Goal: Task Accomplishment & Management: Manage account settings

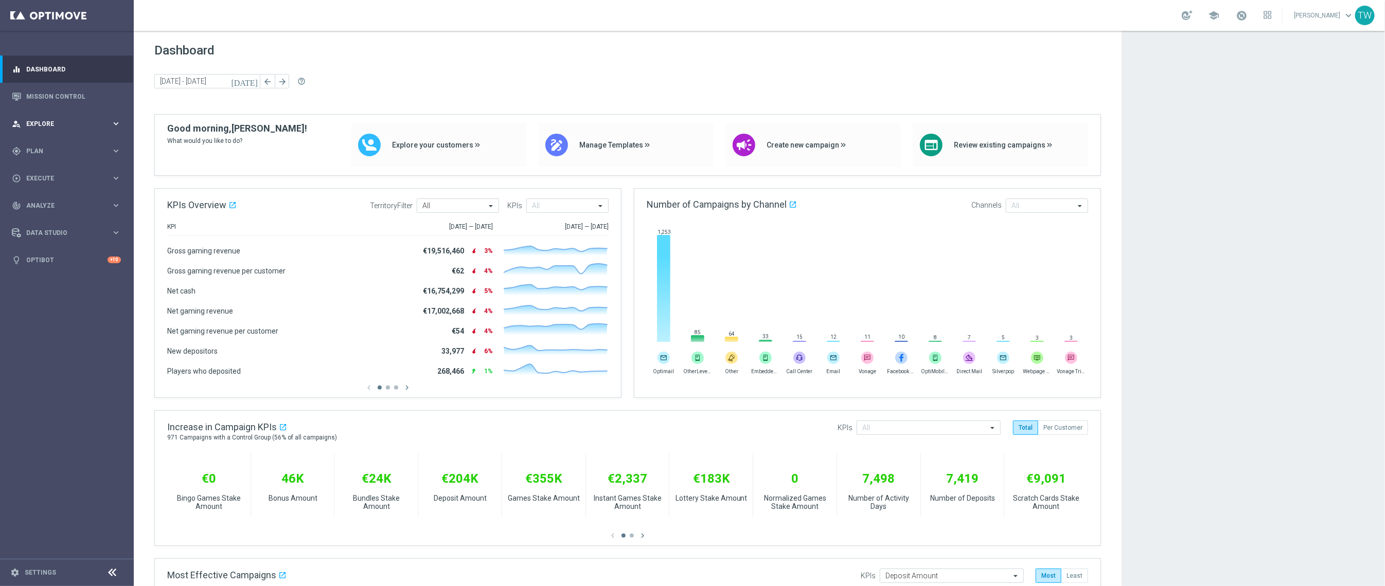
click at [78, 135] on div "person_search Explore keyboard_arrow_right" at bounding box center [66, 123] width 133 height 27
click at [41, 286] on div "gps_fixed Plan keyboard_arrow_right" at bounding box center [66, 274] width 133 height 27
click at [49, 169] on link "Target Groups" at bounding box center [67, 172] width 80 height 8
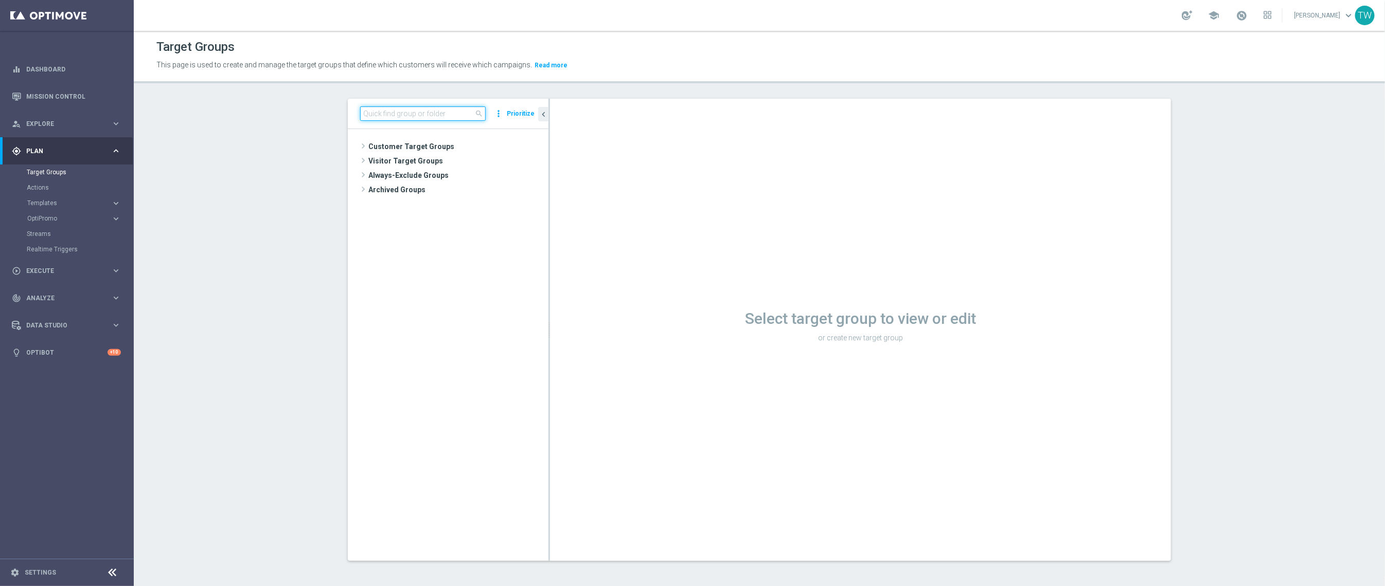
click at [392, 120] on input at bounding box center [423, 113] width 126 height 14
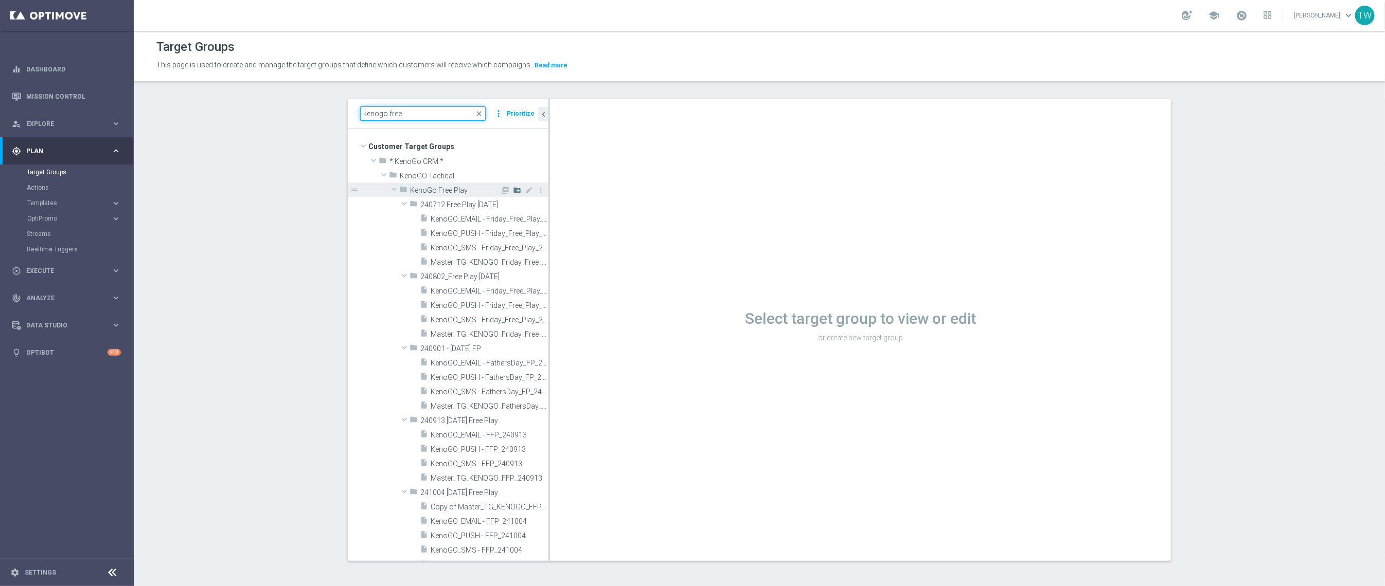
type input "kenogo free"
click at [519, 189] on icon "create_new_folder" at bounding box center [517, 190] width 8 height 8
click at [467, 202] on input "text" at bounding box center [471, 203] width 103 height 11
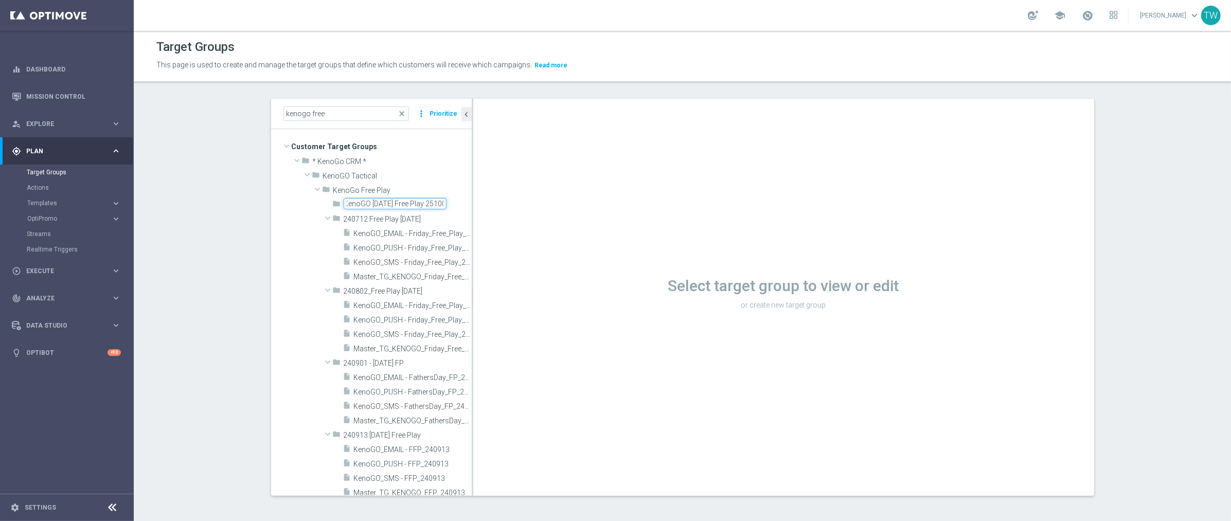
scroll to position [0, 7]
type input "KenoGO Friday Free Play 251003"
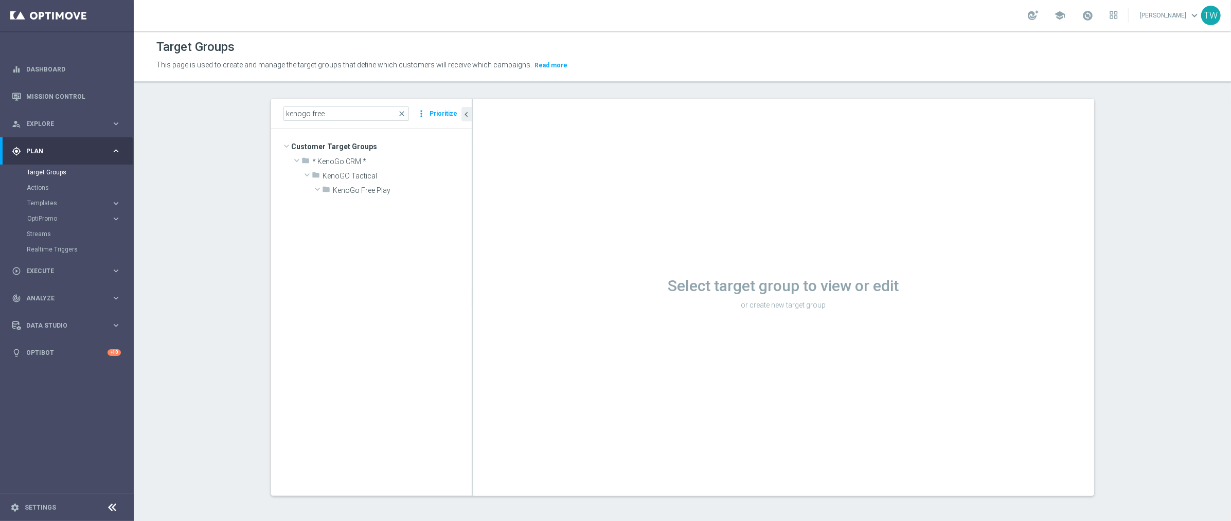
scroll to position [2205, 0]
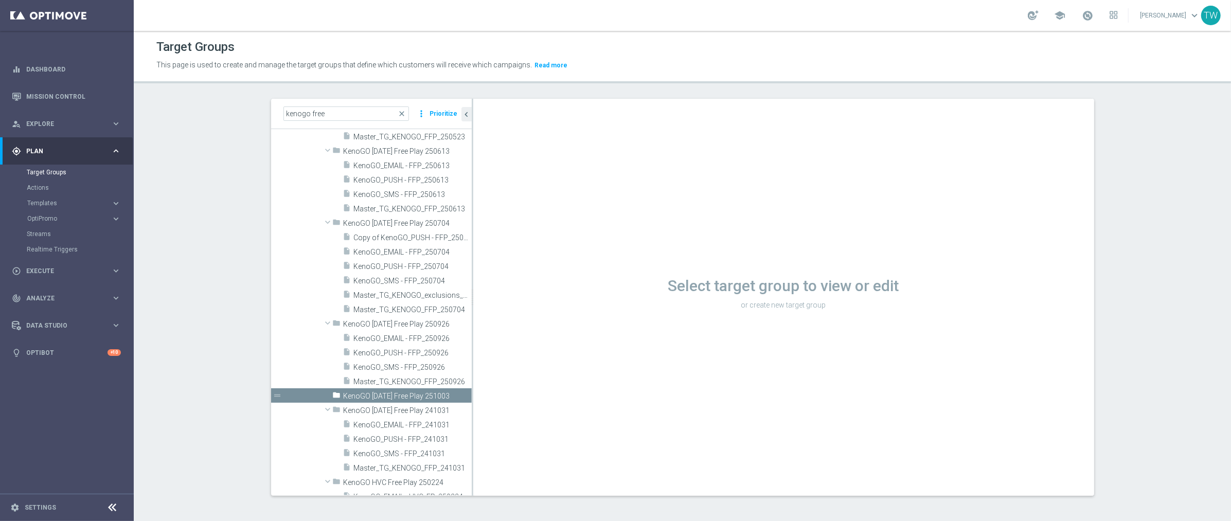
click at [473, 414] on div "Select target group to view or edit or create new target group" at bounding box center [783, 297] width 621 height 397
drag, startPoint x: 471, startPoint y: 414, endPoint x: 506, endPoint y: 406, distance: 35.7
click at [506, 406] on as-split "kenogo free close more_vert Prioritize Customer Target Groups library_add creat…" at bounding box center [682, 297] width 823 height 397
click at [432, 379] on span "Master_TG_KENOGO_FFP_250926" at bounding box center [418, 382] width 128 height 9
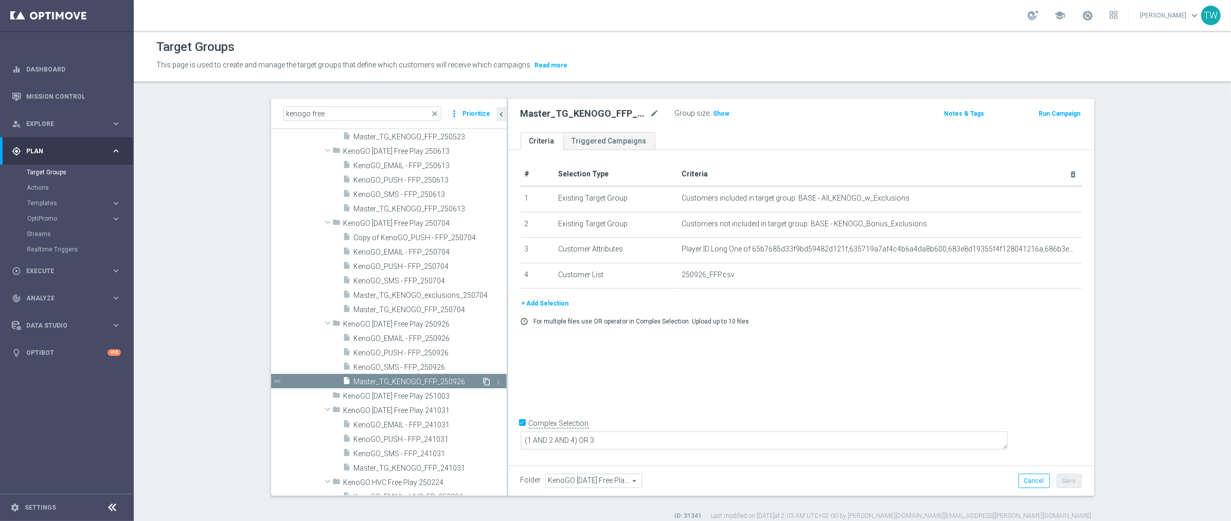
click at [486, 381] on icon "content_copy" at bounding box center [487, 382] width 8 height 8
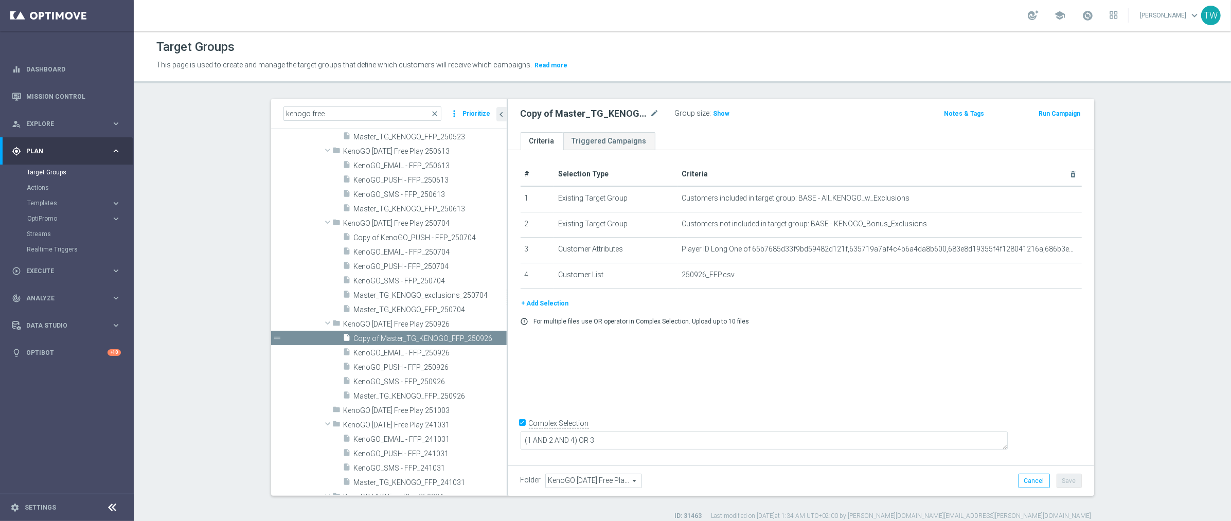
scroll to position [2224, 0]
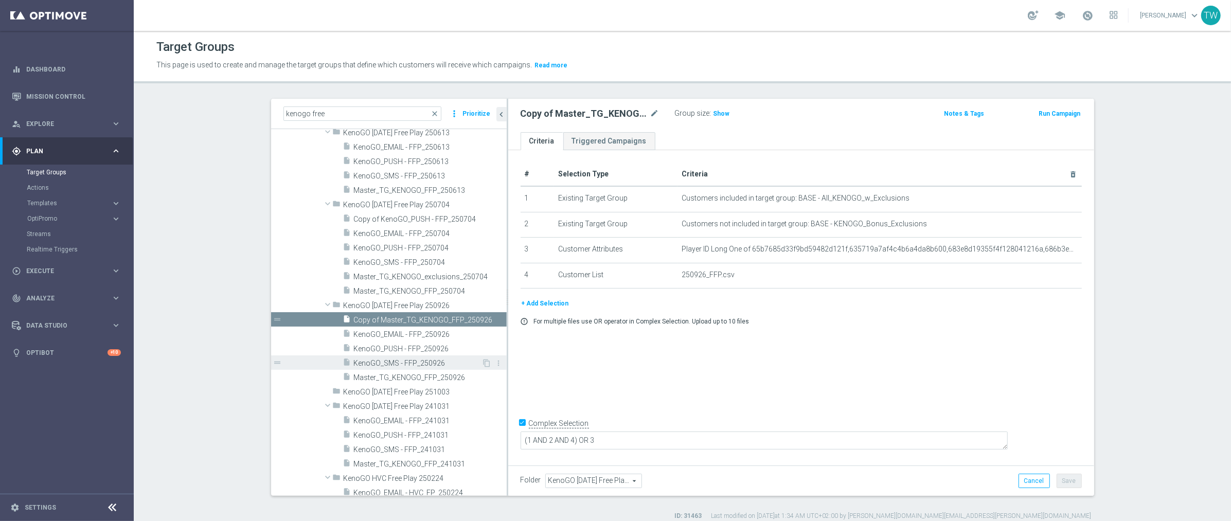
click at [468, 365] on span "KenoGO_SMS - FFP_250926" at bounding box center [418, 363] width 128 height 9
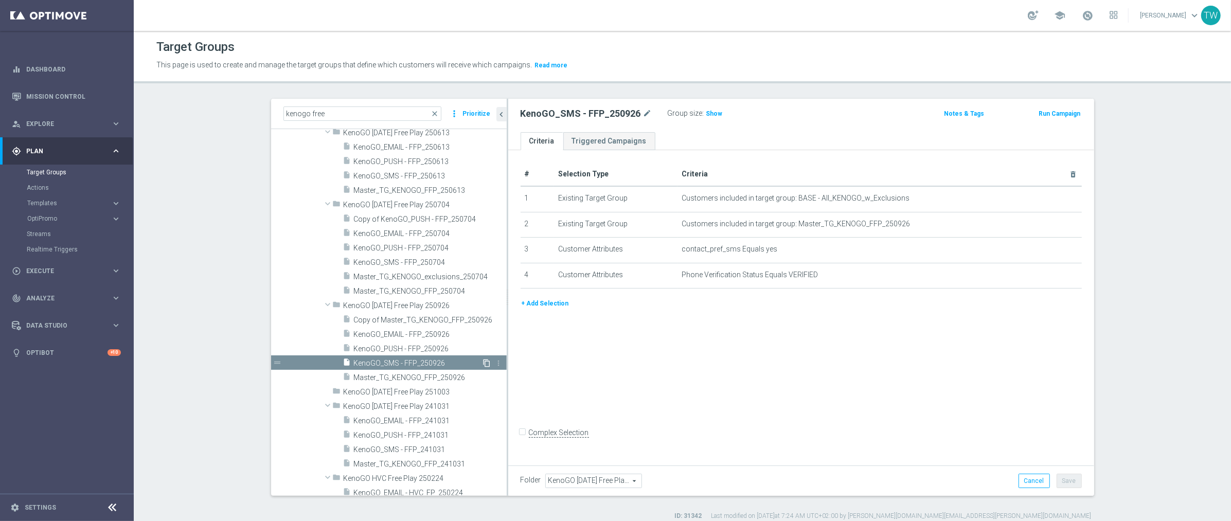
click at [486, 363] on icon "content_copy" at bounding box center [487, 363] width 8 height 8
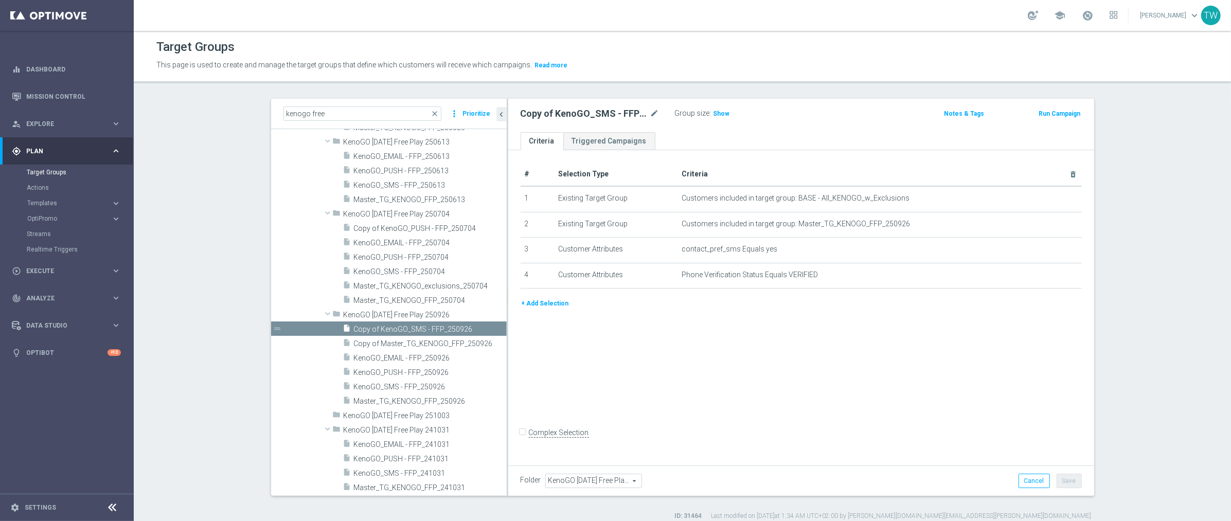
scroll to position [2184, 0]
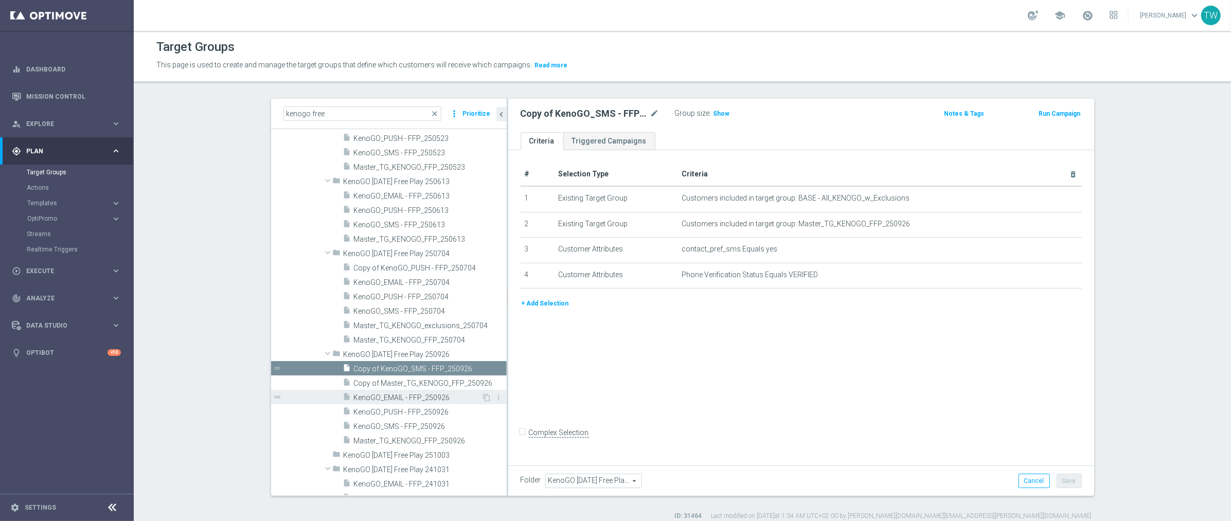
click at [469, 399] on span "KenoGO_EMAIL - FFP_250926" at bounding box center [418, 398] width 128 height 9
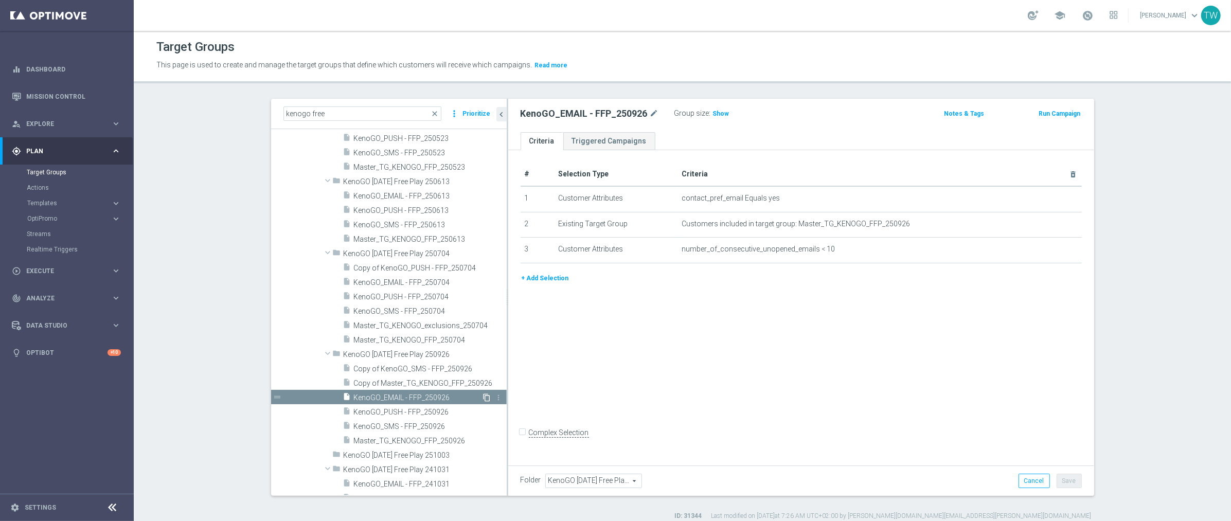
click at [485, 396] on icon "content_copy" at bounding box center [487, 398] width 8 height 8
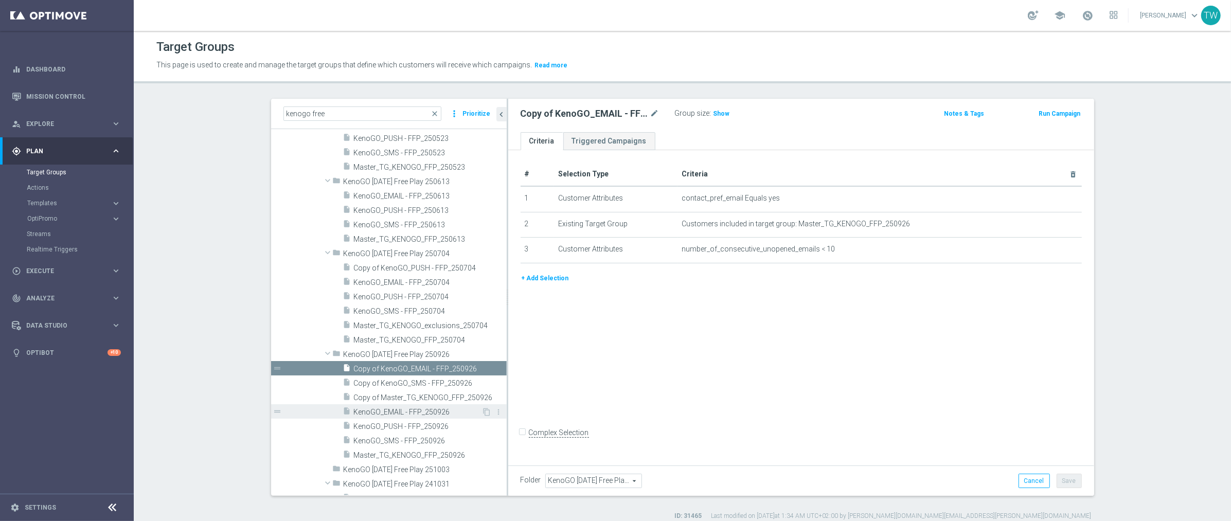
scroll to position [2184, 0]
click at [485, 423] on icon "content_copy" at bounding box center [487, 426] width 8 height 8
checkbox input "true"
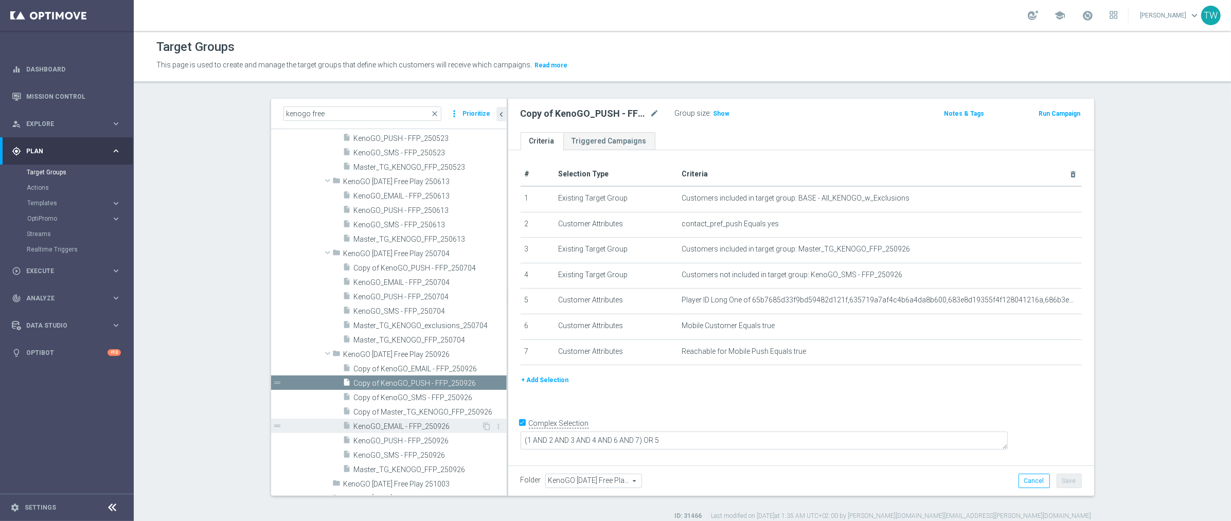
scroll to position [2198, 0]
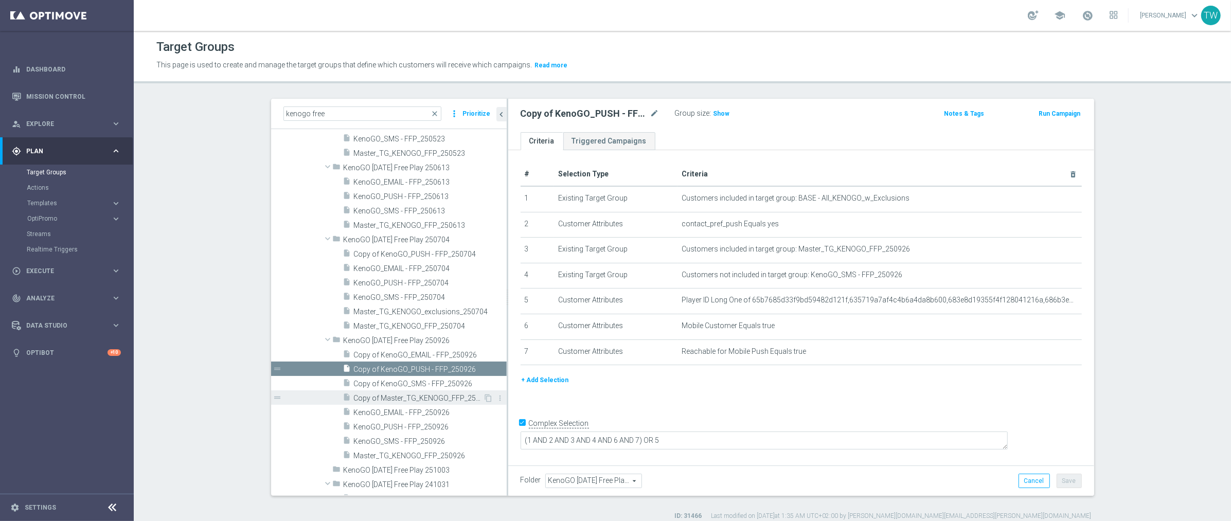
click at [418, 401] on span "Copy of Master_TG_KENOGO_FFP_250926" at bounding box center [419, 398] width 130 height 9
click at [424, 384] on span "Copy of KenoGO_SMS - FFP_250926" at bounding box center [419, 384] width 130 height 9
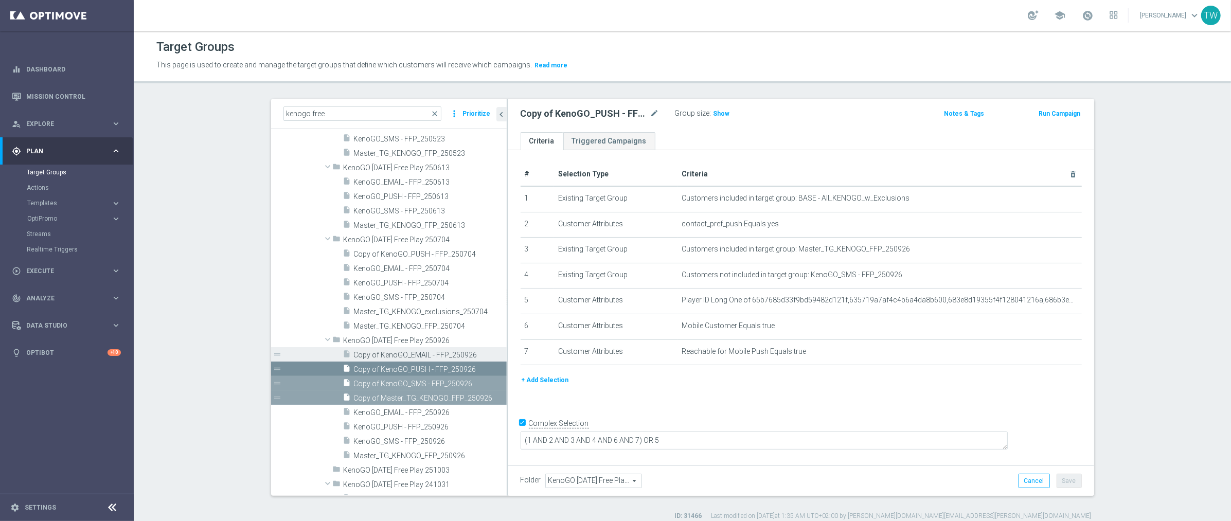
click at [429, 353] on span "Copy of KenoGO_EMAIL - FFP_250926" at bounding box center [419, 355] width 130 height 9
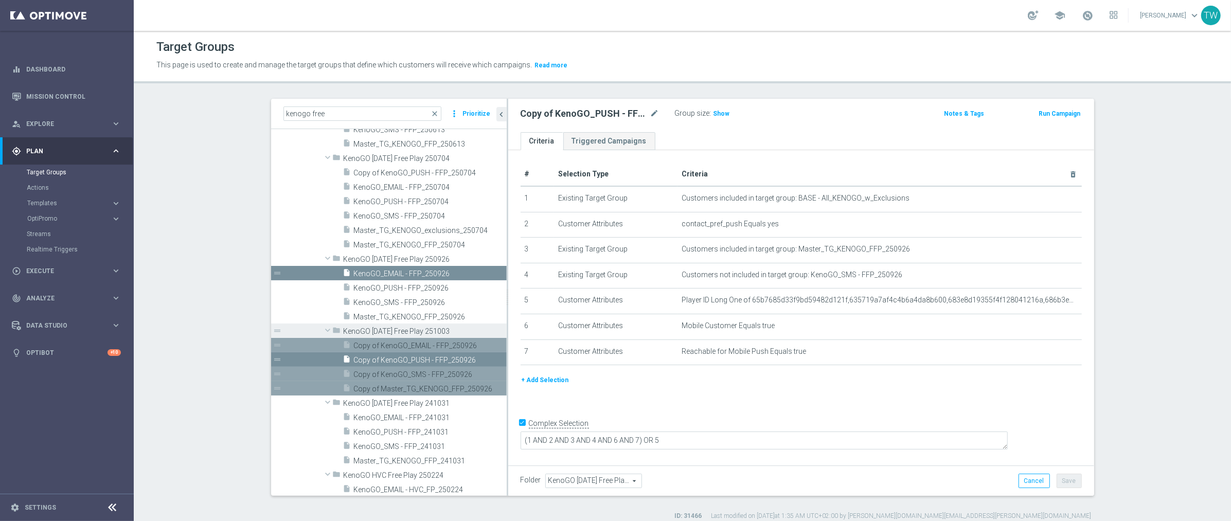
scroll to position [2224, 0]
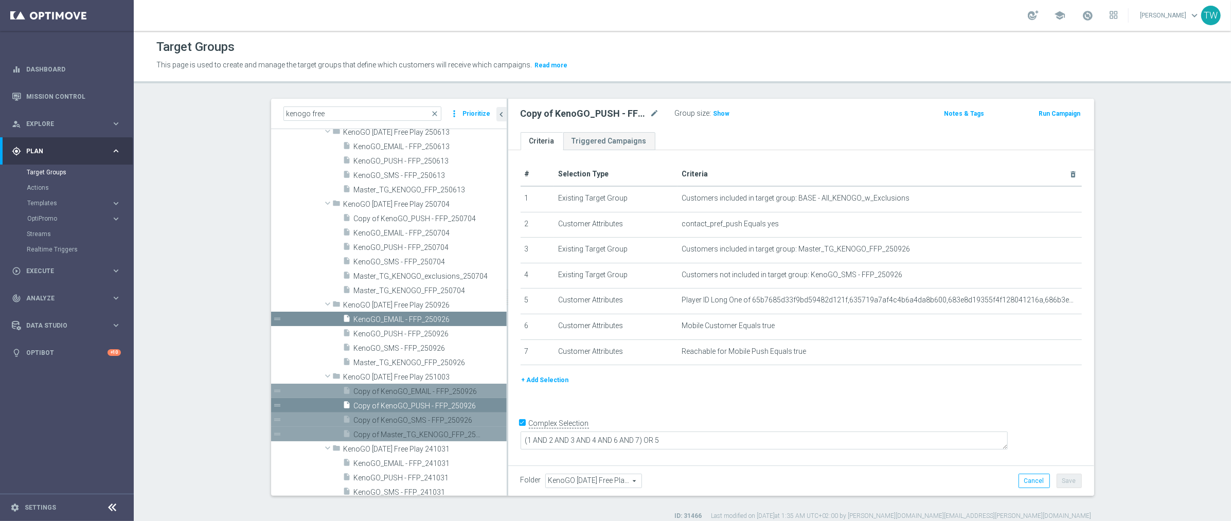
click at [421, 433] on span "Copy of Master_TG_KENOGO_FFP_250926" at bounding box center [419, 435] width 130 height 9
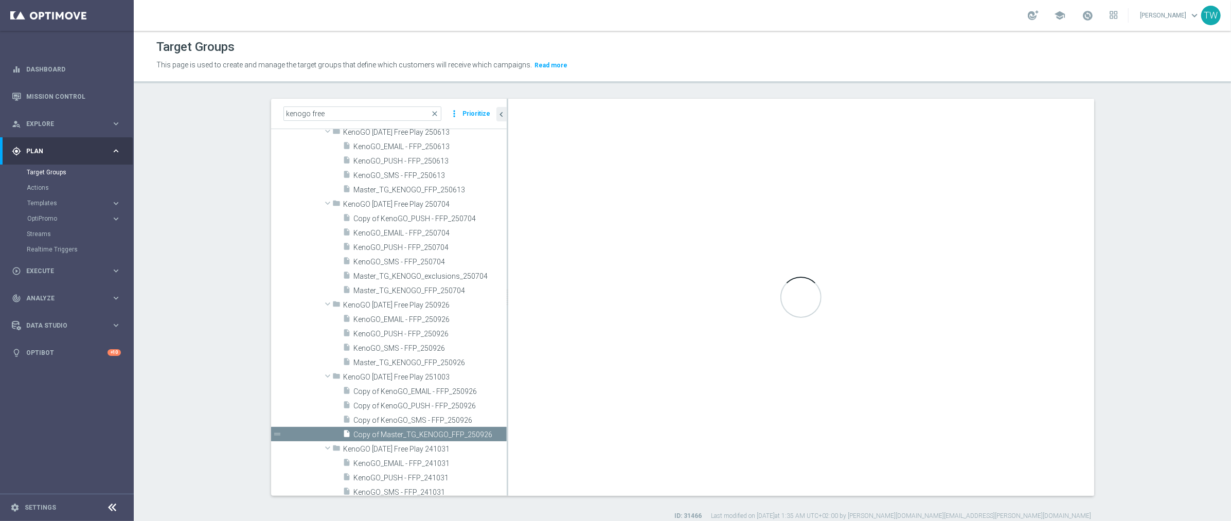
type input "KenoGO [DATE] Free Play 251003"
type textarea "(1 AND 2 AND 4) OR 3"
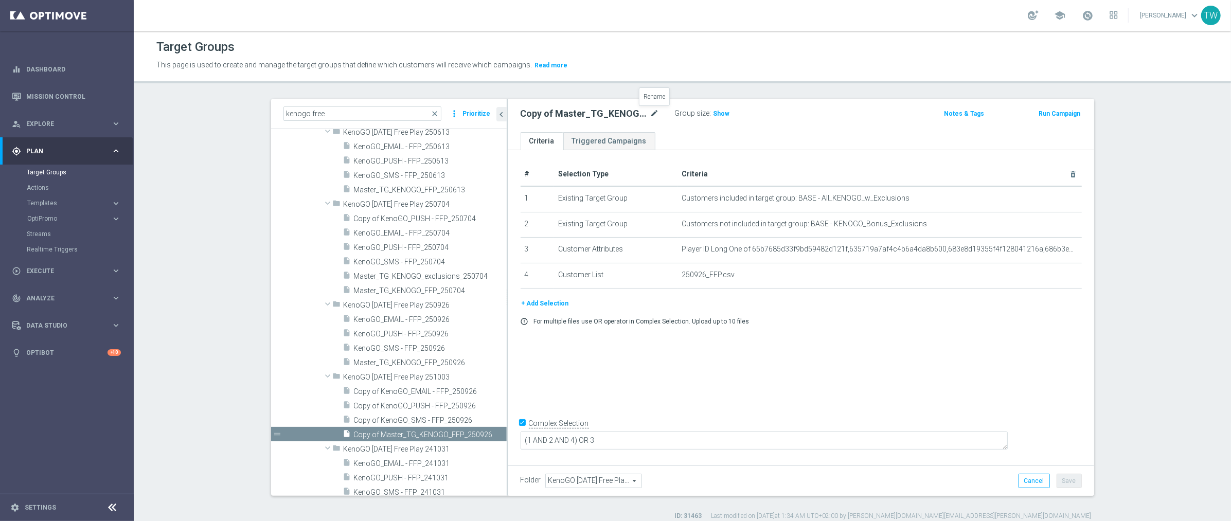
click at [659, 111] on icon "mode_edit" at bounding box center [654, 114] width 9 height 12
type input "Master_TG_KENOGO_FFP_251003"
click at [1052, 245] on icon "mode_edit" at bounding box center [1050, 249] width 8 height 8
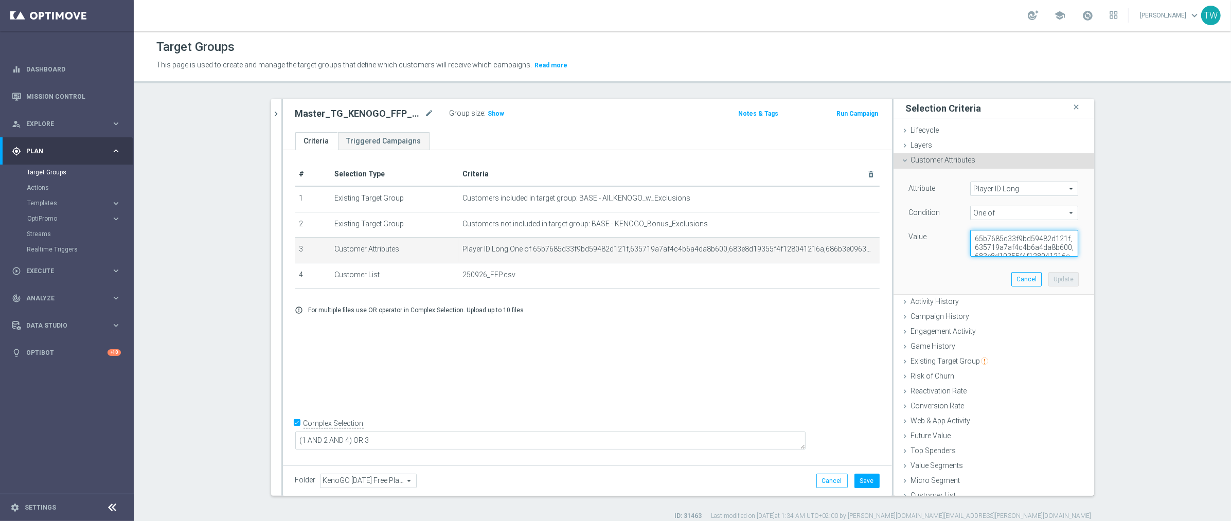
click at [1019, 242] on textarea "65b7685d33f9bd59482d121f,635719a7af4c4b6a4da8b600,683e8d19355f4f128041216a,686b…" at bounding box center [1024, 243] width 108 height 27
paste textarea ",68db62427439d66d4399f805"
type textarea "65b7685d33f9bd59482d121f,635719a7af4c4b6a4da8b600,683e8d19355f4f128041216a,686b…"
click at [1069, 284] on button "Update" at bounding box center [1063, 279] width 30 height 14
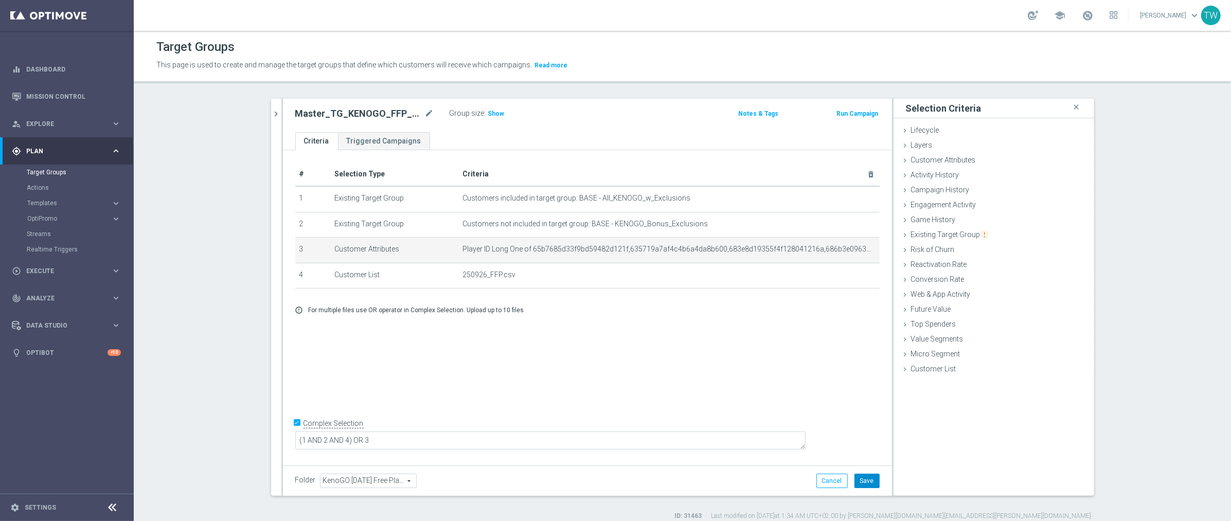
click at [866, 479] on button "Save" at bounding box center [867, 481] width 25 height 14
click at [278, 113] on icon "chevron_right" at bounding box center [277, 114] width 10 height 10
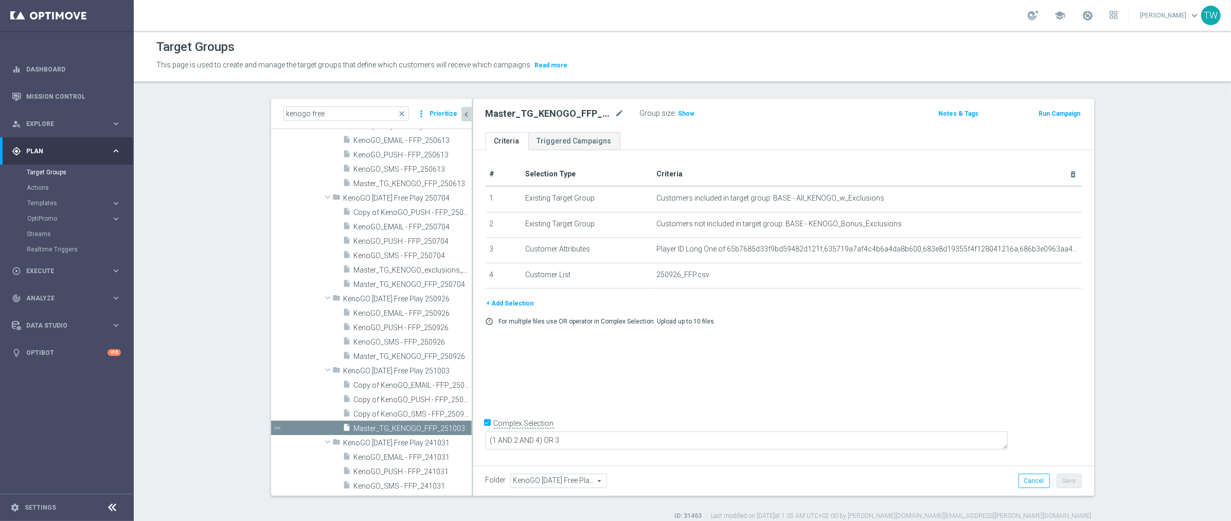
scroll to position [2291, 0]
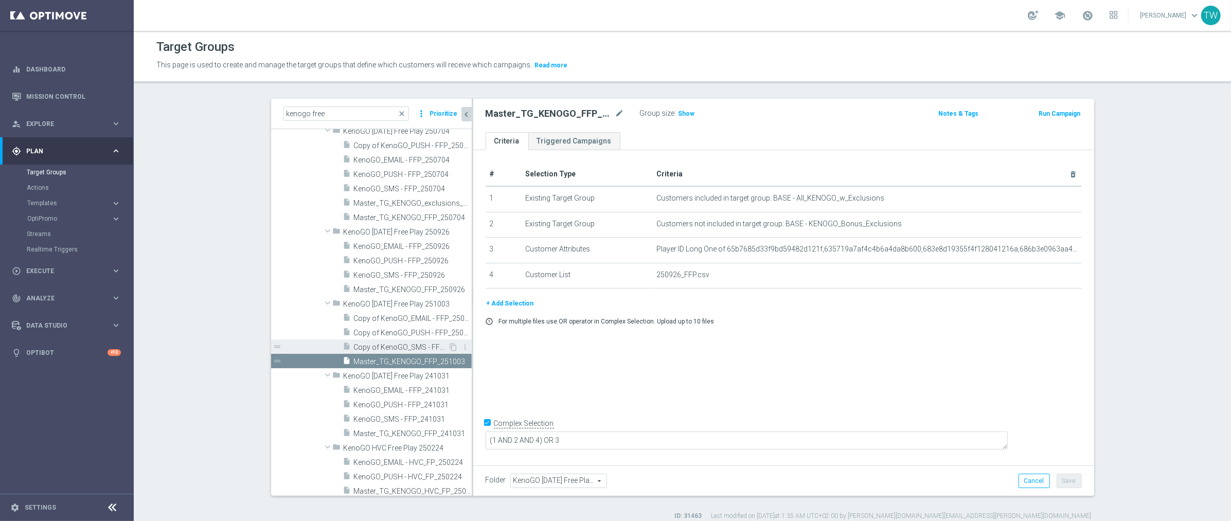
click at [413, 350] on span "Copy of KenoGO_SMS - FFP_250926" at bounding box center [401, 347] width 95 height 9
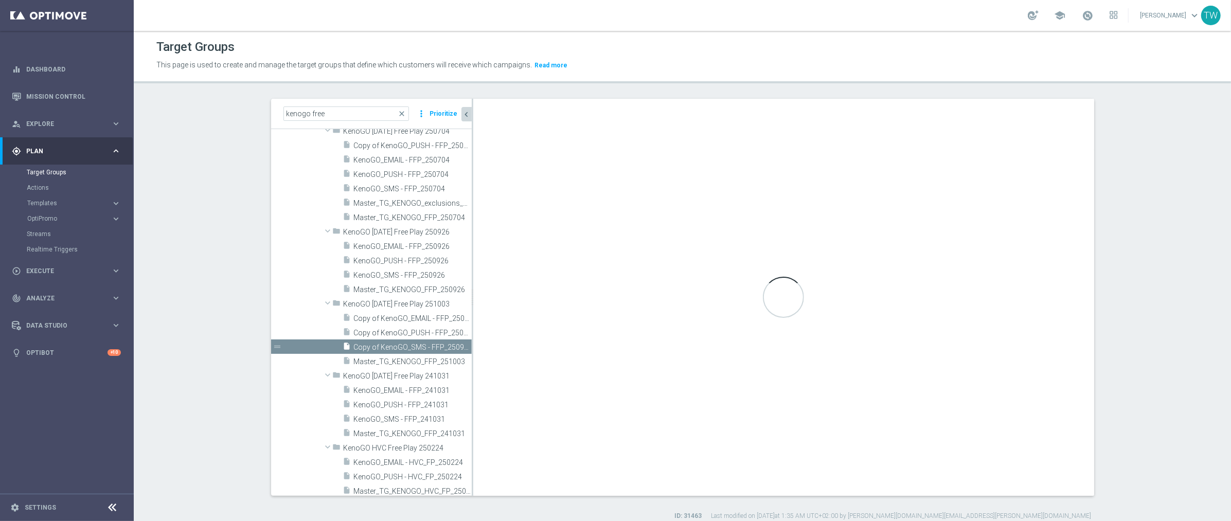
checkbox input "false"
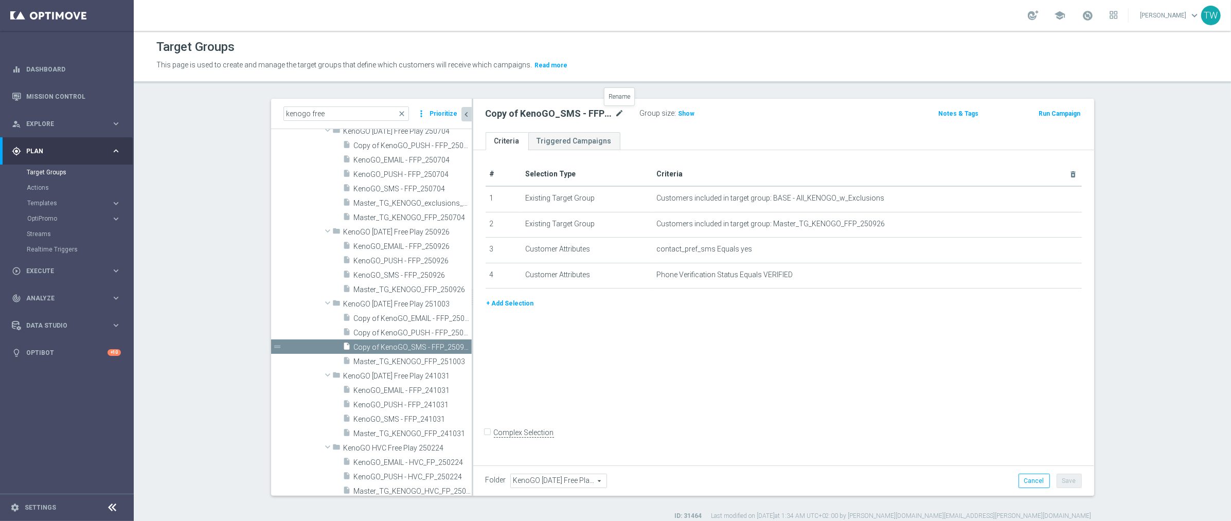
click at [618, 113] on icon "mode_edit" at bounding box center [619, 114] width 9 height 12
type input "KenoGO_SMS - FFP_251003"
click at [1050, 222] on icon "mode_edit" at bounding box center [1048, 224] width 8 height 8
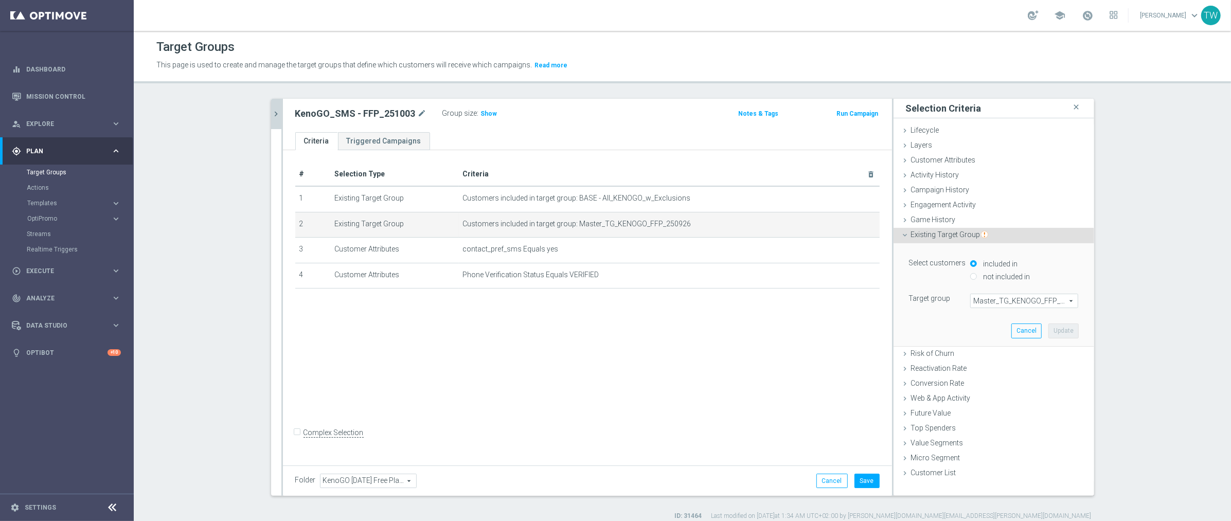
click at [1023, 295] on span "Master_TG_KENOGO_FFP_250926" at bounding box center [1024, 300] width 107 height 13
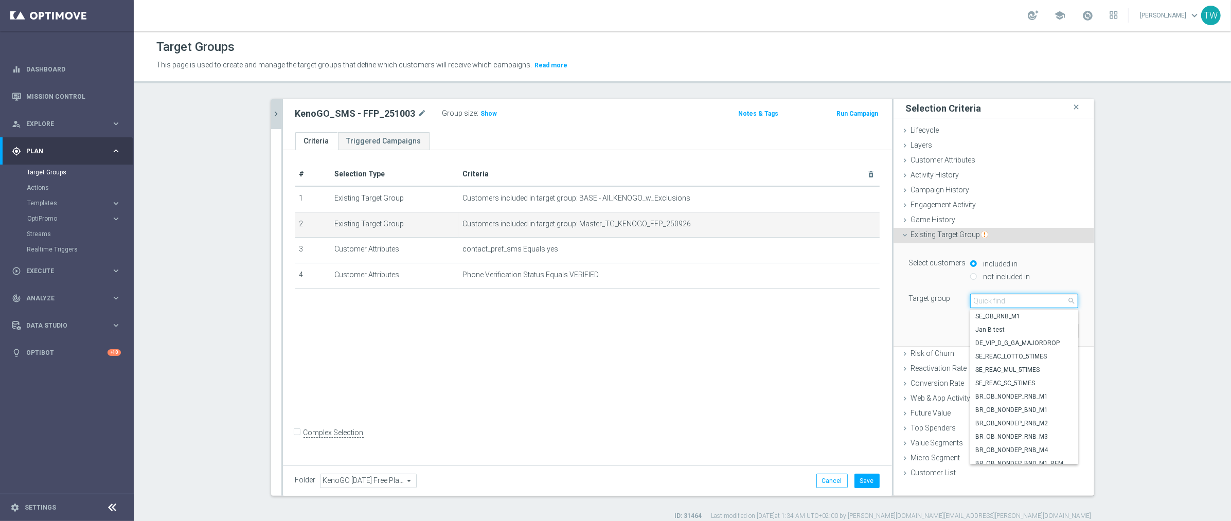
click at [1023, 295] on input "search" at bounding box center [1024, 301] width 108 height 14
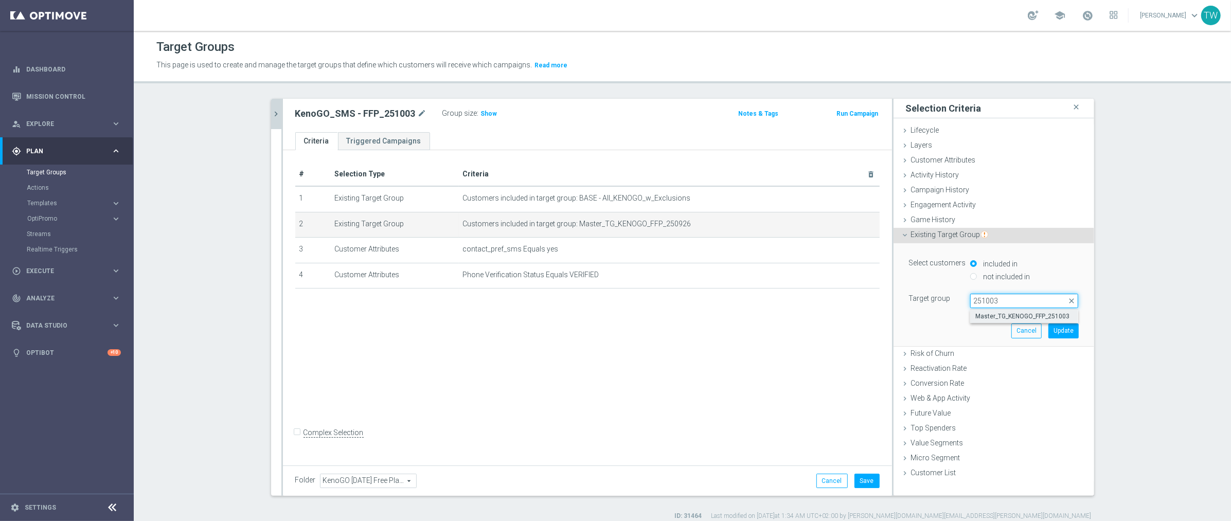
type input "251003"
drag, startPoint x: 1028, startPoint y: 315, endPoint x: 1003, endPoint y: 310, distance: 25.7
click at [1028, 315] on span "Master_TG_KENOGO_FFP_251003" at bounding box center [1024, 316] width 98 height 8
type input "Master_TG_KENOGO_FFP_251003"
click at [1061, 325] on button "Update" at bounding box center [1063, 331] width 30 height 14
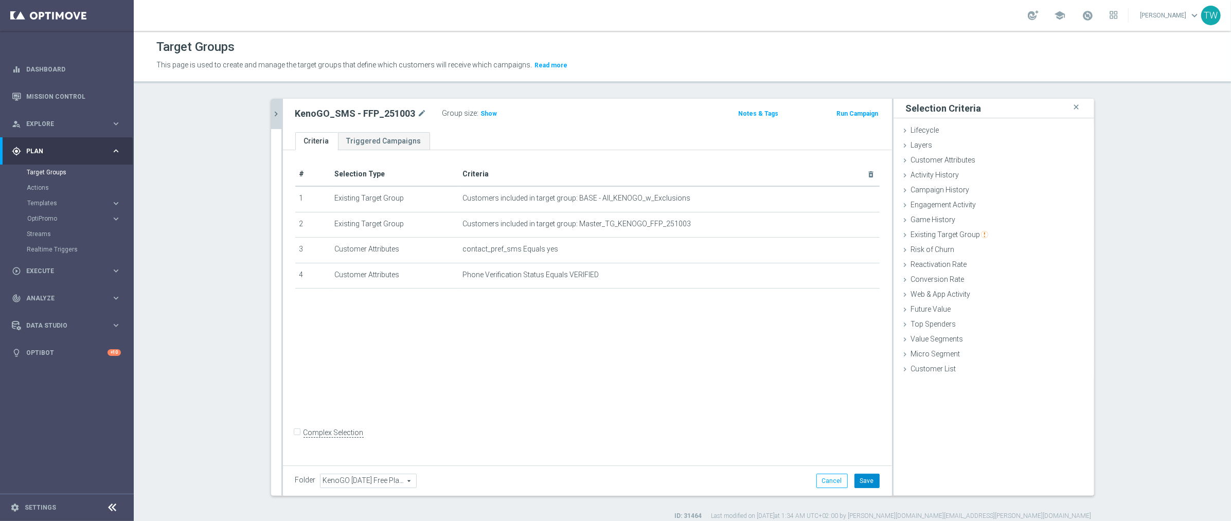
click at [874, 475] on button "Save" at bounding box center [867, 481] width 25 height 14
click at [280, 115] on icon "chevron_right" at bounding box center [277, 114] width 10 height 10
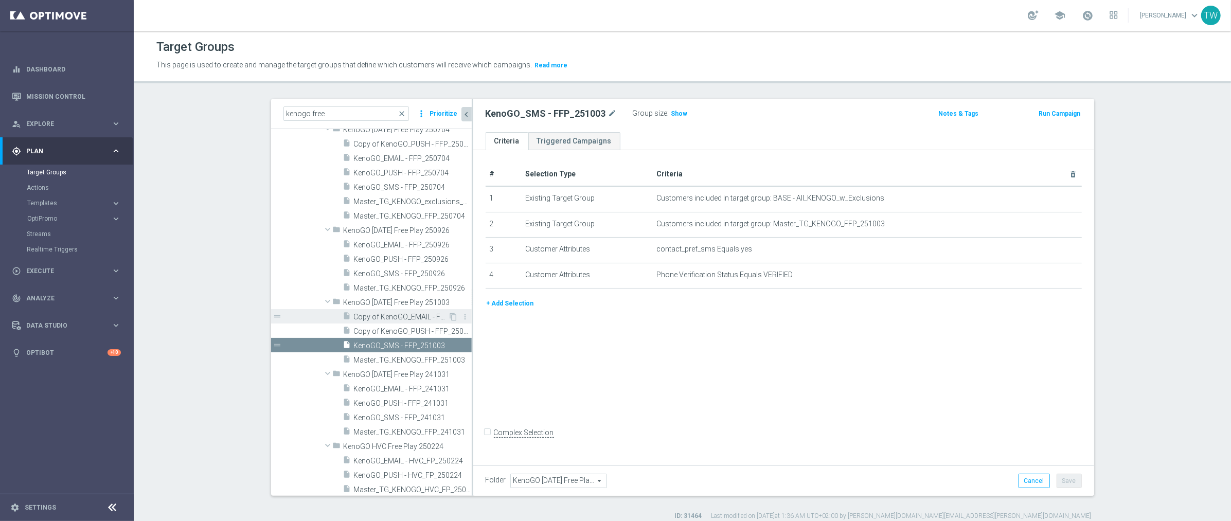
scroll to position [2278, 0]
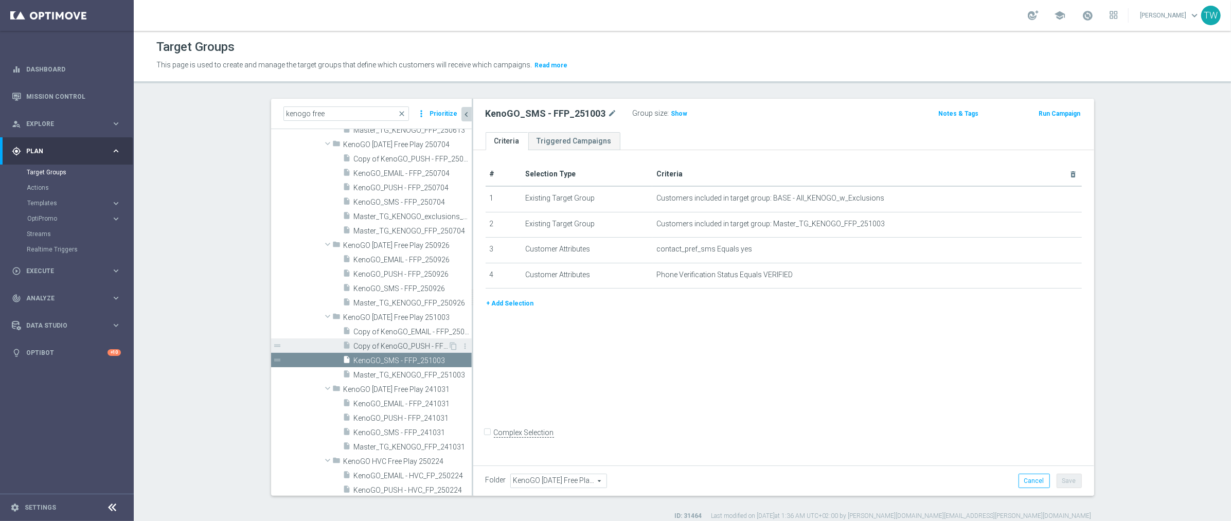
click at [413, 346] on span "Copy of KenoGO_PUSH - FFP_250926" at bounding box center [401, 346] width 95 height 9
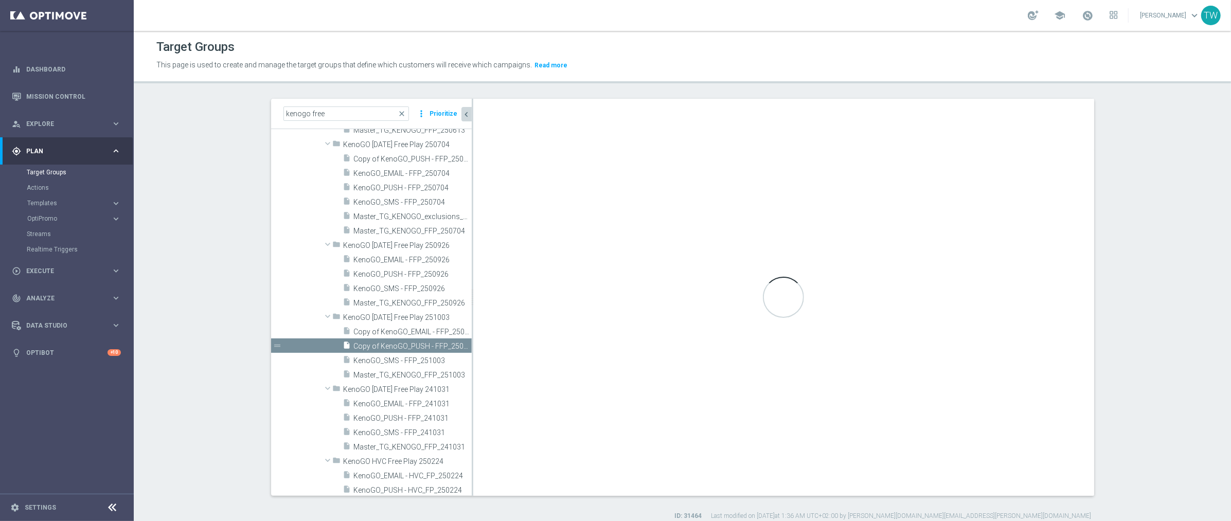
checkbox input "true"
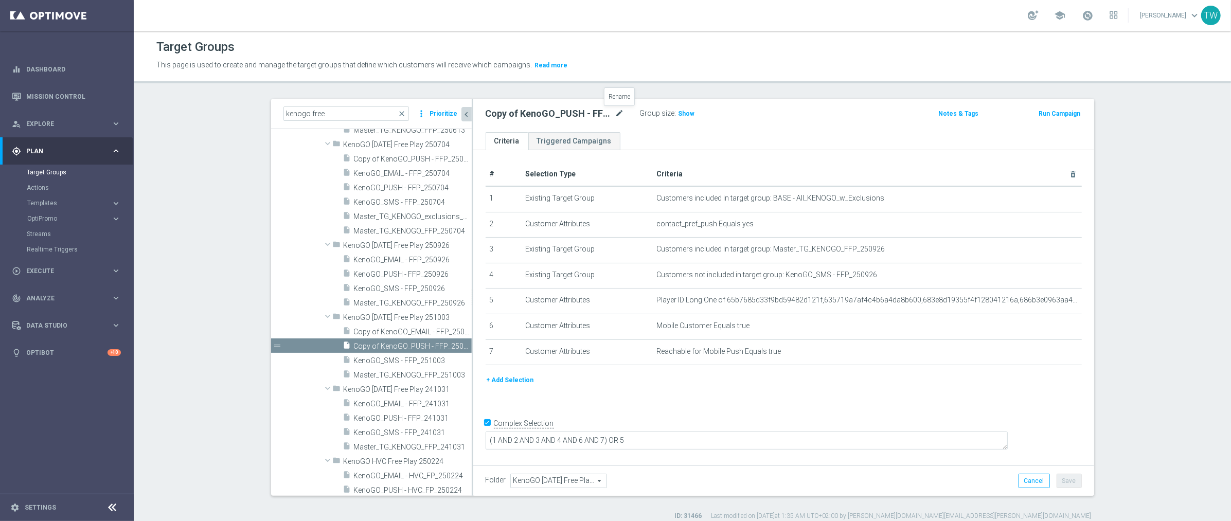
click at [619, 110] on icon "mode_edit" at bounding box center [619, 114] width 9 height 12
type input "KenoGO_PUSH - FFP_251003"
click at [1045, 299] on icon "mode_edit" at bounding box center [1048, 300] width 8 height 8
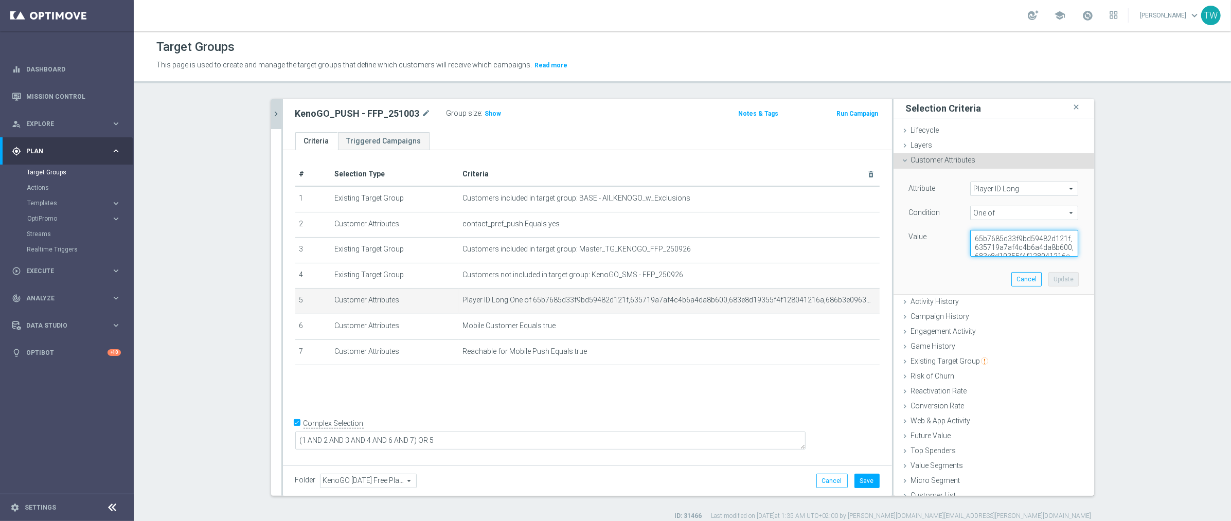
click at [992, 240] on textarea "65b7685d33f9bd59482d121f,635719a7af4c4b6a4da8b600,683e8d19355f4f128041216a,686b…" at bounding box center [1024, 243] width 108 height 27
paste textarea ",68db62427439d66d4399f805"
type textarea "65b7685d33f9bd59482d121f,635719a7af4c4b6a4da8b600,683e8d19355f4f128041216a,686b…"
click at [1056, 279] on button "Update" at bounding box center [1063, 279] width 30 height 14
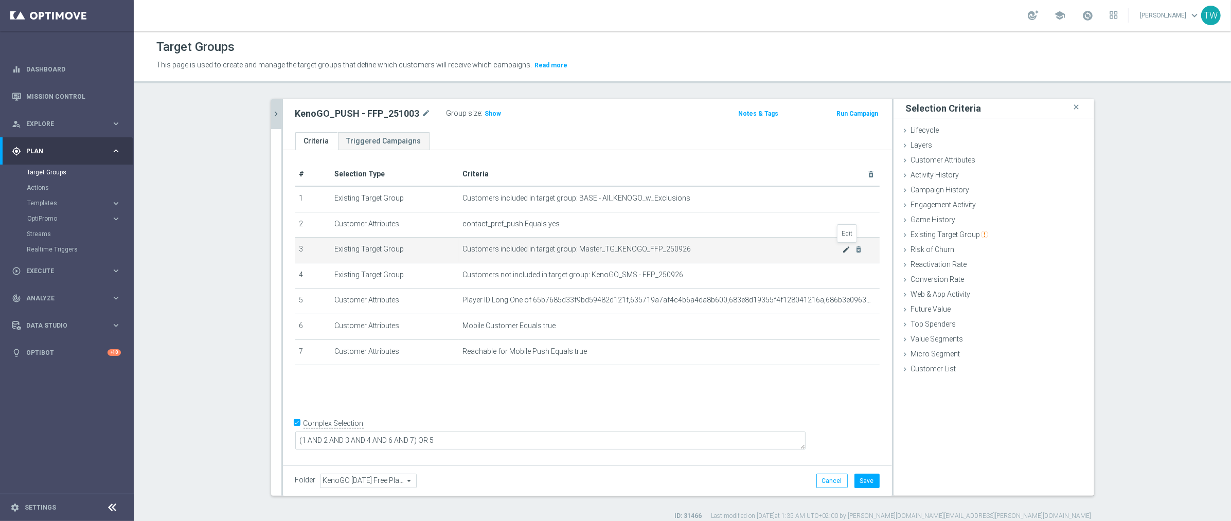
click at [843, 248] on icon "mode_edit" at bounding box center [846, 249] width 8 height 8
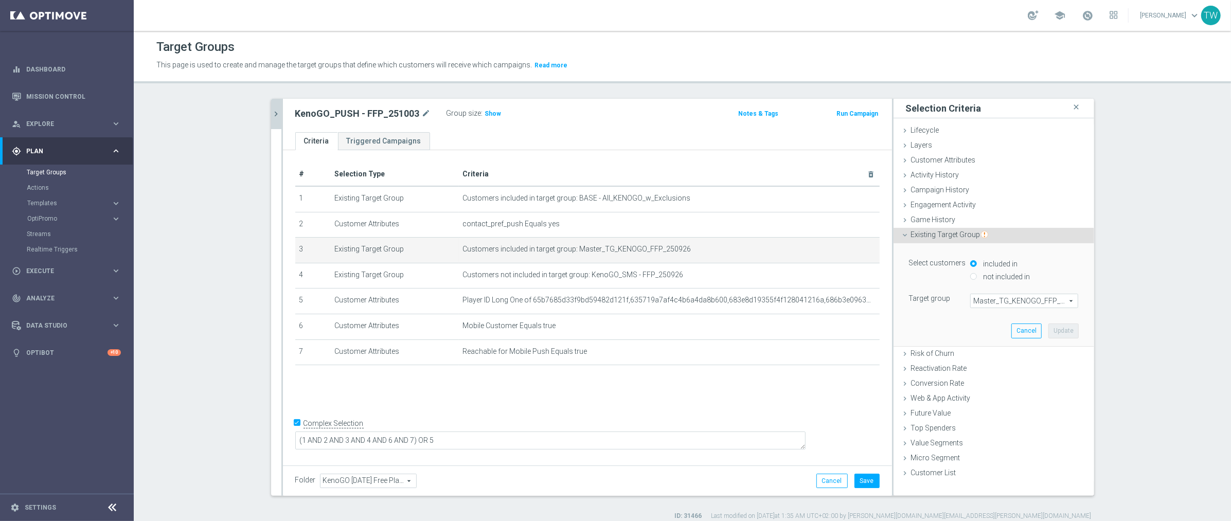
click at [1054, 307] on span "Master_TG_KENOGO_FFP_250926" at bounding box center [1024, 300] width 107 height 13
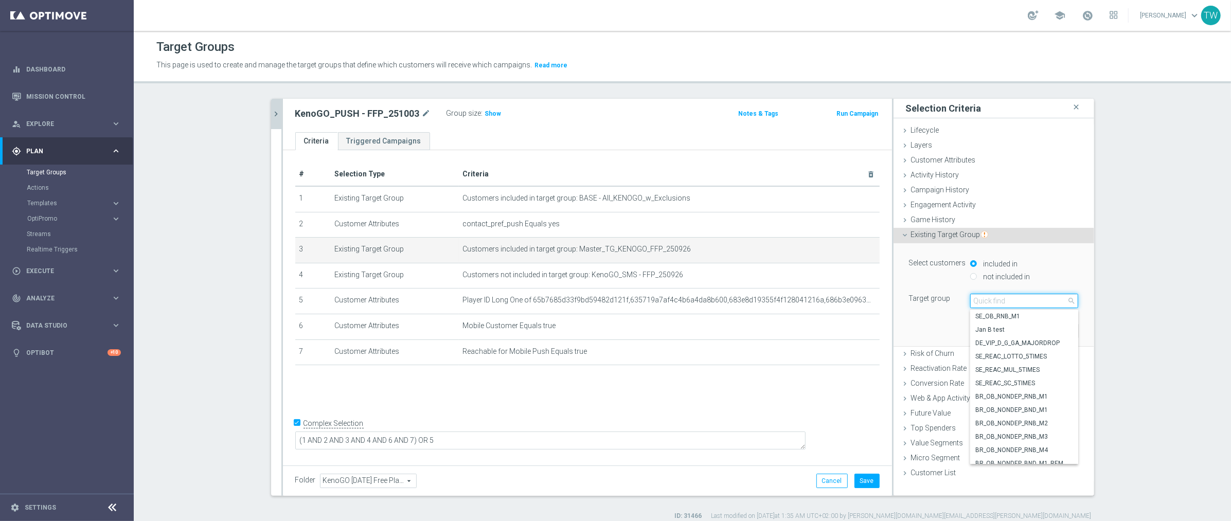
click at [1055, 304] on input "search" at bounding box center [1024, 301] width 108 height 14
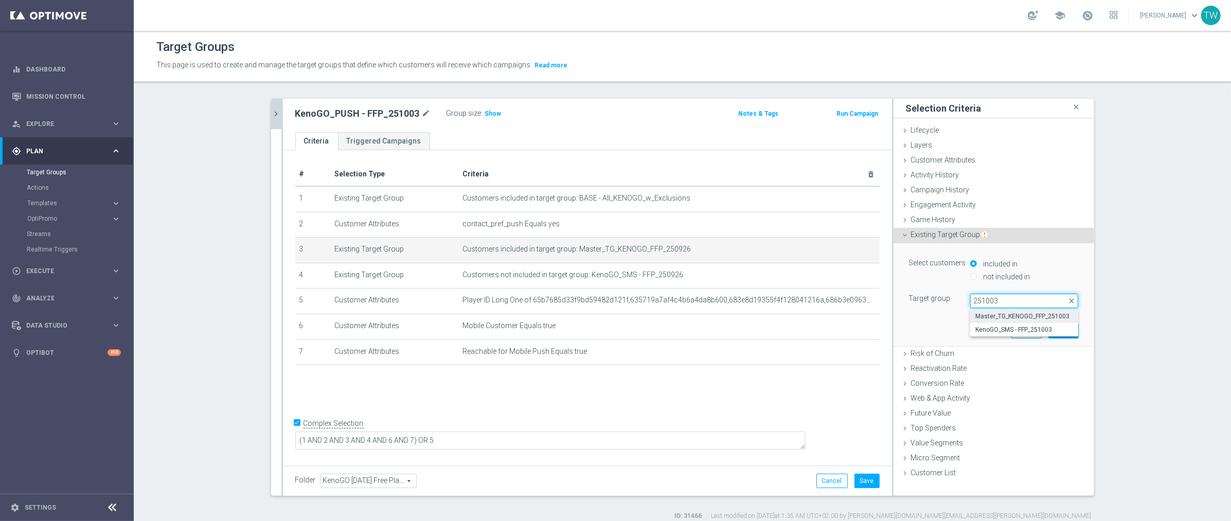
type input "251003"
click at [1040, 311] on label "Master_TG_KENOGO_FFP_251003" at bounding box center [1024, 316] width 108 height 13
type input "Master_TG_KENOGO_FFP_251003"
click at [1060, 332] on button "Update" at bounding box center [1063, 331] width 30 height 14
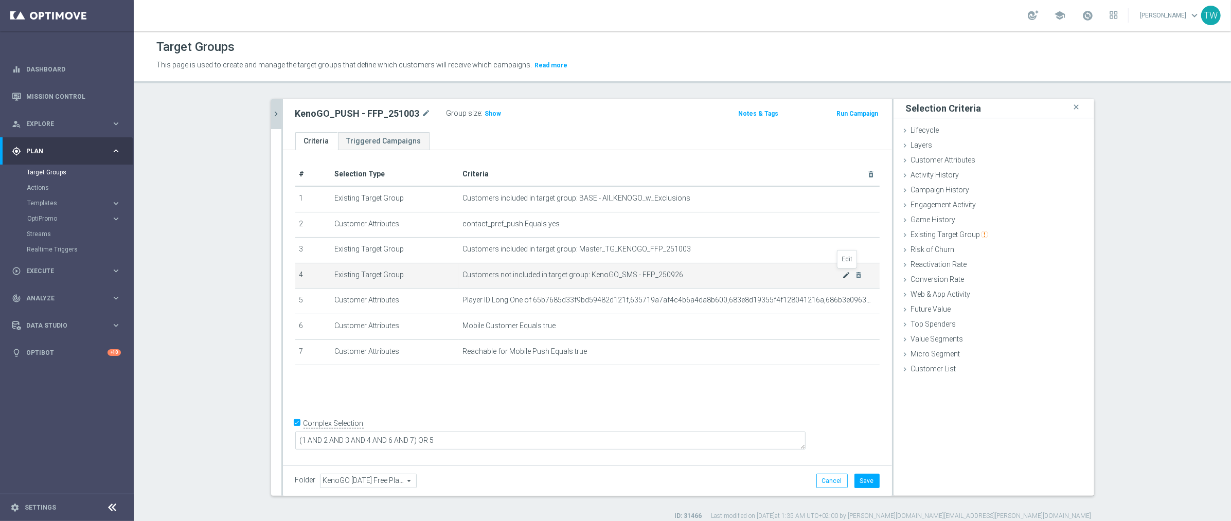
click at [844, 272] on icon "mode_edit" at bounding box center [846, 275] width 8 height 8
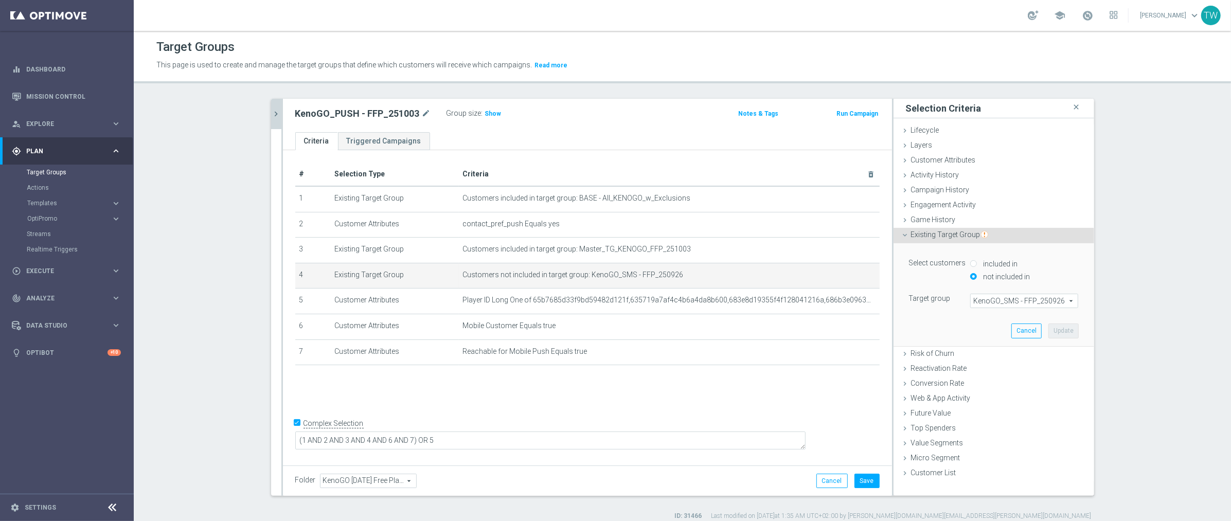
click at [1042, 301] on span "KenoGO_SMS - FFP_250926" at bounding box center [1024, 300] width 107 height 13
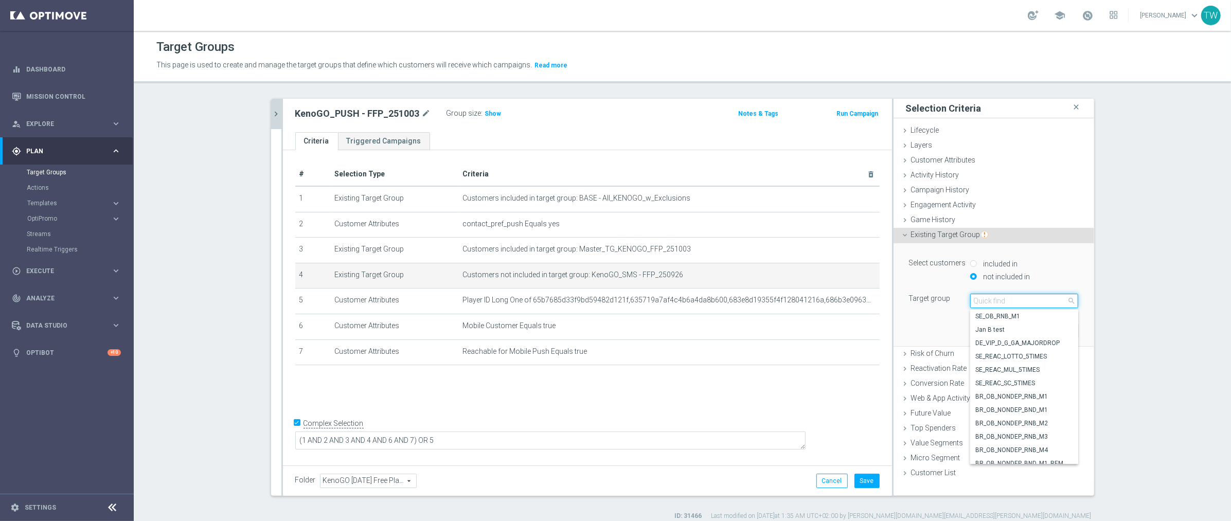
click at [1042, 301] on input "search" at bounding box center [1024, 301] width 108 height 14
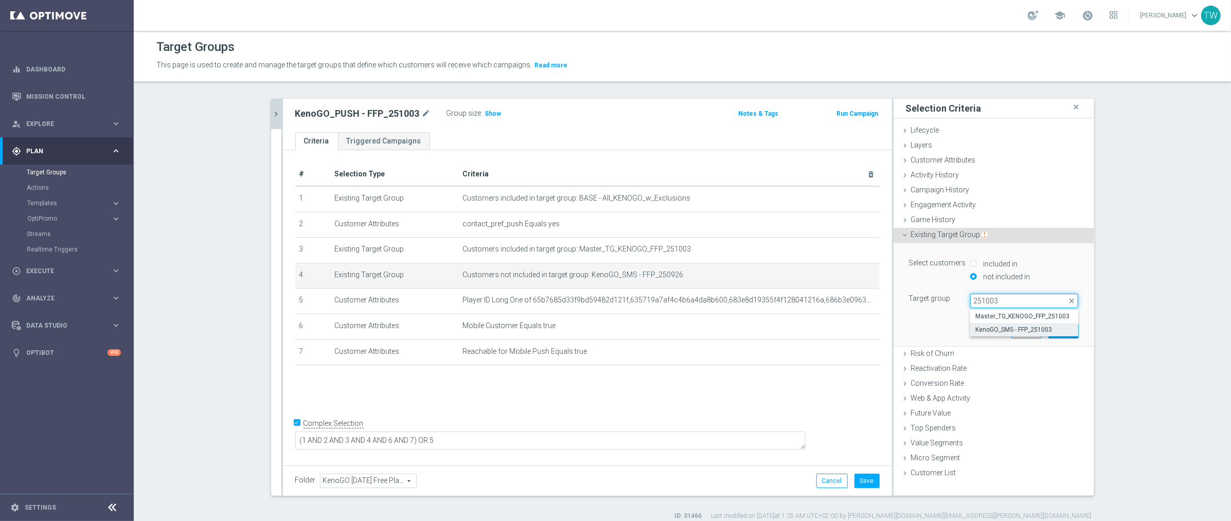
type input "251003"
click at [1039, 323] on label "KenoGO_SMS - FFP_251003" at bounding box center [1024, 329] width 108 height 13
type input "KenoGO_SMS - FFP_251003"
click at [1071, 335] on button "Update" at bounding box center [1063, 331] width 30 height 14
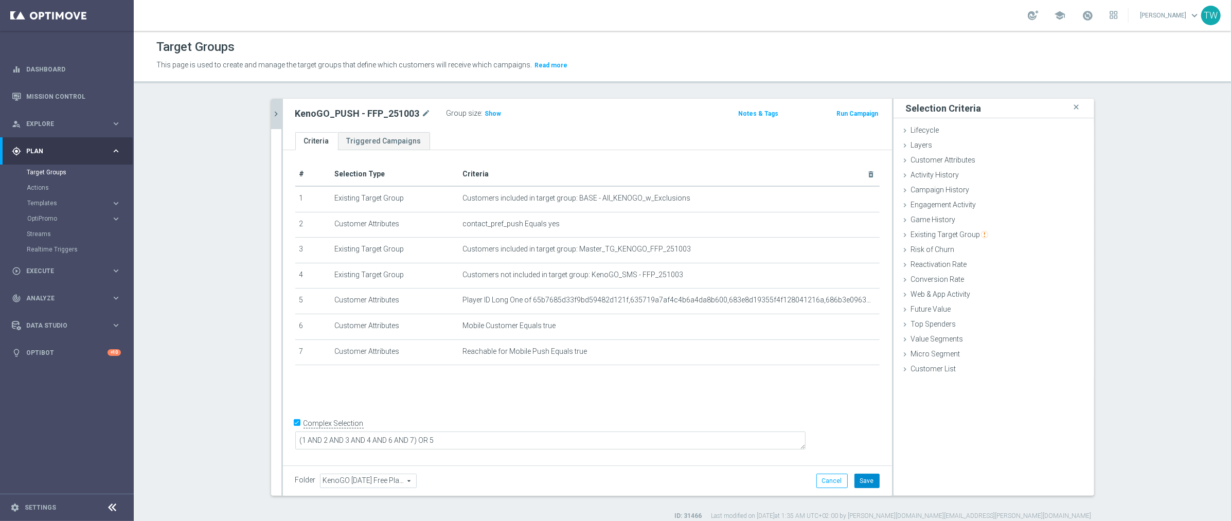
click at [868, 479] on button "Save" at bounding box center [867, 481] width 25 height 14
click at [272, 112] on icon "chevron_right" at bounding box center [277, 114] width 10 height 10
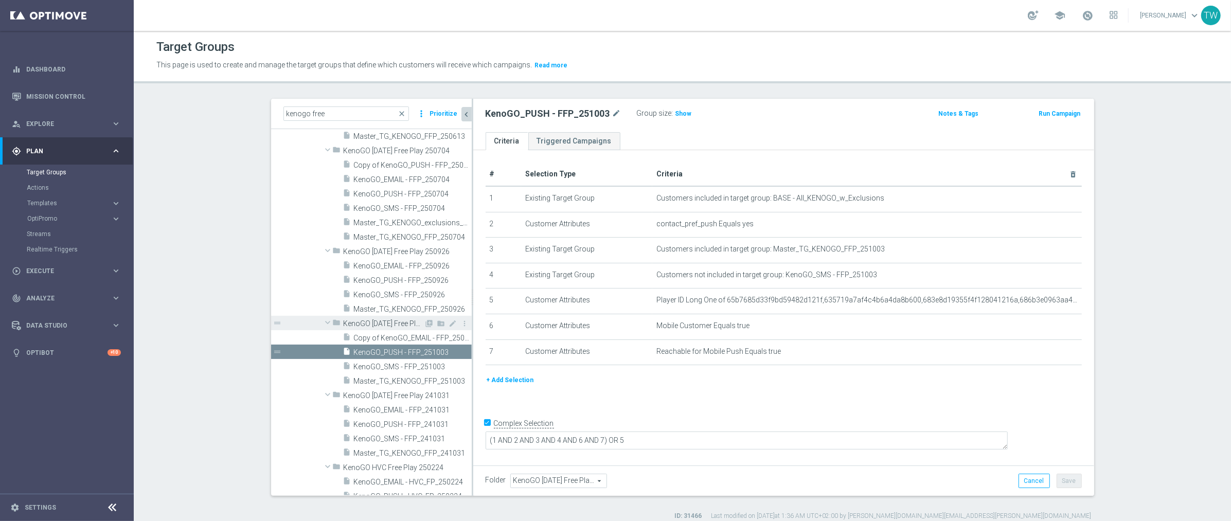
scroll to position [2265, 0]
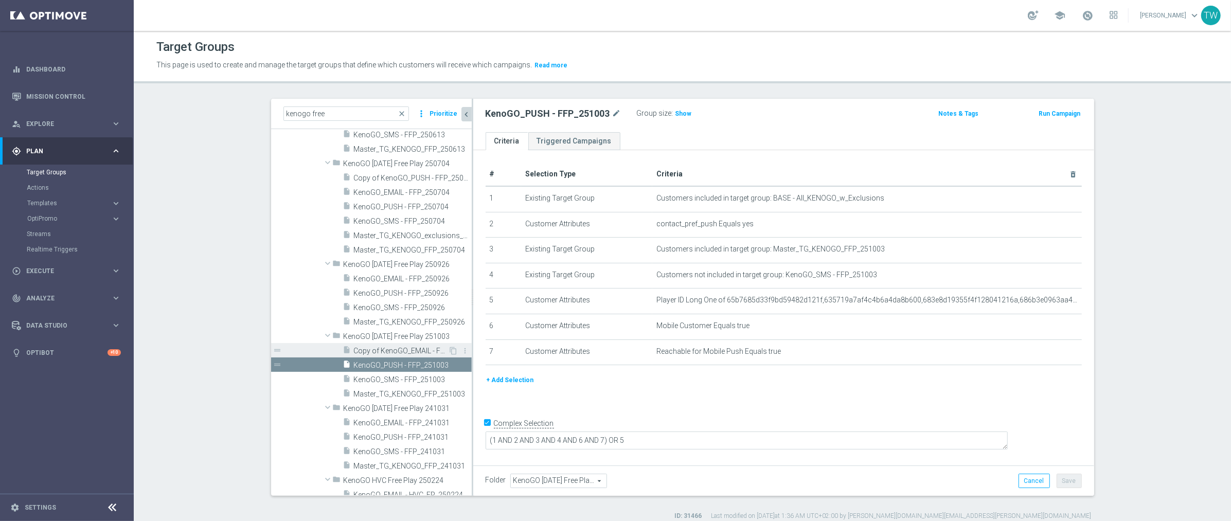
click at [409, 349] on span "Copy of KenoGO_EMAIL - FFP_250926" at bounding box center [401, 351] width 95 height 9
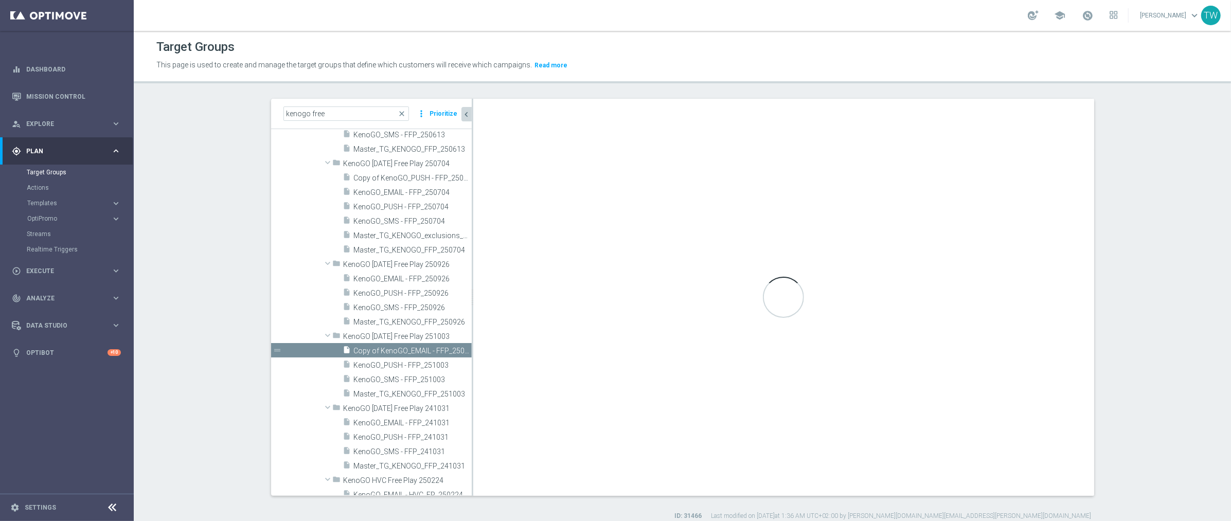
scroll to position [2266, 0]
checkbox input "false"
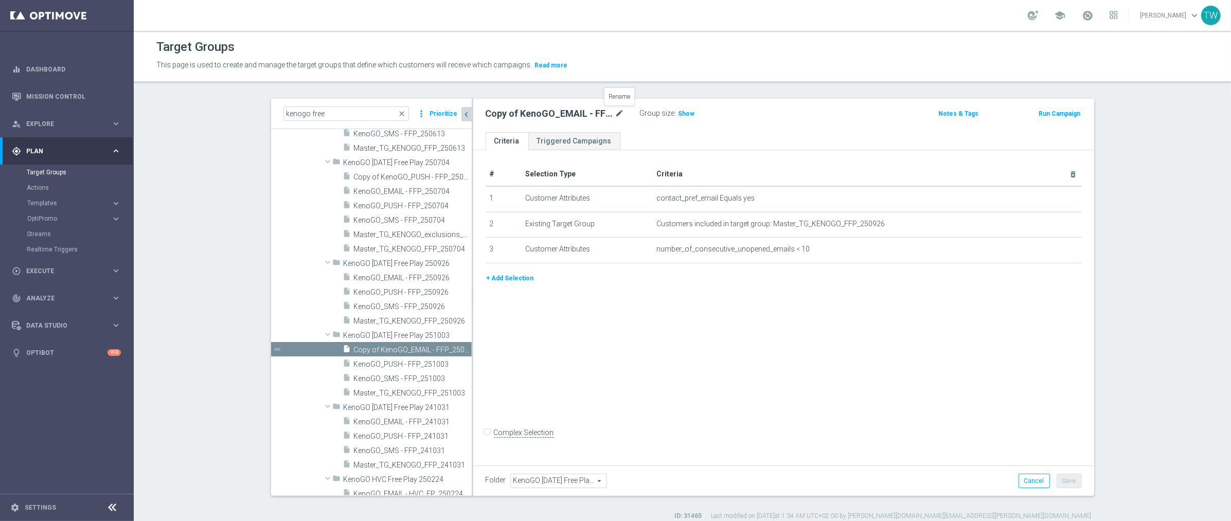
click at [619, 116] on icon "mode_edit" at bounding box center [619, 114] width 9 height 12
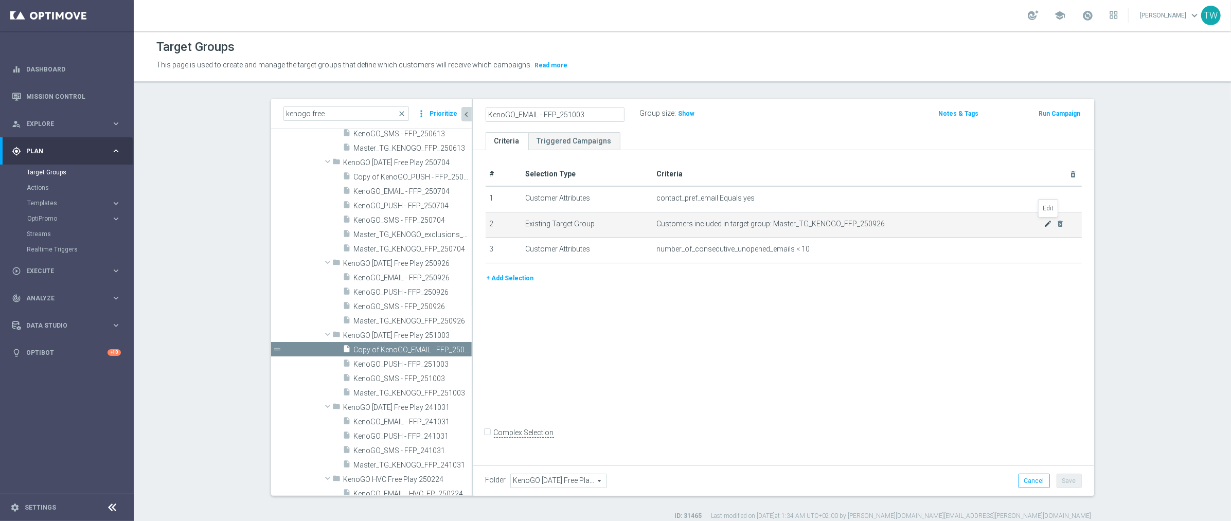
type input "KenoGO_EMAIL - FFP_251003"
click at [0, 0] on icon "mode_edit" at bounding box center [0, 0] width 0 height 0
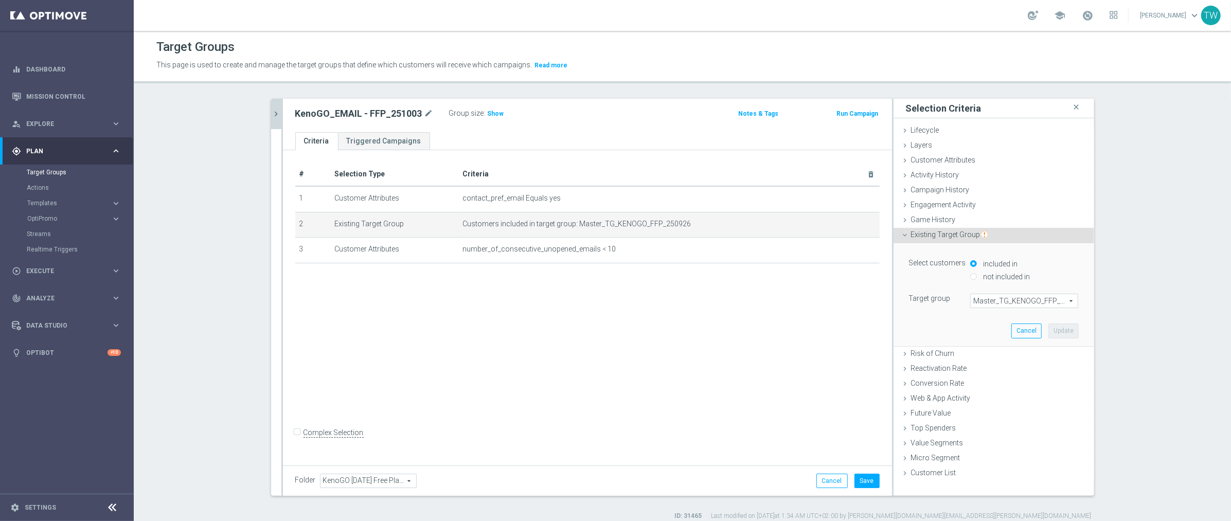
click at [1033, 297] on span "Master_TG_KENOGO_FFP_250926" at bounding box center [1024, 300] width 107 height 13
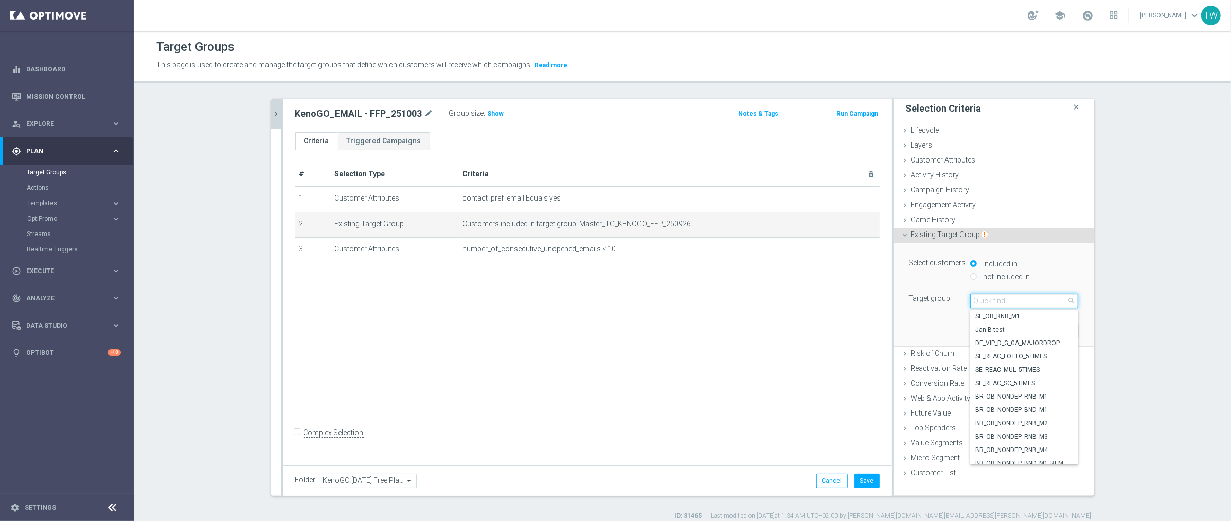
click at [1033, 297] on input "search" at bounding box center [1024, 301] width 108 height 14
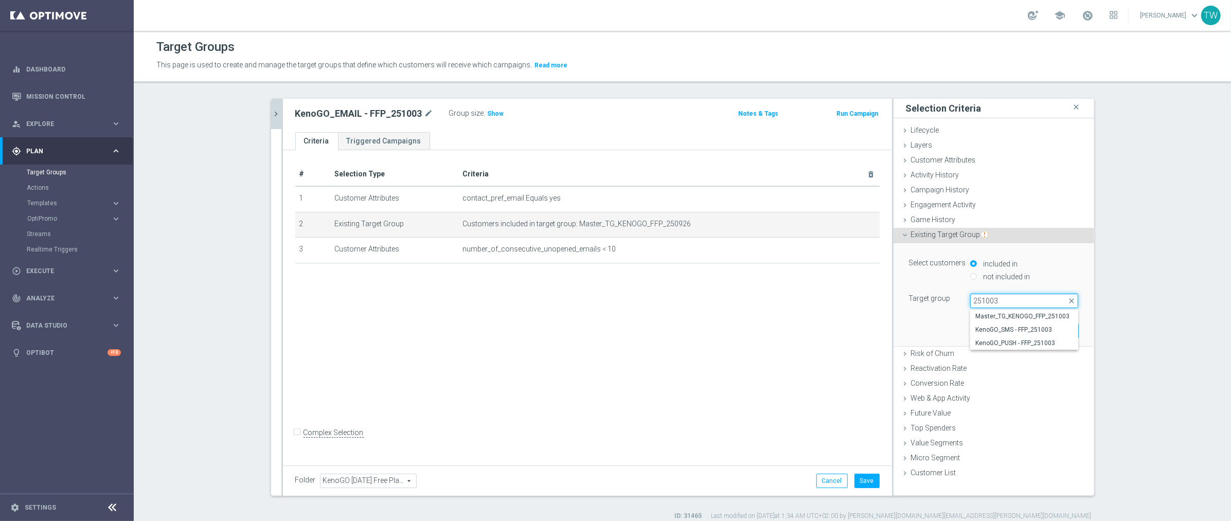
type input "251003"
click at [1036, 315] on span "Master_TG_KENOGO_FFP_251003" at bounding box center [1024, 316] width 98 height 8
type input "Master_TG_KENOGO_FFP_251003"
click at [1061, 329] on button "Update" at bounding box center [1063, 331] width 30 height 14
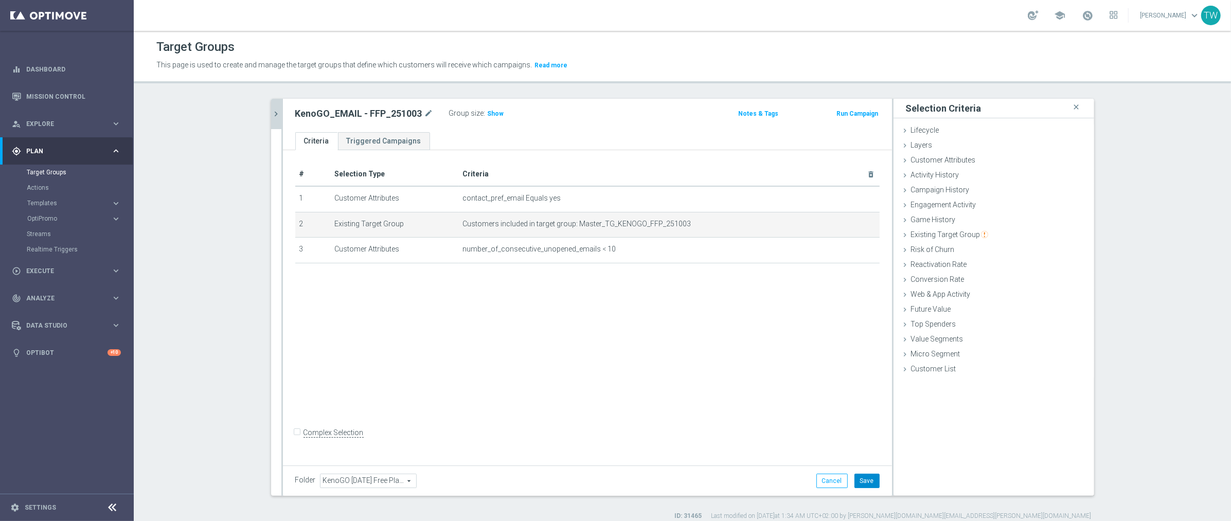
click at [871, 476] on button "Save" at bounding box center [867, 481] width 25 height 14
click at [275, 110] on icon "chevron_right" at bounding box center [277, 114] width 10 height 10
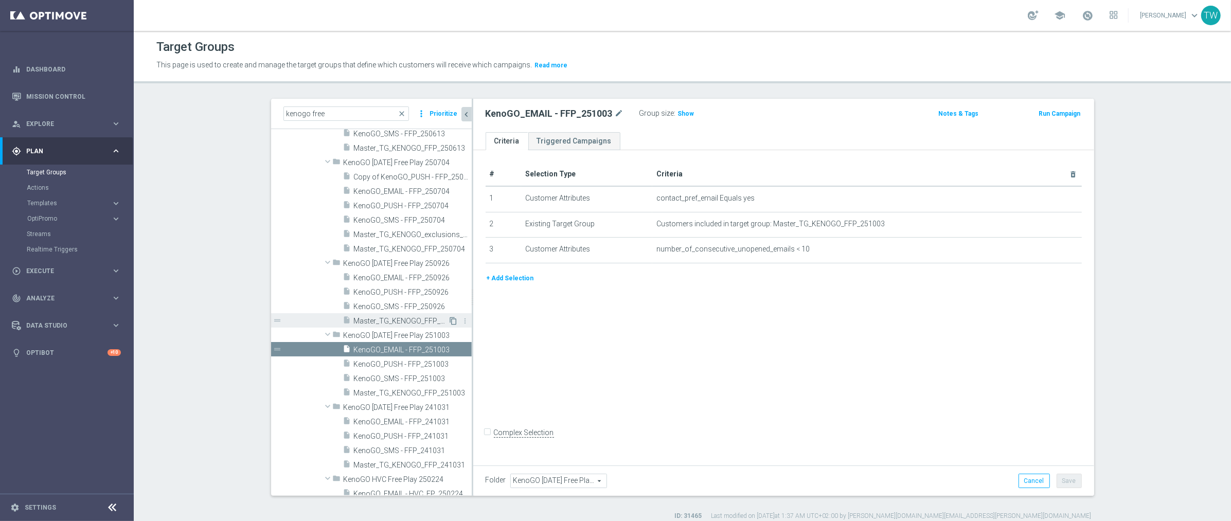
scroll to position [2251, 0]
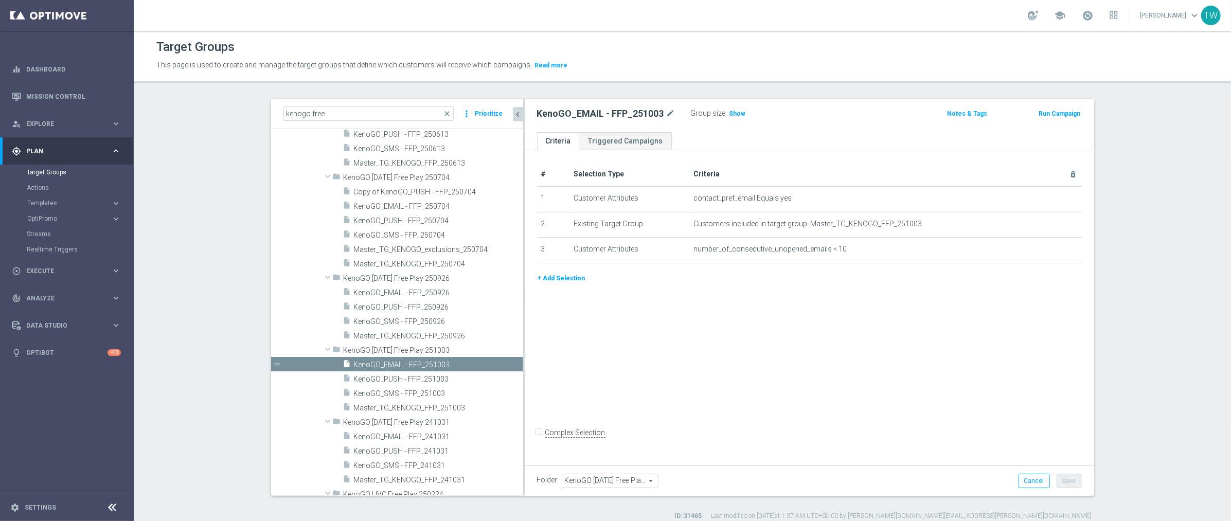
drag, startPoint x: 472, startPoint y: 363, endPoint x: 524, endPoint y: 357, distance: 51.8
click at [524, 357] on as-split "kenogo free close more_vert Prioritize Customer Target Groups library_add creat…" at bounding box center [682, 297] width 823 height 397
click at [490, 351] on icon "create_new_folder" at bounding box center [492, 350] width 8 height 8
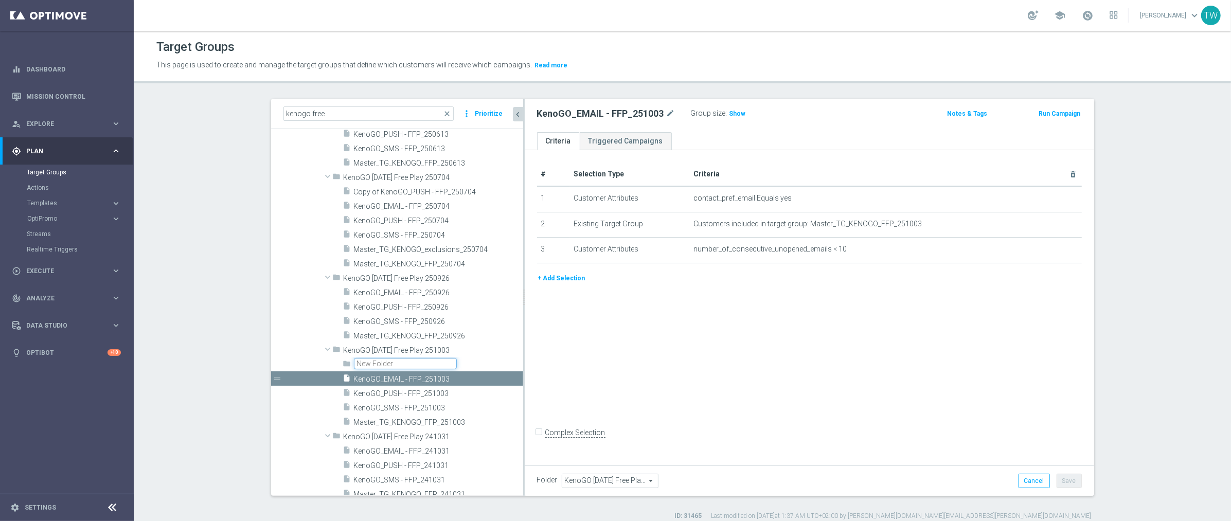
scroll to position [2265, 0]
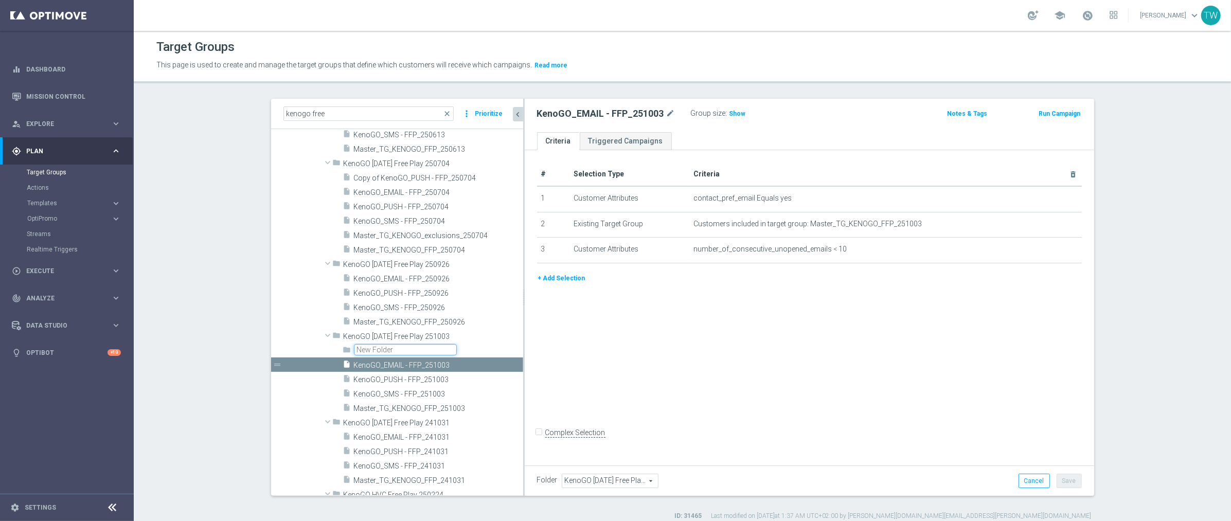
click at [407, 351] on input "text" at bounding box center [405, 349] width 103 height 11
type input "Friday Free Play + Darts Banner"
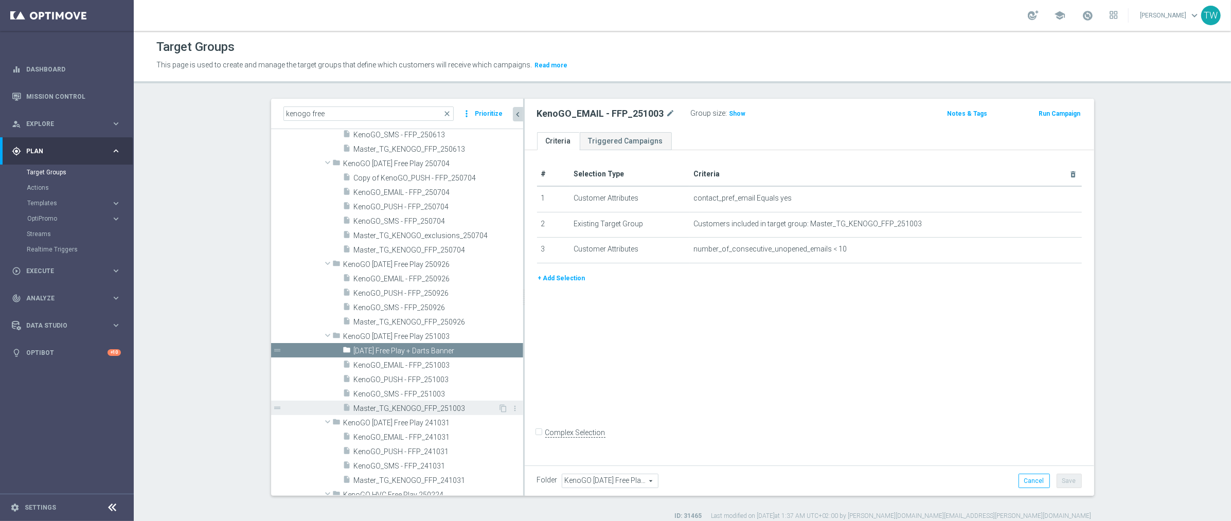
scroll to position [2251, 0]
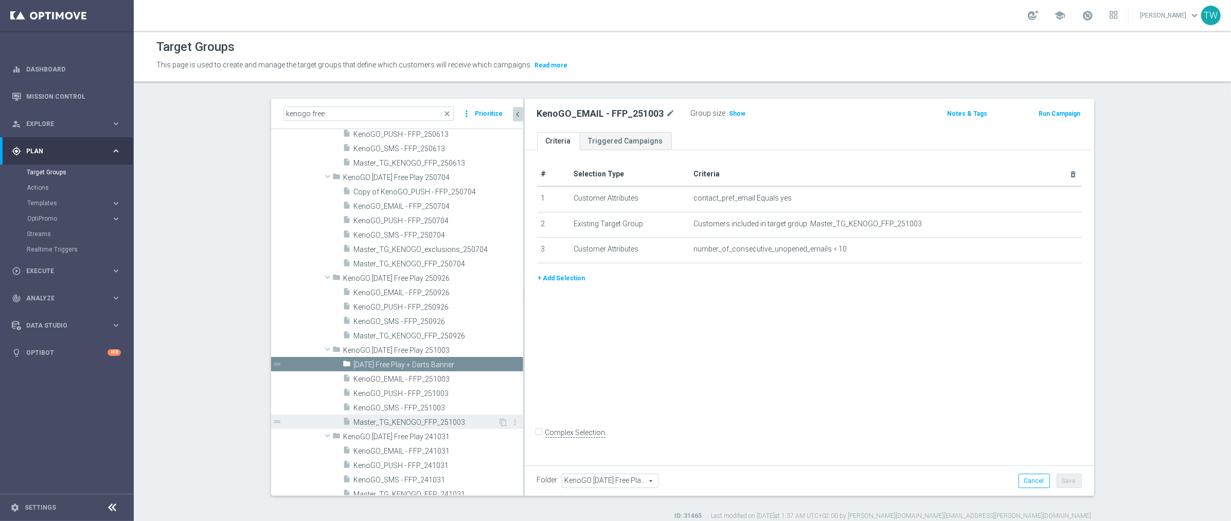
click at [456, 418] on span "Master_TG_KENOGO_FFP_251003" at bounding box center [426, 422] width 145 height 9
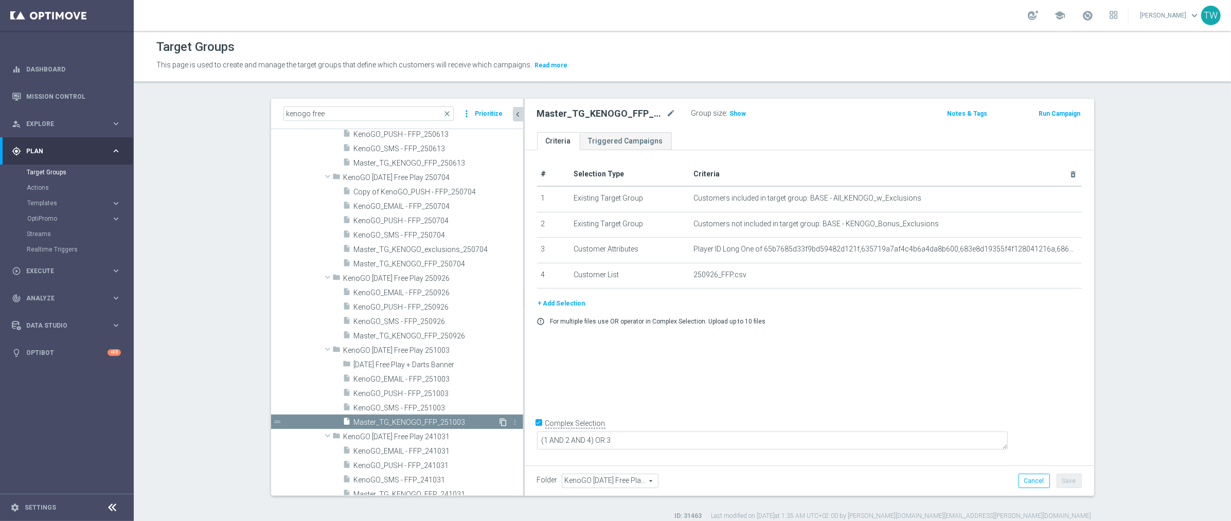
click at [503, 420] on icon "content_copy" at bounding box center [504, 422] width 8 height 8
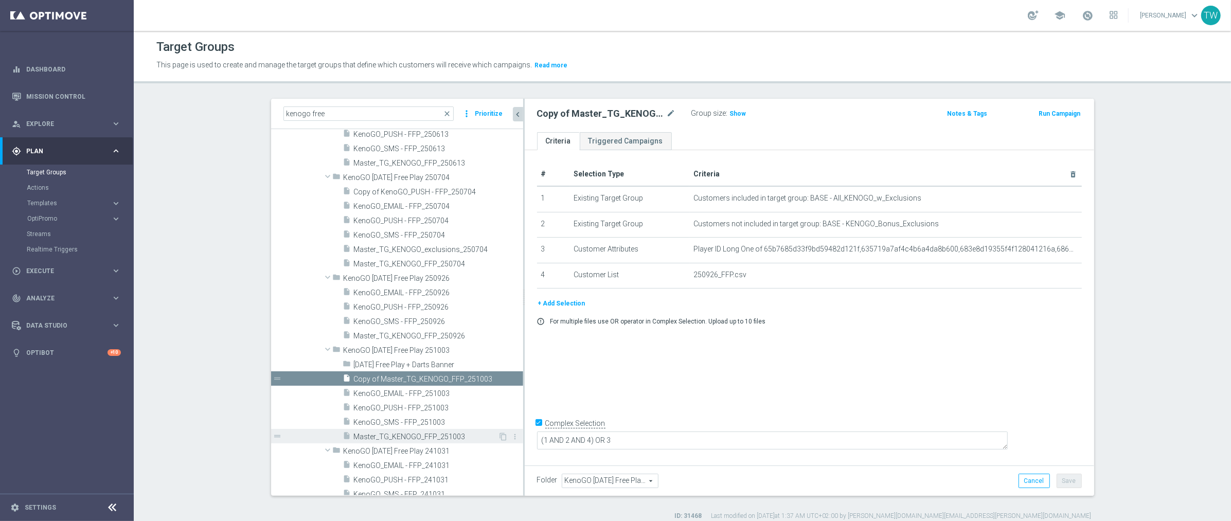
scroll to position [2265, 0]
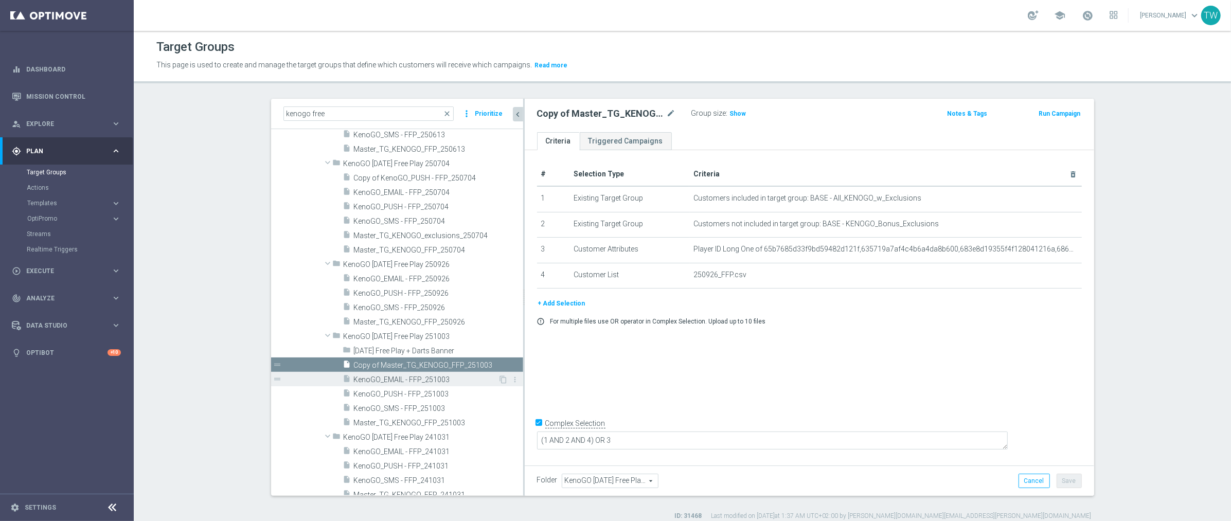
click at [475, 381] on span "KenoGO_EMAIL - FFP_251003" at bounding box center [426, 380] width 145 height 9
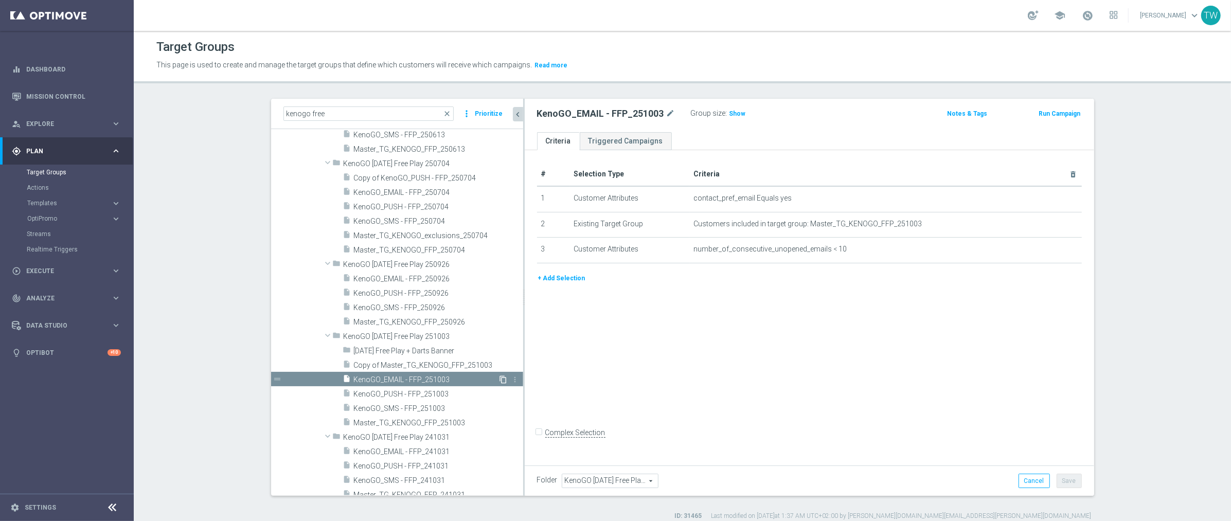
click at [502, 378] on icon "content_copy" at bounding box center [504, 380] width 8 height 8
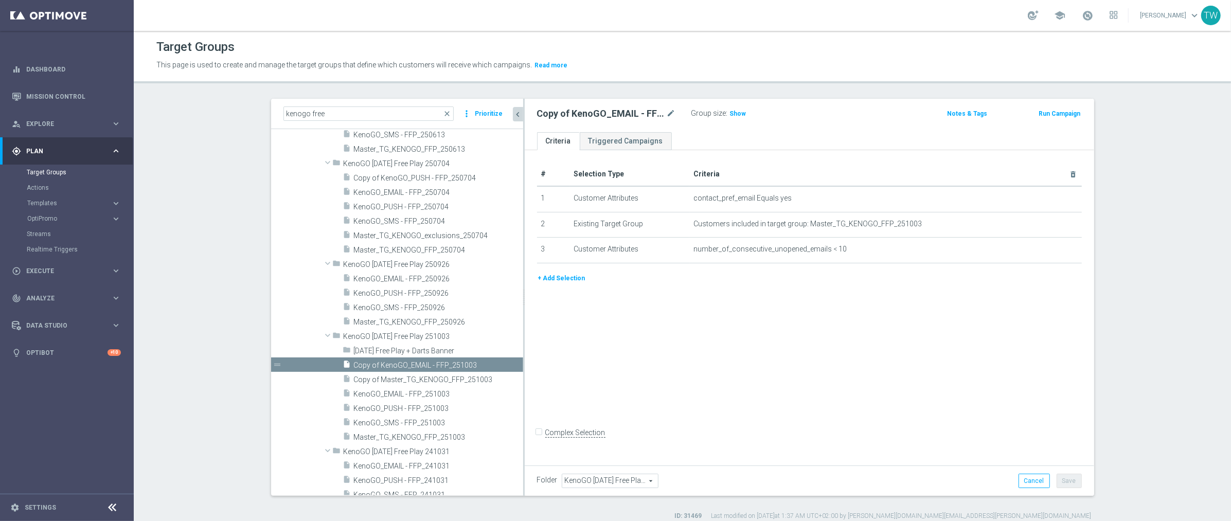
scroll to position [2265, 0]
click at [466, 377] on span "Copy of Master_TG_KENOGO_FFP_251003" at bounding box center [426, 380] width 145 height 9
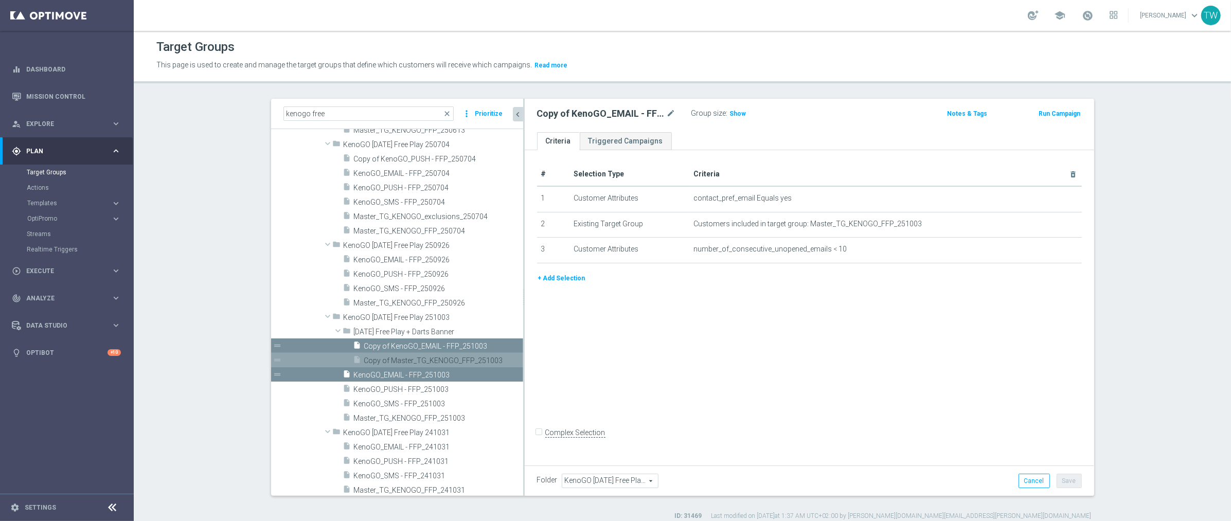
scroll to position [2298, 0]
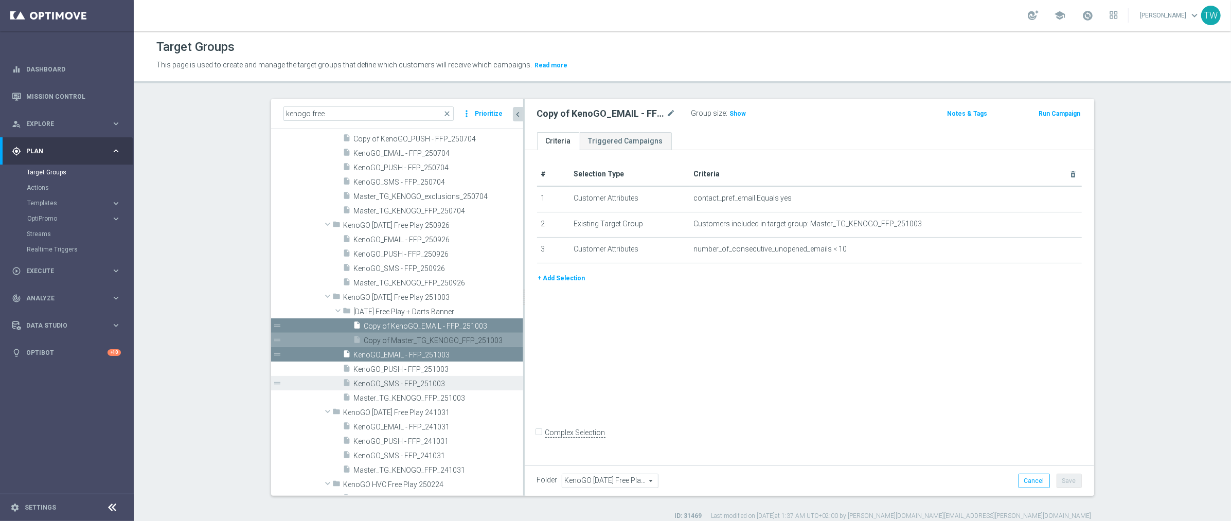
click at [458, 386] on span "KenoGO_SMS - FFP_251003" at bounding box center [427, 384] width 146 height 9
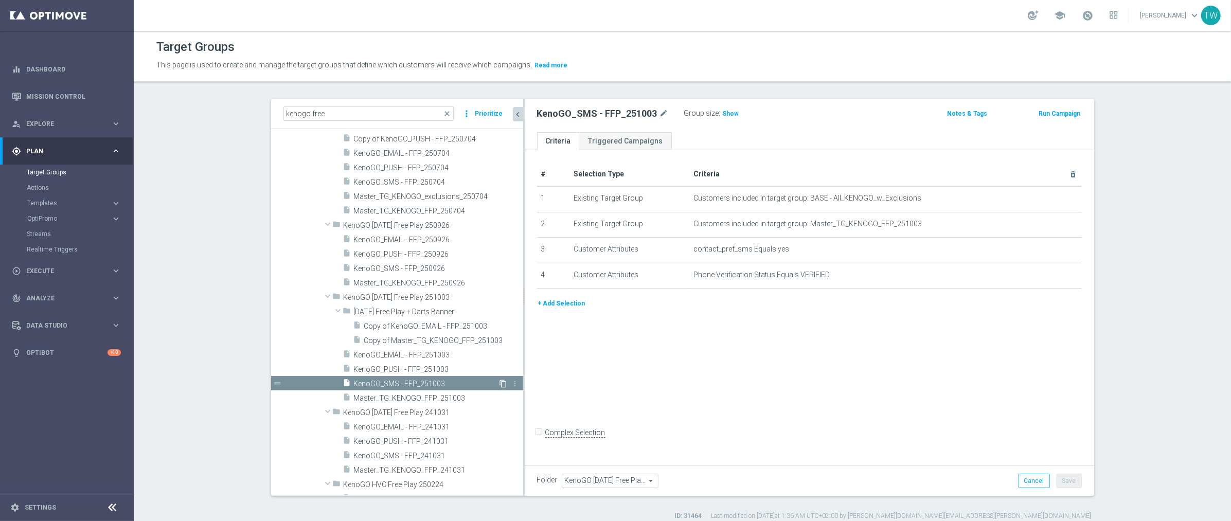
click at [503, 384] on icon "content_copy" at bounding box center [504, 384] width 8 height 8
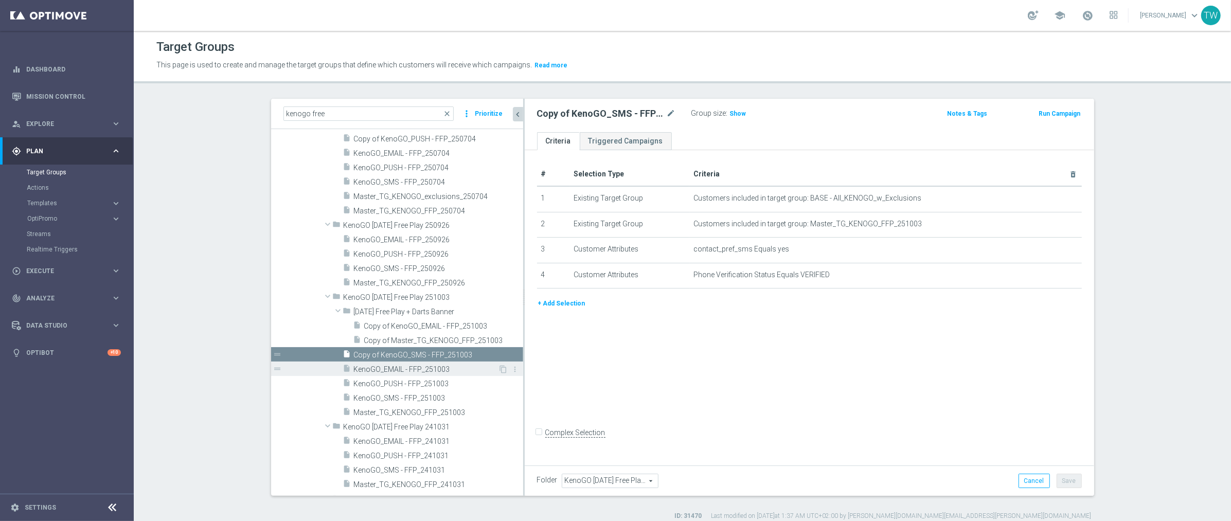
scroll to position [2291, 0]
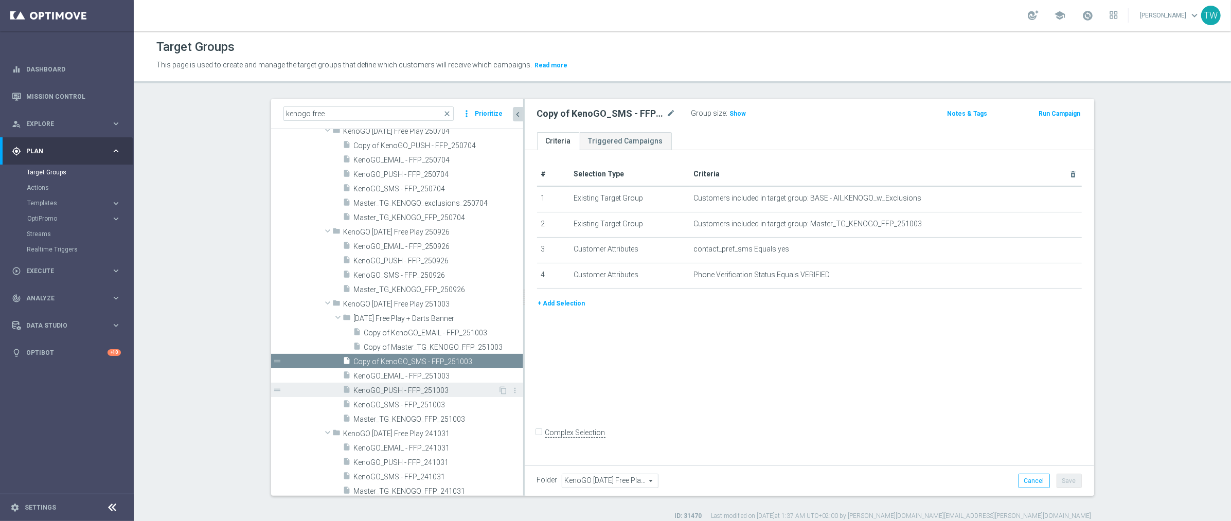
click at [478, 386] on span "KenoGO_PUSH - FFP_251003" at bounding box center [426, 390] width 145 height 9
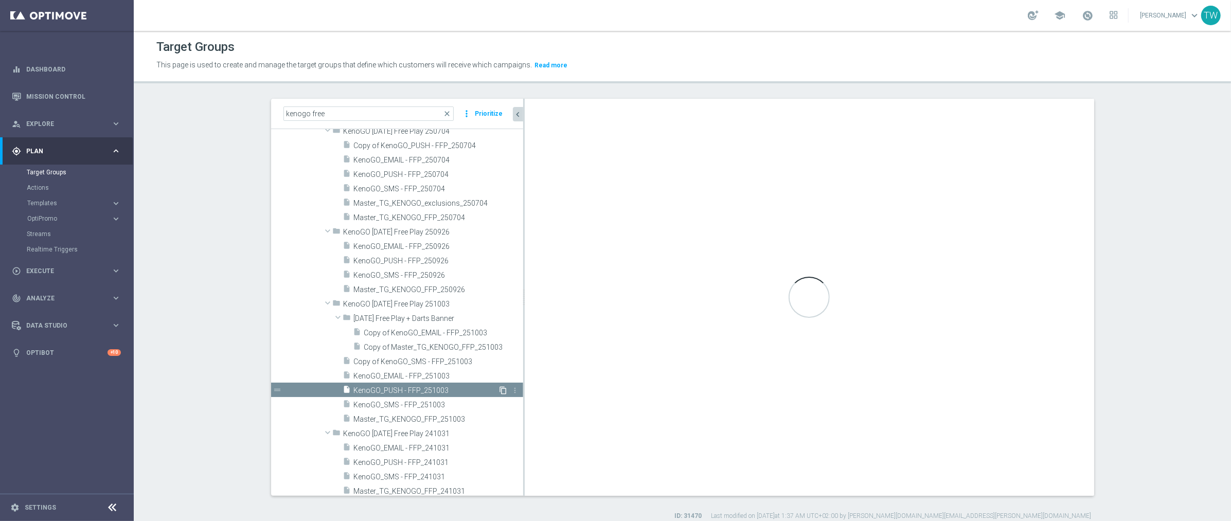
checkbox input "true"
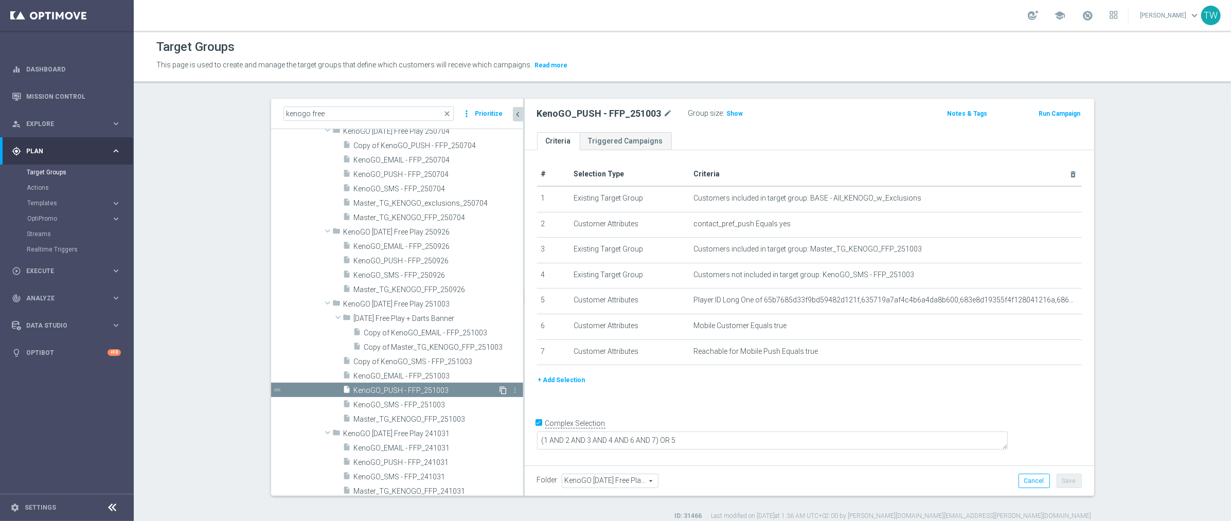
click at [501, 391] on icon "content_copy" at bounding box center [504, 390] width 8 height 8
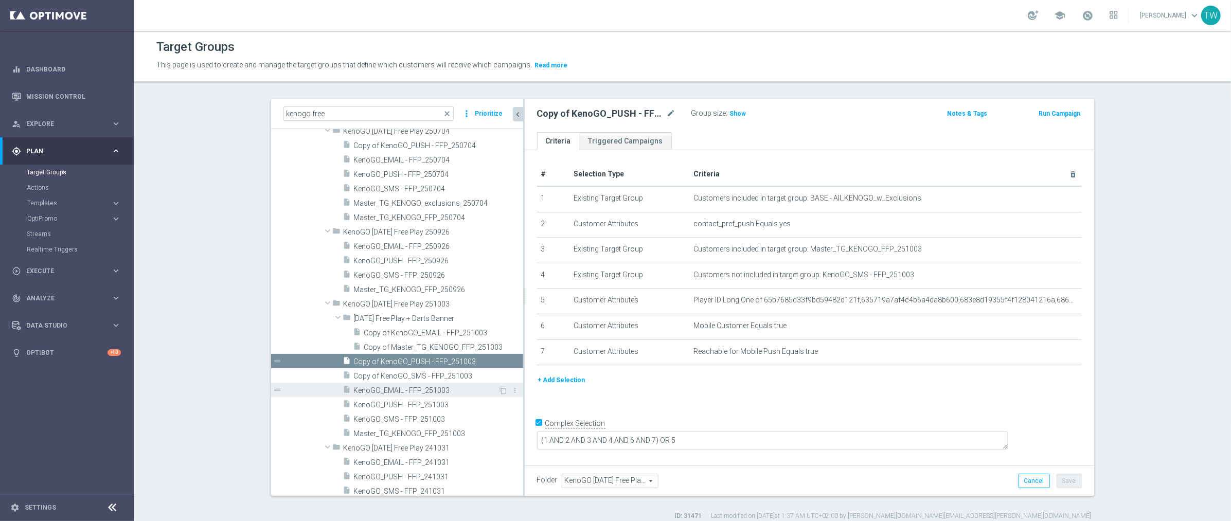
scroll to position [2291, 0]
click at [426, 377] on span "Copy of KenoGO_SMS - FFP_251003" at bounding box center [426, 376] width 145 height 9
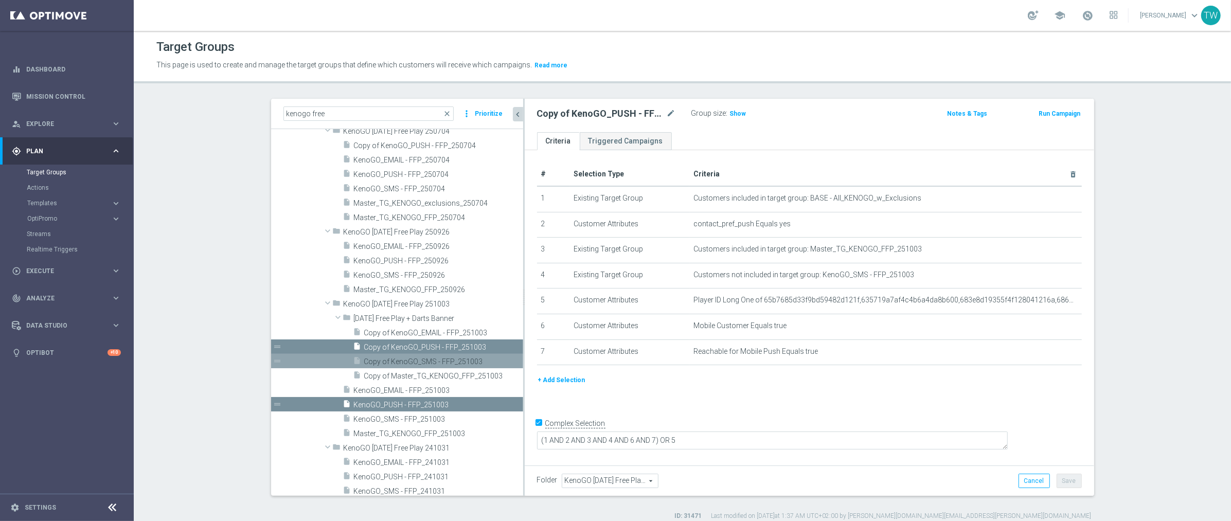
scroll to position [2278, 0]
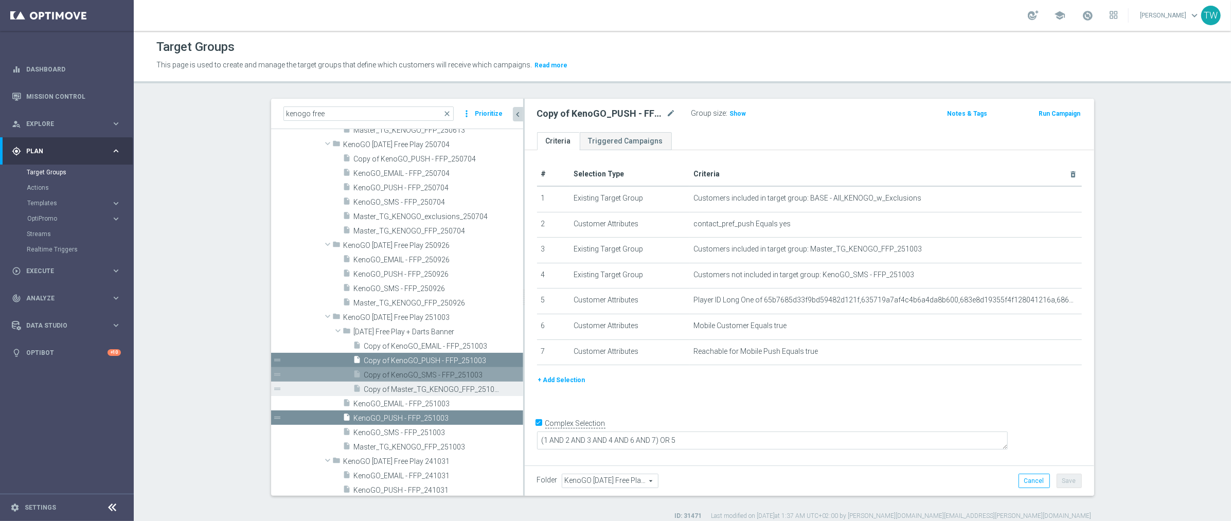
click at [458, 389] on span "Copy of Master_TG_KENOGO_FFP_251003" at bounding box center [432, 389] width 136 height 9
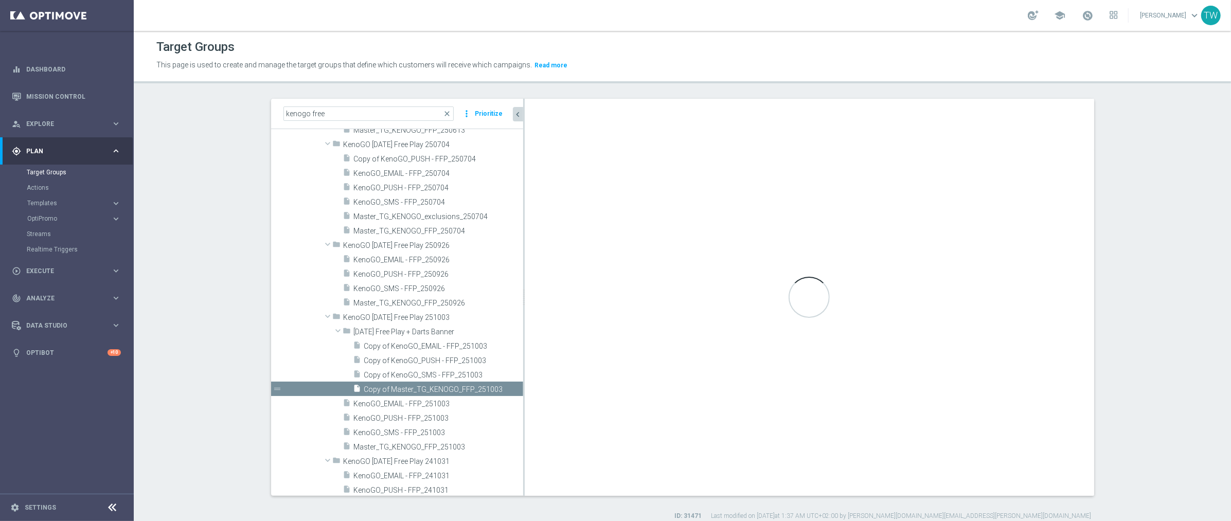
type input "Friday Free Play + Darts Banner"
type textarea "(1 AND 2 AND 4) OR 3"
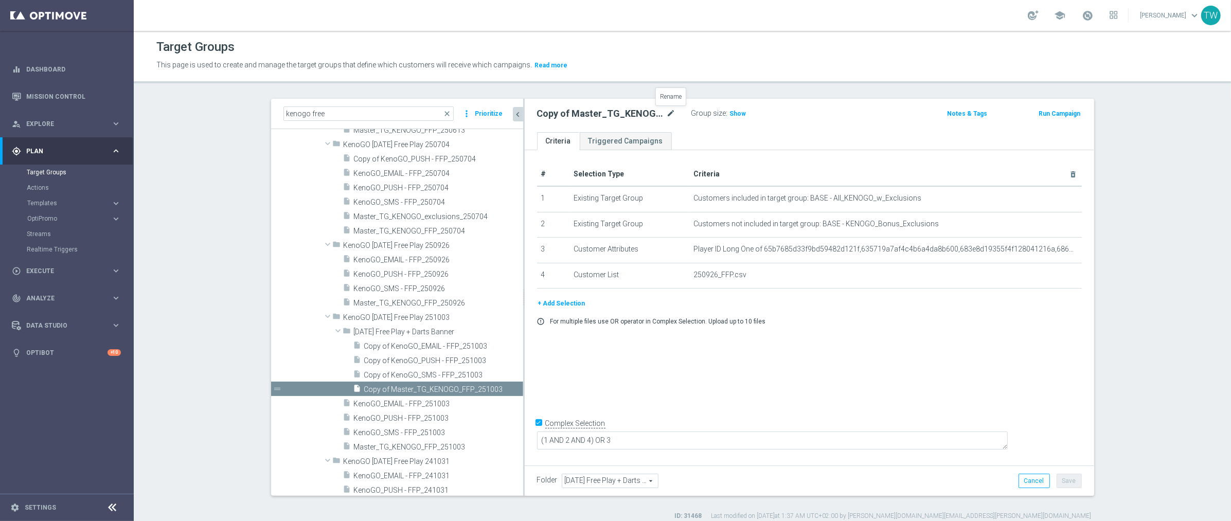
click at [673, 112] on icon "mode_edit" at bounding box center [671, 114] width 9 height 12
click at [622, 116] on input "Master_TG_KENOGO_FFP_251003" at bounding box center [606, 115] width 139 height 14
type input "Master_TG_KENOGO_FFPdarts_251003"
click at [1074, 483] on button "Save" at bounding box center [1069, 481] width 25 height 14
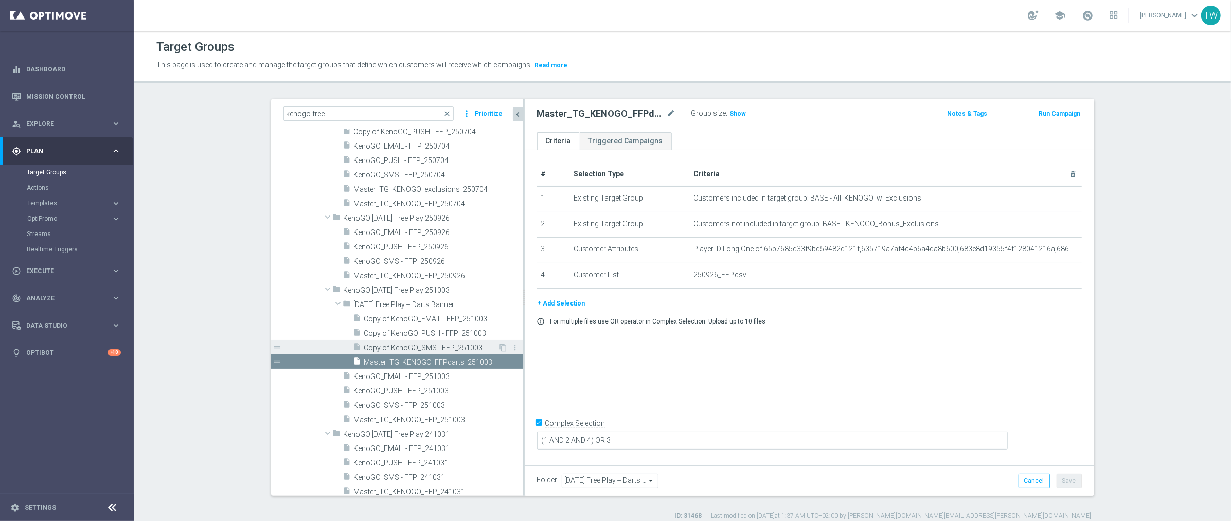
click at [471, 344] on span "Copy of KenoGO_SMS - FFP_251003" at bounding box center [431, 348] width 134 height 9
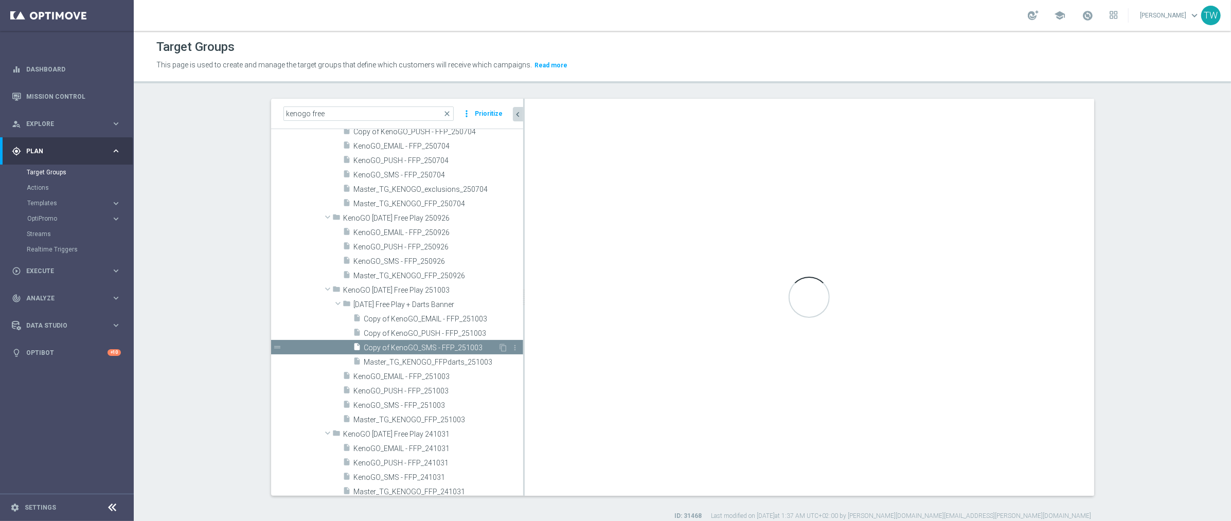
checkbox input "false"
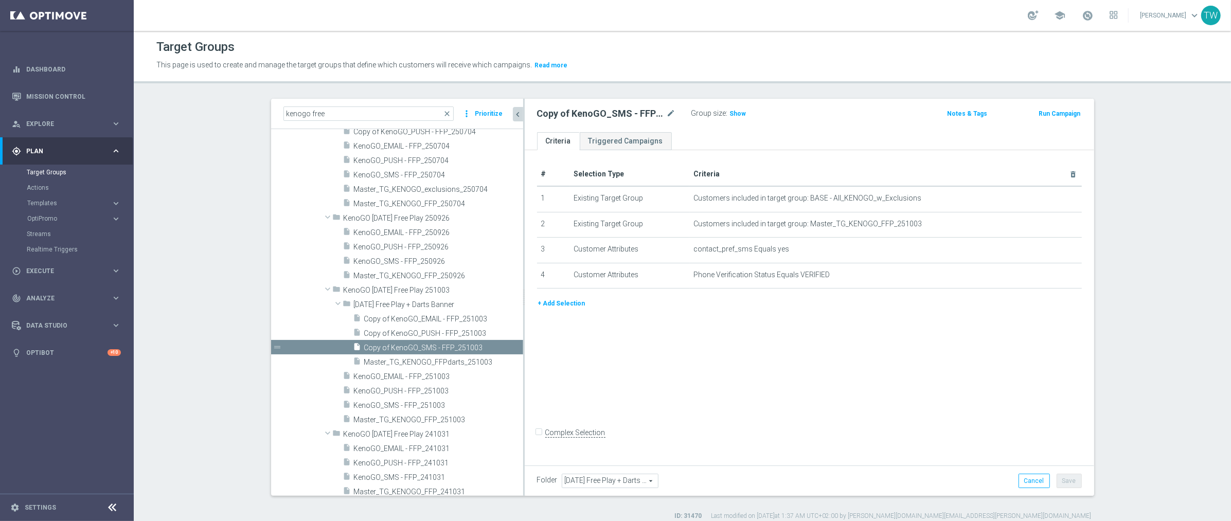
click at [676, 113] on div "Copy of KenoGO_SMS - FFP_251003 mode_edit" at bounding box center [614, 113] width 154 height 14
click at [671, 111] on icon "mode_edit" at bounding box center [671, 114] width 9 height 12
click at [627, 114] on input "Copy of KenoGO_SMS - FFP_251003" at bounding box center [606, 115] width 139 height 14
type input "KenoGO_SMS - FFPdarts_251003"
click at [1050, 222] on icon "mode_edit" at bounding box center [1051, 224] width 8 height 8
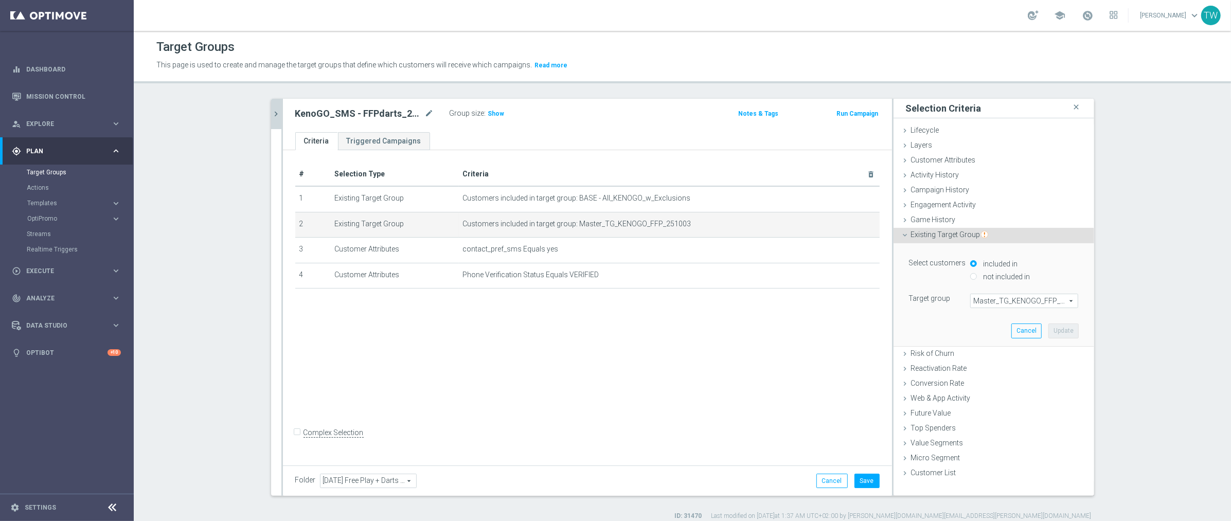
click at [1030, 299] on span "Master_TG_KENOGO_FFP_251003" at bounding box center [1024, 300] width 107 height 13
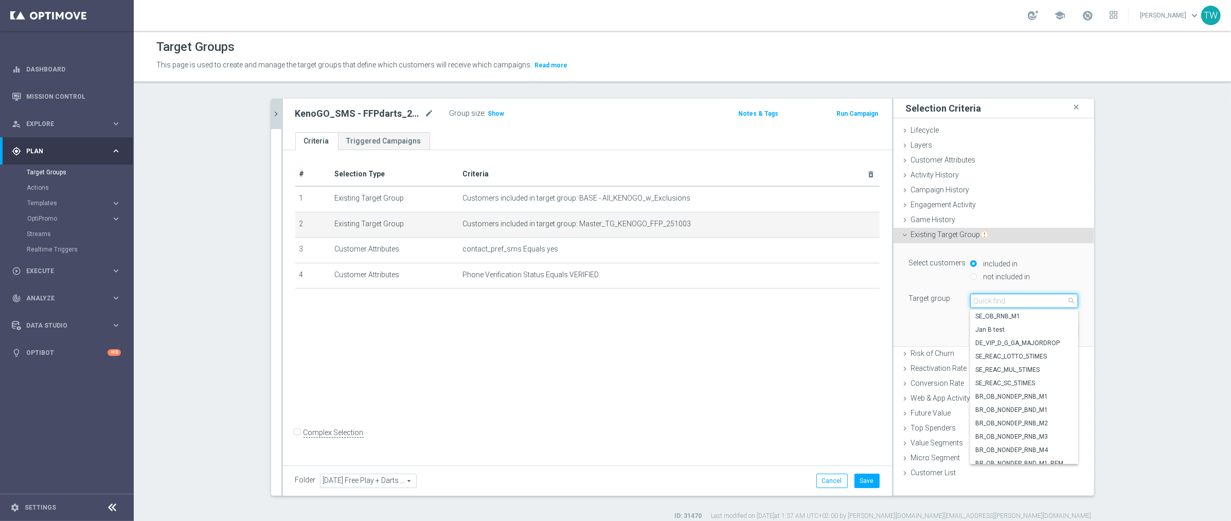
click at [1030, 299] on input "search" at bounding box center [1024, 301] width 108 height 14
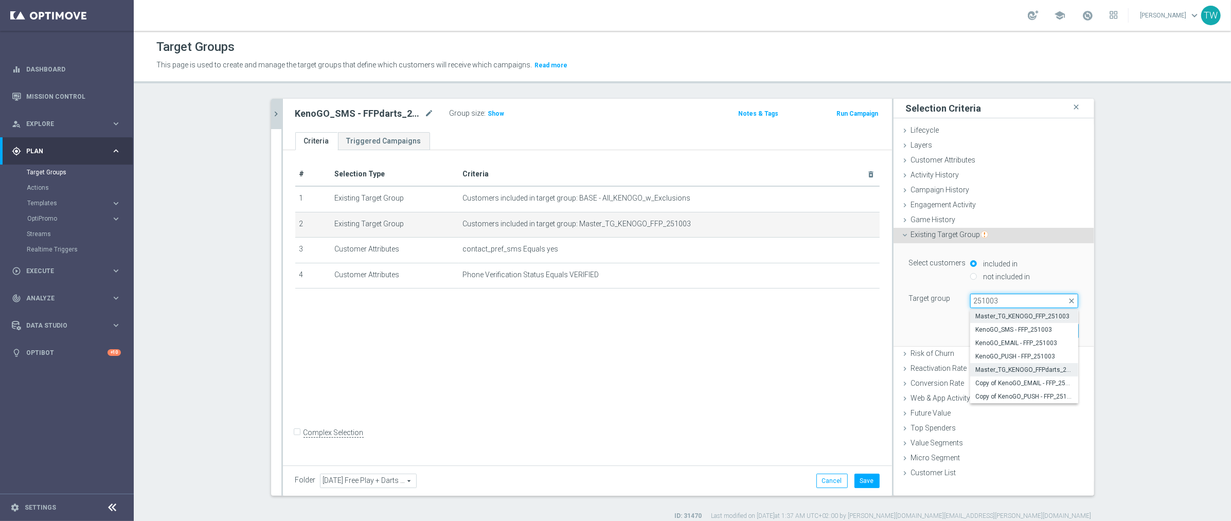
type input "251003"
click at [1060, 369] on span "Master_TG_KENOGO_FFPdarts_251003" at bounding box center [1024, 370] width 98 height 8
type input "Master_TG_KENOGO_FFPdarts_251003"
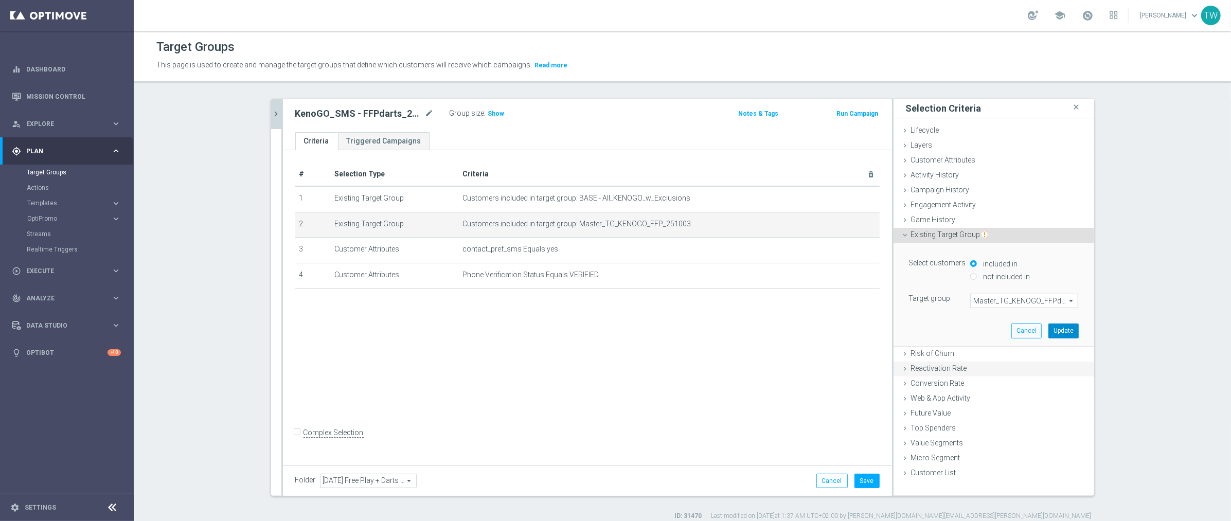
drag, startPoint x: 1063, startPoint y: 333, endPoint x: 1019, endPoint y: 358, distance: 50.7
click at [1059, 334] on button "Update" at bounding box center [1063, 331] width 30 height 14
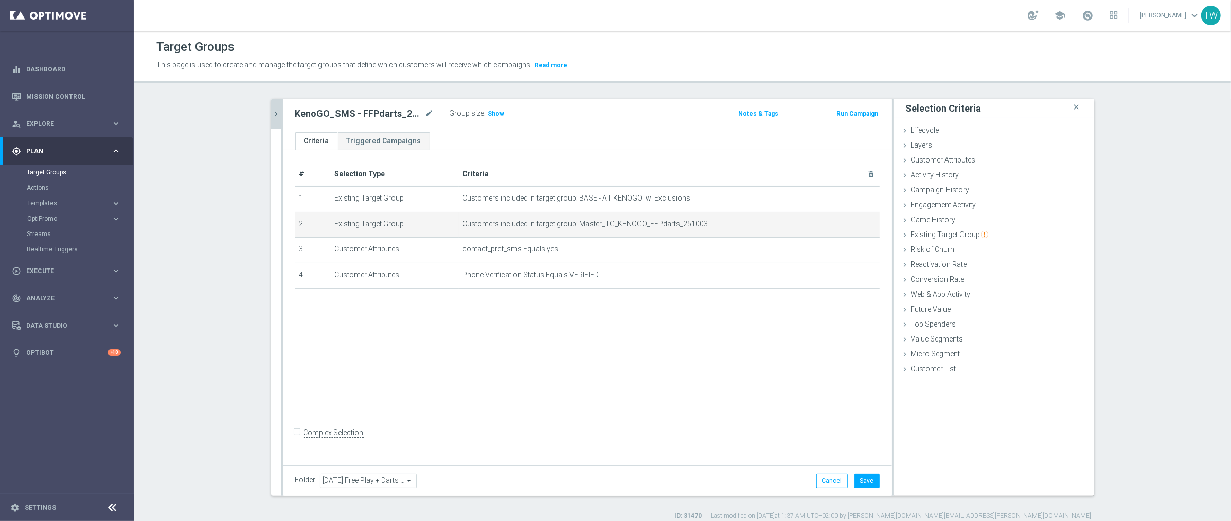
click at [868, 471] on div "Folder Friday Free Play + Darts Banner Friday Free Play + Darts Banner arrow_dr…" at bounding box center [587, 481] width 609 height 30
click at [868, 474] on button "Save" at bounding box center [867, 481] width 25 height 14
click at [275, 112] on icon "chevron_right" at bounding box center [277, 114] width 10 height 10
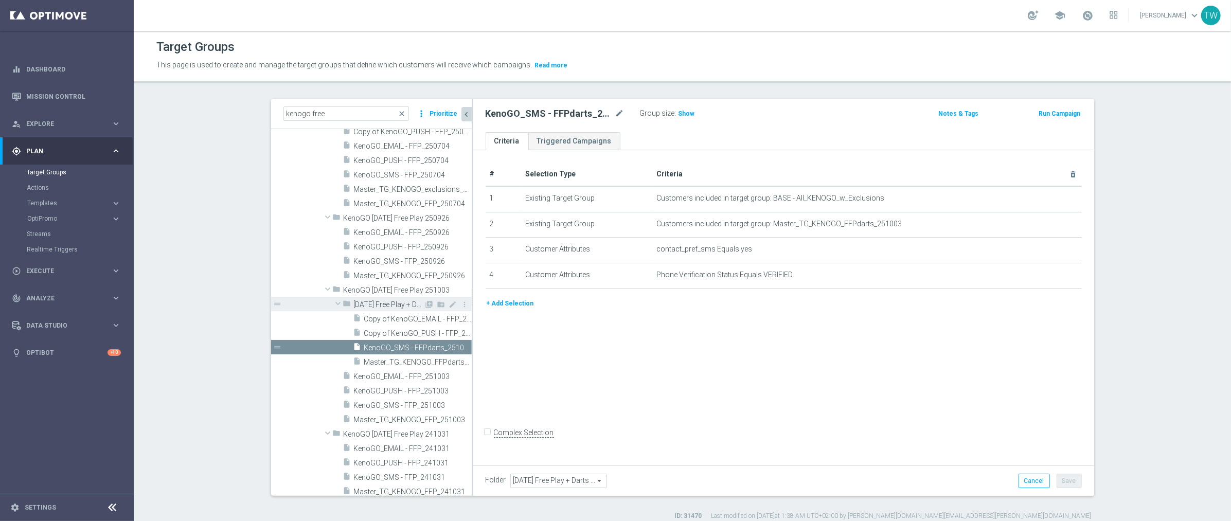
scroll to position [2291, 0]
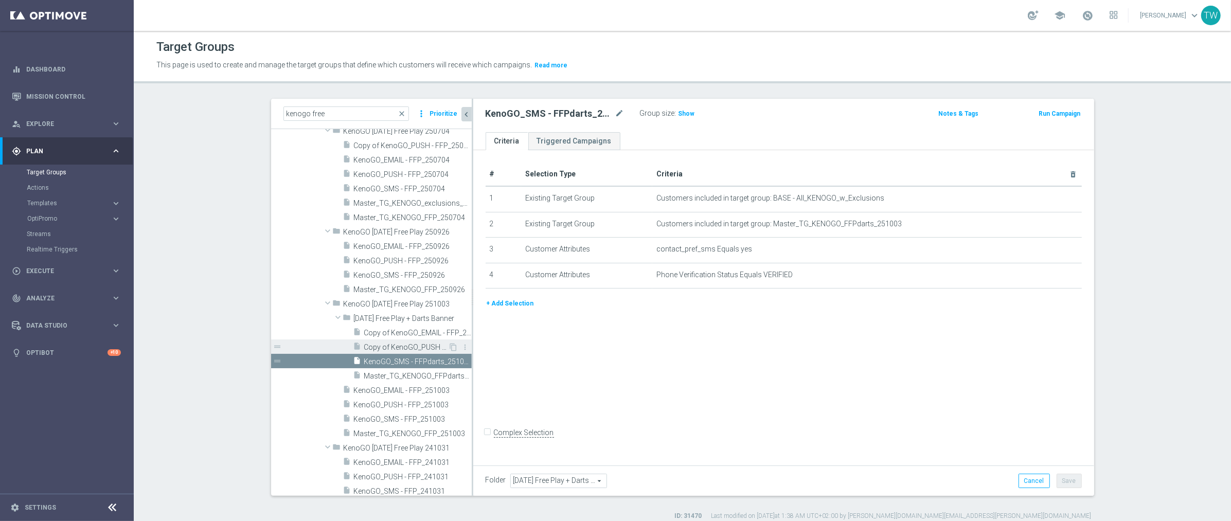
click at [403, 345] on span "Copy of KenoGO_PUSH - FFP_251003" at bounding box center [406, 347] width 84 height 9
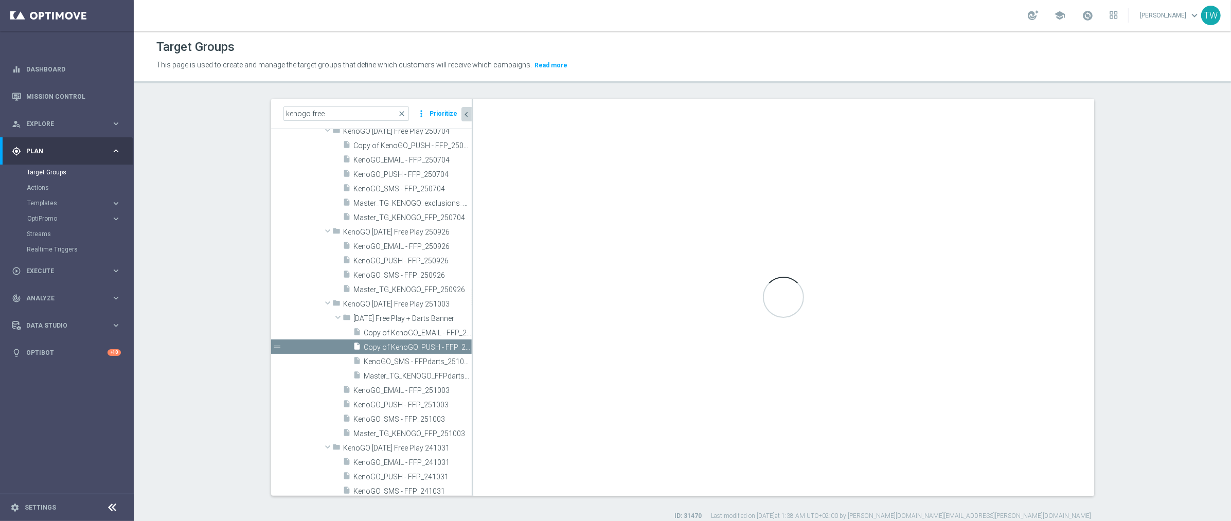
checkbox input "true"
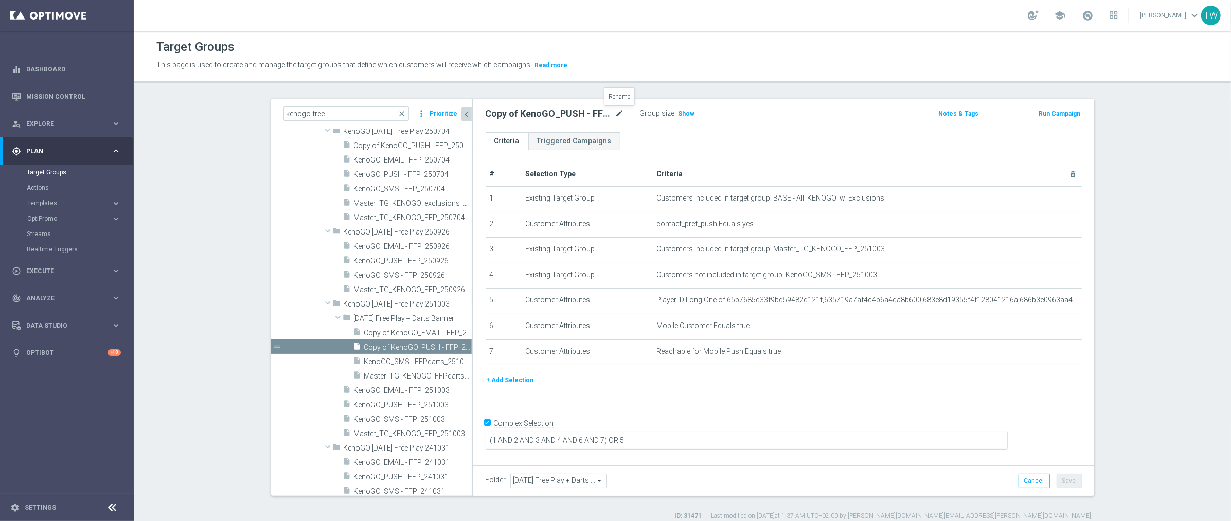
click at [622, 112] on icon "mode_edit" at bounding box center [619, 114] width 9 height 12
click at [555, 116] on input "KenoGO_PUSH - FFP_251003" at bounding box center [555, 115] width 139 height 14
type input "KenoGO_PUSH - FFPdarts_251003"
click at [1048, 247] on icon "mode_edit" at bounding box center [1048, 249] width 8 height 8
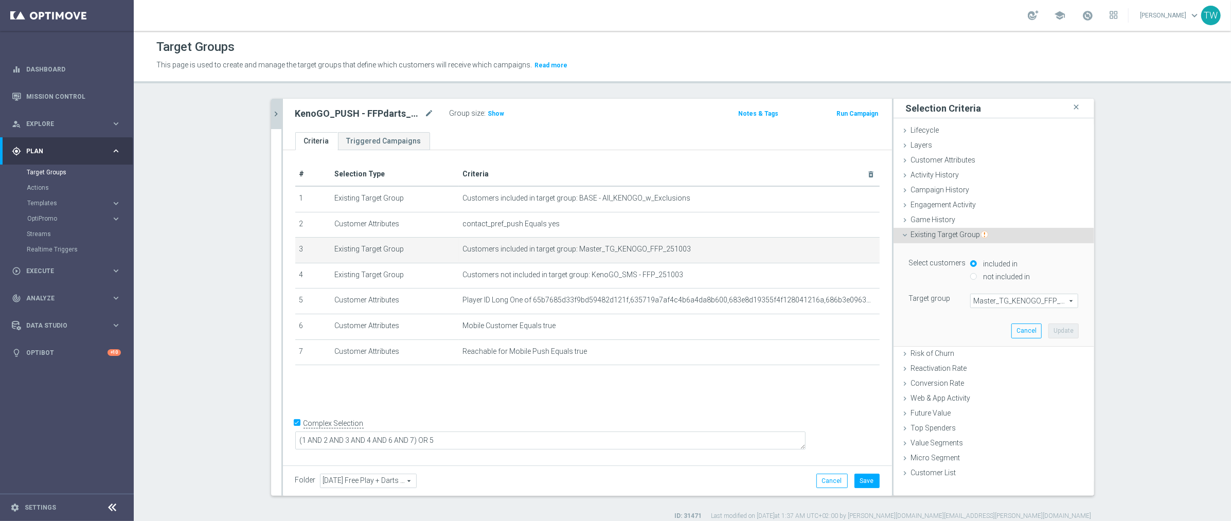
click at [1035, 302] on span "Master_TG_KENOGO_FFP_251003" at bounding box center [1024, 300] width 107 height 13
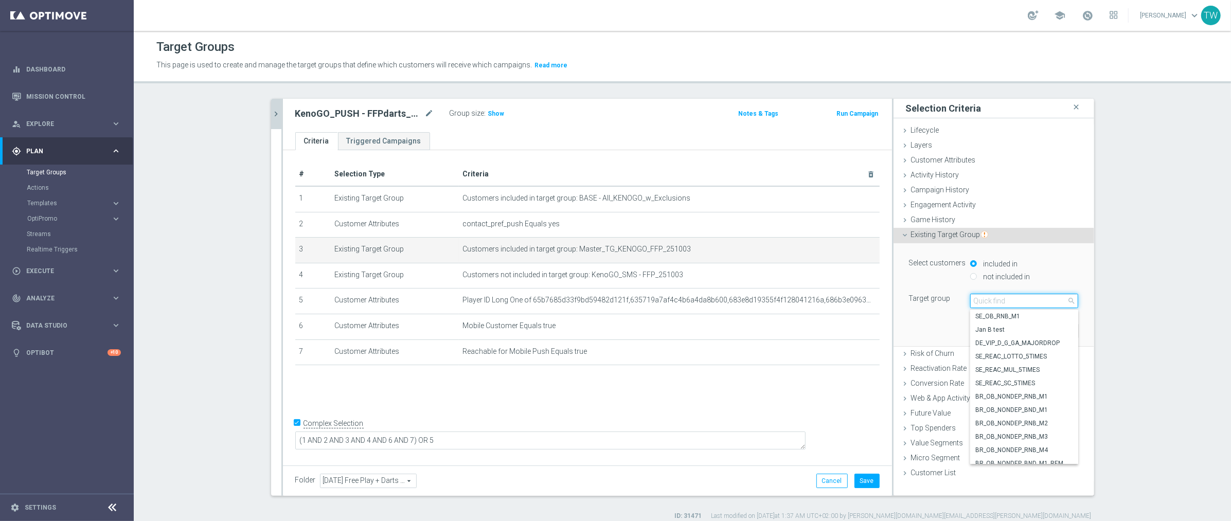
click at [1035, 302] on input "search" at bounding box center [1024, 301] width 108 height 14
type input "251003"
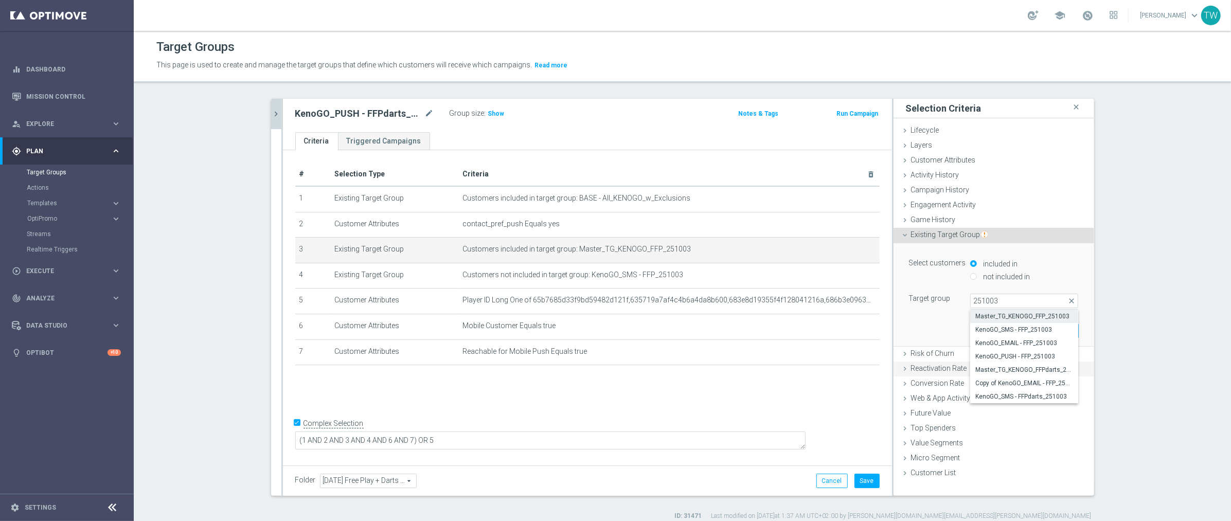
click at [1048, 369] on span "Master_TG_KENOGO_FFPdarts_251003" at bounding box center [1024, 370] width 98 height 8
type input "Master_TG_KENOGO_FFPdarts_251003"
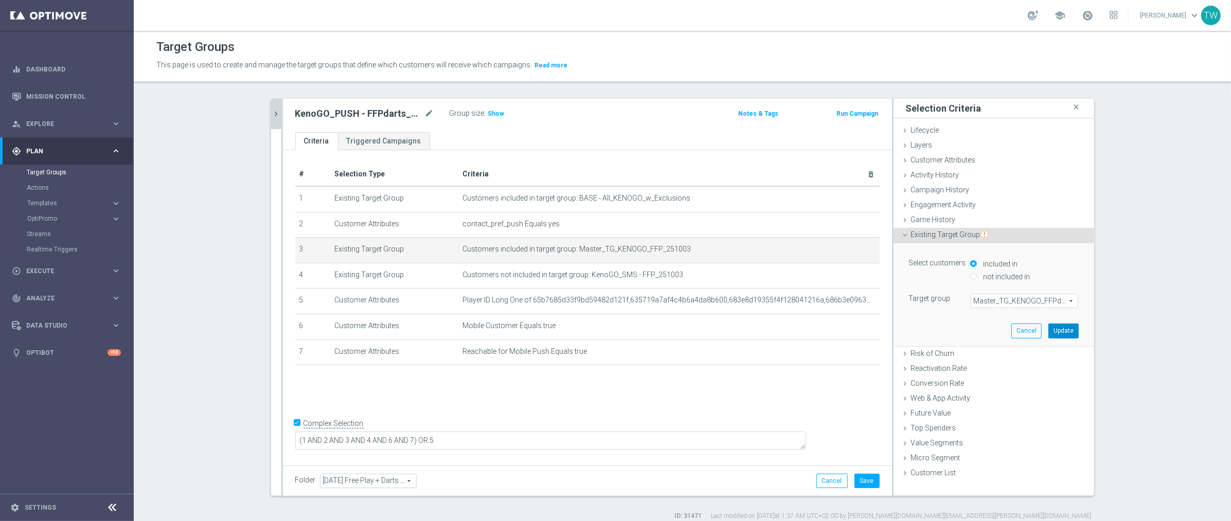
click at [1063, 327] on button "Update" at bounding box center [1063, 331] width 30 height 14
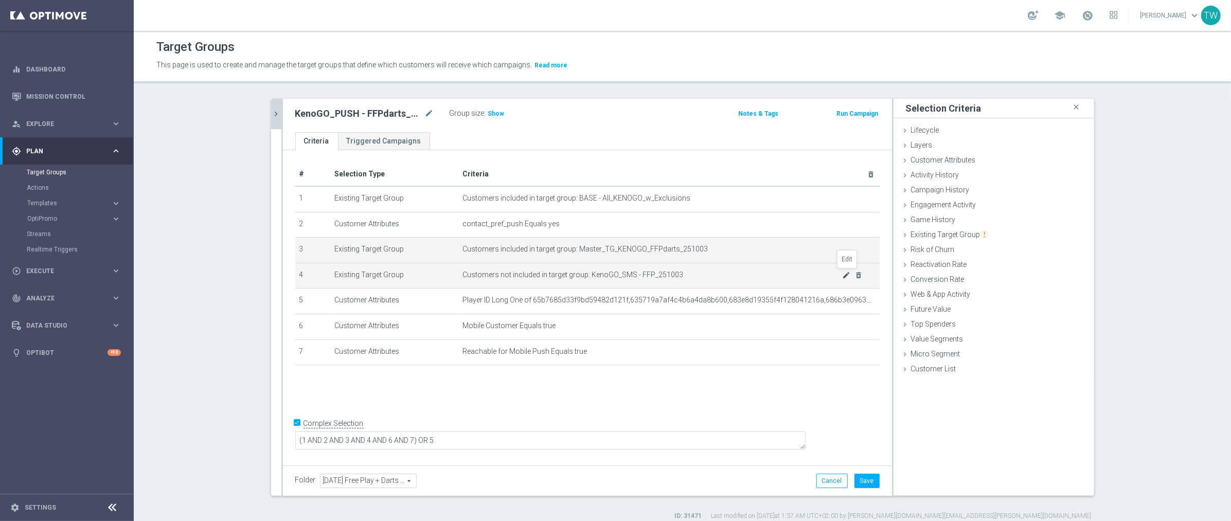
click at [842, 271] on icon "mode_edit" at bounding box center [846, 275] width 8 height 8
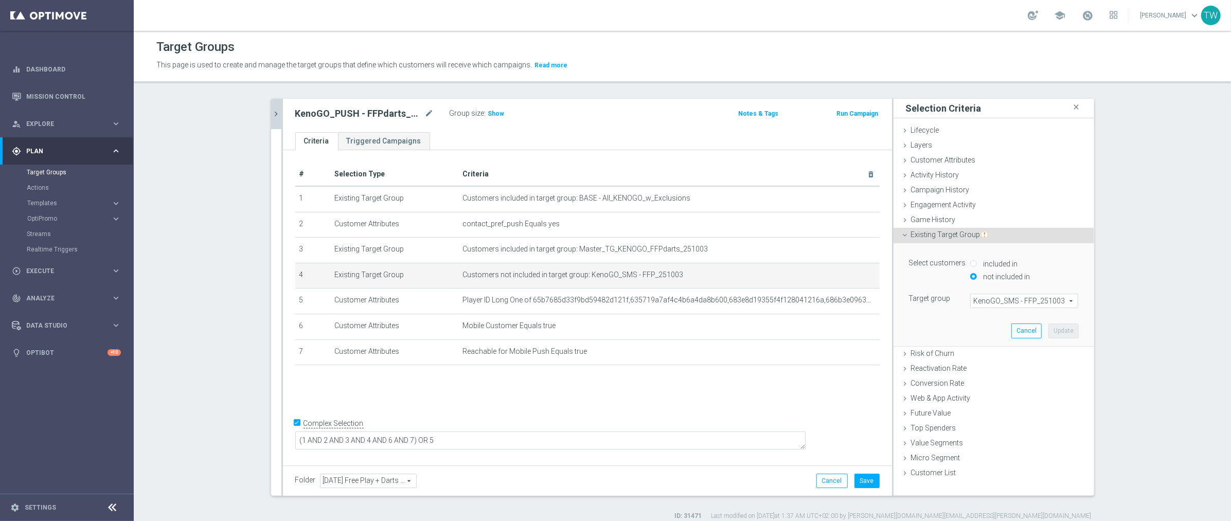
click at [1037, 303] on span "KenoGO_SMS - FFP_251003" at bounding box center [1024, 300] width 107 height 13
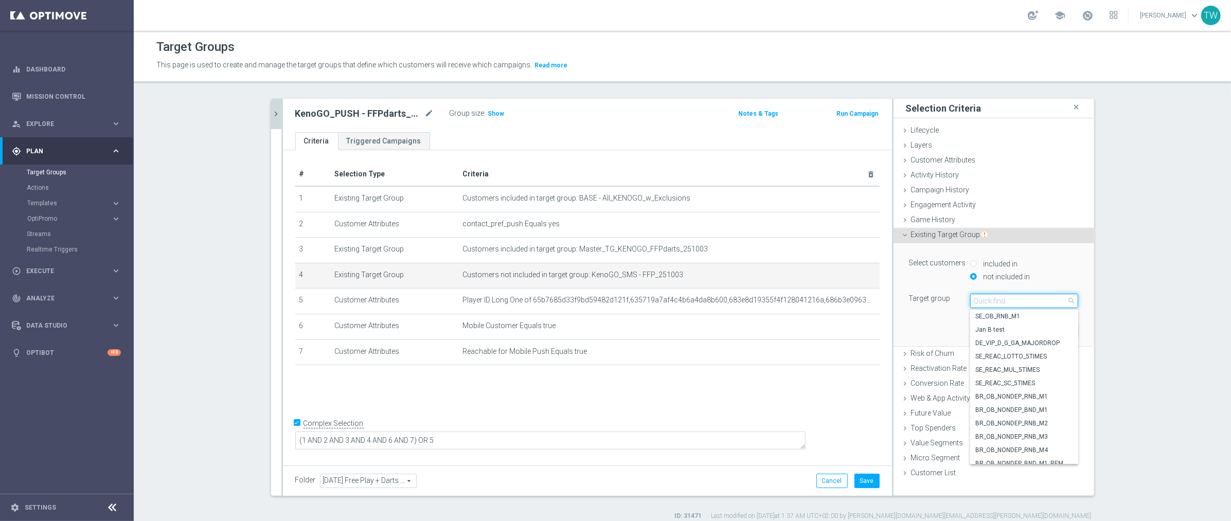
click at [1037, 303] on input "search" at bounding box center [1024, 301] width 108 height 14
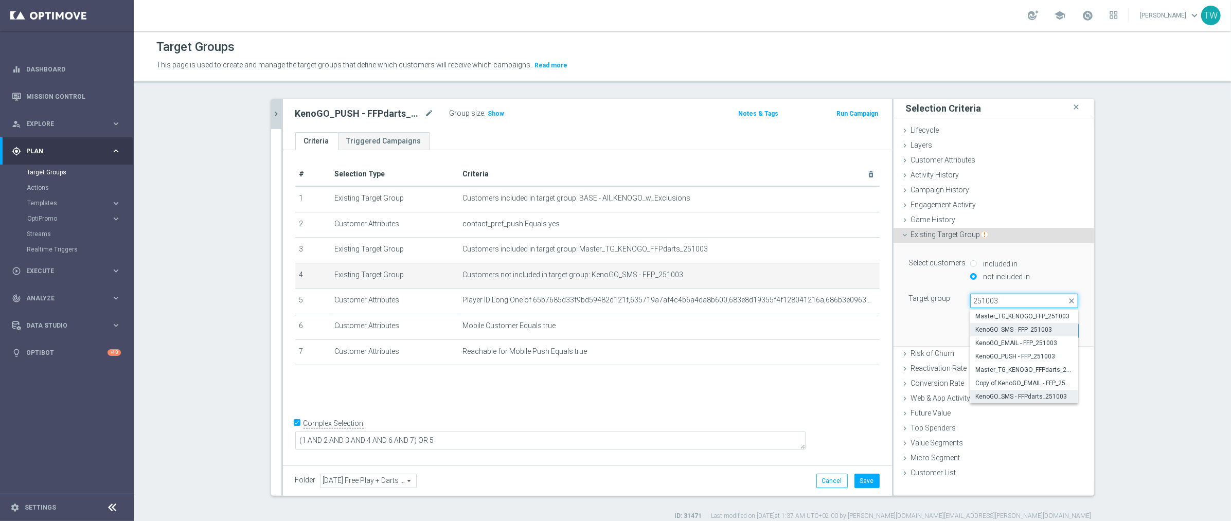
type input "251003"
click at [1041, 401] on label "KenoGO_SMS - FFPdarts_251003" at bounding box center [1024, 396] width 108 height 13
type input "KenoGO_SMS - FFPdarts_251003"
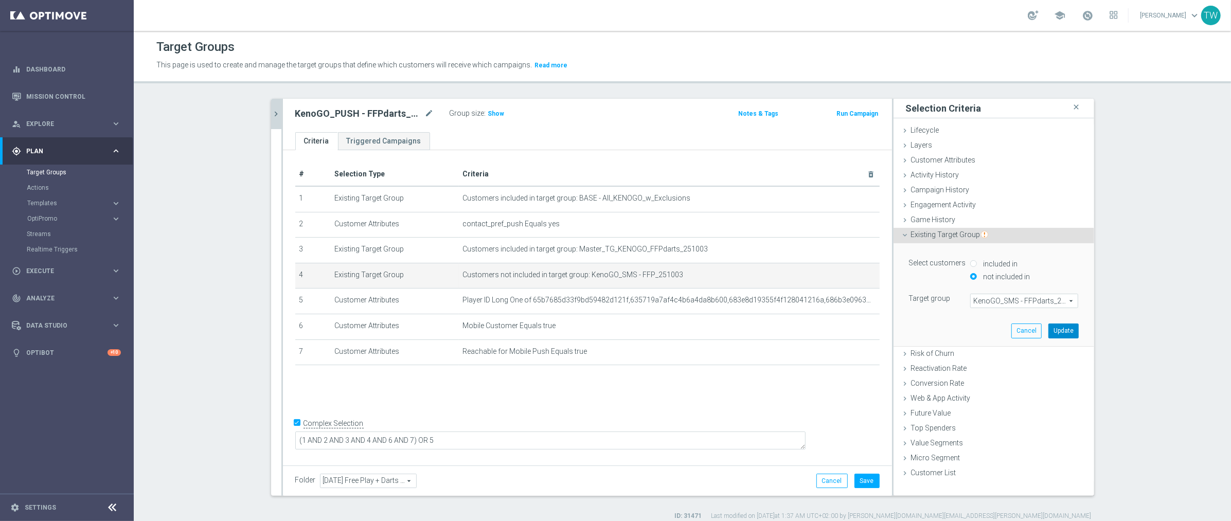
click at [1067, 333] on button "Update" at bounding box center [1063, 331] width 30 height 14
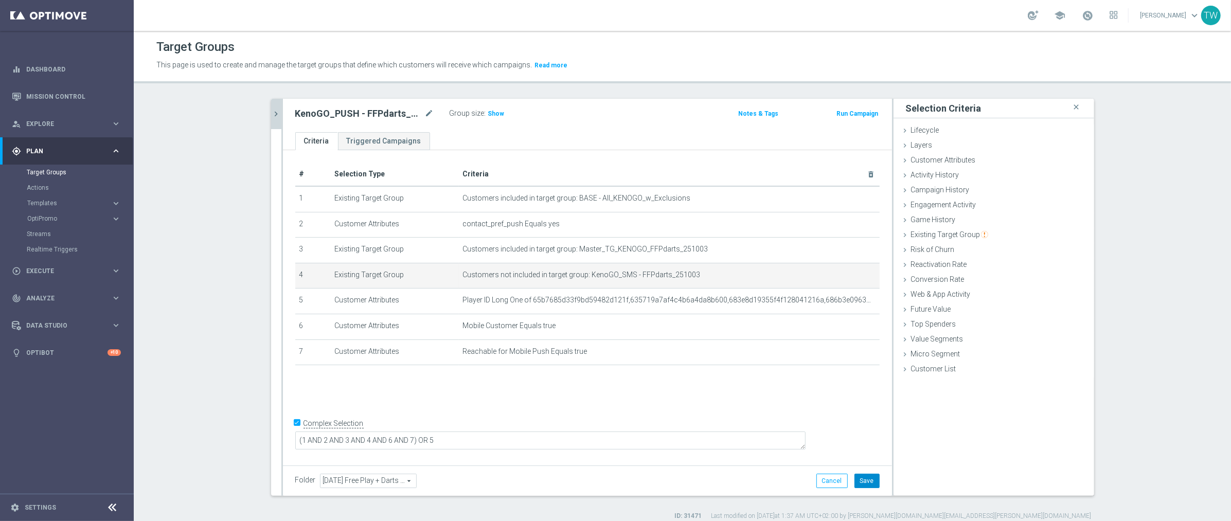
click at [870, 486] on button "Save" at bounding box center [867, 481] width 25 height 14
click at [285, 111] on div "KenoGO_PUSH - FFPdarts_251003 mode_edit Group size : Show Notes & Tags Run Camp…" at bounding box center [587, 115] width 609 height 33
click at [271, 116] on button "chevron_right" at bounding box center [276, 114] width 10 height 30
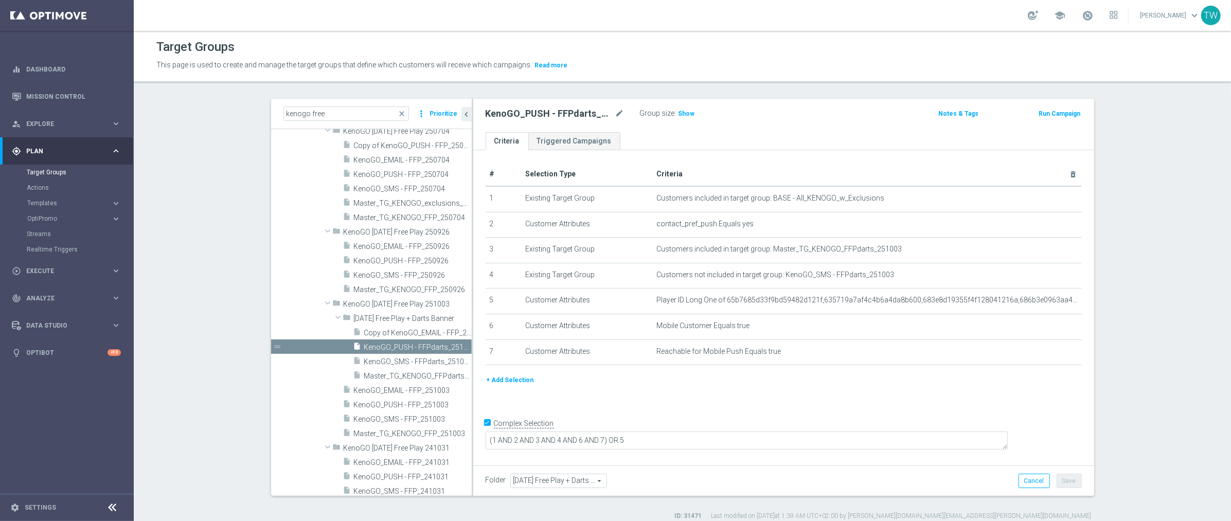
scroll to position [2278, 0]
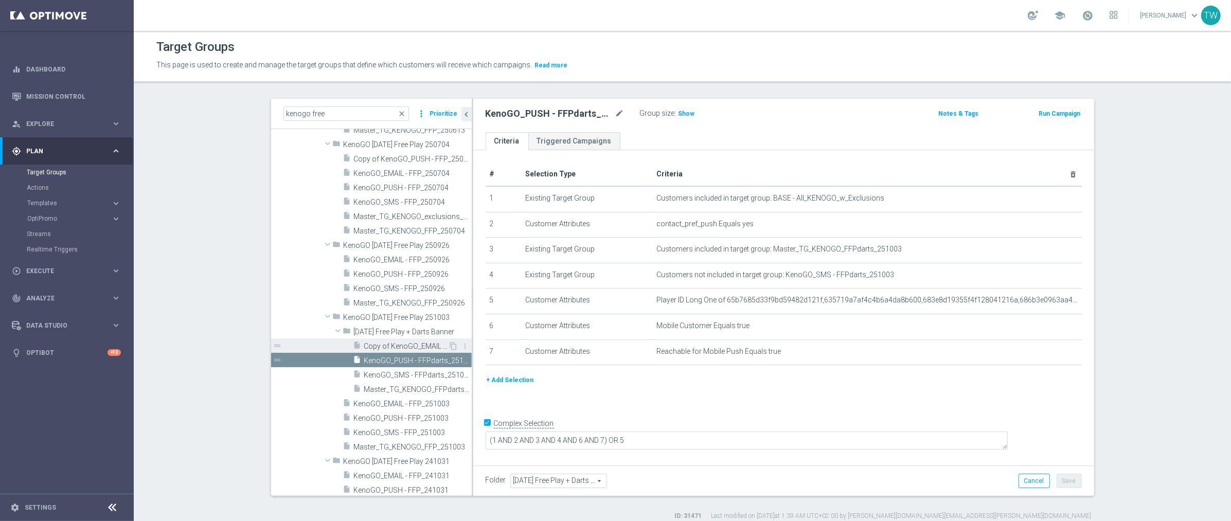
click at [422, 346] on span "Copy of KenoGO_EMAIL - FFP_251003" at bounding box center [406, 346] width 84 height 9
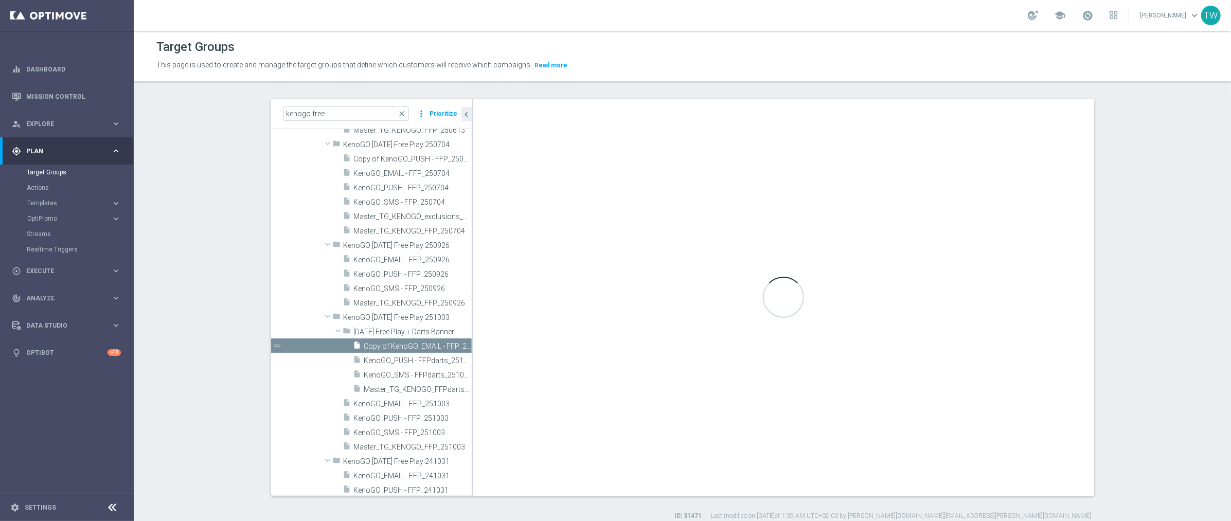
checkbox input "false"
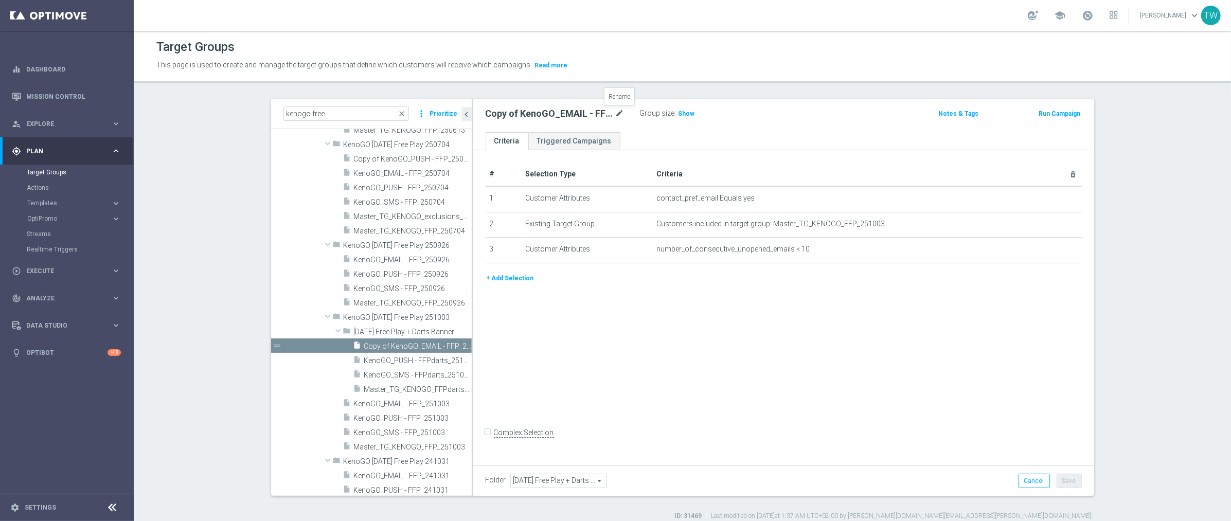
click at [615, 110] on icon "mode_edit" at bounding box center [619, 114] width 9 height 12
click at [563, 113] on input "Copy of KenoGO_EMAIL - FFP_251003" at bounding box center [555, 115] width 139 height 14
click at [583, 114] on input "Copy of KenoGO_EMAIL - FFP_251003" at bounding box center [555, 115] width 139 height 14
drag, startPoint x: 515, startPoint y: 114, endPoint x: 401, endPoint y: 104, distance: 115.1
click at [401, 104] on as-split "kenogo free close more_vert Prioritize Customer Target Groups library_add creat…" at bounding box center [682, 297] width 823 height 397
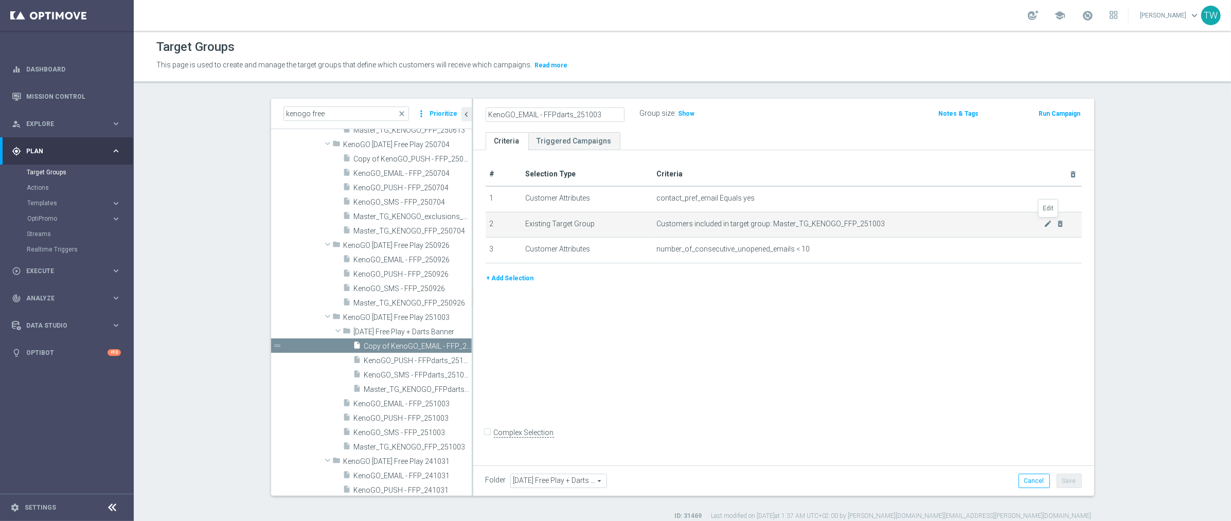
type input "KenoGO_EMAIL - FFPdarts_251003"
click at [1047, 221] on icon "mode_edit" at bounding box center [1048, 224] width 8 height 8
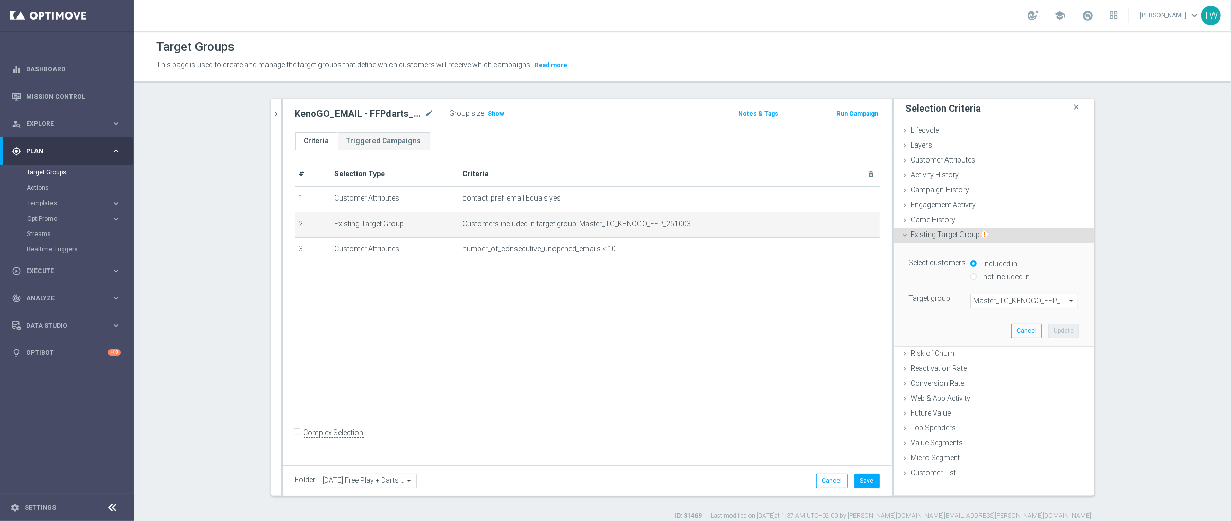
click at [1027, 299] on span "Master_TG_KENOGO_FFP_251003" at bounding box center [1024, 300] width 107 height 13
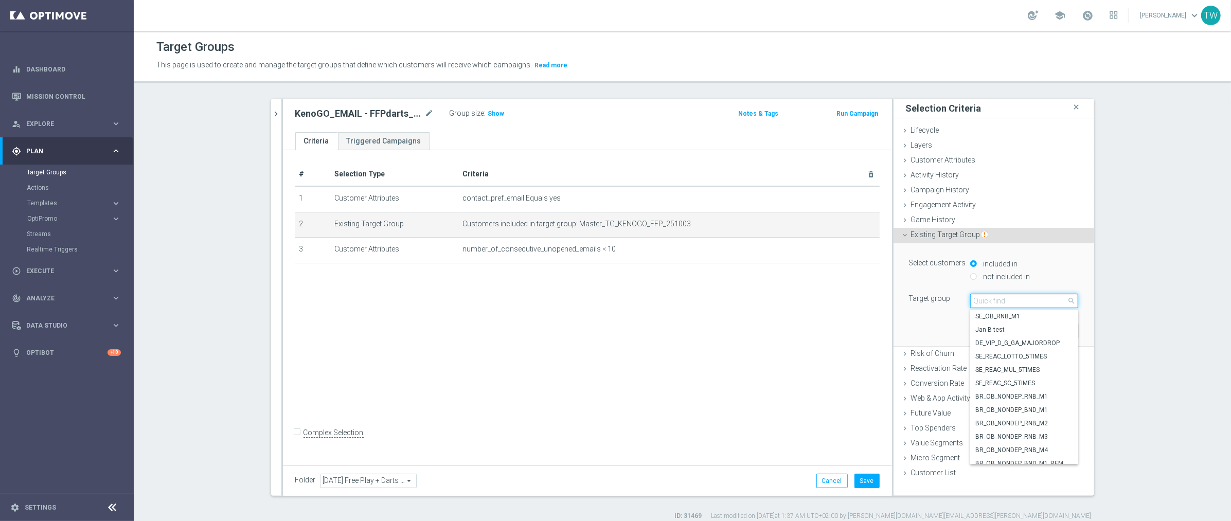
click at [1027, 299] on input "search" at bounding box center [1024, 301] width 108 height 14
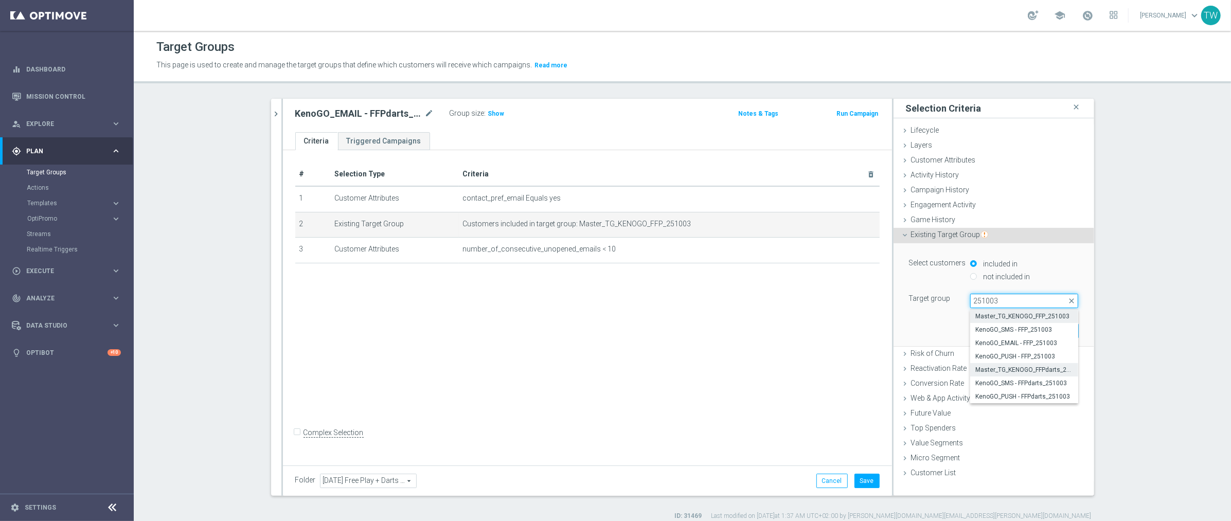
type input "251003"
click at [1029, 368] on span "Master_TG_KENOGO_FFPdarts_251003" at bounding box center [1024, 370] width 98 height 8
type input "Master_TG_KENOGO_FFPdarts_251003"
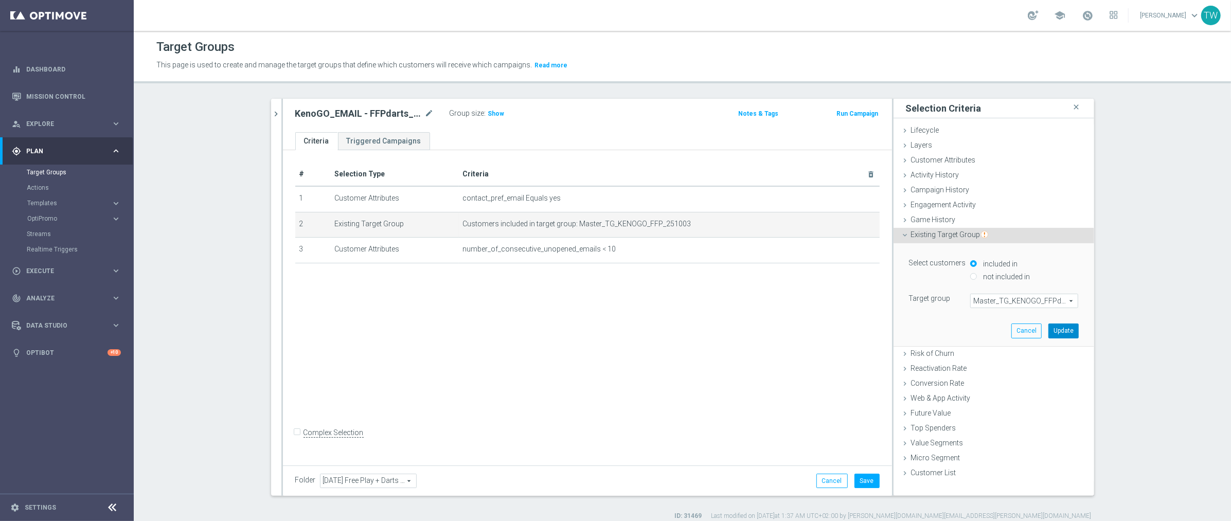
click at [1066, 327] on button "Update" at bounding box center [1063, 331] width 30 height 14
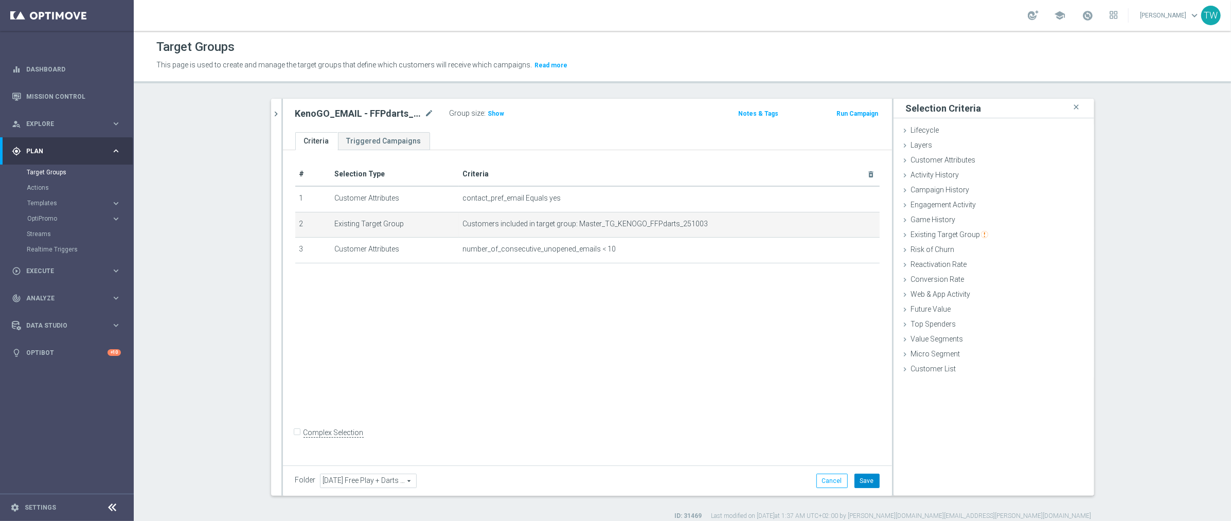
drag, startPoint x: 873, startPoint y: 481, endPoint x: 872, endPoint y: 475, distance: 5.2
click at [873, 481] on button "Save" at bounding box center [867, 481] width 25 height 14
click at [275, 114] on icon "chevron_right" at bounding box center [277, 114] width 10 height 10
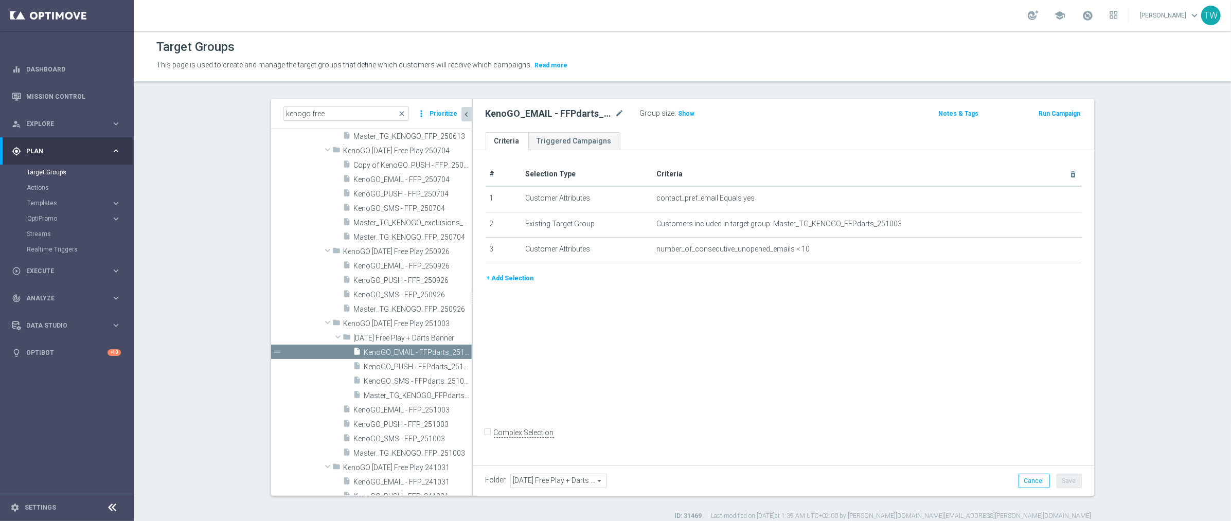
scroll to position [2265, 0]
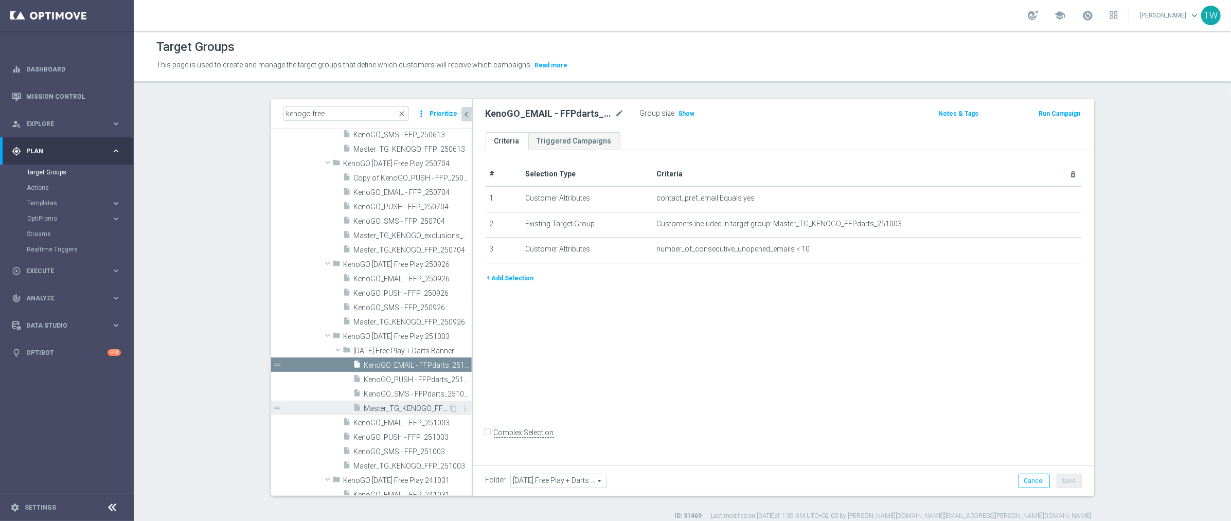
click at [431, 407] on span "Master_TG_KENOGO_FFPdarts_251003" at bounding box center [406, 408] width 84 height 9
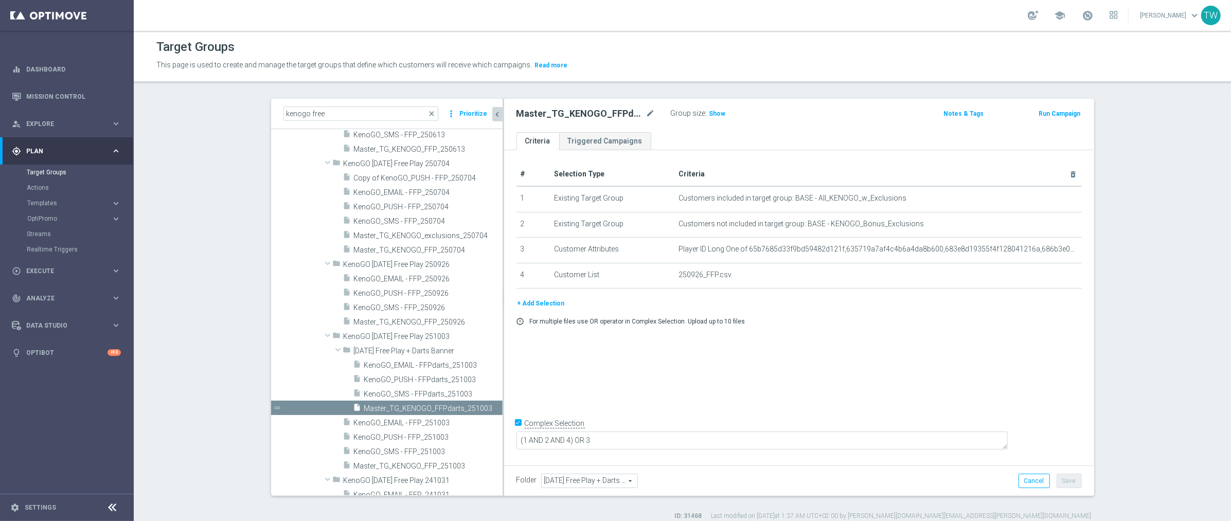
drag, startPoint x: 472, startPoint y: 396, endPoint x: 503, endPoint y: 395, distance: 30.9
click at [503, 395] on div at bounding box center [504, 297] width 2 height 397
click at [414, 394] on span "KenoGO_SMS - FFPdarts_251003" at bounding box center [421, 394] width 114 height 9
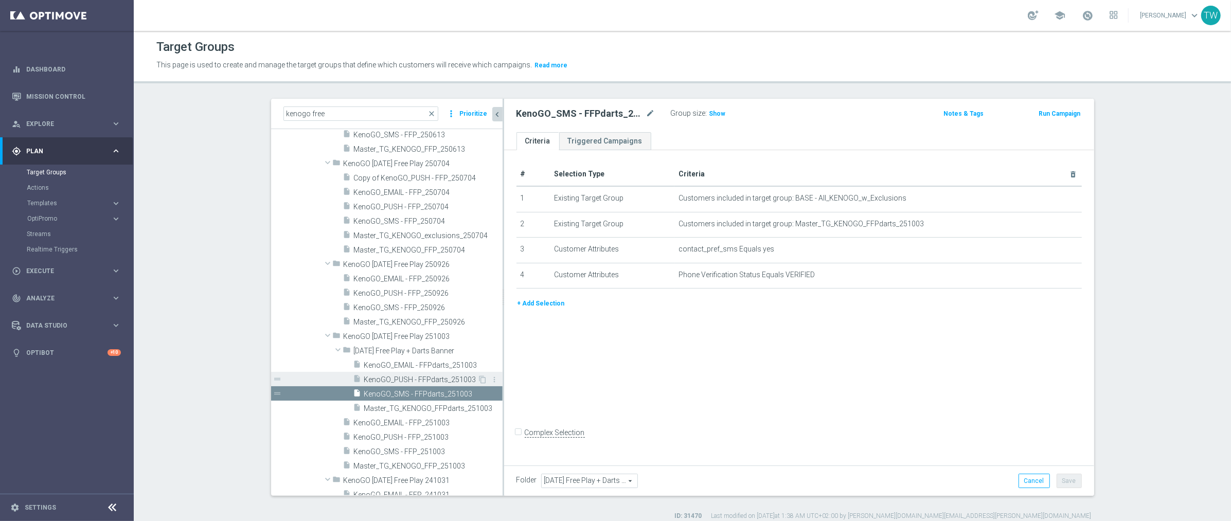
click at [433, 377] on span "KenoGO_PUSH - FFPdarts_251003" at bounding box center [421, 380] width 114 height 9
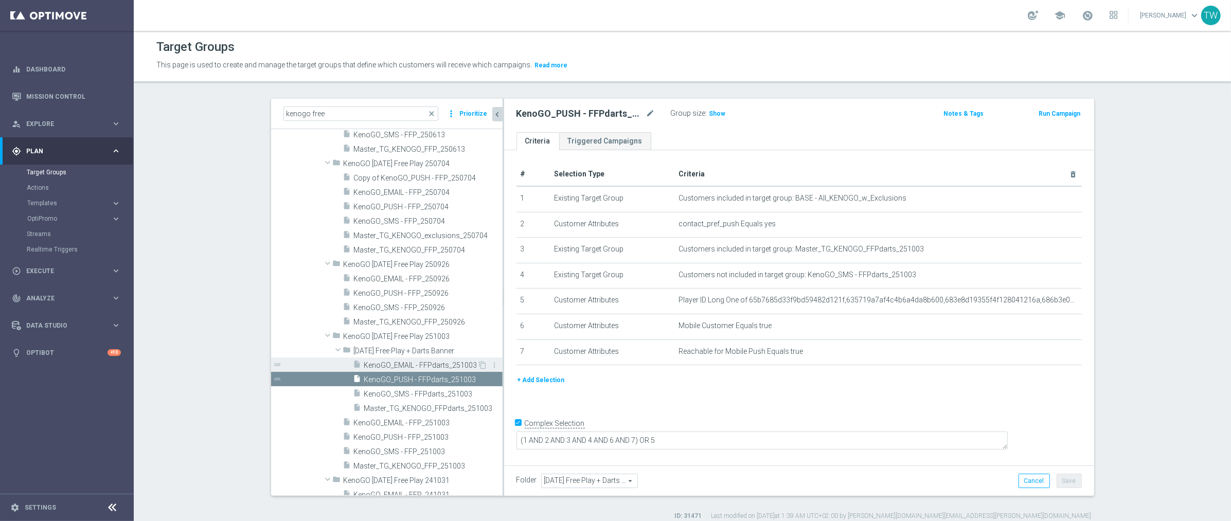
click at [440, 366] on span "KenoGO_EMAIL - FFPdarts_251003" at bounding box center [421, 365] width 114 height 9
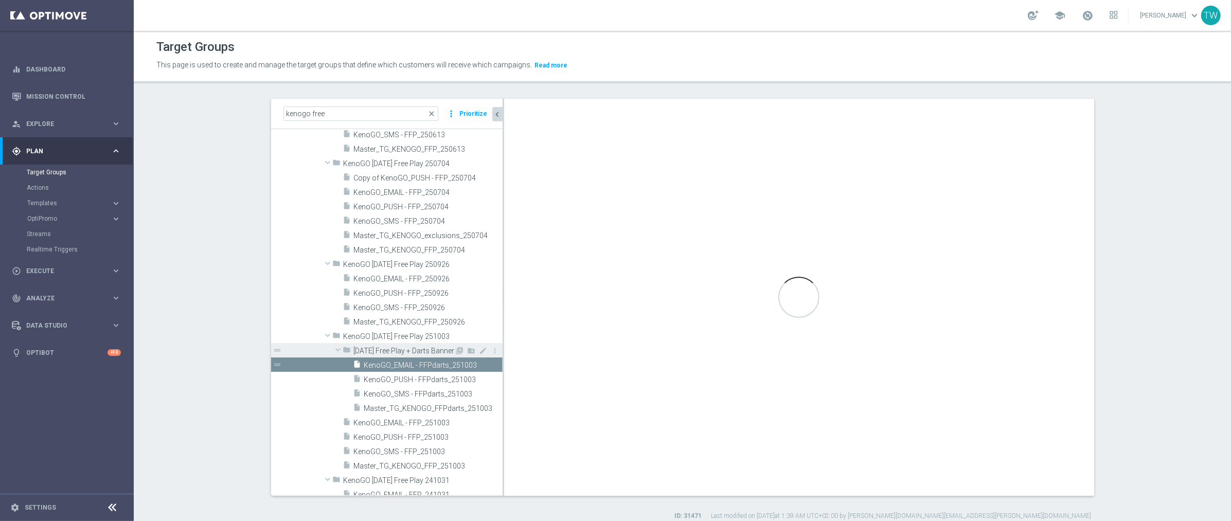
checkbox input "false"
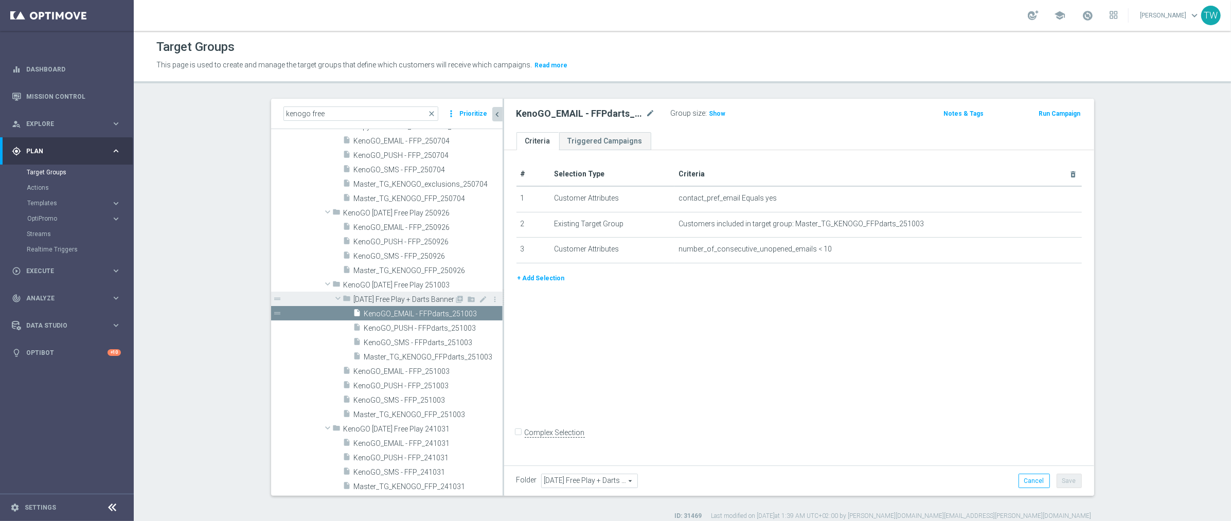
scroll to position [2313, 0]
drag, startPoint x: 396, startPoint y: 114, endPoint x: 221, endPoint y: 100, distance: 176.0
click at [221, 100] on section "kenogo free close more_vert Prioritize Customer Target Groups library_add creat…" at bounding box center [682, 310] width 1097 height 422
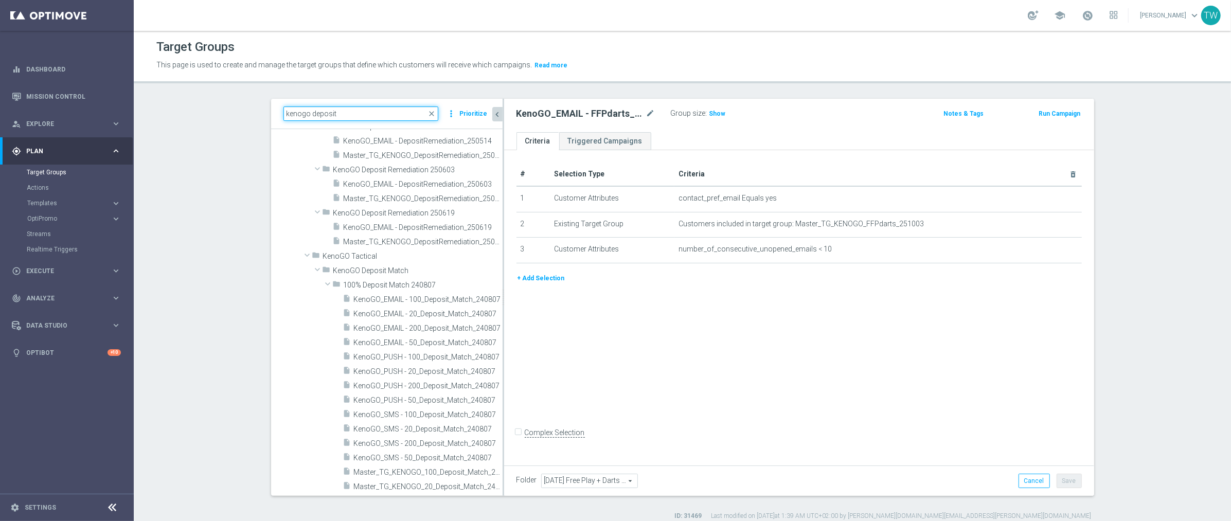
scroll to position [0, 0]
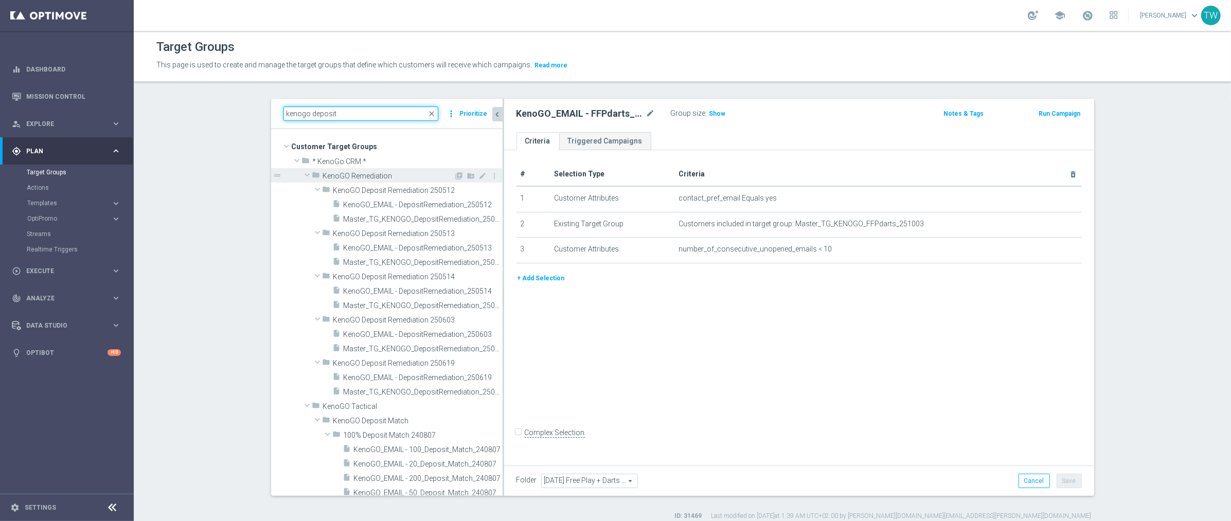
type input "kenogo deposit"
click at [308, 172] on span at bounding box center [307, 175] width 12 height 10
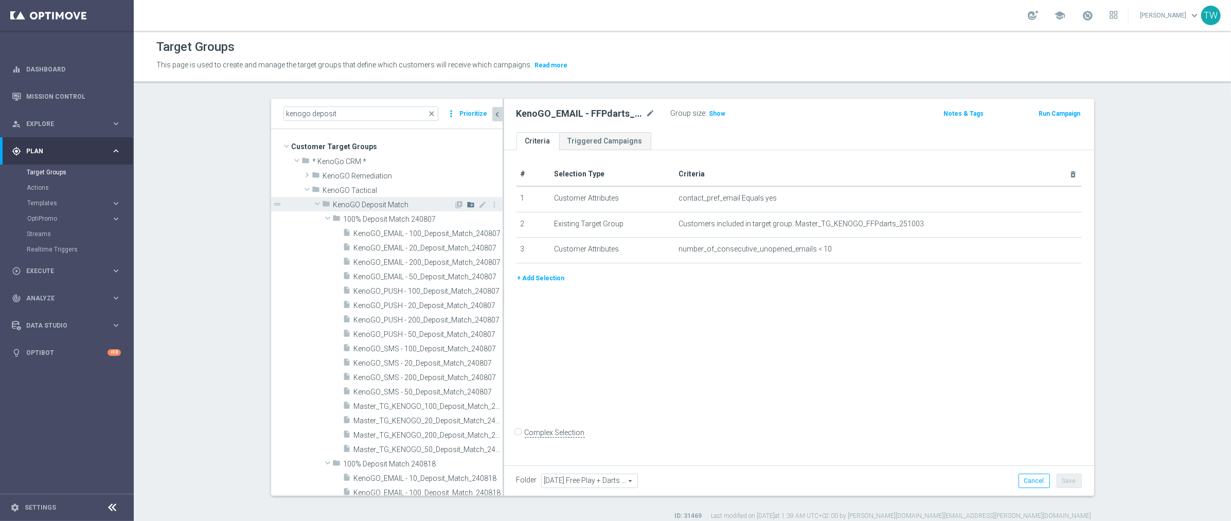
click at [471, 204] on icon "create_new_folder" at bounding box center [471, 205] width 8 height 8
click at [398, 216] on input "text" at bounding box center [395, 217] width 103 height 11
type input "KenoGO Deposit Match 251003"
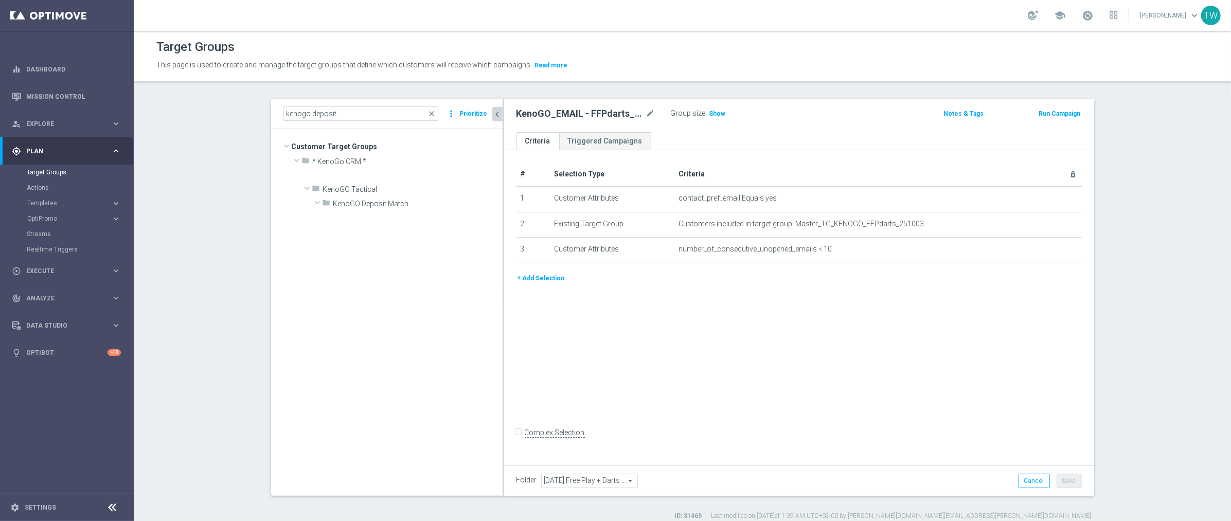
scroll to position [20268, 0]
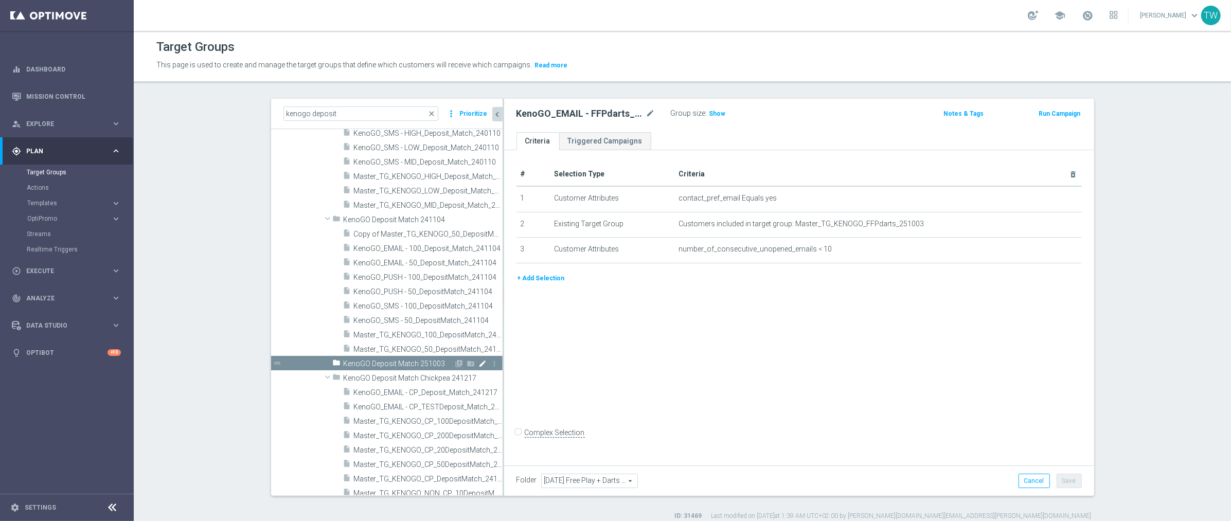
click at [484, 363] on icon "mode_edit" at bounding box center [483, 364] width 8 height 8
click at [376, 361] on input "KenoGO Deposit Match 251003" at bounding box center [395, 362] width 103 height 11
type input "KenoGO 100% Deposit Match 251003"
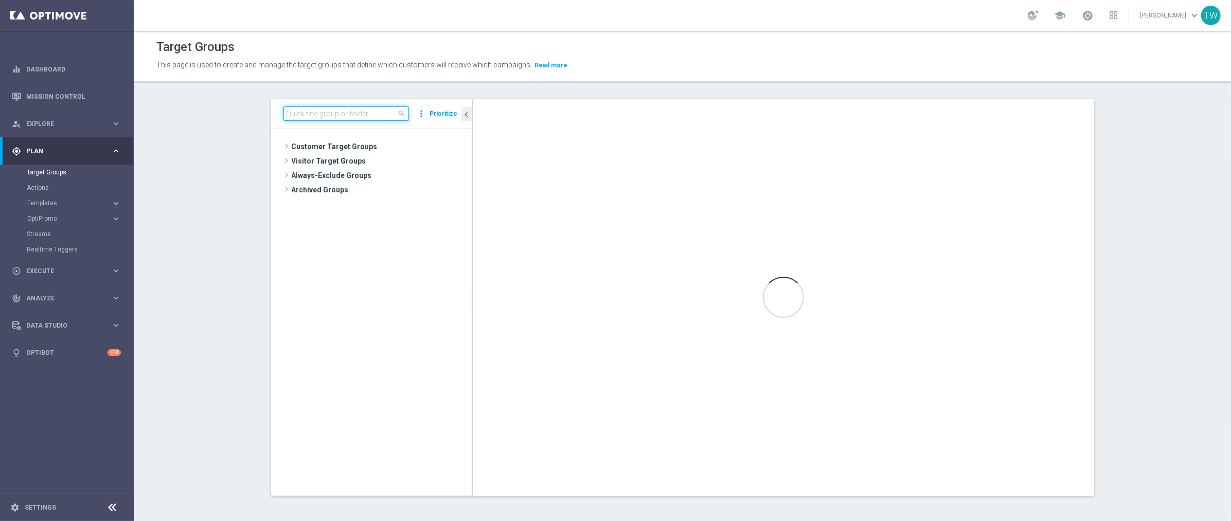
click at [344, 115] on input at bounding box center [346, 113] width 126 height 14
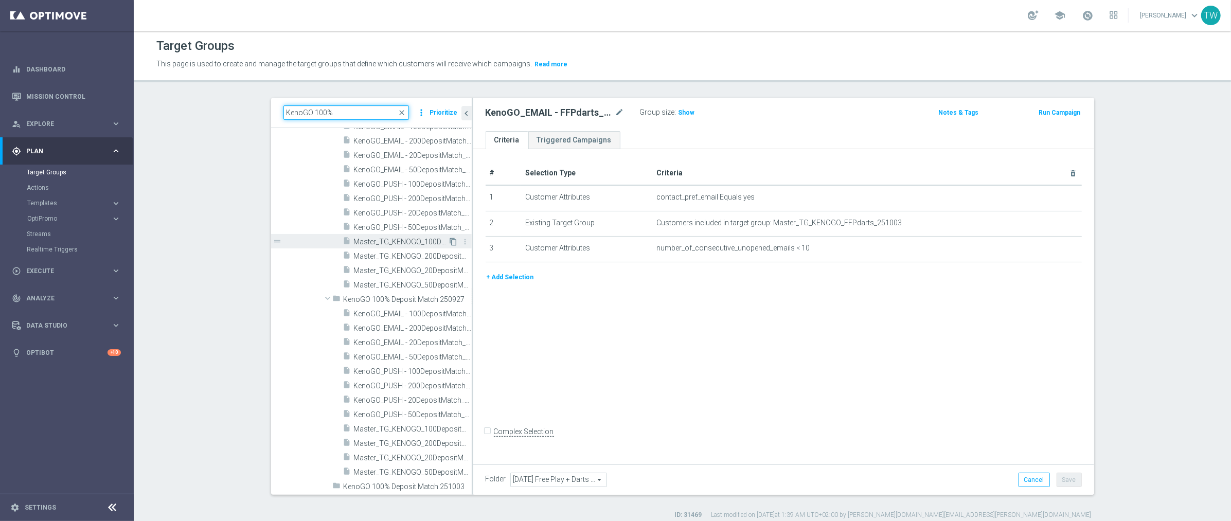
scroll to position [9, 0]
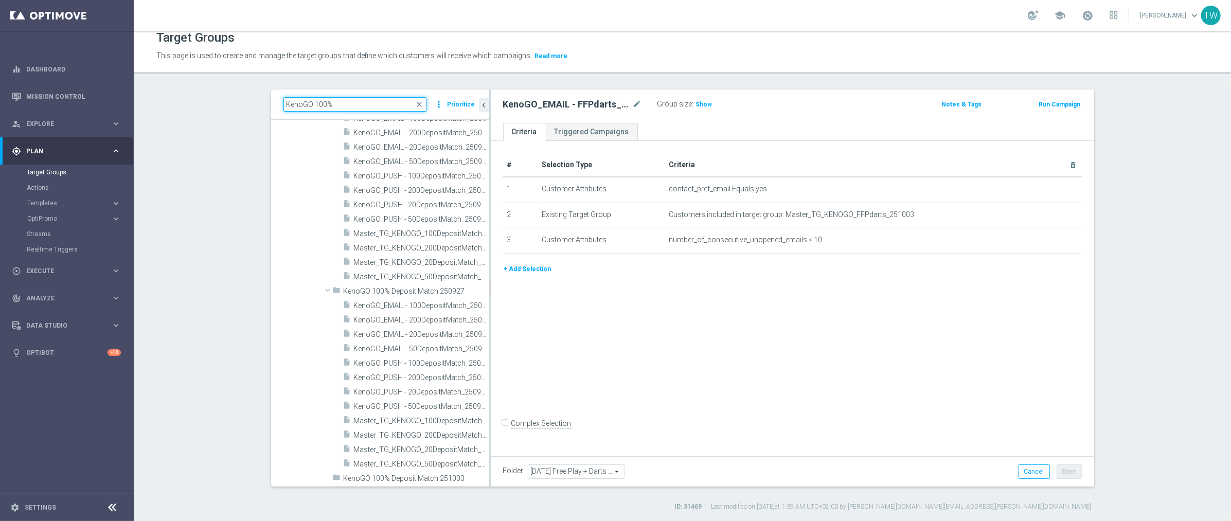
drag, startPoint x: 472, startPoint y: 434, endPoint x: 508, endPoint y: 426, distance: 36.3
click at [491, 426] on div at bounding box center [490, 288] width 2 height 397
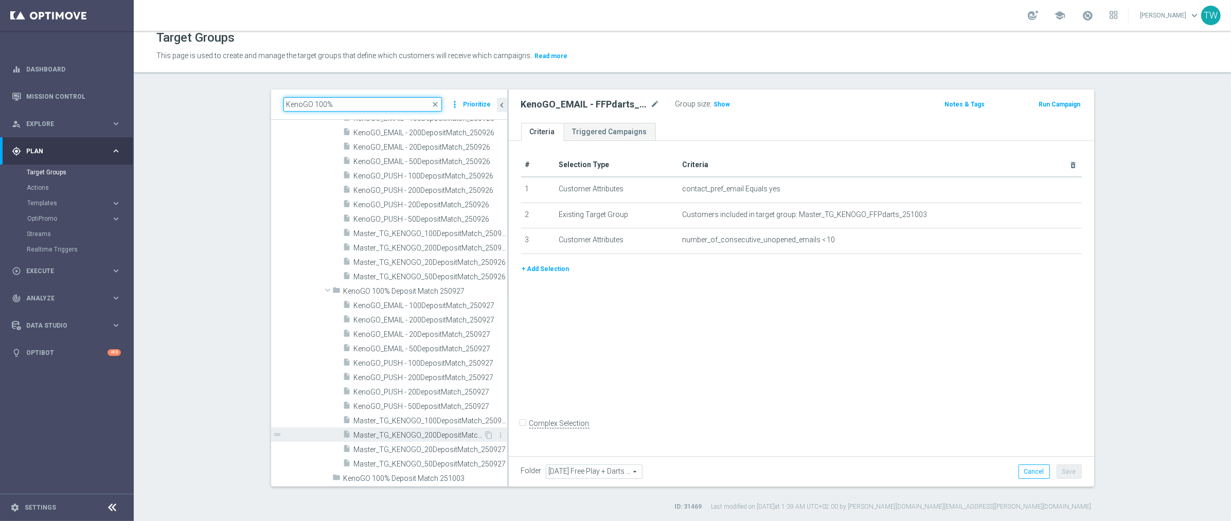
scroll to position [8733, 0]
type input "KenoGO 100%"
click at [459, 429] on div "insert_drive_file Master_TG_KENOGO_200DepositMatch_250927" at bounding box center [413, 435] width 141 height 14
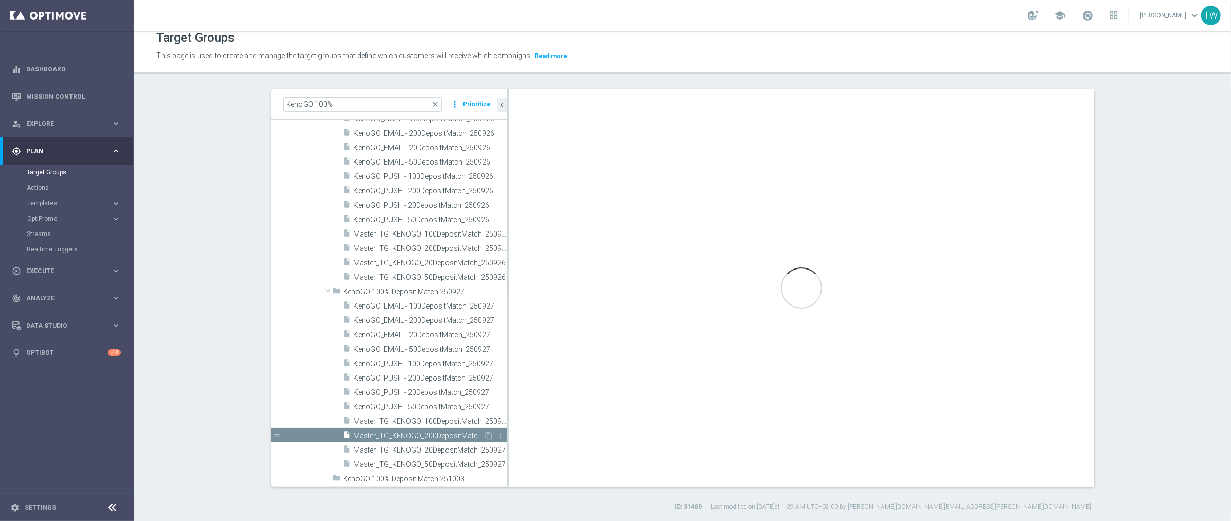
checkbox input "true"
type input "KenoGO 100% Deposit Match 250927"
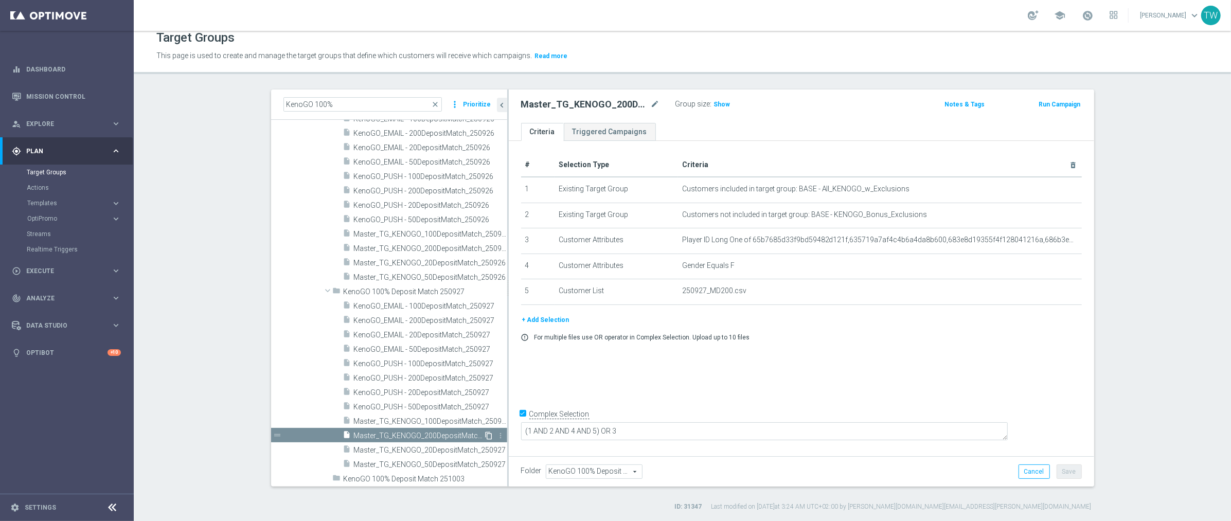
click at [490, 433] on icon "content_copy" at bounding box center [489, 436] width 8 height 8
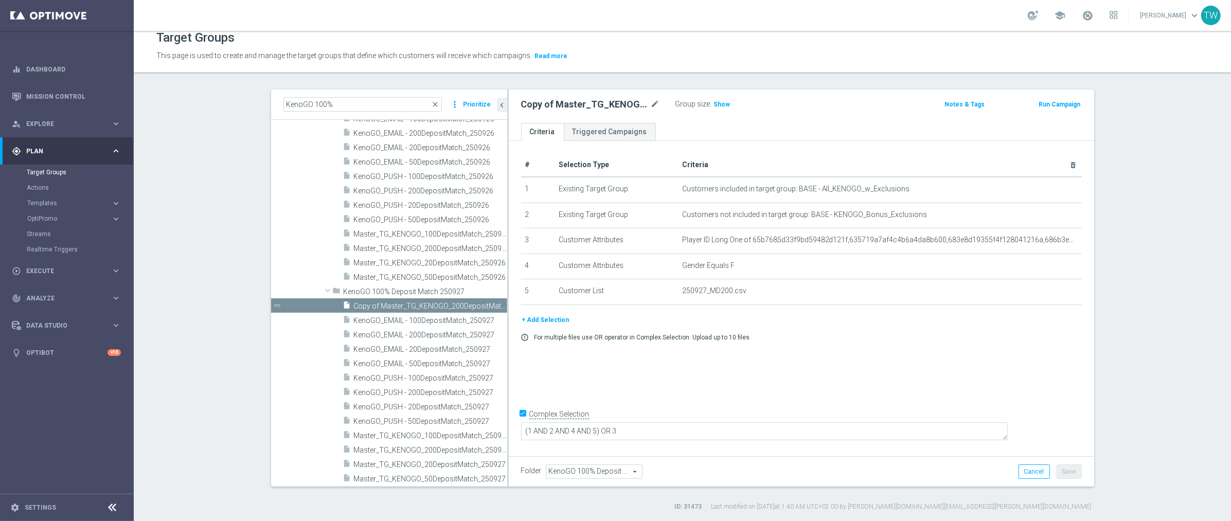
scroll to position [8748, 0]
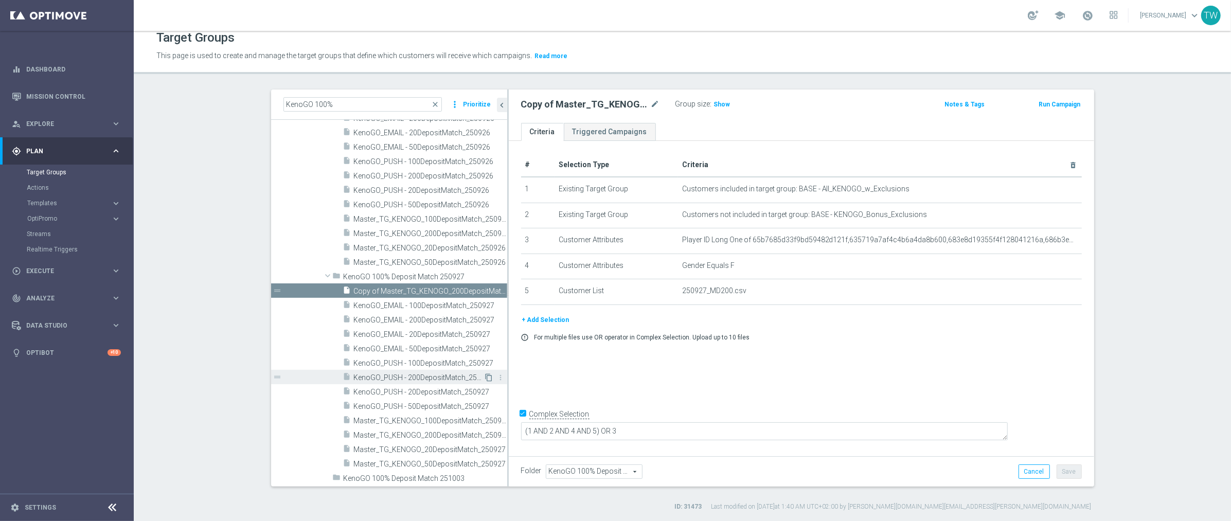
click at [491, 377] on icon "content_copy" at bounding box center [489, 378] width 8 height 8
type textarea "(1 AND 2 AND 3 AND 4) OR 5"
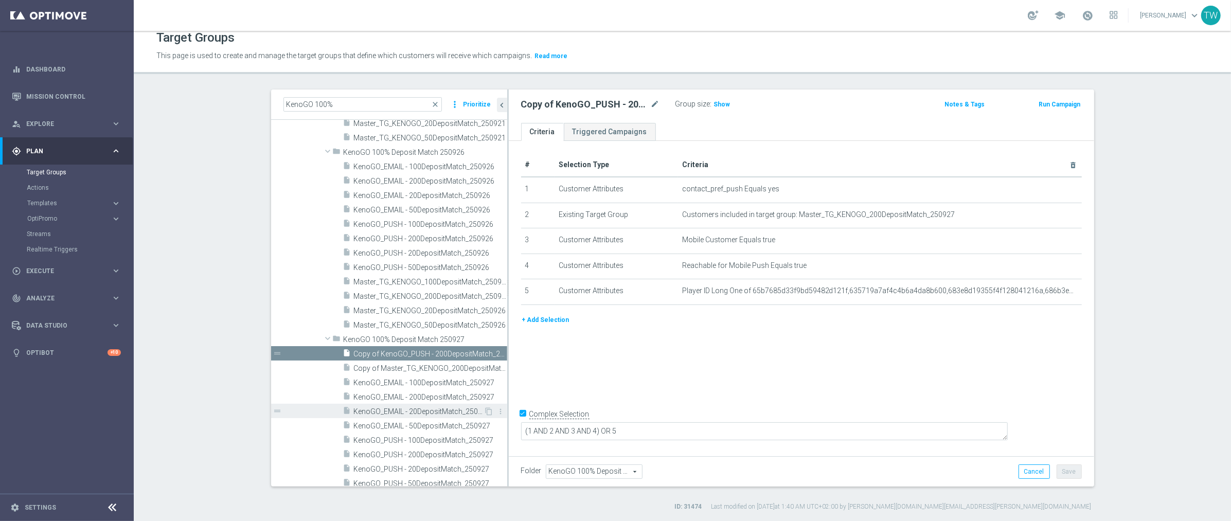
scroll to position [8762, 0]
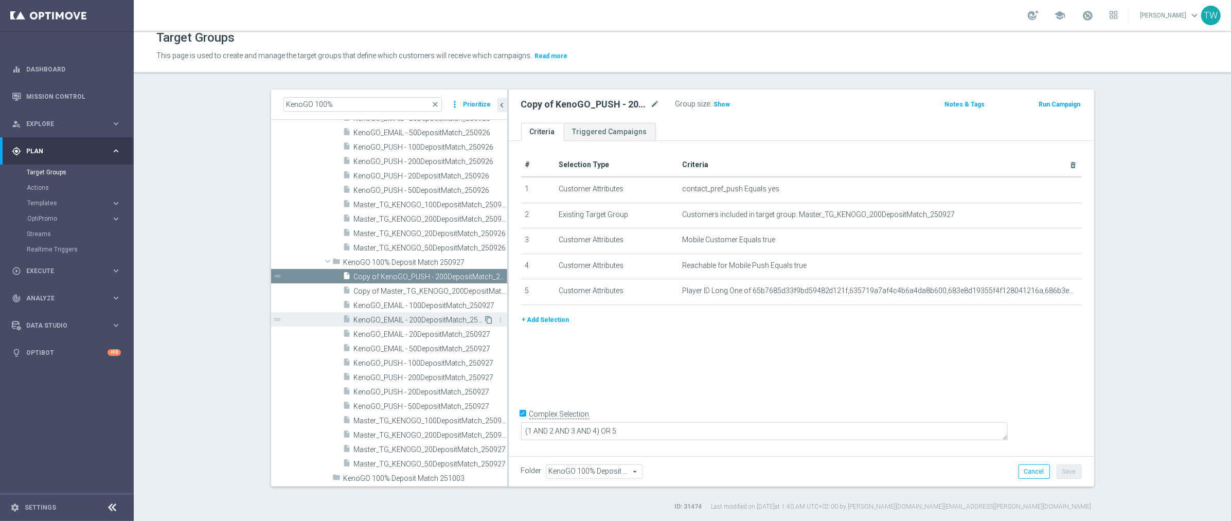
click at [487, 319] on icon "content_copy" at bounding box center [489, 320] width 8 height 8
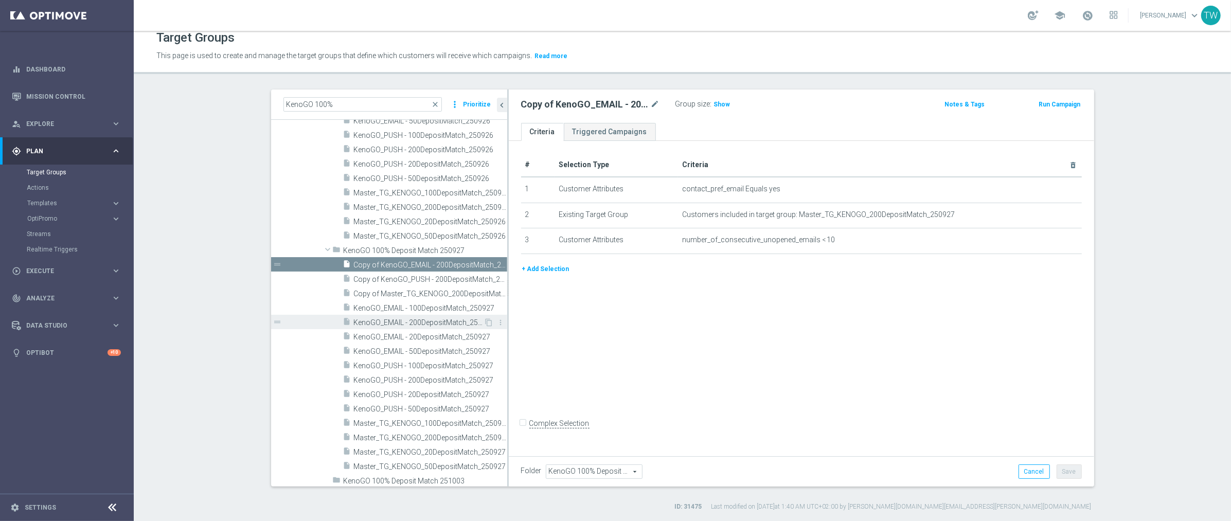
scroll to position [8777, 0]
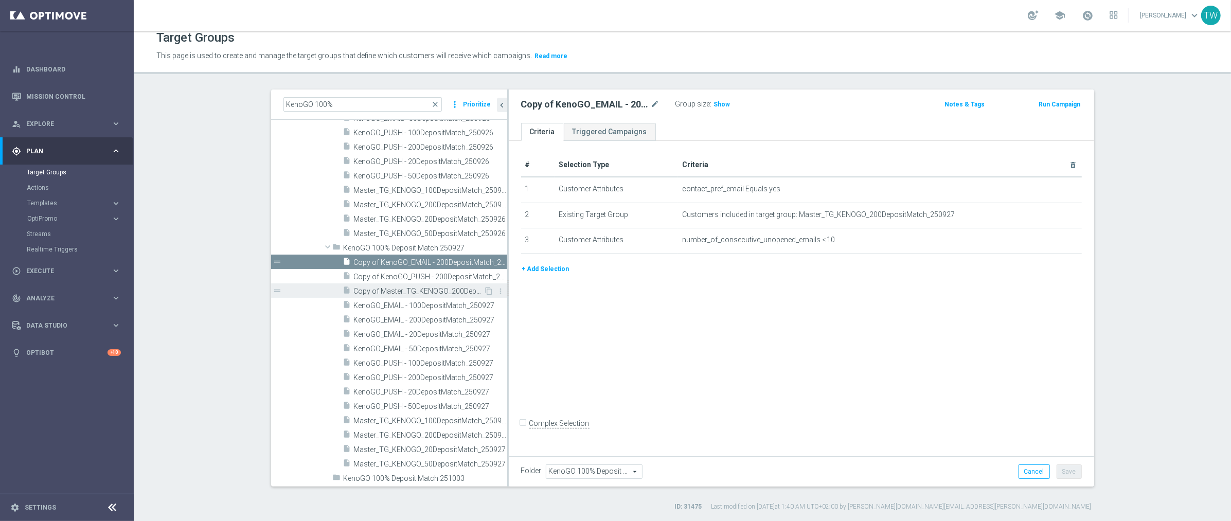
drag, startPoint x: 425, startPoint y: 293, endPoint x: 425, endPoint y: 287, distance: 6.2
click at [425, 293] on span "Copy of Master_TG_KENOGO_200DepositMatch_250927" at bounding box center [419, 291] width 130 height 9
click at [426, 278] on span "Copy of KenoGO_PUSH - 200DepositMatch_250927" at bounding box center [419, 277] width 130 height 9
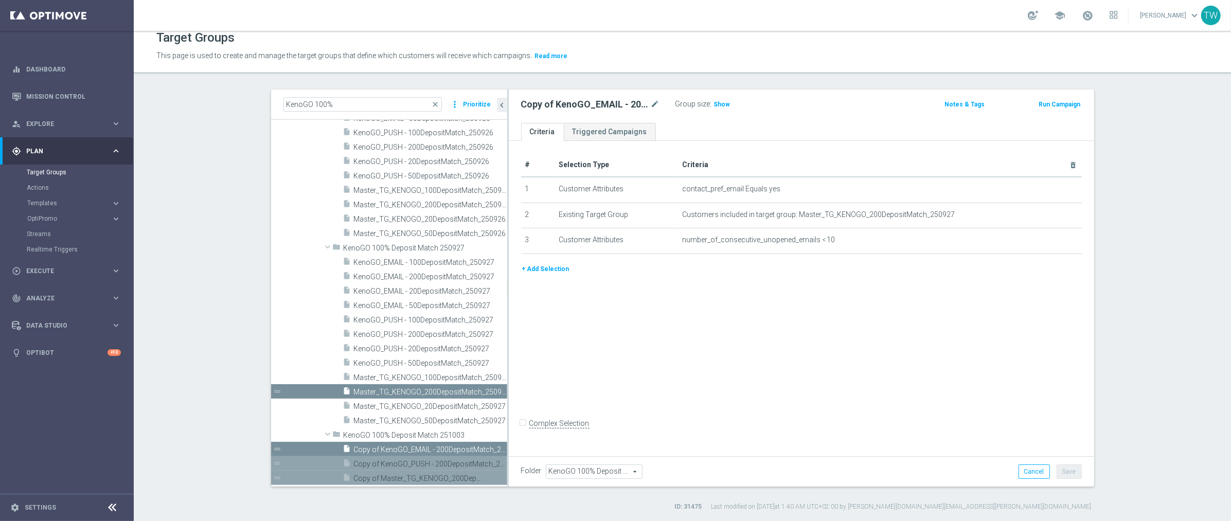
click at [431, 475] on span "Copy of Master_TG_KENOGO_200DepositMatch_250927" at bounding box center [419, 478] width 130 height 9
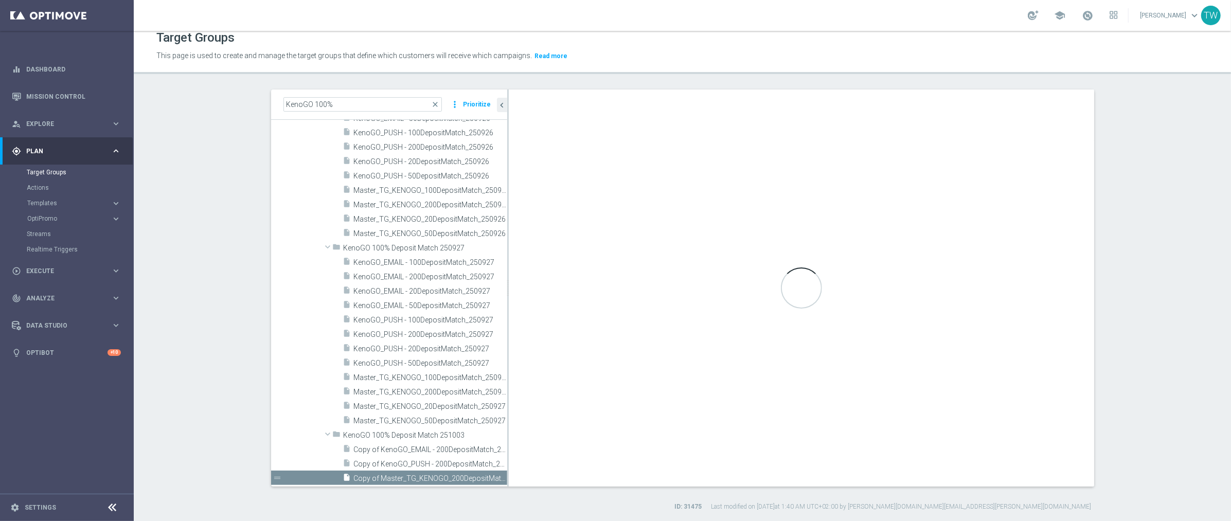
checkbox input "true"
type input "KenoGO 100% Deposit Match 251003"
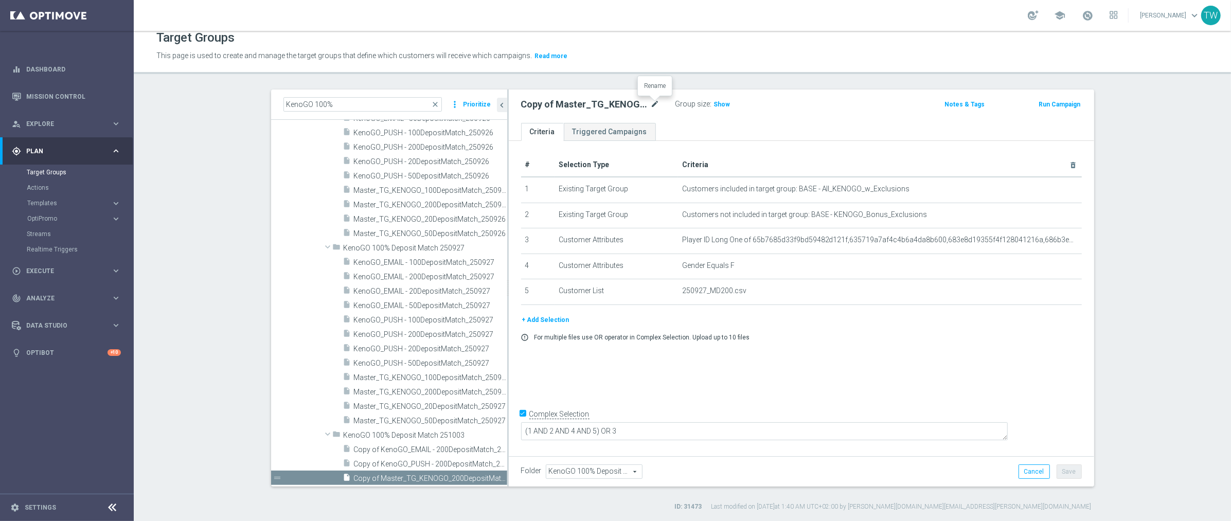
click at [657, 103] on icon "mode_edit" at bounding box center [655, 104] width 9 height 12
type input "Master_TG_KENOGO_200DepositMatch_251003"
click at [1065, 263] on icon "delete_forever" at bounding box center [1062, 266] width 8 height 8
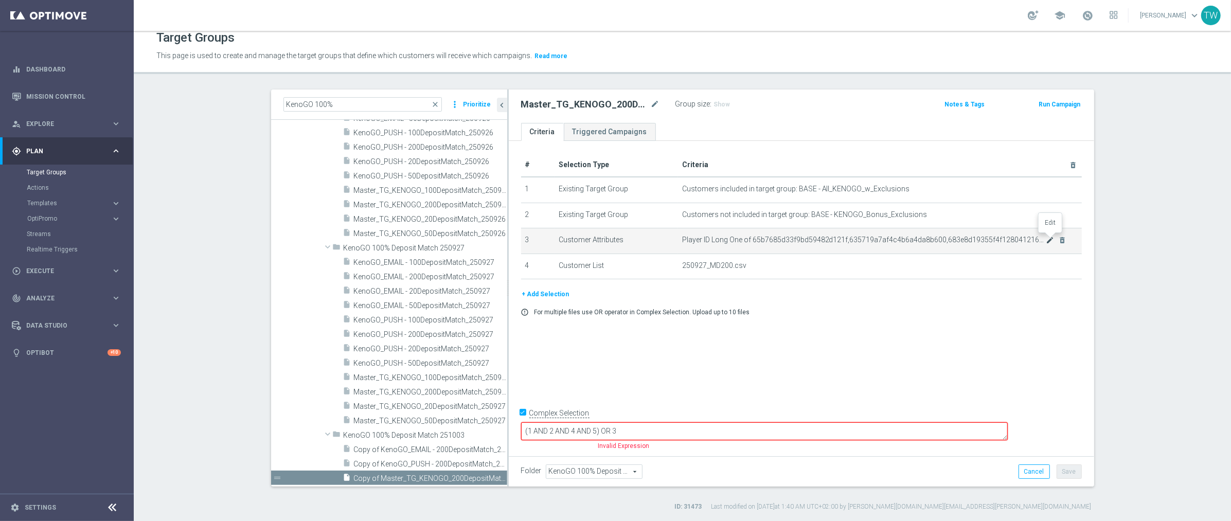
click at [1052, 237] on icon "mode_edit" at bounding box center [1050, 240] width 8 height 8
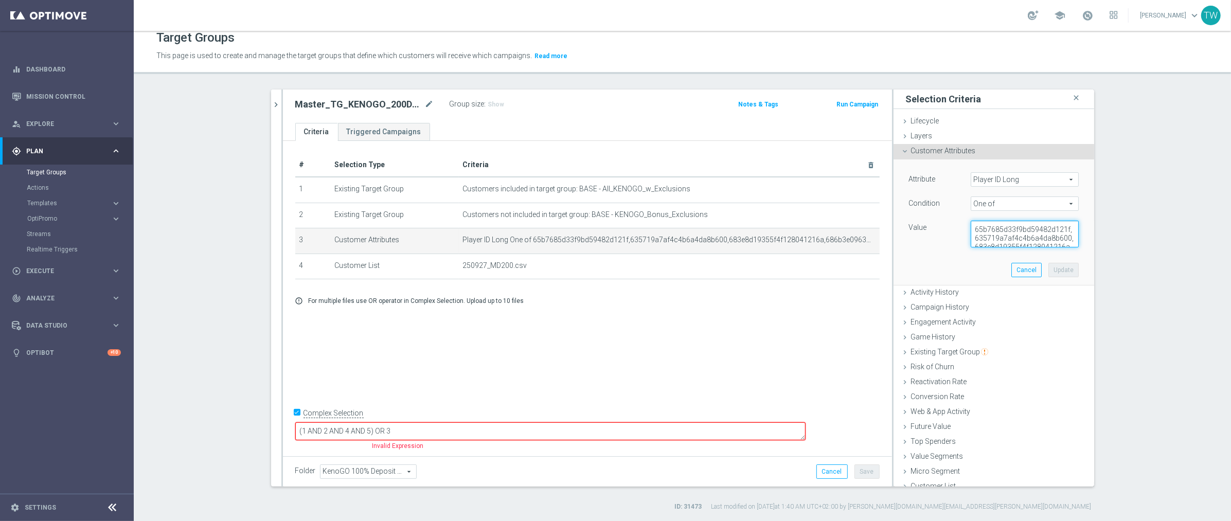
click at [1038, 241] on textarea "65b7685d33f9bd59482d121f,635719a7af4c4b6a4da8b600,683e8d19355f4f128041216a,686b…" at bounding box center [1025, 234] width 108 height 27
paste textarea "8cb600da8f9433700fc10dc,67db8cb4eb4b796da2e45626,68d21cfdb284b77d713d13a6,68d23…"
type textarea "65b7685d33f9bd59482d121f,635719a7af4c4b6a4da8b600,683e8d19355f4f128041216a,686b…"
click at [1068, 270] on button "Update" at bounding box center [1063, 270] width 30 height 14
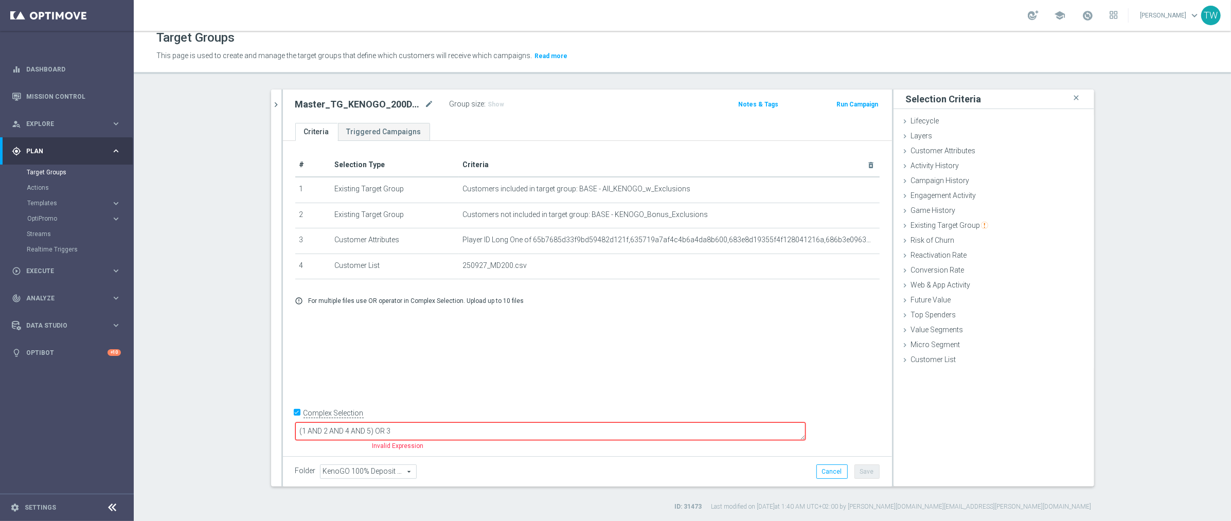
drag, startPoint x: 445, startPoint y: 432, endPoint x: 423, endPoint y: 432, distance: 21.6
click at [423, 432] on textarea "(1 AND 2 AND 4 AND 5) OR 3" at bounding box center [550, 431] width 510 height 18
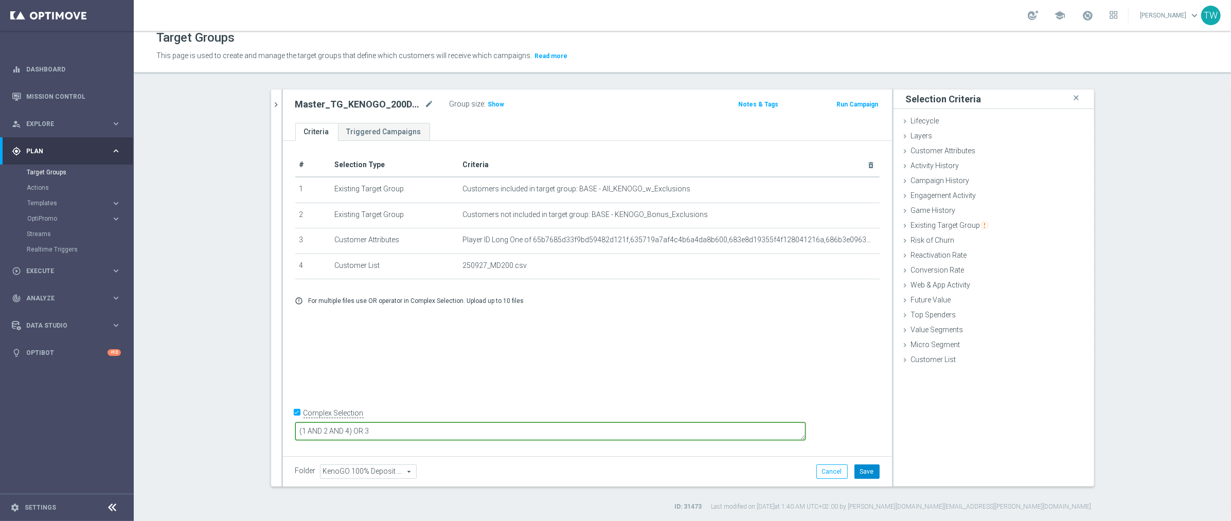
type textarea "(1 AND 2 AND 4) OR 3"
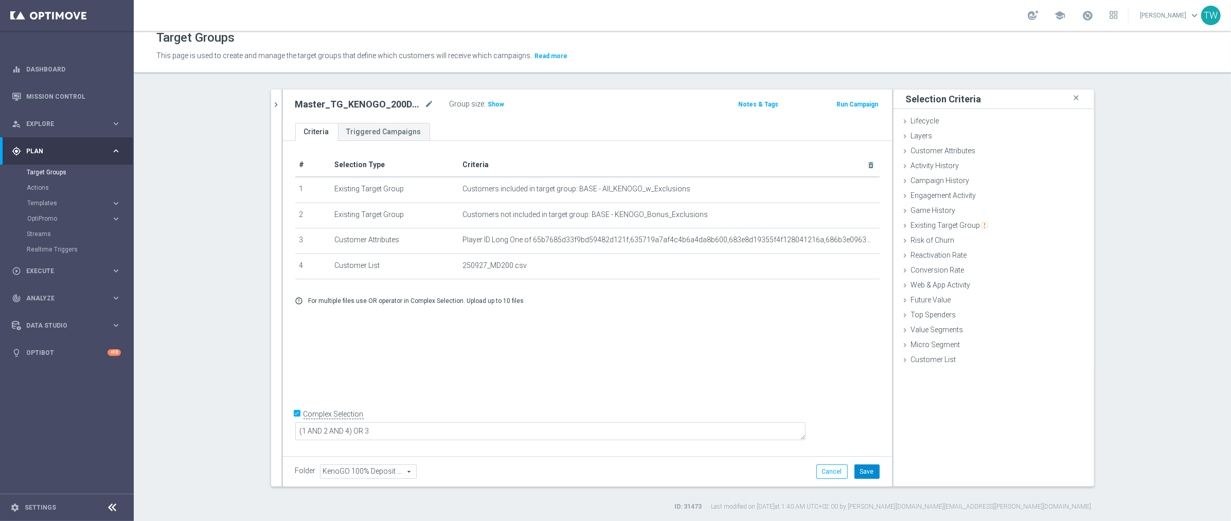
click at [874, 467] on button "Save" at bounding box center [867, 472] width 25 height 14
click at [279, 104] on icon "chevron_right" at bounding box center [277, 105] width 10 height 10
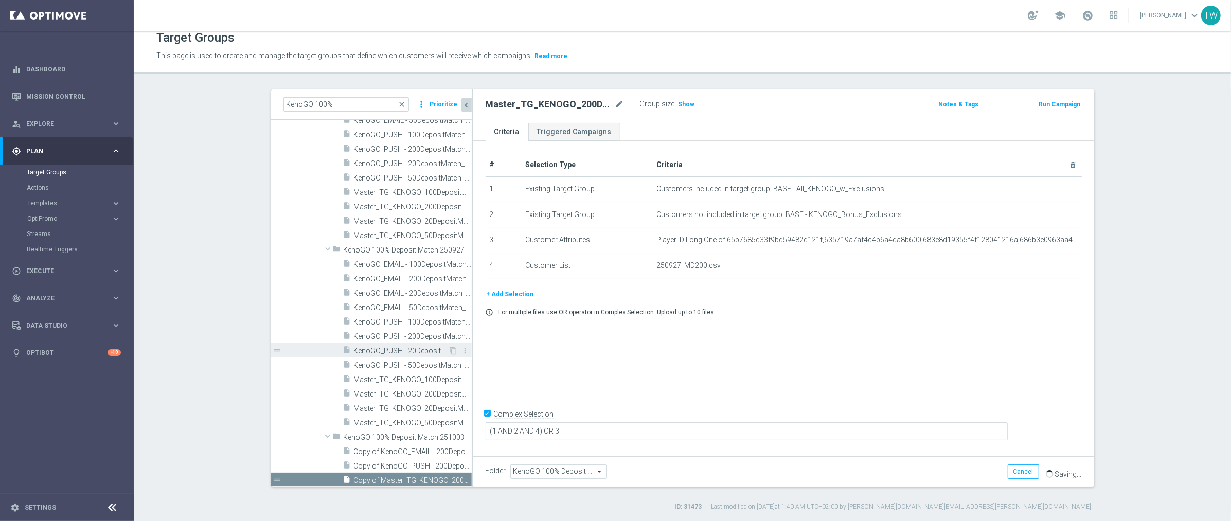
scroll to position [8777, 0]
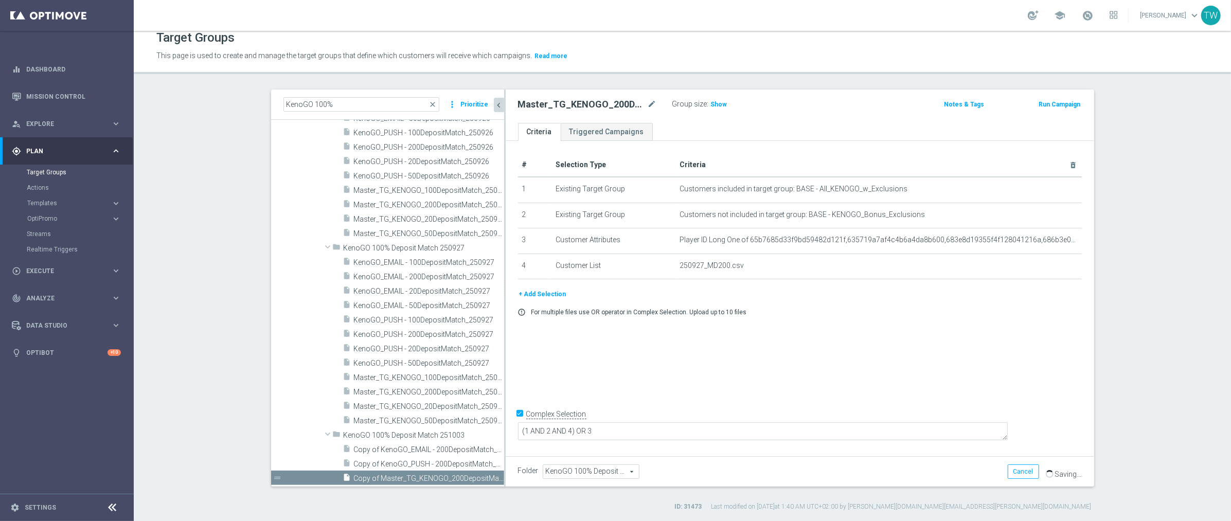
drag, startPoint x: 472, startPoint y: 343, endPoint x: 505, endPoint y: 344, distance: 32.9
click at [505, 344] on div at bounding box center [505, 288] width 2 height 397
click at [486, 476] on icon "content_copy" at bounding box center [487, 478] width 8 height 8
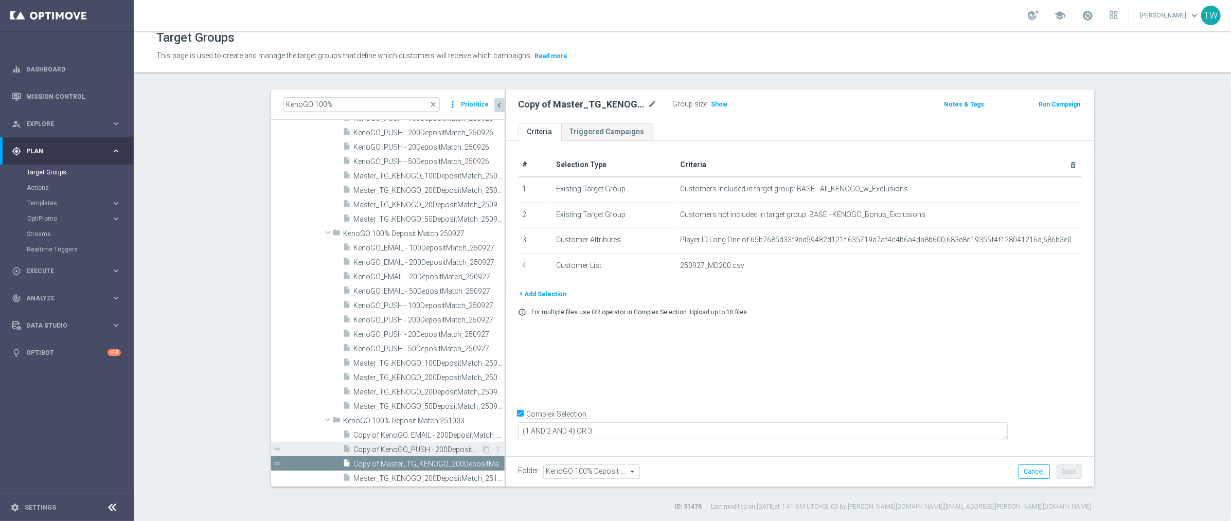
scroll to position [8791, 0]
click at [652, 101] on icon "mode_edit" at bounding box center [652, 104] width 9 height 12
click at [575, 103] on input "Master_TG_KENOGO_200DepositMatch_251003" at bounding box center [588, 105] width 139 height 14
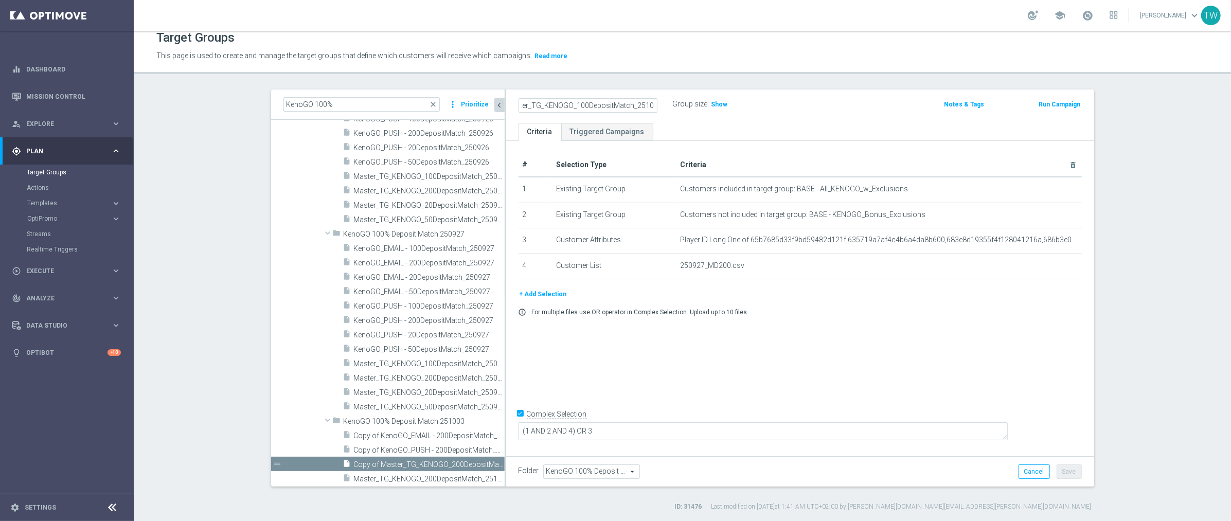
type input "Master_TG_KENOGO_100DepositMatch_251003"
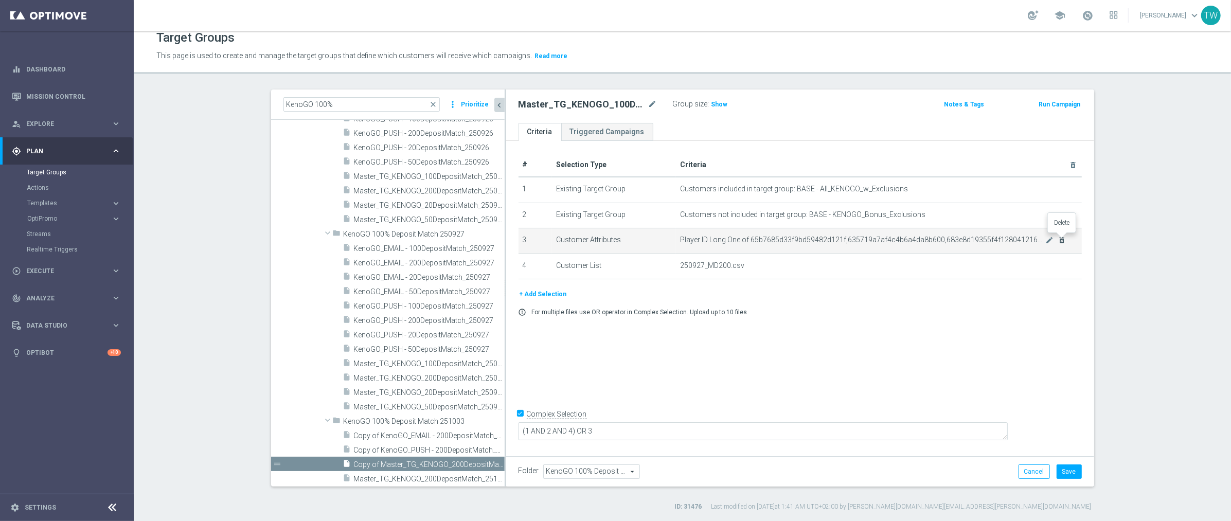
click at [1062, 237] on icon "delete_forever" at bounding box center [1062, 240] width 8 height 8
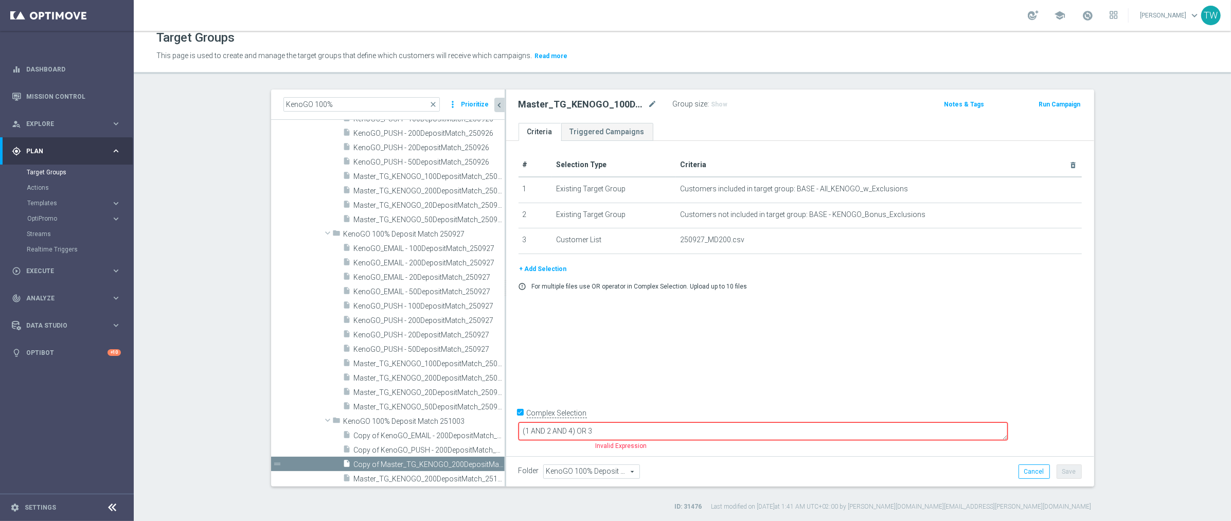
click at [522, 421] on input "Complex Selection" at bounding box center [522, 414] width 7 height 14
checkbox input "false"
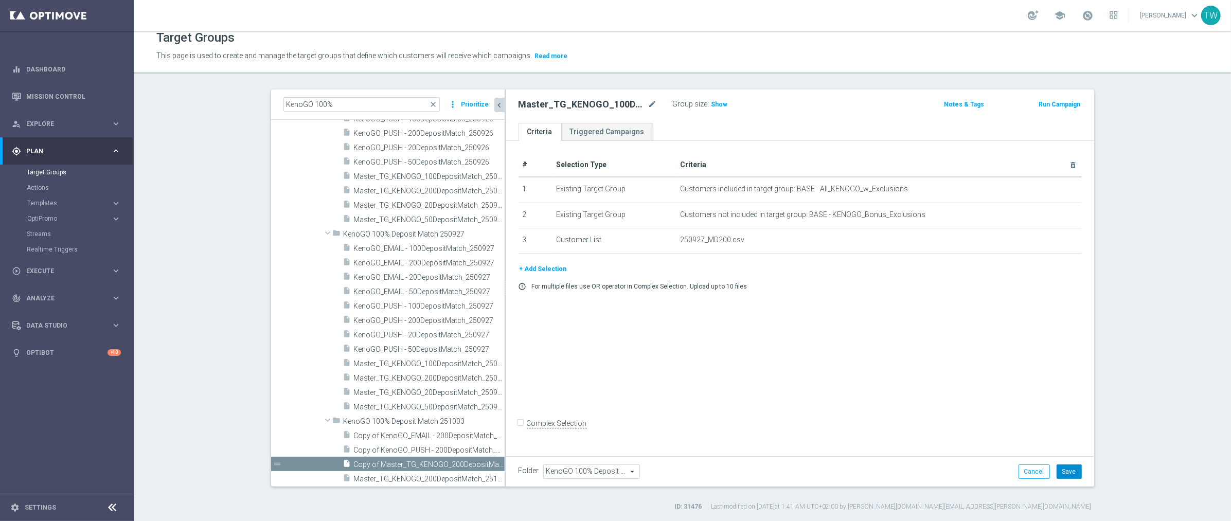
click at [1062, 467] on button "Save" at bounding box center [1069, 472] width 25 height 14
click at [488, 462] on icon "content_copy" at bounding box center [487, 464] width 8 height 8
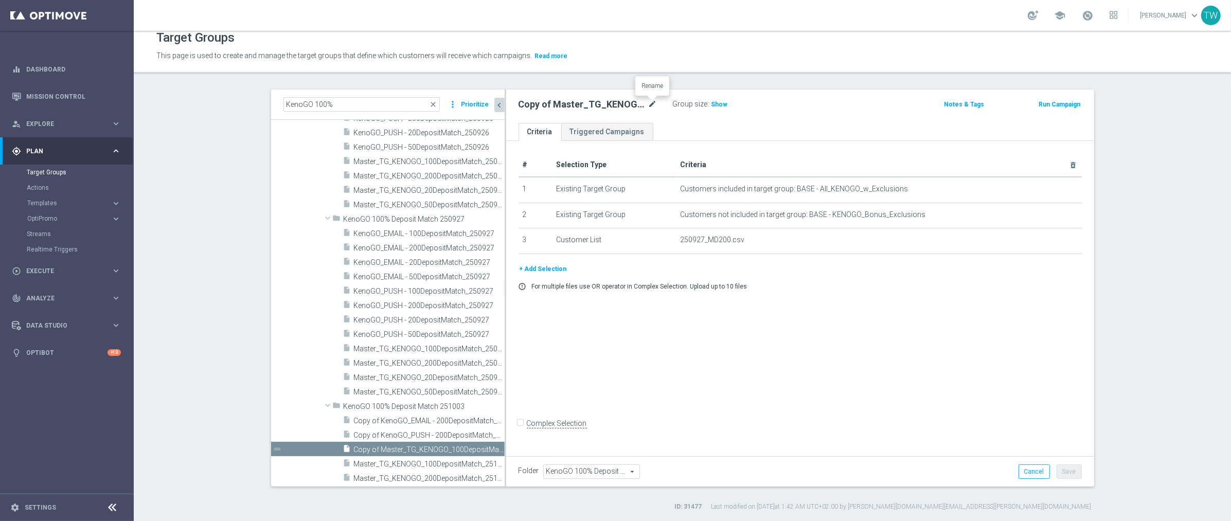
click at [654, 104] on icon "mode_edit" at bounding box center [652, 104] width 9 height 12
click at [581, 104] on input "Copy of Master_TG_KENOGO_100DepositMatch_251003" at bounding box center [588, 105] width 139 height 14
click at [579, 104] on input "Copy of Master_TG_KENOGO_100DepositMatch_251003" at bounding box center [588, 105] width 139 height 14
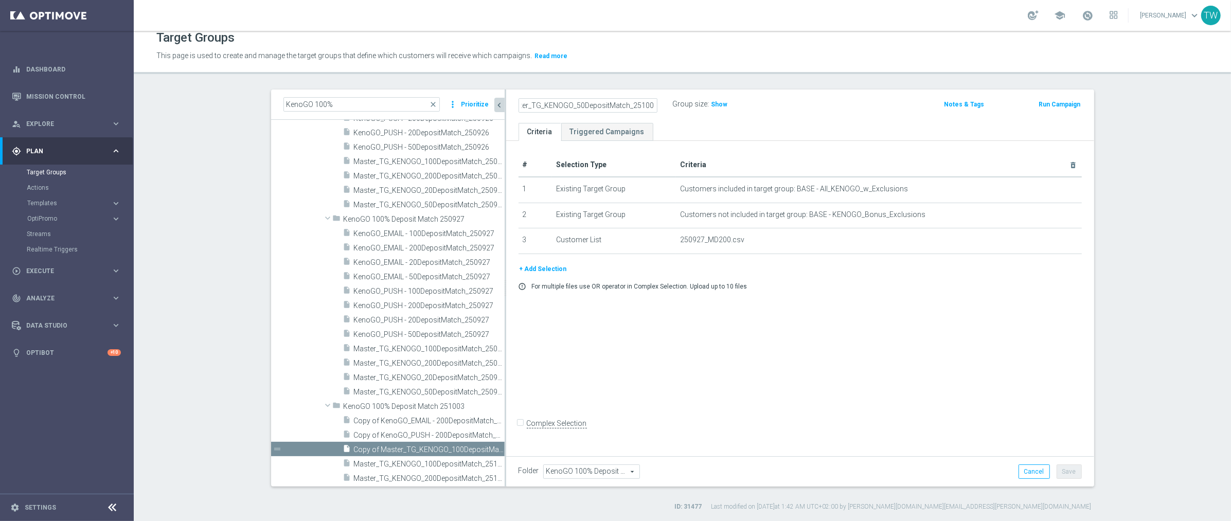
type input "Master_TG_KENOGO_50DepositMatch_251003"
click at [987, 306] on div "# Selection Type Criteria delete_forever 1 Existing Target Group Customers incl…" at bounding box center [800, 297] width 588 height 312
click at [1071, 466] on button "Save" at bounding box center [1069, 472] width 25 height 14
click at [485, 446] on icon "content_copy" at bounding box center [487, 450] width 8 height 8
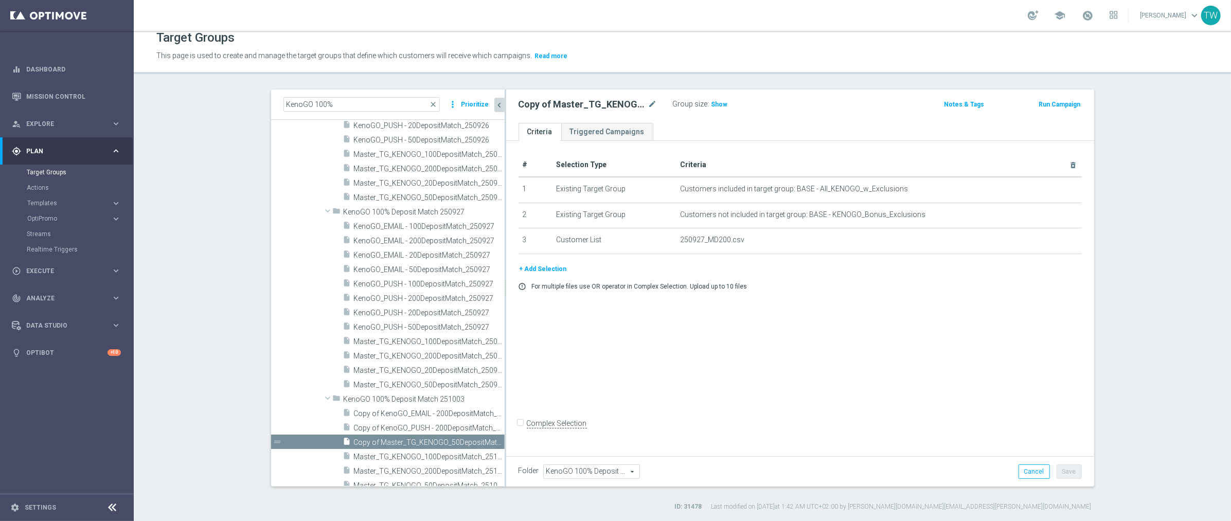
scroll to position [8767, 0]
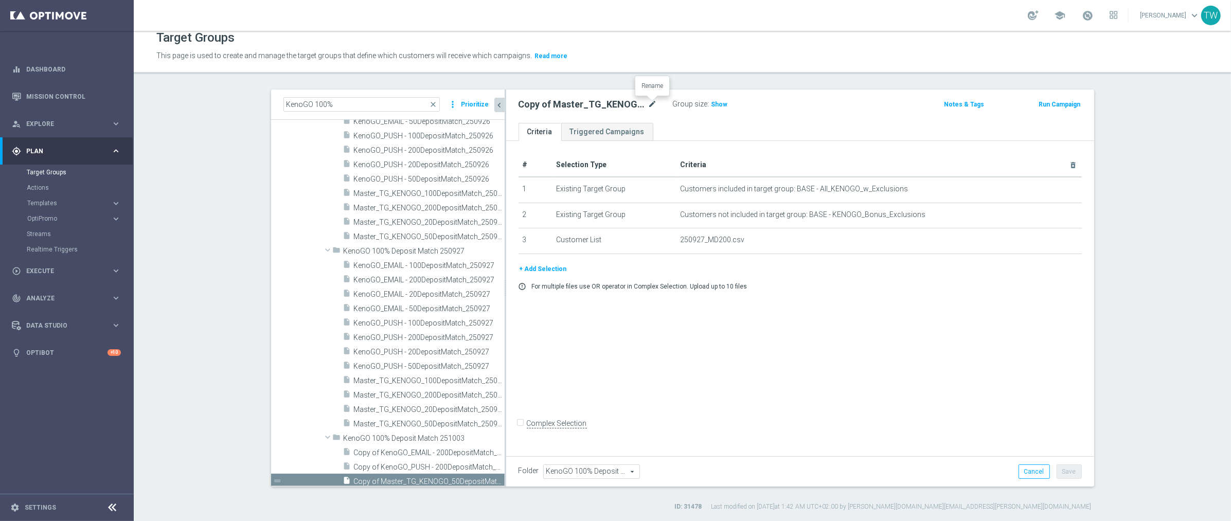
click at [656, 105] on icon "mode_edit" at bounding box center [652, 104] width 9 height 12
click at [580, 103] on input "Copy of Master_TG_KENOGO_50DepositMatch_251003" at bounding box center [588, 105] width 139 height 14
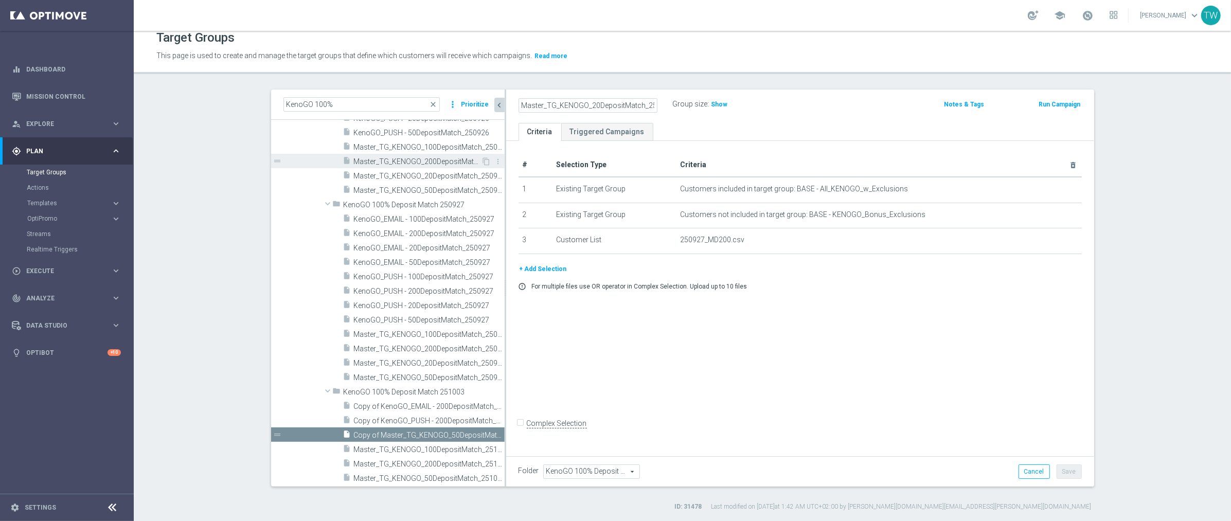
scroll to position [0, 15]
type input "Master_TG_KENOGO_20DepositMatch_251003"
click at [1004, 403] on div "# Selection Type Criteria delete_forever 1 Existing Target Group Customers incl…" at bounding box center [800, 297] width 588 height 312
click at [1070, 468] on button "Save" at bounding box center [1069, 472] width 25 height 14
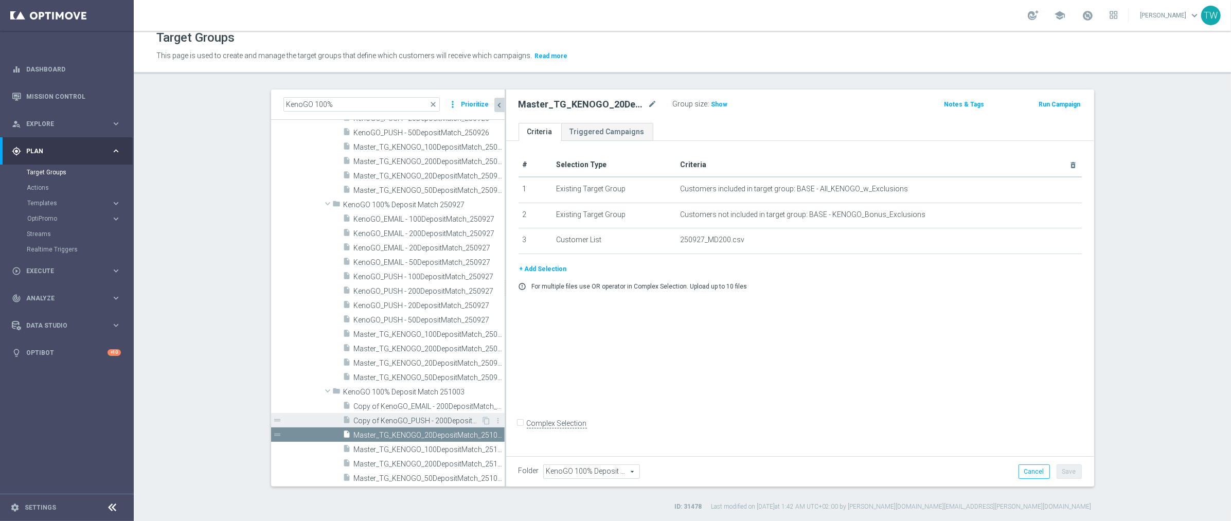
click at [454, 417] on span "Copy of KenoGO_PUSH - 200DepositMatch_250927" at bounding box center [418, 421] width 128 height 9
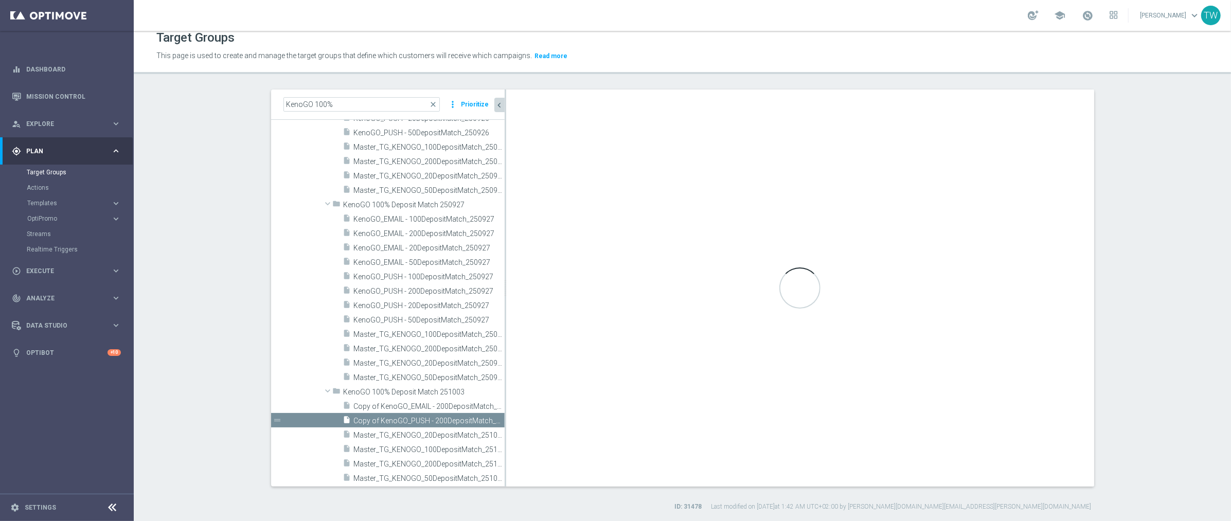
checkbox input "true"
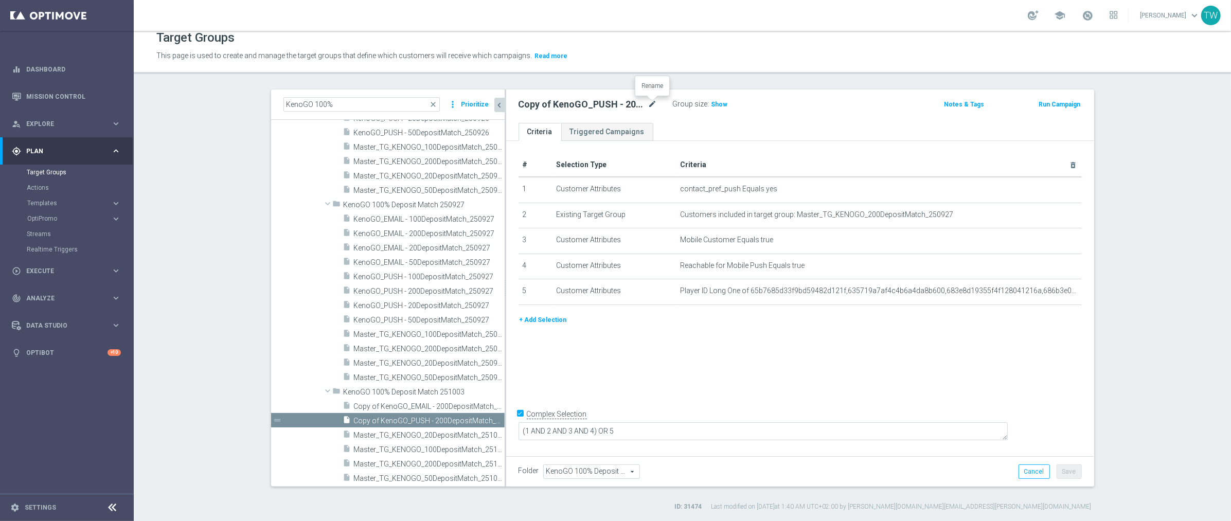
click at [655, 104] on icon "mode_edit" at bounding box center [652, 104] width 9 height 12
type input "KenoGO_PUSH - 200DepositMatch_251003"
click at [1051, 291] on icon "mode_edit" at bounding box center [1050, 291] width 8 height 8
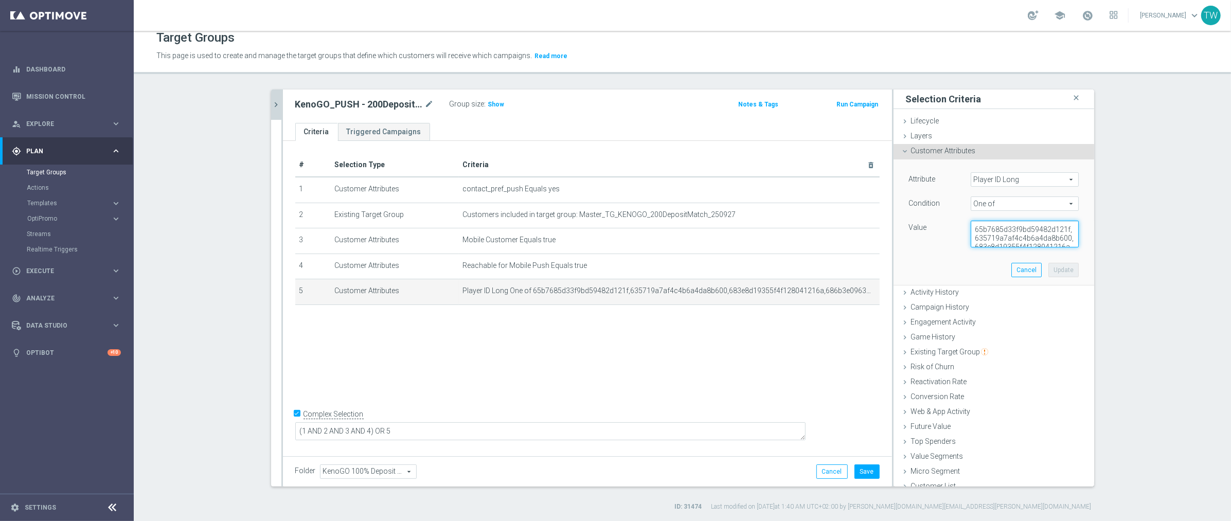
click at [1013, 233] on textarea "65b7685d33f9bd59482d121f,635719a7af4c4b6a4da8b600,683e8d19355f4f128041216a,686b…" at bounding box center [1025, 234] width 108 height 27
paste textarea "8cb600da8f9433700fc10dc,67db8cb4eb4b796da2e45626,68d21cfdb284b77d713d13a6,68d23…"
type textarea "65b7685d33f9bd59482d121f,635719a7af4c4b6a4da8b600,683e8d19355f4f128041216a,686b…"
click at [1068, 268] on button "Update" at bounding box center [1063, 270] width 30 height 14
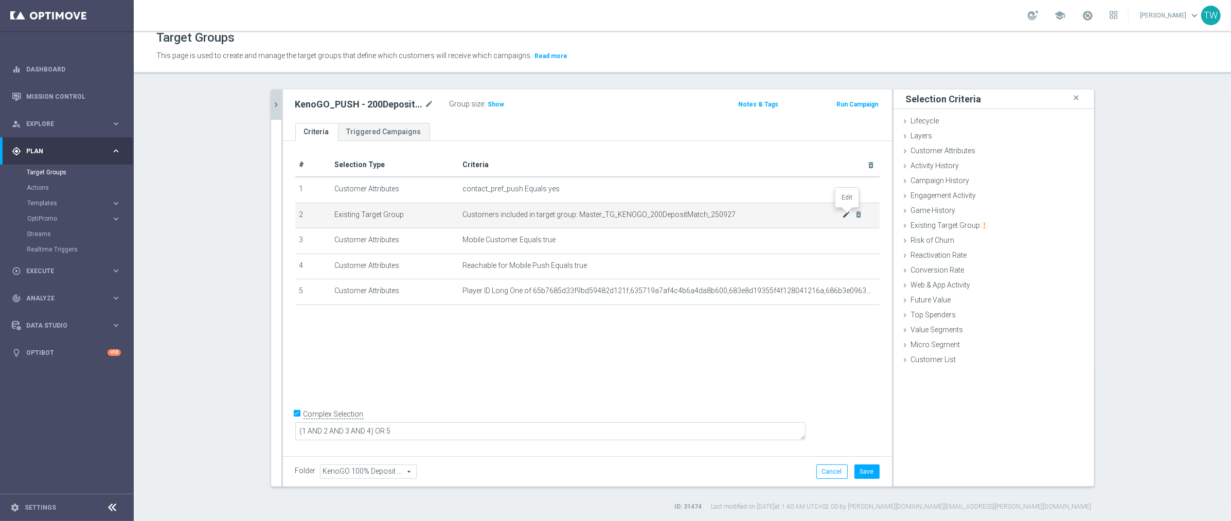
click at [847, 212] on icon "mode_edit" at bounding box center [846, 214] width 8 height 8
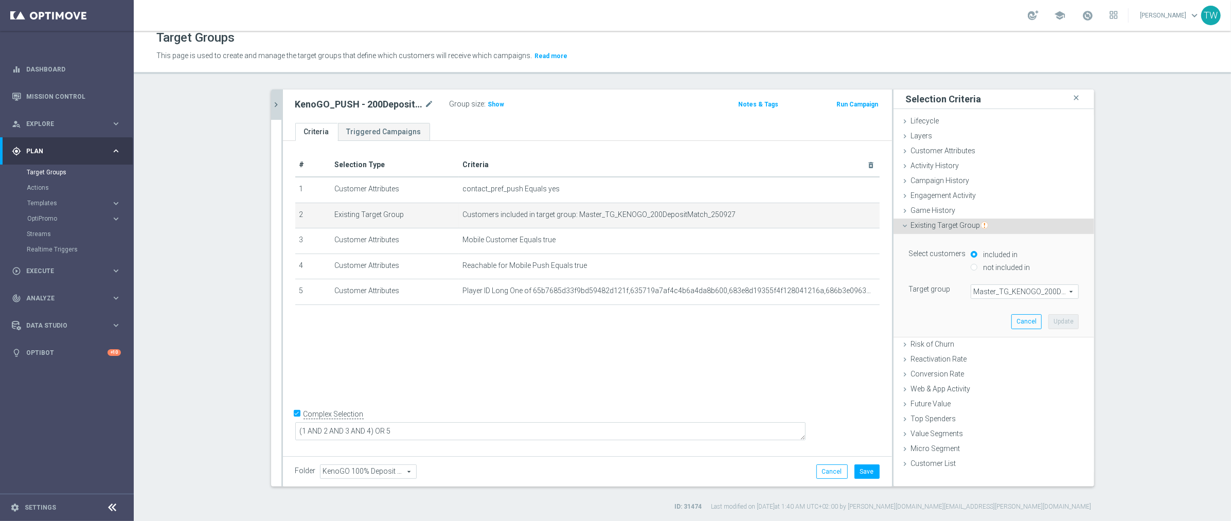
click at [1013, 296] on span "Master_TG_KENOGO_200DepositMatch_250927" at bounding box center [1024, 291] width 107 height 13
click at [0, 0] on input "search" at bounding box center [0, 0] width 0 height 0
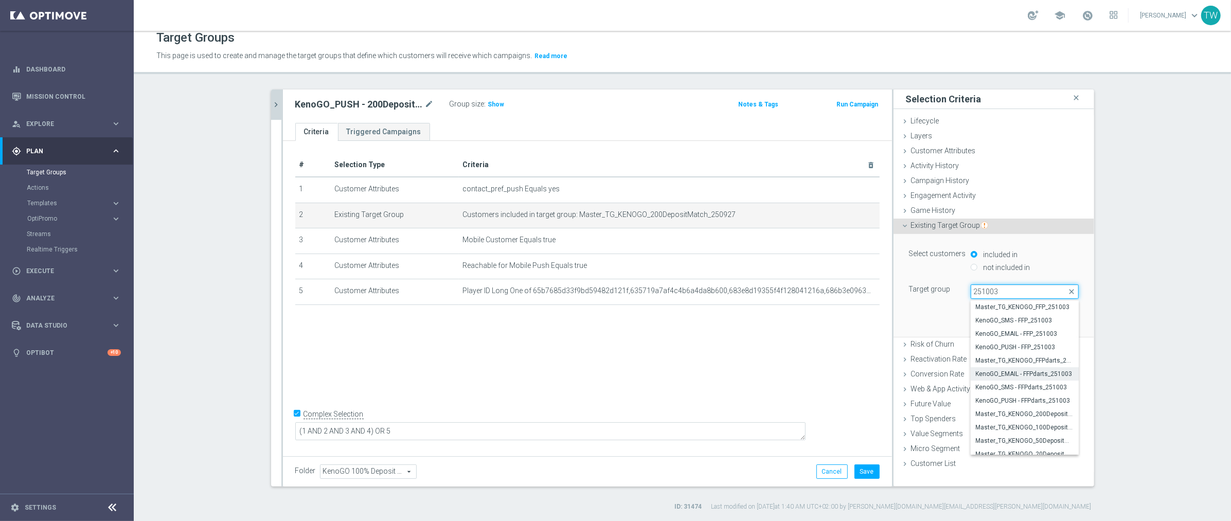
scroll to position [6, 0]
type input "251003"
click at [1032, 447] on span "Master_TG_KENOGO_20DepositMatch_251003" at bounding box center [1025, 448] width 98 height 8
type input "Master_TG_KENOGO_20DepositMatch_251003"
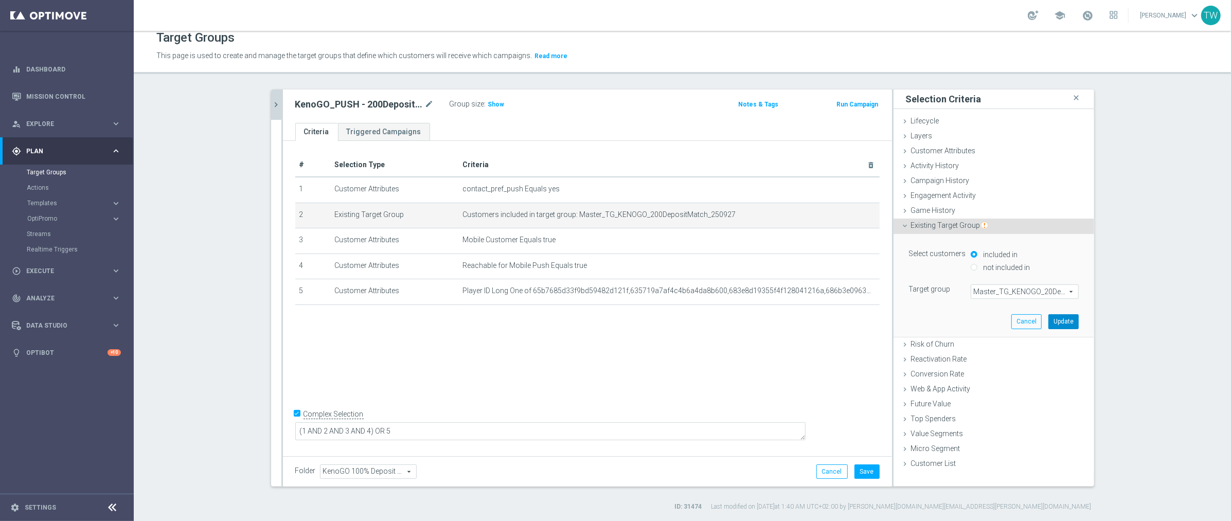
click at [1067, 321] on button "Update" at bounding box center [1063, 321] width 30 height 14
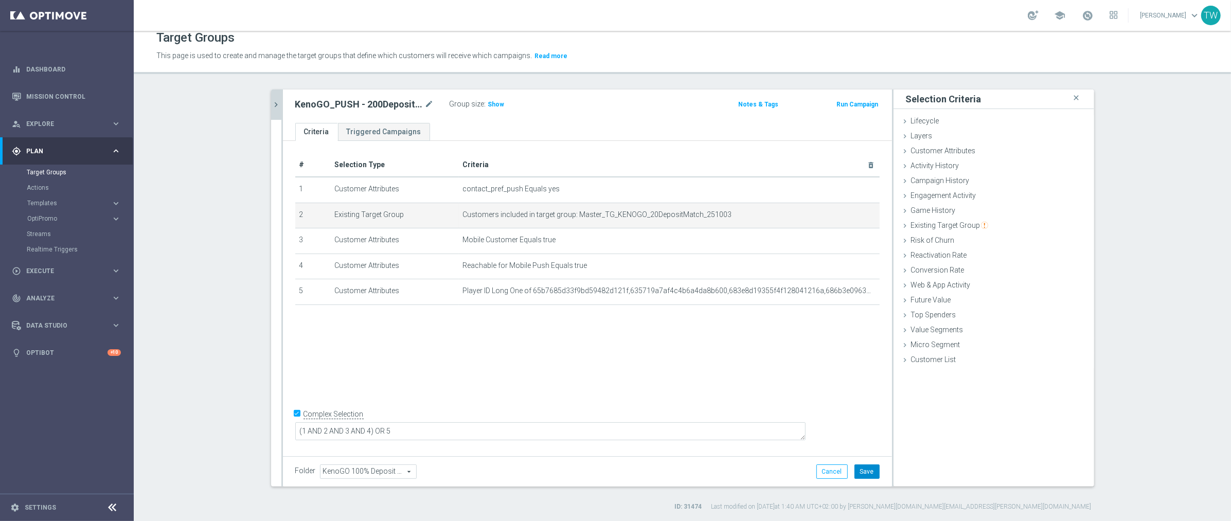
click at [869, 473] on button "Save" at bounding box center [867, 472] width 25 height 14
click at [0, 0] on icon "mode_edit" at bounding box center [0, 0] width 0 height 0
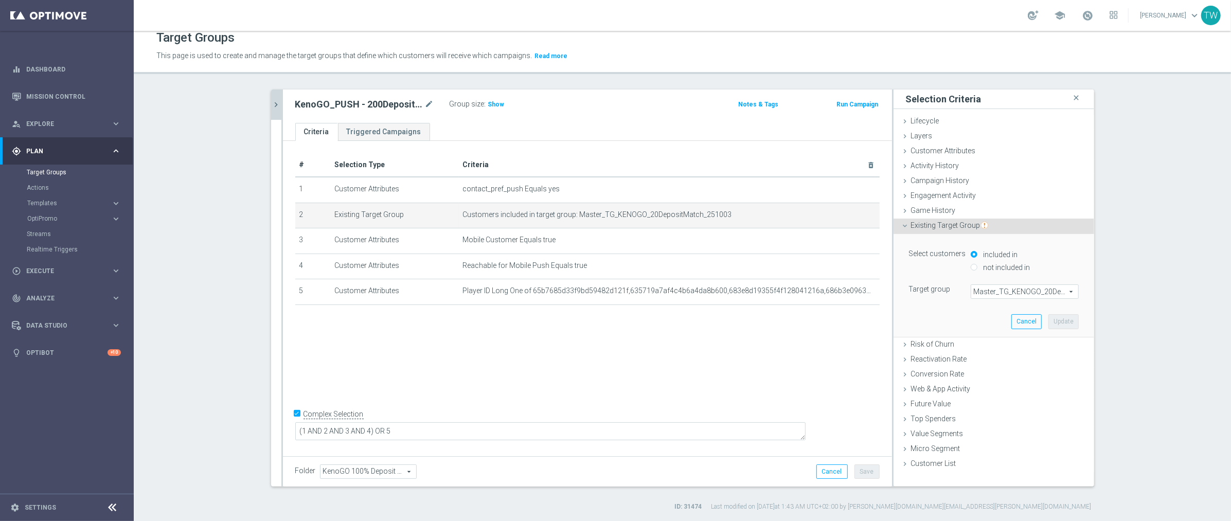
click at [1031, 299] on div "Select customers included in not included in Target group Master_TG_KENOGO_20De…" at bounding box center [993, 285] width 185 height 102
click at [1032, 289] on span "Master_TG_KENOGO_20DepositMatch_251003" at bounding box center [1024, 291] width 107 height 13
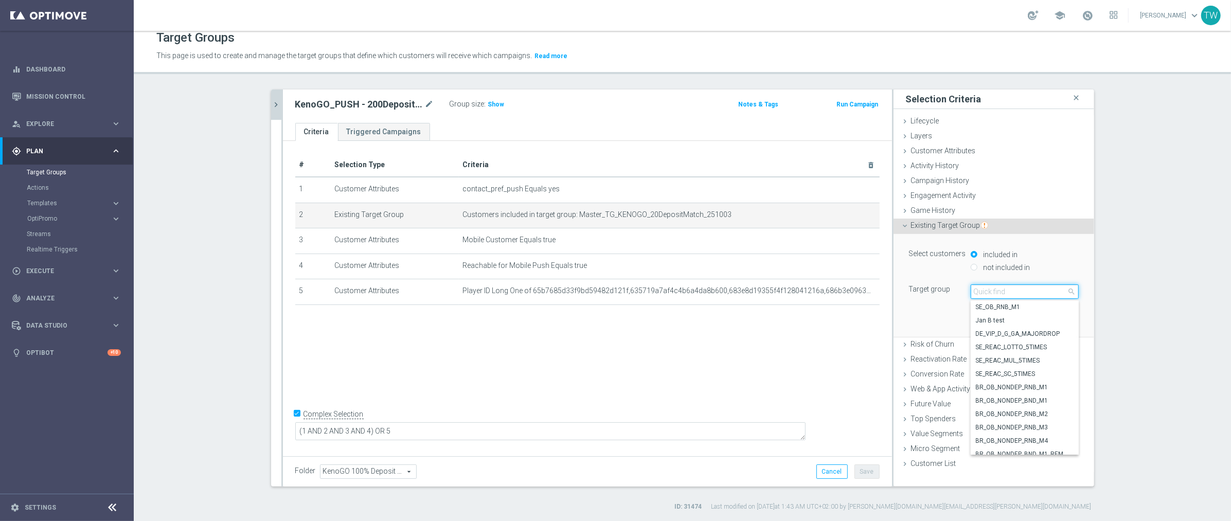
click at [1032, 289] on input "search" at bounding box center [1025, 292] width 108 height 14
type input "251003"
click at [1033, 413] on label "Master_TG_KENOGO_200DepositMatch_251003" at bounding box center [1025, 407] width 108 height 13
type input "Master_TG_KENOGO_200DepositMatch_251003"
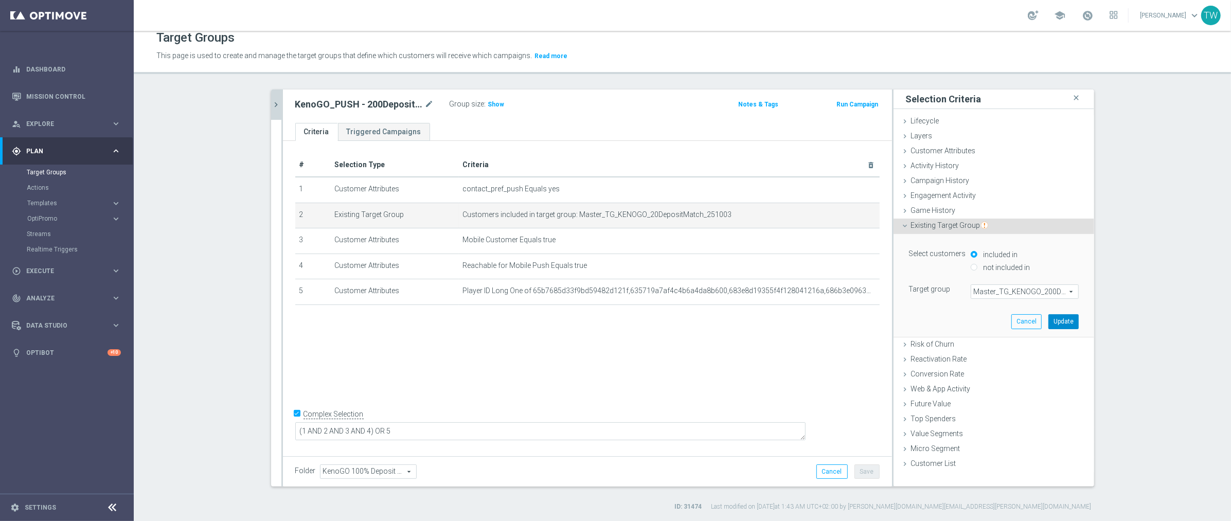
click at [1068, 320] on button "Update" at bounding box center [1063, 321] width 30 height 14
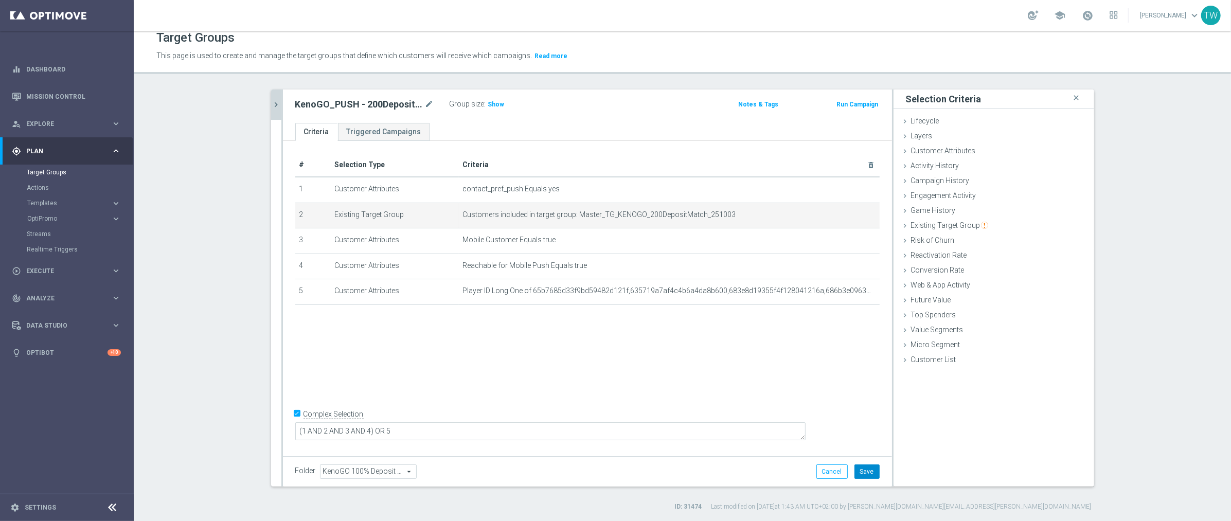
click at [868, 469] on button "Save" at bounding box center [867, 472] width 25 height 14
click at [276, 104] on icon "chevron_right" at bounding box center [277, 105] width 10 height 10
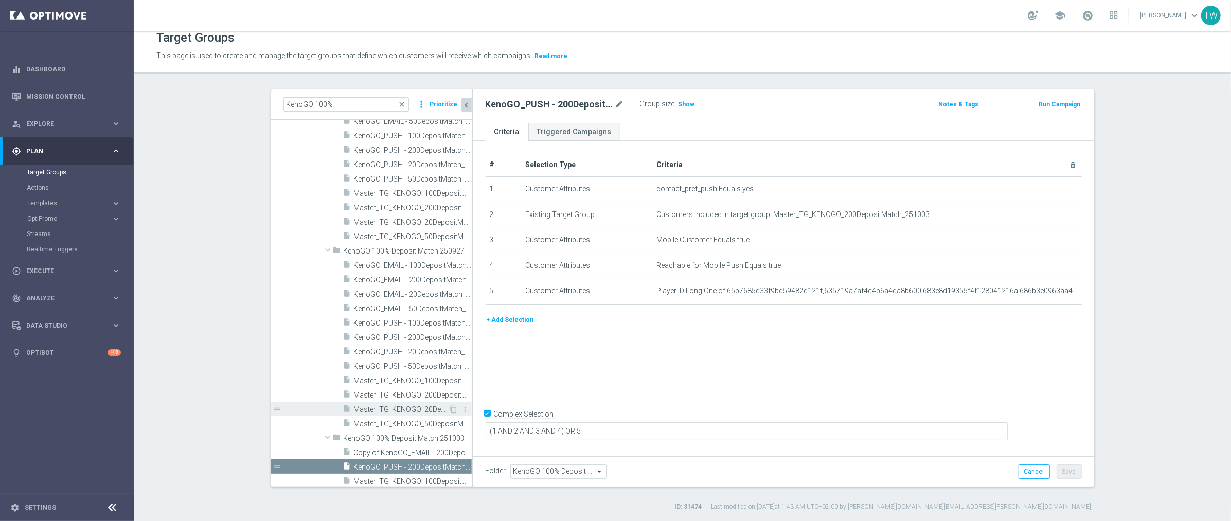
scroll to position [8813, 0]
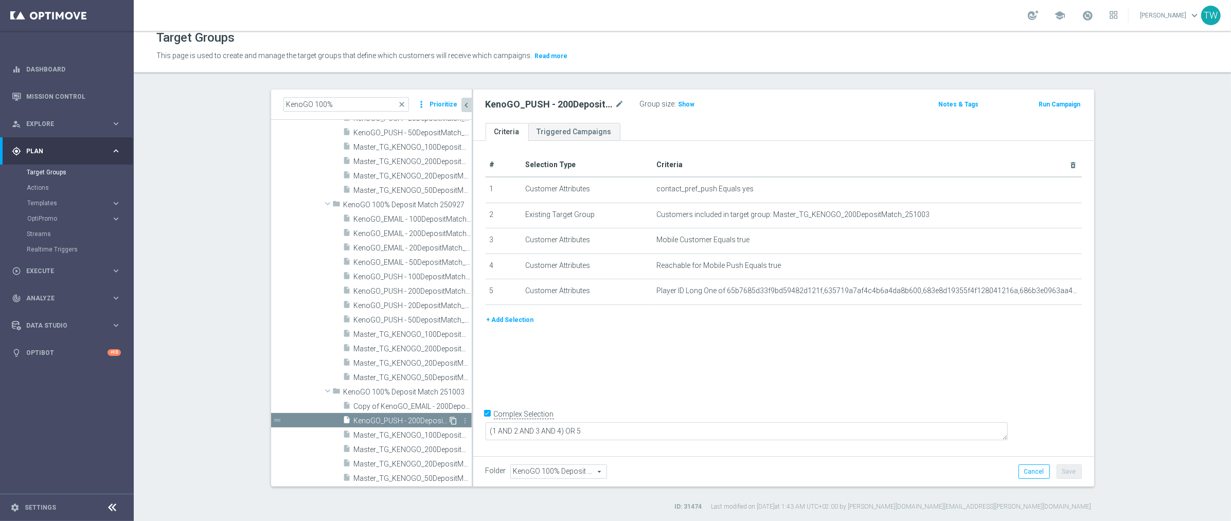
click at [453, 420] on icon "content_copy" at bounding box center [454, 421] width 8 height 8
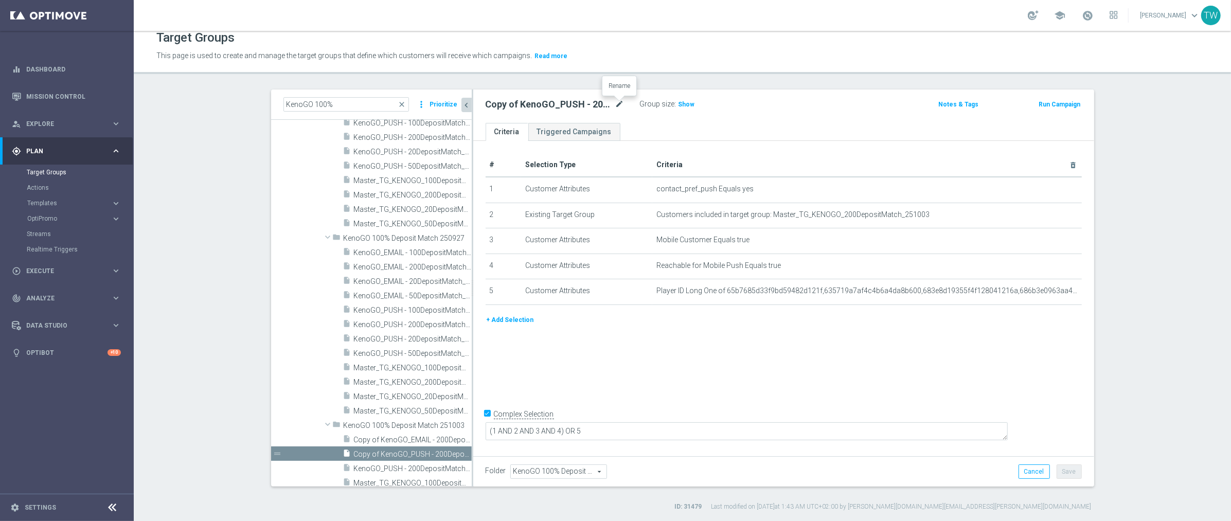
click at [618, 103] on icon "mode_edit" at bounding box center [619, 104] width 9 height 12
drag, startPoint x: 541, startPoint y: 106, endPoint x: 544, endPoint y: 112, distance: 6.2
click at [541, 107] on input "Copy of KenoGO_PUSH - 200DepositMatch_251003" at bounding box center [555, 105] width 139 height 14
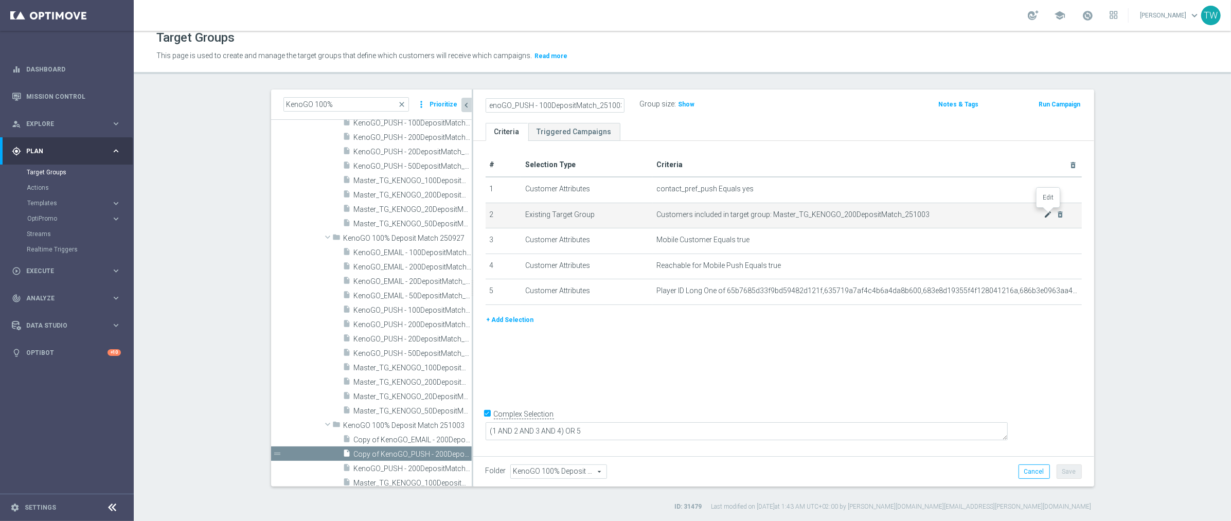
type input "KenoGO_PUSH - 100DepositMatch_251003"
click at [1049, 213] on icon "mode_edit" at bounding box center [1048, 214] width 8 height 8
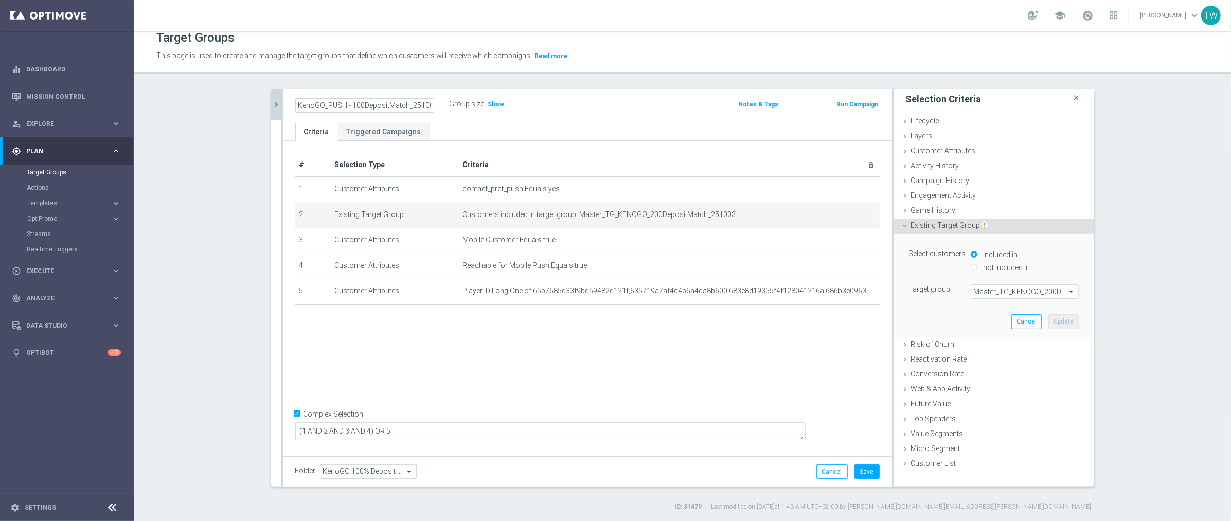
click at [1034, 289] on span "Master_TG_KENOGO_200DepositMatch_251003" at bounding box center [1024, 291] width 107 height 13
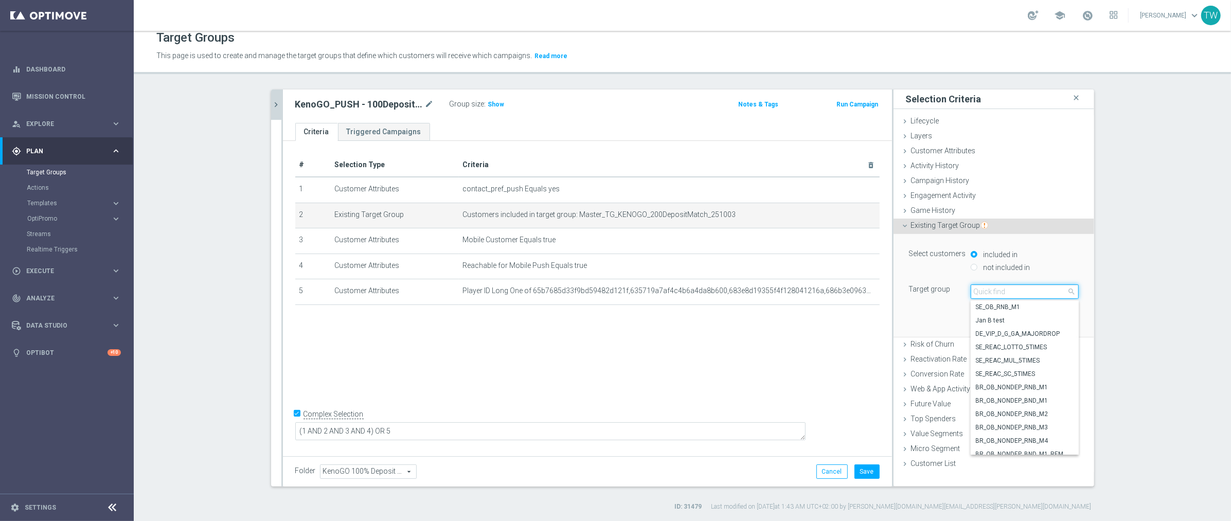
click at [1034, 289] on input "search" at bounding box center [1025, 292] width 108 height 14
type input "251003"
click at [1057, 422] on span "Master_TG_KENOGO_100DepositMatch_251003" at bounding box center [1025, 422] width 98 height 8
type input "Master_TG_KENOGO_100DepositMatch_251003"
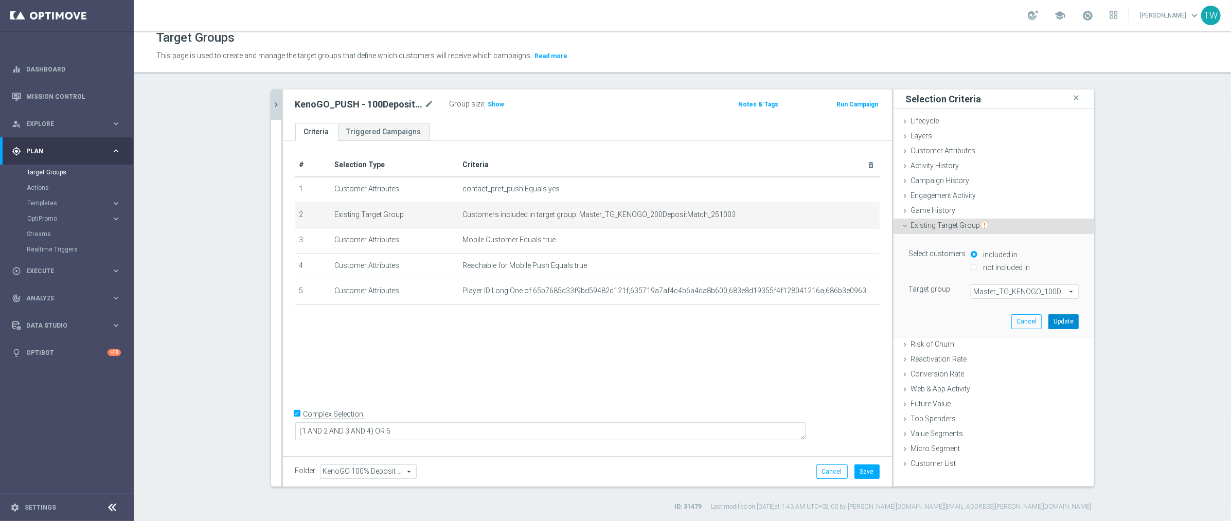
click at [1071, 321] on button "Update" at bounding box center [1063, 321] width 30 height 14
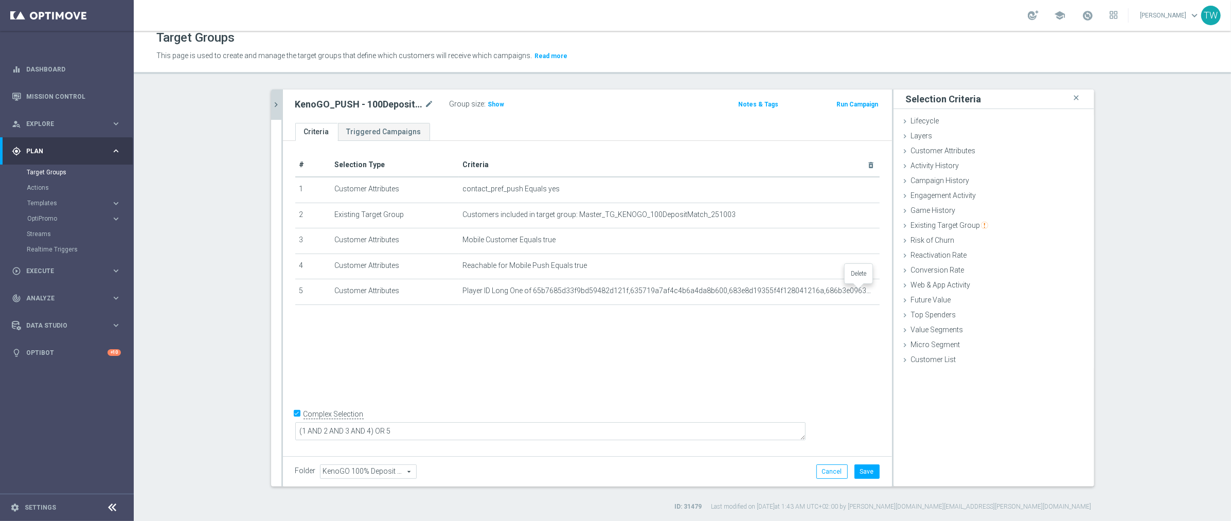
drag, startPoint x: 858, startPoint y: 289, endPoint x: 765, endPoint y: 323, distance: 98.6
click at [0, 0] on icon "delete_forever" at bounding box center [0, 0] width 0 height 0
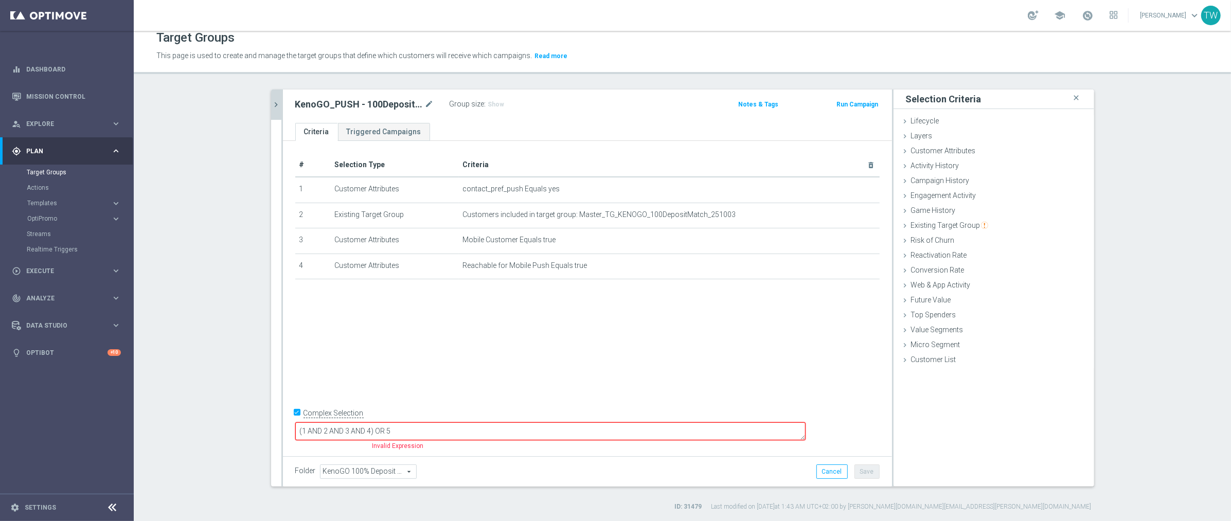
click at [297, 421] on input "Complex Selection" at bounding box center [298, 414] width 7 height 14
checkbox input "false"
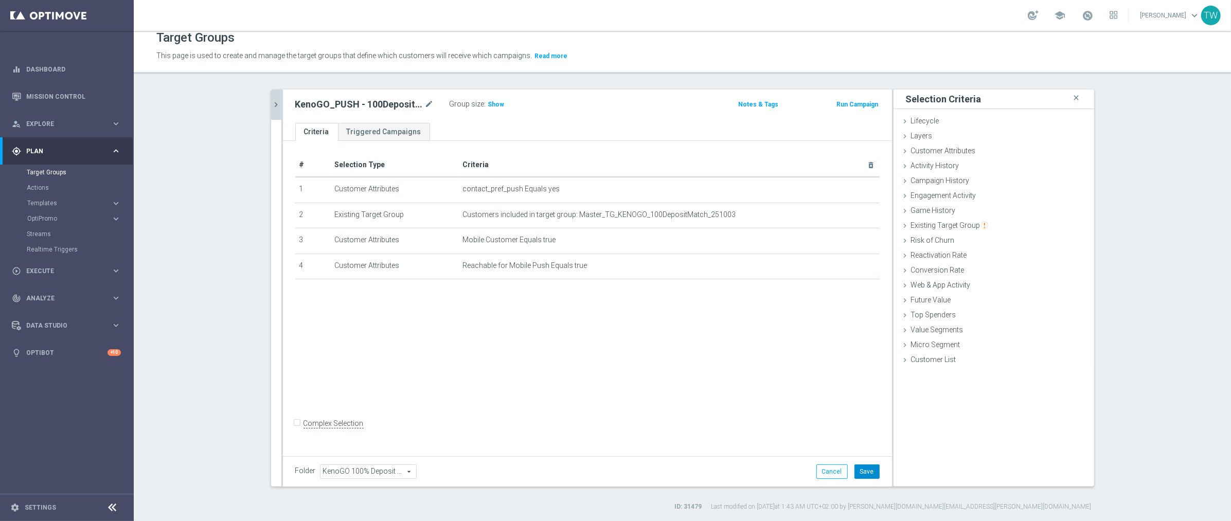
click at [876, 472] on button "Save" at bounding box center [867, 472] width 25 height 14
click at [276, 100] on icon "chevron_right" at bounding box center [277, 105] width 10 height 10
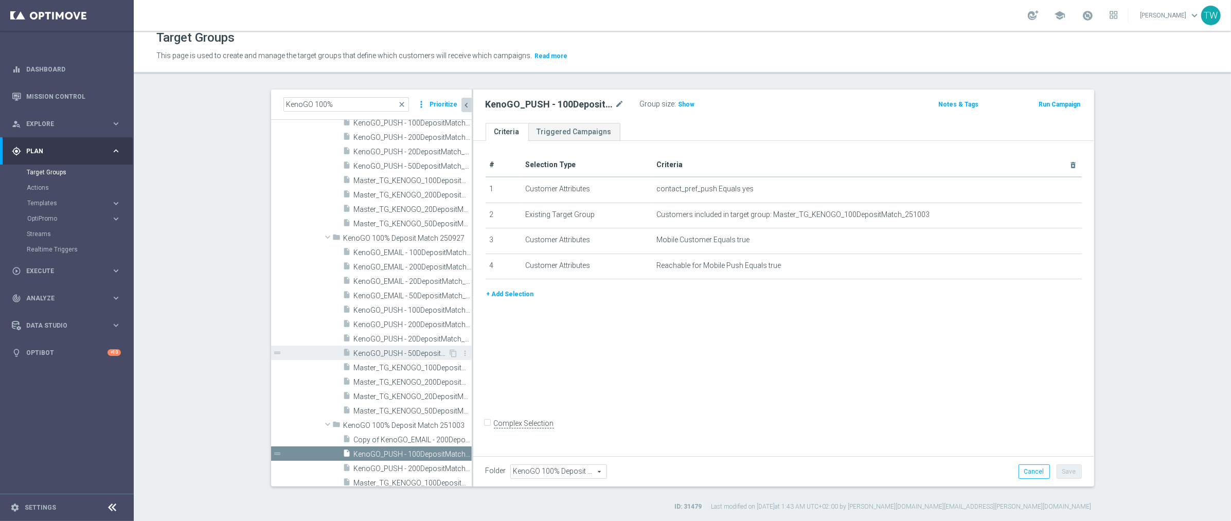
scroll to position [8827, 0]
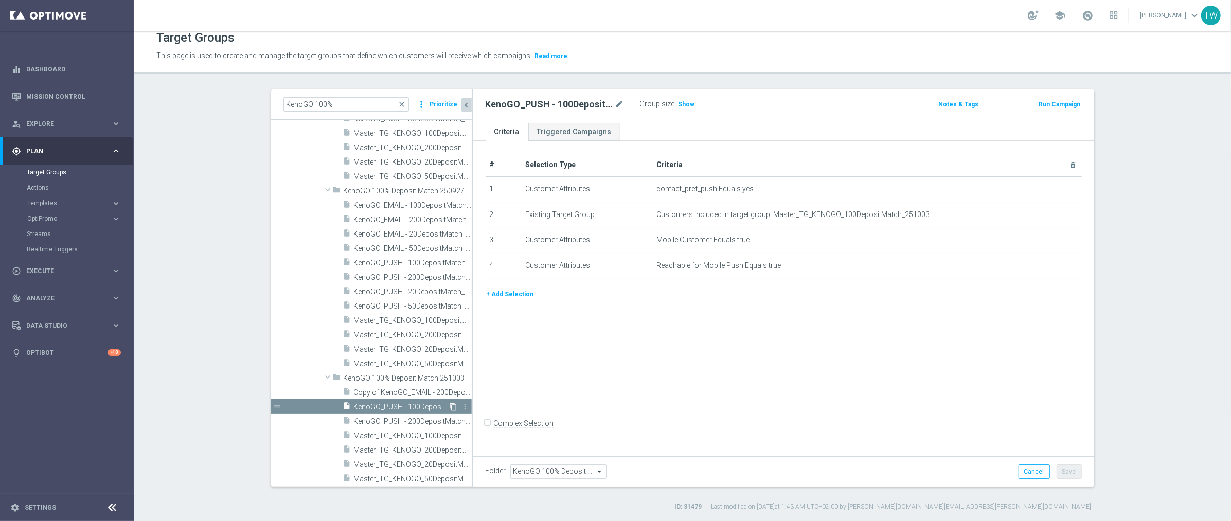
click at [450, 405] on icon "content_copy" at bounding box center [454, 407] width 8 height 8
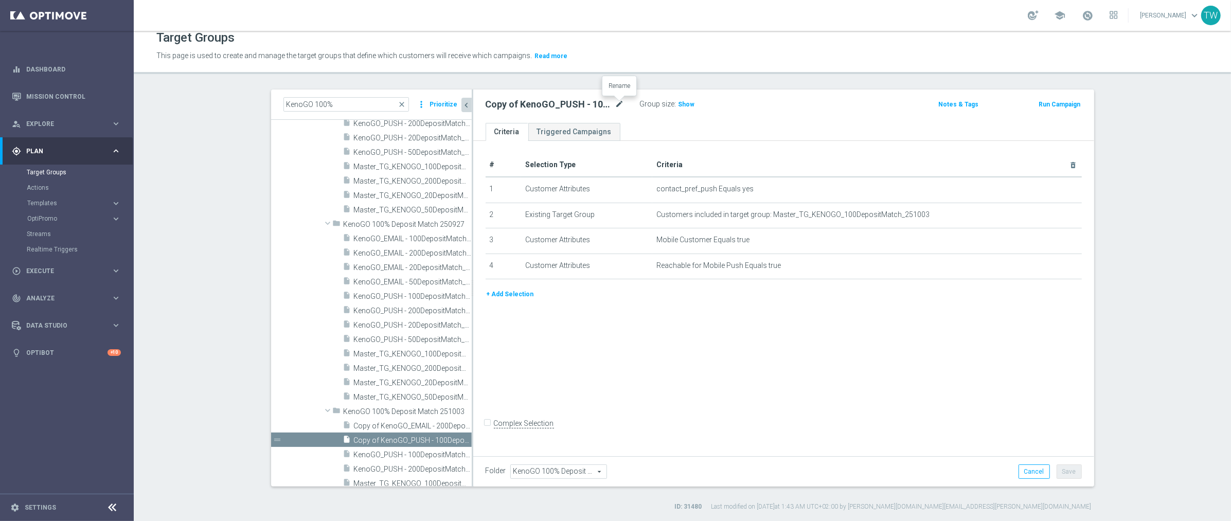
click at [620, 102] on icon "mode_edit" at bounding box center [619, 104] width 9 height 12
drag, startPoint x: 547, startPoint y: 105, endPoint x: 566, endPoint y: 142, distance: 41.2
click at [547, 105] on input "Copy of KenoGO_PUSH - 100DepositMatch_251003" at bounding box center [555, 105] width 139 height 14
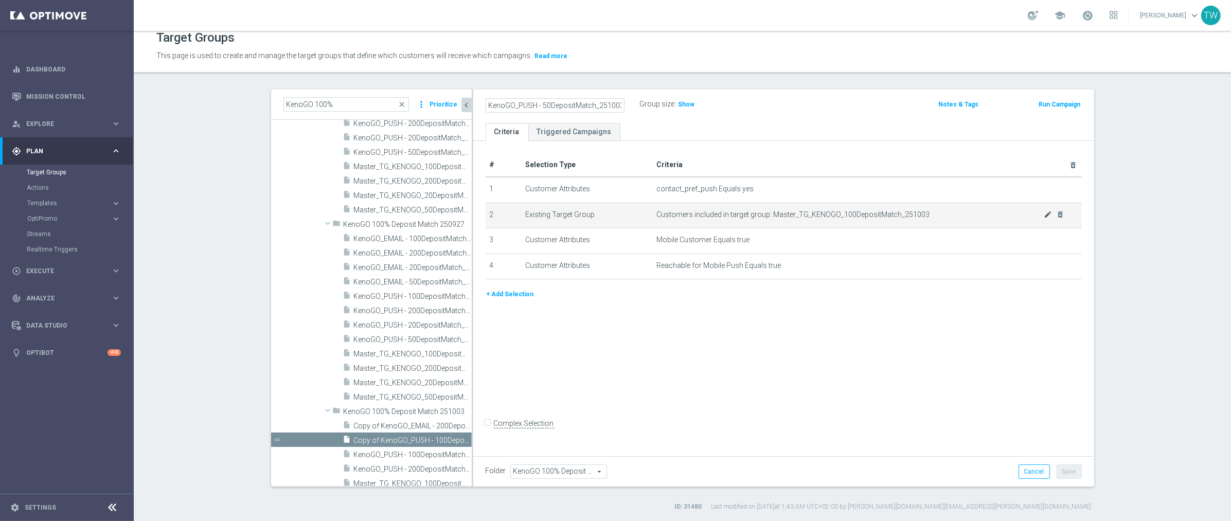
type input "KenoGO_PUSH - 50DepositMatch_251003"
click at [1046, 210] on icon "mode_edit" at bounding box center [1048, 214] width 8 height 8
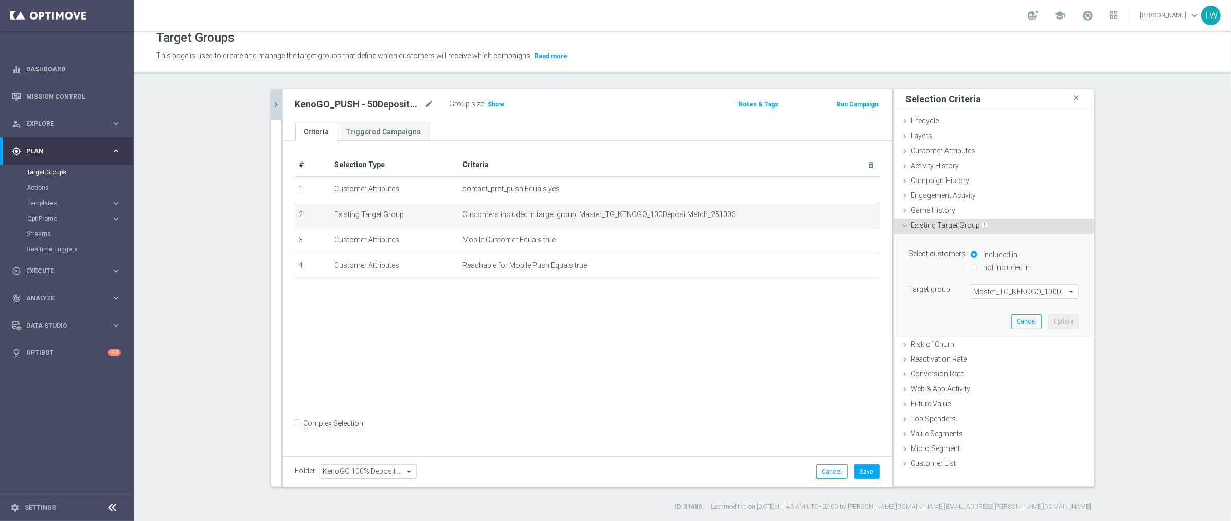
click at [1027, 291] on span "Master_TG_KENOGO_100DepositMatch_251003" at bounding box center [1024, 291] width 107 height 13
click at [0, 0] on input "search" at bounding box center [0, 0] width 0 height 0
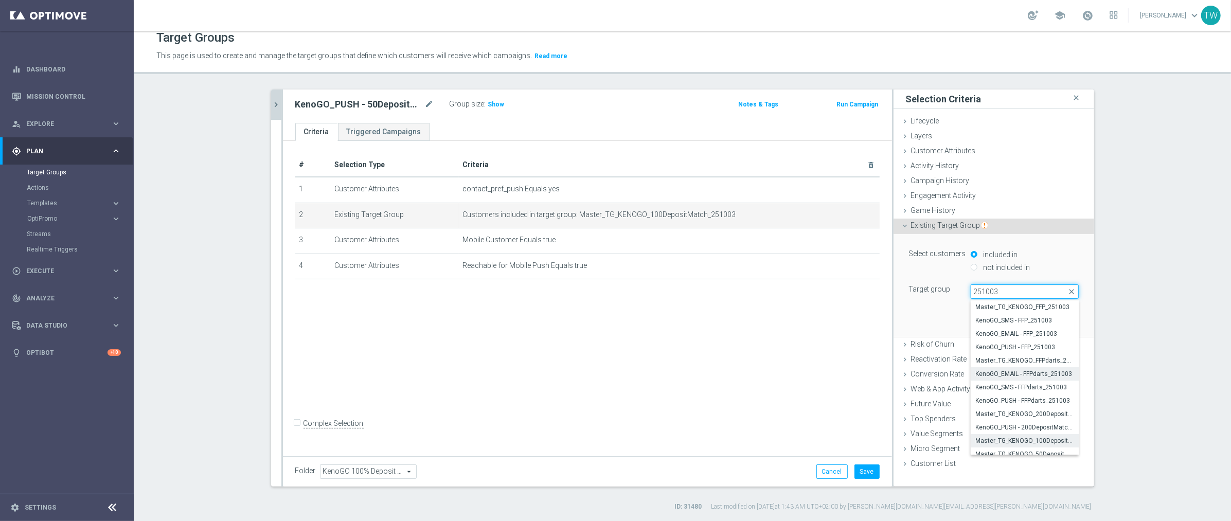
scroll to position [32, 0]
type input "251003"
click at [1053, 425] on label "Master_TG_KENOGO_50DepositMatch_251003" at bounding box center [1025, 421] width 108 height 13
type input "Master_TG_KENOGO_50DepositMatch_251003"
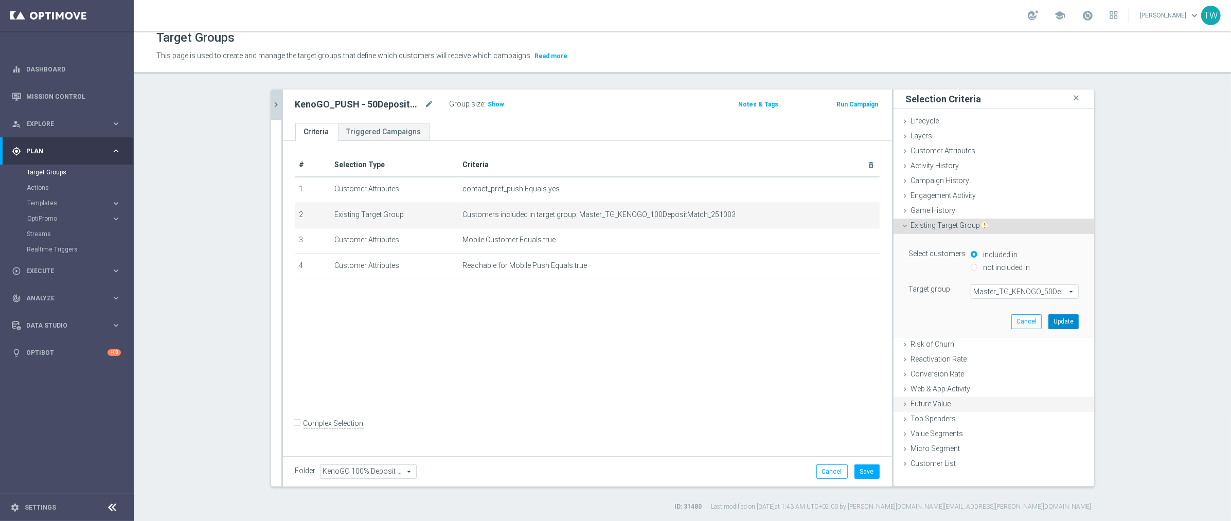
drag, startPoint x: 1072, startPoint y: 321, endPoint x: 1000, endPoint y: 388, distance: 98.6
click at [1071, 321] on button "Update" at bounding box center [1063, 321] width 30 height 14
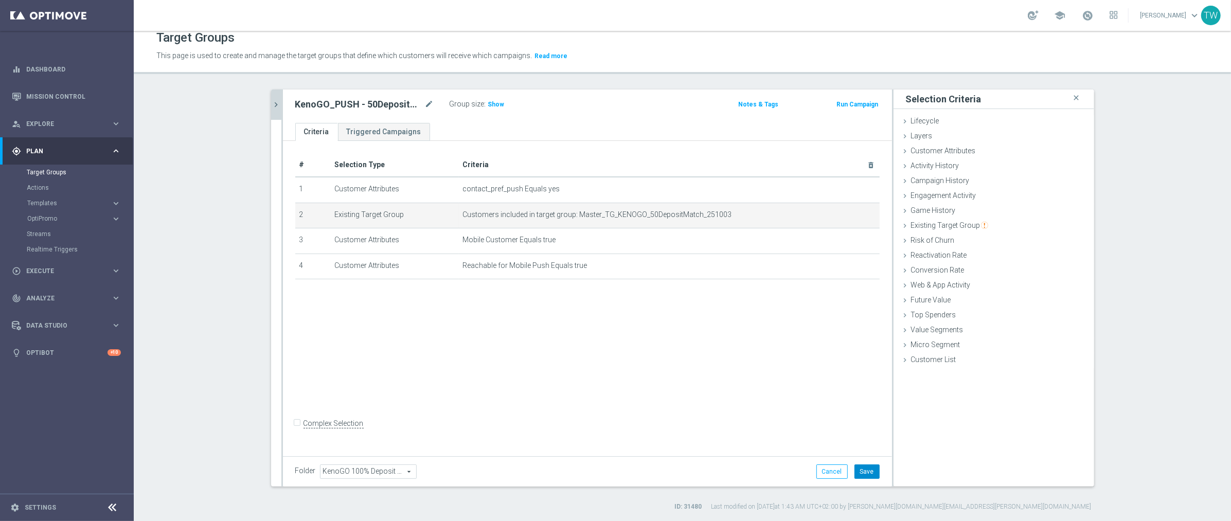
click at [866, 470] on button "Save" at bounding box center [867, 472] width 25 height 14
click at [272, 100] on icon "chevron_right" at bounding box center [277, 105] width 10 height 10
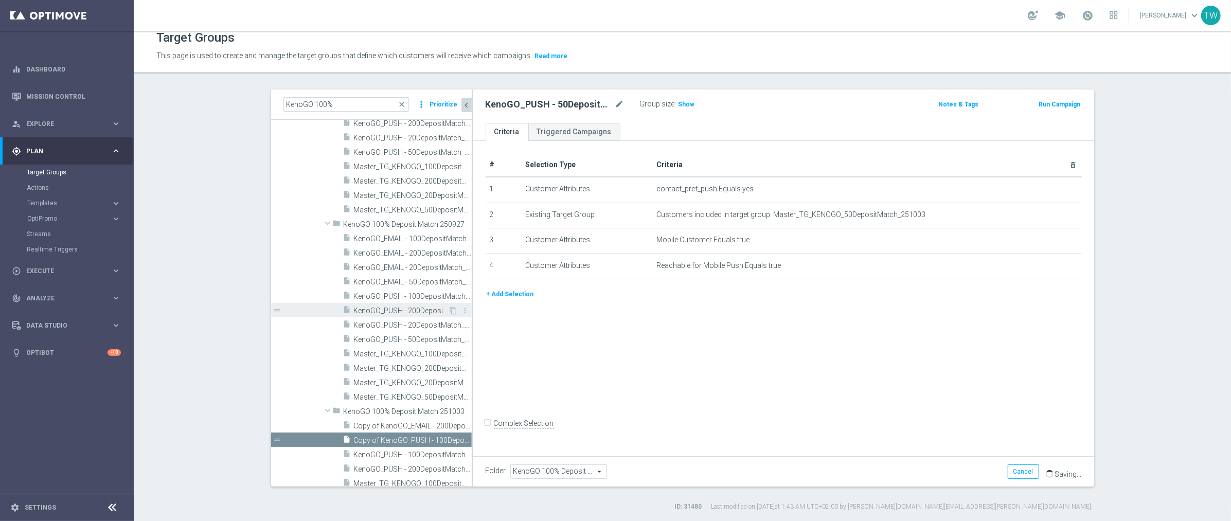
scroll to position [8842, 0]
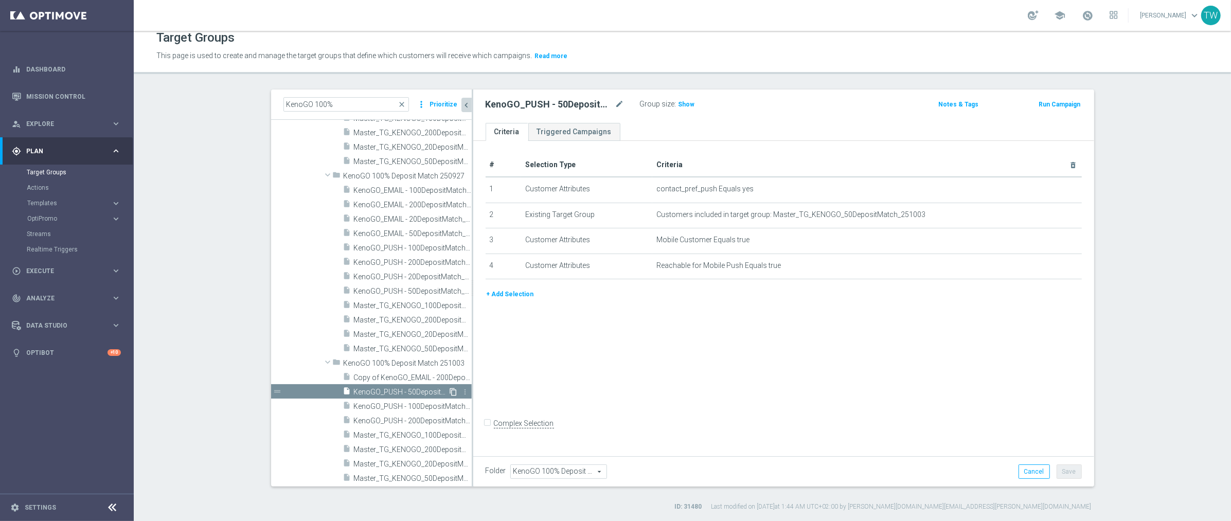
click at [451, 388] on icon "content_copy" at bounding box center [454, 392] width 8 height 8
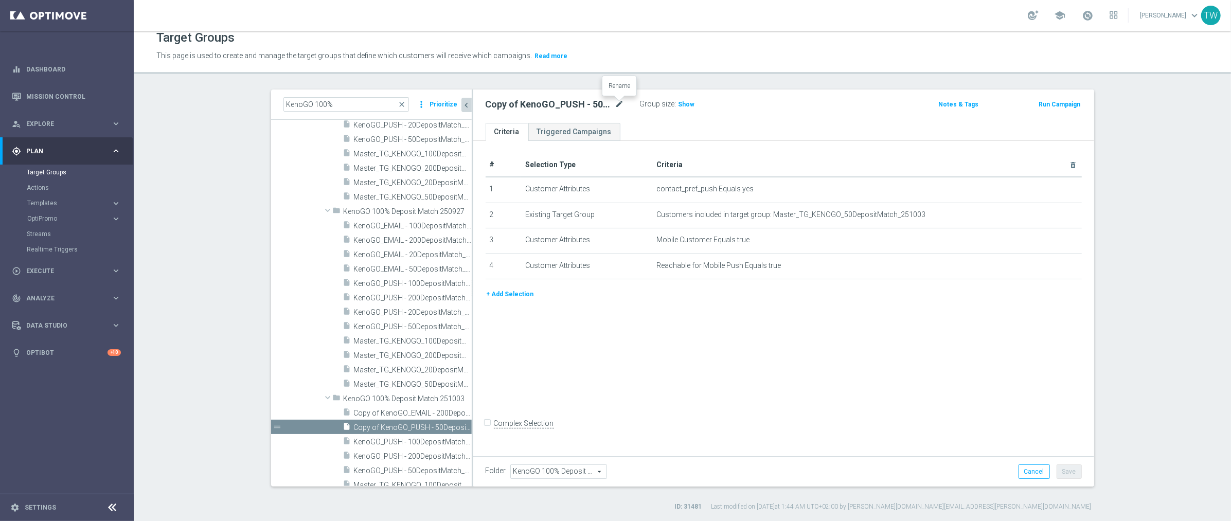
click at [620, 99] on icon "mode_edit" at bounding box center [619, 104] width 9 height 12
click at [547, 104] on input "Copy of KenoGO_PUSH - 50DepositMatch_251003" at bounding box center [555, 105] width 139 height 14
type input "KenoGO_PUSH - 20DepositMatch_251003"
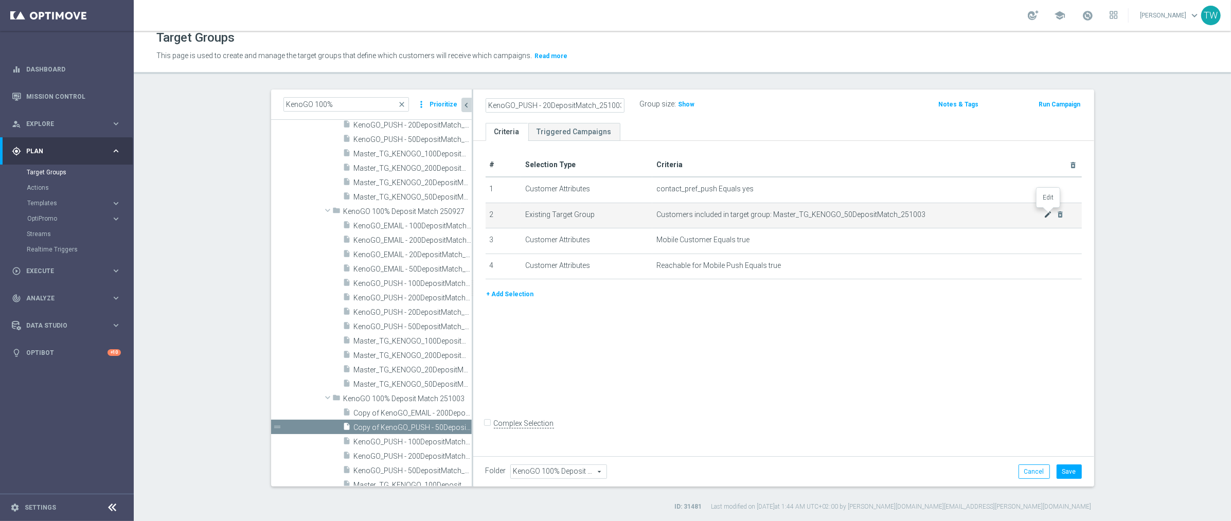
click at [1045, 214] on icon "mode_edit" at bounding box center [1048, 214] width 8 height 8
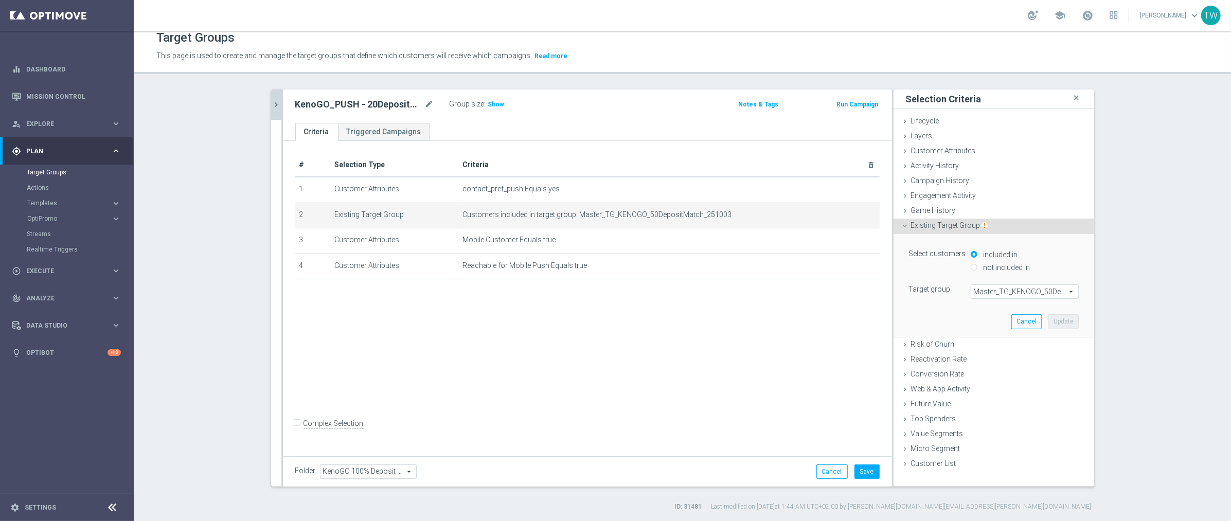
click at [1032, 295] on span "Master_TG_KENOGO_50DepositMatch_251003" at bounding box center [1024, 291] width 107 height 13
click at [0, 0] on input "search" at bounding box center [0, 0] width 0 height 0
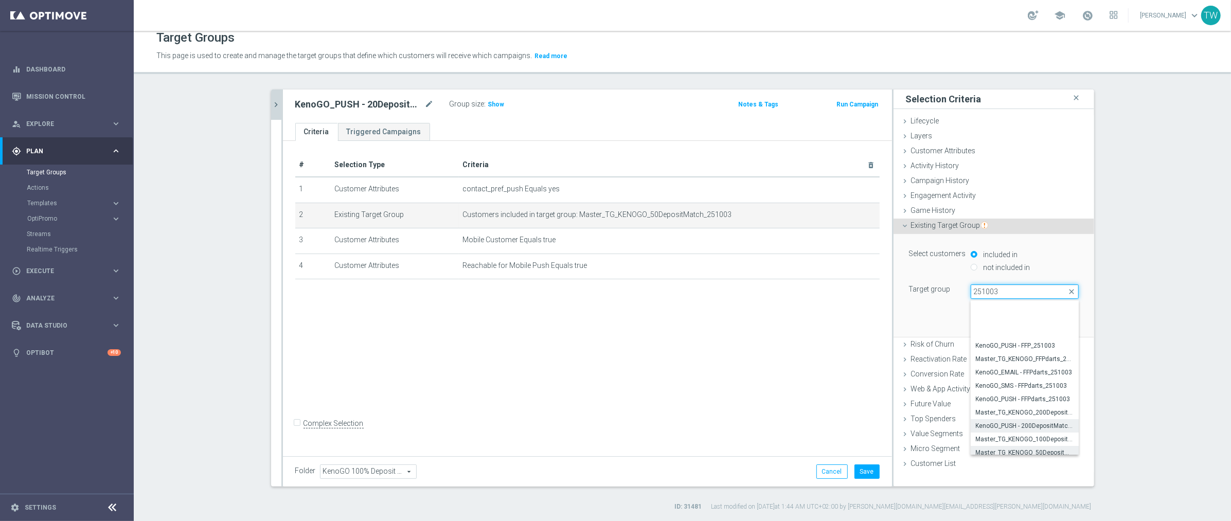
scroll to position [44, 0]
type input "251003"
click at [1043, 418] on span "Master_TG_KENOGO_20DepositMatch_251003" at bounding box center [1025, 422] width 98 height 8
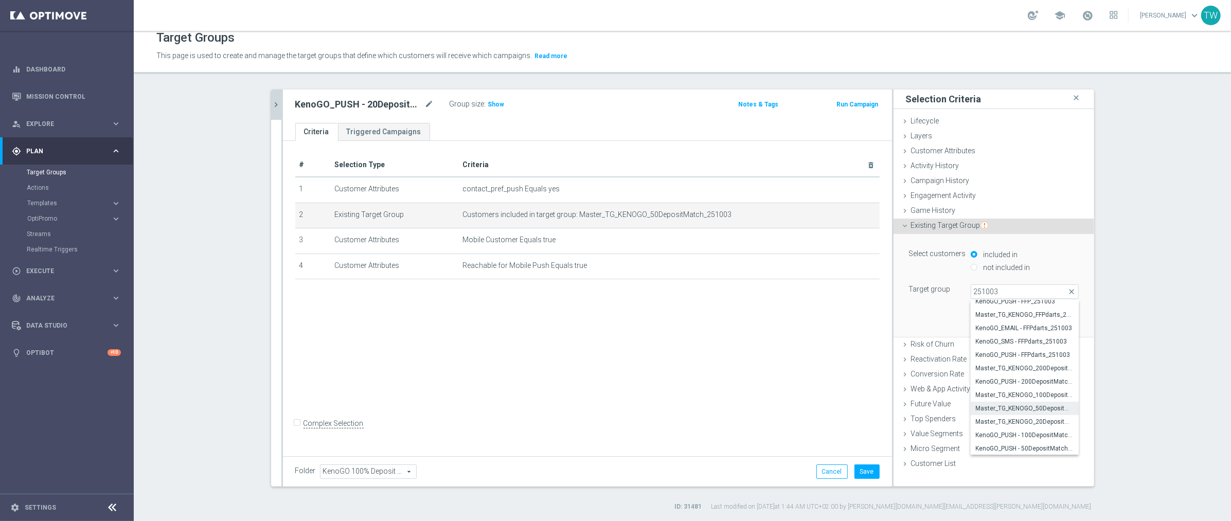
type input "Master_TG_KENOGO_20DepositMatch_251003"
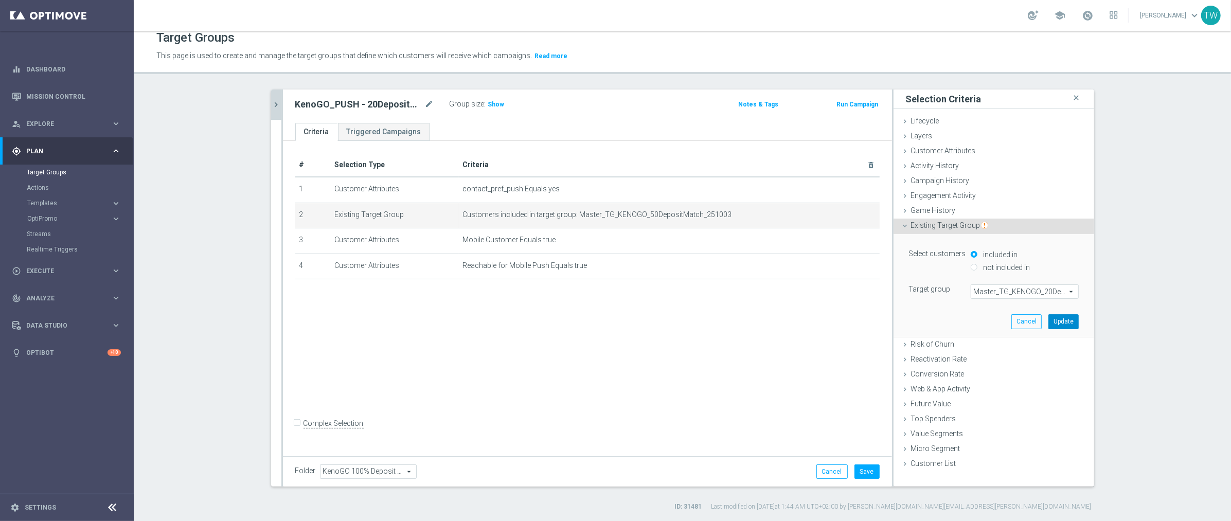
click at [1072, 314] on button "Update" at bounding box center [1063, 321] width 30 height 14
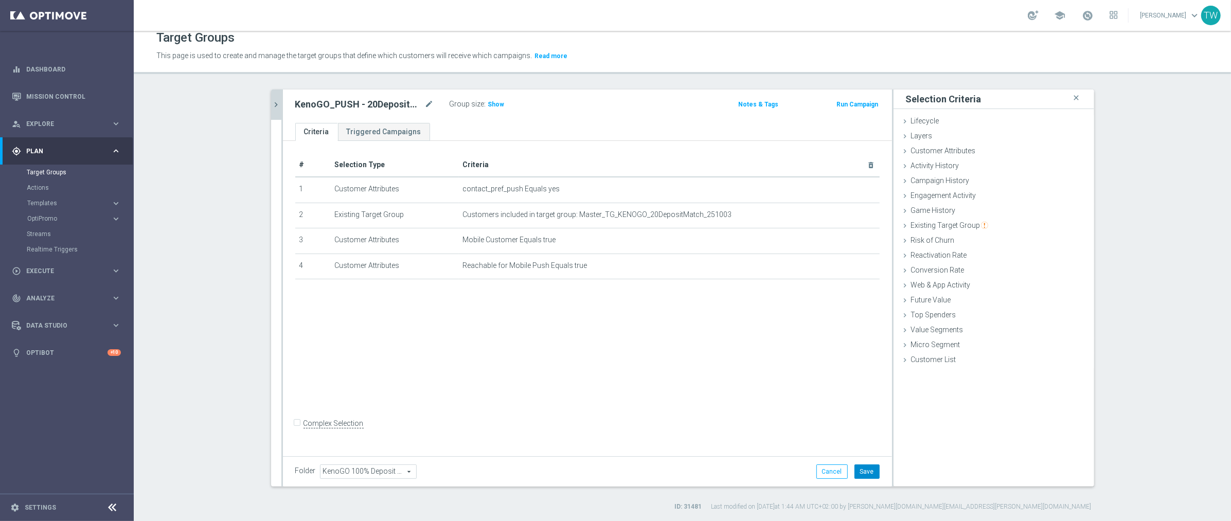
click at [874, 473] on button "Save" at bounding box center [867, 472] width 25 height 14
click at [275, 104] on icon "chevron_right" at bounding box center [277, 105] width 10 height 10
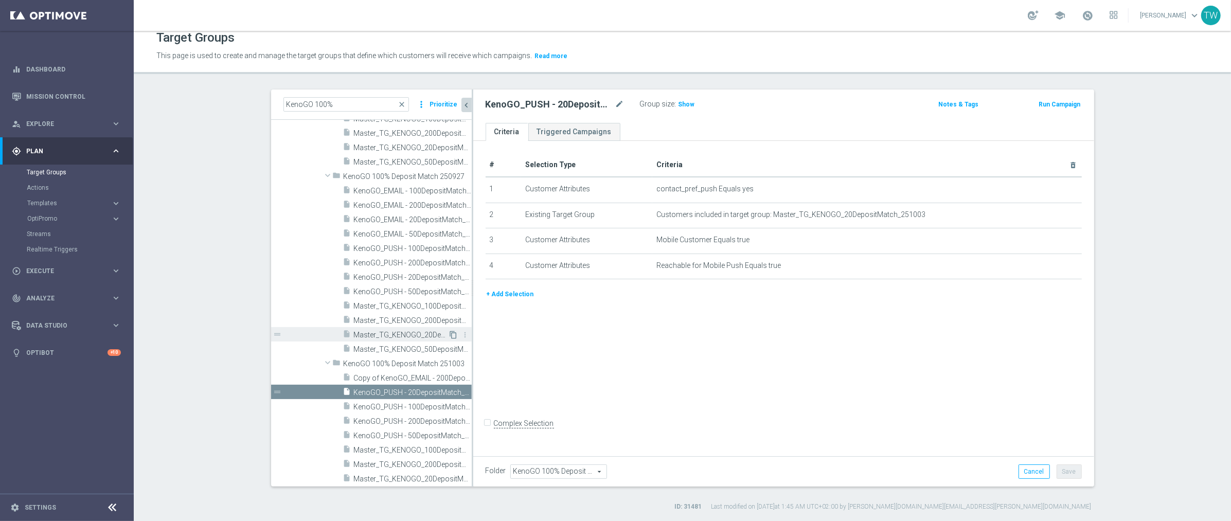
scroll to position [8856, 0]
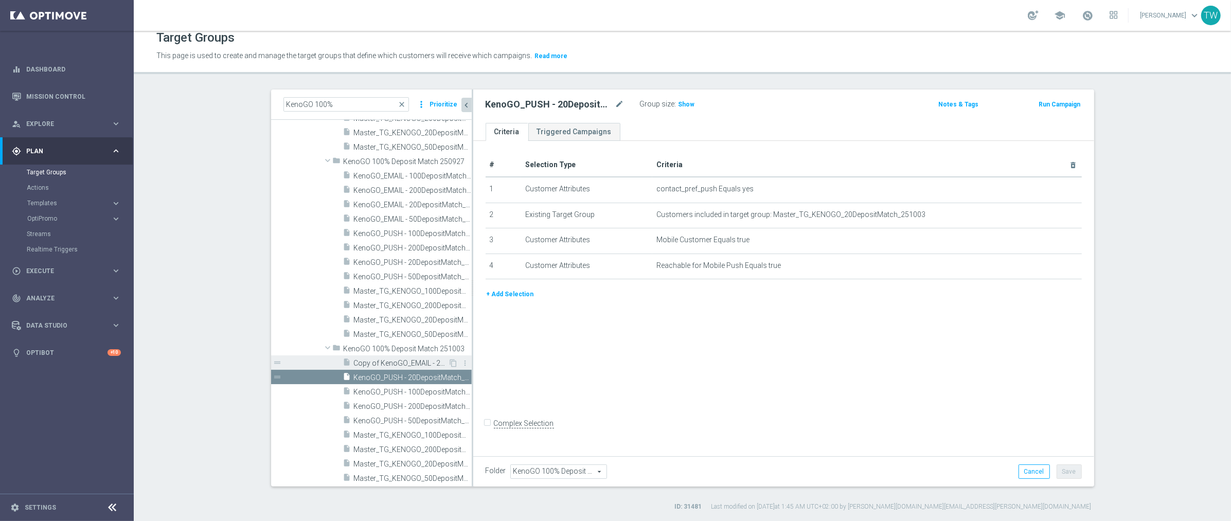
click at [430, 363] on span "Copy of KenoGO_EMAIL - 200DepositMatch_250927" at bounding box center [401, 363] width 95 height 9
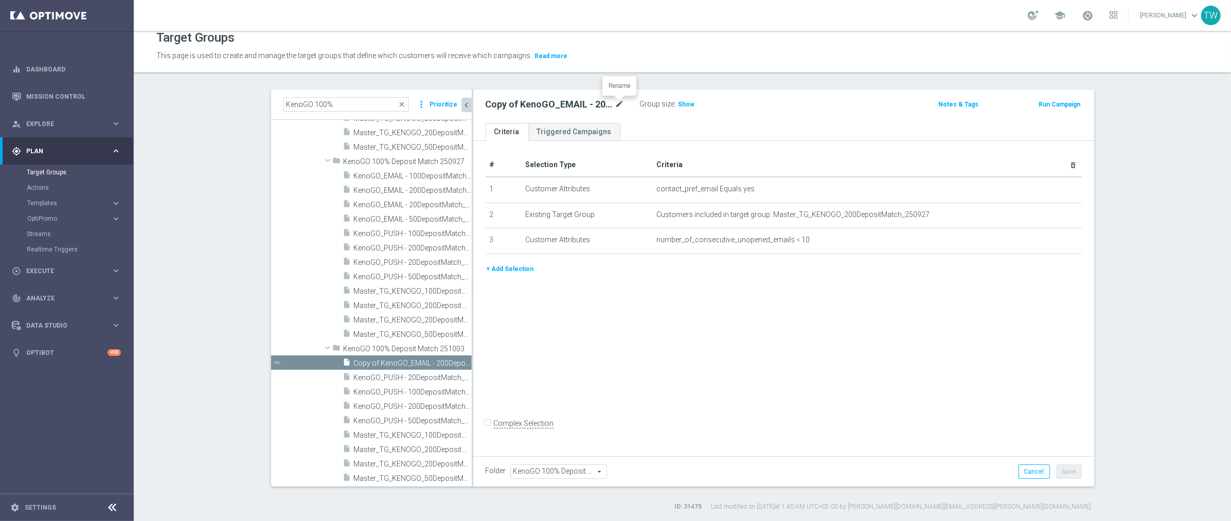
click at [620, 103] on icon "mode_edit" at bounding box center [619, 104] width 9 height 12
type input "KenoGO_EMAIL - 200DepositMatch_251003"
click at [1045, 213] on icon "mode_edit" at bounding box center [1048, 214] width 8 height 8
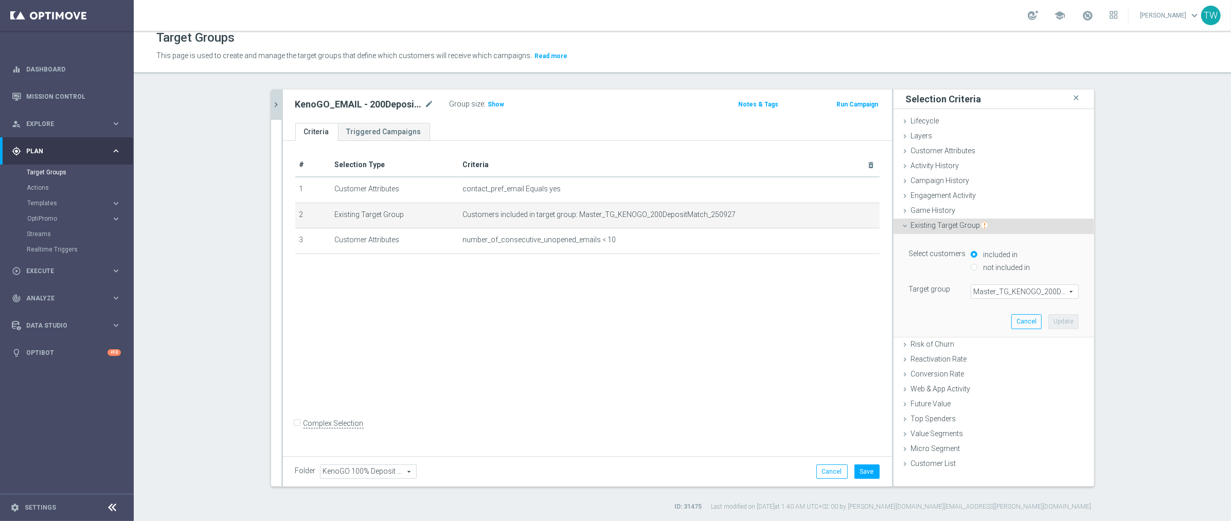
click at [1027, 291] on span "Master_TG_KENOGO_200DepositMatch_250927" at bounding box center [1024, 291] width 107 height 13
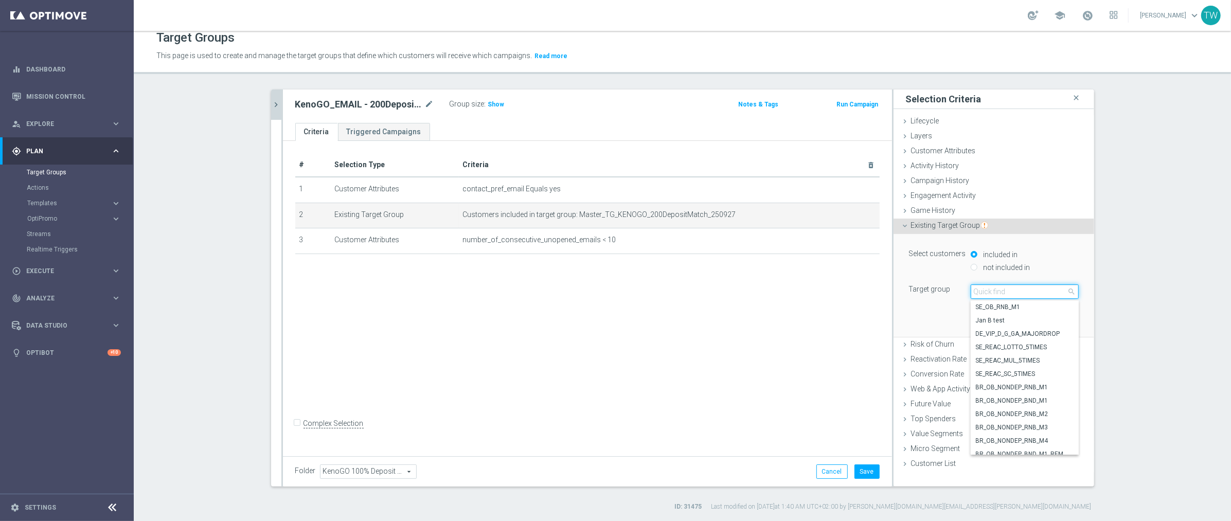
click at [1027, 291] on input "search" at bounding box center [1025, 292] width 108 height 14
type input "251003"
click at [1048, 355] on span "Master_TG_KENOGO_200DepositMatch_251003" at bounding box center [1025, 354] width 98 height 8
type input "Master_TG_KENOGO_200DepositMatch_251003"
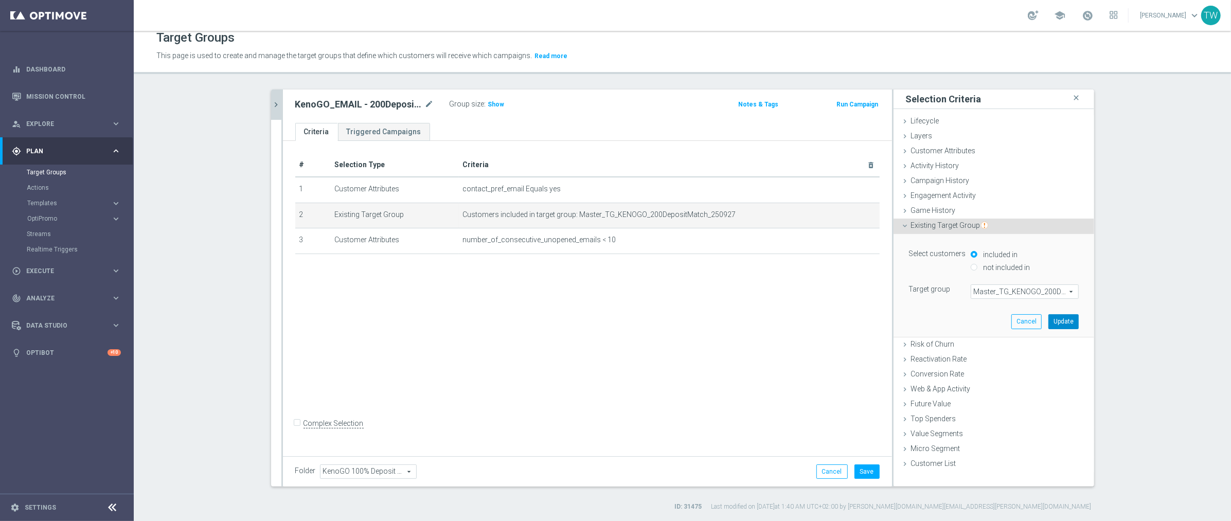
click at [1066, 321] on button "Update" at bounding box center [1063, 321] width 30 height 14
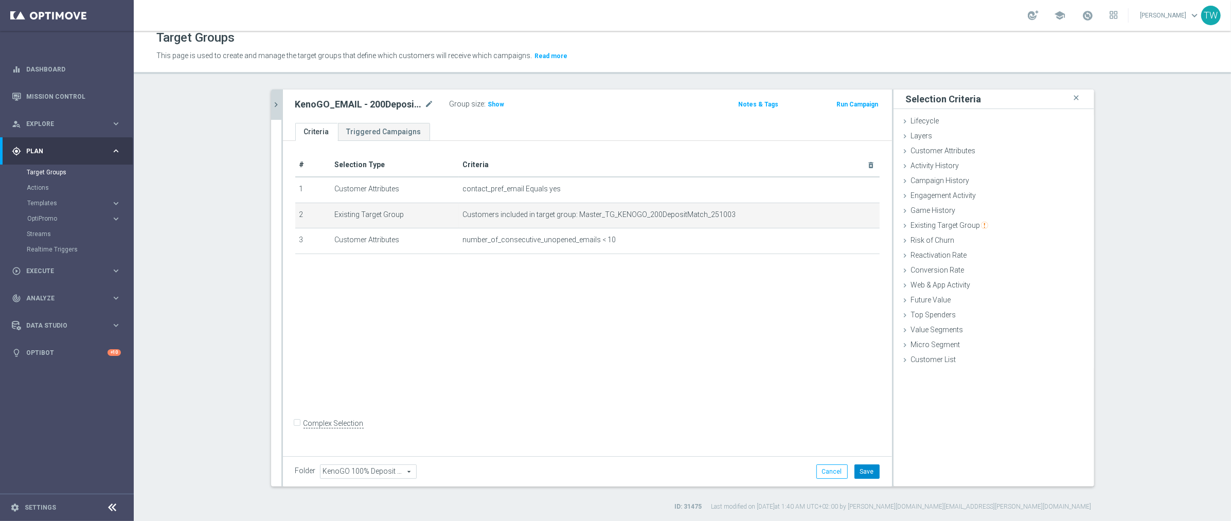
drag, startPoint x: 870, startPoint y: 467, endPoint x: 885, endPoint y: 466, distance: 14.4
click at [871, 467] on button "Save" at bounding box center [867, 472] width 25 height 14
click at [278, 105] on icon "chevron_right" at bounding box center [277, 105] width 10 height 10
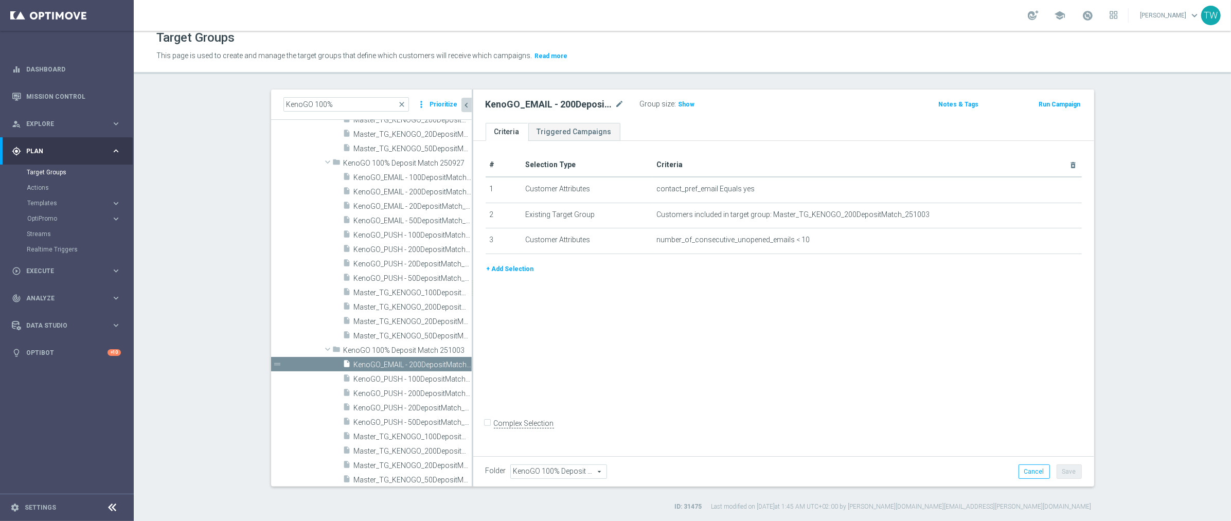
scroll to position [8806, 0]
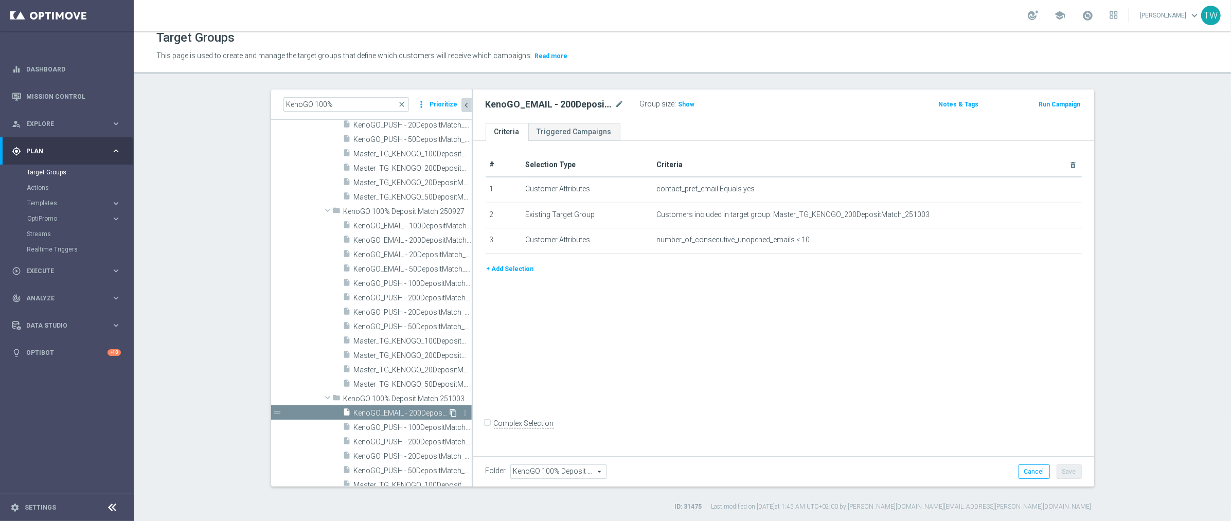
click at [454, 411] on icon "content_copy" at bounding box center [454, 413] width 8 height 8
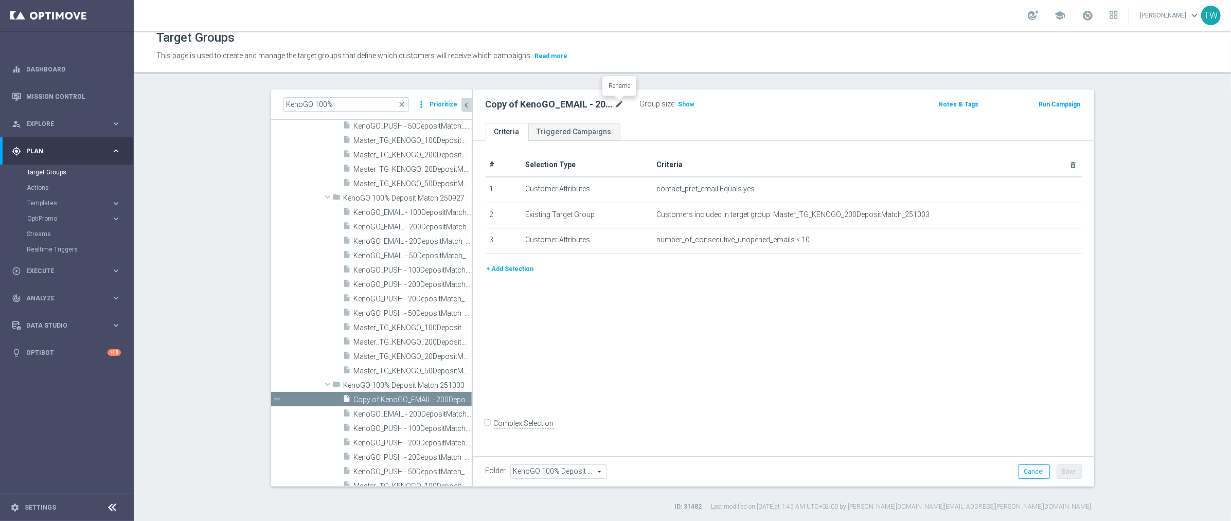
click at [623, 103] on icon "mode_edit" at bounding box center [619, 104] width 9 height 12
click at [543, 103] on input "Copy of KenoGO_EMAIL - 200DepositMatch_251003" at bounding box center [555, 105] width 139 height 14
type input "KenoGO_EMAIL - 100DepositMatch_251003"
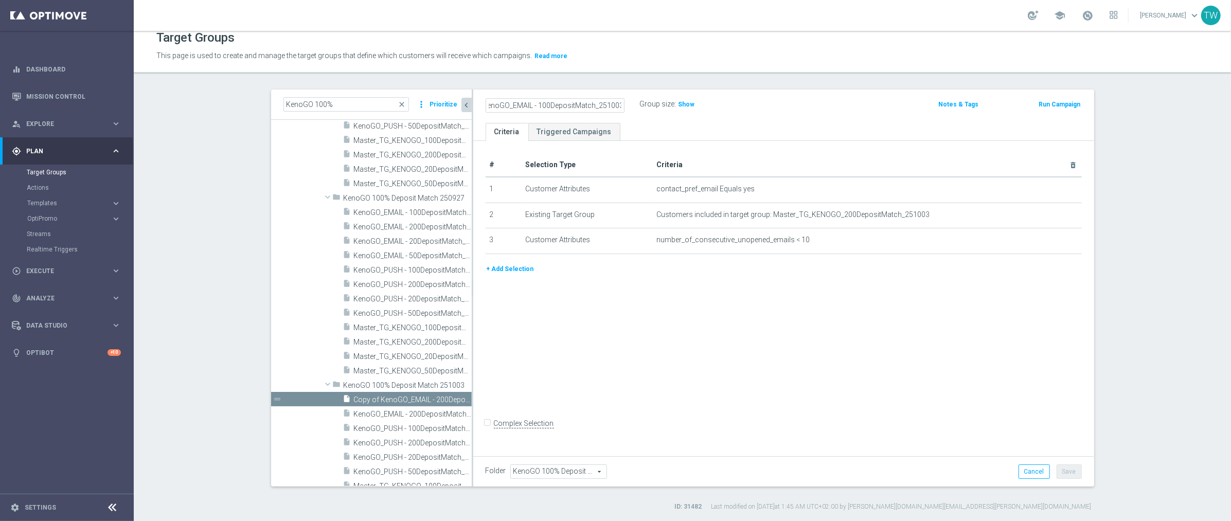
drag, startPoint x: 1042, startPoint y: 292, endPoint x: 1044, endPoint y: 285, distance: 8.0
click at [1042, 292] on div "# Selection Type Criteria delete_forever 1 Customer Attributes contact_pref_ema…" at bounding box center [783, 297] width 621 height 312
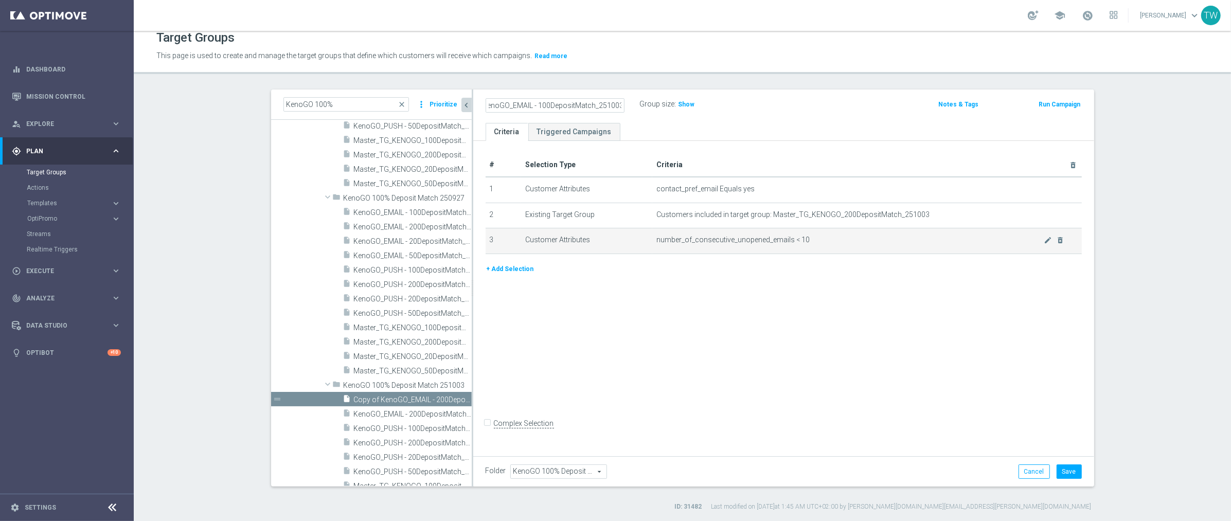
scroll to position [0, 0]
click at [1045, 214] on icon "mode_edit" at bounding box center [1048, 214] width 8 height 8
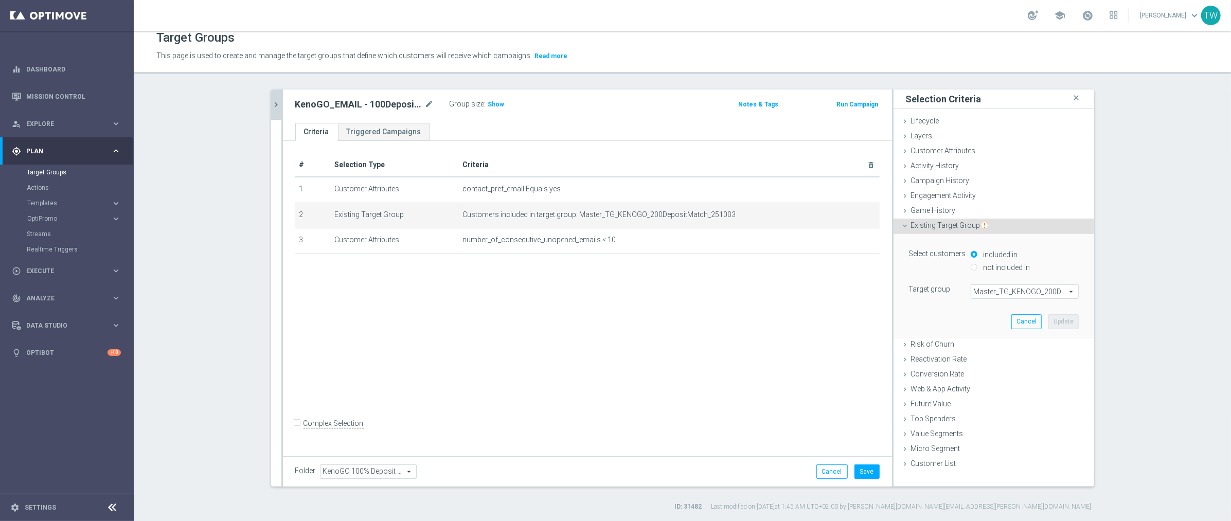
click at [1042, 295] on span "Master_TG_KENOGO_200DepositMatch_251003" at bounding box center [1024, 291] width 107 height 13
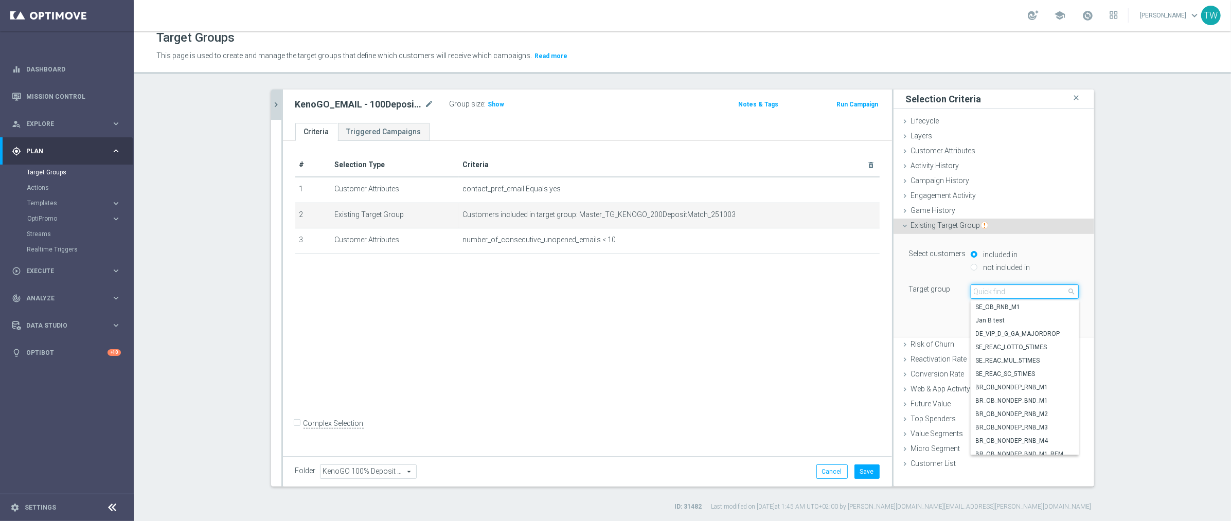
click at [1042, 295] on input "search" at bounding box center [1025, 292] width 108 height 14
type input "251003"
drag, startPoint x: 1034, startPoint y: 410, endPoint x: 1069, endPoint y: 326, distance: 90.9
click at [1034, 410] on span "Master_TG_KENOGO_100DepositMatch_251003" at bounding box center [1025, 408] width 98 height 8
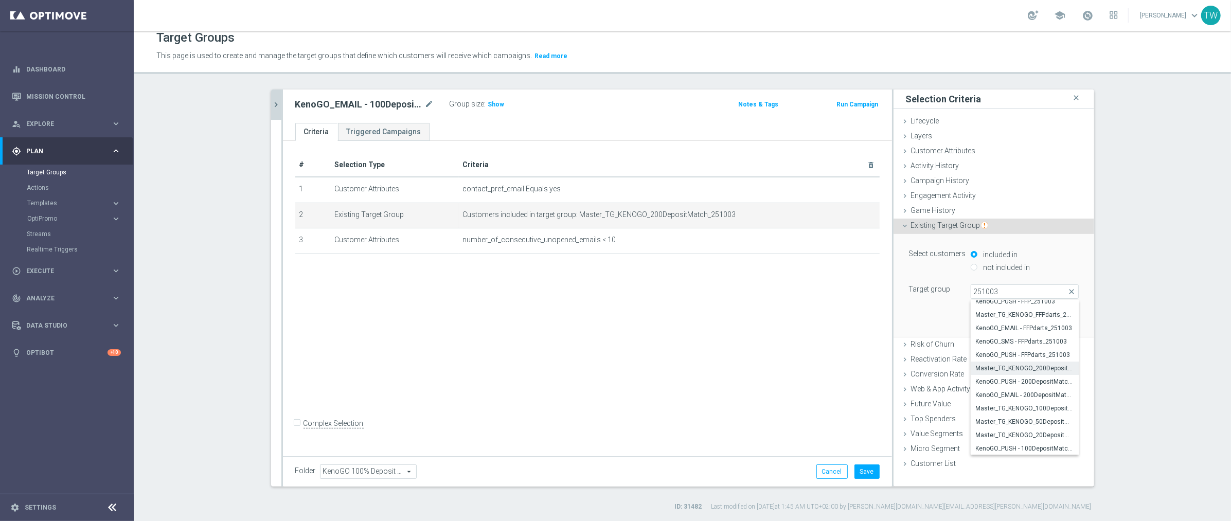
type input "Master_TG_KENOGO_100DepositMatch_251003"
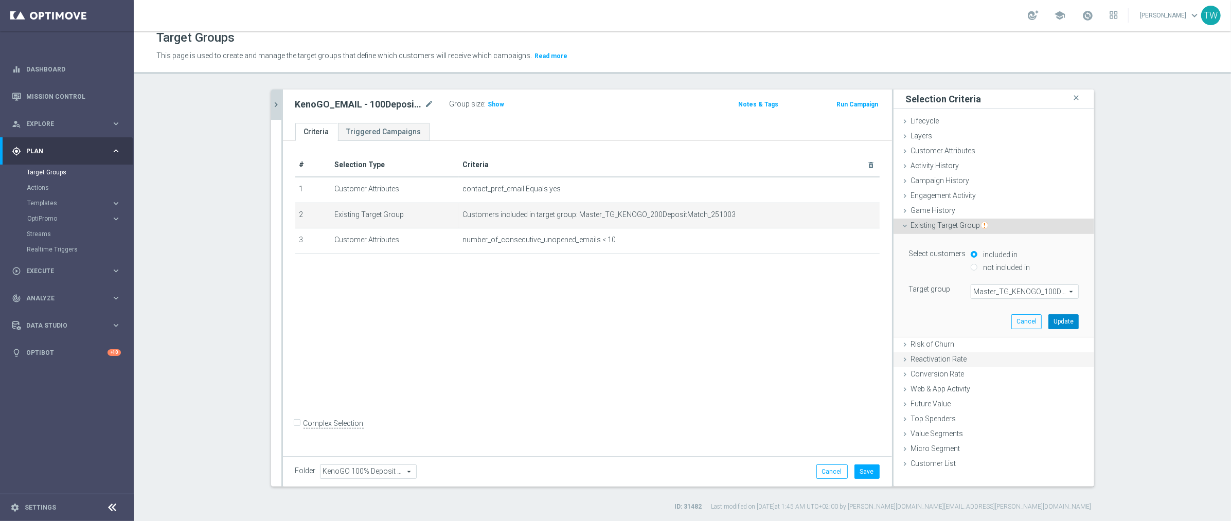
click at [1070, 317] on button "Update" at bounding box center [1063, 321] width 30 height 14
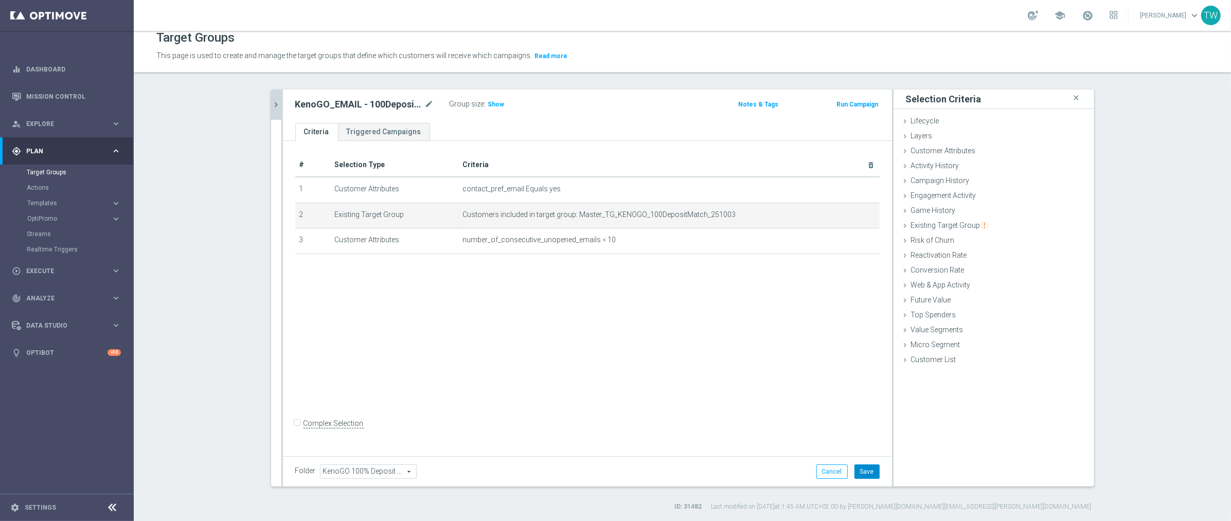
click at [873, 462] on div "Folder KenoGO 100% Deposit Match 251003 KenoGO 100% Deposit Match 251003 arrow_…" at bounding box center [587, 471] width 609 height 30
click at [872, 465] on button "Save" at bounding box center [867, 472] width 25 height 14
click at [278, 100] on icon "chevron_right" at bounding box center [277, 105] width 10 height 10
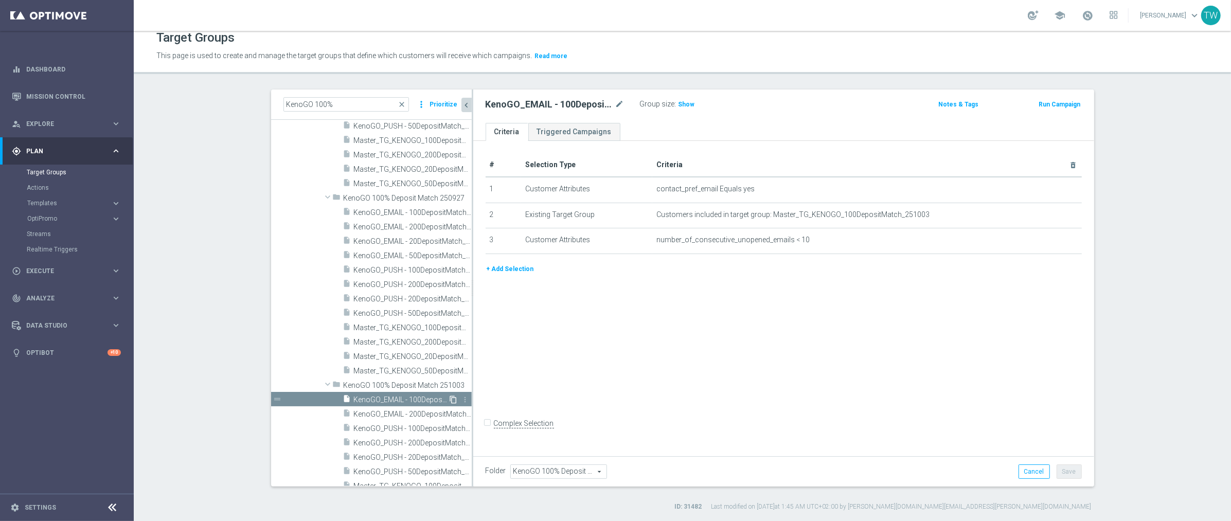
click at [453, 398] on icon "content_copy" at bounding box center [454, 400] width 8 height 8
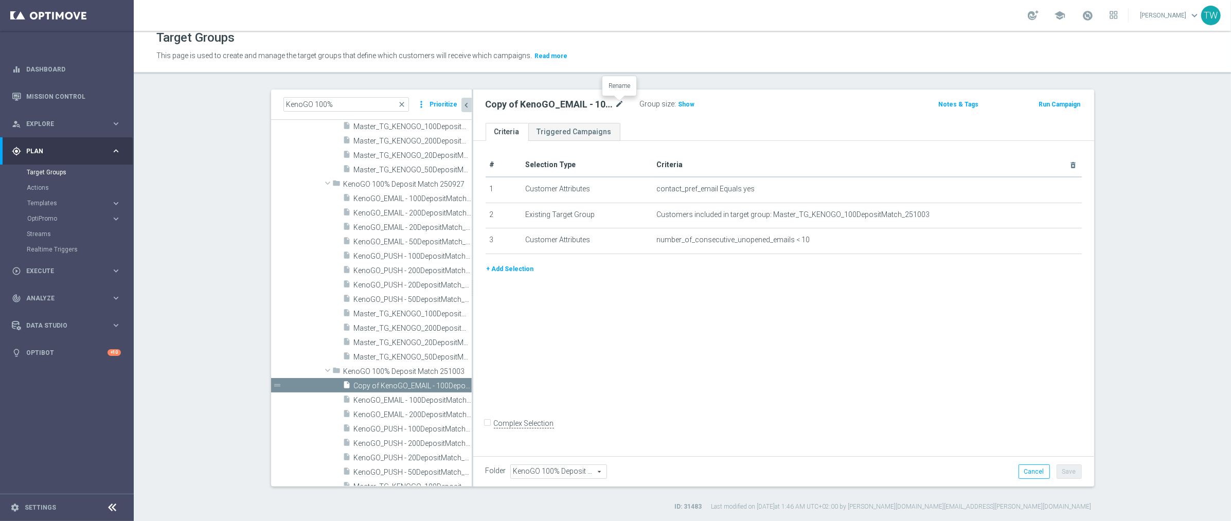
click at [621, 102] on icon "mode_edit" at bounding box center [619, 104] width 9 height 12
drag, startPoint x: 545, startPoint y: 104, endPoint x: 552, endPoint y: 113, distance: 11.3
click at [545, 104] on input "Copy of KenoGO_EMAIL - 100DepositMatch_251003" at bounding box center [555, 105] width 139 height 14
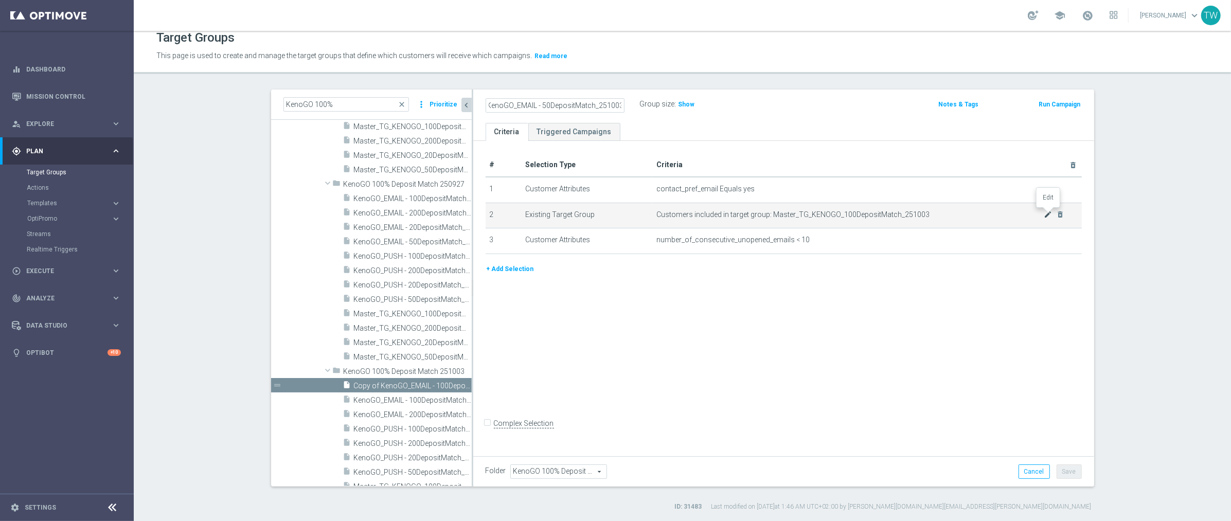
type input "KenoGO_EMAIL - 50DepositMatch_251003"
click at [1049, 211] on icon "mode_edit" at bounding box center [1048, 214] width 8 height 8
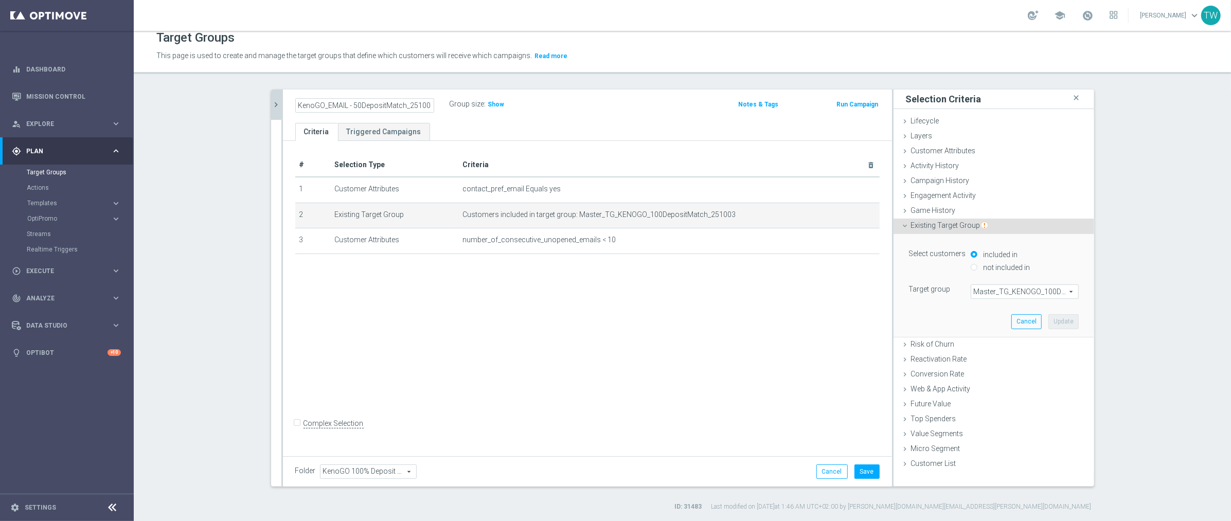
click at [1034, 288] on span "Master_TG_KENOGO_100DepositMatch_251003" at bounding box center [1024, 291] width 107 height 13
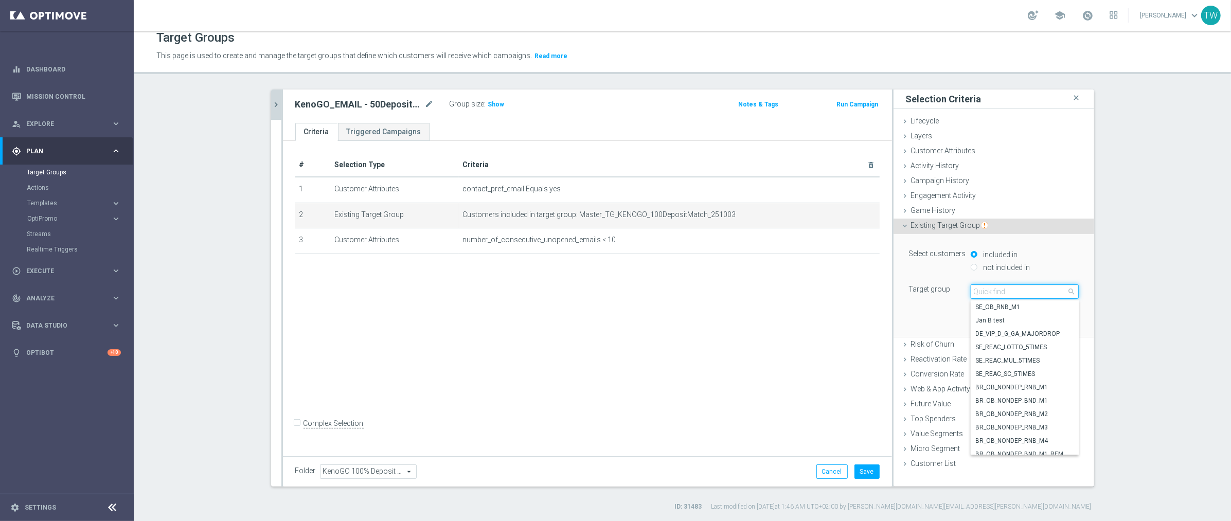
click at [1034, 288] on input "search" at bounding box center [1025, 292] width 108 height 14
type input "251003"
click at [1010, 382] on span "Master_TG_KENOGO_50DepositMatch_251003" at bounding box center [1025, 382] width 98 height 8
type input "Master_TG_KENOGO_50DepositMatch_251003"
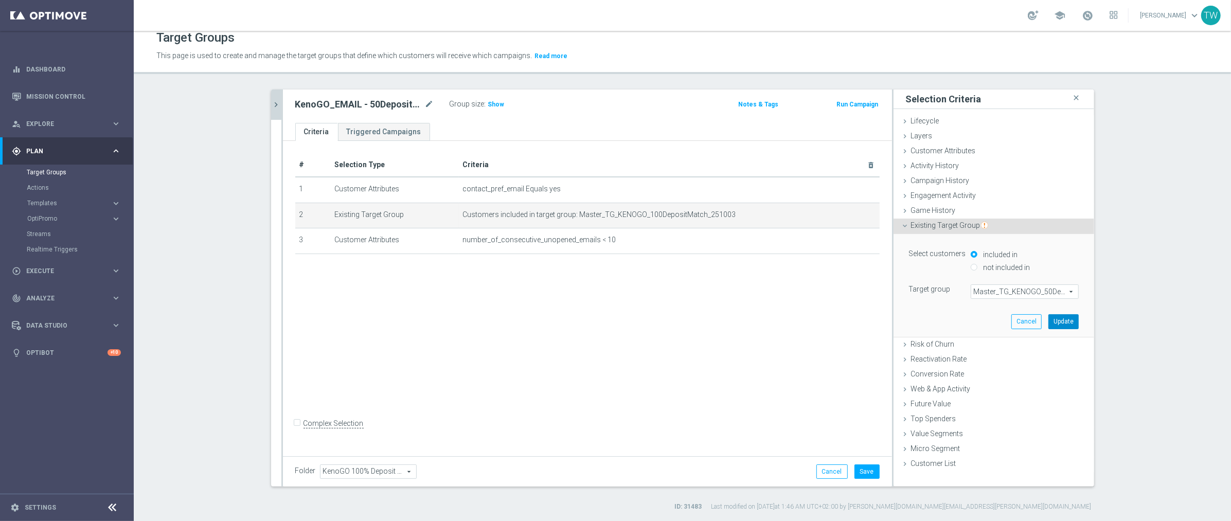
click at [1058, 323] on button "Update" at bounding box center [1063, 321] width 30 height 14
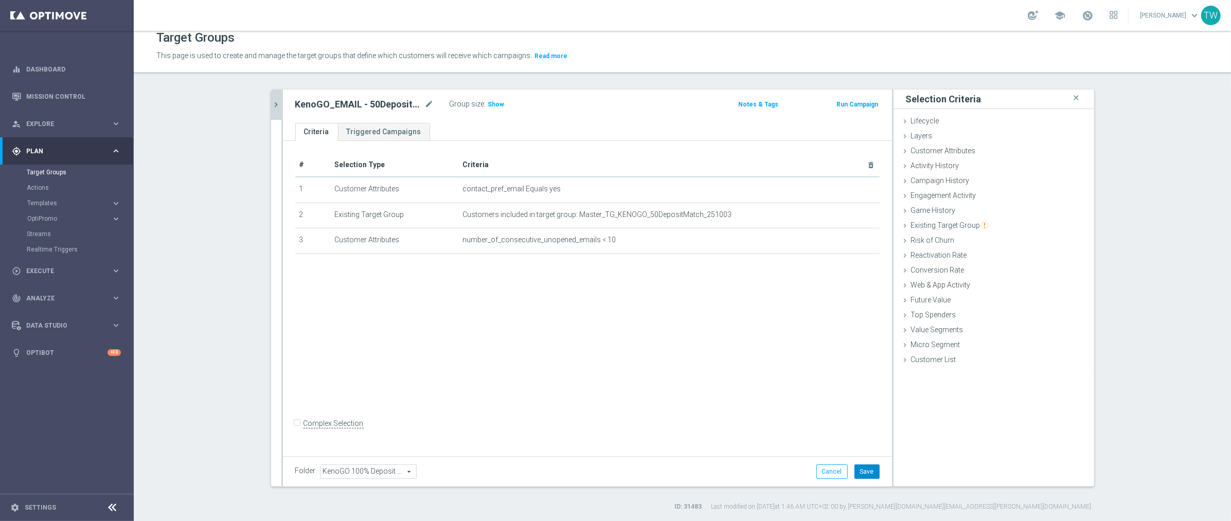
click at [869, 475] on button "Save" at bounding box center [867, 472] width 25 height 14
click at [276, 105] on icon "chevron_right" at bounding box center [277, 105] width 10 height 10
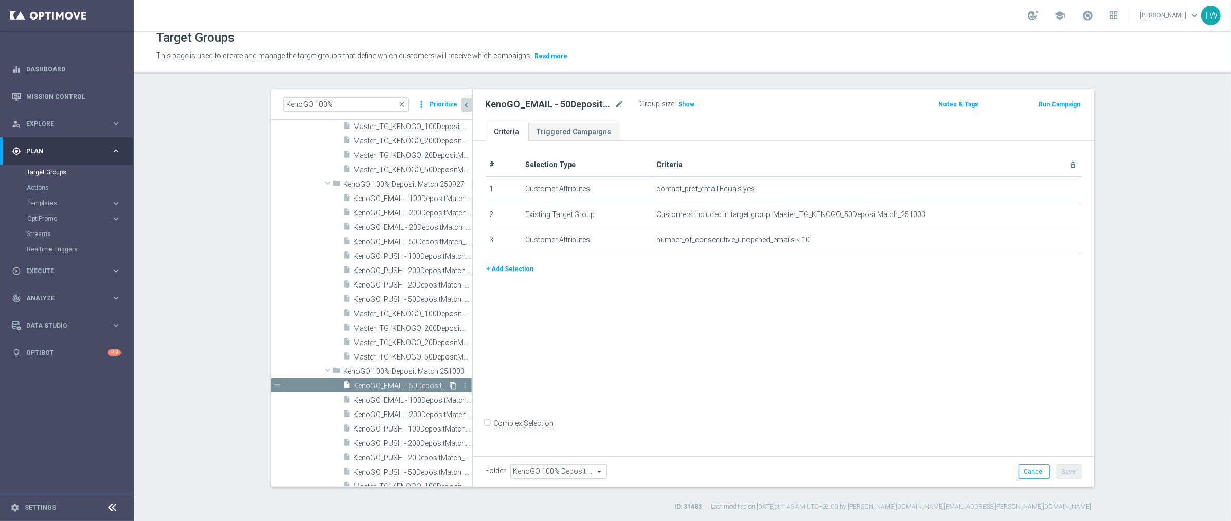
click at [453, 385] on icon "content_copy" at bounding box center [454, 386] width 8 height 8
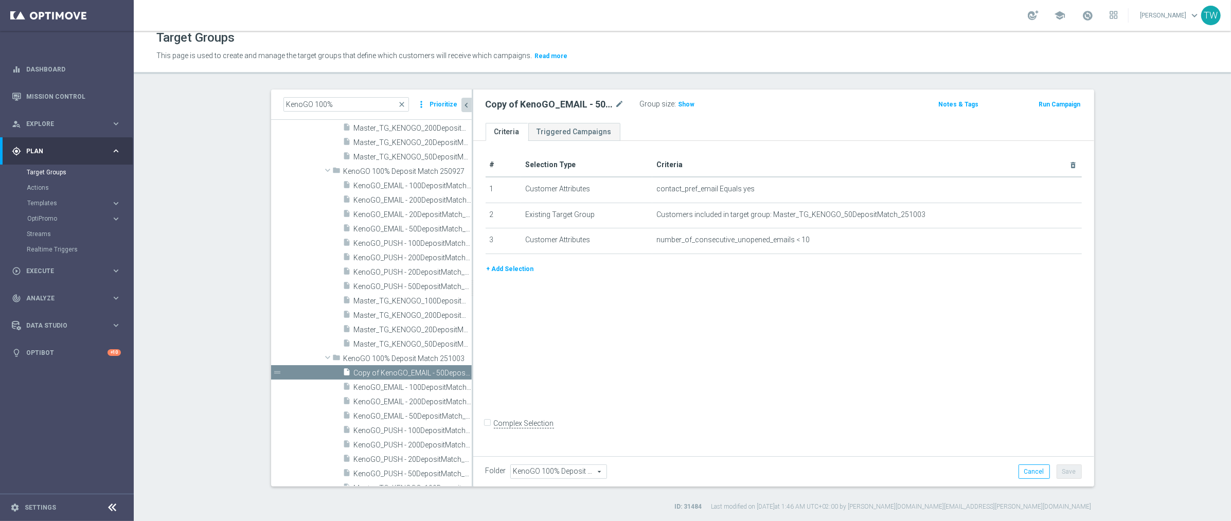
drag, startPoint x: 614, startPoint y: 102, endPoint x: 607, endPoint y: 103, distance: 7.3
click at [614, 102] on div "Copy of KenoGO_EMAIL - 50DepositMatch_251003 mode_edit" at bounding box center [555, 104] width 139 height 12
click at [617, 103] on icon "mode_edit" at bounding box center [619, 104] width 9 height 12
click at [545, 103] on input "Copy of KenoGO_EMAIL - 50DepositMatch_251003" at bounding box center [555, 105] width 139 height 14
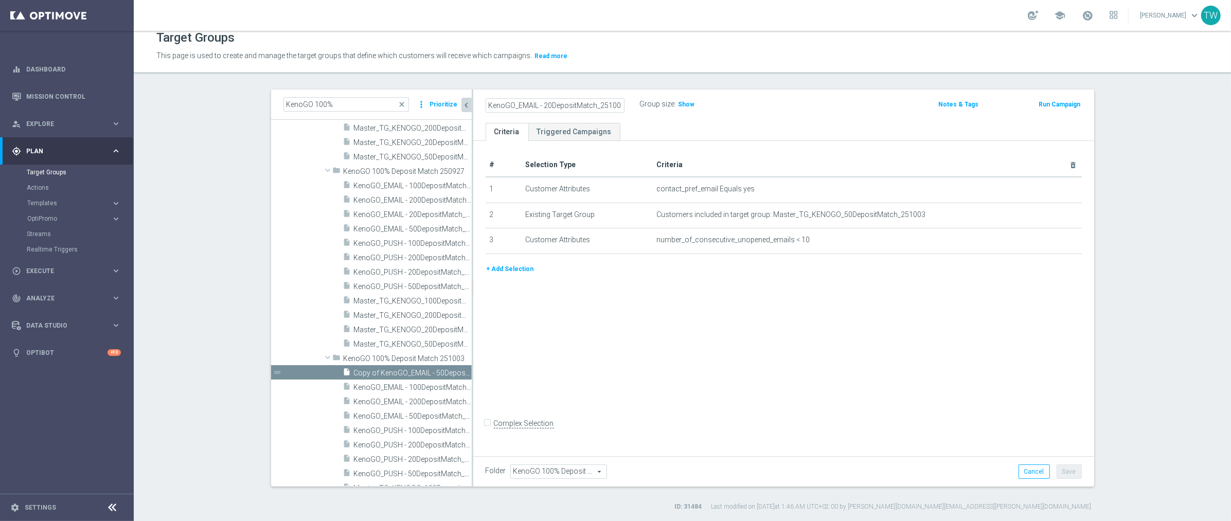
scroll to position [0, 2]
type input "KenoGO_EMAIL - 20DepositMatch_251003"
drag, startPoint x: 885, startPoint y: 296, endPoint x: 981, endPoint y: 245, distance: 109.1
click at [885, 296] on div "# Selection Type Criteria delete_forever 1 Customer Attributes contact_pref_ema…" at bounding box center [783, 297] width 621 height 312
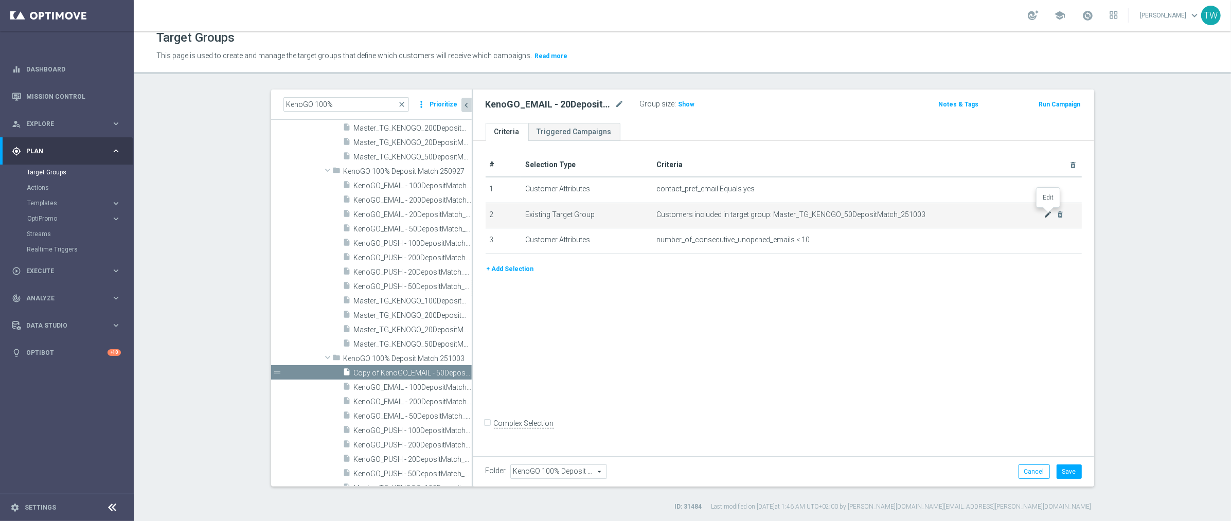
click at [1047, 216] on icon "mode_edit" at bounding box center [1048, 214] width 8 height 8
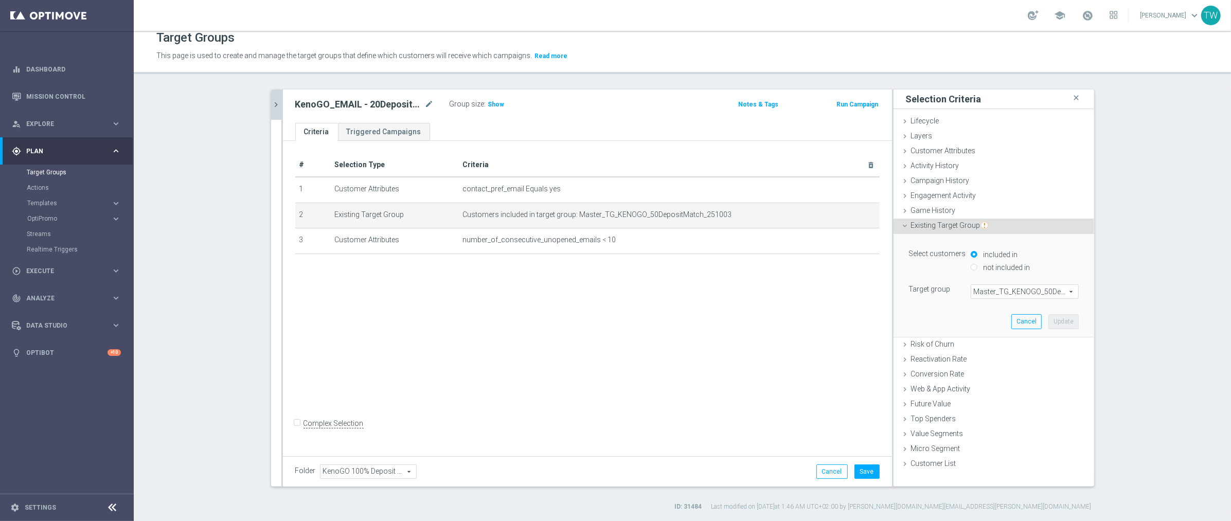
drag, startPoint x: 1013, startPoint y: 285, endPoint x: 1008, endPoint y: 293, distance: 9.6
click at [1013, 285] on span "Master_TG_KENOGO_50DepositMatch_251003" at bounding box center [1024, 291] width 107 height 13
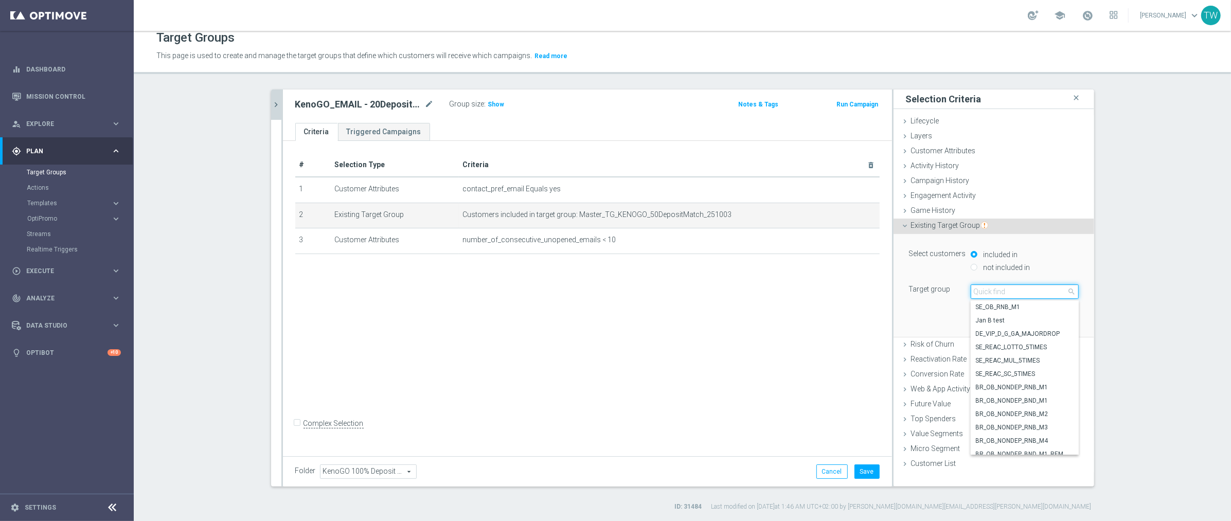
click at [1007, 294] on input "search" at bounding box center [1025, 292] width 108 height 14
type input "251003"
click at [1043, 382] on span "Master_TG_KENOGO_20DepositMatch_251003" at bounding box center [1025, 382] width 98 height 8
type input "Master_TG_KENOGO_20DepositMatch_251003"
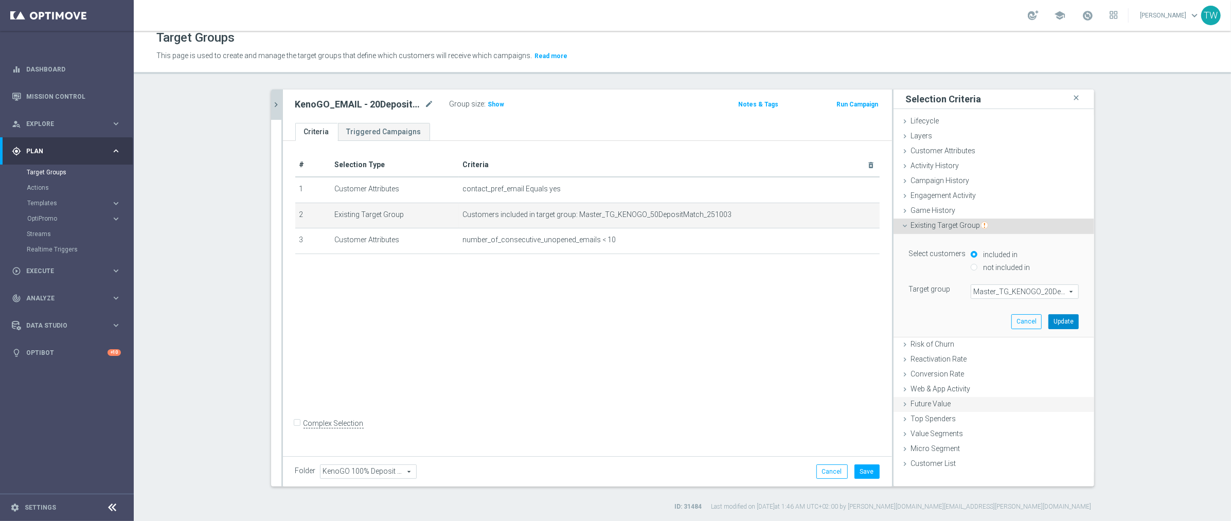
drag, startPoint x: 1062, startPoint y: 316, endPoint x: 941, endPoint y: 377, distance: 135.1
click at [1060, 316] on button "Update" at bounding box center [1063, 321] width 30 height 14
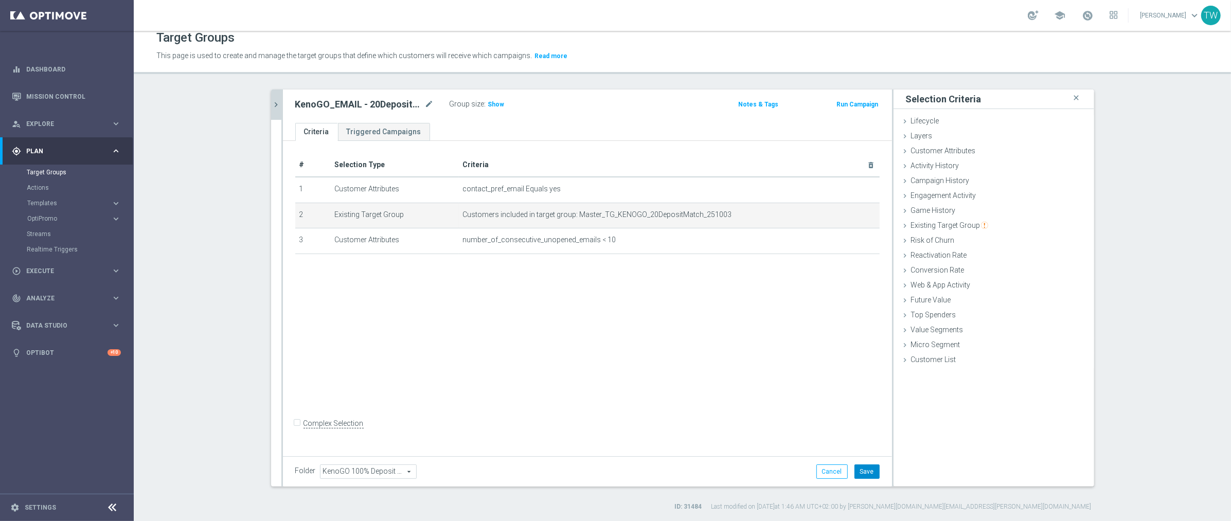
click at [865, 470] on button "Save" at bounding box center [867, 472] width 25 height 14
click at [275, 103] on icon "chevron_right" at bounding box center [277, 105] width 10 height 10
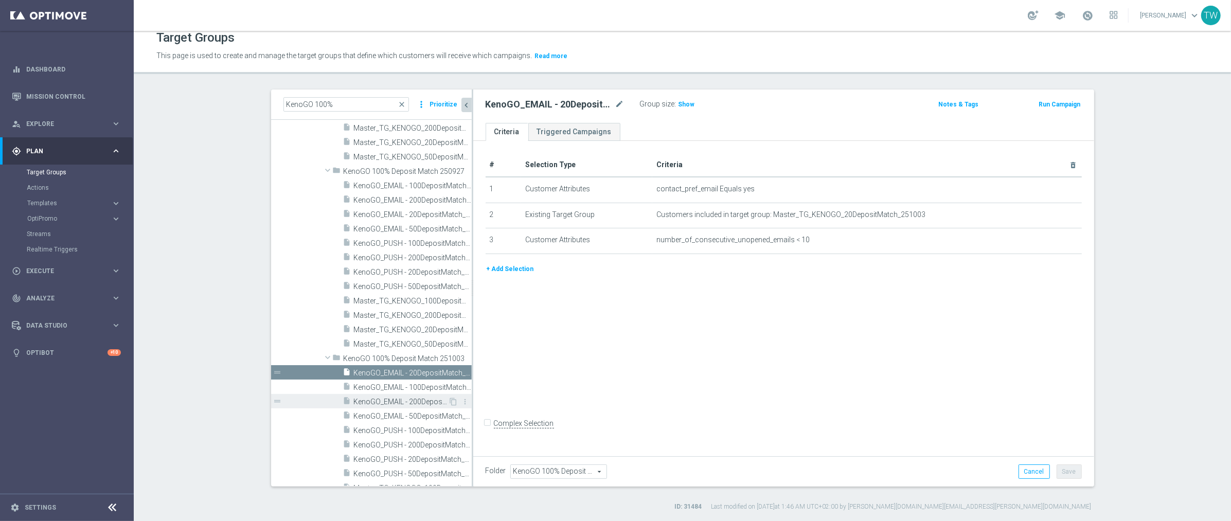
scroll to position [8899, 0]
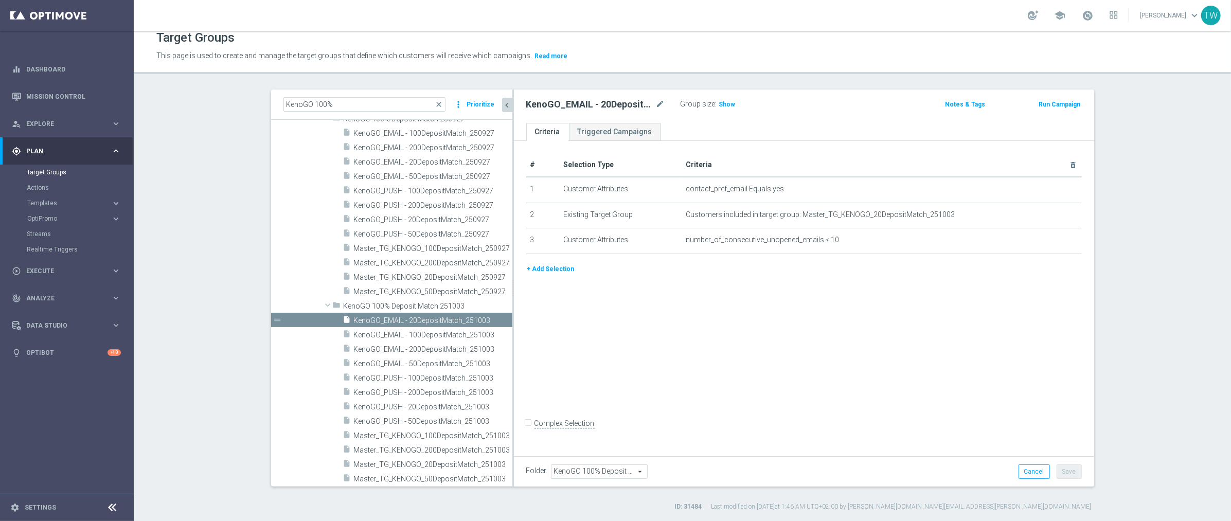
drag, startPoint x: 472, startPoint y: 318, endPoint x: 515, endPoint y: 317, distance: 42.7
click at [513, 317] on div at bounding box center [513, 288] width 2 height 397
click at [493, 305] on icon "mode_edit" at bounding box center [494, 306] width 8 height 8
click at [381, 304] on input "KenoGO 100% Deposit Match 251003" at bounding box center [395, 304] width 103 height 11
type input "KenoGO 50% Deposit Match 251003"
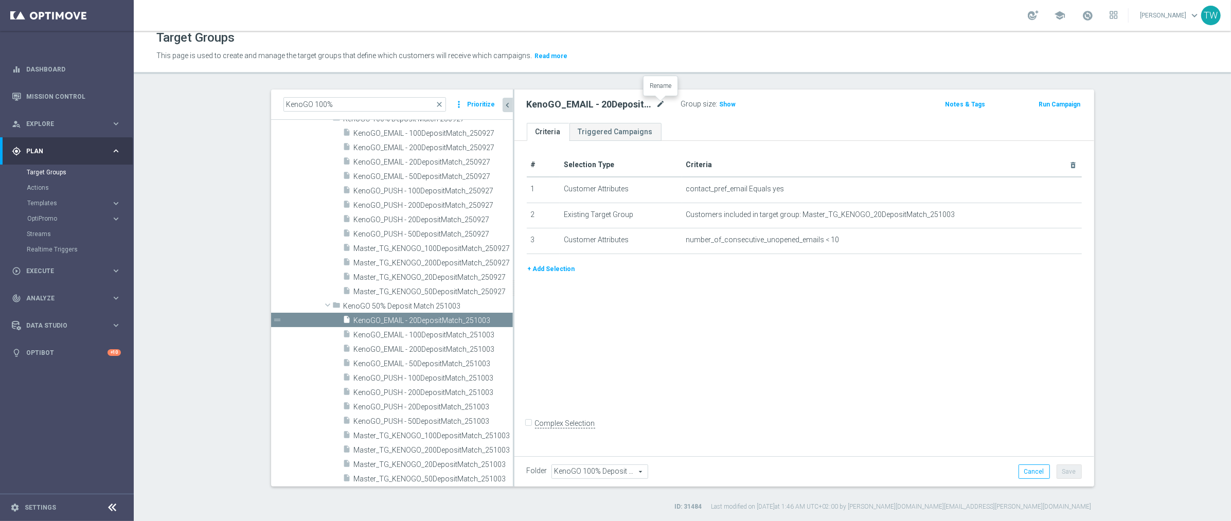
click at [660, 101] on icon "mode_edit" at bounding box center [660, 104] width 9 height 12
click at [558, 104] on input "KenoGO_EMAIL - 20DepositMatch_251003" at bounding box center [596, 105] width 139 height 14
click at [584, 104] on input "KenoGO_EMAIL - 20DepositMatch_251003" at bounding box center [596, 105] width 139 height 14
type input "KenoGO_EMAIL - 50%_20DepositMatch_251003"
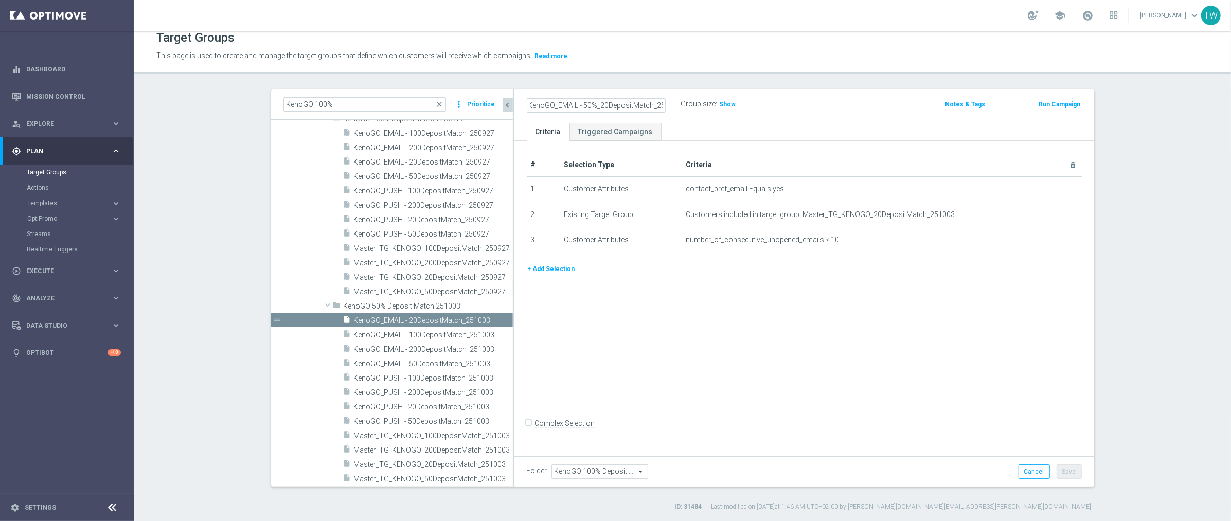
click at [1007, 384] on div "# Selection Type Criteria delete_forever 1 Customer Attributes contact_pref_ema…" at bounding box center [804, 297] width 580 height 312
click at [1072, 472] on button "Save" at bounding box center [1069, 472] width 25 height 14
click at [421, 331] on span "KenoGO_EMAIL - 100DepositMatch_251003" at bounding box center [422, 335] width 136 height 9
type input "KenoGO 50% Deposit Match 251003"
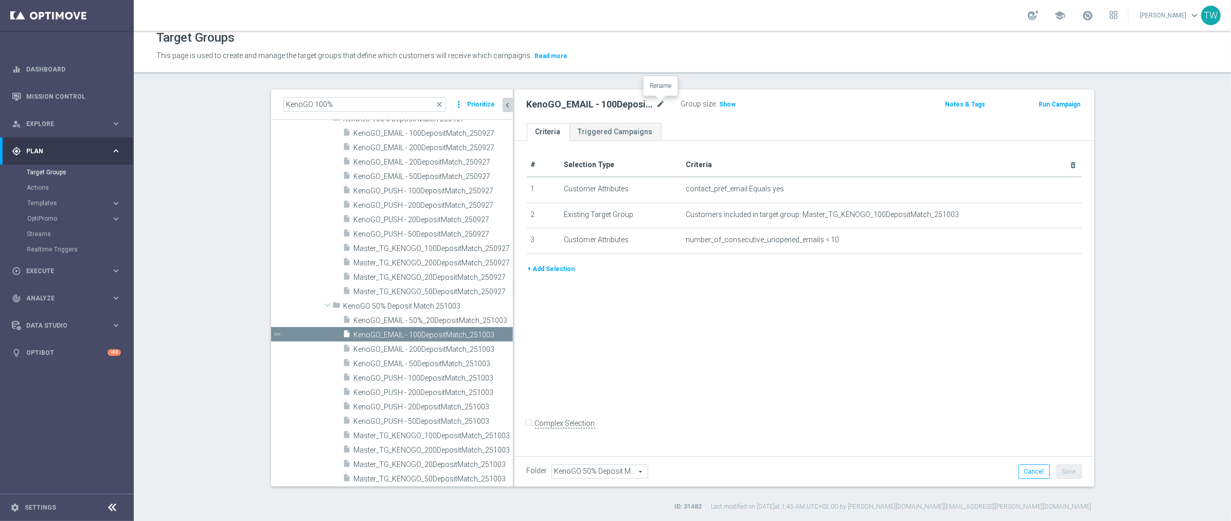
click at [664, 100] on icon "mode_edit" at bounding box center [660, 104] width 9 height 12
click at [580, 105] on input "KenoGO_EMAIL - 100DepositMatch_251003" at bounding box center [596, 105] width 139 height 14
type input "KenoGO_EMAIL - 50%_100DepositMatch_251003"
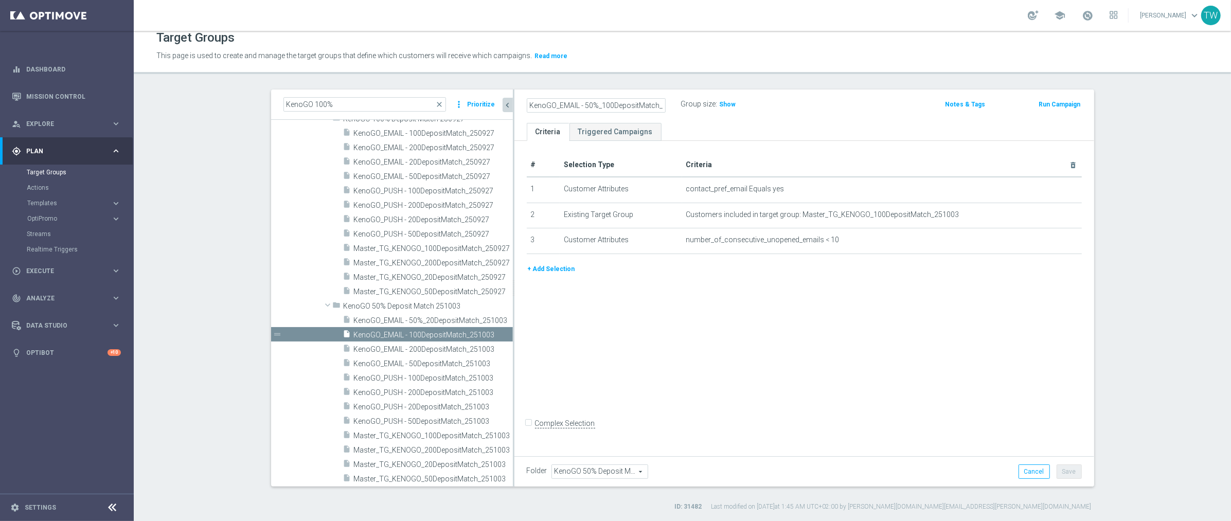
drag, startPoint x: 1038, startPoint y: 429, endPoint x: 1048, endPoint y: 442, distance: 16.9
click at [1038, 430] on form "Complex Selection Invalid Expression" at bounding box center [804, 434] width 555 height 38
click at [1070, 473] on button "Save" at bounding box center [1069, 472] width 25 height 14
click at [438, 345] on span "KenoGO_EMAIL - 200DepositMatch_251003" at bounding box center [422, 349] width 136 height 9
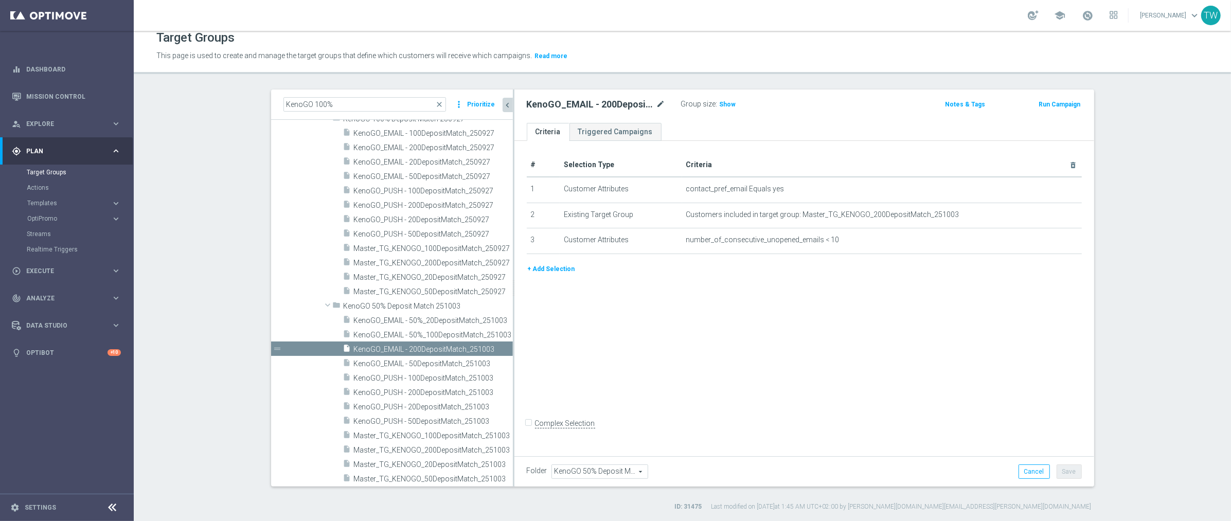
click at [657, 103] on icon "mode_edit" at bounding box center [660, 104] width 9 height 12
click at [581, 105] on input "KenoGO_EMAIL - 200DepositMatch_251003" at bounding box center [596, 105] width 139 height 14
type input "KenoGO_EMAIL - 50%_200DepositMatch_251003"
drag, startPoint x: 1049, startPoint y: 437, endPoint x: 1063, endPoint y: 460, distance: 27.3
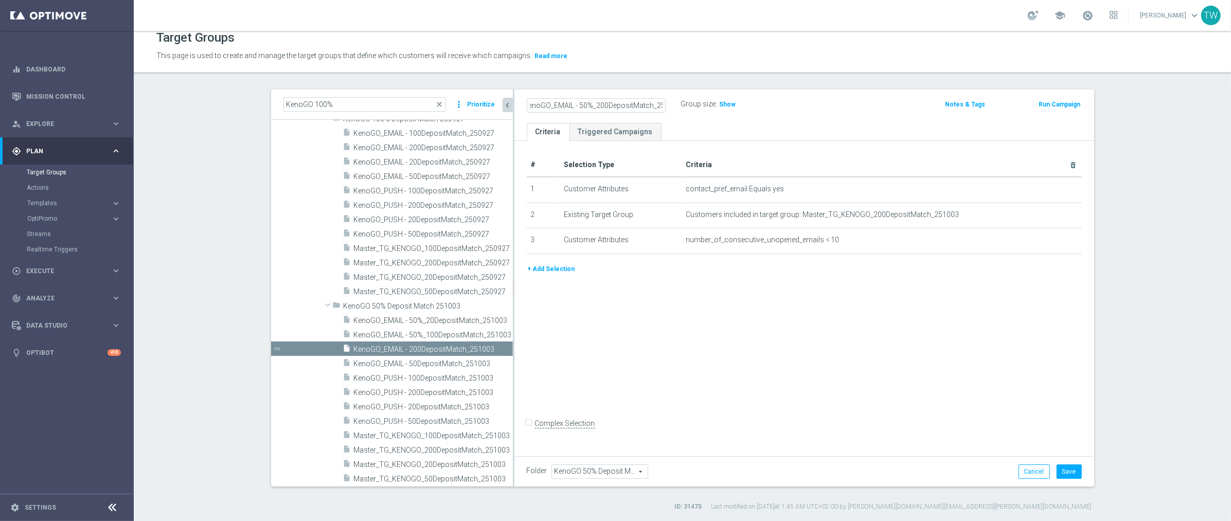
click at [1053, 447] on form "Complex Selection Invalid Expression" at bounding box center [804, 434] width 555 height 38
drag, startPoint x: 1071, startPoint y: 469, endPoint x: 1058, endPoint y: 466, distance: 13.1
click at [1068, 468] on button "Save" at bounding box center [1069, 472] width 25 height 14
click at [433, 360] on span "KenoGO_EMAIL - 50DepositMatch_251003" at bounding box center [422, 364] width 136 height 9
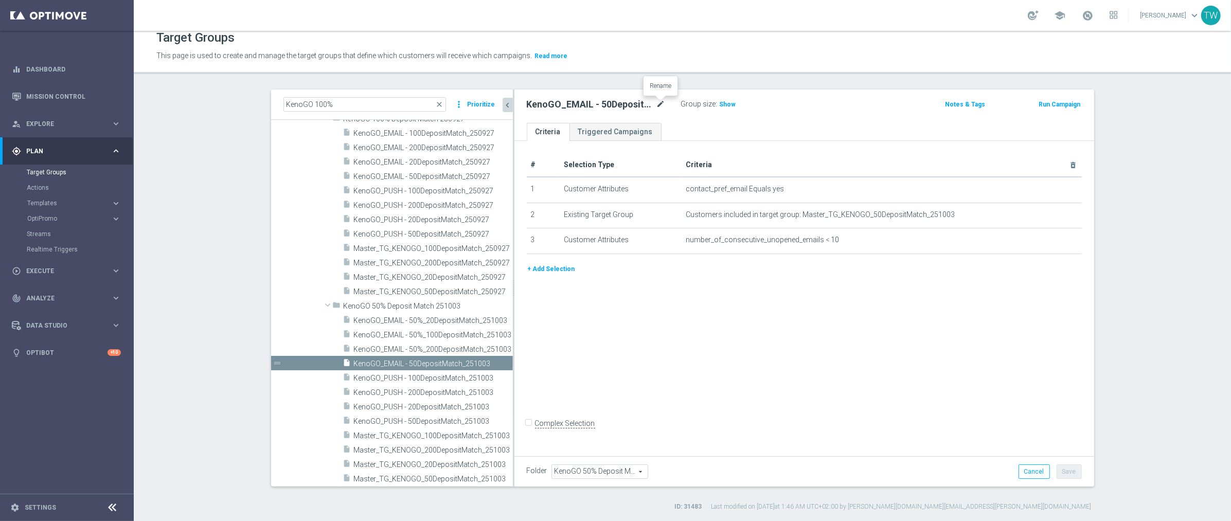
click at [659, 98] on icon "mode_edit" at bounding box center [660, 104] width 9 height 12
click at [586, 104] on input "KenoGO_EMAIL - 50DepositMatch_251003" at bounding box center [596, 105] width 139 height 14
click at [583, 105] on input "KenoGO_EMAIL - 50DepositMatch_251003" at bounding box center [596, 105] width 139 height 14
type input "KenoGO_EMAIL - 50%_50DepositMatch_251003"
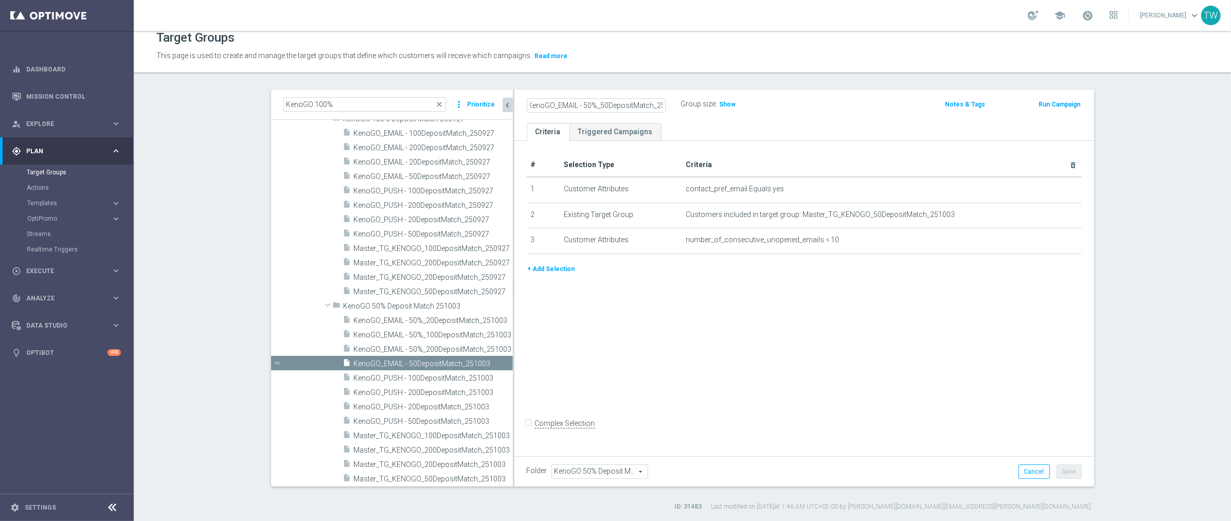
drag, startPoint x: 969, startPoint y: 379, endPoint x: 993, endPoint y: 390, distance: 26.0
click at [974, 381] on div "# Selection Type Criteria delete_forever 1 Customer Attributes contact_pref_ema…" at bounding box center [804, 297] width 580 height 312
click at [1064, 472] on button "Save" at bounding box center [1069, 472] width 25 height 14
click at [420, 371] on div "insert_drive_file KenoGO_PUSH - 100DepositMatch_251003" at bounding box center [416, 377] width 147 height 14
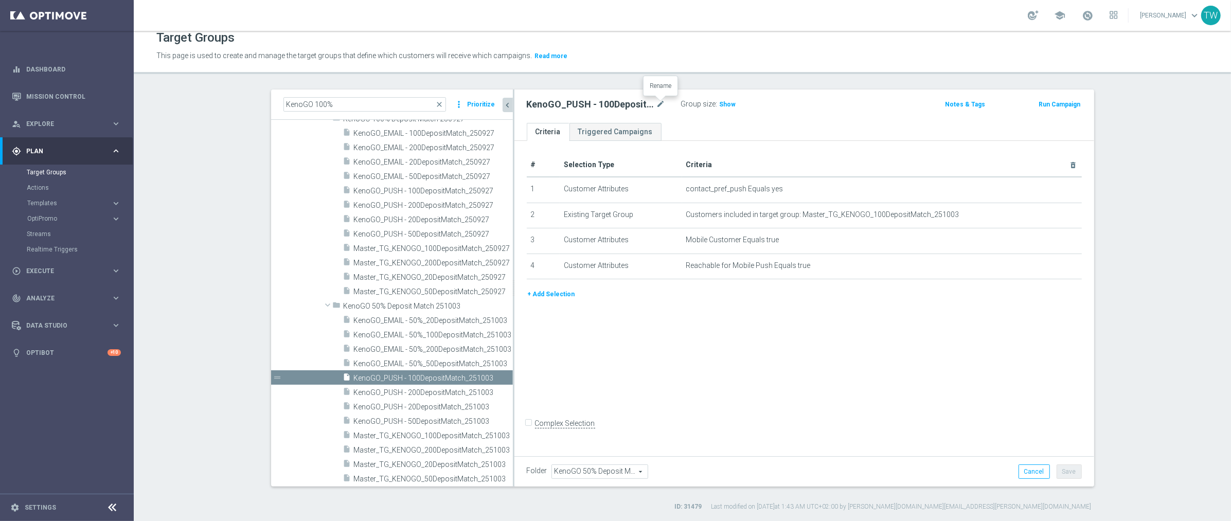
drag, startPoint x: 660, startPoint y: 102, endPoint x: 633, endPoint y: 112, distance: 29.1
click at [660, 102] on icon "mode_edit" at bounding box center [660, 104] width 9 height 12
click at [580, 103] on input "KenoGO_PUSH - 100DepositMatch_251003" at bounding box center [596, 105] width 139 height 14
type input "KenoGO_PUSH - 50%_100DepositMatch_251003"
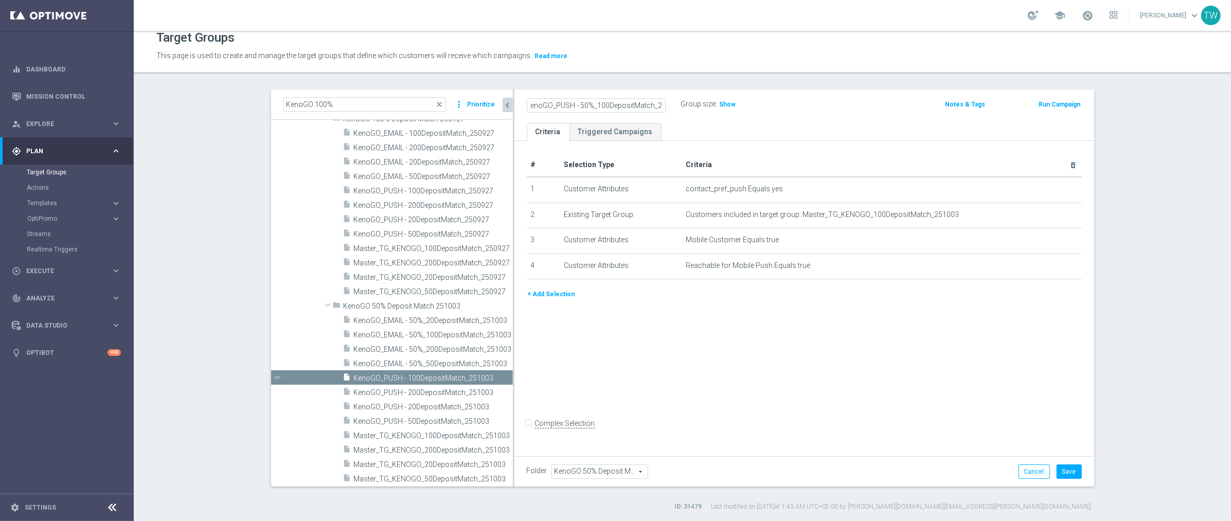
click at [979, 422] on div "# Selection Type Criteria delete_forever 1 Customer Attributes contact_pref_pus…" at bounding box center [804, 297] width 580 height 312
drag, startPoint x: 1070, startPoint y: 469, endPoint x: 998, endPoint y: 469, distance: 72.0
click at [1070, 469] on button "Save" at bounding box center [1069, 472] width 25 height 14
click at [429, 394] on span "KenoGO_PUSH - 200DepositMatch_251003" at bounding box center [422, 392] width 136 height 9
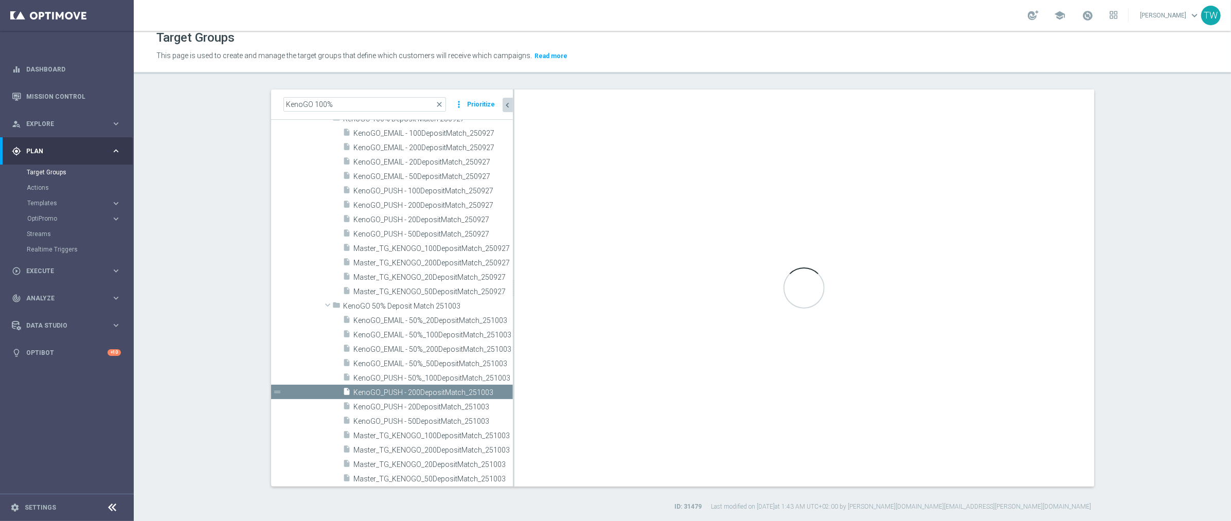
checkbox input "true"
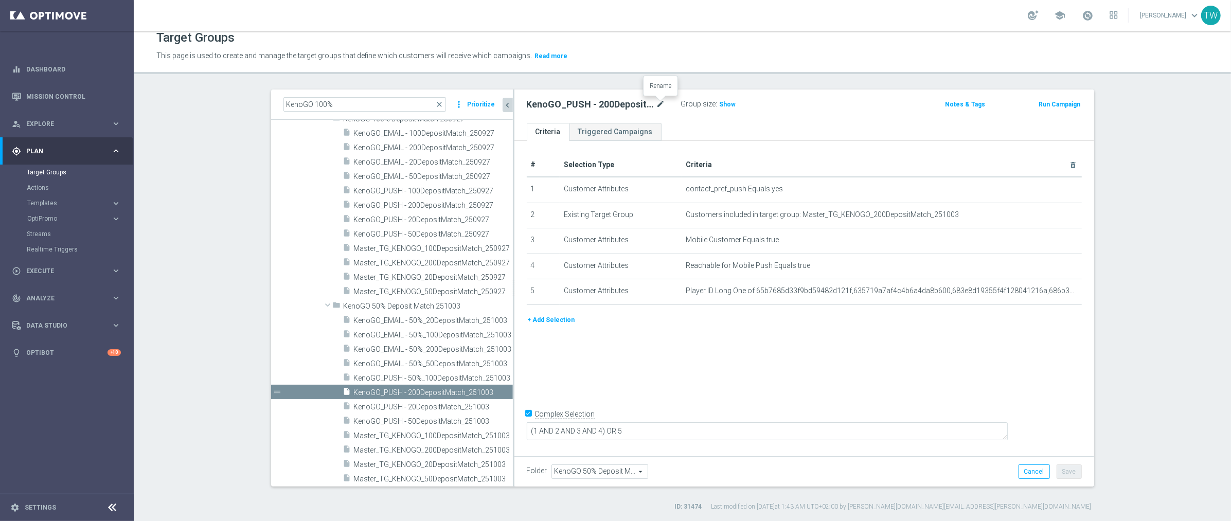
click at [657, 104] on icon "mode_edit" at bounding box center [660, 104] width 9 height 12
click at [579, 103] on input "KenoGO_PUSH - 200DepositMatch_251003" at bounding box center [596, 105] width 139 height 14
type input "KenoGO_PUSH - 50%_200DepositMatch_251003"
click at [904, 354] on div "# Selection Type Criteria delete_forever 1 Customer Attributes contact_pref_pus…" at bounding box center [804, 297] width 580 height 312
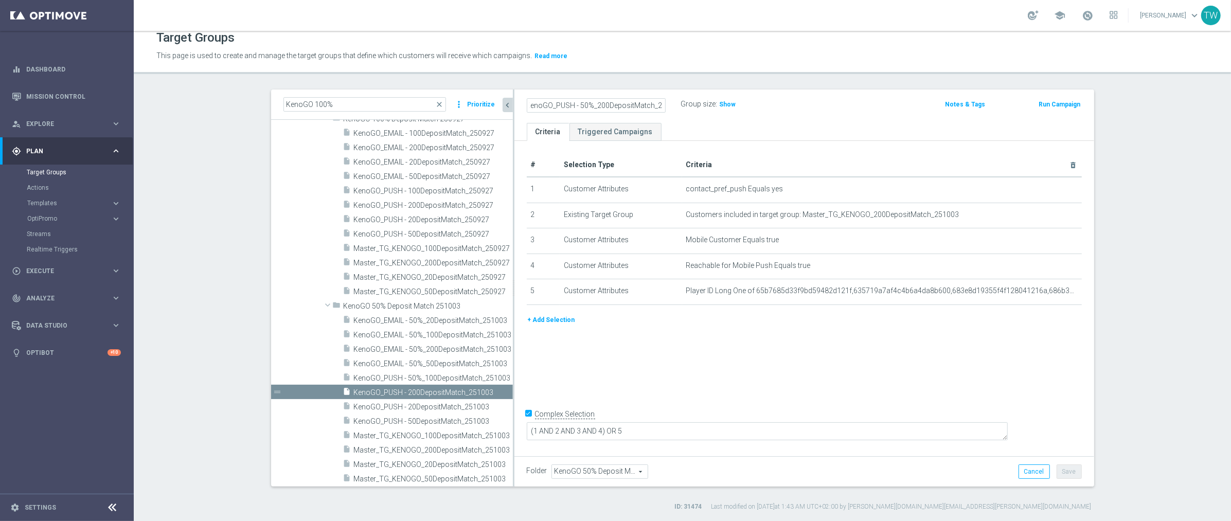
scroll to position [0, 0]
click at [1074, 465] on button "Save" at bounding box center [1069, 472] width 25 height 14
click at [450, 410] on span "KenoGO_PUSH - 20DepositMatch_251003" at bounding box center [422, 407] width 136 height 9
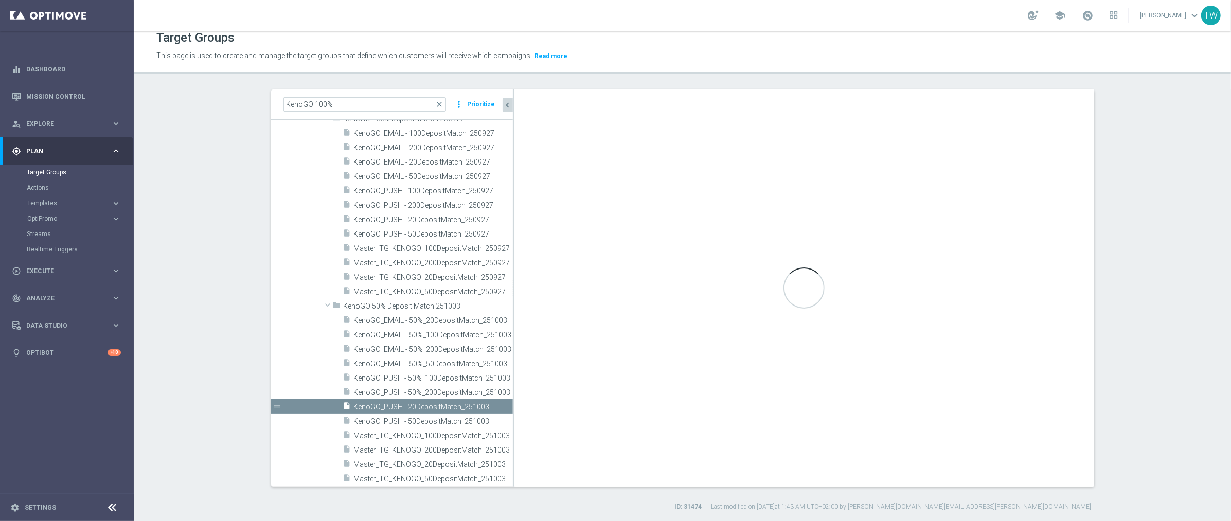
checkbox input "false"
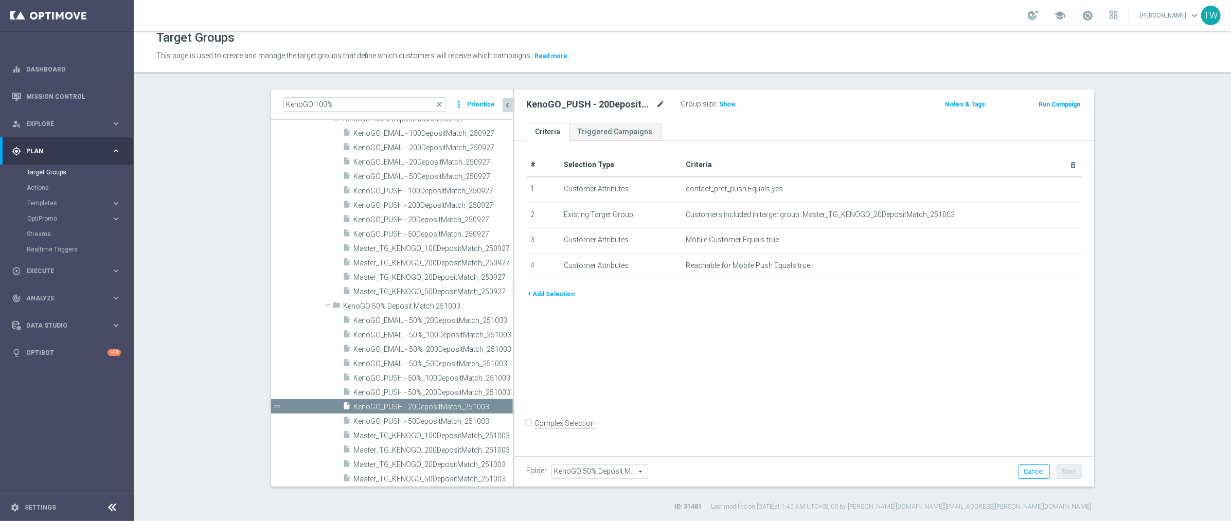
click at [660, 102] on icon "mode_edit" at bounding box center [660, 104] width 9 height 12
click at [582, 103] on input "KenoGO_PUSH - 20DepositMatch_251003" at bounding box center [596, 105] width 139 height 14
paste input "50%_"
type input "KenoGO_PUSH - 50%_20DepositMatch_251003"
click at [922, 326] on div "# Selection Type Criteria delete_forever 1 Customer Attributes contact_pref_pus…" at bounding box center [804, 297] width 580 height 312
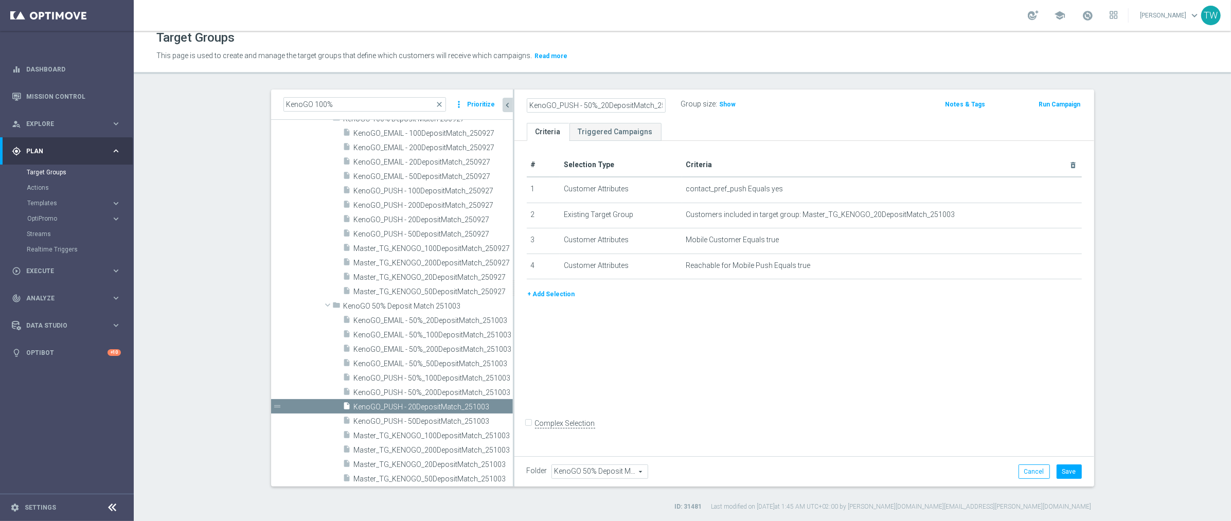
click at [1071, 463] on div "Folder KenoGO 50% Deposit Match 251003 KenoGO 50% Deposit Match 251003 arrow_dr…" at bounding box center [804, 471] width 580 height 30
click at [1065, 466] on button "Save" at bounding box center [1069, 472] width 25 height 14
click at [416, 423] on span "KenoGO_PUSH - 50DepositMatch_251003" at bounding box center [422, 421] width 136 height 9
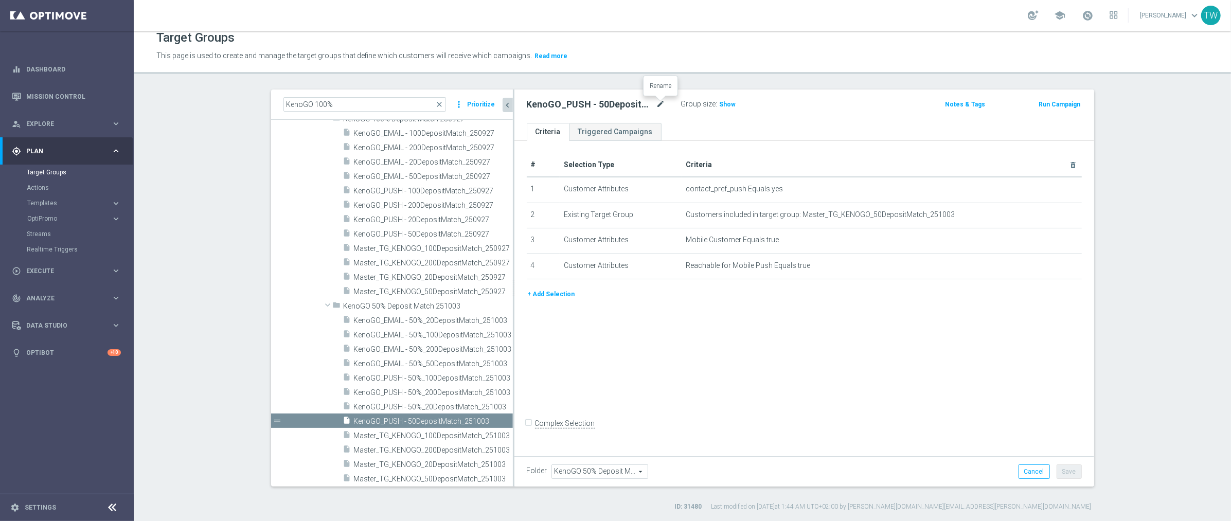
click at [656, 102] on icon "mode_edit" at bounding box center [660, 104] width 9 height 12
click at [583, 104] on input "KenoGO_PUSH - 50DepositMatch_251003" at bounding box center [596, 105] width 139 height 14
type input "KenoGO_PUSH - 50%_50DepositMatch_251003"
drag, startPoint x: 900, startPoint y: 376, endPoint x: 938, endPoint y: 387, distance: 39.1
click at [901, 376] on div "# Selection Type Criteria delete_forever 1 Customer Attributes contact_pref_pus…" at bounding box center [804, 297] width 580 height 312
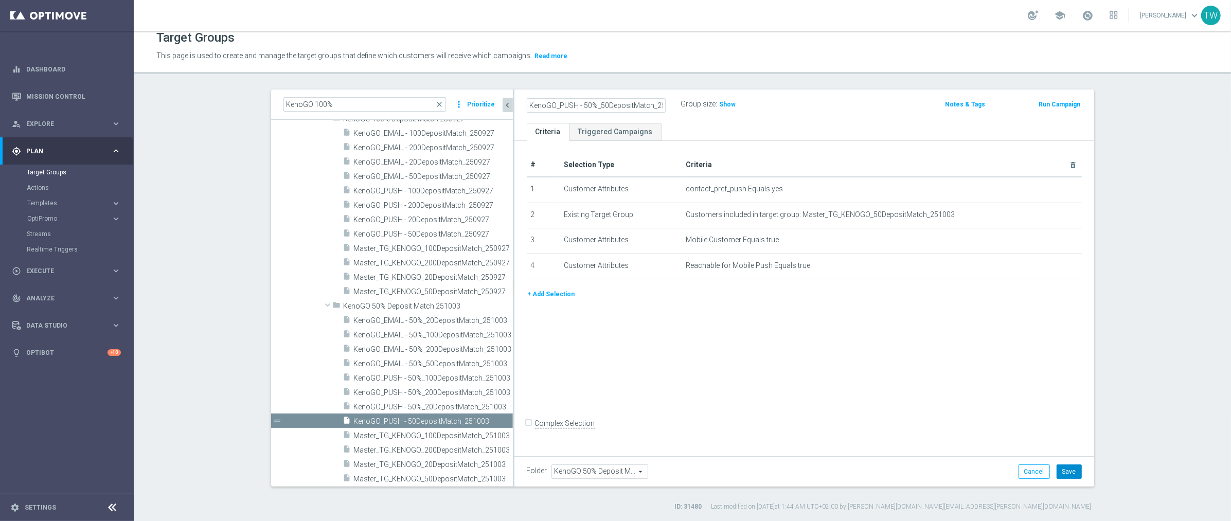
drag, startPoint x: 1070, startPoint y: 470, endPoint x: 1069, endPoint y: 463, distance: 7.8
click at [1070, 470] on button "Save" at bounding box center [1069, 472] width 25 height 14
click at [437, 439] on div "insert_drive_file Master_TG_KENOGO_100DepositMatch_251003" at bounding box center [416, 435] width 147 height 14
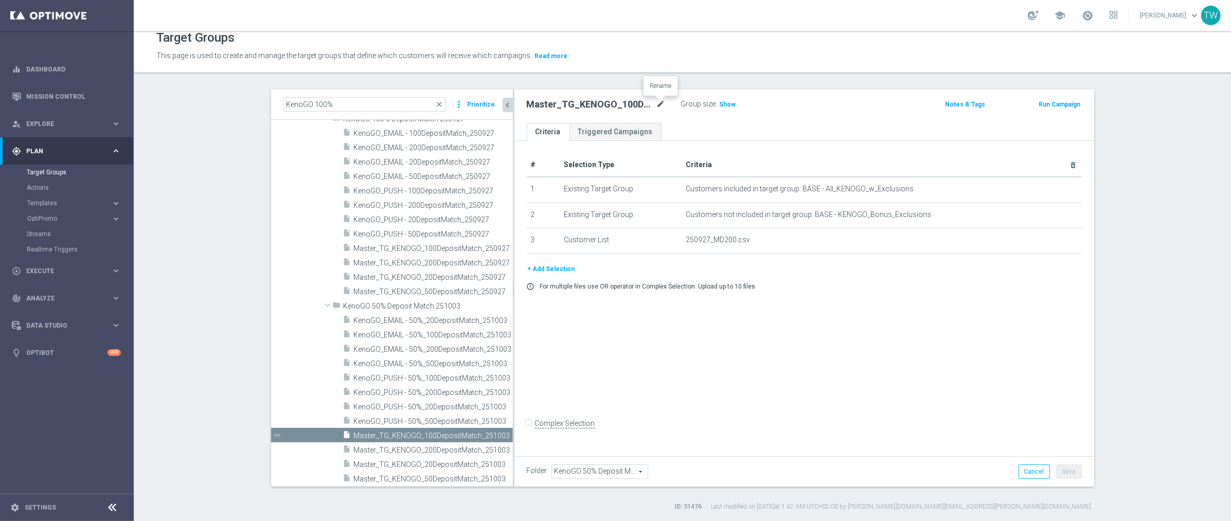
click at [659, 101] on icon "mode_edit" at bounding box center [660, 104] width 9 height 12
click at [582, 103] on input "Master_TG_KENOGO_100DepositMatch_251003" at bounding box center [596, 105] width 139 height 14
type input "Master_TG_KENOGO_50%_100DepositMatch_251003"
click at [879, 401] on div "# Selection Type Criteria delete_forever 1 Existing Target Group Customers incl…" at bounding box center [804, 297] width 580 height 312
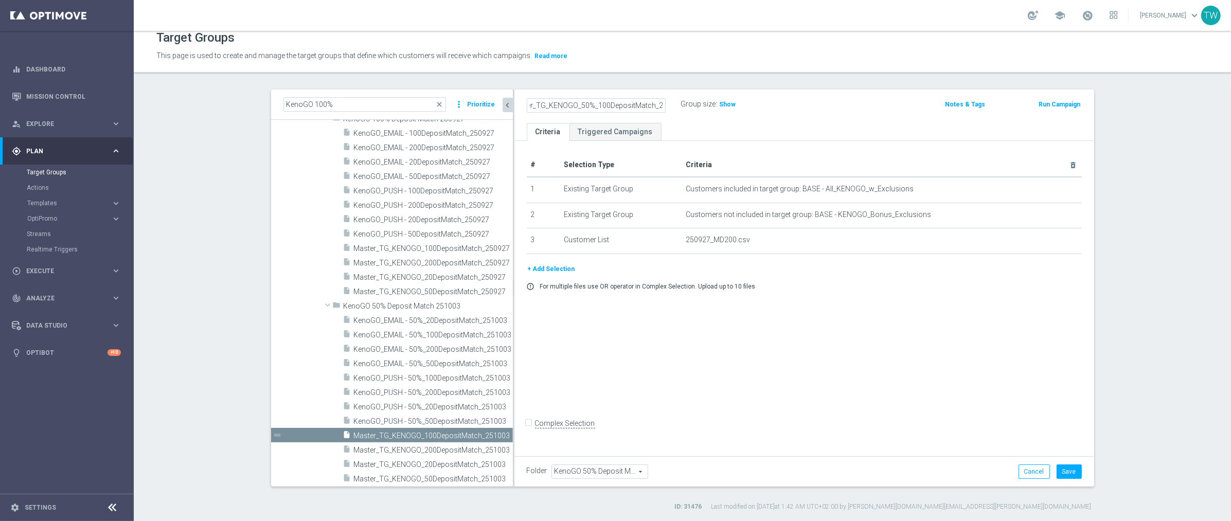
scroll to position [0, 0]
click at [1067, 472] on button "Save" at bounding box center [1069, 472] width 25 height 14
click at [431, 446] on span "Master_TG_KENOGO_200DepositMatch_251003" at bounding box center [422, 450] width 136 height 9
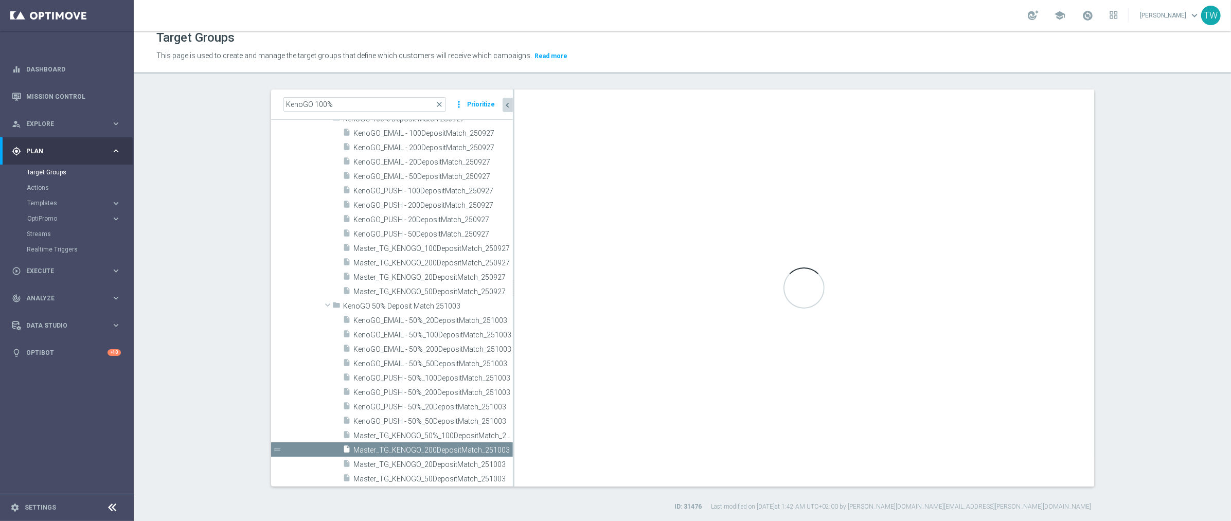
checkbox input "true"
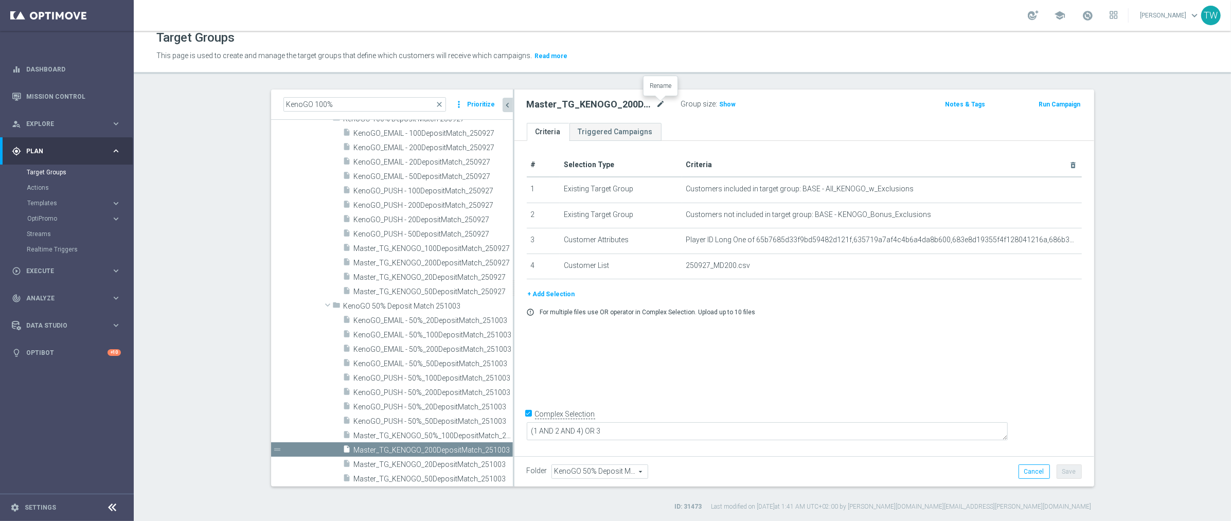
click at [662, 101] on icon "mode_edit" at bounding box center [660, 104] width 9 height 12
click at [582, 102] on input "Master_TG_KENOGO_200DepositMatch_251003" at bounding box center [596, 105] width 139 height 14
click at [581, 103] on input "Master_TG_KENOGO_200DepositMatch_251003" at bounding box center [596, 105] width 139 height 14
type input "Master_TG_KENOGO_50%_200DepositMatch_251003"
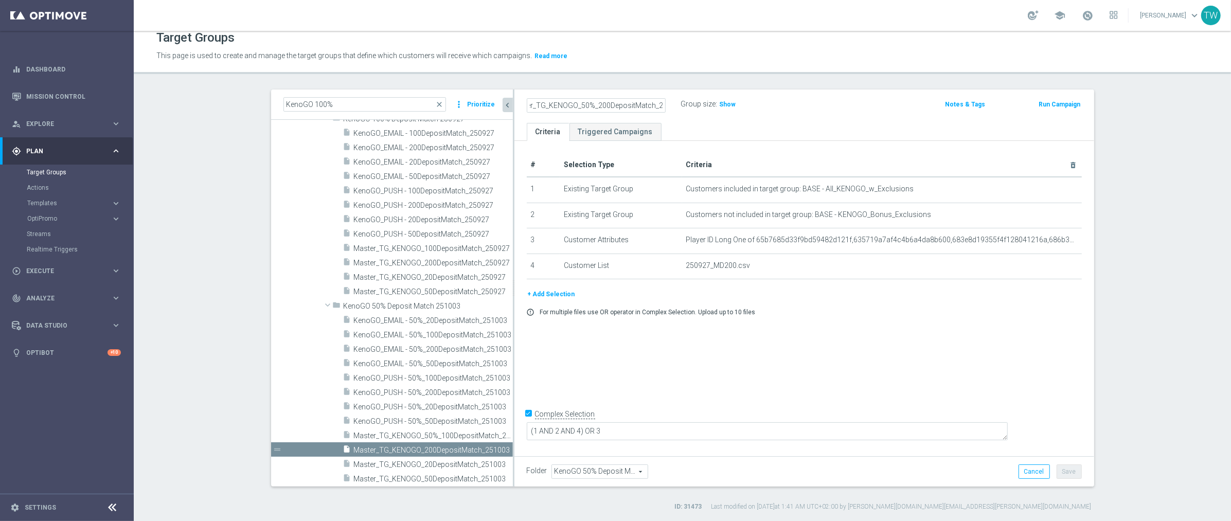
click at [910, 362] on div "# Selection Type Criteria delete_forever 1 Existing Target Group Customers incl…" at bounding box center [804, 297] width 580 height 312
click at [1074, 475] on button "Save" at bounding box center [1069, 472] width 25 height 14
click at [422, 467] on span "Master_TG_KENOGO_20DepositMatch_251003" at bounding box center [422, 464] width 136 height 9
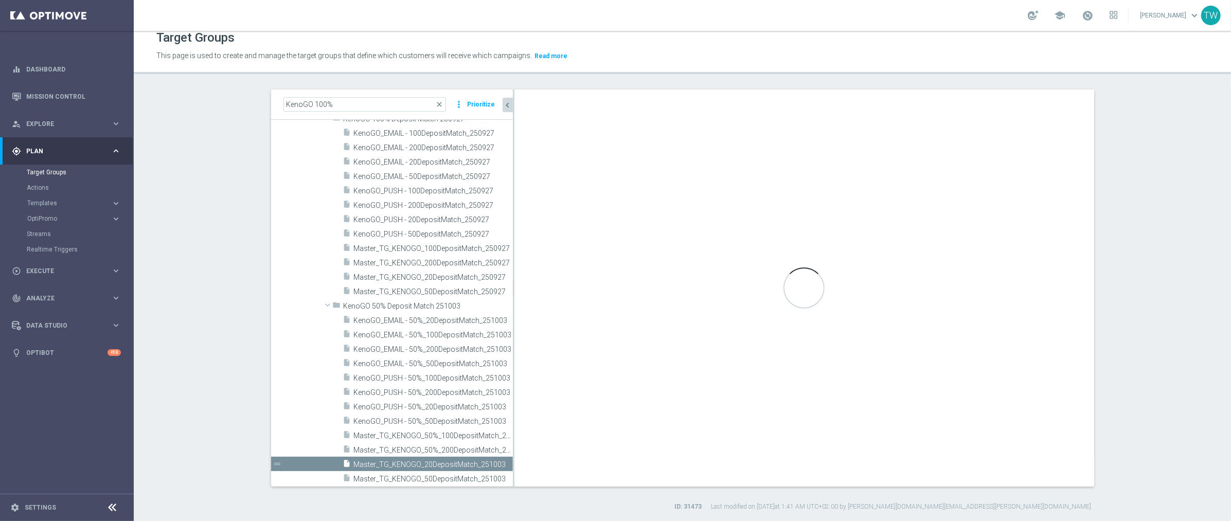
checkbox input "false"
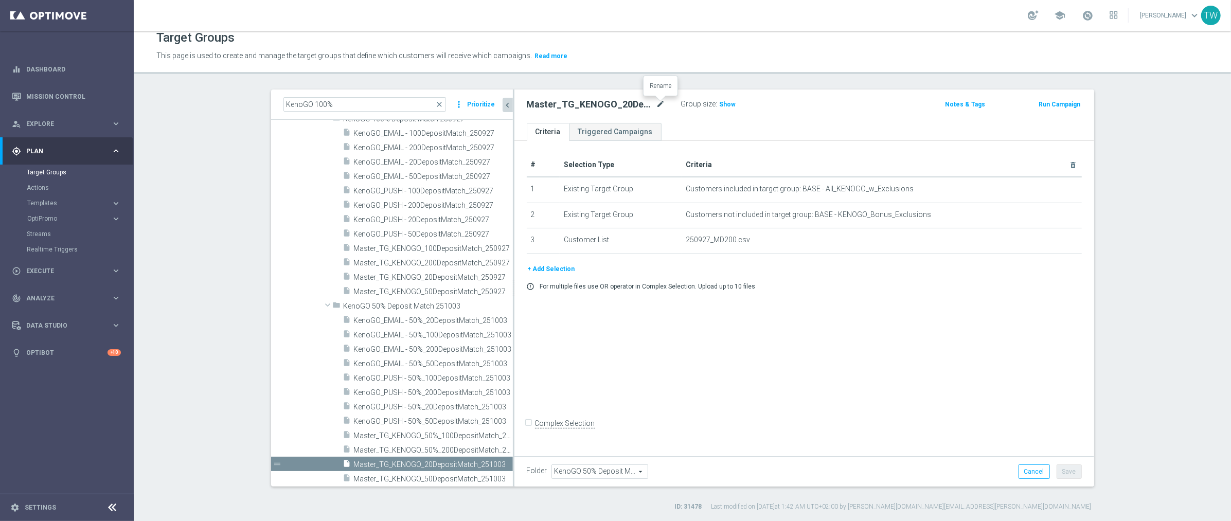
click at [663, 105] on icon "mode_edit" at bounding box center [660, 104] width 9 height 12
click at [584, 104] on input "Master_TG_KENOGO_20DepositMatch_251003" at bounding box center [596, 105] width 139 height 14
type input "Master_TG_KENOGO_50%_20DepositMatch_251003"
click at [890, 340] on div "# Selection Type Criteria delete_forever 1 Existing Target Group Customers incl…" at bounding box center [804, 297] width 580 height 312
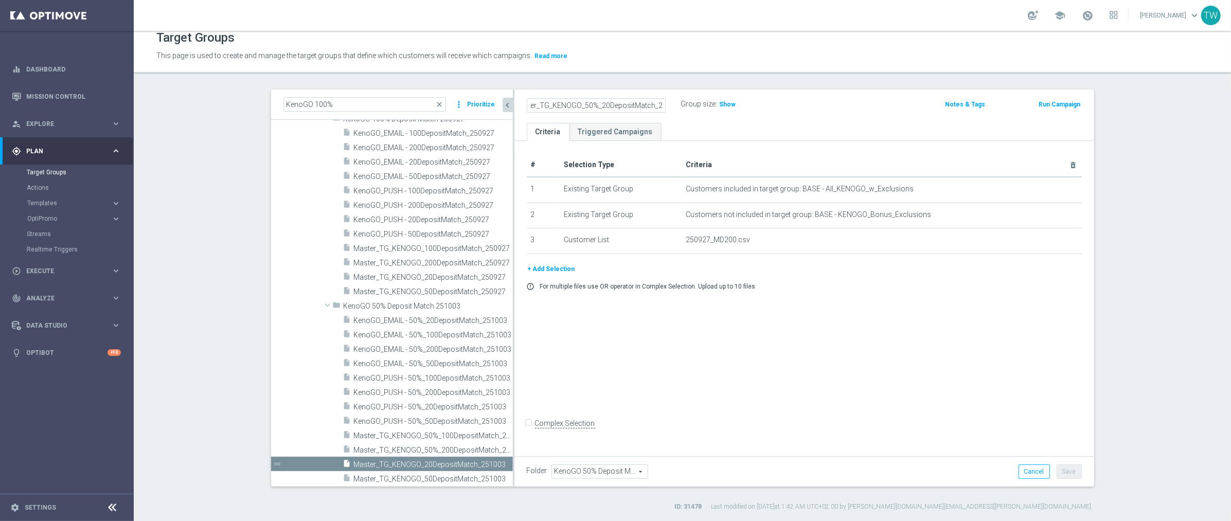
scroll to position [0, 0]
drag, startPoint x: 1075, startPoint y: 469, endPoint x: 1063, endPoint y: 464, distance: 13.1
click at [1075, 469] on button "Save" at bounding box center [1069, 472] width 25 height 14
click at [441, 478] on span "Master_TG_KENOGO_50DepositMatch_251003" at bounding box center [422, 479] width 136 height 9
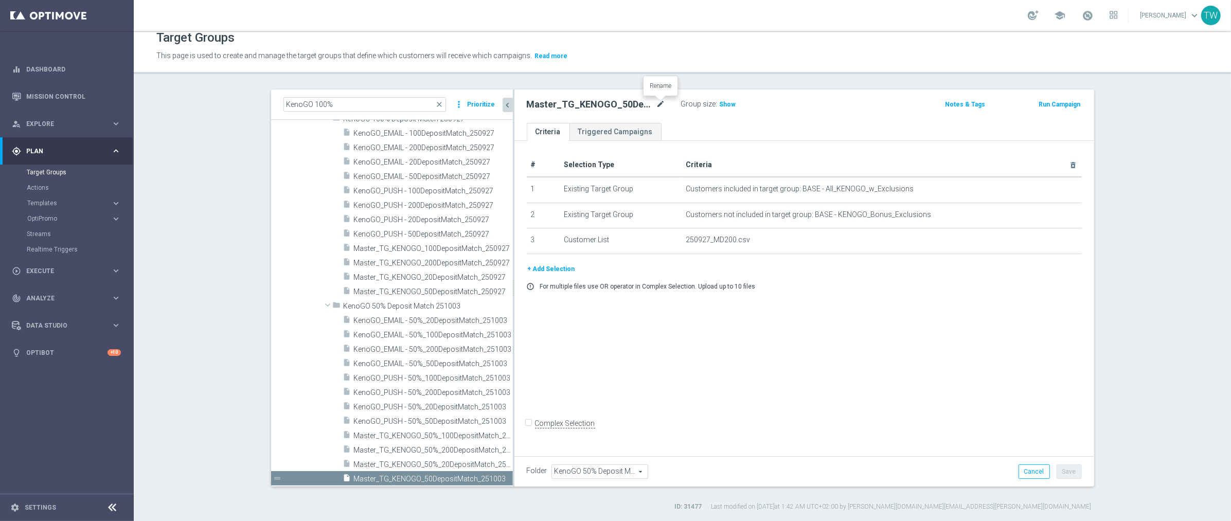
click at [659, 103] on icon "mode_edit" at bounding box center [660, 104] width 9 height 12
click at [585, 102] on input "Master_TG_KENOGO_50DepositMatch_251003" at bounding box center [596, 105] width 139 height 14
click at [583, 102] on input "Master_TG_KENOGO_50DepositMatch_251003" at bounding box center [596, 105] width 139 height 14
type input "Master_TG_KENOGO_50%_50DepositMatch_251003"
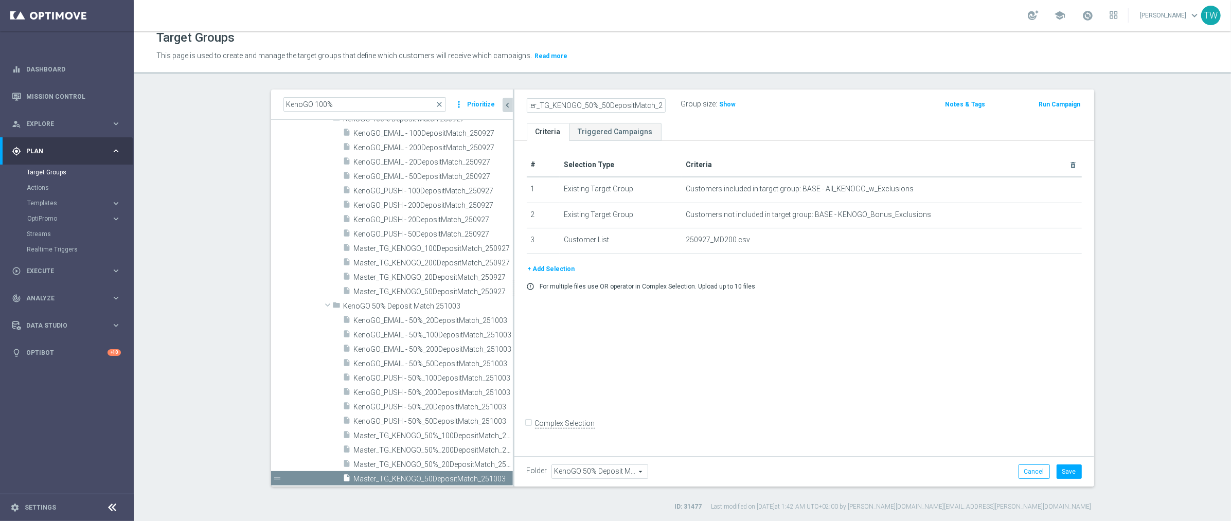
click at [951, 359] on div "# Selection Type Criteria delete_forever 1 Existing Target Group Customers incl…" at bounding box center [804, 297] width 580 height 312
drag, startPoint x: 1070, startPoint y: 472, endPoint x: 1061, endPoint y: 464, distance: 11.7
click at [1069, 472] on button "Save" at bounding box center [1069, 472] width 25 height 14
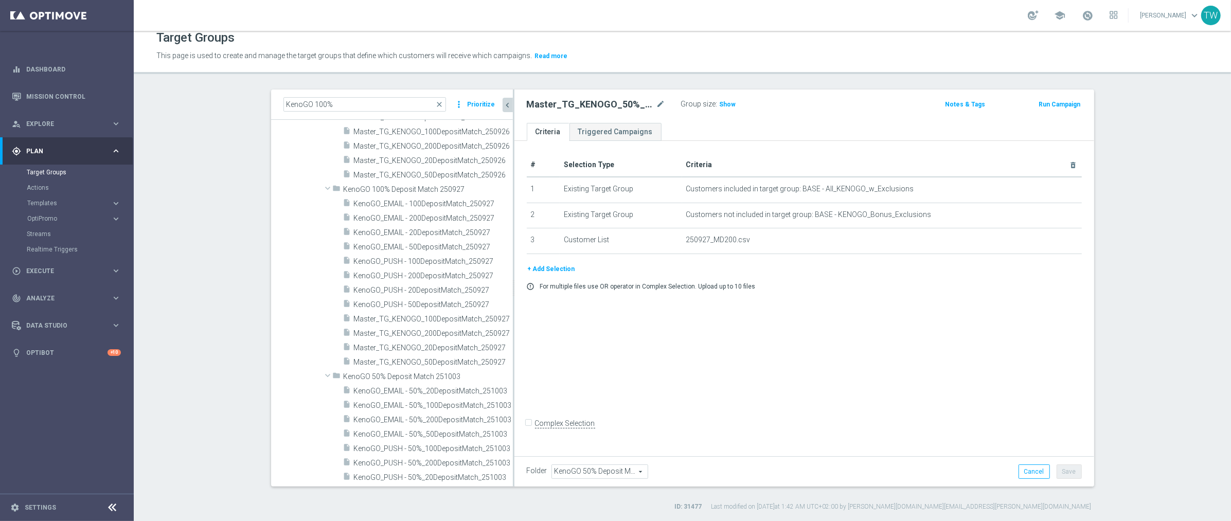
scroll to position [8899, 0]
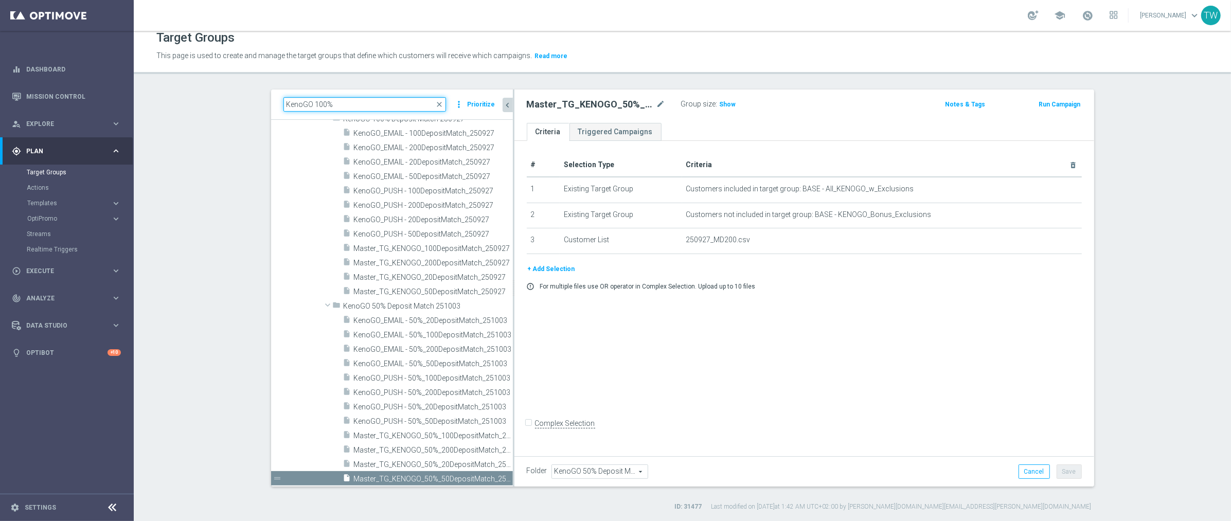
drag, startPoint x: 368, startPoint y: 106, endPoint x: 222, endPoint y: 96, distance: 146.5
click at [222, 96] on section "KenoGO 100% close more_vert Prioritize Customer Target Groups library_add creat…" at bounding box center [682, 301] width 1097 height 422
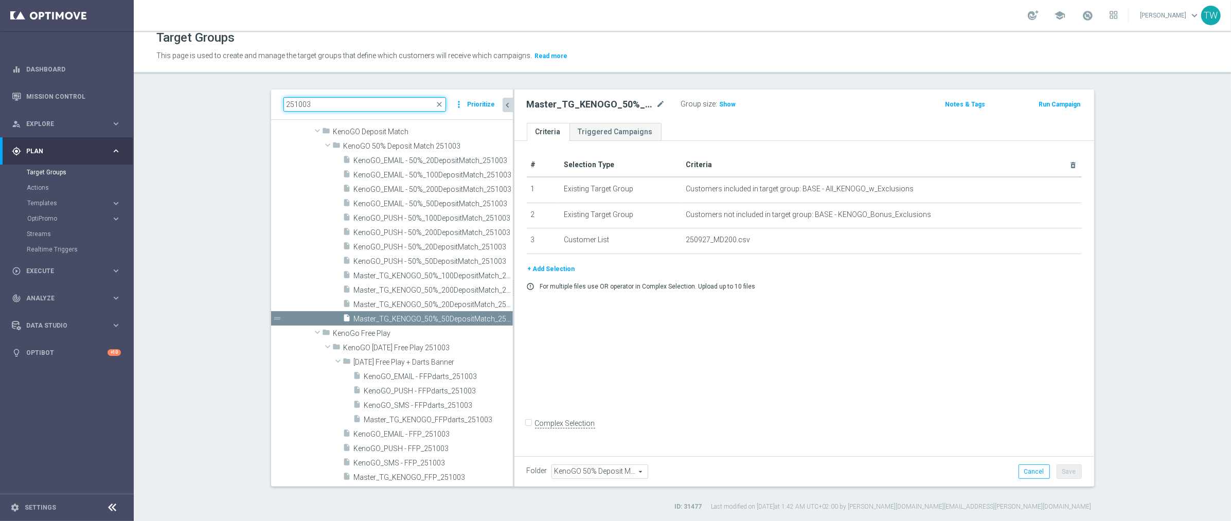
scroll to position [48, 0]
type input "251003"
drag, startPoint x: 328, startPoint y: 102, endPoint x: 204, endPoint y: 96, distance: 124.6
click at [205, 97] on section "251003 close more_vert Prioritize Customer Target Groups library_add create_new…" at bounding box center [682, 301] width 1097 height 422
click at [69, 200] on span "Templates" at bounding box center [64, 203] width 74 height 6
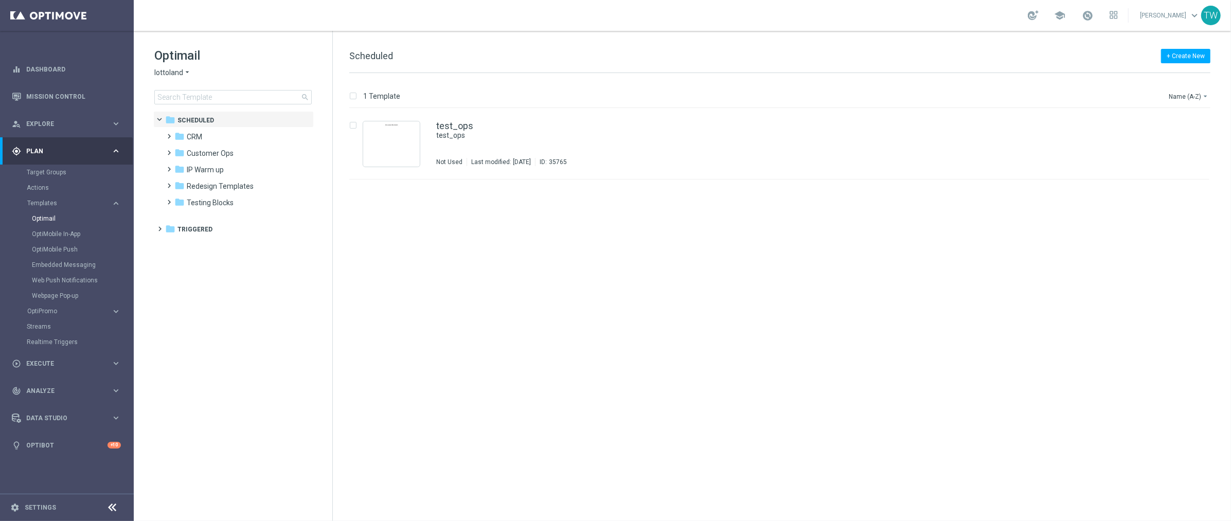
click at [174, 73] on span "lottoland" at bounding box center [168, 73] width 29 height 10
click at [0, 0] on span "KenoGO" at bounding box center [0, 0] width 0 height 0
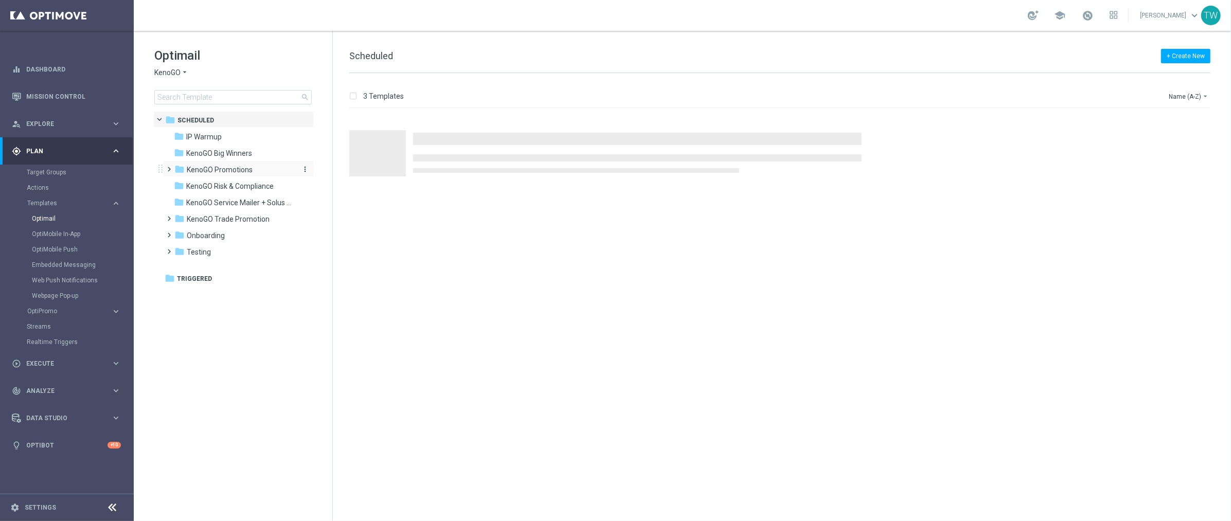
click at [232, 170] on span "KenoGO Promotions" at bounding box center [220, 169] width 66 height 9
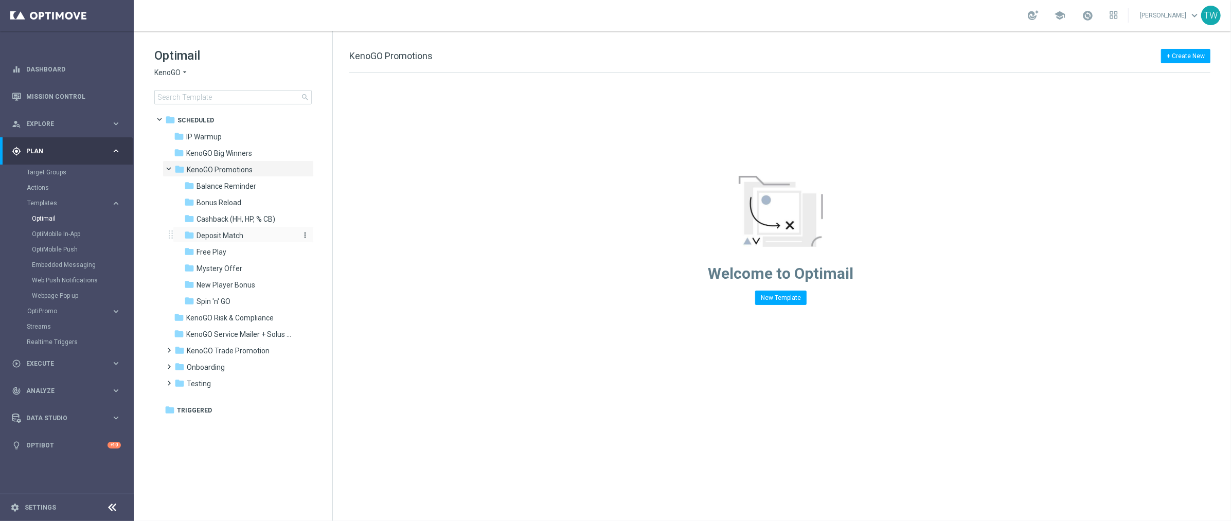
click at [256, 234] on div "folder Deposit Match" at bounding box center [239, 236] width 110 height 12
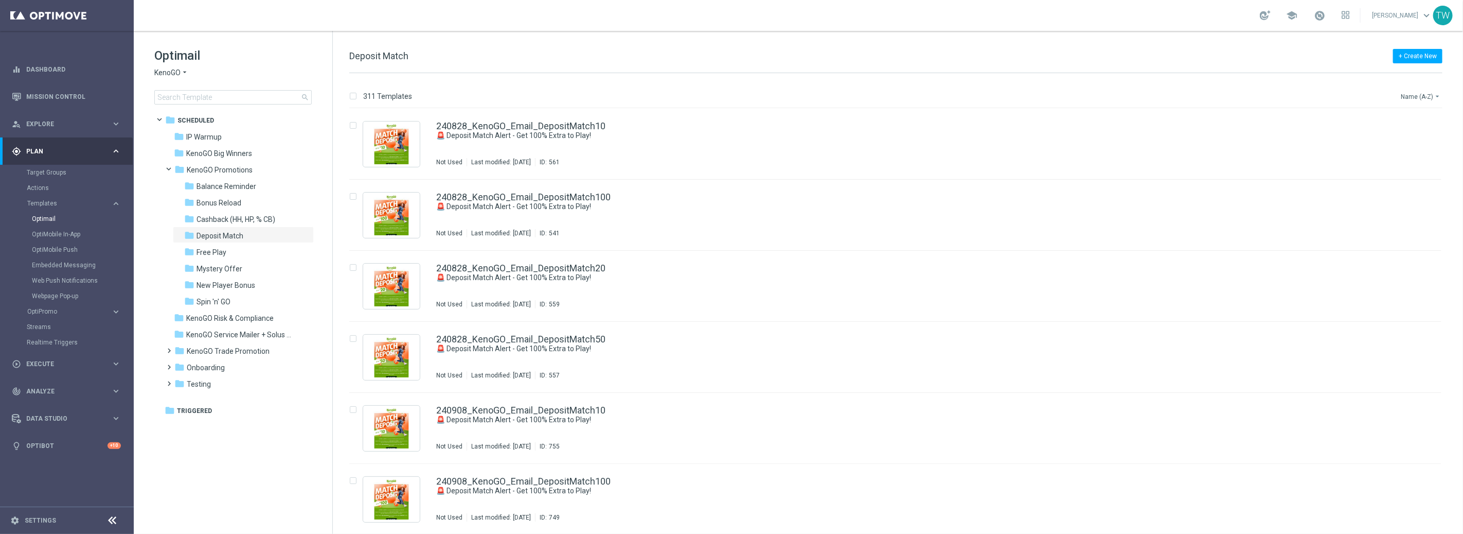
click at [1231, 96] on button "Name (A-Z) arrow_drop_down" at bounding box center [1421, 96] width 43 height 12
click at [1231, 140] on span "Date Modified (Newest)" at bounding box center [1402, 141] width 69 height 7
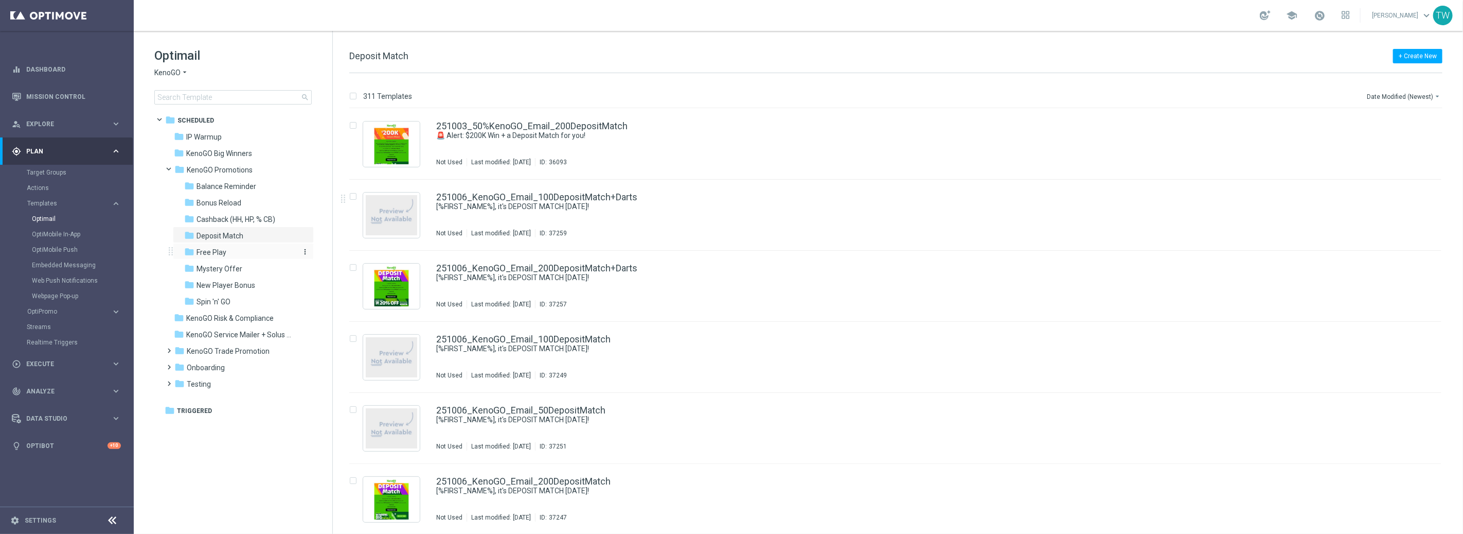
click at [248, 254] on div "folder Free Play" at bounding box center [239, 252] width 110 height 12
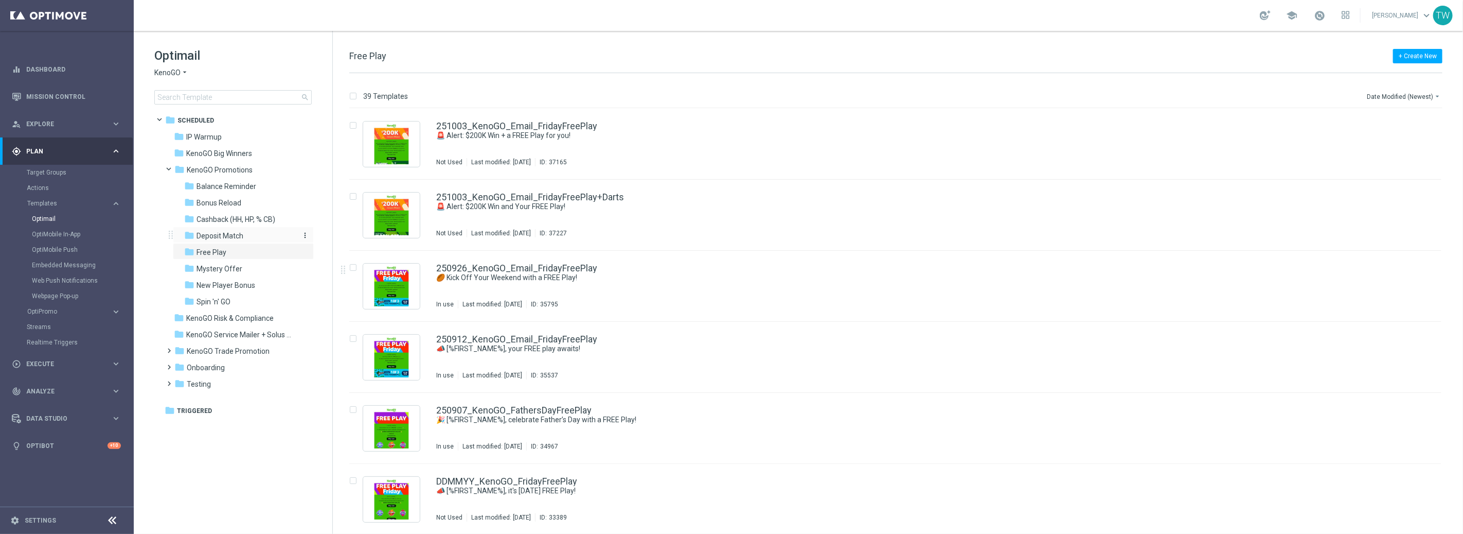
click at [243, 237] on div "folder Deposit Match" at bounding box center [239, 236] width 110 height 12
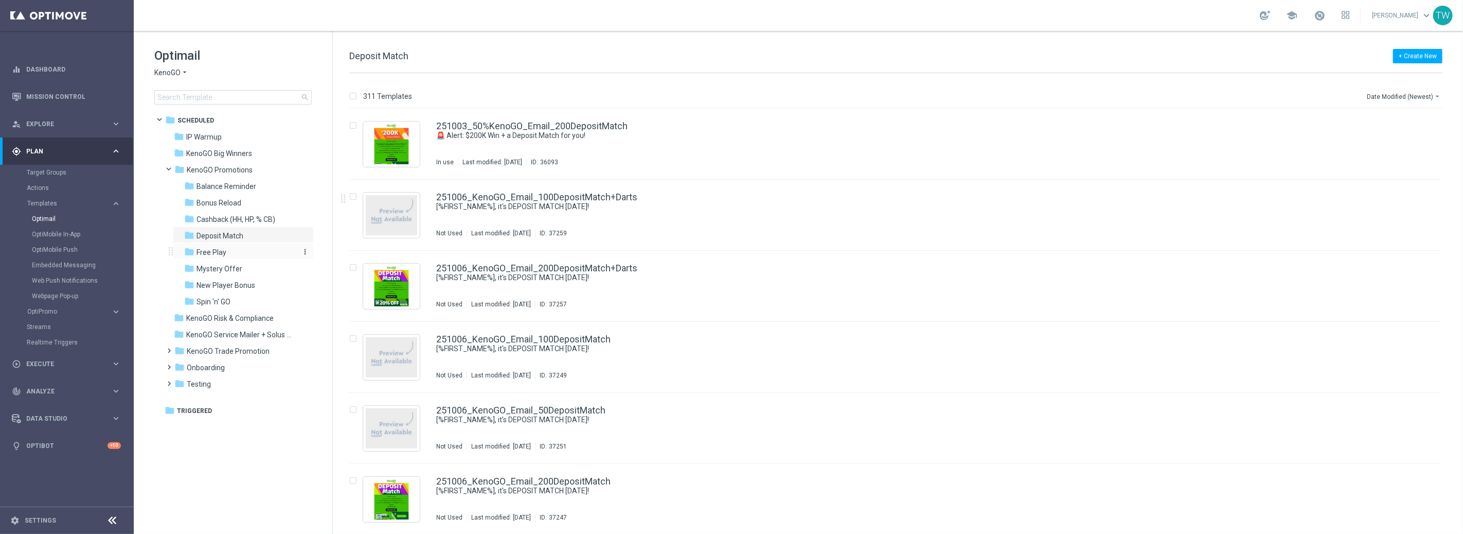
click at [232, 248] on div "folder Free Play" at bounding box center [239, 252] width 110 height 12
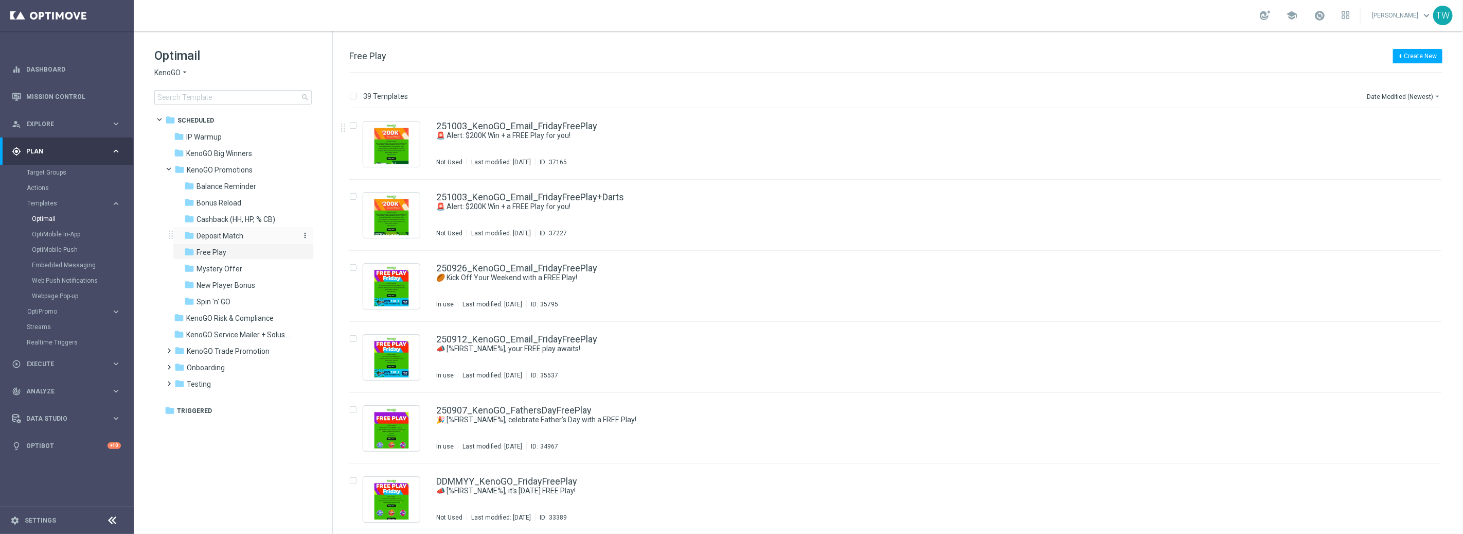
click at [246, 238] on div "folder Deposit Match" at bounding box center [239, 236] width 110 height 12
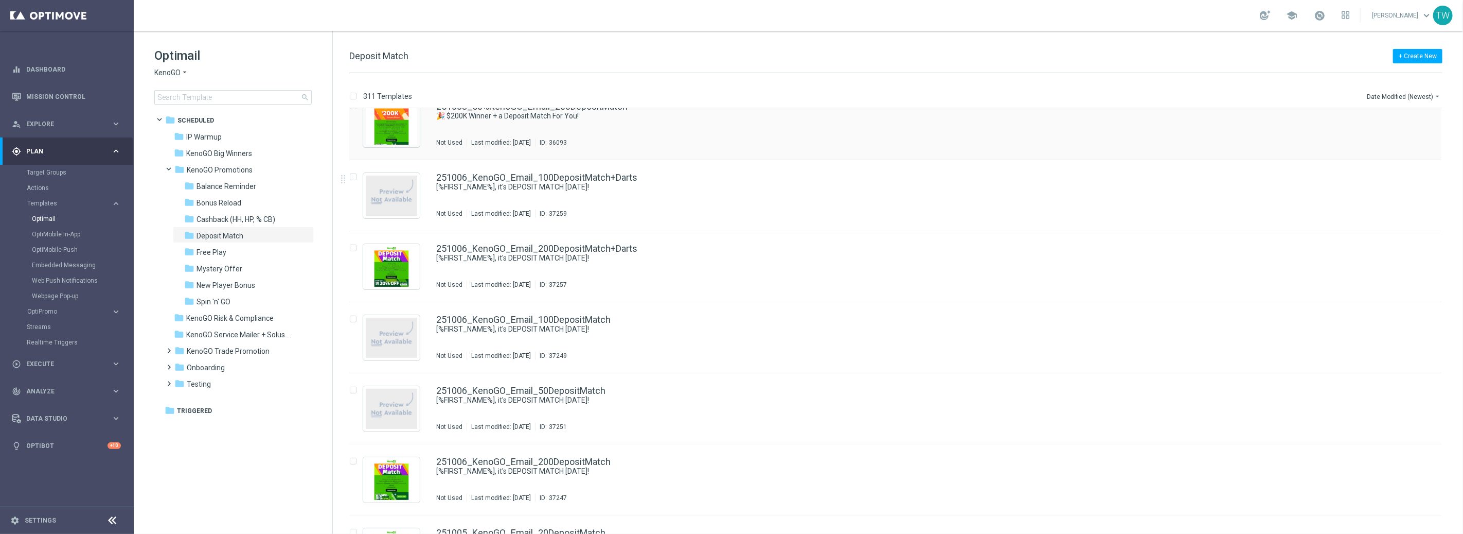
scroll to position [21, 0]
click at [1231, 95] on button "Date Modified (Newest) arrow_drop_down" at bounding box center [1404, 96] width 77 height 12
click at [1231, 129] on div "Name (Z-A)" at bounding box center [1402, 127] width 69 height 7
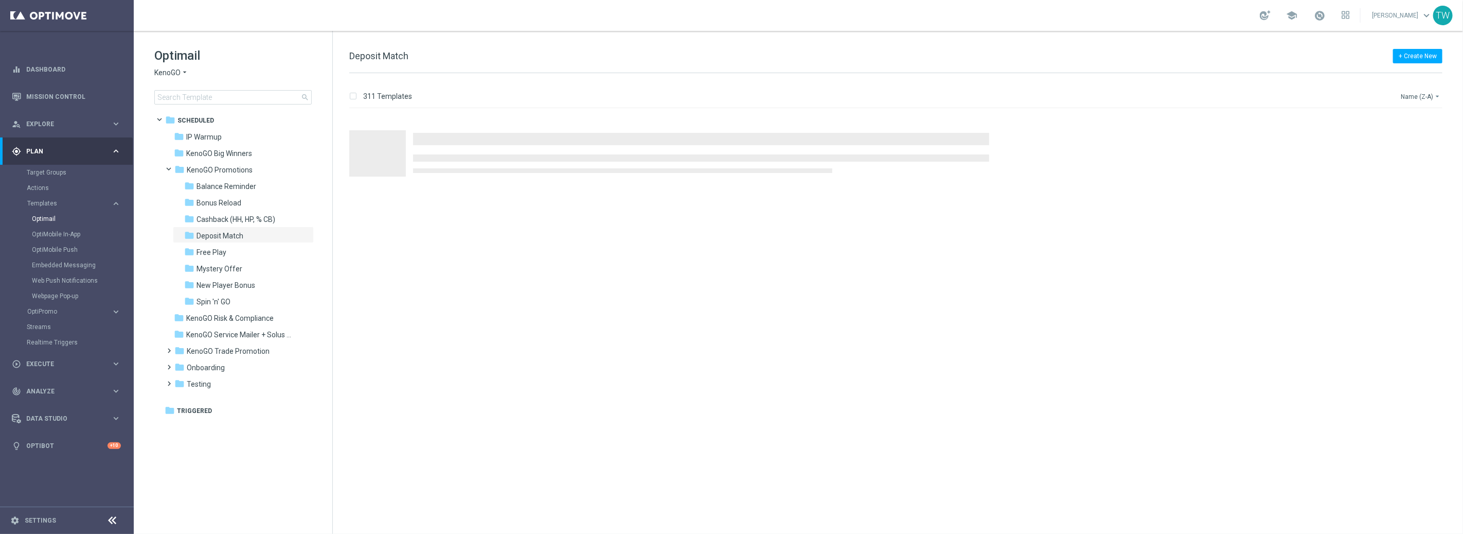
scroll to position [0, 0]
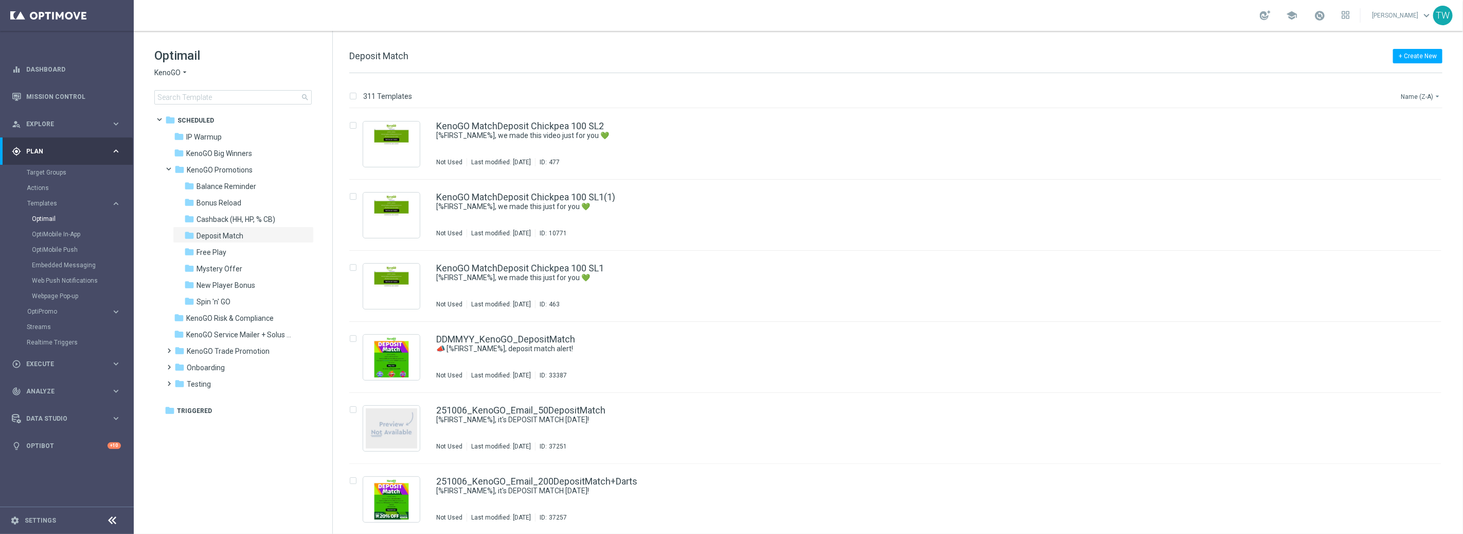
click at [1231, 98] on button "Name (Z-A) arrow_drop_down" at bounding box center [1421, 96] width 43 height 12
click at [1231, 113] on div "Name (A-Z)" at bounding box center [1402, 113] width 69 height 7
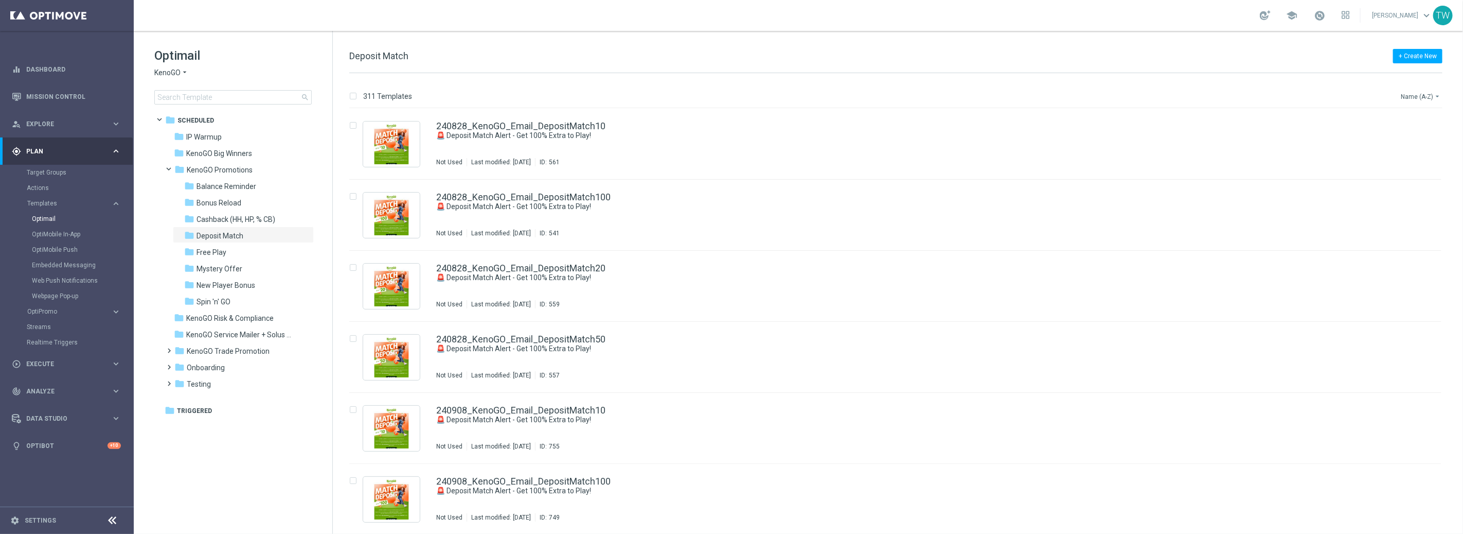
click at [1231, 97] on button "Name (A-Z) arrow_drop_down" at bounding box center [1421, 96] width 43 height 12
click at [1231, 141] on span "Date Modified (Newest)" at bounding box center [1402, 141] width 69 height 7
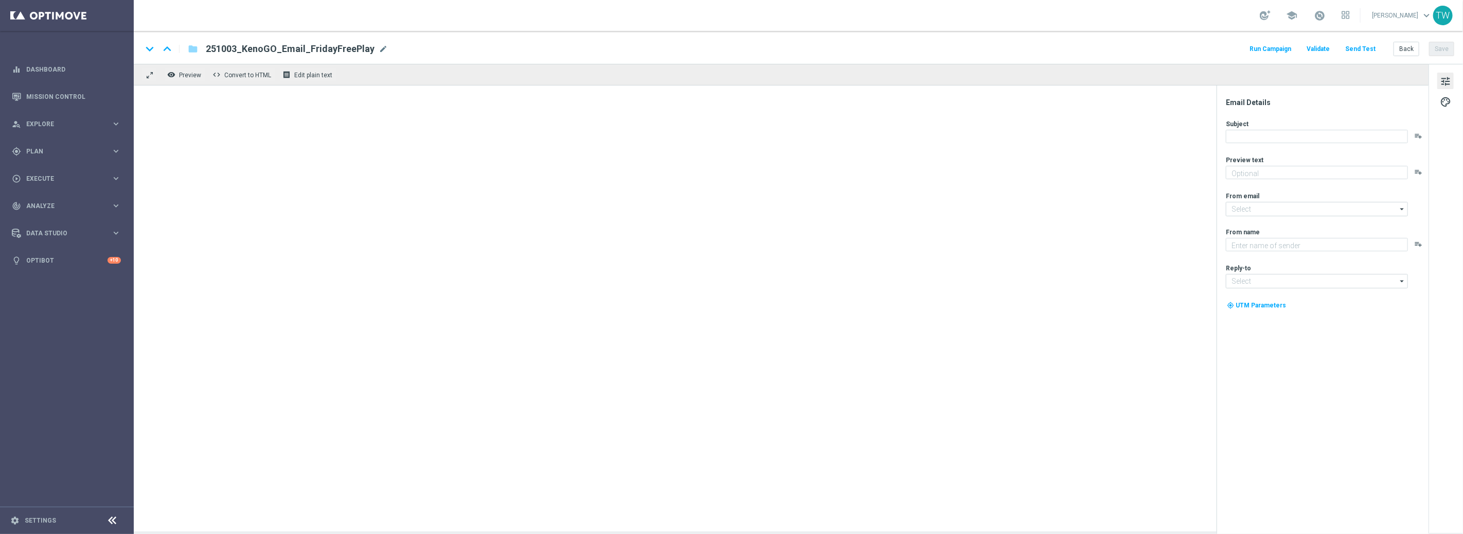
type textarea "Don’t miss your free play—expires soon!"
type input "mail@crm.kenogo.com.au"
type textarea "KenoGO"
type input "support@kenogo.com.au"
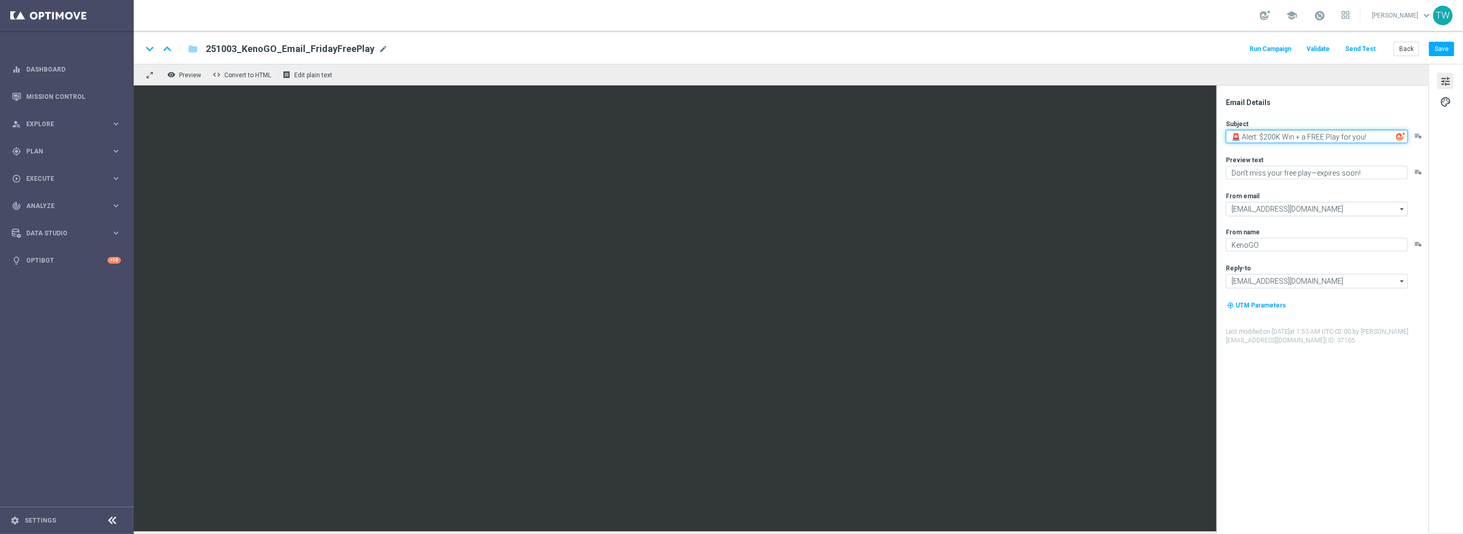
click at [1306, 137] on textarea "🚨 Alert: $200K Win + a FREE Play for you!" at bounding box center [1317, 136] width 182 height 13
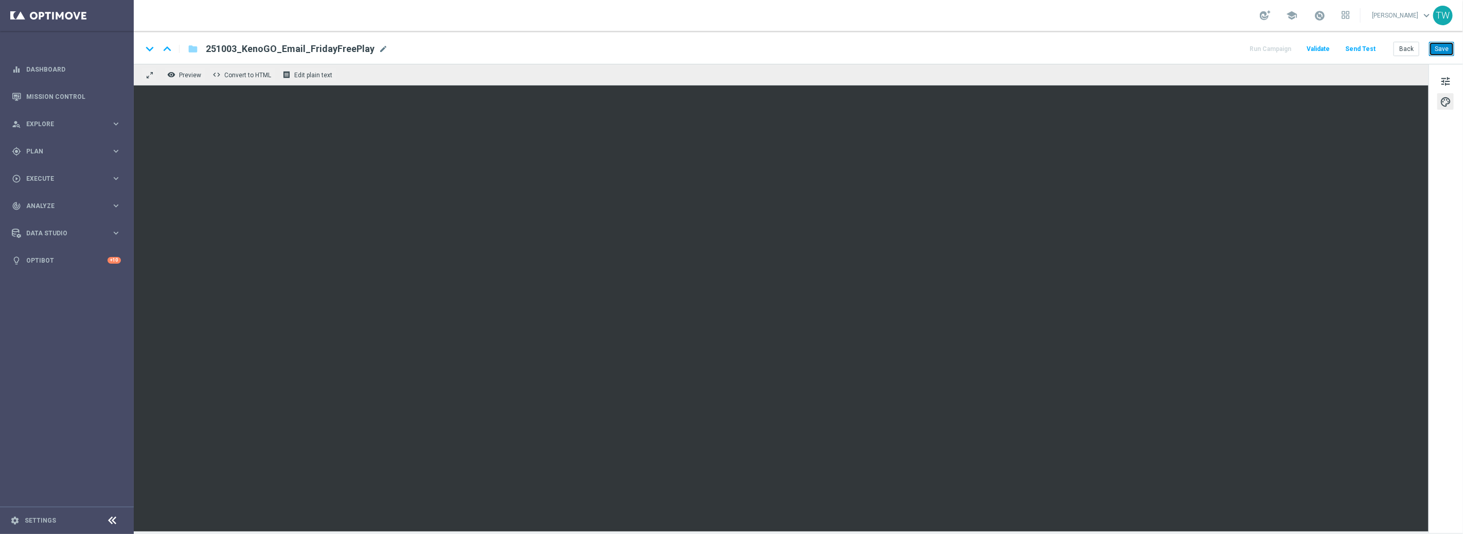
click at [1442, 46] on button "Save" at bounding box center [1441, 49] width 25 height 14
click at [1439, 47] on button "Save" at bounding box center [1441, 49] width 25 height 14
click at [1363, 50] on button "Send Test" at bounding box center [1360, 49] width 33 height 14
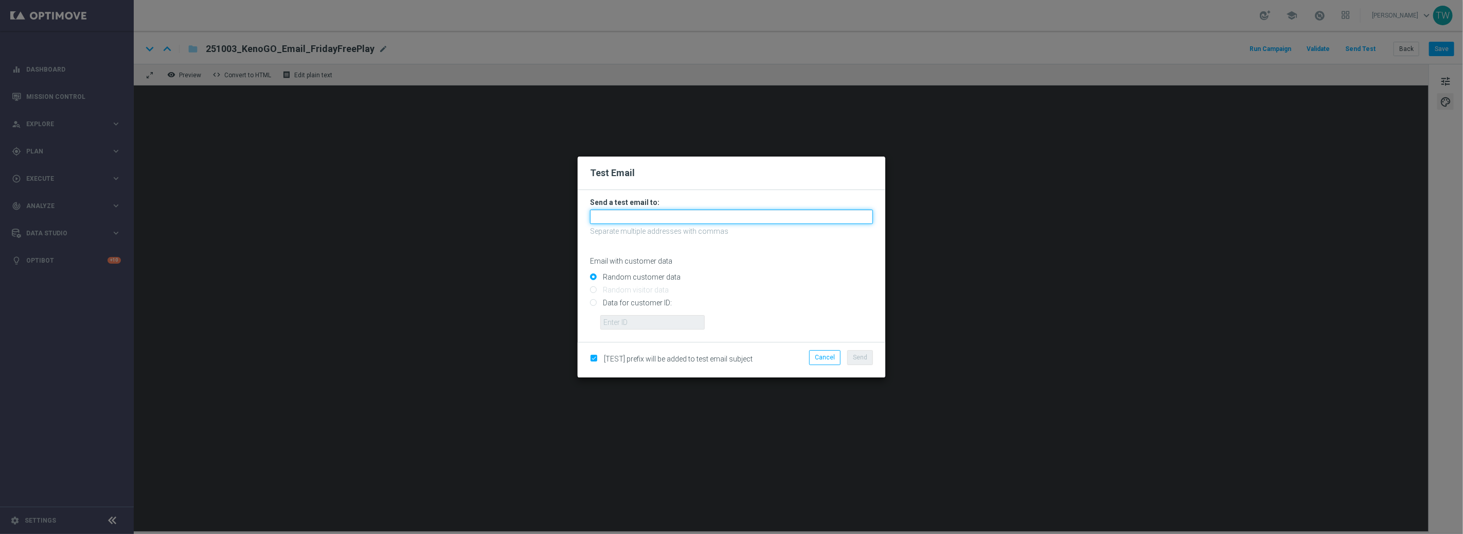
click at [803, 216] on input "text" at bounding box center [731, 216] width 283 height 14
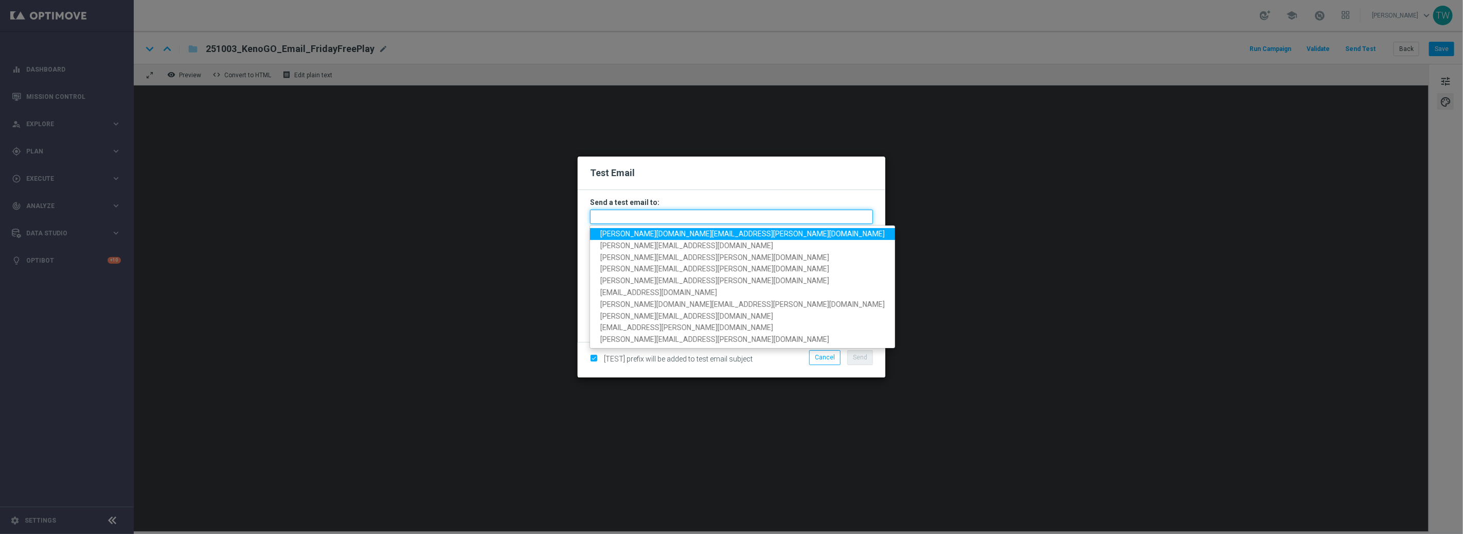
paste input "tina.wang@kenogo.com, adam.pustetto@kenogo.com, emma.kasbarian@kenogo.com, clau…"
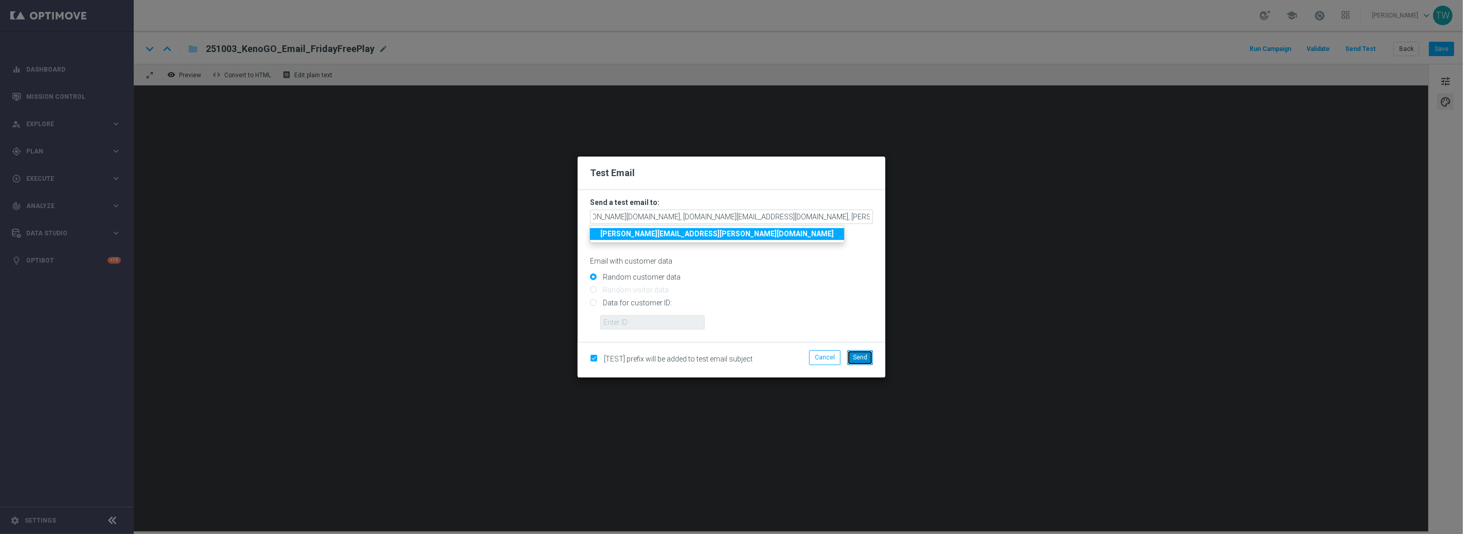
click at [858, 360] on span "Send" at bounding box center [860, 356] width 14 height 7
type input "tina.wang@kenogo.com,adam.pustetto@kenogo.com,emma.kasbarian@kenogo.com,claudia…"
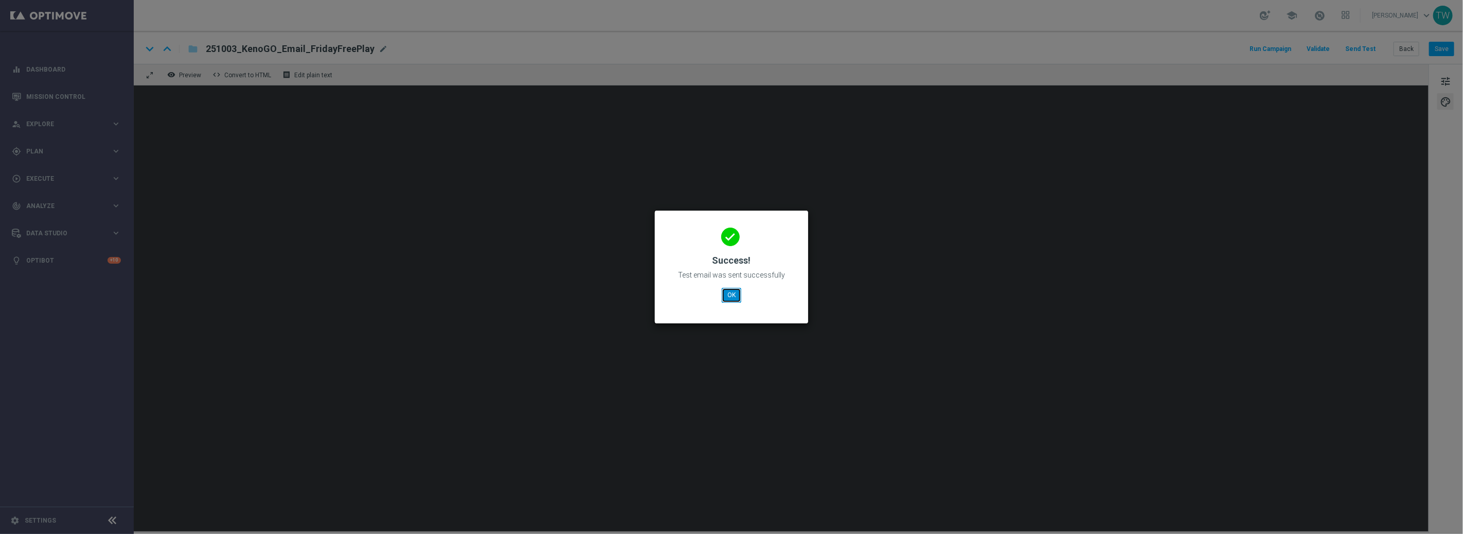
click at [730, 300] on button "OK" at bounding box center [732, 295] width 20 height 14
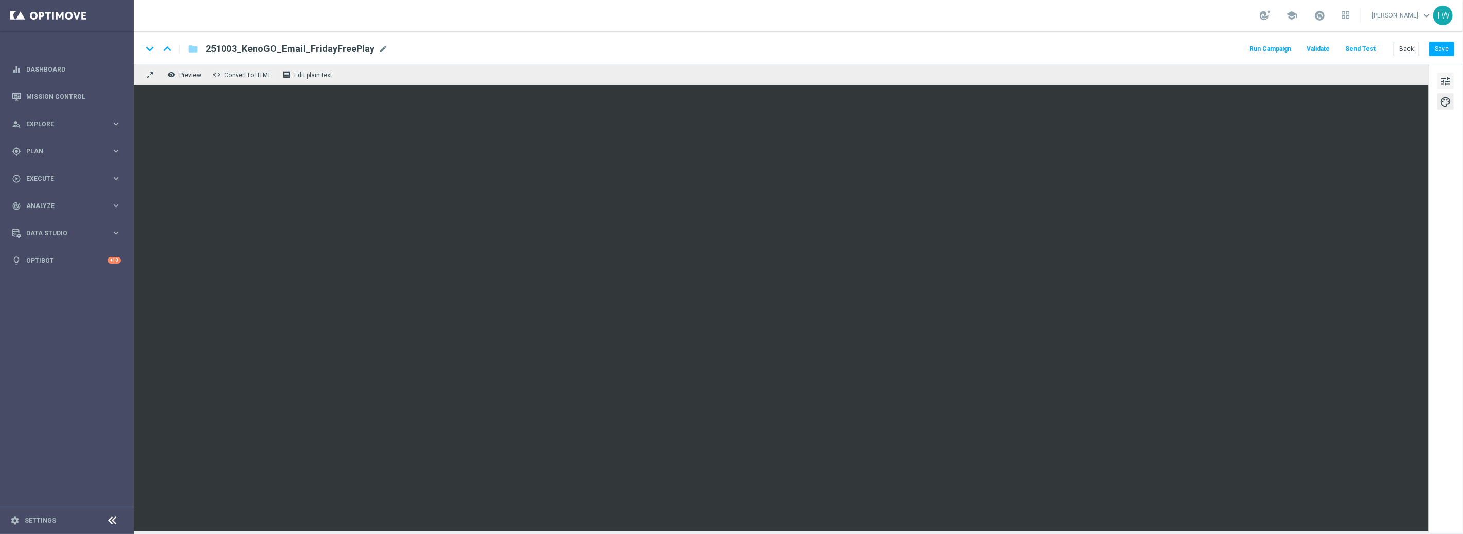
click at [1452, 79] on button "tune" at bounding box center [1445, 81] width 16 height 16
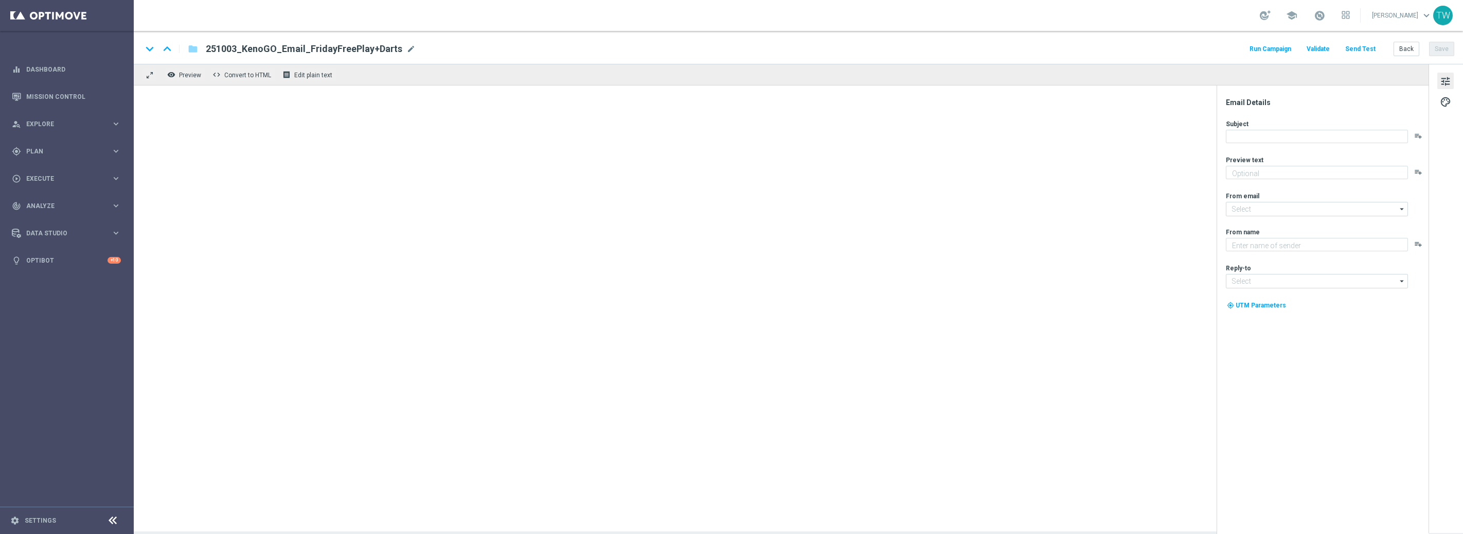
type textarea "Don’t miss your free play—expires soon!"
type input "[EMAIL_ADDRESS][DOMAIN_NAME]"
type textarea "KenoGO"
type input "[EMAIL_ADDRESS][DOMAIN_NAME]"
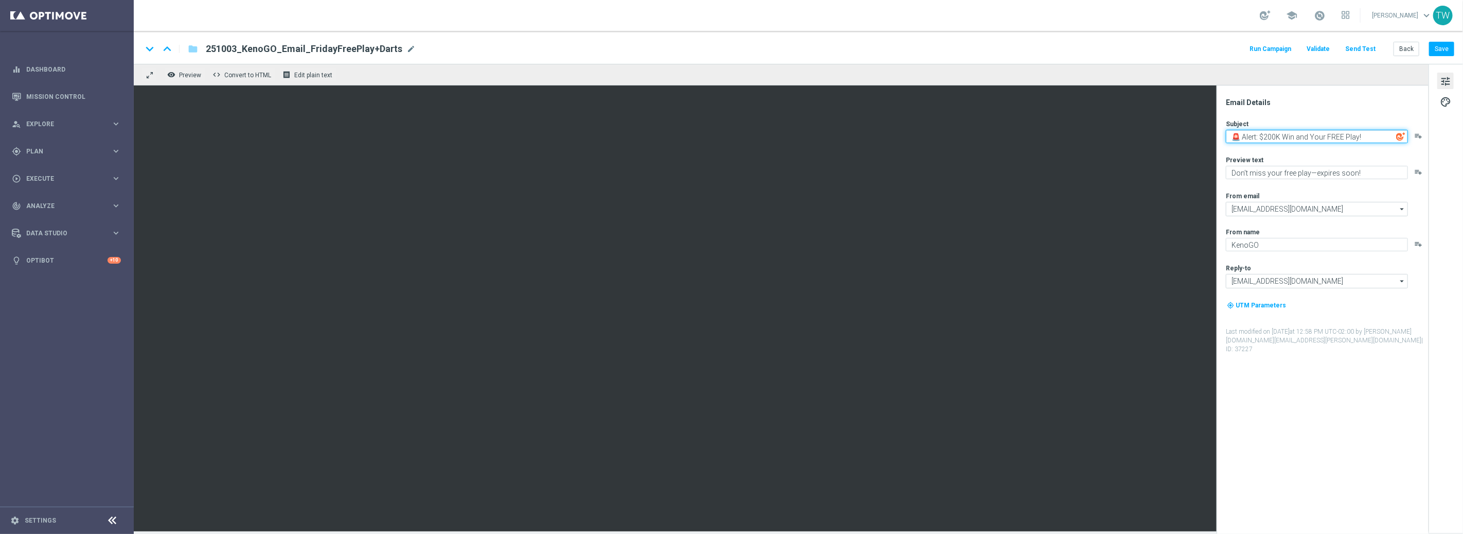
click at [1356, 133] on textarea "🚨 Alert: $200K Win and Your FREE Play!" at bounding box center [1317, 136] width 182 height 13
paste textarea "+ a FREE Play for you"
type textarea "🚨 Alert: $200K Win + a FREE Play for you!"
click at [1437, 46] on button "Save" at bounding box center [1441, 49] width 25 height 14
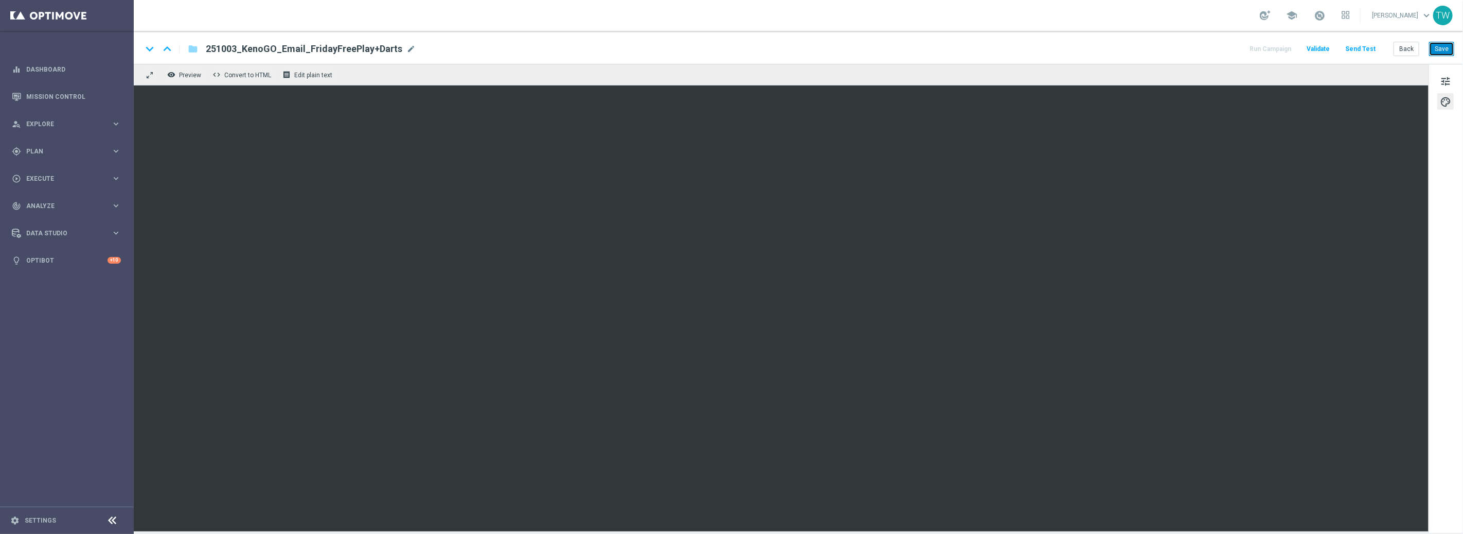
click at [1444, 50] on button "Save" at bounding box center [1441, 49] width 25 height 14
click at [1362, 53] on button "Send Test" at bounding box center [1360, 49] width 33 height 14
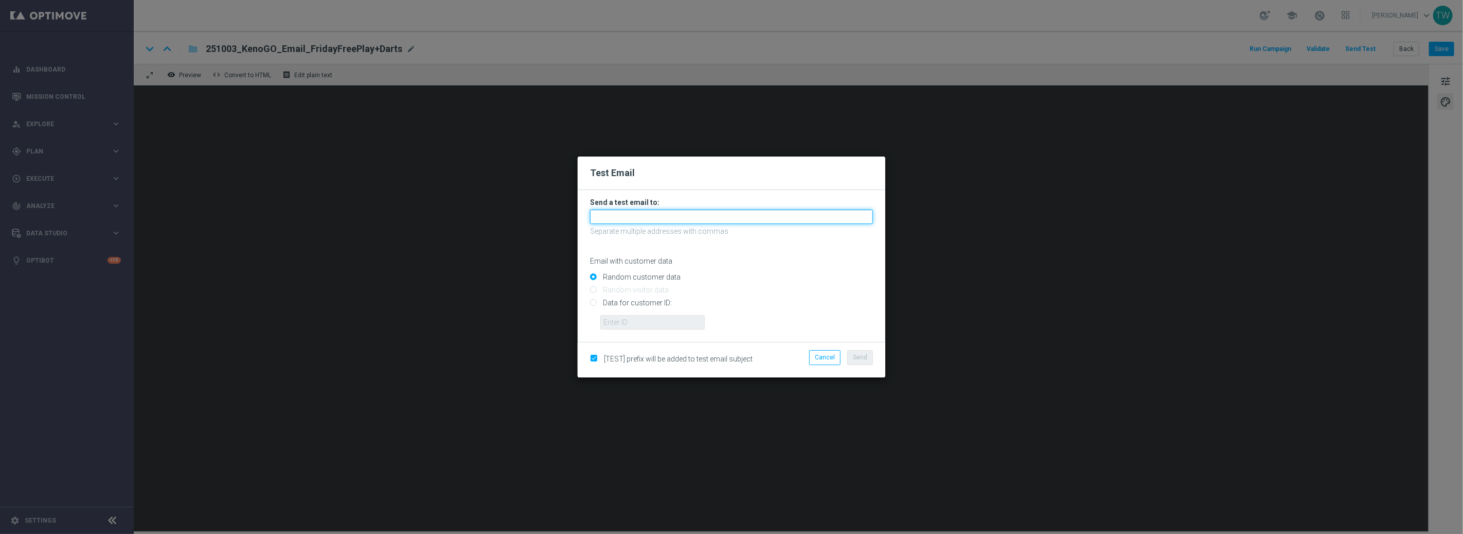
click at [754, 217] on input "text" at bounding box center [731, 216] width 283 height 14
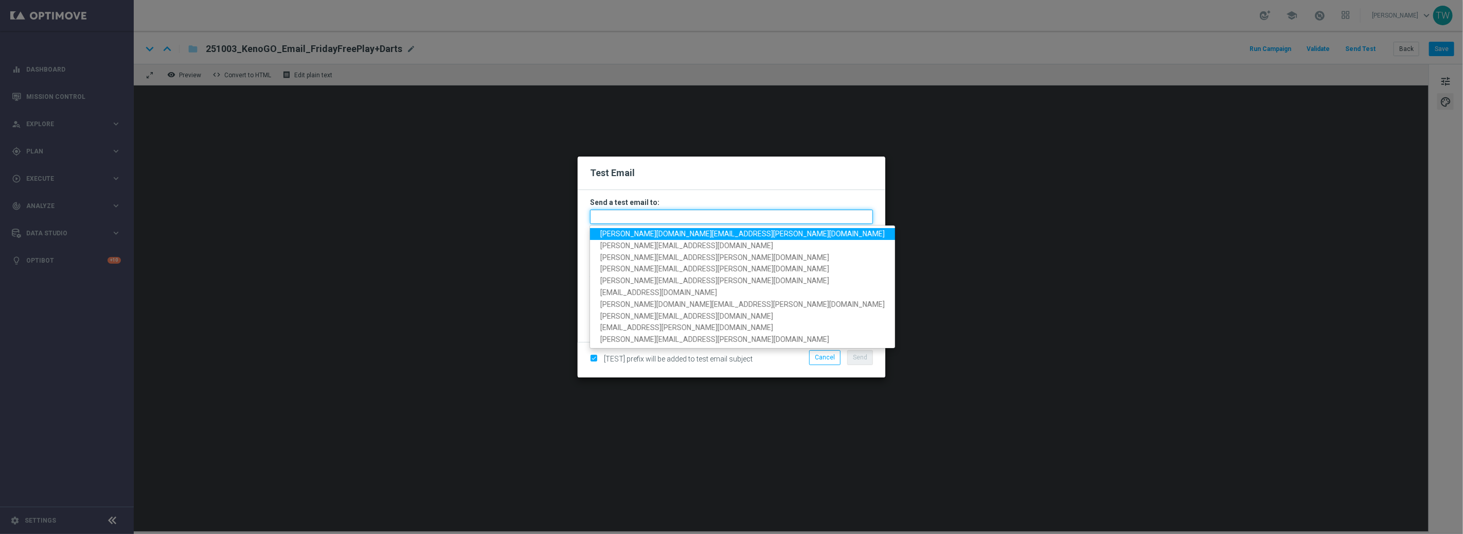
paste input "[PERSON_NAME][DOMAIN_NAME][EMAIL_ADDRESS][PERSON_NAME][DOMAIN_NAME], [DOMAIN_NA…"
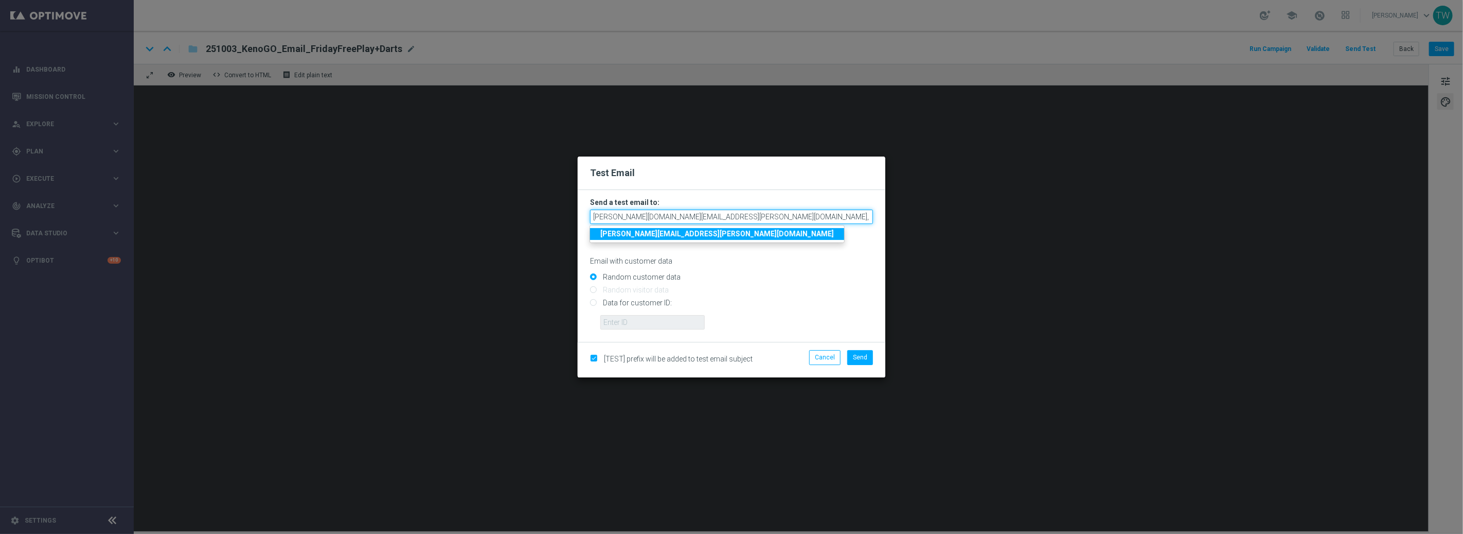
scroll to position [0, 187]
click at [865, 358] on span "Send" at bounding box center [860, 356] width 14 height 7
type input "[PERSON_NAME][DOMAIN_NAME][EMAIL_ADDRESS][PERSON_NAME][DOMAIN_NAME],[DOMAIN_NAM…"
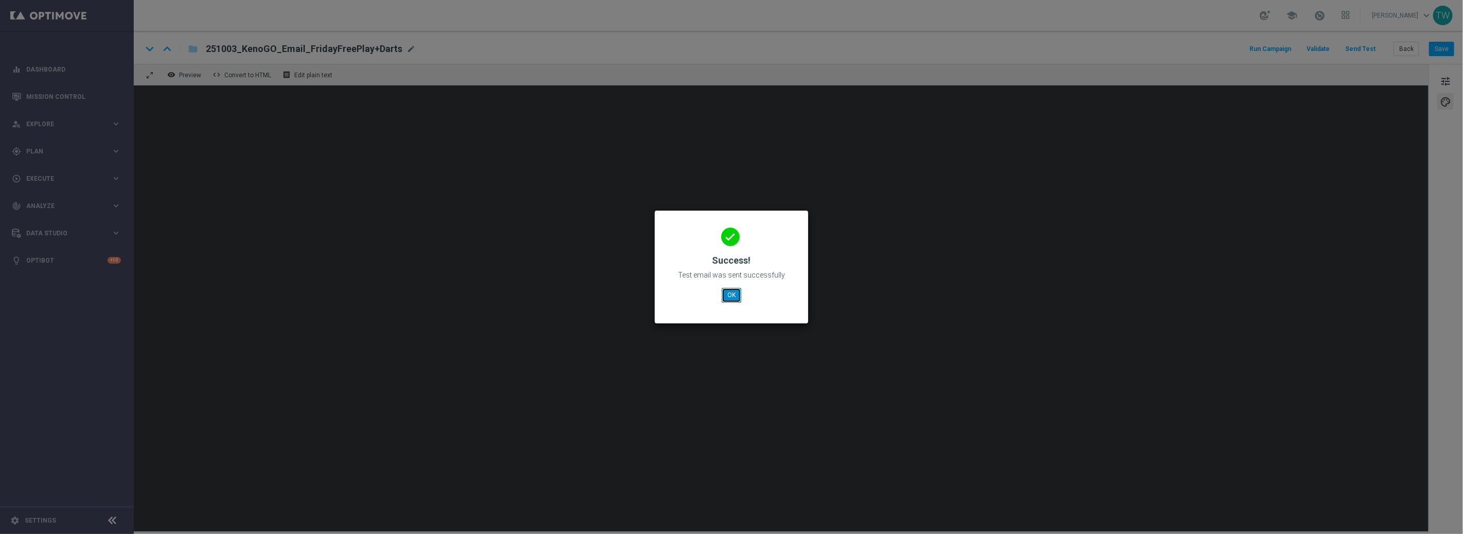
click at [729, 293] on button "OK" at bounding box center [732, 295] width 20 height 14
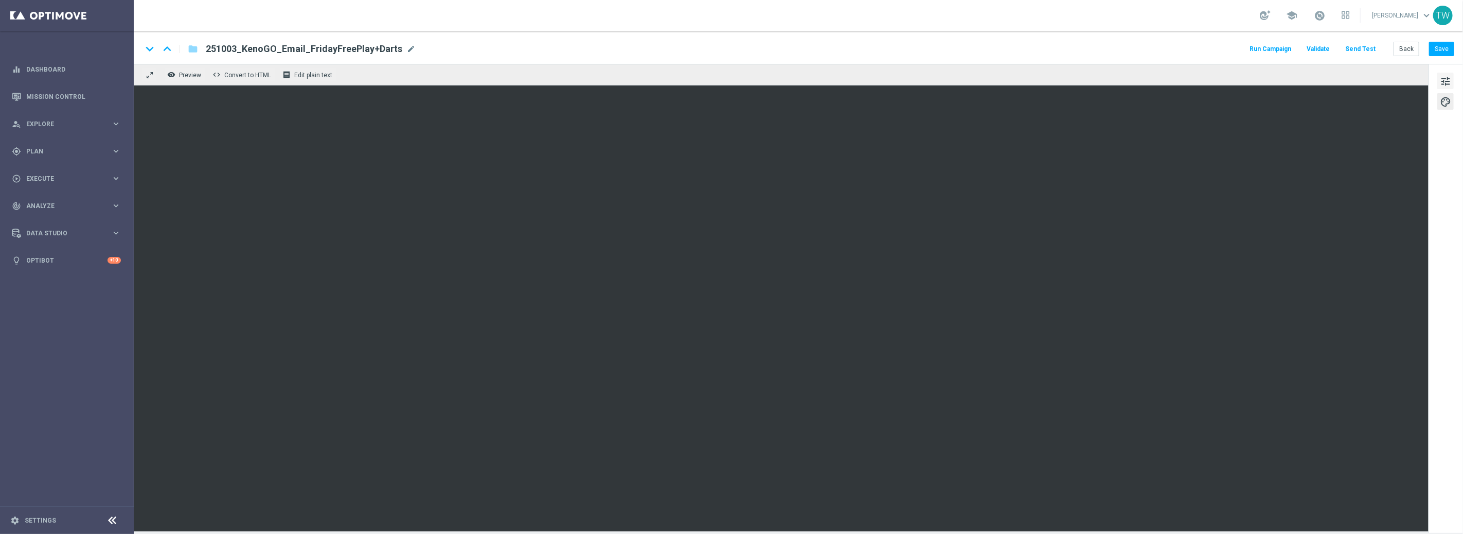
click at [1453, 81] on button "tune" at bounding box center [1445, 81] width 16 height 16
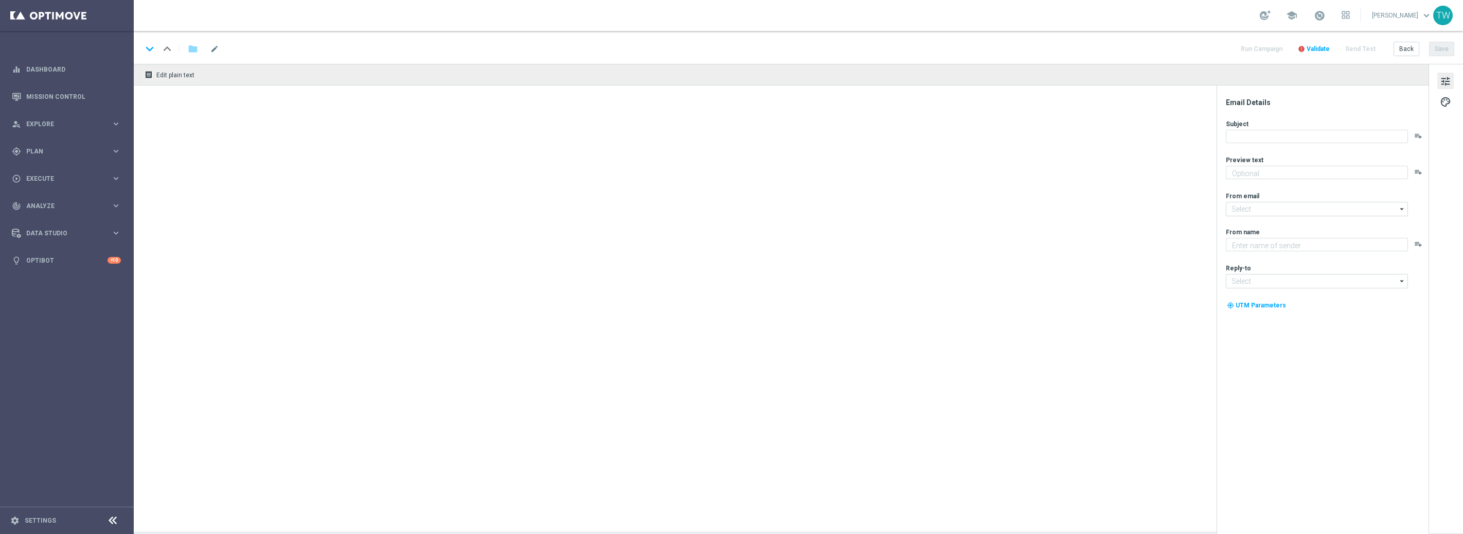
type textarea "Unlock your match inside!"
type input "[EMAIL_ADDRESS][DOMAIN_NAME]"
type textarea "KenoGO"
type input "[EMAIL_ADDRESS][DOMAIN_NAME]"
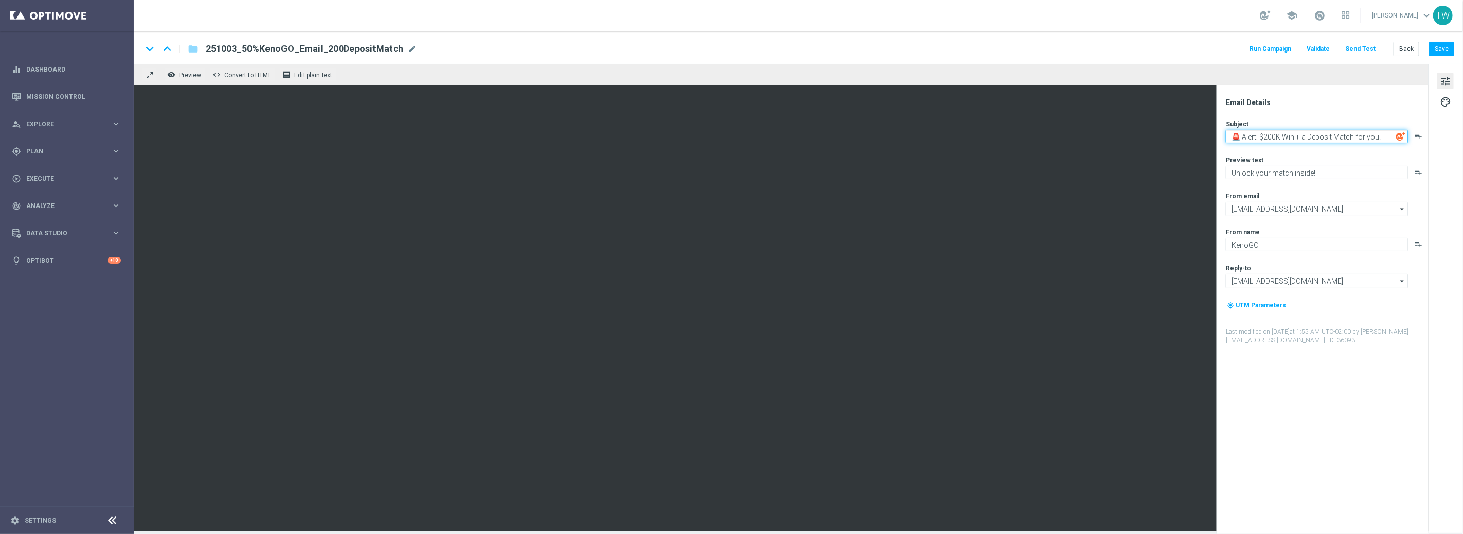
click at [1318, 136] on textarea "🚨 Alert: $200K Win + a Deposit Match for you!" at bounding box center [1317, 136] width 182 height 13
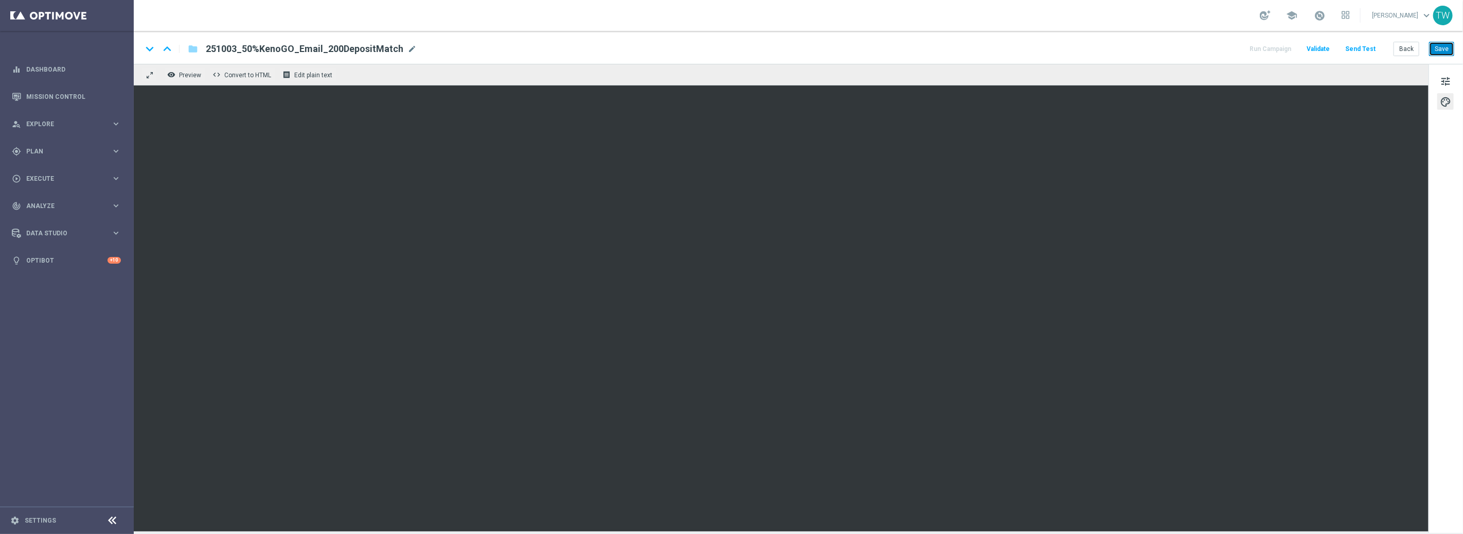
click at [1432, 47] on button "Save" at bounding box center [1441, 49] width 25 height 14
click at [1450, 78] on span "tune" at bounding box center [1445, 81] width 11 height 13
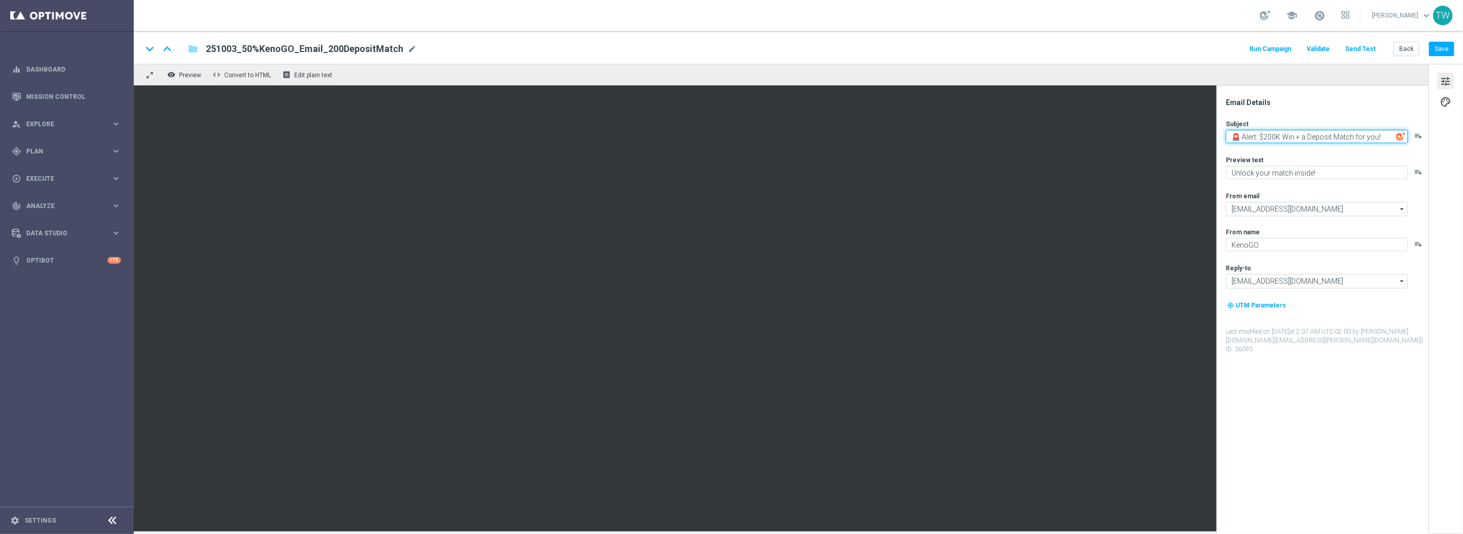
click at [1251, 138] on textarea "🚨 Alert: $200K Win + a Deposit Match for you!" at bounding box center [1317, 136] width 182 height 13
click at [1308, 138] on textarea "🚨 Alert: $200K Win + a Deposit Match for you!" at bounding box center [1317, 136] width 182 height 13
paste textarea "$200K Winner + a FREE Play For You!"
click at [1351, 137] on textarea "🎉 $200K Winner + a Deposit Match for you!" at bounding box center [1317, 136] width 182 height 13
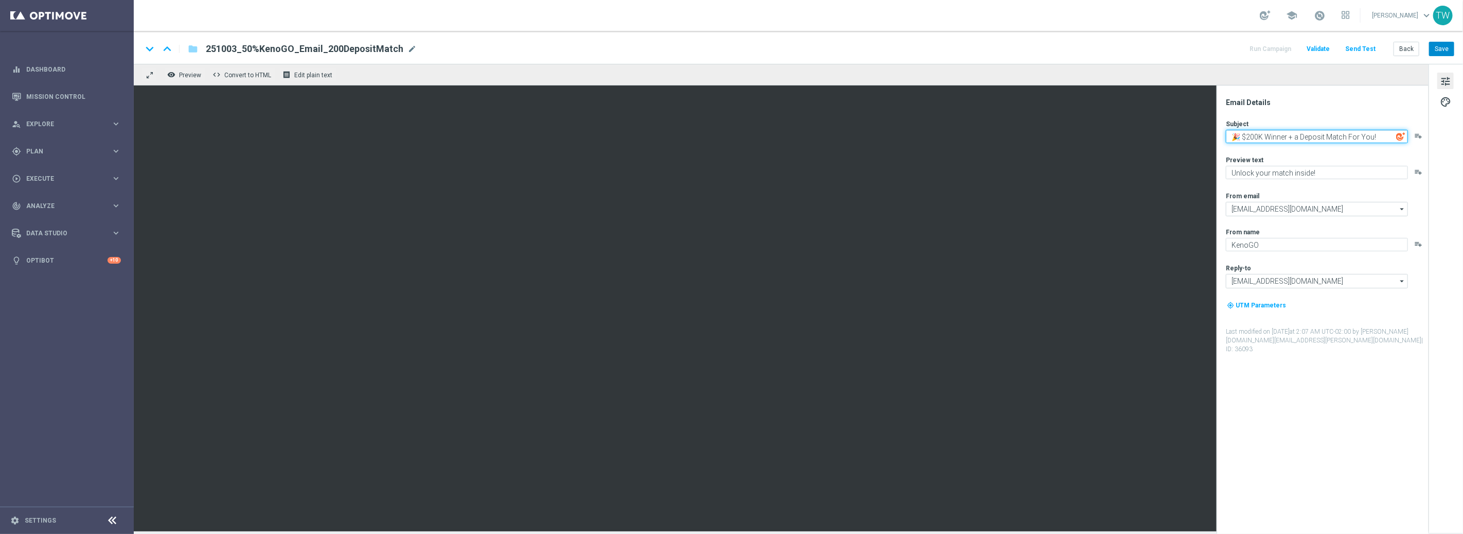
type textarea "🎉 $200K Winner + a Deposit Match For You!"
click at [1443, 48] on button "Save" at bounding box center [1441, 49] width 25 height 14
click at [1338, 139] on textarea "🎉 $200K Winner + a Deposit Match For You!" at bounding box center [1317, 136] width 182 height 13
drag, startPoint x: 1445, startPoint y: 46, endPoint x: 1380, endPoint y: 31, distance: 66.0
click at [1445, 46] on button "Save" at bounding box center [1441, 49] width 25 height 14
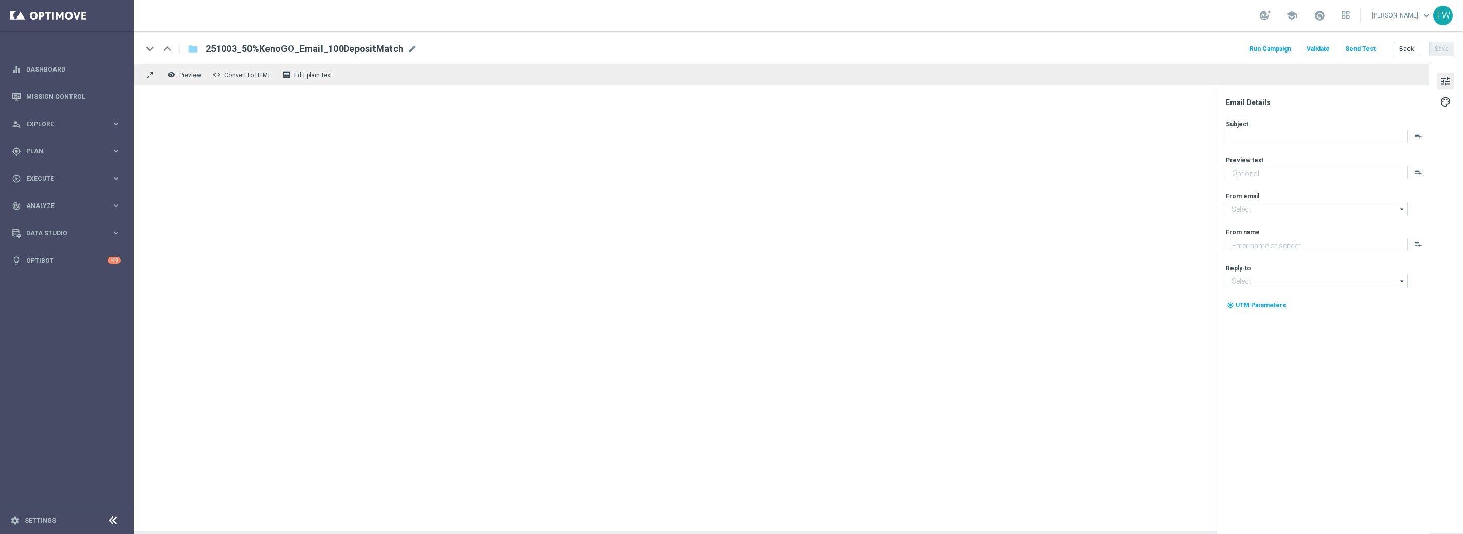
type textarea "Unlock your match inside!"
type textarea "KenoGO"
type input "[EMAIL_ADDRESS][DOMAIN_NAME]"
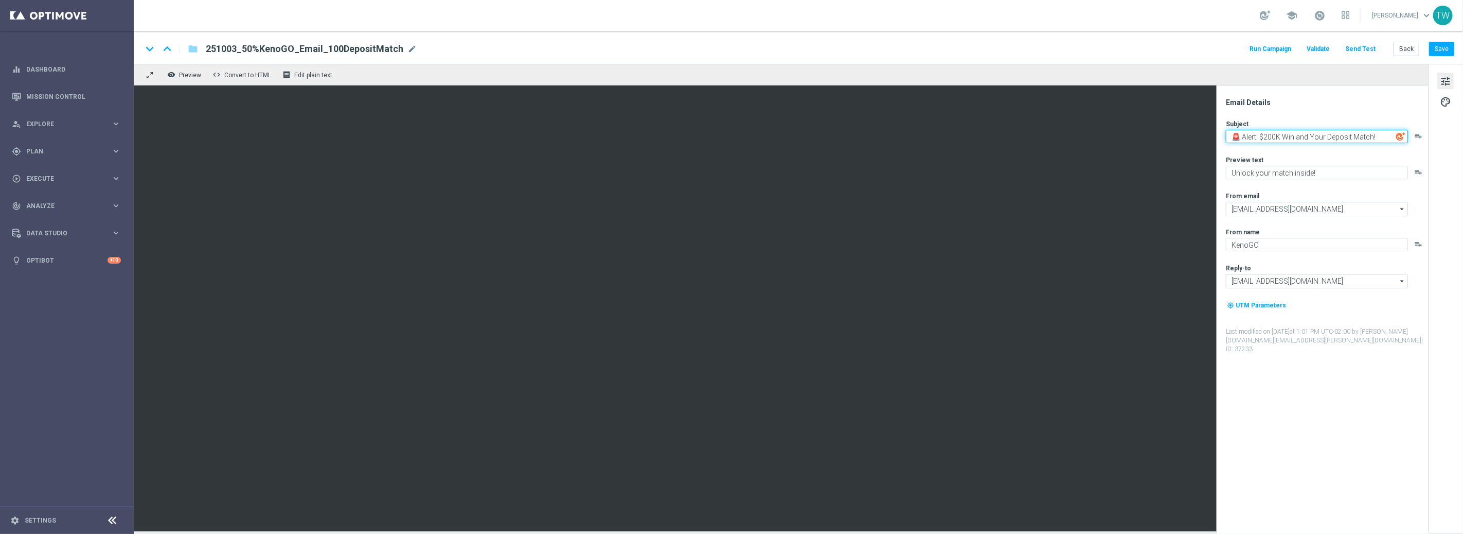
click at [1341, 138] on textarea "🚨 Alert: $200K Win and Your Deposit Match!" at bounding box center [1317, 136] width 182 height 13
paste textarea "+ a Deposit Match for you"
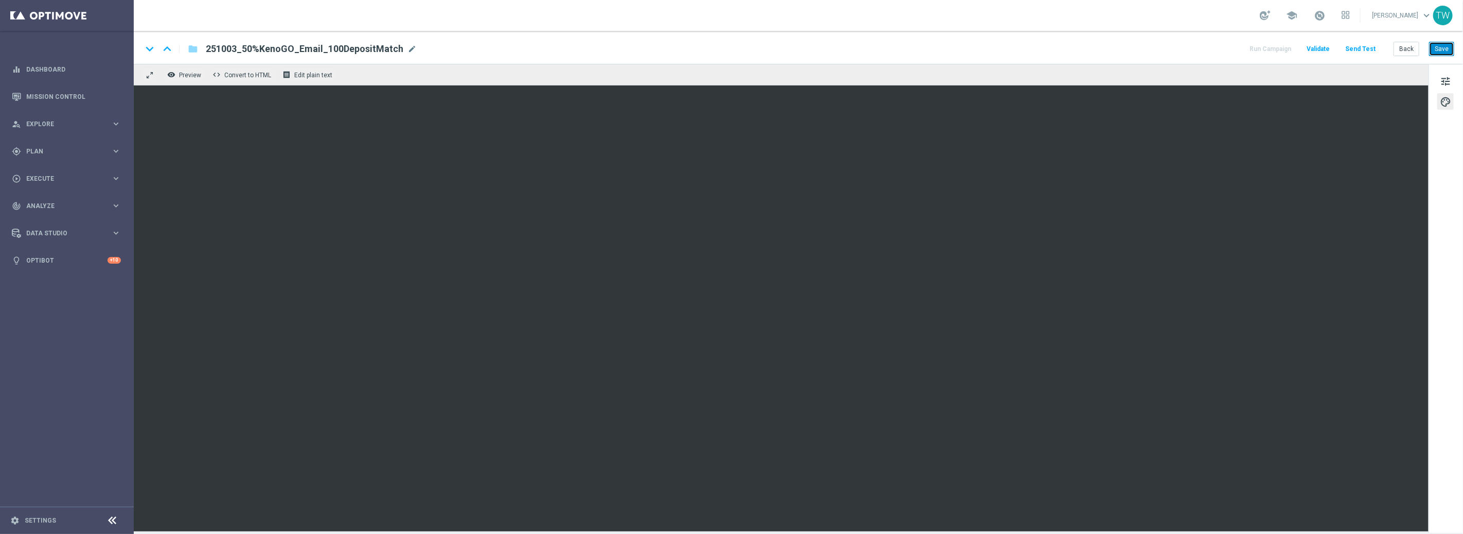
click at [1442, 44] on button "Save" at bounding box center [1441, 49] width 25 height 14
click at [1440, 84] on span "tune" at bounding box center [1445, 81] width 11 height 13
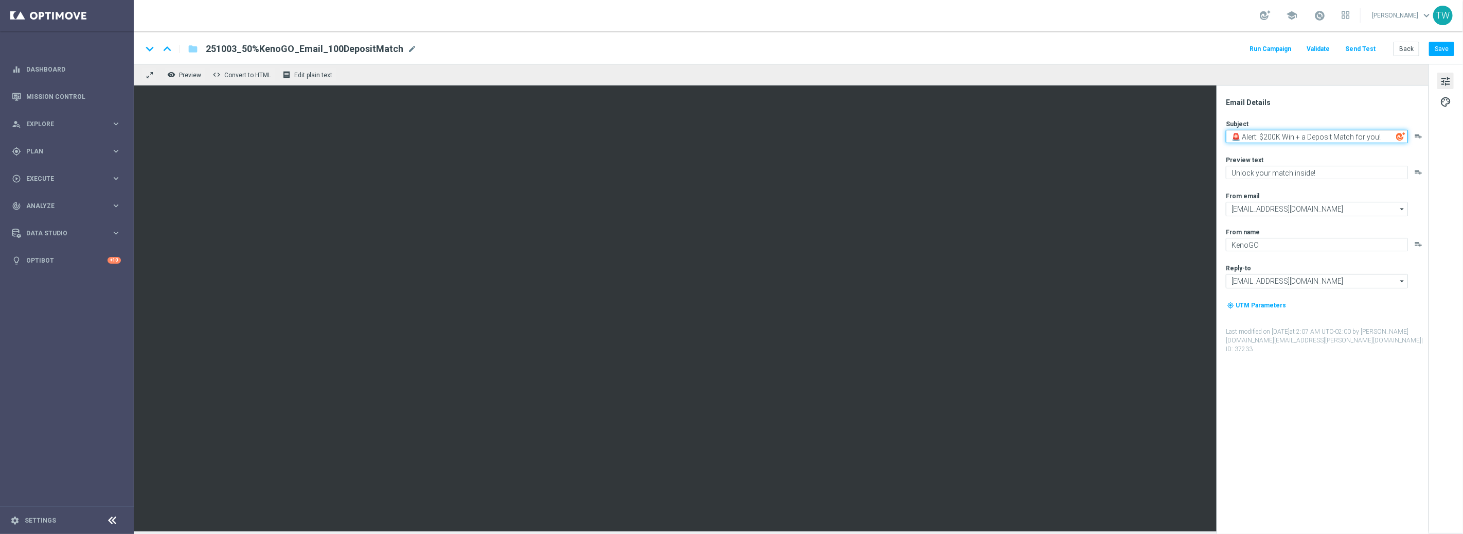
click at [1329, 136] on textarea "🚨 Alert: $200K Win + a Deposit Match for you!" at bounding box center [1317, 136] width 182 height 13
paste textarea "$200K Winner + a Deposit Match For Y"
type textarea "🎉 $200K Winner + a Deposit Match For You!"
click at [1450, 55] on button "Save" at bounding box center [1441, 49] width 25 height 14
click at [1450, 49] on button "Save" at bounding box center [1441, 49] width 25 height 14
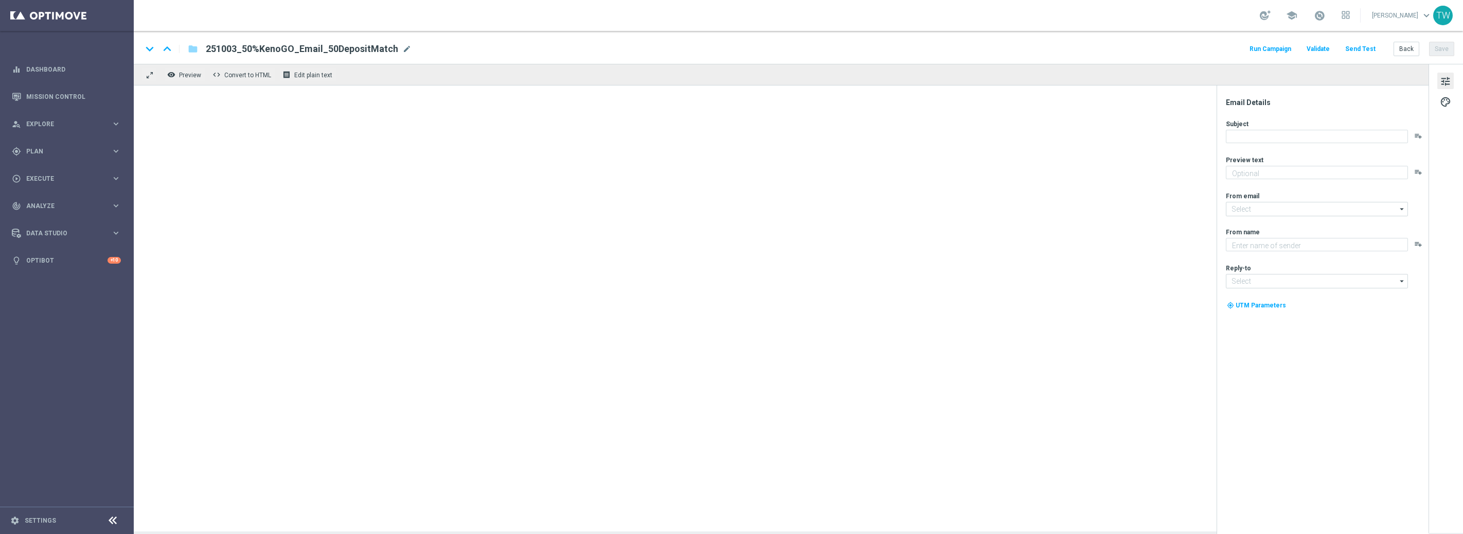
type textarea "Unlock your match inside!"
type input "[EMAIL_ADDRESS][DOMAIN_NAME]"
type textarea "KenoGO"
type input "[EMAIL_ADDRESS][DOMAIN_NAME]"
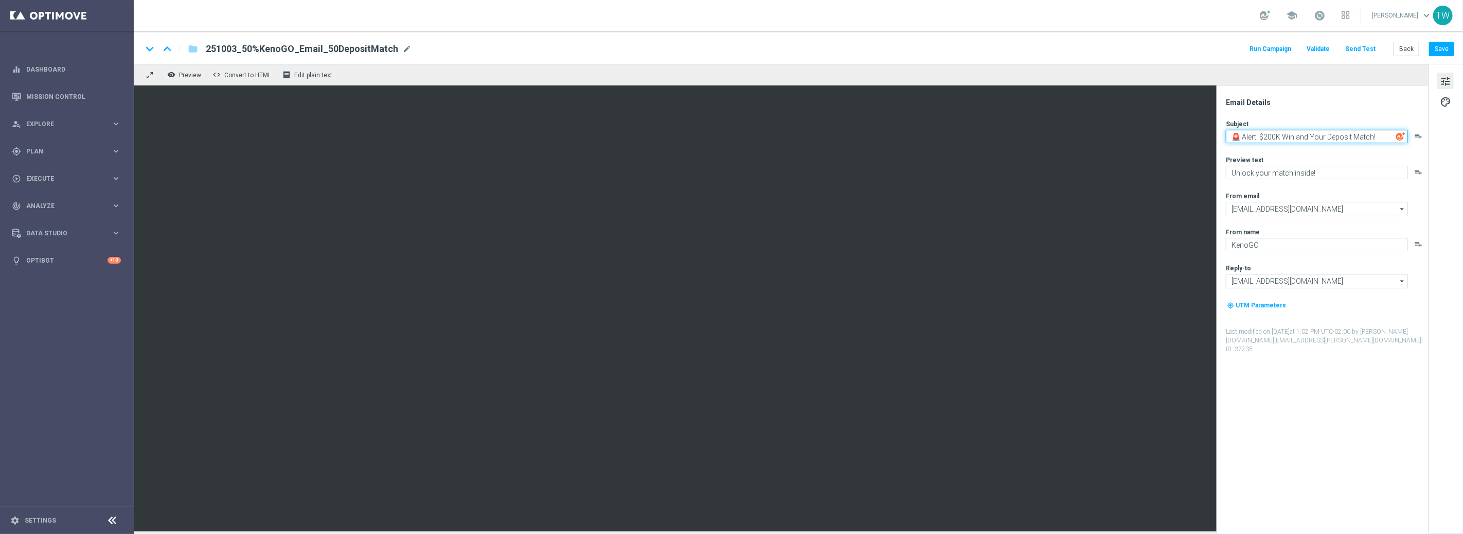
click at [1299, 138] on textarea "🚨 Alert: $200K Win and Your Deposit Match!" at bounding box center [1317, 136] width 182 height 13
paste textarea "+ a Deposit Match for you"
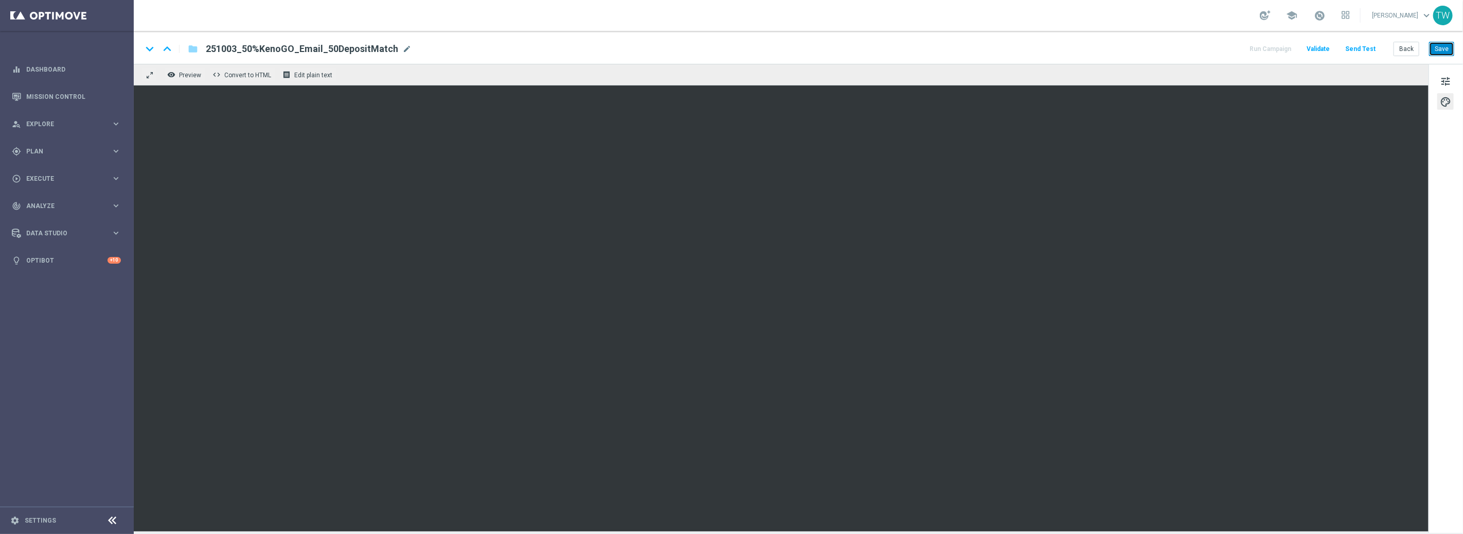
click at [1448, 49] on button "Save" at bounding box center [1441, 49] width 25 height 14
drag, startPoint x: 1445, startPoint y: 81, endPoint x: 1437, endPoint y: 83, distance: 7.6
click at [1444, 81] on span "tune" at bounding box center [1445, 81] width 11 height 13
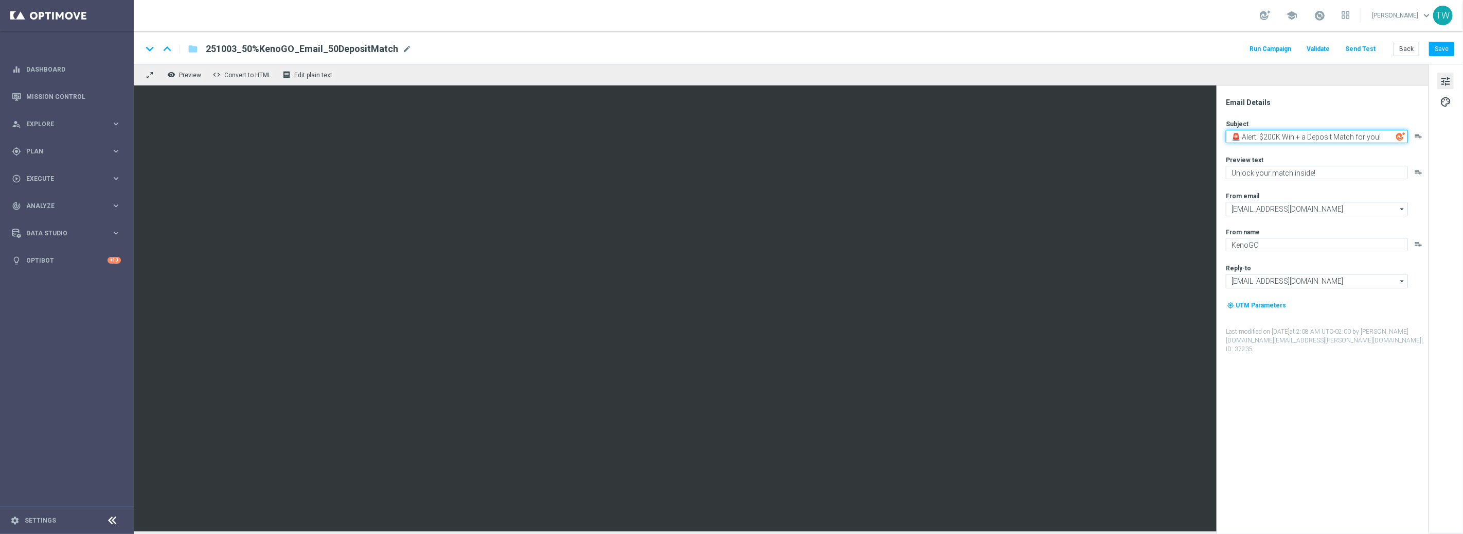
click at [1338, 137] on textarea "🚨 Alert: $200K Win + a Deposit Match for you!" at bounding box center [1317, 136] width 182 height 13
paste textarea "$200K Winner + a Deposit Match For Y"
type textarea "🎉 $200K Winner + a Deposit Match For You!"
click at [1446, 52] on button "Save" at bounding box center [1441, 49] width 25 height 14
click at [1451, 45] on button "Save" at bounding box center [1441, 49] width 25 height 14
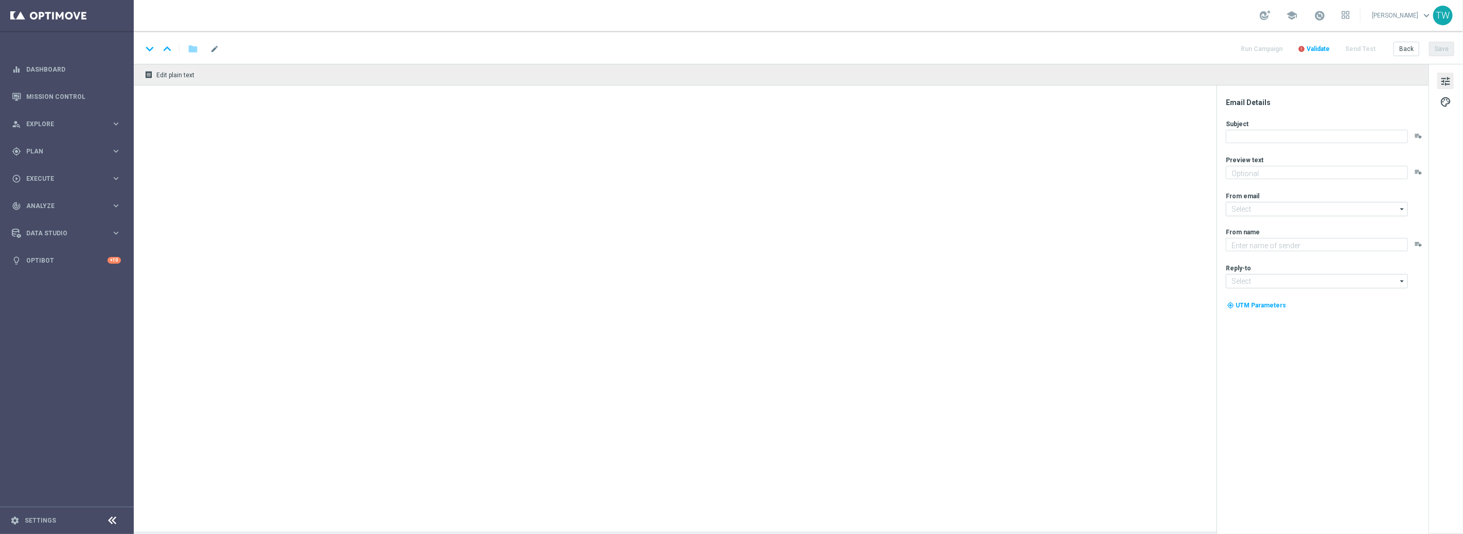
type textarea "Don’t miss your free play—expires soon!"
type input "[EMAIL_ADDRESS][DOMAIN_NAME]"
type textarea "KenoGO"
type input "[EMAIL_ADDRESS][DOMAIN_NAME]"
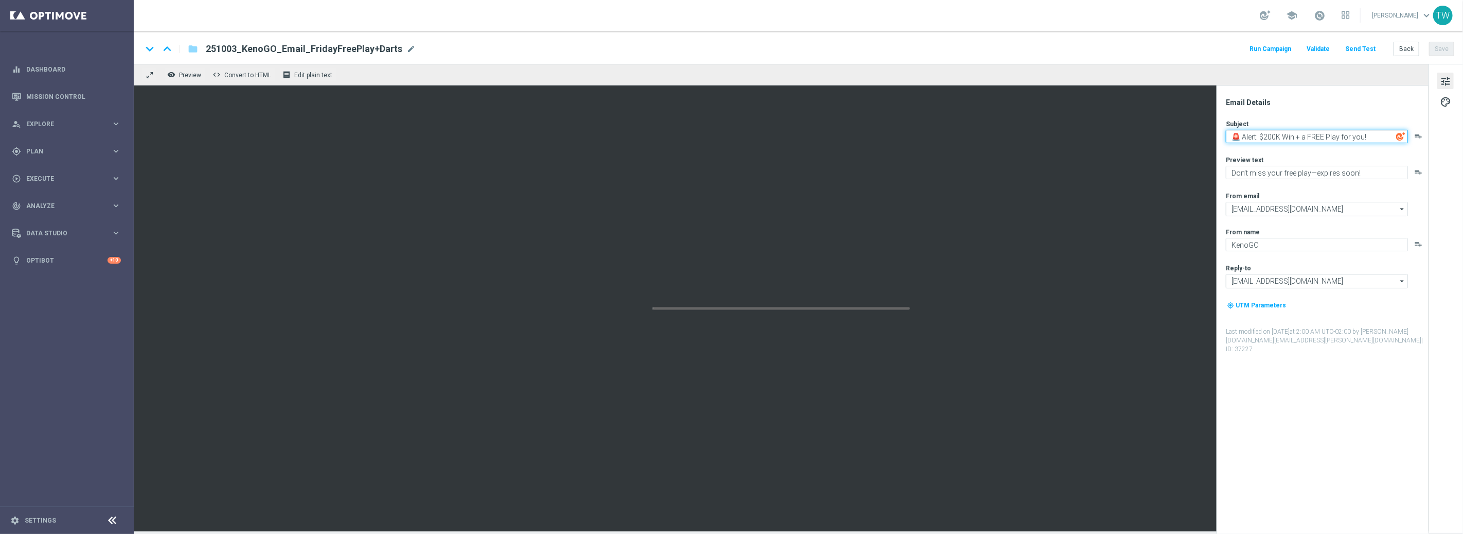
click at [1321, 138] on textarea "🚨 Alert: $200K Win + a FREE Play for you!" at bounding box center [1317, 136] width 182 height 13
paste textarea "$200K Winner + a FREE Play For Y"
drag, startPoint x: 1232, startPoint y: 136, endPoint x: 1240, endPoint y: 143, distance: 11.0
click at [1232, 136] on textarea "$200K Winner + a FREE Play For You!" at bounding box center [1317, 136] width 182 height 13
type textarea "🎉 $200K Winner + a FREE Play For You!"
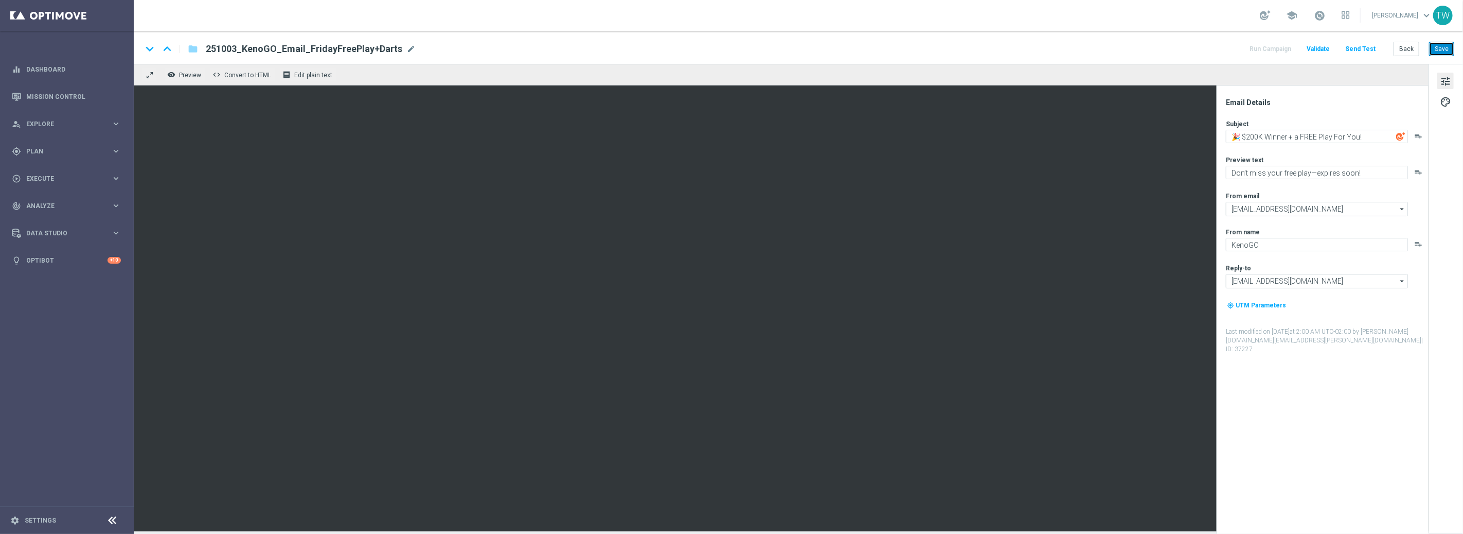
click at [1449, 48] on button "Save" at bounding box center [1441, 49] width 25 height 14
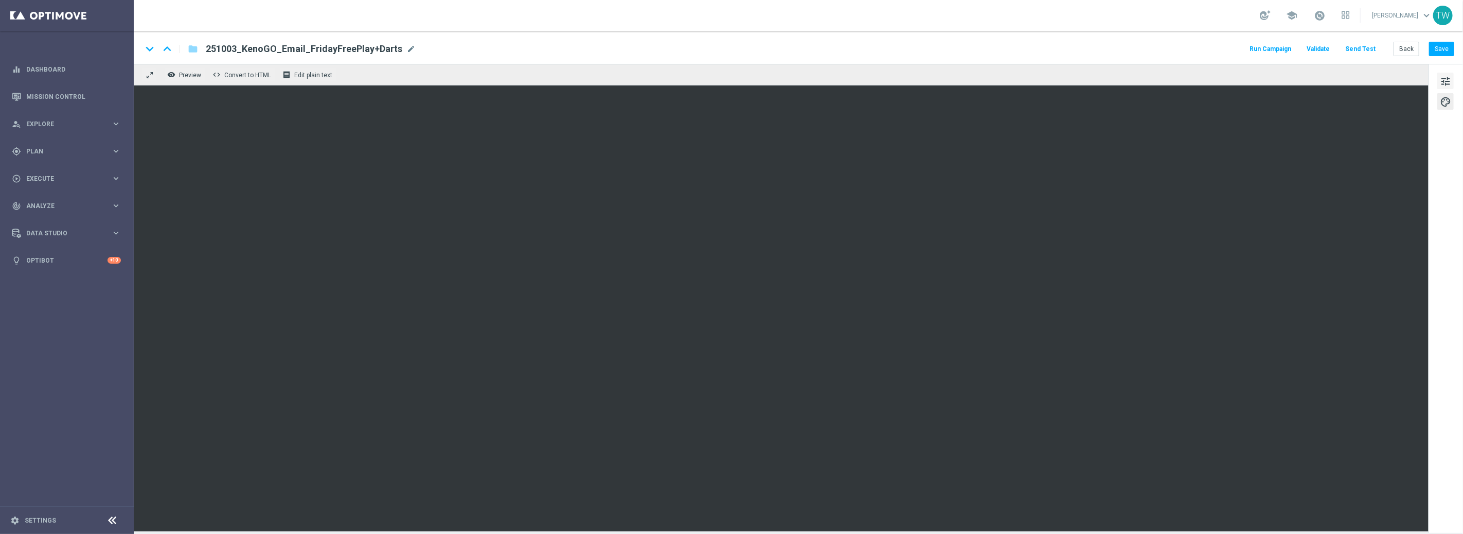
click at [1446, 81] on span "tune" at bounding box center [1445, 81] width 11 height 13
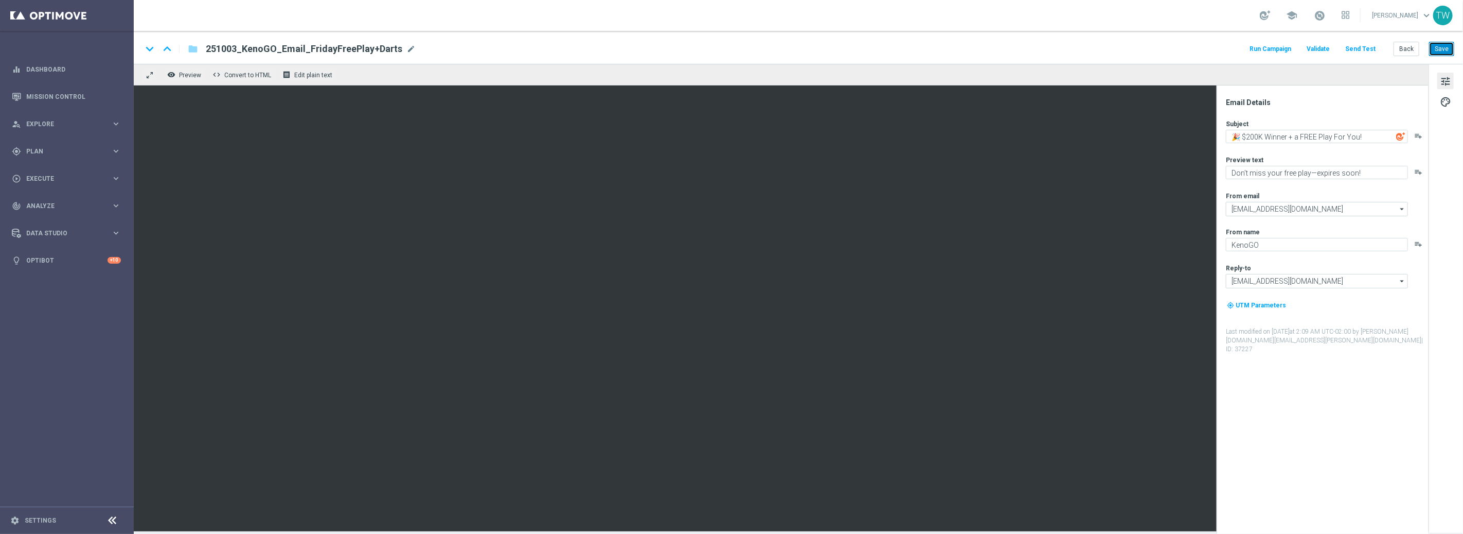
click at [1435, 50] on button "Save" at bounding box center [1441, 49] width 25 height 14
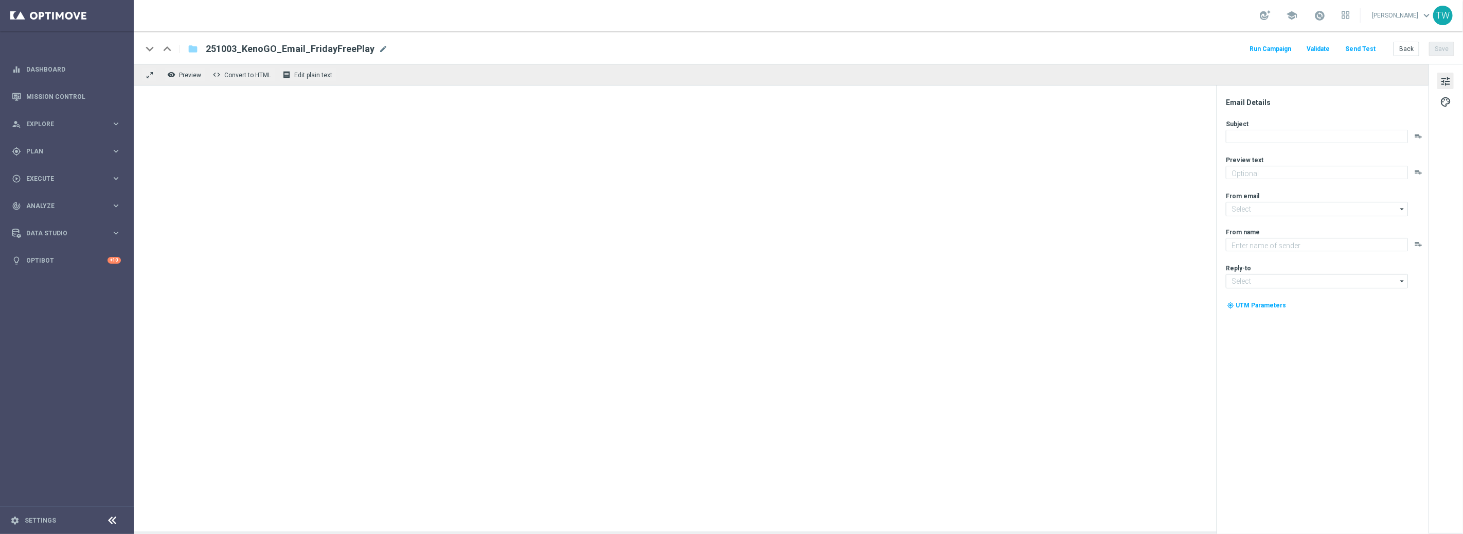
type textarea "Don’t miss your free play—expires soon!"
type input "[EMAIL_ADDRESS][DOMAIN_NAME]"
type textarea "KenoGO"
type input "[EMAIL_ADDRESS][DOMAIN_NAME]"
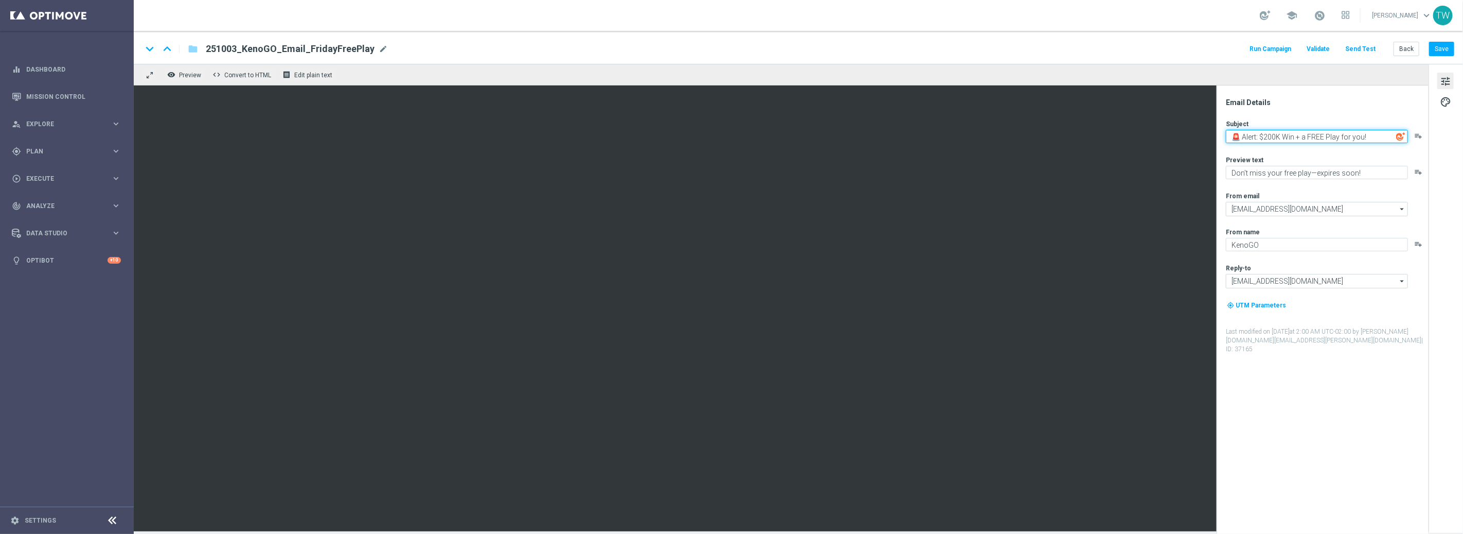
click at [1339, 139] on textarea "🚨 Alert: $200K Win + a FREE Play for you!" at bounding box center [1317, 136] width 182 height 13
paste textarea "$200K Winner + a FREE Play For Y"
type textarea "🎉 $200K Winner + a FREE Play For You!"
click at [1446, 52] on button "Save" at bounding box center [1441, 49] width 25 height 14
click at [1446, 51] on button "Save" at bounding box center [1441, 49] width 25 height 14
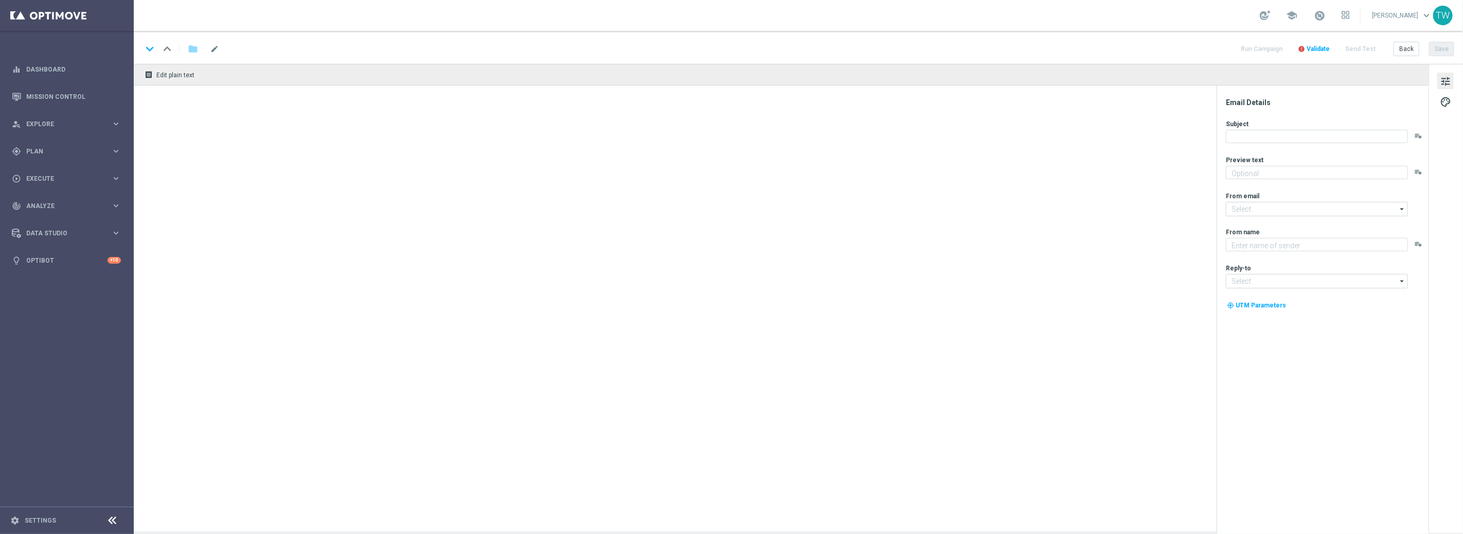
type textarea "Unlock your match inside!"
type textarea "KenoGO"
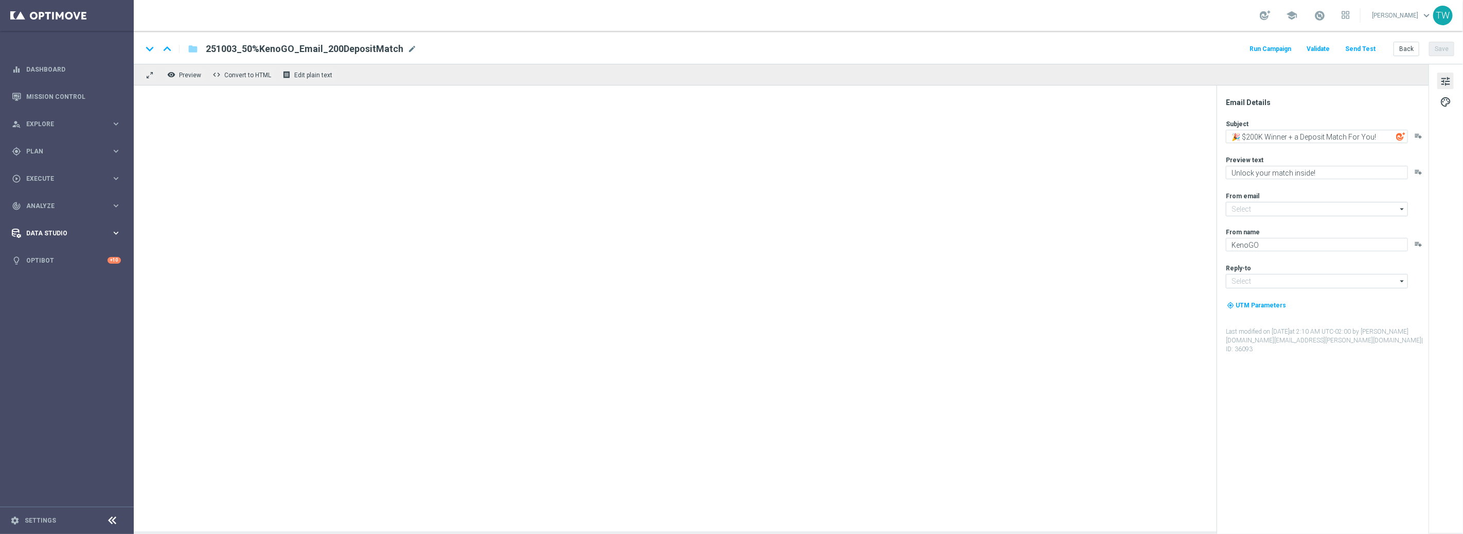
type input "[EMAIL_ADDRESS][DOMAIN_NAME]"
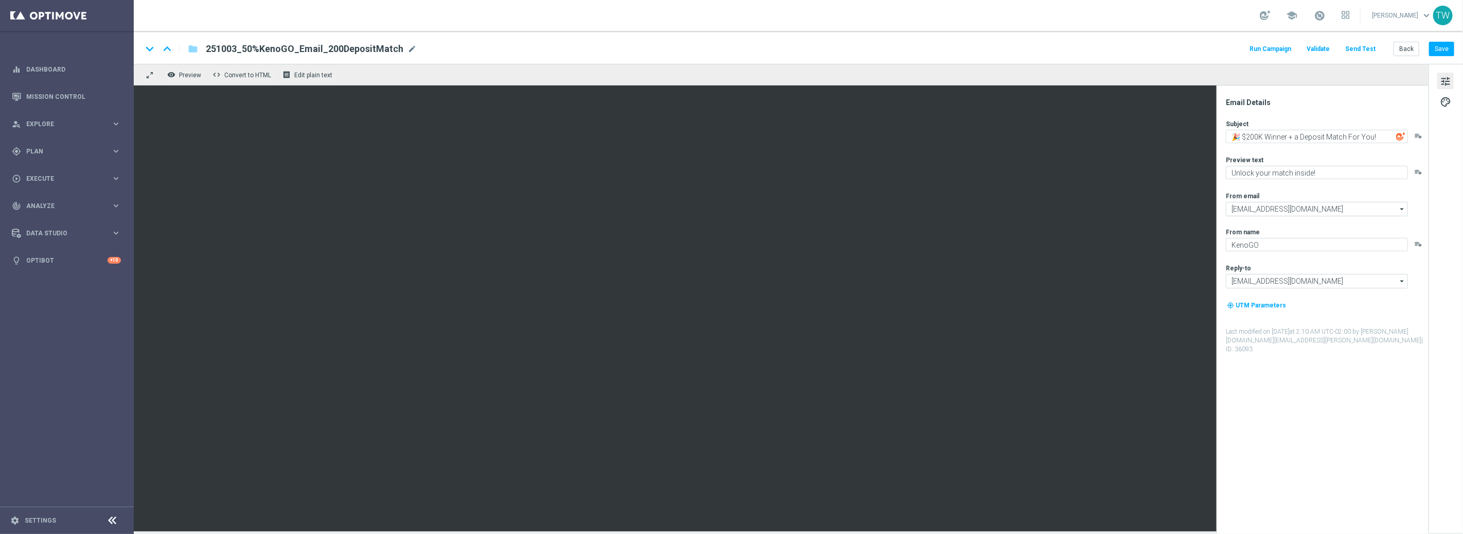
click at [1359, 50] on button "Send Test" at bounding box center [1360, 49] width 33 height 14
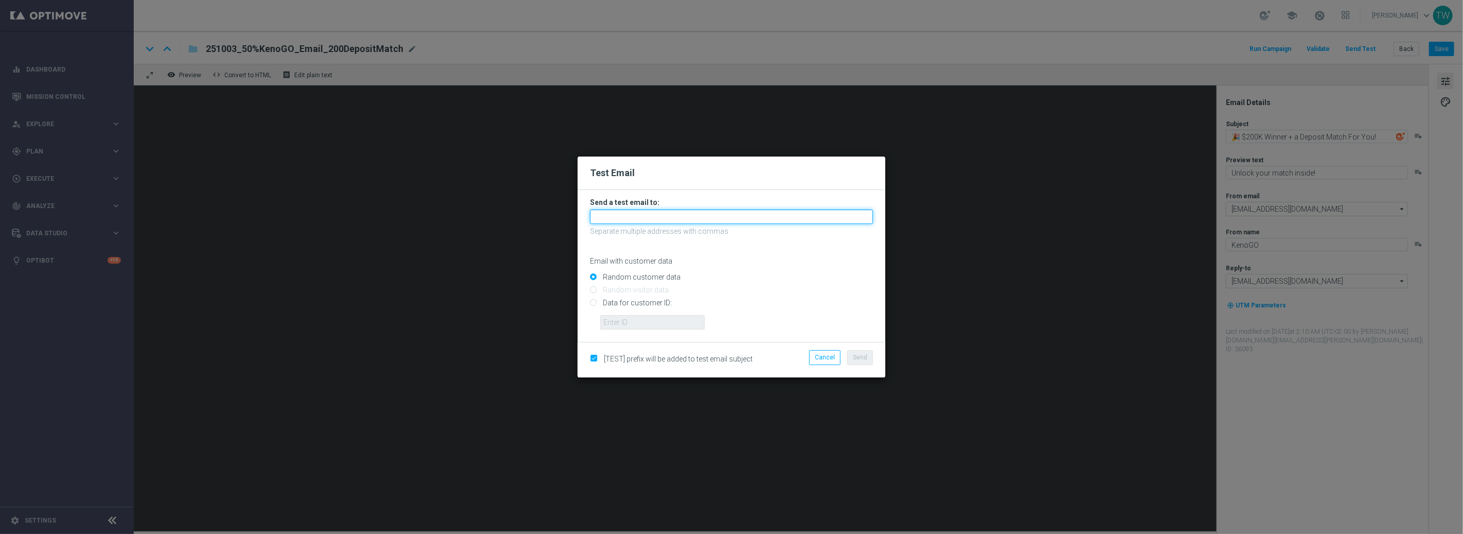
click at [722, 216] on input "text" at bounding box center [731, 216] width 283 height 14
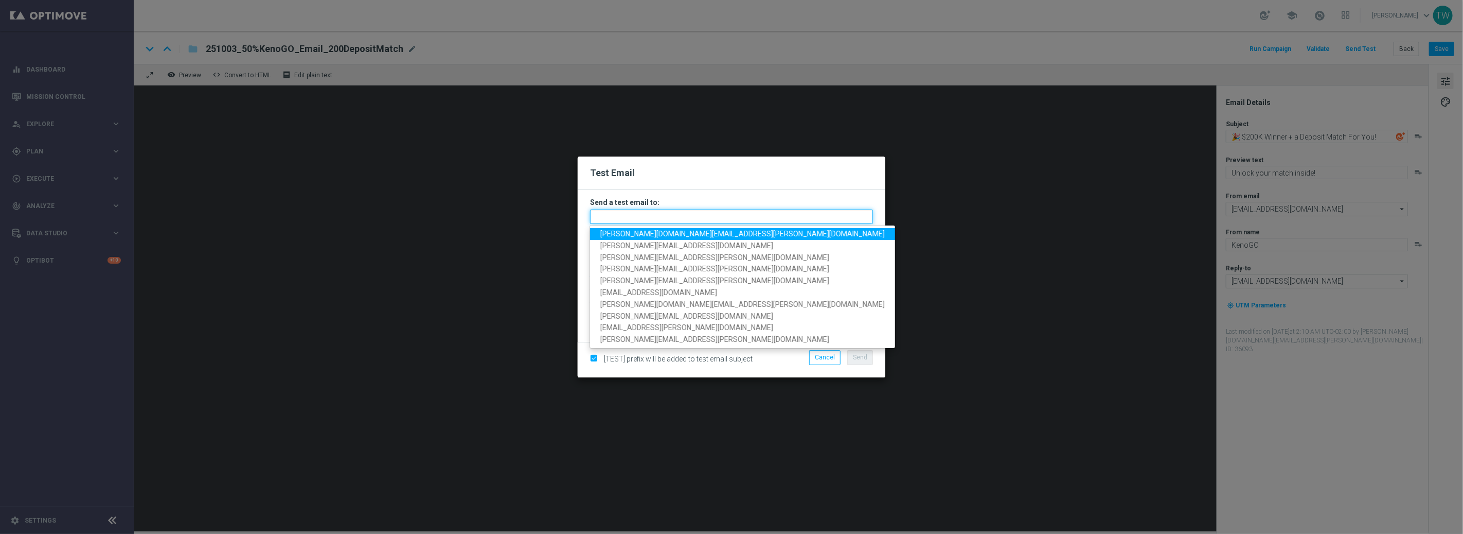
paste input "[PERSON_NAME][DOMAIN_NAME][EMAIL_ADDRESS][PERSON_NAME][DOMAIN_NAME], [DOMAIN_NA…"
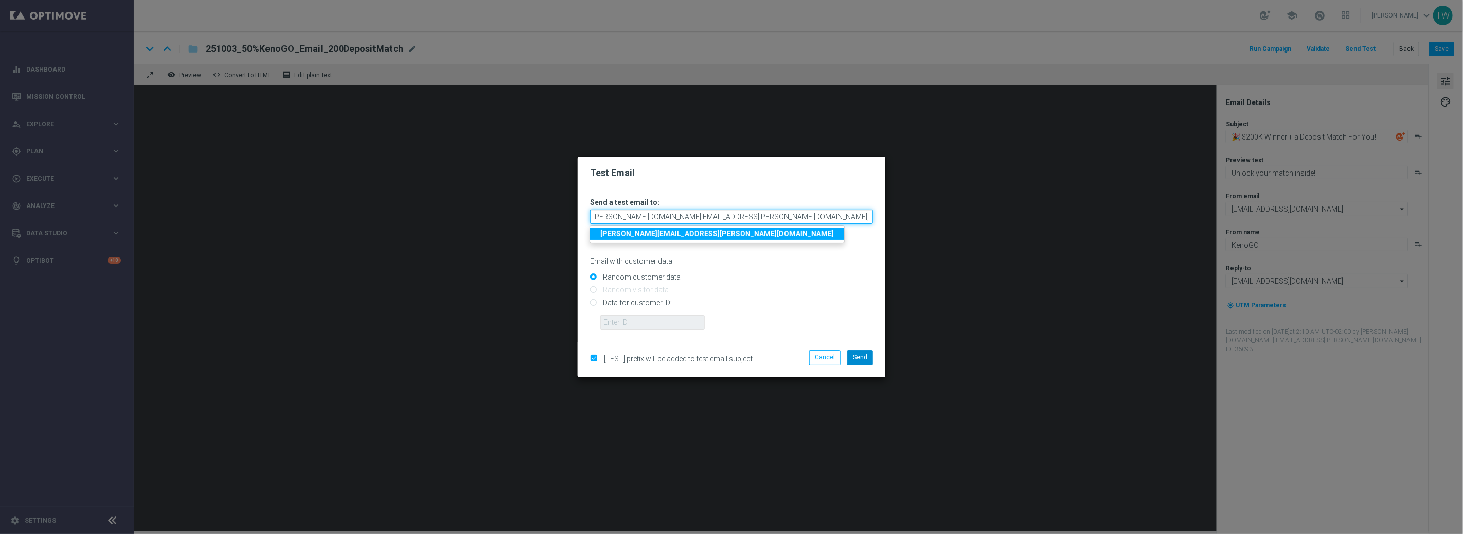
scroll to position [0, 187]
click at [862, 353] on span "Send" at bounding box center [860, 356] width 14 height 7
type input "[PERSON_NAME][DOMAIN_NAME][EMAIL_ADDRESS][PERSON_NAME][DOMAIN_NAME],[DOMAIN_NAM…"
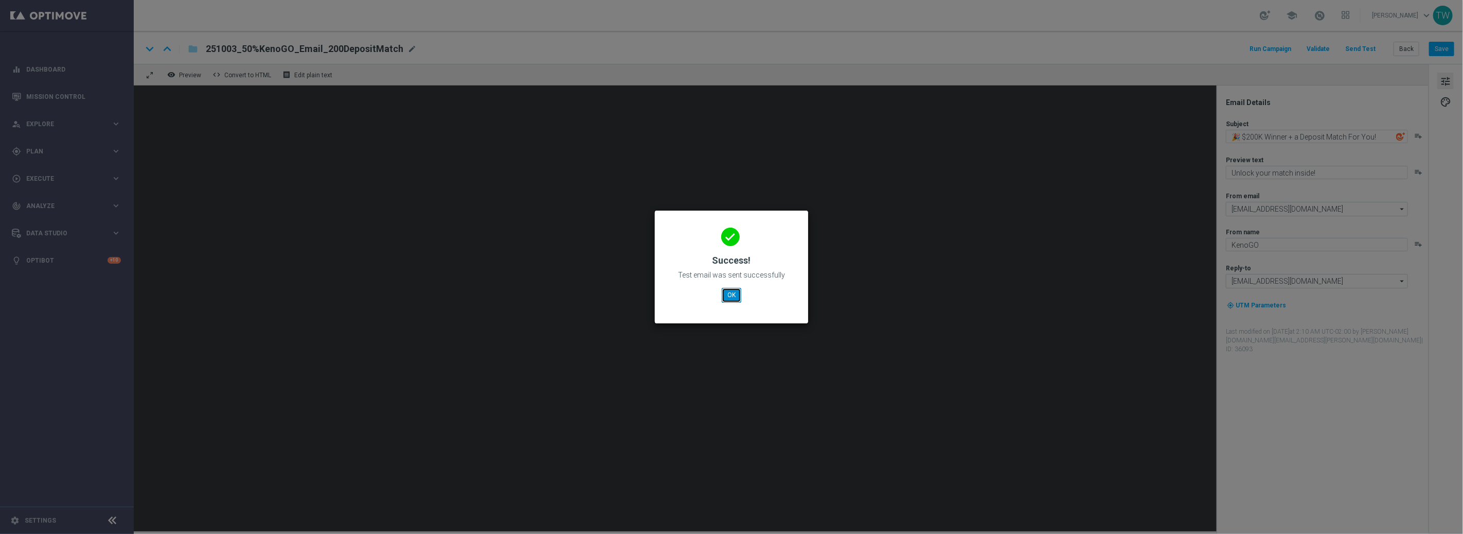
drag, startPoint x: 725, startPoint y: 298, endPoint x: 728, endPoint y: 293, distance: 6.4
click at [725, 298] on button "OK" at bounding box center [732, 295] width 20 height 14
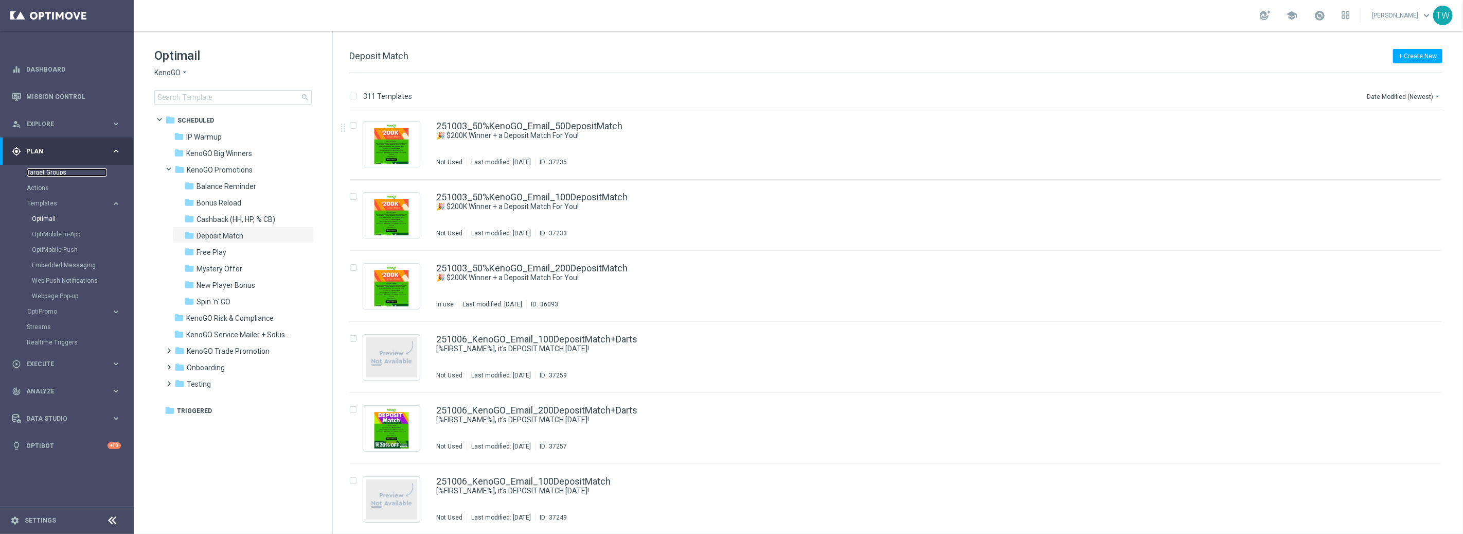
click at [52, 172] on link "Target Groups" at bounding box center [67, 172] width 80 height 8
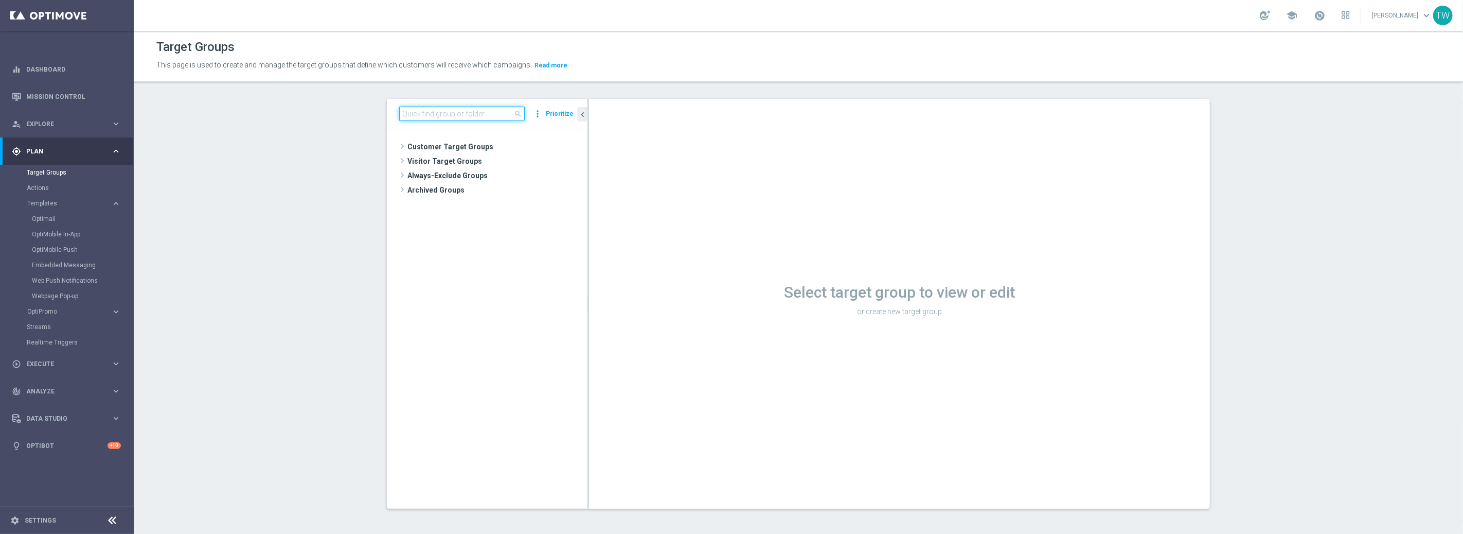
click at [438, 115] on input at bounding box center [462, 113] width 126 height 14
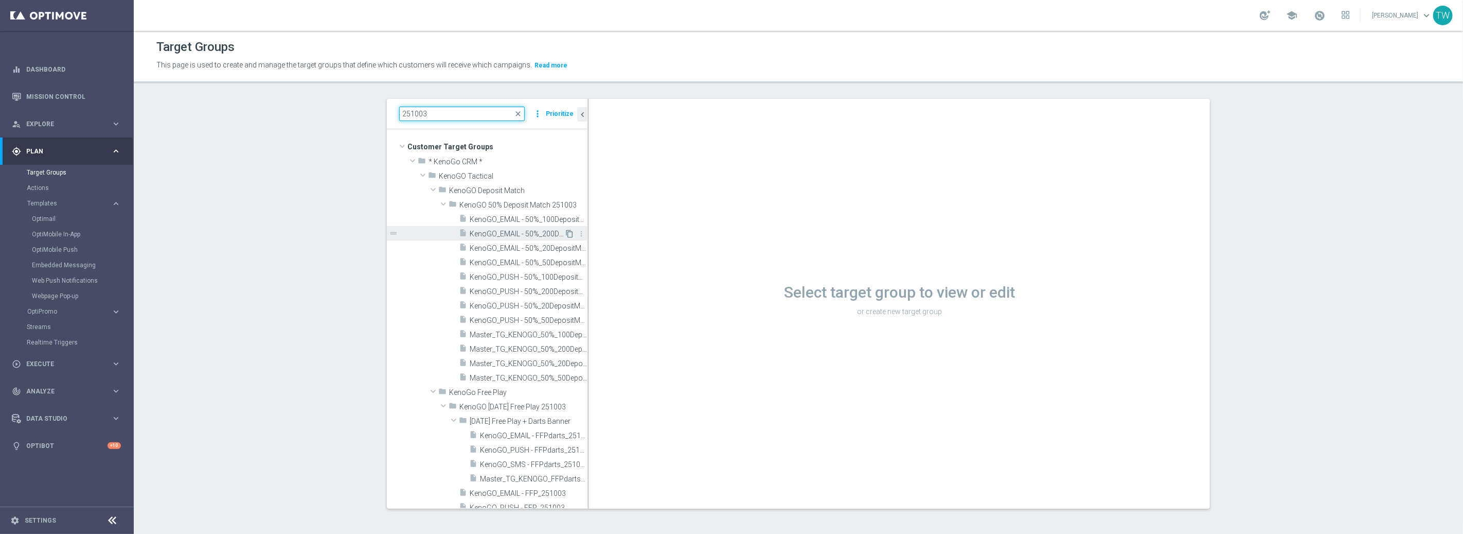
scroll to position [3, 0]
drag, startPoint x: 500, startPoint y: 111, endPoint x: 343, endPoint y: 107, distance: 157.0
click at [347, 108] on section "251003 close more_vert Prioritize Customer Target Groups library_add create_new…" at bounding box center [798, 311] width 1329 height 425
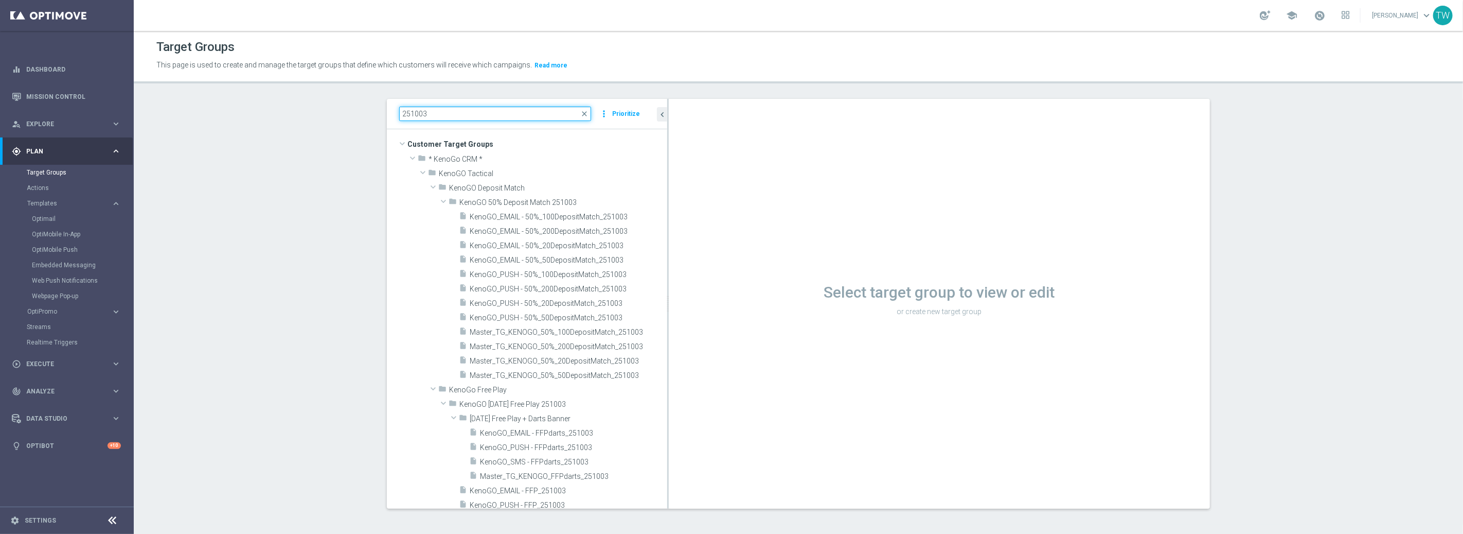
drag, startPoint x: 588, startPoint y: 226, endPoint x: 665, endPoint y: 224, distance: 76.7
click at [667, 224] on div at bounding box center [668, 304] width 2 height 410
type input "251003"
click at [634, 188] on icon "create_new_folder" at bounding box center [633, 188] width 8 height 8
click at [531, 202] on input "text" at bounding box center [510, 200] width 103 height 11
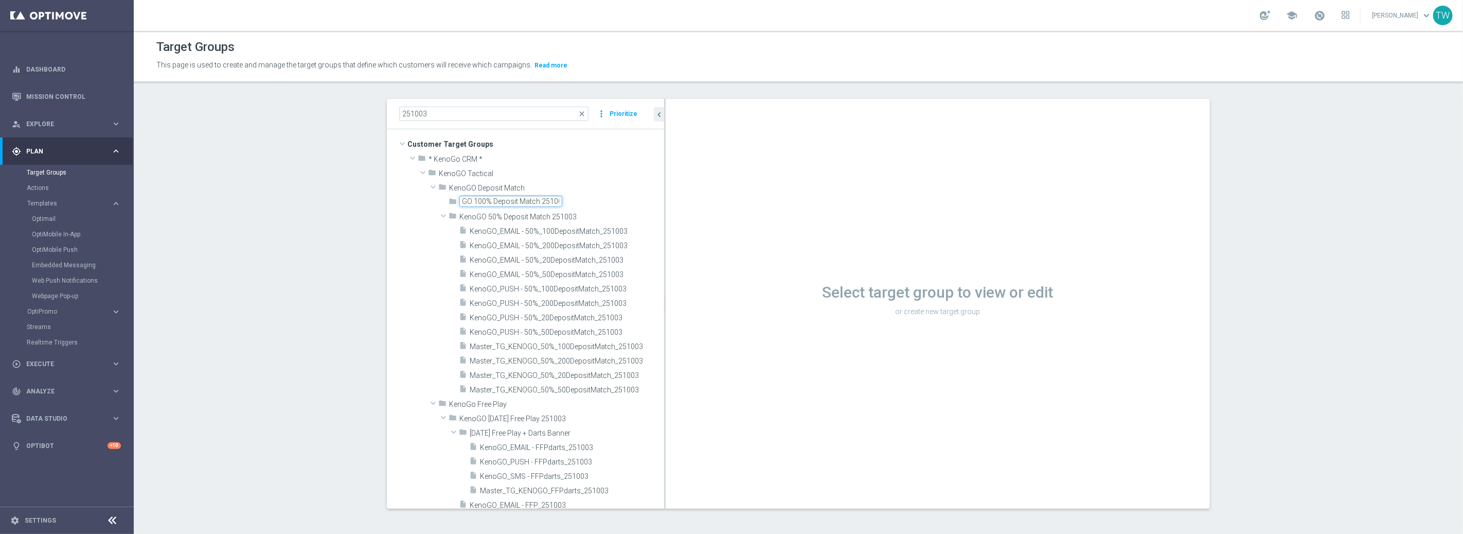
scroll to position [0, 22]
type input "KenoGO 100% Deposit Match 251005"
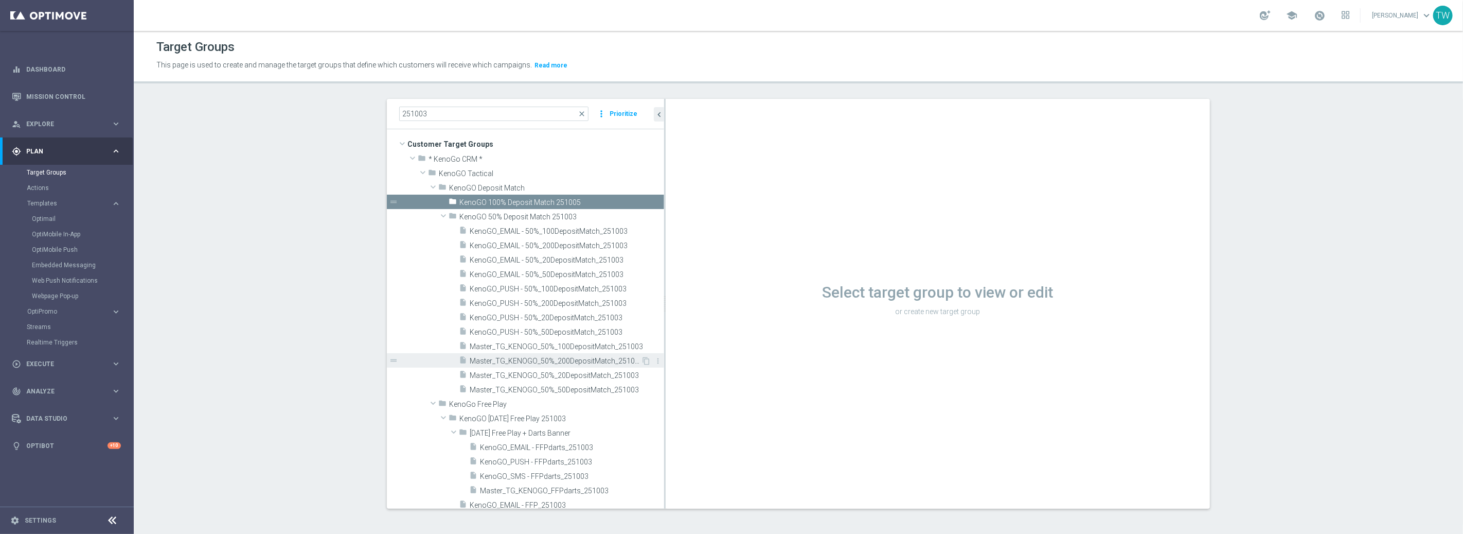
click at [589, 358] on span "Master_TG_KENOGO_50%_200DepositMatch_251003" at bounding box center [555, 361] width 171 height 9
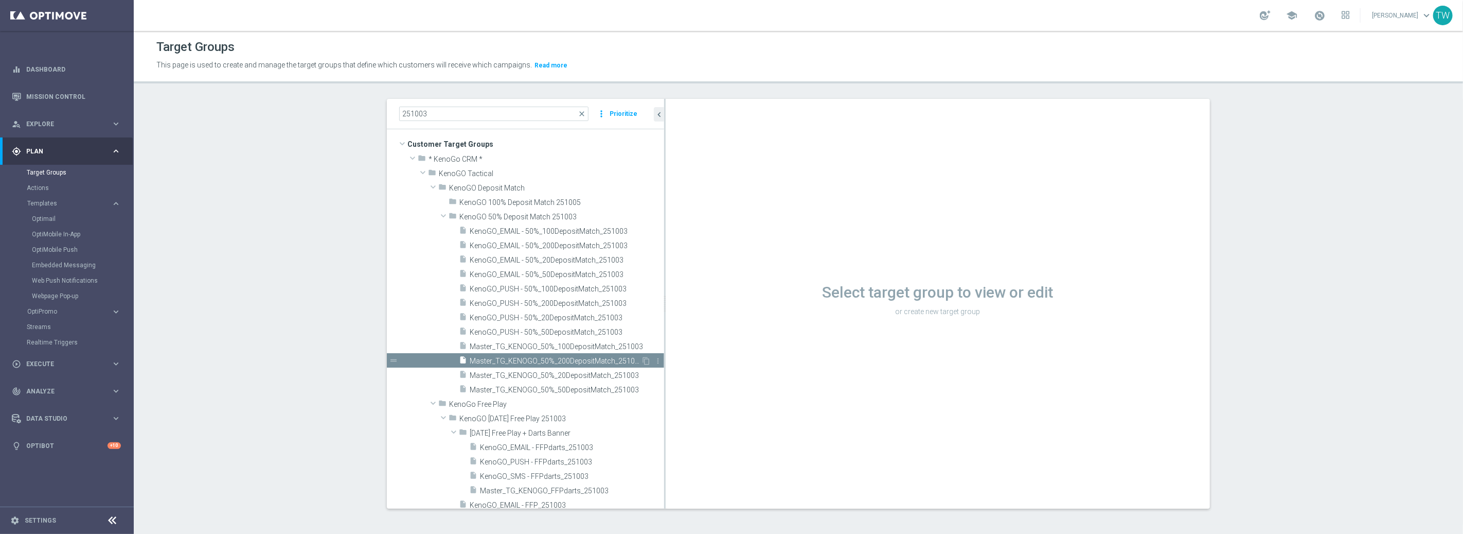
click at [610, 361] on span "Master_TG_KENOGO_50%_200DepositMatch_251003" at bounding box center [555, 361] width 171 height 9
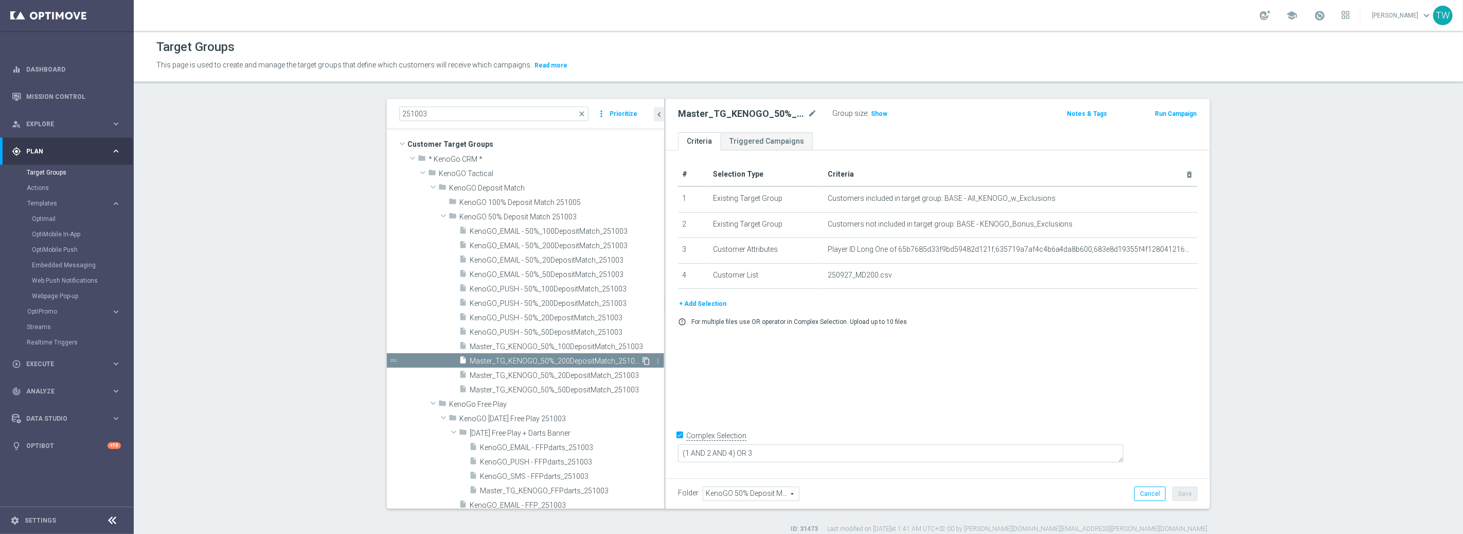
click at [643, 361] on icon "content_copy" at bounding box center [646, 361] width 8 height 8
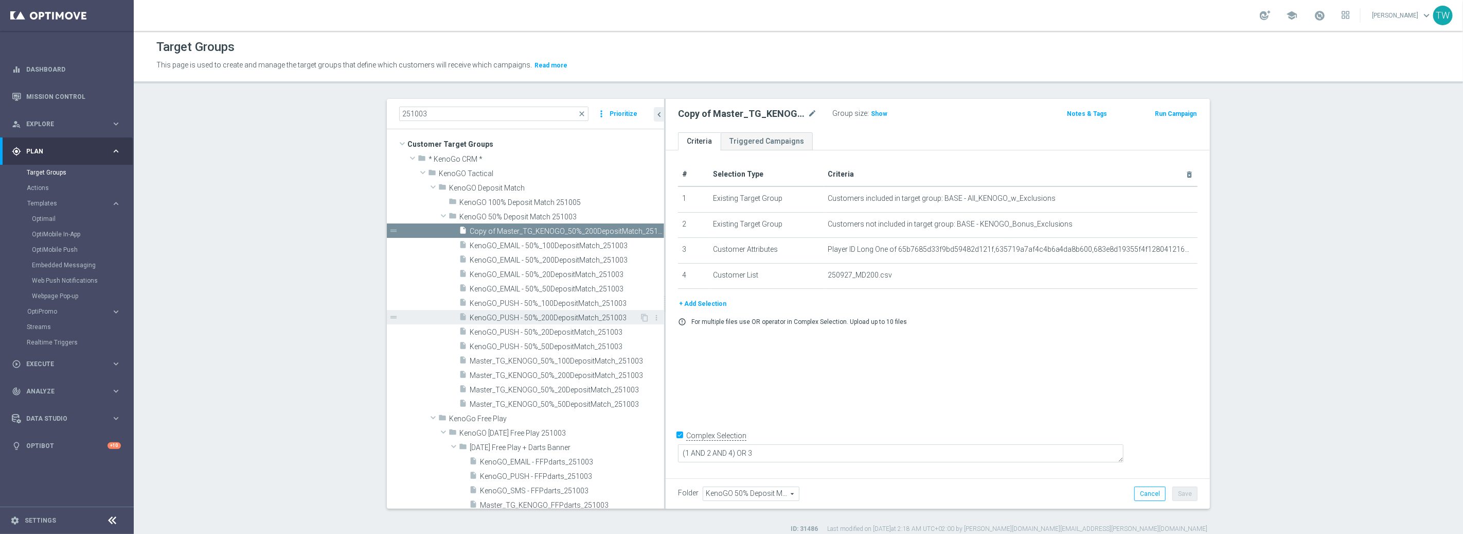
click at [629, 319] on span "KenoGO_PUSH - 50%_200DepositMatch_251003" at bounding box center [555, 317] width 170 height 9
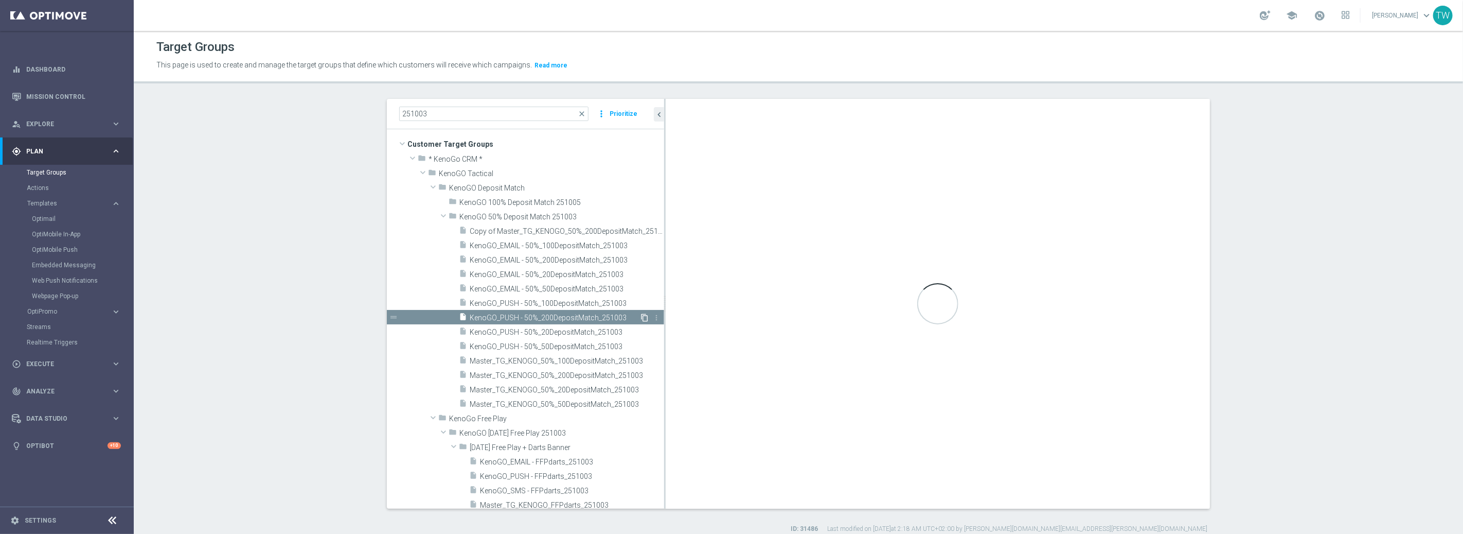
type textarea "(1 AND 2 AND 3 AND 4) OR 5"
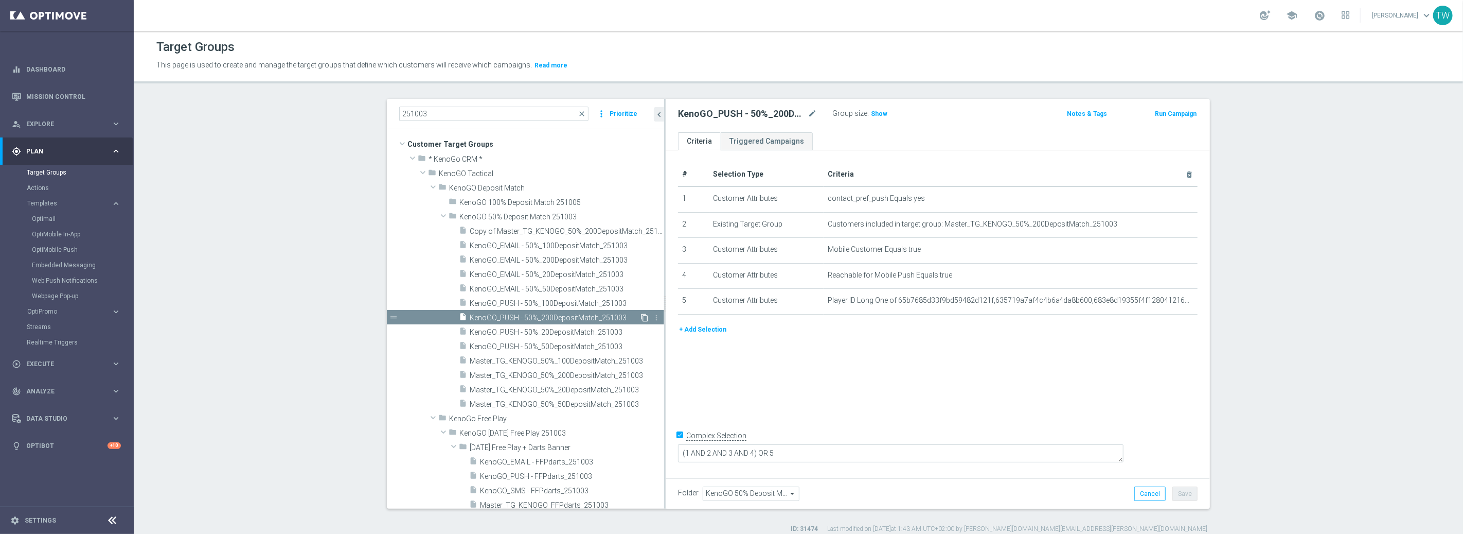
click at [646, 315] on icon "content_copy" at bounding box center [645, 317] width 8 height 8
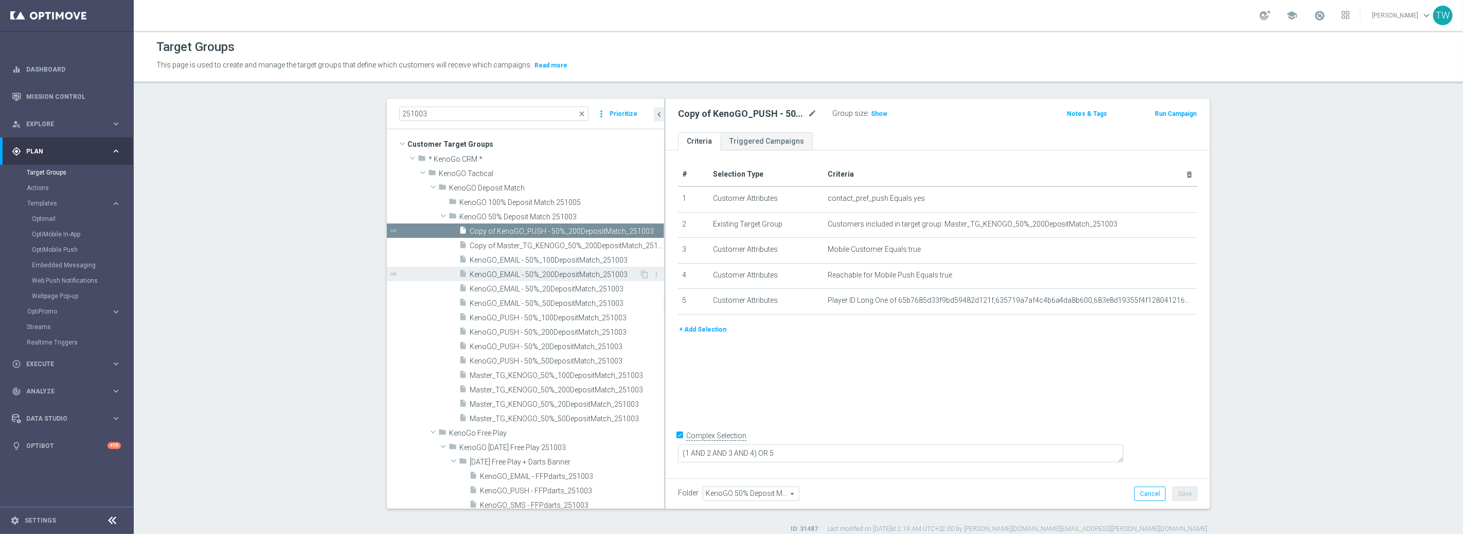
click at [599, 271] on span "KenoGO_EMAIL - 50%_200DepositMatch_251003" at bounding box center [555, 274] width 170 height 9
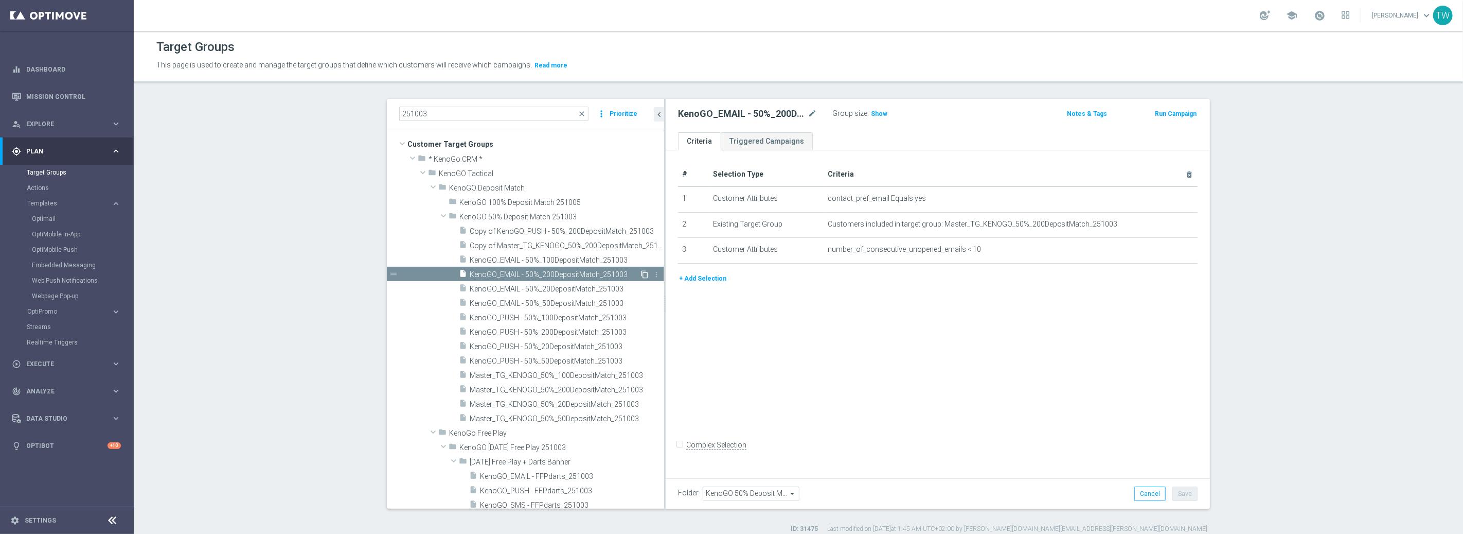
click at [642, 271] on icon "content_copy" at bounding box center [645, 274] width 8 height 8
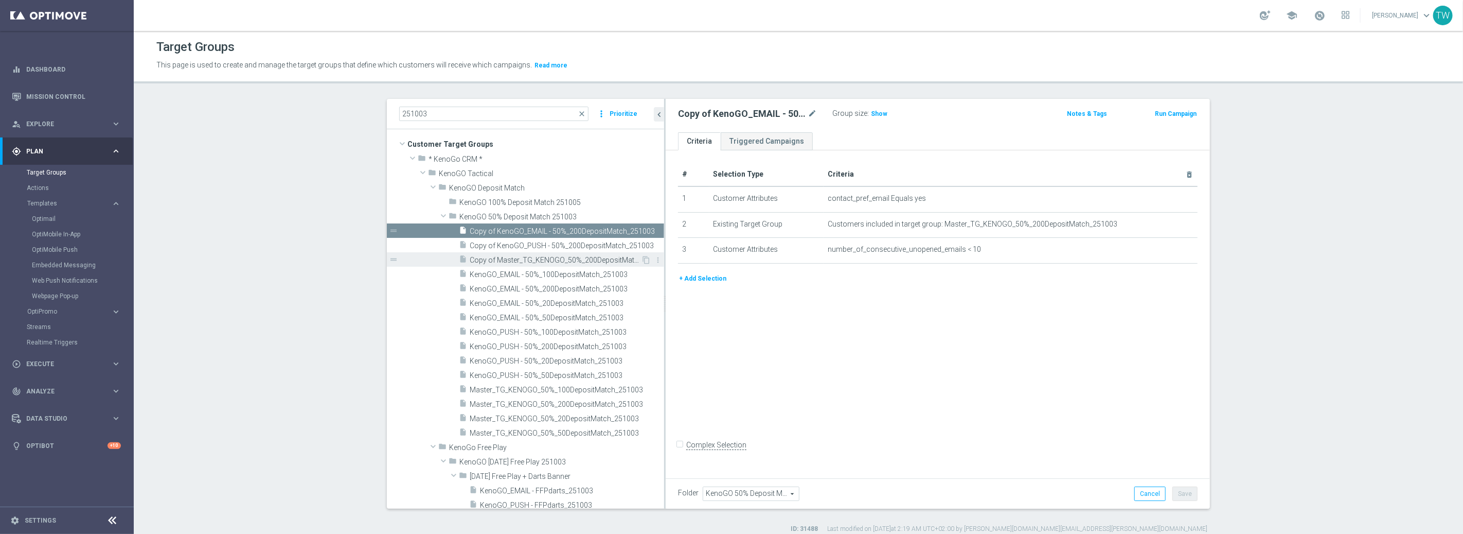
click at [565, 256] on span "Copy of Master_TG_KENOGO_50%_200DepositMatch_251003" at bounding box center [555, 260] width 171 height 9
click at [562, 245] on span "Copy of KenoGO_PUSH - 50%_200DepositMatch_251003" at bounding box center [555, 245] width 171 height 9
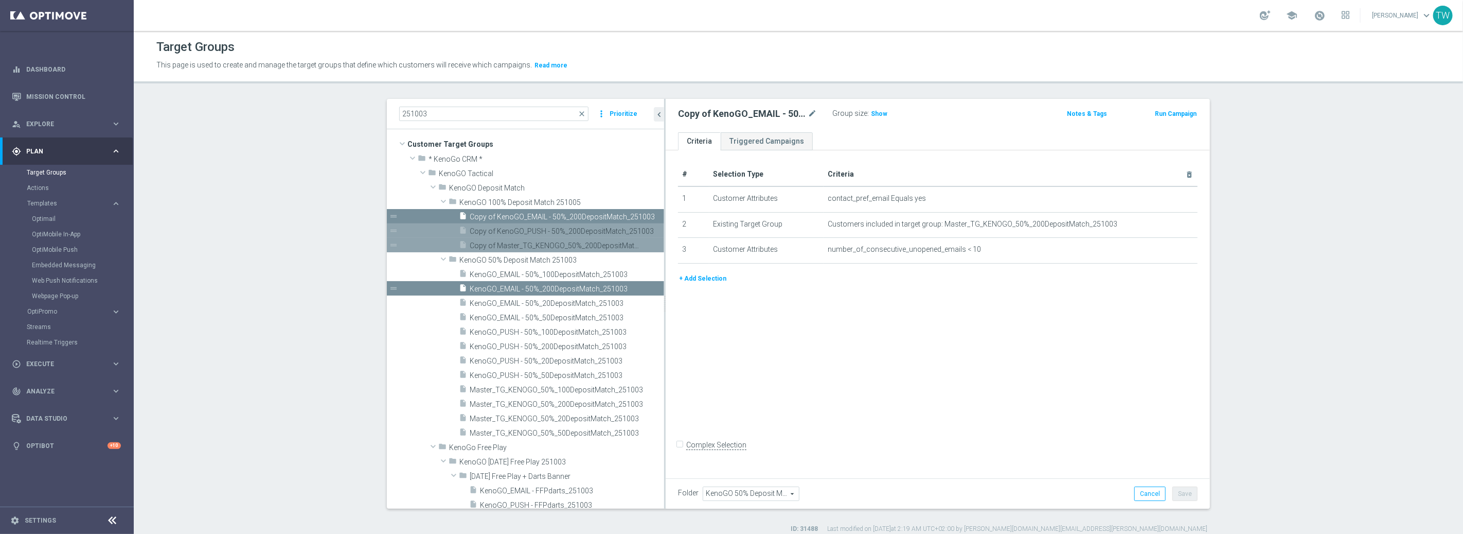
click at [549, 239] on div "insert_drive_file Copy of Master_TG_KENOGO_50%_200DepositMatch_251003" at bounding box center [550, 245] width 182 height 14
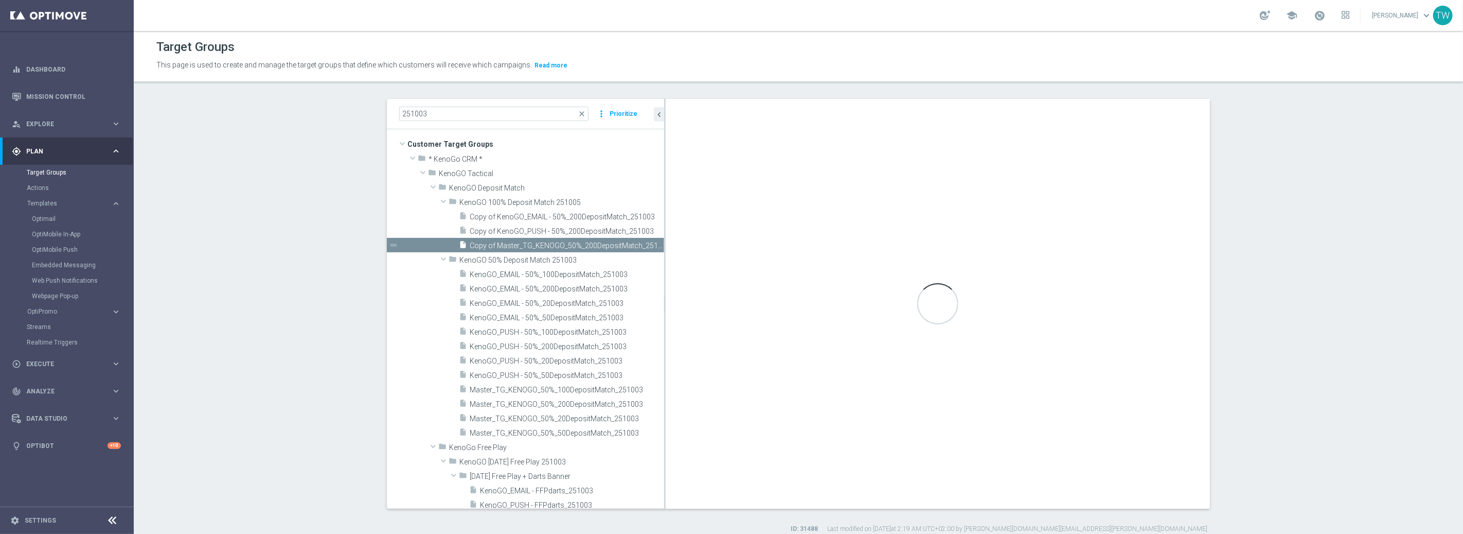
checkbox input "true"
type input "KenoGO 100% Deposit Match 251005"
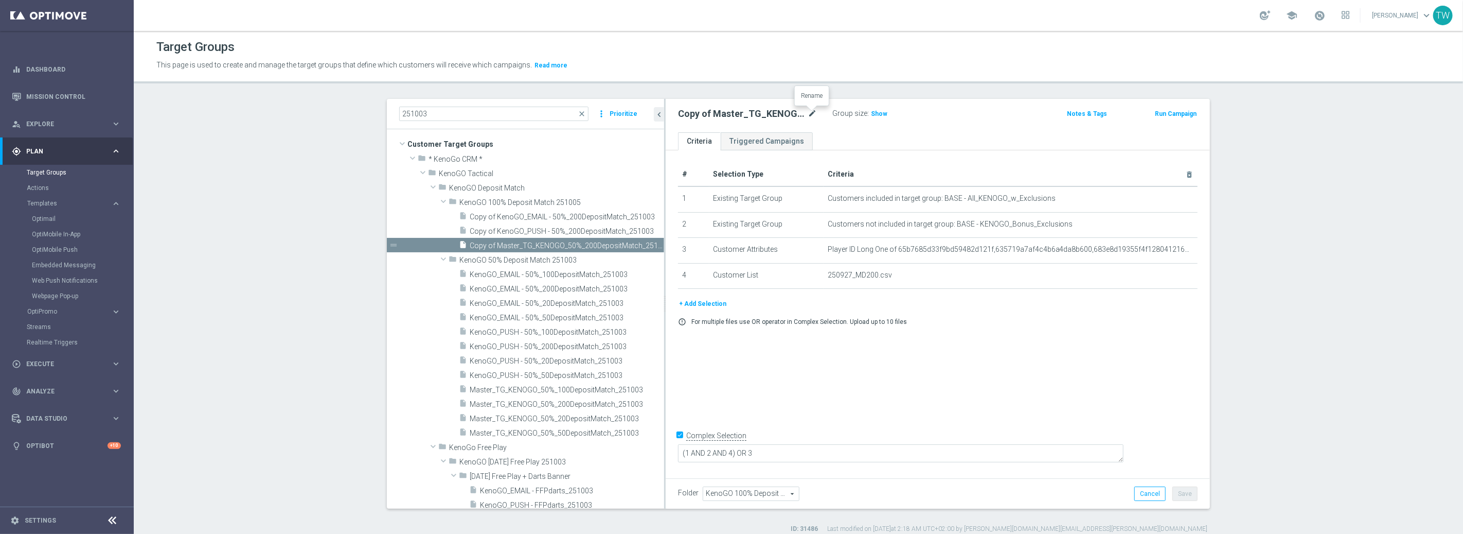
click at [813, 112] on icon "mode_edit" at bounding box center [812, 114] width 9 height 12
click at [730, 113] on input "Copy of Master_TG_KENOGO_50%_200DepositMatch_251003" at bounding box center [747, 115] width 139 height 14
type input "Master_TG_KENOGO_200DepositMatch_251005"
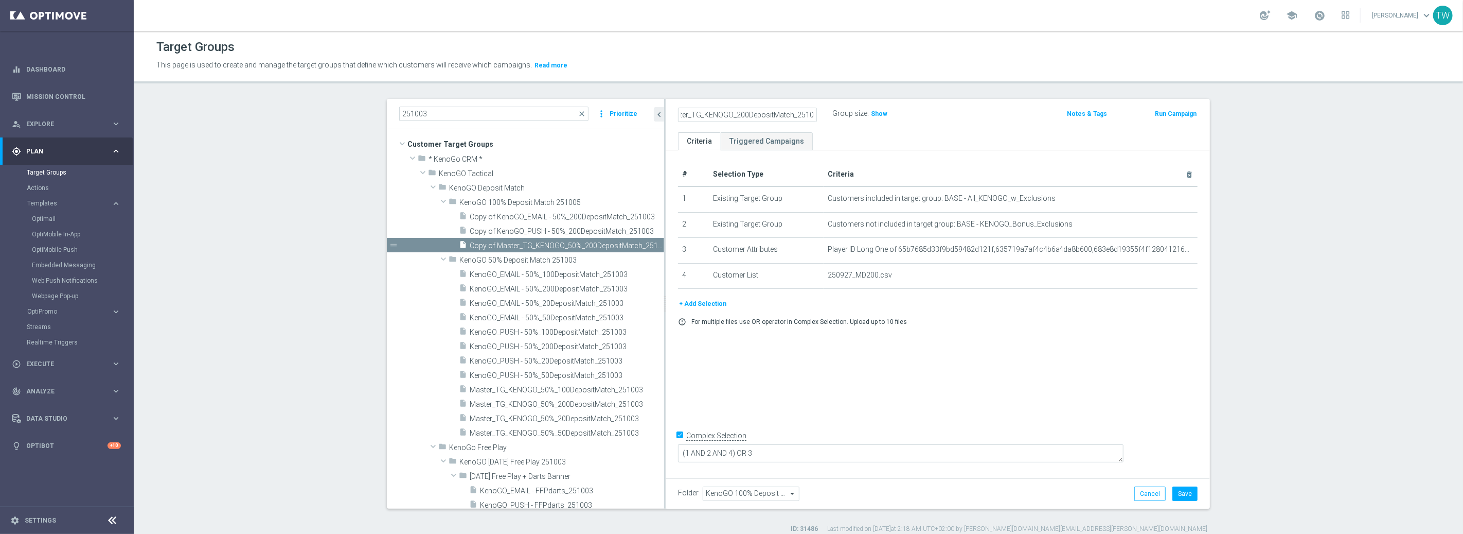
scroll to position [0, 0]
click at [1186, 492] on button "Save" at bounding box center [1184, 493] width 25 height 14
click at [643, 243] on icon "content_copy" at bounding box center [645, 245] width 8 height 8
click at [815, 110] on icon "mode_edit" at bounding box center [812, 114] width 9 height 12
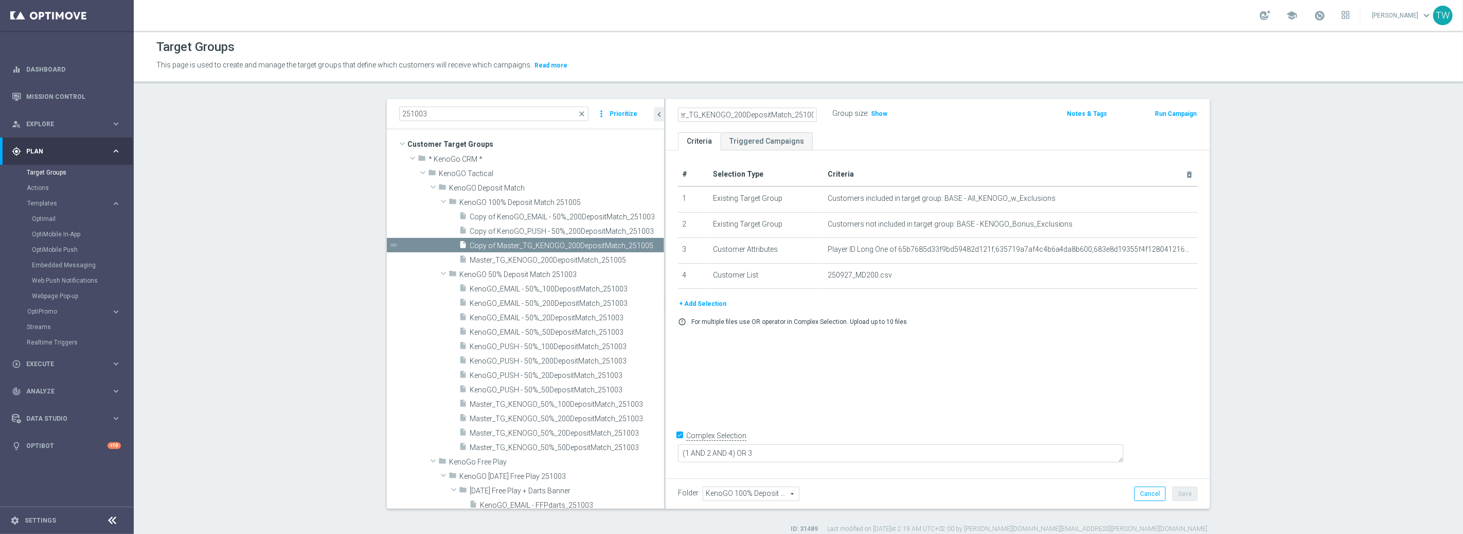
click at [736, 114] on input "Copy of Master_TG_KENOGO_200DepositMatch_251005" at bounding box center [747, 115] width 139 height 14
type input "Master_TG_KENOGO_100DepositMatch_251005"
drag, startPoint x: 1078, startPoint y: 414, endPoint x: 1120, endPoint y: 448, distance: 53.8
click at [1079, 415] on div "# Selection Type Criteria delete_forever 1 Existing Target Group Customers incl…" at bounding box center [938, 312] width 544 height 324
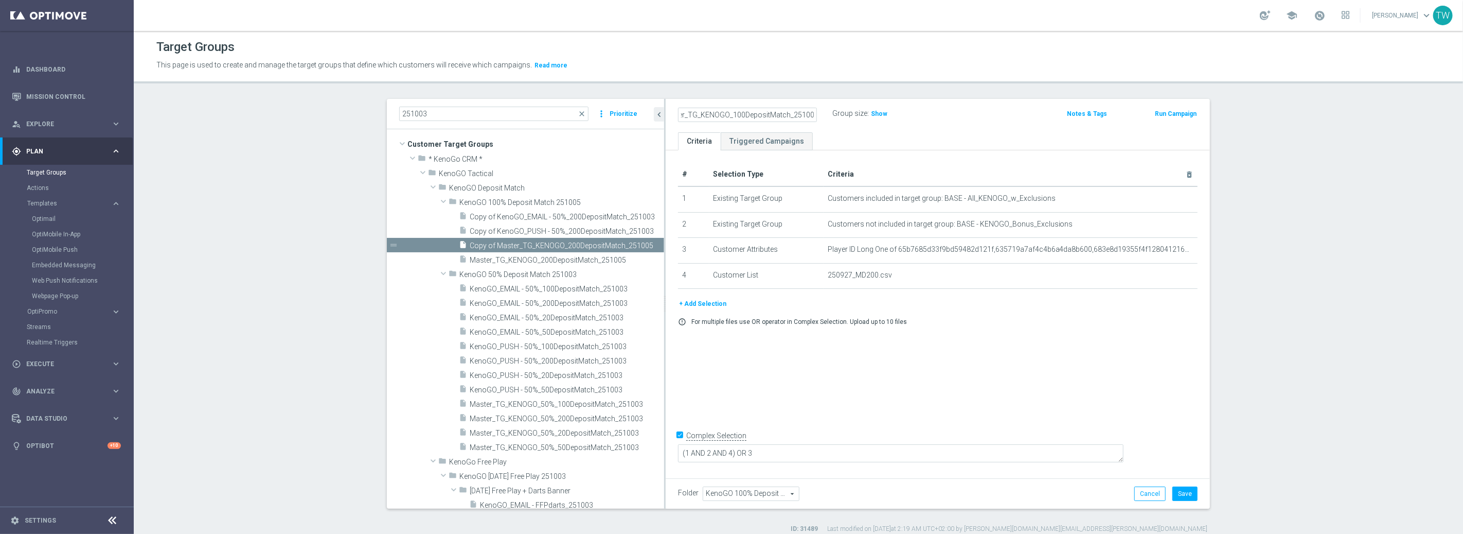
scroll to position [0, 0]
click at [1178, 488] on button "Save" at bounding box center [1184, 493] width 25 height 14
click at [645, 243] on icon "content_copy" at bounding box center [645, 245] width 8 height 8
click at [810, 115] on icon "mode_edit" at bounding box center [812, 114] width 9 height 12
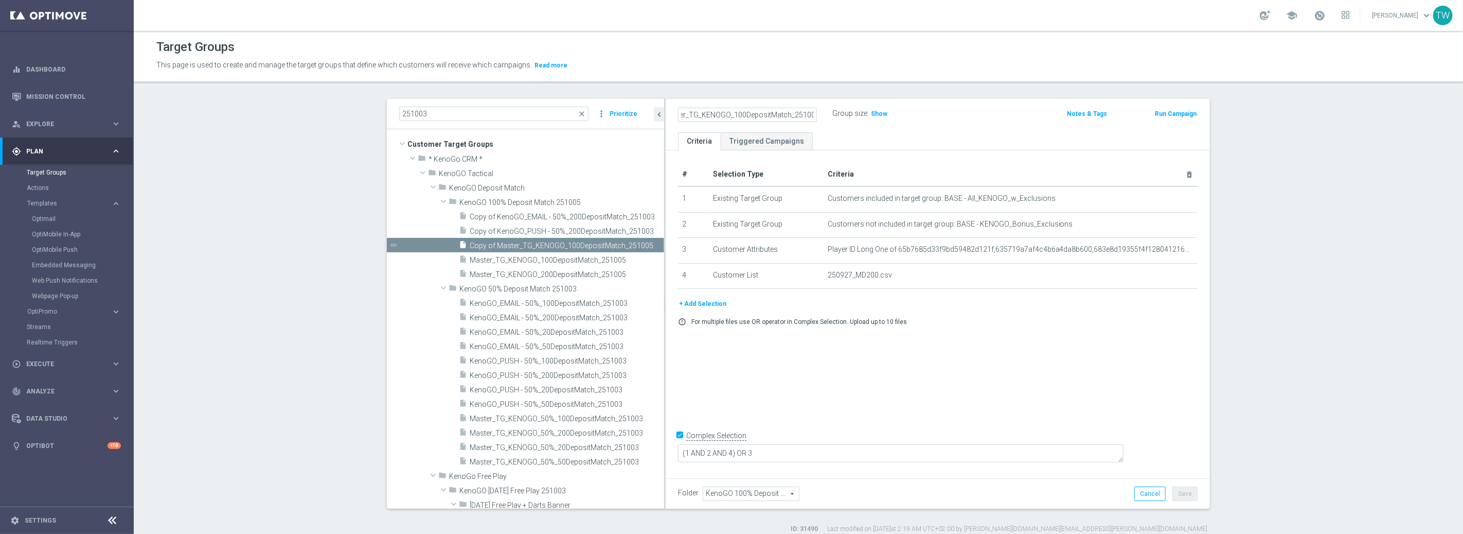
click at [919, 389] on div "# Selection Type Criteria delete_forever 1 Existing Target Group Customers incl…" at bounding box center [938, 312] width 544 height 324
click at [801, 113] on h2 "Copy of Master_TG_KENOGO_100DepositMatch_251005" at bounding box center [742, 114] width 128 height 12
click at [812, 115] on icon "mode_edit" at bounding box center [812, 114] width 9 height 12
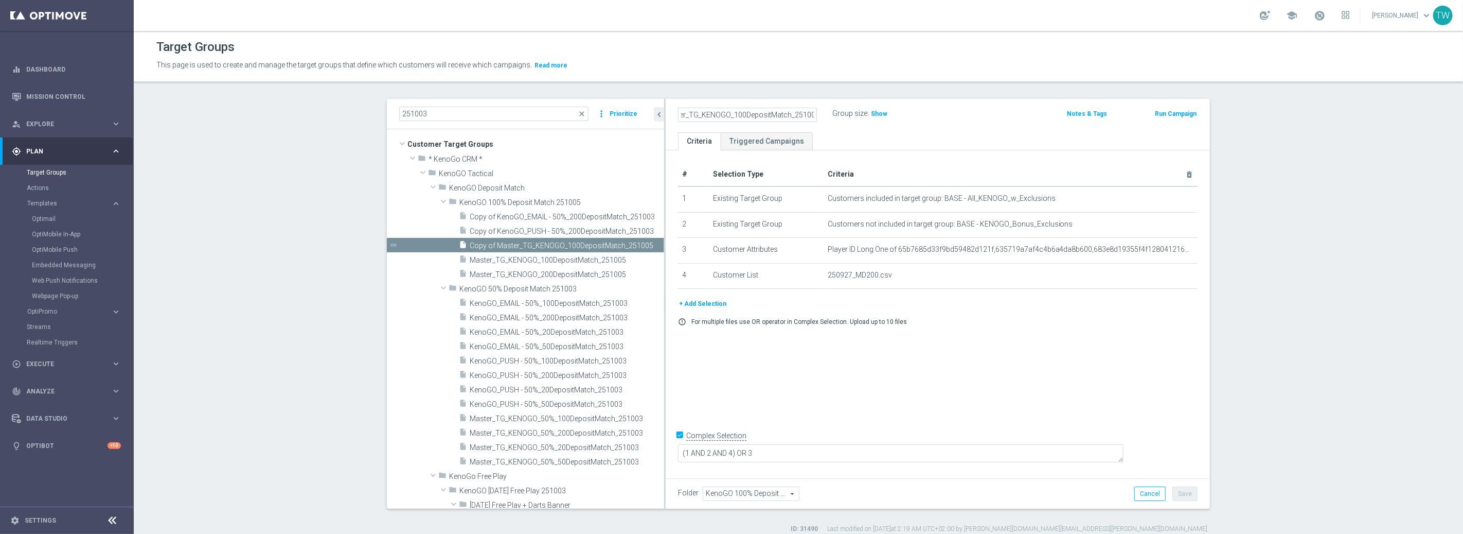
click at [740, 112] on input "Copy of Master_TG_KENOGO_100DepositMatch_251005" at bounding box center [747, 115] width 139 height 14
type input "Master_TG_KENOGO_50DepositMatch_251005"
click at [1070, 319] on div "error_outline For multiple files use OR operator in Complex Selection. Upload u…" at bounding box center [937, 321] width 535 height 8
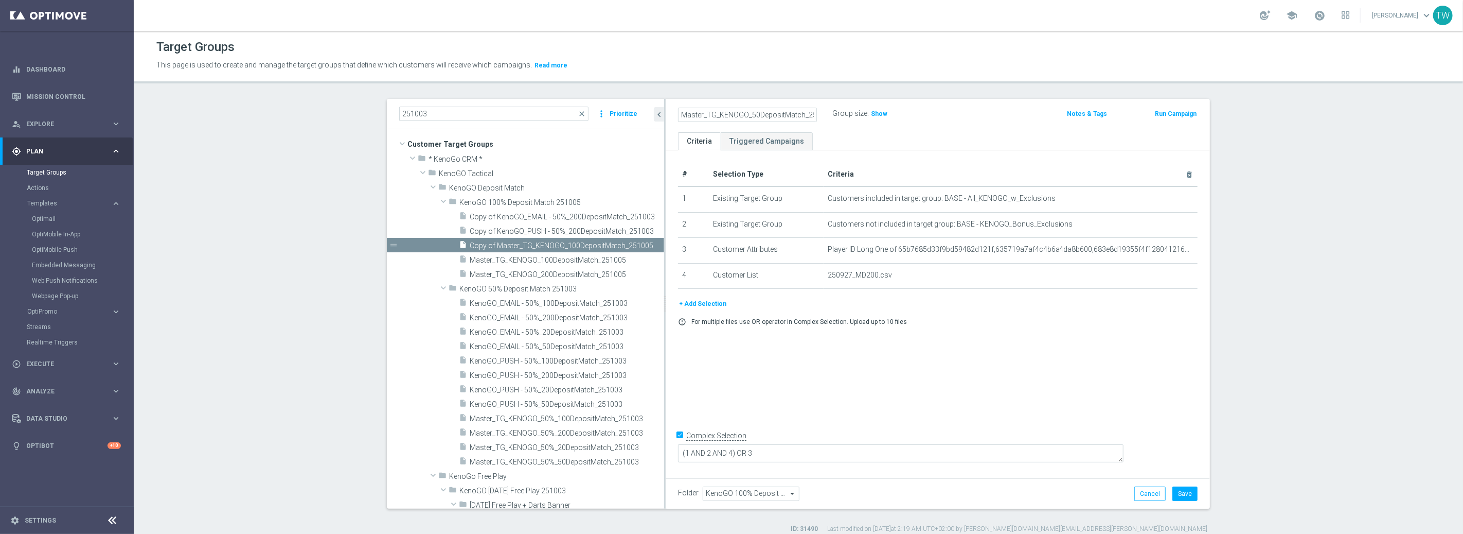
click at [1199, 492] on div "Folder KenoGO 100% Deposit Match 251005 KenoGO 100% Deposit Match 251005 arrow_…" at bounding box center [938, 493] width 544 height 30
click at [1193, 492] on button "Save" at bounding box center [1184, 493] width 25 height 14
click at [641, 241] on icon "content_copy" at bounding box center [645, 245] width 8 height 8
click at [811, 111] on icon "mode_edit" at bounding box center [812, 114] width 9 height 12
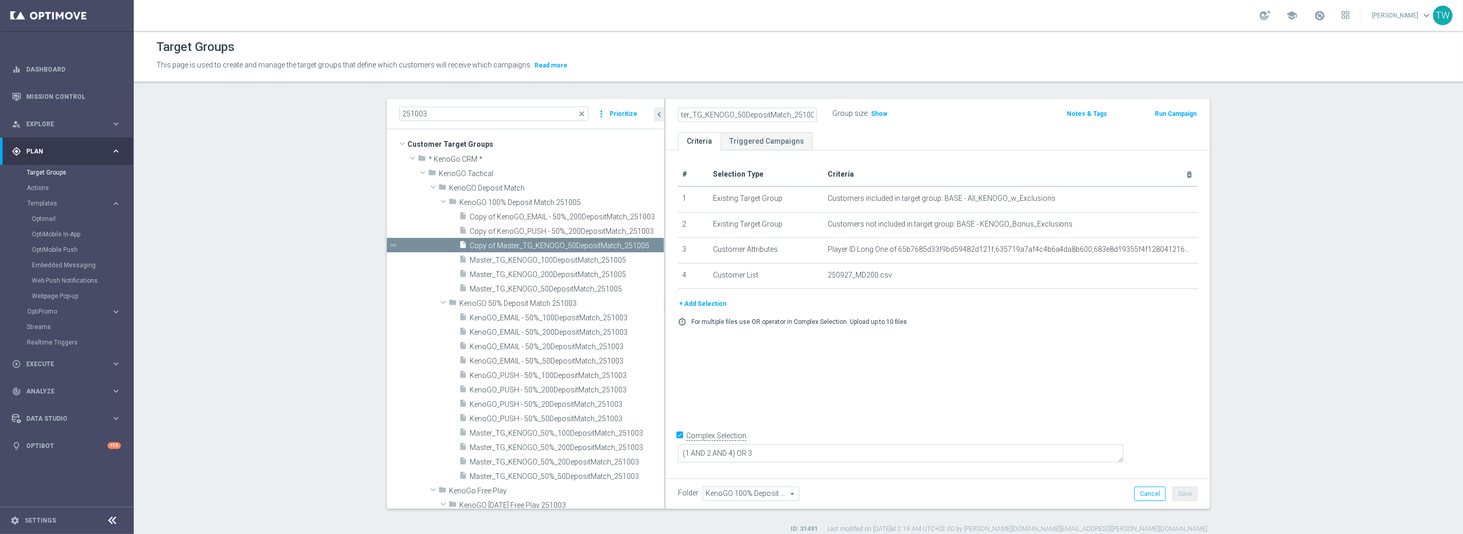
click at [739, 113] on input "Copy of Master_TG_KENOGO_50DepositMatch_251005" at bounding box center [747, 115] width 139 height 14
type input "Master_TG_KENOGO_20DepositMatch_251005"
click at [1120, 368] on div "# Selection Type Criteria delete_forever 1 Existing Target Group Customers incl…" at bounding box center [938, 312] width 544 height 324
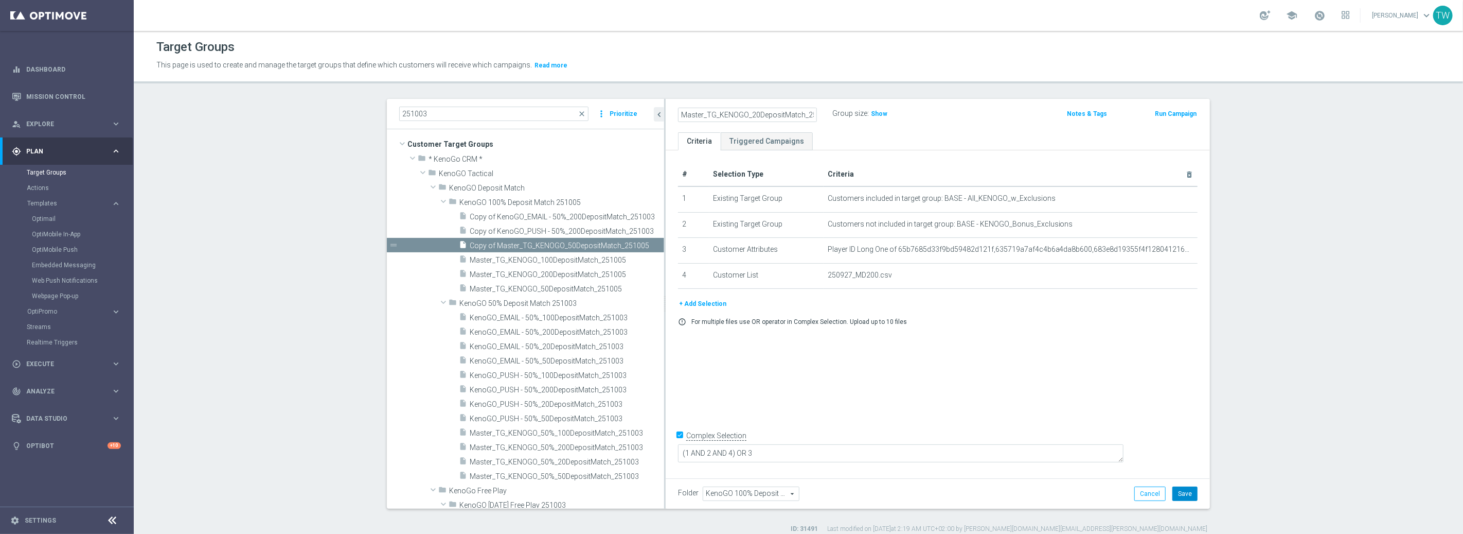
click at [1188, 495] on button "Save" at bounding box center [1184, 493] width 25 height 14
click at [601, 229] on span "Copy of KenoGO_PUSH - 50%_200DepositMatch_251003" at bounding box center [555, 231] width 171 height 9
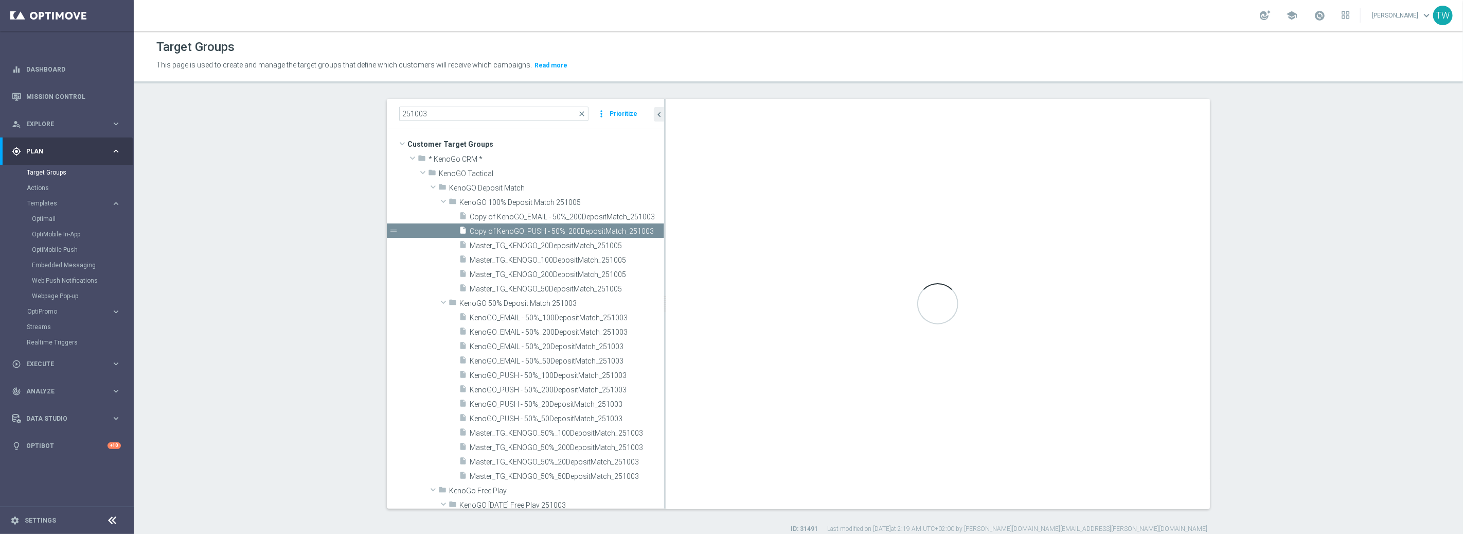
type textarea "(1 AND 2 AND 3 AND 4) OR 5"
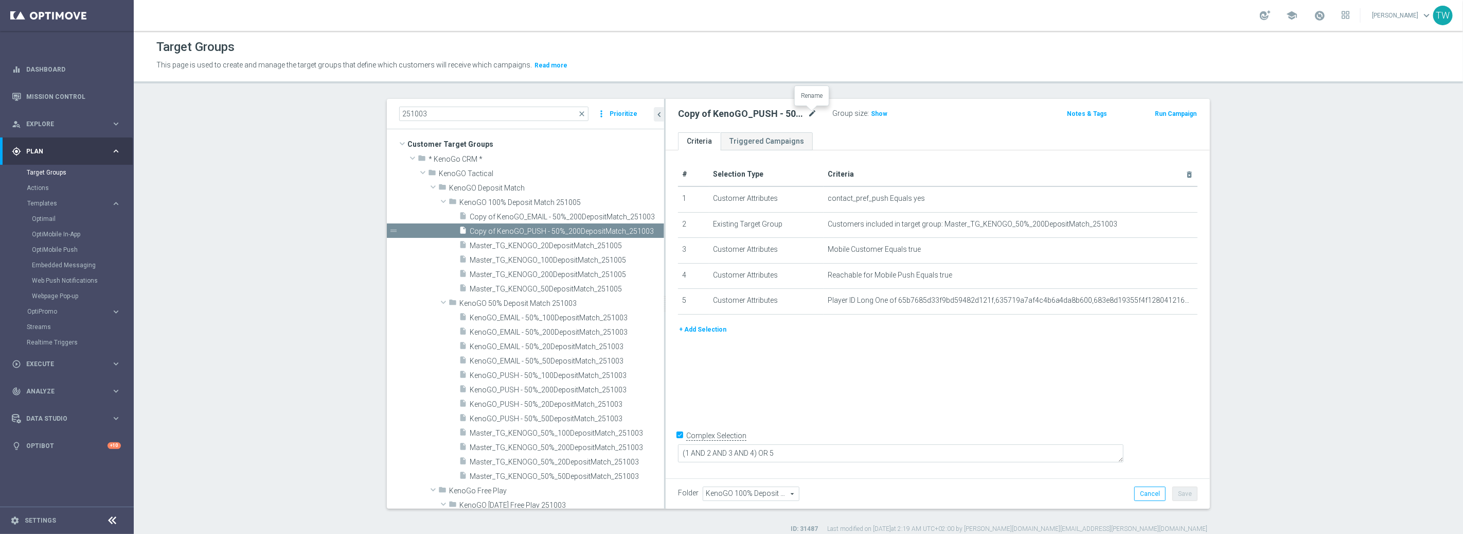
click at [814, 113] on icon "mode_edit" at bounding box center [812, 114] width 9 height 12
click at [730, 114] on input "Copy of KenoGO_PUSH - 50%_200DepositMatch_251003" at bounding box center [747, 115] width 139 height 14
type input "KenoGO_PUSH - 200DepositMatch_251005"
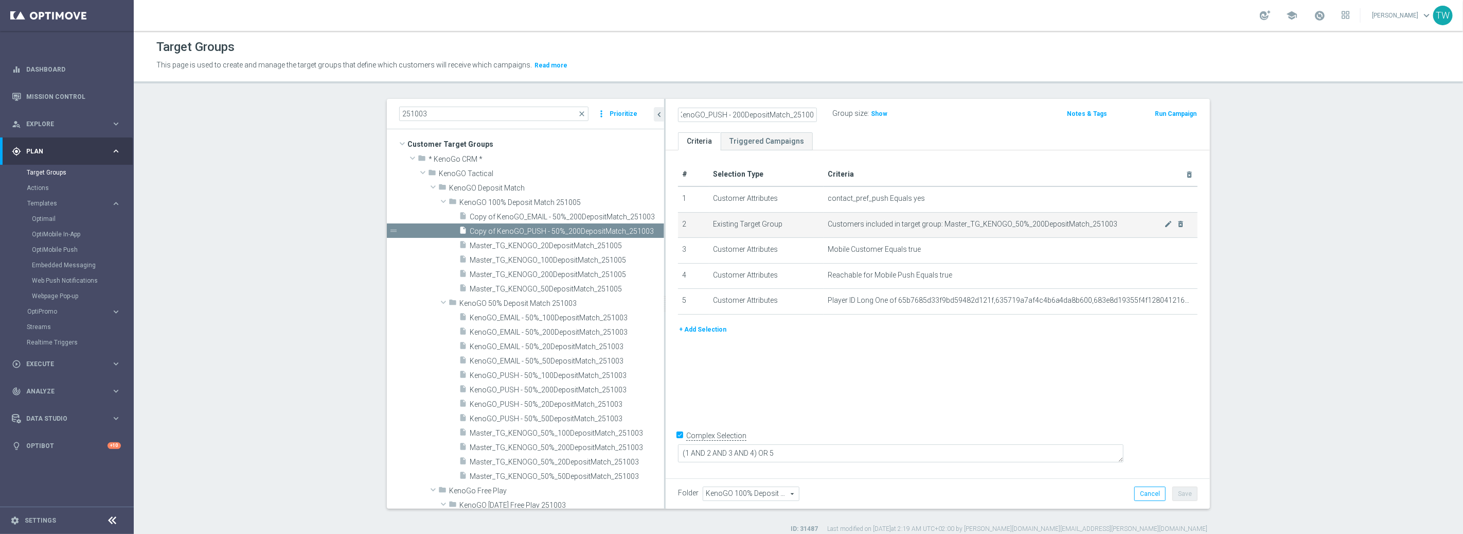
scroll to position [0, 0]
click at [1170, 224] on icon "mode_edit" at bounding box center [1168, 224] width 8 height 8
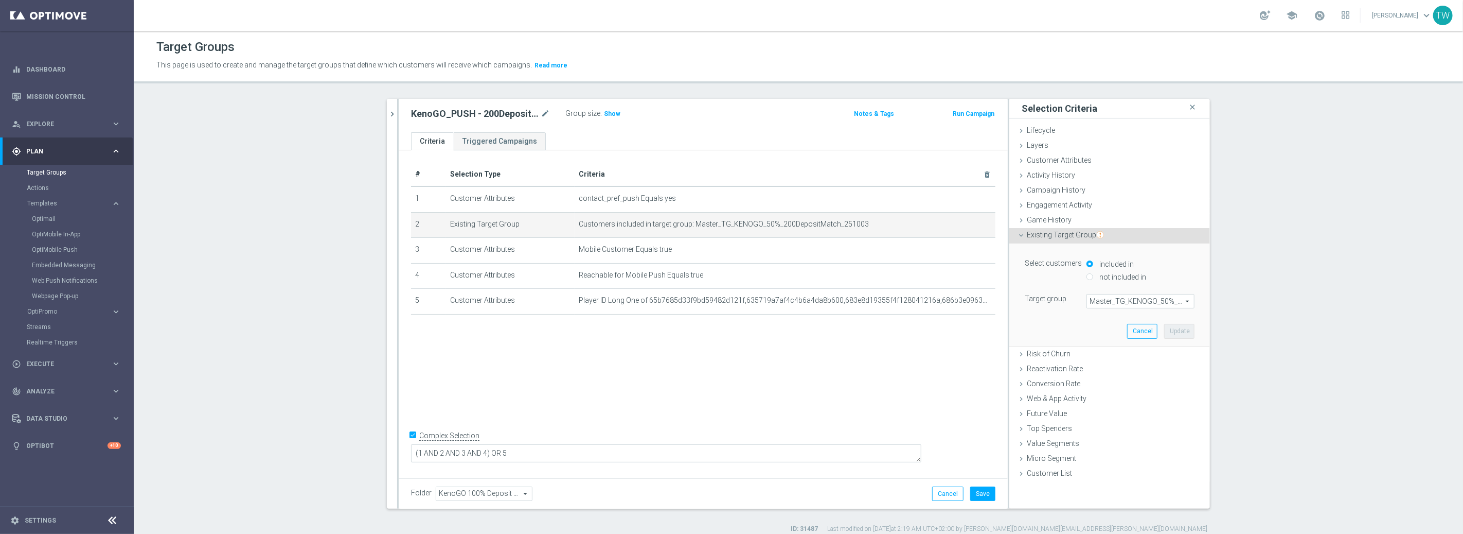
click at [1154, 303] on span "Master_TG_KENOGO_50%_200DepositMatch_251003" at bounding box center [1140, 300] width 107 height 13
click at [0, 0] on input "search" at bounding box center [0, 0] width 0 height 0
type input "251005"
click at [1163, 316] on span "Master_TG_KENOGO_200DepositMatch_251005" at bounding box center [1141, 316] width 98 height 8
type input "Master_TG_KENOGO_200DepositMatch_251005"
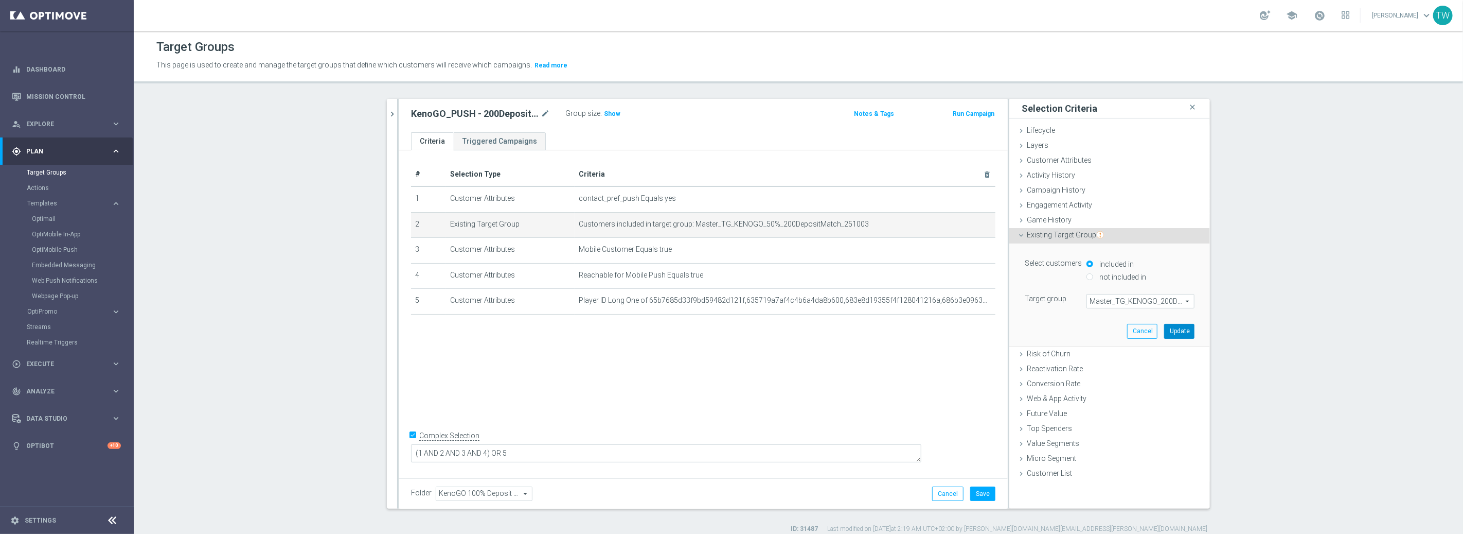
click at [1180, 330] on button "Update" at bounding box center [1179, 331] width 30 height 14
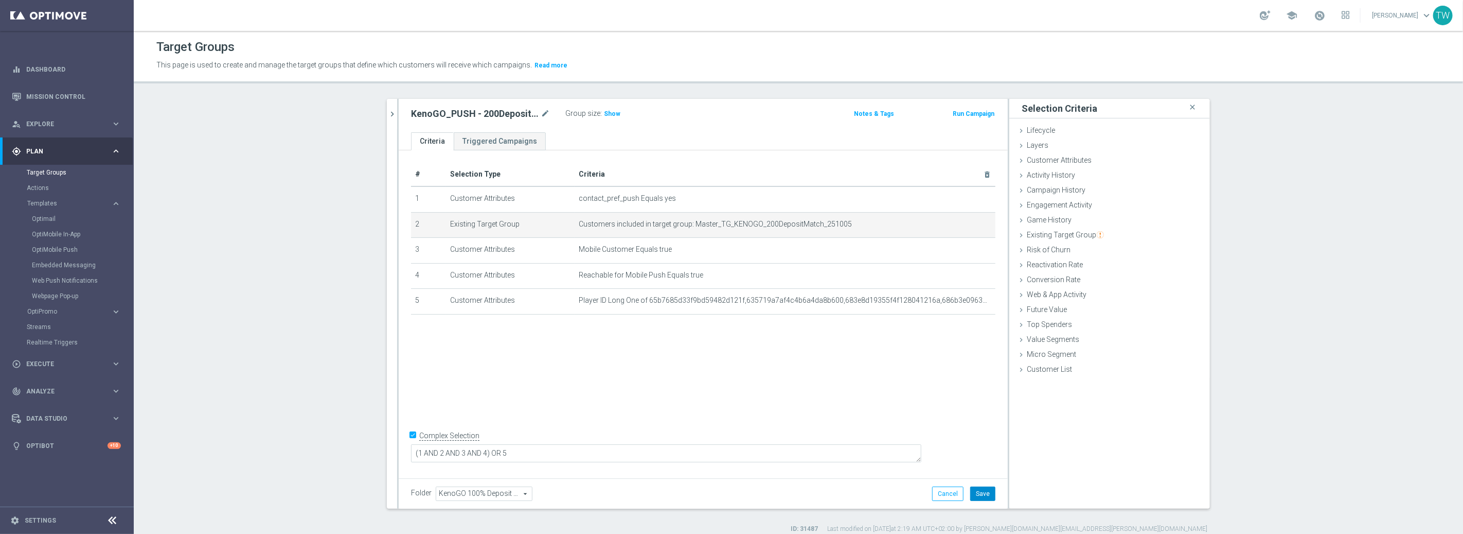
drag, startPoint x: 982, startPoint y: 492, endPoint x: 955, endPoint y: 482, distance: 28.2
click at [982, 492] on button "Save" at bounding box center [982, 493] width 25 height 14
click at [388, 105] on button "chevron_right" at bounding box center [392, 114] width 10 height 30
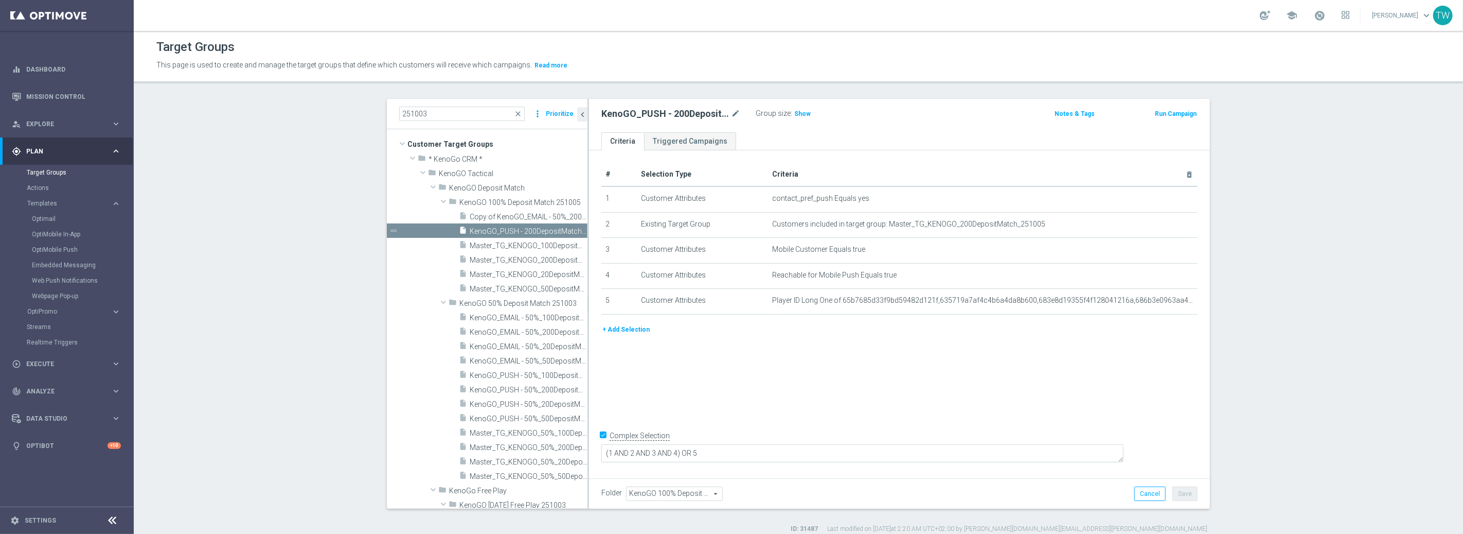
click at [0, 0] on icon "content_copy" at bounding box center [0, 0] width 0 height 0
click at [736, 112] on icon "mode_edit" at bounding box center [735, 114] width 9 height 12
click at [657, 114] on input "Copy of KenoGO_PUSH - 200DepositMatch_251005" at bounding box center [670, 115] width 139 height 14
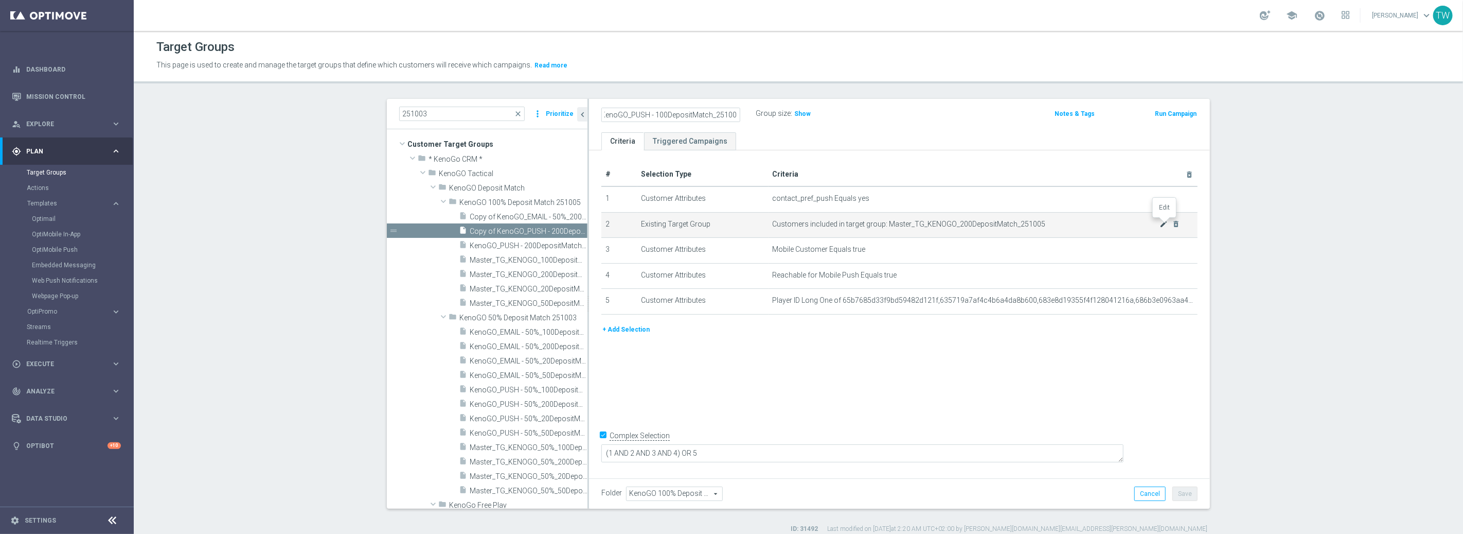
type input "KenoGO_PUSH - 100DepositMatch_251005"
click at [1165, 223] on icon "mode_edit" at bounding box center [1164, 224] width 8 height 8
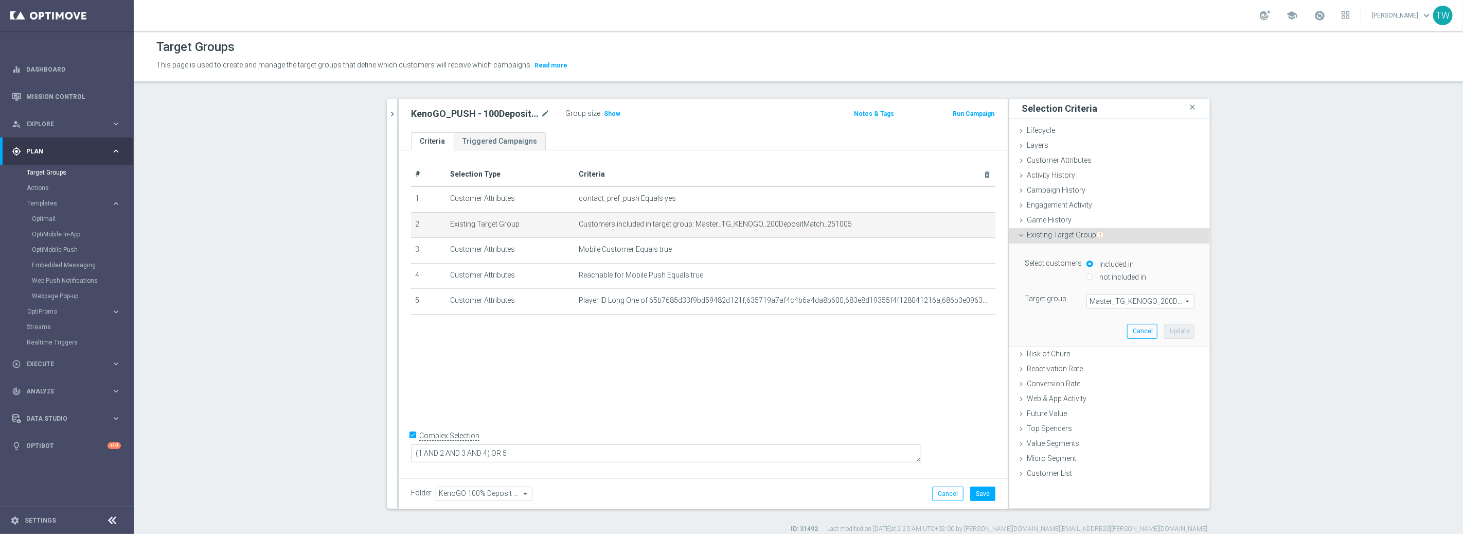
click at [1135, 299] on span "Master_TG_KENOGO_200DepositMatch_251005" at bounding box center [1140, 300] width 107 height 13
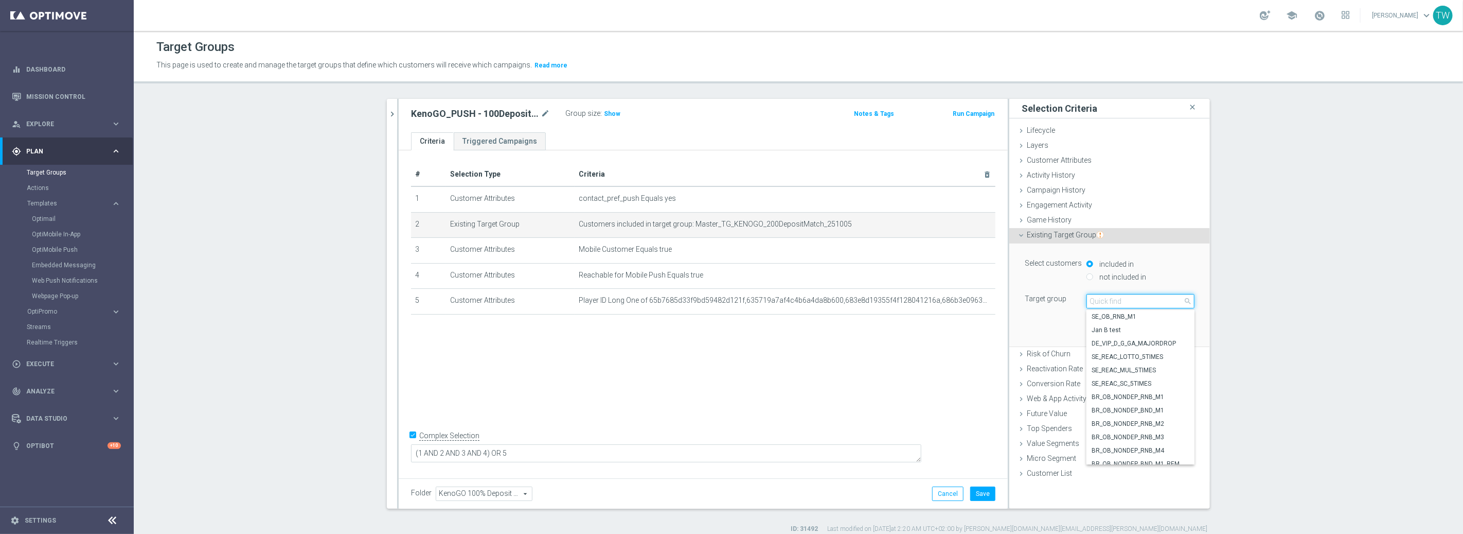
click at [1128, 306] on input "search" at bounding box center [1141, 301] width 108 height 14
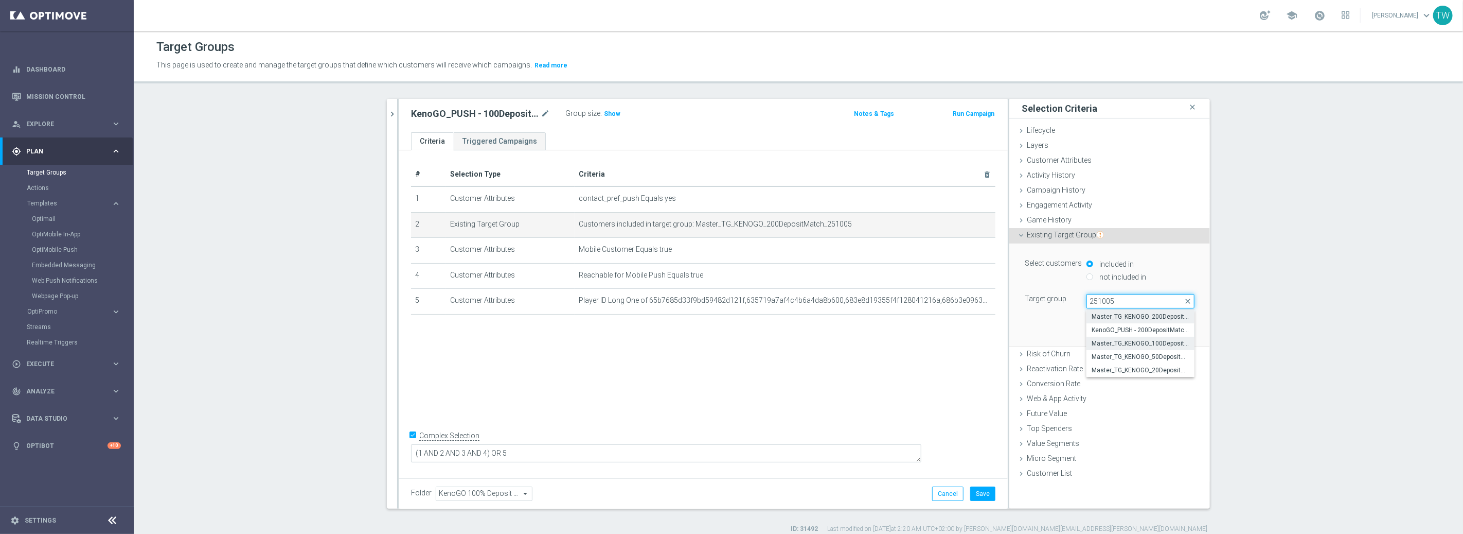
type input "251005"
drag, startPoint x: 1153, startPoint y: 339, endPoint x: 1162, endPoint y: 335, distance: 9.5
click at [1153, 339] on span "Master_TG_KENOGO_100DepositMatch_251005" at bounding box center [1141, 343] width 98 height 8
type input "Master_TG_KENOGO_100DepositMatch_251005"
click at [1173, 329] on button "Update" at bounding box center [1179, 331] width 30 height 14
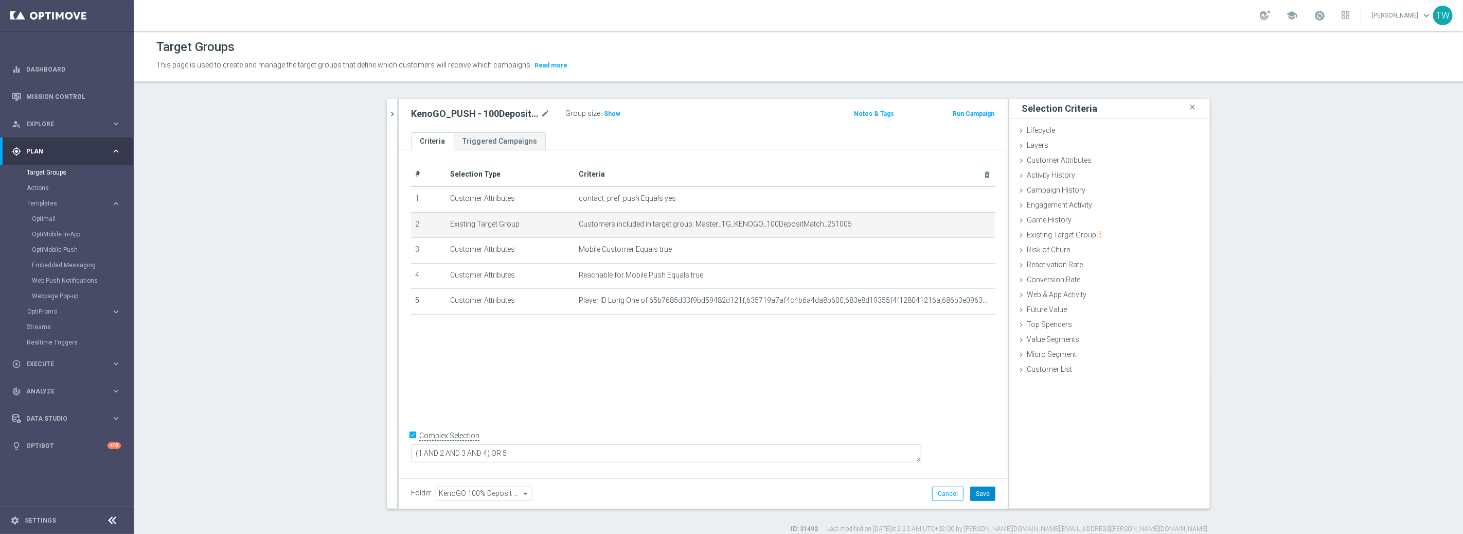
click at [987, 491] on button "Save" at bounding box center [982, 493] width 25 height 14
drag, startPoint x: 391, startPoint y: 114, endPoint x: 401, endPoint y: 113, distance: 10.3
click at [392, 114] on icon "chevron_right" at bounding box center [392, 114] width 10 height 10
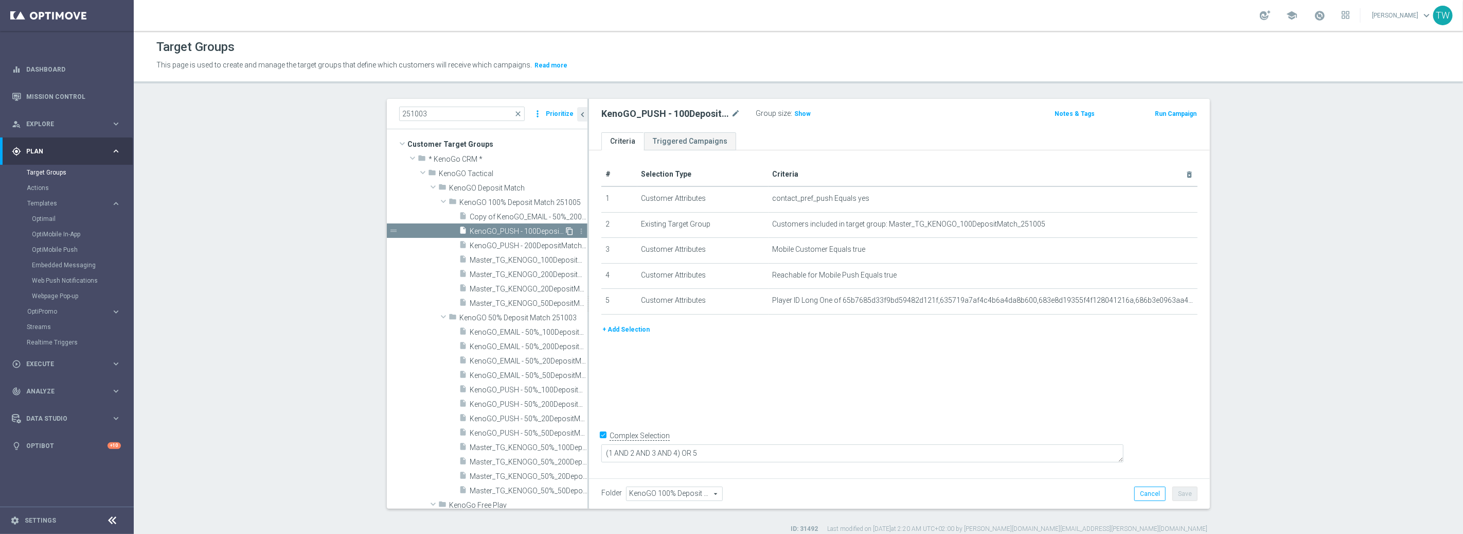
click at [567, 230] on icon "content_copy" at bounding box center [569, 231] width 8 height 8
click at [736, 114] on icon "mode_edit" at bounding box center [735, 114] width 9 height 12
click at [662, 113] on input "Copy of KenoGO_PUSH - 100DepositMatch_251005" at bounding box center [670, 115] width 139 height 14
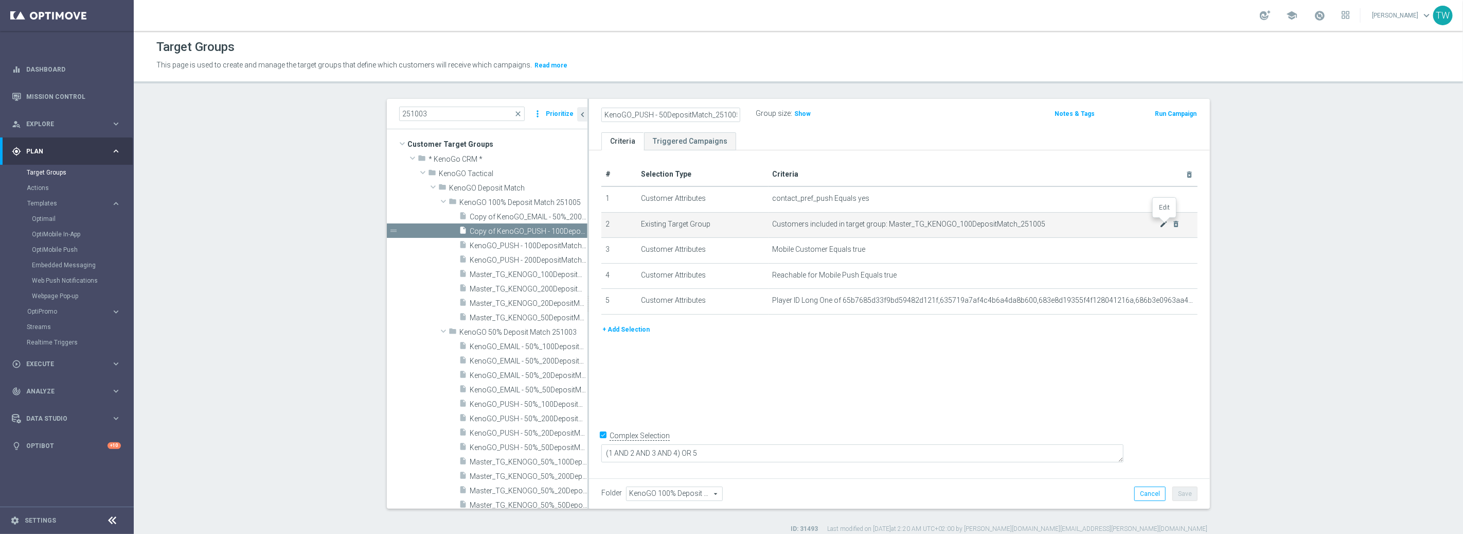
type input "KenoGO_PUSH - 50DepositMatch_251005"
click at [1162, 223] on icon "mode_edit" at bounding box center [1164, 224] width 8 height 8
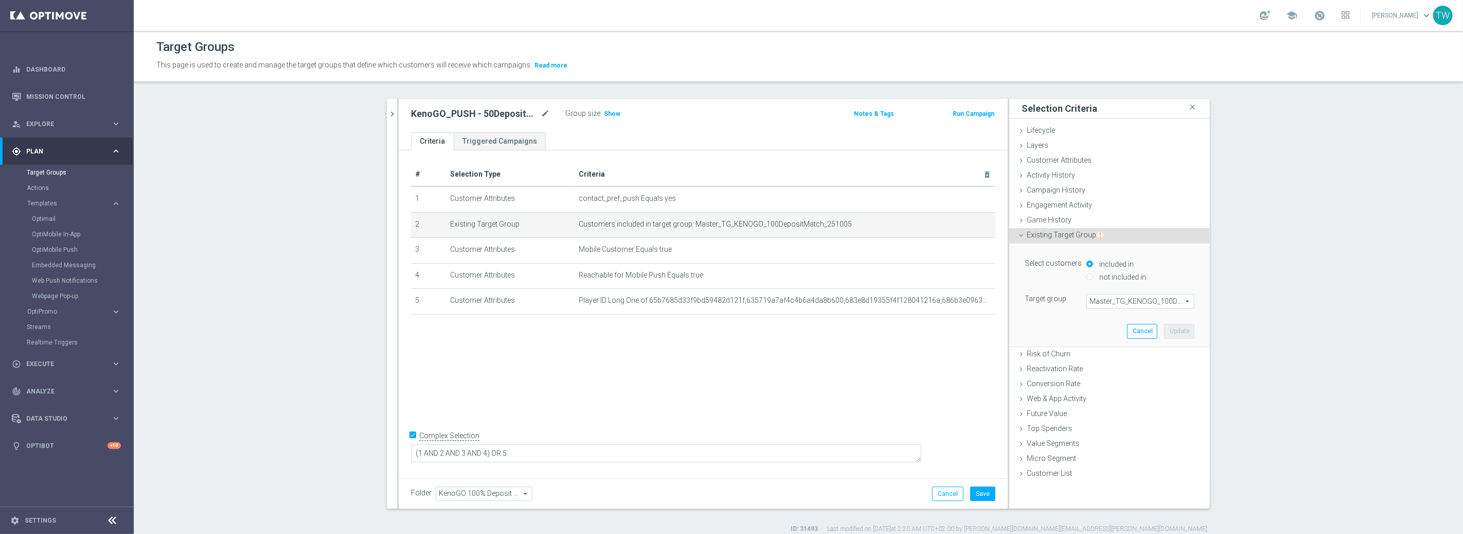
click at [1150, 309] on div "Select customers included in not included in Target group Master_TG_KENOGO_100D…" at bounding box center [1109, 294] width 185 height 102
click at [1153, 303] on span "Master_TG_KENOGO_100DepositMatch_251005" at bounding box center [1140, 300] width 107 height 13
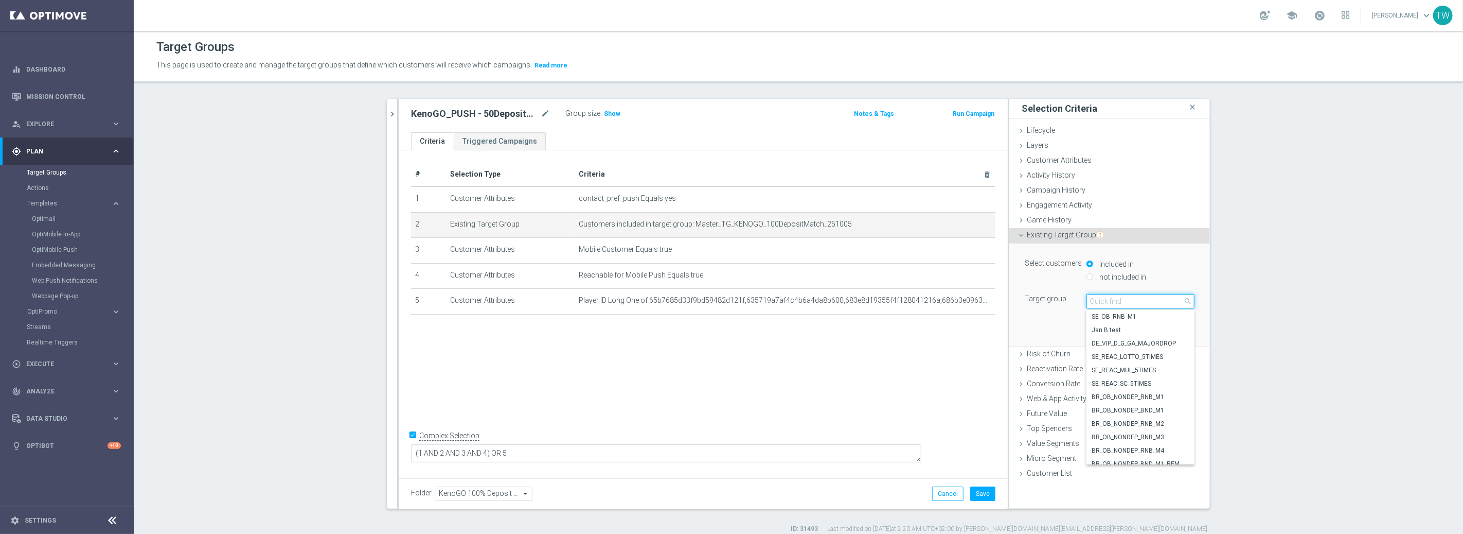
click at [1153, 303] on input "search" at bounding box center [1141, 301] width 108 height 14
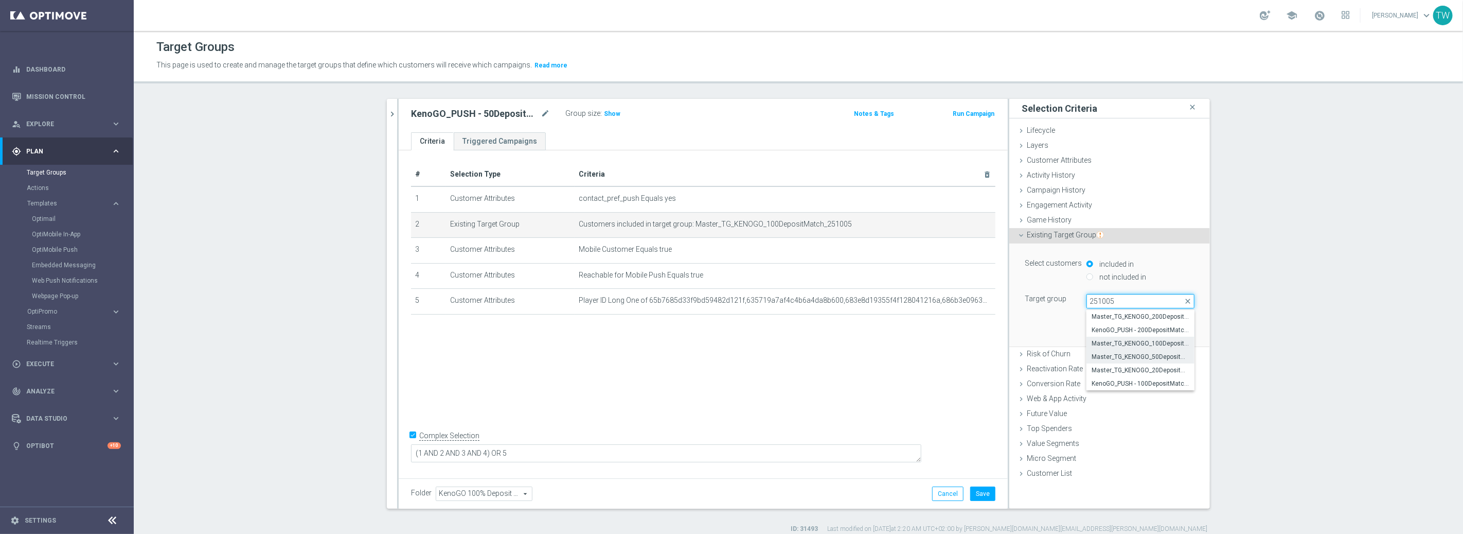
type input "251005"
click at [1149, 358] on span "Master_TG_KENOGO_50DepositMatch_251005" at bounding box center [1141, 356] width 98 height 8
type input "Master_TG_KENOGO_50DepositMatch_251005"
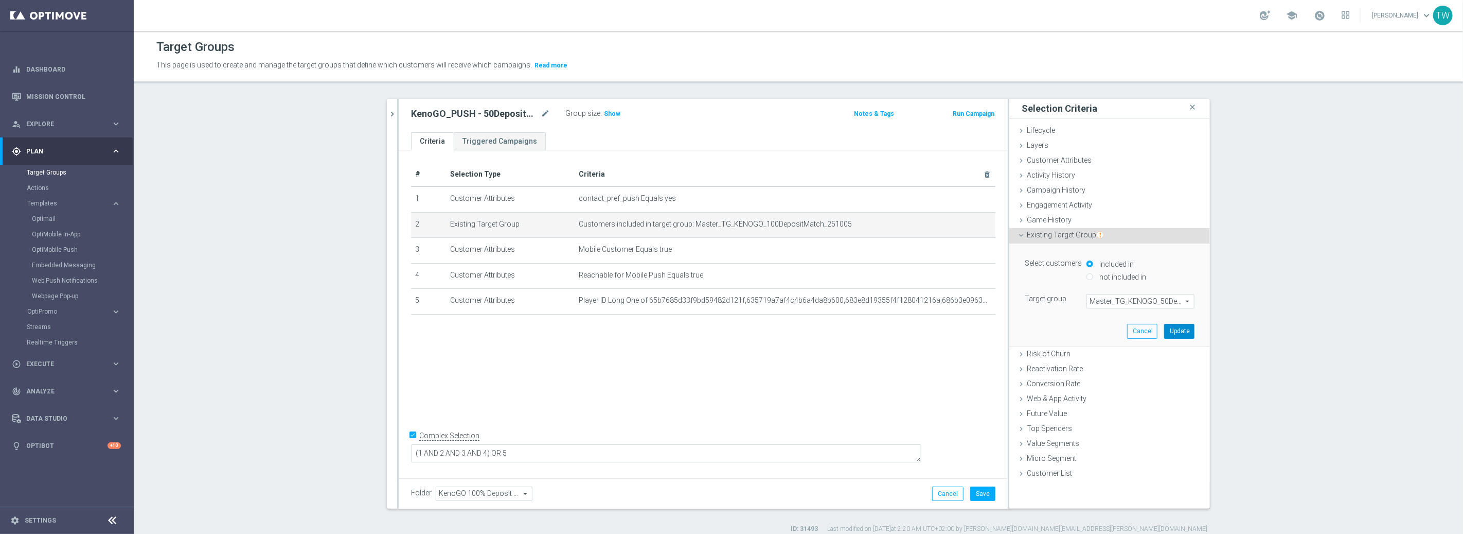
click at [1169, 332] on button "Update" at bounding box center [1179, 331] width 30 height 14
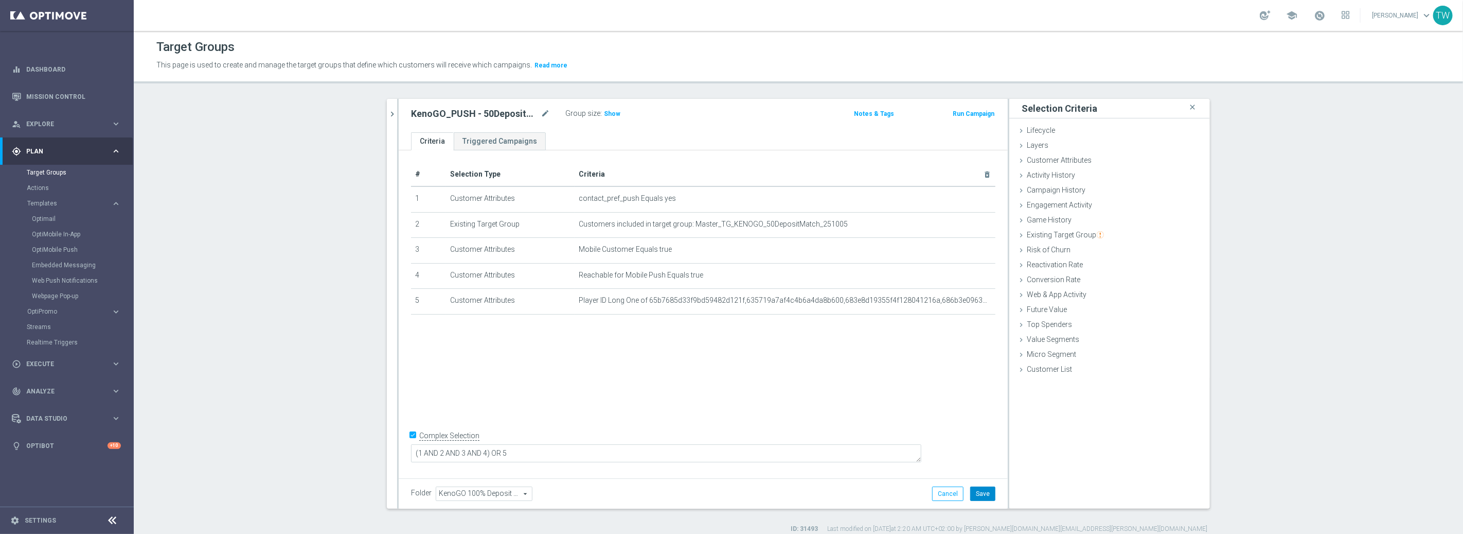
click at [987, 493] on button "Save" at bounding box center [982, 493] width 25 height 14
click at [393, 117] on icon "chevron_right" at bounding box center [392, 114] width 10 height 10
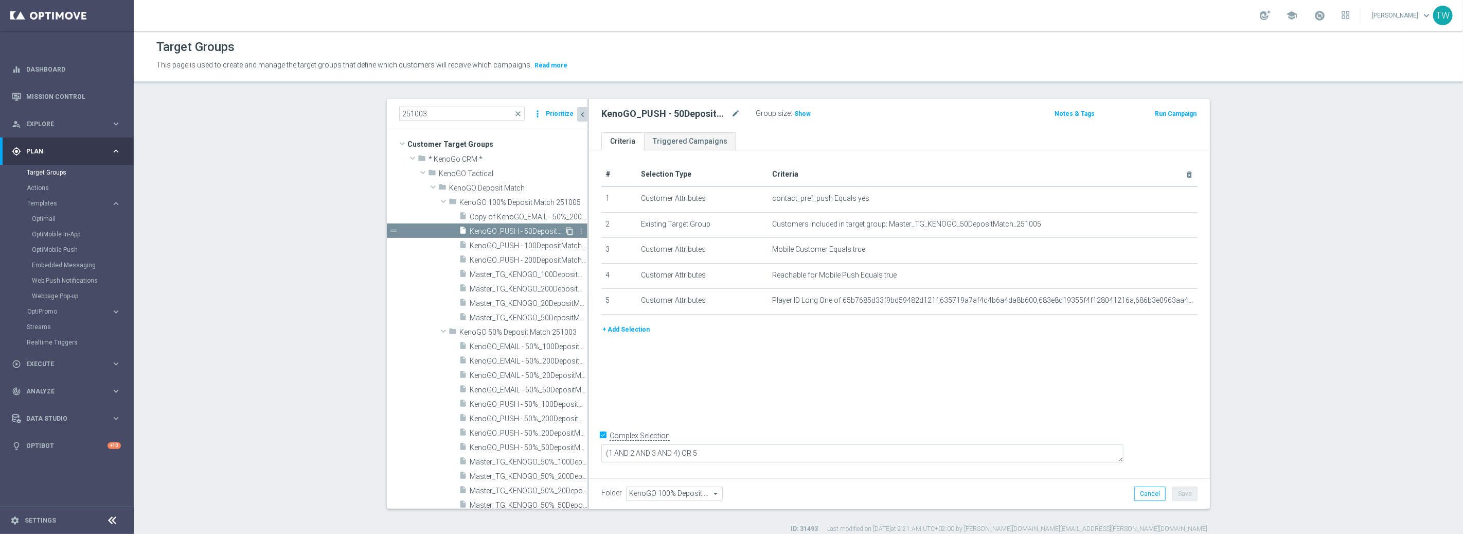
click at [569, 230] on icon "content_copy" at bounding box center [569, 231] width 8 height 8
click at [730, 112] on div "Copy of KenoGO_PUSH - 50DepositMatch_251005 mode_edit" at bounding box center [670, 114] width 139 height 12
click at [732, 112] on icon "mode_edit" at bounding box center [735, 114] width 9 height 12
drag, startPoint x: 662, startPoint y: 112, endPoint x: 668, endPoint y: 125, distance: 13.8
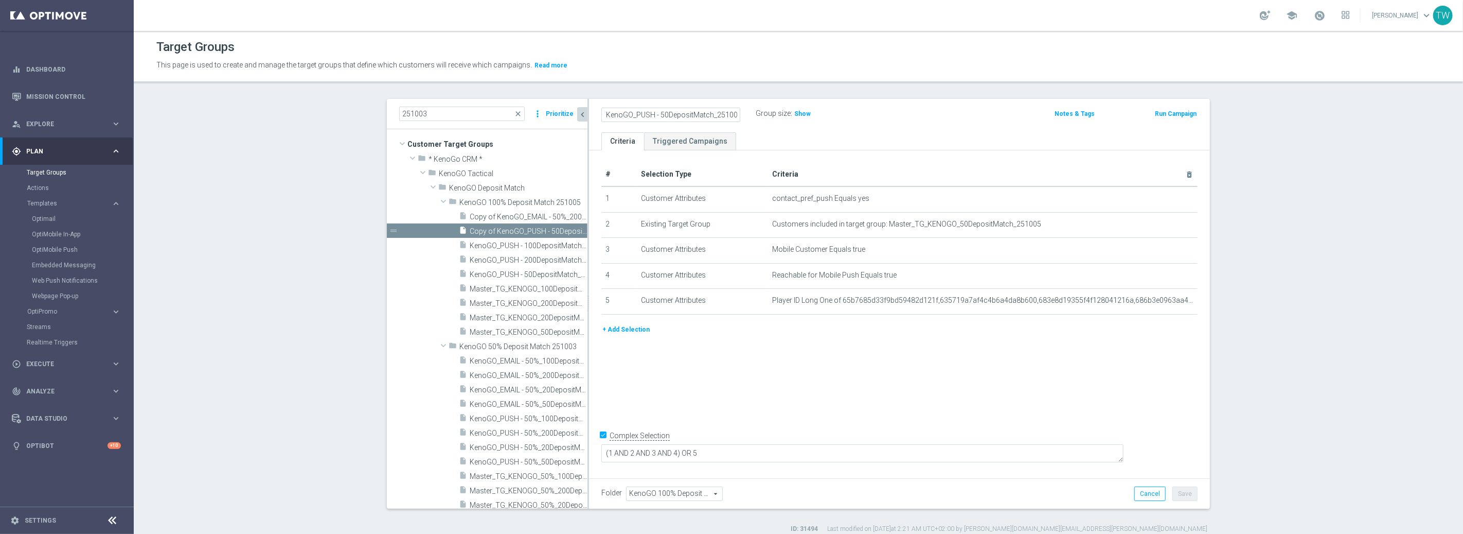
click at [662, 114] on input "Copy of KenoGO_PUSH - 50DepositMatch_251005" at bounding box center [670, 115] width 139 height 14
type input "KenoGO_PUSH - 20DepositMatch_251005"
click at [1165, 223] on icon "mode_edit" at bounding box center [1164, 224] width 8 height 8
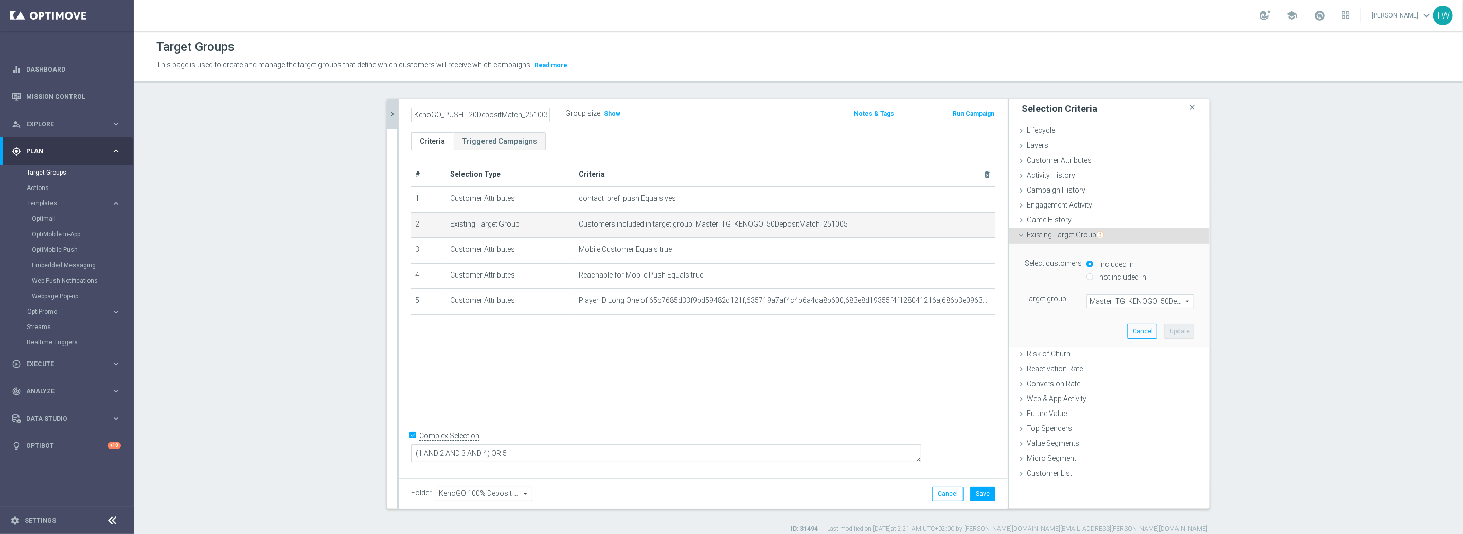
click at [1152, 299] on span "Master_TG_KENOGO_50DepositMatch_251005" at bounding box center [1140, 300] width 107 height 13
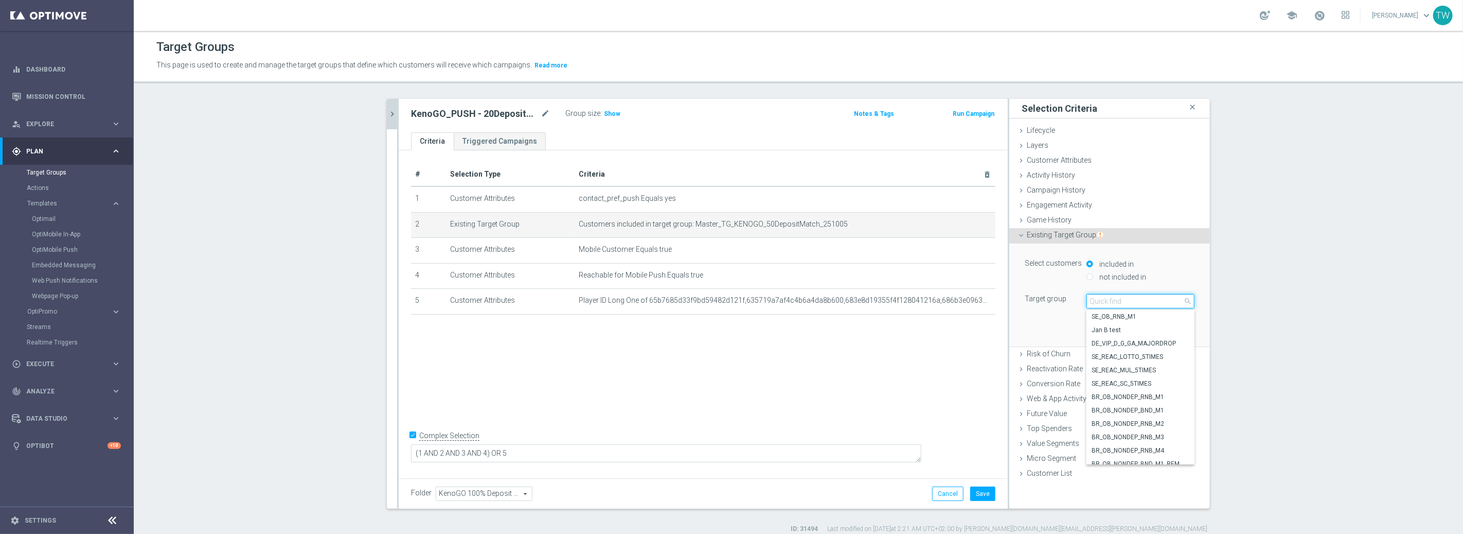
click at [1153, 299] on input "search" at bounding box center [1141, 301] width 108 height 14
type input "251005"
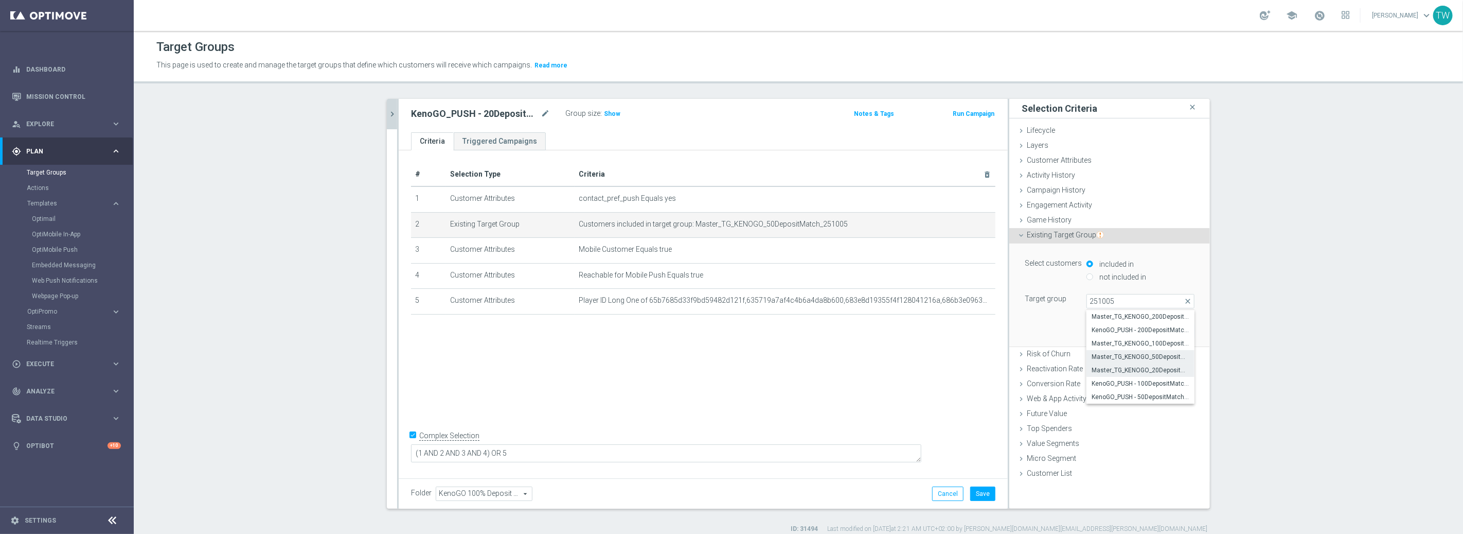
click at [1146, 368] on span "Master_TG_KENOGO_20DepositMatch_251005" at bounding box center [1141, 370] width 98 height 8
type input "Master_TG_KENOGO_20DepositMatch_251005"
click at [1173, 329] on button "Update" at bounding box center [1179, 331] width 30 height 14
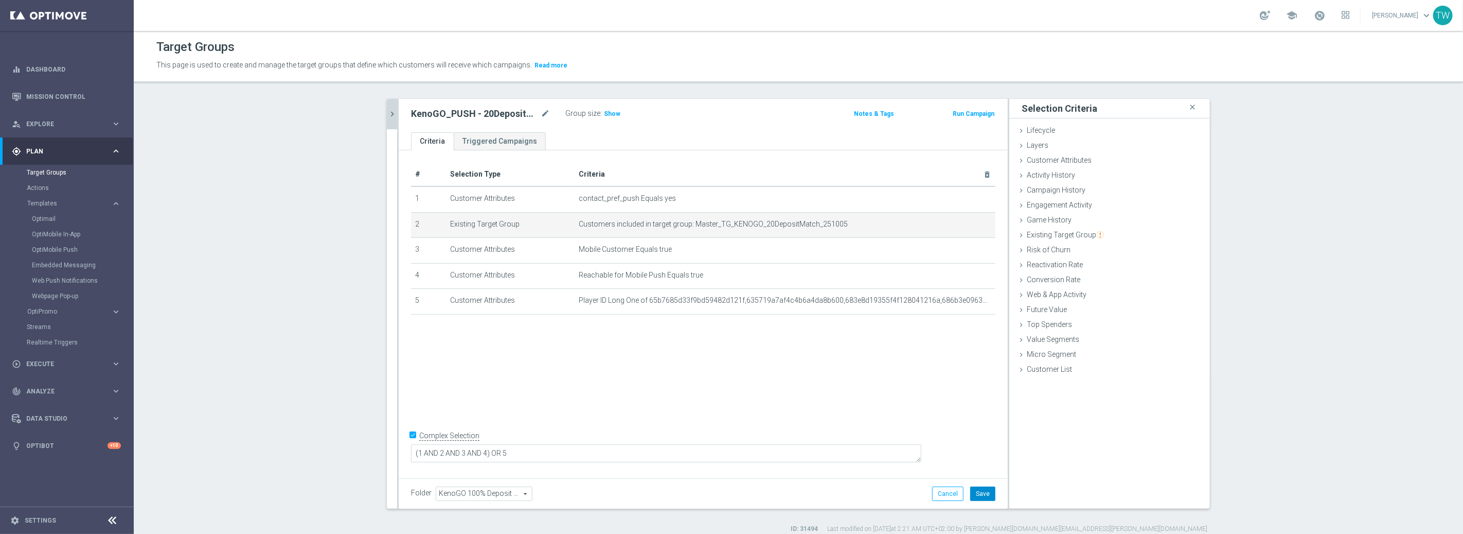
click at [985, 494] on button "Save" at bounding box center [982, 493] width 25 height 14
click at [388, 108] on button "chevron_right" at bounding box center [392, 114] width 10 height 30
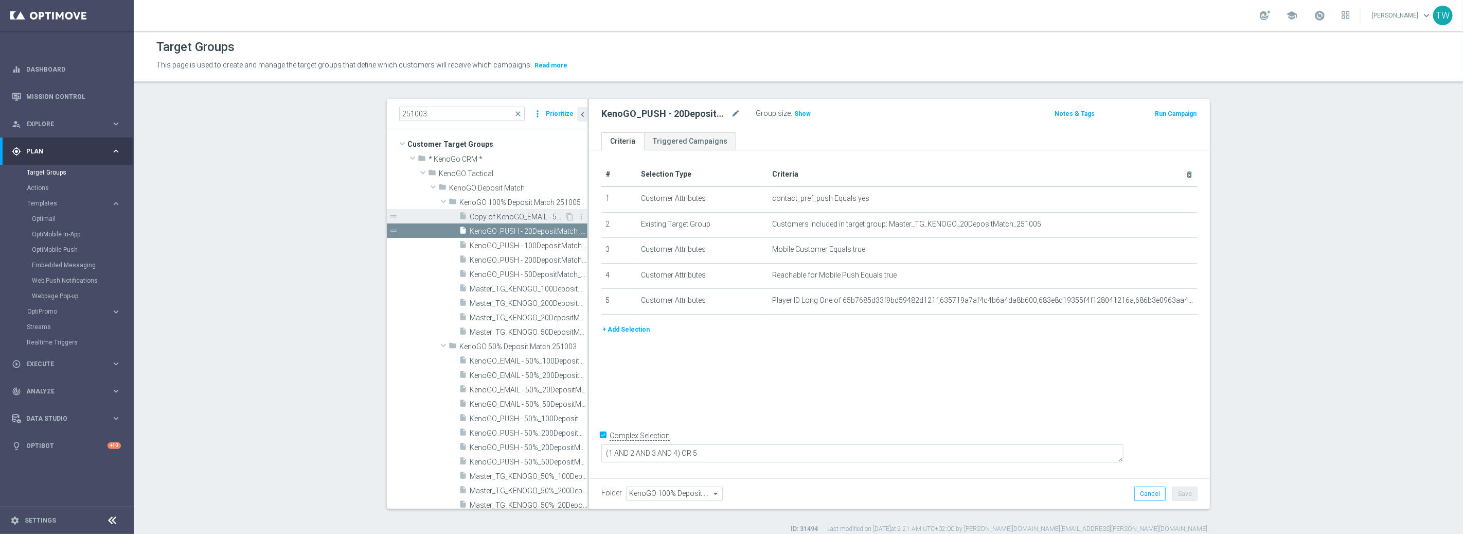
click at [532, 213] on span "Copy of KenoGO_EMAIL - 50%_200DepositMatch_251003" at bounding box center [517, 216] width 95 height 9
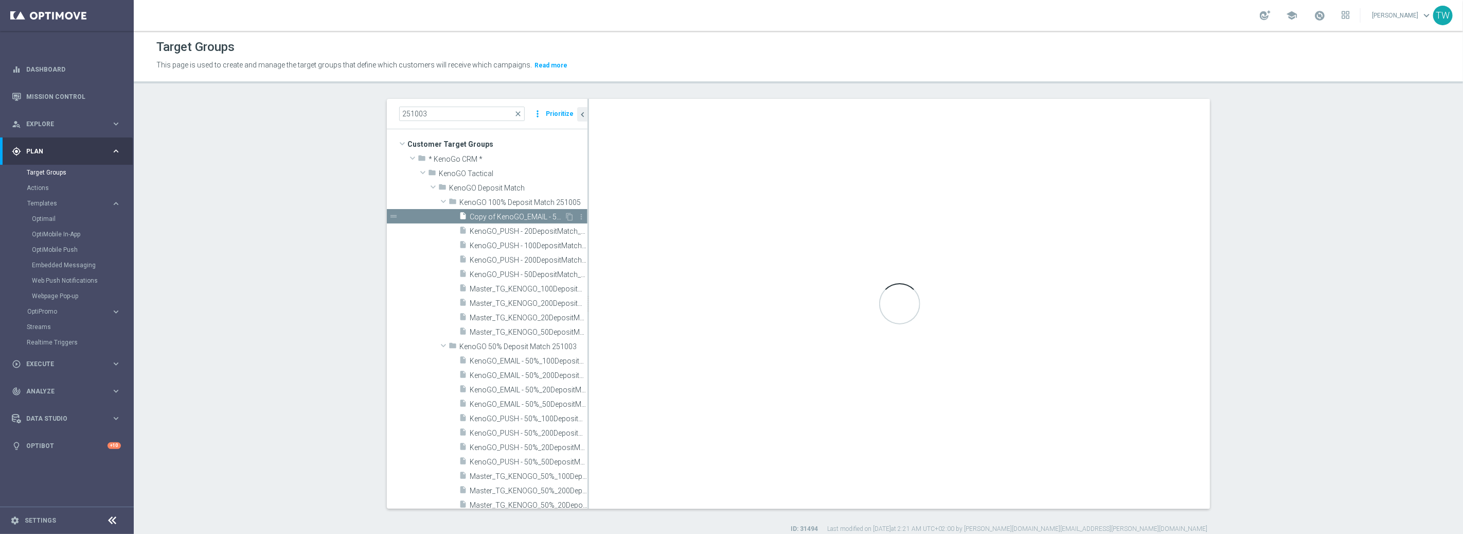
checkbox input "false"
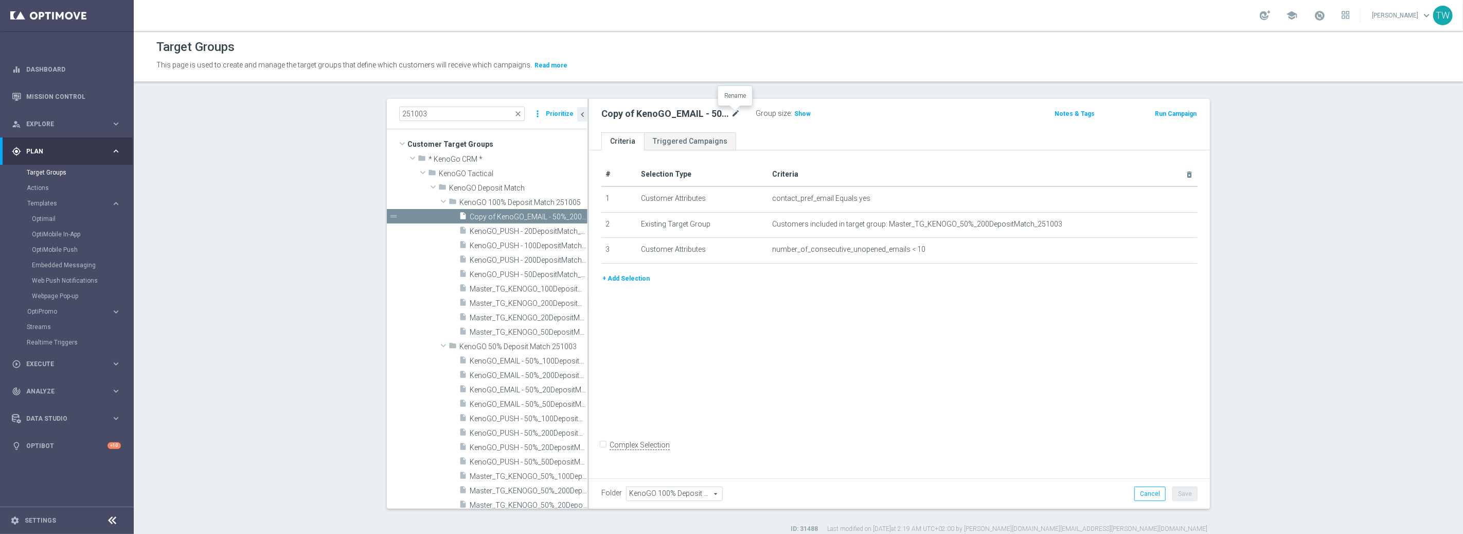
click at [734, 110] on icon "mode_edit" at bounding box center [735, 114] width 9 height 12
click at [654, 113] on input "Copy of KenoGO_EMAIL - 50%_200DepositMatch_251003" at bounding box center [670, 115] width 139 height 14
type input "KenoGO_EMAIL - 200DepositMatch_251005"
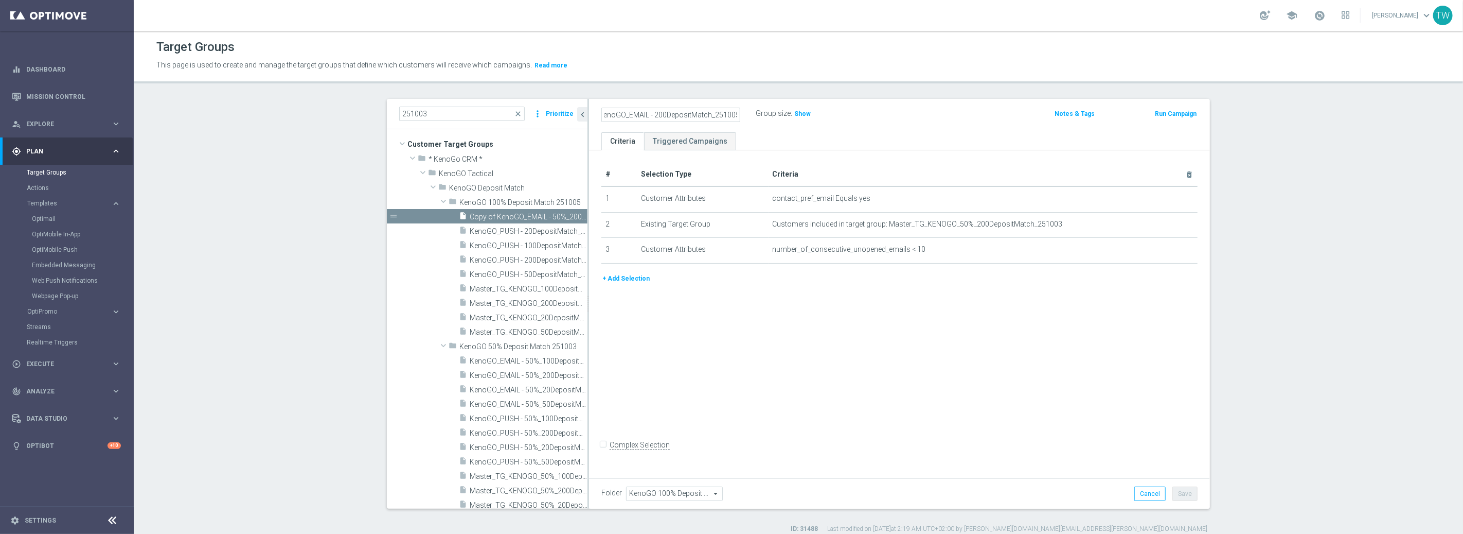
scroll to position [0, 0]
click at [0, 0] on icon "mode_edit" at bounding box center [0, 0] width 0 height 0
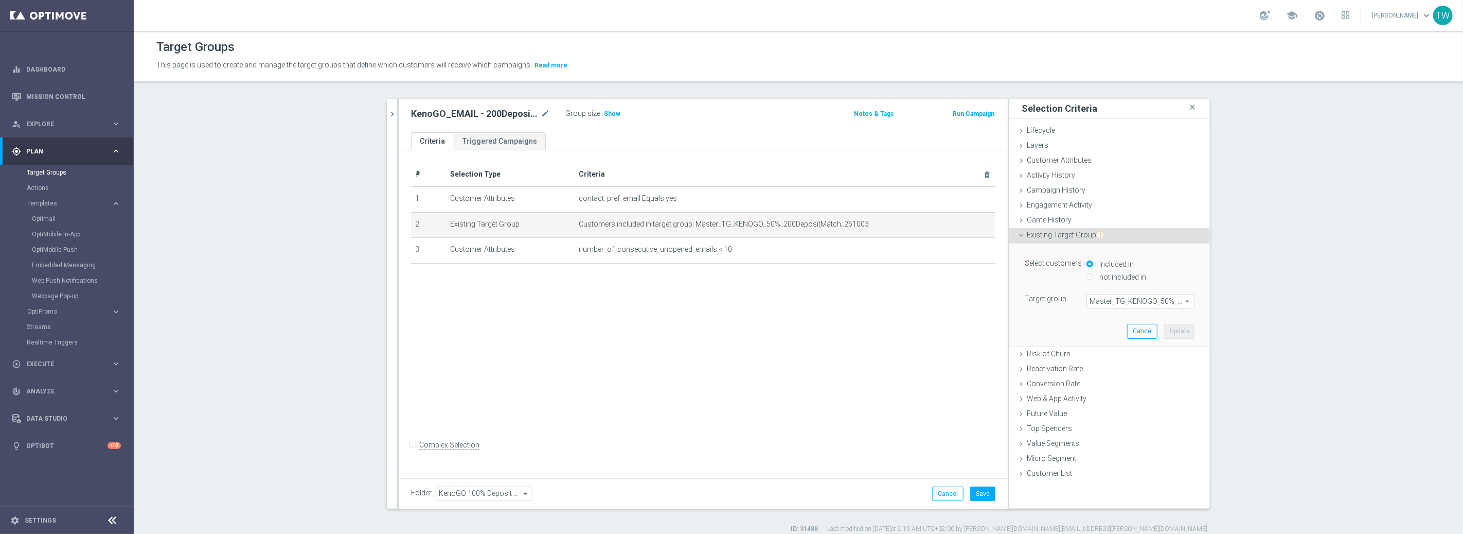
click at [1164, 303] on span "Master_TG_KENOGO_50%_200DepositMatch_251003" at bounding box center [1140, 300] width 107 height 13
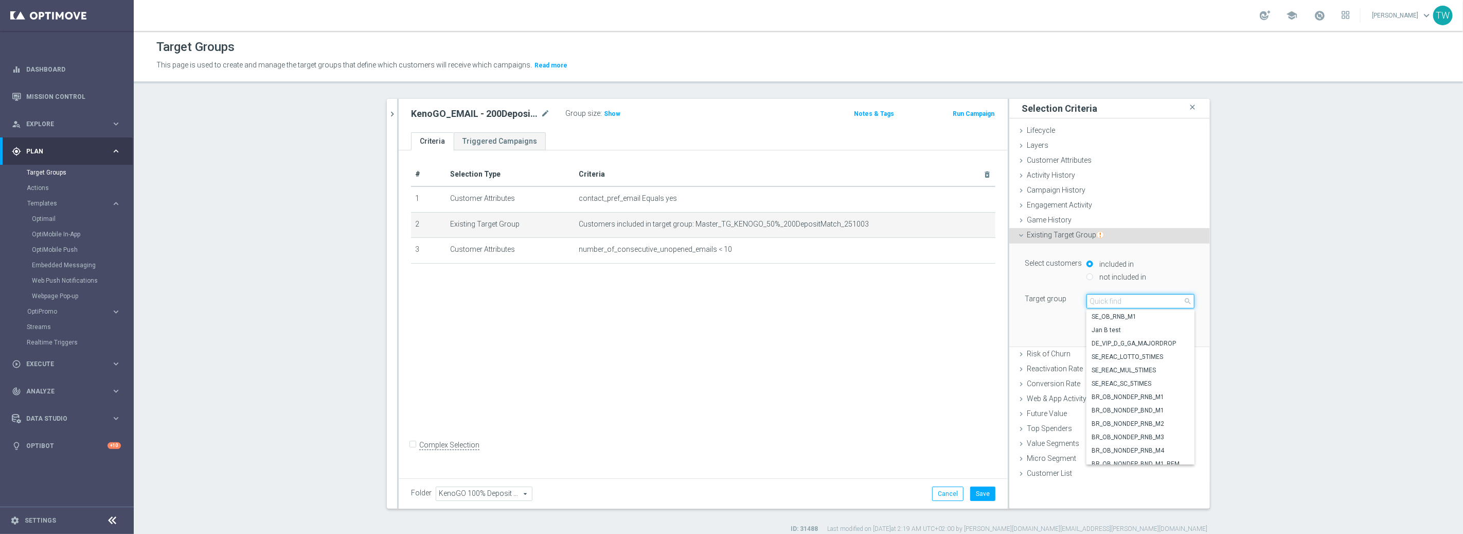
click at [1164, 303] on input "search" at bounding box center [1141, 301] width 108 height 14
type input "251005"
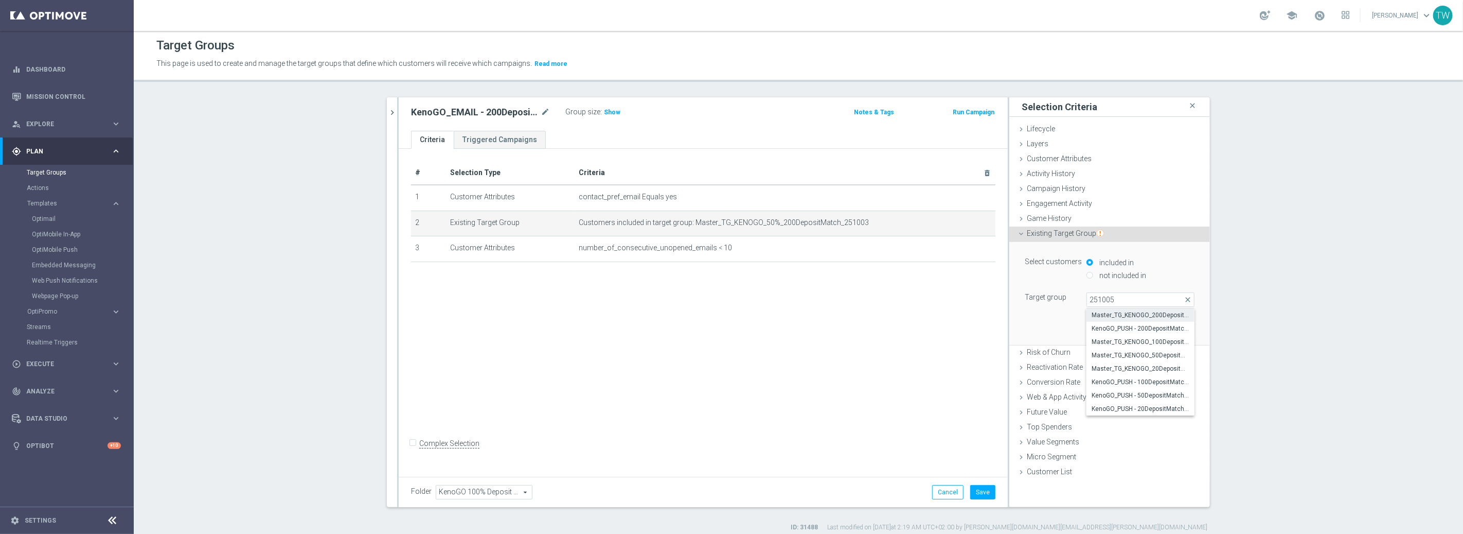
click at [1163, 316] on span "Master_TG_KENOGO_200DepositMatch_251005" at bounding box center [1141, 315] width 98 height 8
type input "Master_TG_KENOGO_200DepositMatch_251005"
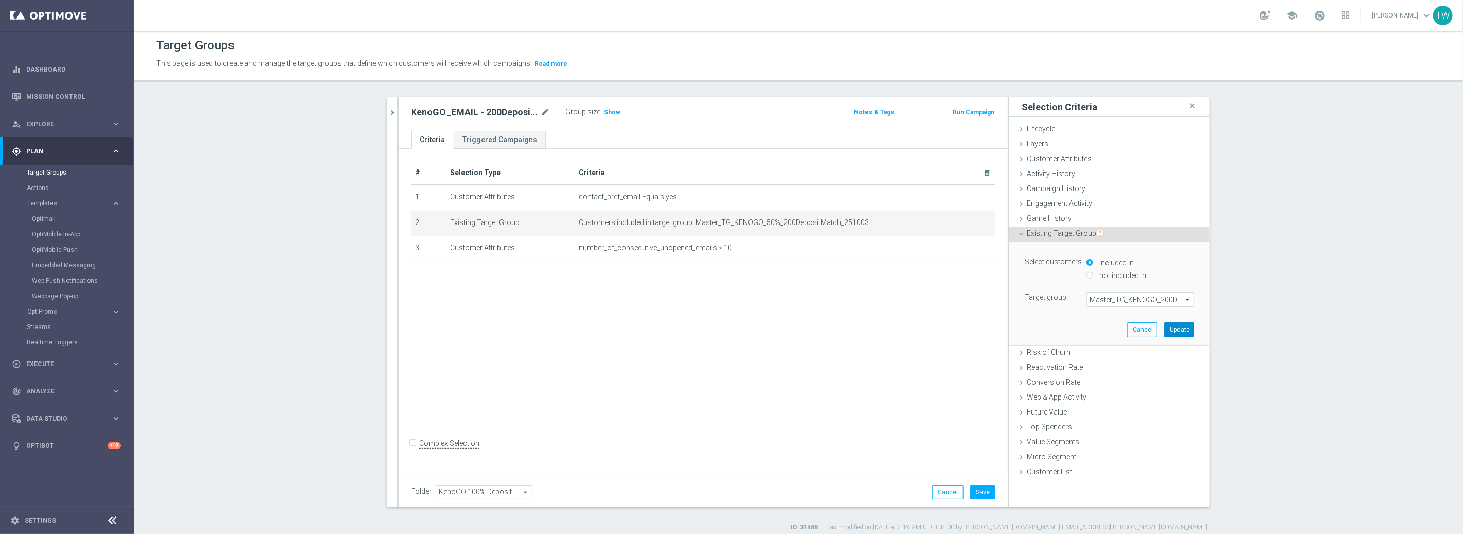
click at [1180, 328] on button "Update" at bounding box center [1179, 329] width 30 height 14
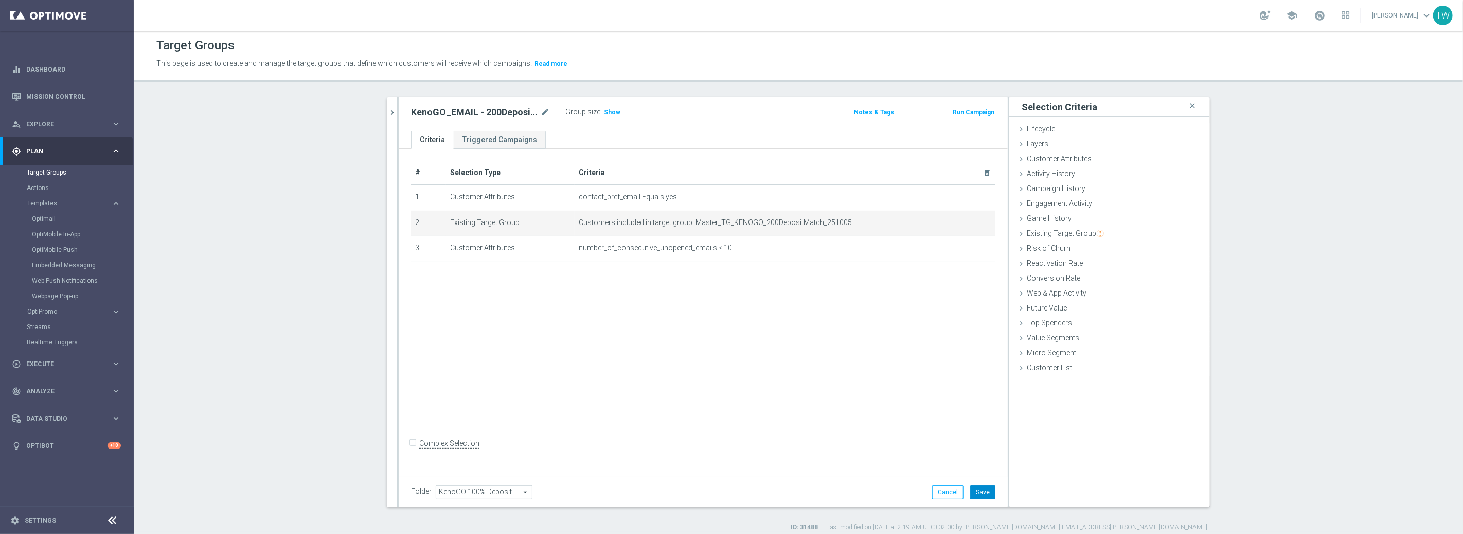
scroll to position [3, 0]
click at [988, 487] on button "Save" at bounding box center [982, 490] width 25 height 14
click at [390, 106] on icon "chevron_right" at bounding box center [392, 111] width 10 height 10
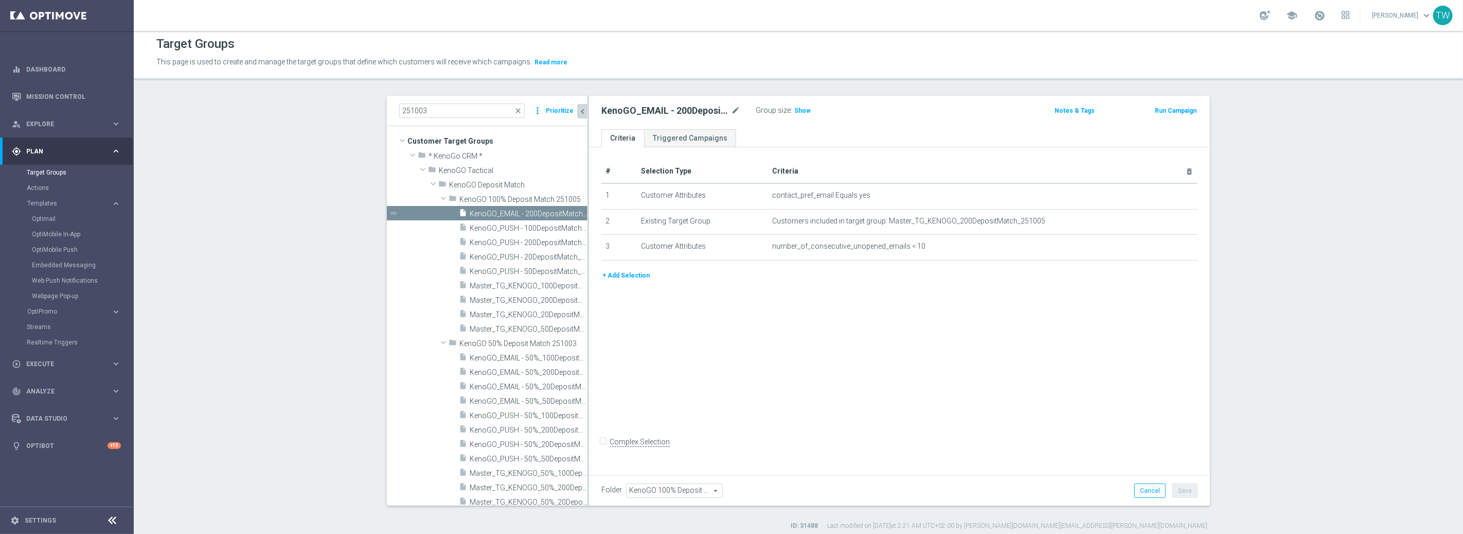
click at [0, 0] on icon "content_copy" at bounding box center [0, 0] width 0 height 0
click at [735, 109] on icon "mode_edit" at bounding box center [735, 110] width 9 height 12
click at [657, 109] on input "Copy of KenoGO_EMAIL - 200DepositMatch_251005" at bounding box center [670, 111] width 139 height 14
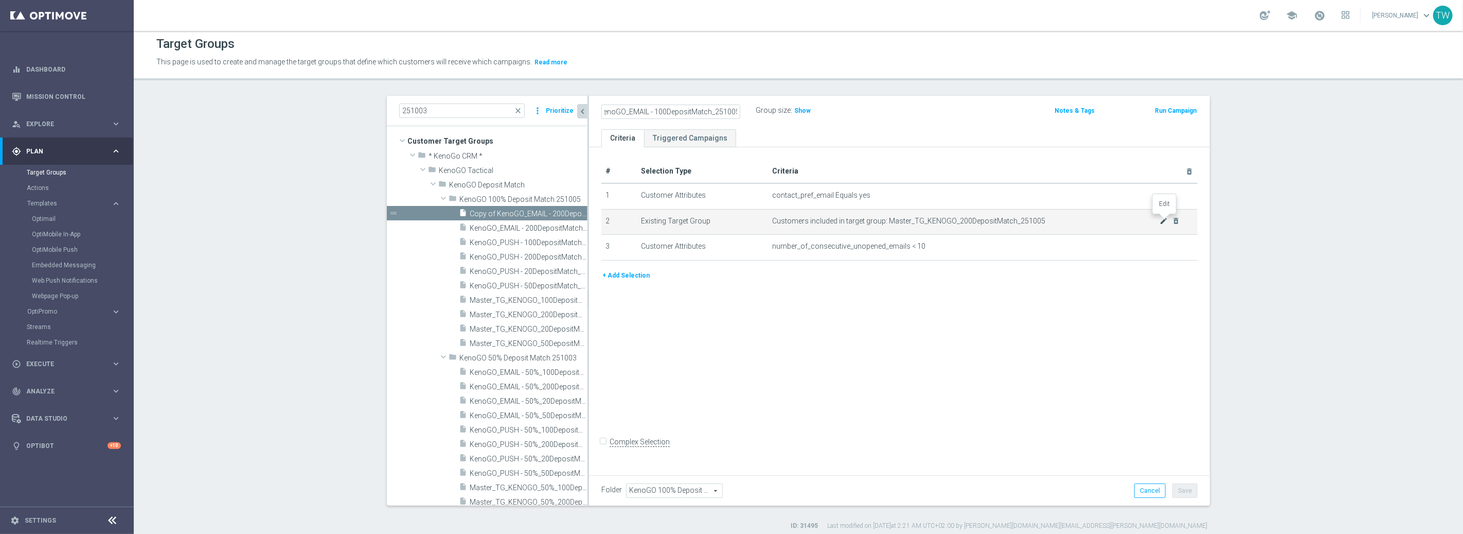
type input "KenoGO_EMAIL - 100DepositMatch_251005"
click at [1163, 220] on icon "mode_edit" at bounding box center [1164, 221] width 8 height 8
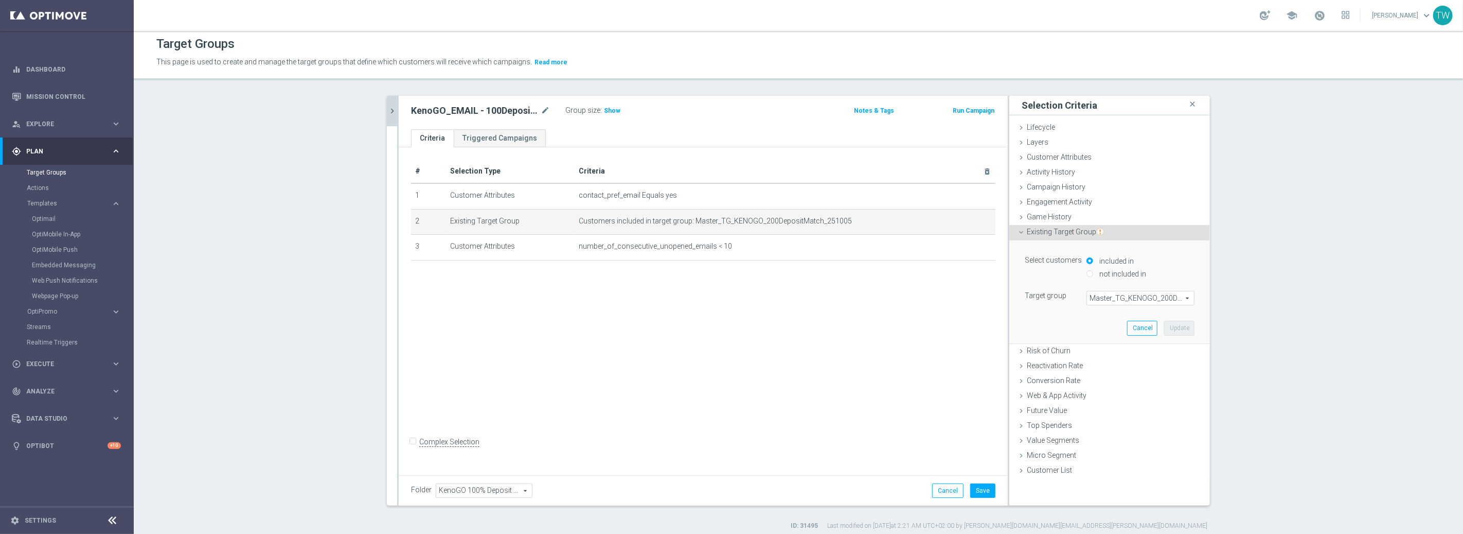
drag, startPoint x: 1167, startPoint y: 306, endPoint x: 1165, endPoint y: 296, distance: 9.9
click at [1167, 306] on div "Select customers included in not included in Target group Master_TG_KENOGO_200D…" at bounding box center [1109, 291] width 185 height 102
click at [1165, 296] on span "Master_TG_KENOGO_200DepositMatch_251005" at bounding box center [1140, 297] width 107 height 13
click at [0, 0] on input "search" at bounding box center [0, 0] width 0 height 0
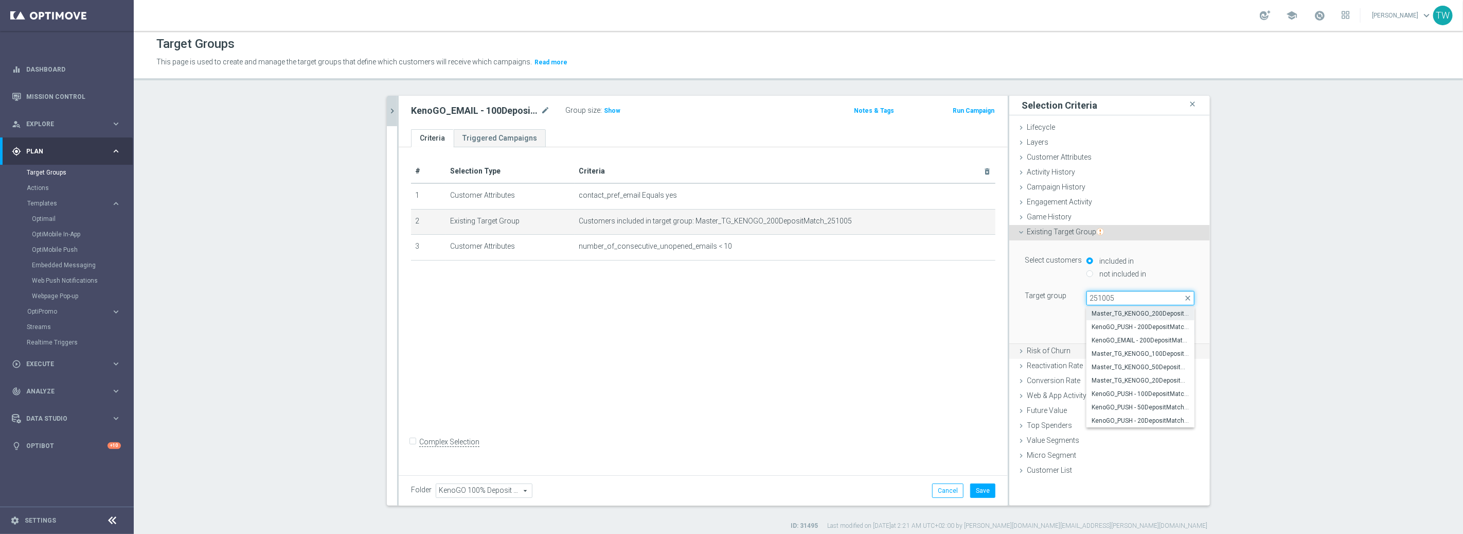
type input "251005"
click at [1157, 354] on span "Master_TG_KENOGO_100DepositMatch_251005" at bounding box center [1141, 353] width 98 height 8
type input "Master_TG_KENOGO_100DepositMatch_251005"
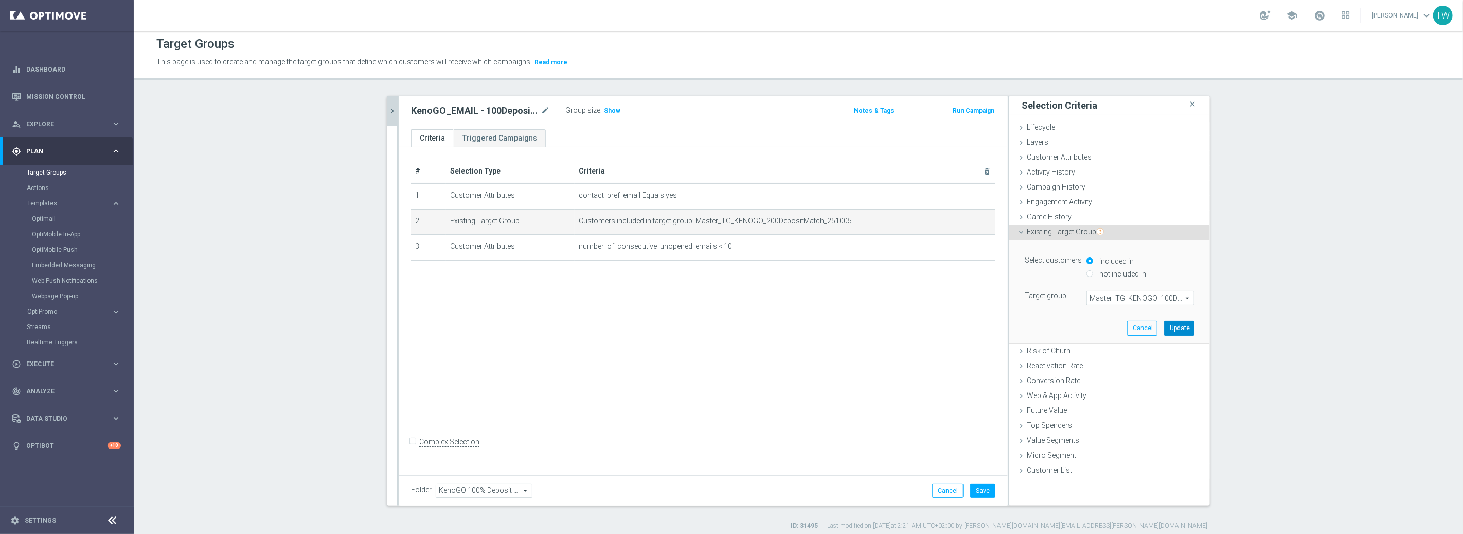
drag, startPoint x: 1174, startPoint y: 329, endPoint x: 1026, endPoint y: 454, distance: 193.5
click at [1173, 330] on button "Update" at bounding box center [1179, 328] width 30 height 14
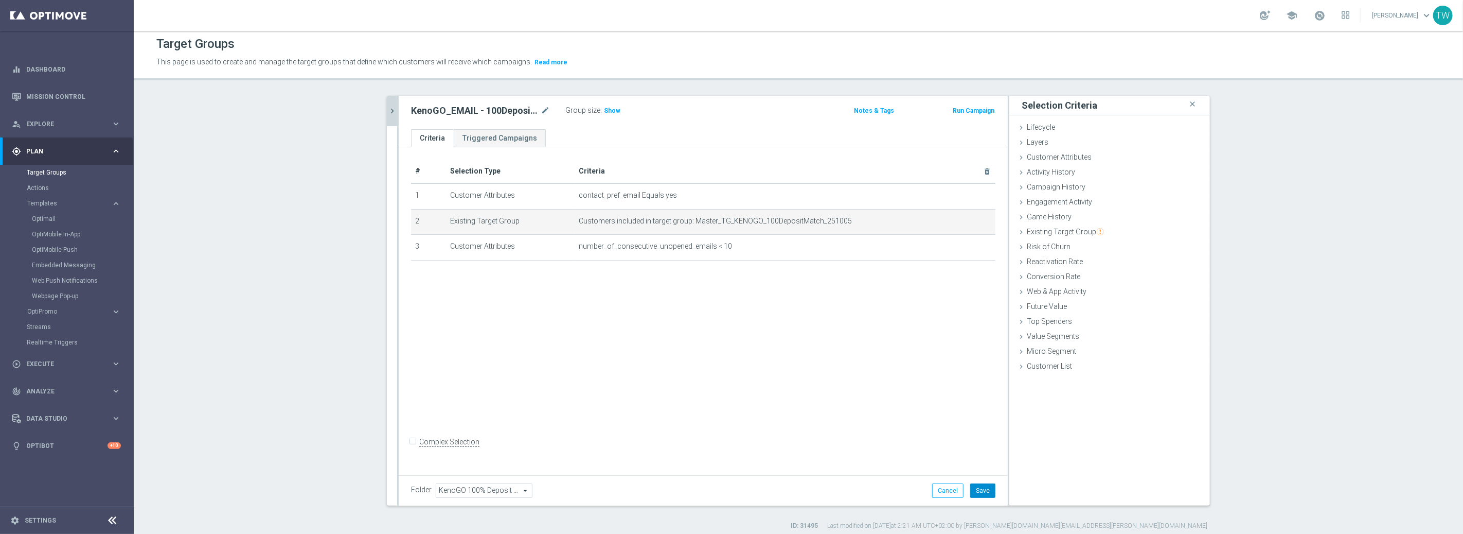
click at [976, 483] on button "Save" at bounding box center [982, 490] width 25 height 14
click at [392, 110] on icon "chevron_right" at bounding box center [392, 111] width 10 height 10
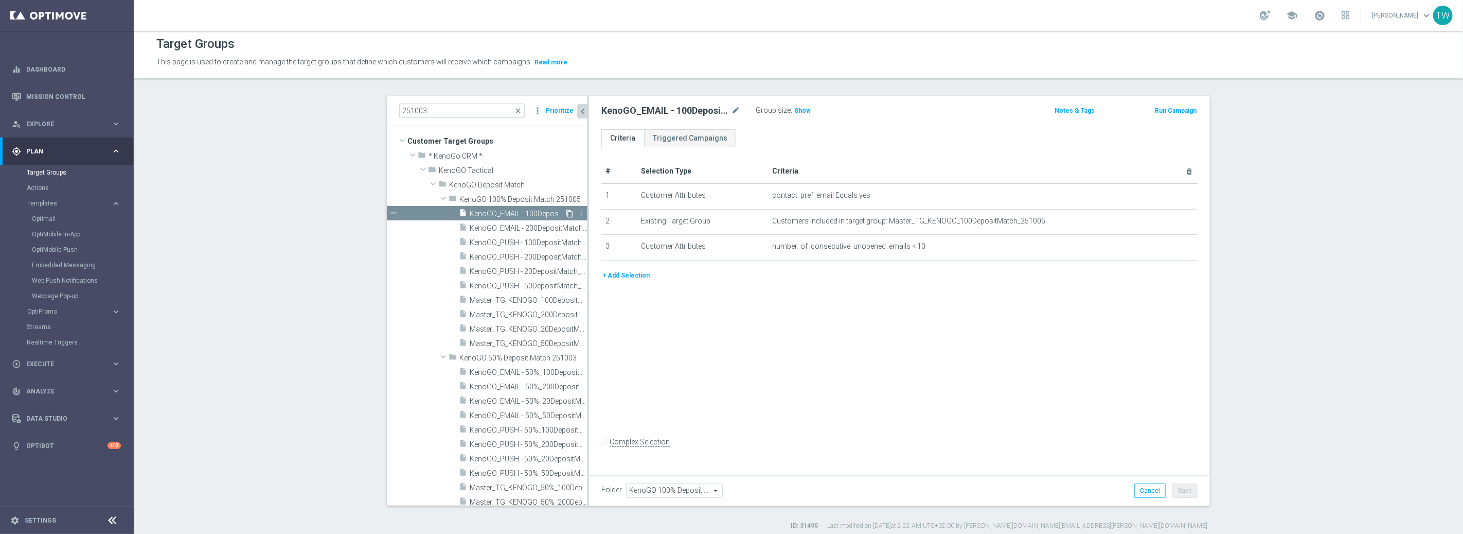
click at [570, 211] on icon "content_copy" at bounding box center [569, 213] width 8 height 8
click at [732, 108] on icon "mode_edit" at bounding box center [735, 110] width 9 height 12
drag, startPoint x: 662, startPoint y: 110, endPoint x: 662, endPoint y: 124, distance: 14.4
click at [662, 111] on input "Copy of KenoGO_EMAIL - 100DepositMatch_251005" at bounding box center [670, 111] width 139 height 14
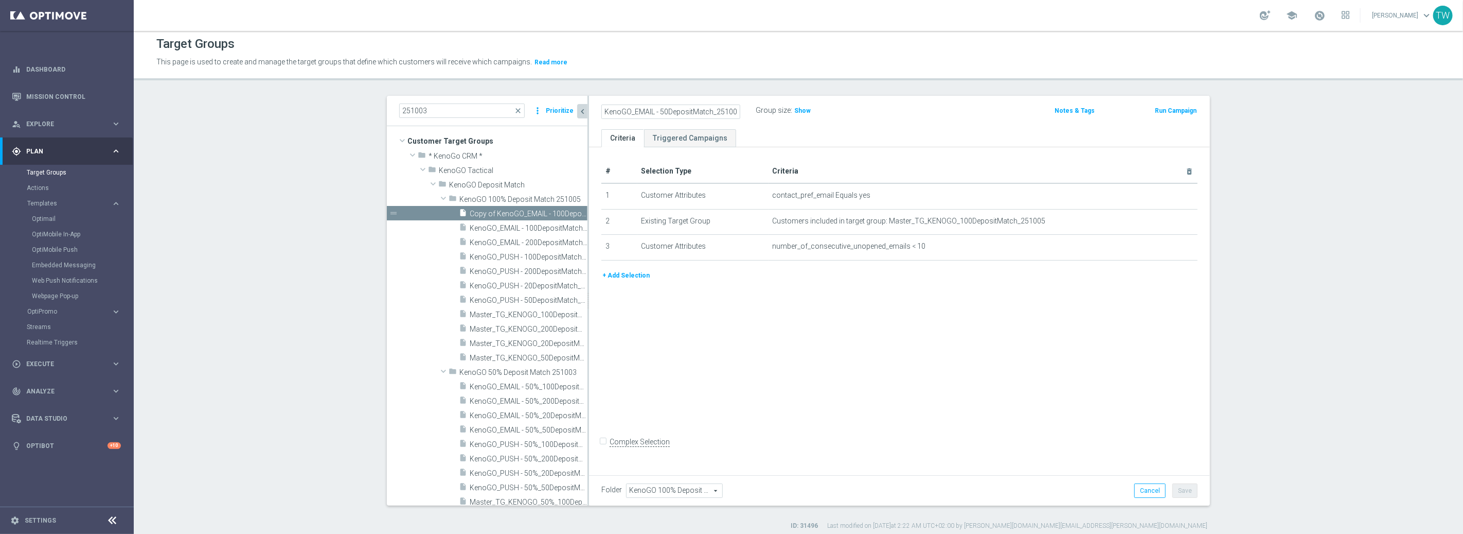
scroll to position [0, 2]
type input "KenoGO_EMAIL - 50DepositMatch_251005"
drag, startPoint x: 1083, startPoint y: 347, endPoint x: 1172, endPoint y: 226, distance: 150.1
click at [1086, 345] on div "# Selection Type Criteria delete_forever 1 Customer Attributes contact_pref_ema…" at bounding box center [899, 309] width 621 height 324
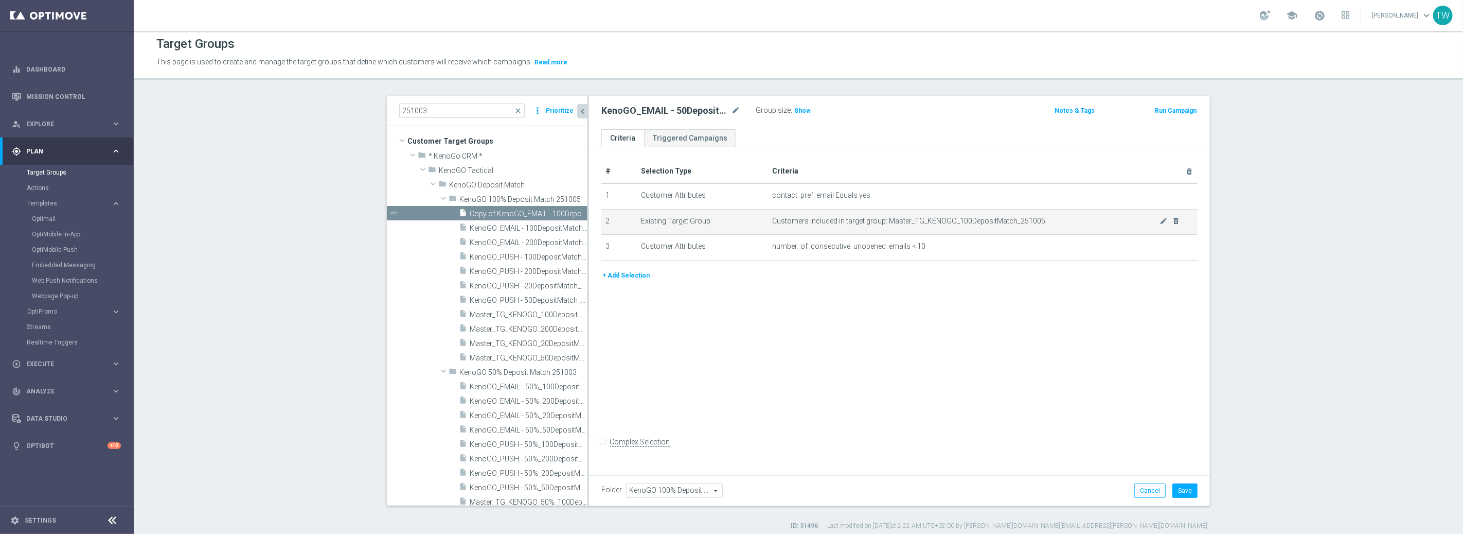
click at [1165, 214] on td "Customers included in target group: Master_TG_KENOGO_100DepositMatch_251005 mod…" at bounding box center [984, 222] width 430 height 26
click at [1163, 218] on icon "mode_edit" at bounding box center [1164, 221] width 8 height 8
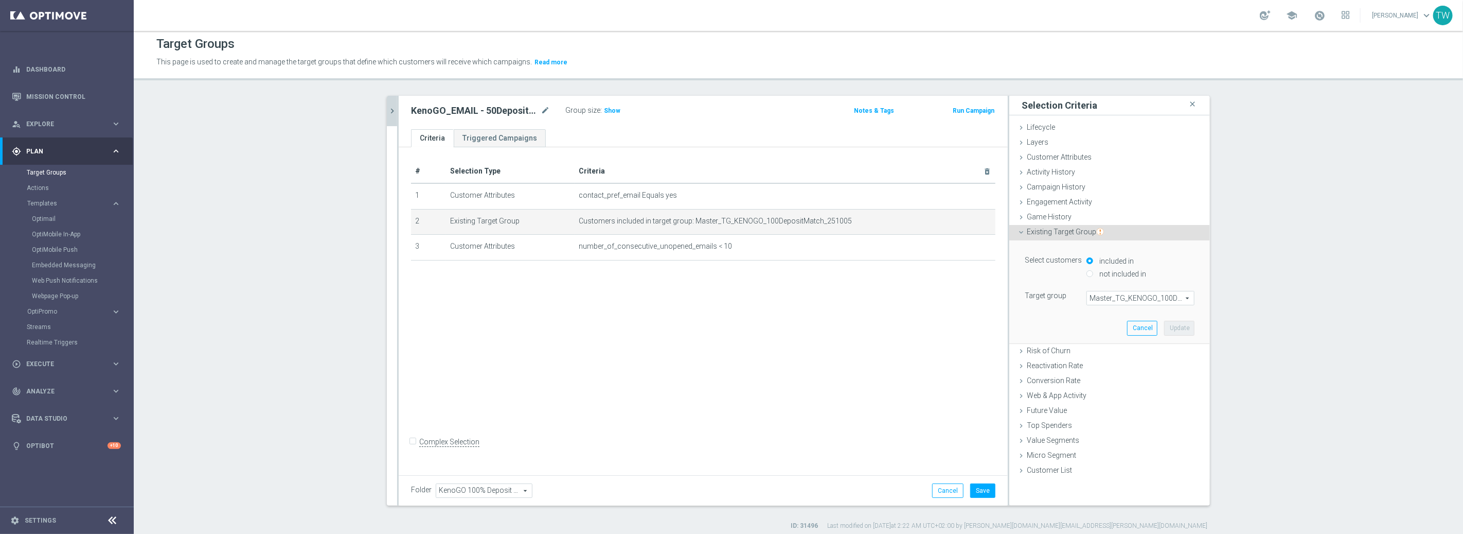
click at [1139, 296] on span "Master_TG_KENOGO_100DepositMatch_251005" at bounding box center [1140, 297] width 107 height 13
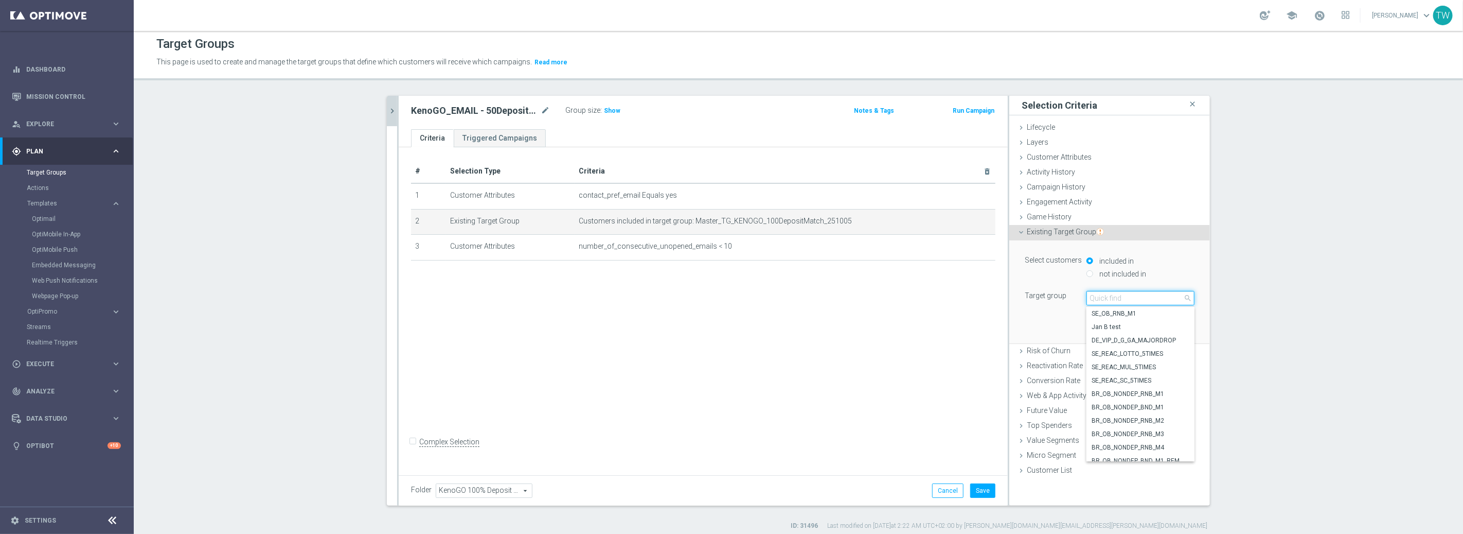
click at [1139, 296] on input "search" at bounding box center [1141, 298] width 108 height 14
type input "251005"
drag, startPoint x: 1137, startPoint y: 362, endPoint x: 1177, endPoint y: 333, distance: 49.0
click at [1137, 361] on label "Master_TG_KENOGO_50DepositMatch_251005" at bounding box center [1141, 366] width 108 height 13
type input "Master_TG_KENOGO_50DepositMatch_251005"
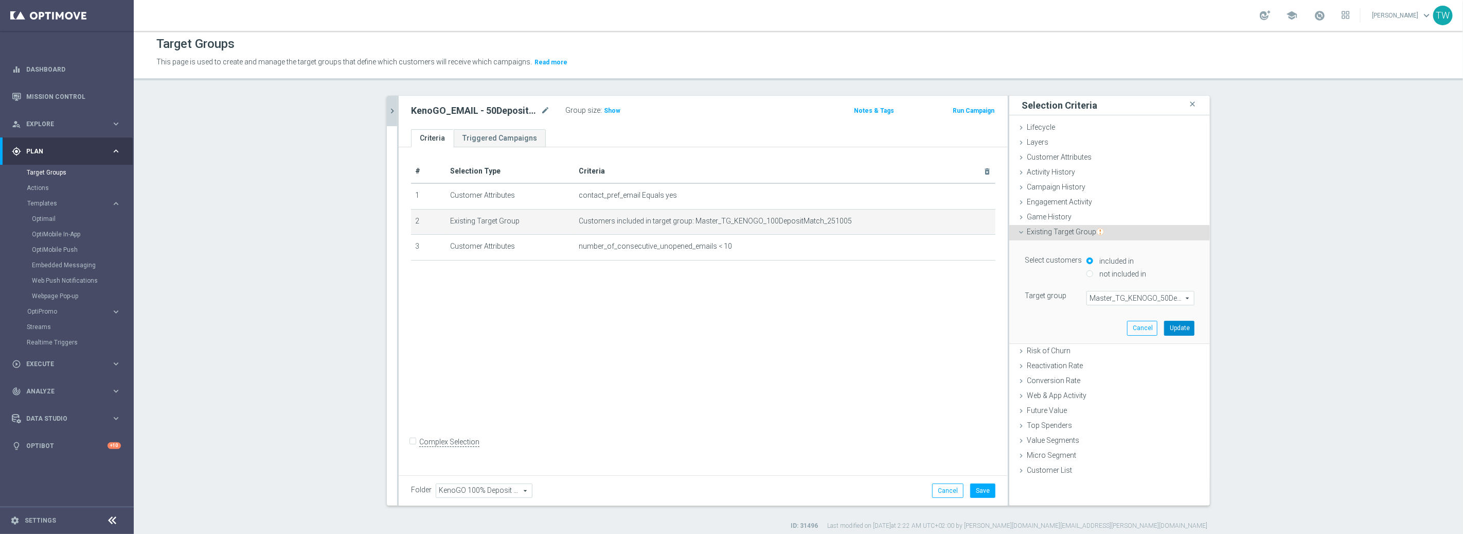
drag, startPoint x: 1178, startPoint y: 334, endPoint x: 1170, endPoint y: 336, distance: 7.5
click at [1178, 334] on button "Update" at bounding box center [1179, 328] width 30 height 14
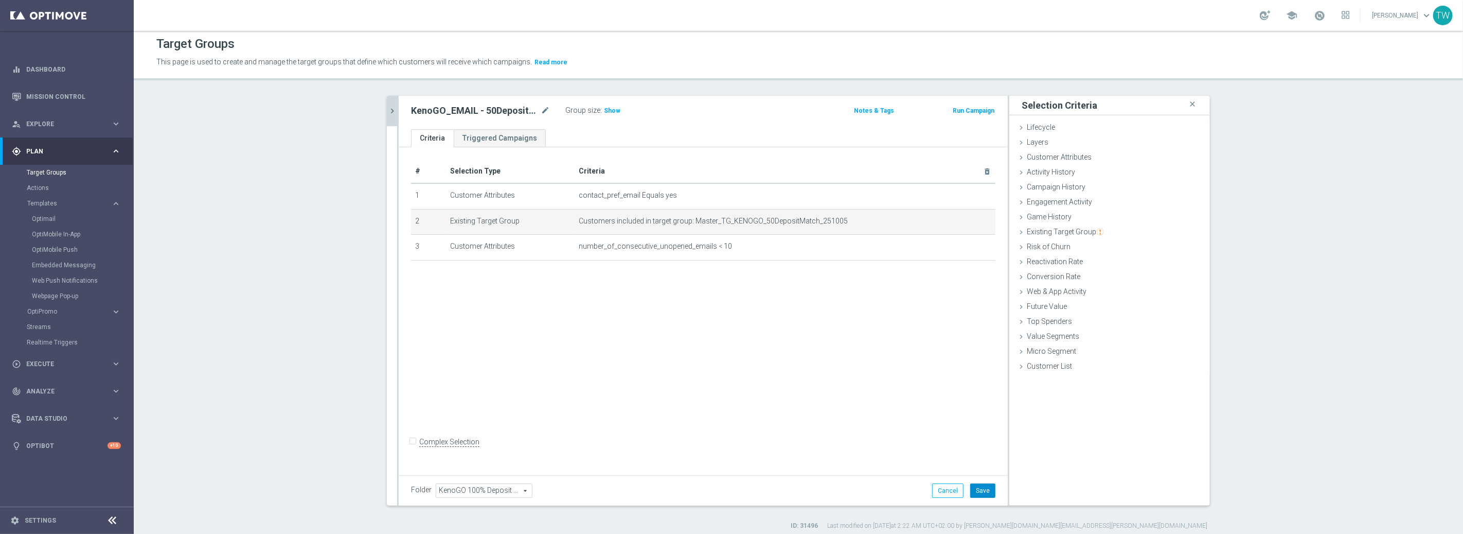
click at [975, 487] on button "Save" at bounding box center [982, 490] width 25 height 14
click at [394, 107] on icon "chevron_right" at bounding box center [392, 111] width 10 height 10
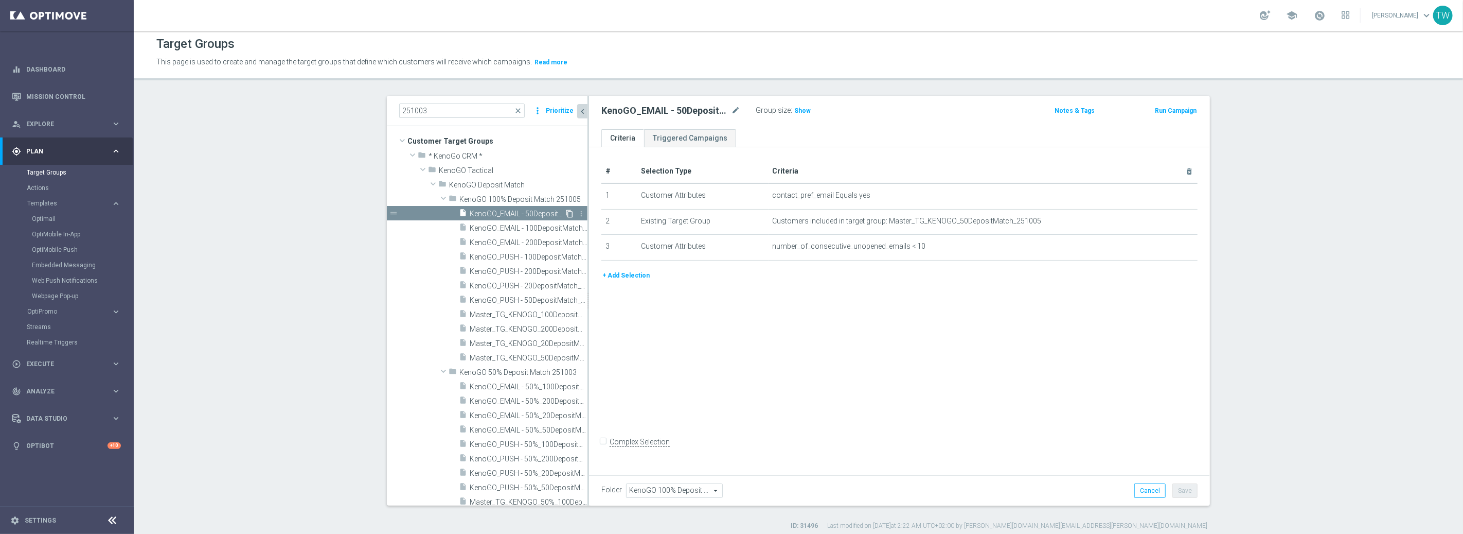
click at [567, 211] on icon "content_copy" at bounding box center [569, 213] width 8 height 8
click at [735, 110] on icon "mode_edit" at bounding box center [735, 110] width 9 height 12
click at [663, 109] on input "Copy of KenoGO_EMAIL - 50DepositMatch_251005" at bounding box center [670, 111] width 139 height 14
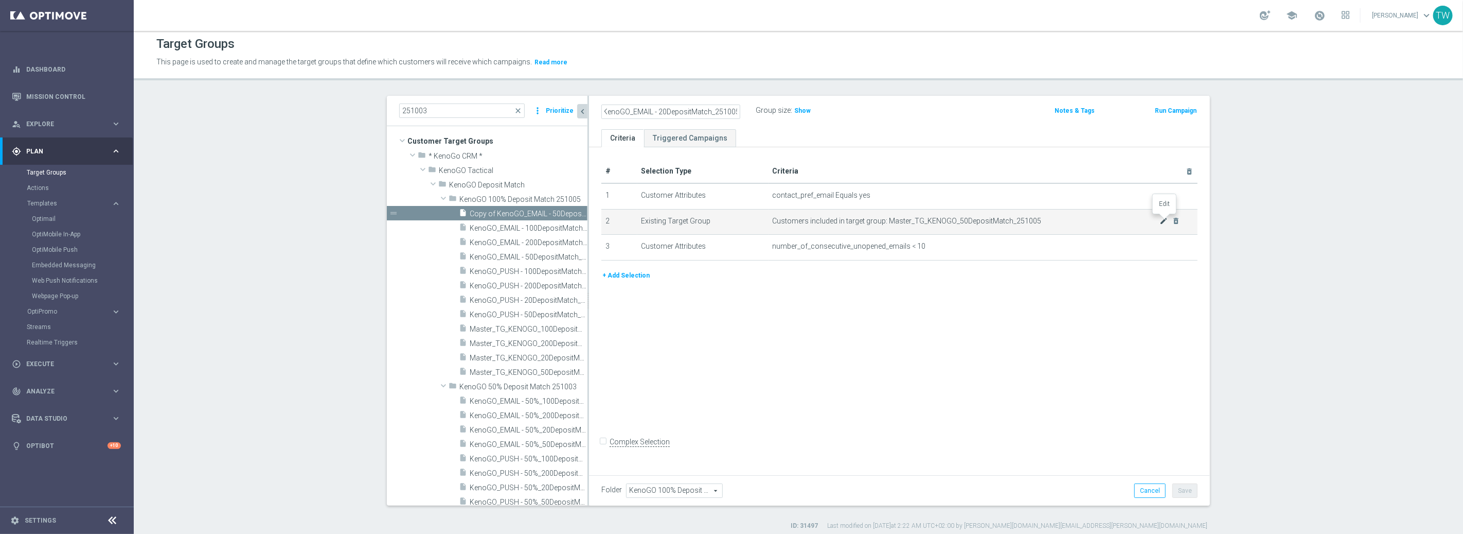
type input "KenoGO_EMAIL - 20DepositMatch_251005"
click at [1163, 217] on icon "mode_edit" at bounding box center [1164, 221] width 8 height 8
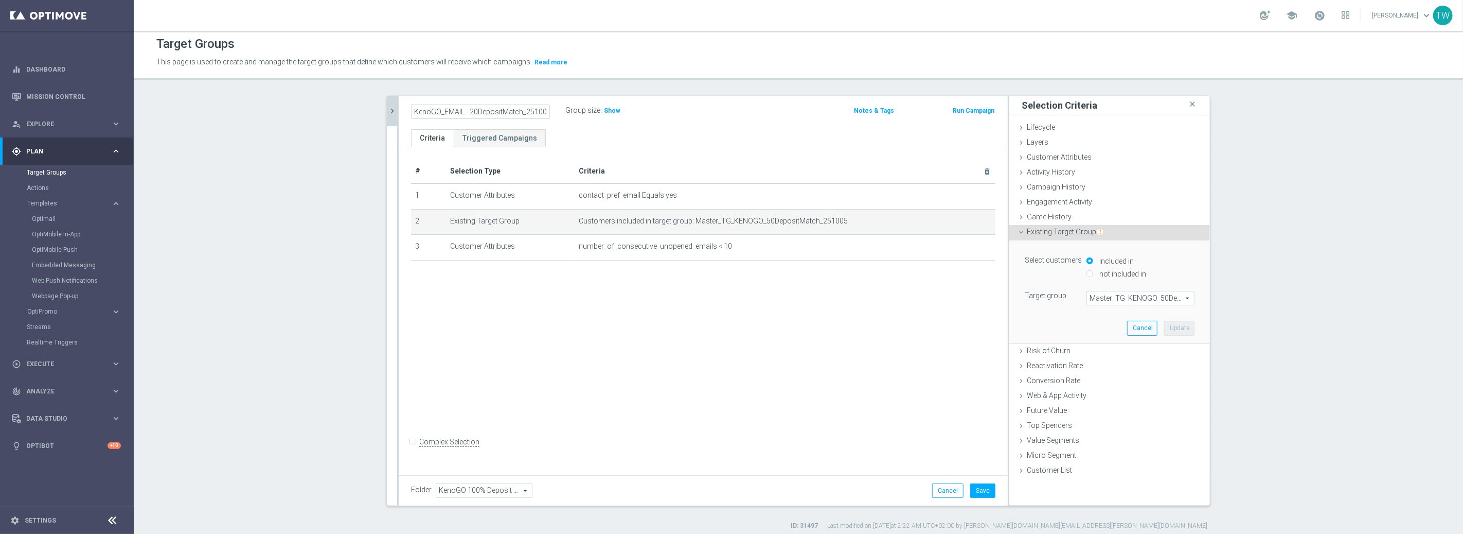
click at [1163, 295] on span "Master_TG_KENOGO_50DepositMatch_251005" at bounding box center [1140, 297] width 107 height 13
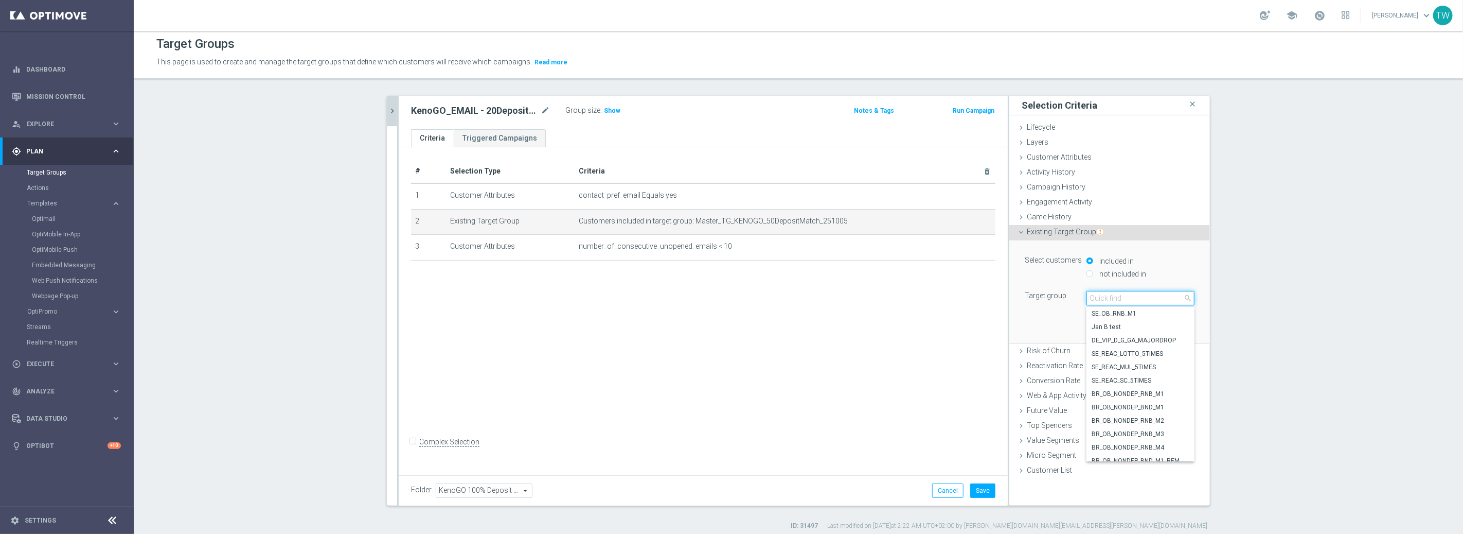
click at [1163, 295] on input "search" at bounding box center [1141, 298] width 108 height 14
type input "251005"
click at [1167, 374] on label "Master_TG_KENOGO_20DepositMatch_251005" at bounding box center [1141, 380] width 108 height 13
type input "Master_TG_KENOGO_20DepositMatch_251005"
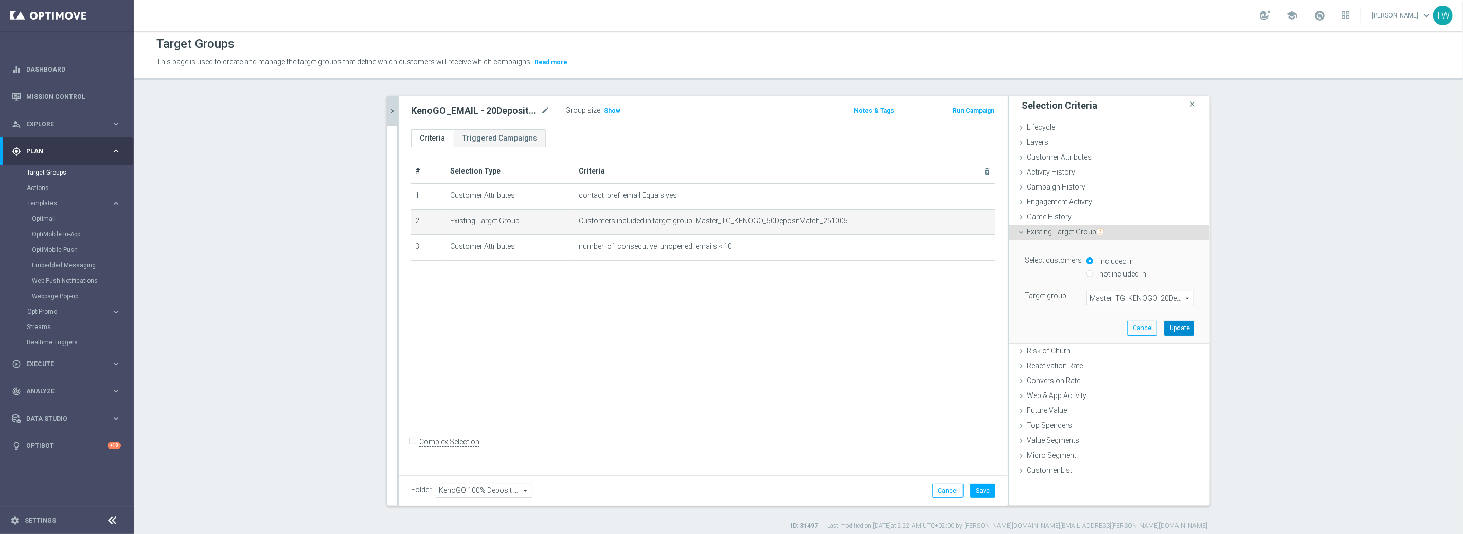
drag, startPoint x: 1183, startPoint y: 330, endPoint x: 1047, endPoint y: 443, distance: 176.1
click at [1182, 331] on button "Update" at bounding box center [1179, 328] width 30 height 14
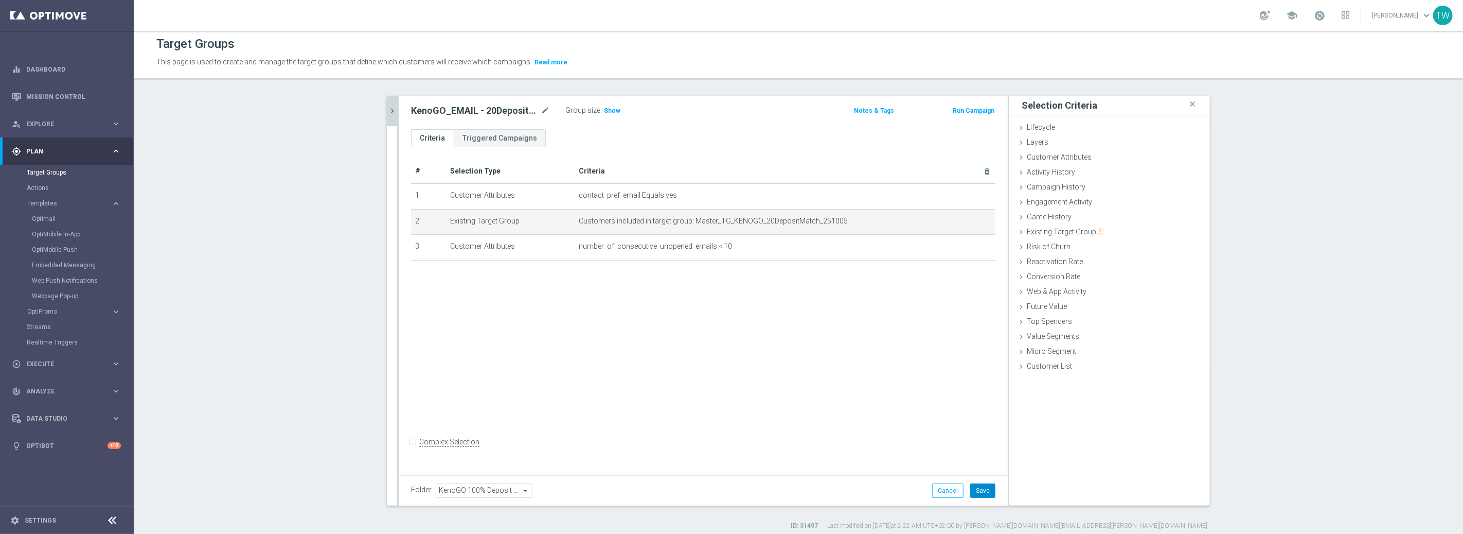
click at [987, 496] on button "Save" at bounding box center [982, 490] width 25 height 14
click at [394, 110] on icon "chevron_right" at bounding box center [392, 111] width 10 height 10
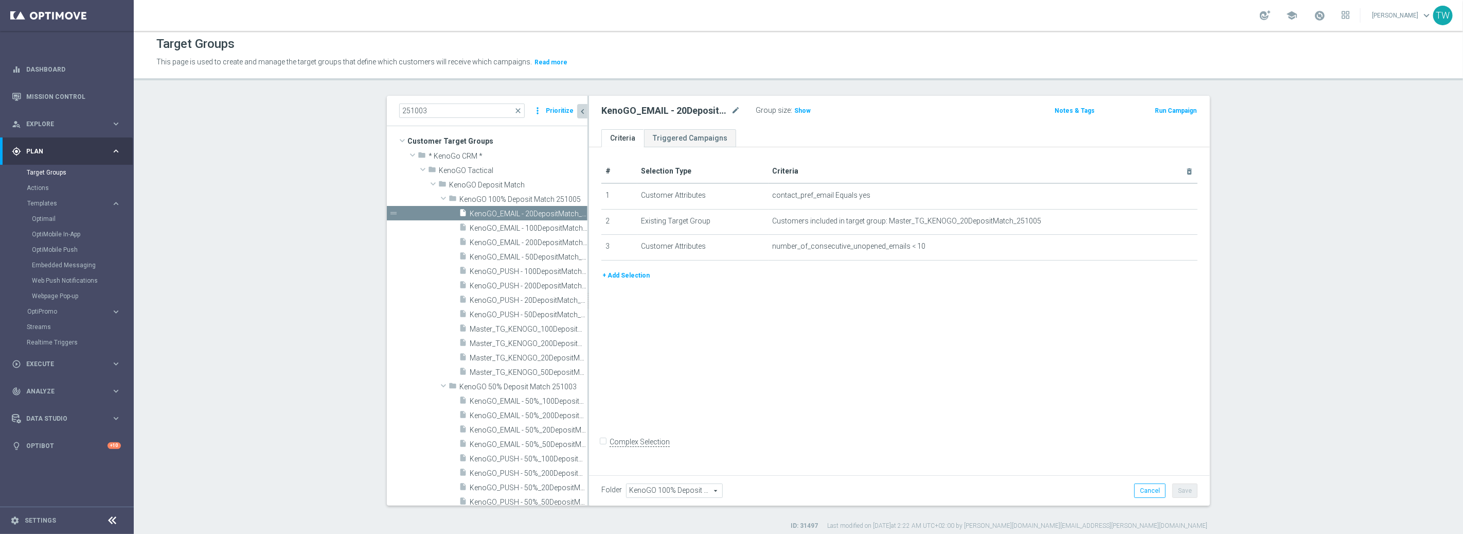
click at [1077, 360] on div "# Selection Type Criteria delete_forever 1 Customer Attributes contact_pref_ema…" at bounding box center [899, 309] width 621 height 324
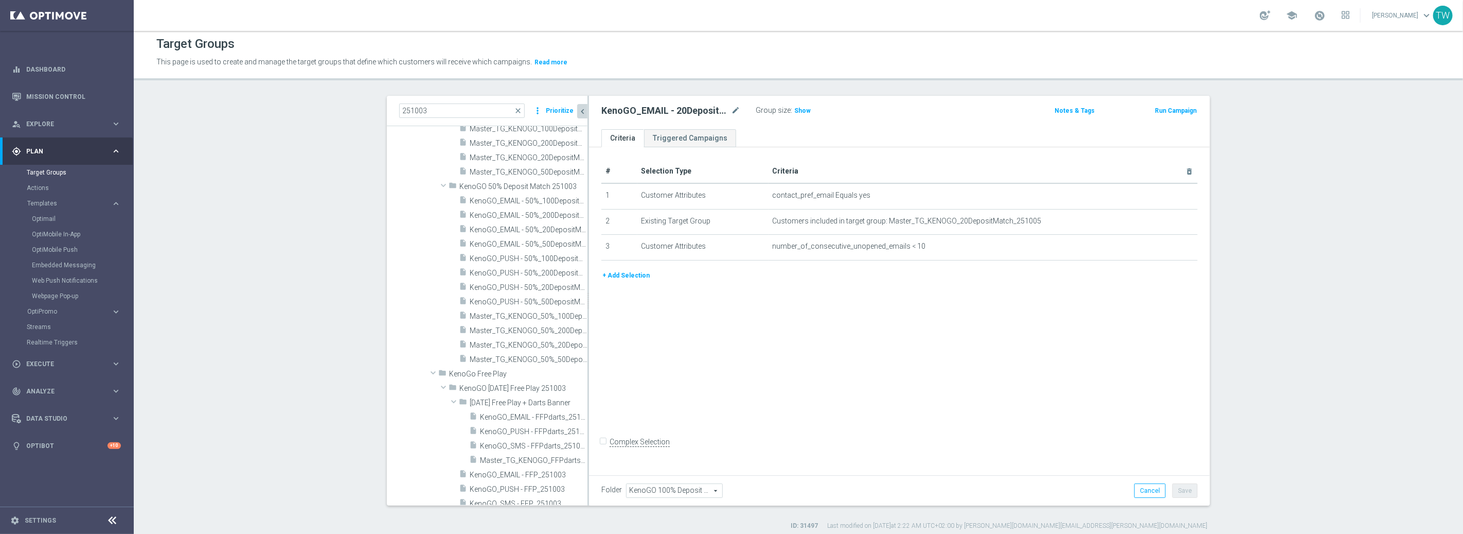
scroll to position [223, 0]
click at [589, 319] on div "# Selection Type Criteria delete_forever 1 Customer Attributes contact_pref_ema…" at bounding box center [899, 309] width 621 height 324
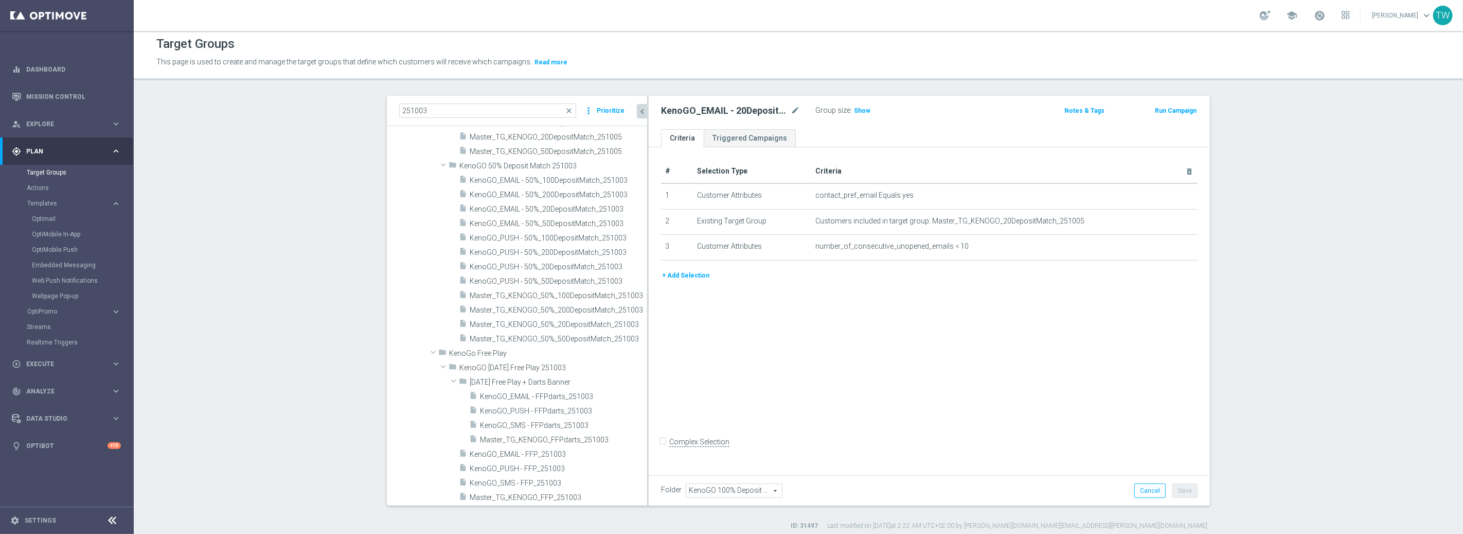
drag, startPoint x: 588, startPoint y: 320, endPoint x: 648, endPoint y: 321, distance: 59.7
click at [648, 321] on div at bounding box center [648, 301] width 2 height 410
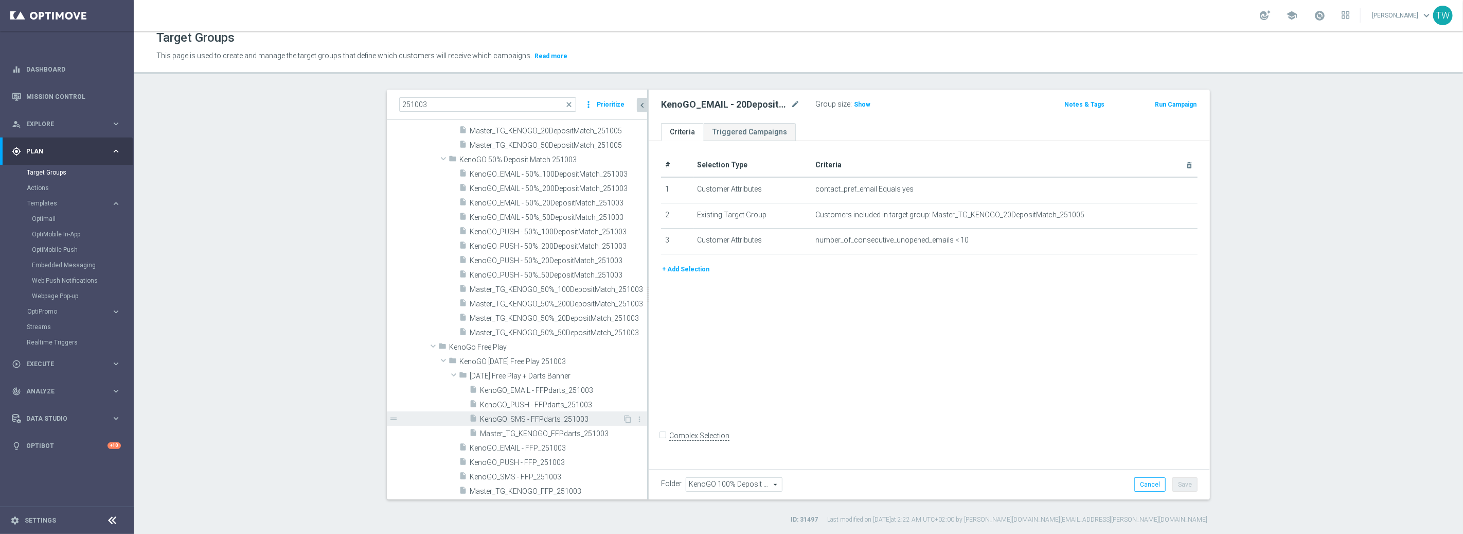
scroll to position [223, 0]
click at [583, 434] on span "Master_TG_KENOGO_FFPdarts_251003" at bounding box center [551, 434] width 143 height 9
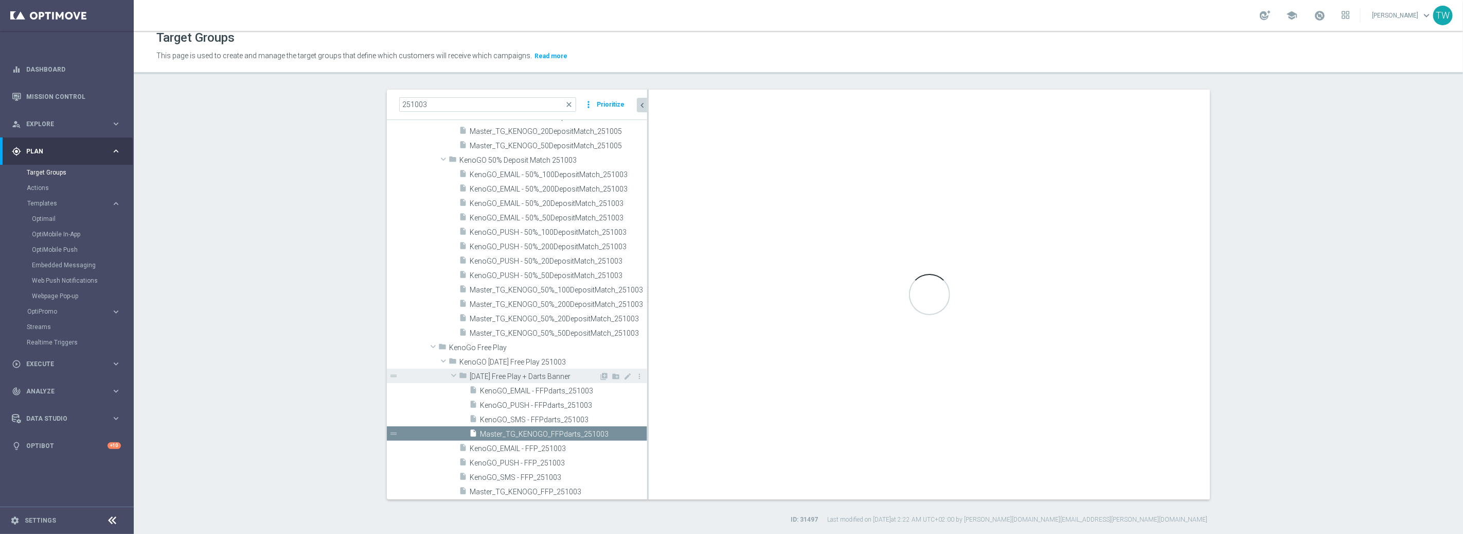
checkbox input "true"
type input "[DATE] Free Play + Darts Banner"
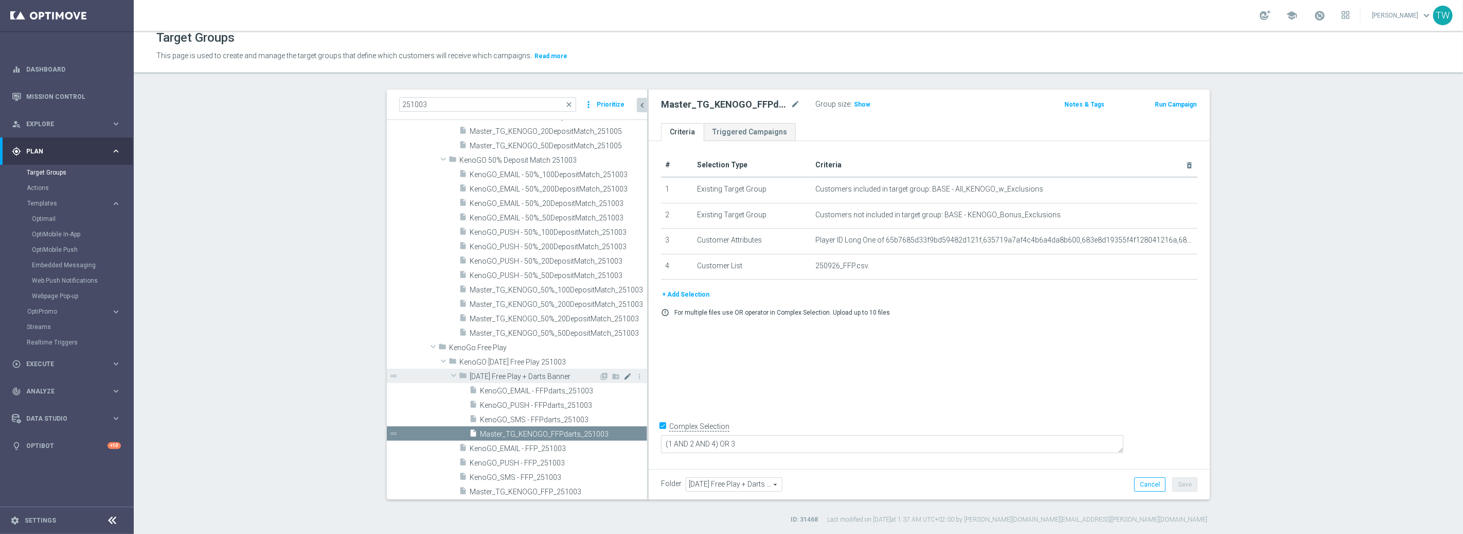
click at [626, 374] on icon "mode_edit" at bounding box center [628, 376] width 8 height 8
click at [558, 372] on input "[DATE] Free Play + Darts Banner" at bounding box center [521, 374] width 103 height 11
type input "[DATE] Free Play + Darts Banner (PPP/PP)"
click at [1178, 264] on icon "delete_forever" at bounding box center [1180, 266] width 8 height 8
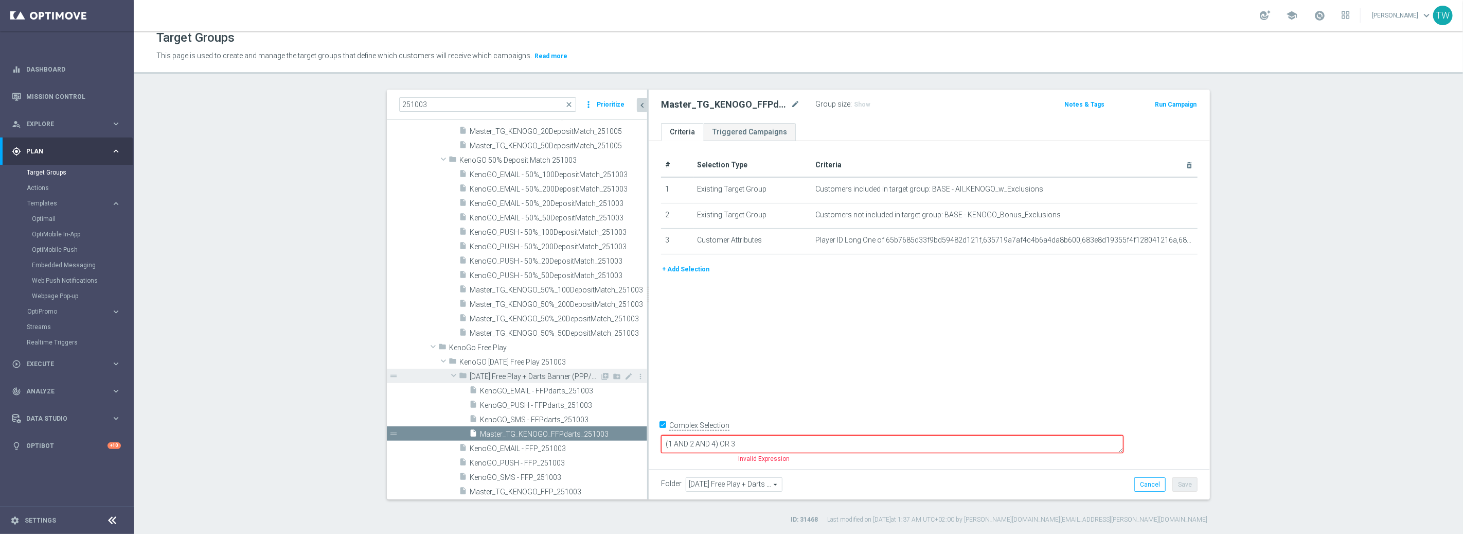
click at [680, 270] on button "+ Add Selection" at bounding box center [685, 268] width 49 height 11
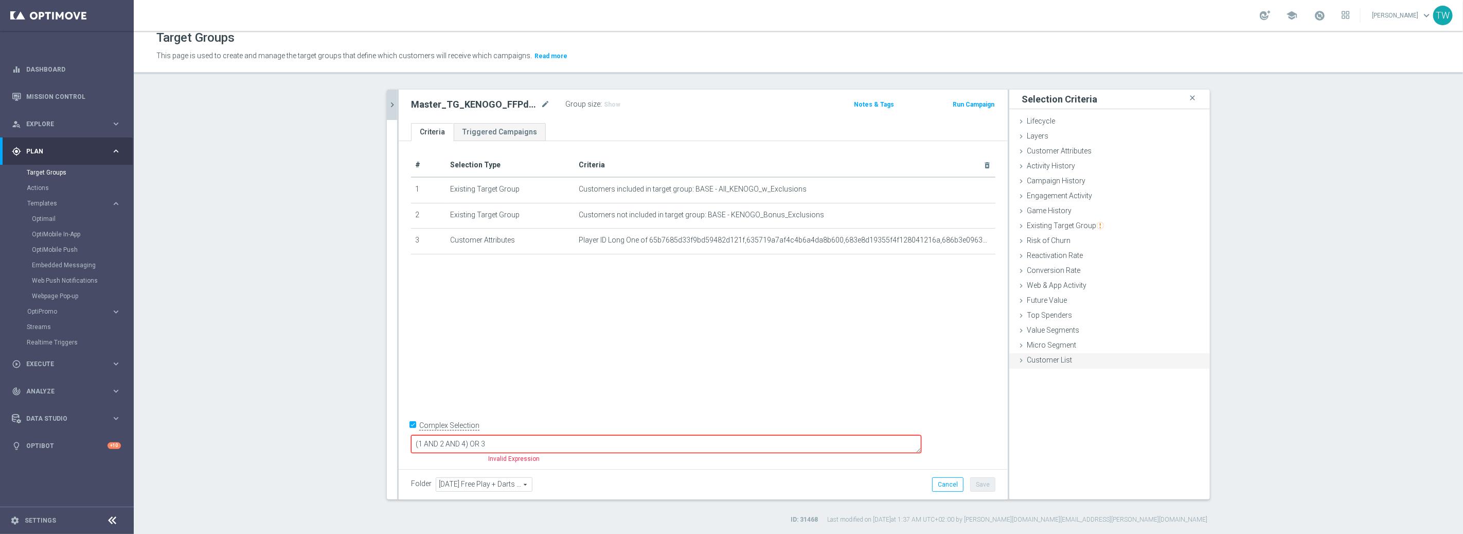
click at [1071, 355] on span "Customer List" at bounding box center [1049, 359] width 45 height 8
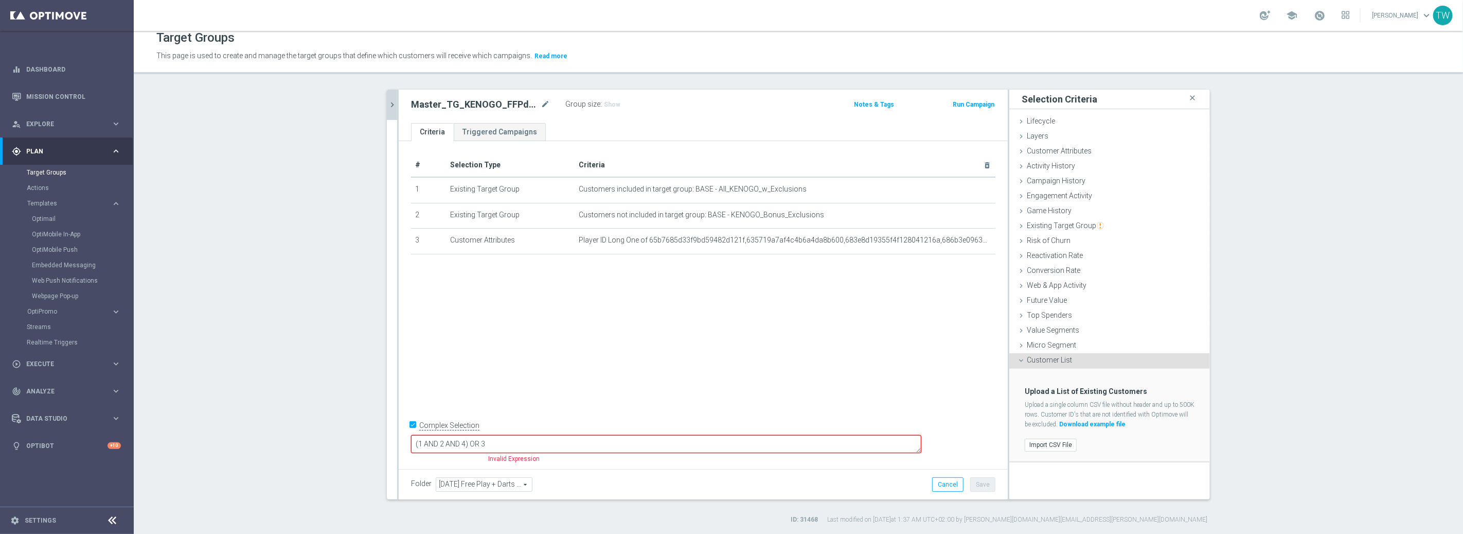
click at [1042, 441] on label "Import CSV File" at bounding box center [1051, 444] width 52 height 13
click at [0, 0] on input "Import CSV File" at bounding box center [0, 0] width 0 height 0
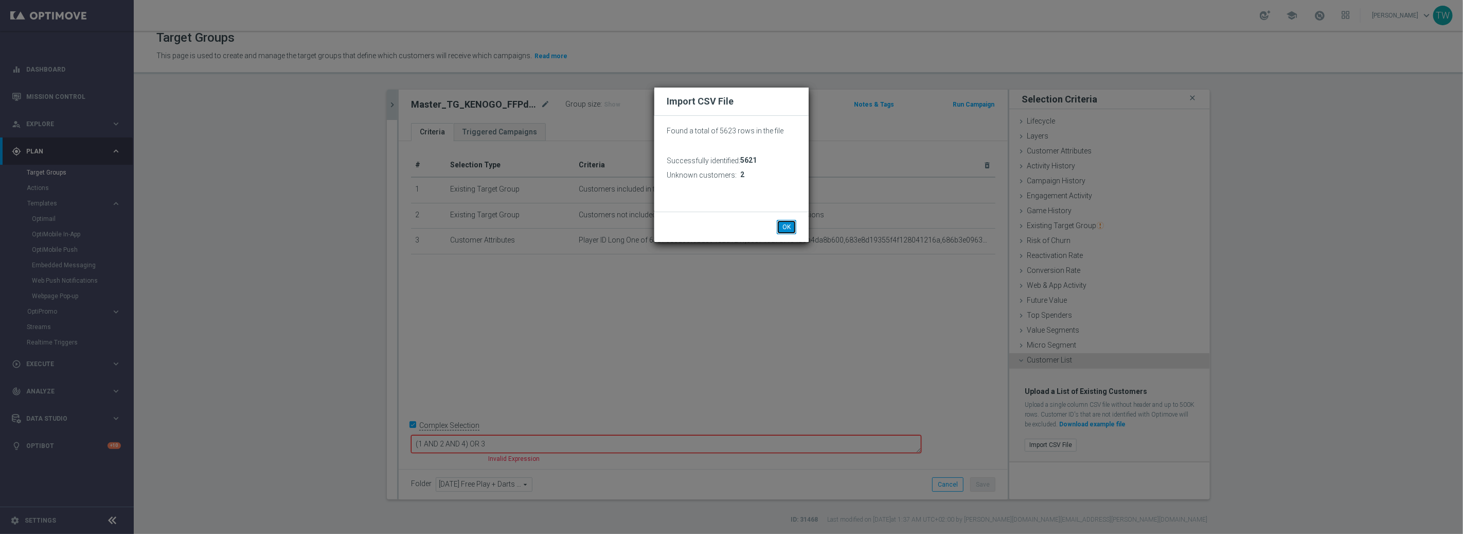
click at [789, 223] on button "OK" at bounding box center [787, 227] width 20 height 14
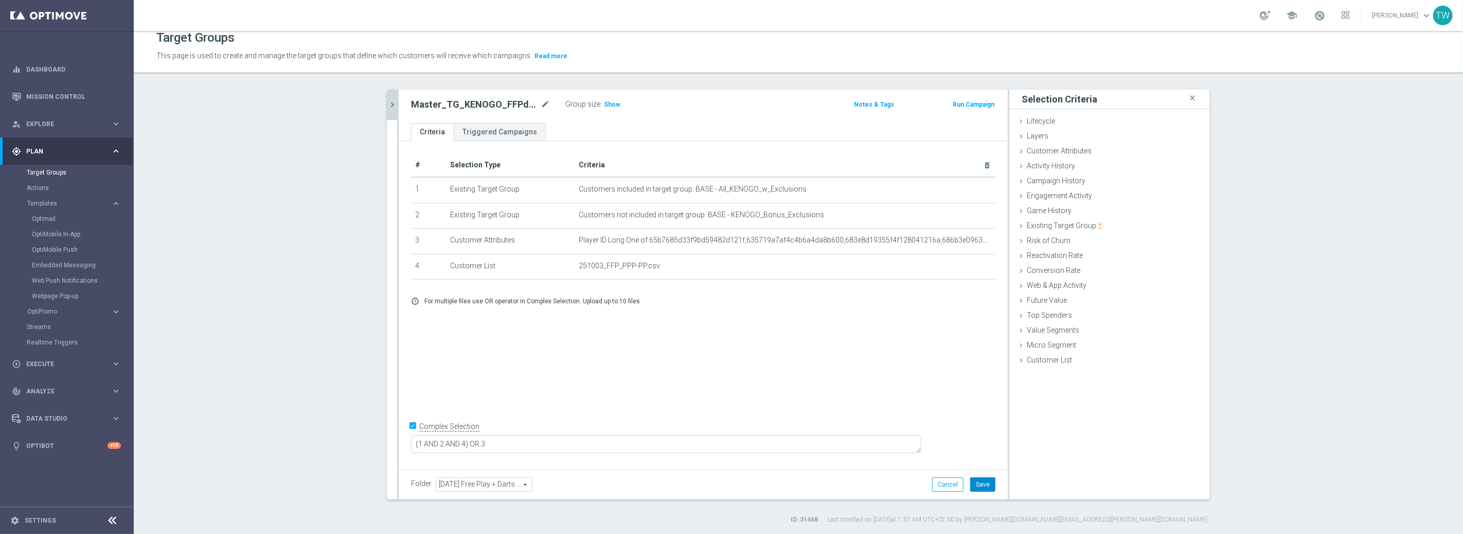
click at [989, 481] on button "Save" at bounding box center [982, 484] width 25 height 14
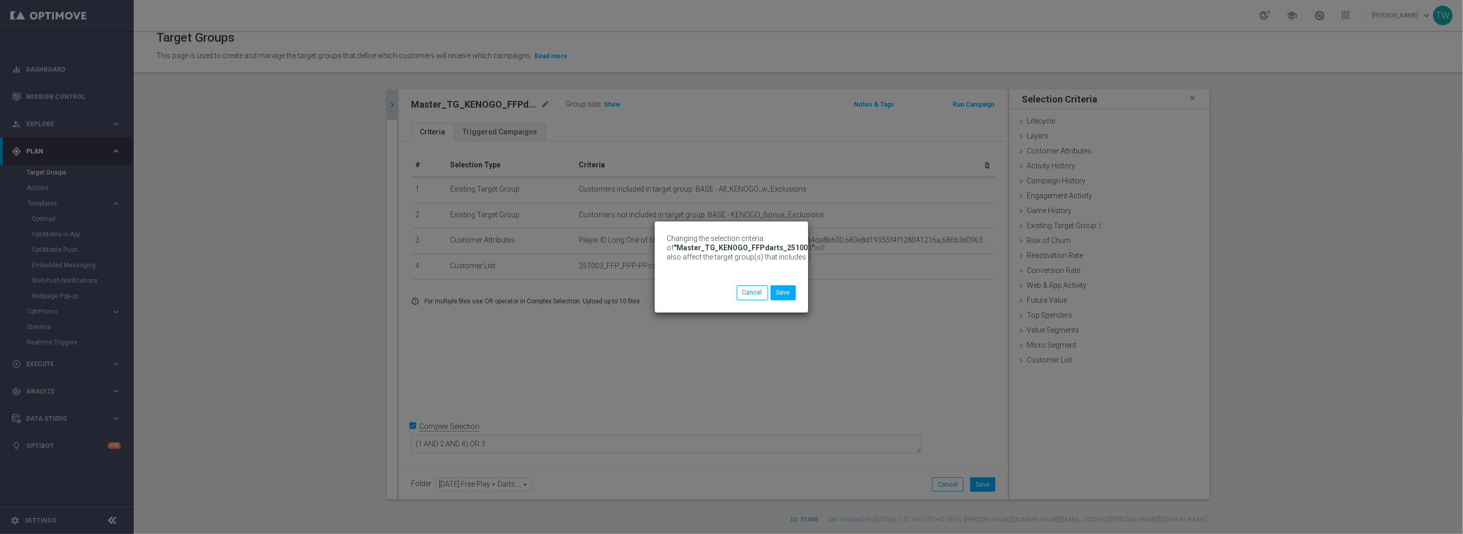
click at [394, 104] on div "Changing the selection criteria of "Master_TG_KENOGO_FFPdarts_251003" will also…" at bounding box center [731, 267] width 1463 height 534
click at [787, 293] on button "Save" at bounding box center [783, 292] width 25 height 14
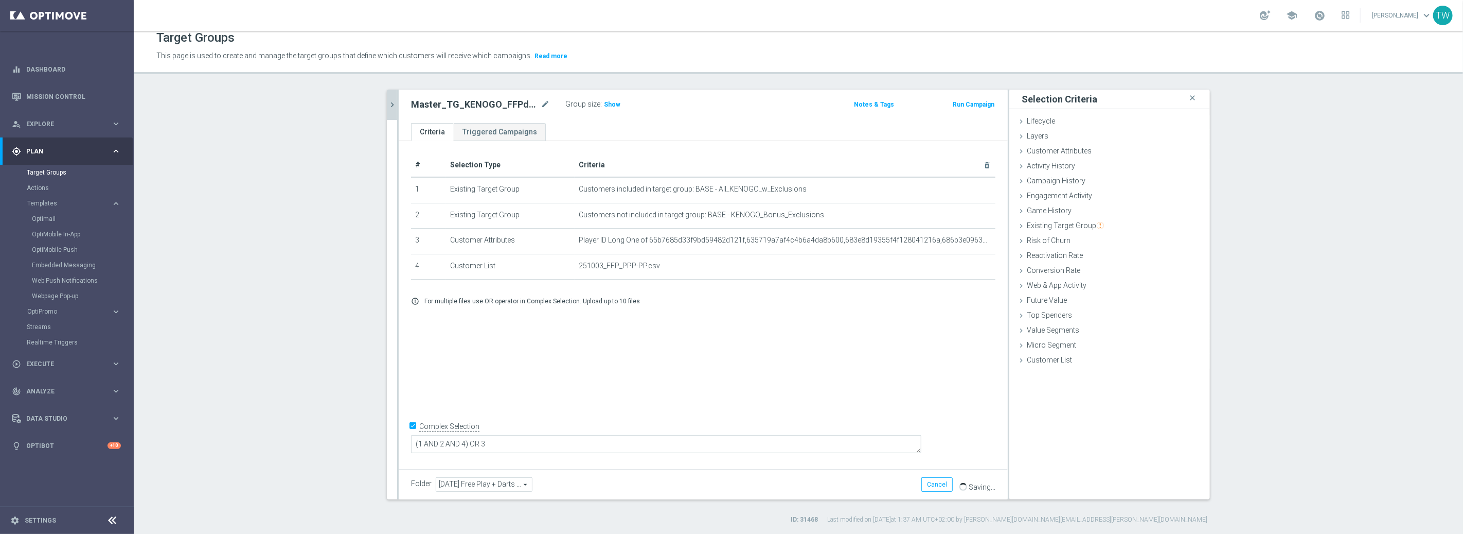
click at [390, 104] on icon "chevron_right" at bounding box center [392, 105] width 10 height 10
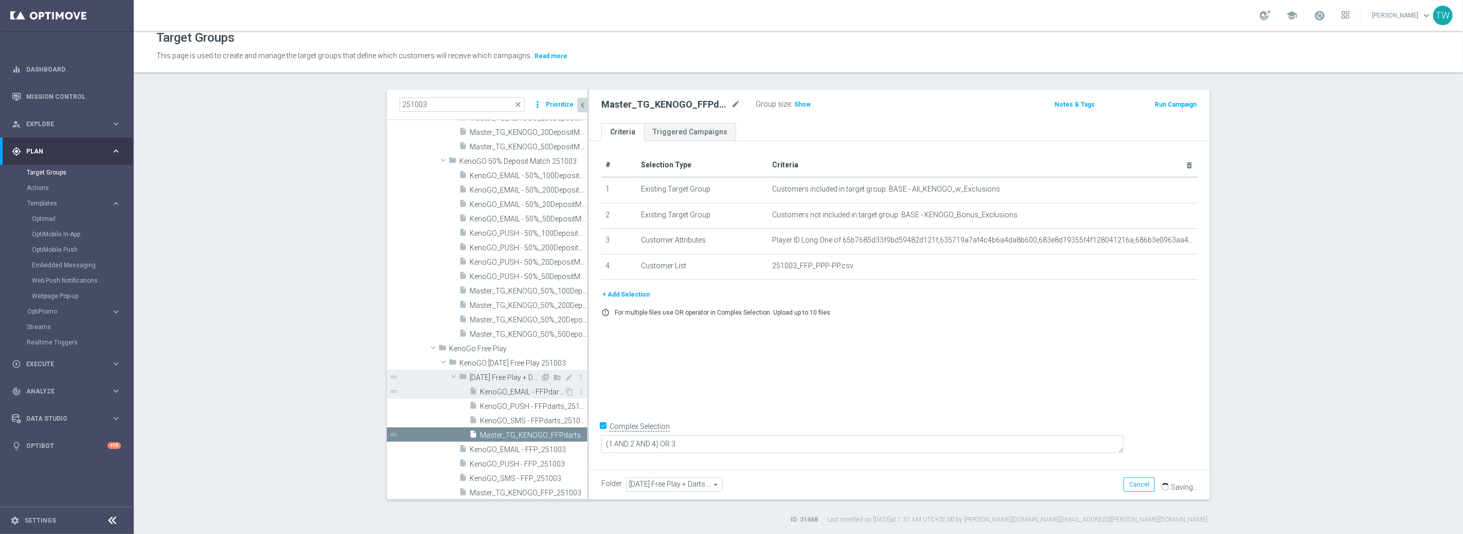
scroll to position [223, 0]
click at [547, 487] on span "Master_TG_KENOGO_FFP_251003" at bounding box center [517, 491] width 95 height 9
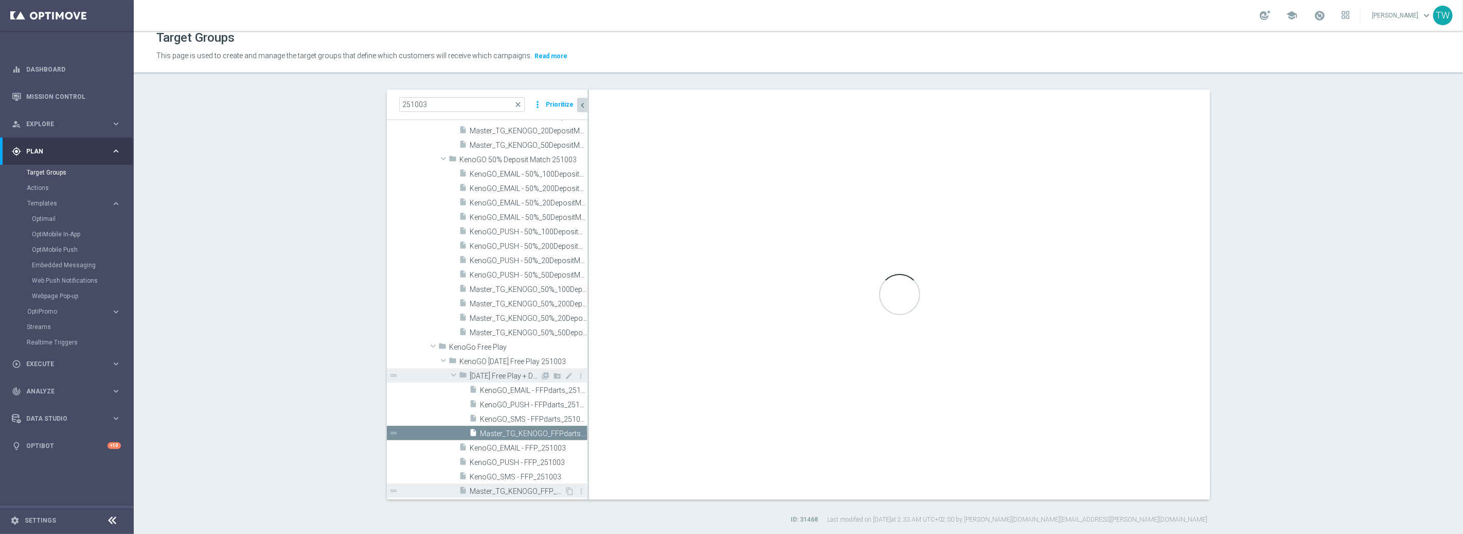
click at [532, 489] on span "Master_TG_KENOGO_FFP_251003" at bounding box center [517, 491] width 95 height 9
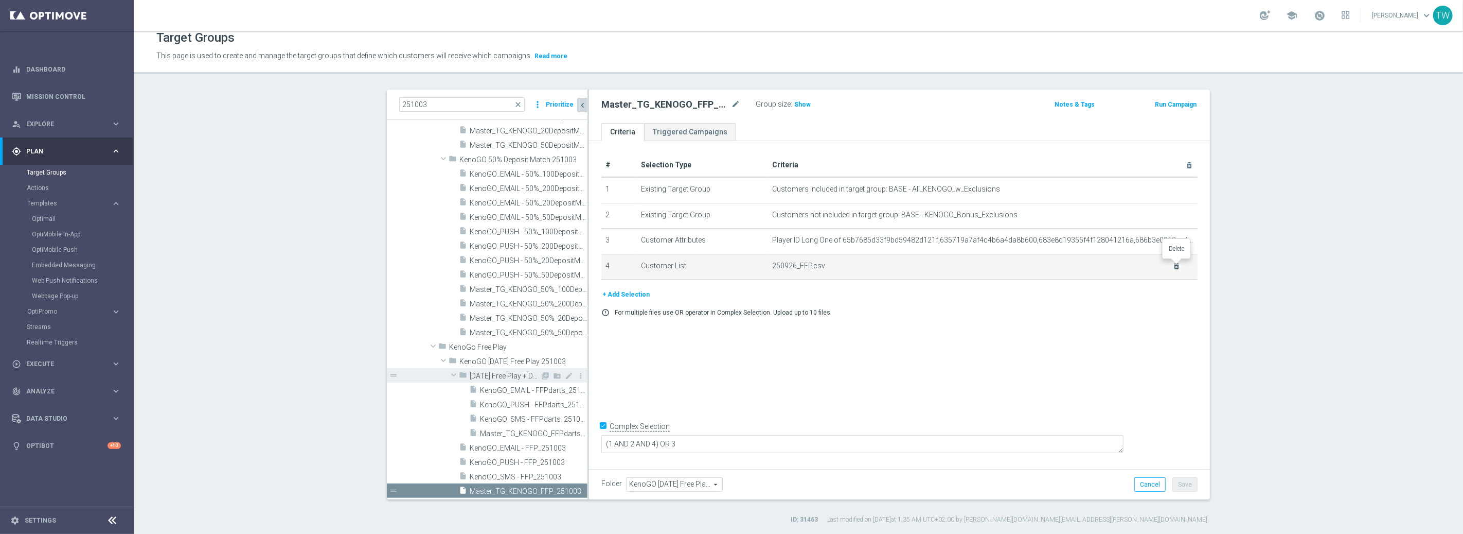
click at [1177, 262] on icon "delete_forever" at bounding box center [1177, 266] width 8 height 8
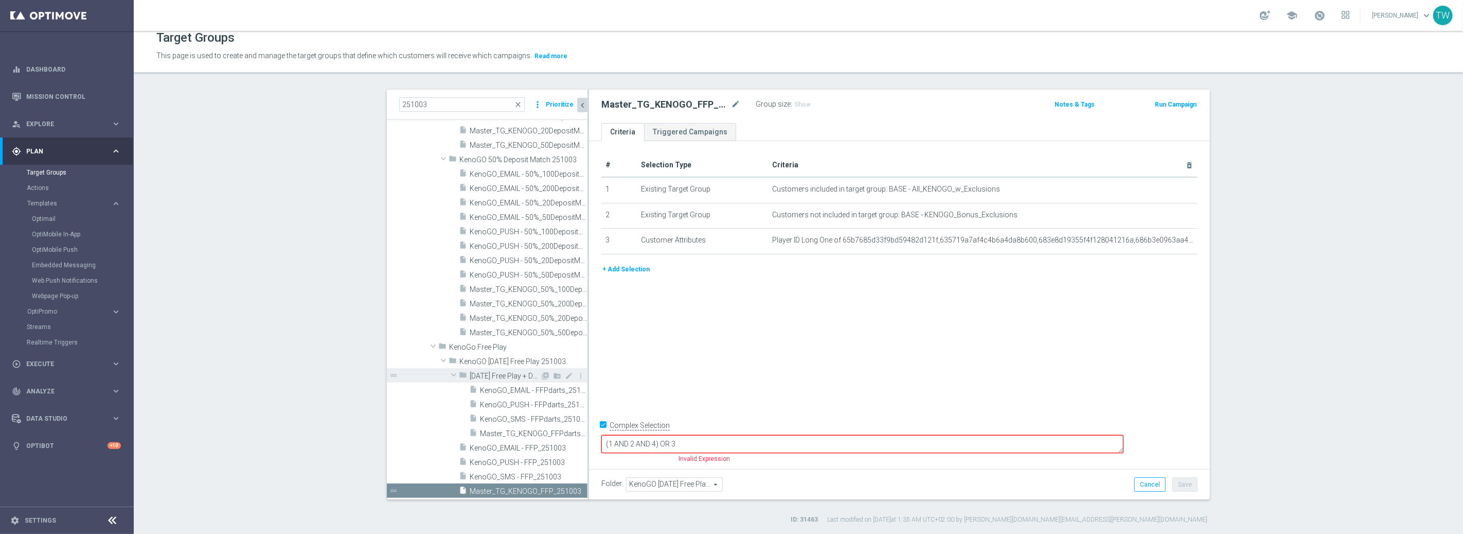
click at [637, 271] on button "+ Add Selection" at bounding box center [625, 268] width 49 height 11
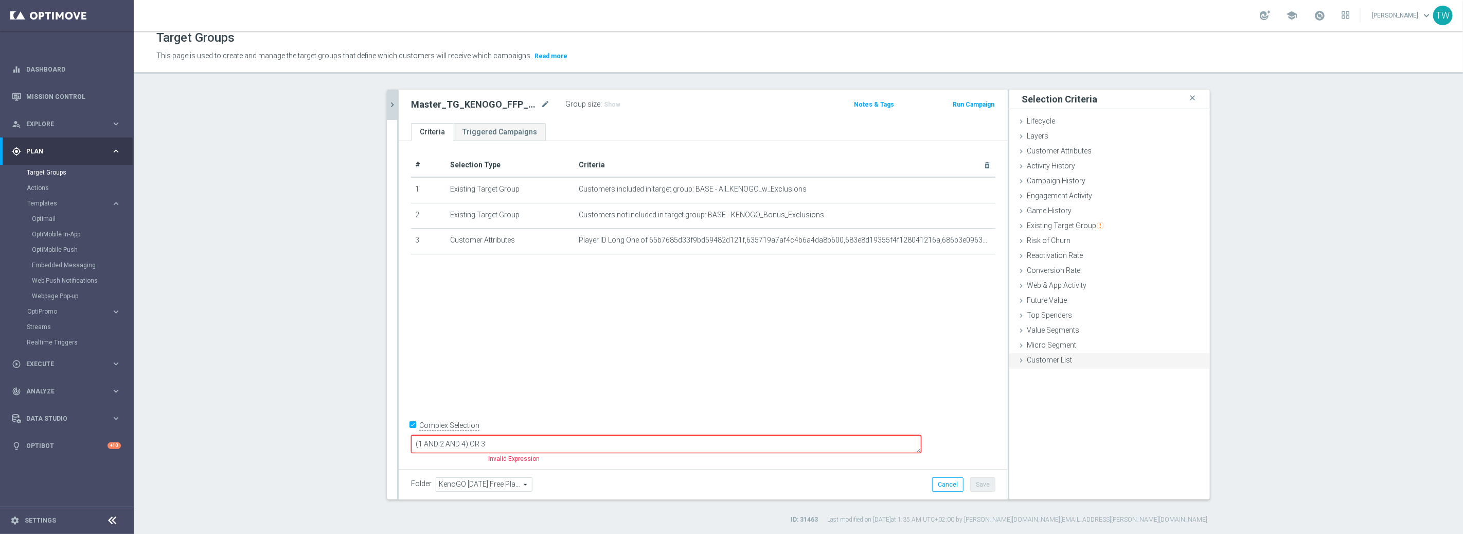
click at [1085, 361] on div "Customer List done selection saved" at bounding box center [1109, 360] width 201 height 15
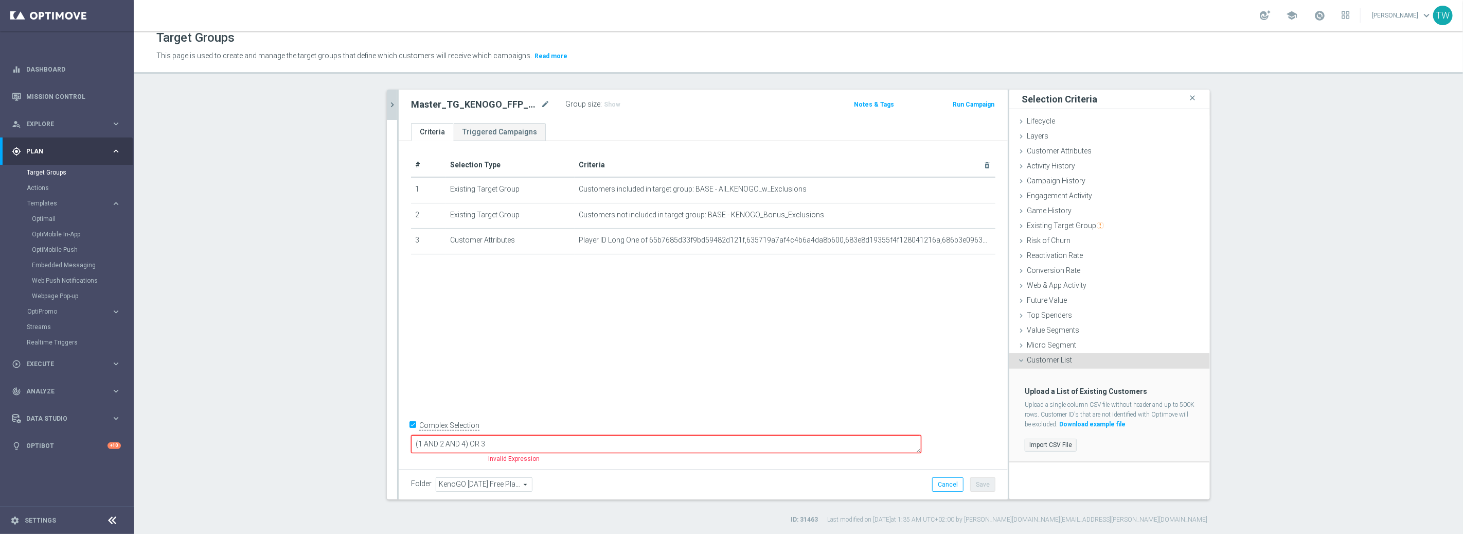
click at [1058, 448] on label "Import CSV File" at bounding box center [1051, 444] width 52 height 13
click at [0, 0] on input "Import CSV File" at bounding box center [0, 0] width 0 height 0
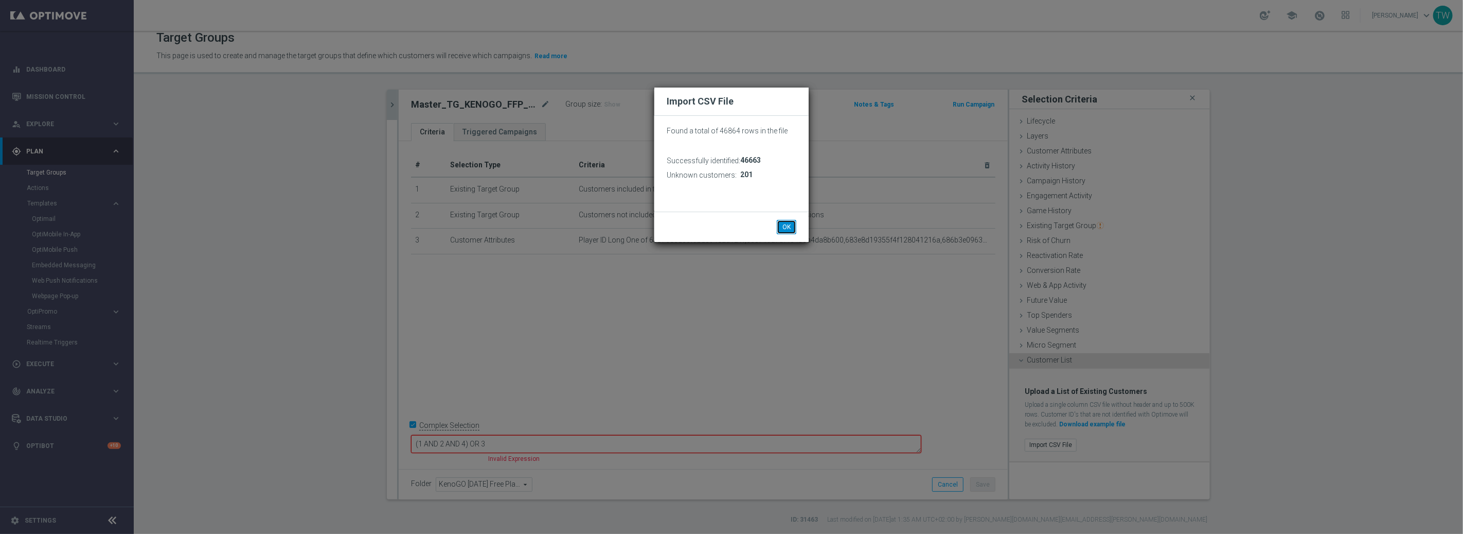
click at [785, 223] on button "OK" at bounding box center [787, 227] width 20 height 14
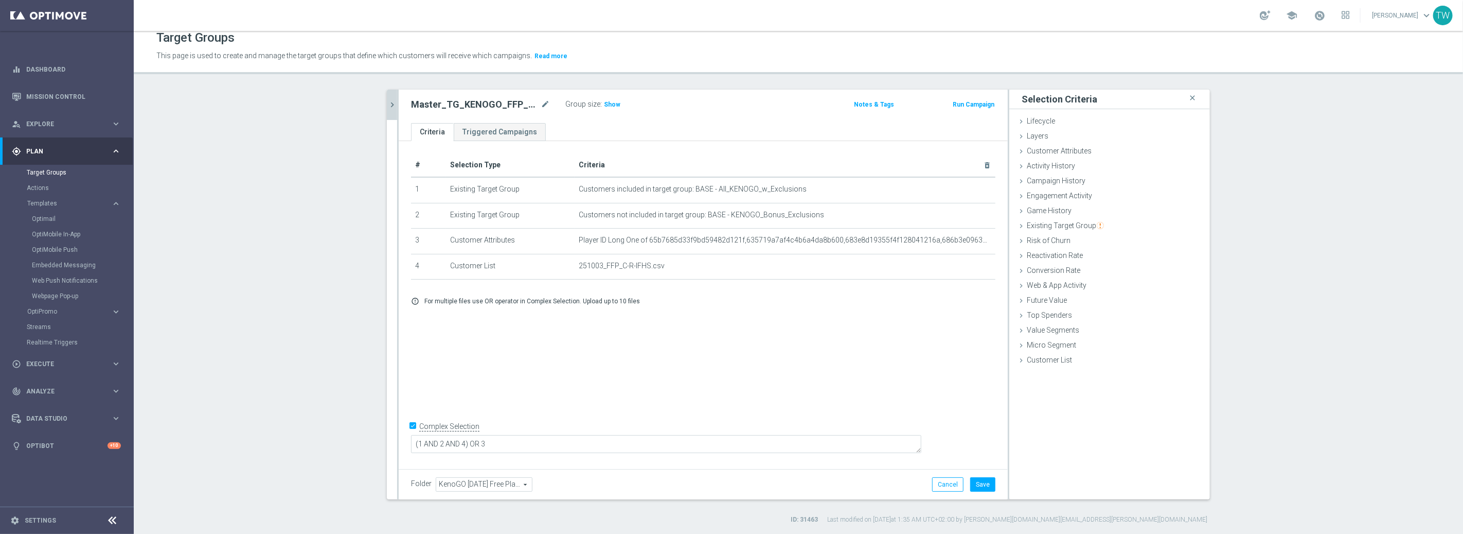
click at [993, 492] on div "Folder KenoGO [DATE] Free Play 251003 KenoGO [DATE] Free Play 251003 arrow_drop…" at bounding box center [703, 484] width 609 height 30
click at [989, 484] on button "Save" at bounding box center [982, 484] width 25 height 14
click at [396, 105] on icon "chevron_right" at bounding box center [392, 105] width 10 height 10
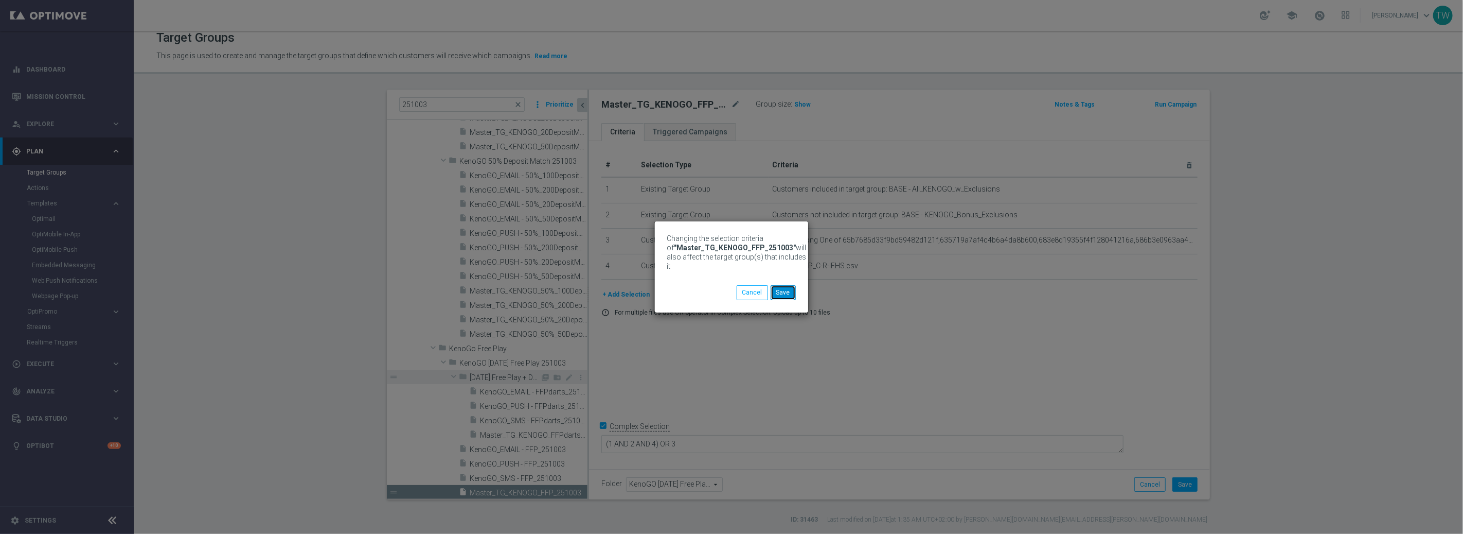
click at [785, 291] on button "Save" at bounding box center [783, 292] width 25 height 14
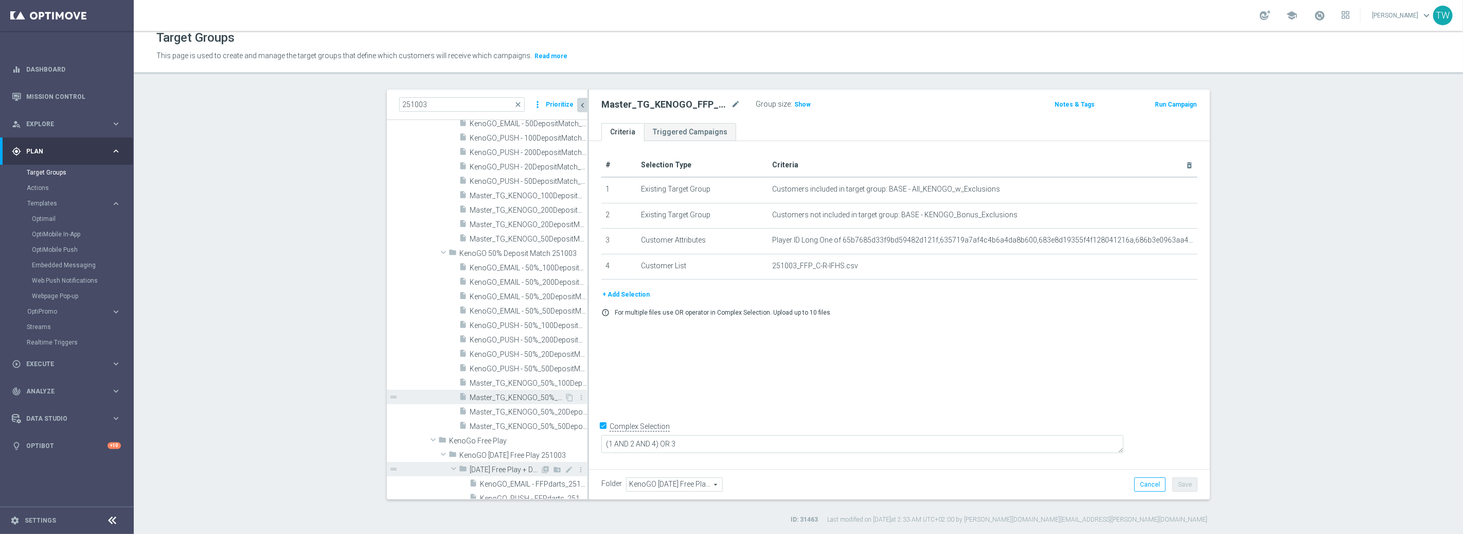
scroll to position [0, 0]
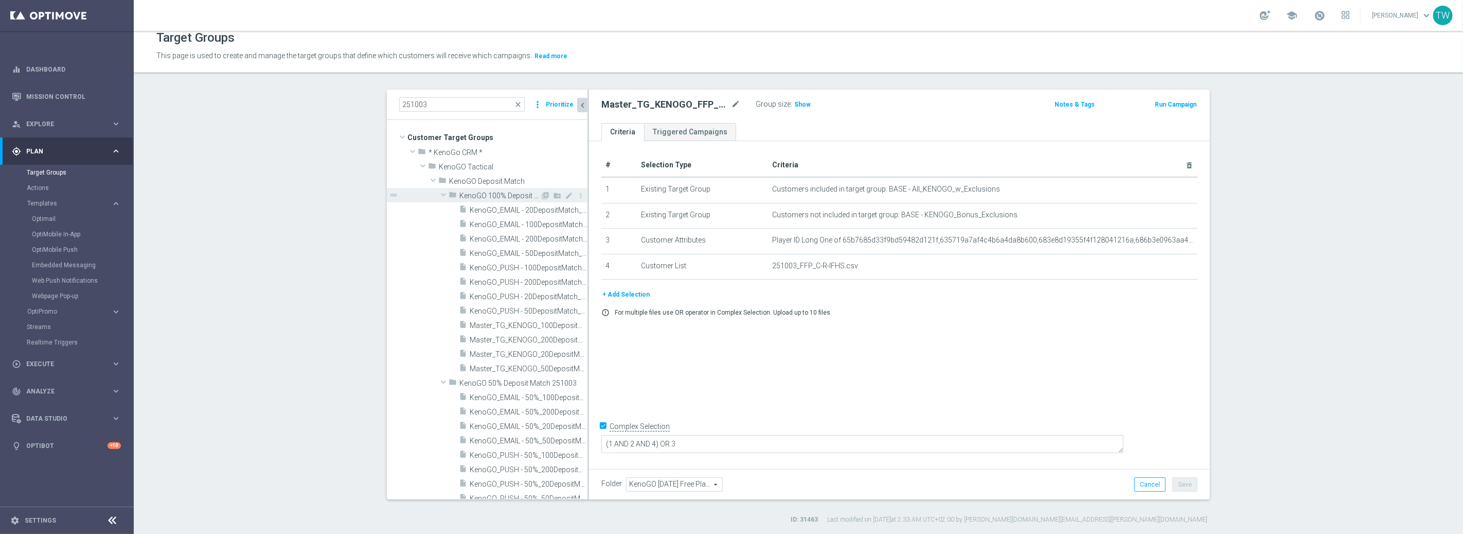
click at [443, 191] on span at bounding box center [443, 194] width 12 height 10
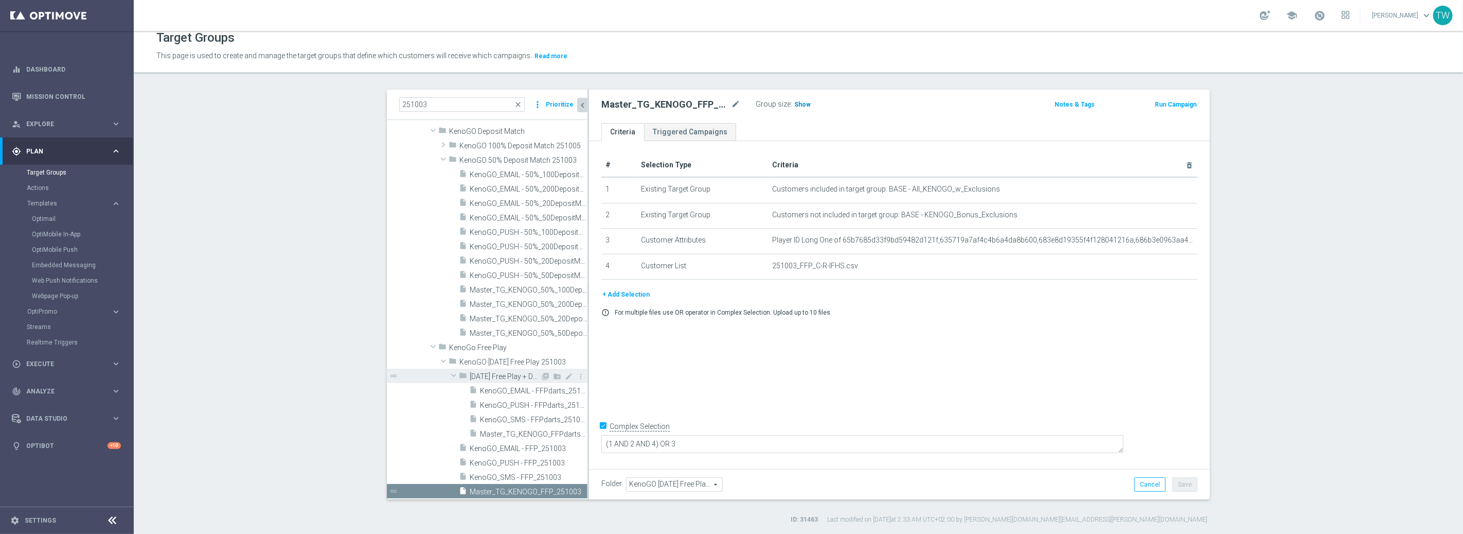
click at [798, 104] on span "Show" at bounding box center [802, 104] width 16 height 7
click at [809, 104] on span "42,034" at bounding box center [806, 106] width 22 height 10
click at [541, 435] on span "Master_TG_KENOGO_FFPdarts_251003" at bounding box center [522, 434] width 84 height 9
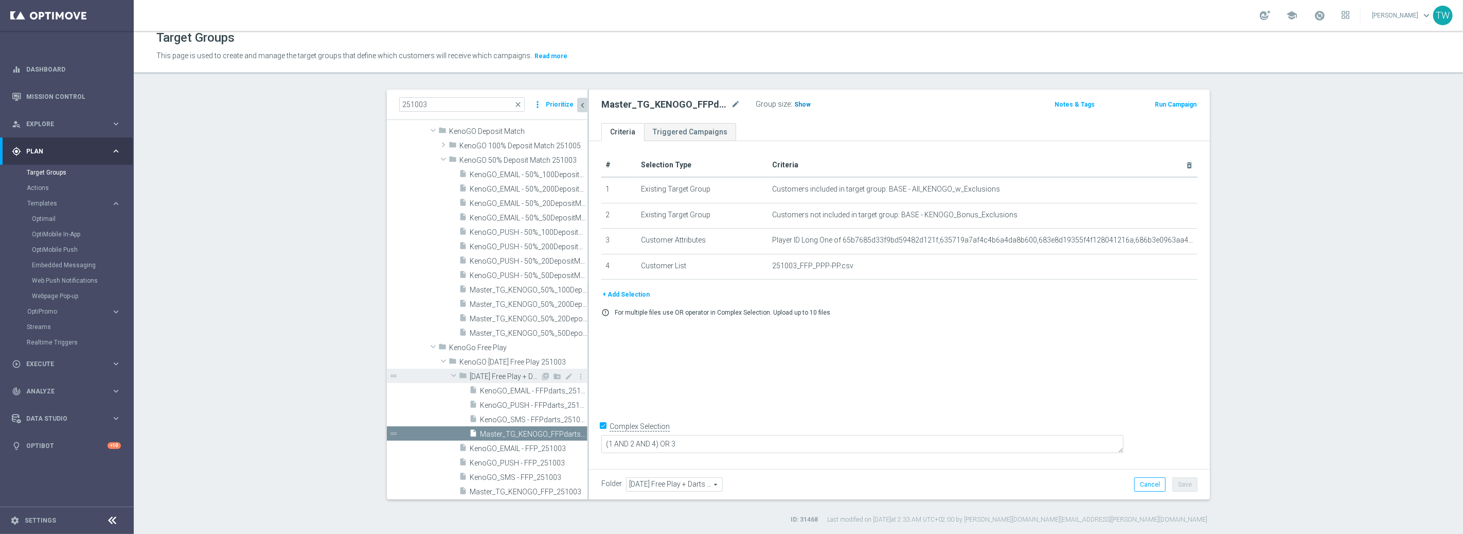
click at [802, 101] on span "Show" at bounding box center [802, 104] width 16 height 7
click at [796, 101] on span "5,114" at bounding box center [804, 106] width 18 height 10
click at [552, 308] on div "insert_drive_file Master_TG_KENOGO_50%_200DepositMatch_251003" at bounding box center [511, 303] width 105 height 14
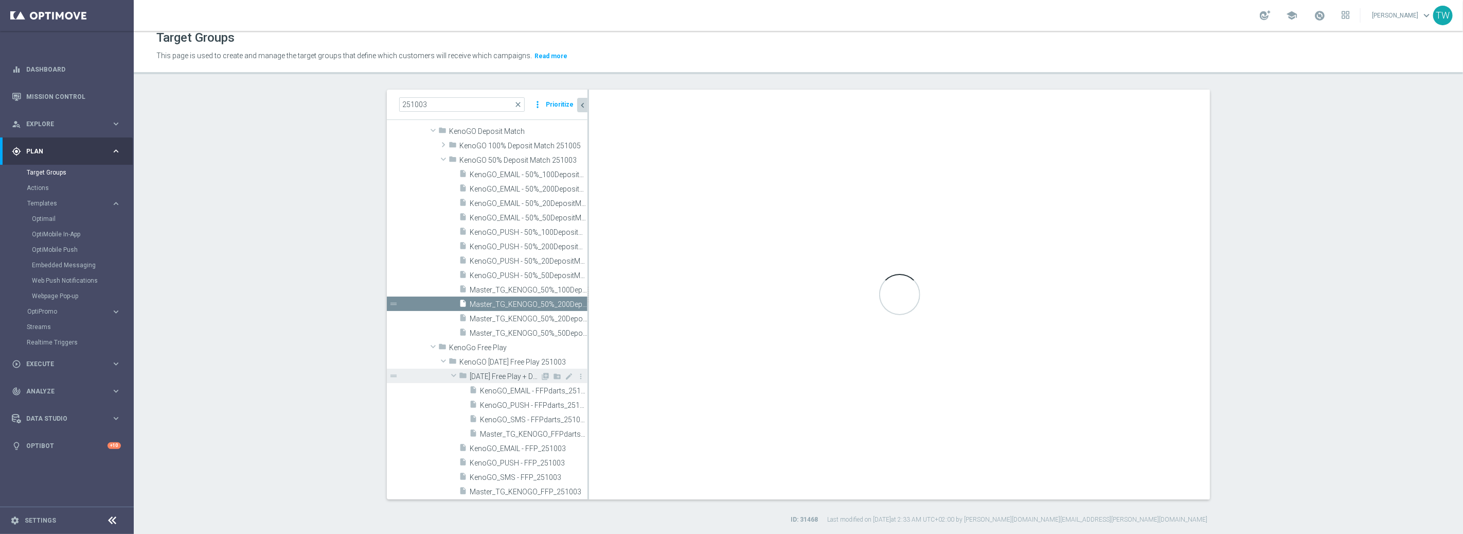
type input "KenoGO 50% Deposit Match 251003"
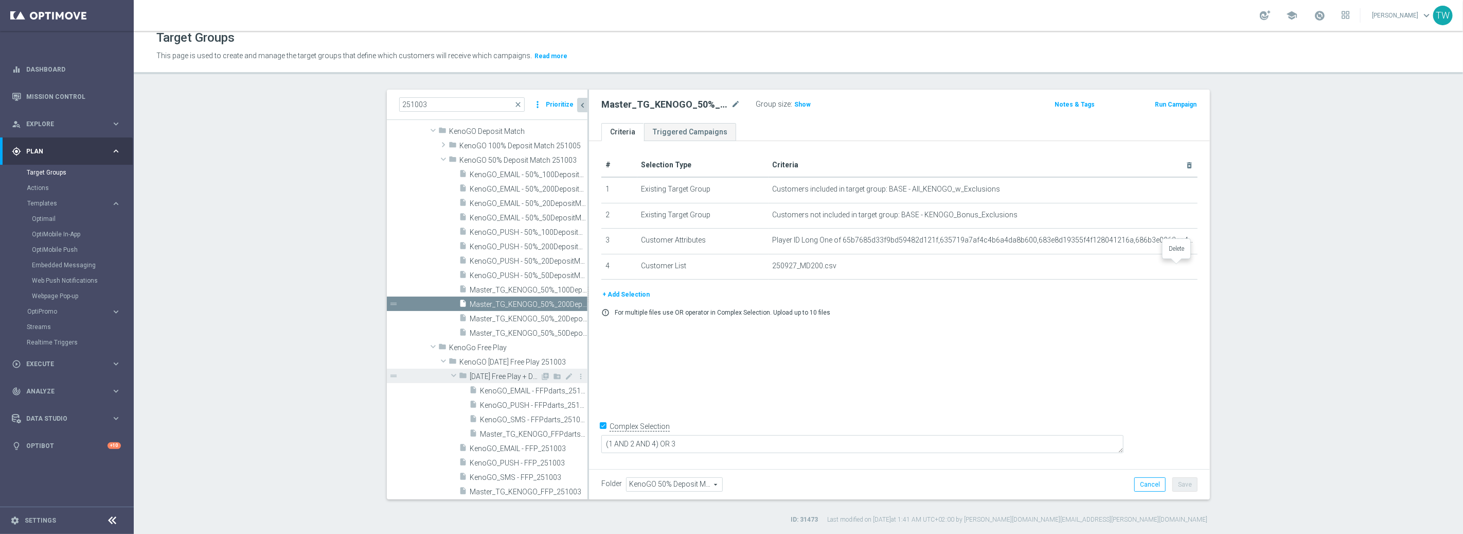
drag, startPoint x: 1178, startPoint y: 263, endPoint x: 1165, endPoint y: 264, distance: 12.4
click at [0, 0] on icon "delete_forever" at bounding box center [0, 0] width 0 height 0
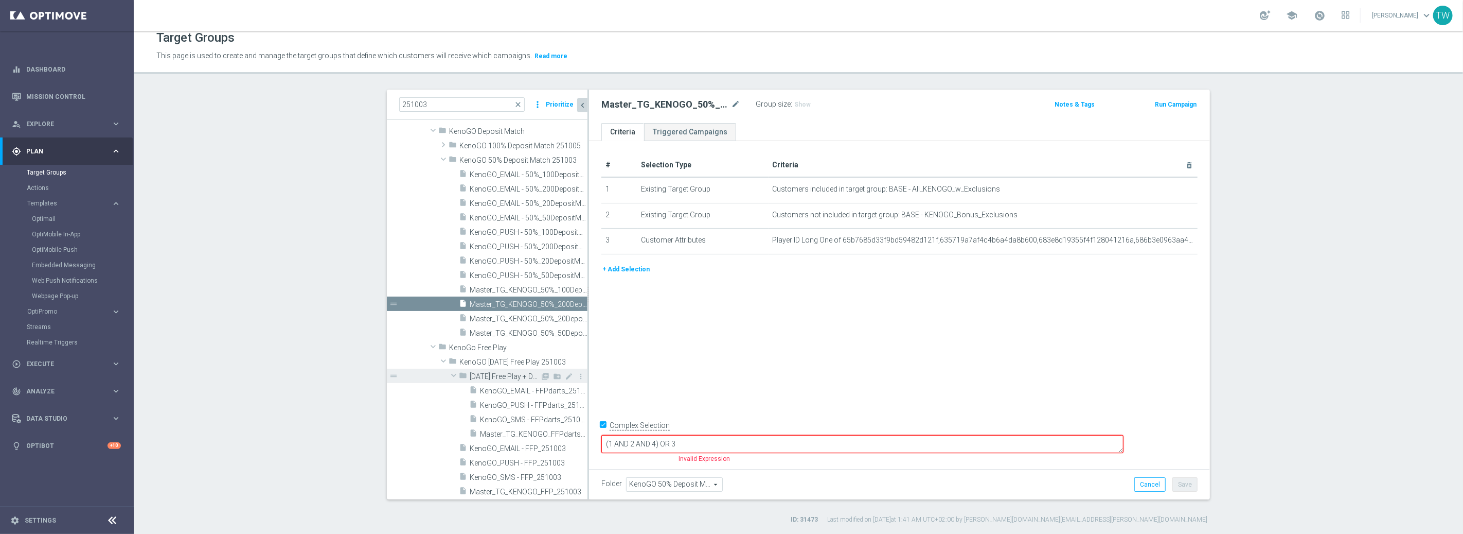
drag, startPoint x: 633, startPoint y: 267, endPoint x: 650, endPoint y: 269, distance: 16.5
click at [633, 267] on button "+ Add Selection" at bounding box center [625, 268] width 49 height 11
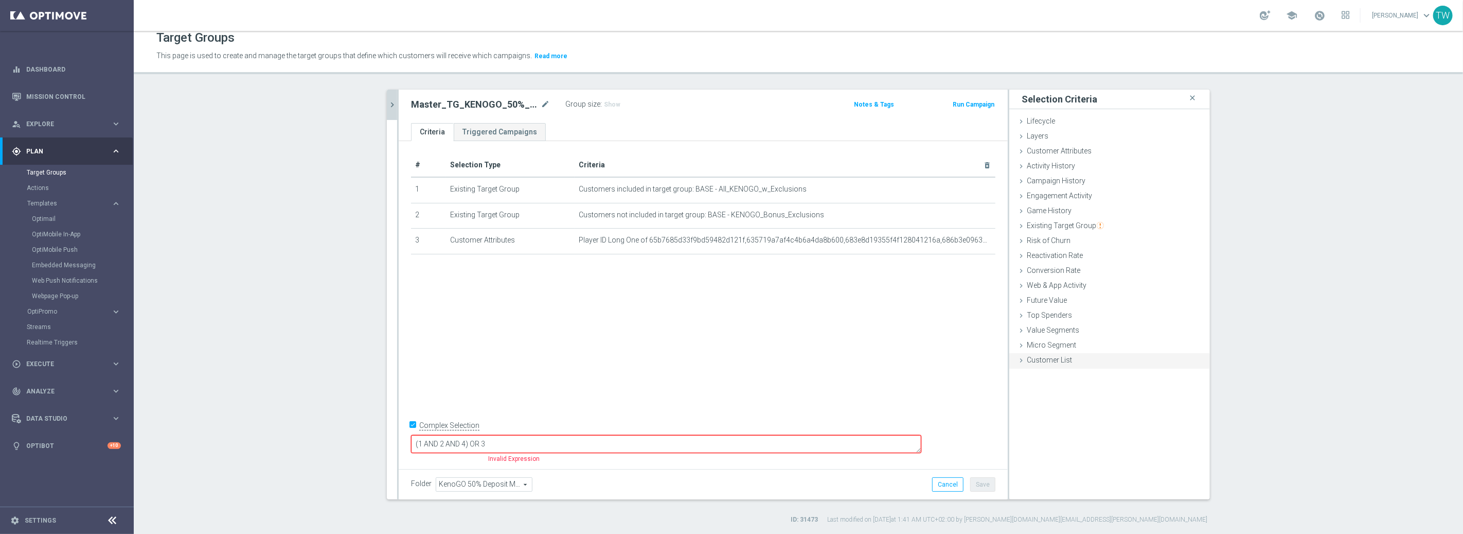
click at [1056, 360] on span "Customer List" at bounding box center [1049, 359] width 45 height 8
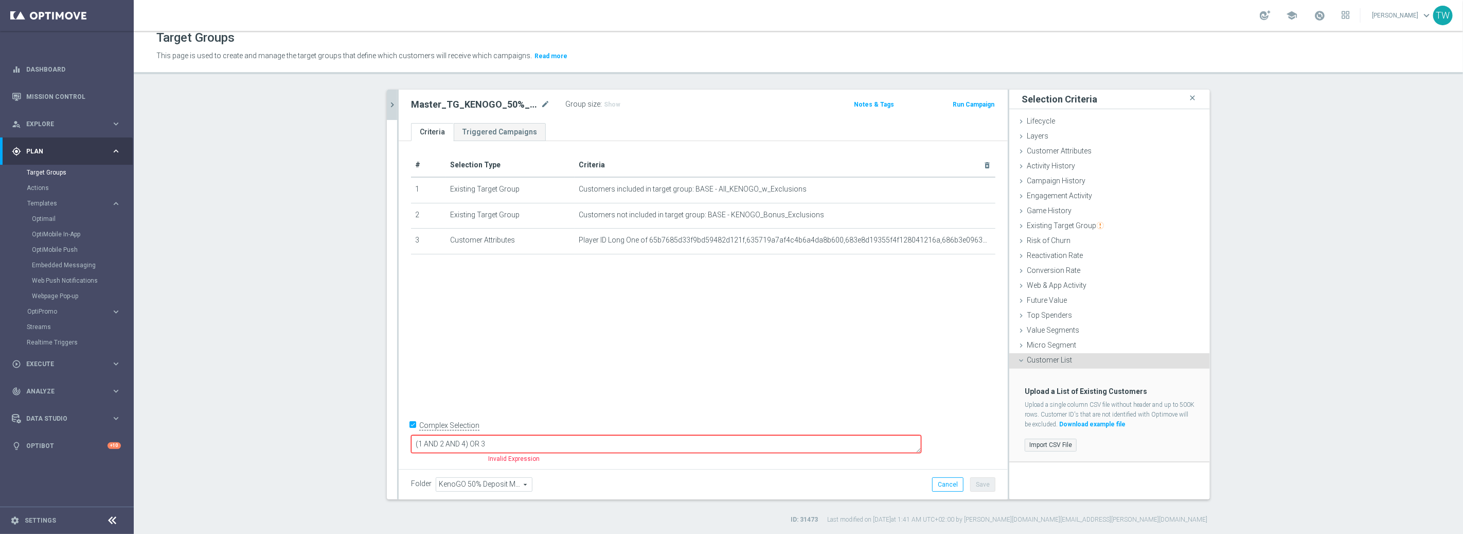
click at [1059, 441] on label "Import CSV File" at bounding box center [1051, 444] width 52 height 13
click at [0, 0] on input "Import CSV File" at bounding box center [0, 0] width 0 height 0
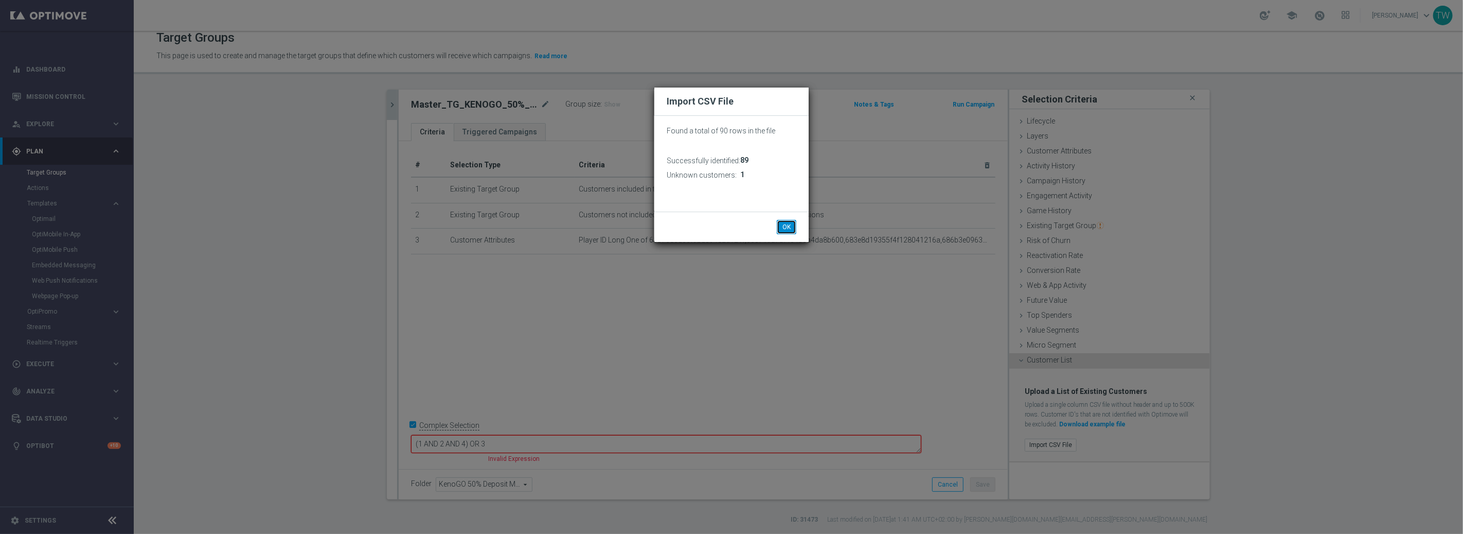
click at [780, 227] on button "OK" at bounding box center [787, 227] width 20 height 14
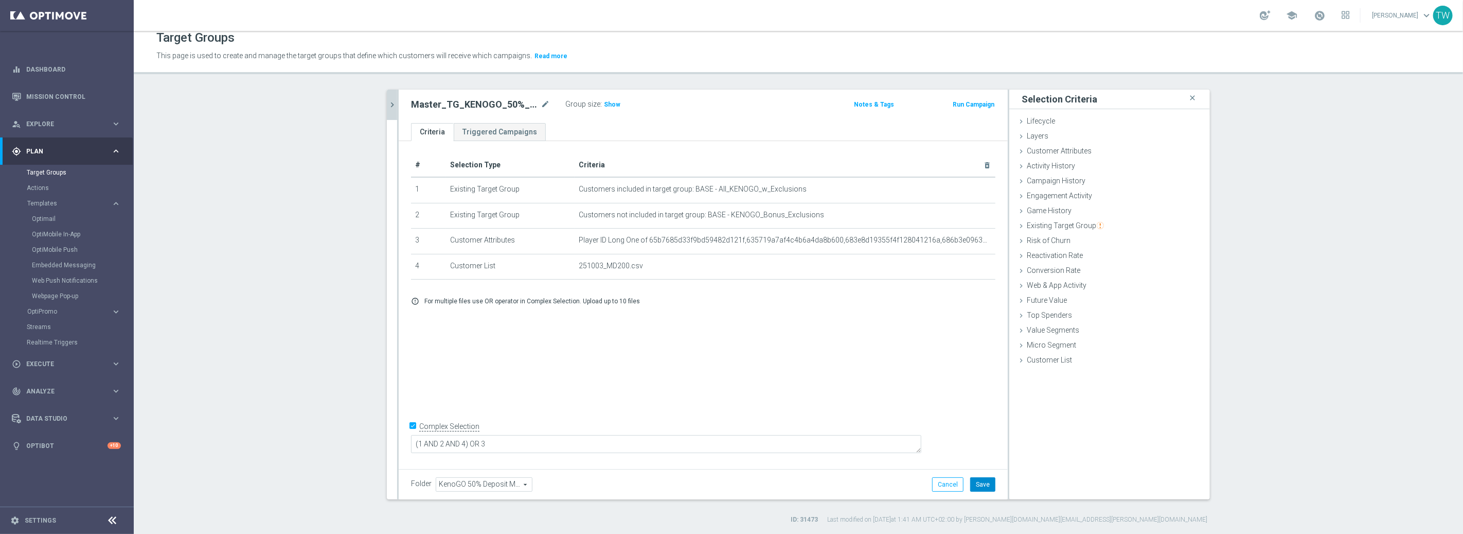
click at [980, 477] on button "Save" at bounding box center [982, 484] width 25 height 14
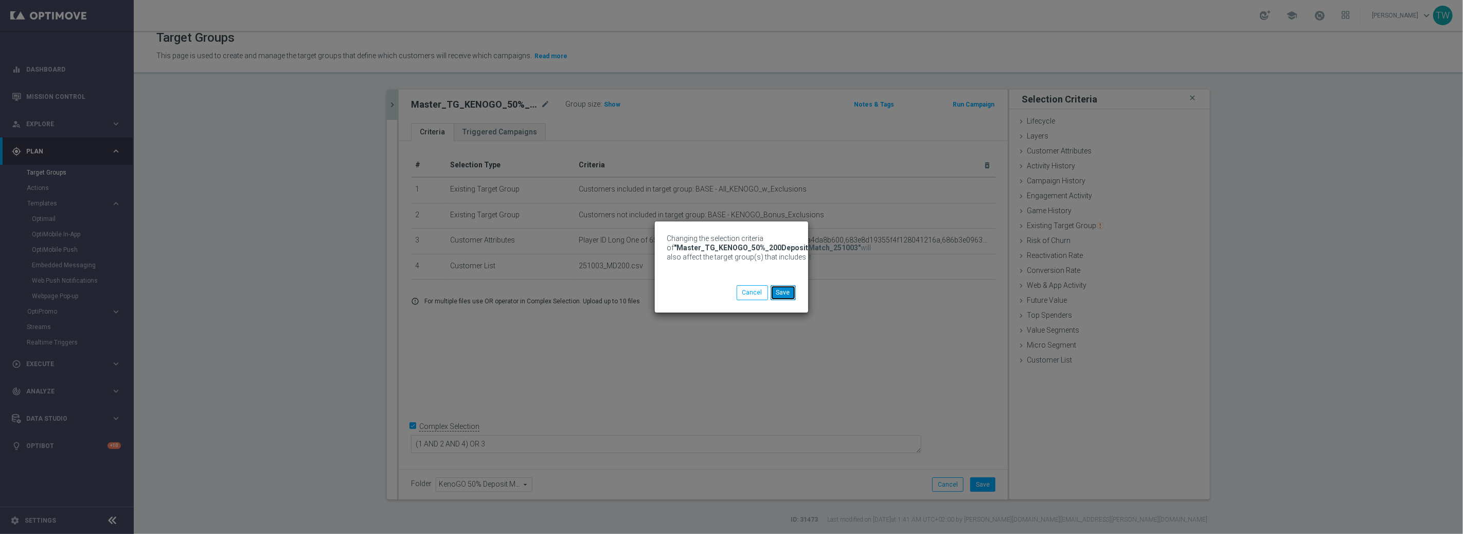
click at [774, 295] on button "Save" at bounding box center [783, 292] width 25 height 14
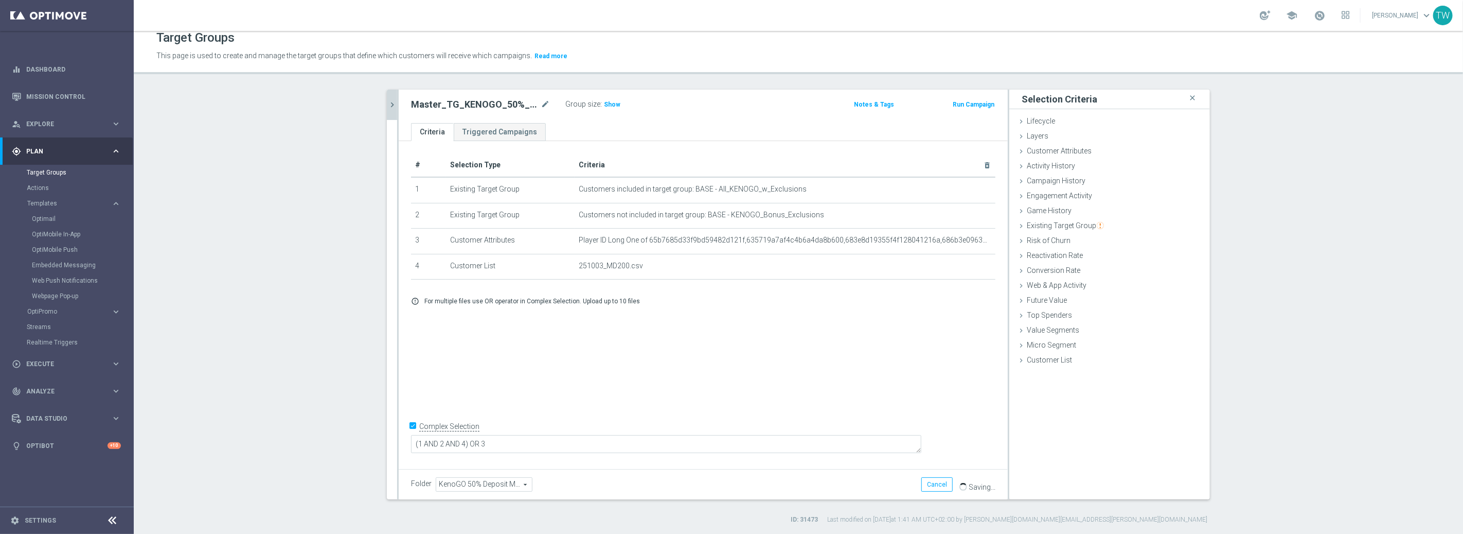
click at [394, 104] on icon "chevron_right" at bounding box center [392, 105] width 10 height 10
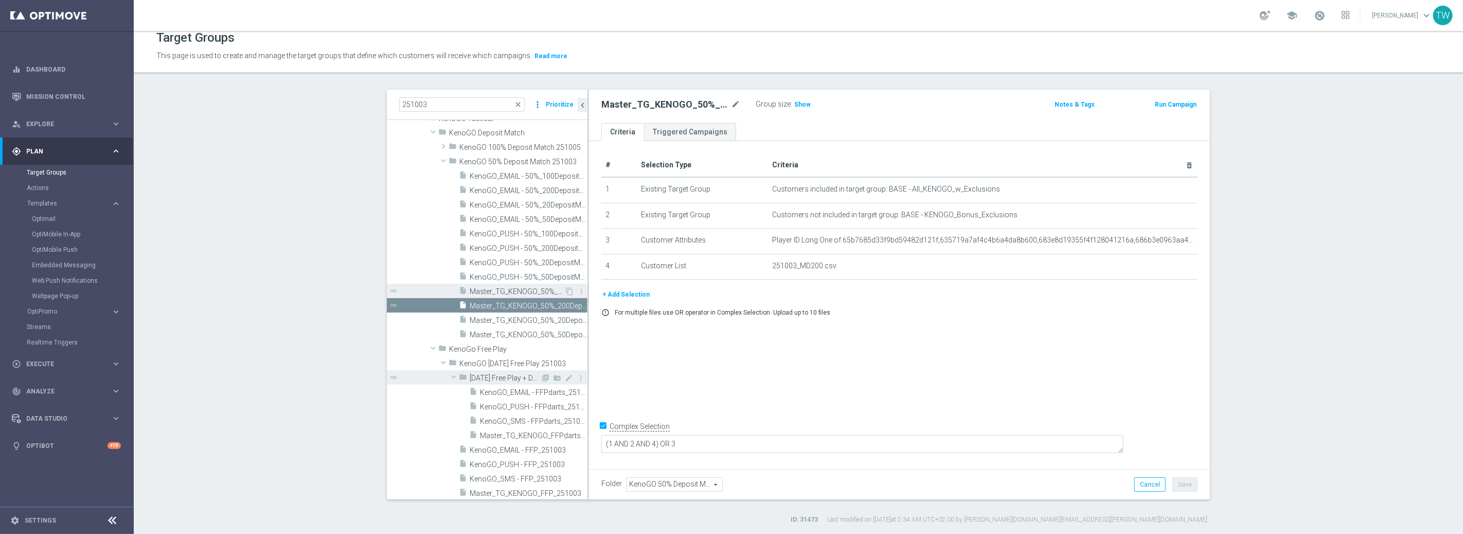
click at [536, 288] on span "Master_TG_KENOGO_50%_100DepositMatch_251003" at bounding box center [517, 291] width 95 height 9
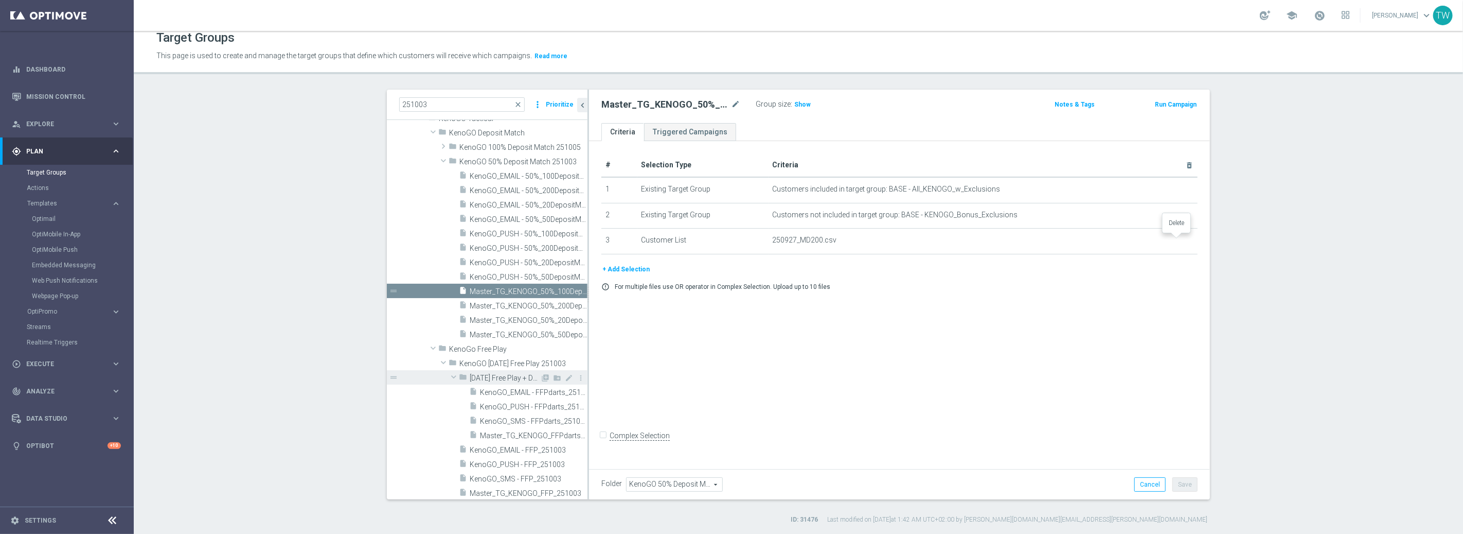
drag, startPoint x: 1180, startPoint y: 240, endPoint x: 1000, endPoint y: 246, distance: 180.7
click at [0, 0] on icon "delete_forever" at bounding box center [0, 0] width 0 height 0
click at [633, 238] on button "+ Add Selection" at bounding box center [625, 243] width 49 height 11
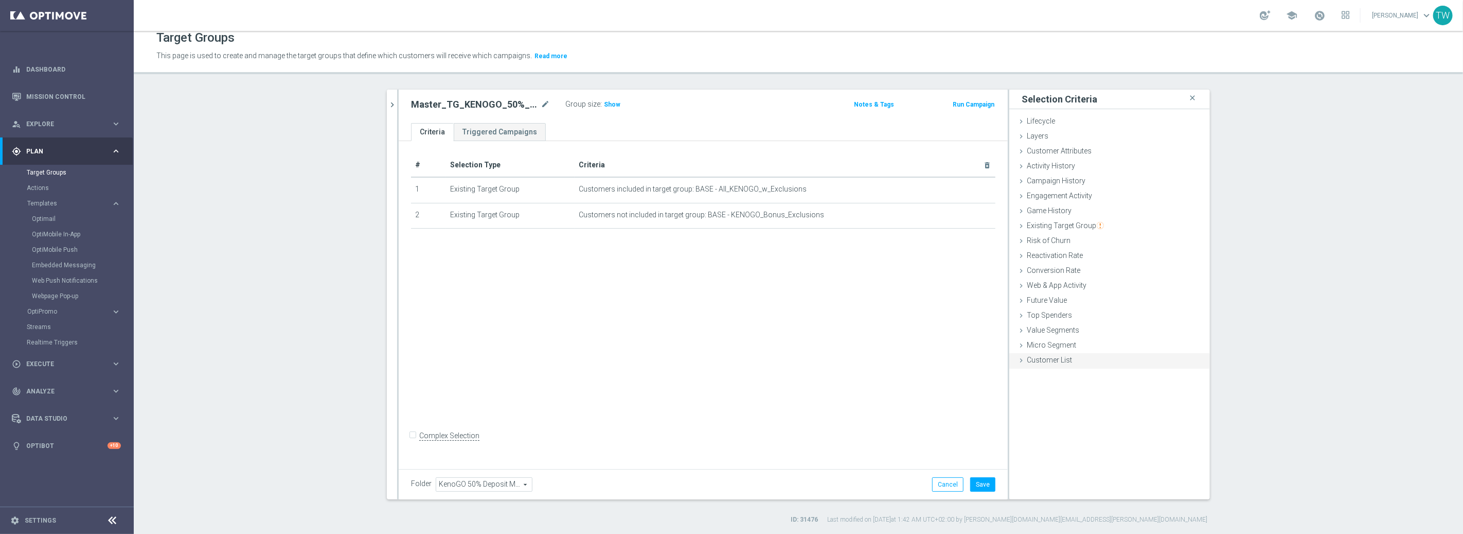
click at [1082, 355] on div "Customer List done selection saved" at bounding box center [1109, 360] width 201 height 15
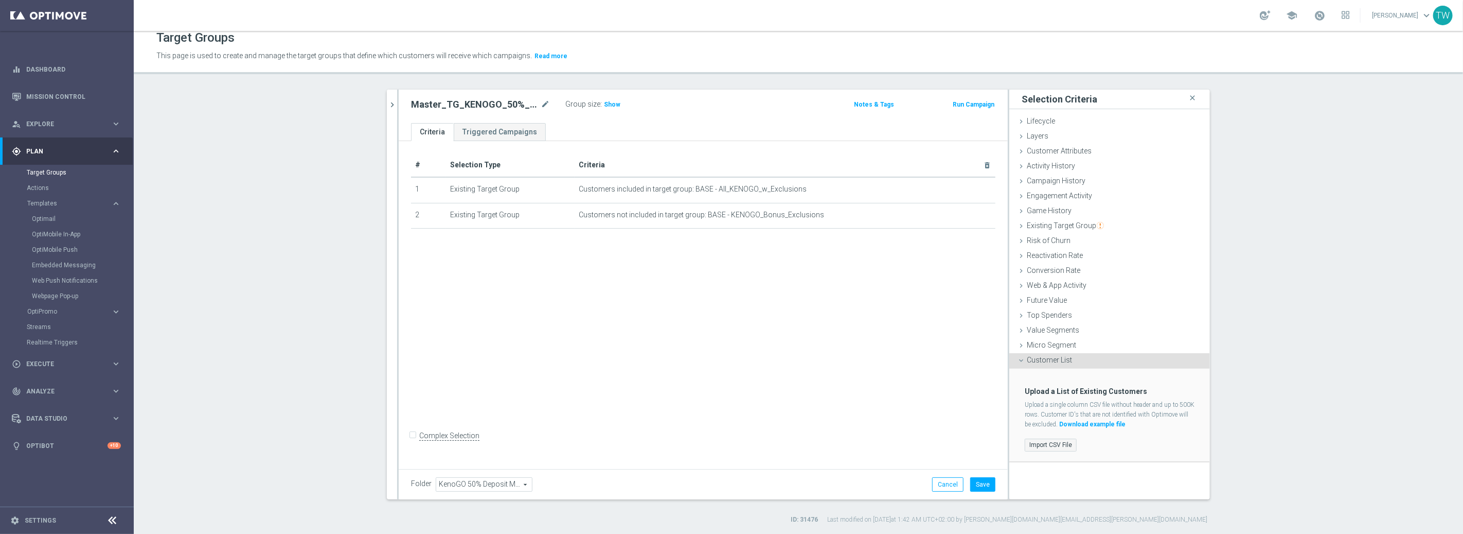
click at [1052, 446] on label "Import CSV File" at bounding box center [1051, 444] width 52 height 13
click at [0, 0] on input "Import CSV File" at bounding box center [0, 0] width 0 height 0
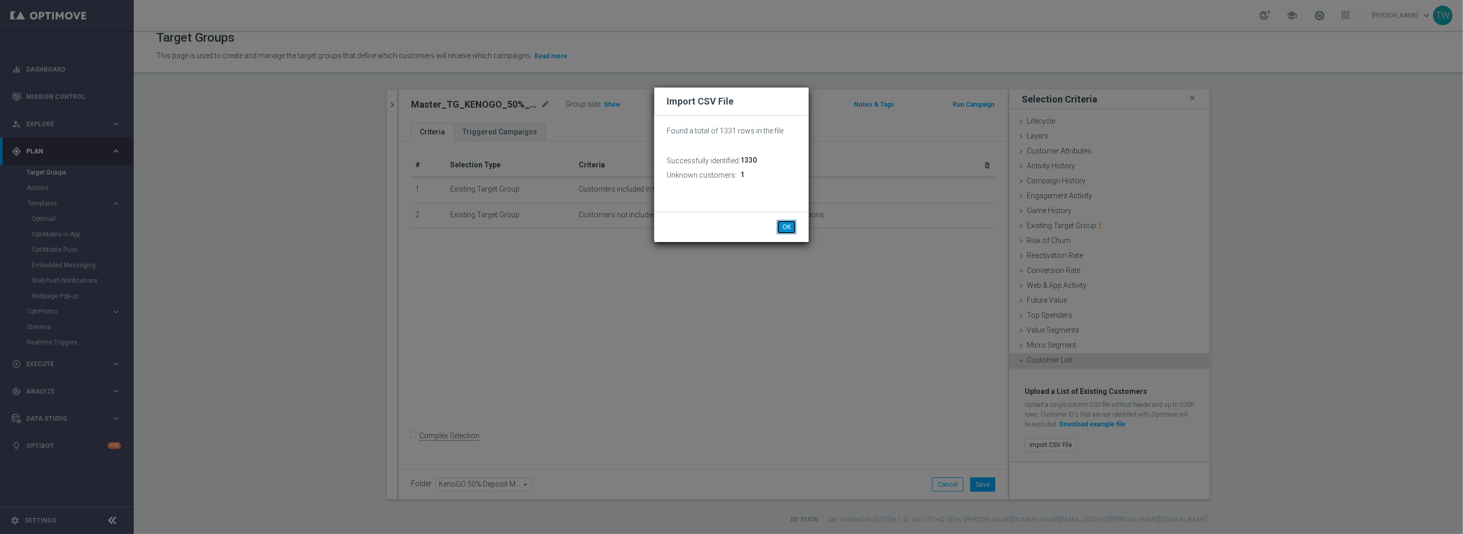
click at [786, 222] on button "OK" at bounding box center [787, 227] width 20 height 14
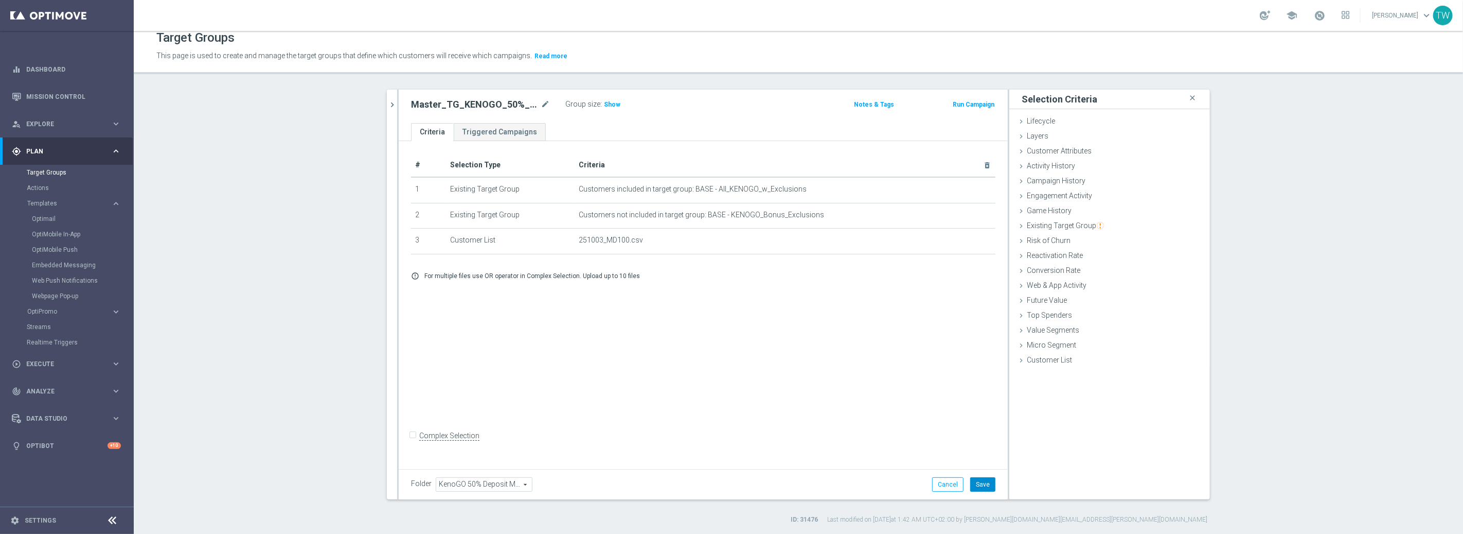
click at [985, 481] on button "Save" at bounding box center [982, 484] width 25 height 14
click at [388, 103] on icon "chevron_right" at bounding box center [392, 105] width 10 height 10
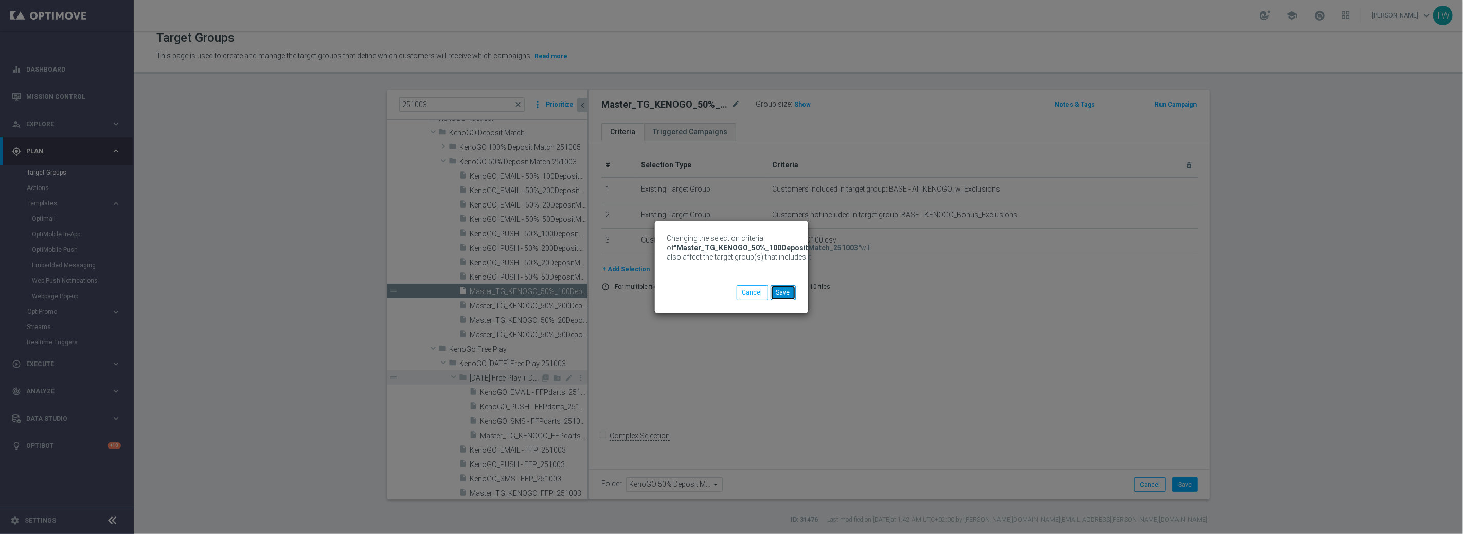
click at [781, 291] on button "Save" at bounding box center [783, 292] width 25 height 14
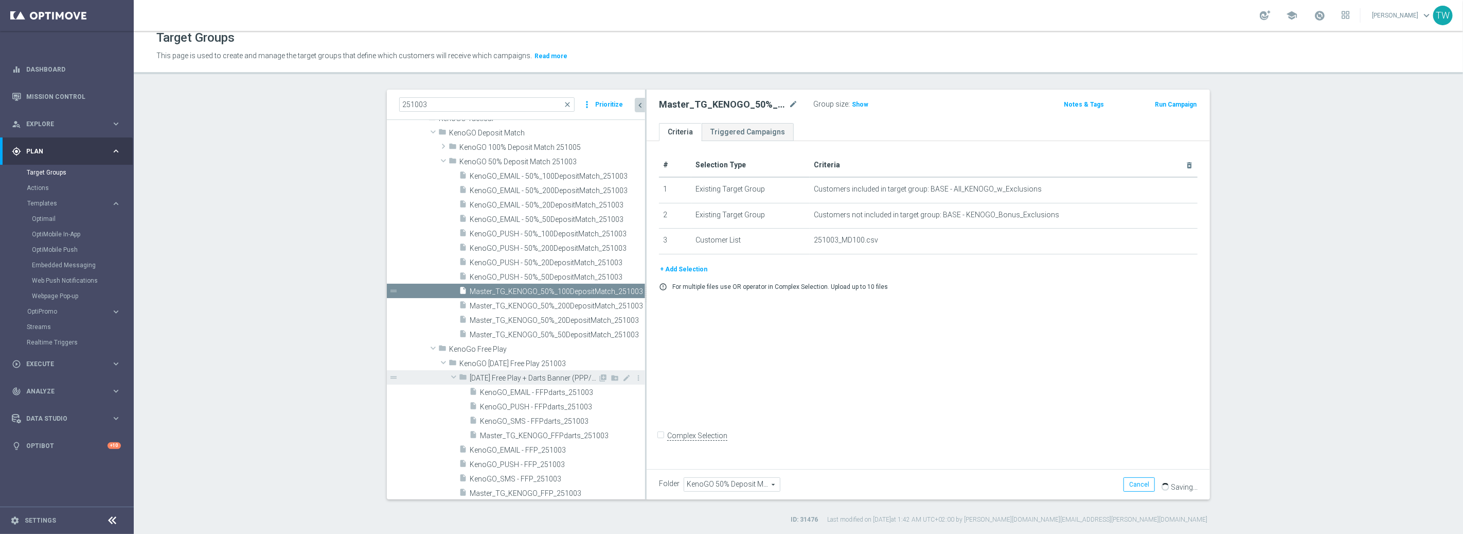
drag, startPoint x: 588, startPoint y: 341, endPoint x: 646, endPoint y: 340, distance: 57.6
click at [646, 340] on div at bounding box center [646, 295] width 2 height 410
click at [551, 332] on span "Master_TG_KENOGO_50%_50DepositMatch_251003" at bounding box center [546, 334] width 152 height 9
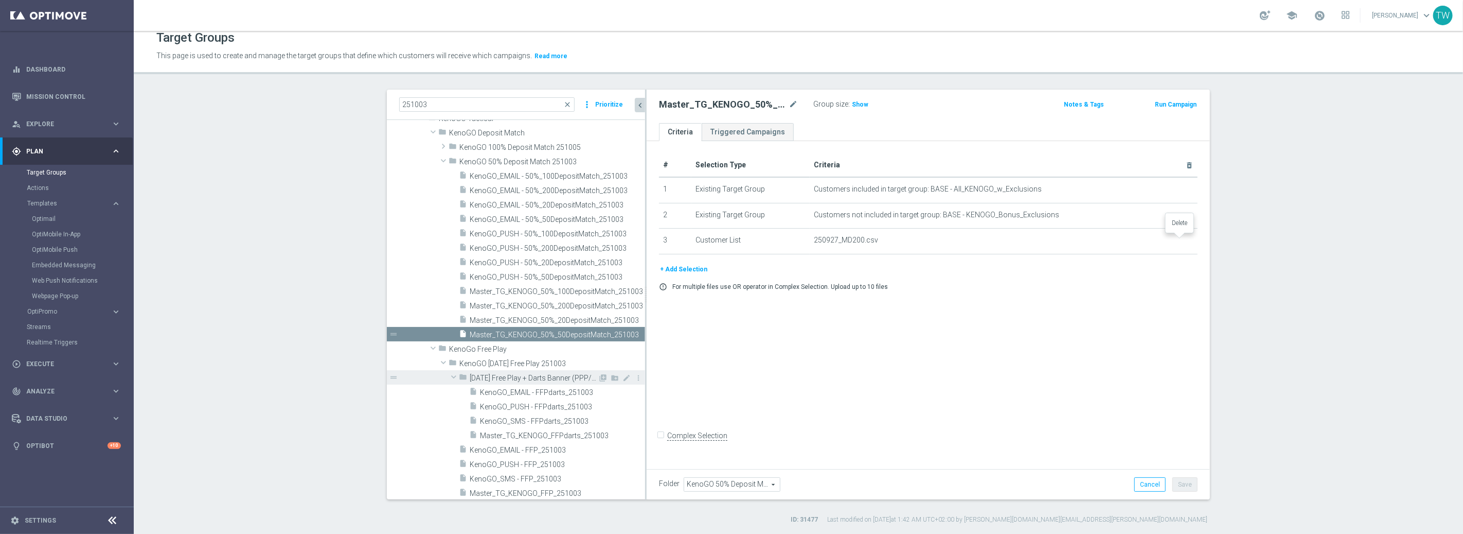
drag, startPoint x: 1179, startPoint y: 238, endPoint x: 1135, endPoint y: 242, distance: 43.9
click at [0, 0] on icon "delete_forever" at bounding box center [0, 0] width 0 height 0
click at [692, 245] on button "+ Add Selection" at bounding box center [683, 243] width 49 height 11
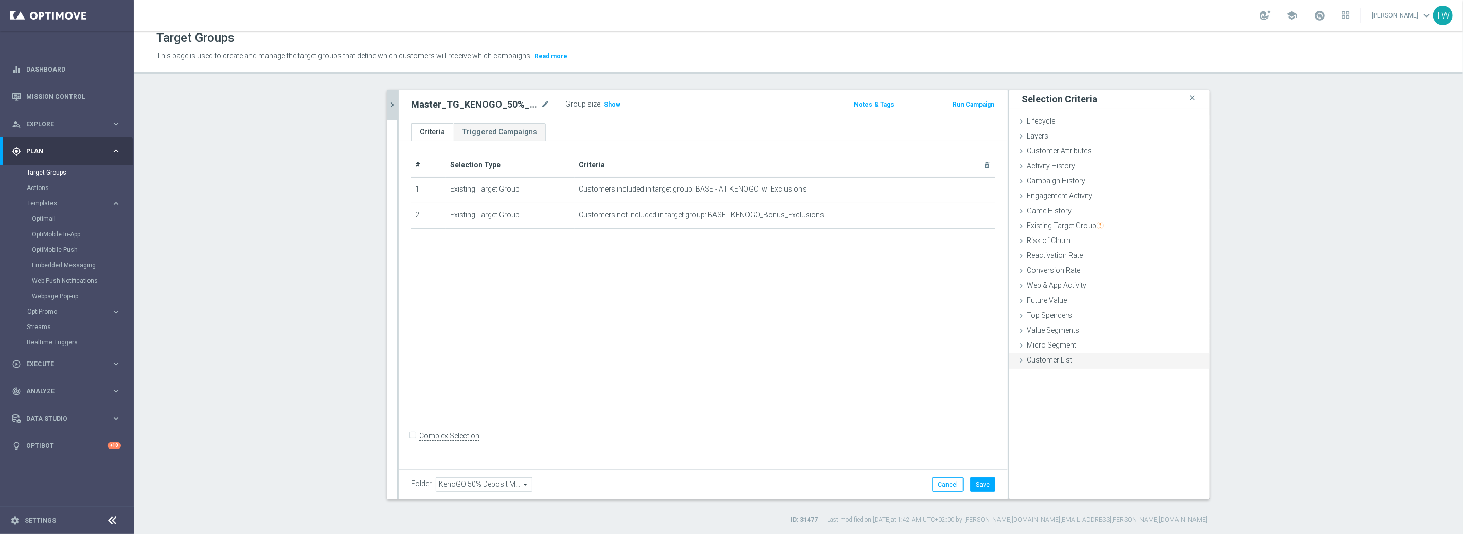
click at [1052, 362] on span "Customer List" at bounding box center [1049, 359] width 45 height 8
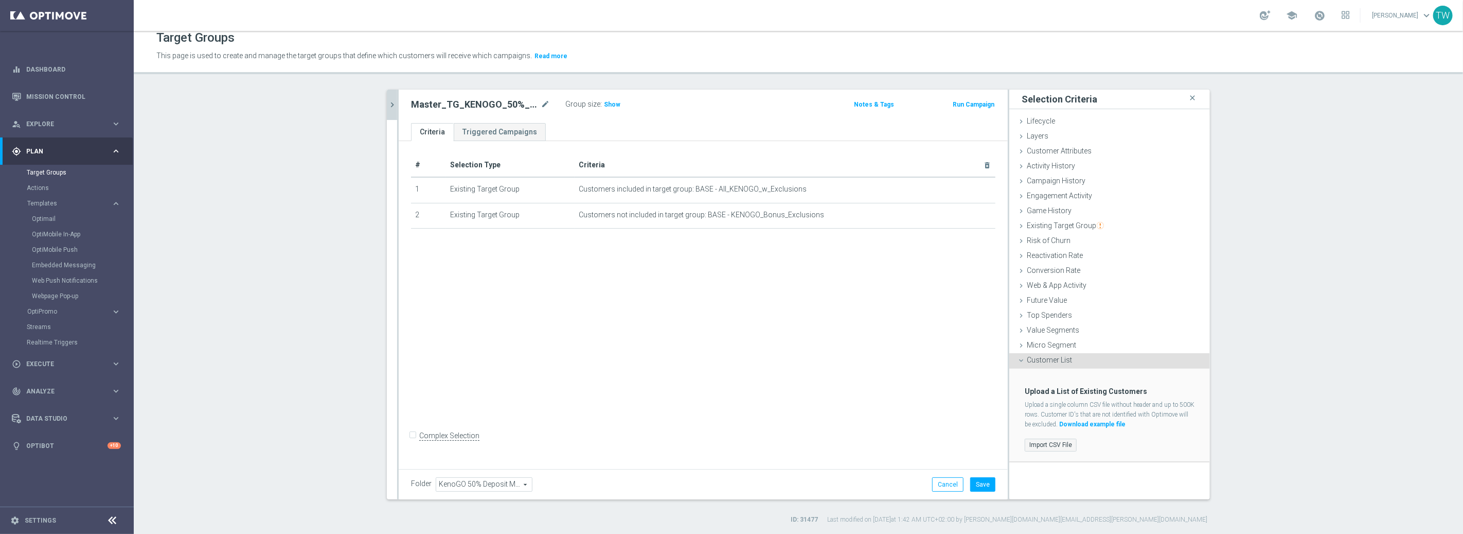
click at [1050, 440] on label "Import CSV File" at bounding box center [1051, 444] width 52 height 13
click at [0, 0] on input "Import CSV File" at bounding box center [0, 0] width 0 height 0
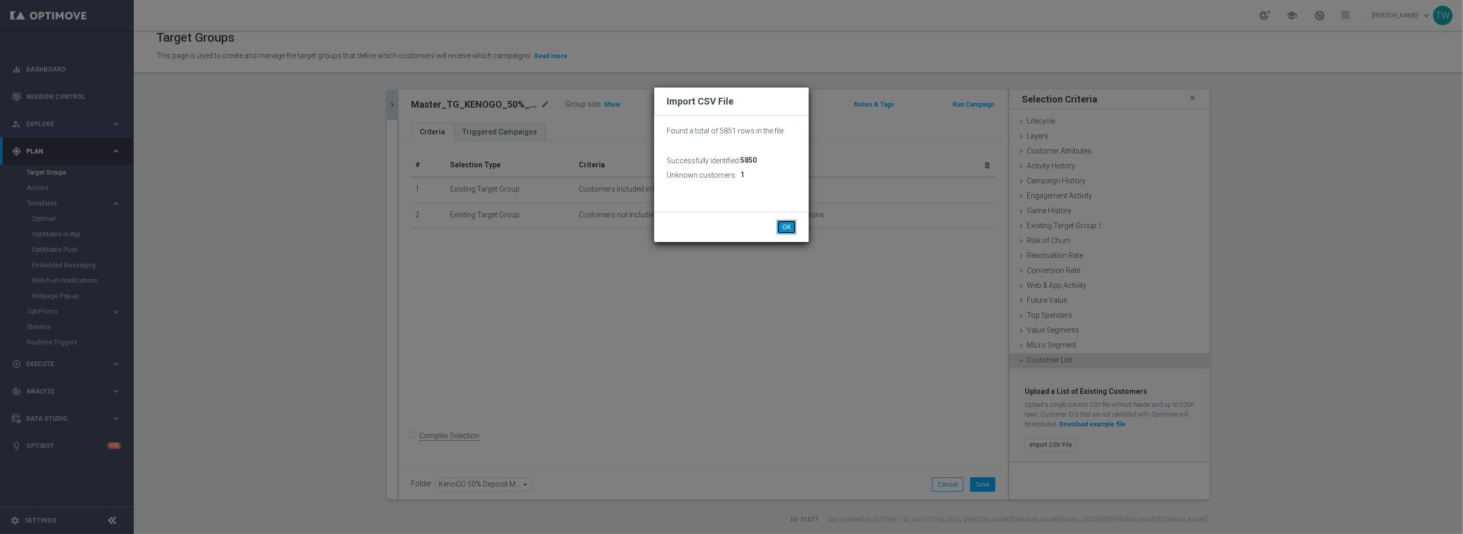
click at [787, 224] on button "OK" at bounding box center [787, 227] width 20 height 14
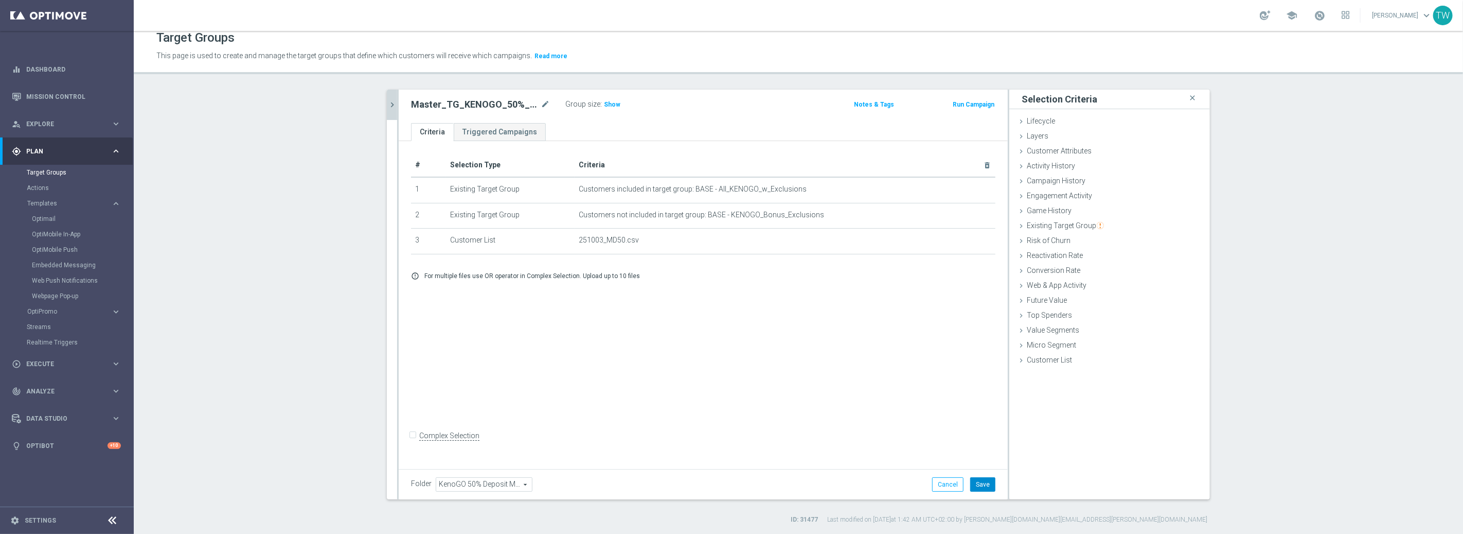
click at [972, 480] on button "Save" at bounding box center [982, 484] width 25 height 14
click at [394, 106] on icon "chevron_right" at bounding box center [392, 105] width 10 height 10
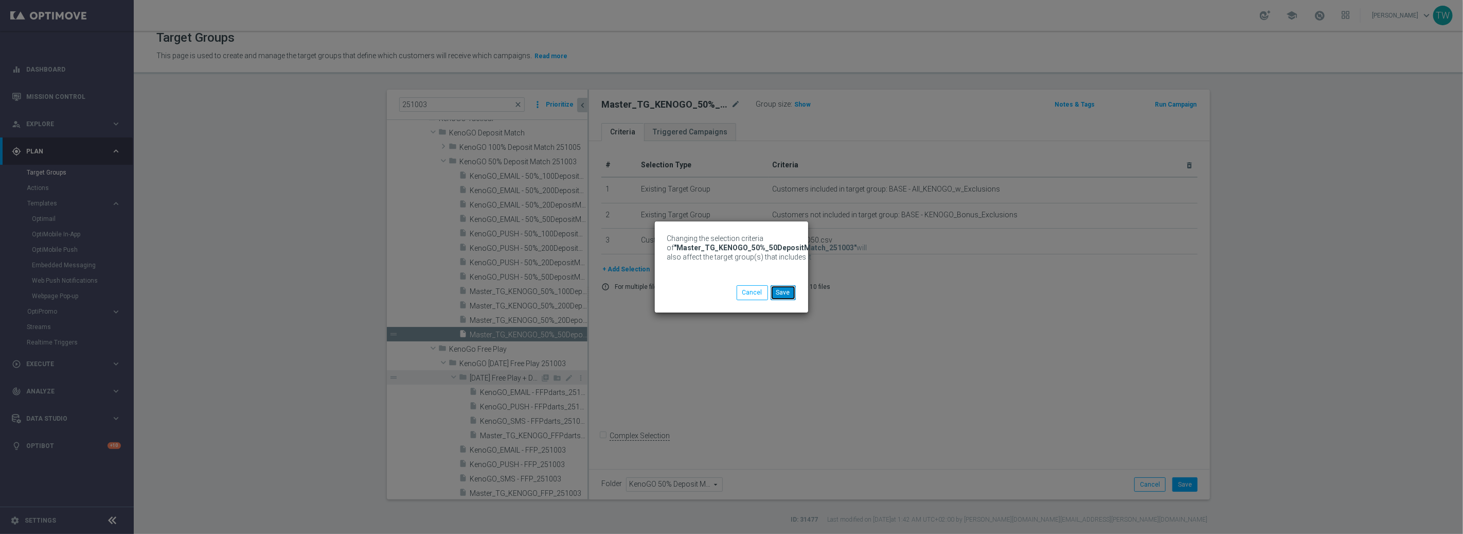
click at [786, 289] on button "Save" at bounding box center [783, 292] width 25 height 14
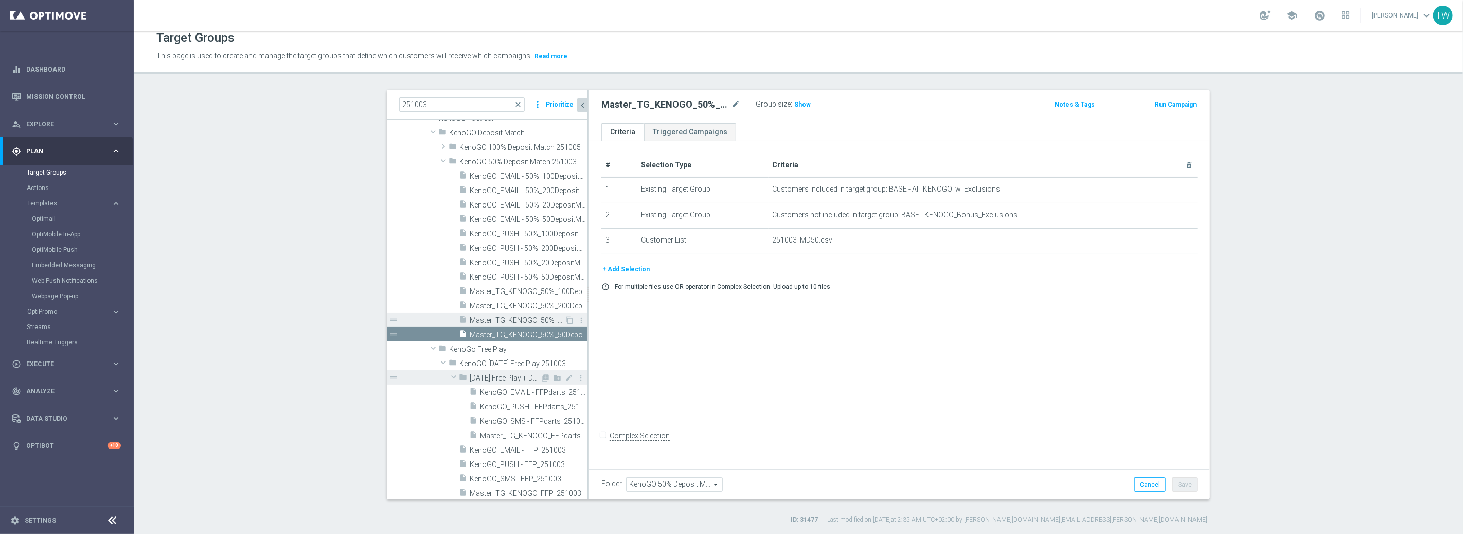
click at [544, 316] on span "Master_TG_KENOGO_50%_20DepositMatch_251003" at bounding box center [517, 320] width 95 height 9
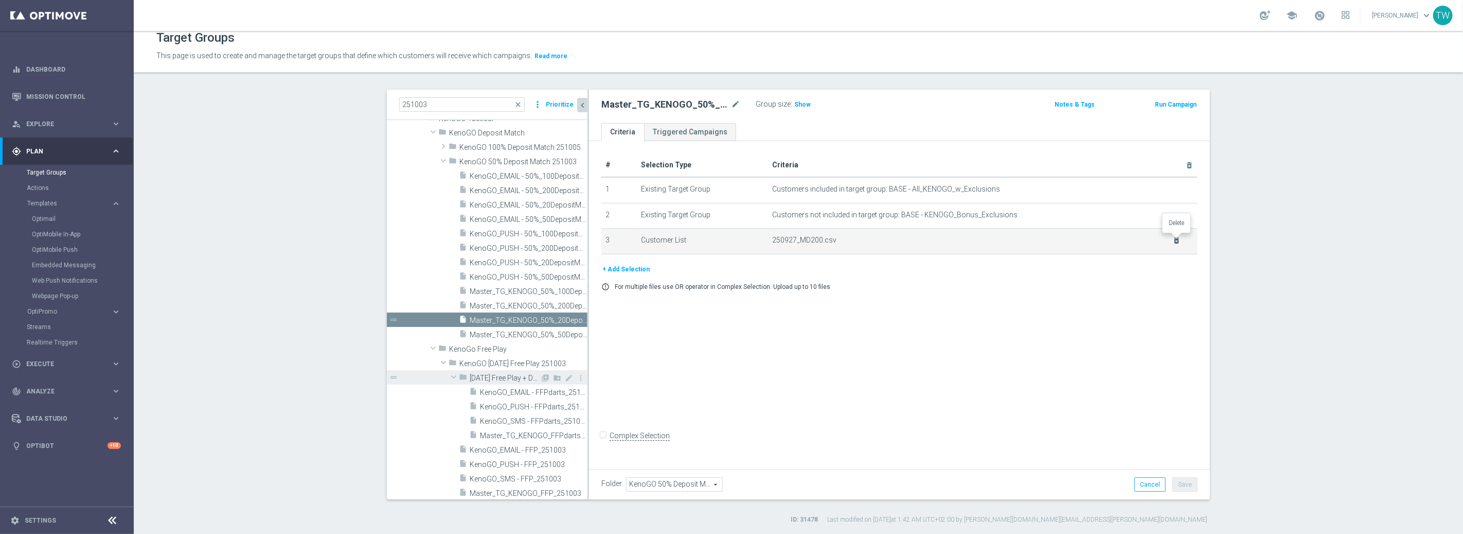
click at [1178, 236] on icon "delete_forever" at bounding box center [1177, 240] width 8 height 8
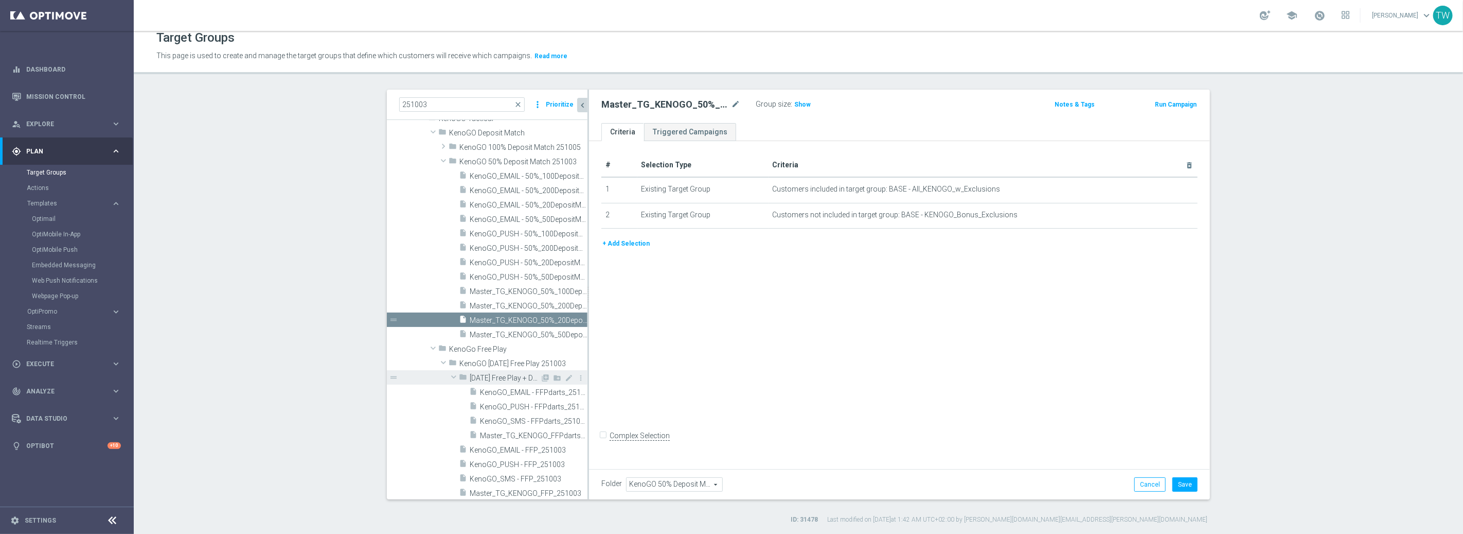
click at [645, 243] on button "+ Add Selection" at bounding box center [625, 243] width 49 height 11
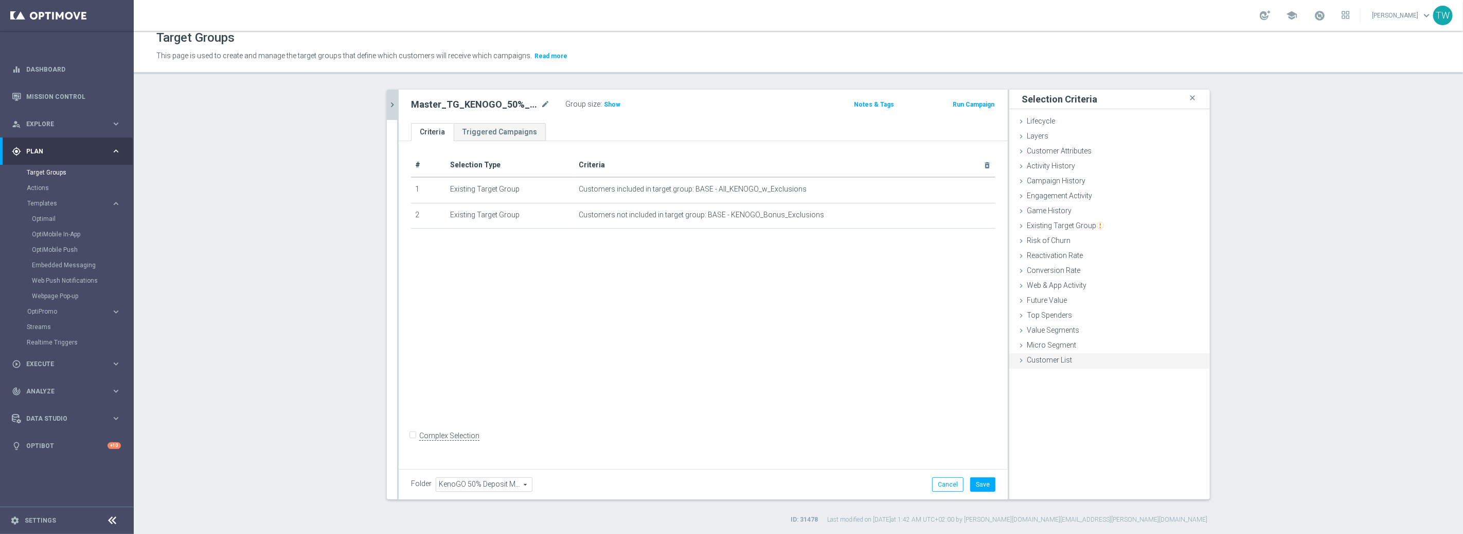
click at [1035, 362] on span "Customer List" at bounding box center [1049, 359] width 45 height 8
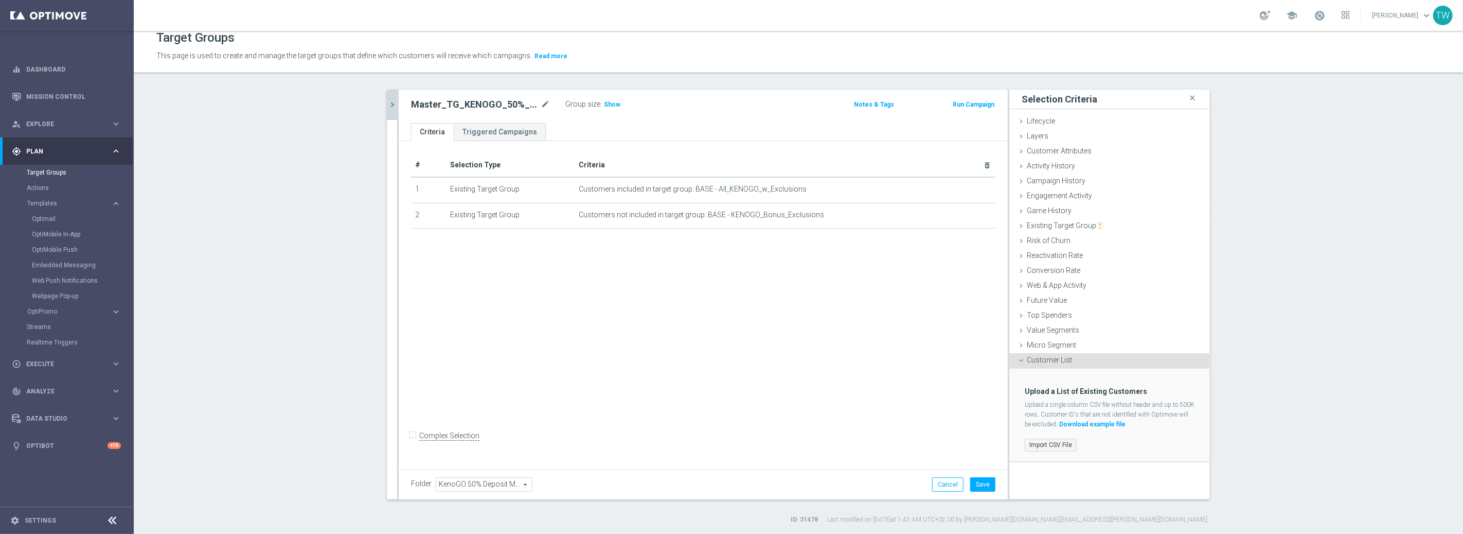
click at [1042, 442] on label "Import CSV File" at bounding box center [1051, 444] width 52 height 13
click at [0, 0] on input "Import CSV File" at bounding box center [0, 0] width 0 height 0
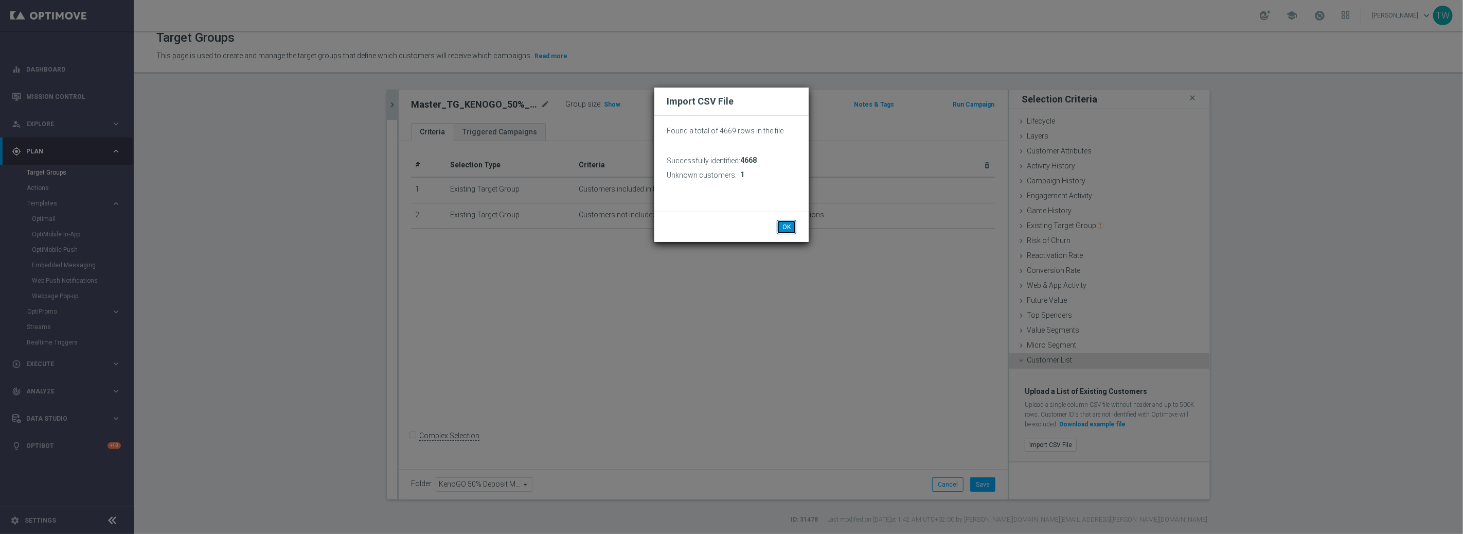
click at [787, 224] on button "OK" at bounding box center [787, 227] width 20 height 14
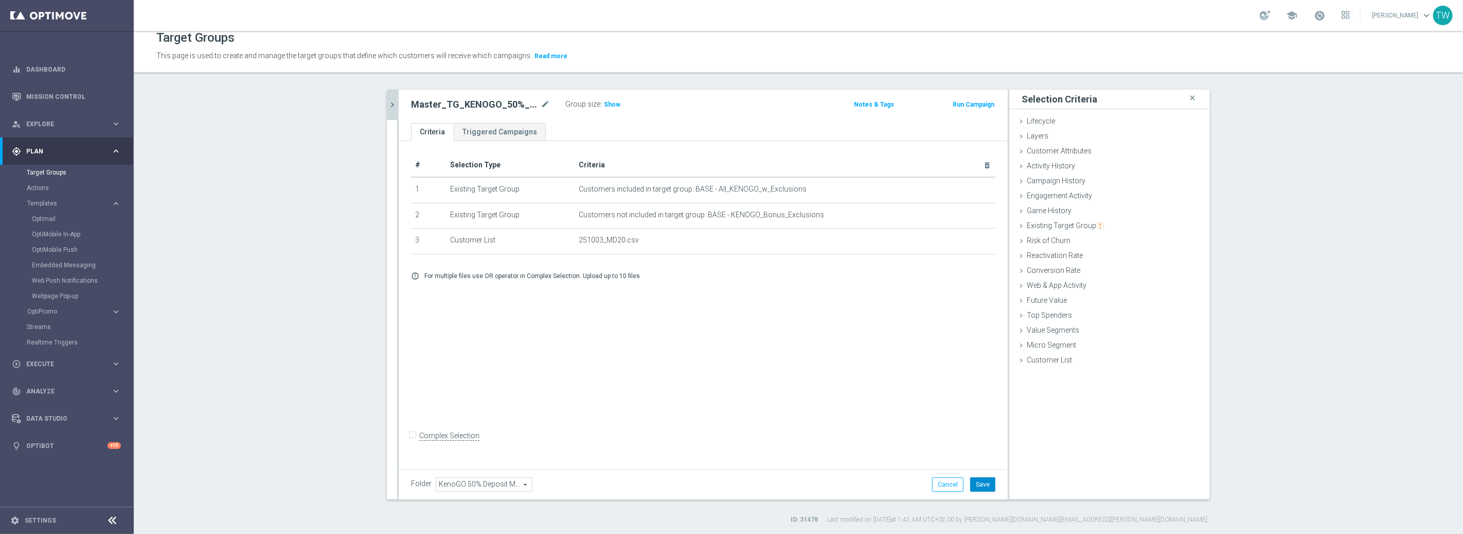
drag, startPoint x: 982, startPoint y: 485, endPoint x: 985, endPoint y: 472, distance: 12.6
click at [982, 485] on button "Save" at bounding box center [982, 484] width 25 height 14
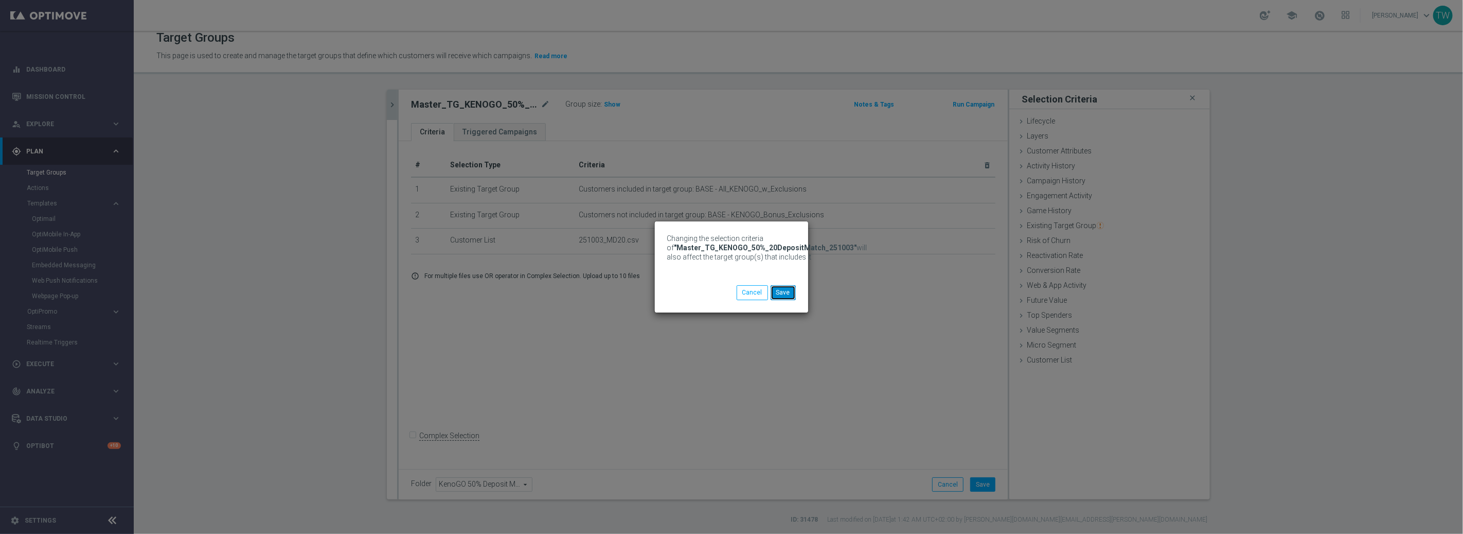
click at [791, 292] on button "Save" at bounding box center [783, 292] width 25 height 14
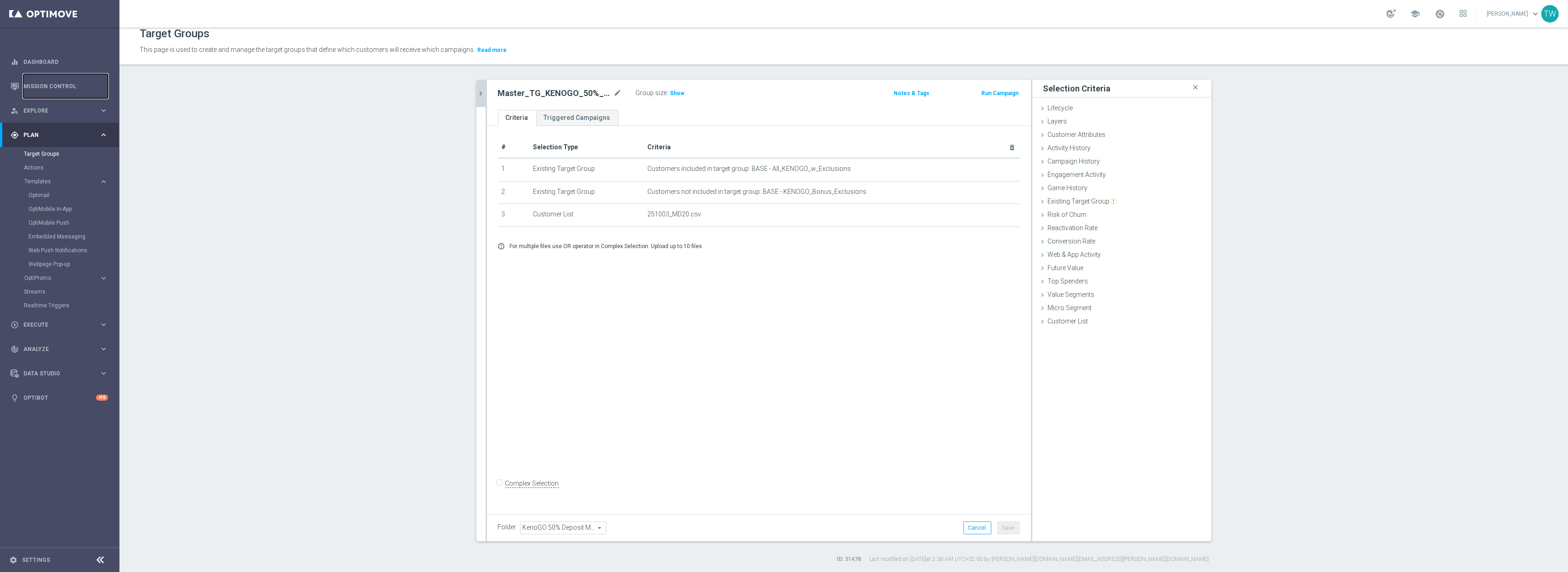
scroll to position [8, 0]
click at [480, 98] on button "chevron_right" at bounding box center [481, 94] width 9 height 27
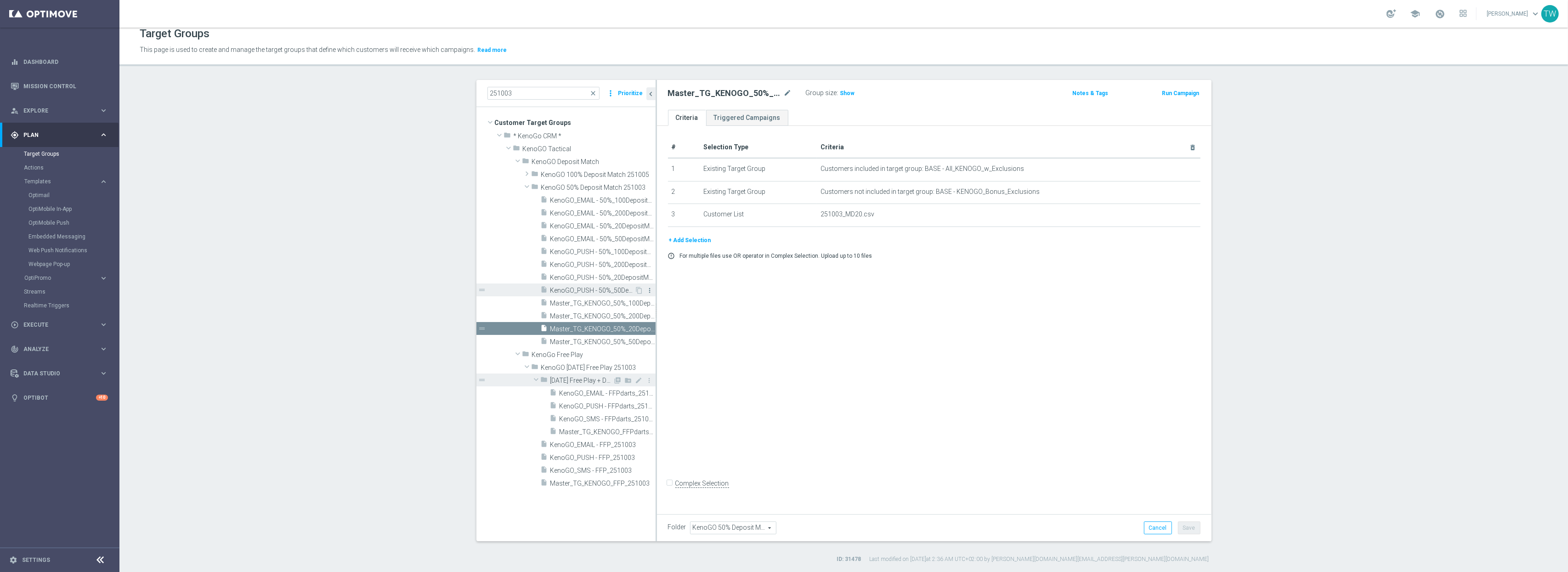
scroll to position [5, 0]
click at [612, 317] on span "Master_TG_KENOGO_50%_200DepositMatch_251003" at bounding box center [592, 319] width 85 height 8
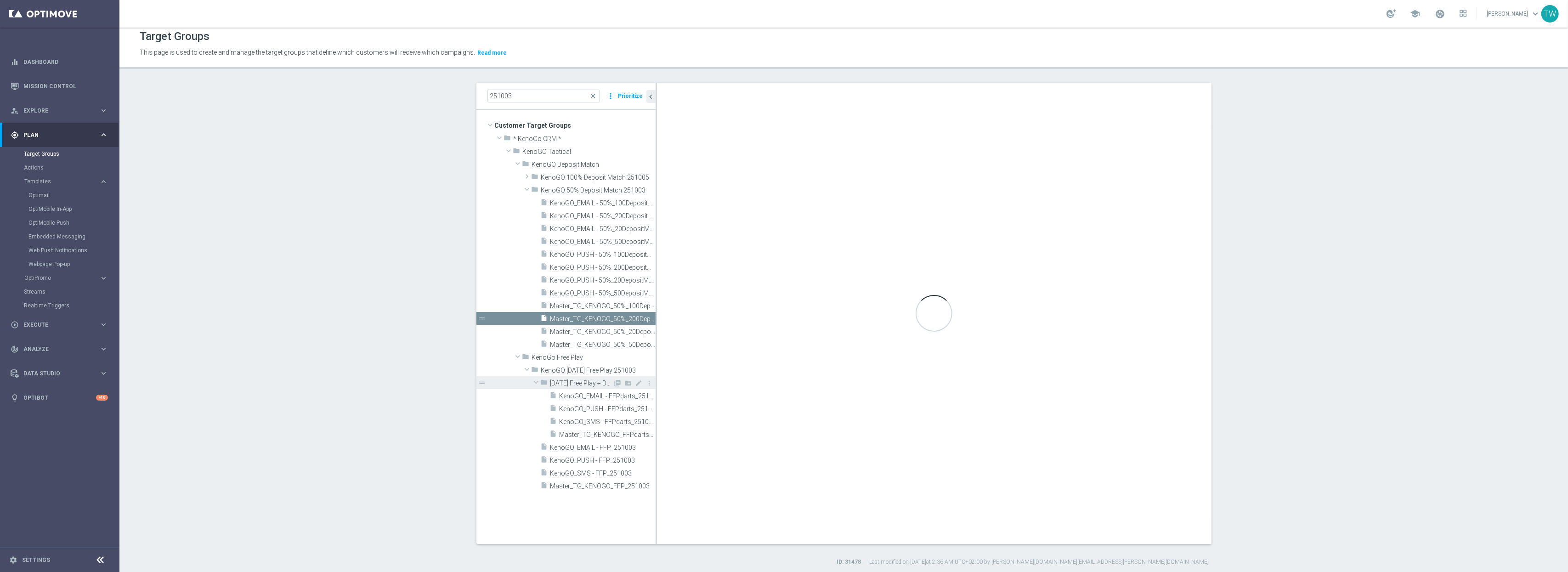
checkbox input "true"
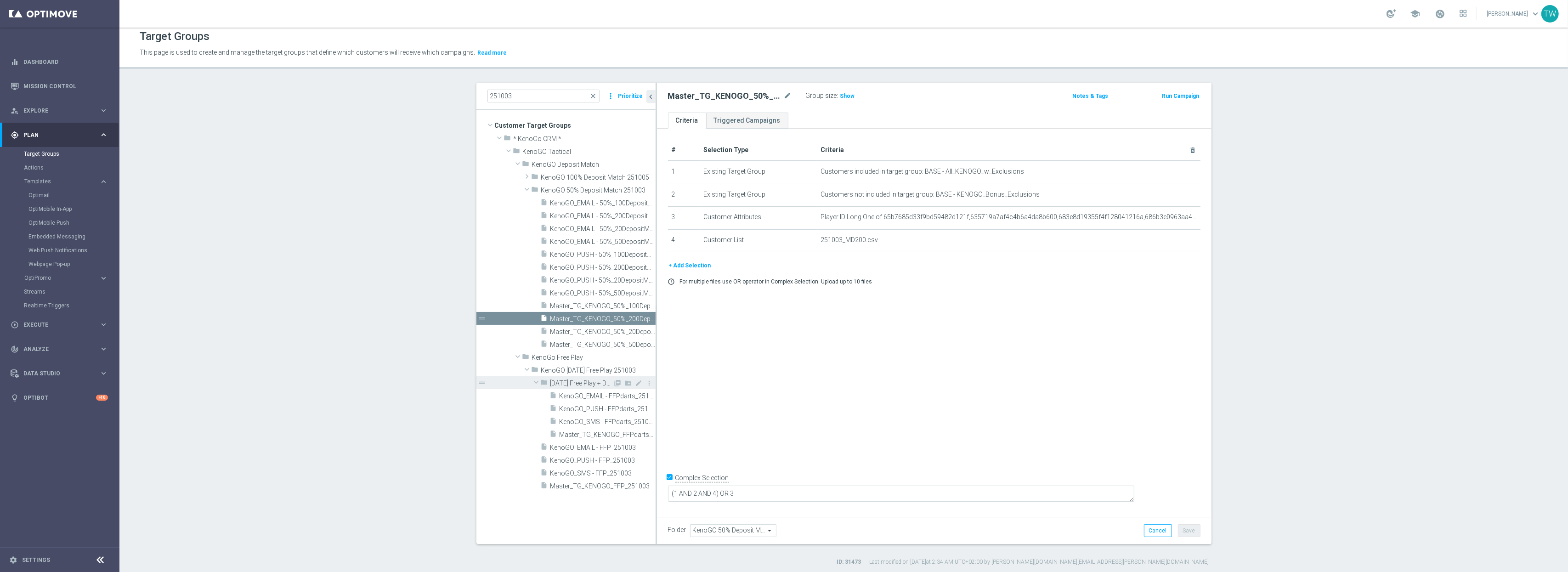
scroll to position [4, 0]
click at [621, 464] on span "KenoGO_PUSH - FFP_251003" at bounding box center [592, 460] width 85 height 8
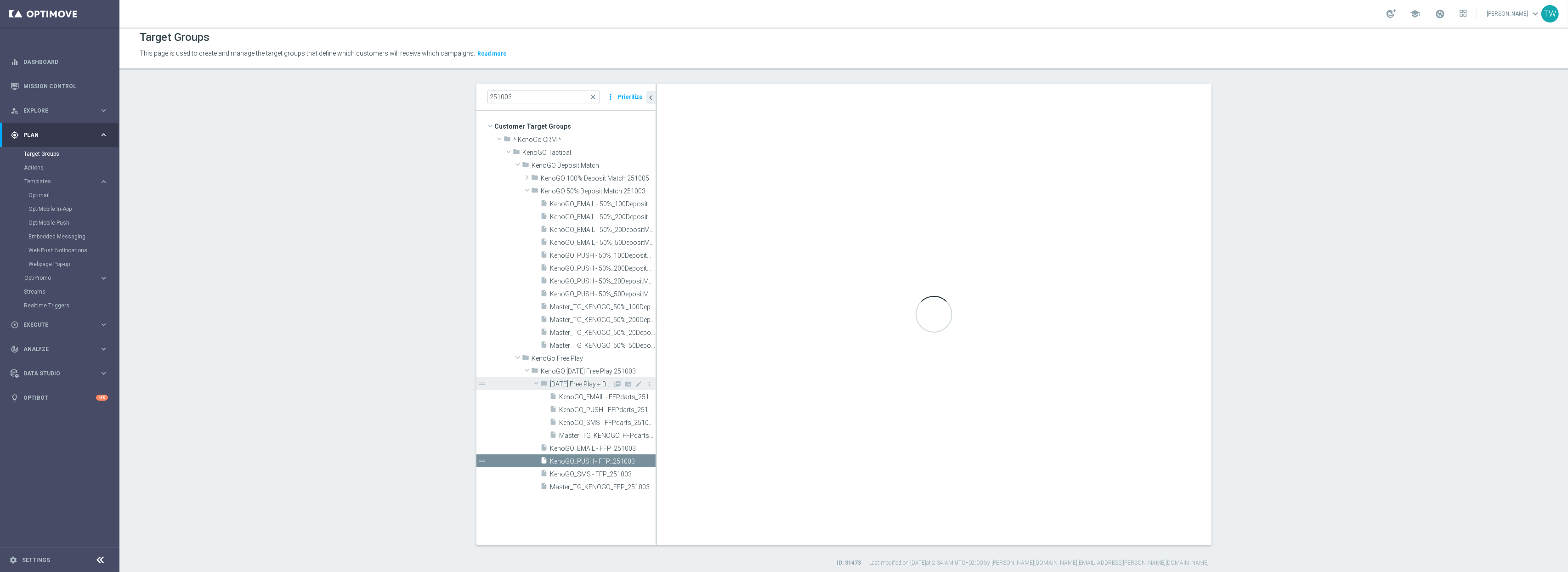
type input "KenoGO [DATE] Free Play 251003"
type textarea "(1 AND 2 AND 3 AND 4 AND 6 AND 7) OR 5"
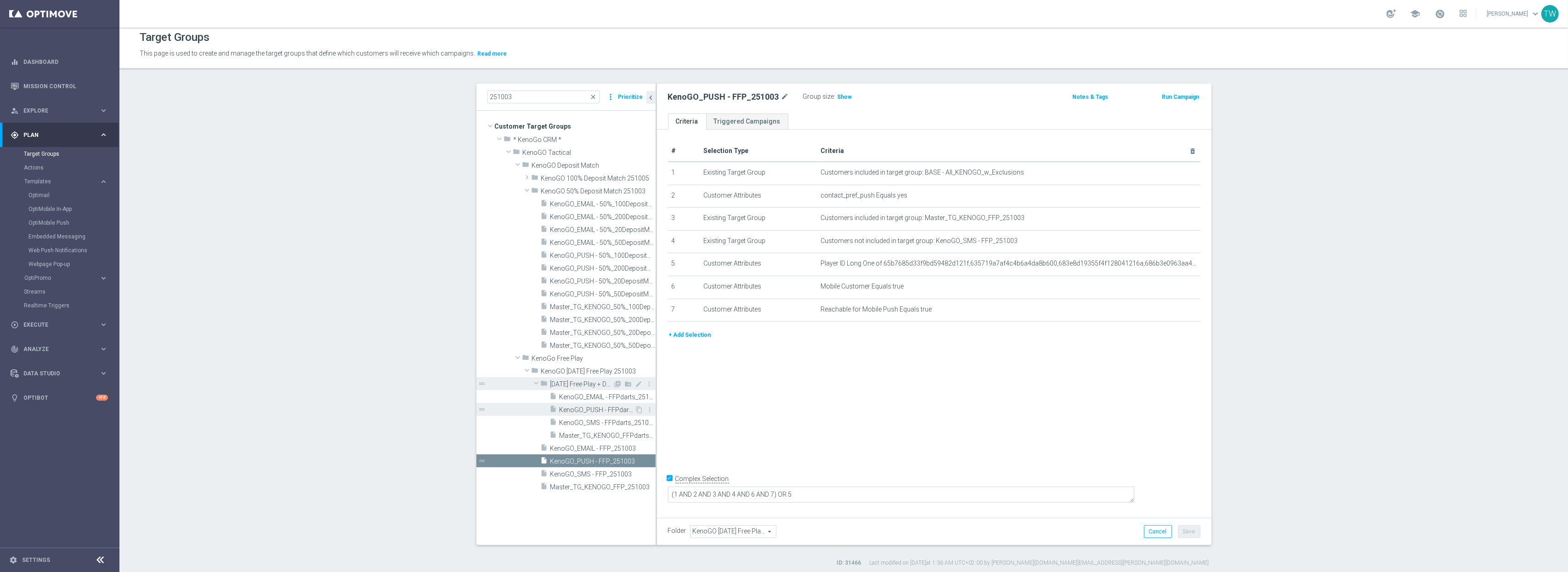
click at [605, 412] on span "KenoGO_PUSH - FFPdarts_251003" at bounding box center [597, 410] width 75 height 8
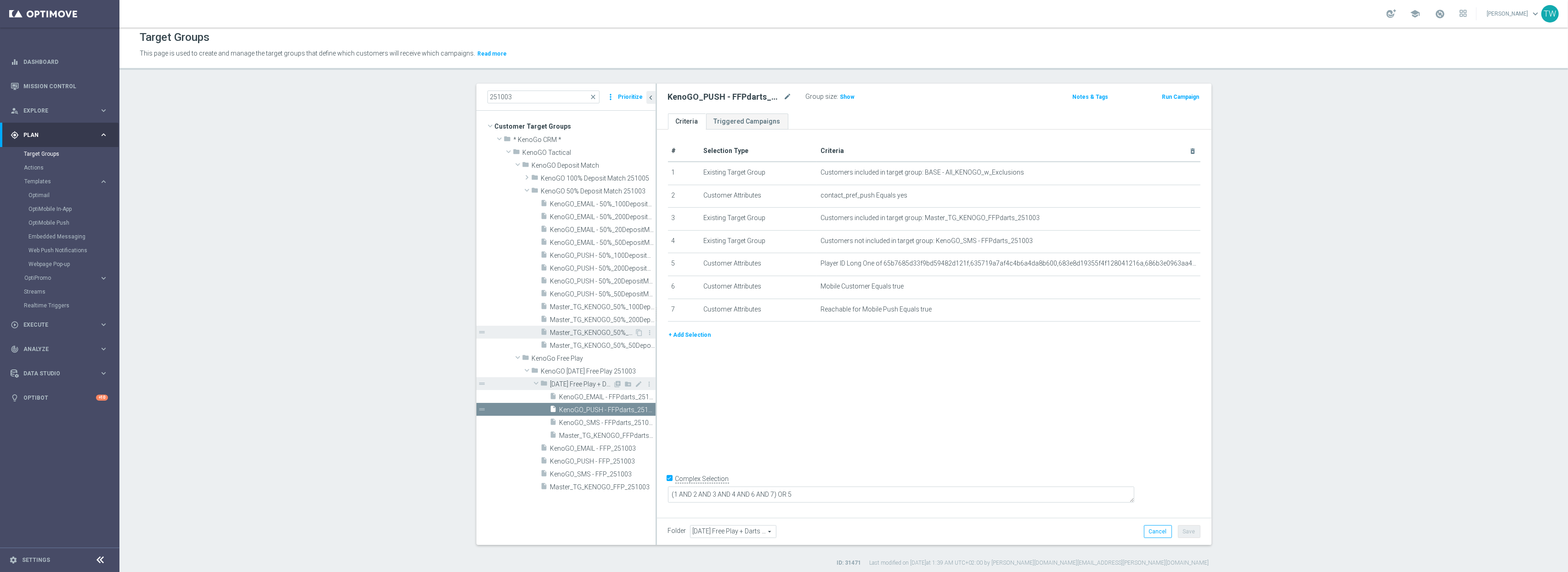
drag, startPoint x: 596, startPoint y: 315, endPoint x: 627, endPoint y: 327, distance: 33.2
click at [596, 315] on div "insert_drive_file Master_TG_KENOGO_50%_200DepositMatch_251003" at bounding box center [598, 319] width 115 height 12
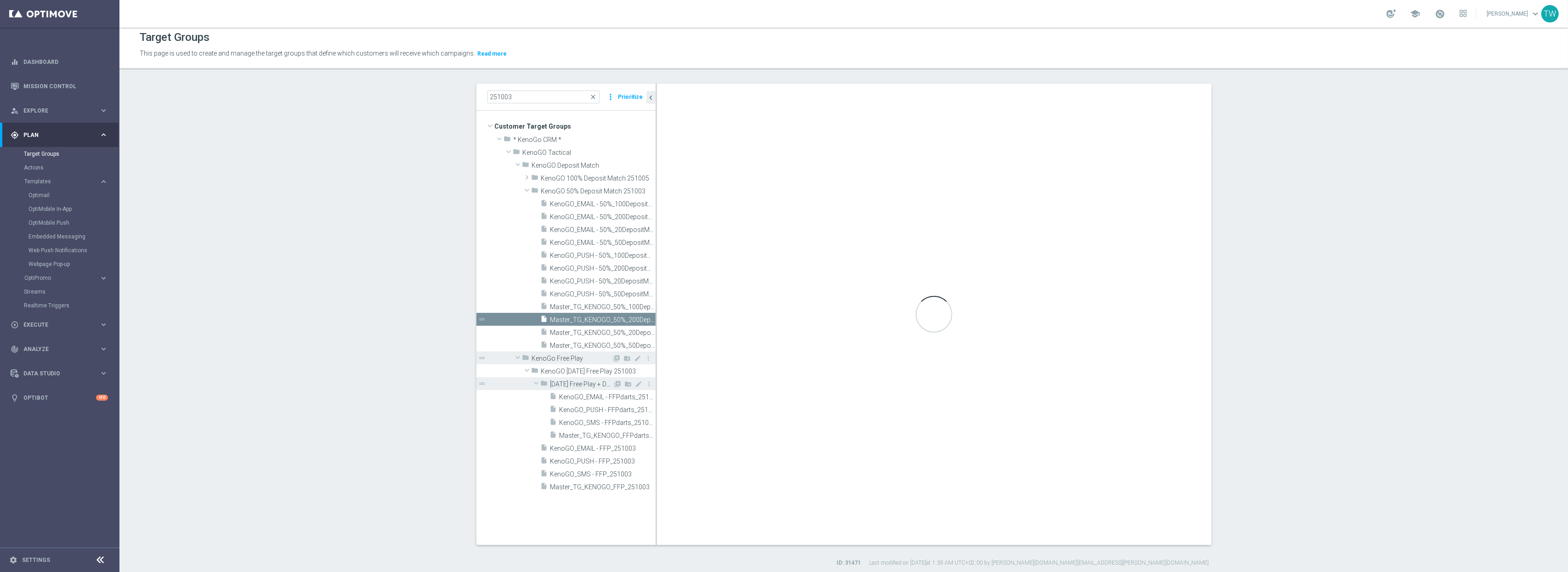
type input "KenoGO 50% Deposit Match 251003"
type textarea "(1 AND 2 AND 4) OR 3"
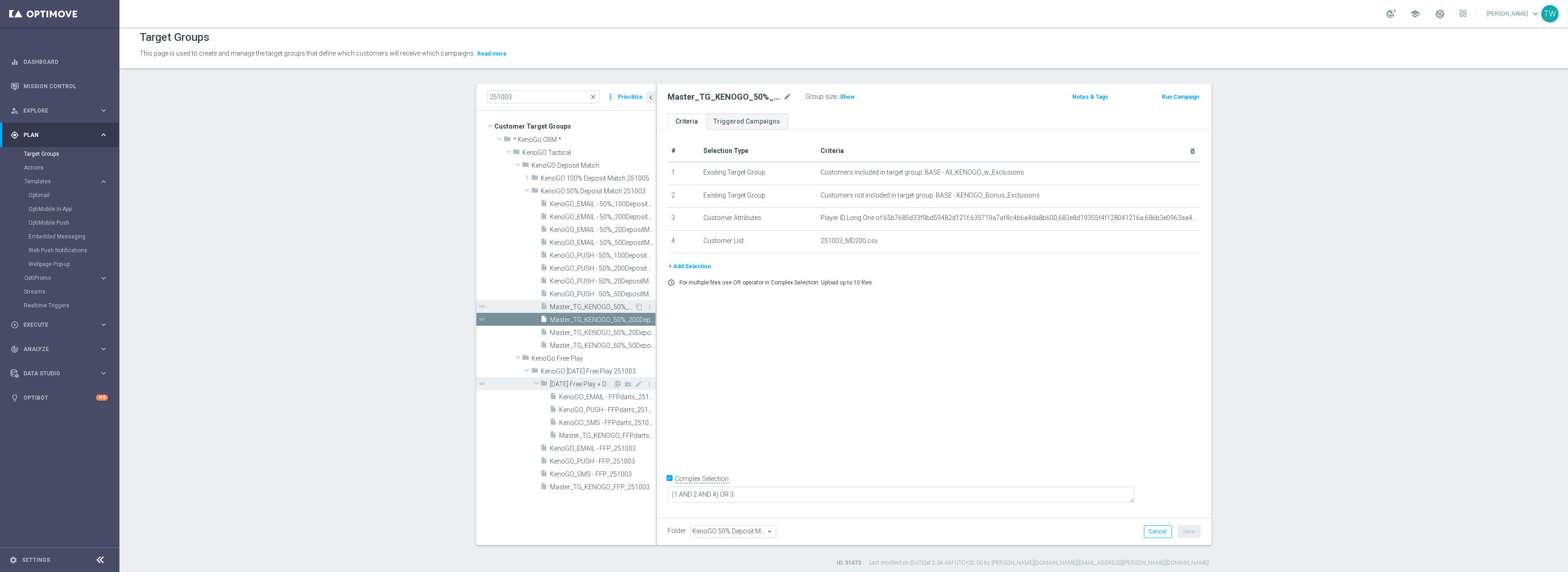
click at [588, 303] on span "Master_TG_KENOGO_50%_100DepositMatch_251003" at bounding box center [592, 307] width 85 height 8
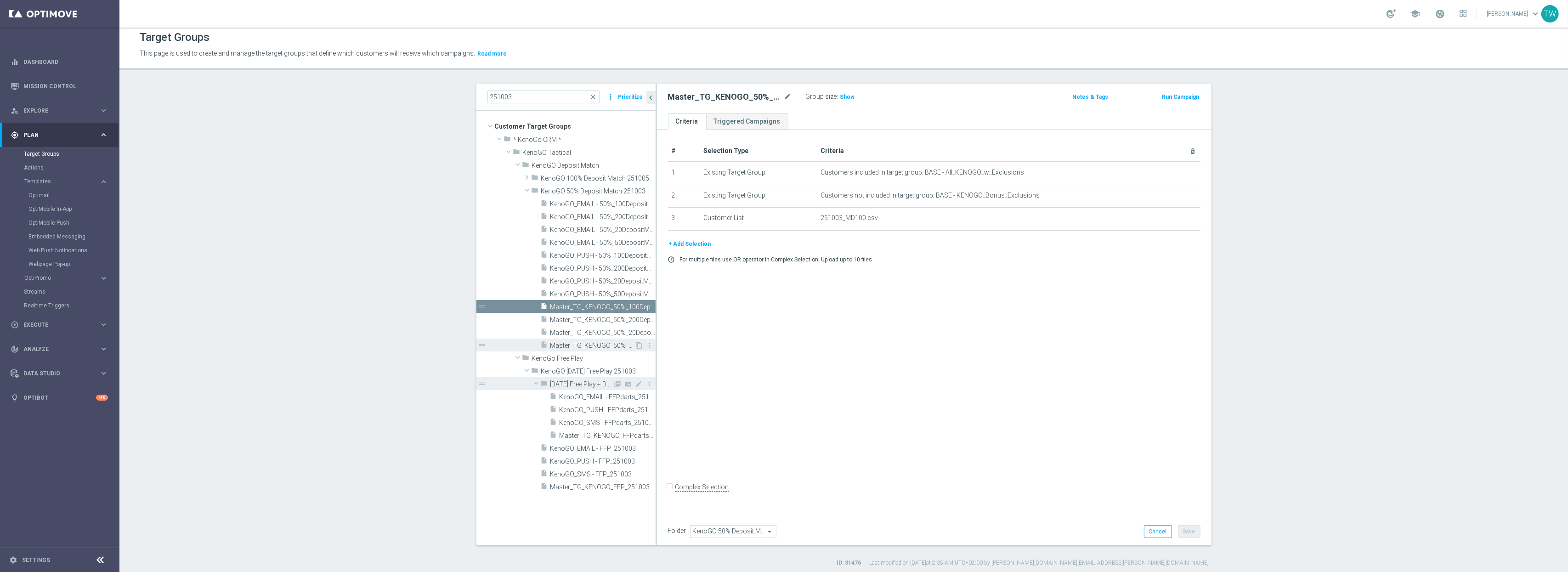
click at [580, 344] on span "Master_TG_KENOGO_50%_50DepositMatch_251003" at bounding box center [592, 345] width 85 height 8
click at [587, 319] on span "Master_TG_KENOGO_50%_200DepositMatch_251003" at bounding box center [592, 319] width 85 height 8
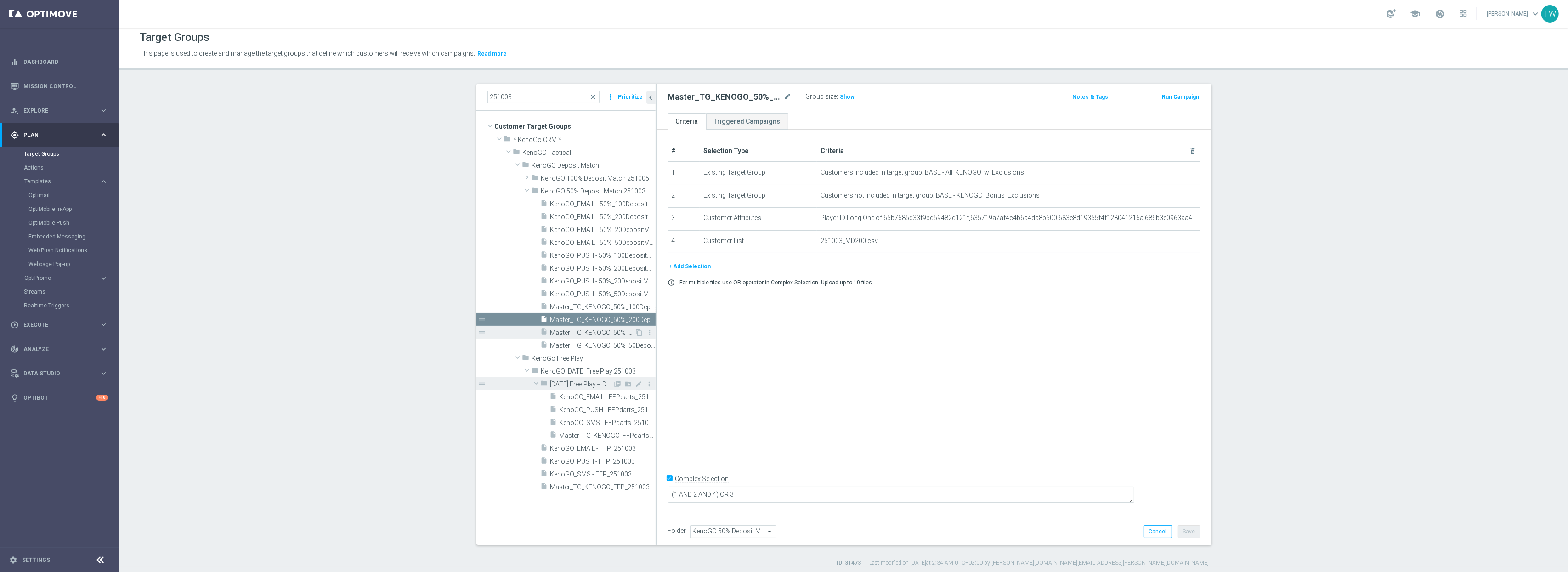
click at [590, 328] on span "Master_TG_KENOGO_50%_20DepositMatch_251003" at bounding box center [592, 332] width 85 height 8
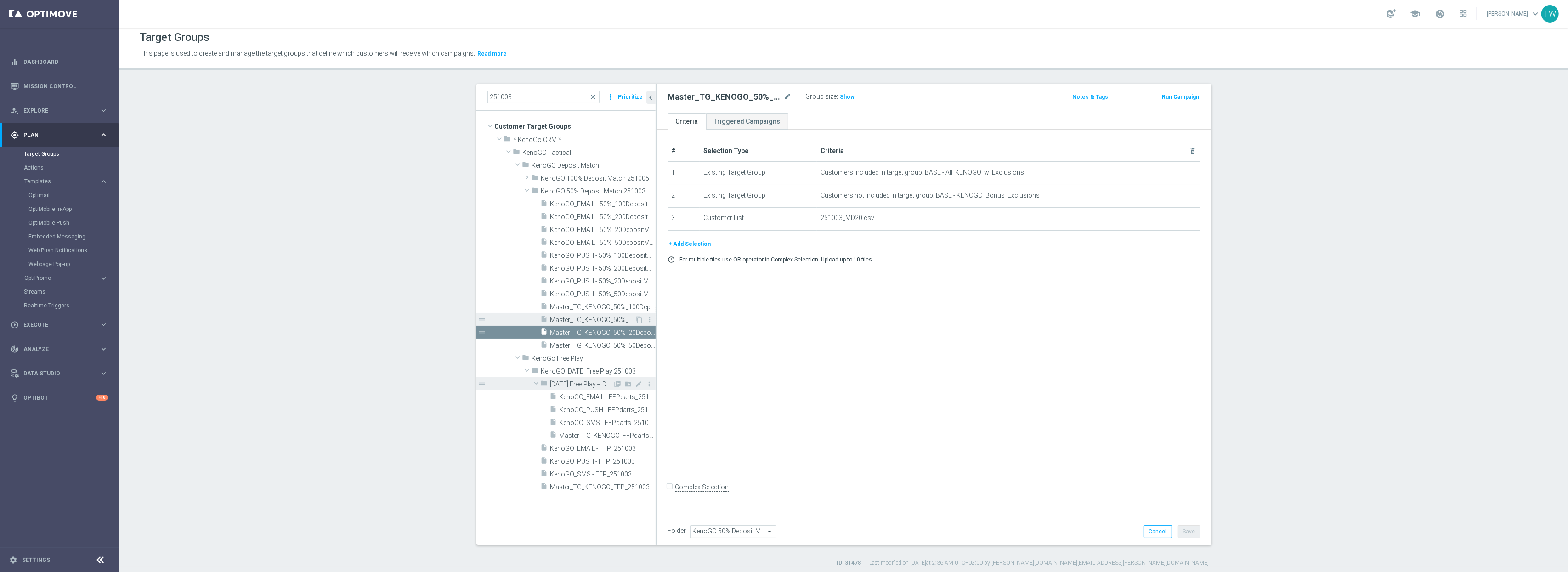
click at [607, 319] on span "Master_TG_KENOGO_50%_200DepositMatch_251003" at bounding box center [592, 319] width 85 height 8
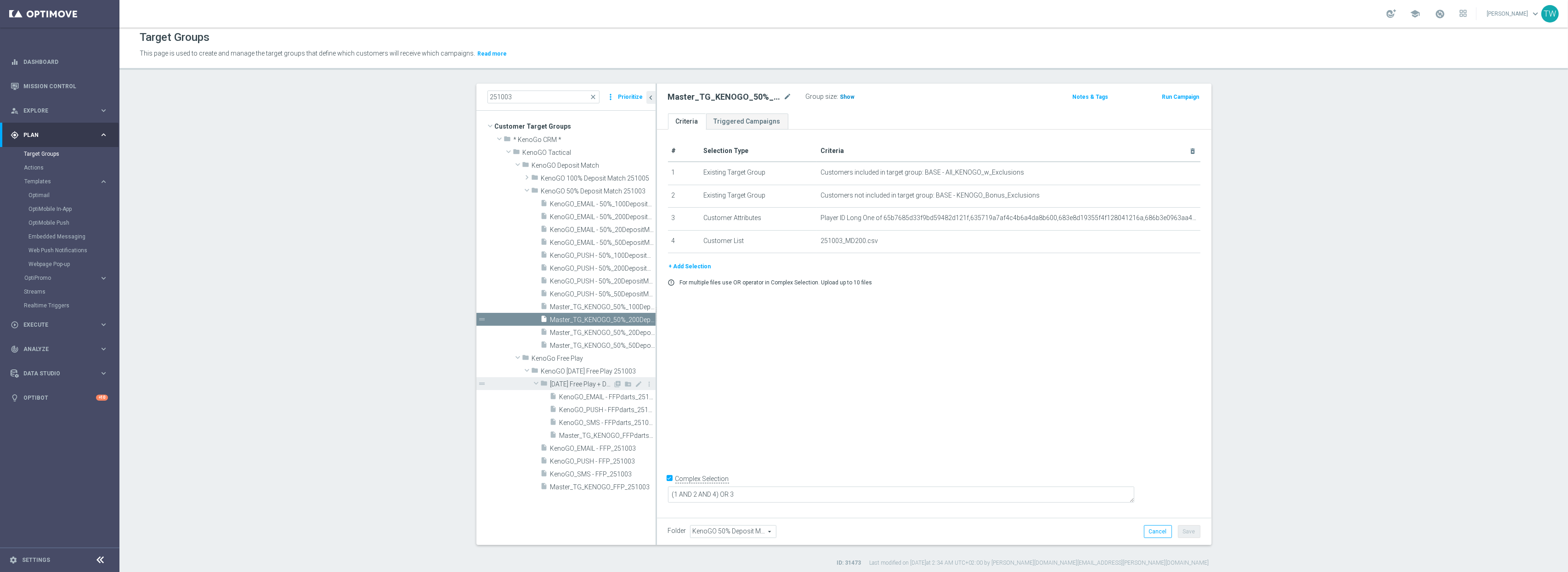
click at [847, 96] on span "Show" at bounding box center [847, 96] width 14 height 6
click at [845, 96] on span "94" at bounding box center [844, 98] width 8 height 9
click at [609, 304] on span "Master_TG_KENOGO_50%_100DepositMatch_251003" at bounding box center [592, 307] width 85 height 8
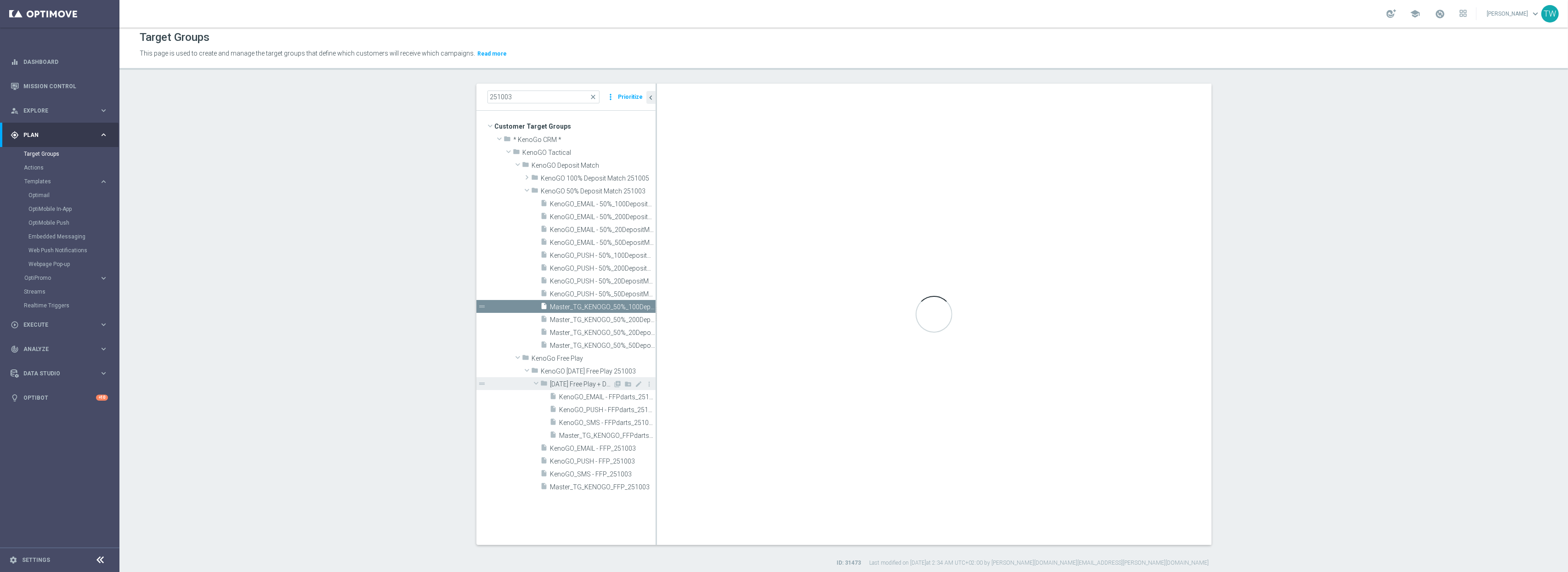
checkbox input "false"
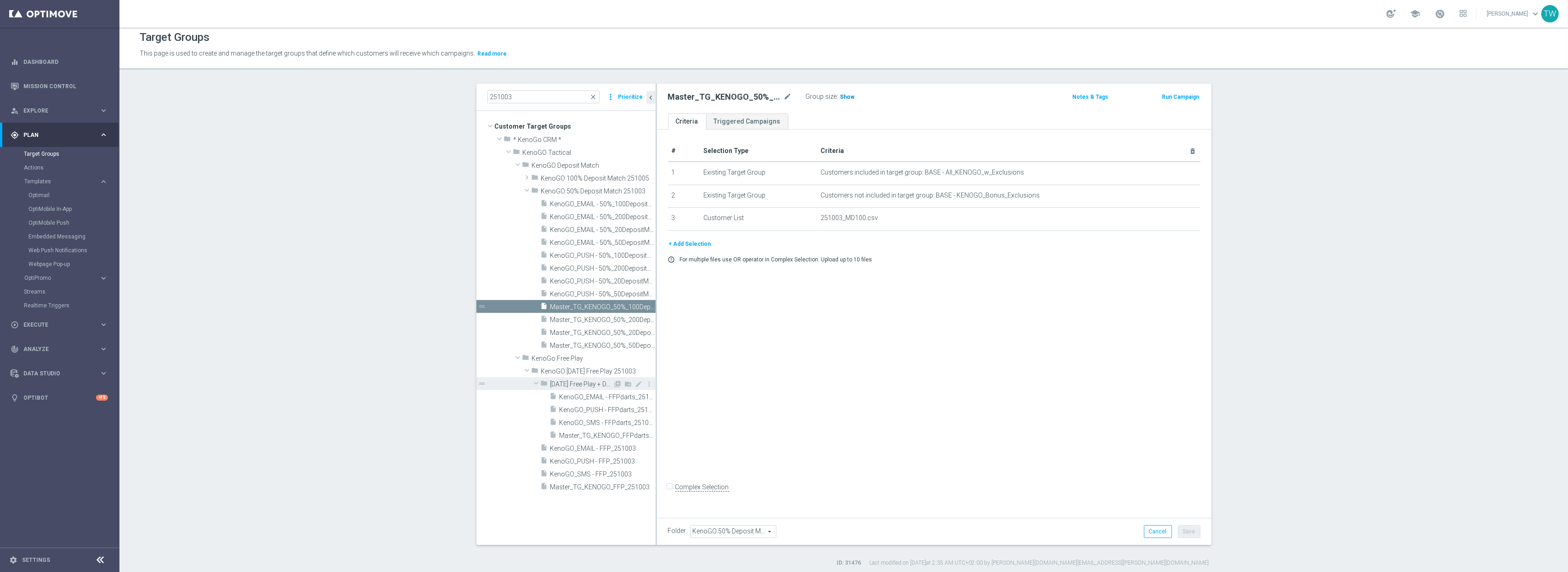
click at [840, 95] on span "Show" at bounding box center [847, 96] width 14 height 6
click at [848, 96] on span "1,307" at bounding box center [848, 98] width 16 height 9
click at [615, 344] on span "Master_TG_KENOGO_50%_50DepositMatch_251003" at bounding box center [592, 345] width 85 height 8
click at [851, 94] on span "Show" at bounding box center [847, 96] width 14 height 6
click at [852, 100] on span "5,705" at bounding box center [848, 98] width 16 height 9
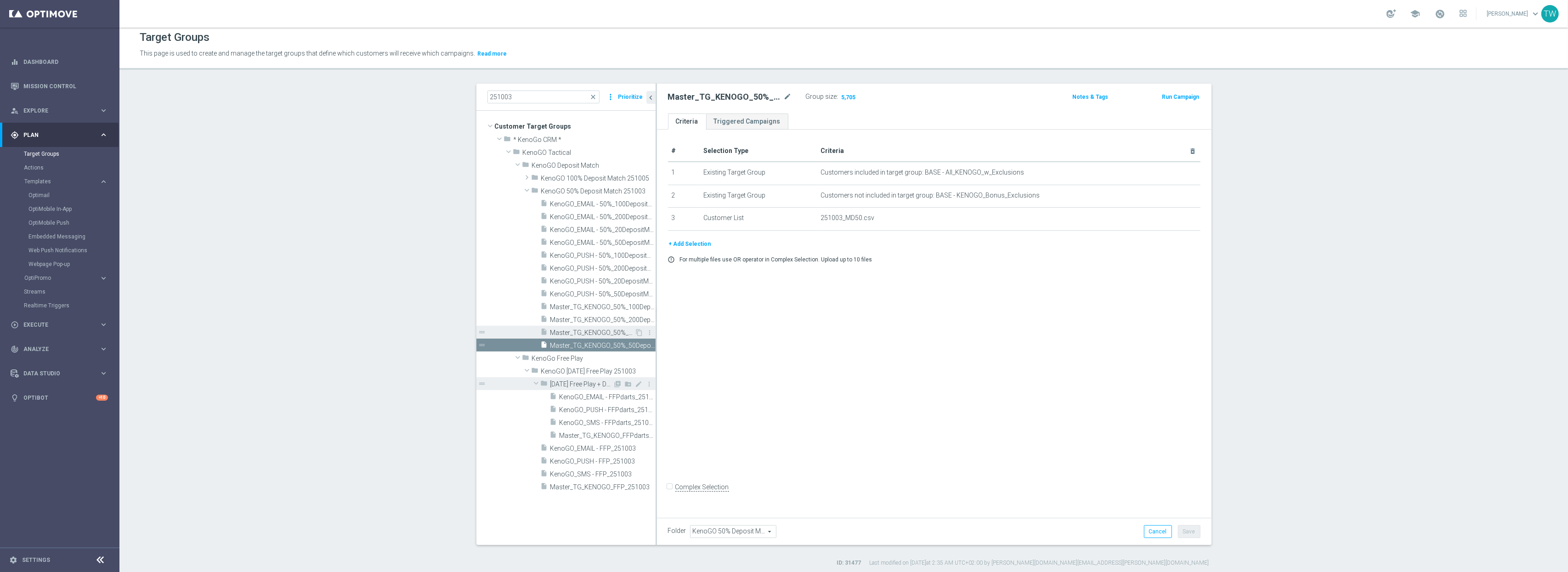
click at [617, 334] on span "Master_TG_KENOGO_50%_20DepositMatch_251003" at bounding box center [592, 332] width 85 height 8
click at [849, 95] on span "Show" at bounding box center [847, 96] width 14 height 6
click at [850, 96] on span "4,521" at bounding box center [848, 98] width 16 height 9
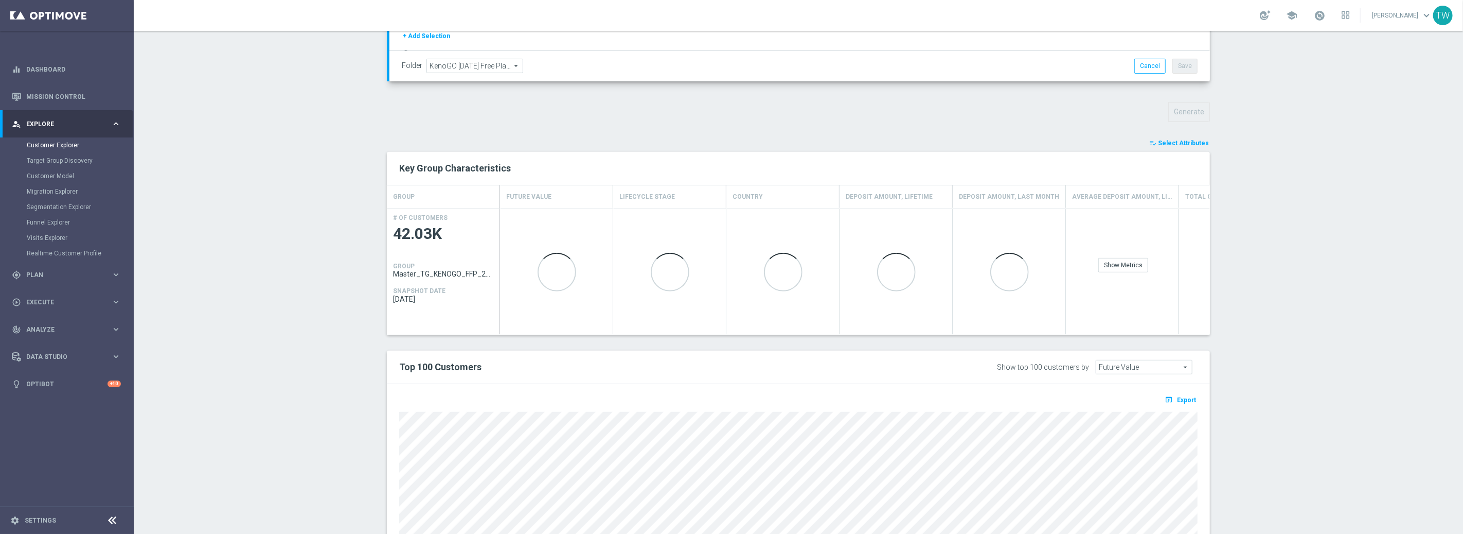
scroll to position [321, 0]
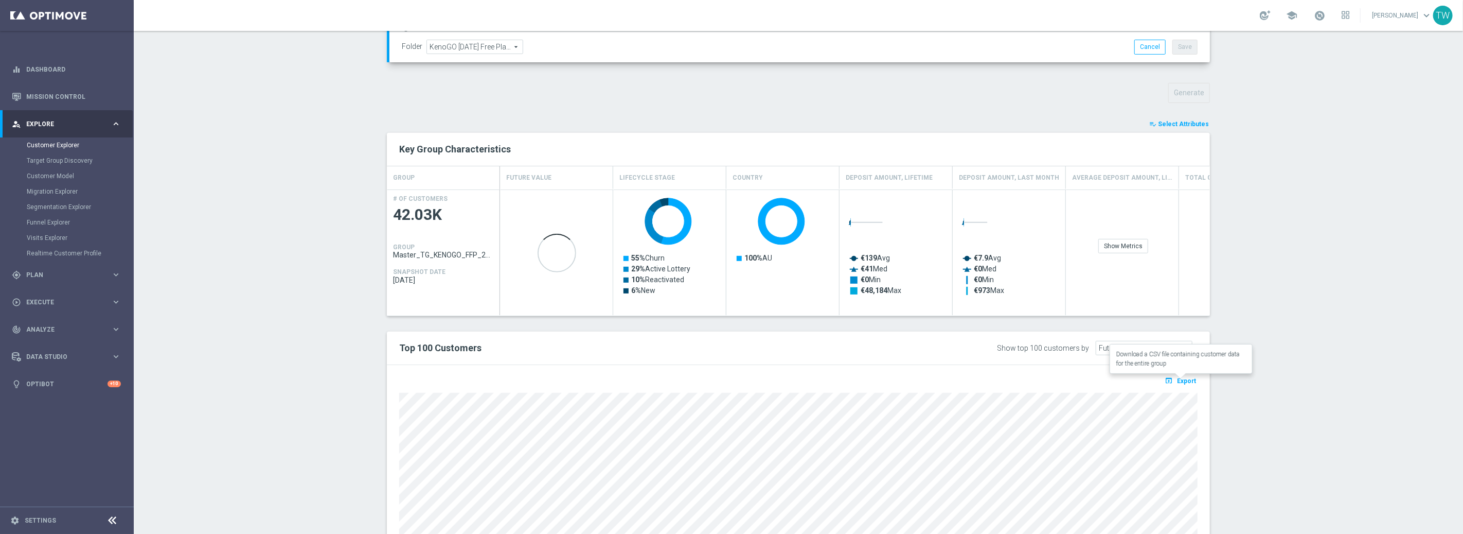
click at [1177, 380] on button "open_in_browser Export" at bounding box center [1180, 380] width 34 height 13
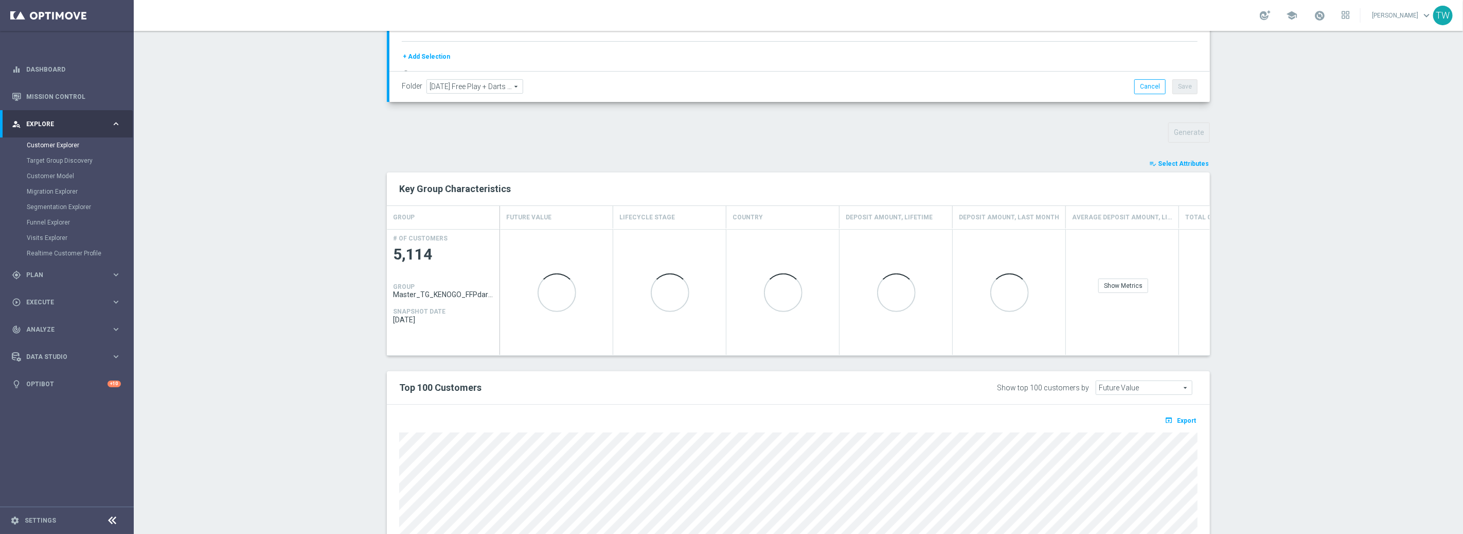
scroll to position [297, 0]
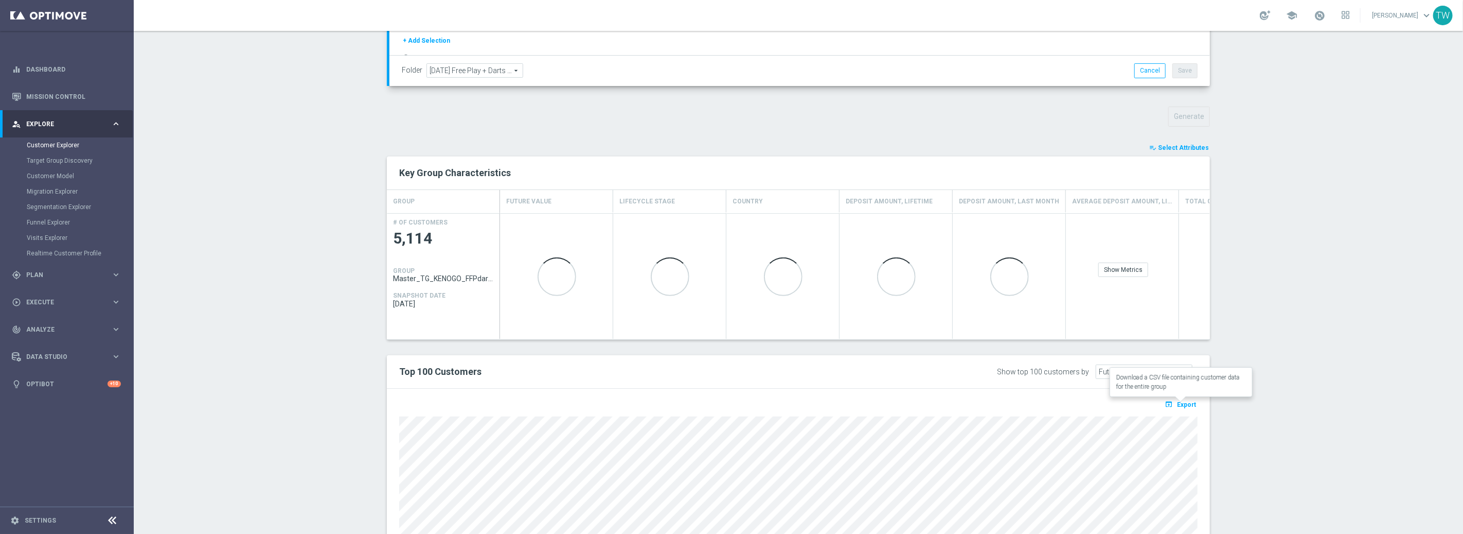
click at [1189, 402] on span "Export" at bounding box center [1186, 404] width 19 height 7
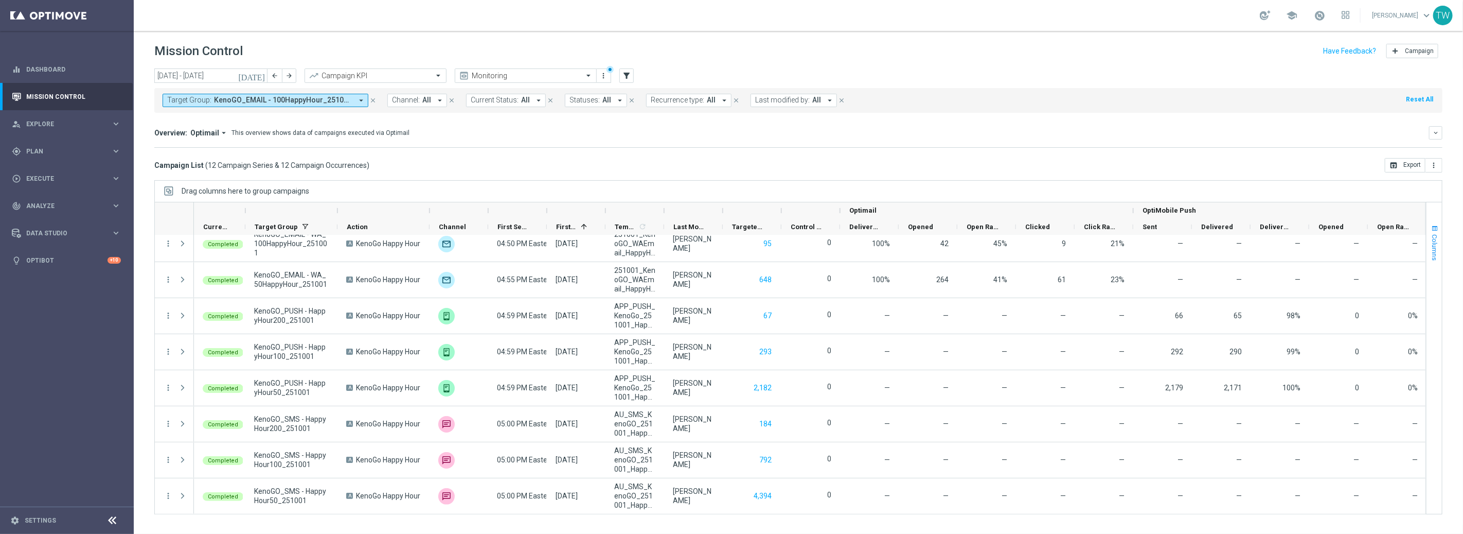
click at [1436, 255] on span "Columns" at bounding box center [1435, 247] width 8 height 26
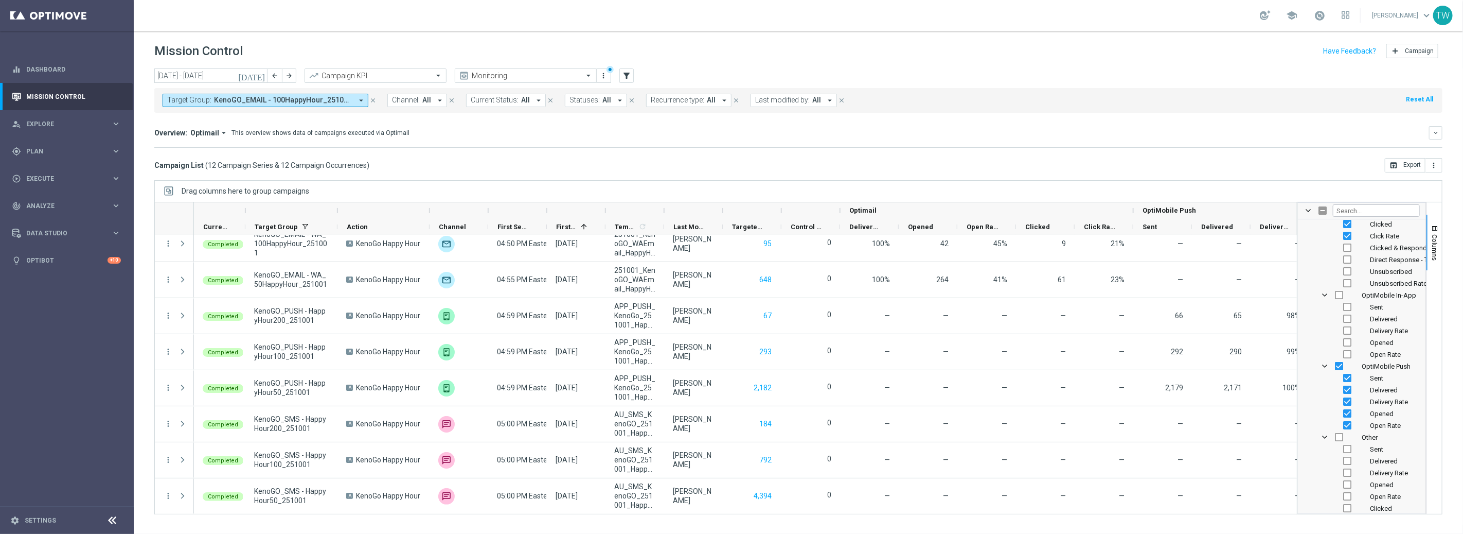
scroll to position [1236, 0]
click at [1435, 269] on button "Columns" at bounding box center [1434, 243] width 15 height 56
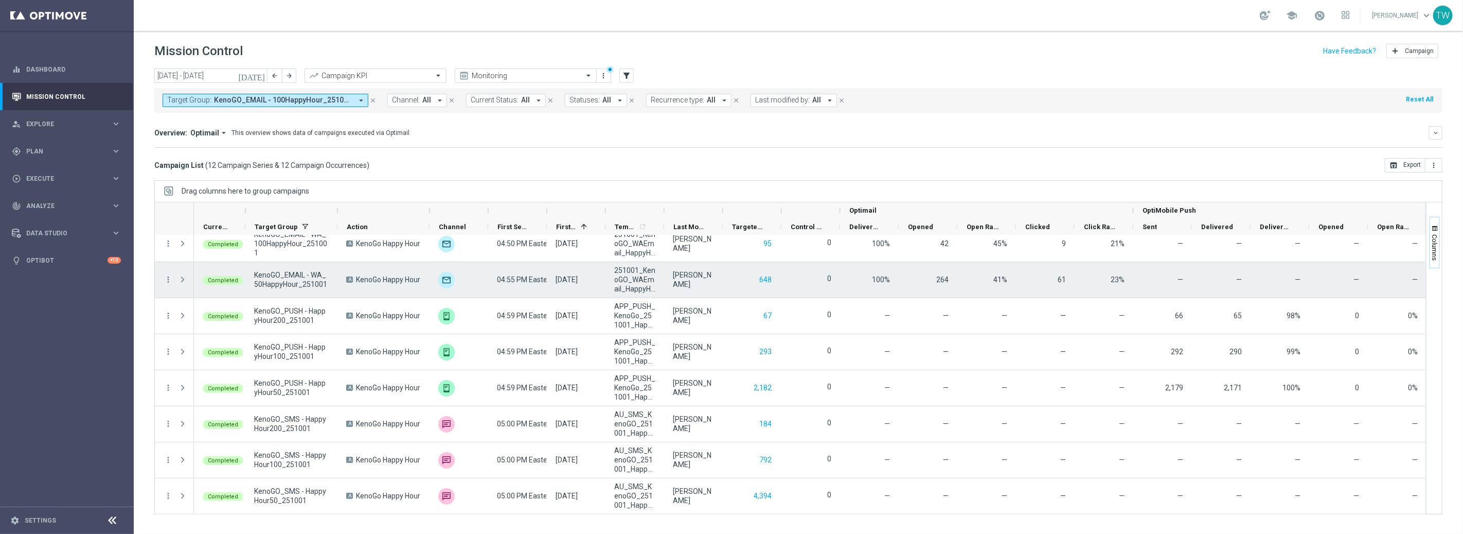
scroll to position [0, 1]
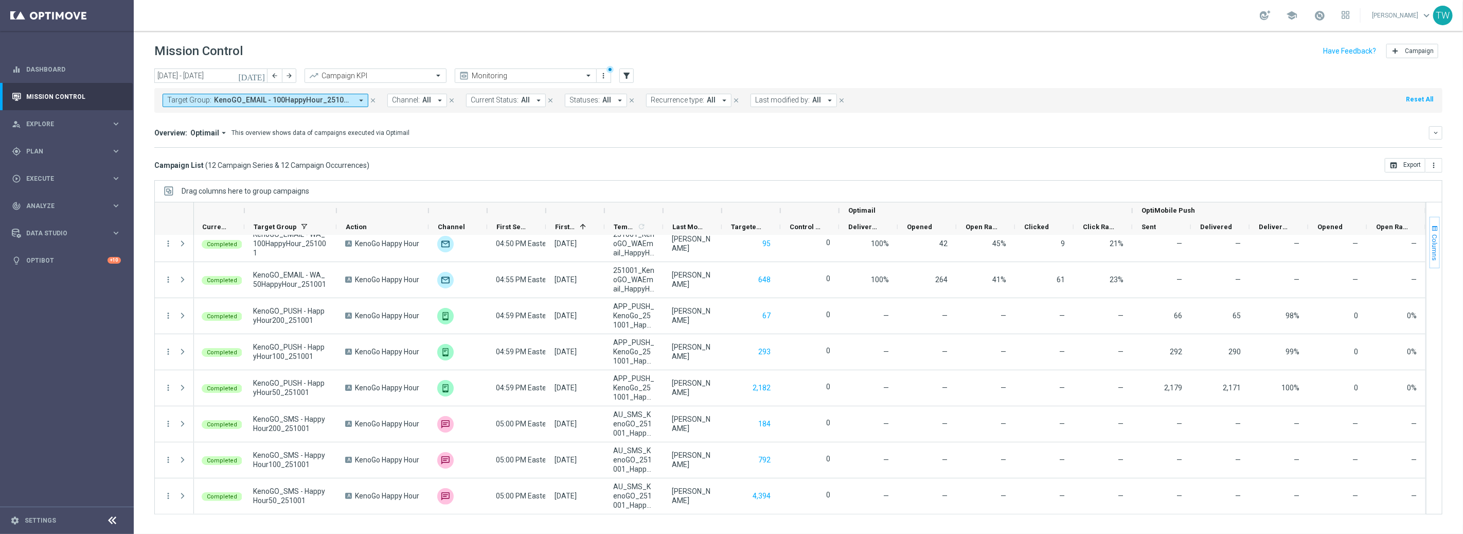
click at [1436, 238] on span "Columns" at bounding box center [1435, 247] width 8 height 26
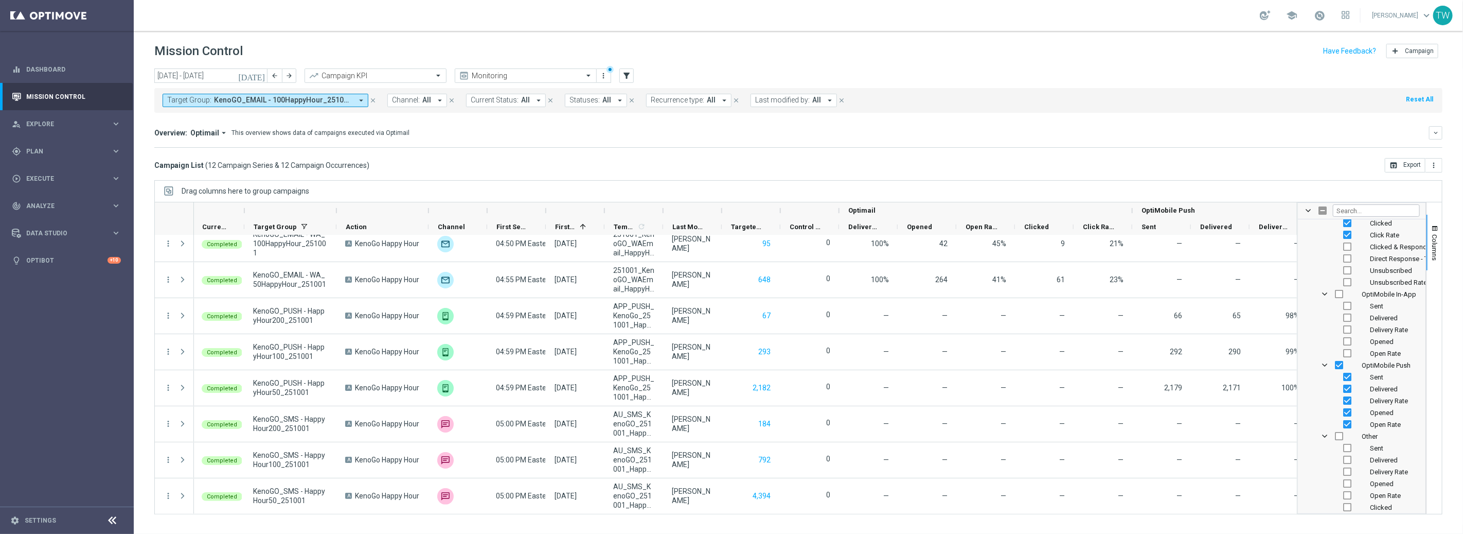
scroll to position [1241, 0]
click at [1348, 347] on input "Press SPACE to toggle visibility (hidden)" at bounding box center [1347, 347] width 8 height 8
checkbox input "true"
checkbox input "false"
click at [1347, 335] on input "Press SPACE to toggle visibility (hidden)" at bounding box center [1347, 335] width 8 height 8
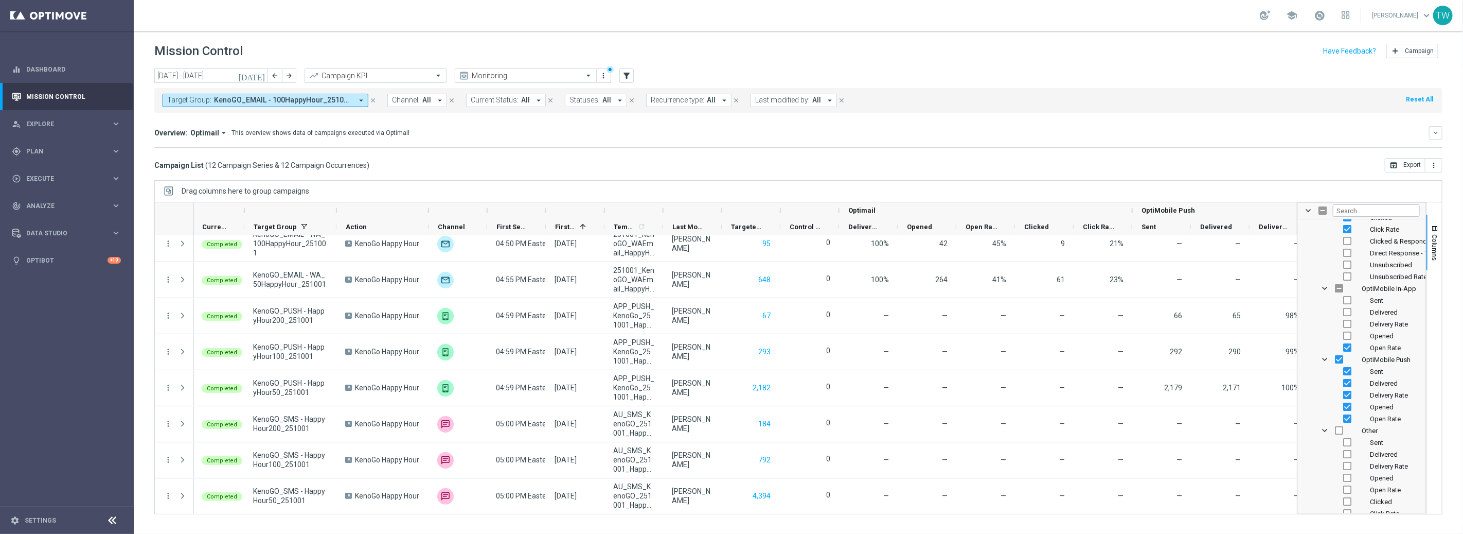
checkbox input "true"
click at [1348, 313] on input "Press SPACE to toggle visibility (hidden)" at bounding box center [1347, 312] width 8 height 8
checkbox input "true"
click at [1433, 254] on span "Columns" at bounding box center [1435, 247] width 8 height 26
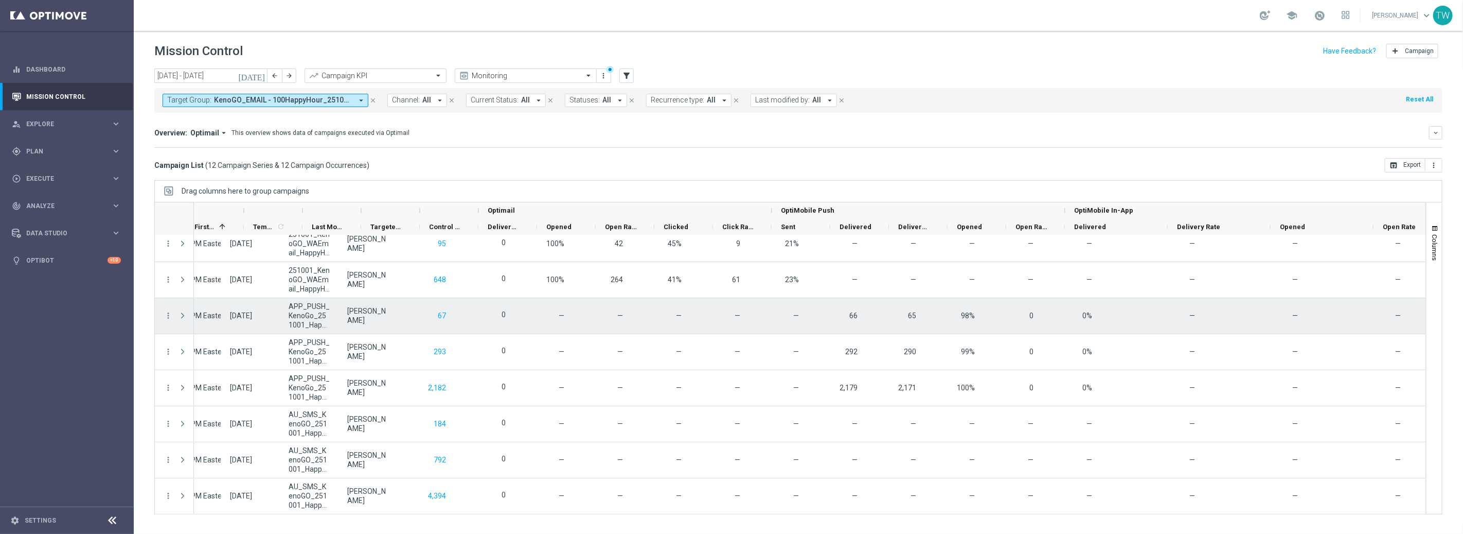
scroll to position [0, 412]
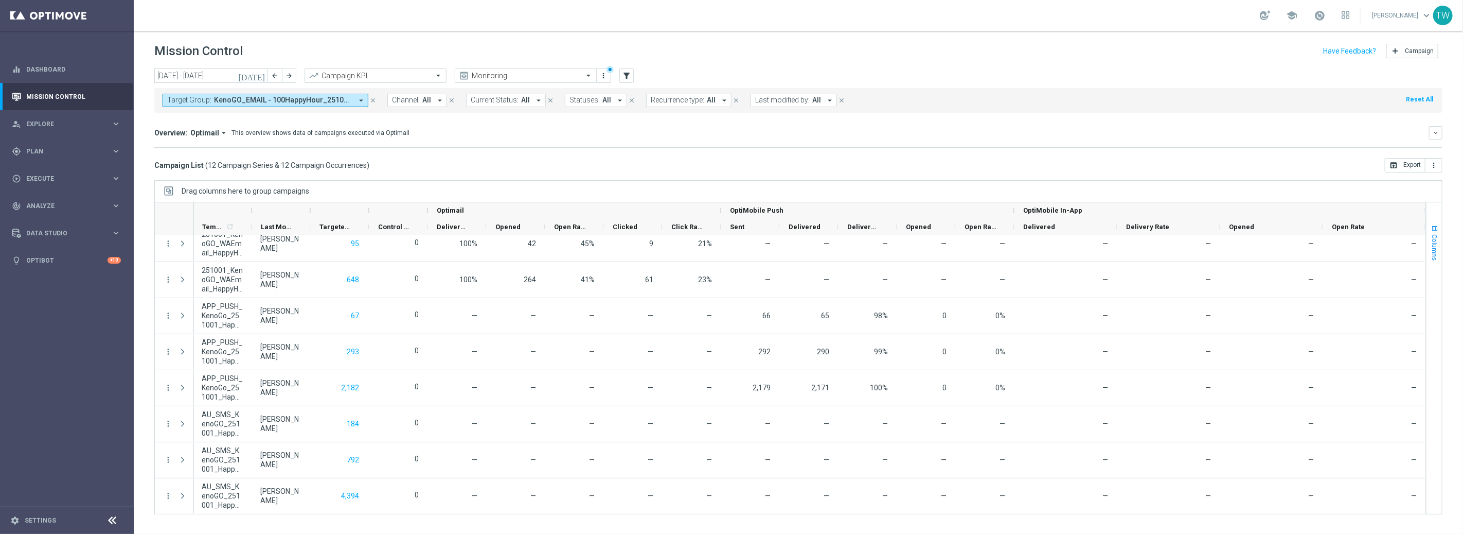
click at [1434, 244] on span "Columns" at bounding box center [1435, 247] width 8 height 26
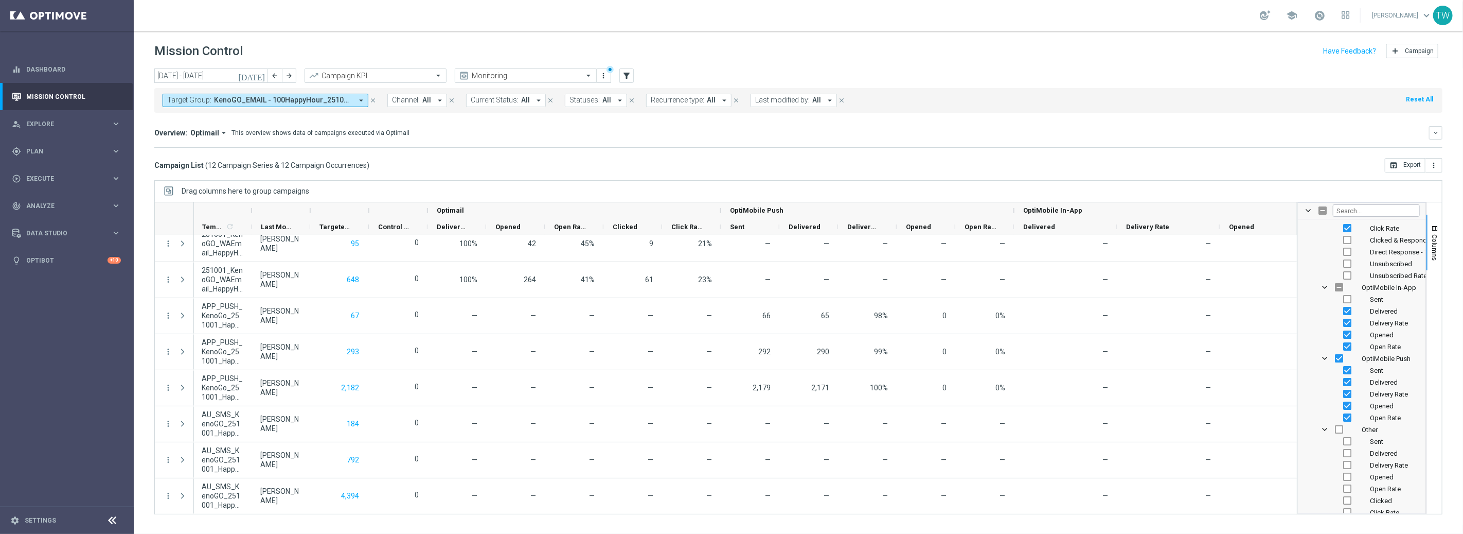
scroll to position [1246, 0]
click at [1349, 304] on input "Press SPACE to toggle visibility (visible)" at bounding box center [1347, 308] width 8 height 8
checkbox input "false"
click at [1346, 319] on input "Press SPACE to toggle visibility (visible)" at bounding box center [1347, 319] width 8 height 8
checkbox input "false"
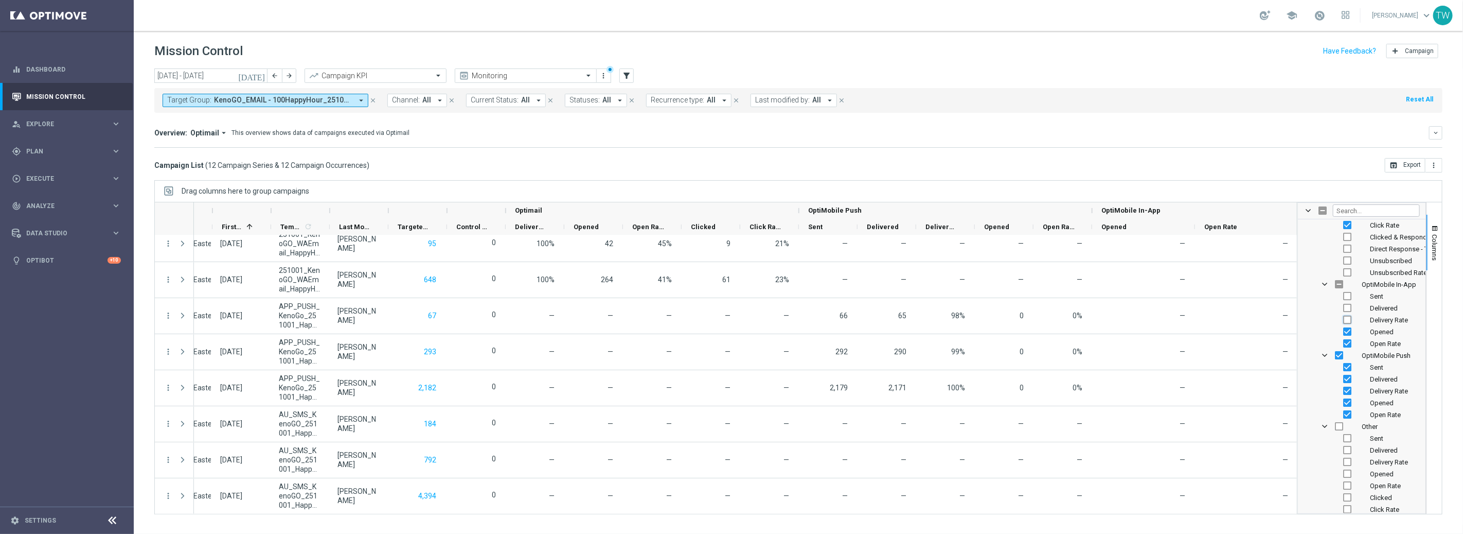
scroll to position [0, 334]
click at [1346, 330] on input "Press SPACE to toggle visibility (visible)" at bounding box center [1347, 331] width 8 height 8
checkbox input "false"
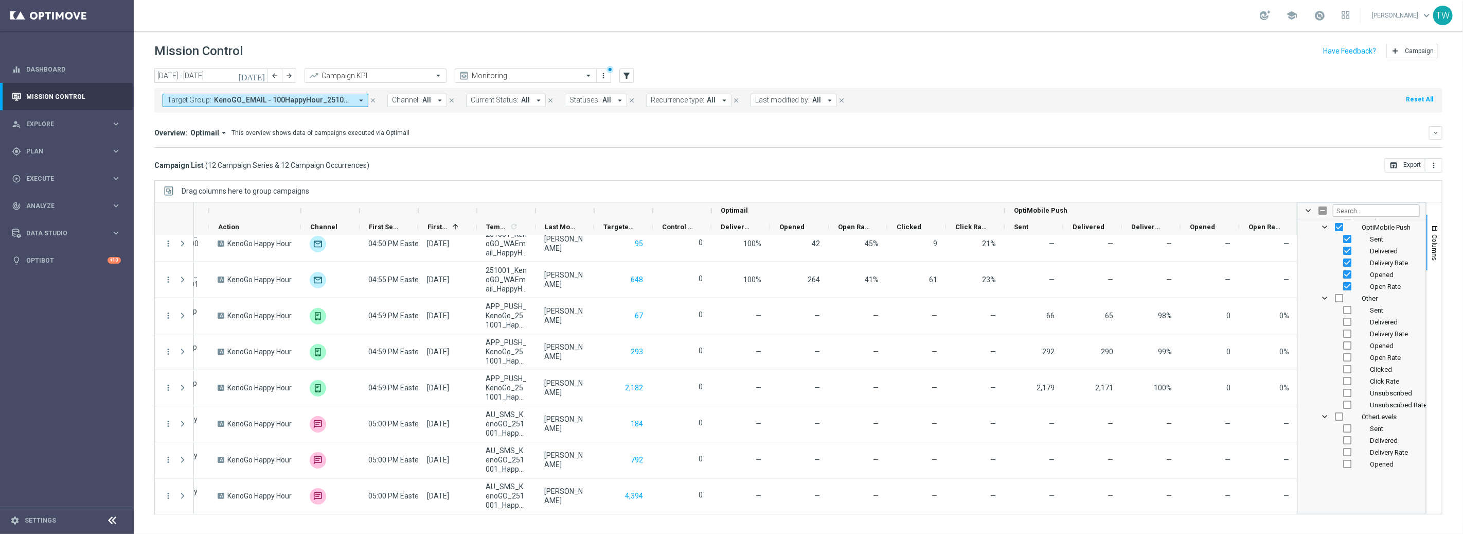
scroll to position [1388, 0]
click at [1348, 307] on input "Press SPACE to toggle visibility (hidden)" at bounding box center [1347, 308] width 8 height 8
checkbox input "true"
checkbox input "false"
click at [1349, 324] on div "Delivery Rate" at bounding box center [1369, 320] width 101 height 12
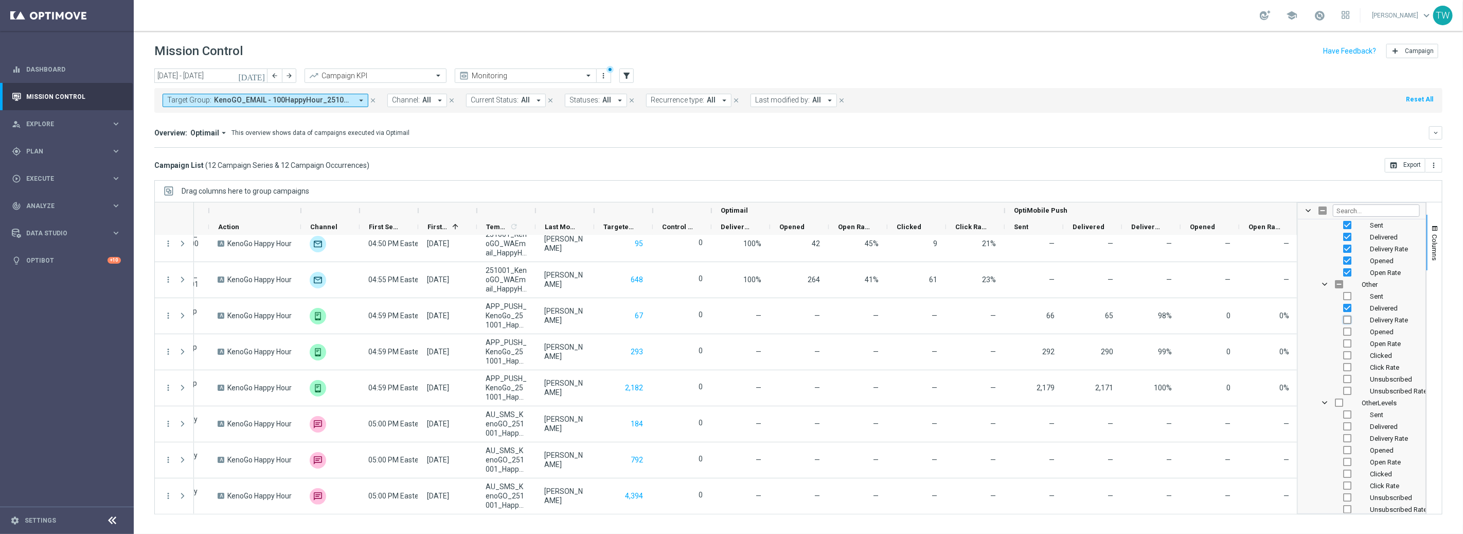
click at [1349, 320] on input "Press SPACE to toggle visibility (hidden)" at bounding box center [1347, 319] width 8 height 8
checkbox input "true"
click at [1348, 341] on input "Press SPACE to toggle visibility (hidden)" at bounding box center [1347, 343] width 8 height 8
checkbox input "true"
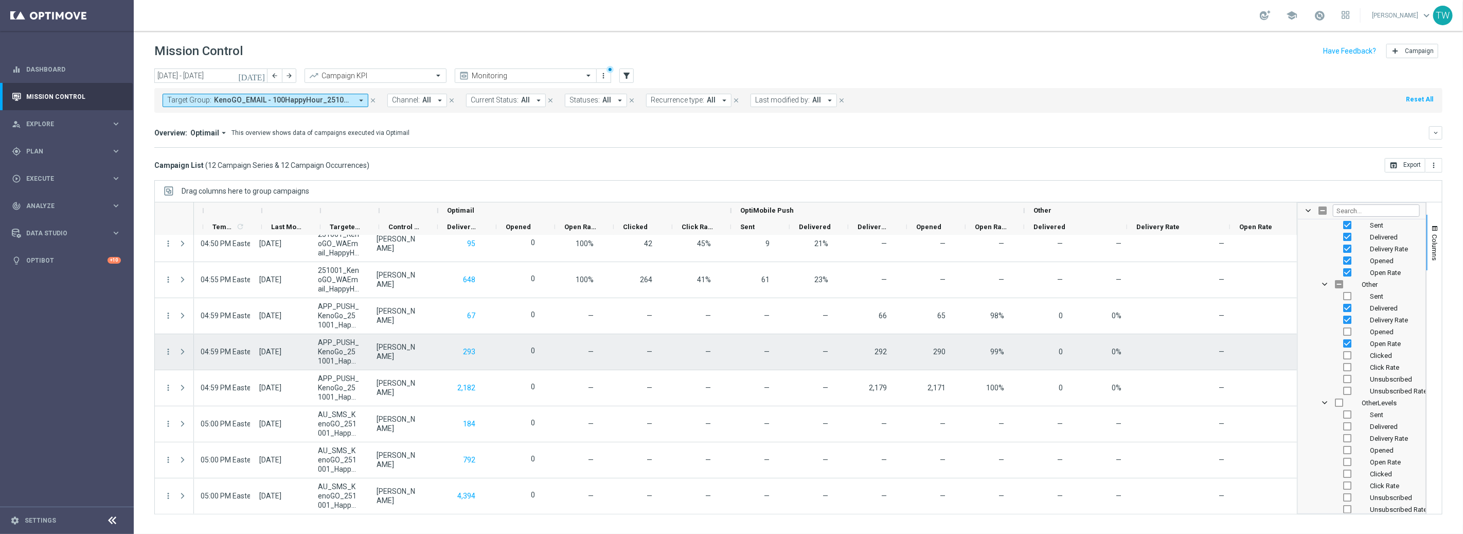
scroll to position [0, 437]
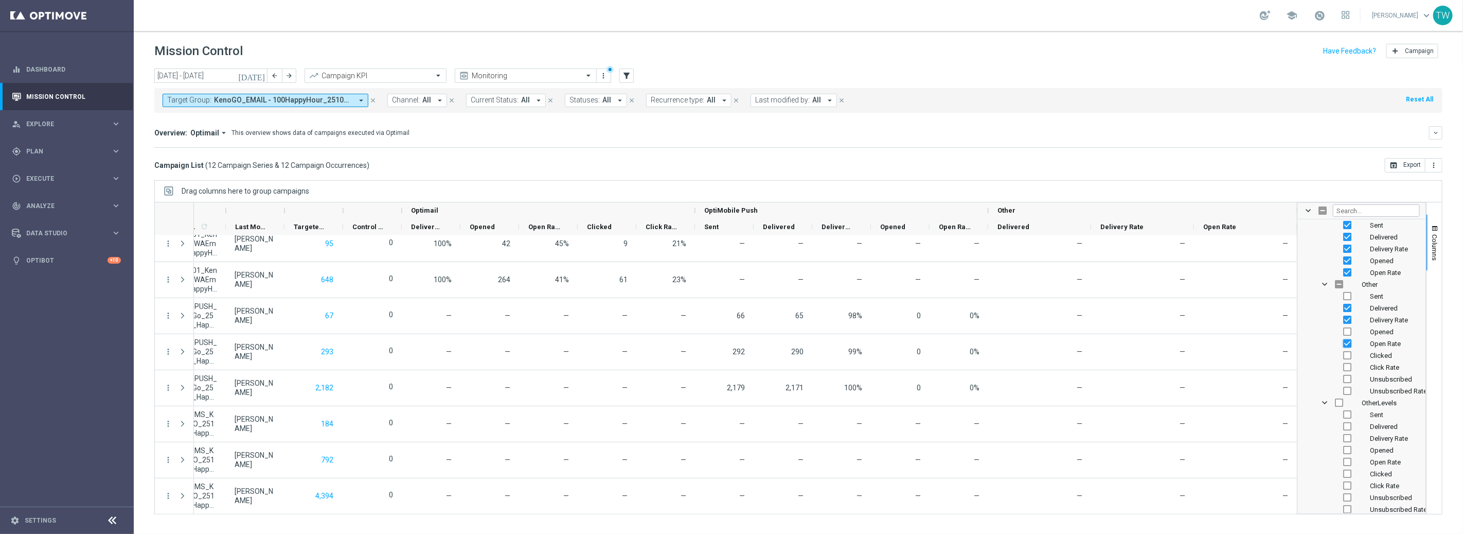
drag, startPoint x: 1350, startPoint y: 342, endPoint x: 1349, endPoint y: 326, distance: 16.5
click at [1350, 342] on input "Press SPACE to toggle visibility (visible)" at bounding box center [1347, 343] width 8 height 8
checkbox input "false"
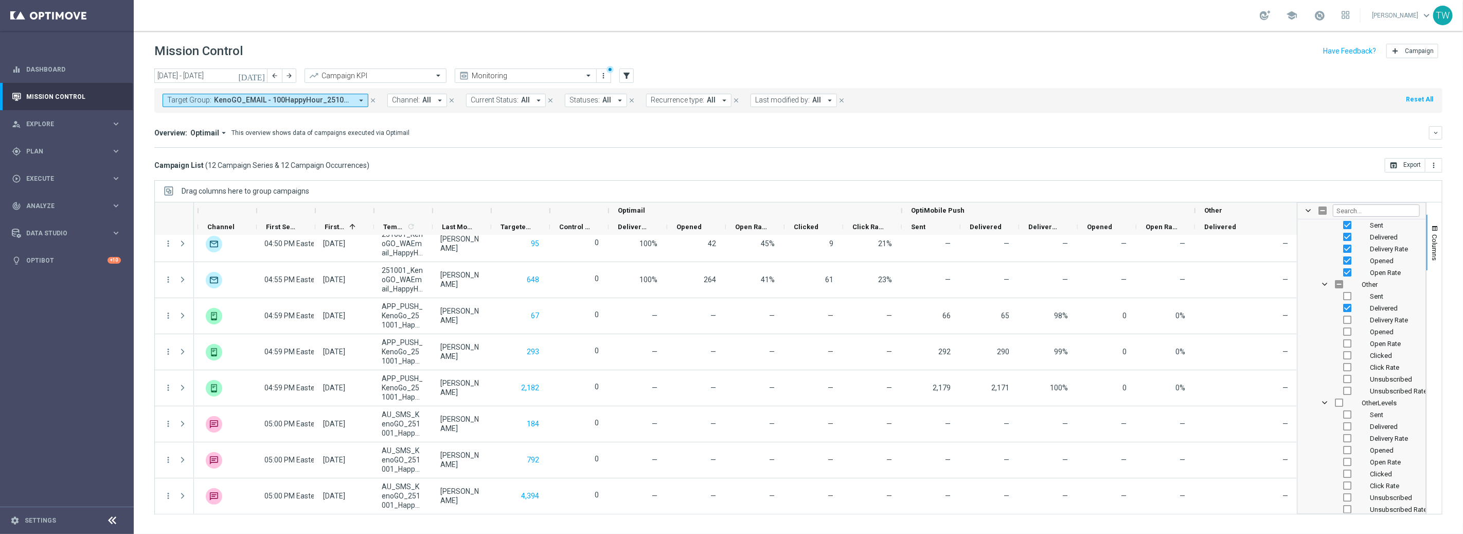
scroll to position [0, 0]
click at [1348, 307] on input "Press SPACE to toggle visibility (visible)" at bounding box center [1347, 308] width 8 height 8
checkbox input "false"
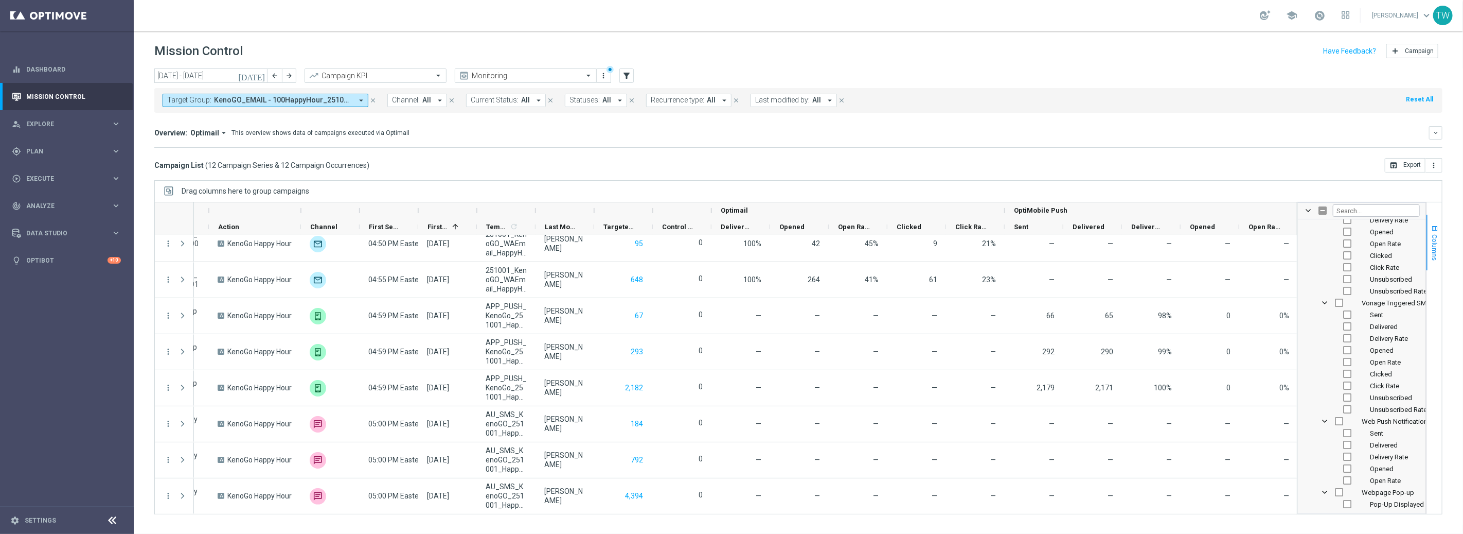
click at [1437, 264] on button "Columns" at bounding box center [1434, 243] width 15 height 56
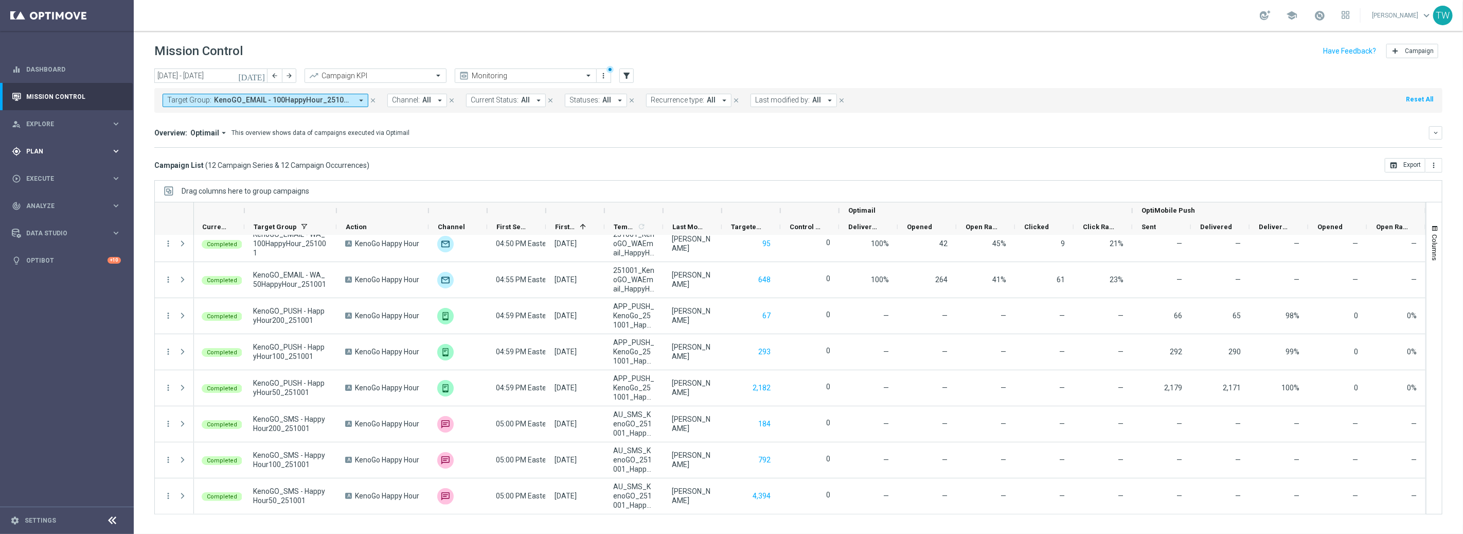
click at [108, 149] on span "Plan" at bounding box center [68, 151] width 85 height 6
click at [108, 275] on div "play_circle_outline Execute" at bounding box center [61, 270] width 99 height 9
click at [58, 195] on link "Campaign Builder" at bounding box center [67, 199] width 80 height 8
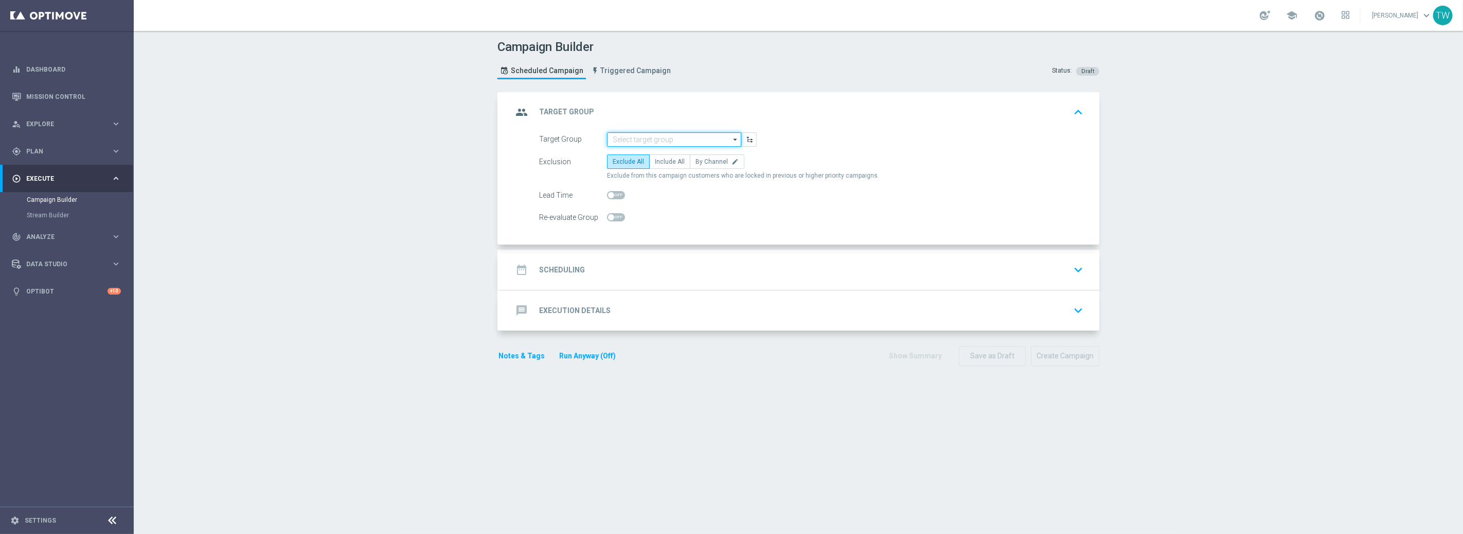
click at [688, 138] on input at bounding box center [674, 139] width 134 height 14
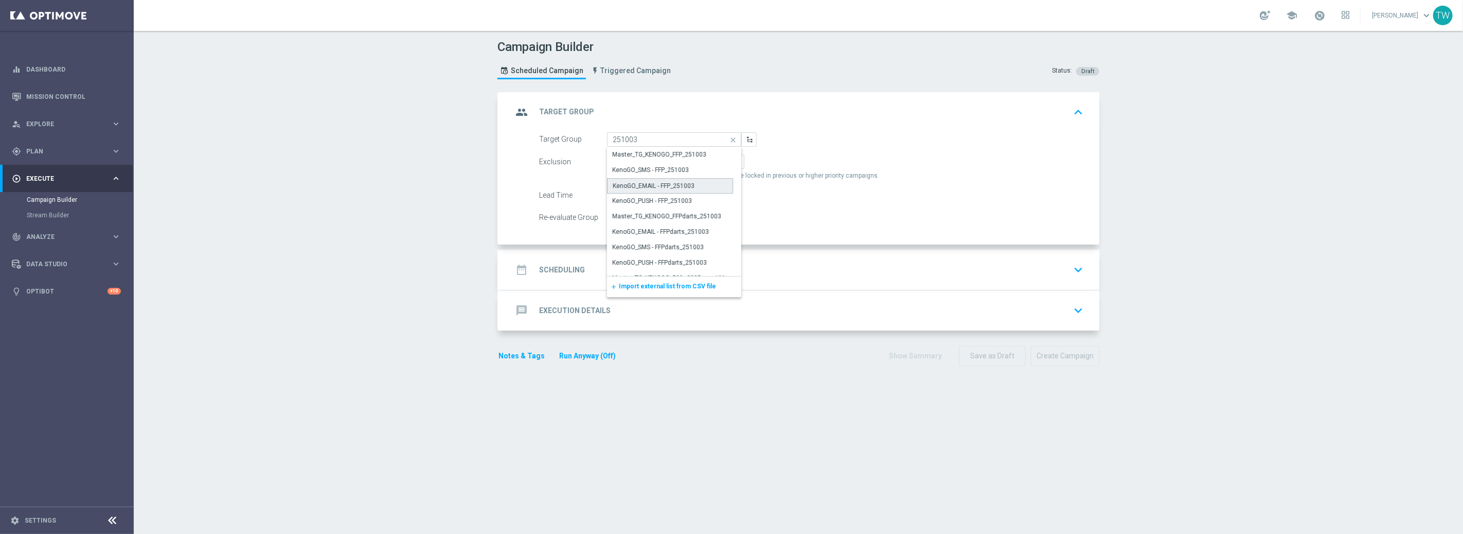
click at [690, 184] on div "KenoGO_EMAIL - FFP_251003" at bounding box center [654, 185] width 82 height 9
type input "KenoGO_EMAIL - FFP_251003"
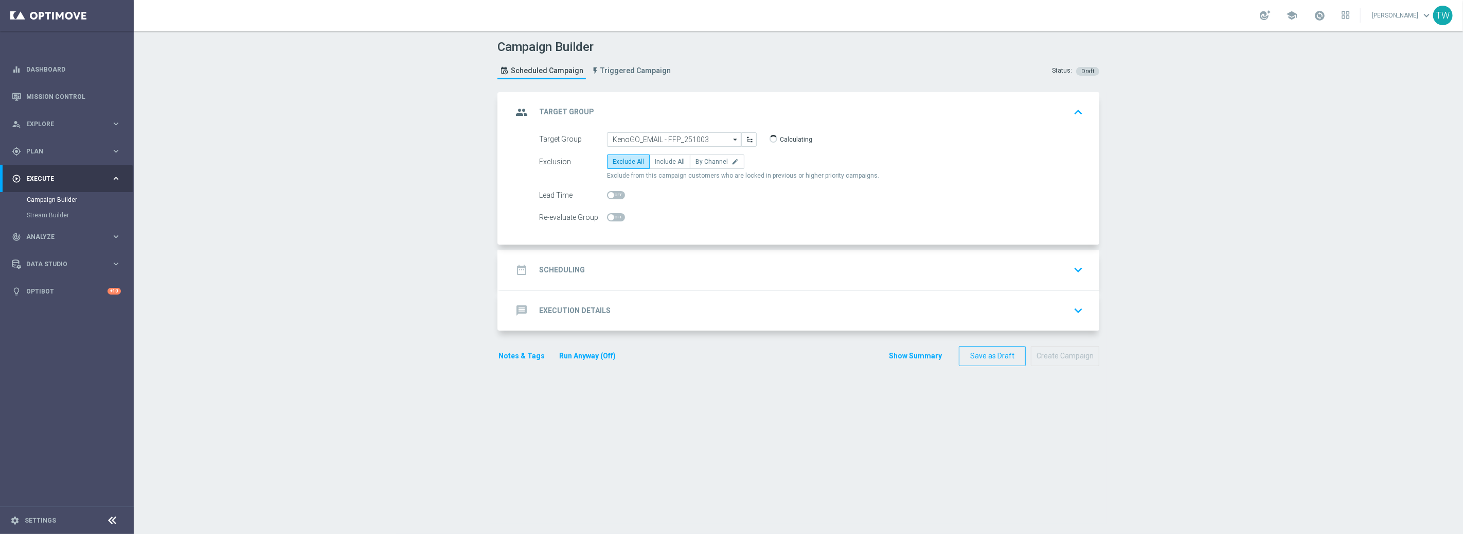
drag, startPoint x: 663, startPoint y: 160, endPoint x: 694, endPoint y: 270, distance: 113.7
click at [663, 160] on span "Include All" at bounding box center [670, 161] width 30 height 7
click at [662, 160] on input "Include All" at bounding box center [658, 163] width 7 height 7
radio input "true"
click at [695, 272] on div "date_range Scheduling keyboard_arrow_down" at bounding box center [799, 270] width 575 height 20
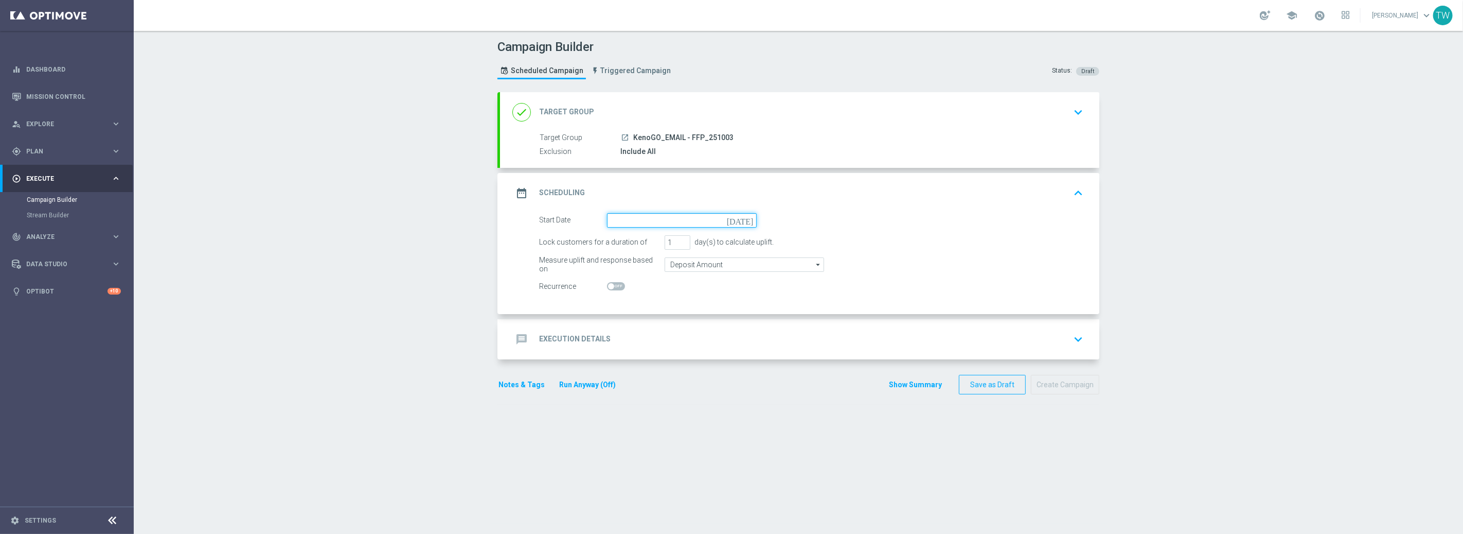
click at [668, 222] on input at bounding box center [682, 220] width 150 height 14
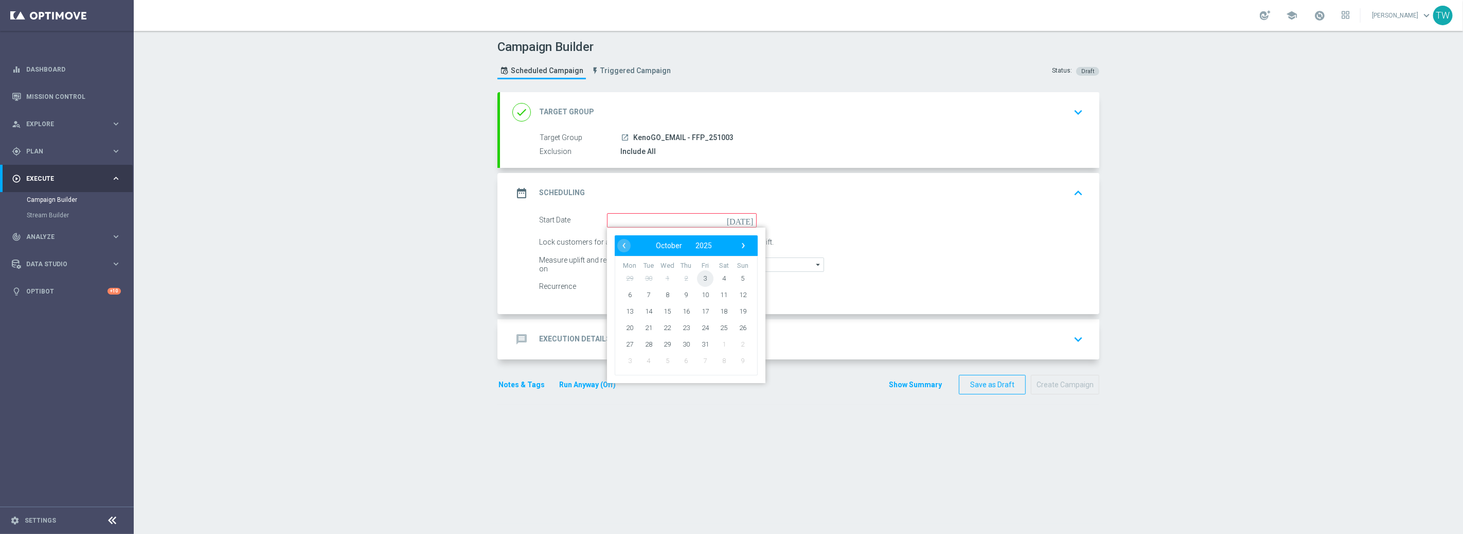
click at [706, 278] on span "3" at bounding box center [705, 278] width 16 height 16
type input "03 Oct 2025"
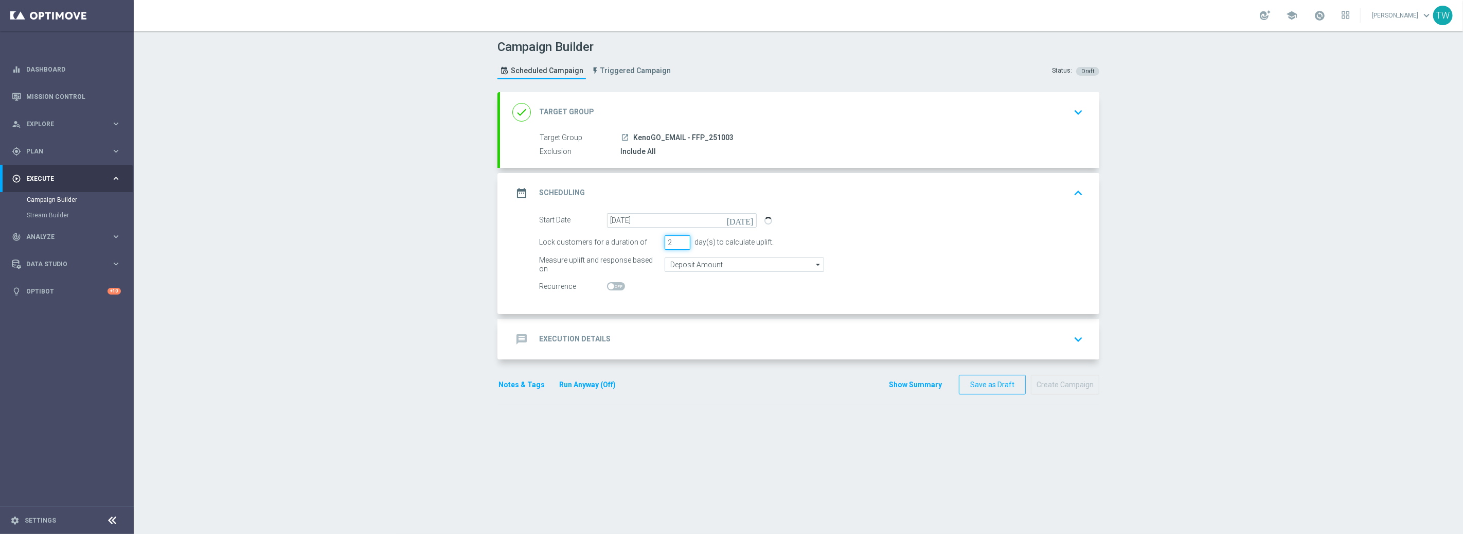
type input "2"
click at [684, 239] on input "2" at bounding box center [678, 242] width 26 height 14
click at [698, 315] on accordion "done Target Group keyboard_arrow_down Target Group launch KenoGO_EMAIL - FFP_25…" at bounding box center [798, 225] width 602 height 267
click at [697, 321] on div "message Execution Details keyboard_arrow_down" at bounding box center [799, 339] width 599 height 40
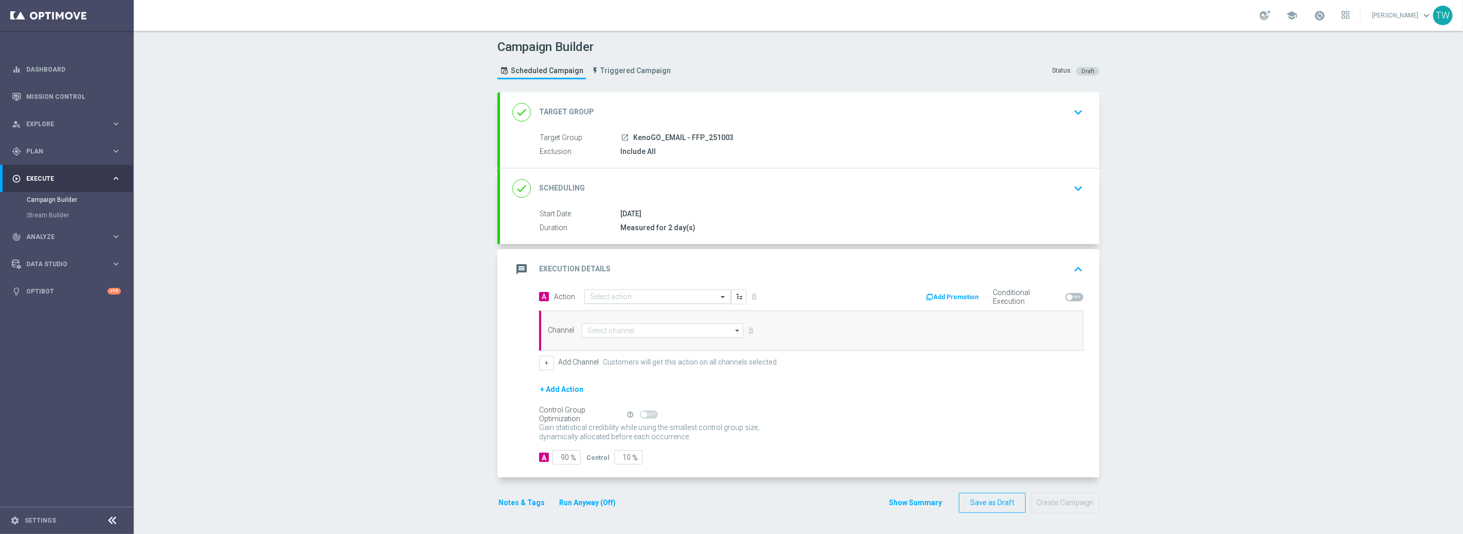
click at [671, 300] on div "Select action" at bounding box center [657, 296] width 147 height 14
click at [671, 298] on input "text" at bounding box center [647, 297] width 115 height 9
type input "kenogo fr"
click at [670, 307] on div "KenoGo Free Play edit" at bounding box center [657, 314] width 135 height 17
click at [649, 333] on input at bounding box center [663, 330] width 162 height 14
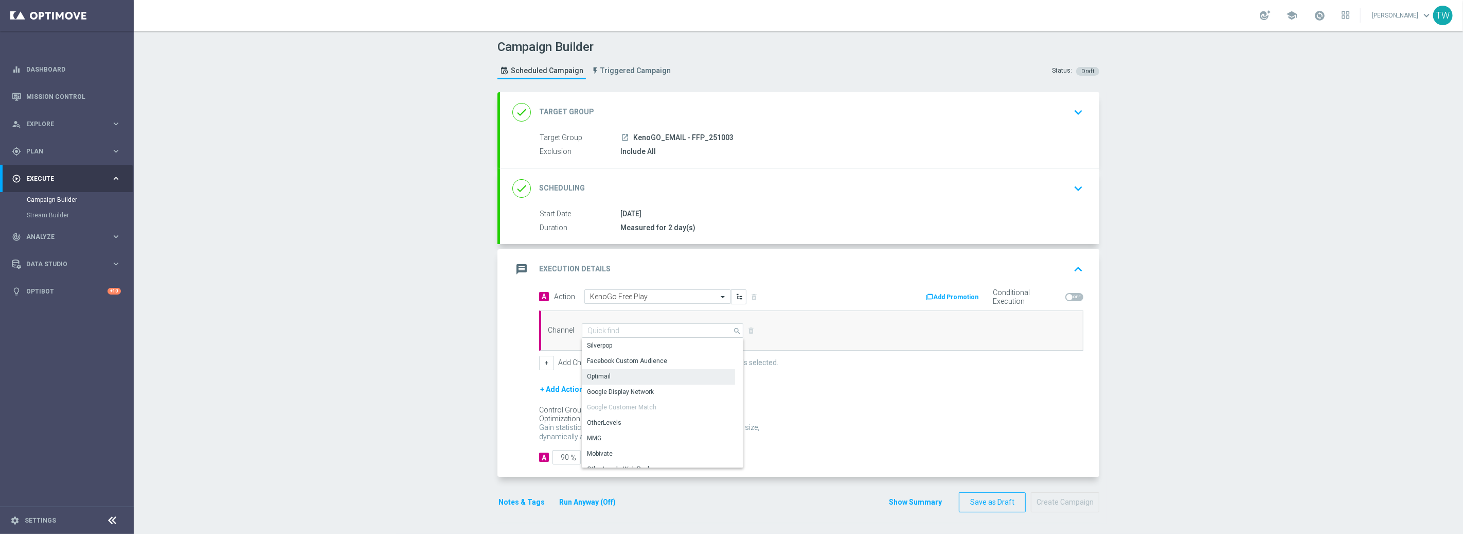
click at [672, 381] on div "Optimail" at bounding box center [658, 376] width 153 height 14
type input "Optimail"
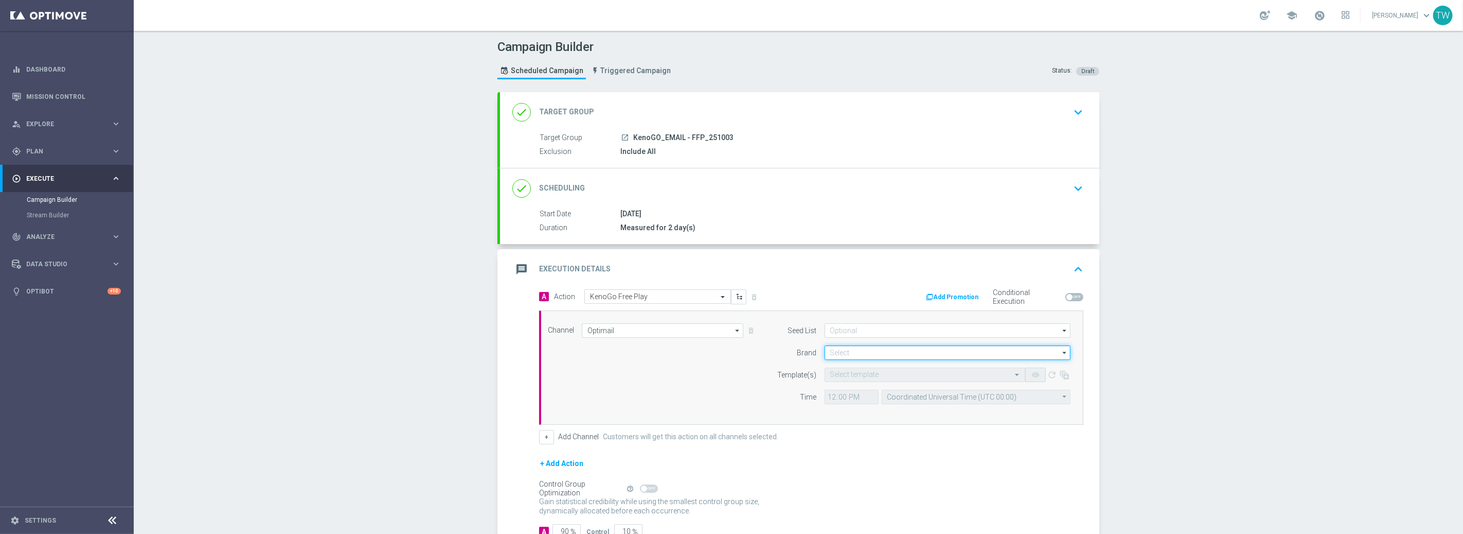
click at [919, 351] on input at bounding box center [948, 352] width 246 height 14
type input "251003"
click at [1160, 351] on div "Campaign Builder Scheduled Campaign Triggered Campaign Status: Draft done Targe…" at bounding box center [798, 282] width 1329 height 503
click at [911, 353] on input at bounding box center [948, 352] width 246 height 14
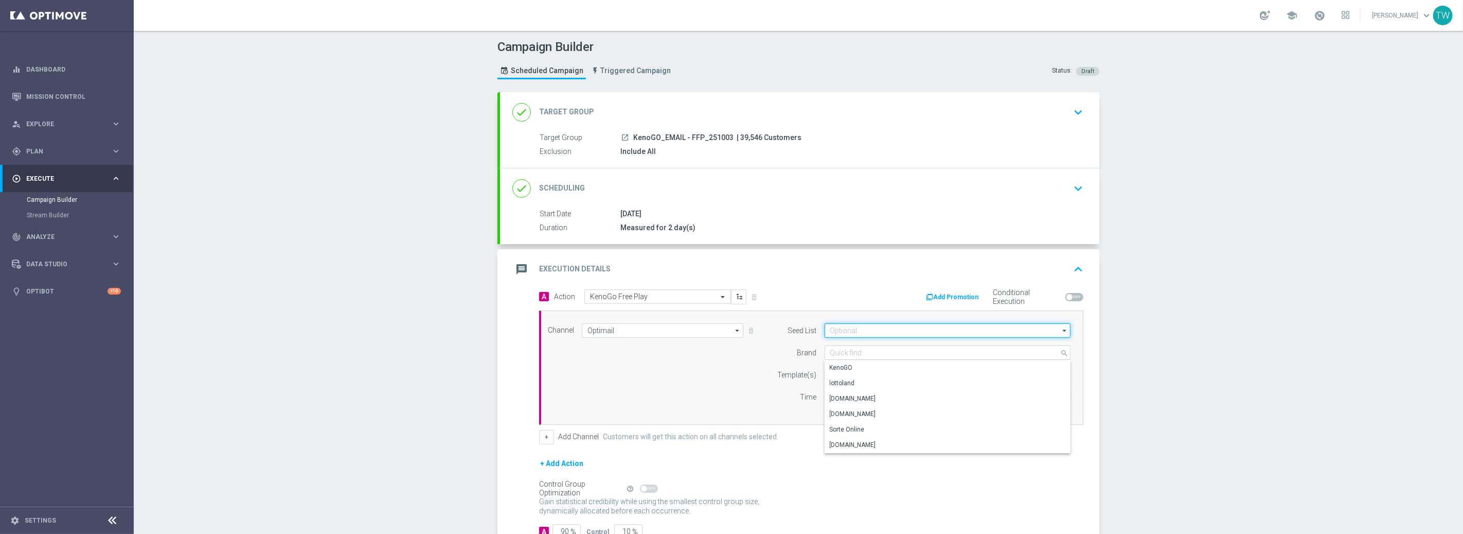
click at [869, 329] on input at bounding box center [948, 330] width 246 height 14
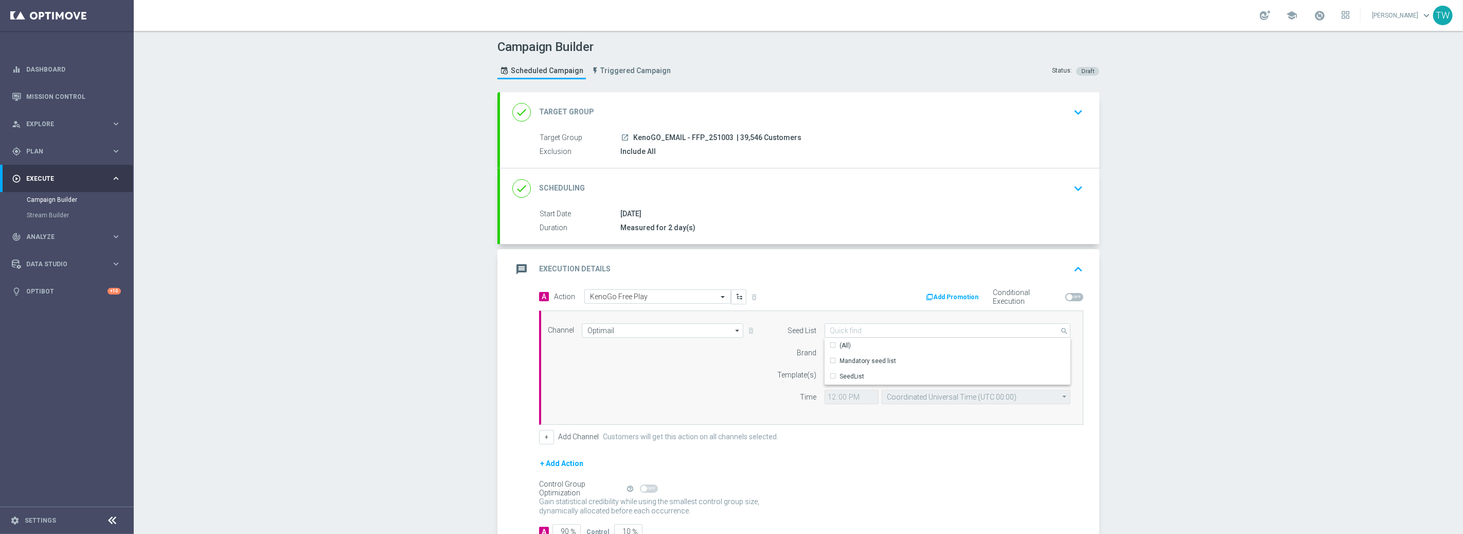
click at [868, 316] on div "Channel Optimail Optimail arrow_drop_down Drag here to set row groups Drag here…" at bounding box center [811, 367] width 544 height 114
click at [868, 349] on input at bounding box center [948, 352] width 246 height 14
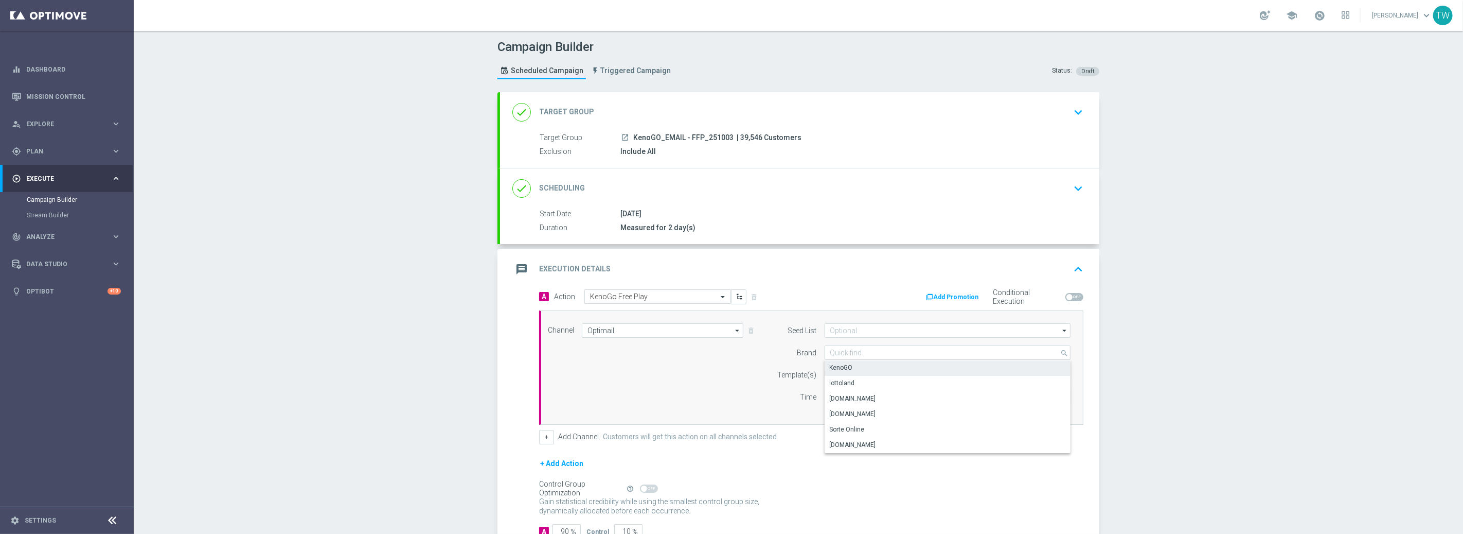
click at [861, 364] on div "KenoGO" at bounding box center [948, 367] width 246 height 14
type input "KenoGO"
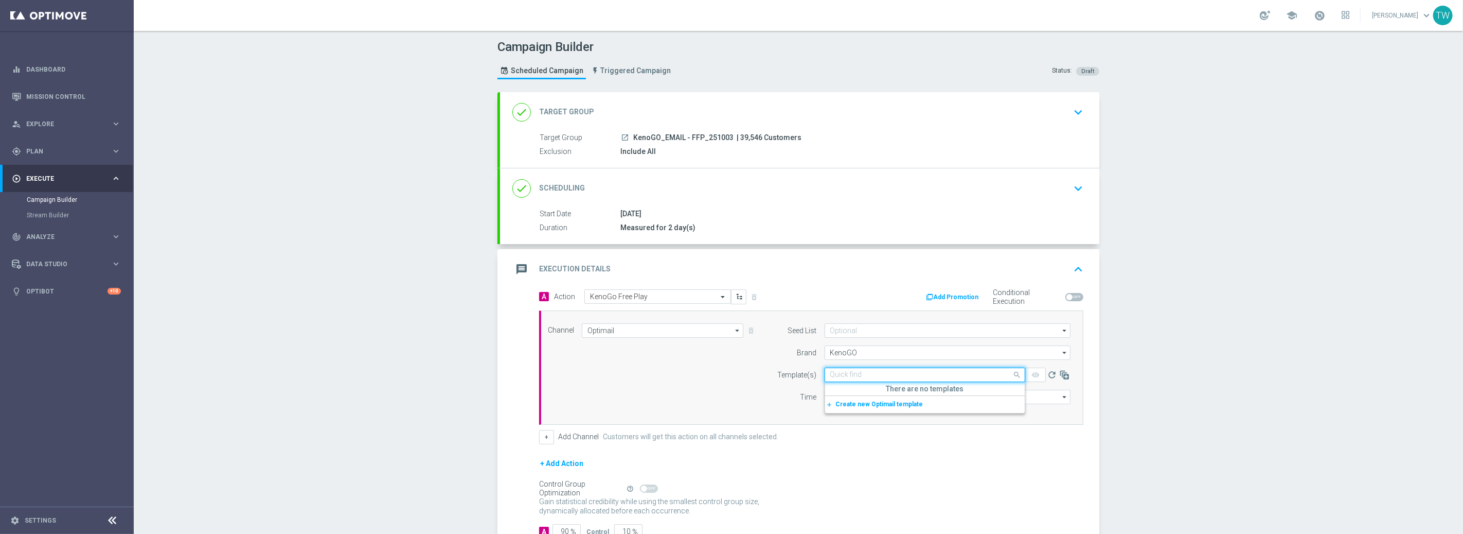
click at [853, 377] on input "text" at bounding box center [914, 374] width 169 height 9
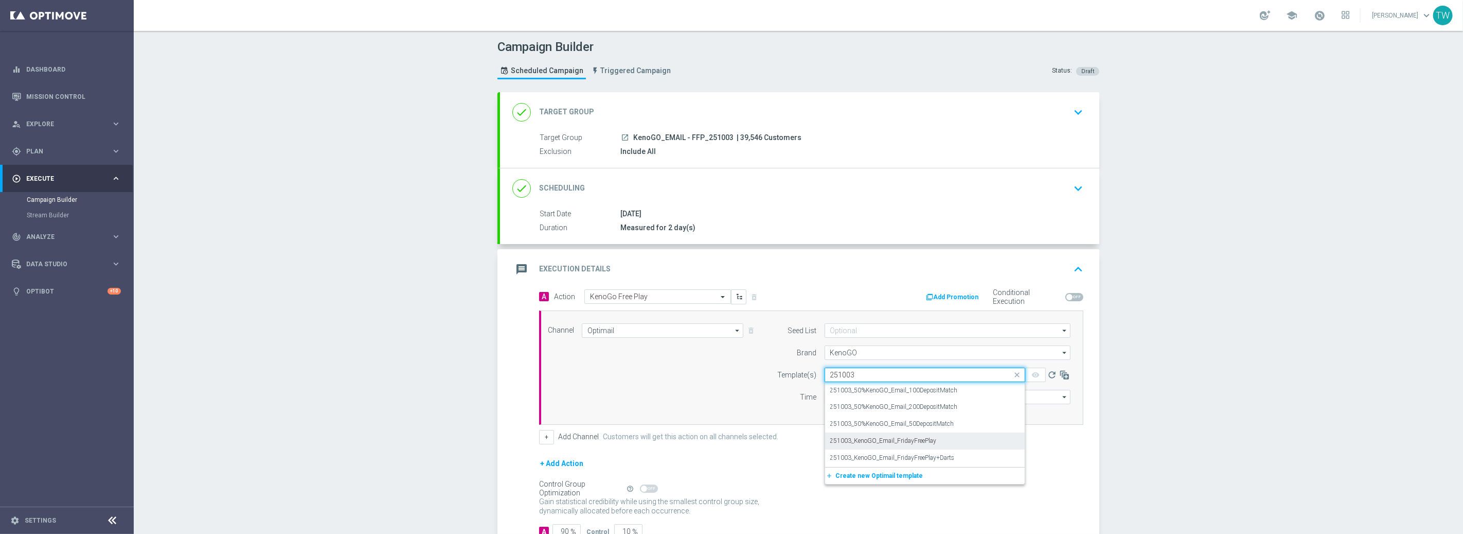
click at [982, 442] on div "251003_KenoGO_Email_FridayFreePlay" at bounding box center [924, 440] width 189 height 17
type input "251003"
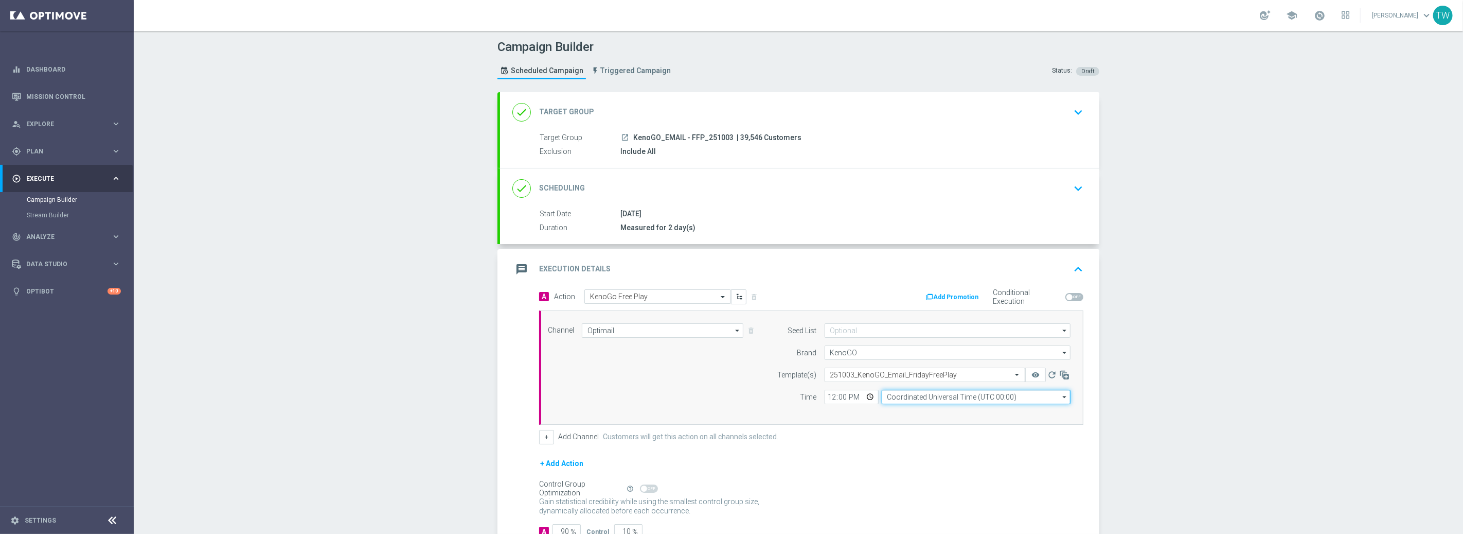
click at [918, 395] on input "Coordinated Universal Time (UTC 00:00)" at bounding box center [976, 396] width 189 height 14
click at [910, 411] on div "Eastern Australia Time (Sydney) (UTC +10:00)" at bounding box center [971, 411] width 169 height 9
type input "Eastern Australia Time (Sydney) (UTC +10:00)"
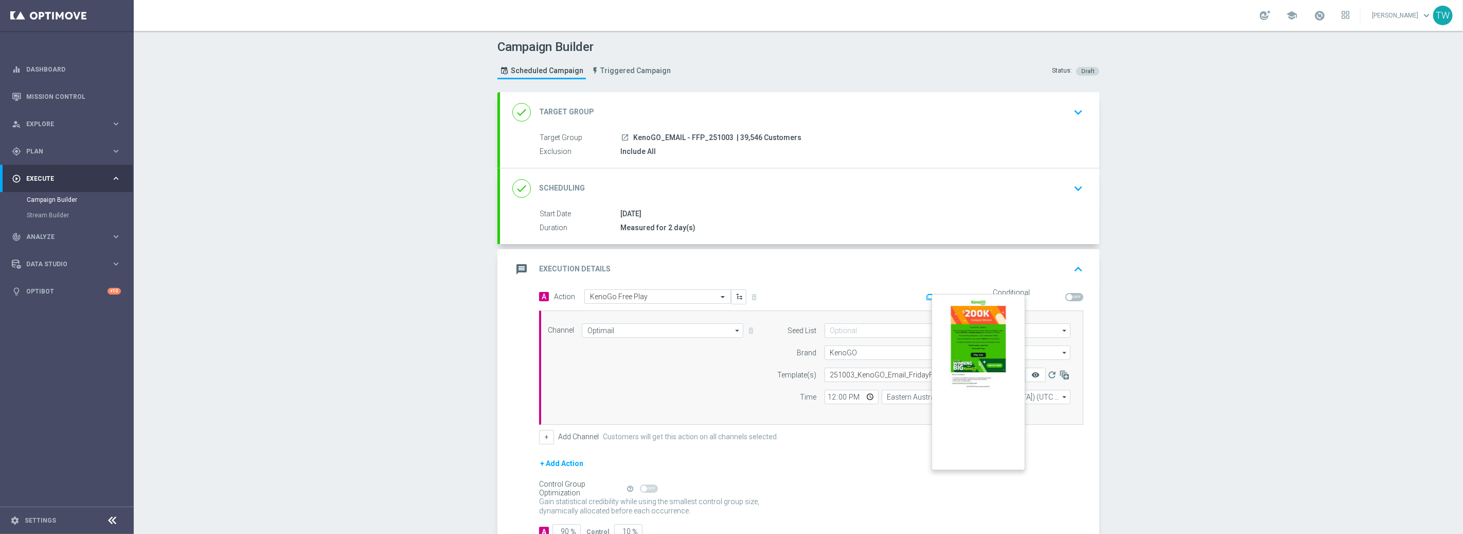
click at [1034, 372] on icon "remove_red_eye" at bounding box center [1036, 374] width 8 height 8
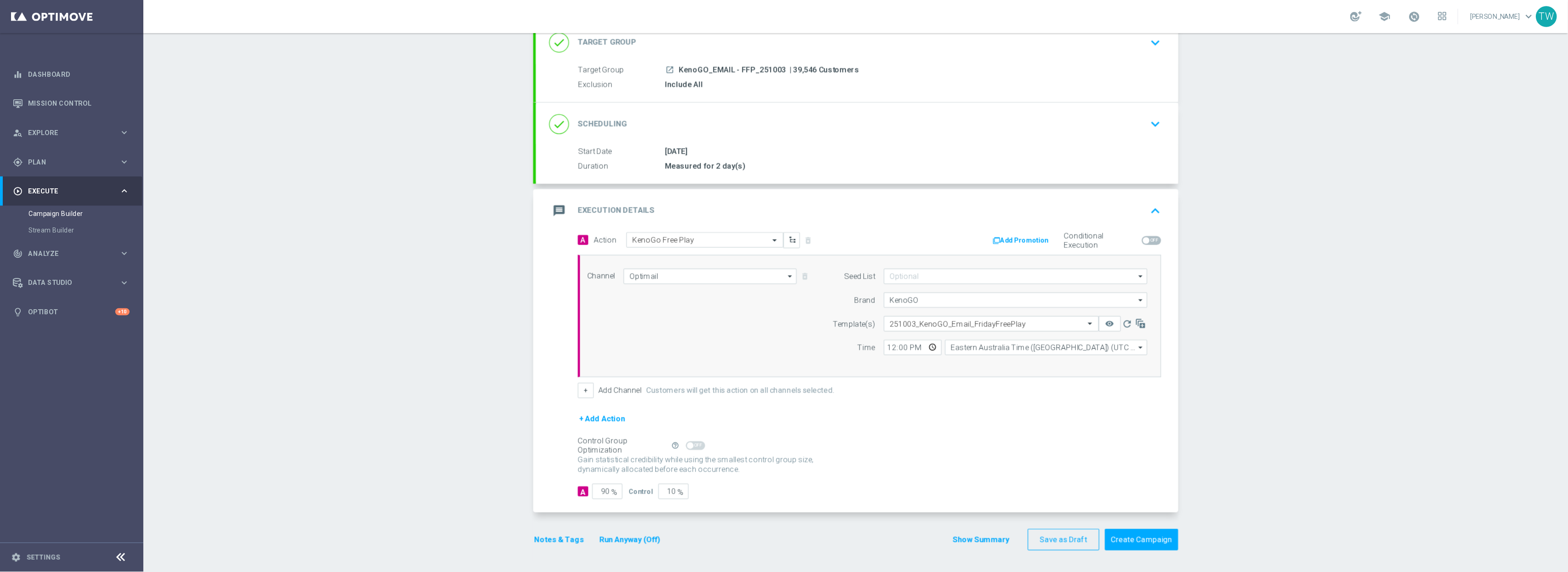
scroll to position [7, 0]
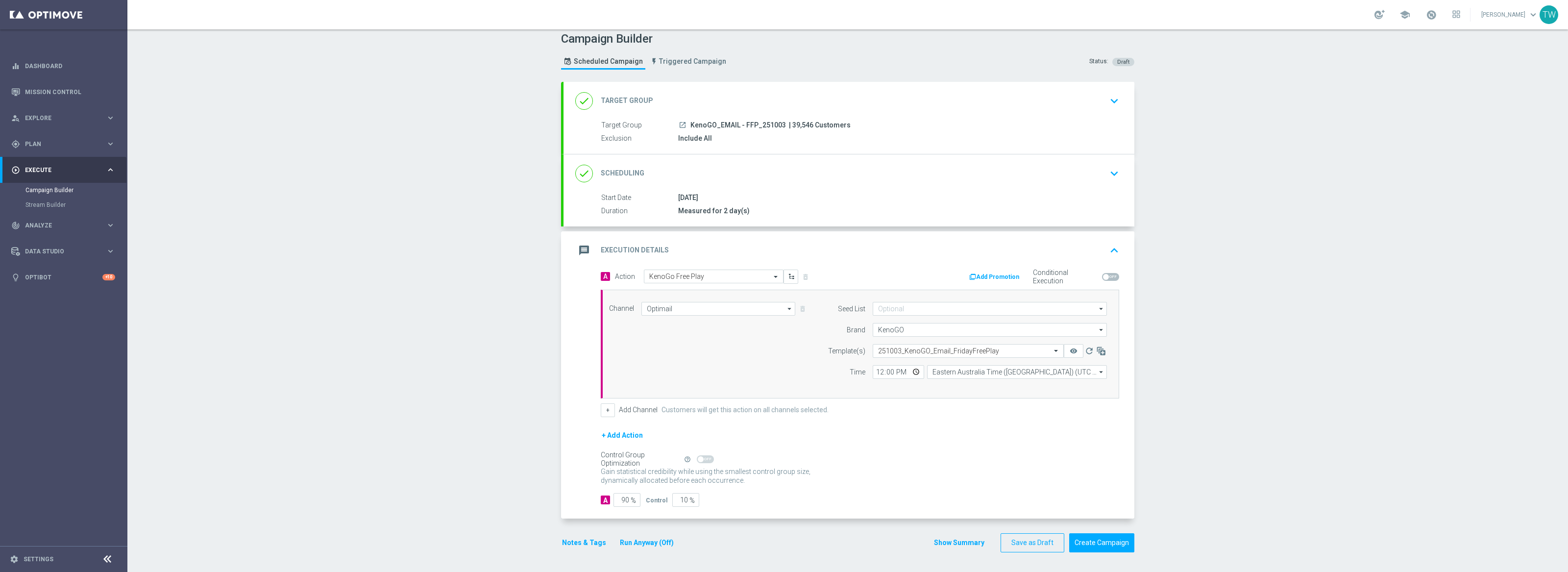
click at [650, 508] on button "Run Anyway (Off)" at bounding box center [647, 542] width 56 height 12
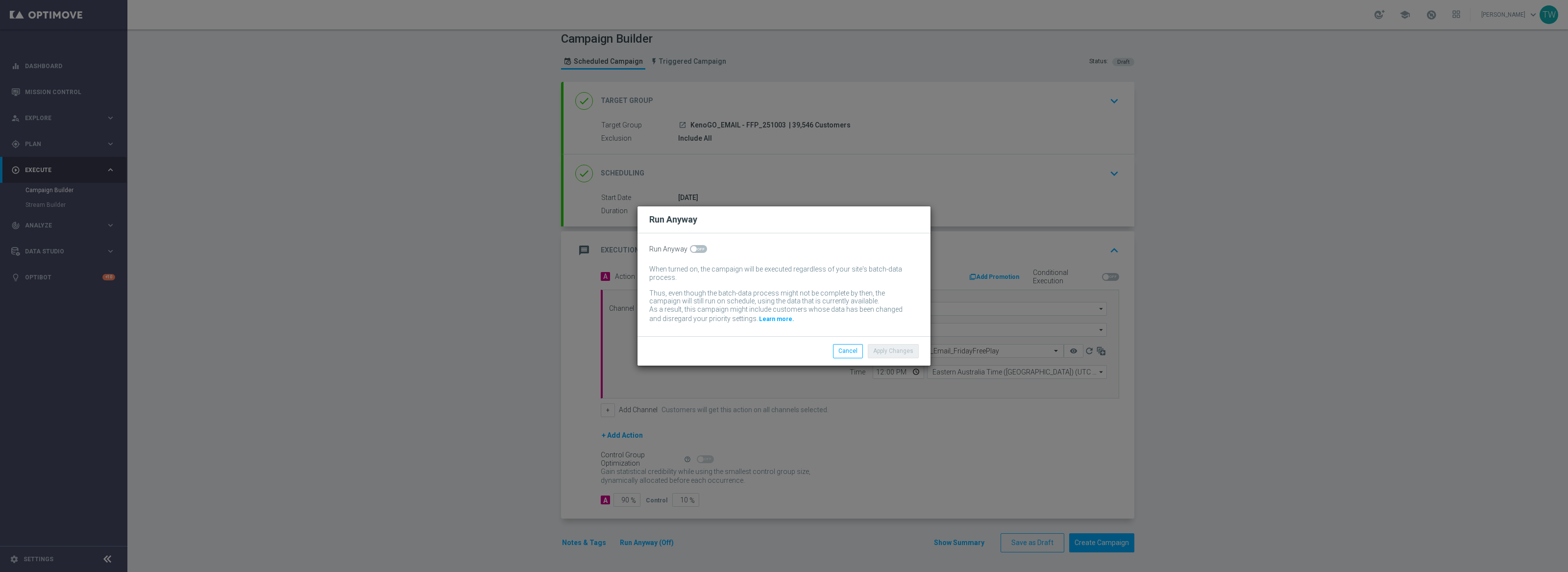
click at [694, 252] on span at bounding box center [698, 249] width 17 height 8
click at [694, 252] on input "checkbox" at bounding box center [698, 249] width 17 height 8
checkbox input "true"
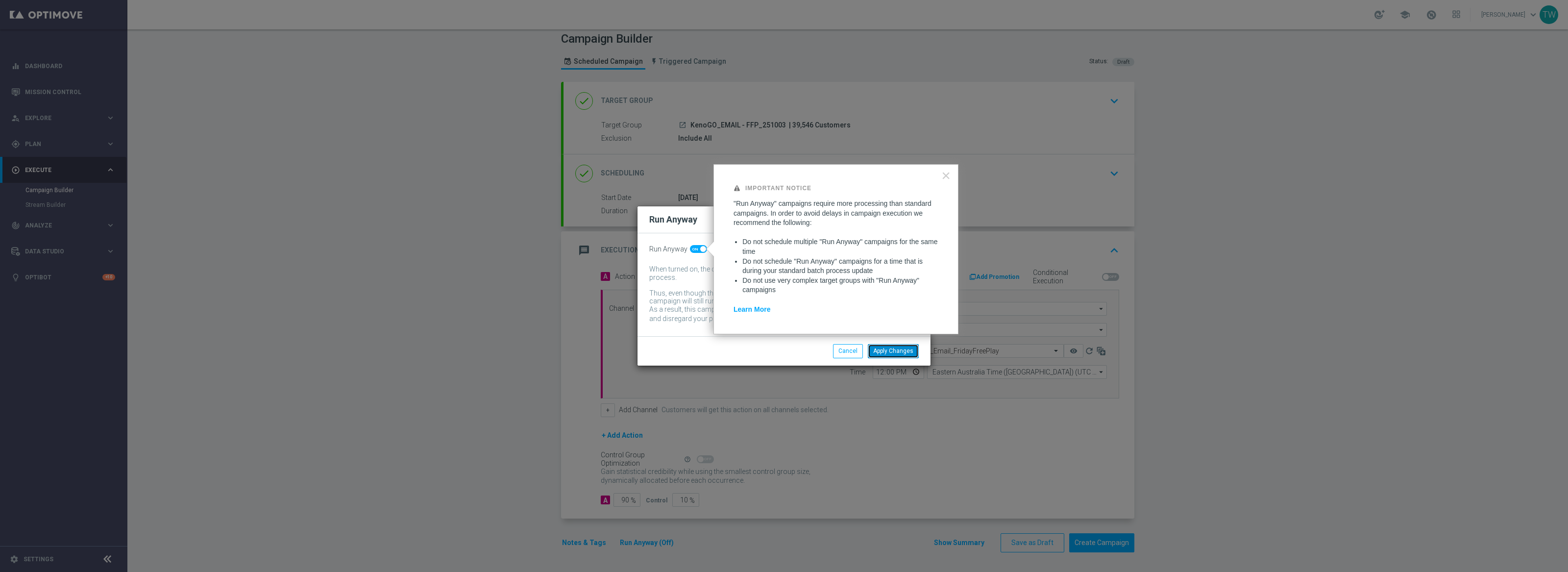
click at [904, 353] on button "Apply Changes" at bounding box center [894, 351] width 51 height 13
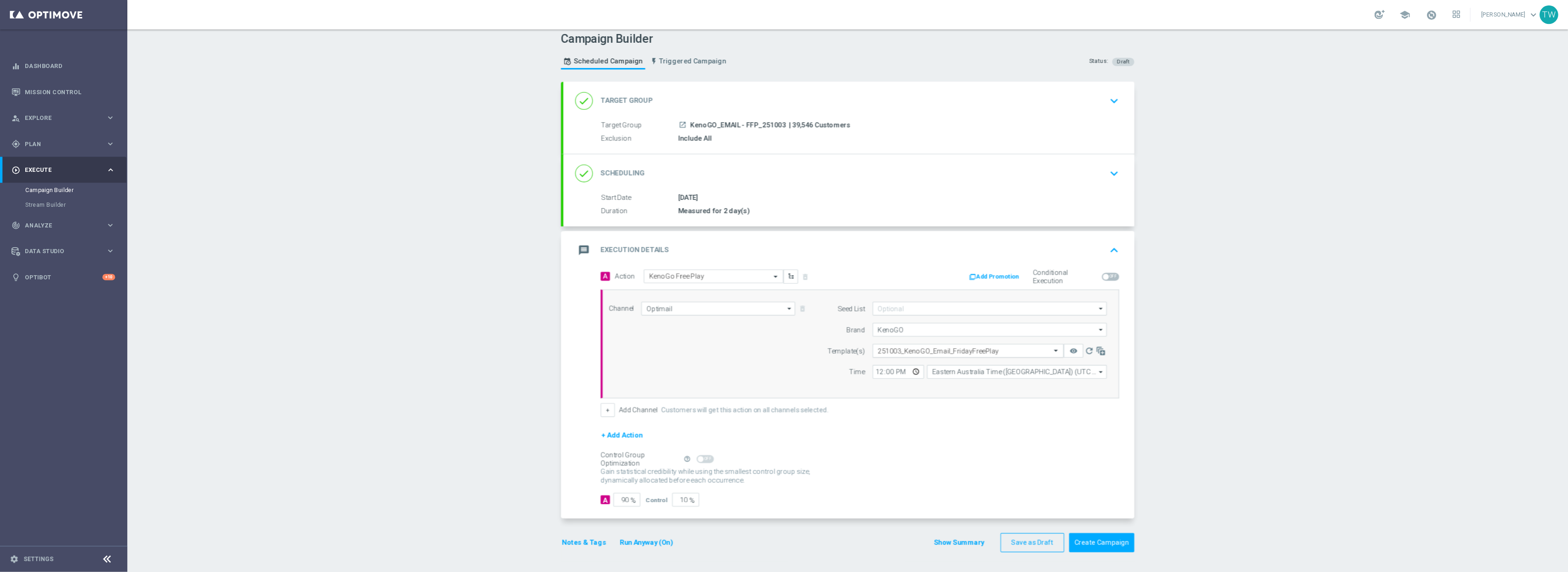
scroll to position [0, 0]
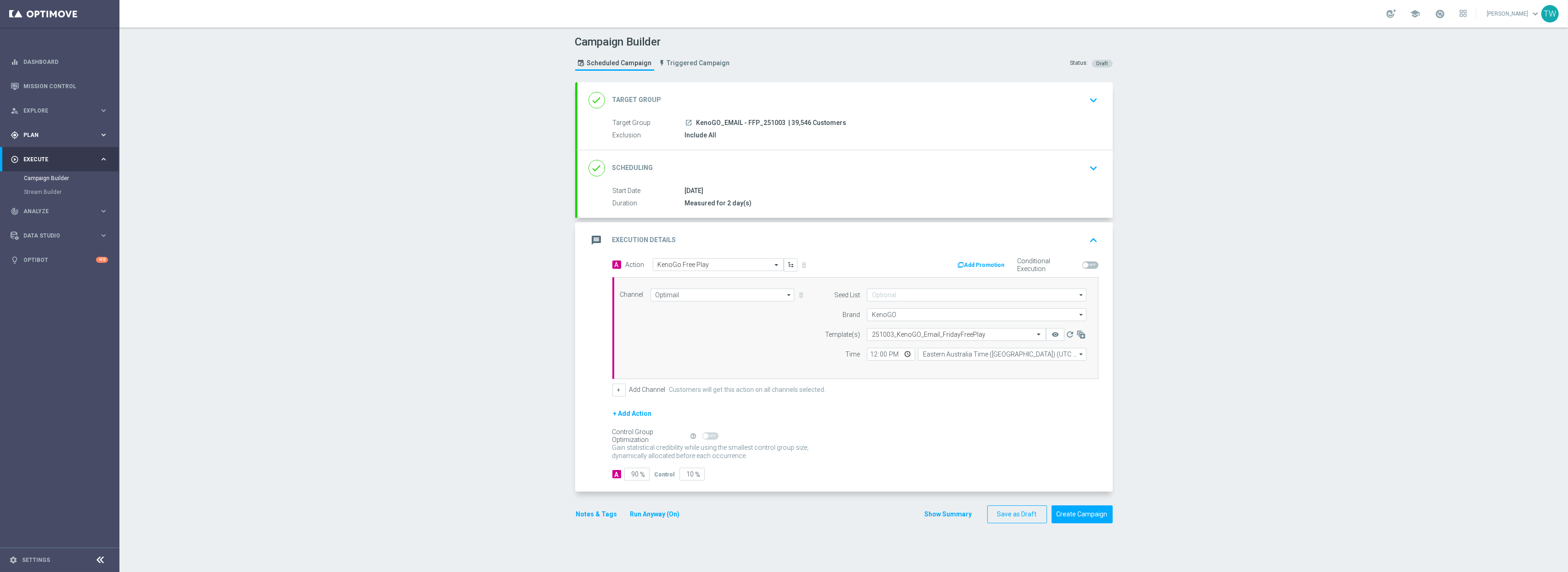
click at [104, 139] on div "gps_fixed Plan keyboard_arrow_right" at bounding box center [59, 134] width 119 height 24
click at [65, 181] on span "Templates" at bounding box center [57, 181] width 66 height 5
click at [1087, 476] on button "Create Campaign" at bounding box center [1082, 514] width 61 height 18
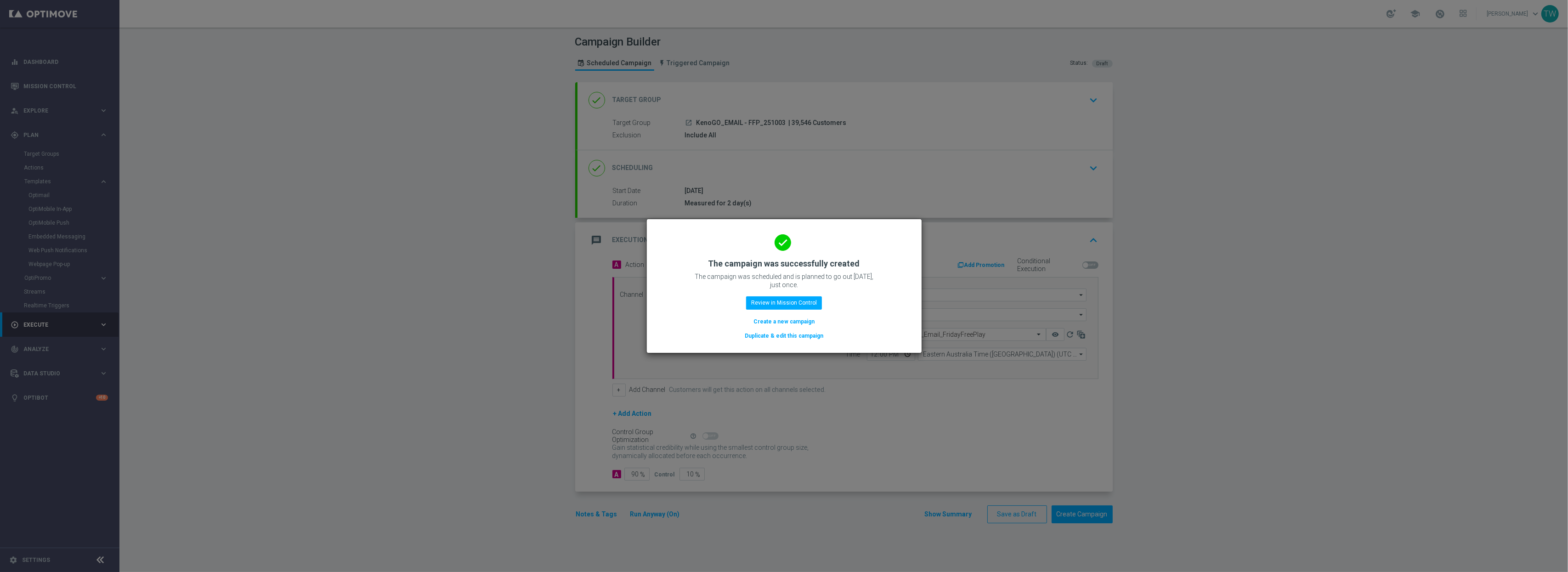
drag, startPoint x: 797, startPoint y: 334, endPoint x: 806, endPoint y: 324, distance: 13.5
click at [797, 334] on button "Duplicate & edit this campaign" at bounding box center [784, 335] width 80 height 10
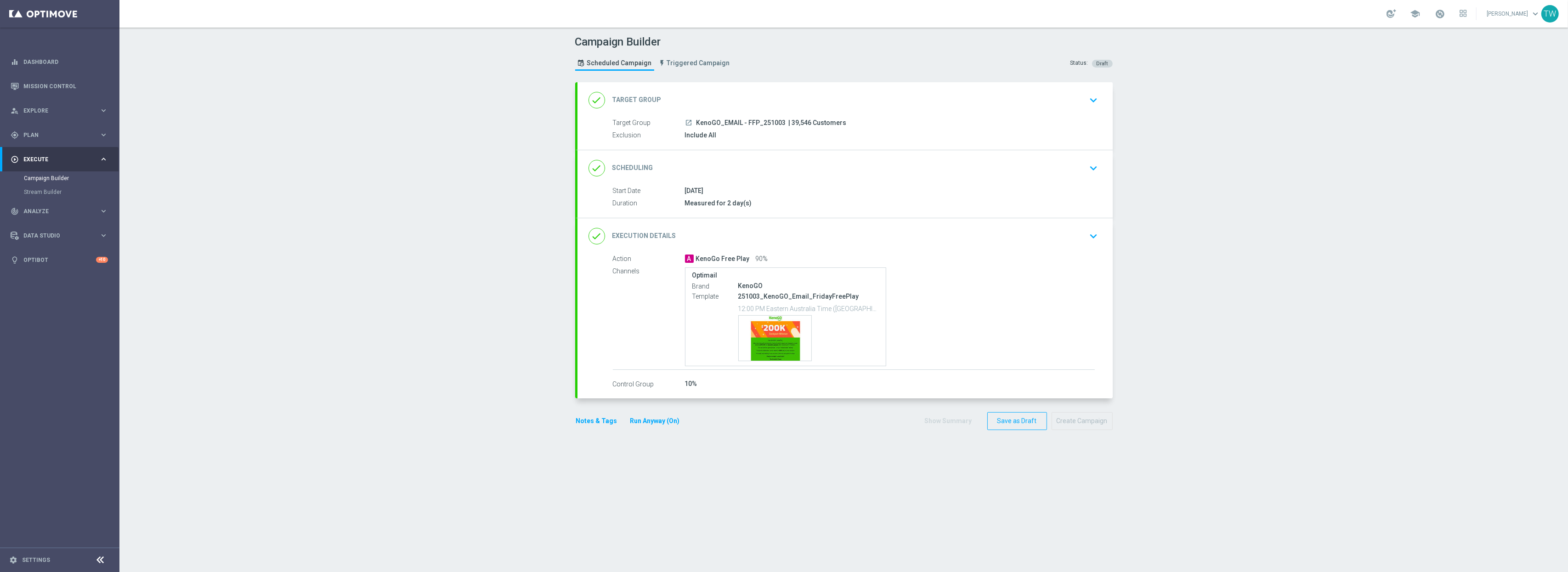
click at [824, 102] on div "done Target Group keyboard_arrow_down" at bounding box center [845, 100] width 513 height 18
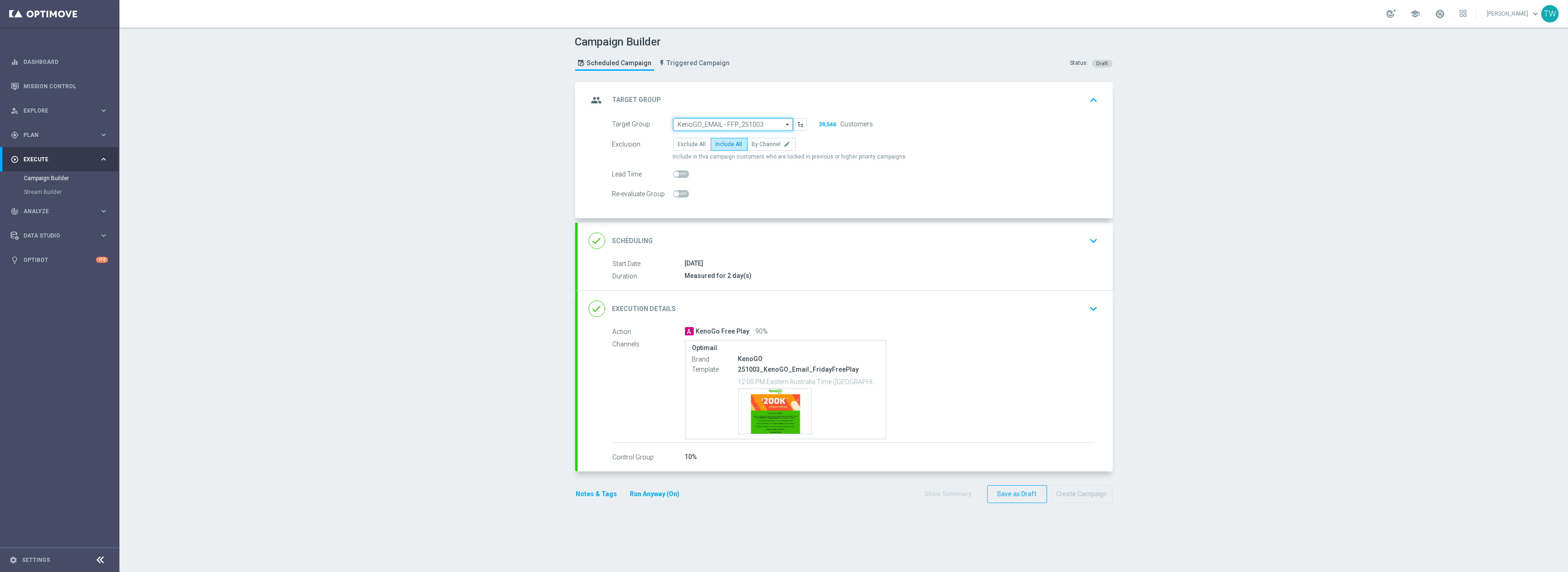
click at [759, 120] on input "KenoGO_EMAIL - FFP_251003" at bounding box center [733, 124] width 120 height 12
click at [759, 120] on input at bounding box center [733, 124] width 120 height 12
click at [755, 177] on div "KenoGO_PUSH - FFP_251003" at bounding box center [730, 178] width 113 height 12
type input "KenoGO_PUSH - FFP_251003"
click at [821, 316] on div "done Execution Details keyboard_arrow_down" at bounding box center [845, 309] width 513 height 18
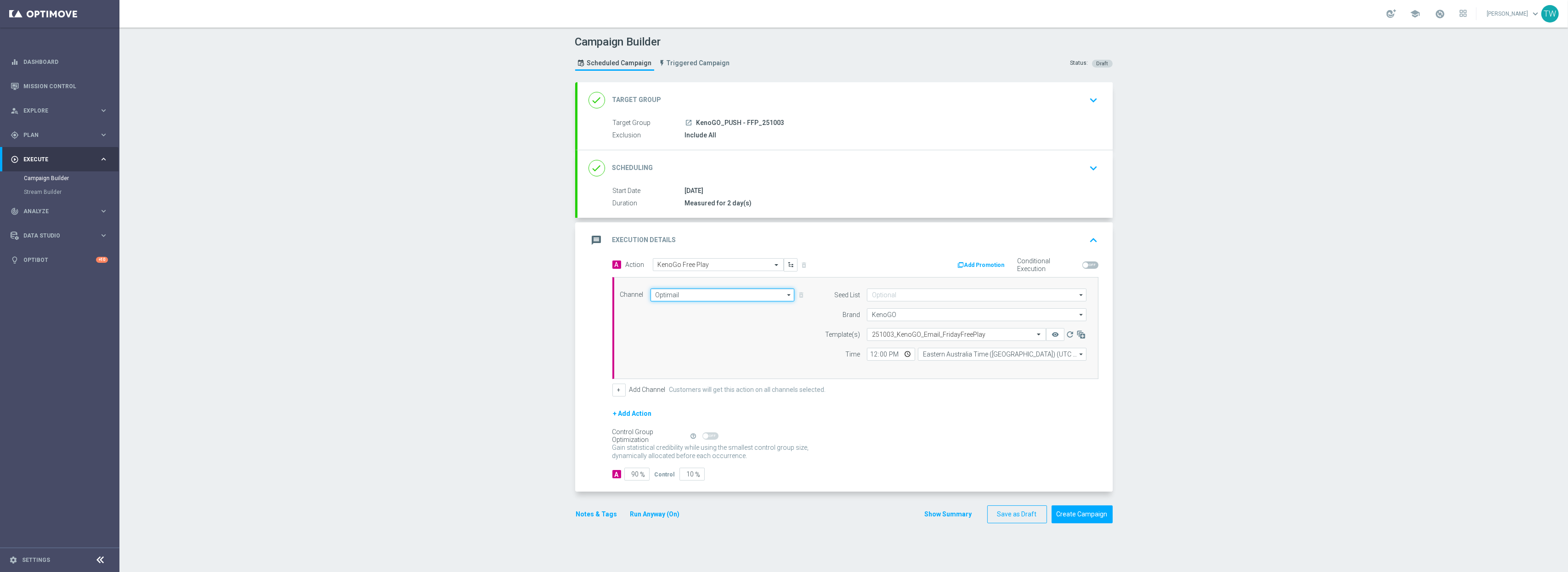
click at [738, 300] on input "Optimail" at bounding box center [722, 294] width 145 height 12
drag, startPoint x: 738, startPoint y: 361, endPoint x: 735, endPoint y: 368, distance: 7.6
click at [735, 368] on div "OptiText SMS Lobby Banner Call Center Direct Mail Email Vonage Push Notification" at bounding box center [718, 237] width 137 height 358
click at [735, 368] on div "OptiMobile Push" at bounding box center [718, 368] width 137 height 12
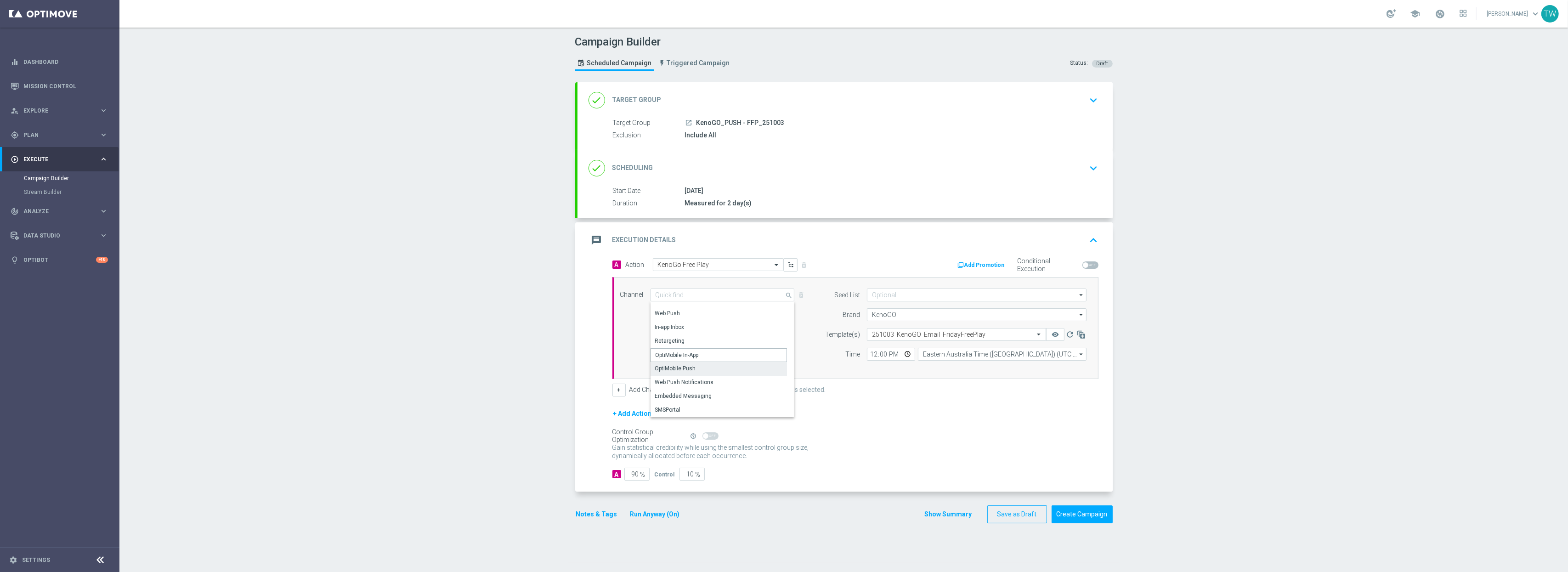
type input "OptiMobile Push"
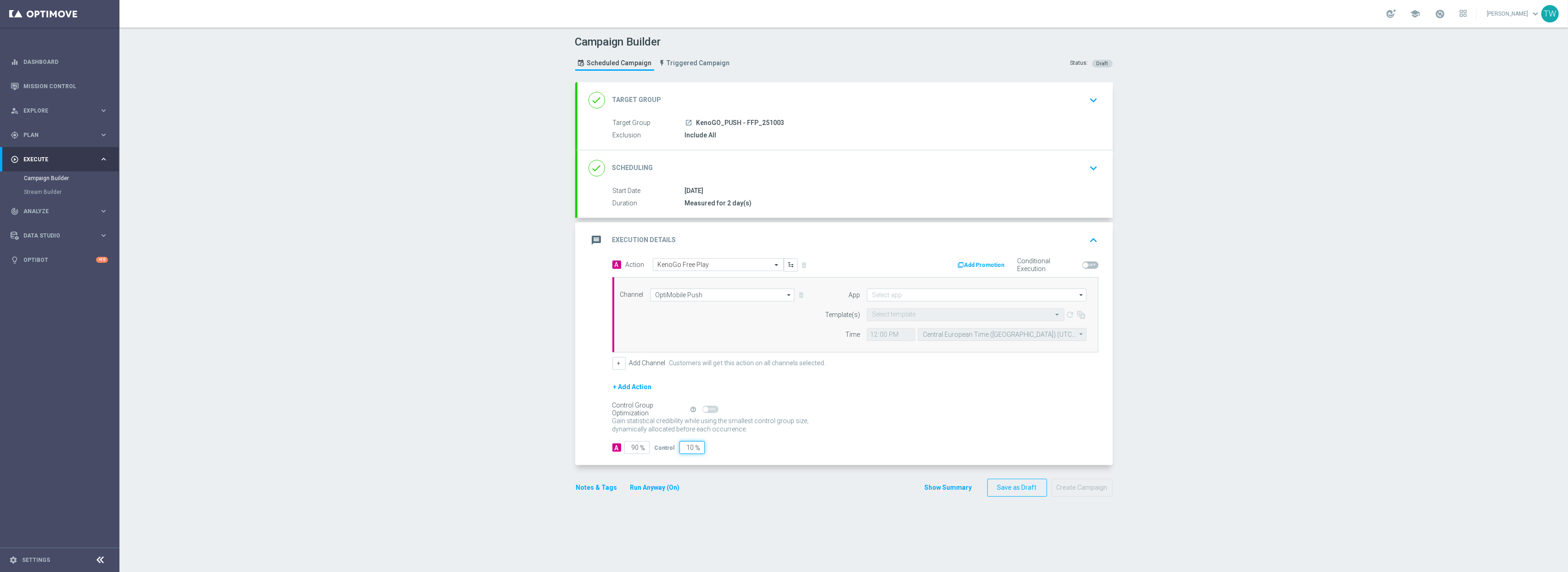
drag, startPoint x: 684, startPoint y: 450, endPoint x: 739, endPoint y: 448, distance: 55.0
click at [739, 448] on div "A 90 % Control 10 %" at bounding box center [855, 447] width 486 height 12
type input "0"
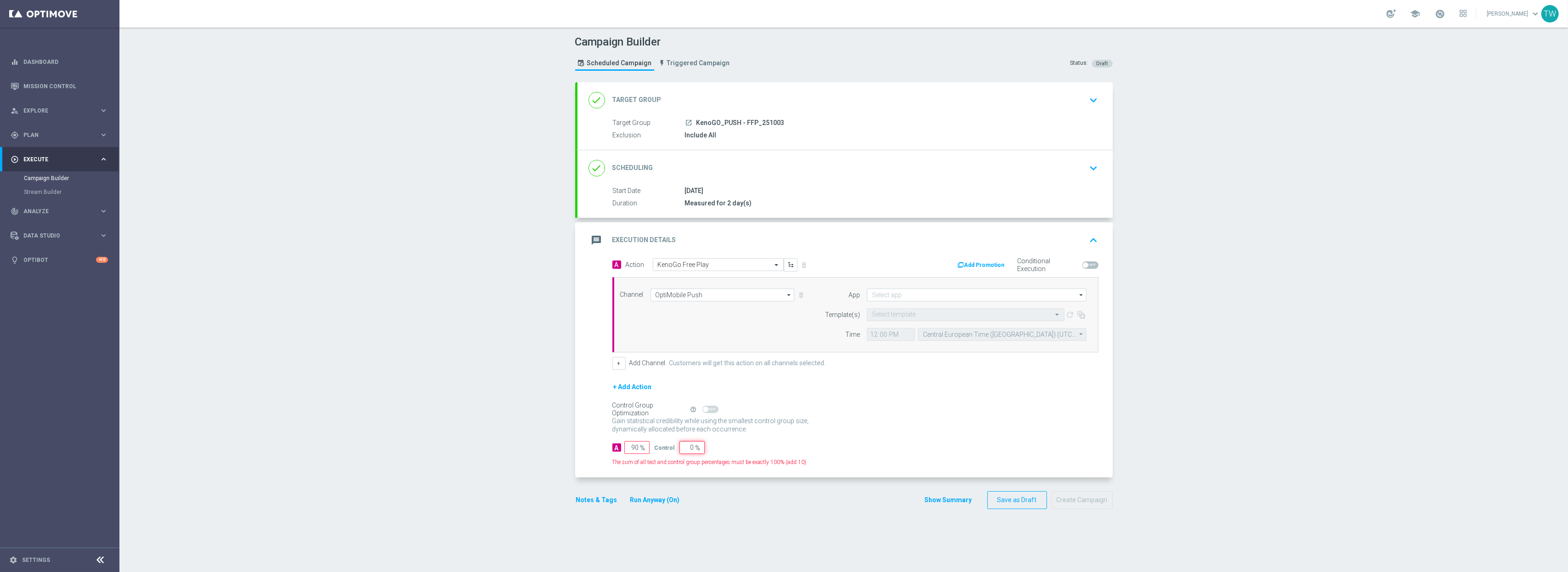
type input "100"
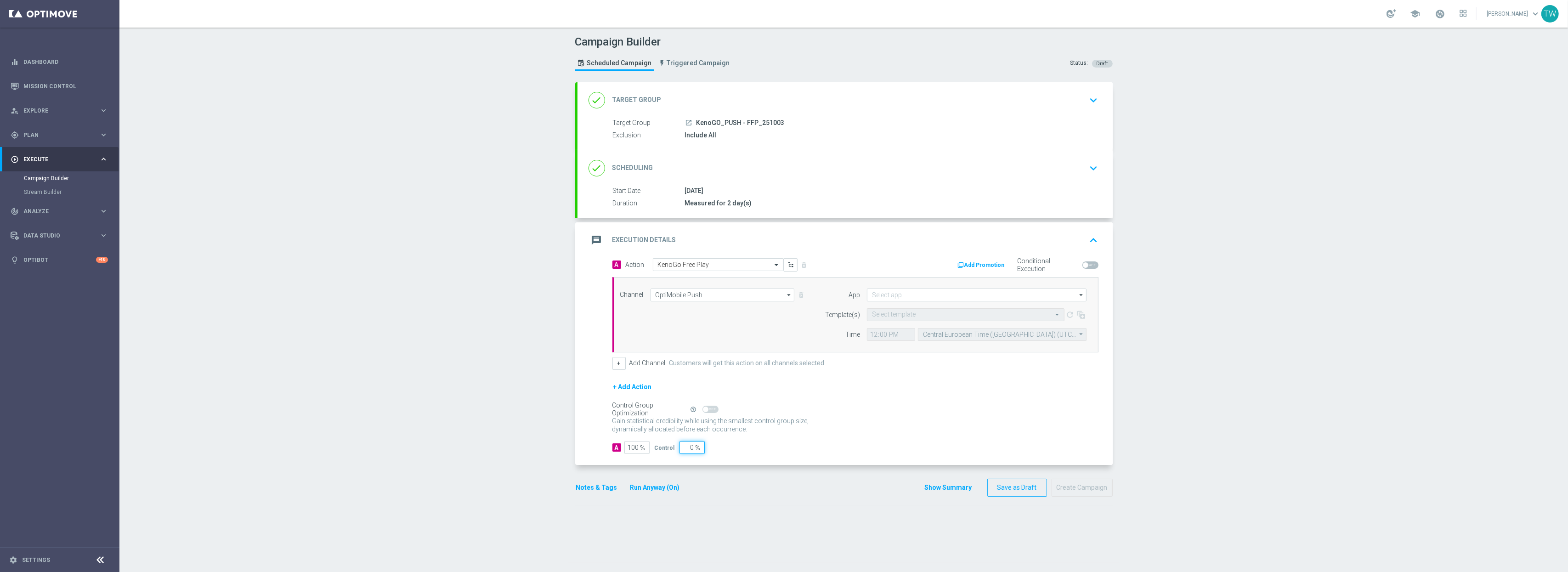
type input "0"
click at [862, 391] on div "+ Add Action" at bounding box center [855, 393] width 486 height 23
click at [911, 297] on input at bounding box center [977, 294] width 220 height 12
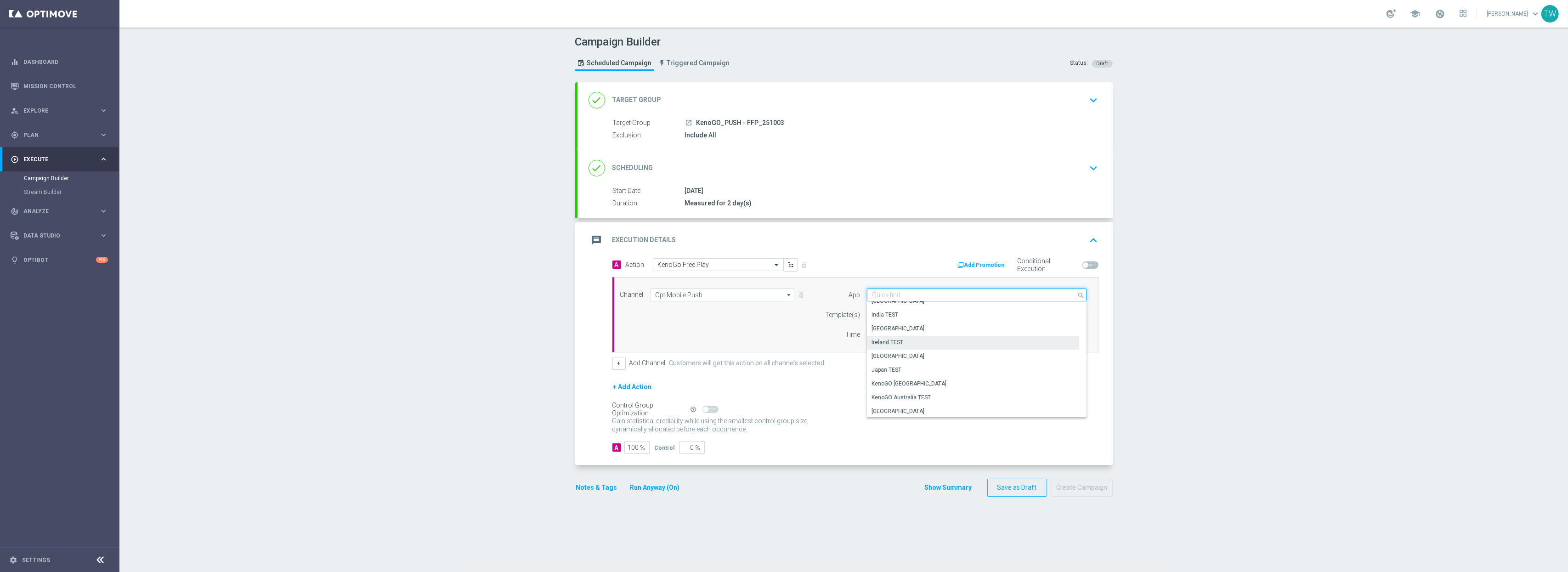
scroll to position [203, 0]
click at [923, 358] on div "KenoGO [GEOGRAPHIC_DATA]" at bounding box center [973, 353] width 213 height 12
type input "KenoGO [GEOGRAPHIC_DATA]"
click at [896, 314] on input "text" at bounding box center [955, 314] width 169 height 8
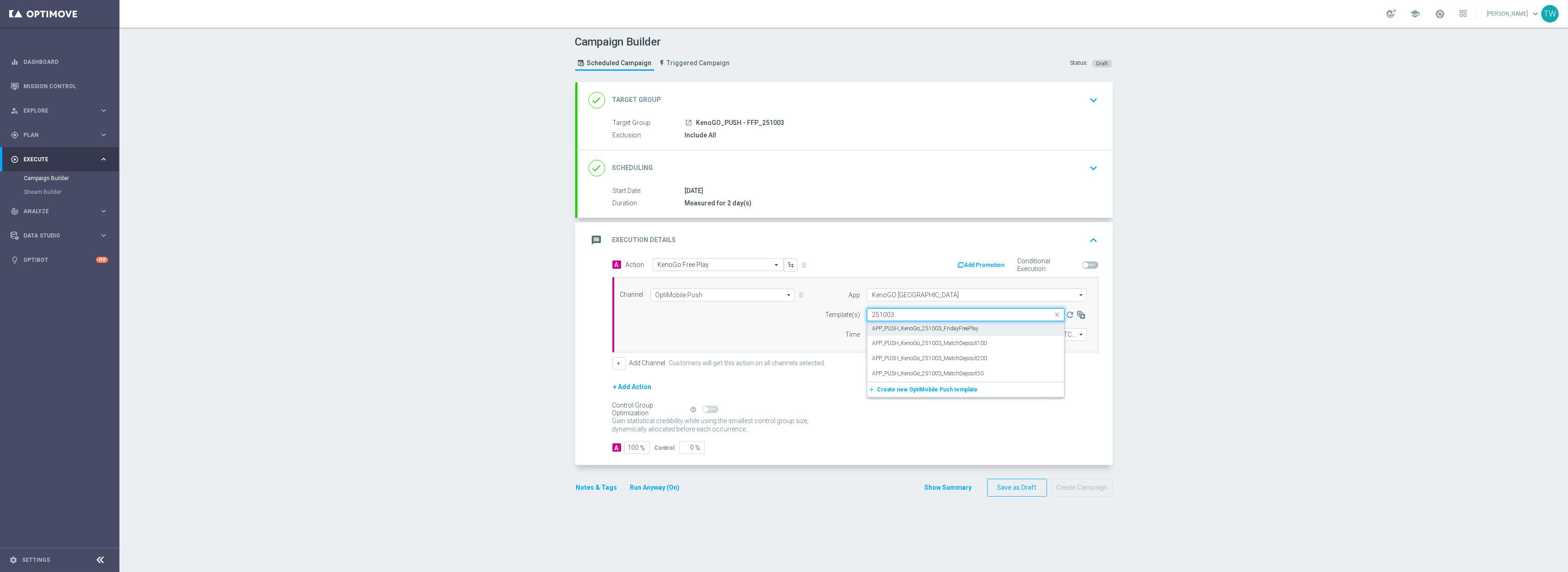
click at [915, 328] on label "APP_PUSH_KenoGo_251003_FridayFreePlay" at bounding box center [924, 328] width 106 height 8
type input "251003"
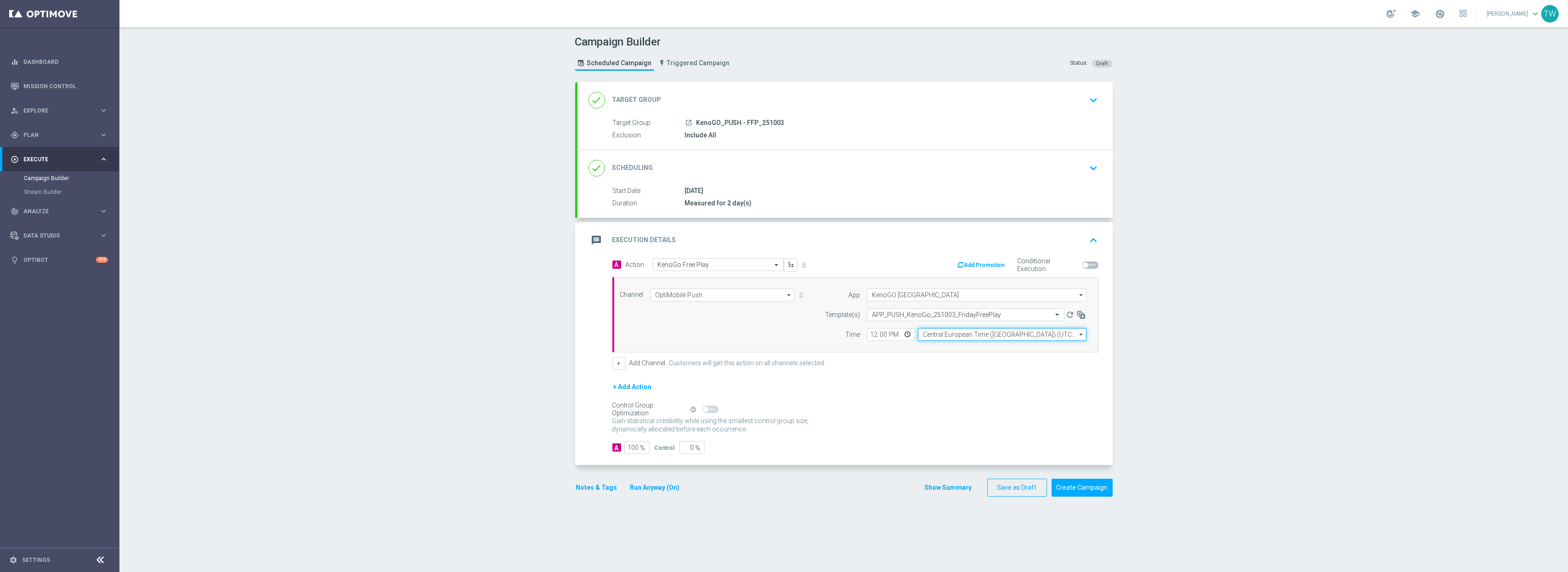
click at [960, 332] on input "Central European Time (Budapest) (UTC +02:00)" at bounding box center [1002, 334] width 169 height 12
click at [959, 344] on div "Eastern Australia Time (Sydney) (UTC +10:00)" at bounding box center [998, 347] width 151 height 8
type input "Eastern Australia Time (Sydney) (UTC +10:00)"
click at [1079, 476] on button "Create Campaign" at bounding box center [1082, 487] width 61 height 18
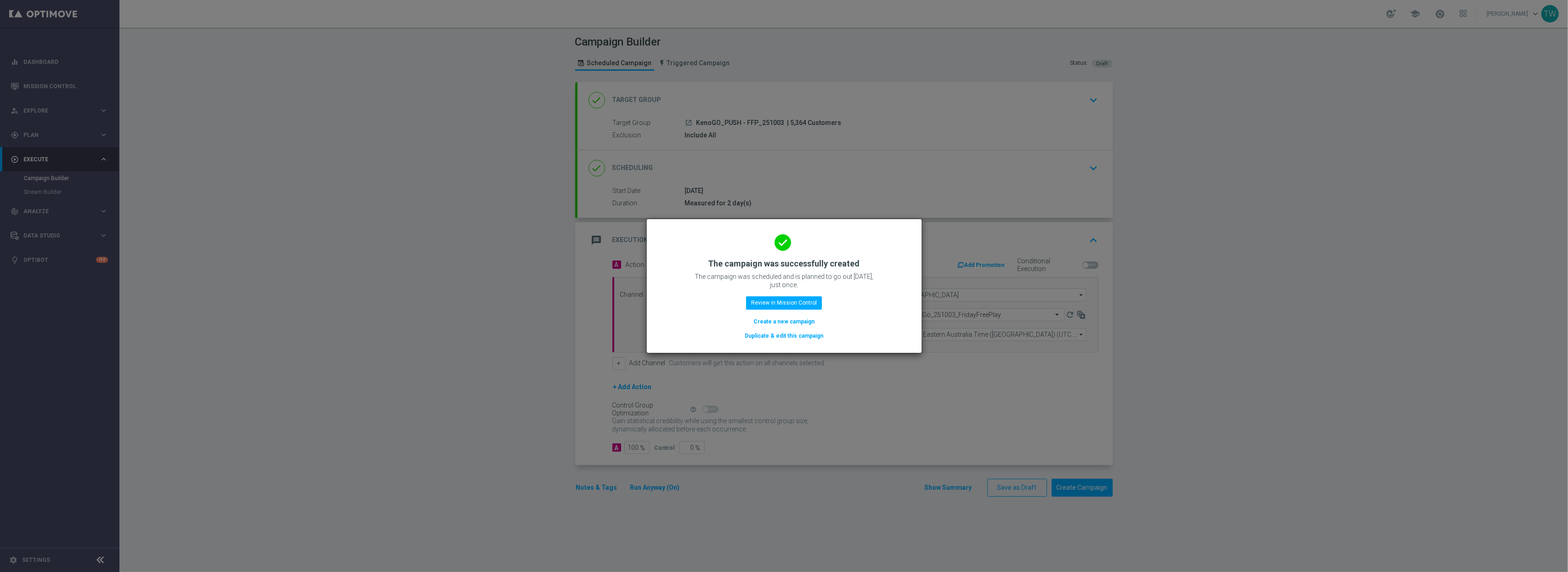
click at [800, 336] on button "Duplicate & edit this campaign" at bounding box center [784, 335] width 80 height 10
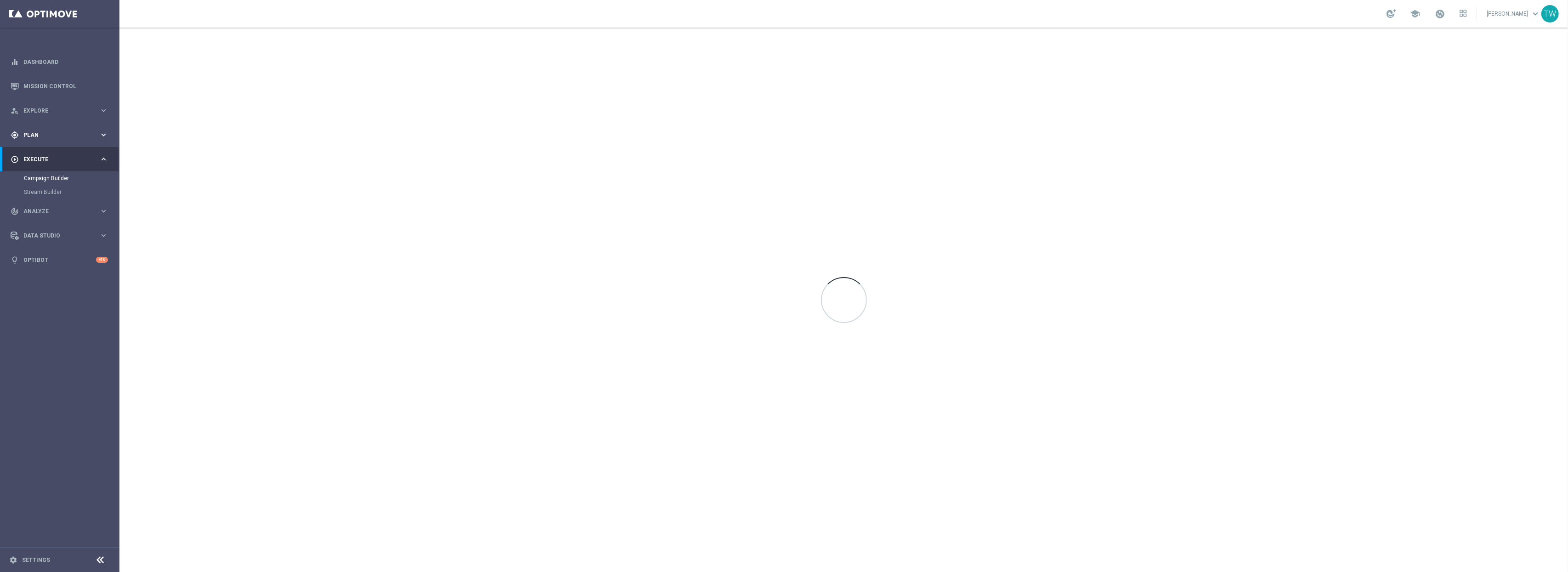
click at [66, 137] on div "gps_fixed Plan" at bounding box center [54, 135] width 88 height 8
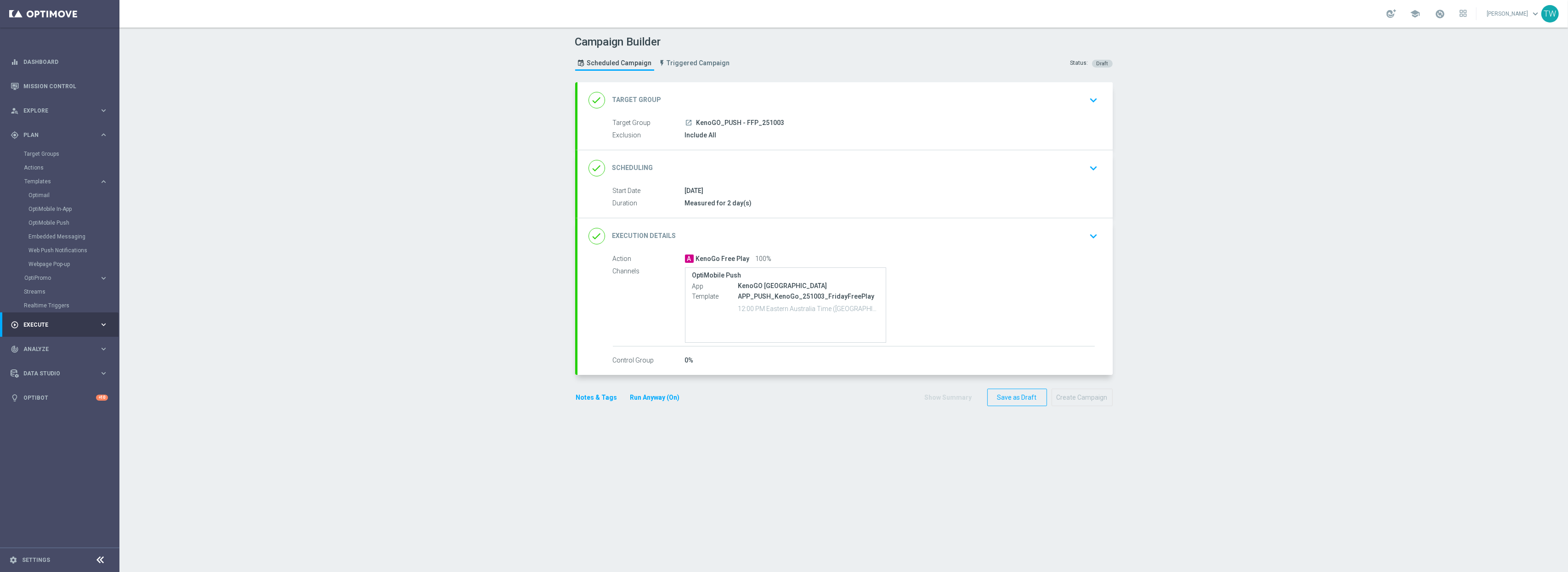
click at [765, 98] on div "done Target Group keyboard_arrow_down" at bounding box center [845, 100] width 513 height 18
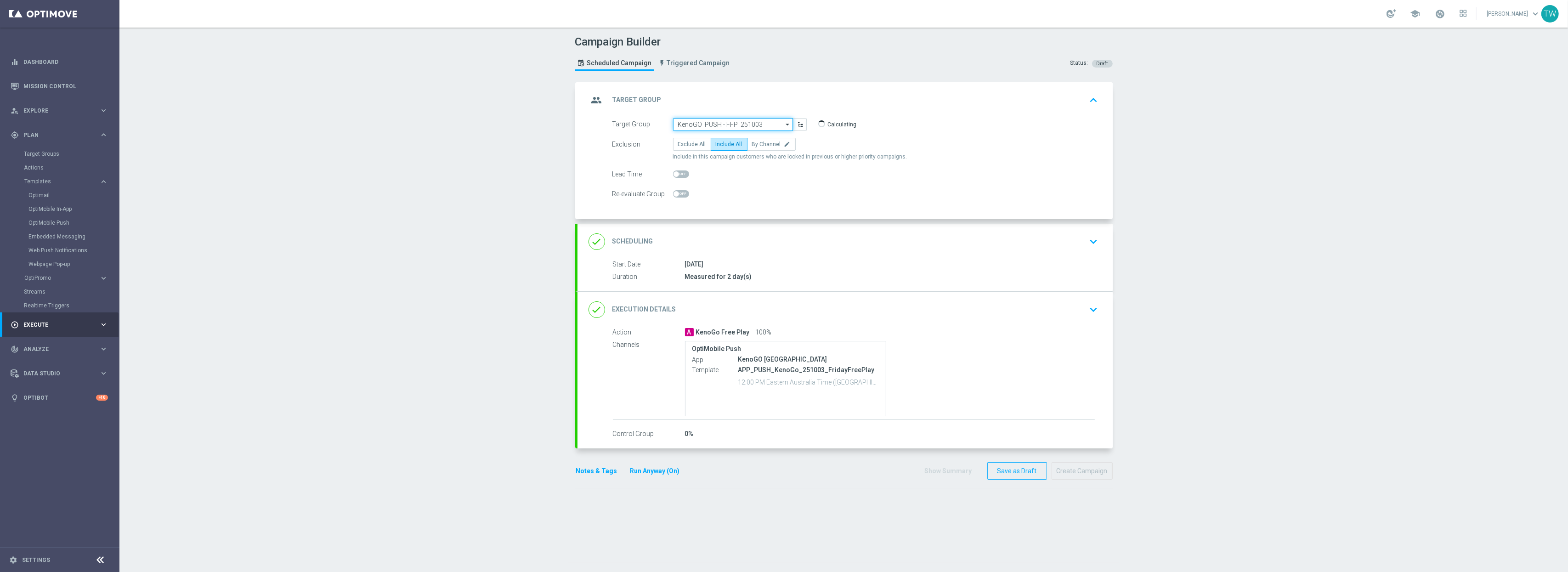
click at [727, 122] on input "KenoGO_PUSH - FFP_251003" at bounding box center [733, 124] width 120 height 12
click at [754, 156] on div "KenoGO_SMS - FFP_251003" at bounding box center [730, 152] width 113 height 12
type input "KenoGO_SMS - FFP_251003"
click at [829, 304] on div "done Execution Details keyboard_arrow_down" at bounding box center [845, 309] width 513 height 18
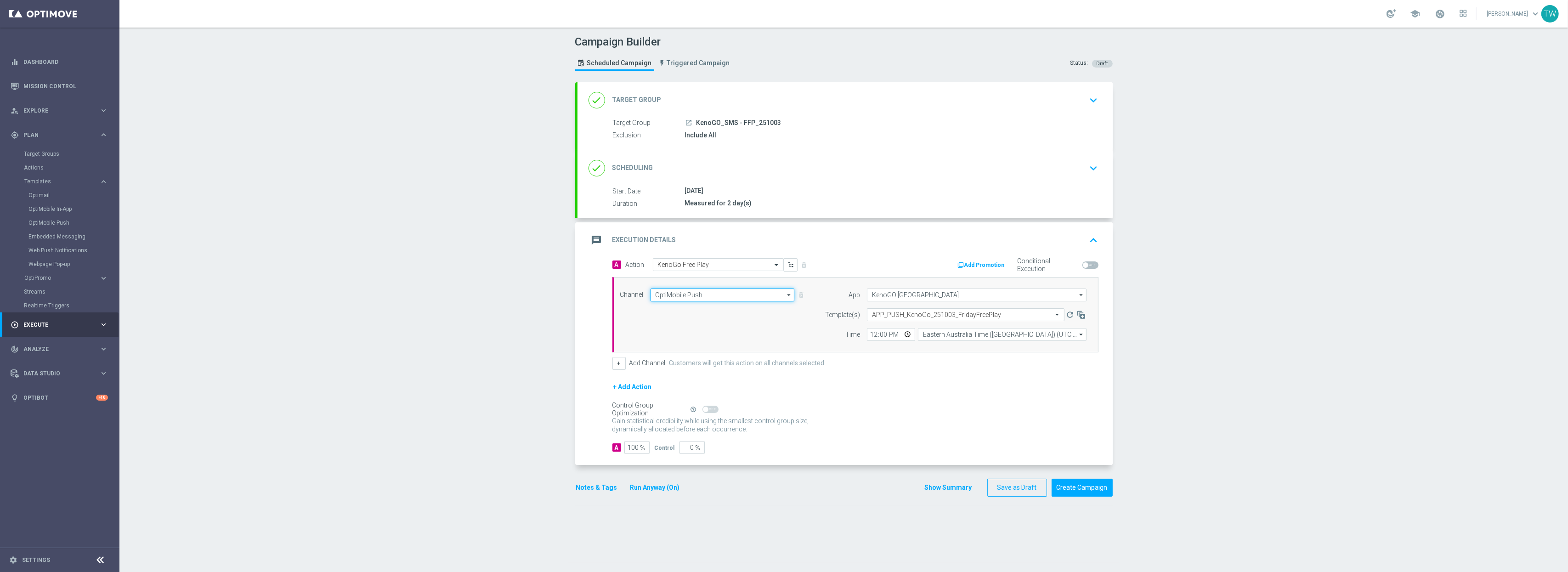
drag, startPoint x: 761, startPoint y: 294, endPoint x: 753, endPoint y: 305, distance: 13.6
click at [761, 294] on input "OptiMobile Push" at bounding box center [722, 294] width 145 height 12
click at [730, 348] on div "Vonage" at bounding box center [718, 344] width 137 height 13
type input "Vonage"
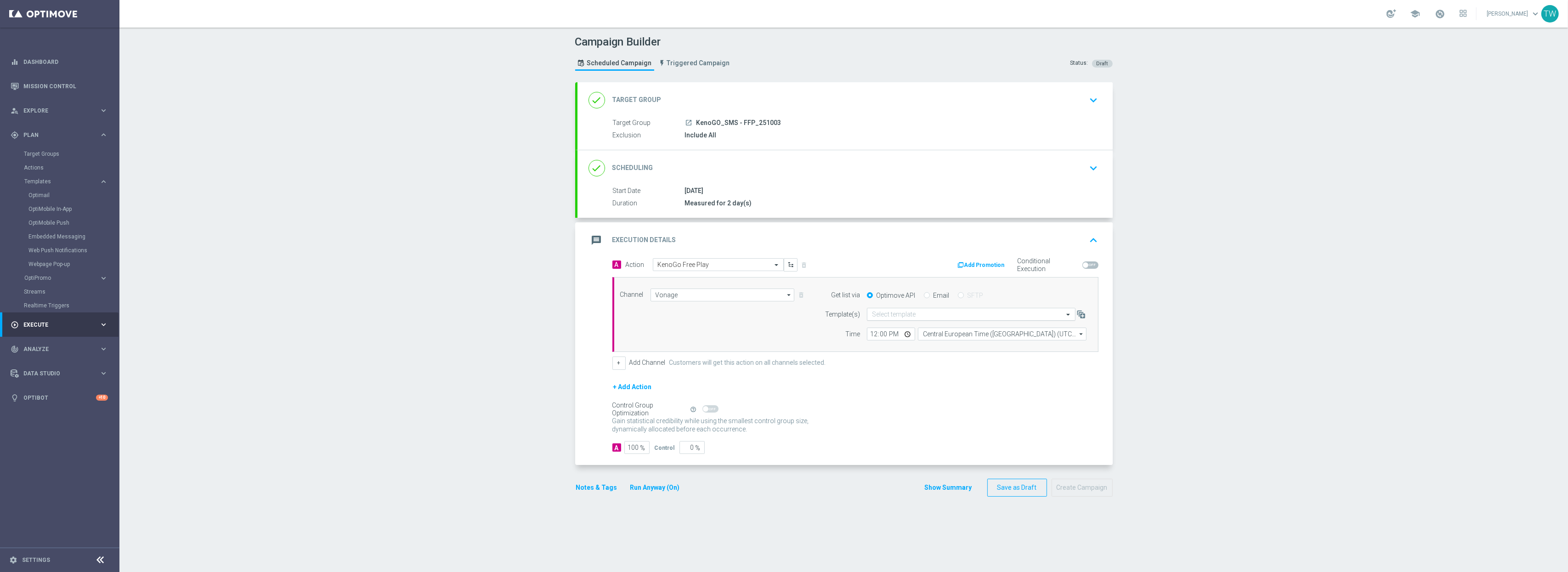
click at [922, 312] on input "text" at bounding box center [962, 314] width 180 height 8
click at [917, 327] on label "AU_SMS_KenoGO_251003_FridayFreePlay" at bounding box center [922, 327] width 103 height 8
type input "251003"
click at [953, 340] on input "Central European Time (Budapest) (UTC +02:00)" at bounding box center [1002, 334] width 169 height 12
click at [952, 353] on div "Eastern Australia Time (Sydney) (UTC +10:00)" at bounding box center [1002, 347] width 169 height 12
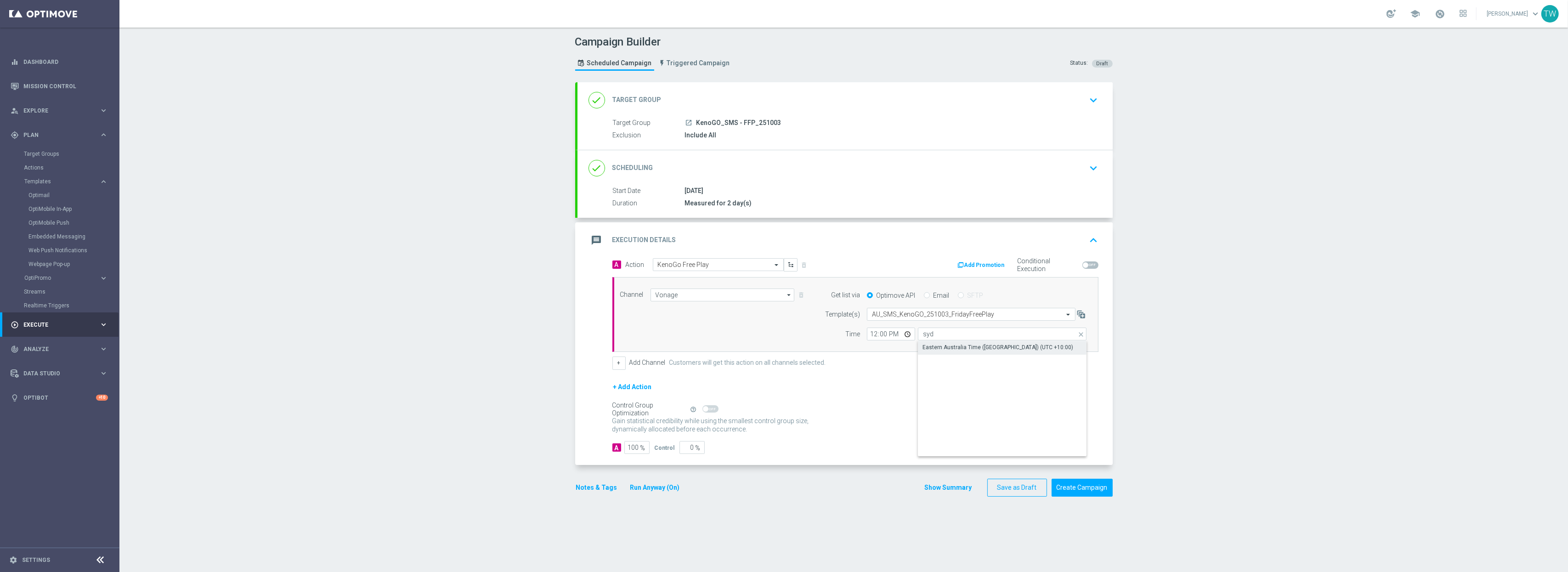
type input "Eastern Australia Time (Sydney) (UTC +10:00)"
click at [1088, 476] on button "Create Campaign" at bounding box center [1082, 487] width 61 height 18
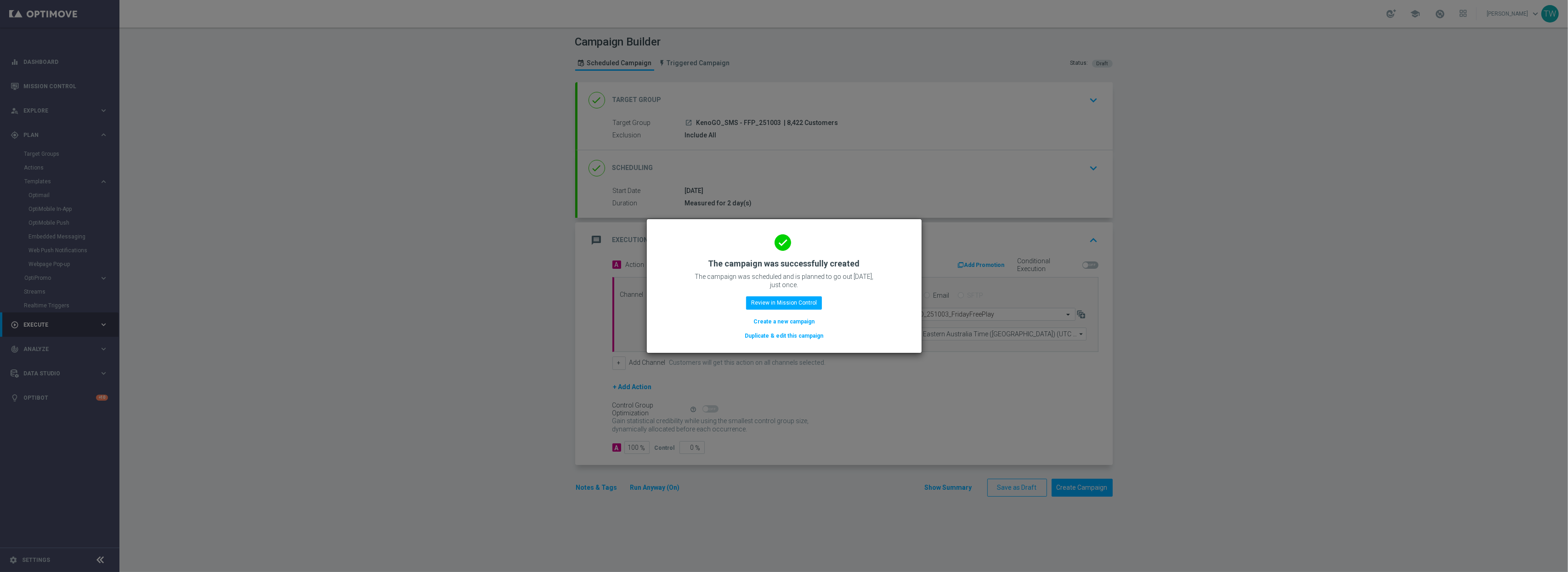
click at [754, 331] on button "Duplicate & edit this campaign" at bounding box center [784, 335] width 80 height 10
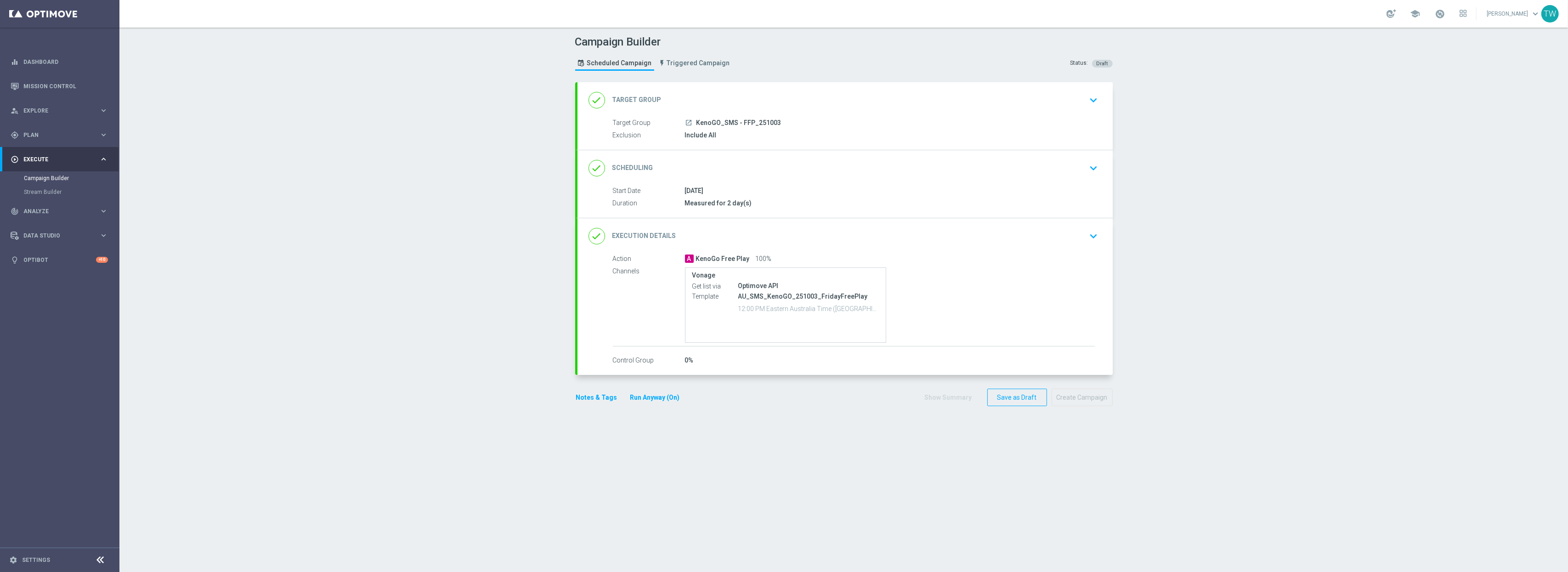
click at [797, 92] on div "done Target Group keyboard_arrow_down" at bounding box center [845, 100] width 513 height 18
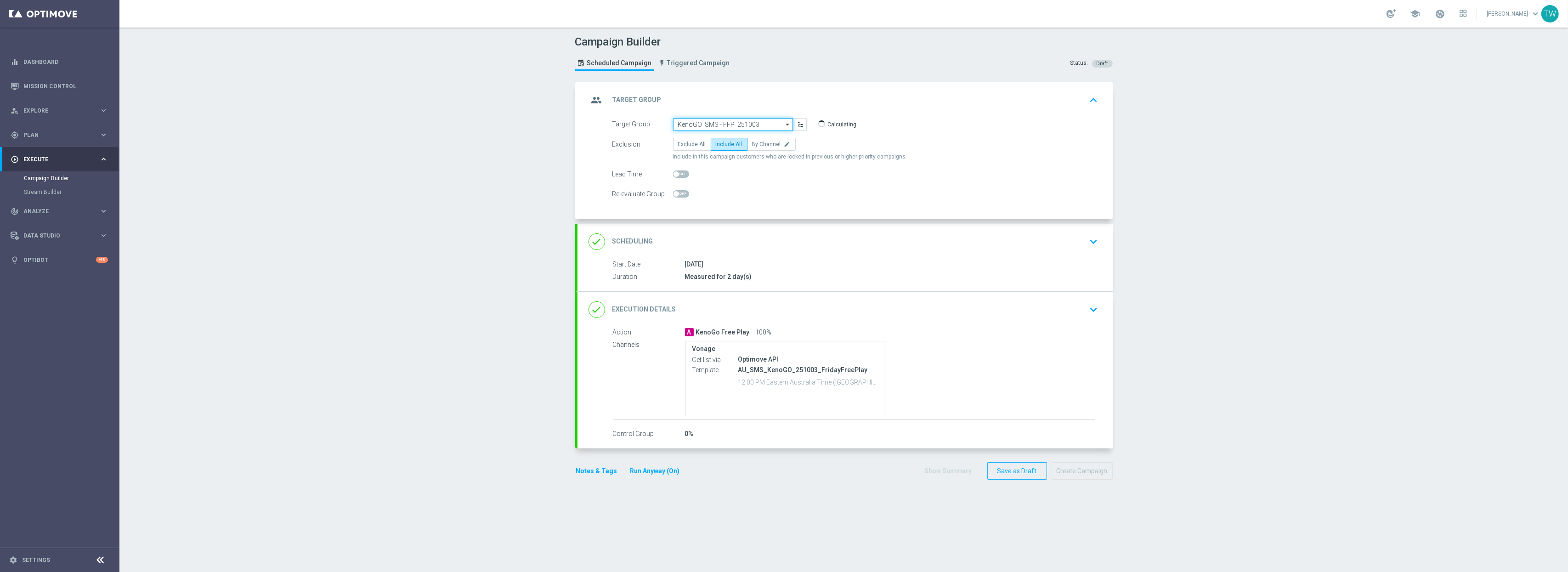
click at [725, 126] on input "KenoGO_SMS - FFP_251003" at bounding box center [733, 124] width 120 height 12
click at [725, 126] on input at bounding box center [733, 124] width 120 height 12
click at [729, 195] on div "KenoGO_EMAIL - FFPdarts_251003" at bounding box center [721, 194] width 87 height 8
type input "KenoGO_EMAIL - FFPdarts_251003"
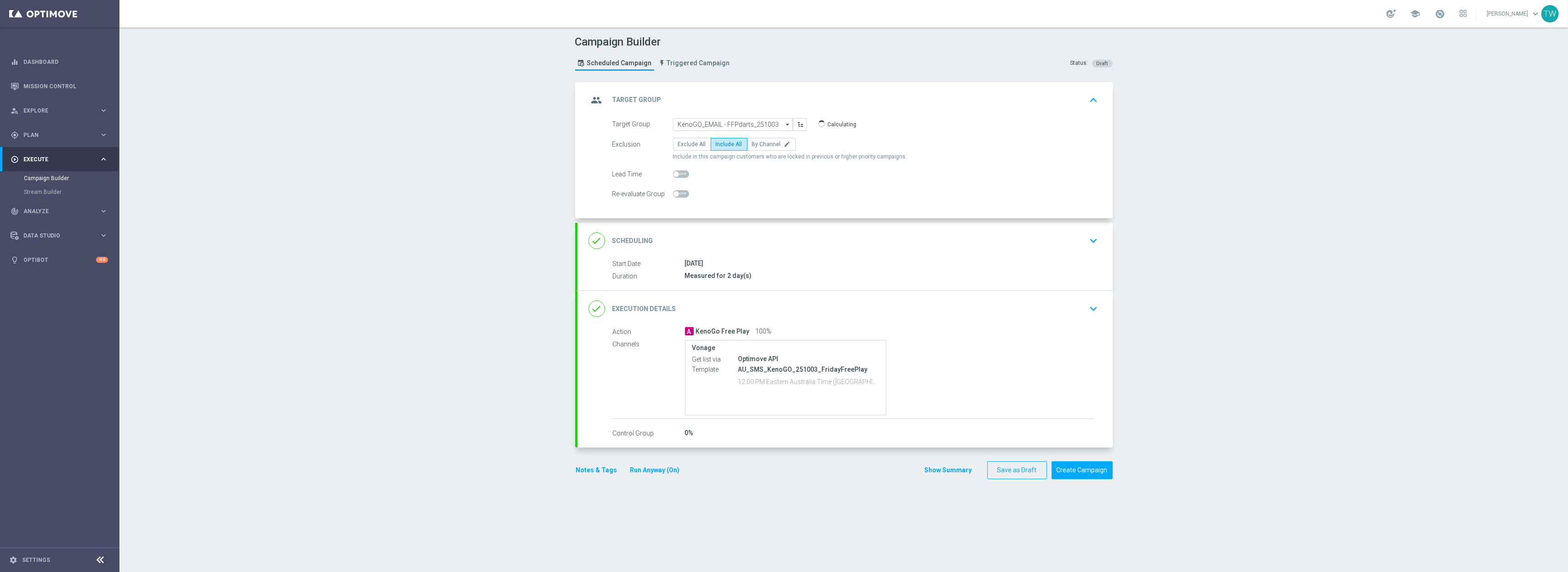
click at [855, 313] on div "done Execution Details keyboard_arrow_down" at bounding box center [845, 309] width 513 height 18
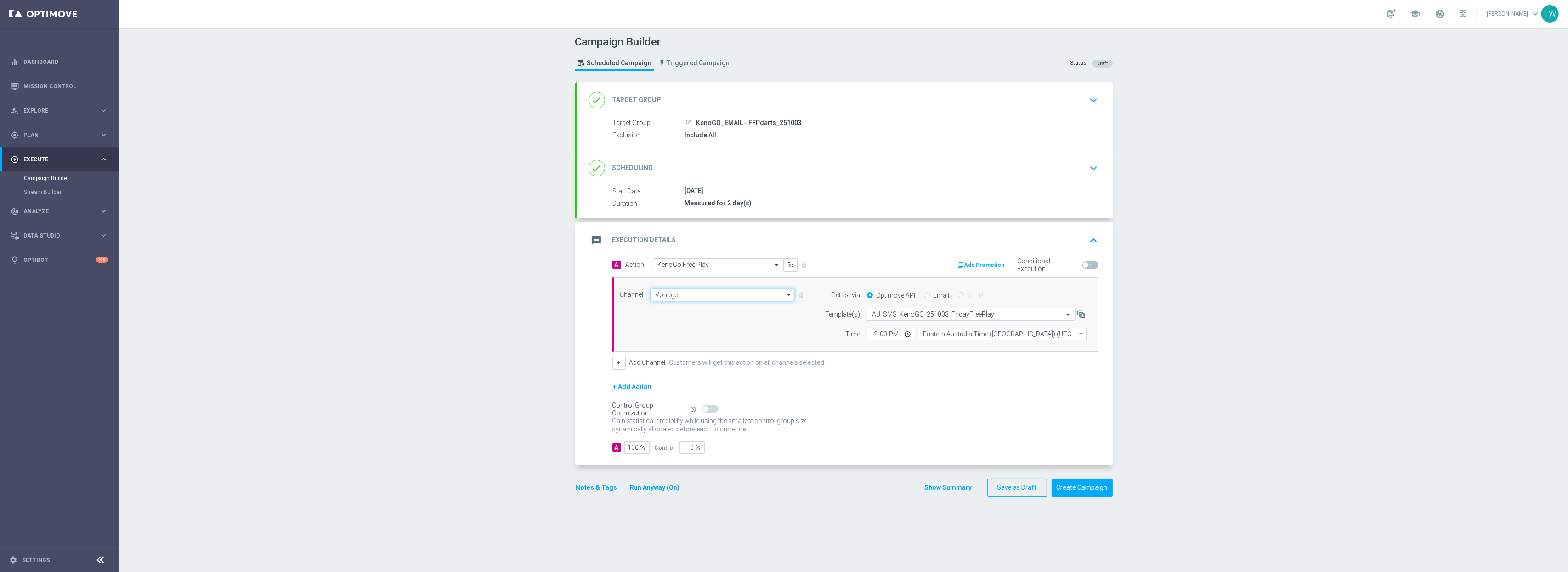
click at [714, 297] on input "Vonage" at bounding box center [722, 294] width 145 height 12
click at [721, 338] on div "Optimail" at bounding box center [718, 336] width 137 height 13
type input "Optimail"
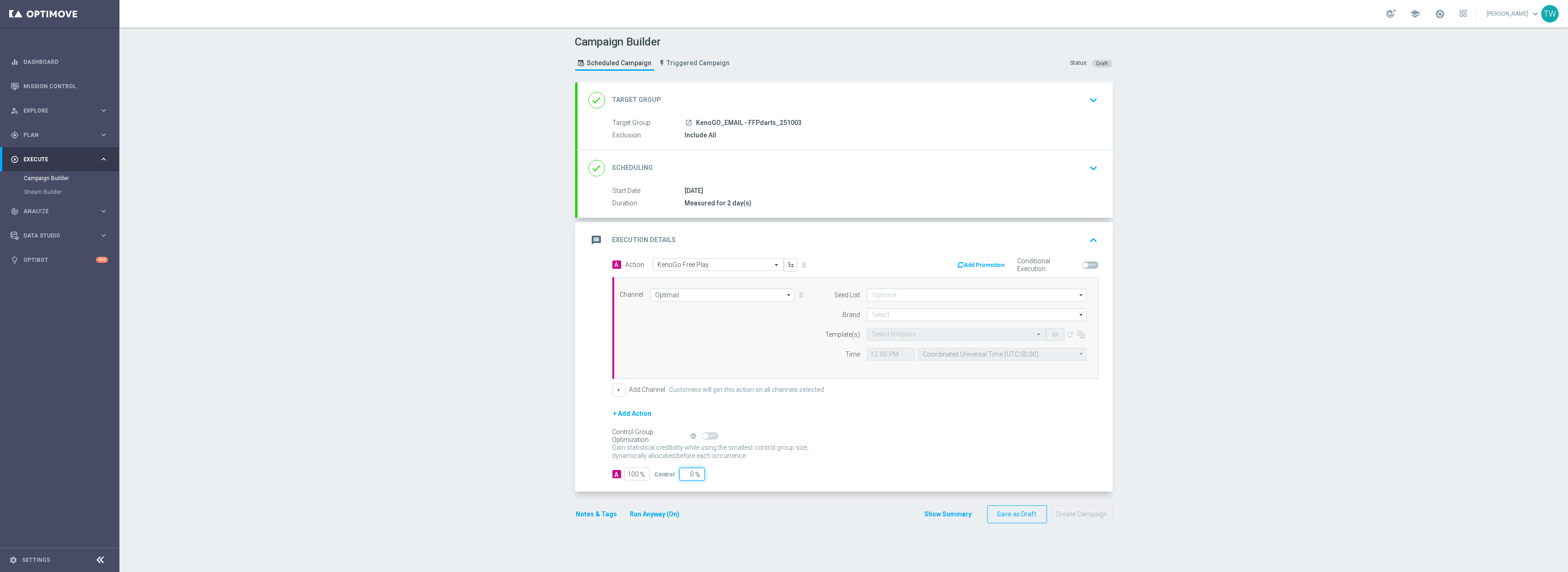
drag, startPoint x: 685, startPoint y: 477, endPoint x: 713, endPoint y: 477, distance: 28.0
click at [713, 476] on div "A 100 % Control 0 %" at bounding box center [855, 474] width 486 height 12
type input "5"
type input "95"
type input "5"
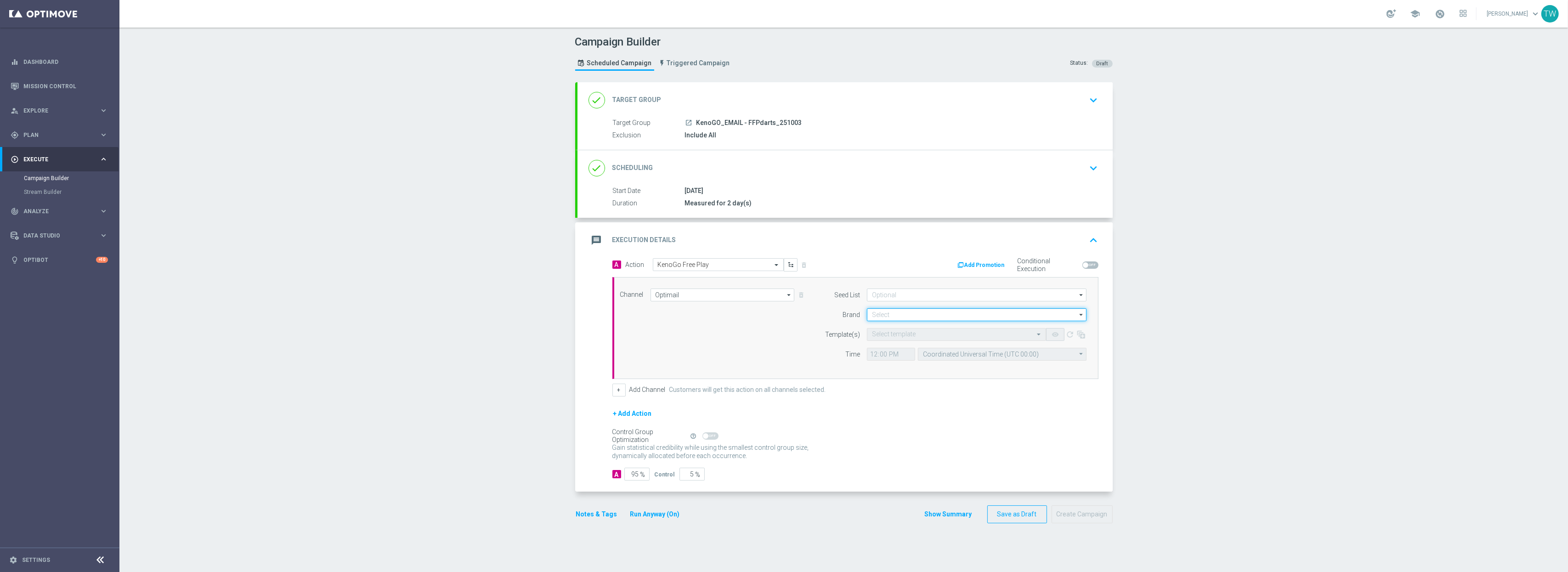
click at [897, 319] on input at bounding box center [977, 314] width 220 height 12
click at [894, 329] on div "KenoGO" at bounding box center [977, 327] width 220 height 13
type input "KenoGO"
click at [894, 335] on input "text" at bounding box center [947, 334] width 151 height 8
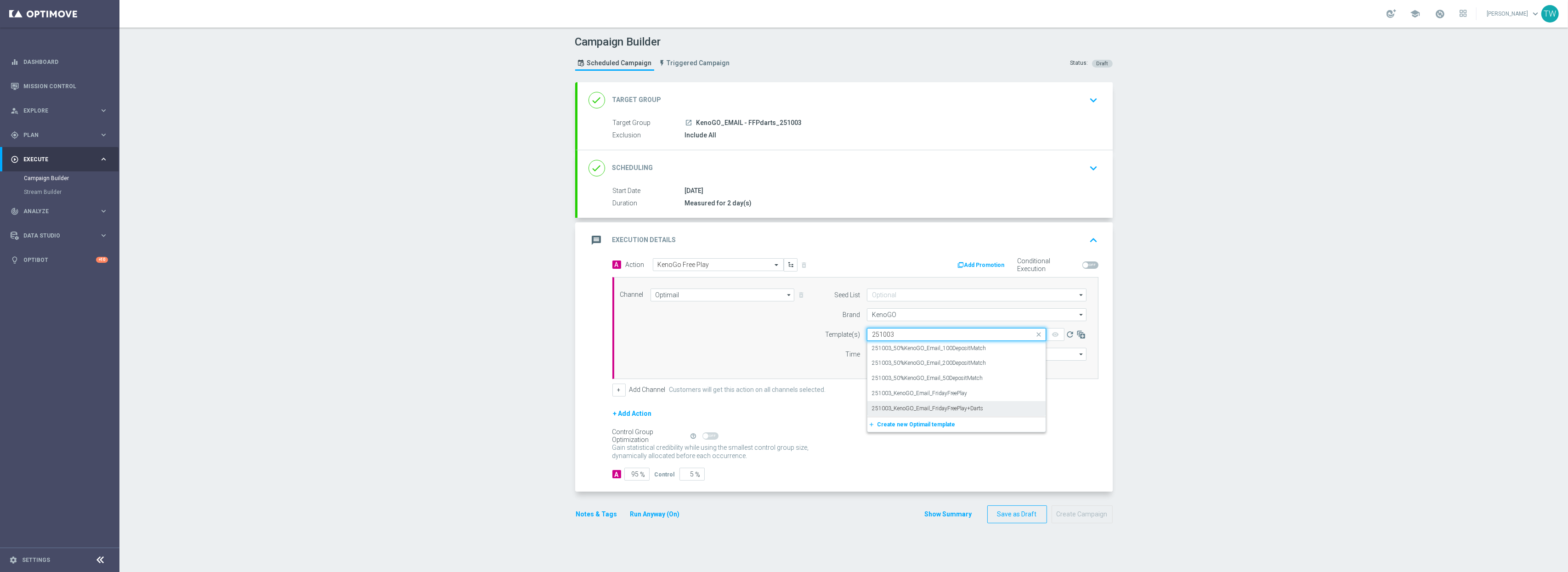
click at [1012, 404] on div "251003_KenoGO_Email_FridayFreePlay+Darts" at bounding box center [955, 408] width 169 height 15
type input "251003"
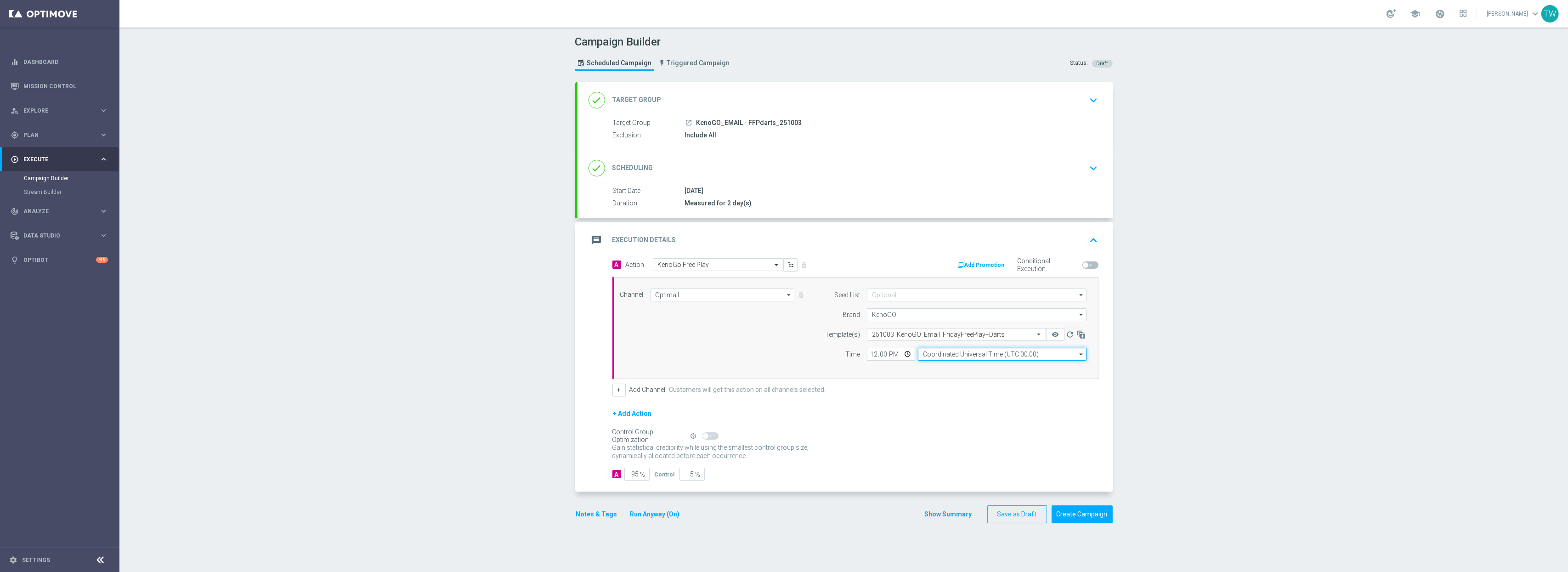
click at [963, 361] on input "Coordinated Universal Time (UTC 00:00)" at bounding box center [1002, 353] width 169 height 12
click at [962, 369] on div "Eastern Australia Time (Sydney) (UTC +10:00)" at bounding box center [997, 367] width 151 height 8
type input "Eastern Australia Time (Sydney) (UTC +10:00)"
click at [1055, 332] on icon "remove_red_eye" at bounding box center [1055, 334] width 7 height 7
drag, startPoint x: 685, startPoint y: 475, endPoint x: 713, endPoint y: 475, distance: 28.0
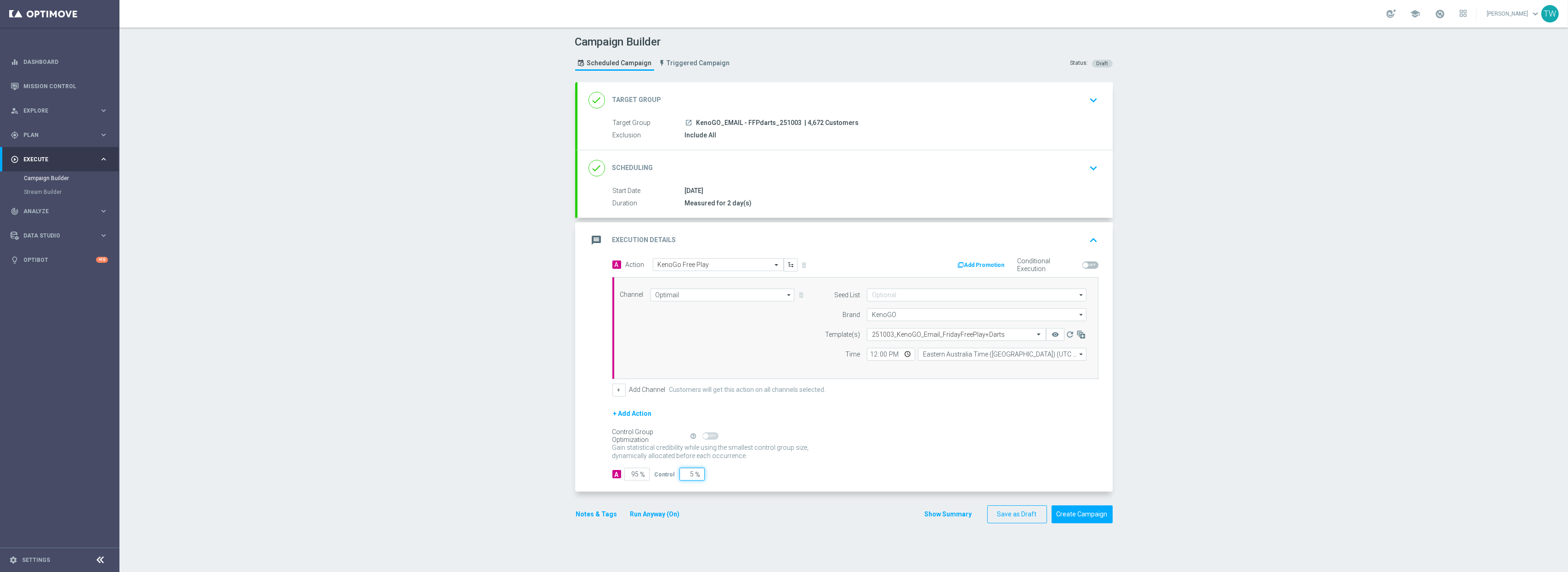
click at [713, 475] on div "A 95 % Control 5 %" at bounding box center [855, 474] width 486 height 12
type input "10"
type input "90"
type input "10"
click at [870, 463] on div "Gain statistical credibility while using the smallest control group size, dynam…" at bounding box center [855, 452] width 486 height 22
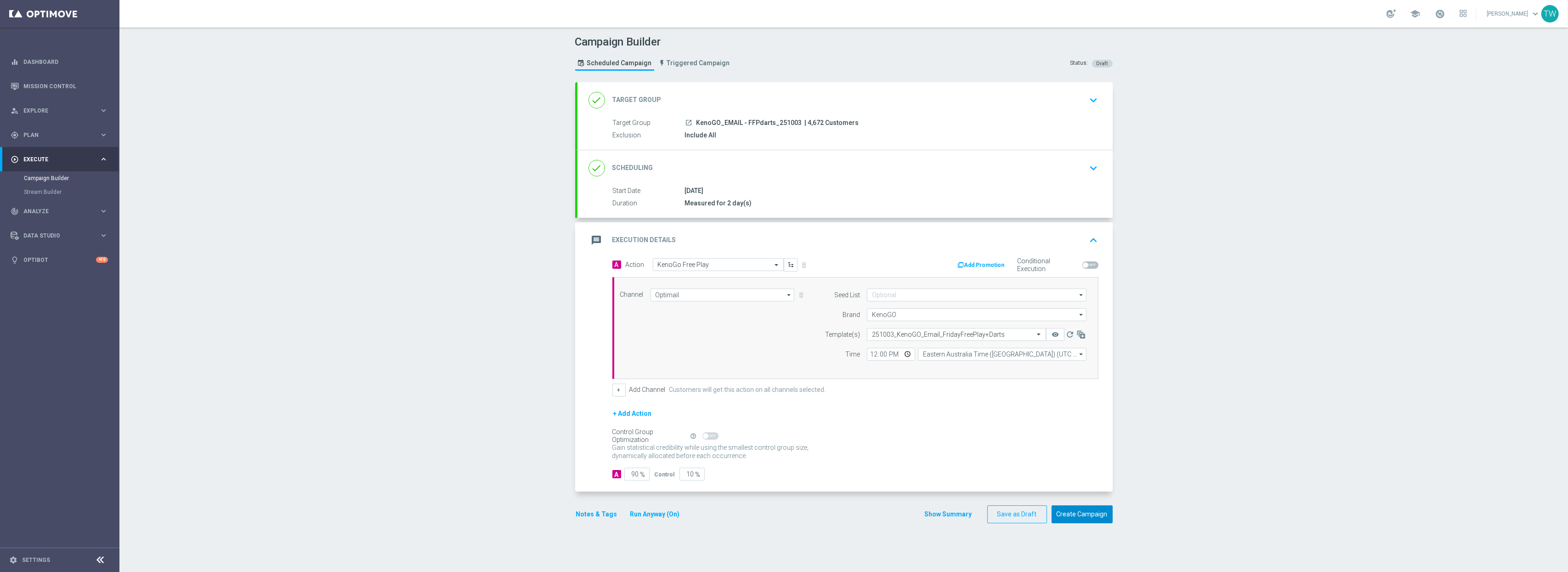
click at [1095, 476] on button "Create Campaign" at bounding box center [1082, 514] width 61 height 18
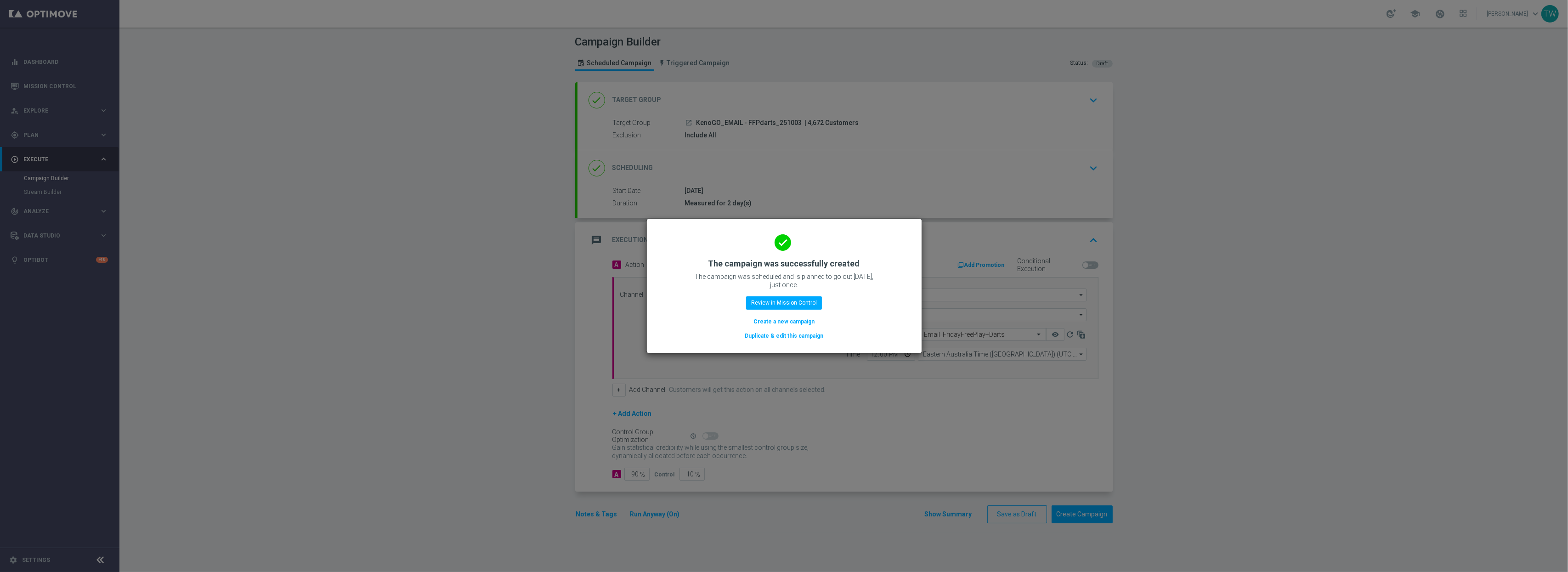
click at [792, 336] on button "Duplicate & edit this campaign" at bounding box center [784, 335] width 80 height 10
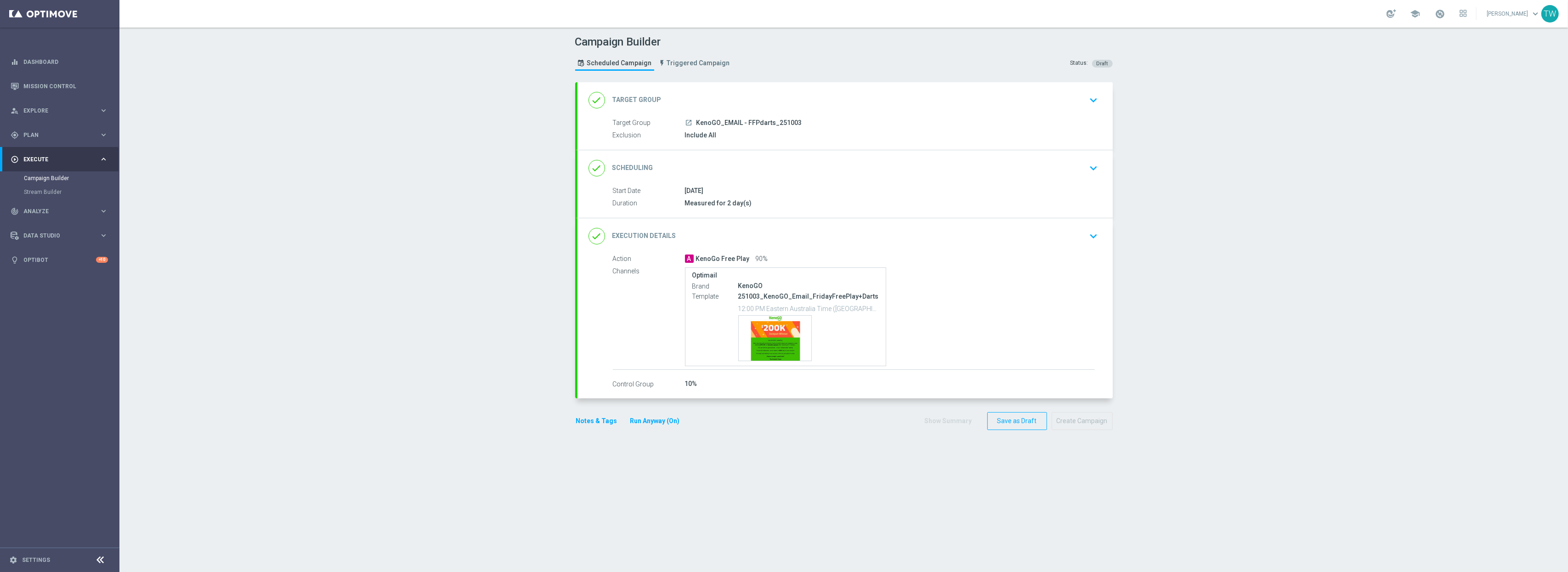
drag, startPoint x: 797, startPoint y: 98, endPoint x: 788, endPoint y: 100, distance: 9.2
click at [797, 98] on div "done Target Group keyboard_arrow_down" at bounding box center [845, 100] width 513 height 18
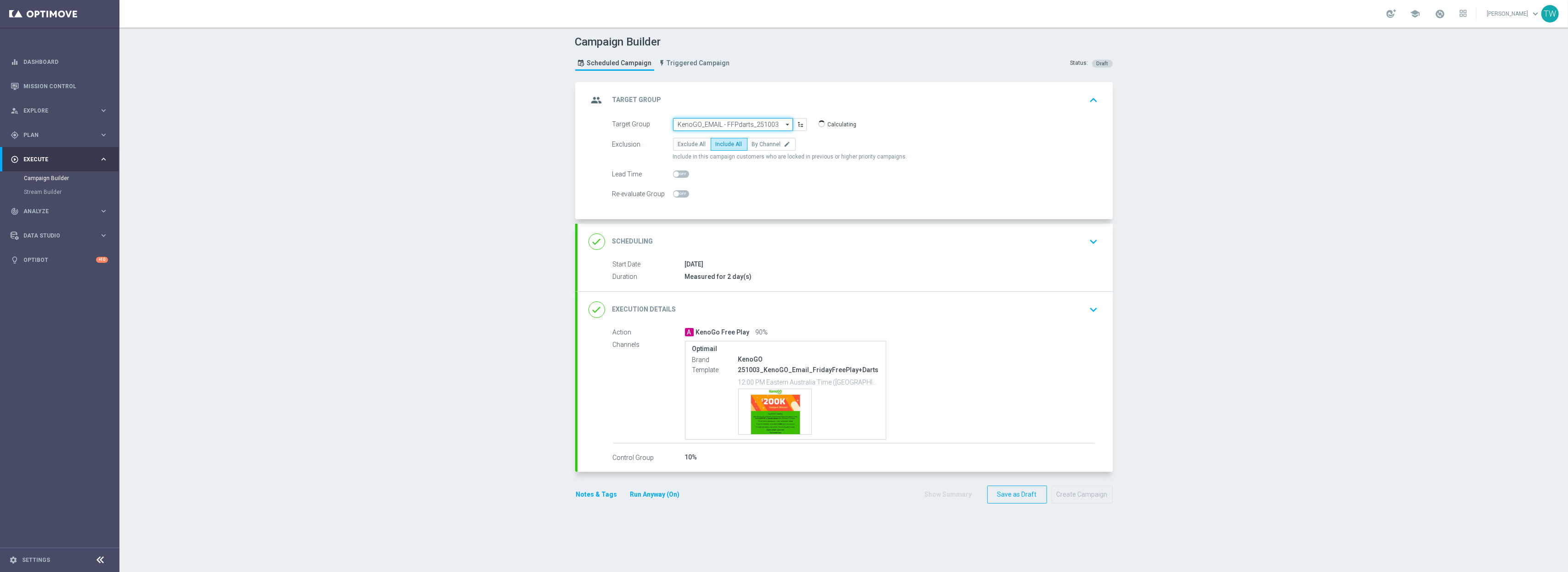
click at [701, 125] on input "KenoGO_EMAIL - FFPdarts_251003" at bounding box center [733, 124] width 120 height 12
click at [748, 200] on div "KenoGO_PUSH - FFPdarts_251003" at bounding box center [720, 202] width 85 height 8
type input "KenoGO_PUSH - FFPdarts_251003"
click at [830, 327] on div "done Execution Details keyboard_arrow_down" at bounding box center [845, 309] width 535 height 36
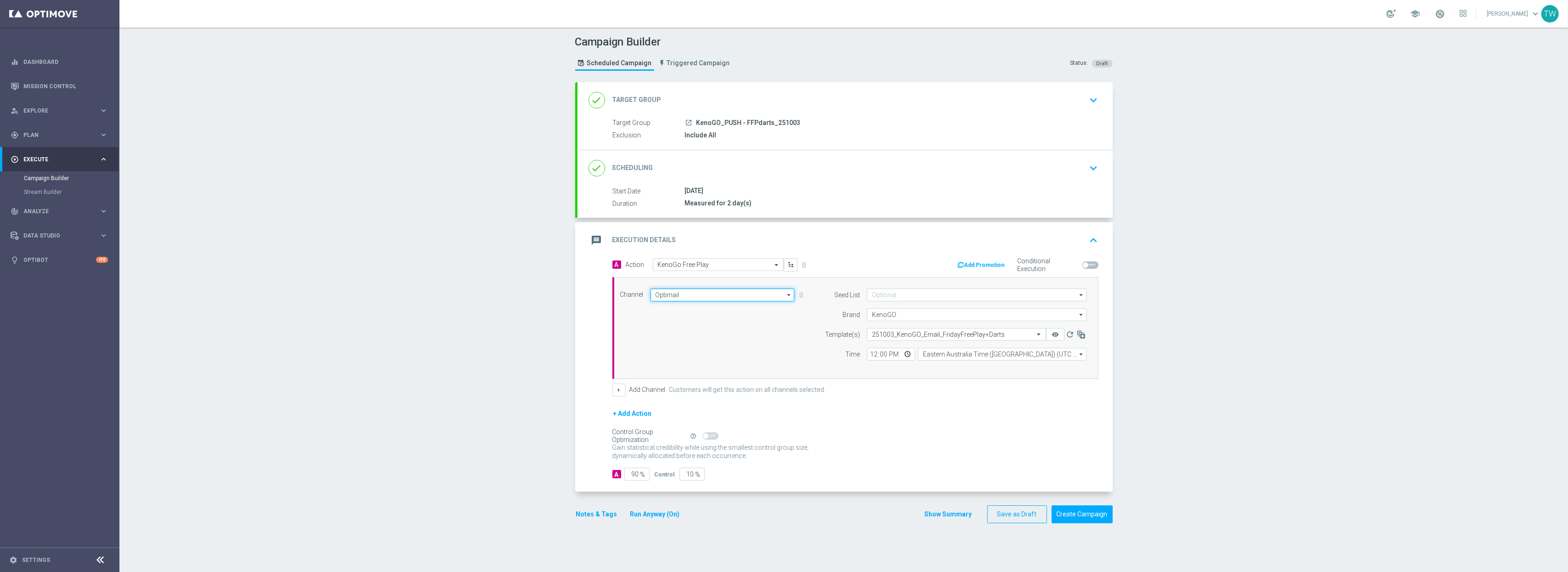
click at [724, 298] on input "Optimail" at bounding box center [722, 294] width 145 height 12
click at [718, 396] on div "OptiMobile Push" at bounding box center [718, 394] width 137 height 12
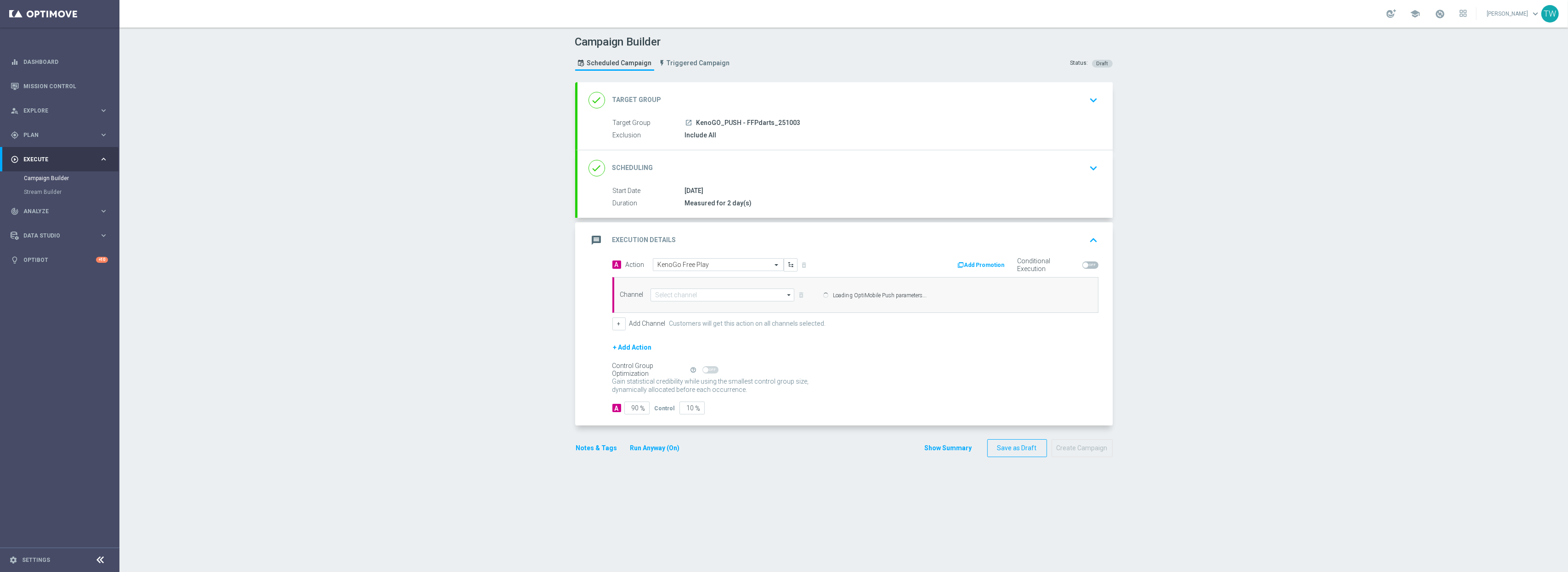
type input "OptiMobile Push"
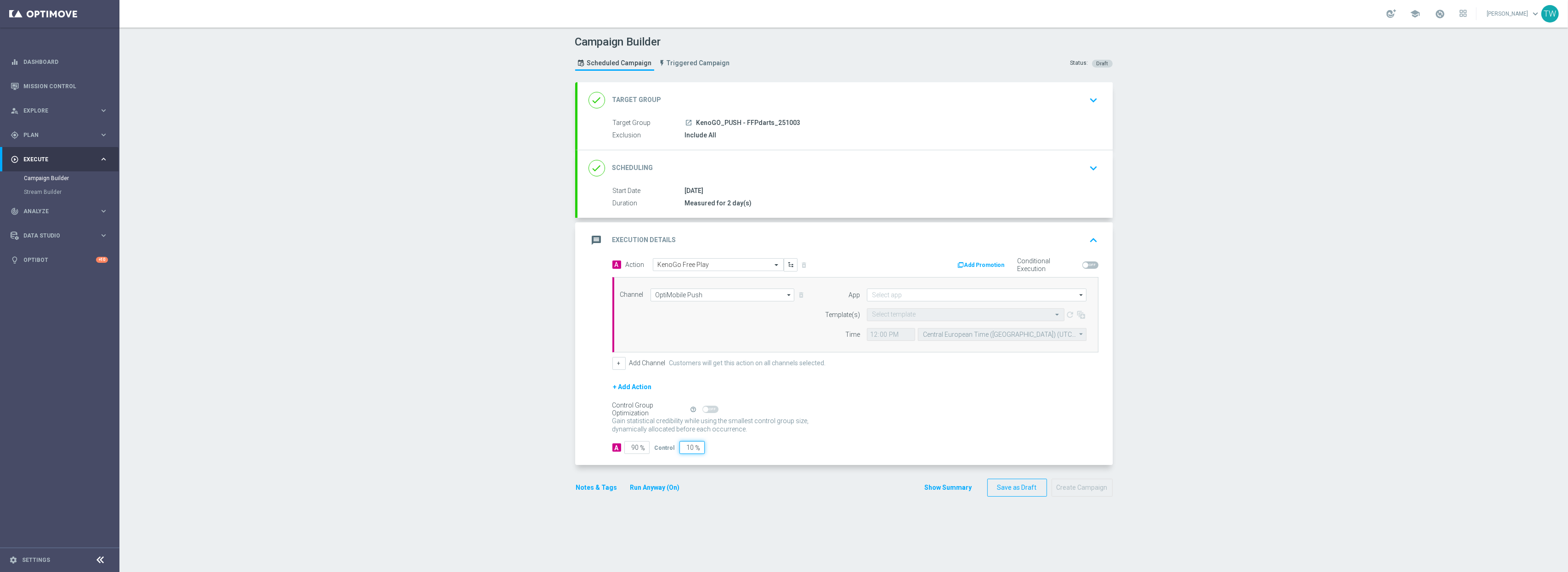
drag, startPoint x: 688, startPoint y: 451, endPoint x: 733, endPoint y: 447, distance: 45.2
click at [725, 447] on div "A 90 % Control 10 %" at bounding box center [855, 447] width 486 height 12
type input "0"
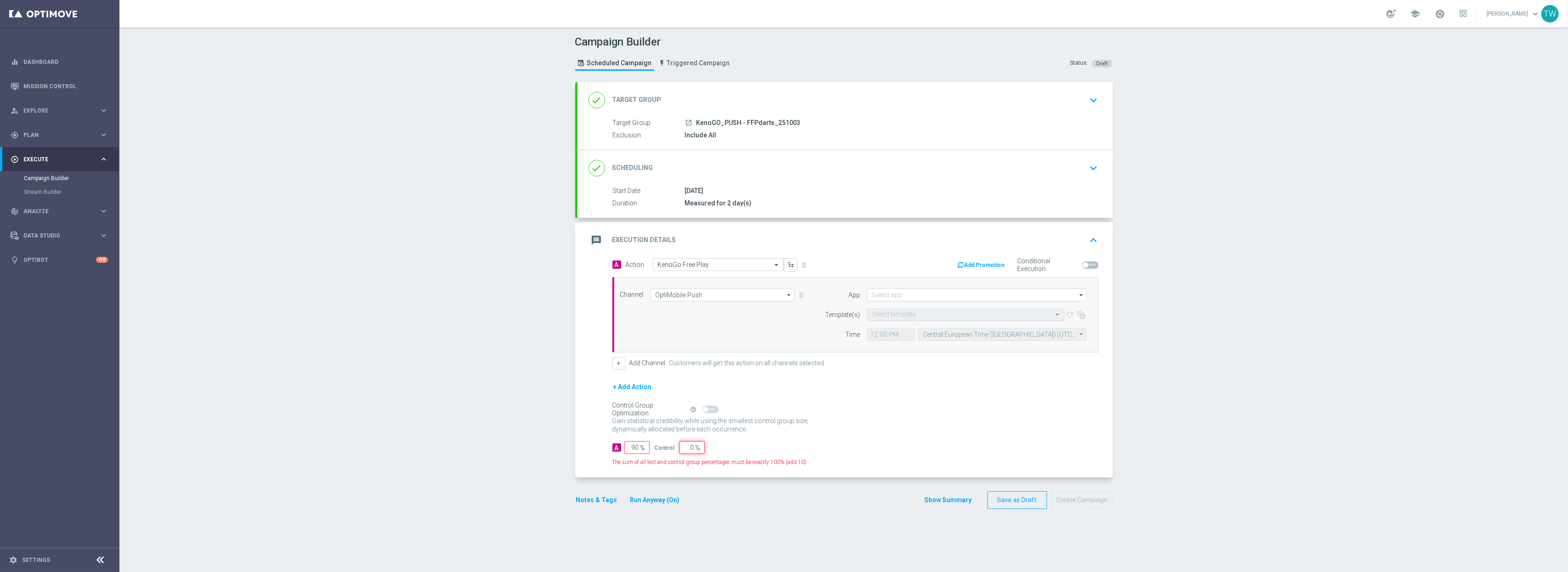
type input "100"
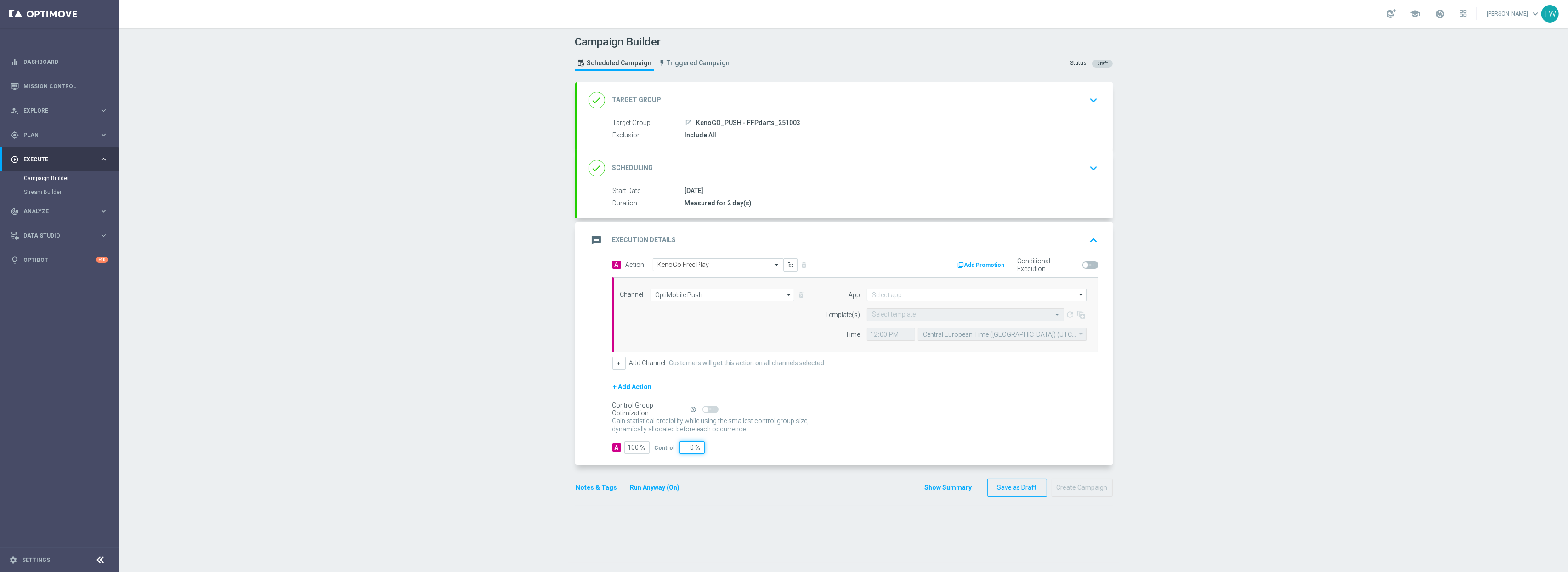
type input "0"
click at [897, 300] on input at bounding box center [977, 294] width 220 height 12
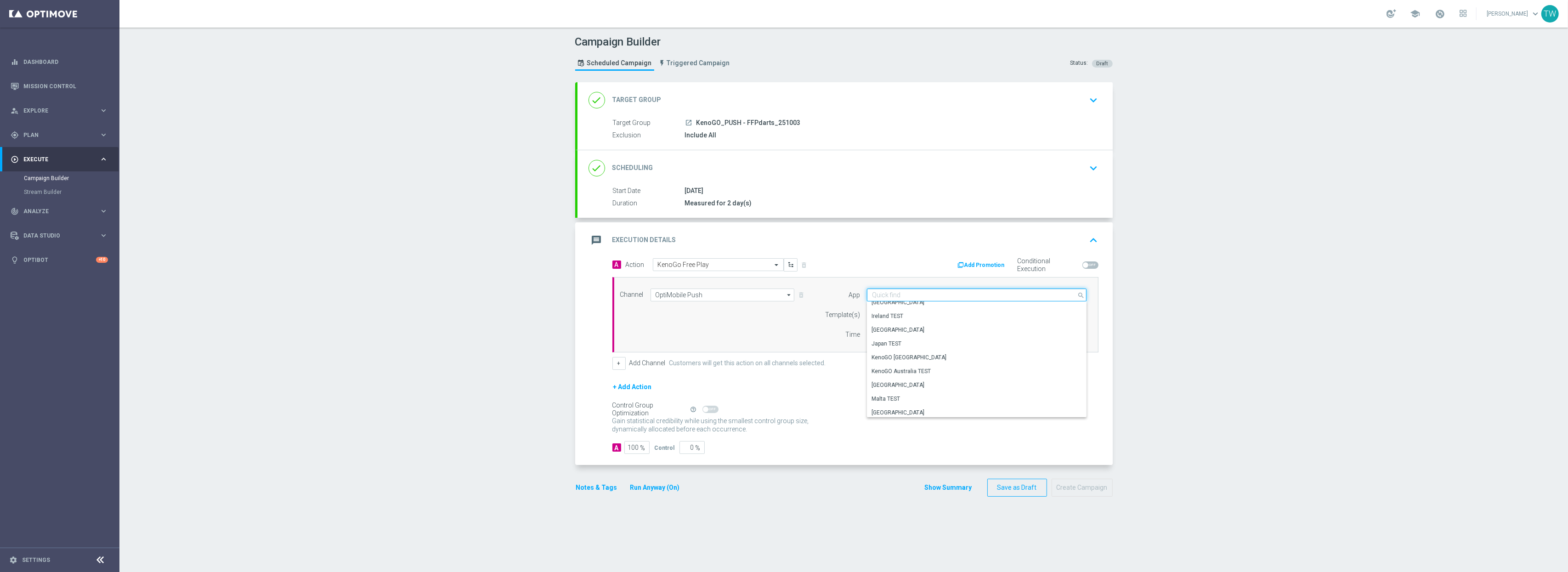
scroll to position [214, 0]
click at [923, 341] on div "KenoGO Australia" at bounding box center [973, 342] width 213 height 12
type input "KenoGO Australia"
click at [913, 315] on input "text" at bounding box center [955, 314] width 169 height 8
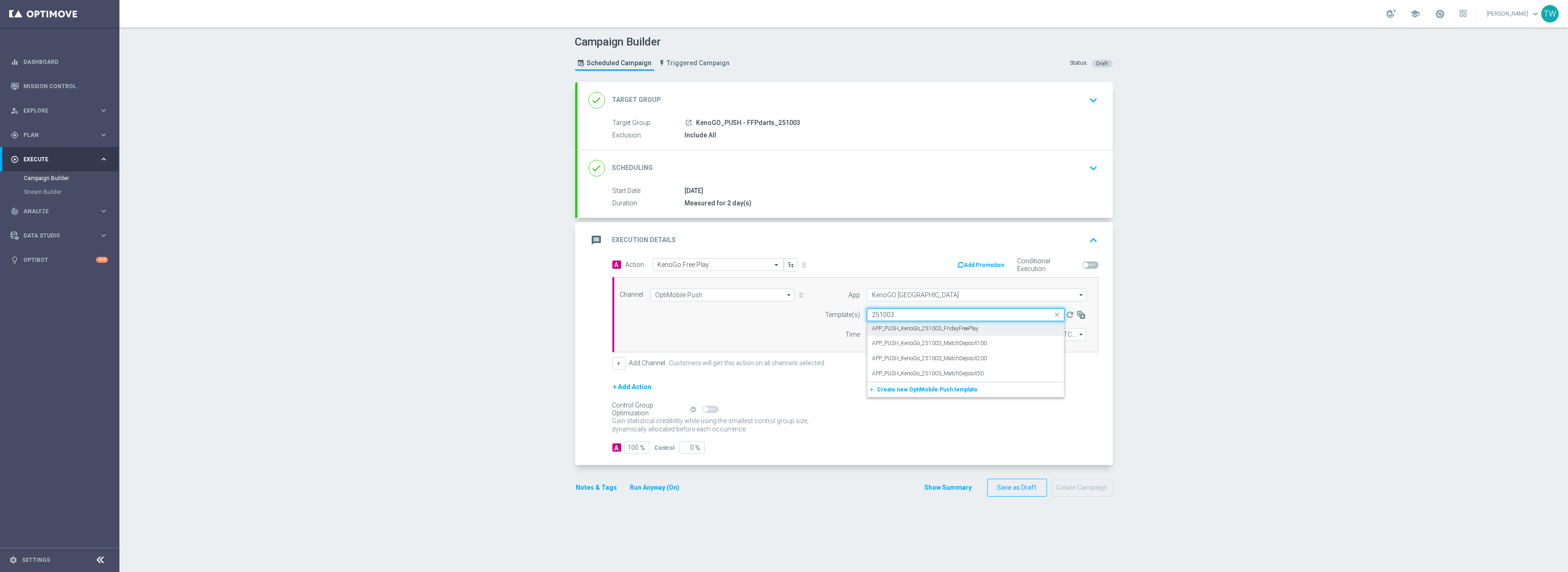
click at [1018, 331] on div "APP_PUSH_KenoGo_251003_FridayFreePlay" at bounding box center [965, 328] width 188 height 15
type input "251003"
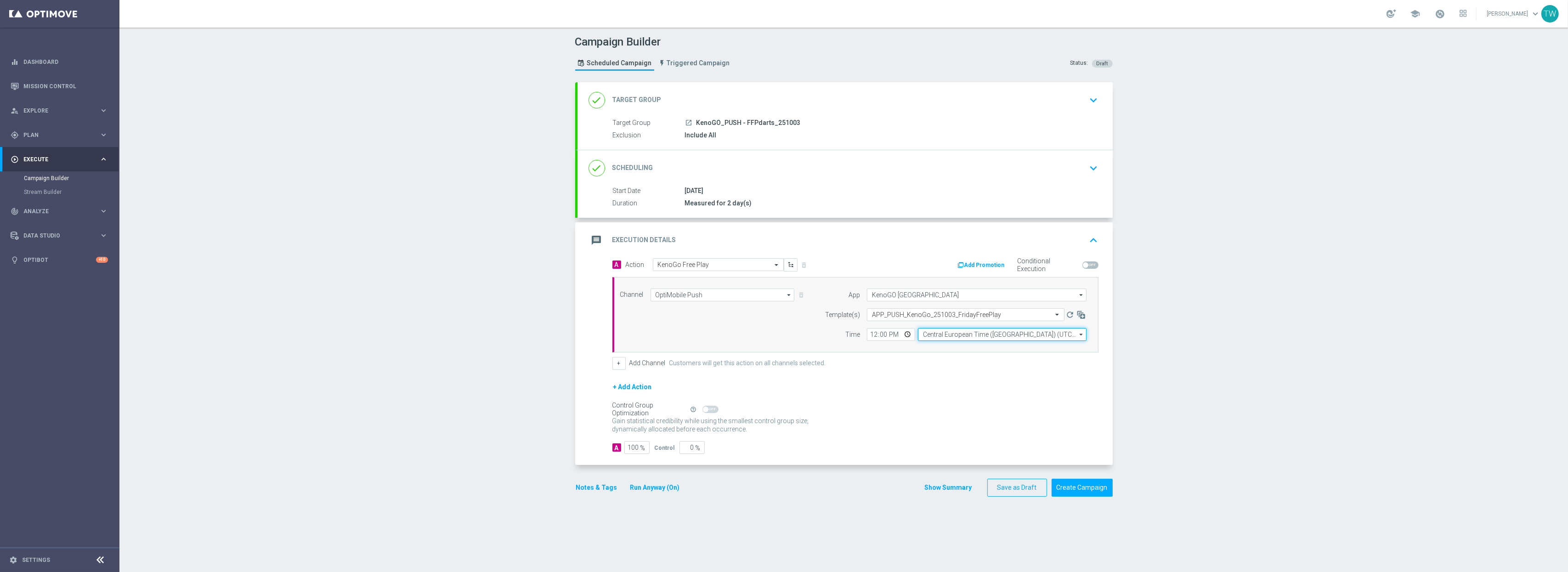
click at [966, 335] on input "Central European Time (Budapest) (UTC +02:00)" at bounding box center [1002, 334] width 169 height 12
click at [962, 344] on div "Eastern Australia Time (Sydney) (UTC +10:00)" at bounding box center [997, 347] width 151 height 8
type input "Eastern Australia Time (Sydney) (UTC +10:00)"
click at [1090, 476] on button "Create Campaign" at bounding box center [1082, 487] width 61 height 18
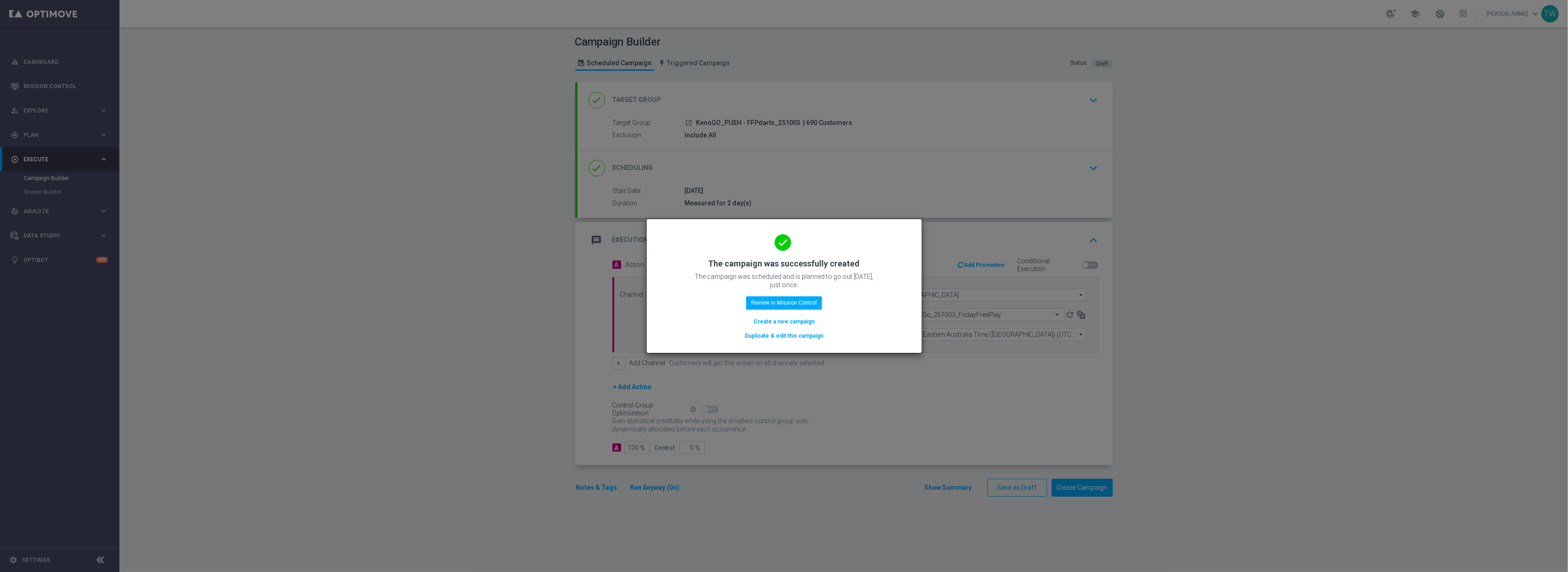
click at [795, 335] on button "Duplicate & edit this campaign" at bounding box center [784, 335] width 80 height 10
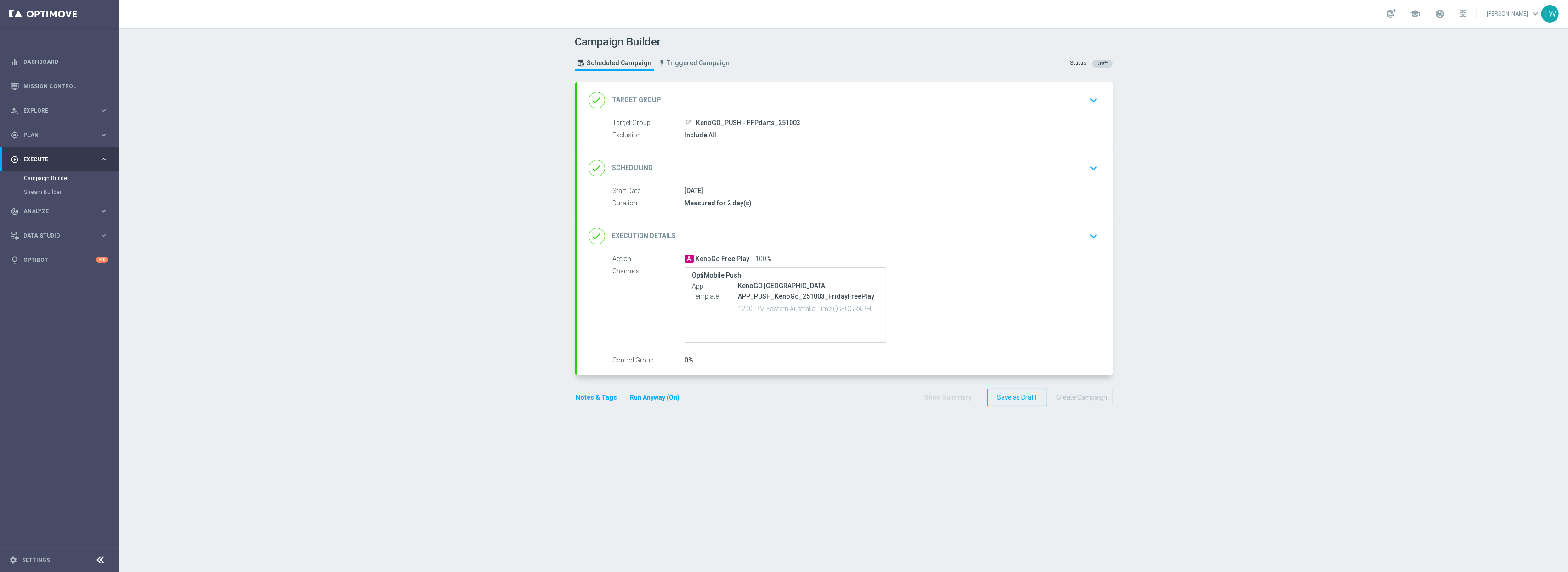
click at [829, 95] on div "done Target Group keyboard_arrow_down" at bounding box center [845, 100] width 513 height 18
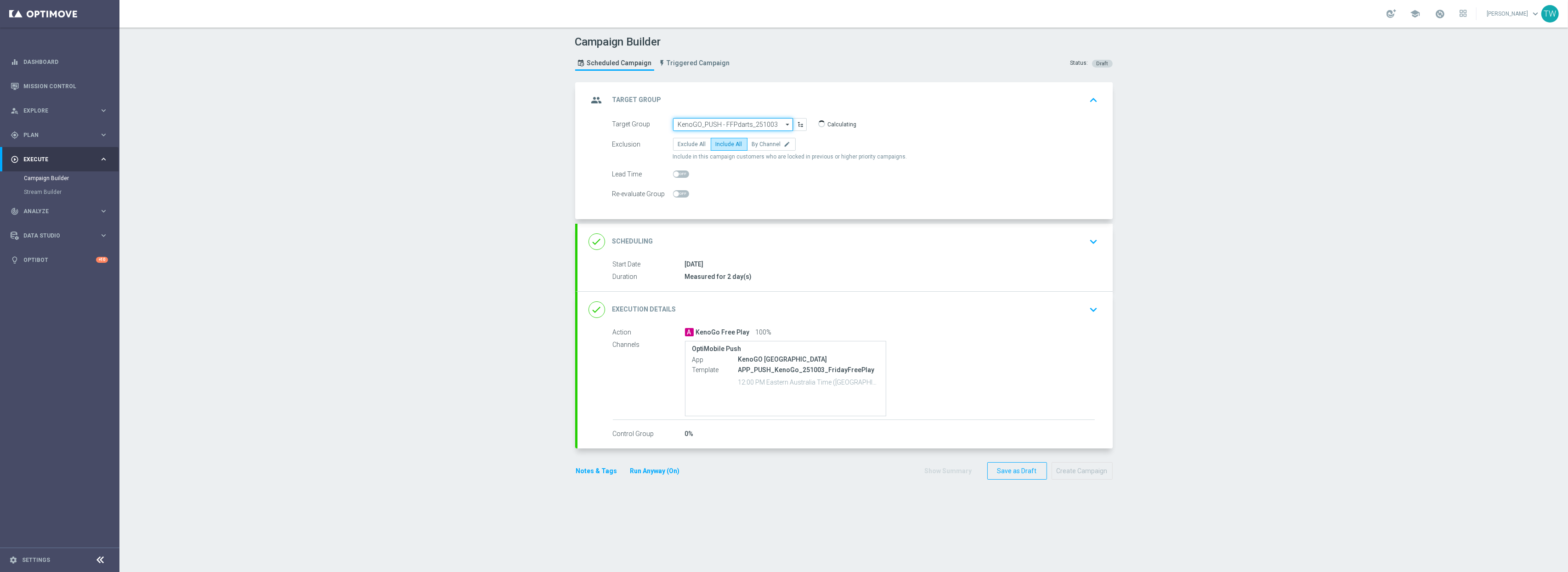
click at [713, 128] on input "KenoGO_PUSH - FFPdarts_251003" at bounding box center [733, 124] width 120 height 12
click at [712, 128] on input at bounding box center [733, 124] width 120 height 12
click at [758, 178] on div "KenoGO_SMS - FFPdarts_251003" at bounding box center [719, 177] width 82 height 8
type input "KenoGO_SMS - FFPdarts_251003"
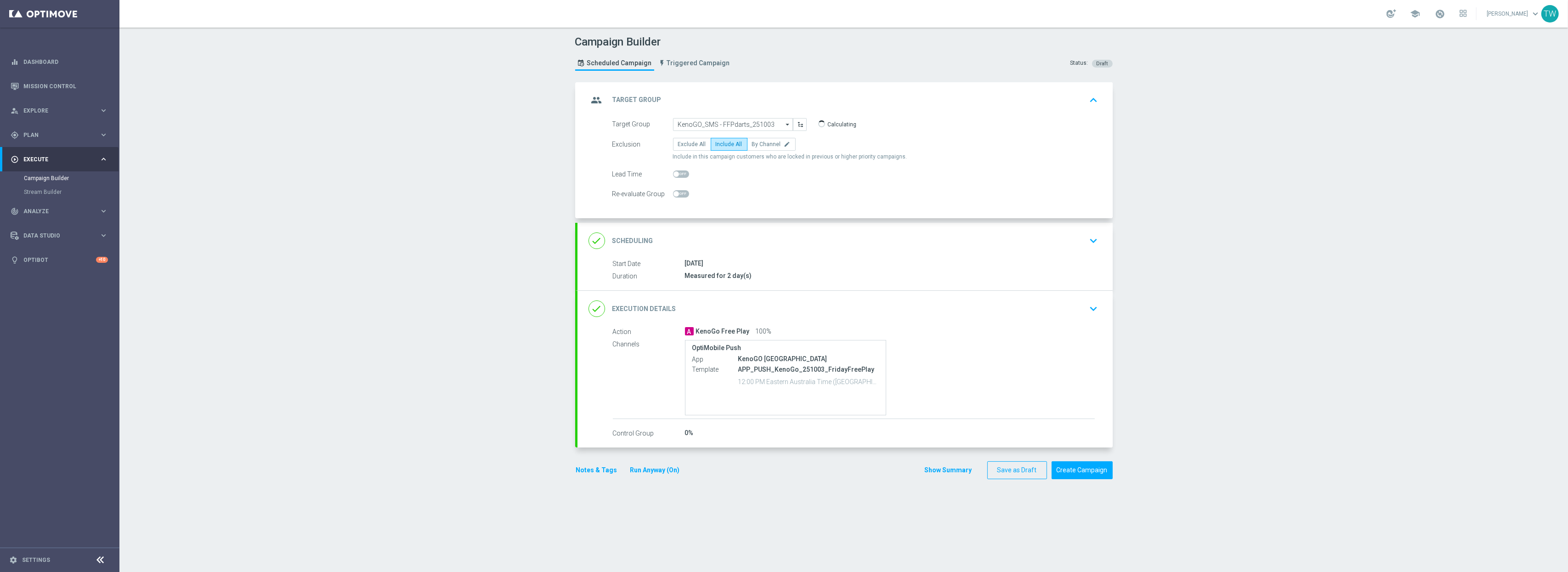
click at [815, 308] on div "done Execution Details keyboard_arrow_down" at bounding box center [845, 309] width 513 height 18
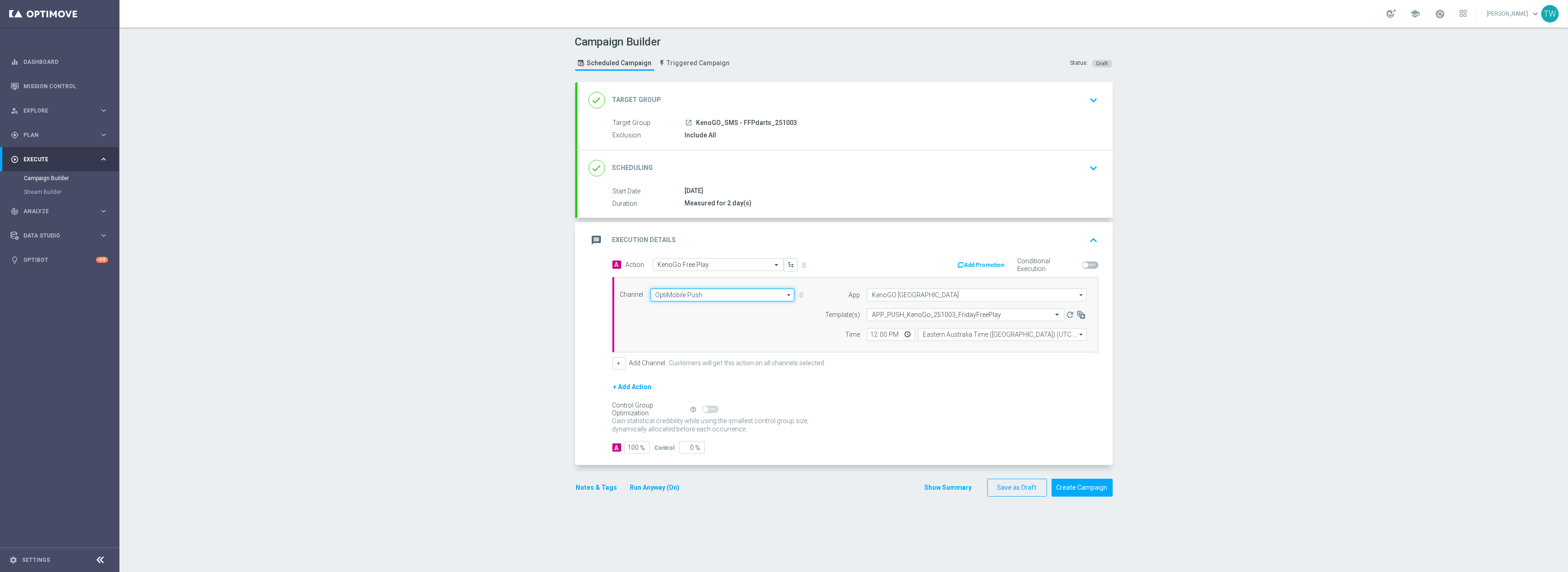
click at [737, 298] on input "OptiMobile Push" at bounding box center [722, 294] width 145 height 12
click at [718, 379] on div "Vonage" at bounding box center [718, 376] width 137 height 12
type input "Vonage"
click at [910, 319] on div "Select template" at bounding box center [972, 314] width 209 height 12
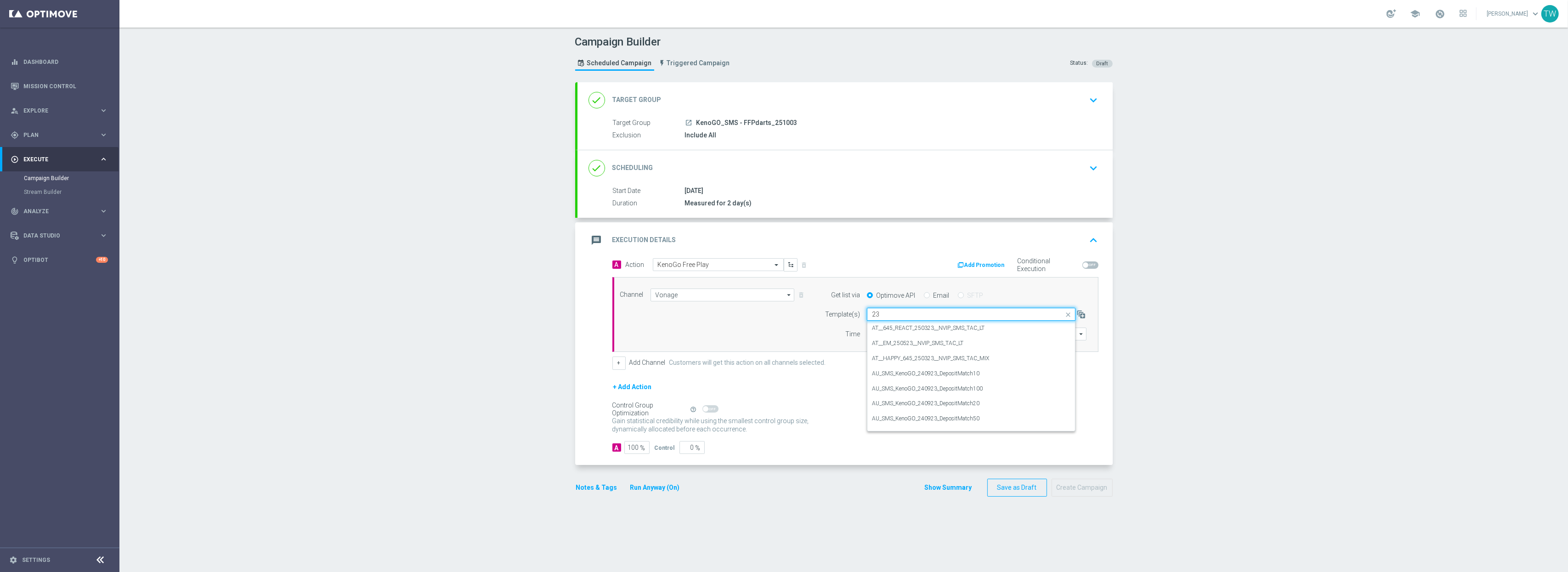
type input "2"
click at [912, 325] on div "AU_SMS_KenoGO_251003_FridayFreePlay" at bounding box center [971, 327] width 198 height 15
type input "251003"
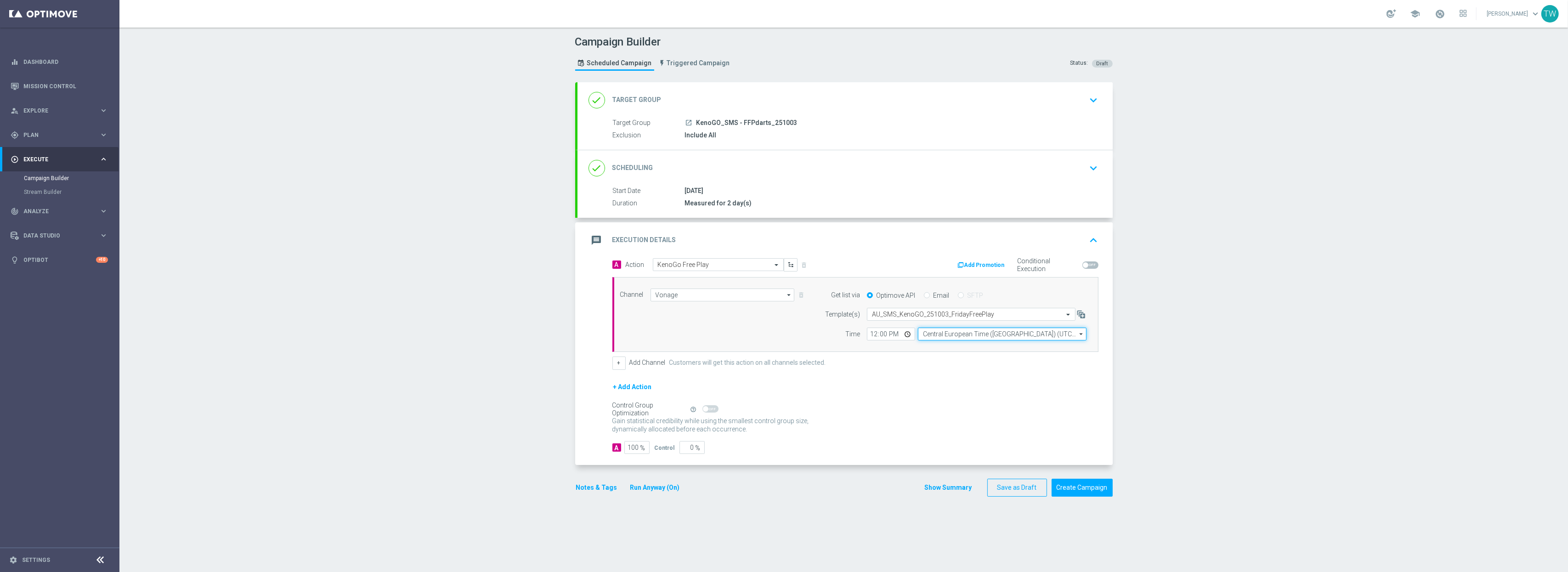
click at [933, 339] on input "Central European Time (Budapest) (UTC +02:00)" at bounding box center [1002, 334] width 169 height 12
click at [955, 351] on div "Eastern Australia Time (Sydney) (UTC +10:00)" at bounding box center [998, 347] width 151 height 8
type input "Eastern Australia Time (Sydney) (UTC +10:00)"
click at [1088, 476] on button "Create Campaign" at bounding box center [1082, 487] width 61 height 18
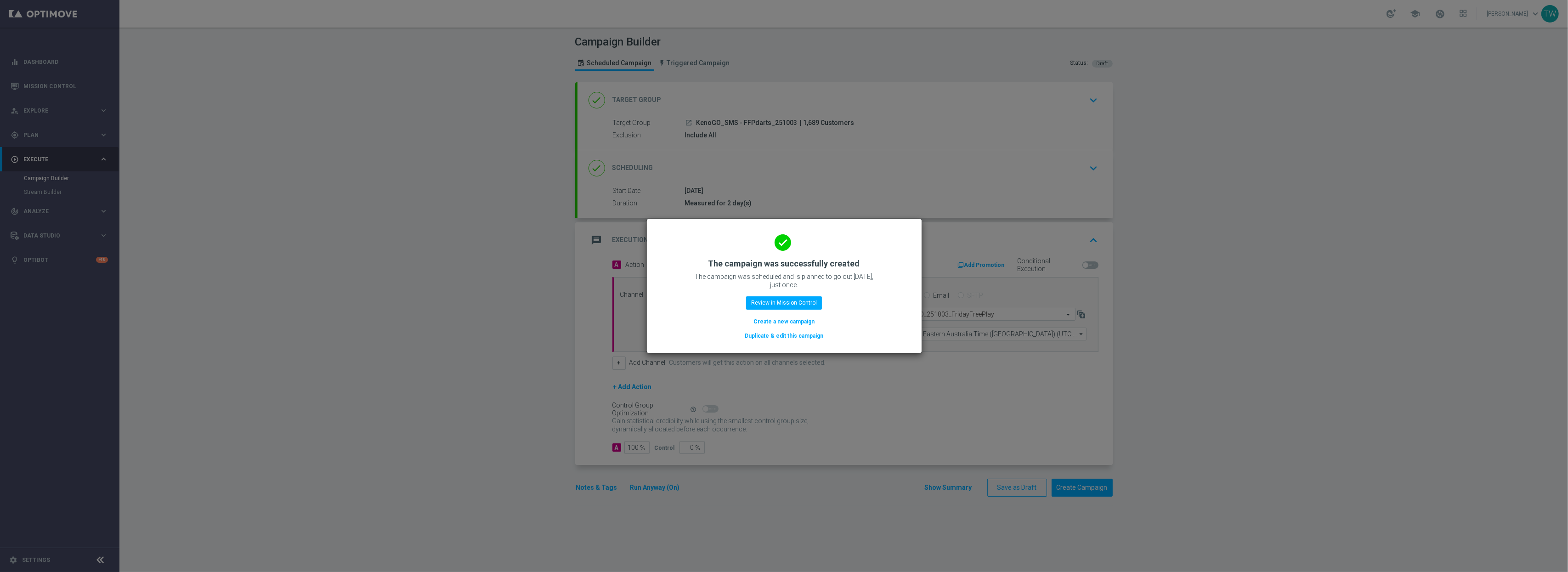
click at [782, 336] on button "Duplicate & edit this campaign" at bounding box center [784, 335] width 80 height 10
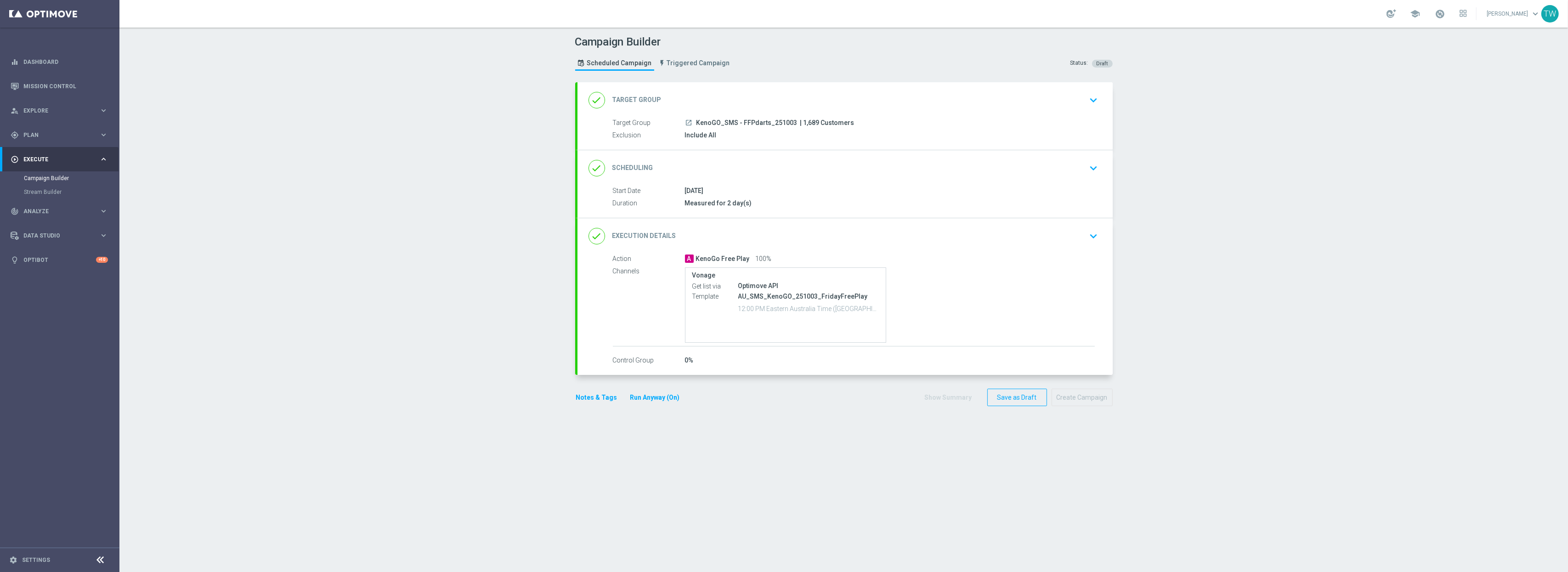
click at [863, 104] on div "done Target Group keyboard_arrow_down" at bounding box center [845, 100] width 513 height 18
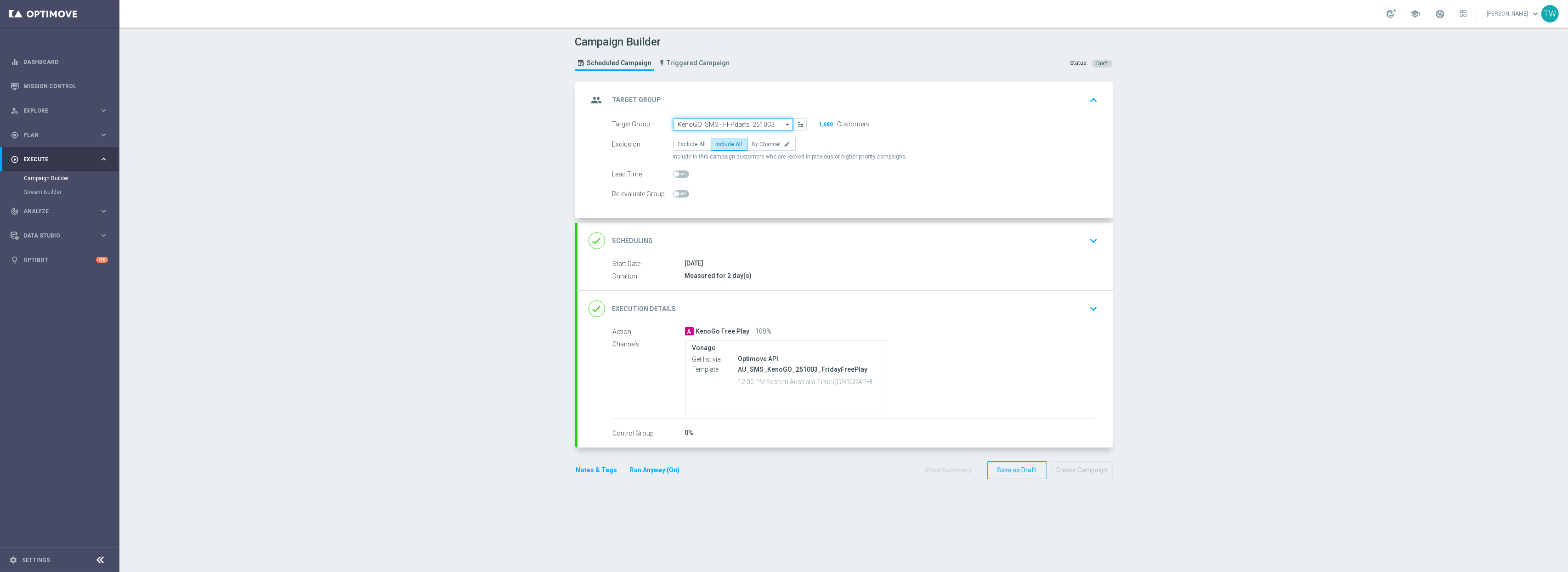
click at [744, 124] on input "KenoGO_SMS - FFPdarts_251003" at bounding box center [733, 124] width 120 height 12
click at [744, 124] on input at bounding box center [733, 124] width 120 height 12
click at [692, 199] on div "KenoGO_EMAIL - 50%_200DepositMatch_251003" at bounding box center [730, 195] width 104 height 17
type input "KenoGO_EMAIL - 50%_200DepositMatch_251003"
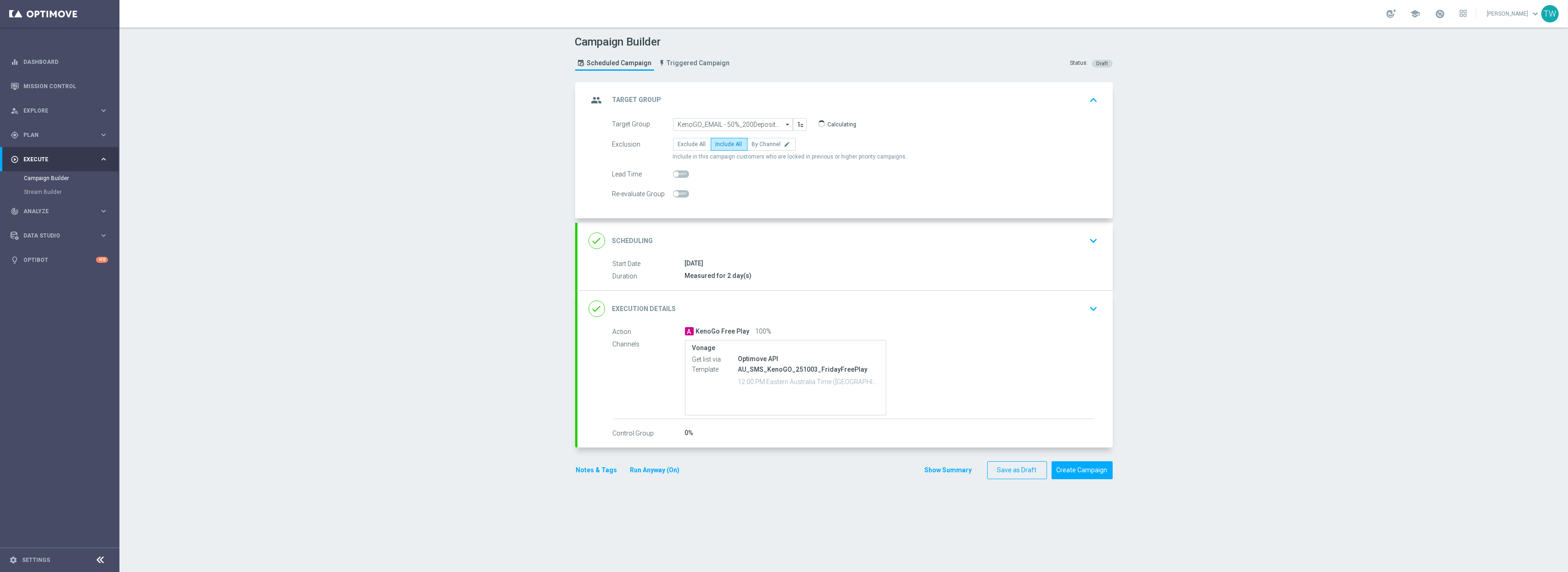
click at [777, 306] on div "done Execution Details keyboard_arrow_down" at bounding box center [845, 309] width 513 height 18
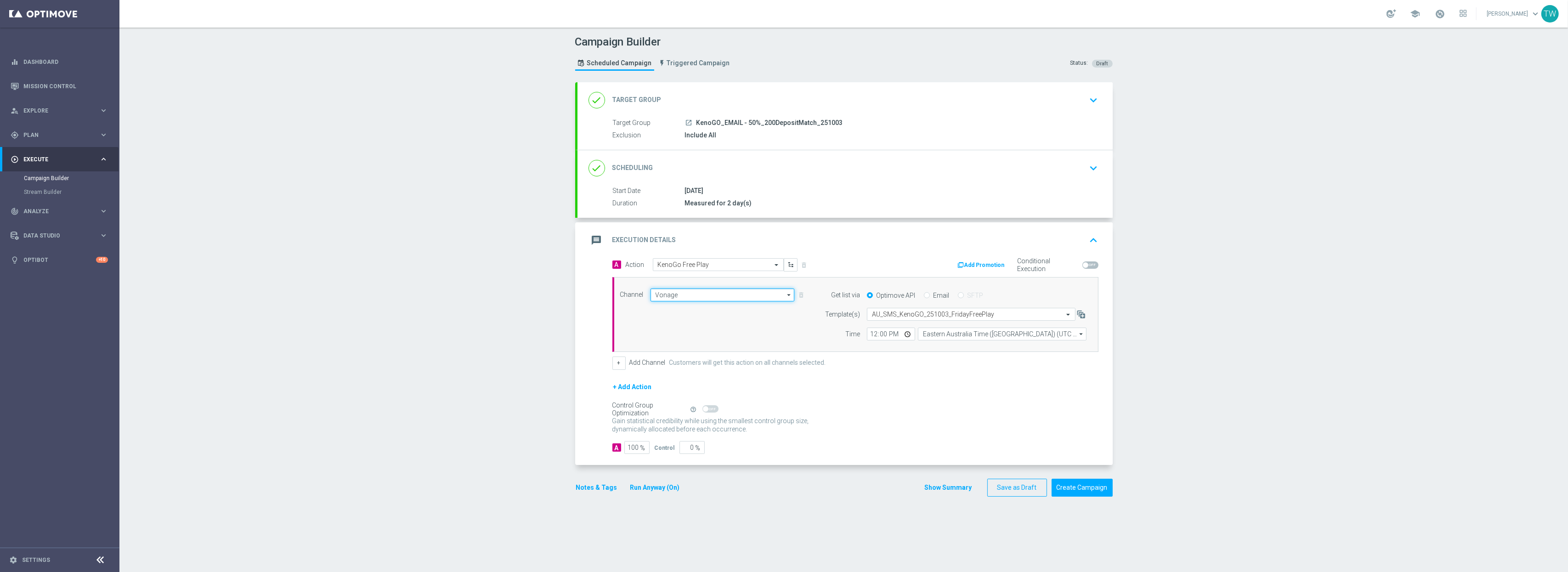
click at [739, 296] on input "Vonage" at bounding box center [722, 294] width 145 height 12
click at [730, 266] on input "text" at bounding box center [709, 264] width 103 height 8
type input "Vonage"
click at [730, 266] on input "text" at bounding box center [709, 265] width 103 height 8
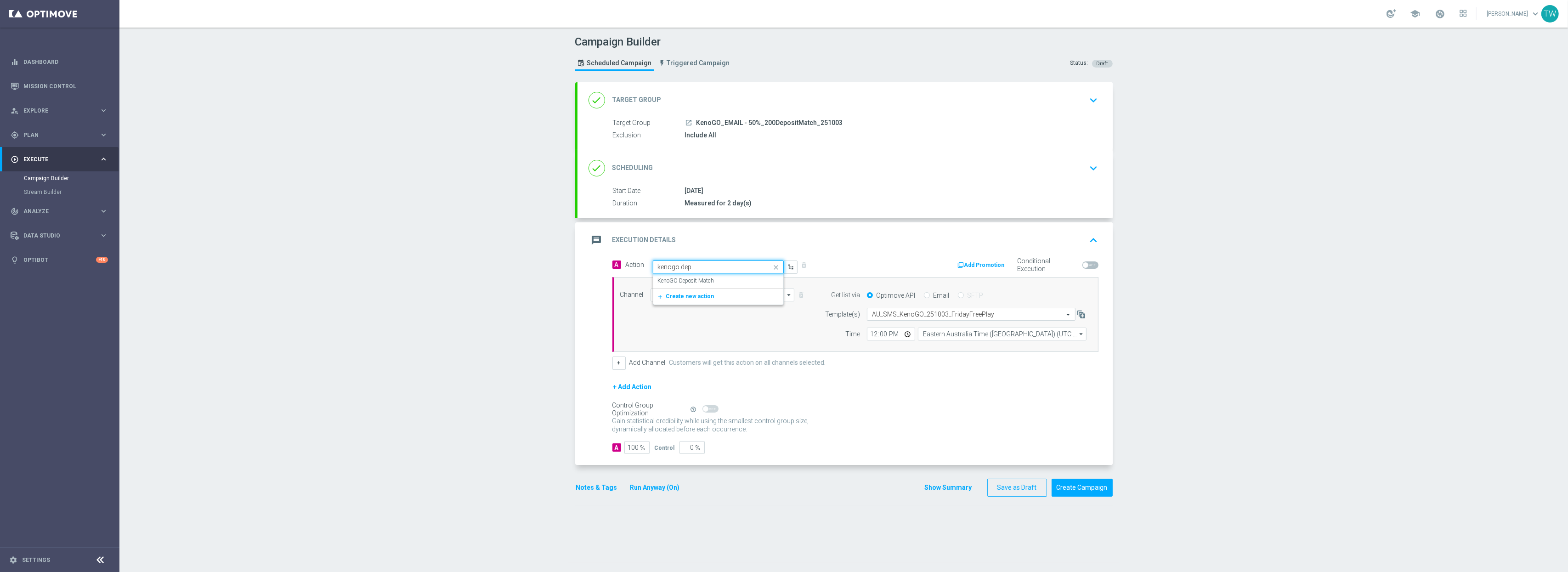
type input "kenogo depo"
click at [727, 284] on div "KenoGO Deposit Match edit" at bounding box center [718, 280] width 121 height 15
click at [711, 291] on input "Vonage" at bounding box center [722, 294] width 145 height 12
click at [705, 334] on div "Optimail" at bounding box center [718, 336] width 137 height 12
type input "Optimail"
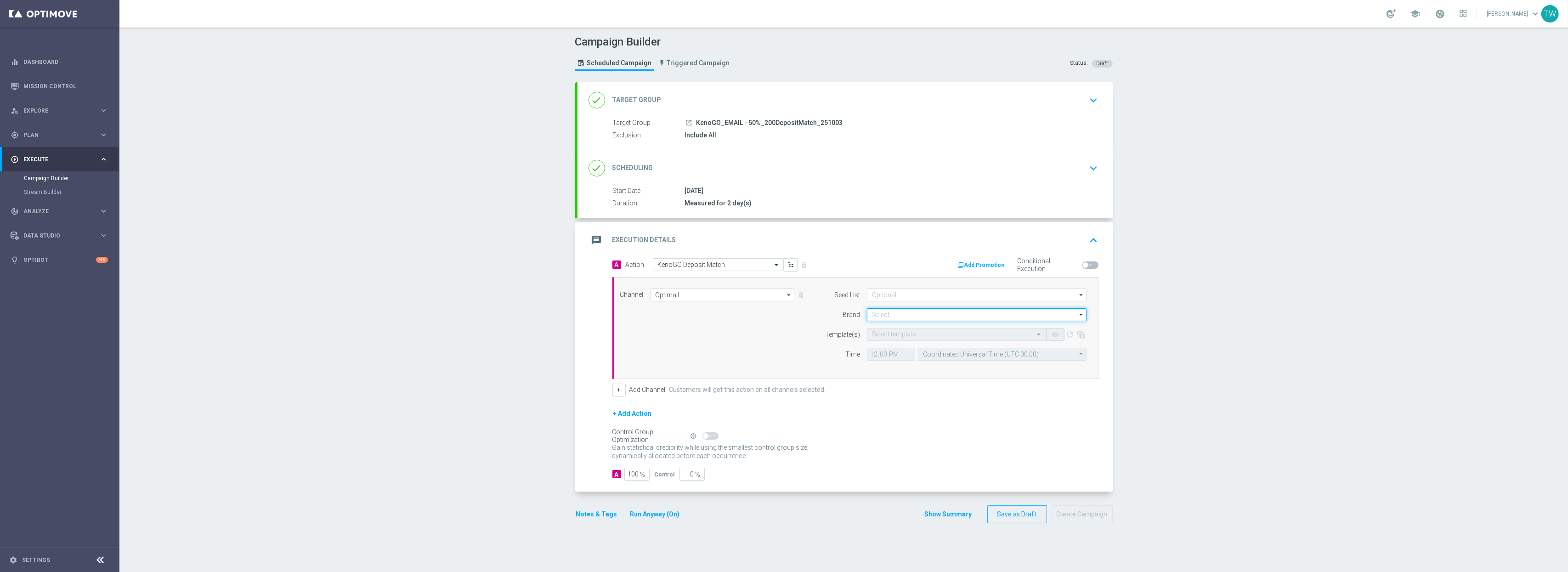
click at [906, 311] on input at bounding box center [977, 314] width 220 height 12
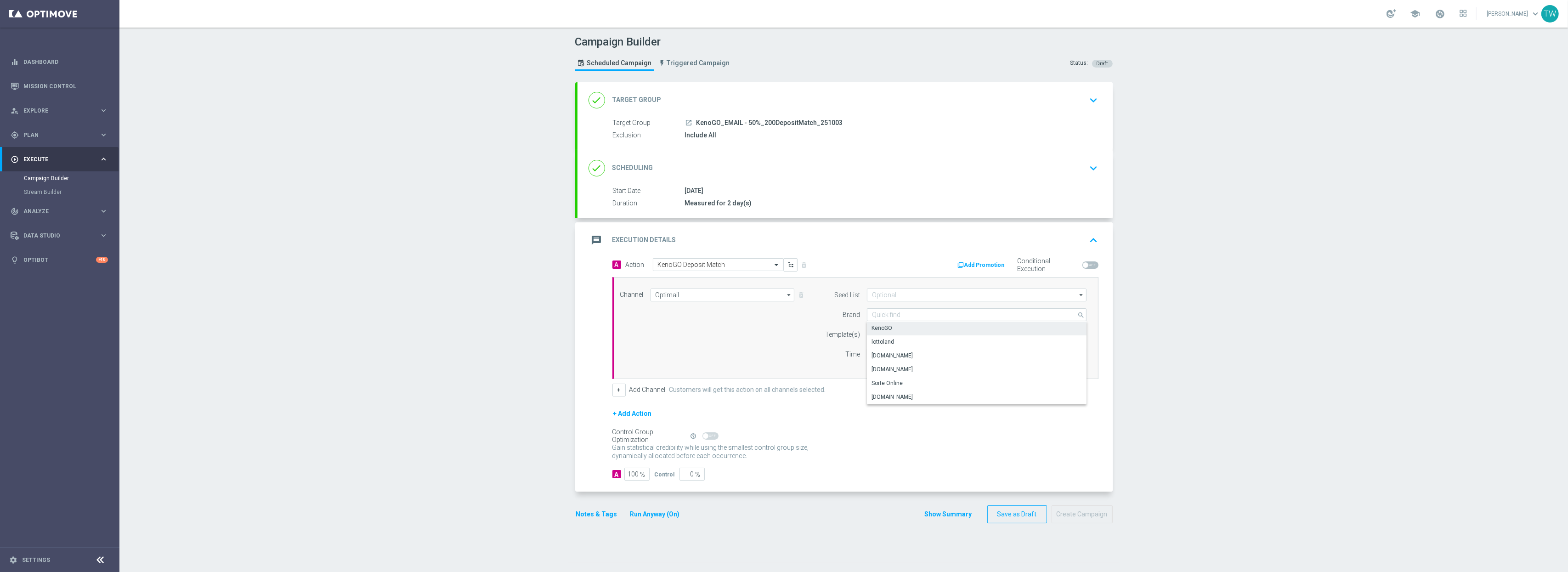
click at [895, 329] on div "KenoGO" at bounding box center [977, 327] width 220 height 12
type input "KenoGO"
click at [892, 338] on input "text" at bounding box center [947, 334] width 151 height 8
click at [994, 367] on div "251003_50%KenoGO_Email_200DepositMatch" at bounding box center [955, 362] width 169 height 15
type input "251003"
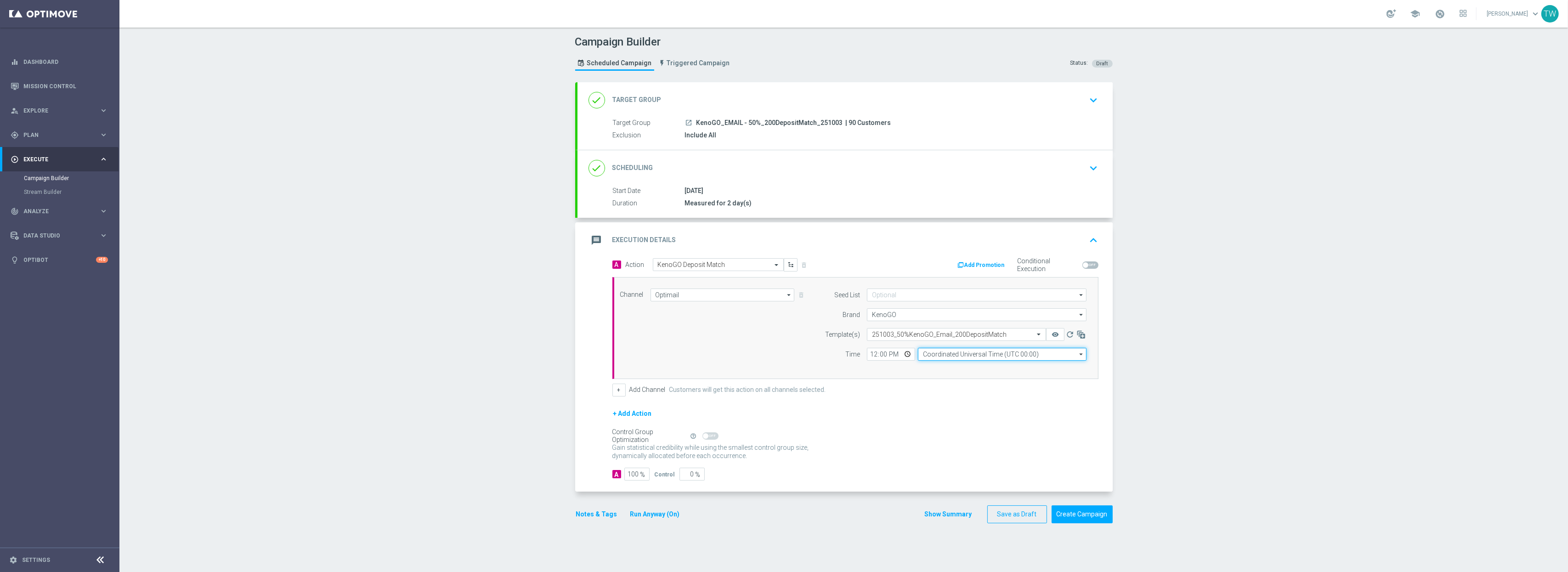
click at [960, 354] on input "Coordinated Universal Time (UTC 00:00)" at bounding box center [1002, 353] width 169 height 12
click at [961, 364] on div "Eastern Australia Time (Sydney) (UTC +10:00)" at bounding box center [998, 367] width 151 height 8
type input "Eastern Australia Time (Sydney) (UTC +10:00)"
click at [972, 391] on div "+ Add Channel Customers will get this action on all channels selected." at bounding box center [855, 390] width 486 height 12
click at [1058, 335] on button "remove_red_eye" at bounding box center [1055, 334] width 19 height 12
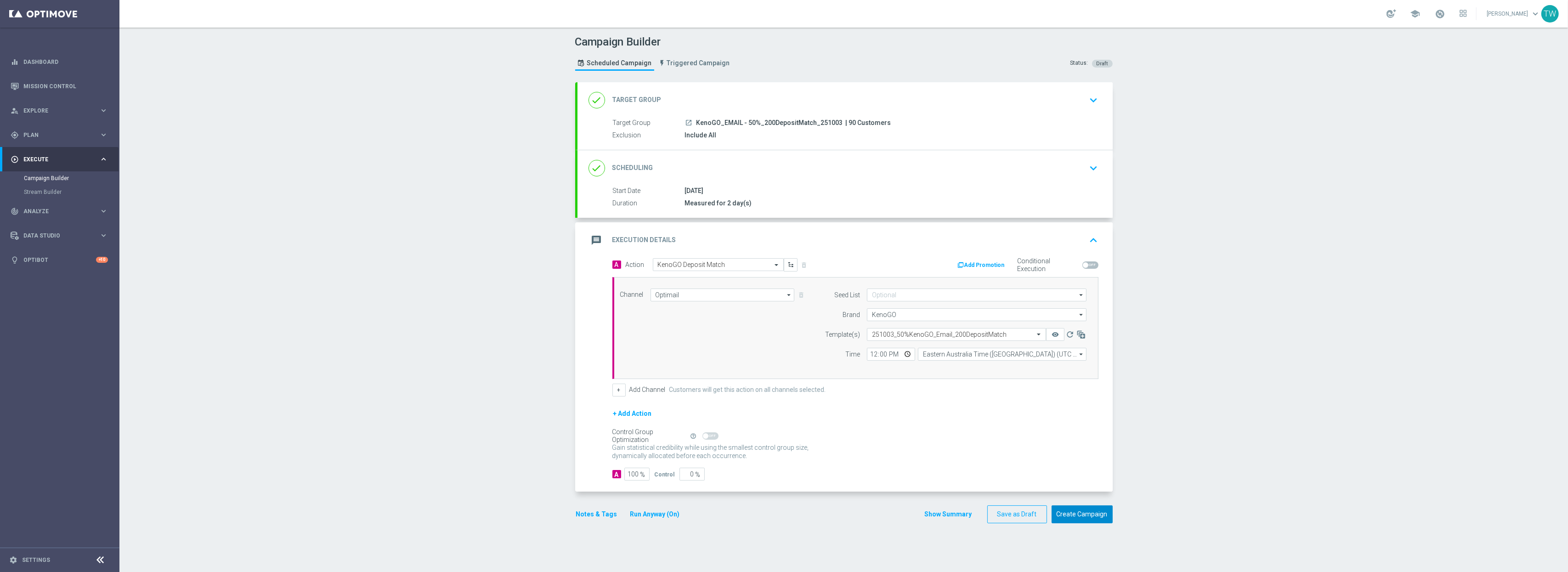
click at [1077, 476] on button "Create Campaign" at bounding box center [1082, 514] width 61 height 18
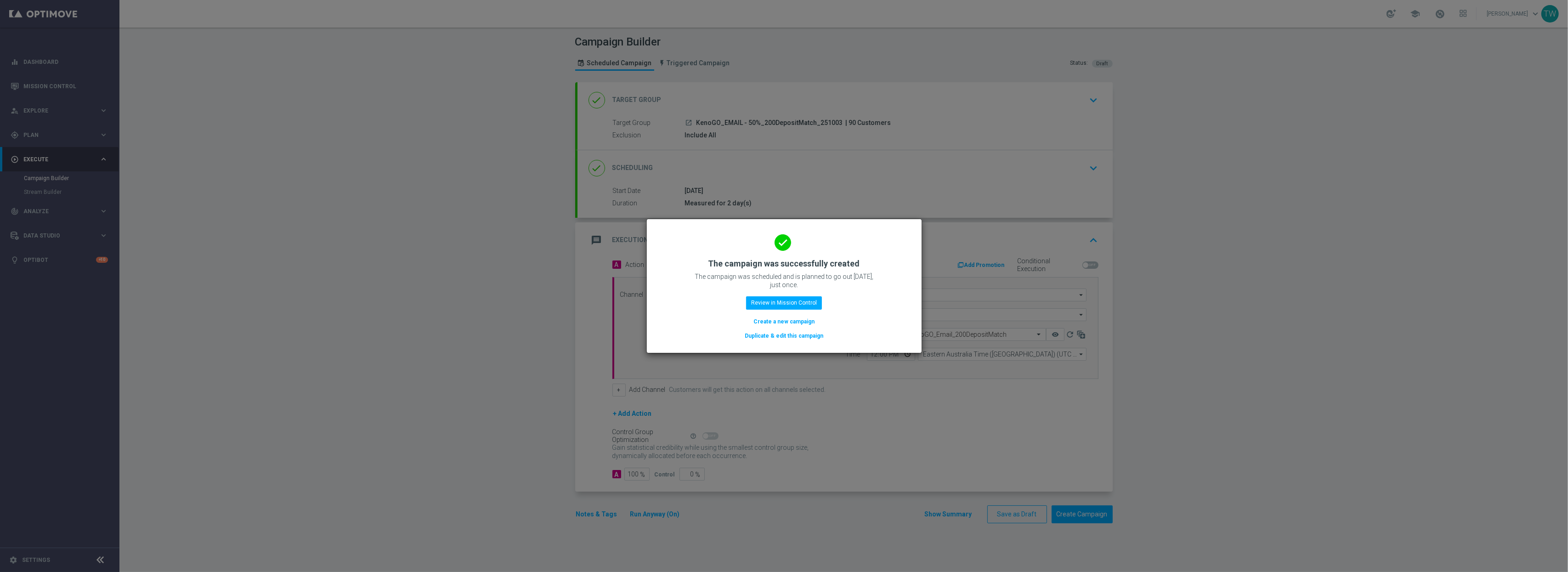
click at [807, 332] on button "Duplicate & edit this campaign" at bounding box center [784, 335] width 80 height 10
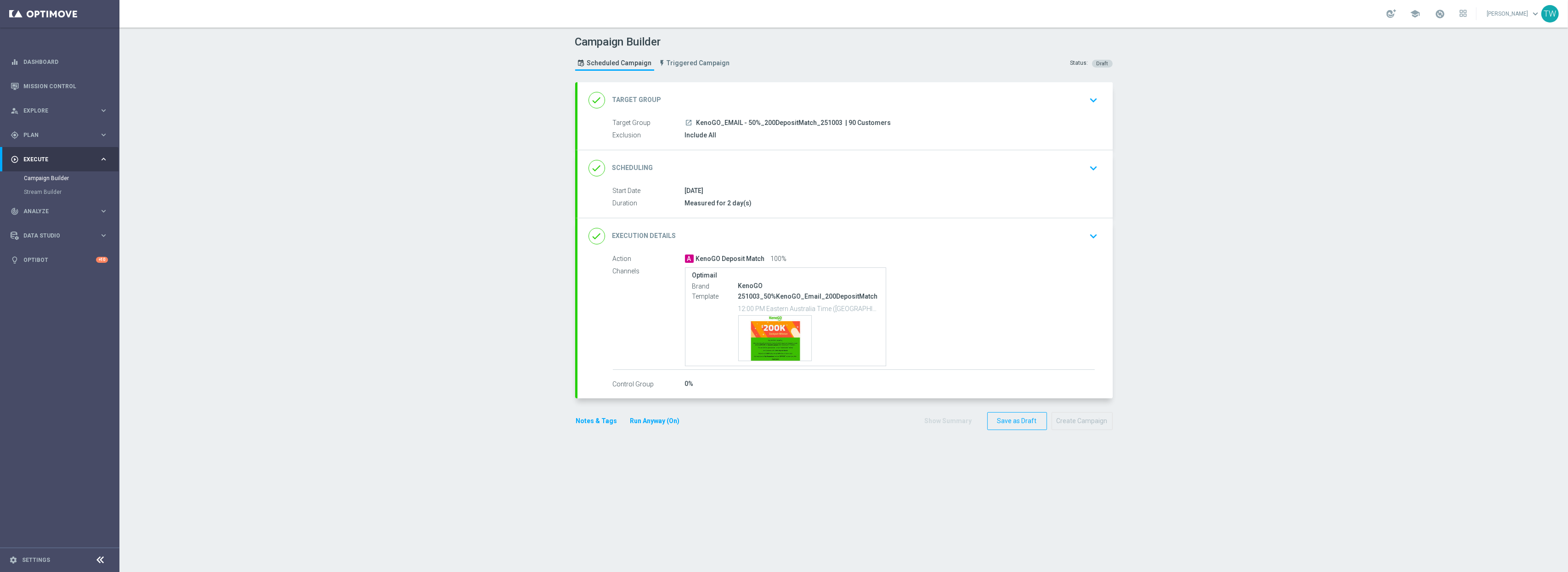
drag, startPoint x: 834, startPoint y: 121, endPoint x: 739, endPoint y: 128, distance: 95.3
click at [834, 121] on span "KenoGO_EMAIL - 50%_200DepositMatch_251003" at bounding box center [770, 122] width 146 height 8
click at [742, 104] on div "done Target Group keyboard_arrow_down" at bounding box center [845, 100] width 513 height 18
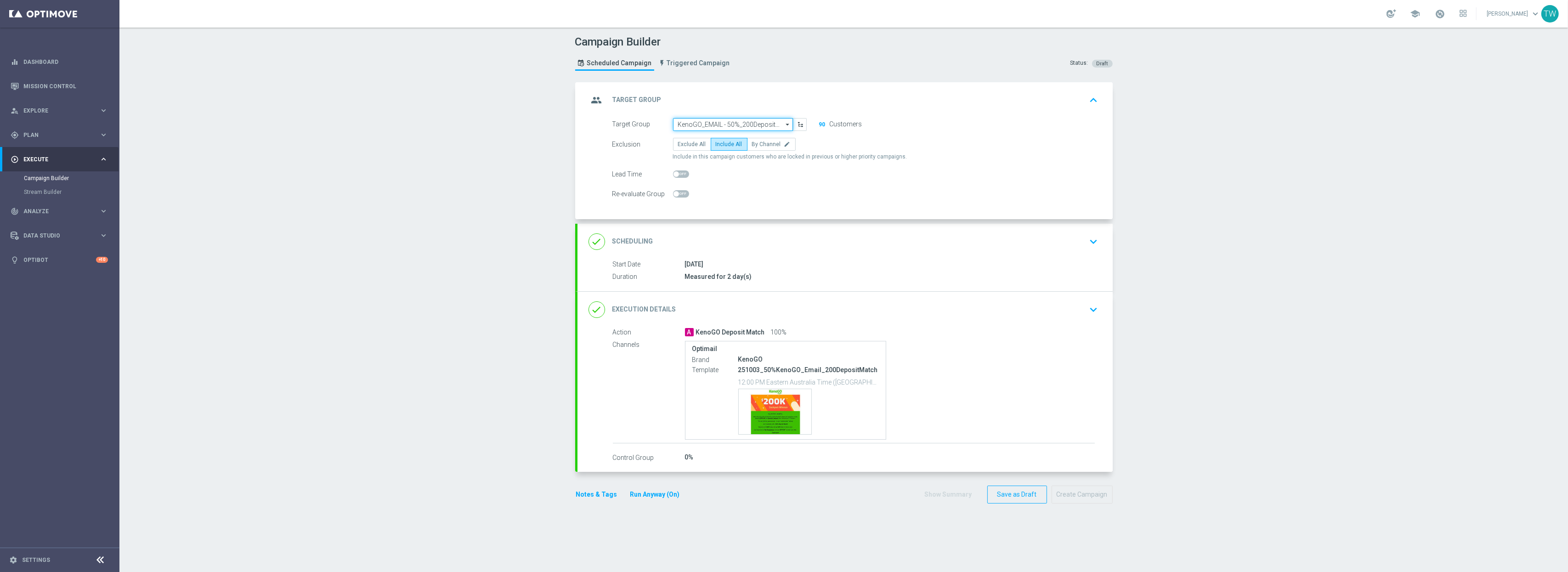
click at [728, 124] on input "KenoGO_EMAIL - 50%_200DepositMatch_251003" at bounding box center [733, 124] width 120 height 12
click at [701, 166] on div "KenoGO_PUSH - 50%_200DepositMatch_251003" at bounding box center [730, 160] width 104 height 17
type input "KenoGO_PUSH - 50%_200DepositMatch_251003"
click at [827, 328] on div "A KenoGO Deposit Match 100%" at bounding box center [889, 331] width 410 height 9
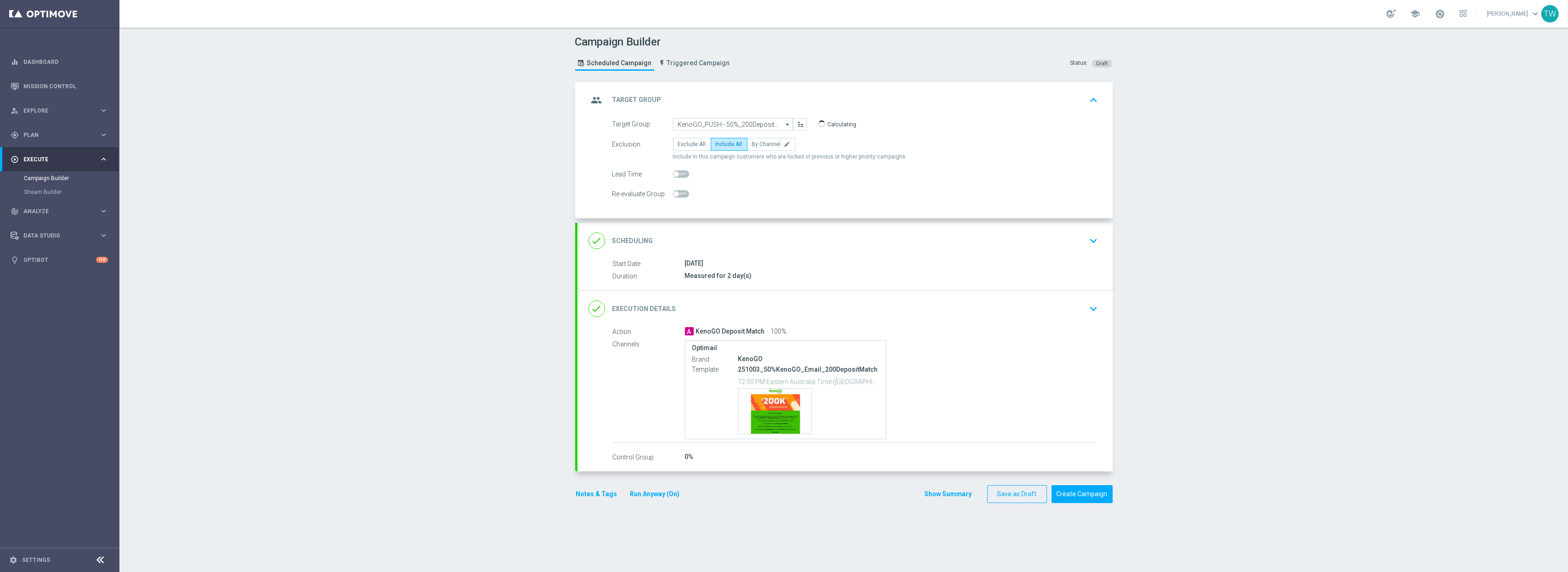
click at [813, 313] on div "done Execution Details keyboard_arrow_down" at bounding box center [845, 309] width 513 height 18
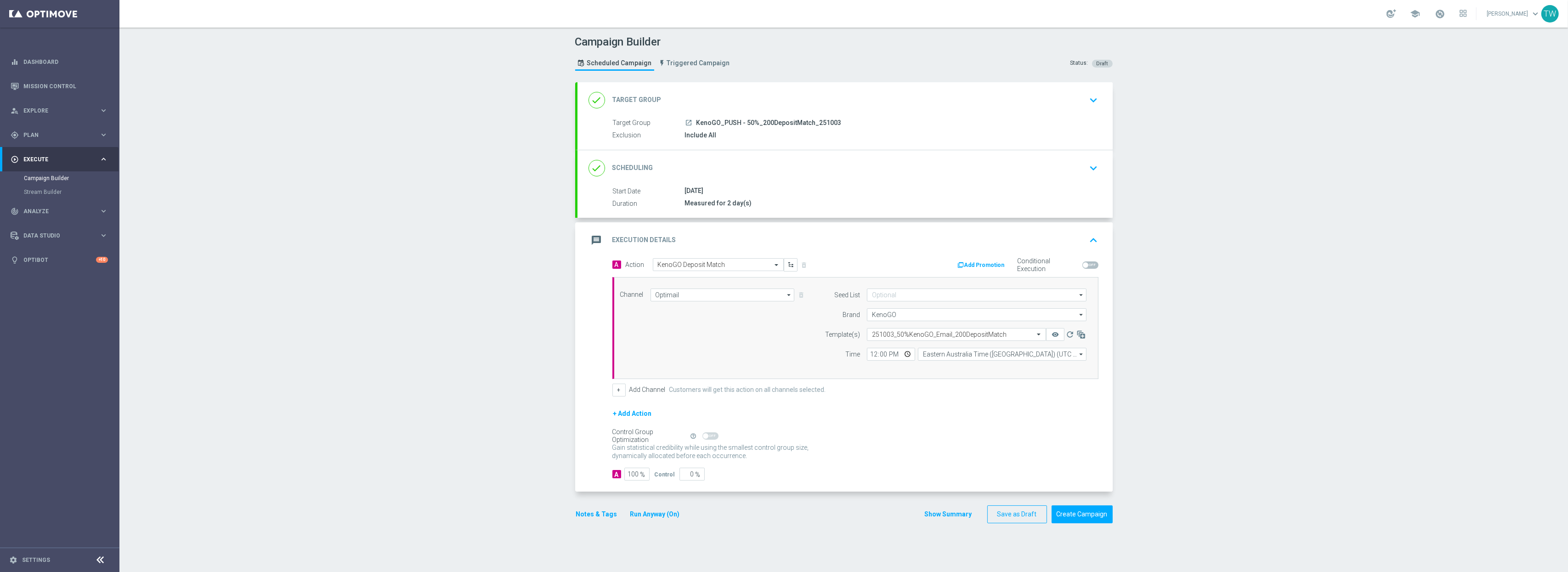
click at [803, 115] on div "done Target Group keyboard_arrow_down" at bounding box center [845, 100] width 535 height 36
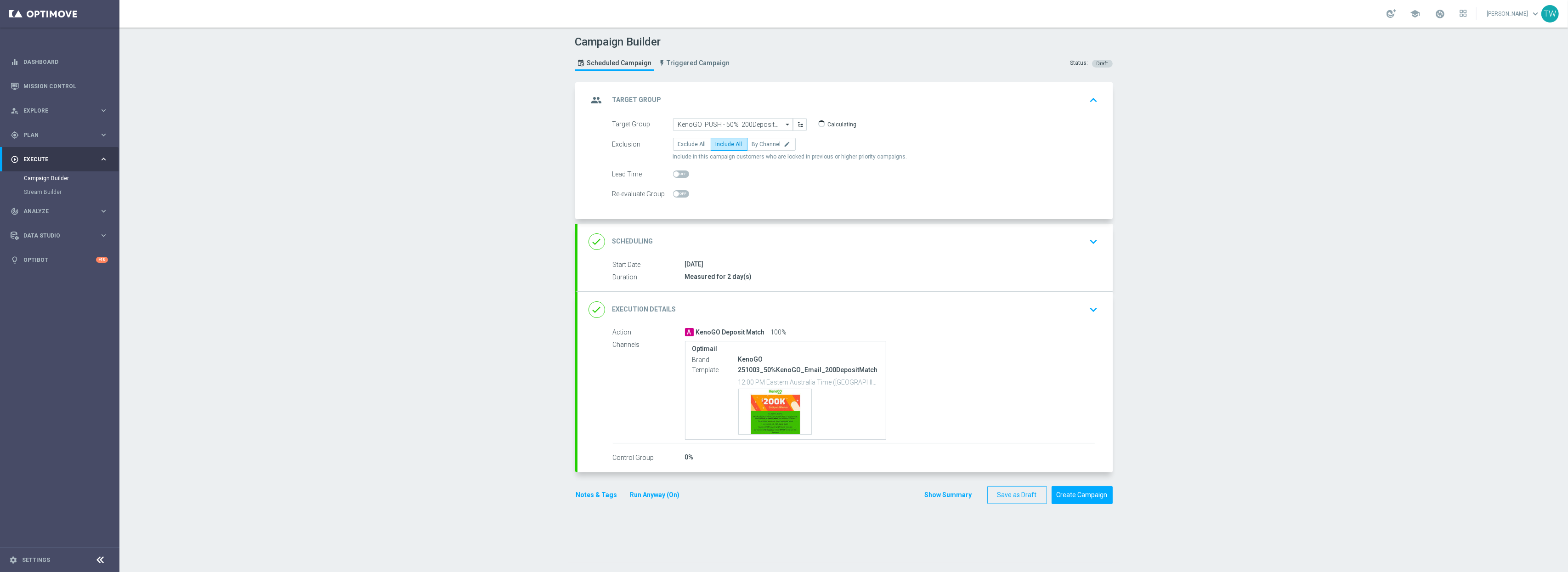
click at [714, 119] on input "KenoGO_PUSH - 50%_200DepositMatch_251003" at bounding box center [733, 124] width 120 height 12
click at [714, 119] on input at bounding box center [733, 124] width 120 height 12
click at [706, 120] on input at bounding box center [733, 124] width 120 height 12
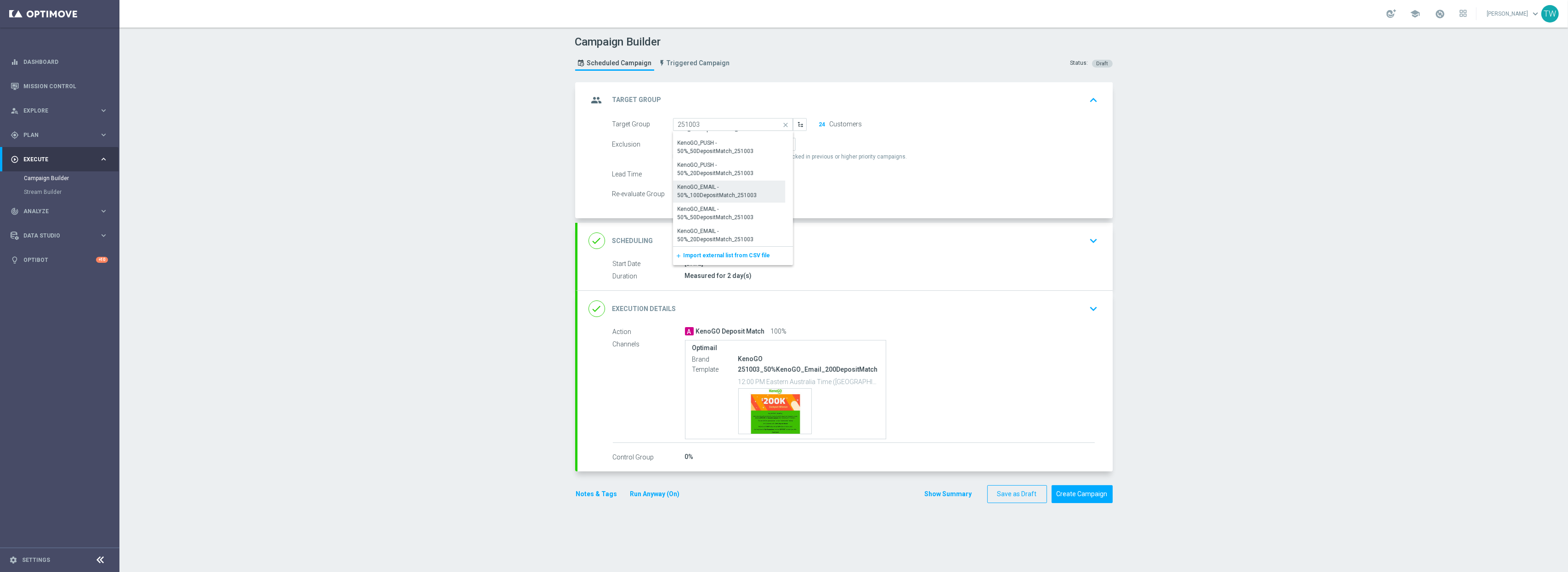
click at [694, 196] on div "KenoGO_EMAIL - 50%_100DepositMatch_251003" at bounding box center [730, 191] width 104 height 17
type input "KenoGO_EMAIL - 50%_100DepositMatch_251003"
click at [792, 303] on div "done Execution Details keyboard_arrow_down" at bounding box center [845, 309] width 513 height 18
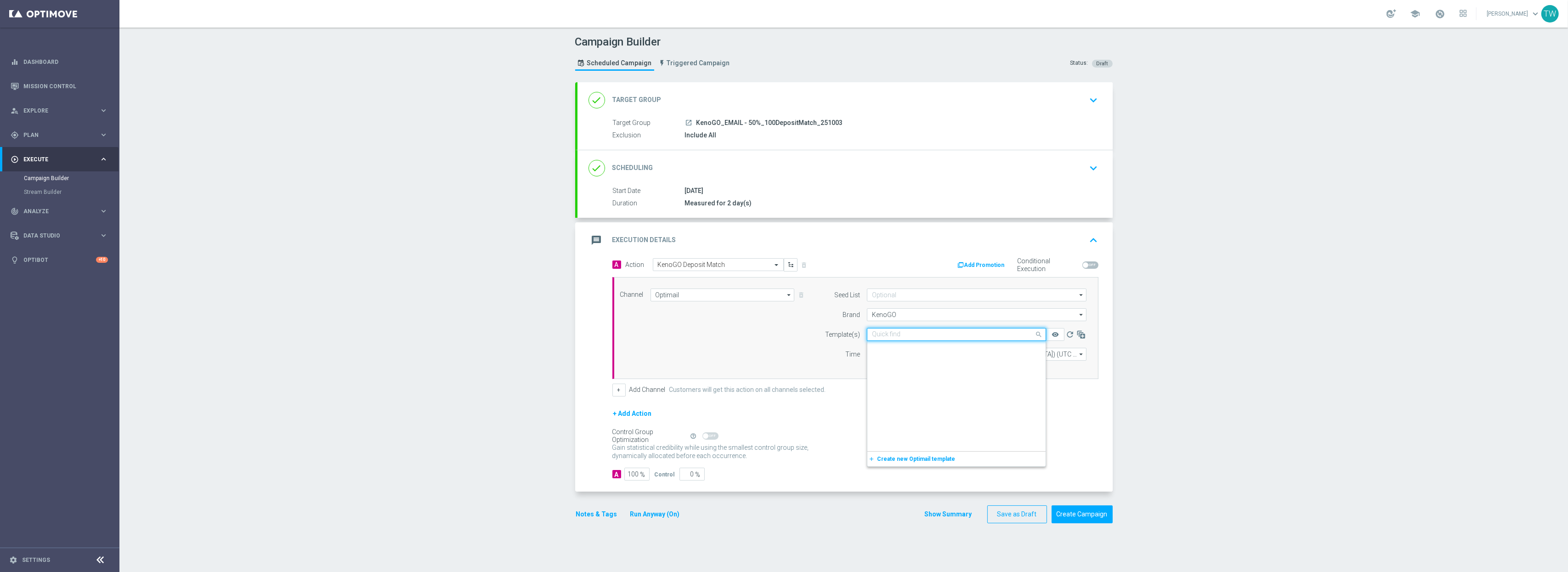
click at [981, 336] on input "text" at bounding box center [947, 334] width 151 height 8
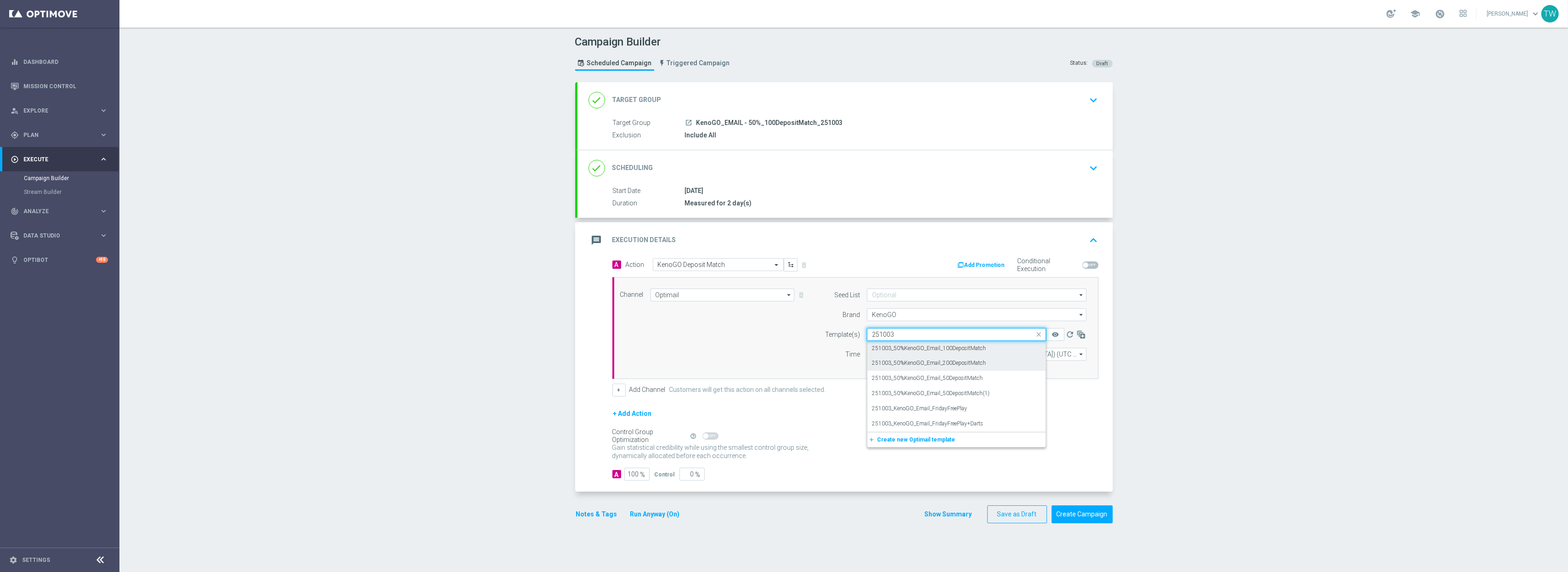
click at [1023, 348] on div "251003_50%KenoGO_Email_100DepositMatch" at bounding box center [955, 348] width 169 height 15
type input "251003"
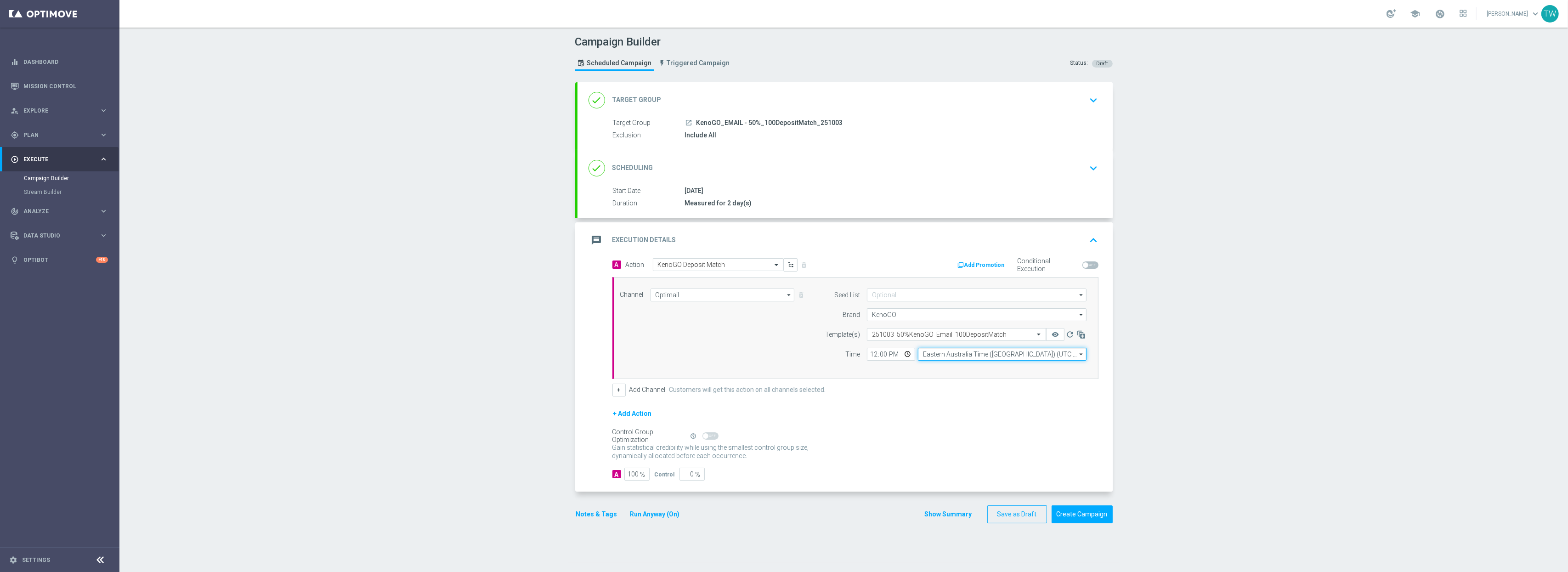
click at [936, 360] on input "Eastern Australia Time (Sydney) (UTC +10:00)" at bounding box center [1002, 353] width 169 height 12
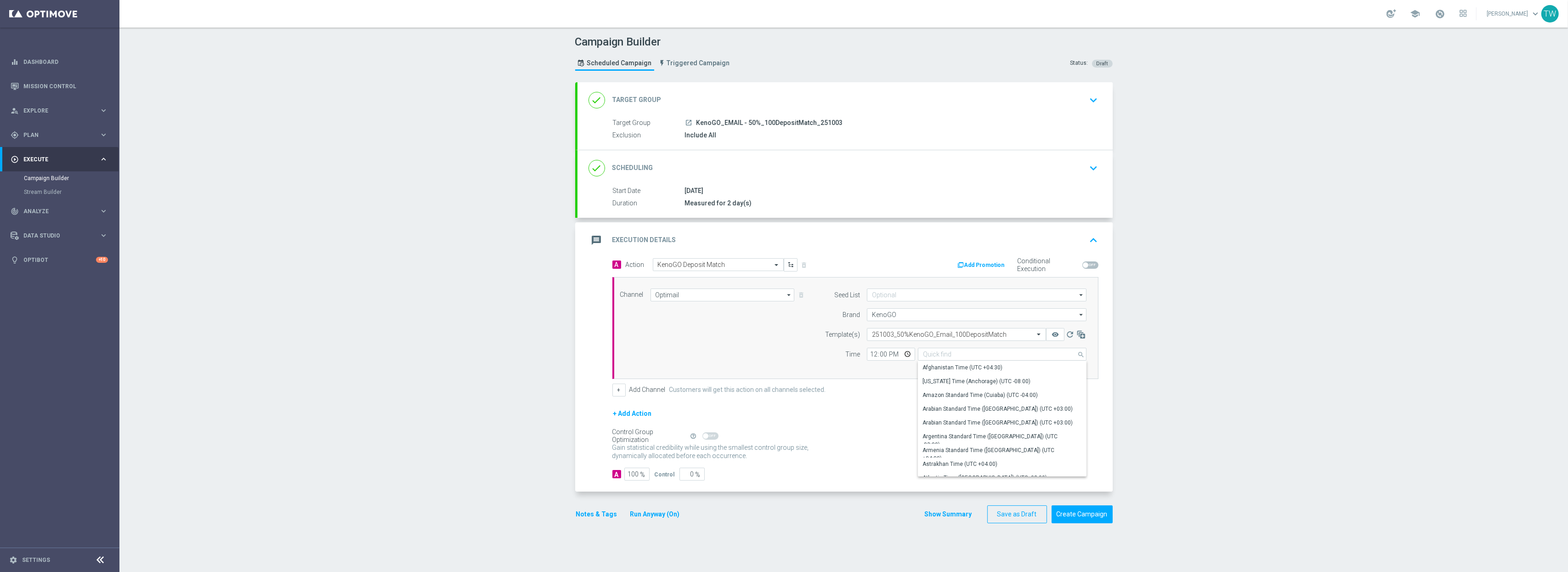
click at [858, 418] on div "+ Add Action" at bounding box center [855, 419] width 486 height 23
type input "Eastern Australia Time (Sydney) (UTC +10:00)"
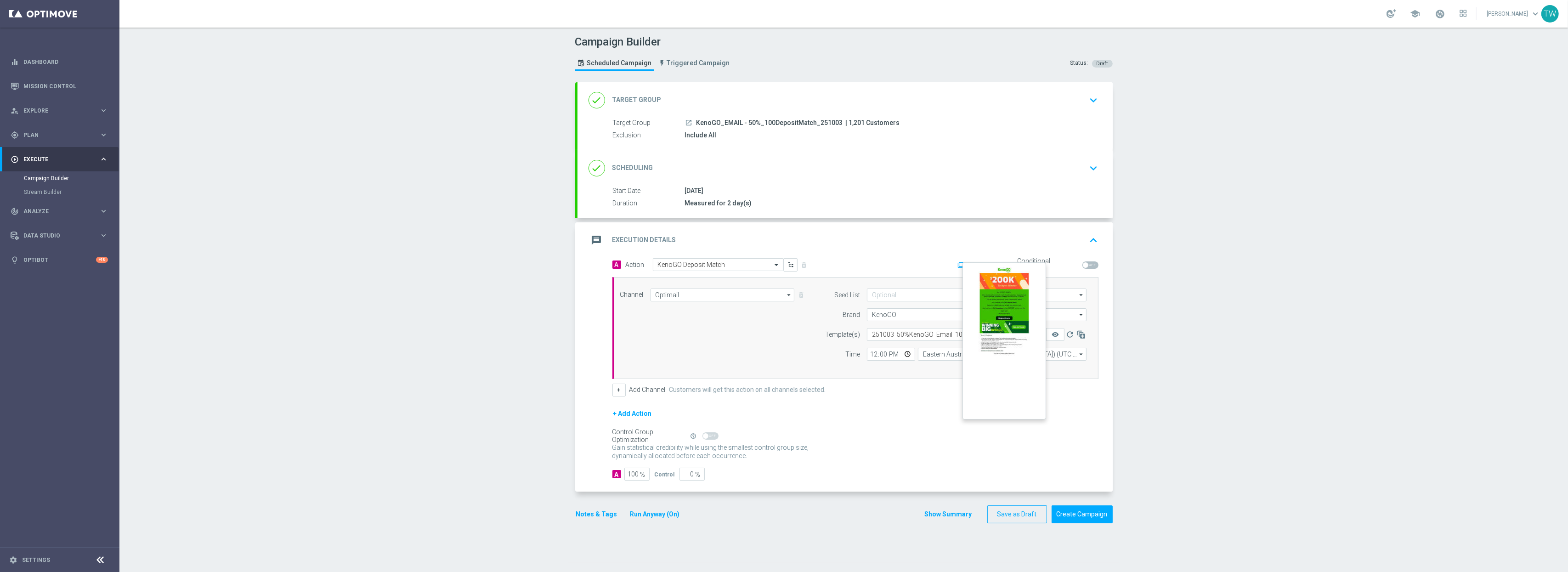
click at [1055, 329] on button "remove_red_eye" at bounding box center [1055, 334] width 19 height 12
click at [1102, 476] on button "Create Campaign" at bounding box center [1082, 514] width 61 height 18
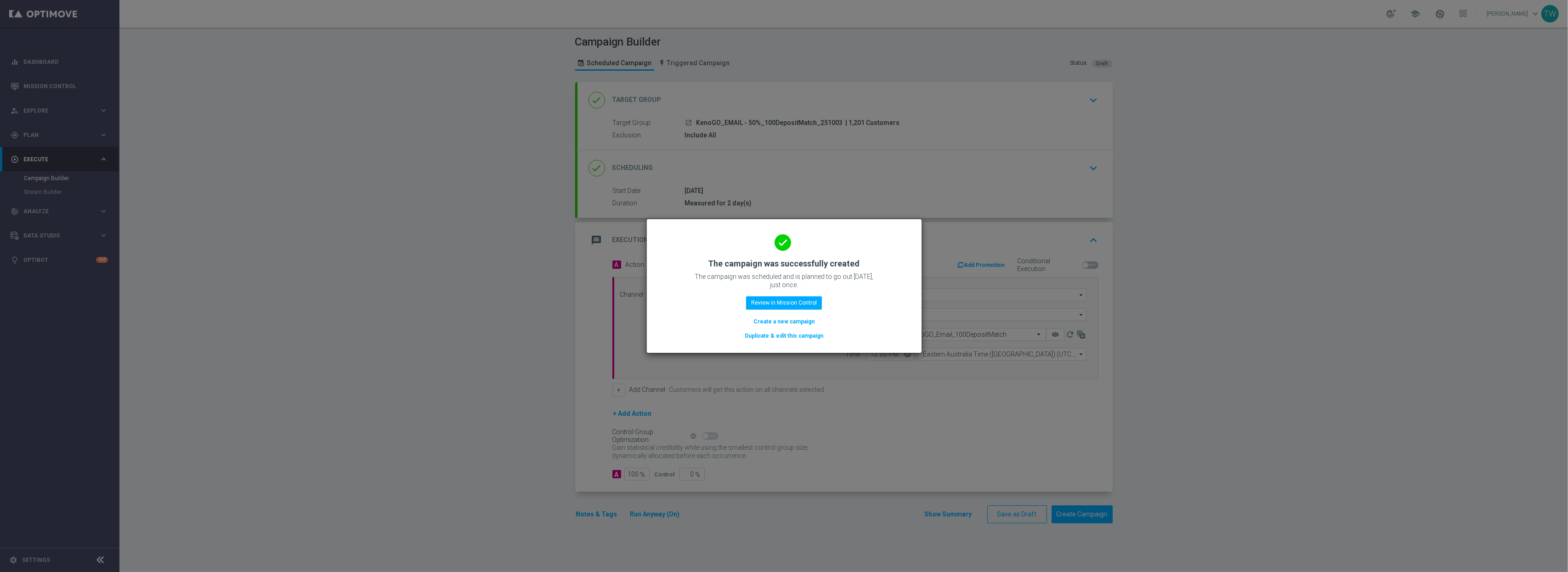
click at [806, 338] on button "Duplicate & edit this campaign" at bounding box center [784, 335] width 80 height 10
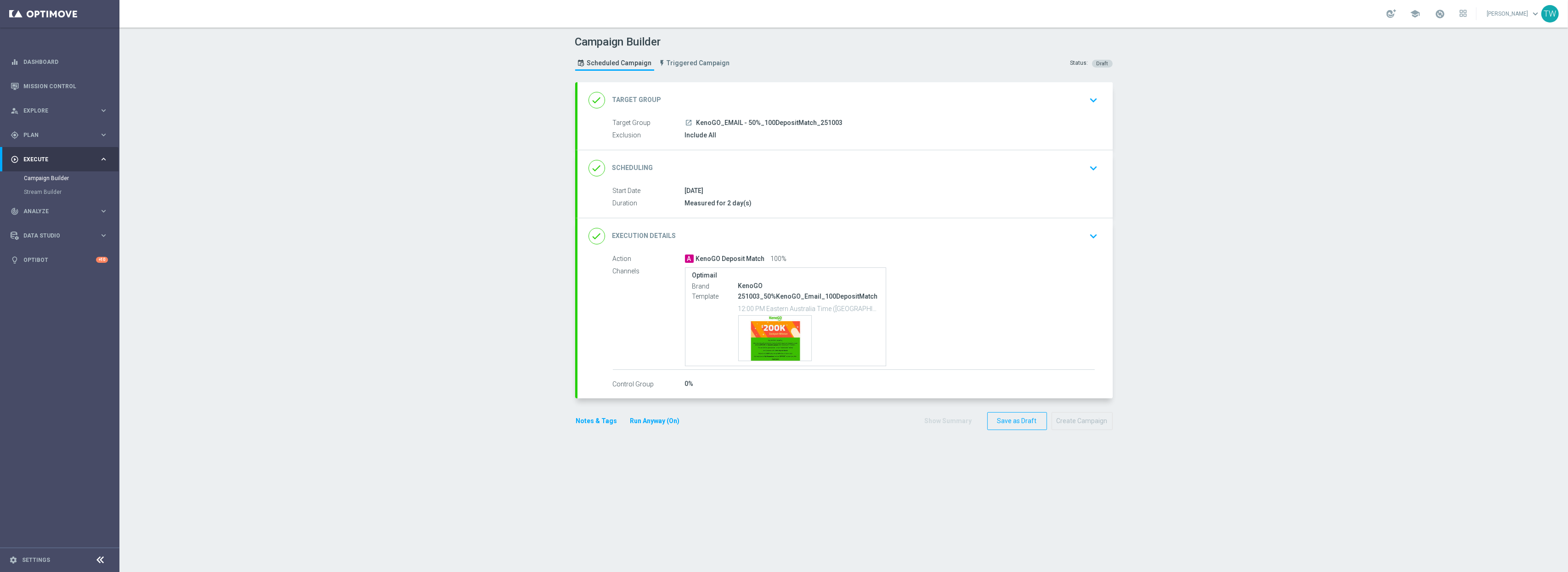
click at [827, 99] on div "done Target Group keyboard_arrow_down" at bounding box center [845, 100] width 513 height 18
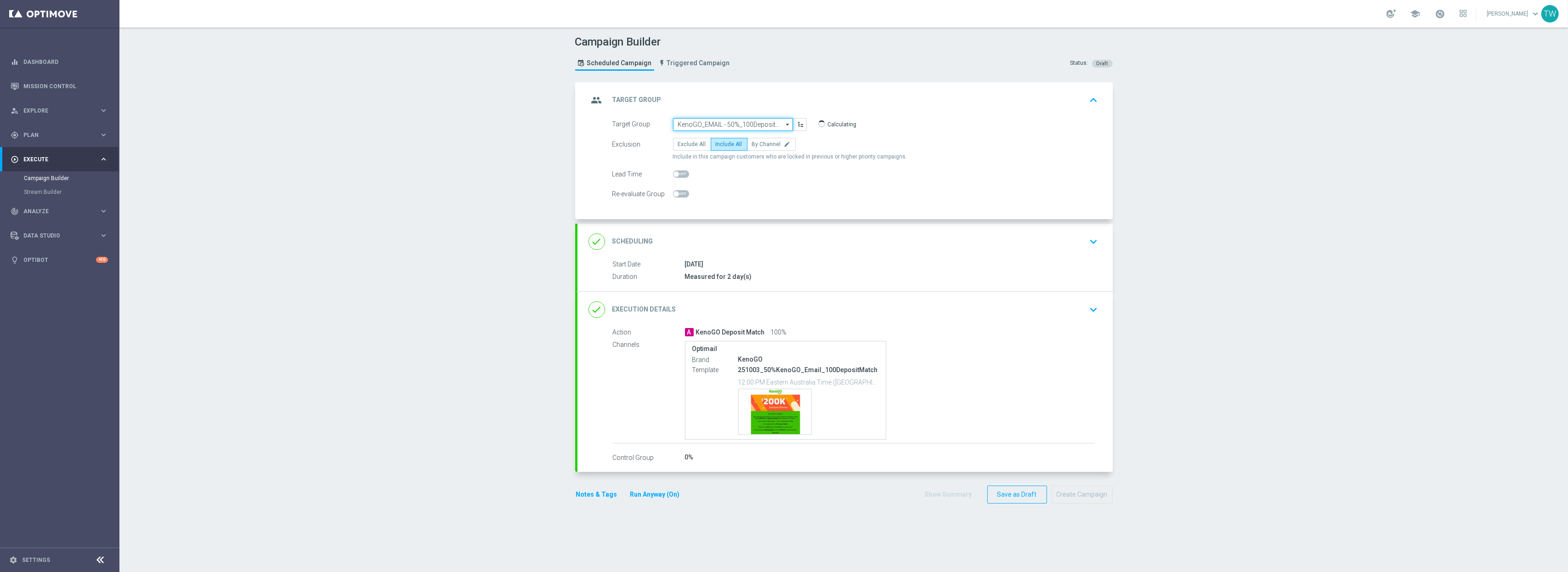
click at [755, 122] on input "KenoGO_EMAIL - 50%_100DepositMatch_251003" at bounding box center [733, 124] width 120 height 12
click at [755, 122] on input at bounding box center [733, 124] width 120 height 12
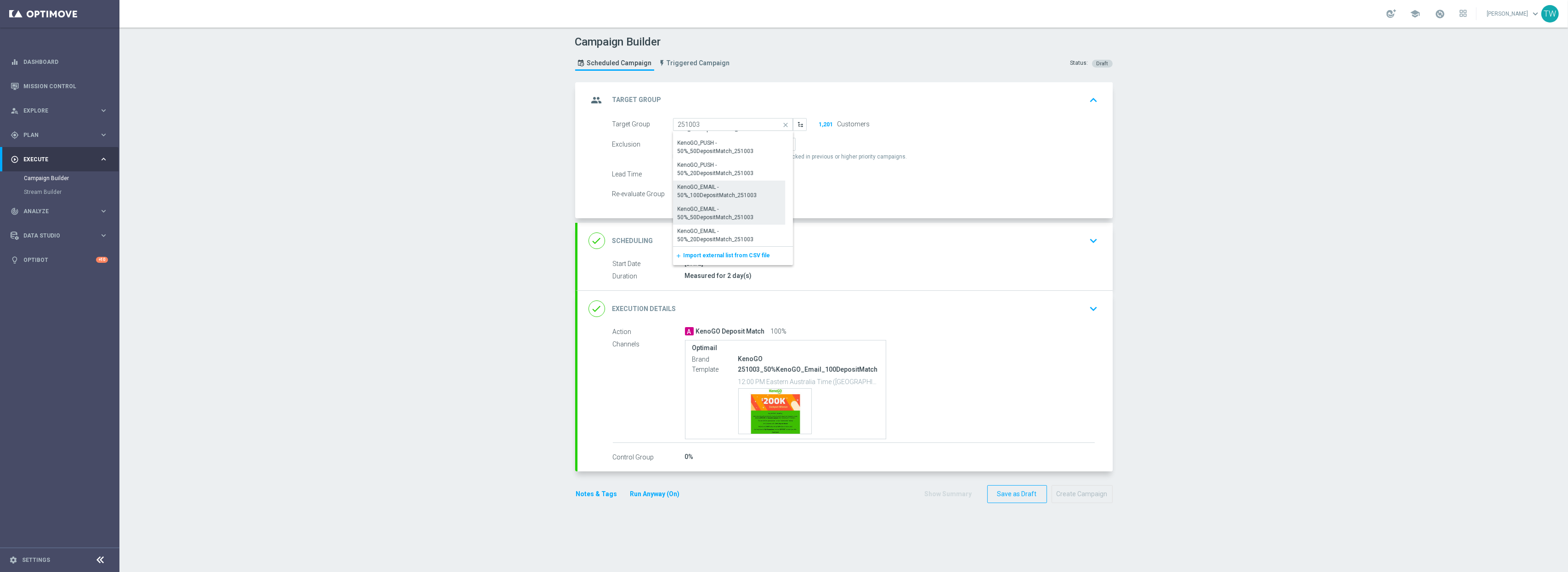
click at [717, 211] on div "KenoGO_EMAIL - 50%_50DepositMatch_251003" at bounding box center [730, 212] width 104 height 17
type input "KenoGO_EMAIL - 50%_50DepositMatch_251003"
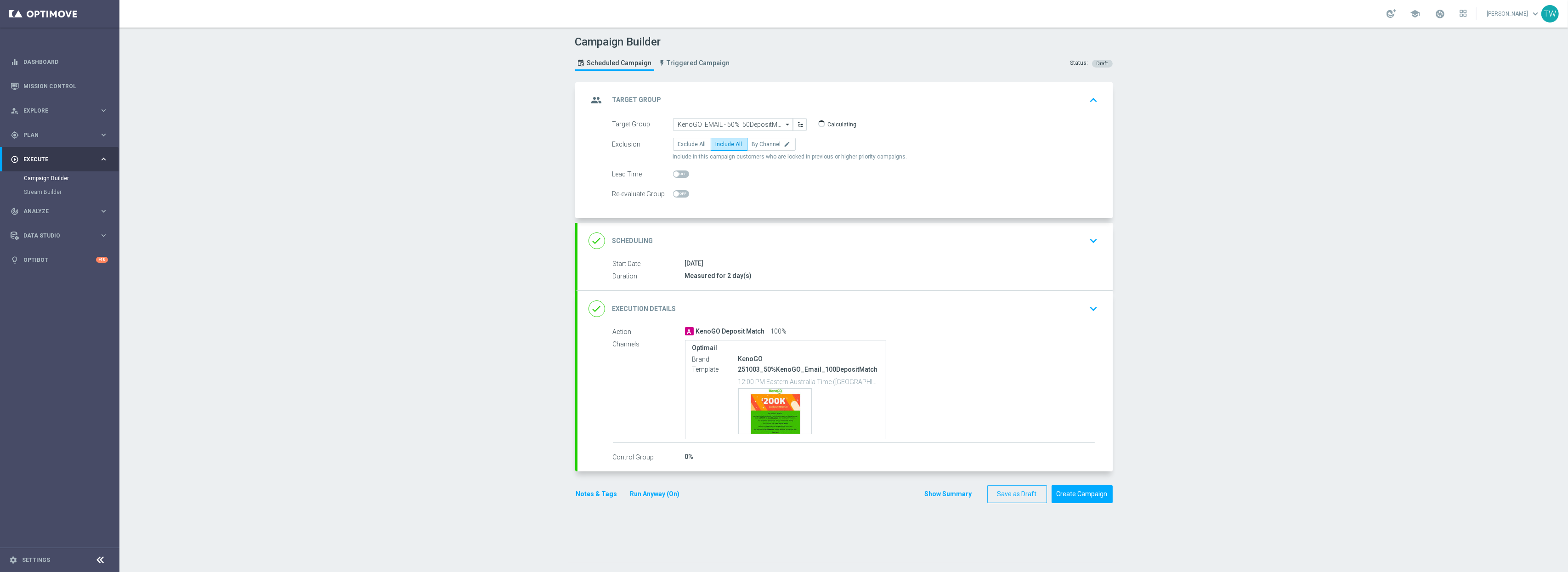
drag, startPoint x: 771, startPoint y: 299, endPoint x: 769, endPoint y: 294, distance: 5.4
click at [771, 299] on div "done Execution Details keyboard_arrow_down" at bounding box center [845, 309] width 535 height 36
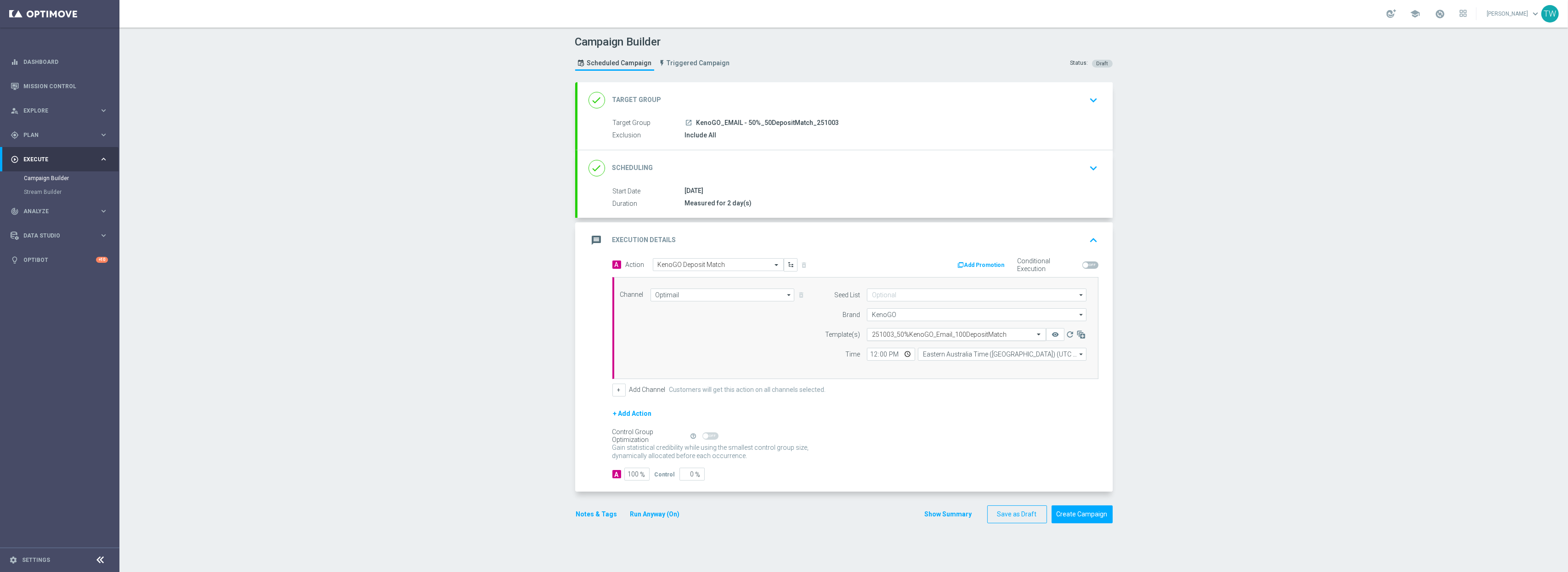
click at [952, 335] on input "text" at bounding box center [947, 334] width 151 height 8
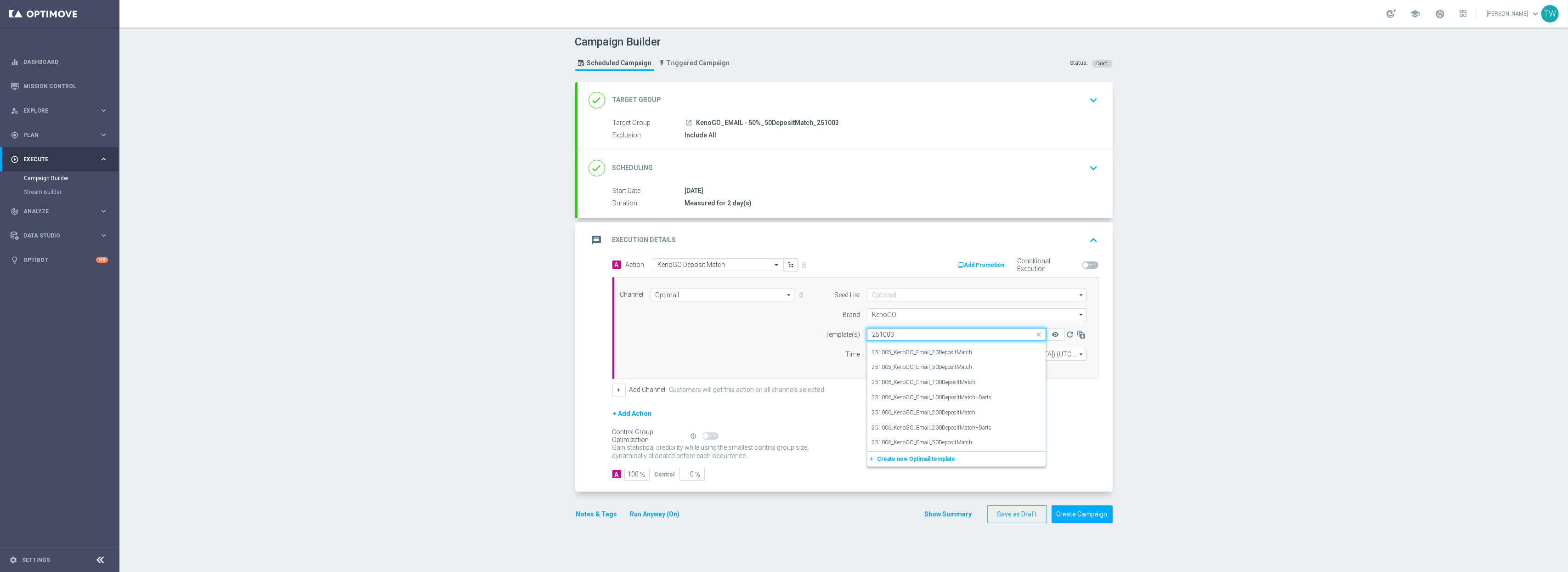
scroll to position [0, 0]
click at [972, 392] on label "251003_50%KenoGO_Email_50DepositMatch" at bounding box center [927, 393] width 111 height 8
type input "251003"
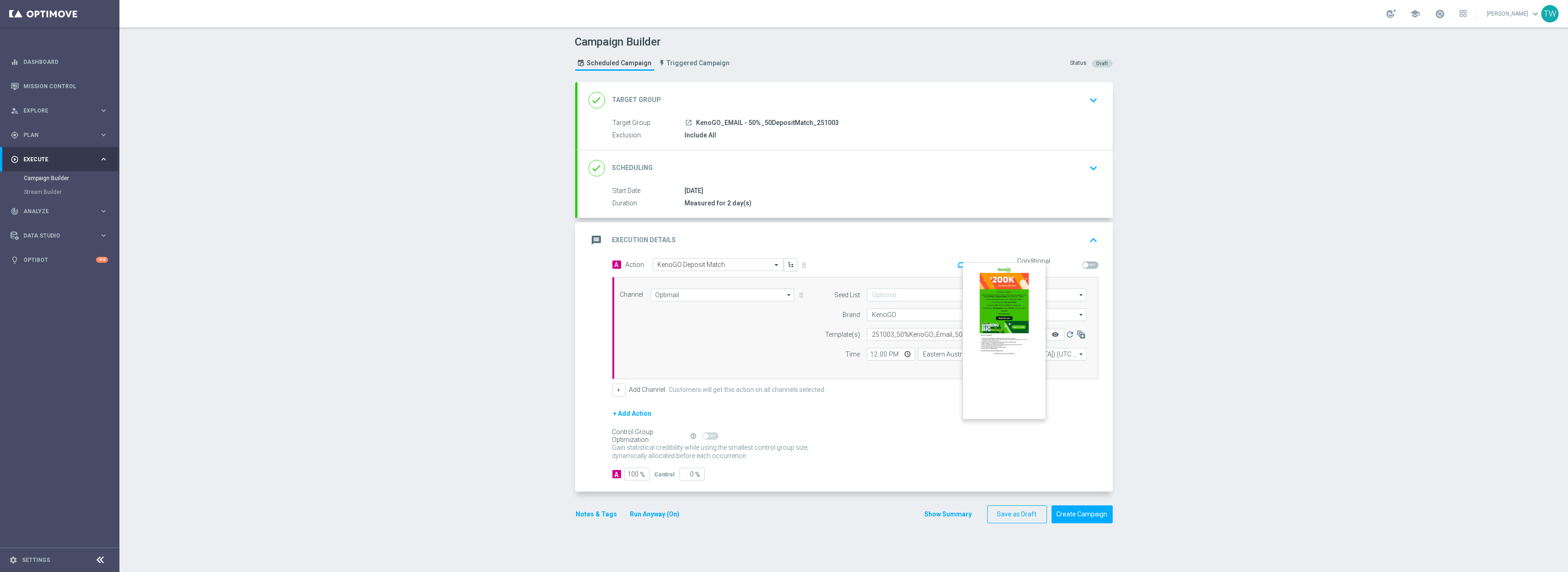
click at [1052, 336] on icon "remove_red_eye" at bounding box center [1055, 334] width 7 height 7
drag, startPoint x: 685, startPoint y: 478, endPoint x: 713, endPoint y: 479, distance: 28.0
click at [713, 476] on div "A 100 % Control 0 %" at bounding box center [855, 474] width 486 height 12
type input "5"
type input "95"
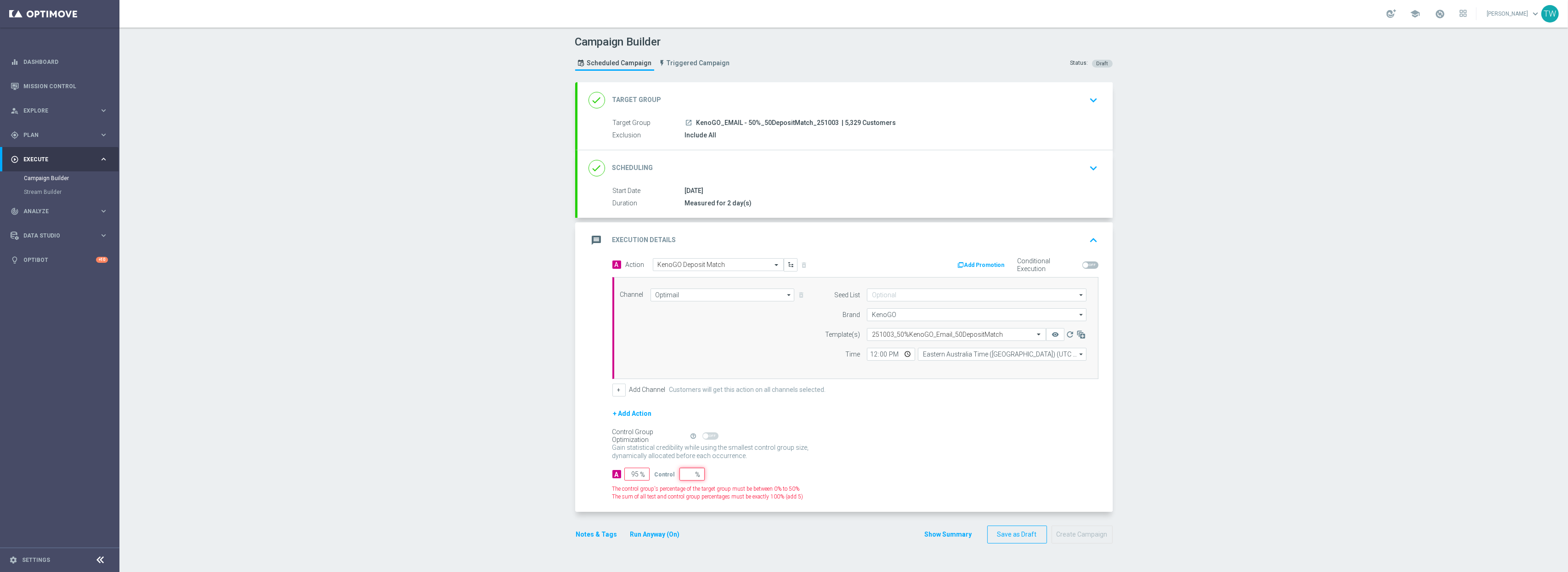
type input "100"
type input "1"
type input "99"
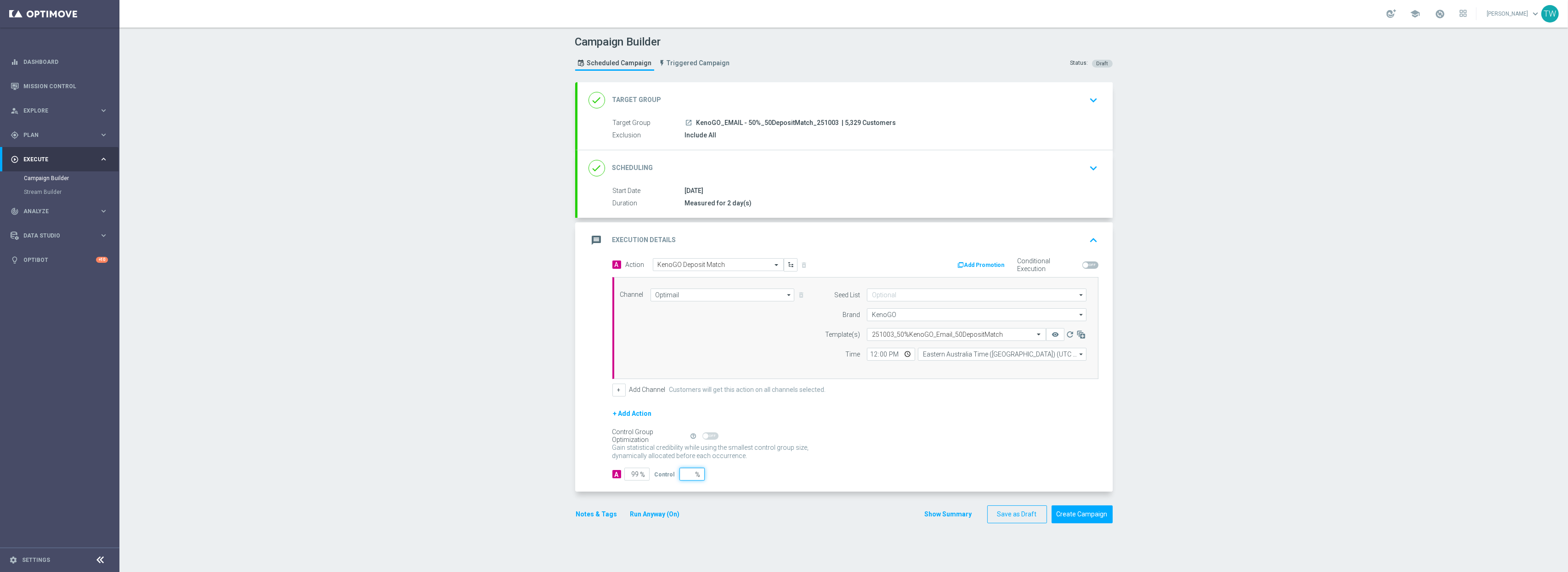
type input "100"
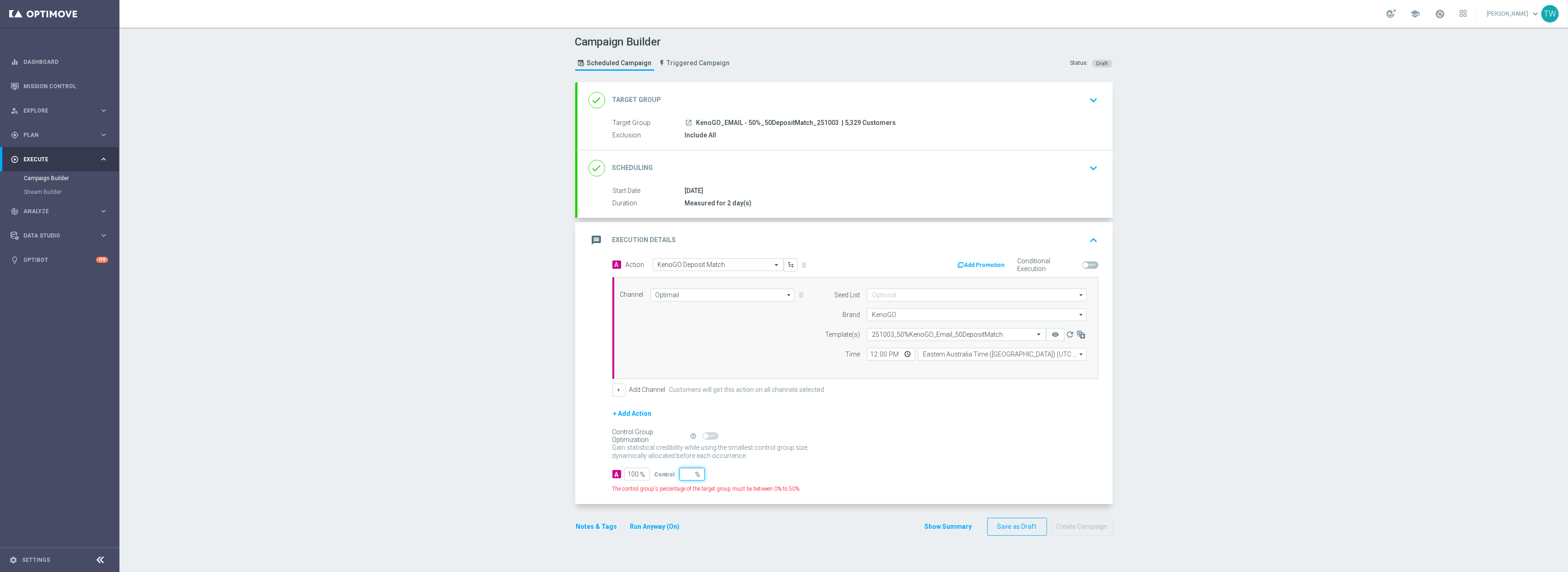
type input "5"
type input "95"
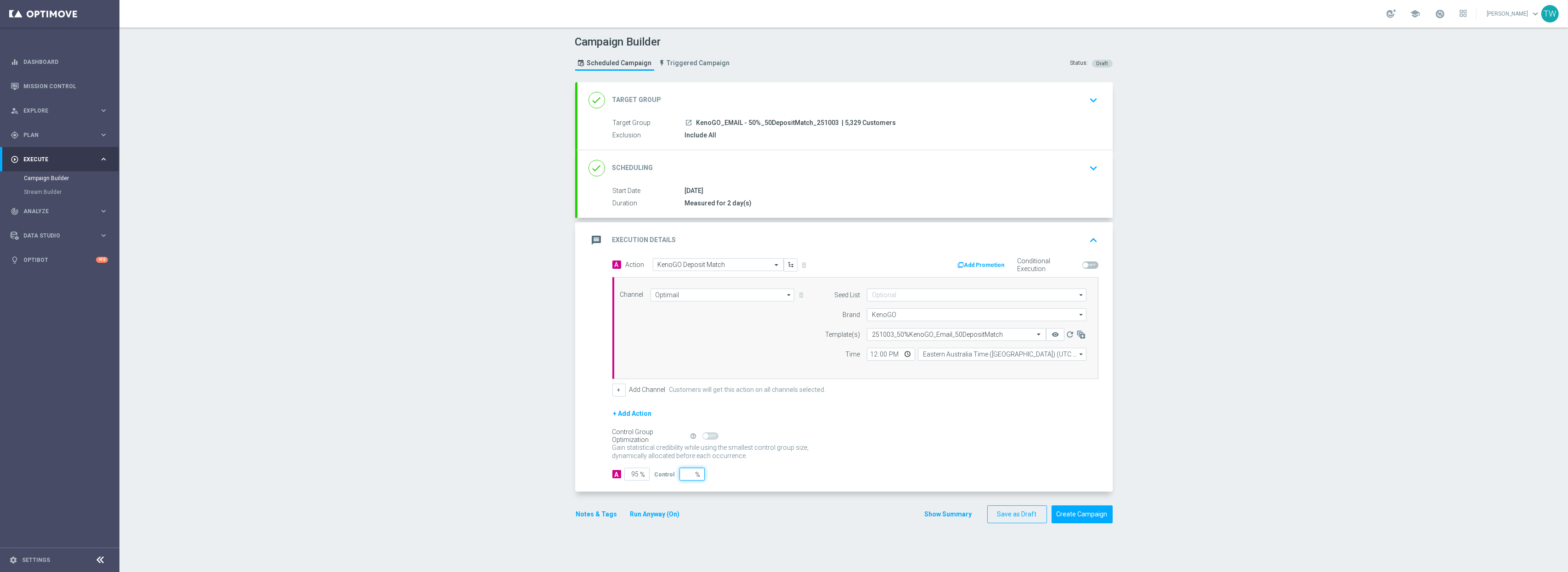
type input "100"
type input "1"
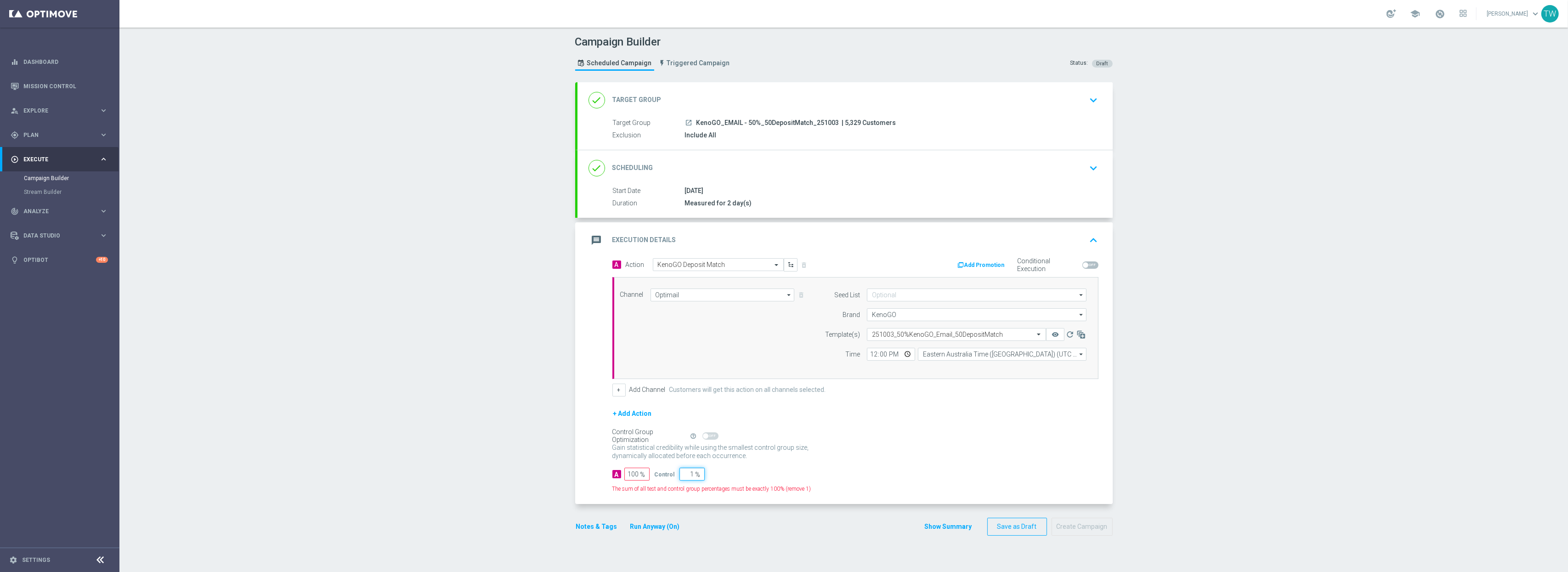
type input "99"
type input "10"
type input "90"
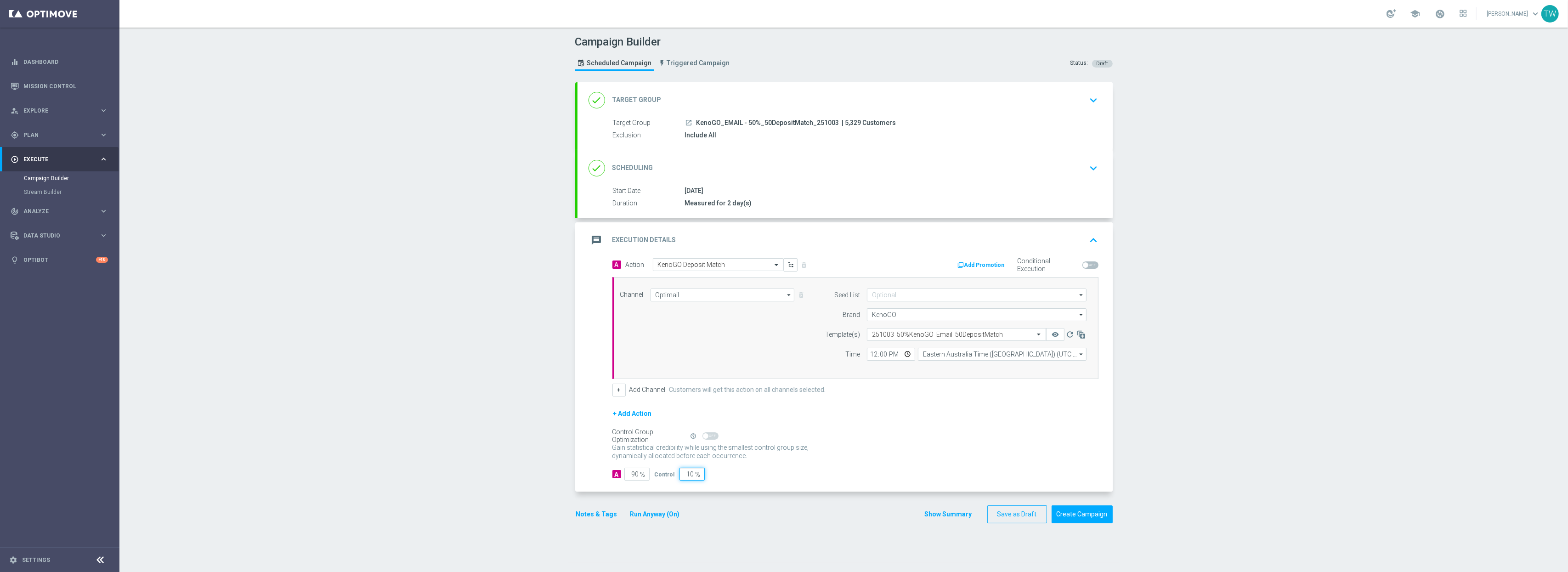
type input "10"
click at [1073, 476] on form "done Target Group keyboard_arrow_down Target Group launch KenoGO_EMAIL - 50%_50…" at bounding box center [844, 303] width 538 height 441
click at [1072, 476] on button "Create Campaign" at bounding box center [1082, 514] width 61 height 18
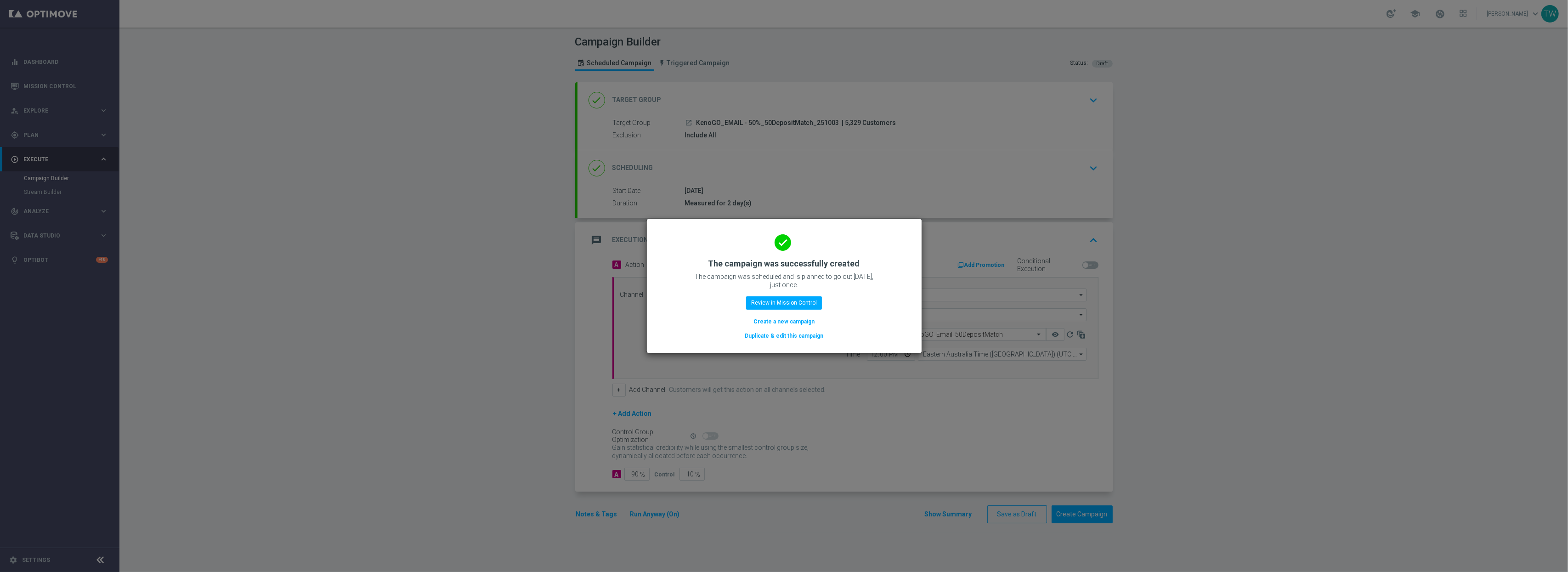
click at [797, 338] on button "Duplicate & edit this campaign" at bounding box center [784, 335] width 80 height 10
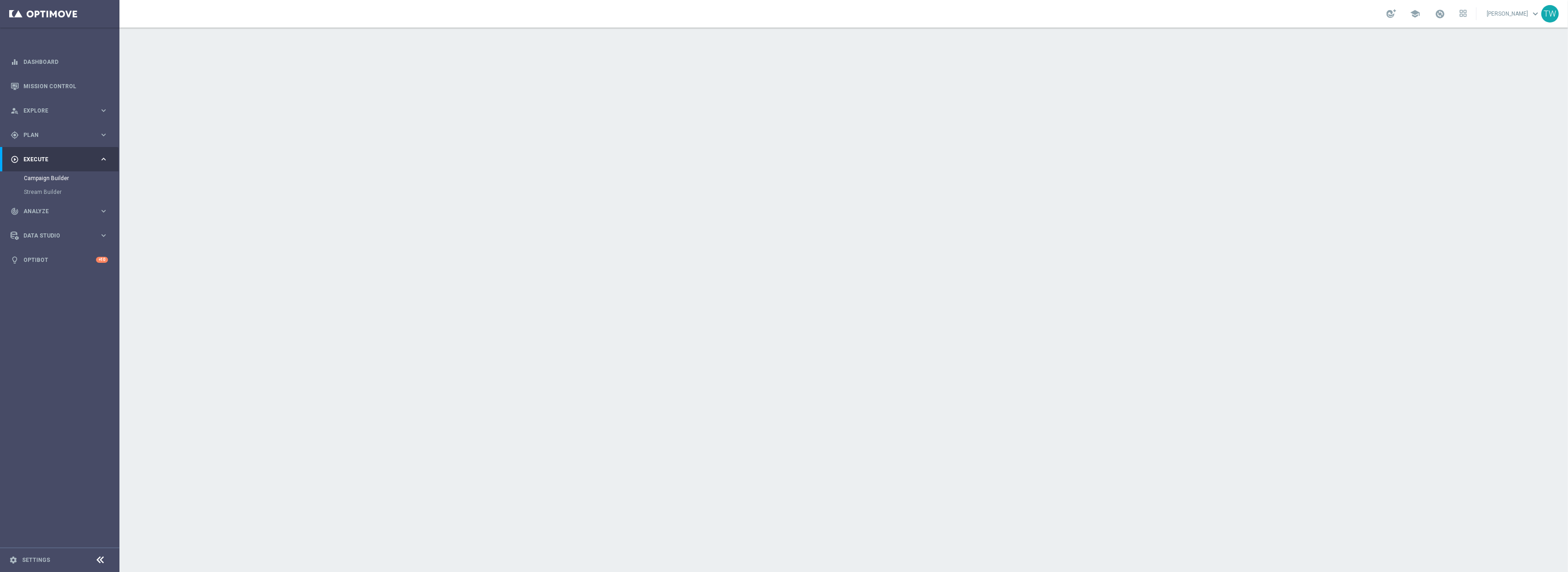
click at [863, 93] on div "done Target Group keyboard_arrow_down" at bounding box center [845, 100] width 513 height 18
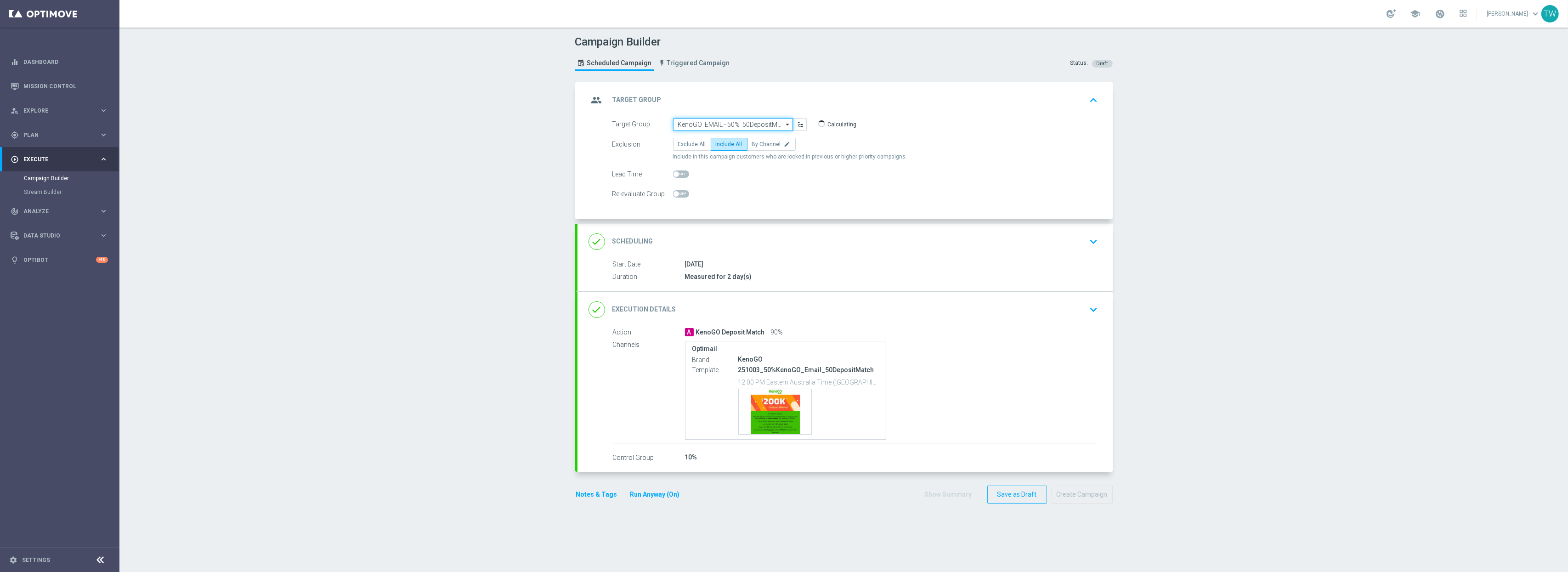
click at [704, 128] on input "KenoGO_EMAIL - 50%_50DepositMatch_251003" at bounding box center [733, 124] width 120 height 12
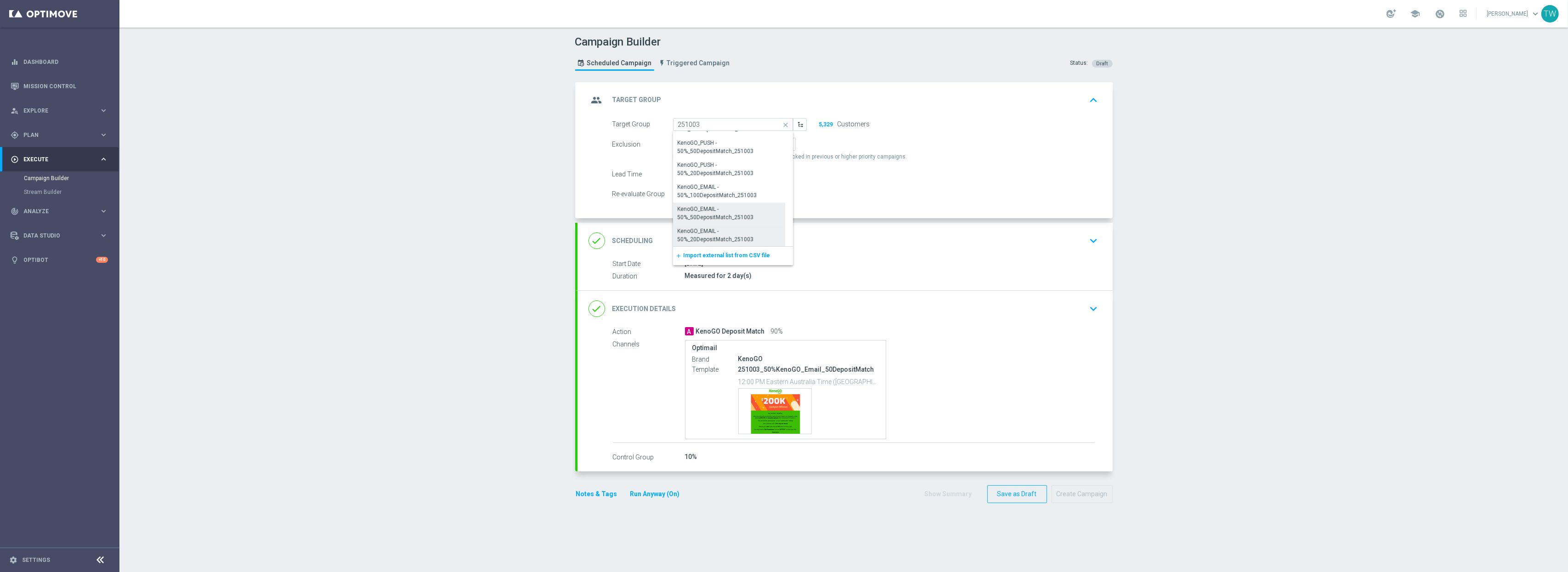
click at [696, 241] on div "KenoGO_EMAIL - 50%_20DepositMatch_251003" at bounding box center [730, 235] width 104 height 17
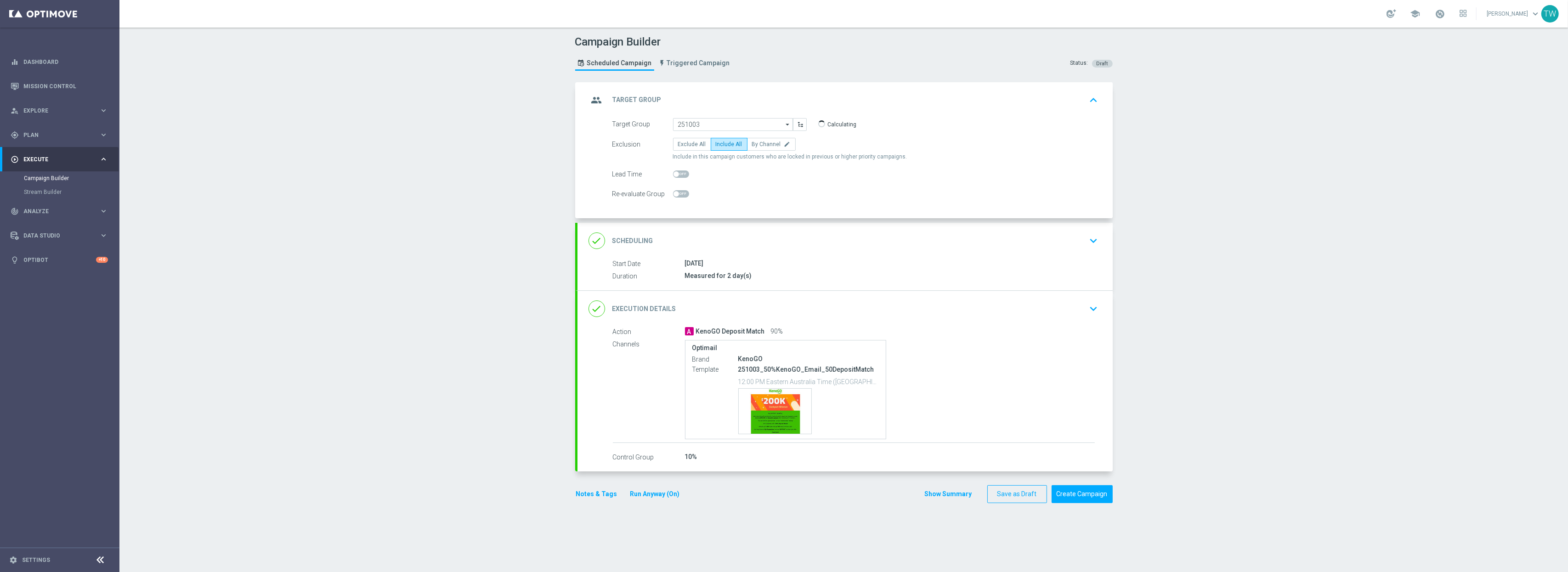
type input "KenoGO_EMAIL - 50%_20DepositMatch_251003"
click at [774, 307] on div "done Execution Details keyboard_arrow_down" at bounding box center [845, 309] width 513 height 18
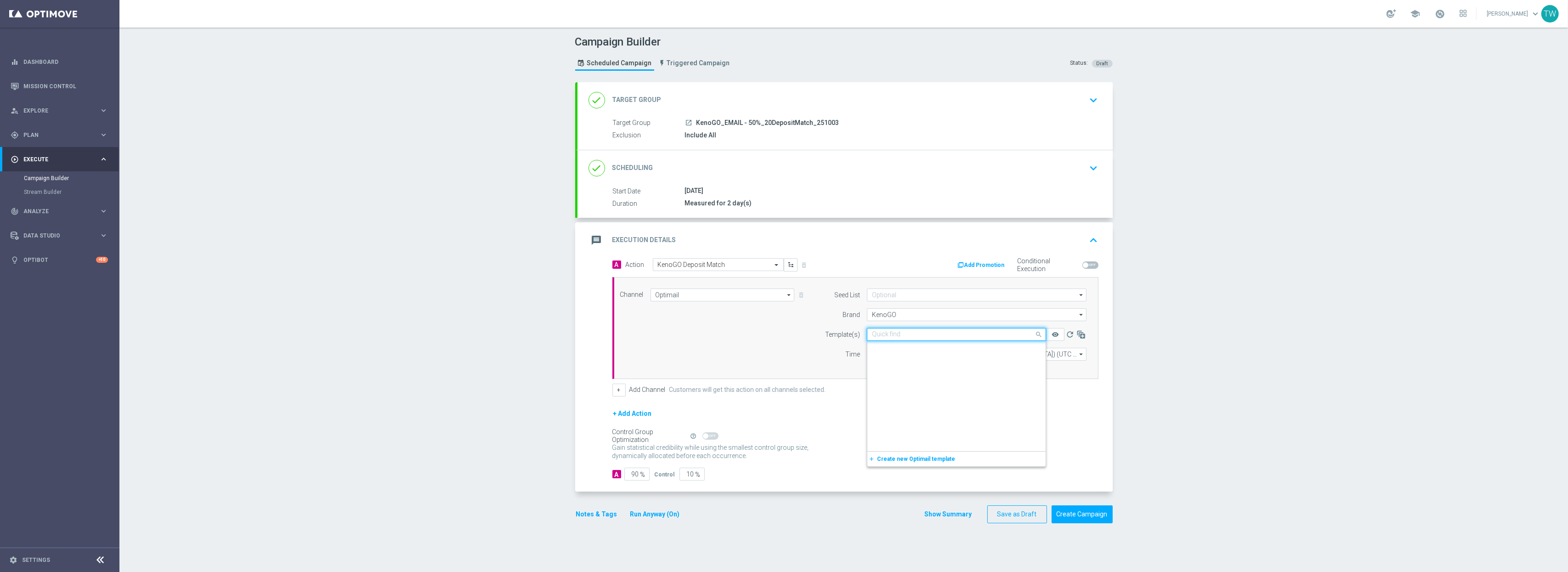
click at [992, 336] on input "text" at bounding box center [947, 334] width 151 height 8
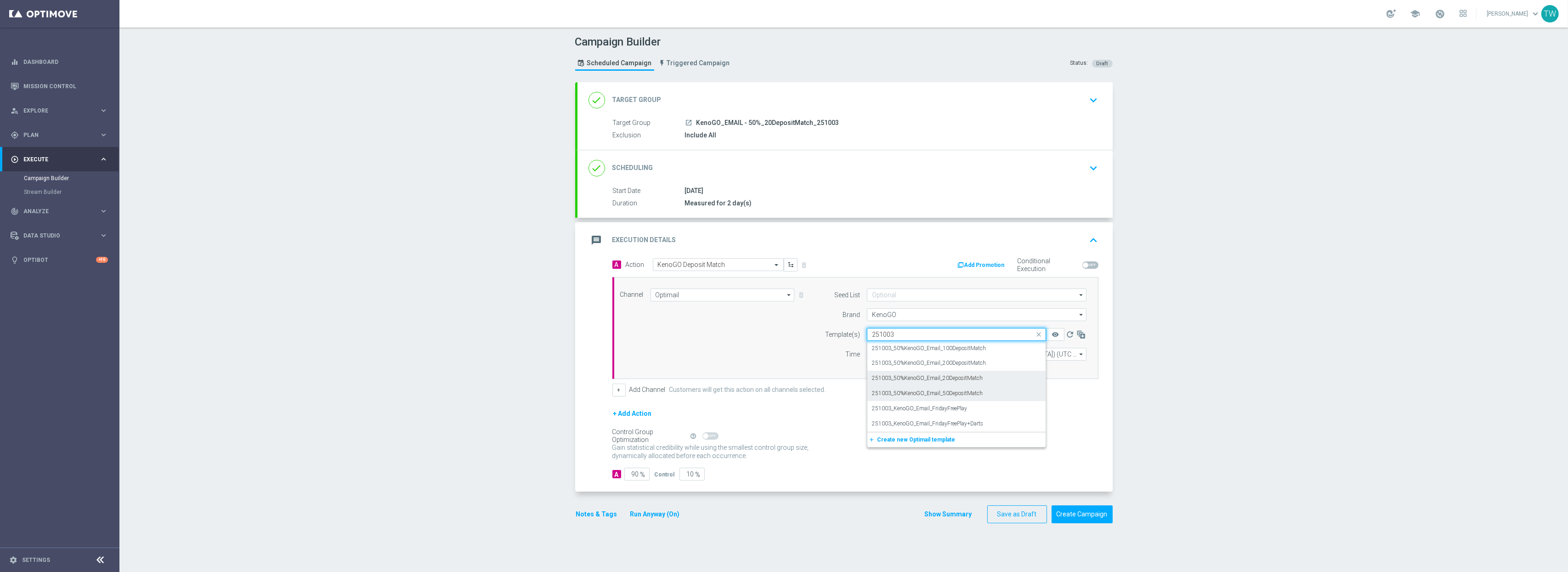
click at [945, 379] on label "251003_50%KenoGO_Email_20DepositMatch" at bounding box center [927, 377] width 111 height 8
type input "251003"
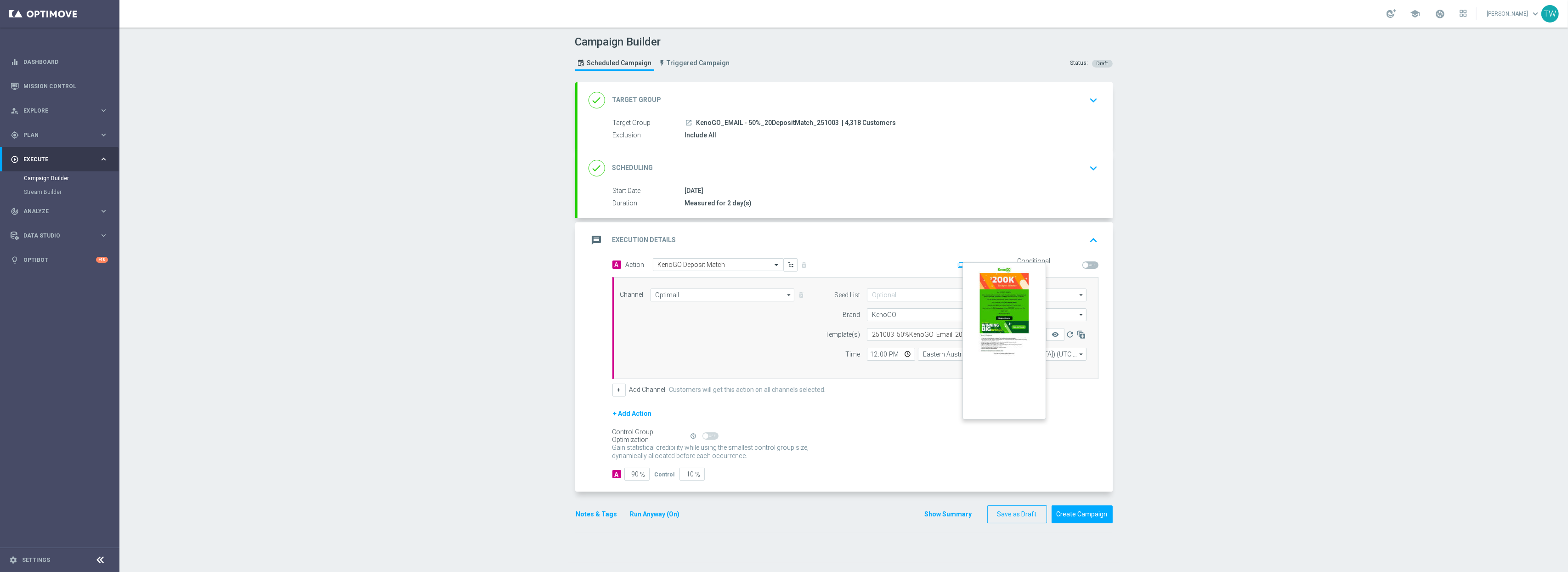
click at [1058, 330] on button "remove_red_eye" at bounding box center [1055, 334] width 19 height 12
click at [1071, 476] on button "Create Campaign" at bounding box center [1082, 514] width 61 height 18
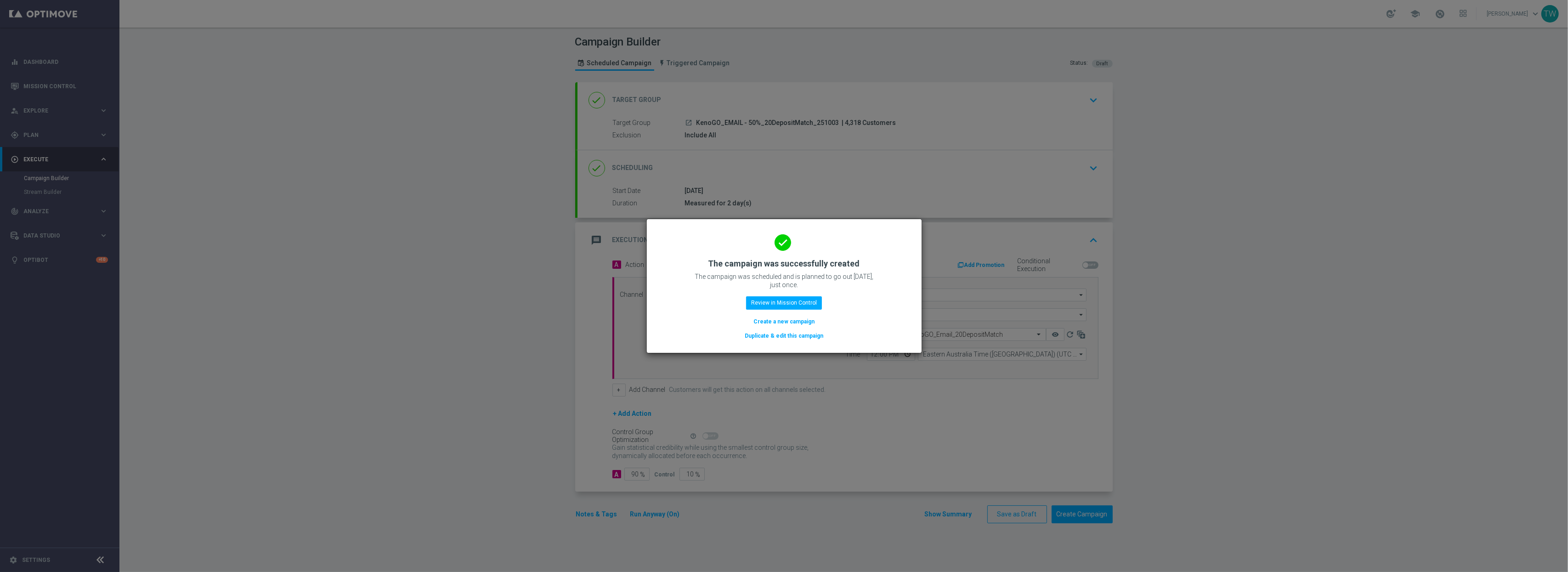
click at [800, 339] on button "Duplicate & edit this campaign" at bounding box center [784, 335] width 80 height 10
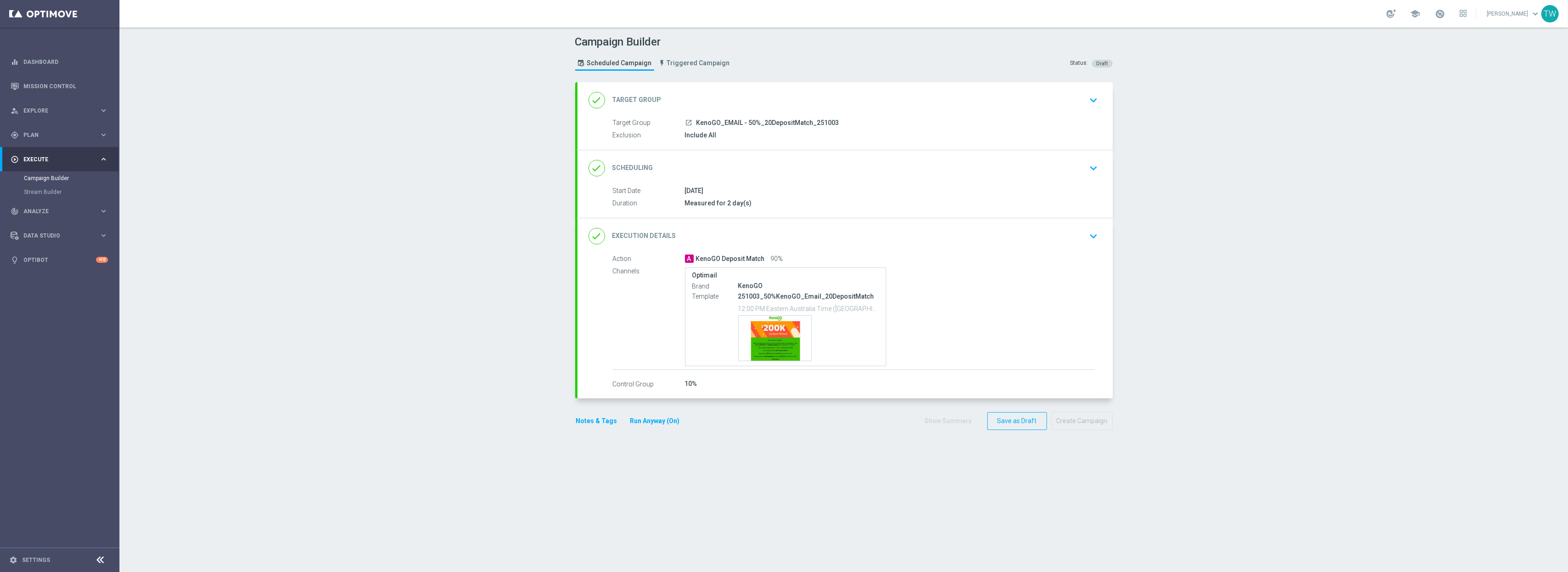
click at [869, 101] on div "done Target Group keyboard_arrow_down" at bounding box center [845, 100] width 513 height 18
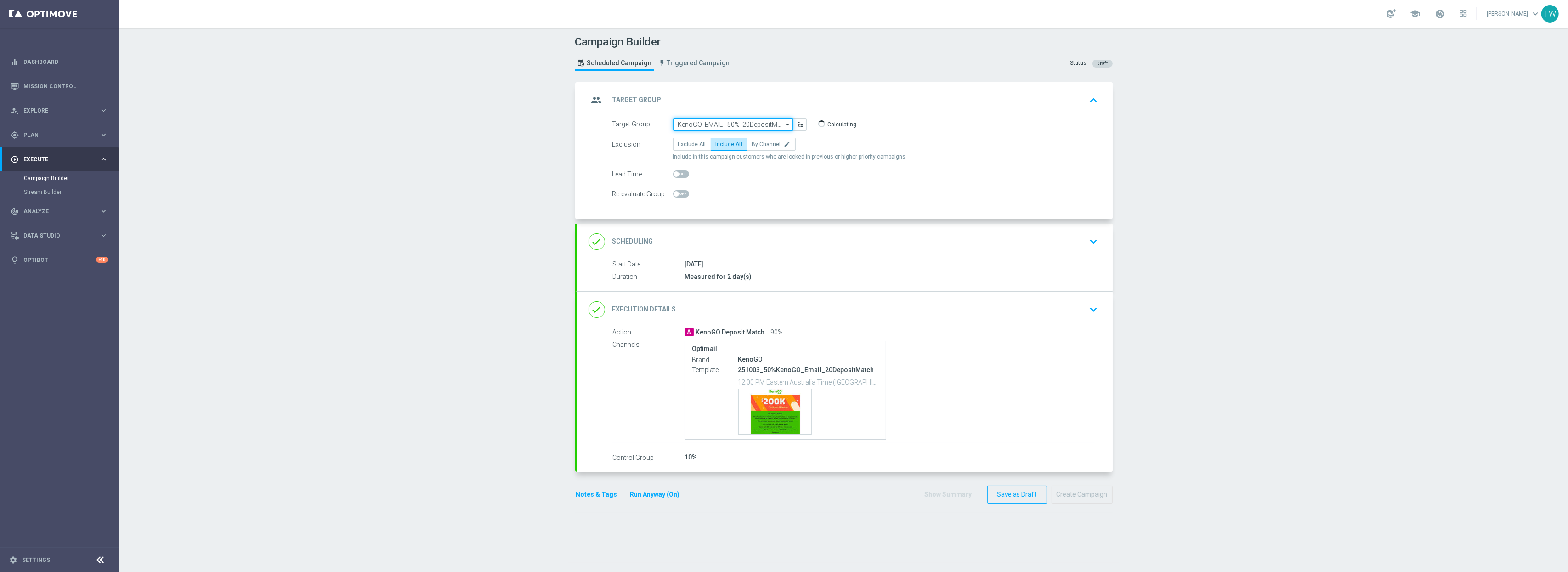
click at [762, 126] on input "KenoGO_EMAIL - 50%_20DepositMatch_251003" at bounding box center [733, 124] width 120 height 12
click at [703, 207] on div "KenoGO_PUSH - 50%_200DepositMatch_251003" at bounding box center [729, 203] width 103 height 17
type input "KenoGO_PUSH - 50%_200DepositMatch_251003"
click at [789, 317] on div "done Execution Details keyboard_arrow_down" at bounding box center [845, 309] width 513 height 18
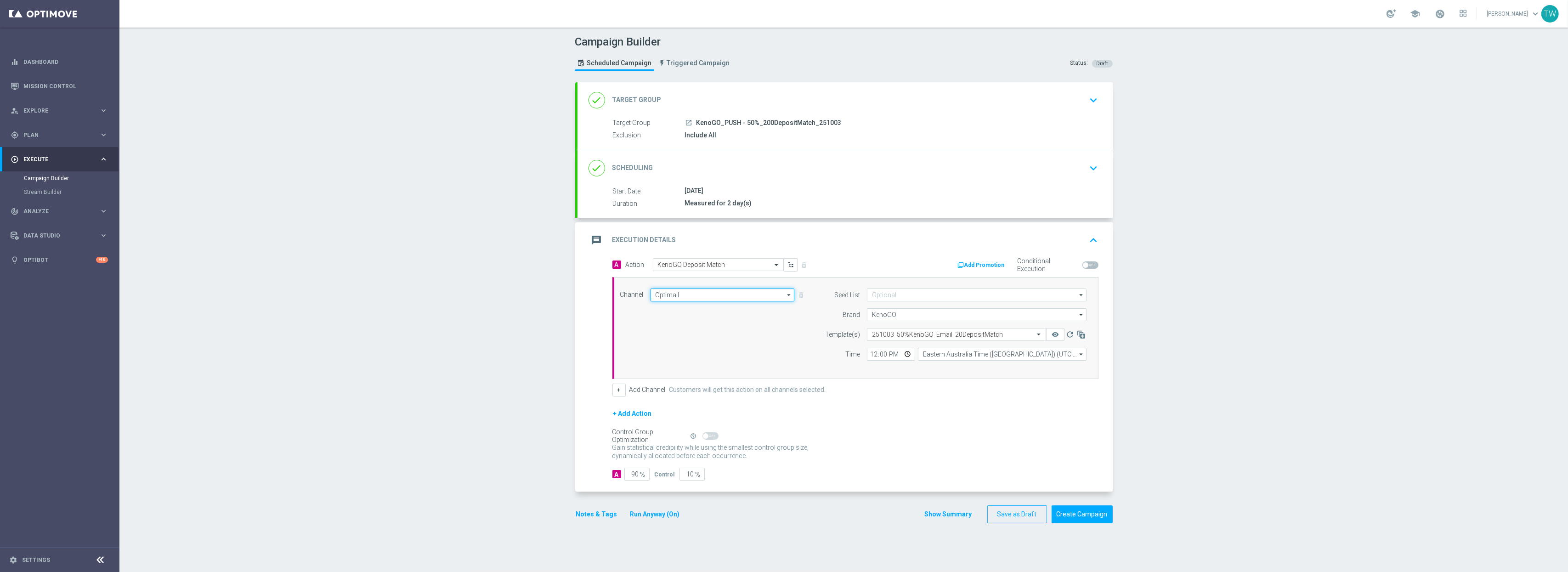
click at [672, 294] on input "Optimail" at bounding box center [722, 294] width 145 height 12
click at [734, 368] on div "OptiMobile Push" at bounding box center [718, 368] width 137 height 13
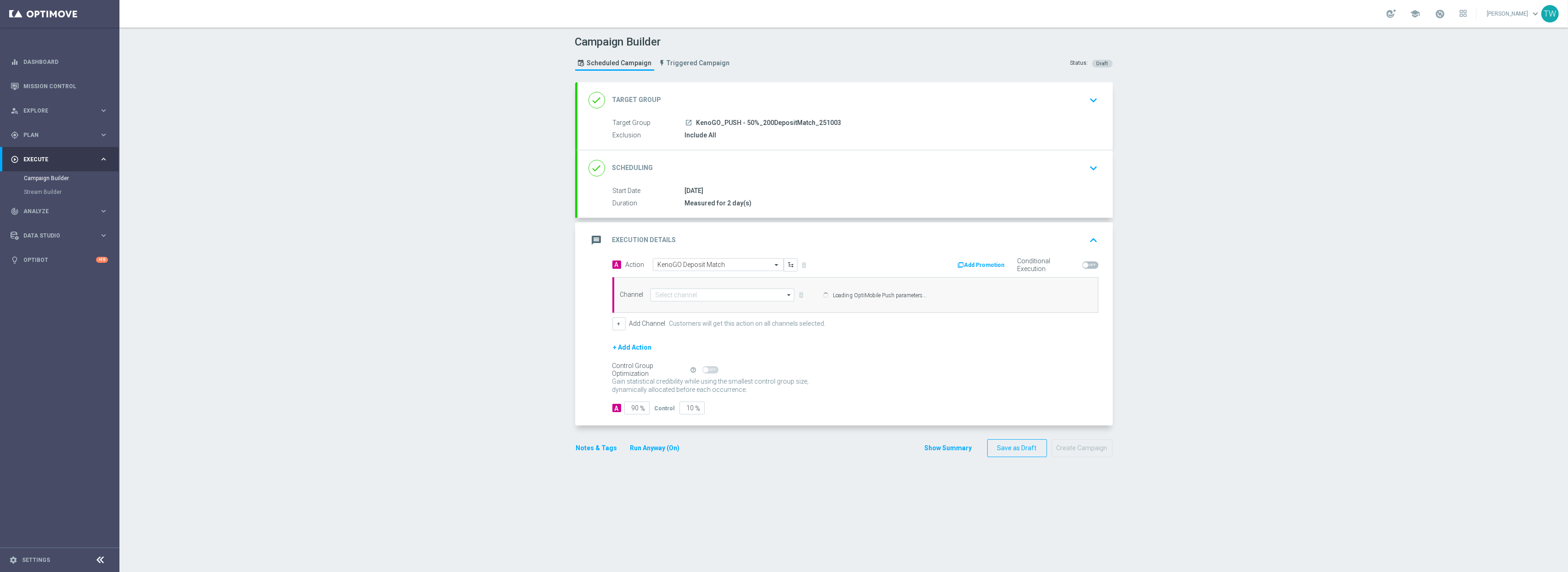
type input "OptiMobile Push"
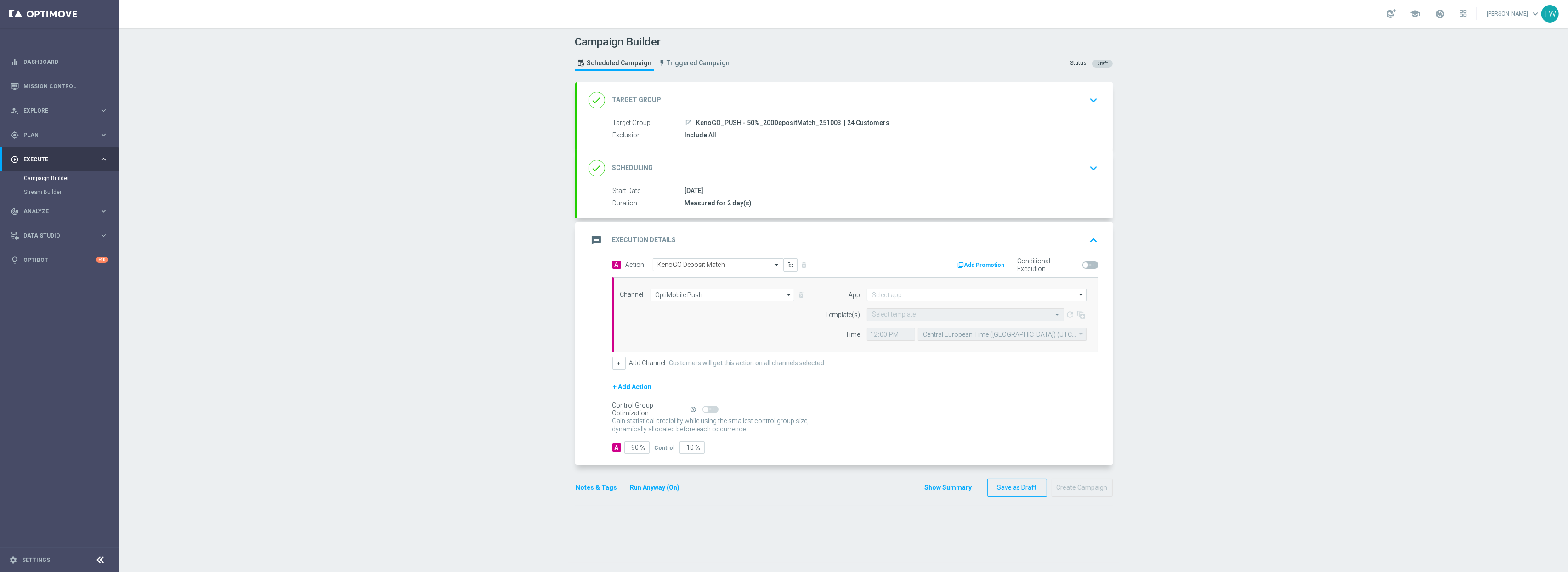
click at [687, 413] on div "Control Group Optimization Self Optimizing Campaign" at bounding box center [651, 409] width 77 height 10
drag, startPoint x: 687, startPoint y: 453, endPoint x: 733, endPoint y: 452, distance: 46.0
click at [733, 452] on div "A 90 % Control 10 %" at bounding box center [855, 447] width 486 height 12
type input "1"
type input "99"
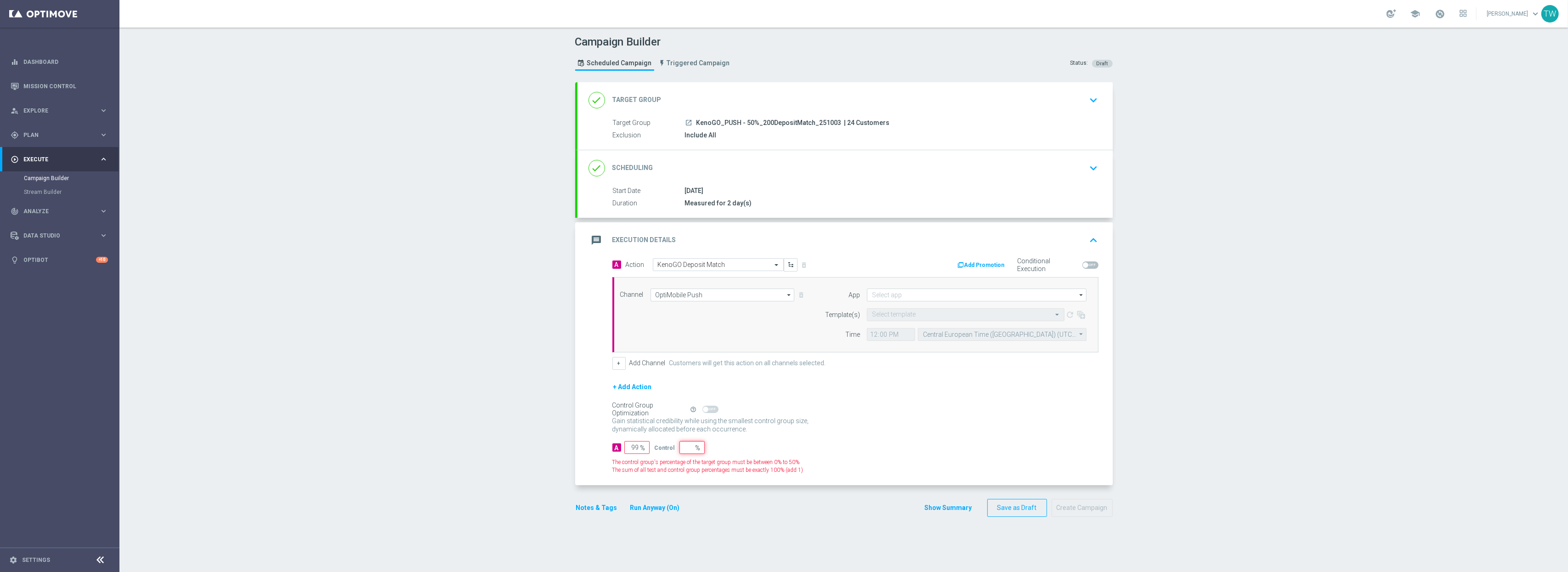
type input "100"
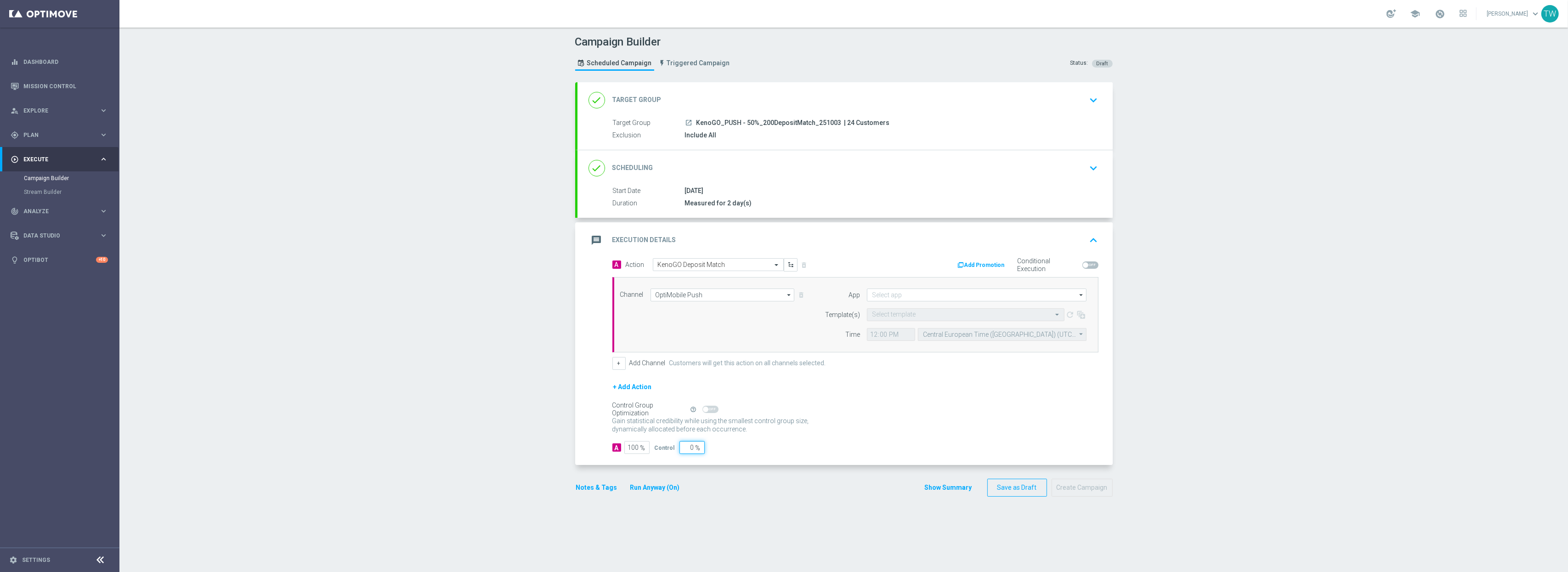
type input "0"
click at [931, 292] on input at bounding box center [977, 294] width 220 height 12
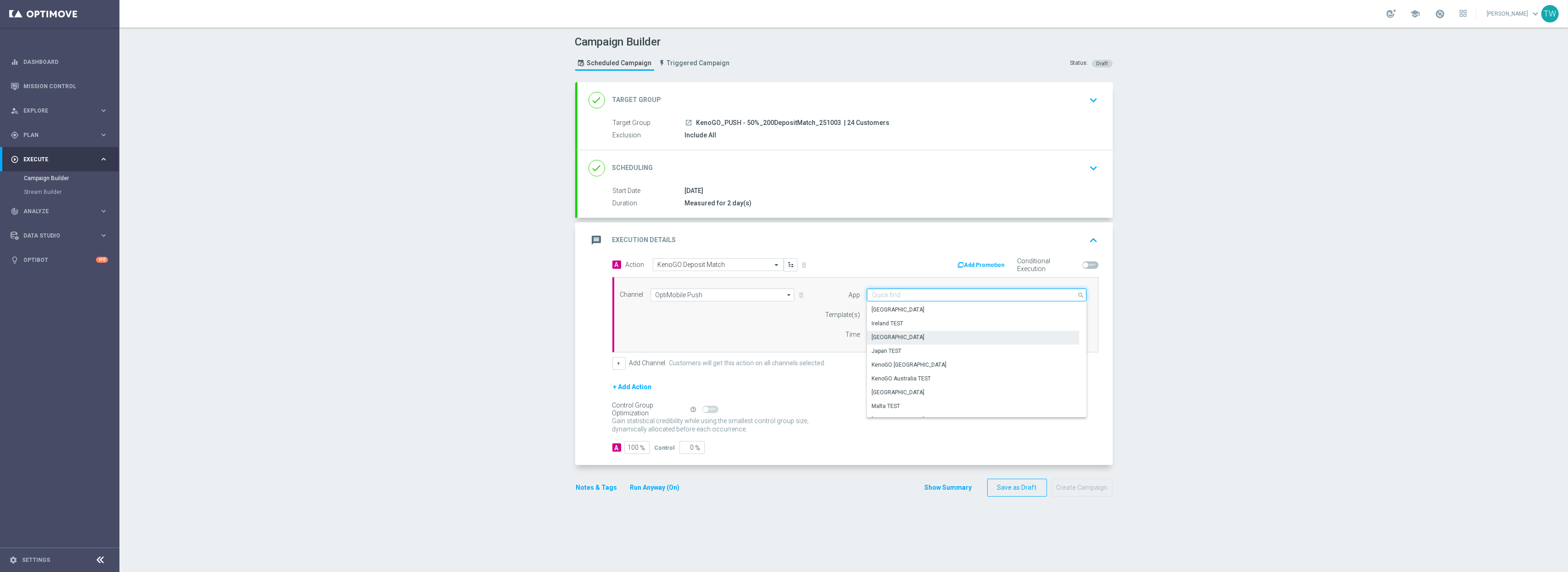
scroll to position [197, 0]
click at [917, 358] on div "KenoGO Australia" at bounding box center [973, 359] width 213 height 13
type input "KenoGO Australia"
click at [915, 311] on input "text" at bounding box center [955, 314] width 169 height 8
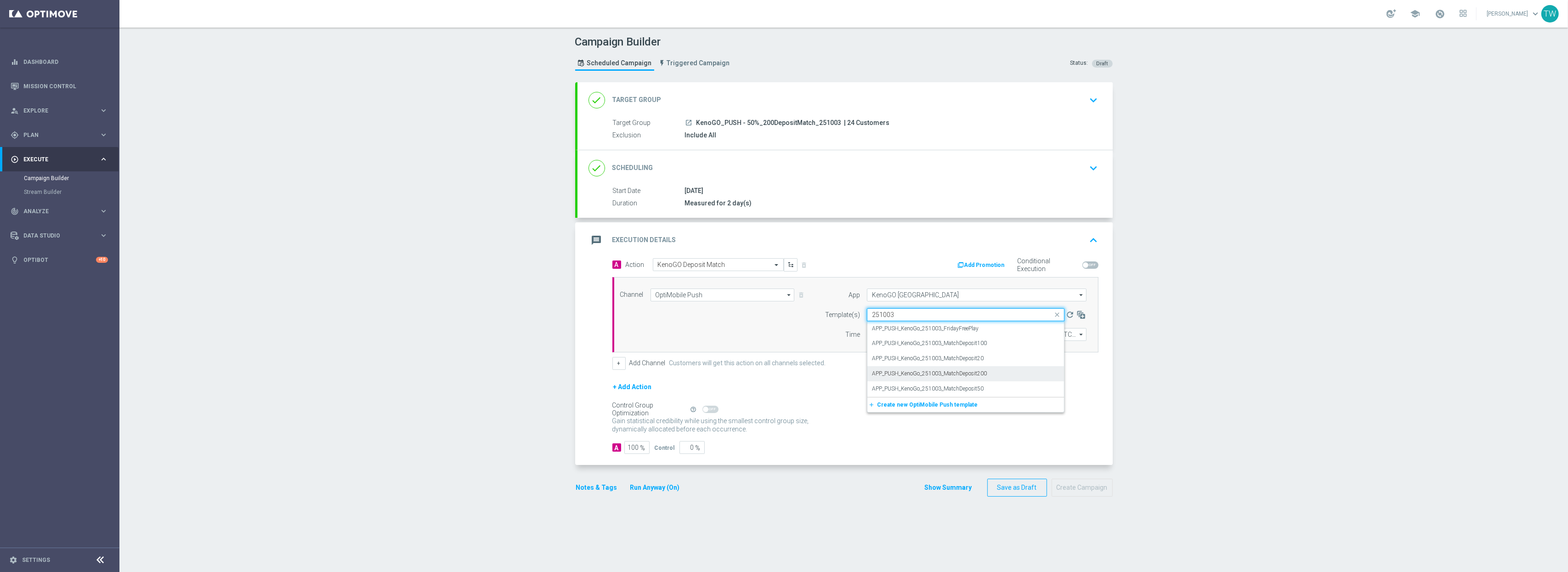
click at [1008, 372] on div "APP_PUSH_KenoGo_251003_MatchDeposit200" at bounding box center [965, 373] width 188 height 15
type input "251003"
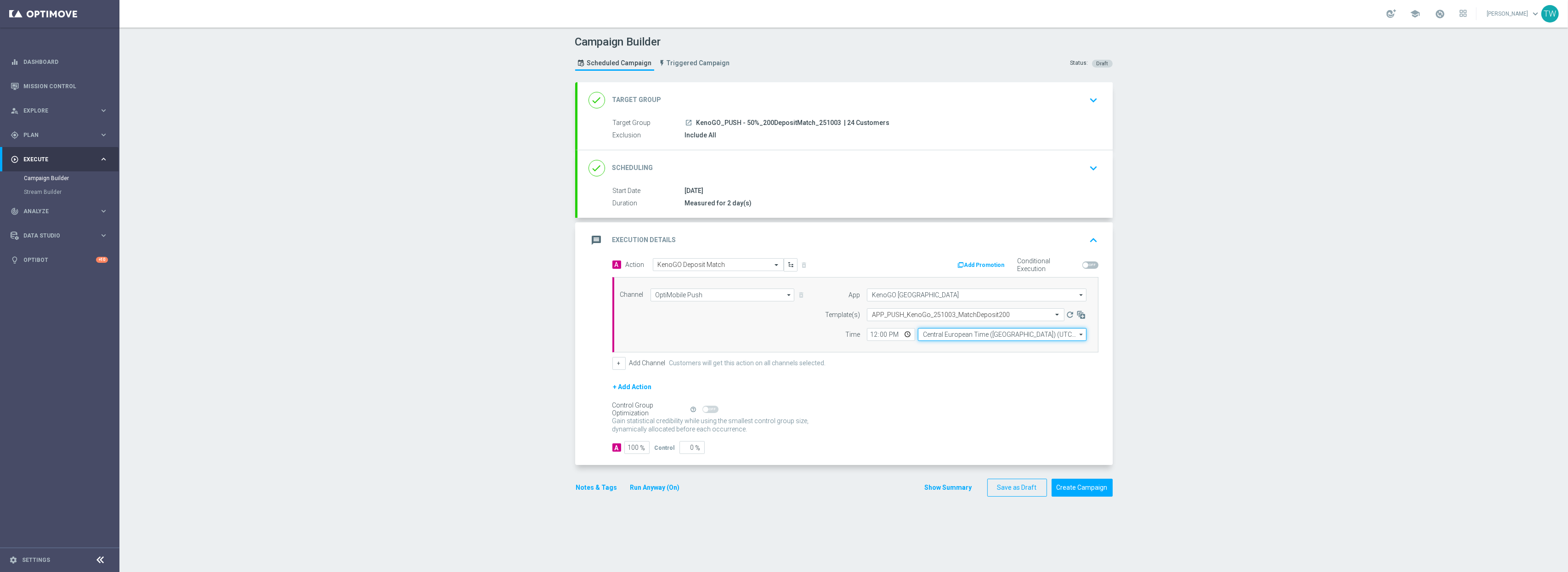
click at [951, 336] on input "Central European Time (Budapest) (UTC +02:00)" at bounding box center [1002, 334] width 169 height 12
click at [950, 349] on div "Eastern Australia Time (Sydney) (UTC +10:00)" at bounding box center [997, 347] width 151 height 8
type input "Eastern Australia Time (Sydney) (UTC +10:00)"
click at [1072, 476] on button "Create Campaign" at bounding box center [1082, 487] width 61 height 18
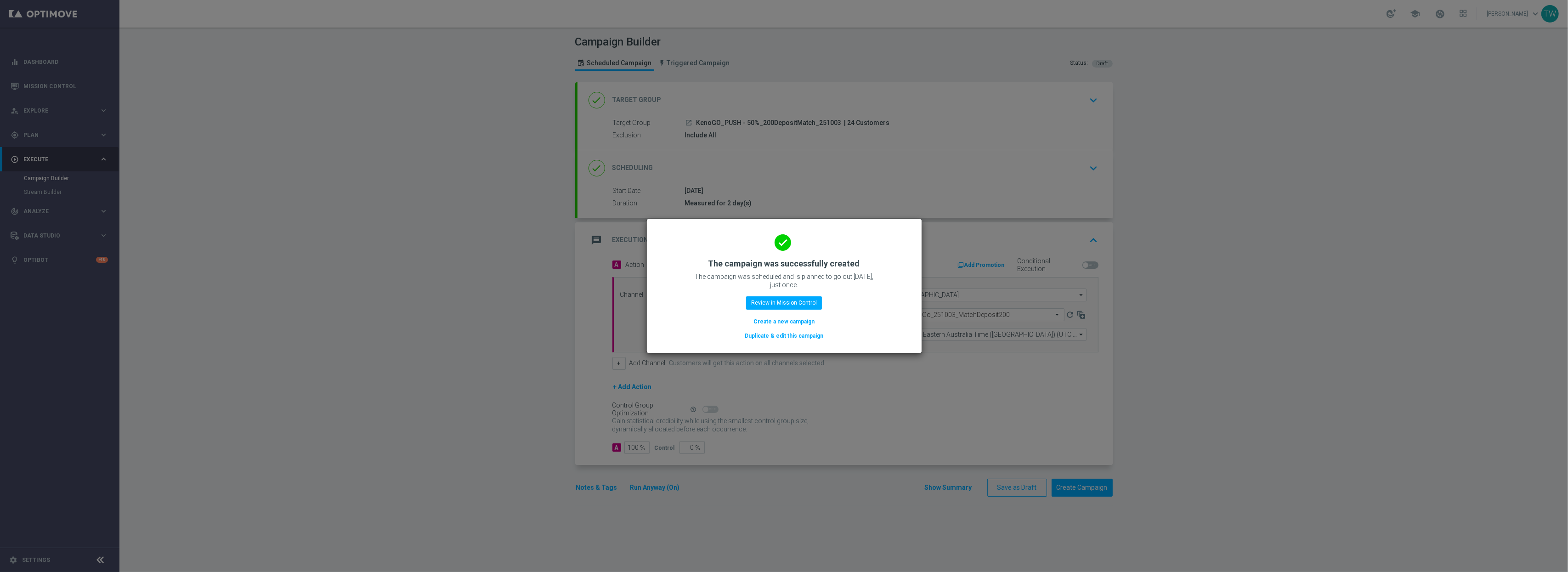
click at [771, 336] on button "Duplicate & edit this campaign" at bounding box center [784, 335] width 80 height 10
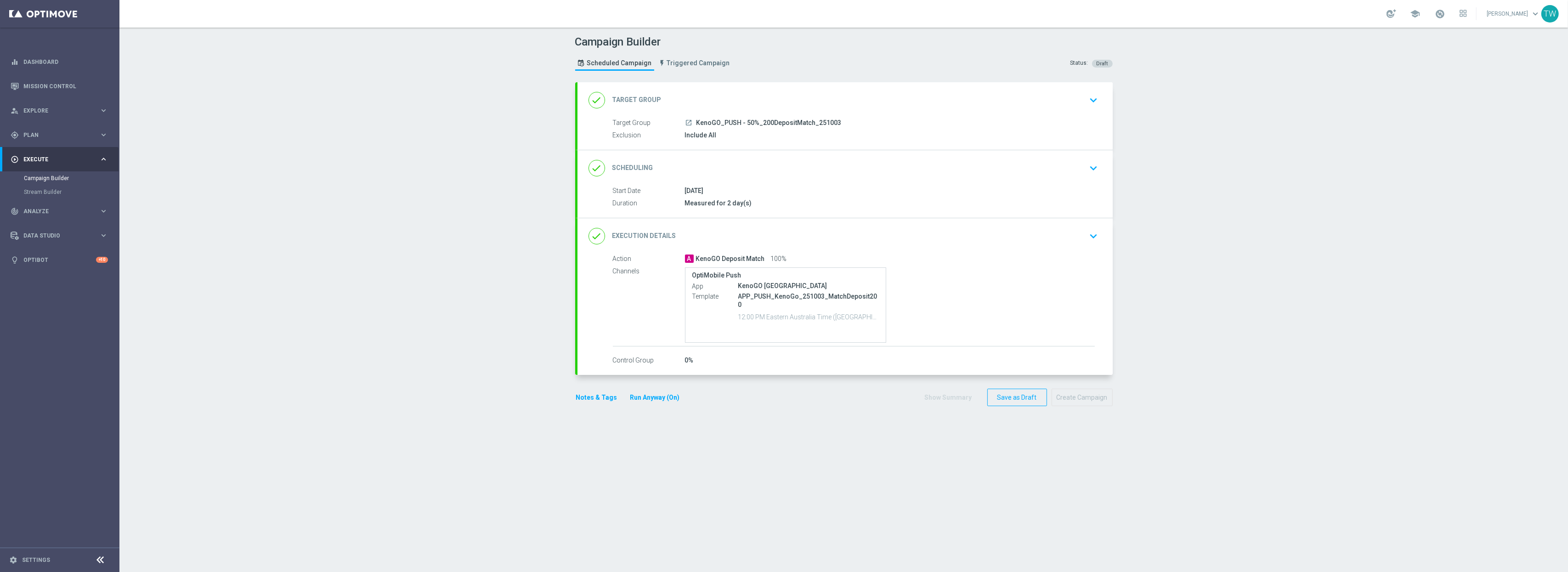
click at [811, 95] on div "done Target Group keyboard_arrow_down" at bounding box center [845, 100] width 513 height 18
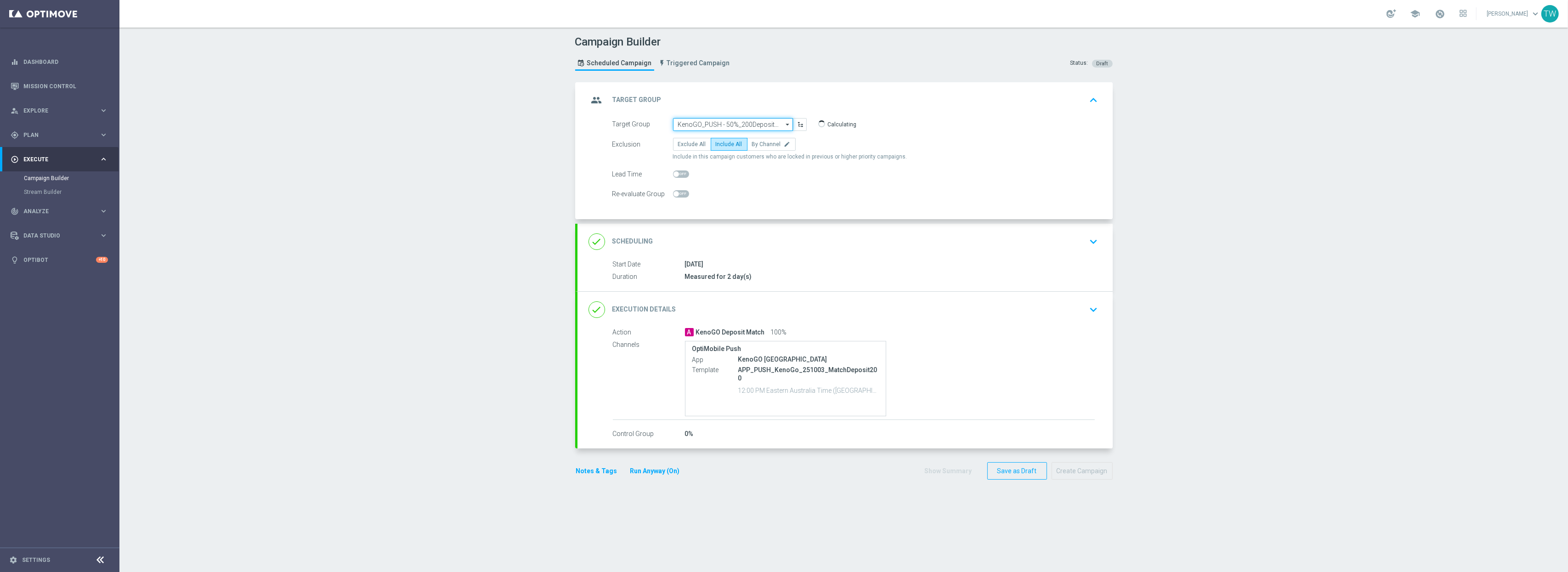
click at [736, 128] on input "KenoGO_PUSH - 50%_200DepositMatch_251003" at bounding box center [733, 124] width 120 height 12
click at [702, 198] on div "KenoGO_PUSH - 50%_100DepositMatch_251003" at bounding box center [729, 192] width 103 height 17
type input "KenoGO_PUSH - 50%_100DepositMatch_251003"
click at [803, 314] on div "done Execution Details keyboard_arrow_down" at bounding box center [845, 309] width 513 height 18
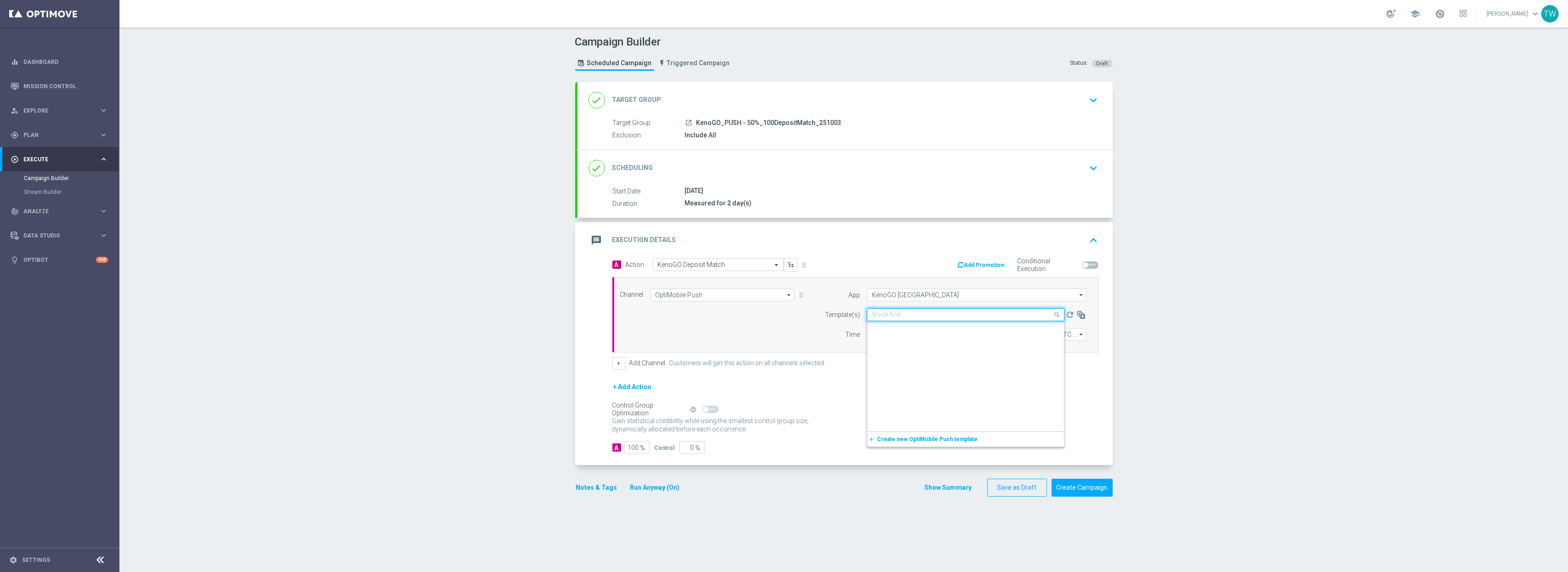
click at [965, 319] on input "text" at bounding box center [955, 314] width 169 height 8
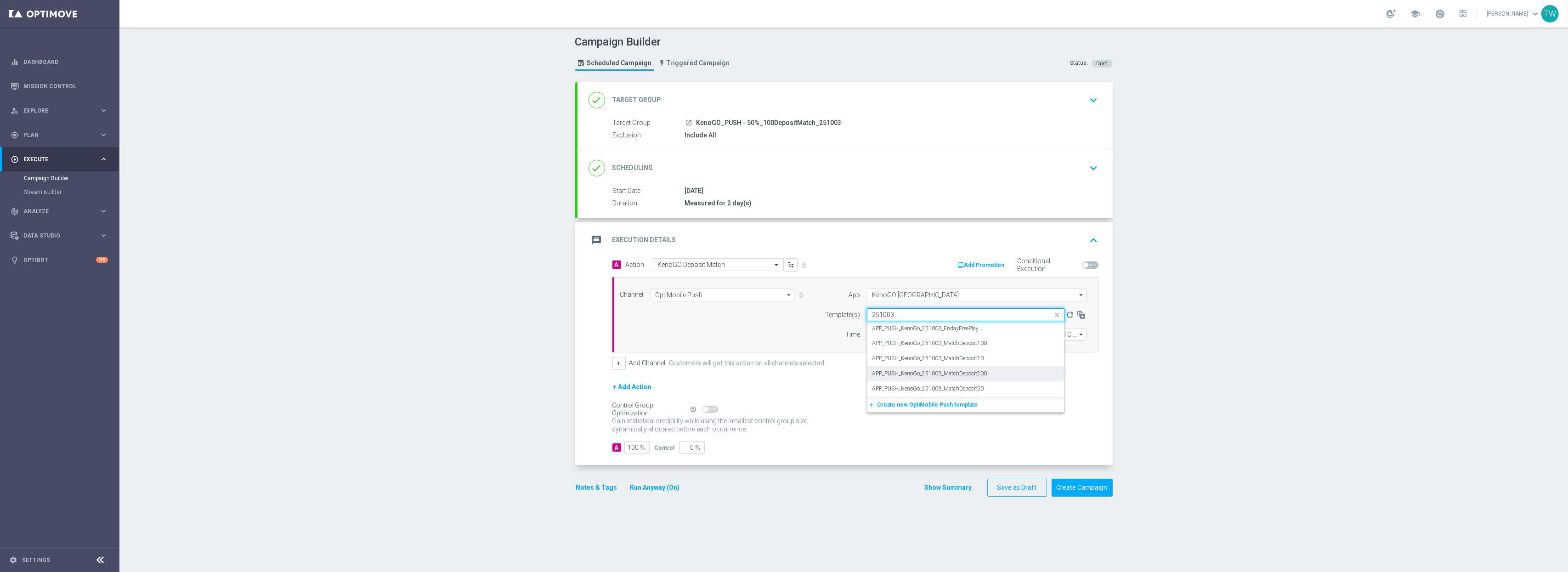
scroll to position [0, 0]
click at [1017, 344] on div "APP_PUSH_KenoGo_251003_MatchDeposit100" at bounding box center [965, 343] width 188 height 15
type input "251003"
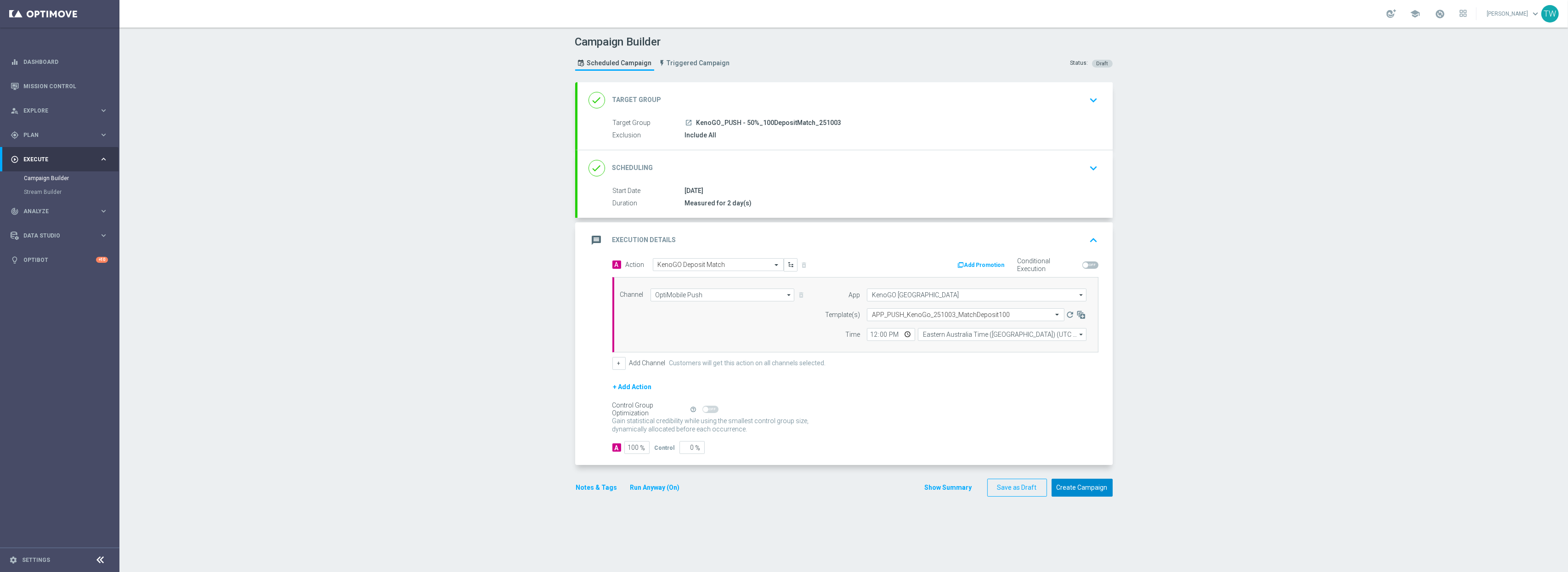
click at [1079, 476] on button "Create Campaign" at bounding box center [1082, 487] width 61 height 18
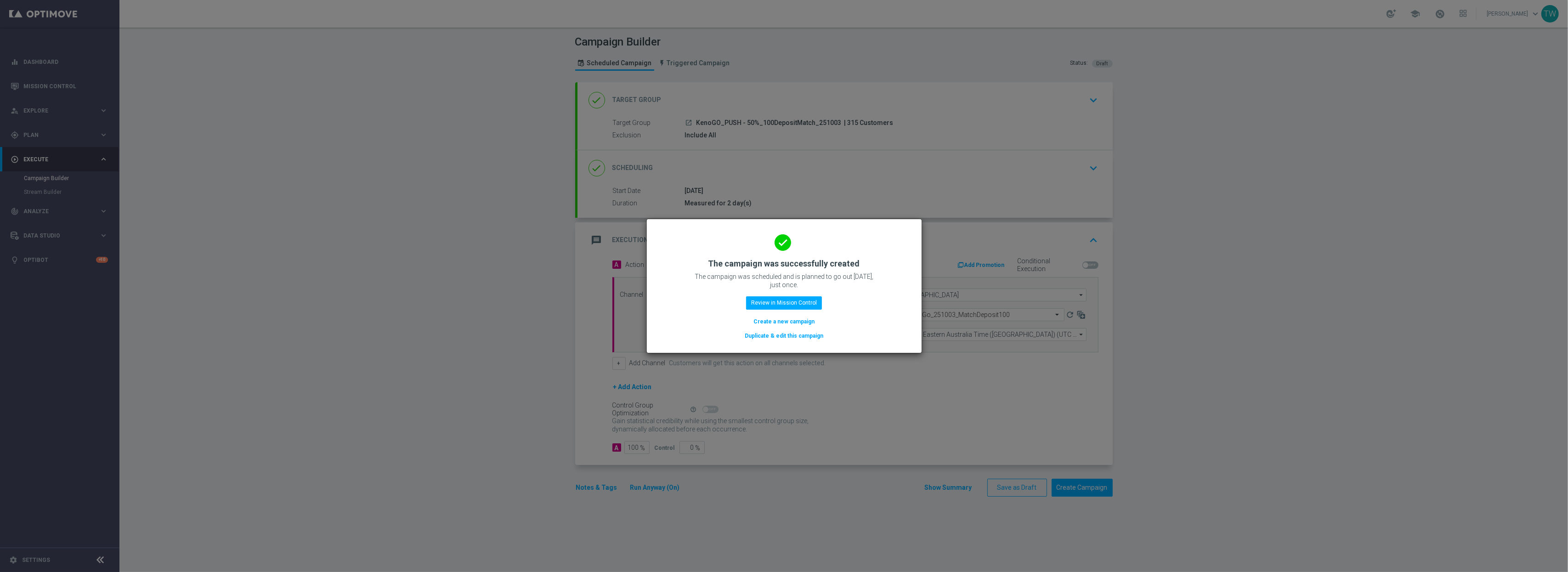
click at [797, 340] on button "Duplicate & edit this campaign" at bounding box center [784, 335] width 80 height 10
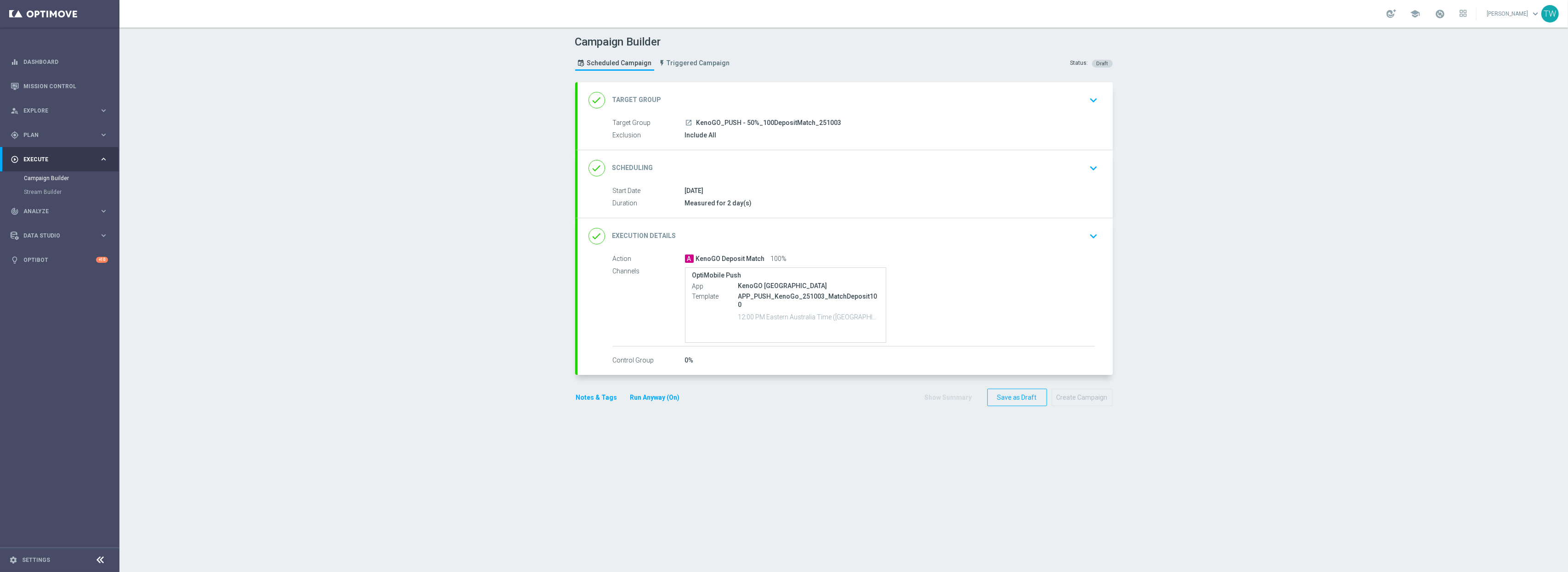
click at [799, 85] on div "done Target Group keyboard_arrow_down" at bounding box center [845, 100] width 535 height 36
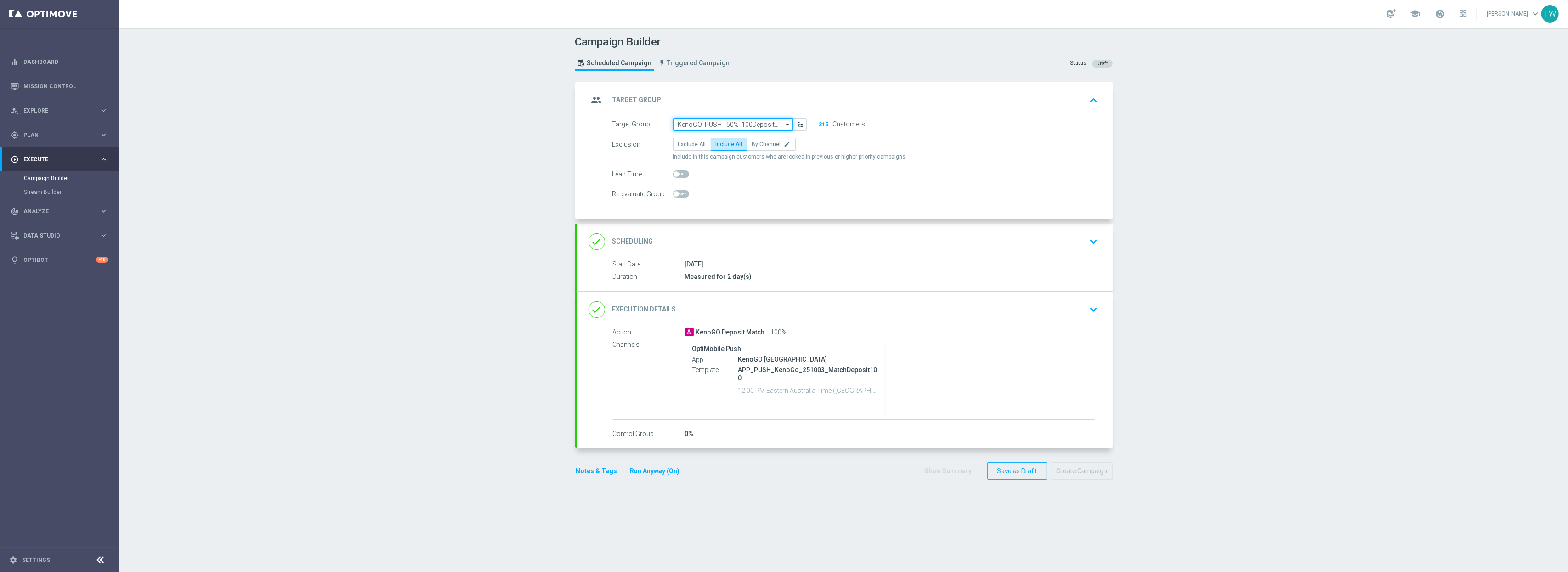
click at [738, 119] on input "KenoGO_PUSH - 50%_100DepositMatch_251003" at bounding box center [733, 124] width 120 height 12
click at [738, 119] on input at bounding box center [733, 124] width 120 height 12
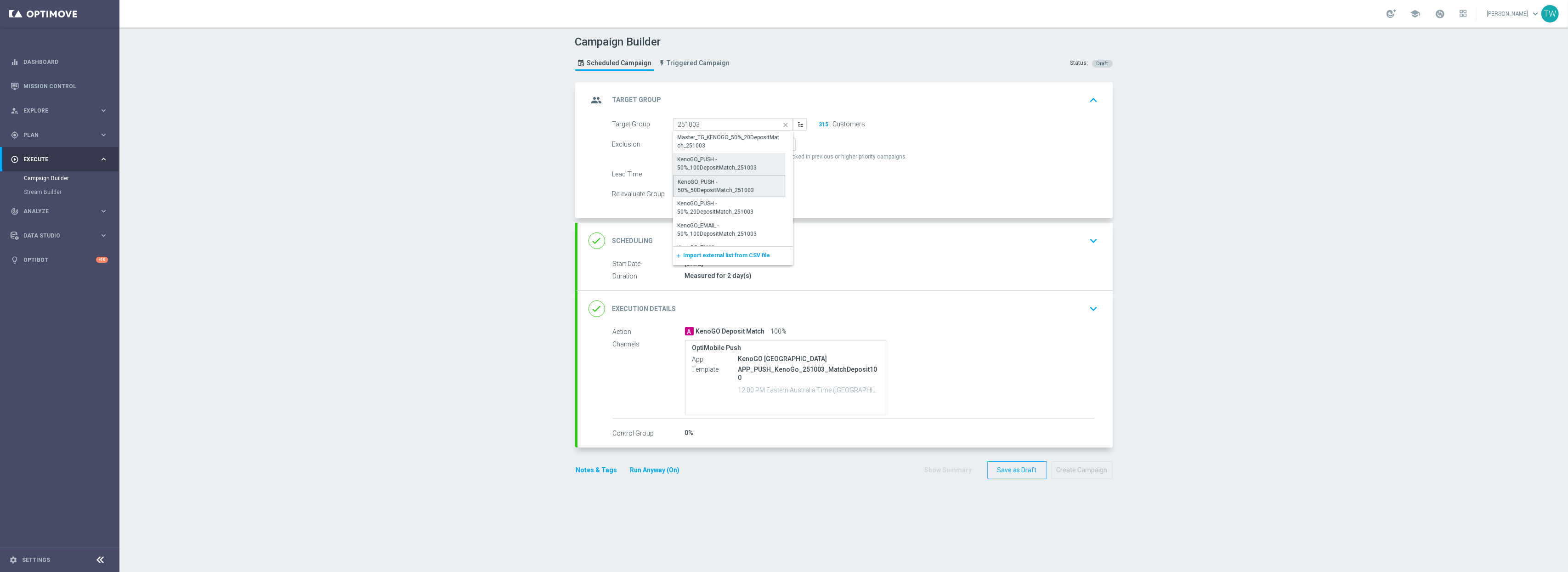
click at [695, 192] on div "KenoGO_PUSH - 50%_50DepositMatch_251003" at bounding box center [729, 186] width 103 height 17
type input "KenoGO_PUSH - 50%_50DepositMatch_251003"
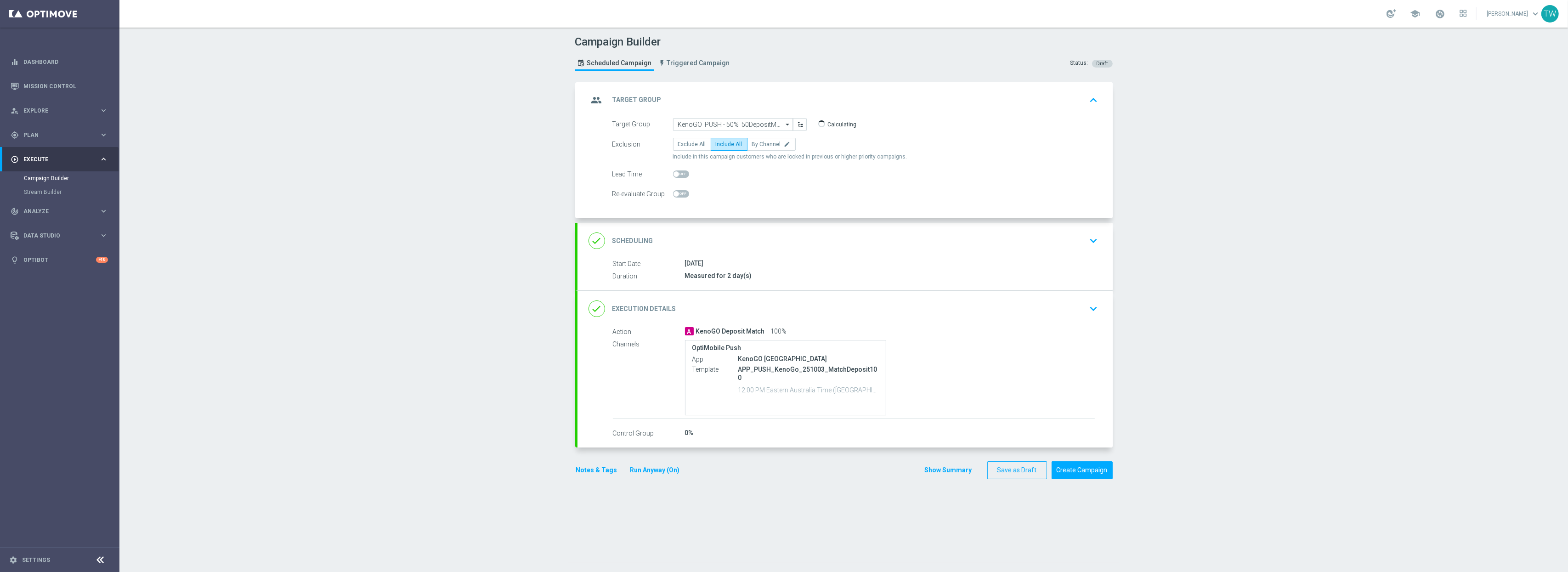
click at [885, 314] on div "done Execution Details keyboard_arrow_down" at bounding box center [845, 309] width 513 height 18
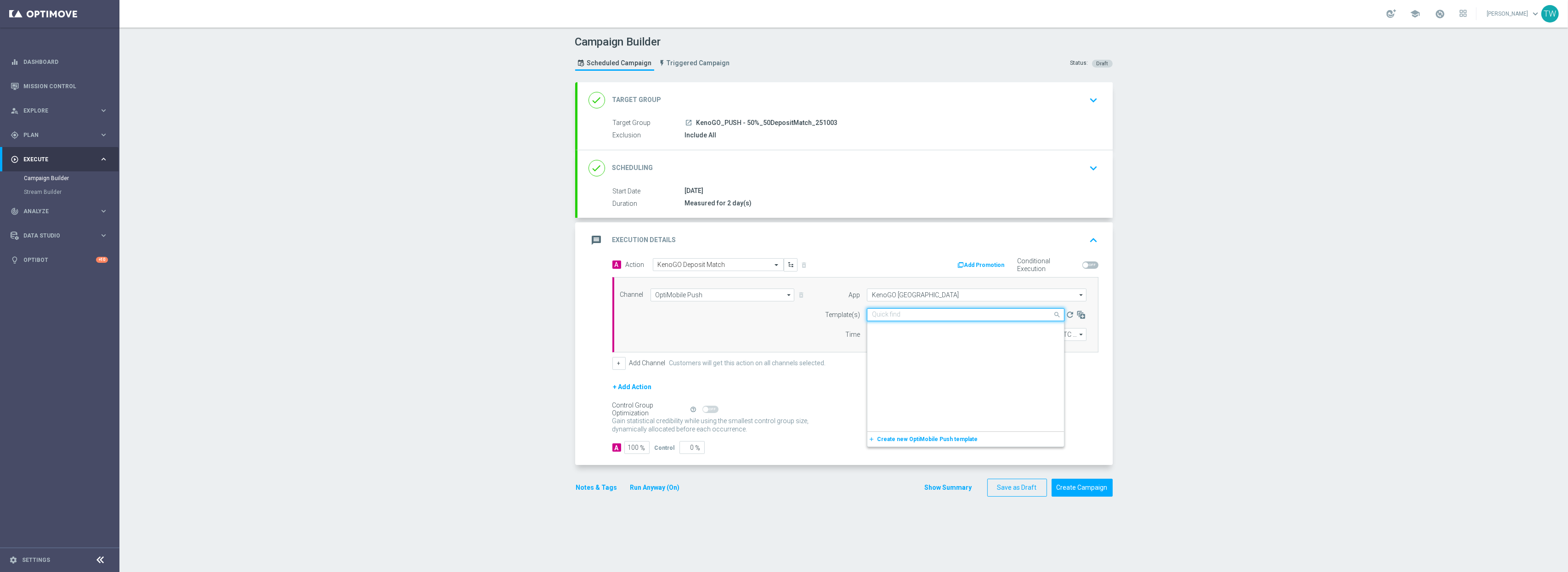
click at [1002, 316] on input "text" at bounding box center [955, 314] width 169 height 8
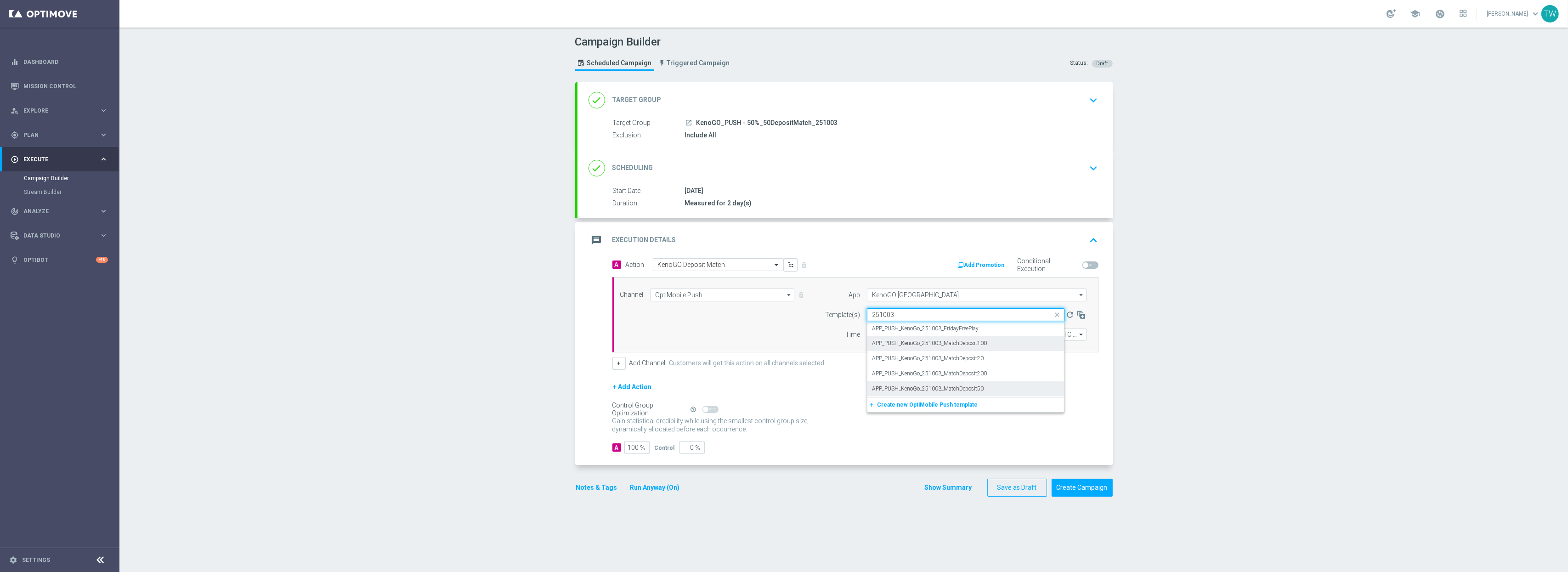
click at [1018, 388] on div "APP_PUSH_KenoGo_251003_MatchDeposit50" at bounding box center [965, 388] width 188 height 15
type input "251003"
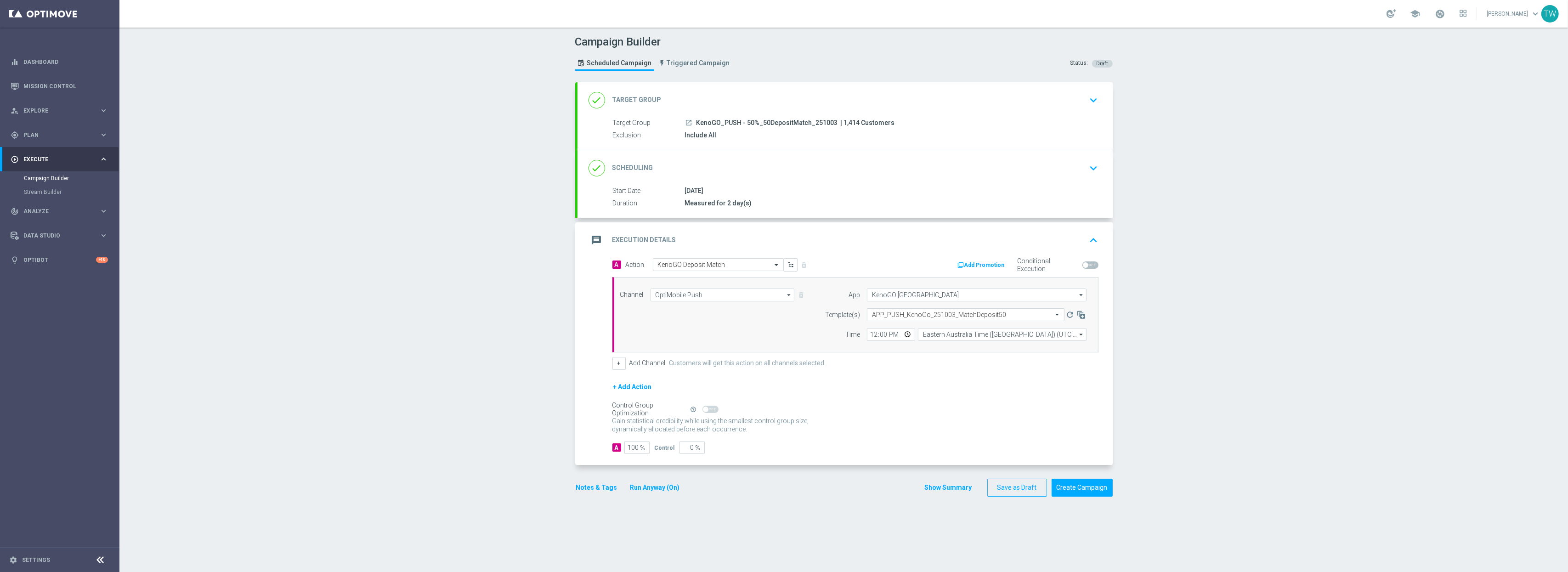
click at [848, 92] on div "done Target Group keyboard_arrow_down" at bounding box center [845, 100] width 513 height 18
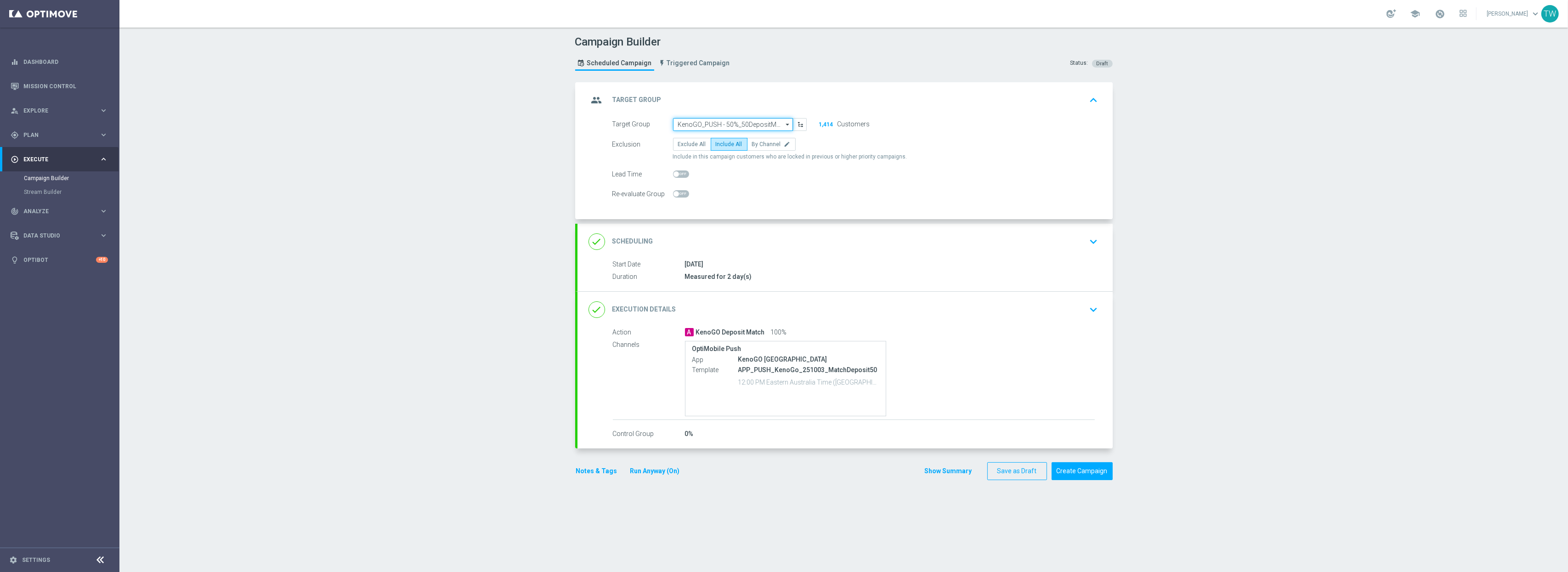
click at [741, 124] on input "KenoGO_PUSH - 50%_50DepositMatch_251003" at bounding box center [733, 124] width 120 height 12
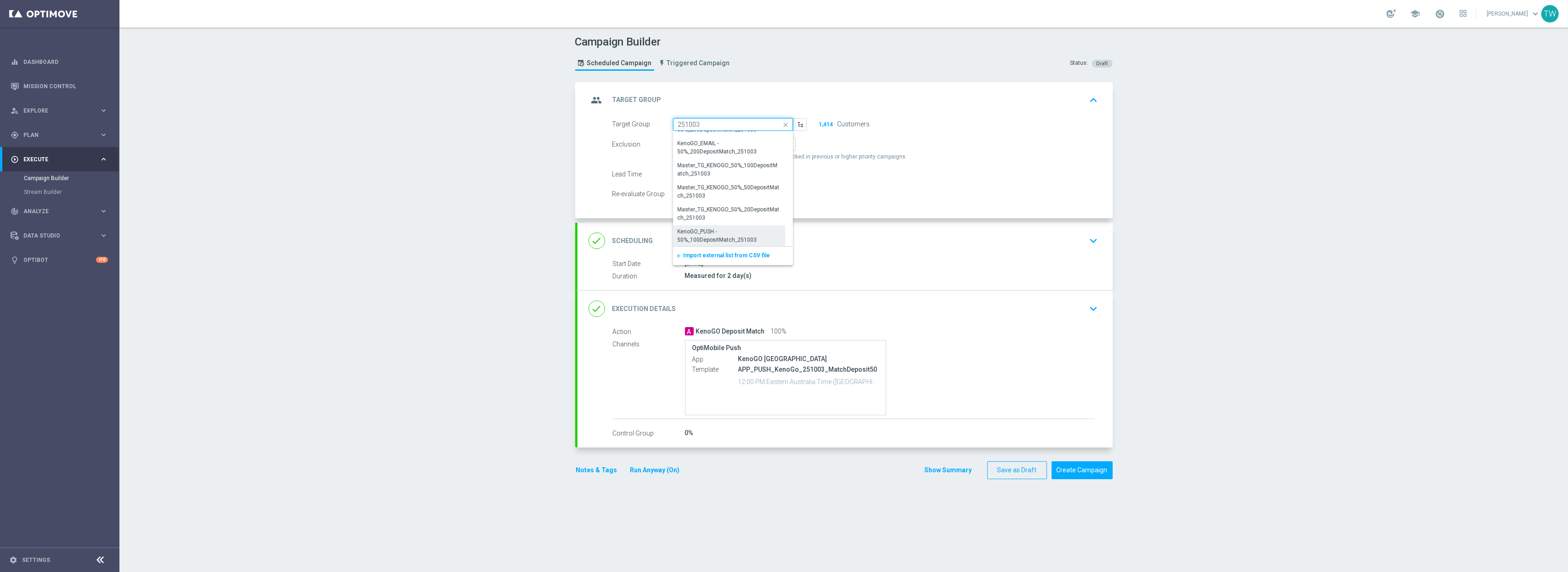
scroll to position [260, 0]
click at [695, 176] on div "KenoGO_PUSH - 50%_20DepositMatch_251003" at bounding box center [729, 170] width 103 height 17
type input "KenoGO_PUSH - 50%_20DepositMatch_251003"
click at [788, 315] on div "done Execution Details keyboard_arrow_down" at bounding box center [845, 309] width 513 height 18
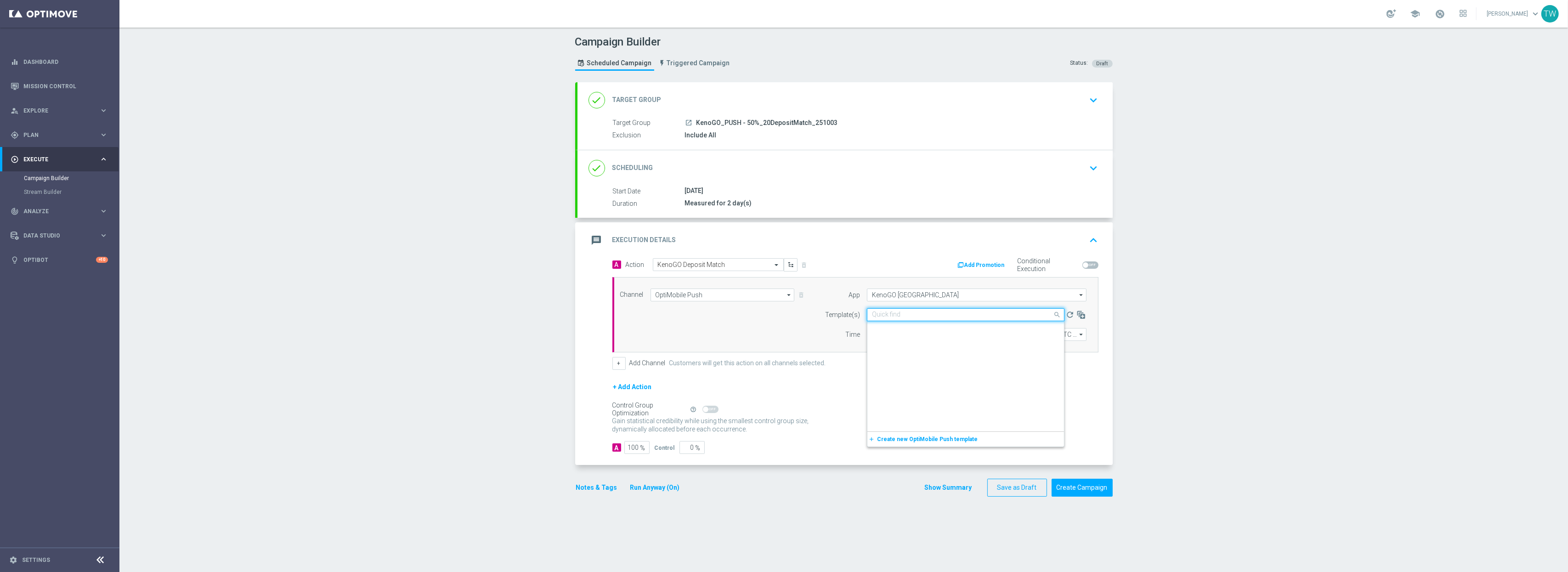
click at [924, 311] on div "Quick find APP_PUSH_KenoGo_251003_MatchDeposit50" at bounding box center [959, 314] width 185 height 8
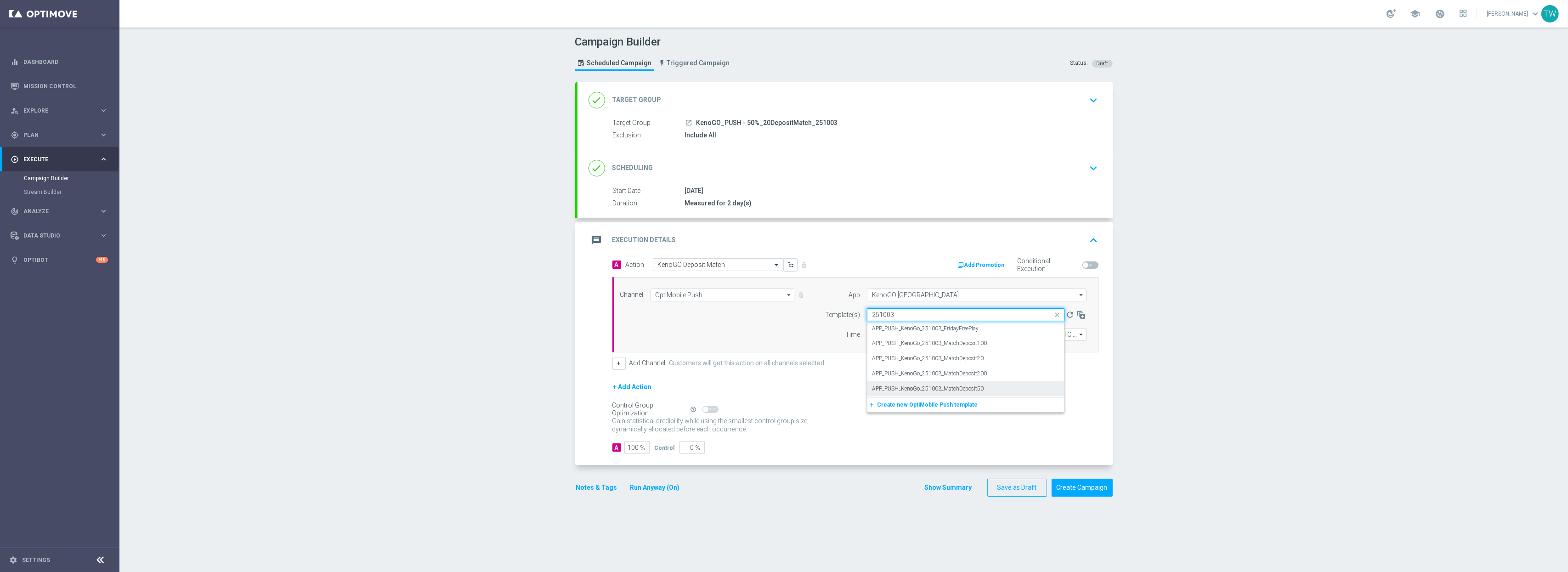
scroll to position [0, 0]
click at [1011, 357] on div "APP_PUSH_KenoGo_251003_MatchDeposit20" at bounding box center [965, 358] width 188 height 15
type input "251003"
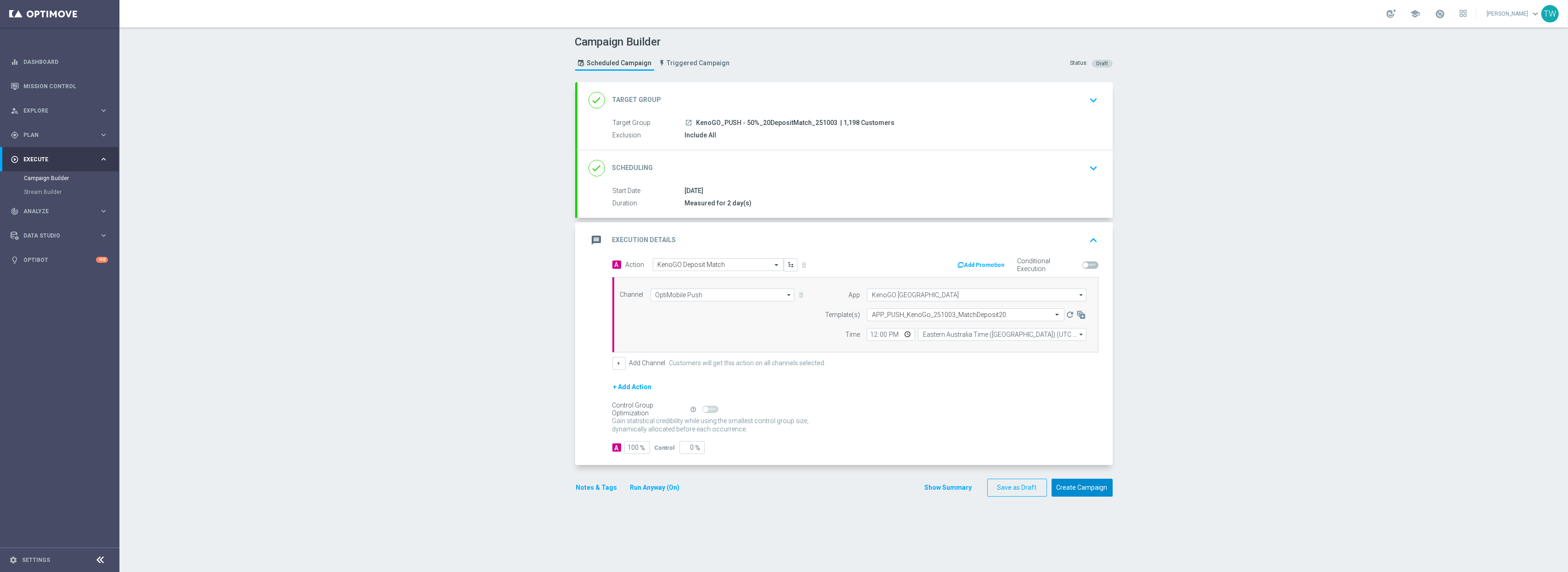
click at [1097, 476] on button "Create Campaign" at bounding box center [1082, 487] width 61 height 18
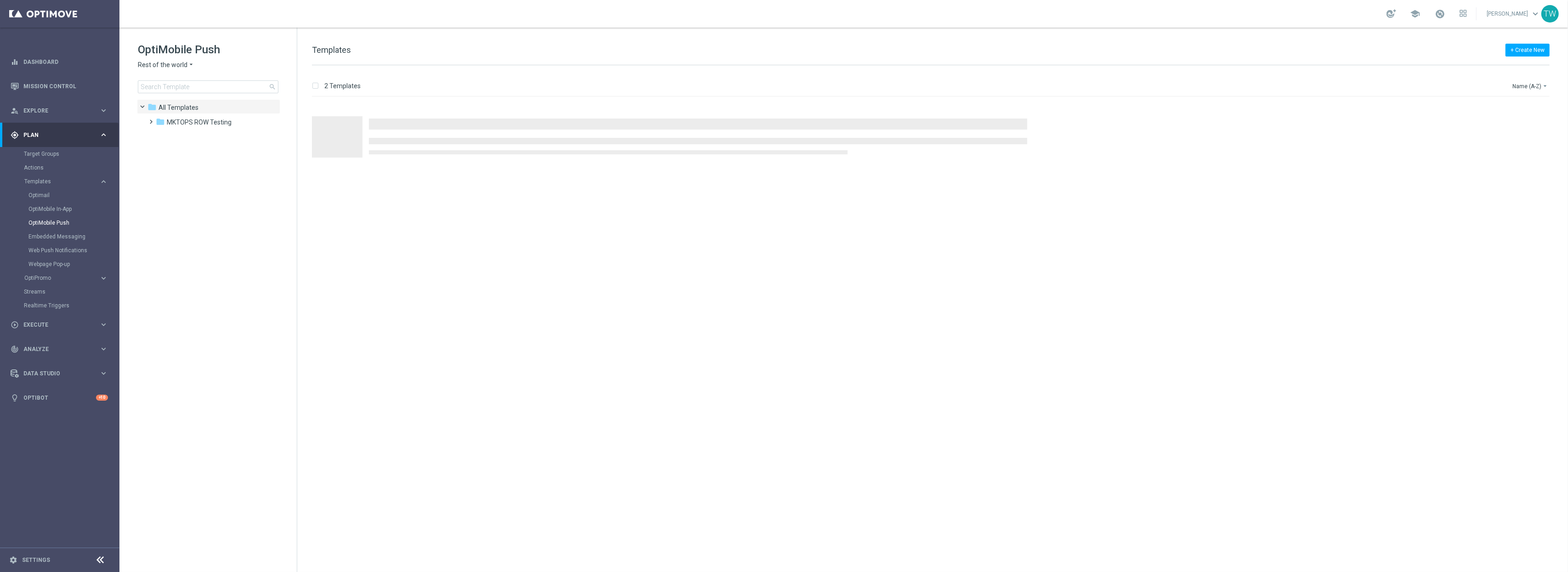
click at [175, 60] on div "OptiMobile Push Rest of the world arrow_drop_down × Rest of the world search" at bounding box center [217, 67] width 159 height 51
click at [174, 66] on span "Rest of the world" at bounding box center [163, 65] width 50 height 9
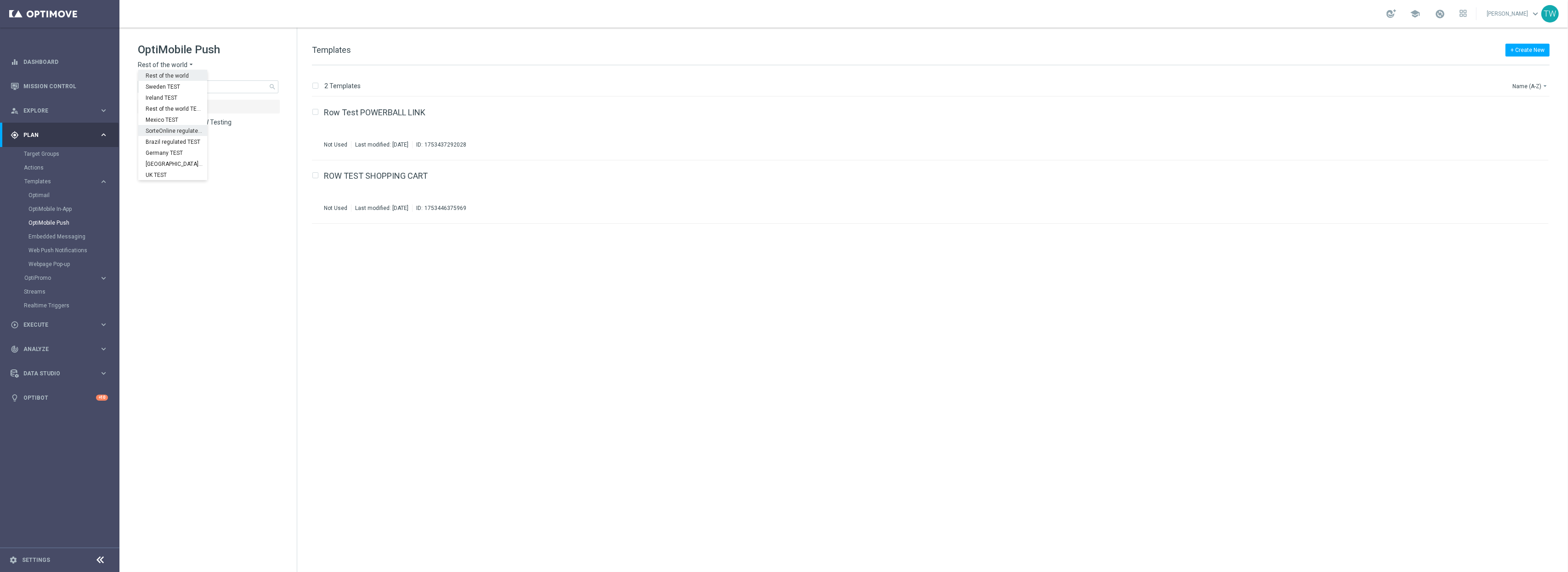
scroll to position [286, 0]
click at [0, 0] on span "KenoGO [GEOGRAPHIC_DATA]" at bounding box center [0, 0] width 0 height 0
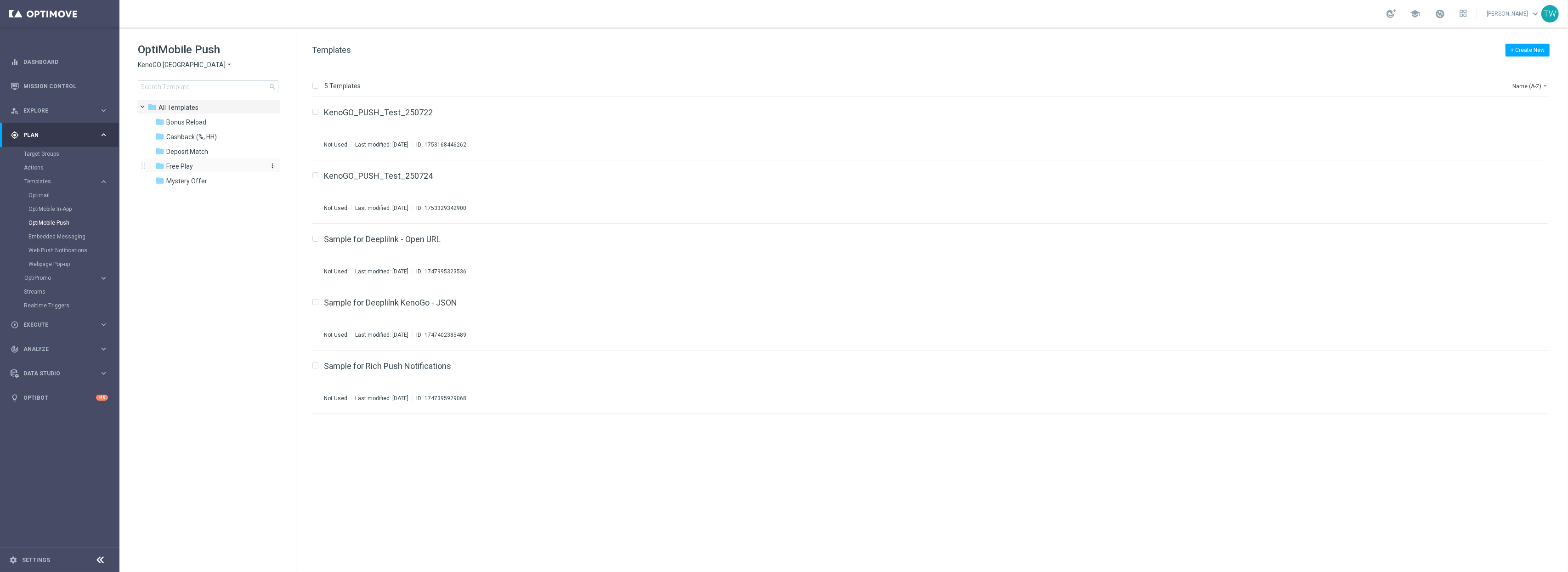
click at [214, 162] on div "folder Free Play" at bounding box center [208, 167] width 105 height 11
click at [1527, 80] on button "Name (A-Z) arrow_drop_down" at bounding box center [1530, 86] width 38 height 11
drag, startPoint x: 735, startPoint y: 516, endPoint x: 569, endPoint y: 473, distance: 171.5
click at [713, 512] on div "insert_drive_file APP_PUSH_KenoGo_250814_FreePlay Not Used Last modified: [DATE…" at bounding box center [934, 335] width 1264 height 475
click at [463, 430] on link "APP_PUSH_KenoGo_251003_FridayFreePlay" at bounding box center [406, 428] width 164 height 8
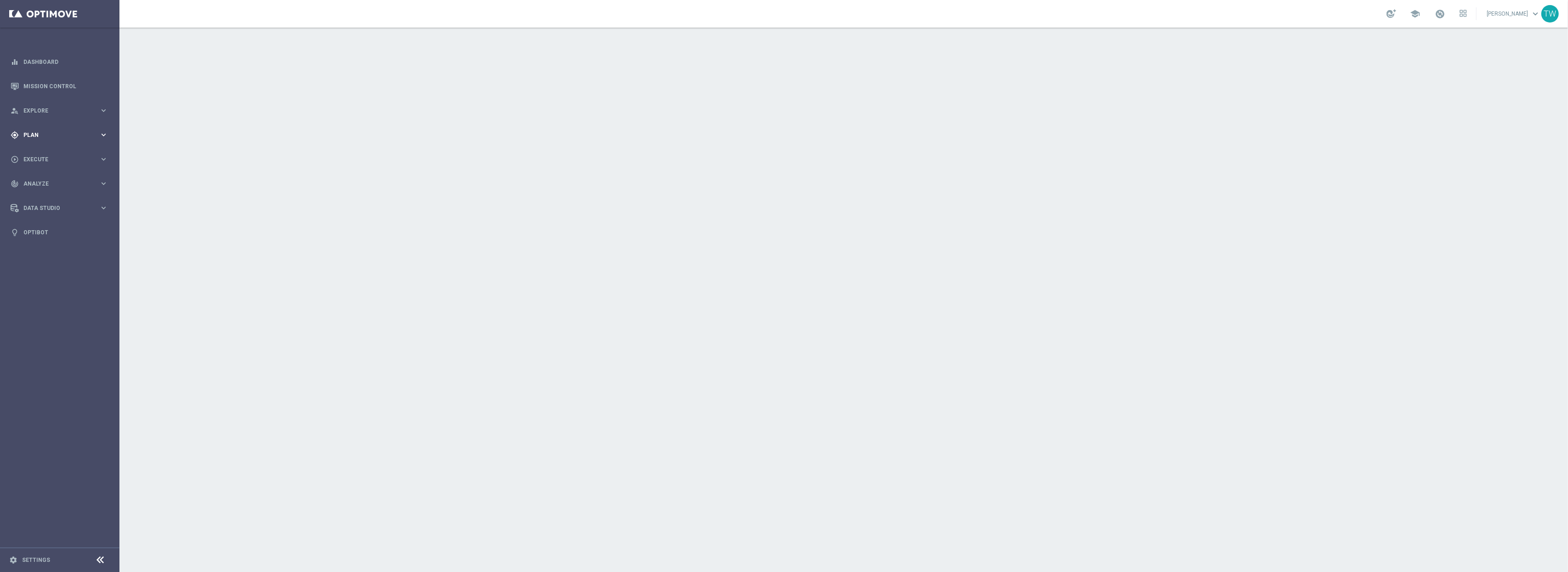
click at [84, 138] on div "gps_fixed Plan" at bounding box center [54, 135] width 88 height 8
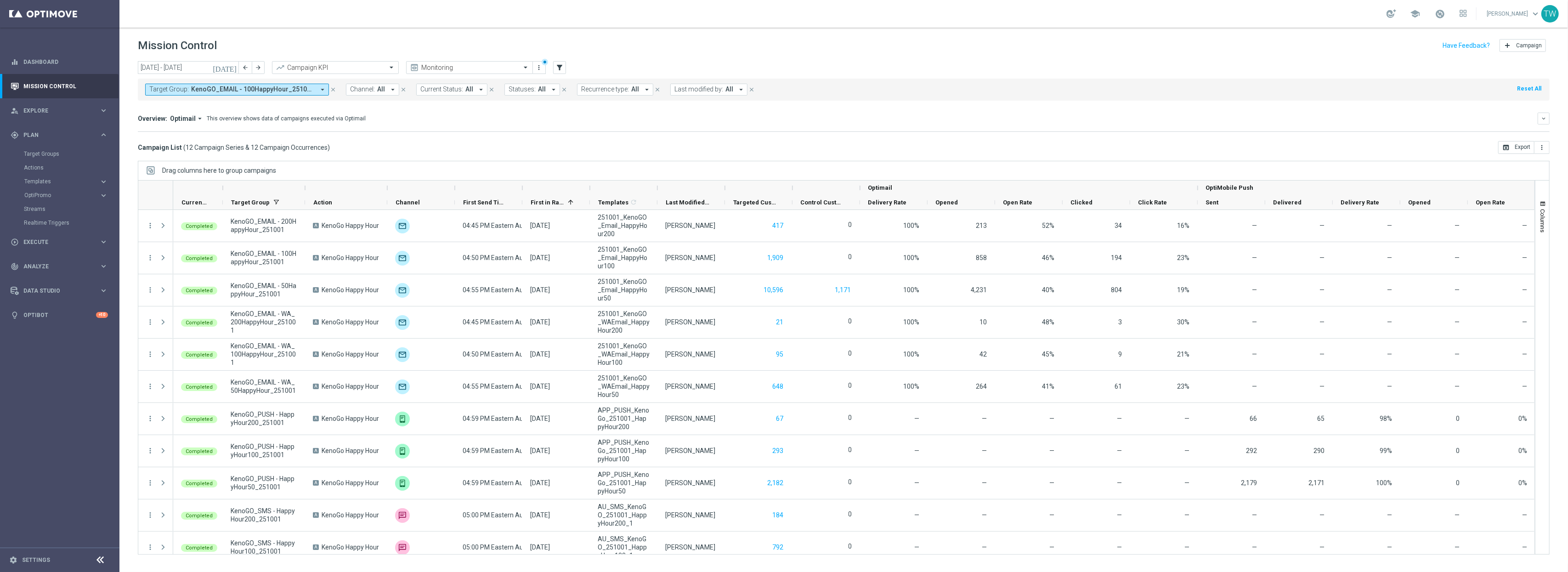
click at [319, 89] on icon "arrow_drop_down" at bounding box center [322, 89] width 8 height 8
click at [0, 0] on div "Clear" at bounding box center [0, 0] width 0 height 0
click at [238, 106] on input "text" at bounding box center [221, 106] width 135 height 8
drag, startPoint x: 199, startPoint y: 131, endPoint x: 297, endPoint y: 132, distance: 98.0
click at [200, 131] on span "(All Search Results)" at bounding box center [183, 133] width 51 height 8
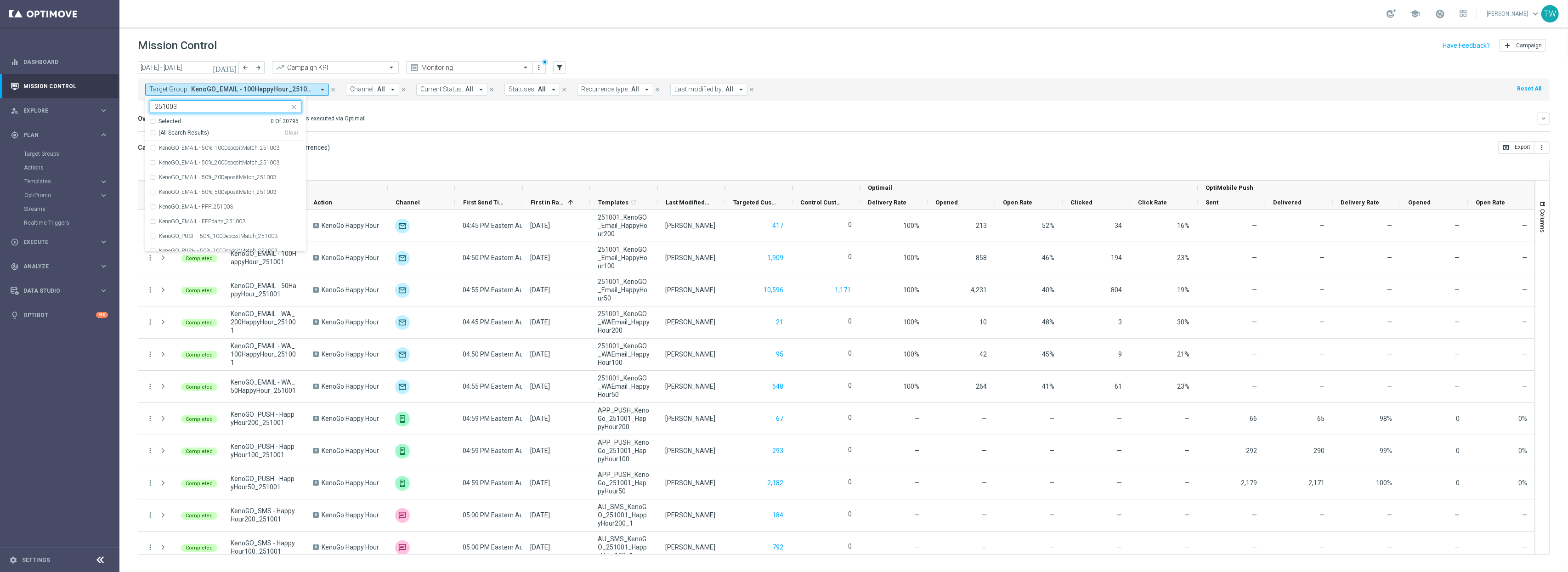
type input "251003"
click at [437, 139] on mini-dashboard "Overview: Optimail arrow_drop_down This overview shows data of campaigns execut…" at bounding box center [843, 120] width 1412 height 40
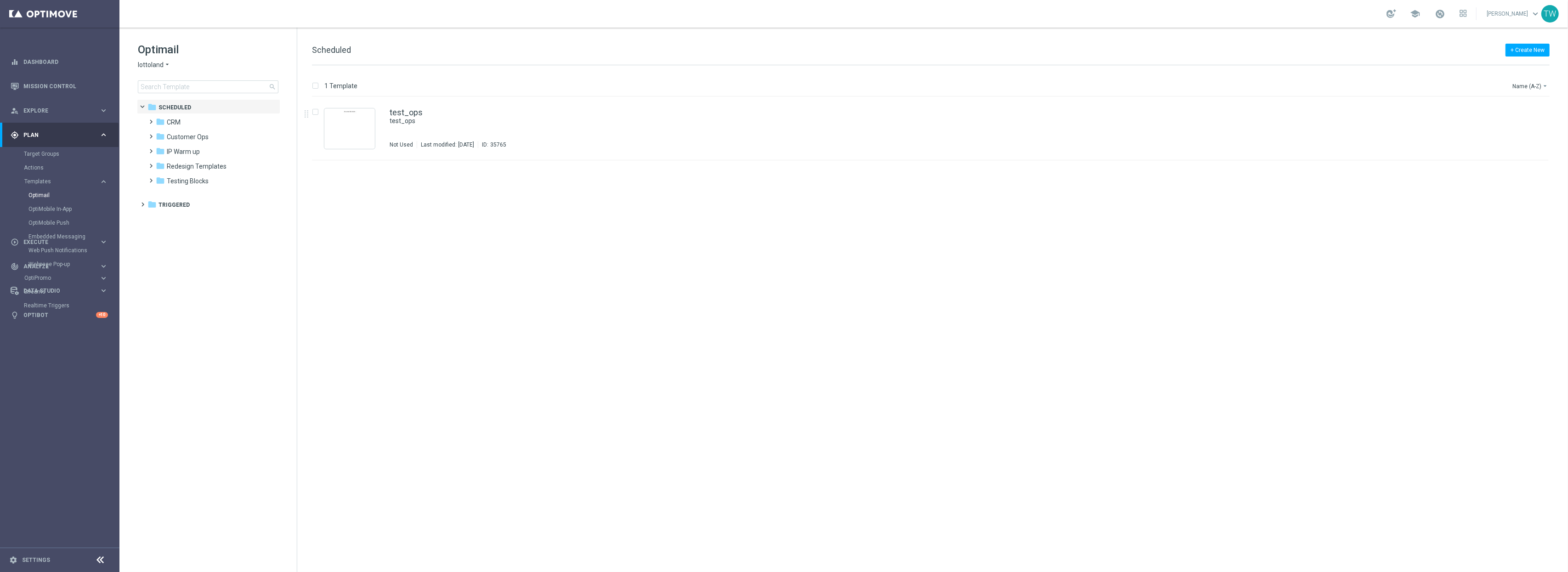
click at [163, 65] on icon "arrow_drop_down" at bounding box center [167, 65] width 7 height 9
click at [168, 88] on div "KenoGO" at bounding box center [172, 87] width 69 height 11
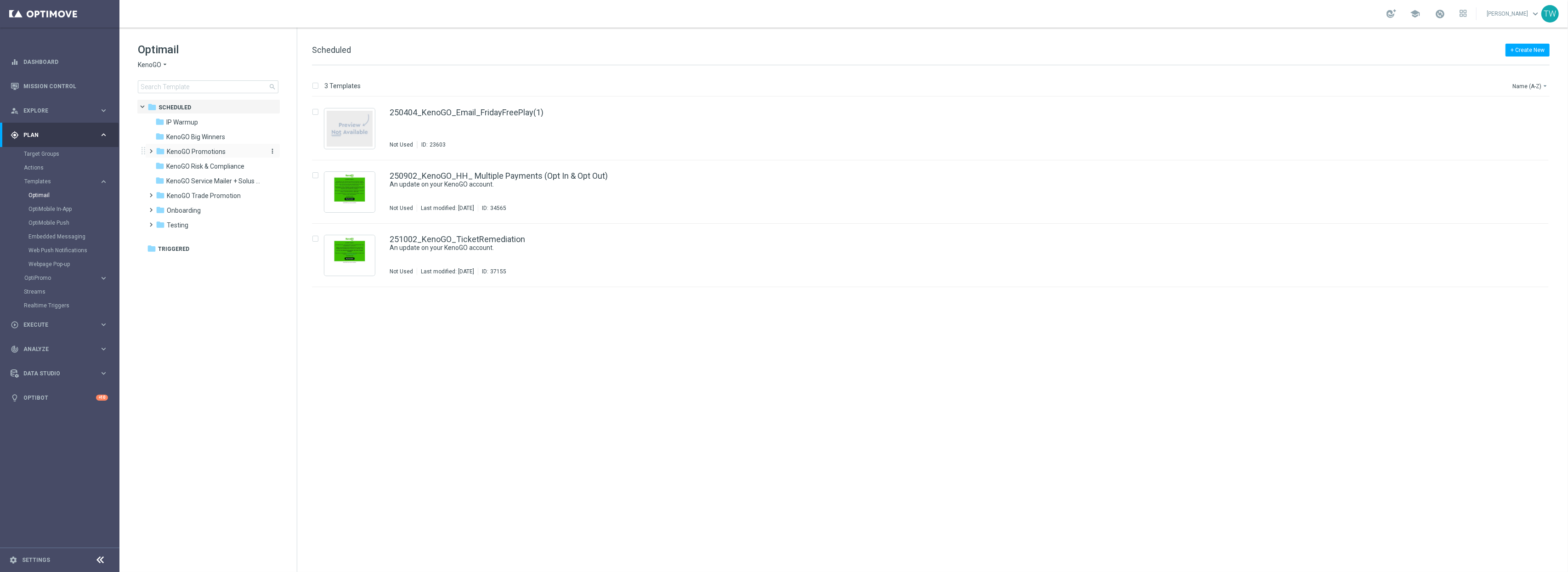
click at [223, 152] on span "KenoGO Promotions" at bounding box center [196, 151] width 59 height 8
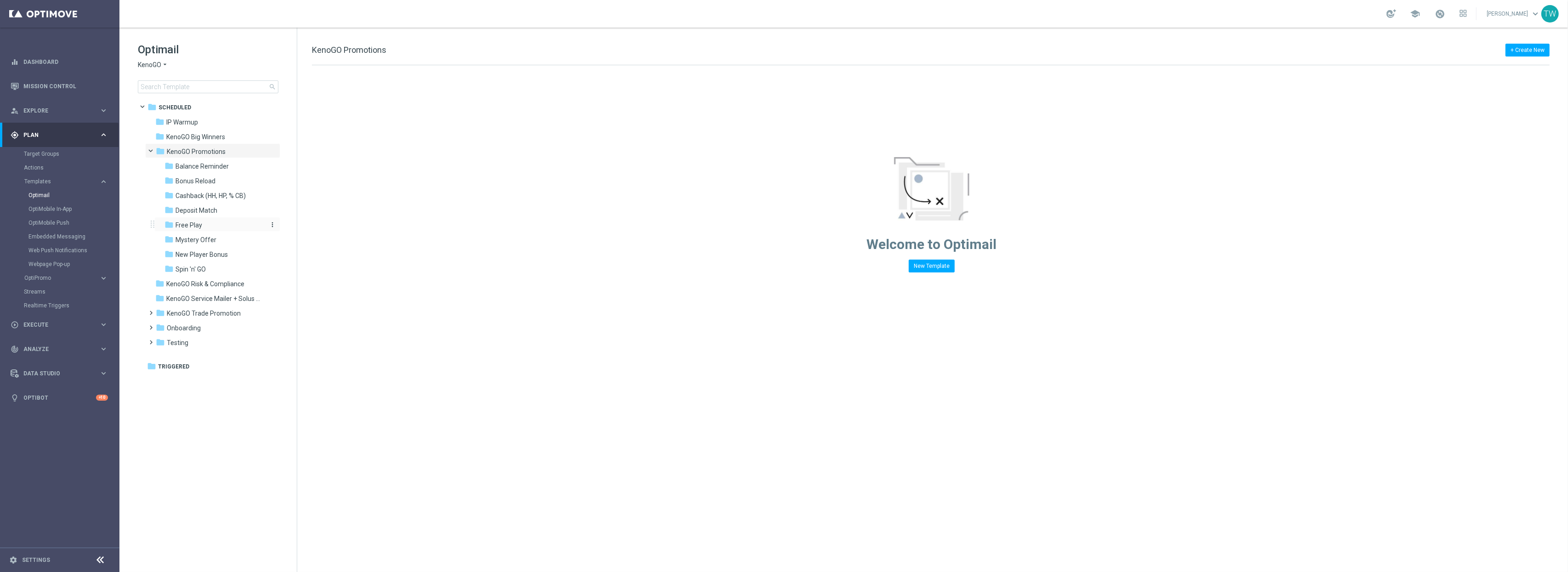
click at [203, 228] on div "folder Free Play" at bounding box center [213, 225] width 98 height 11
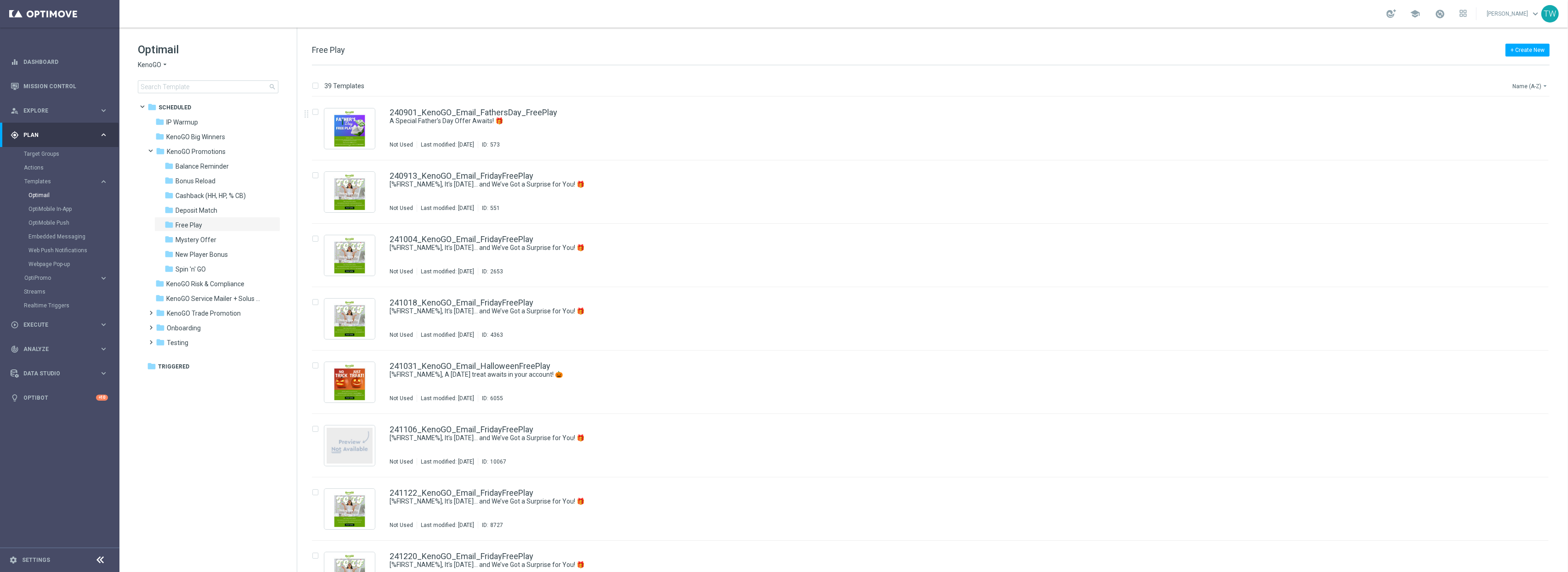
click at [1536, 83] on button "Name (A-Z) arrow_drop_down" at bounding box center [1530, 86] width 38 height 11
click at [1524, 124] on span "Date Modified (Newest)" at bounding box center [1514, 127] width 62 height 6
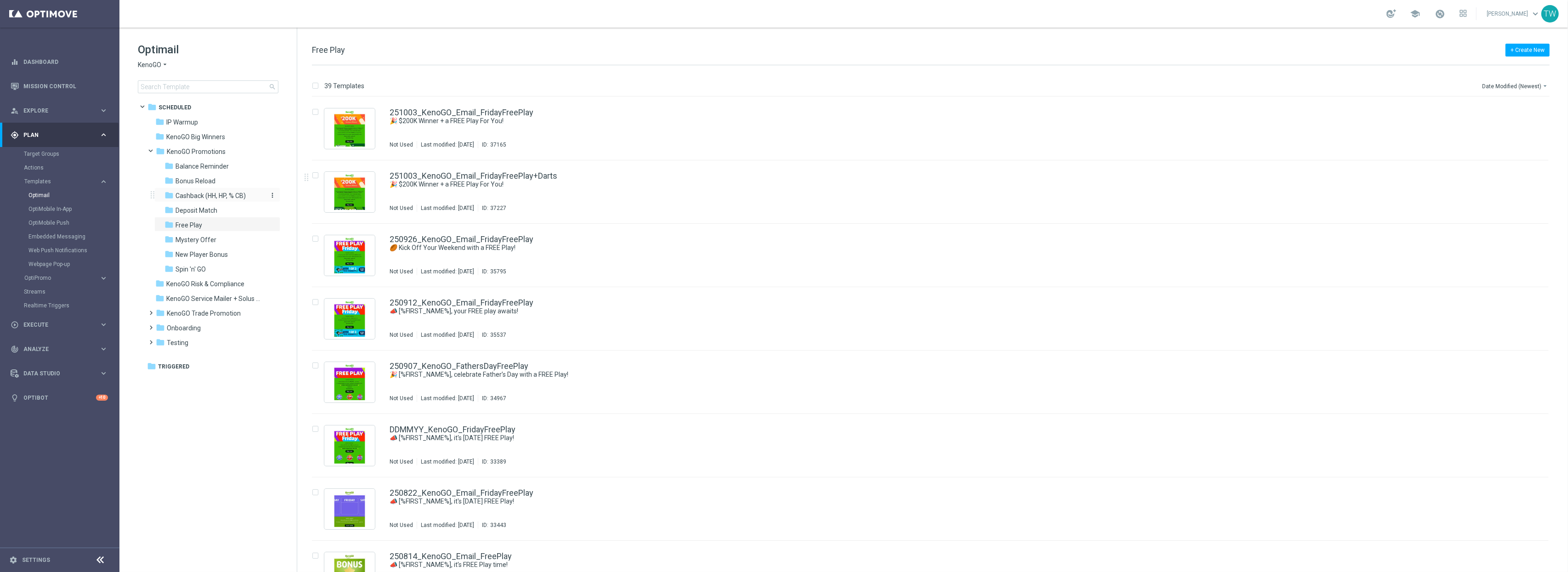
click at [210, 197] on span "Cashback (HH, HP, % CB)" at bounding box center [211, 195] width 71 height 8
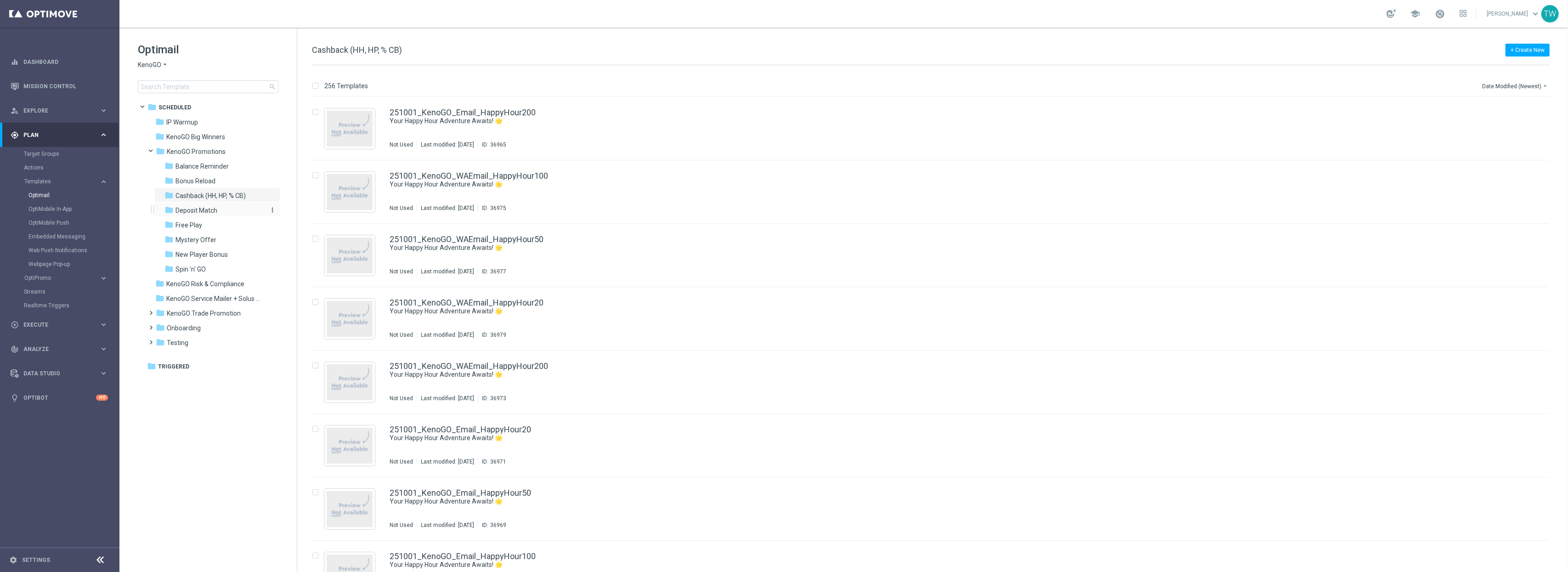
click at [220, 209] on div "folder Deposit Match" at bounding box center [213, 211] width 98 height 11
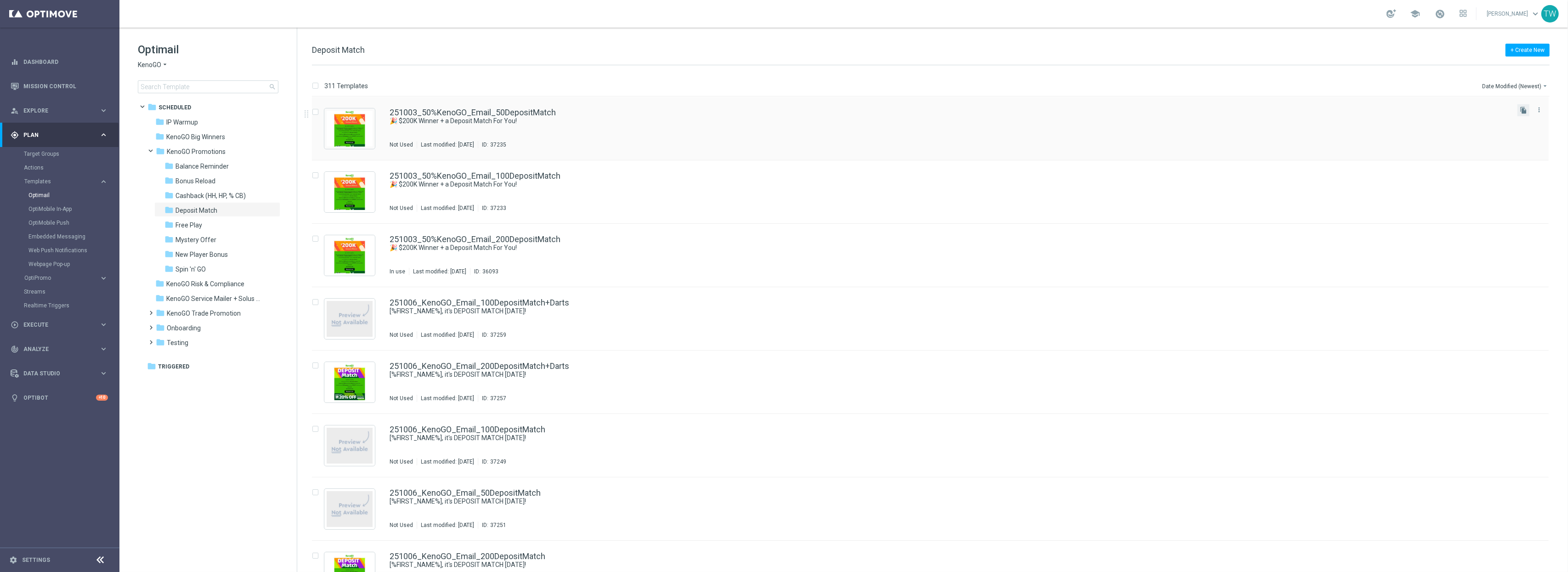
click at [1528, 109] on button "file_copy" at bounding box center [1522, 110] width 12 height 12
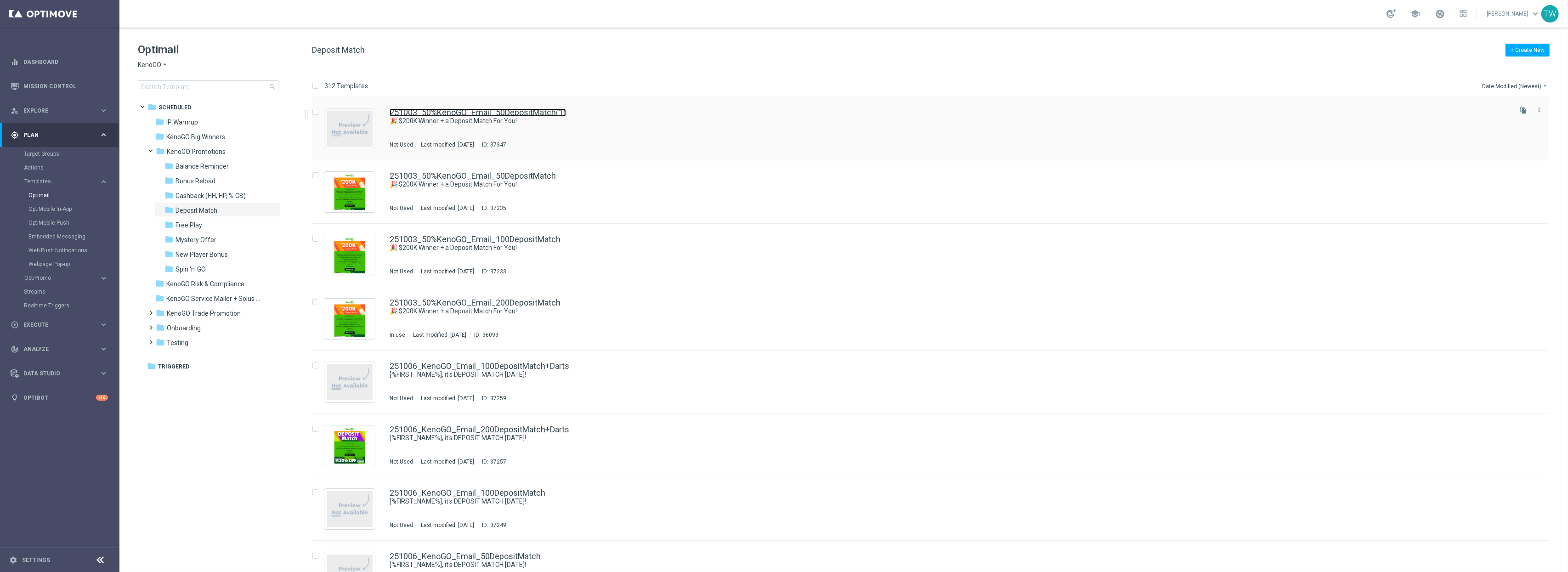
click at [538, 111] on link "251003_50%KenoGO_Email_50DepositMatch(1)" at bounding box center [478, 112] width 177 height 8
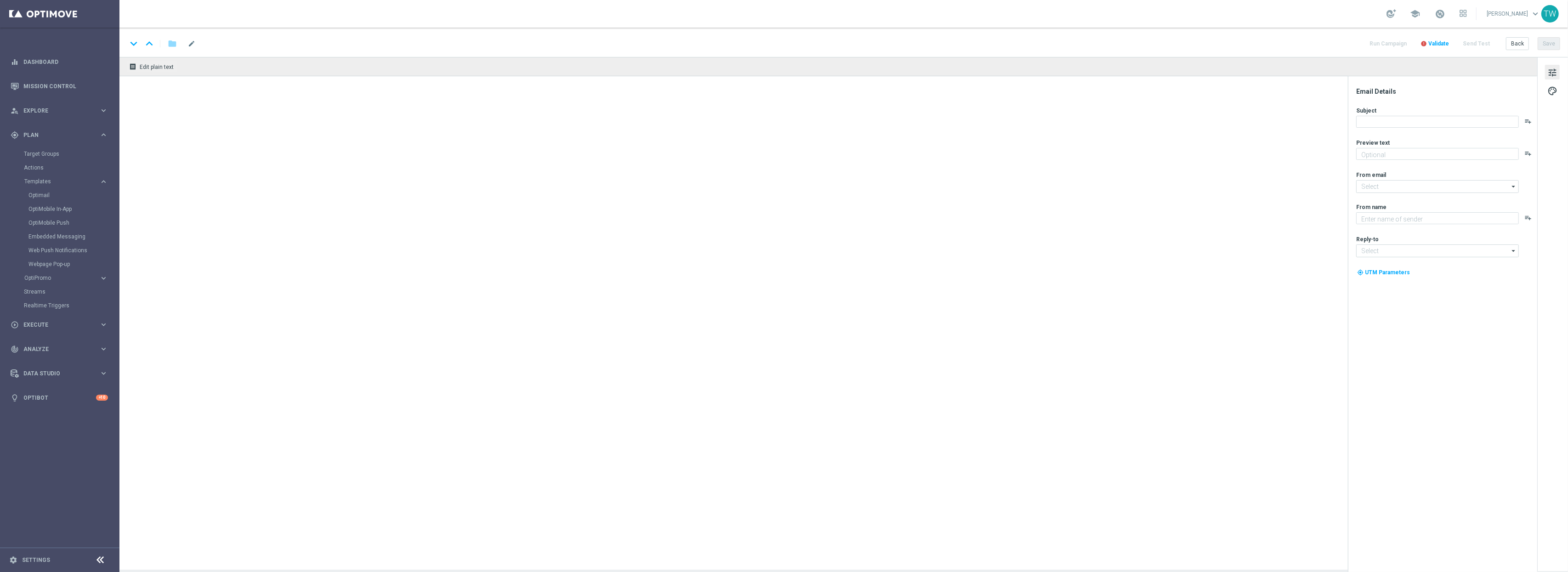
type textarea "Unlock your match inside!"
type textarea "KenoGO"
type input "[EMAIL_ADDRESS][DOMAIN_NAME]"
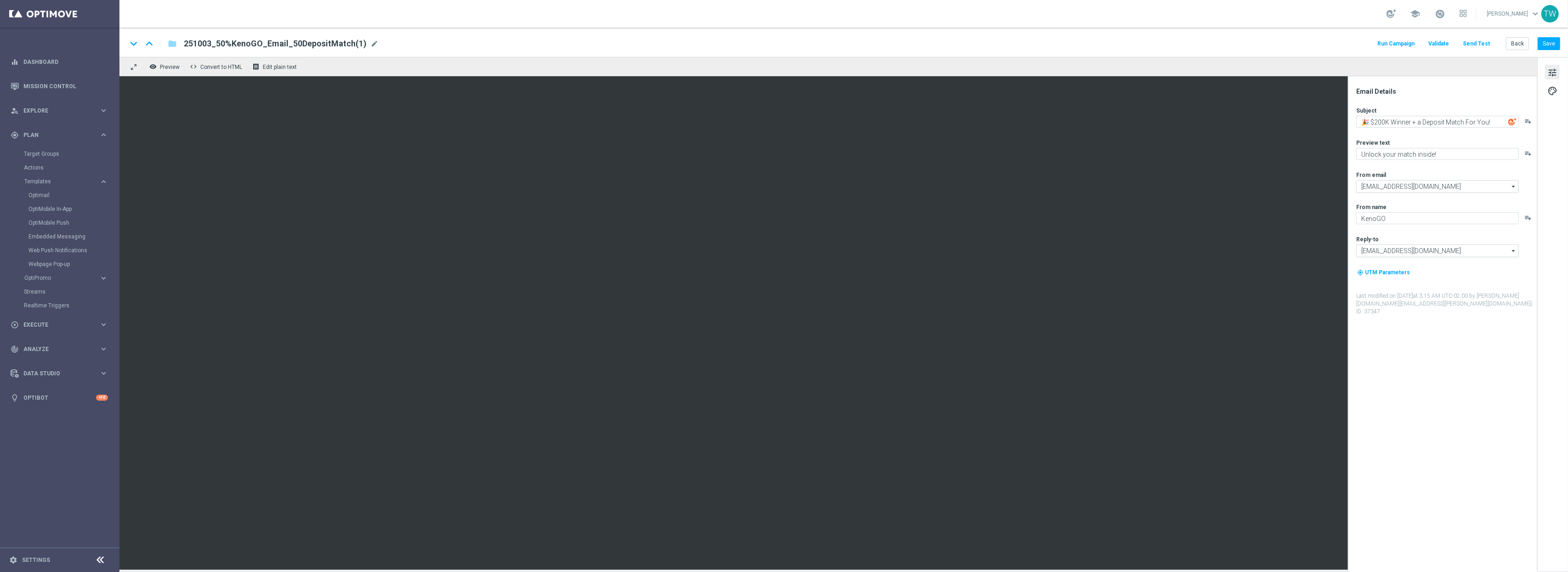
click at [371, 43] on span "mode_edit" at bounding box center [374, 43] width 8 height 8
click at [274, 42] on input "251003_50%KenoGO_Email_50DepositMatch" at bounding box center [297, 43] width 228 height 12
type input "251003_50%KenoGO_Email_20DepositMatch"
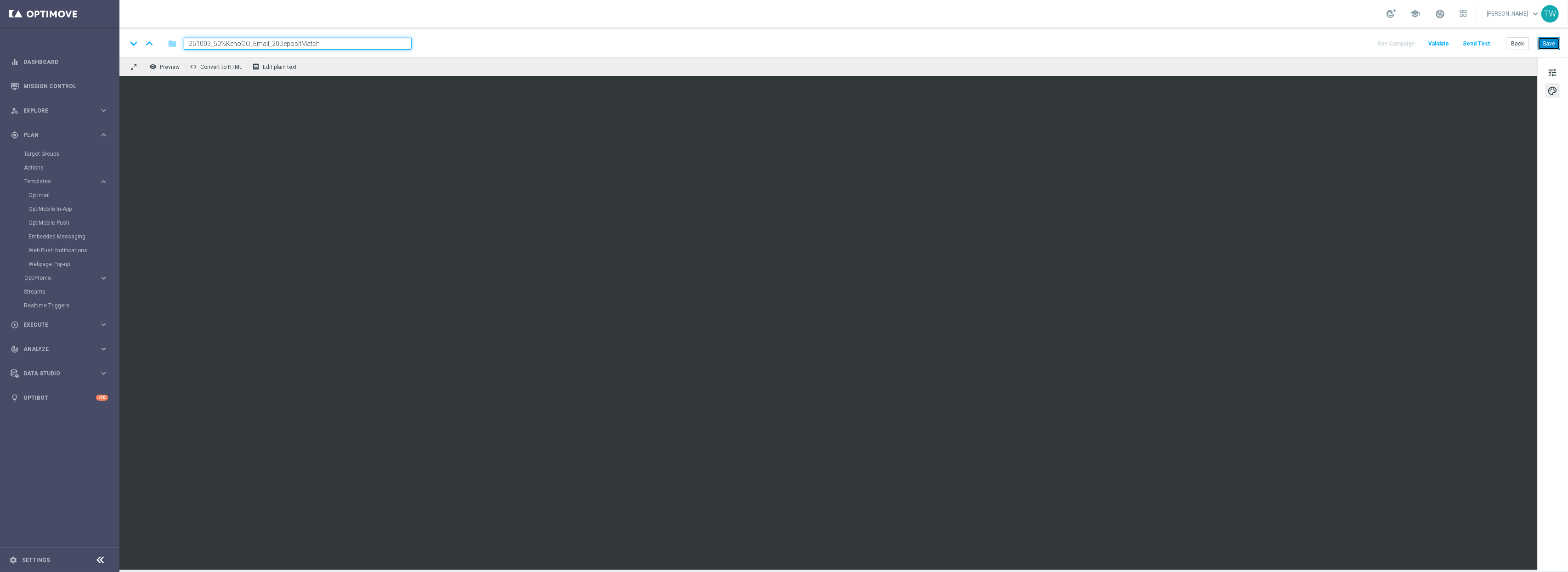
click at [1558, 46] on button "Save" at bounding box center [1548, 44] width 22 height 12
click at [56, 221] on link "OptiMobile Push" at bounding box center [62, 222] width 67 height 7
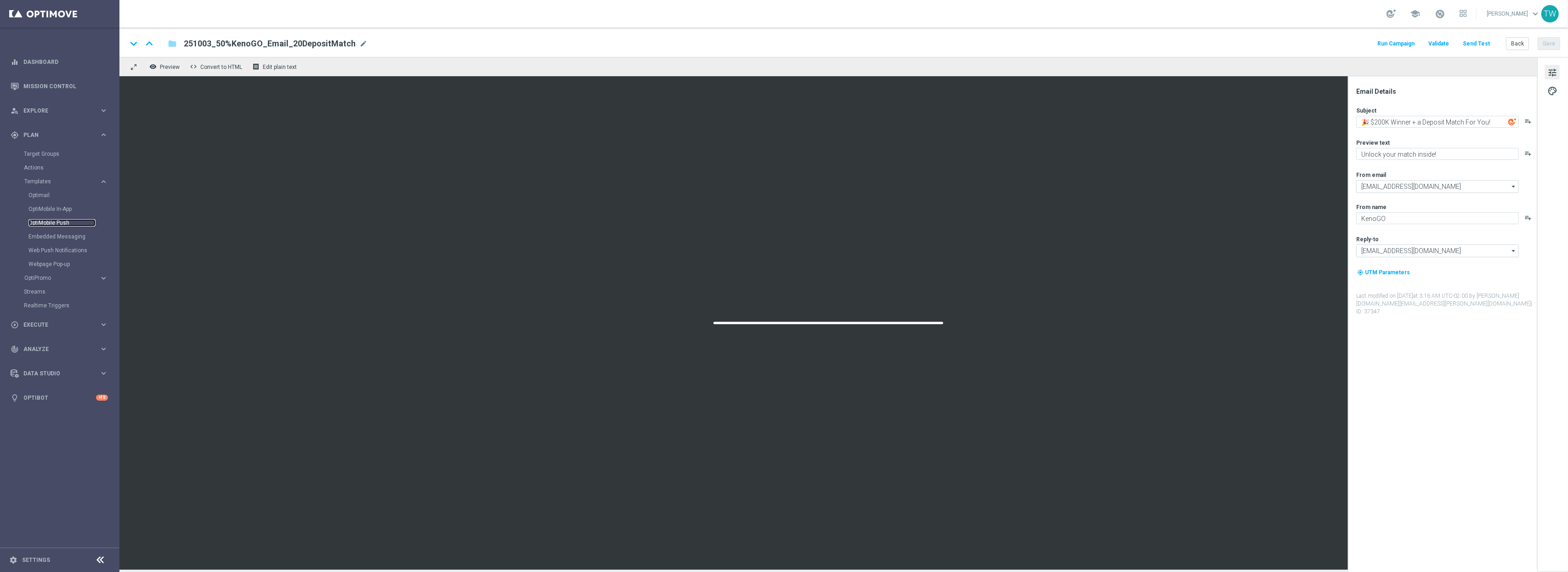
click at [46, 220] on link "OptiMobile Push" at bounding box center [62, 222] width 67 height 7
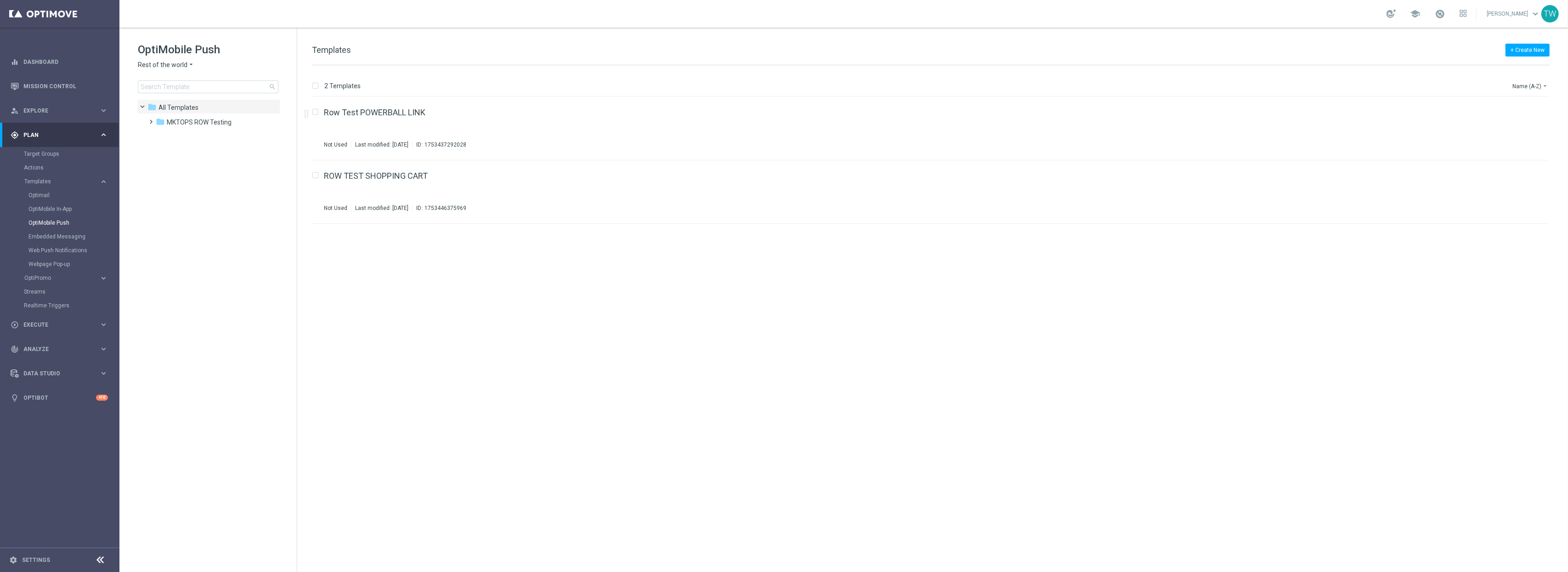
click at [156, 67] on span "Rest of the world" at bounding box center [163, 65] width 50 height 9
click at [0, 0] on span "KenoGO [GEOGRAPHIC_DATA]" at bounding box center [0, 0] width 0 height 0
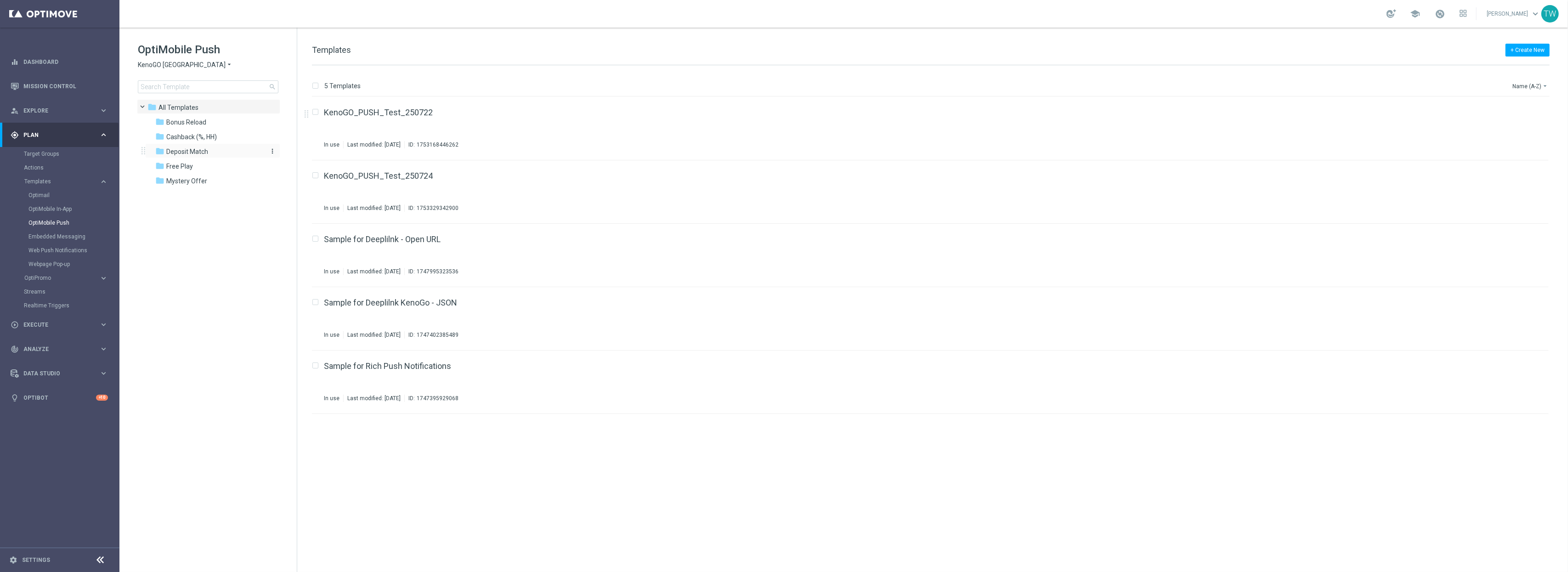
click at [191, 146] on div "folder Deposit Match" at bounding box center [208, 152] width 105 height 11
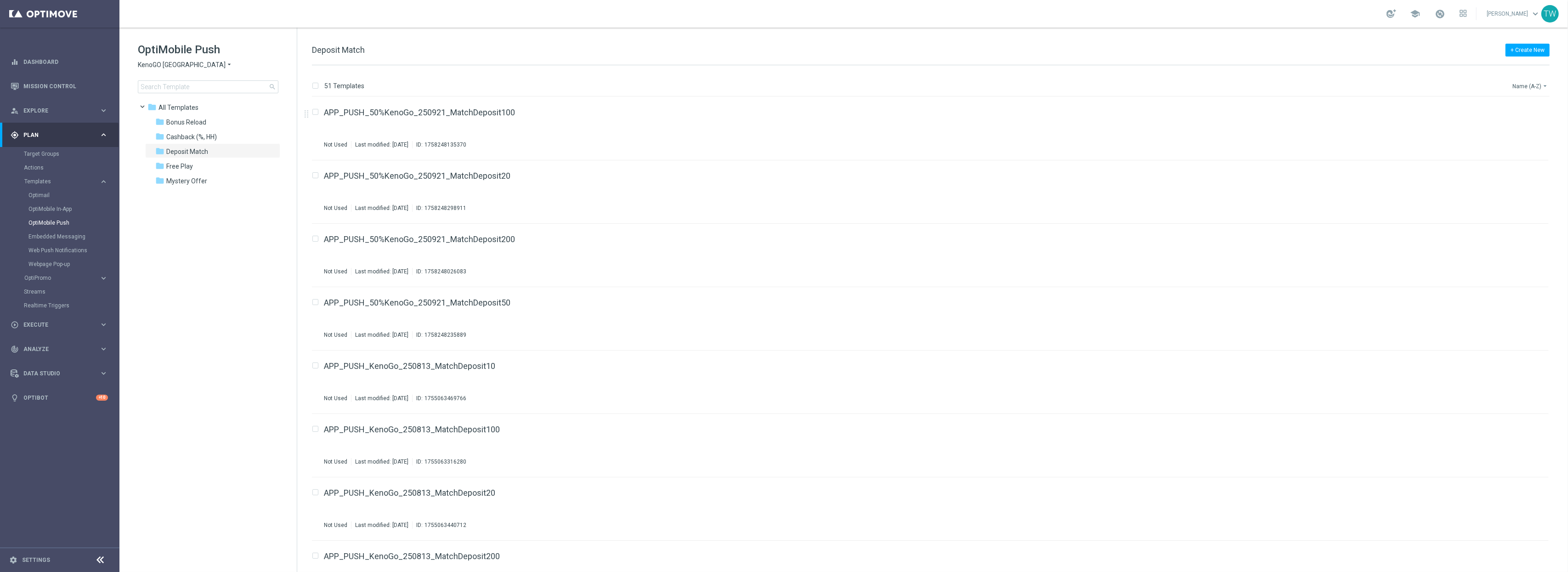
click at [1535, 89] on button "Name (A-Z) arrow_drop_down" at bounding box center [1530, 86] width 38 height 11
click at [1525, 112] on div "Name (Z-A)" at bounding box center [1514, 114] width 62 height 6
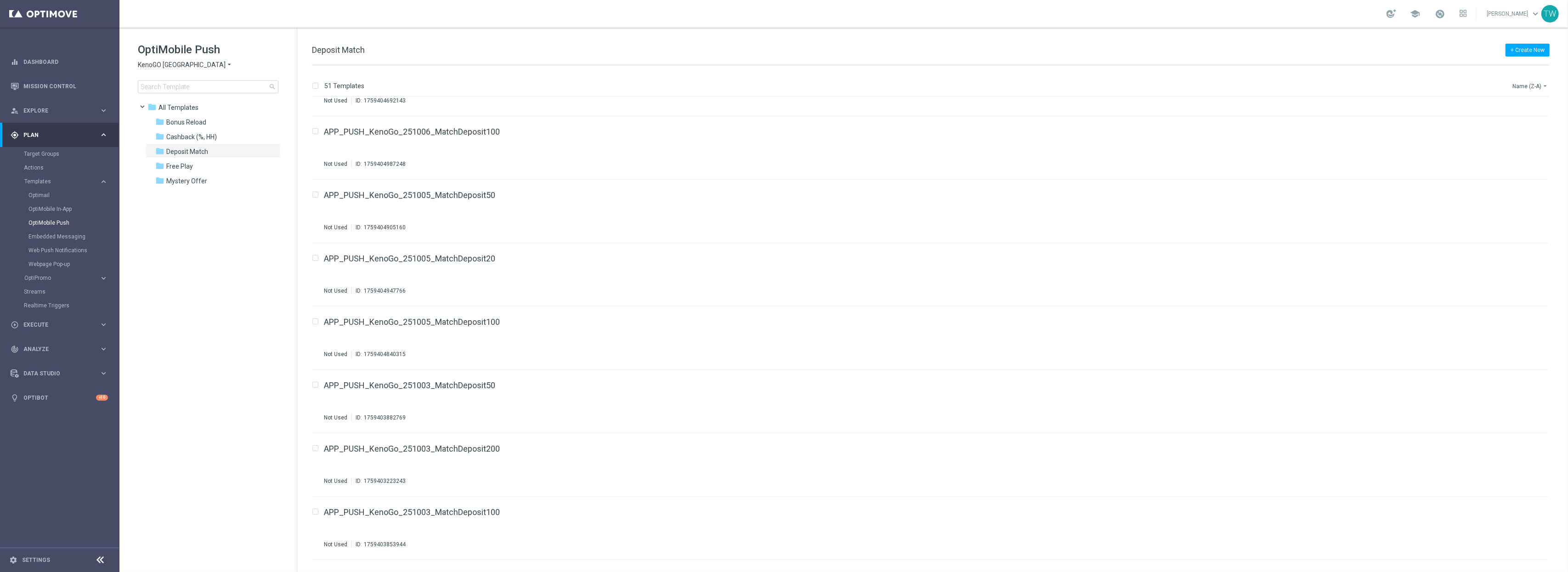
scroll to position [108, 0]
click at [1522, 381] on icon "file_copy" at bounding box center [1523, 382] width 7 height 7
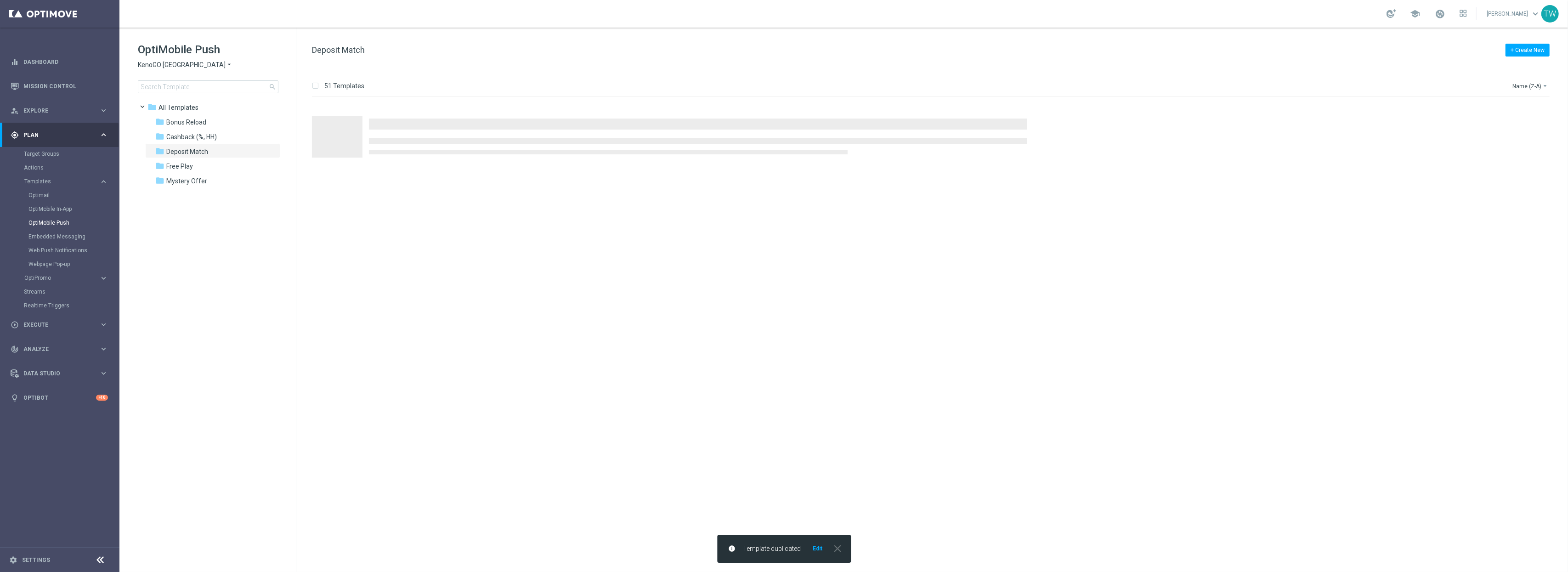
scroll to position [0, 0]
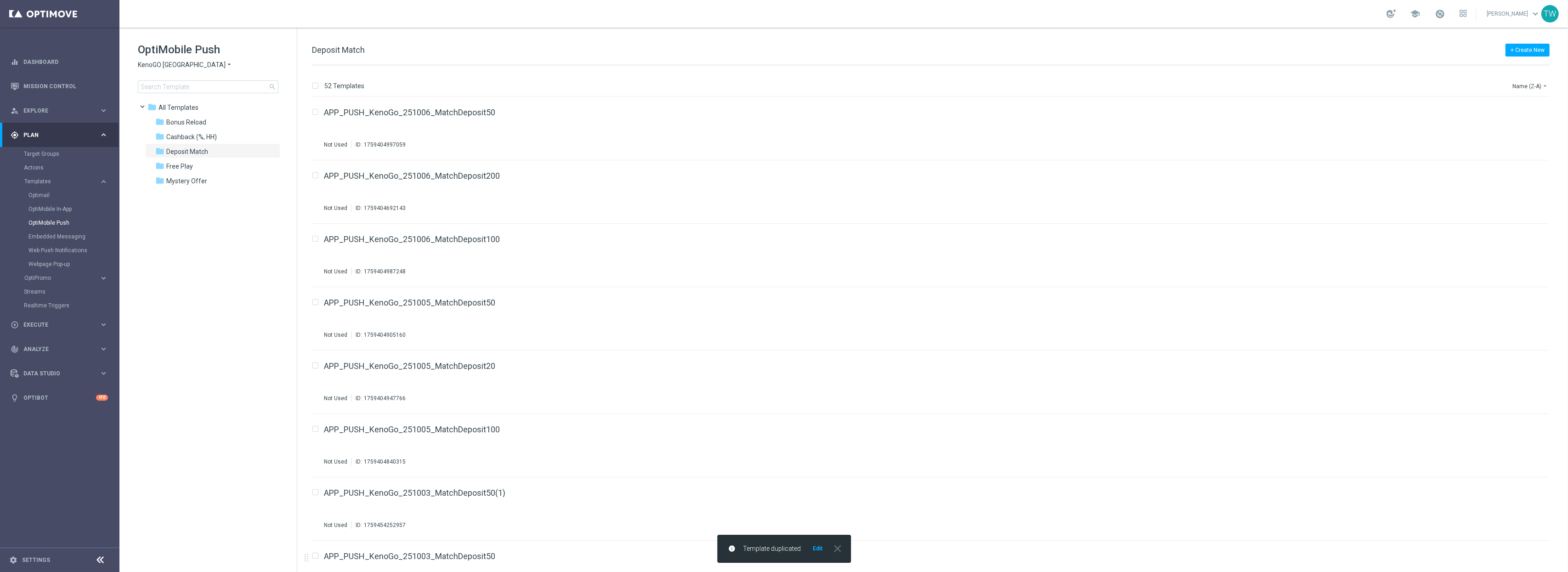
click at [816, 550] on button "Edit" at bounding box center [817, 548] width 12 height 7
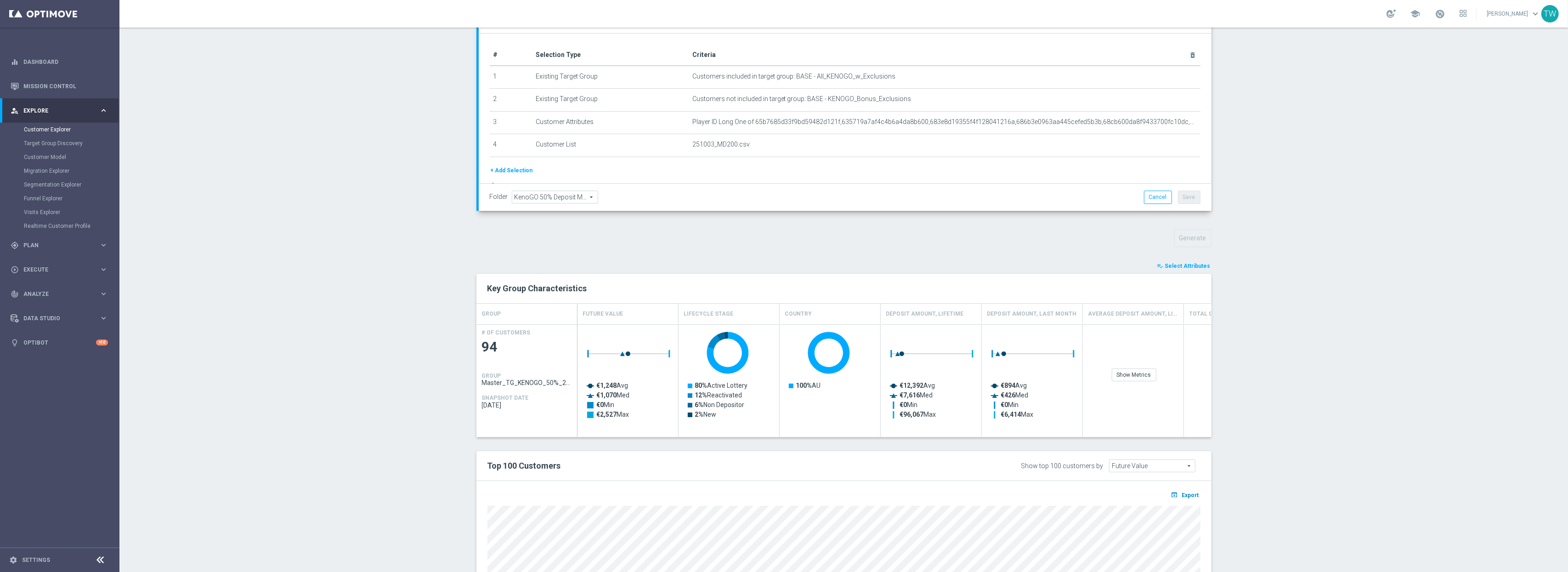
scroll to position [131, 0]
click at [1198, 497] on span "Export" at bounding box center [1190, 493] width 17 height 6
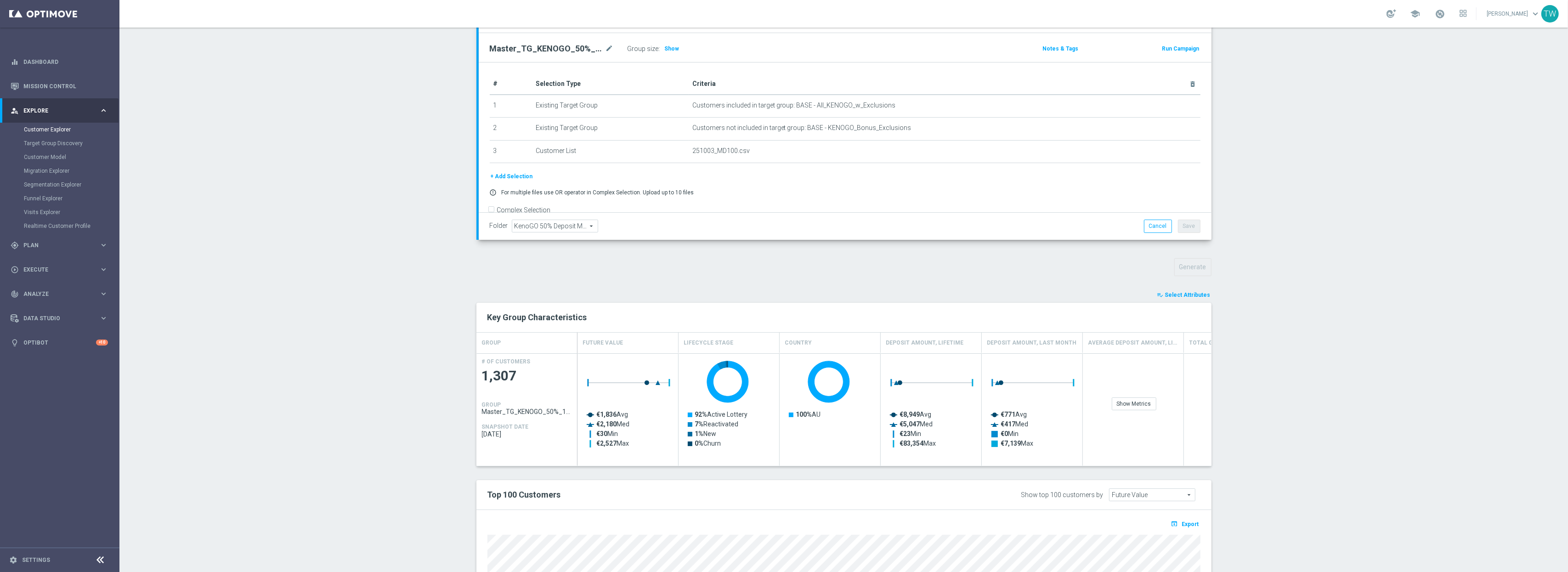
scroll to position [194, 0]
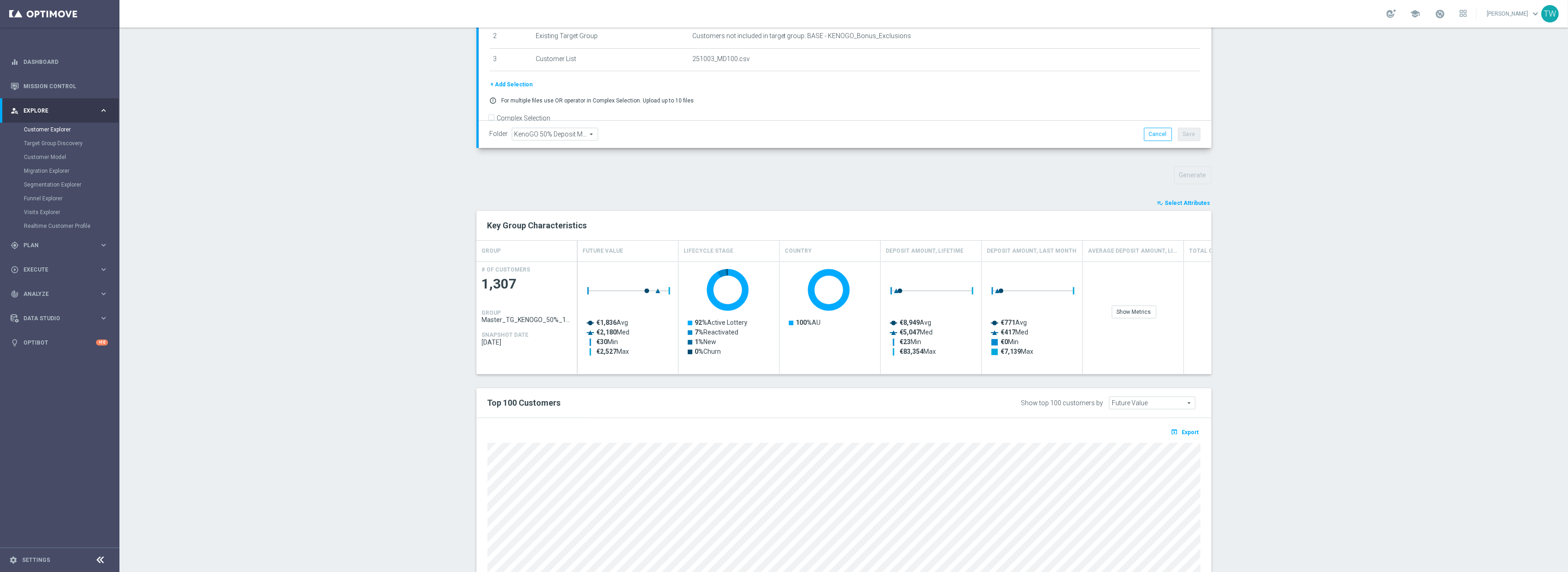
click at [1176, 428] on span "Export" at bounding box center [1190, 432] width 17 height 6
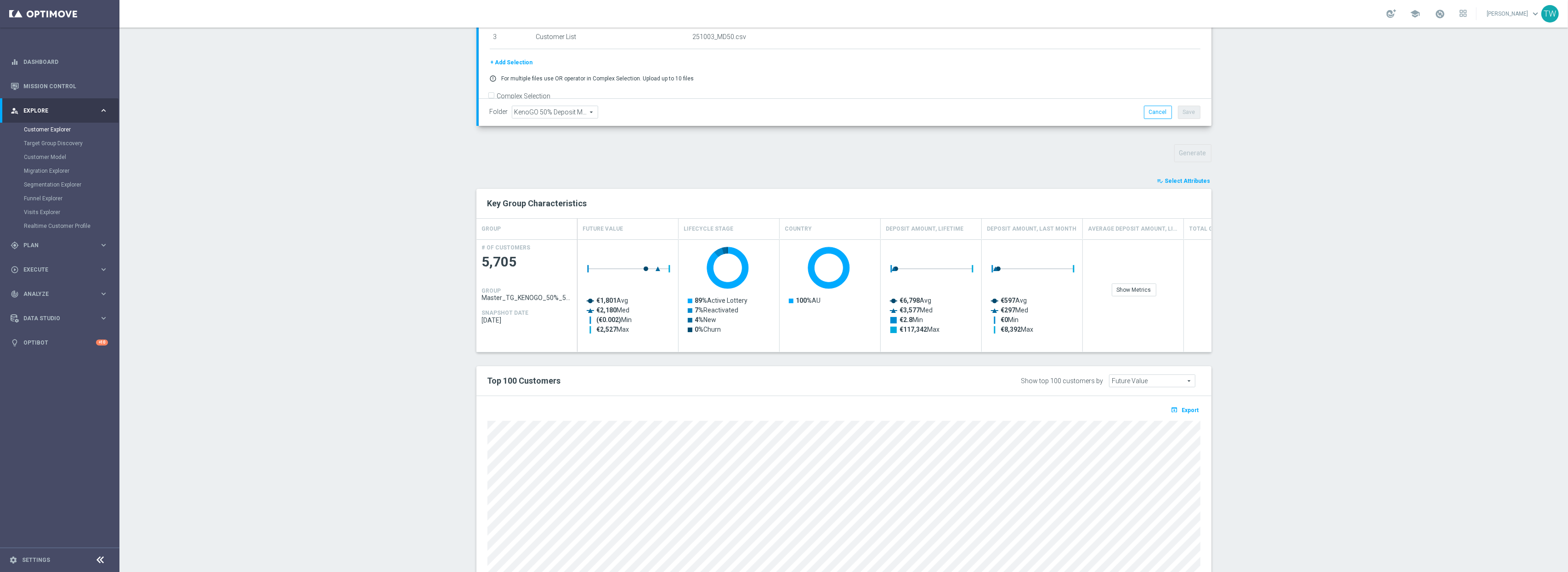
scroll to position [235, 0]
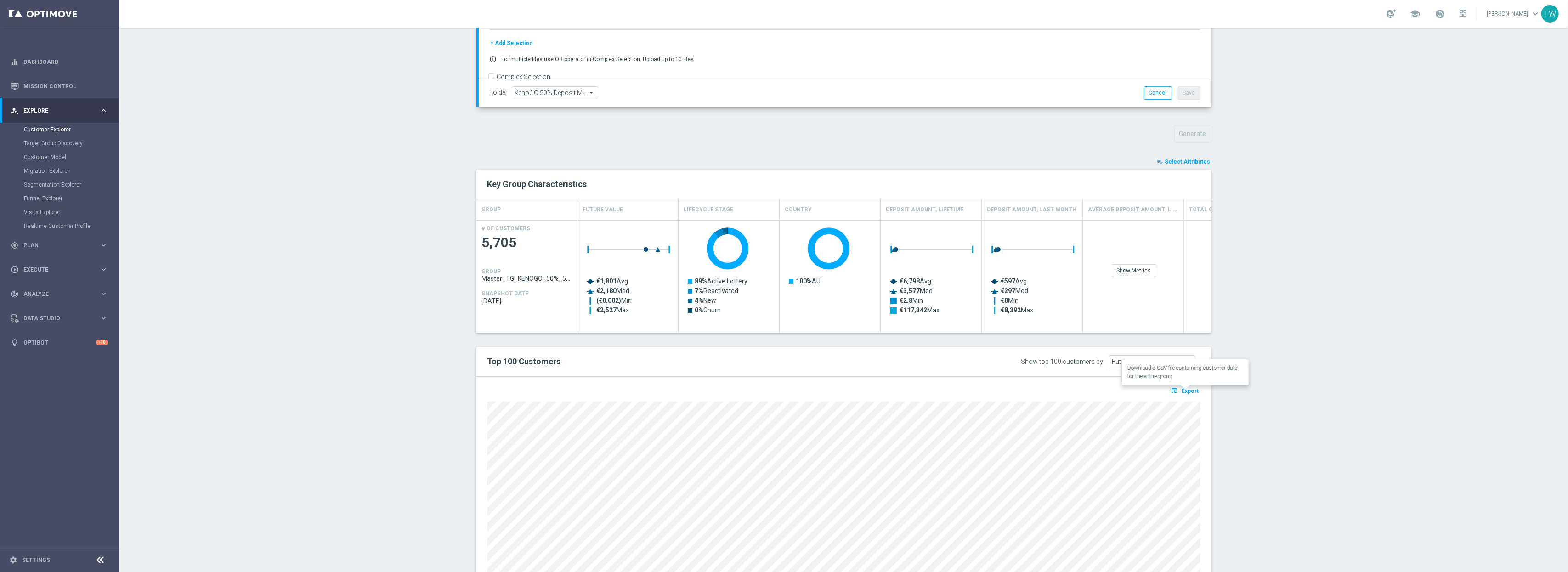
click at [1188, 389] on span "Export" at bounding box center [1190, 390] width 17 height 6
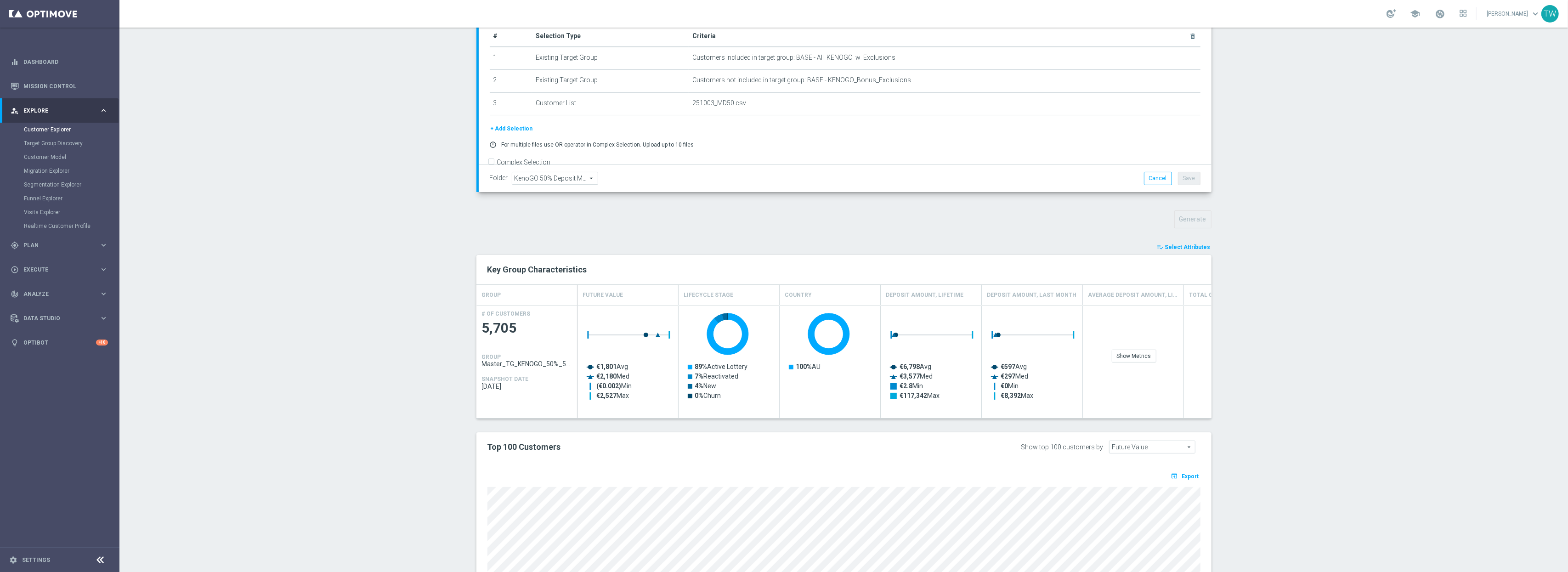
scroll to position [140, 0]
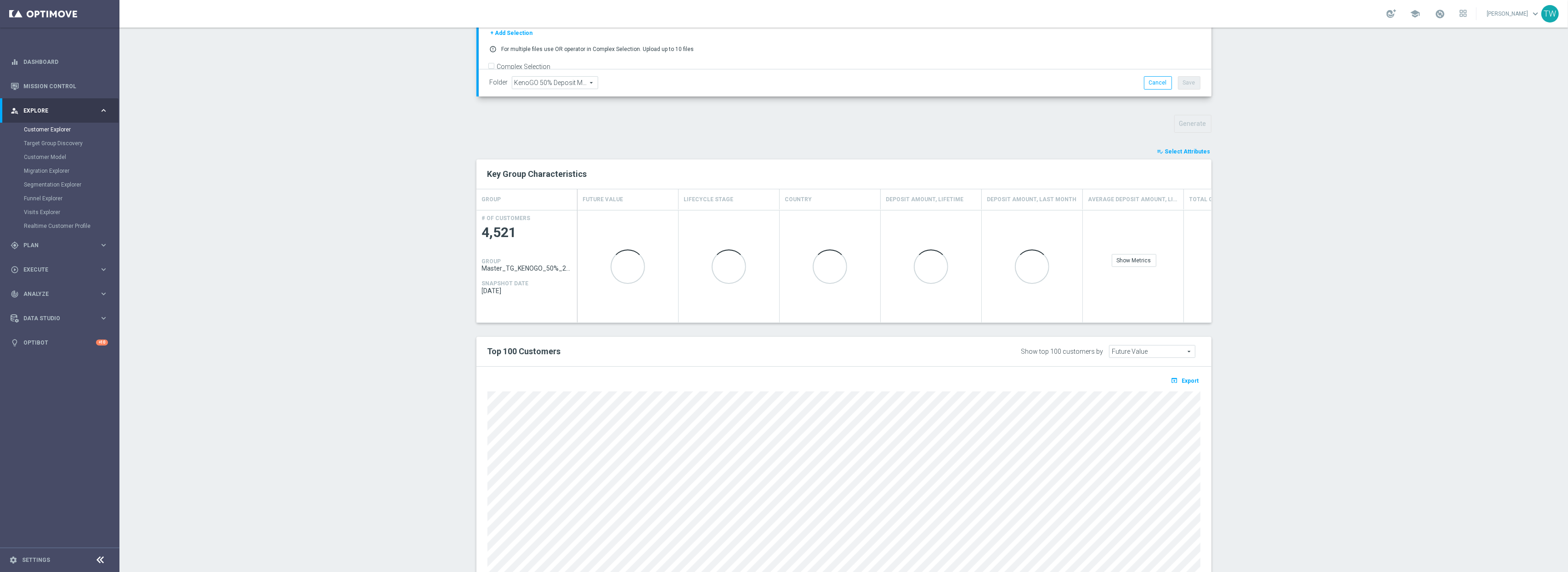
scroll to position [288, 0]
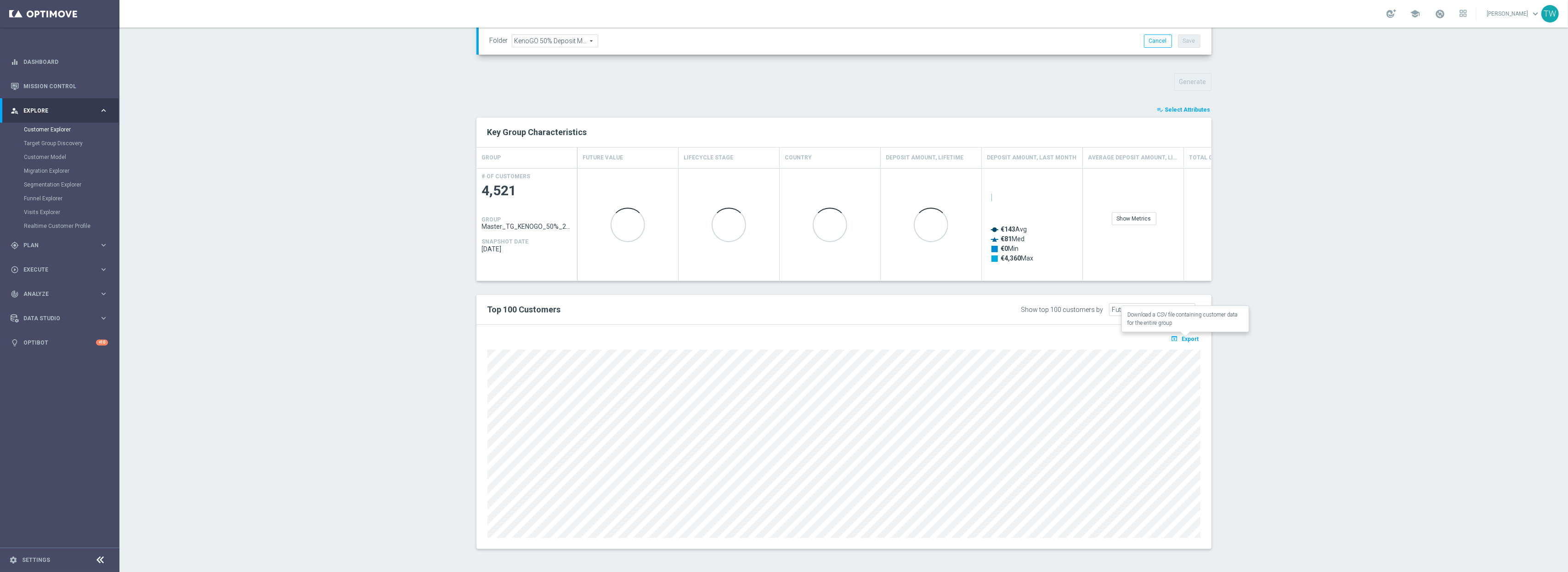
click at [1186, 335] on button "open_in_browser Export" at bounding box center [1185, 337] width 30 height 12
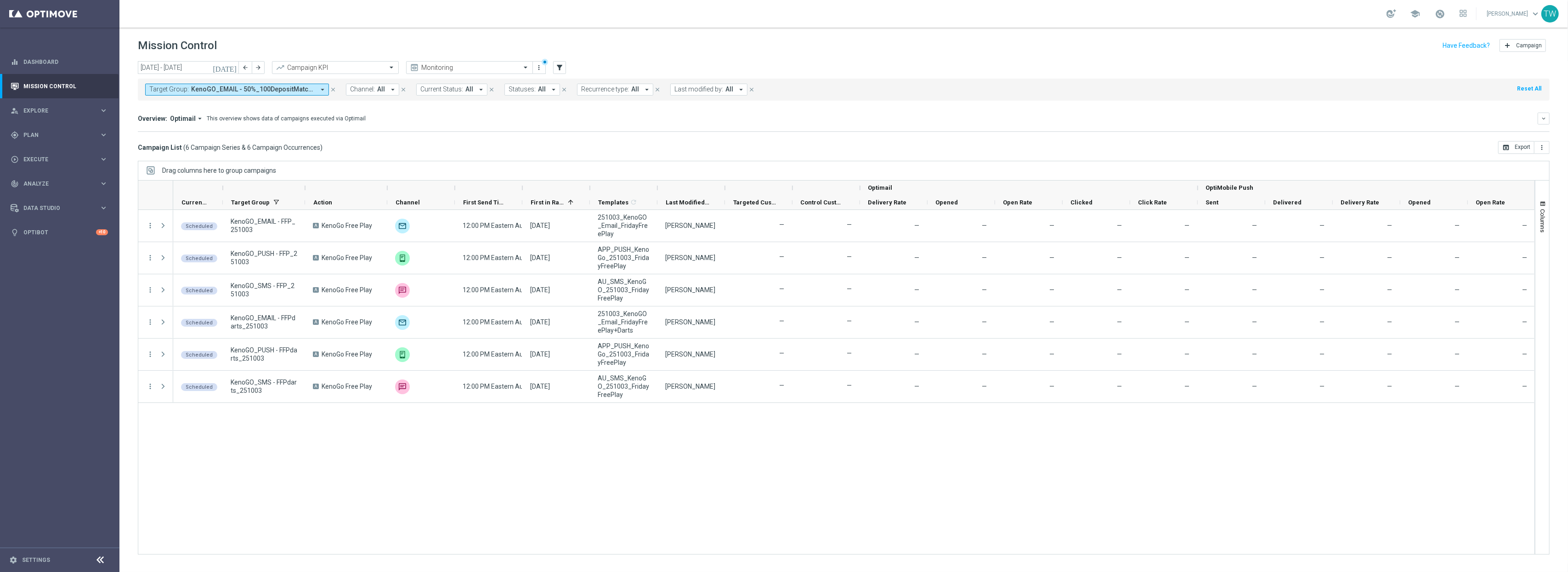
click at [526, 192] on div at bounding box center [556, 187] width 68 height 14
click at [523, 191] on div at bounding box center [522, 187] width 4 height 14
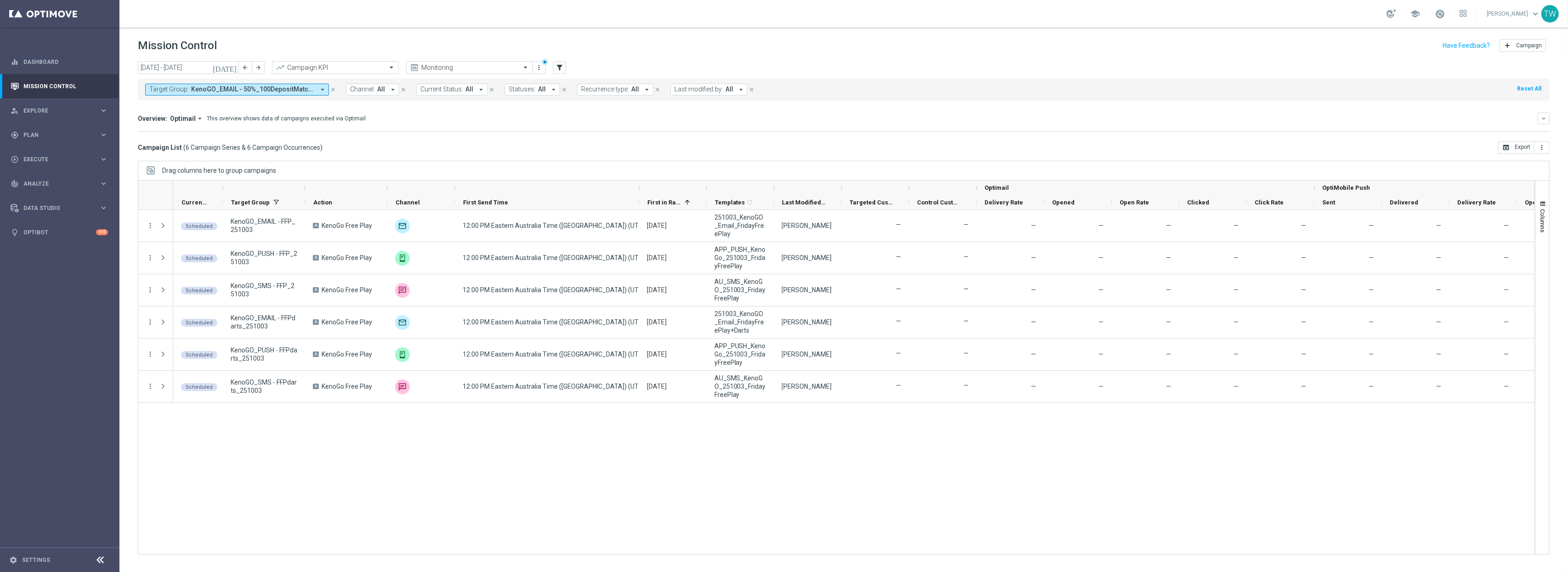
click at [777, 188] on div at bounding box center [808, 187] width 68 height 14
click at [773, 188] on div at bounding box center [774, 187] width 4 height 14
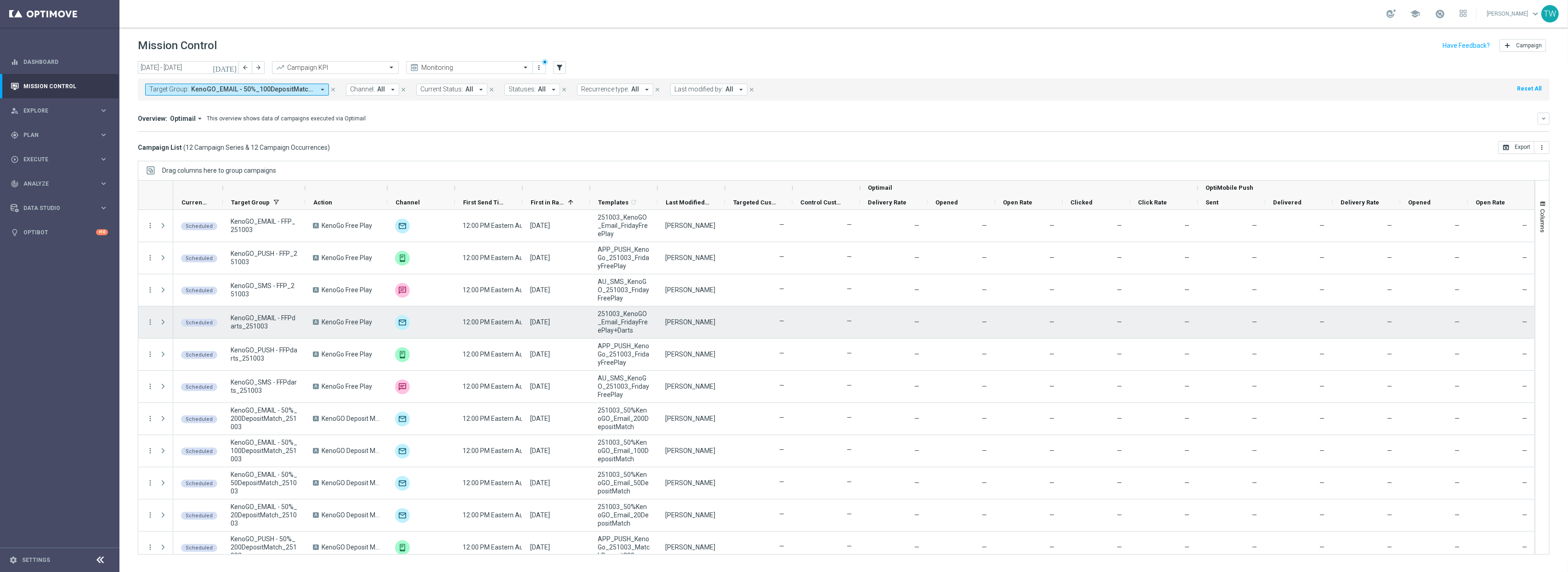
scroll to position [42, 0]
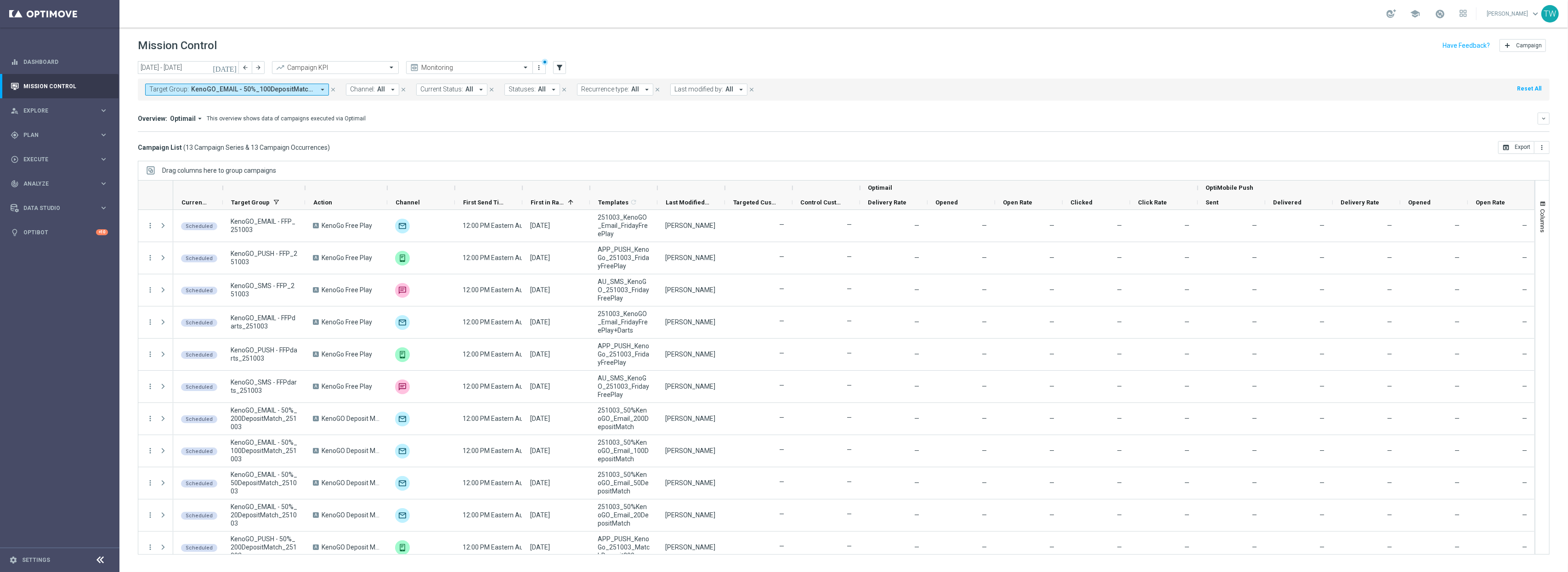
click at [304, 189] on div at bounding box center [305, 187] width 4 height 14
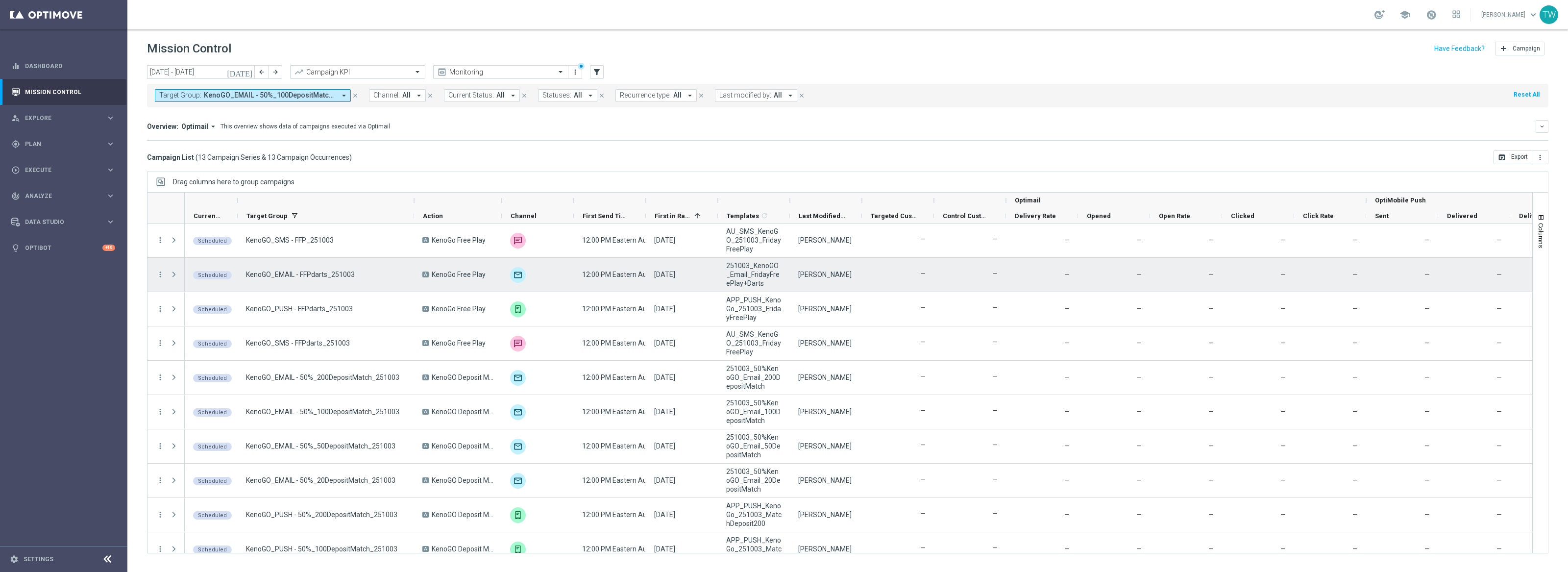
scroll to position [95, 0]
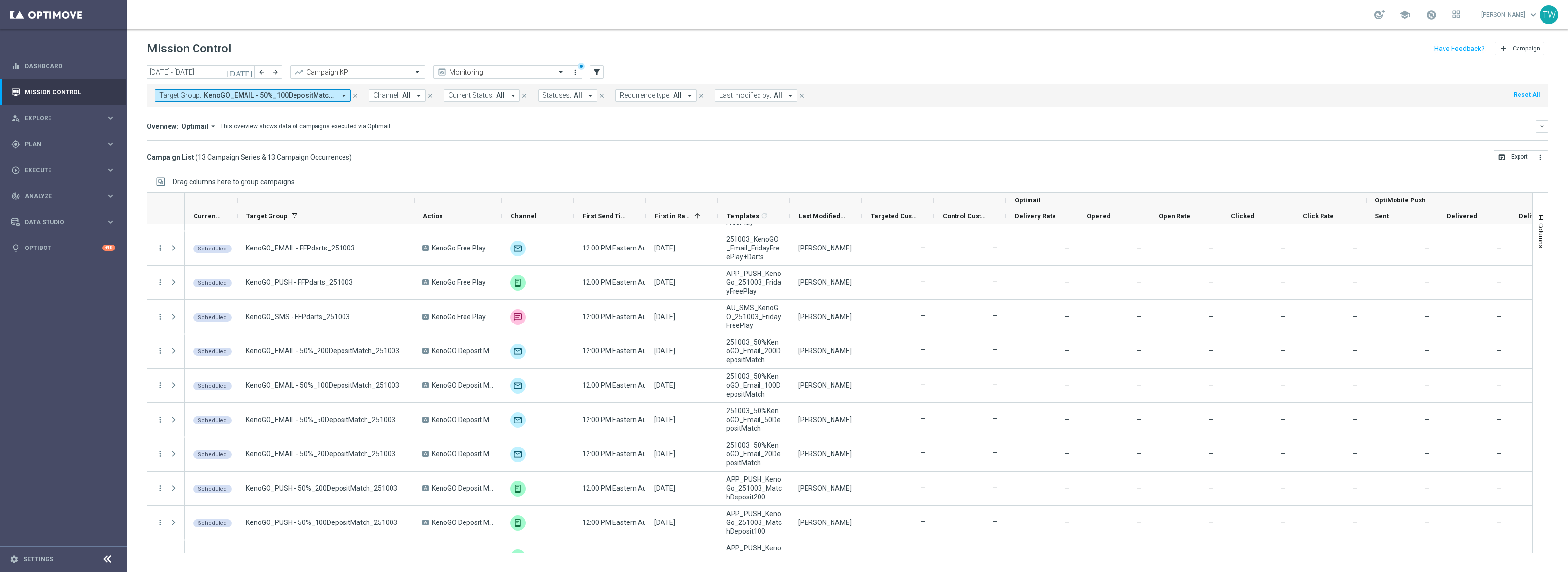
click at [346, 93] on icon "arrow_drop_down" at bounding box center [344, 95] width 9 height 9
click at [180, 132] on div "Selected" at bounding box center [180, 130] width 24 height 9
click at [261, 225] on div "KenoGO_EMAIL - FFP_251003" at bounding box center [241, 220] width 162 height 15
click at [270, 223] on div "KenoGO_EMAIL - FFPdarts_251003" at bounding box center [245, 220] width 151 height 6
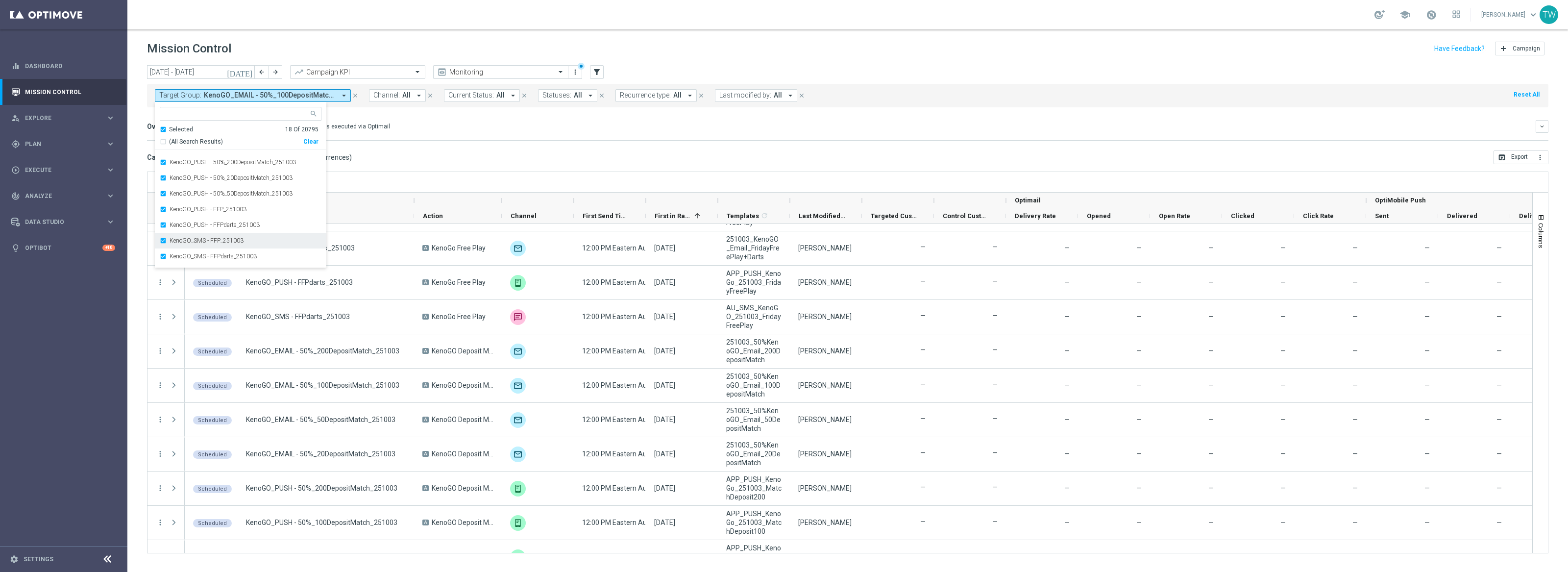
drag, startPoint x: 259, startPoint y: 251, endPoint x: 259, endPoint y: 240, distance: 11.0
click at [259, 250] on div "KenoGO_SMS - FFPdarts_251003" at bounding box center [241, 256] width 162 height 15
click at [259, 240] on div "KenoGO_SMS - FFP_251003" at bounding box center [245, 241] width 151 height 6
click at [260, 230] on div "KenoGO_PUSH - FFPdarts_251003" at bounding box center [241, 225] width 162 height 15
click at [261, 216] on div "KenoGO_PUSH - FFP_251003" at bounding box center [241, 209] width 162 height 15
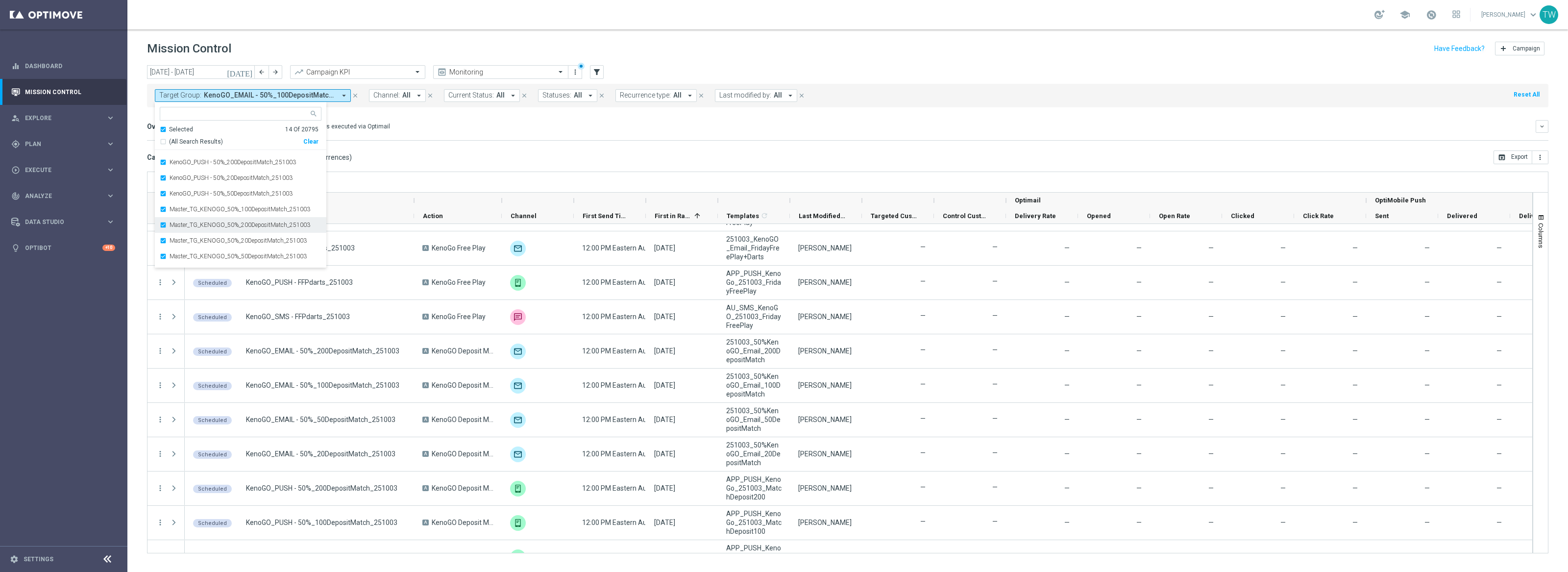
scroll to position [101, 0]
click at [472, 158] on div "Campaign List ( 13 Campaign Series & 13 Campaign Occurrences ) open_in_browser …" at bounding box center [847, 157] width 1401 height 13
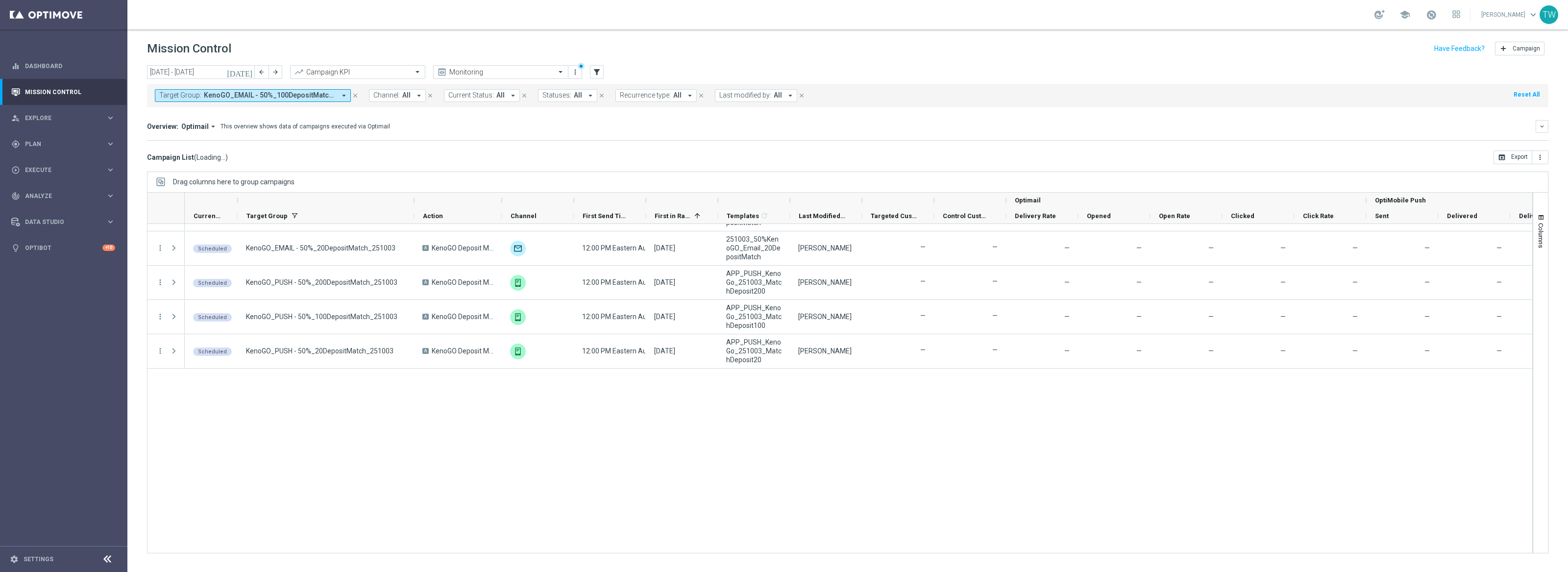
scroll to position [0, 0]
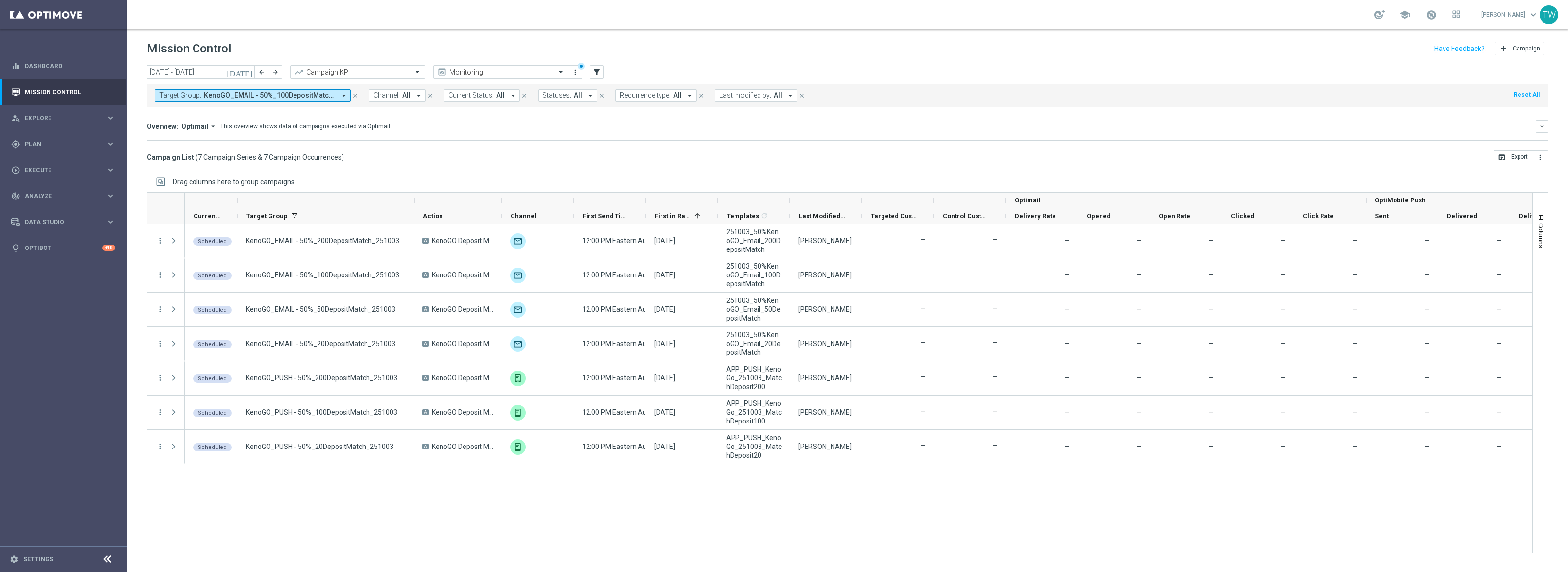
click at [312, 103] on div "Target Group: KenoGO_EMAIL - 50%_100DepositMatch_251003, KenoGO_EMAIL - 50%_200…" at bounding box center [847, 95] width 1401 height 24
click at [314, 99] on span "KenoGO_EMAIL - 50%_100DepositMatch_251003, KenoGO_EMAIL - 50%_200DepositMatch_2…" at bounding box center [270, 95] width 131 height 9
type input "251003"
click at [629, 165] on div "[DATE] [DATE] - [DATE] arrow_back arrow_forward Campaign KPI trending_up Monito…" at bounding box center [848, 314] width 1441 height 499
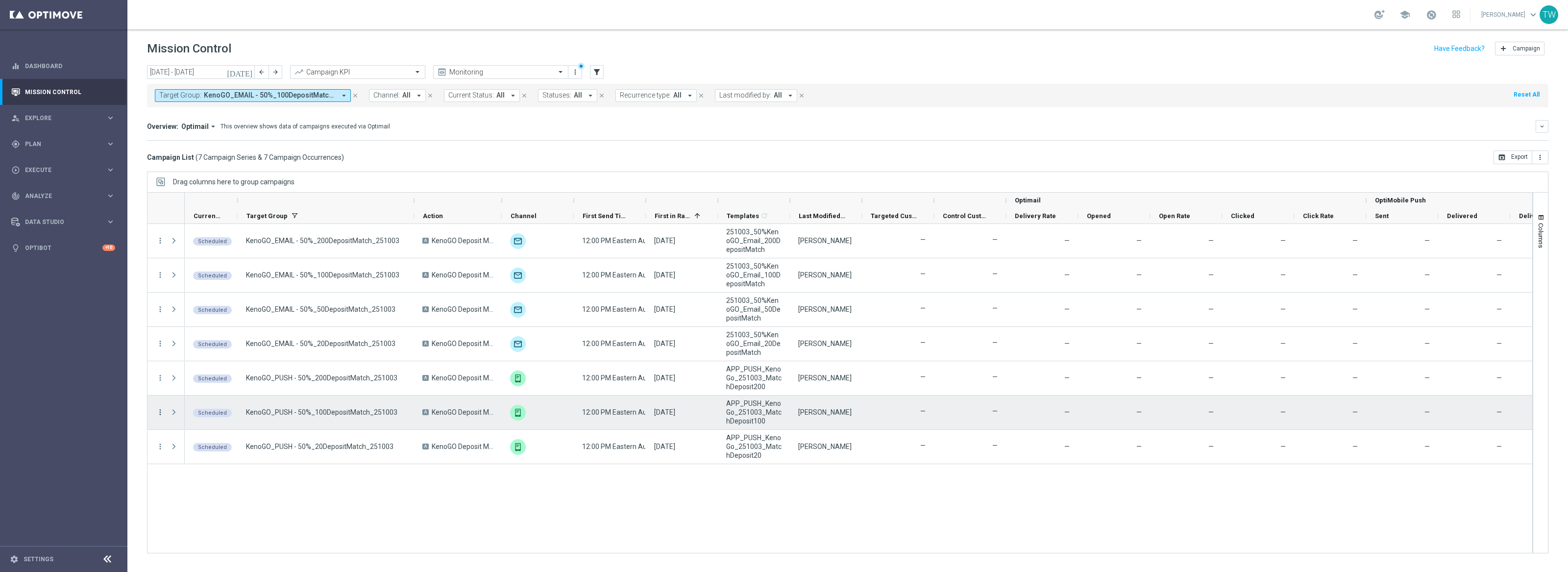
click at [160, 413] on icon "more_vert" at bounding box center [160, 412] width 9 height 9
click at [236, 504] on div "Duplicate and Edit" at bounding box center [225, 505] width 91 height 7
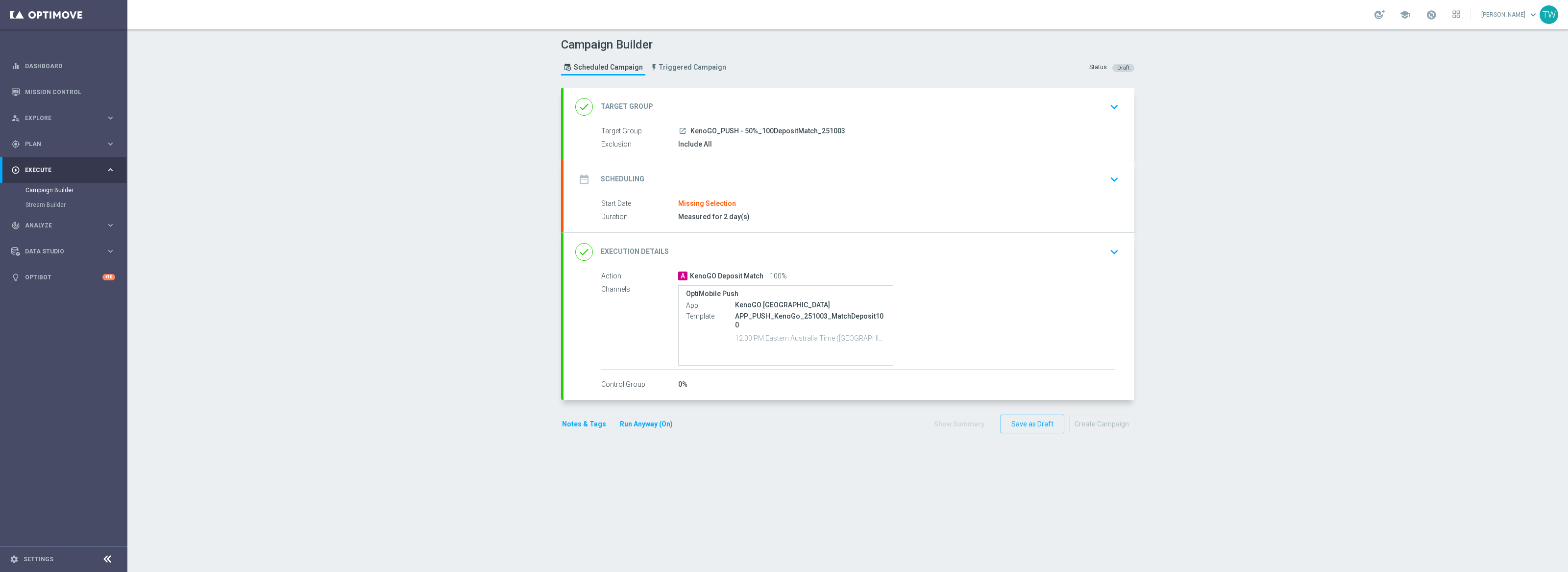
click at [789, 101] on div "done Target Group keyboard_arrow_down" at bounding box center [849, 107] width 548 height 19
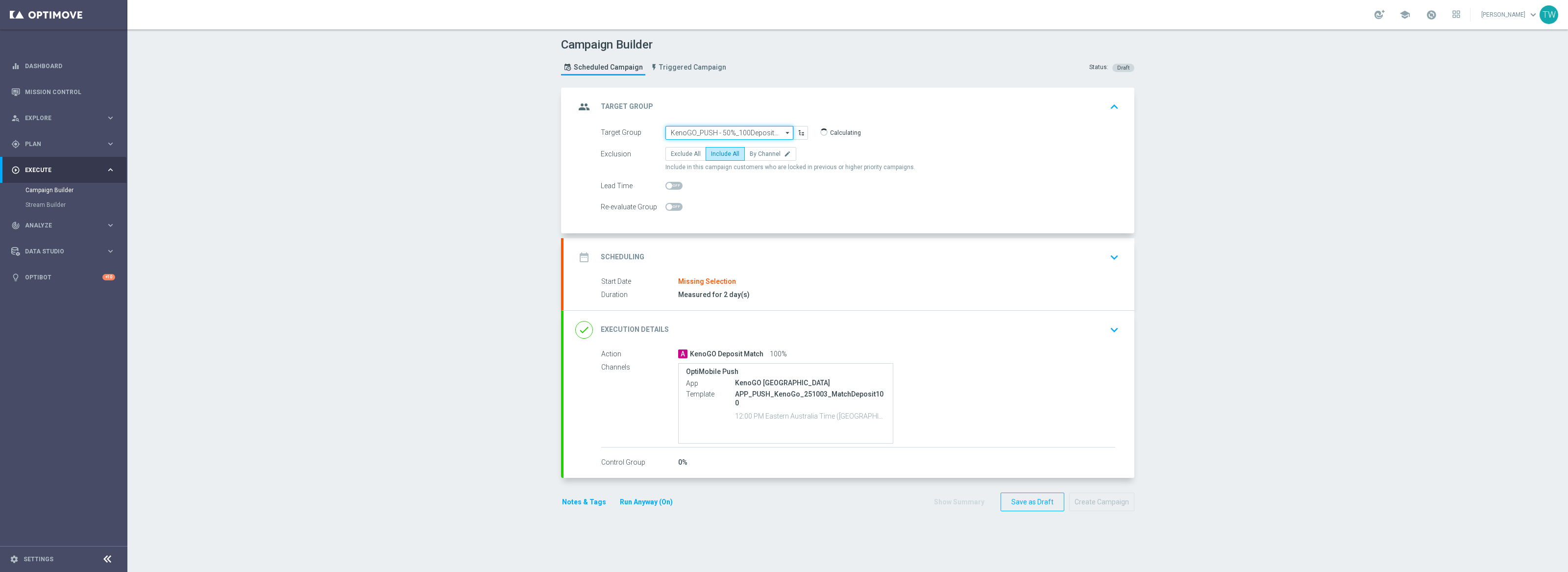
click at [720, 134] on input "KenoGO_PUSH - 50%_100DepositMatch_251003" at bounding box center [730, 133] width 128 height 13
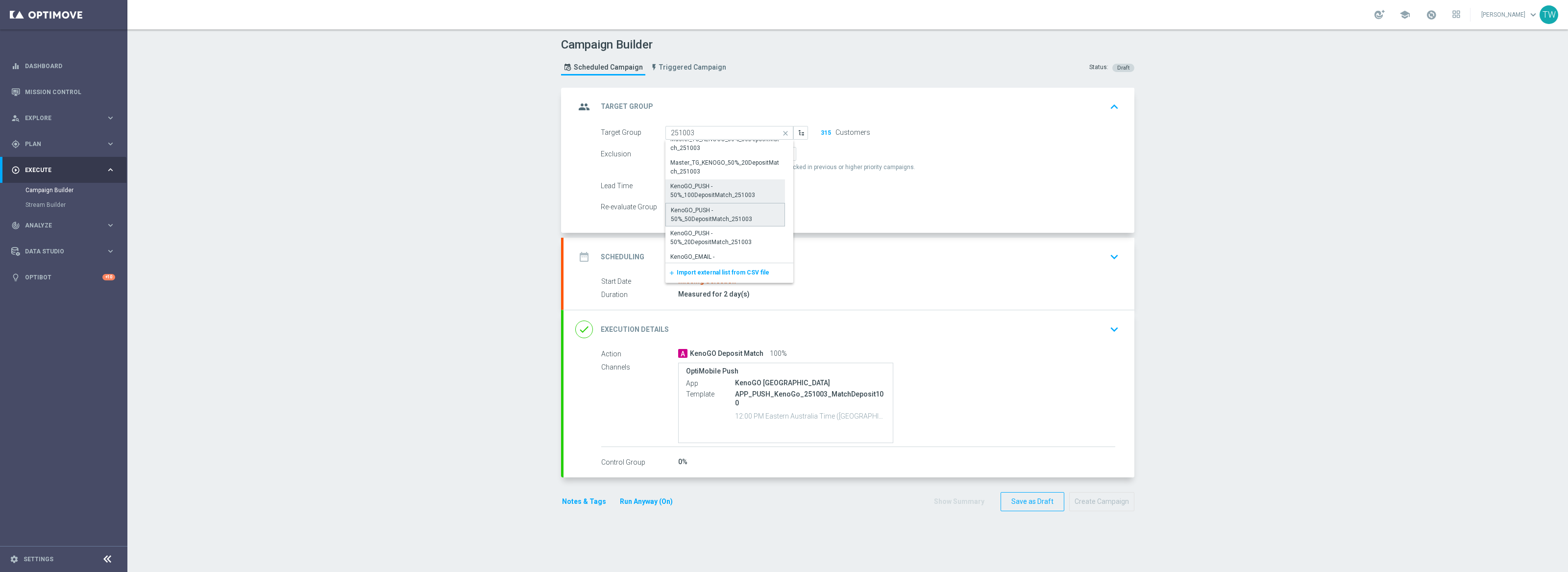
click at [691, 217] on div "KenoGO_PUSH - 50%_50DepositMatch_251003" at bounding box center [725, 214] width 109 height 18
type input "KenoGO_PUSH - 50%_50DepositMatch_251003"
click at [724, 255] on div "date_range Scheduling keyboard_arrow_down" at bounding box center [849, 257] width 548 height 19
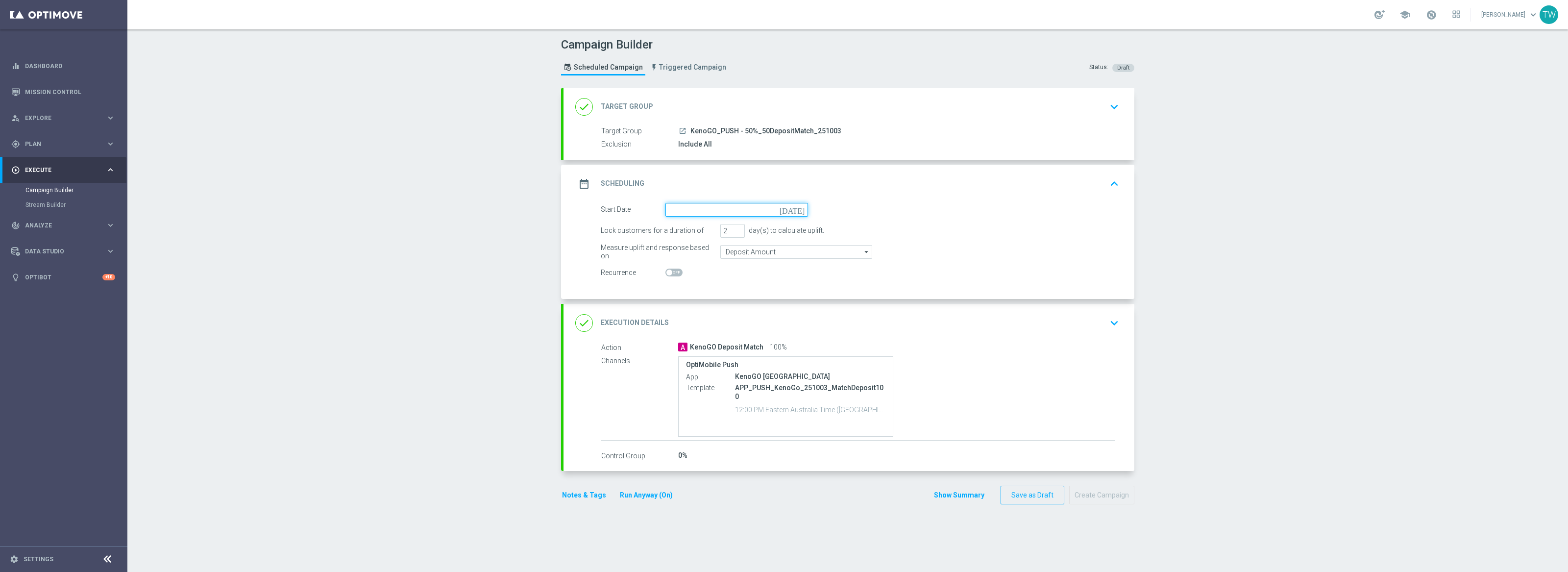
click at [707, 208] on input at bounding box center [737, 210] width 143 height 13
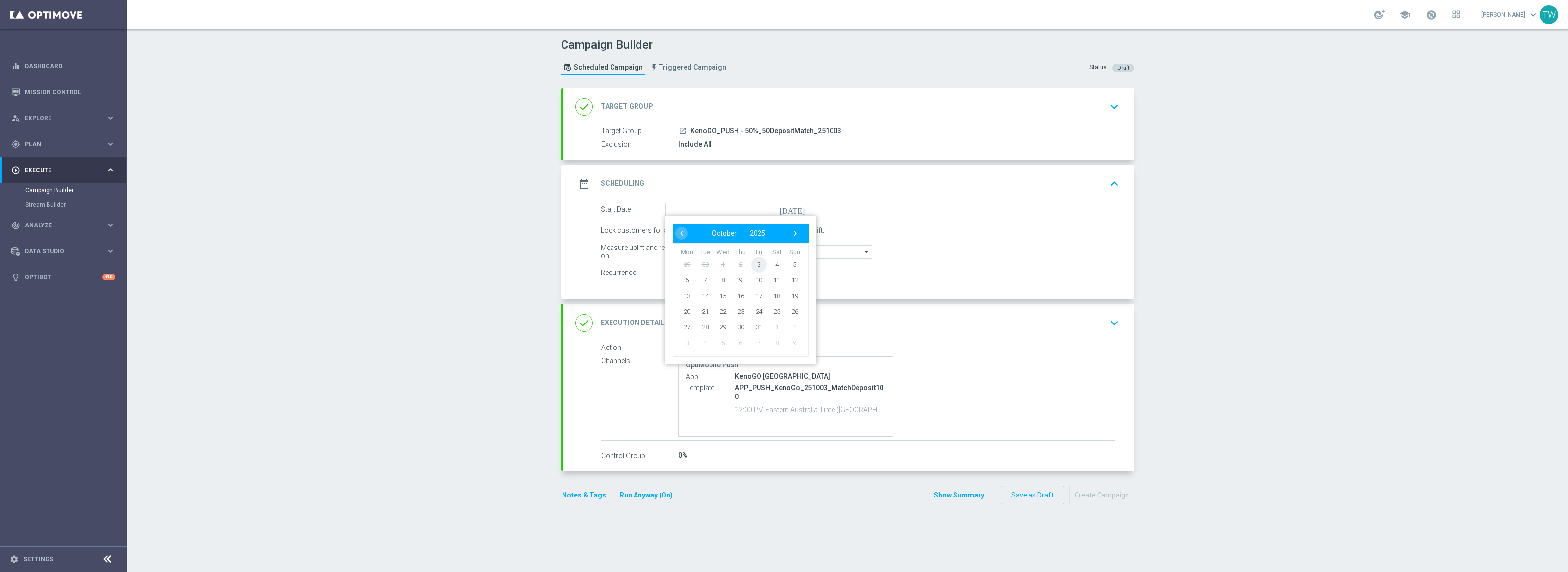
click at [758, 265] on span "3" at bounding box center [759, 264] width 15 height 15
type input "[DATE]"
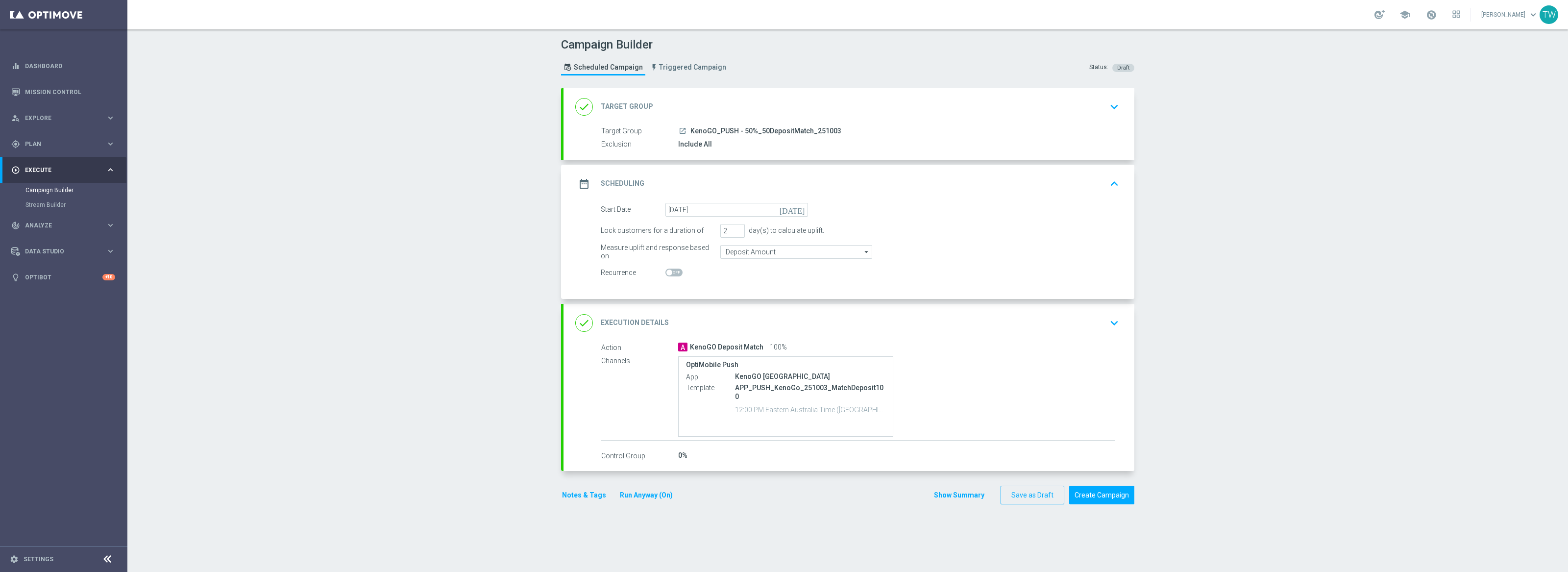
click at [744, 308] on div "done Execution Details keyboard_arrow_down" at bounding box center [849, 323] width 571 height 38
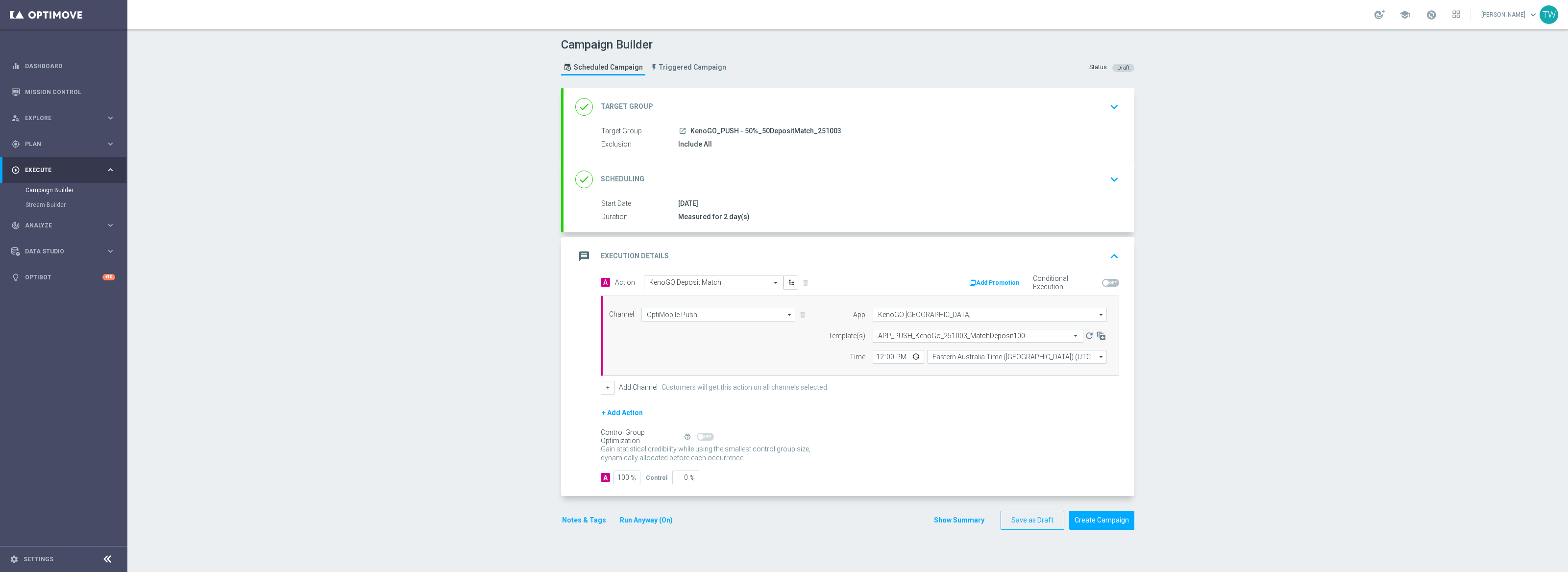
click at [912, 341] on div "Select template APP_PUSH_KenoGo_251003_MatchDeposit100" at bounding box center [977, 336] width 211 height 13
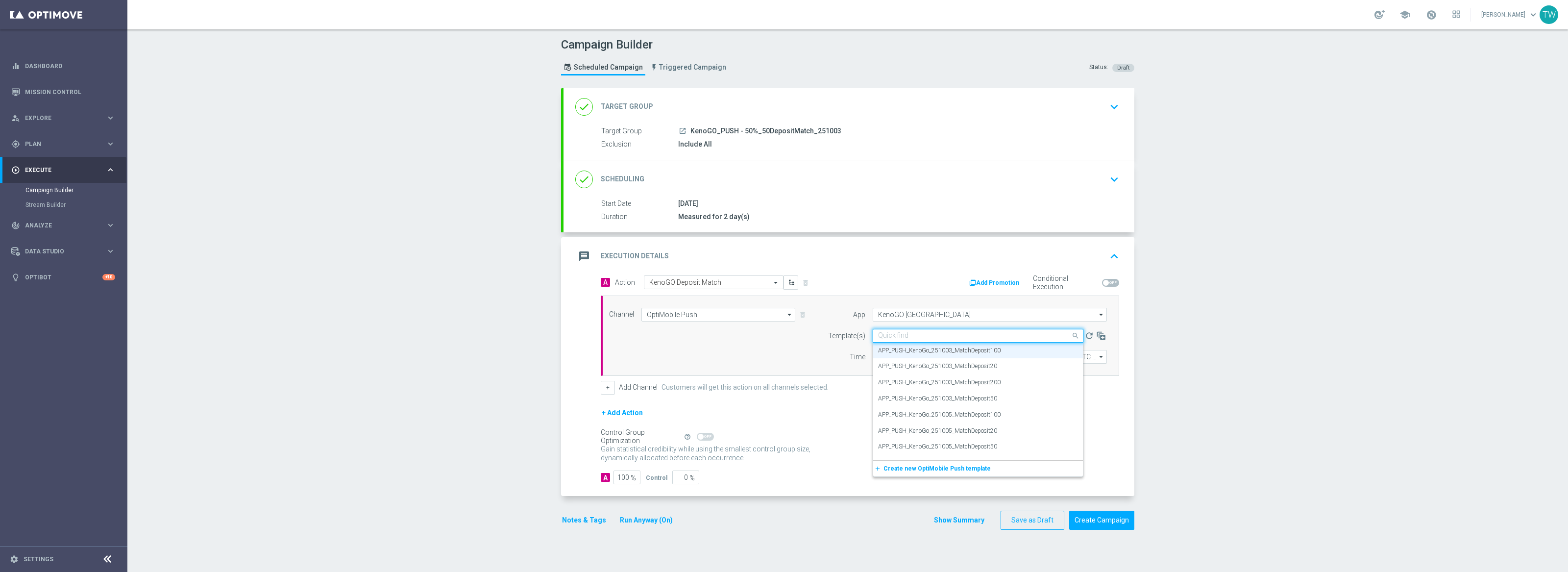
type input "3"
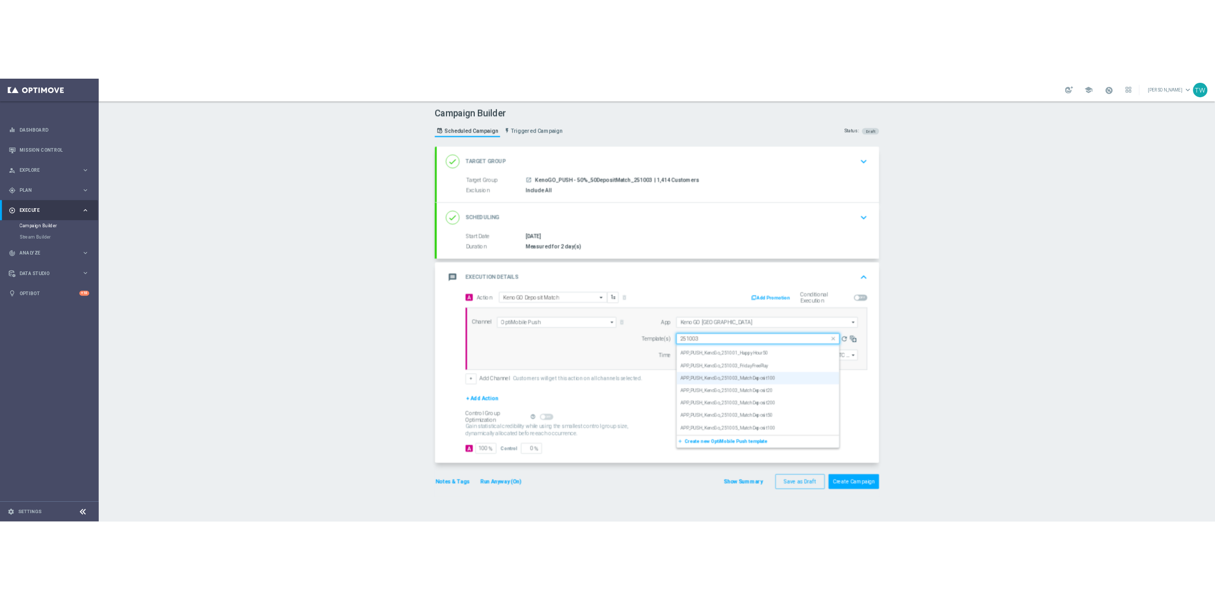
scroll to position [0, 0]
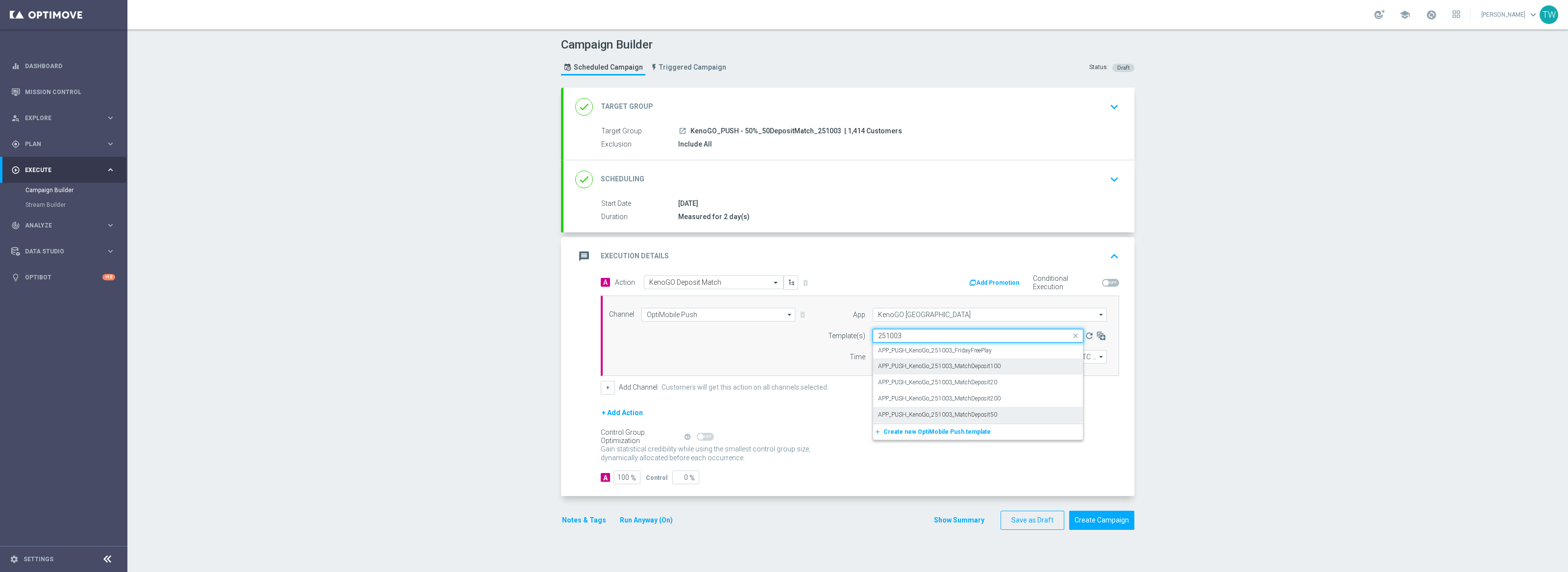
click at [1003, 417] on div "APP_PUSH_KenoGo_251003_MatchDeposit50" at bounding box center [978, 415] width 200 height 16
type input "251003"
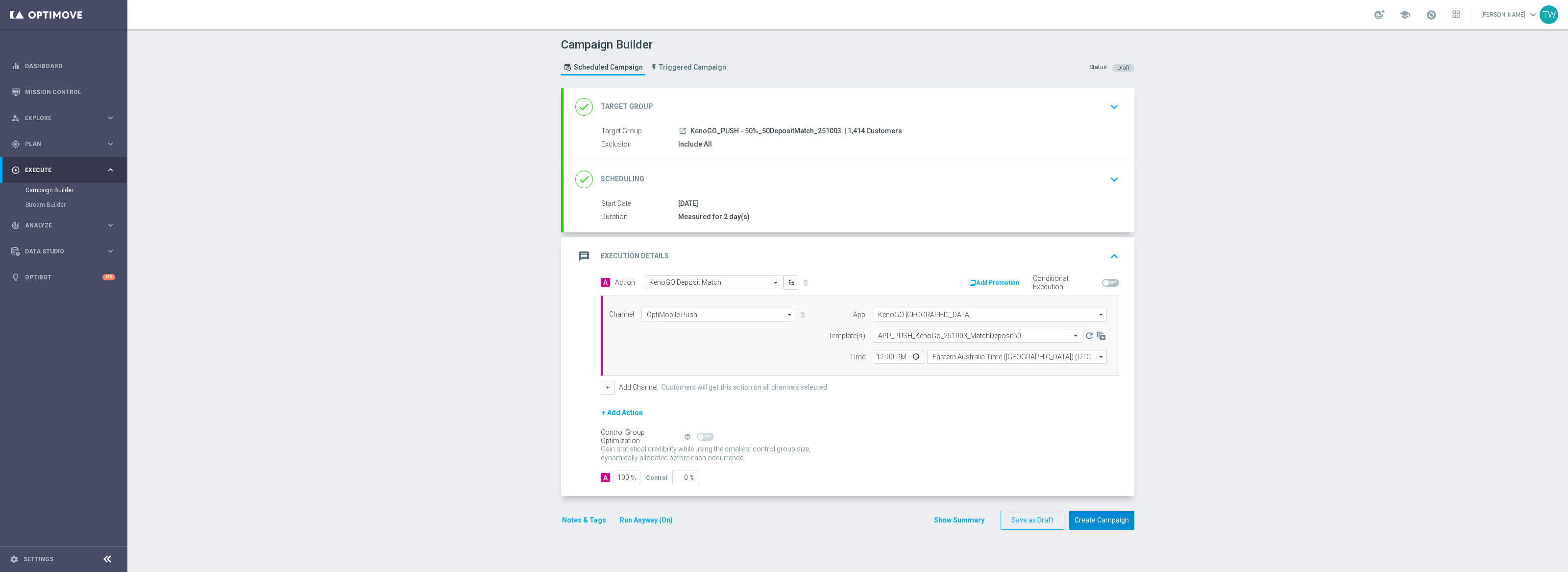
click at [1106, 525] on button "Create Campaign" at bounding box center [1102, 521] width 65 height 19
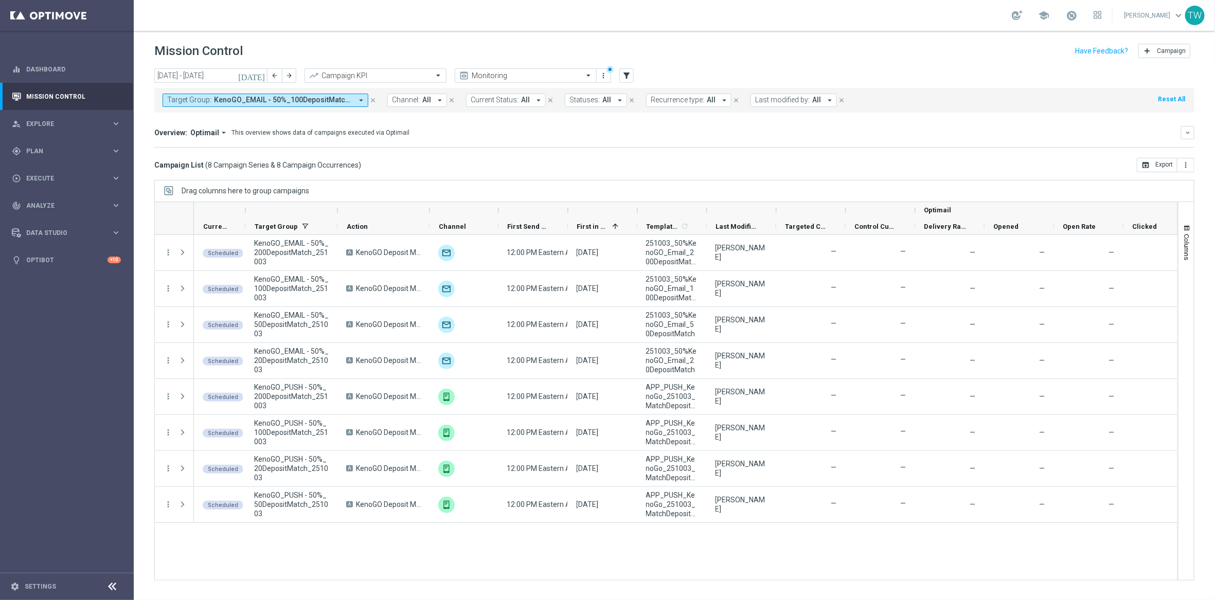
click at [338, 215] on div at bounding box center [337, 210] width 4 height 16
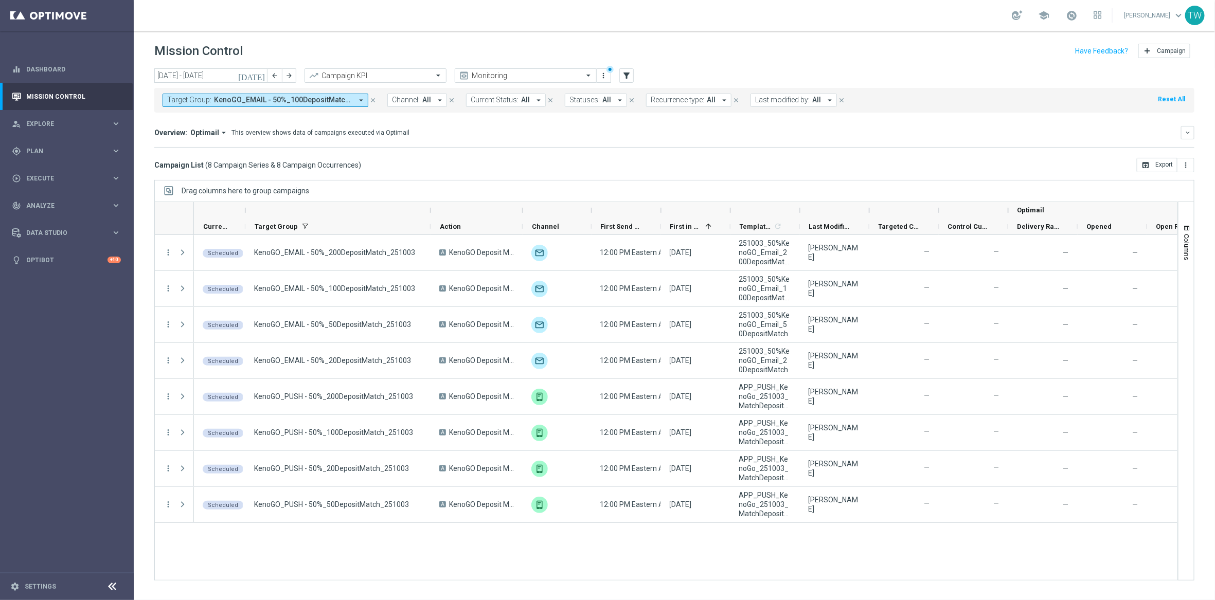
click at [288, 100] on span "KenoGO_EMAIL - 50%_100DepositMatch_251003, KenoGO_EMAIL - 50%_200DepositMatch_2…" at bounding box center [283, 100] width 138 height 9
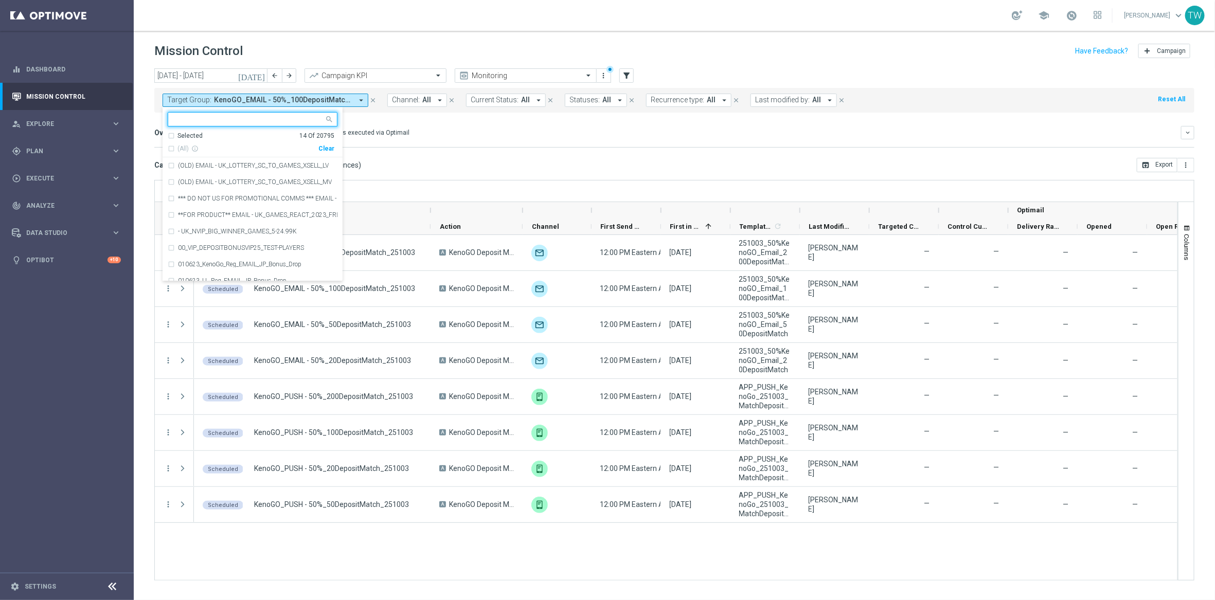
click at [0, 0] on div "Clear" at bounding box center [0, 0] width 0 height 0
click at [313, 130] on ng-select "Selected 0 Of 20795 (All) info_outline Clear (OLD) EMAIL - UK_LOTTERY_SC_TO_GAM…" at bounding box center [253, 196] width 180 height 169
click at [312, 125] on div at bounding box center [248, 120] width 152 height 10
click at [204, 150] on span "(All Search Results)" at bounding box center [205, 149] width 57 height 9
type input "251003"
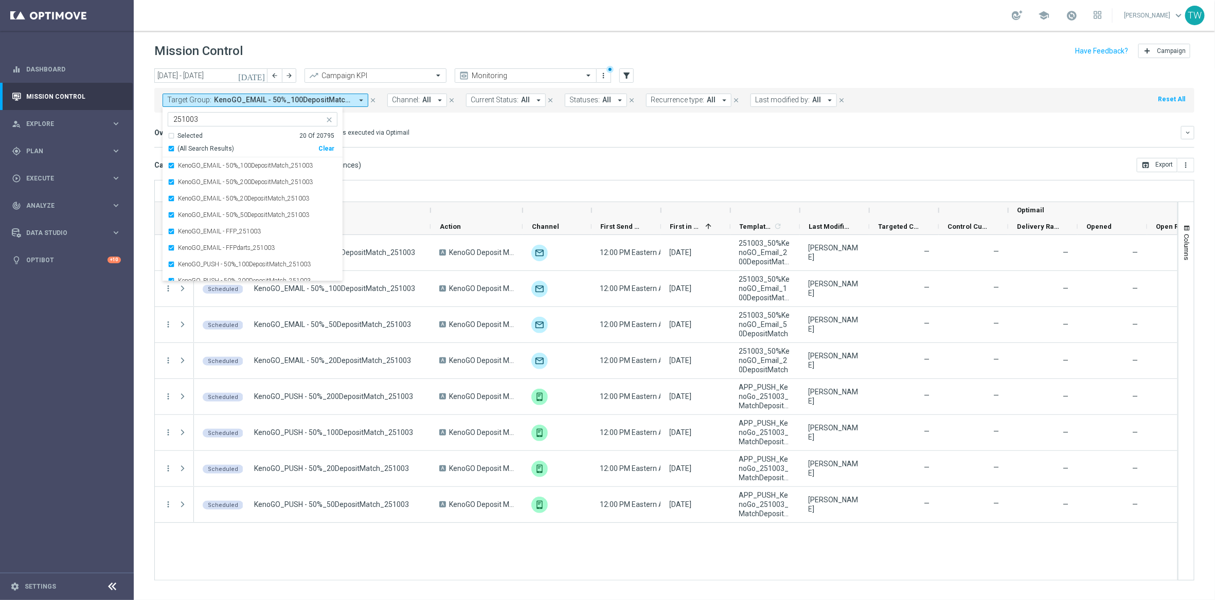
click at [430, 157] on mini-dashboard "Overview: Optimail arrow_drop_down This overview shows data of campaigns execut…" at bounding box center [674, 135] width 1040 height 45
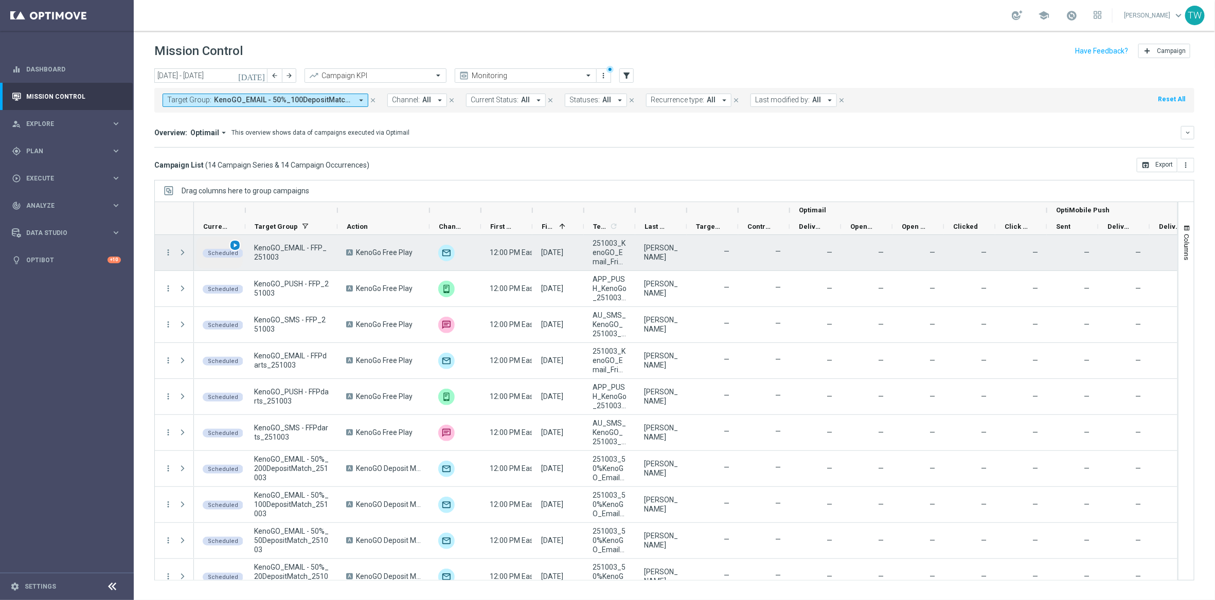
click at [235, 246] on span "play_arrow" at bounding box center [235, 245] width 7 height 7
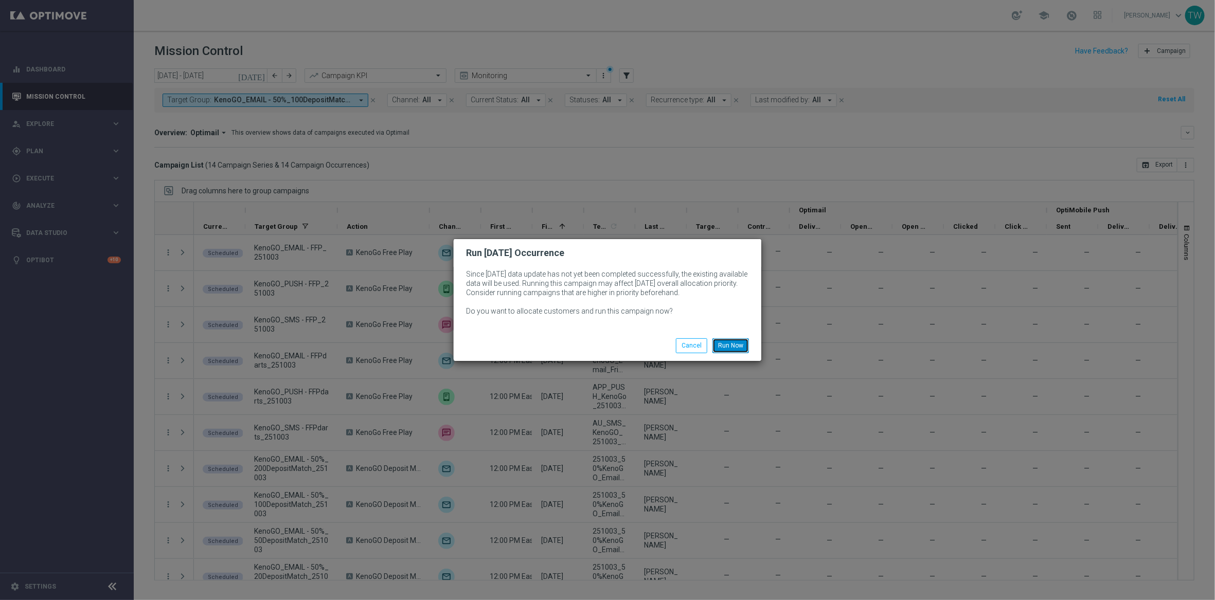
click at [731, 342] on button "Run Now" at bounding box center [731, 346] width 37 height 14
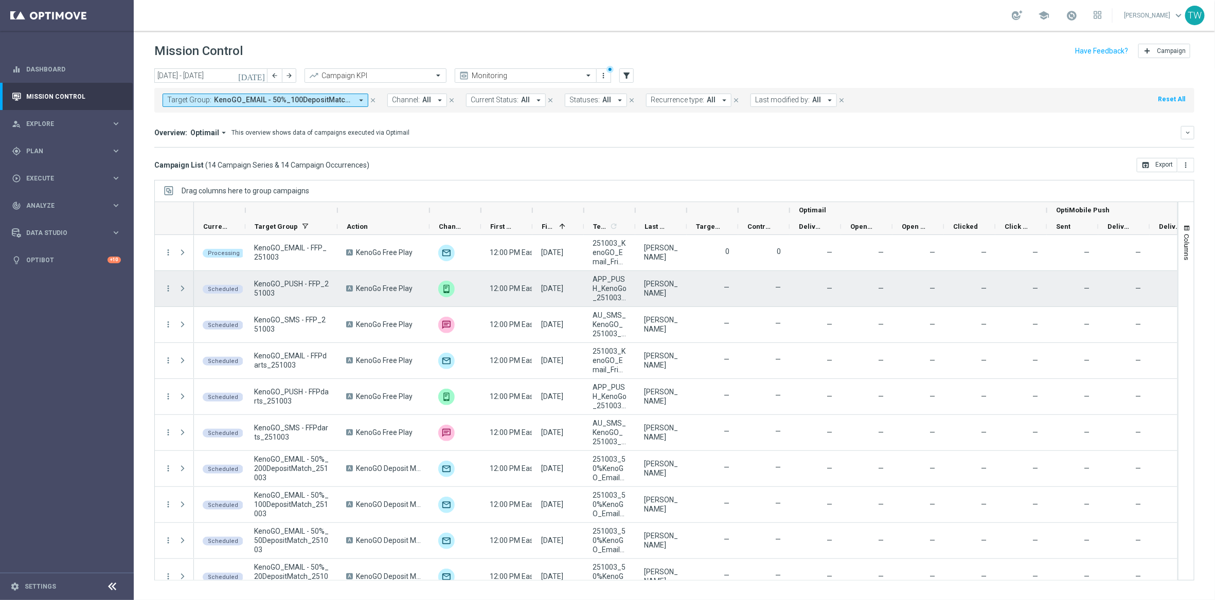
click at [0, 0] on span "play_arrow" at bounding box center [0, 0] width 0 height 0
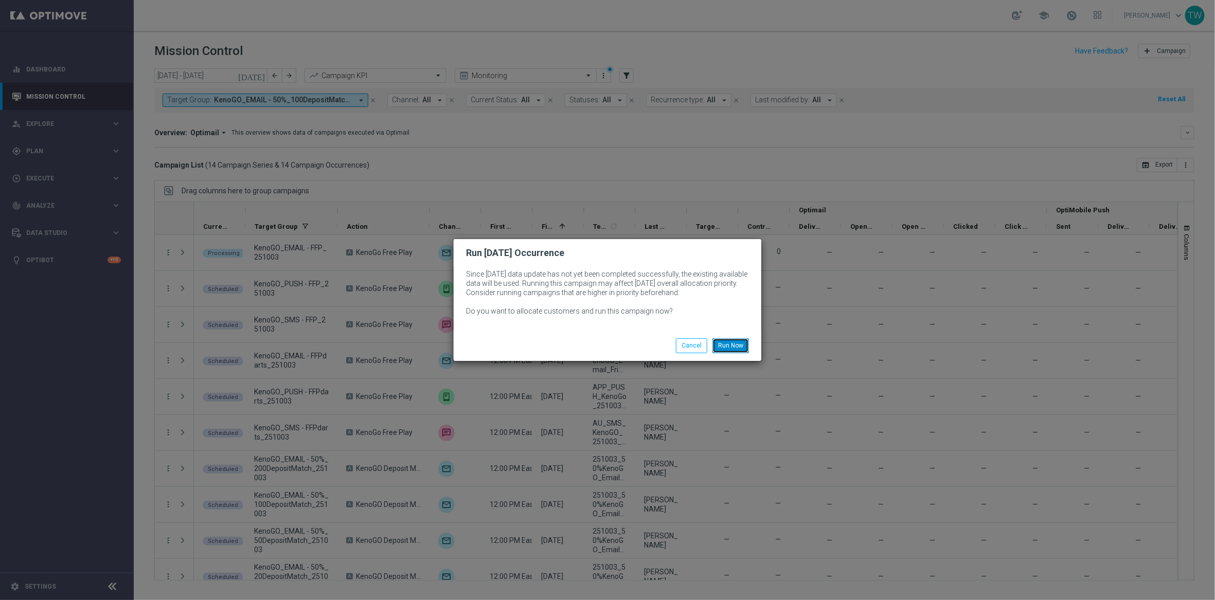
click at [739, 340] on button "Run Now" at bounding box center [731, 346] width 37 height 14
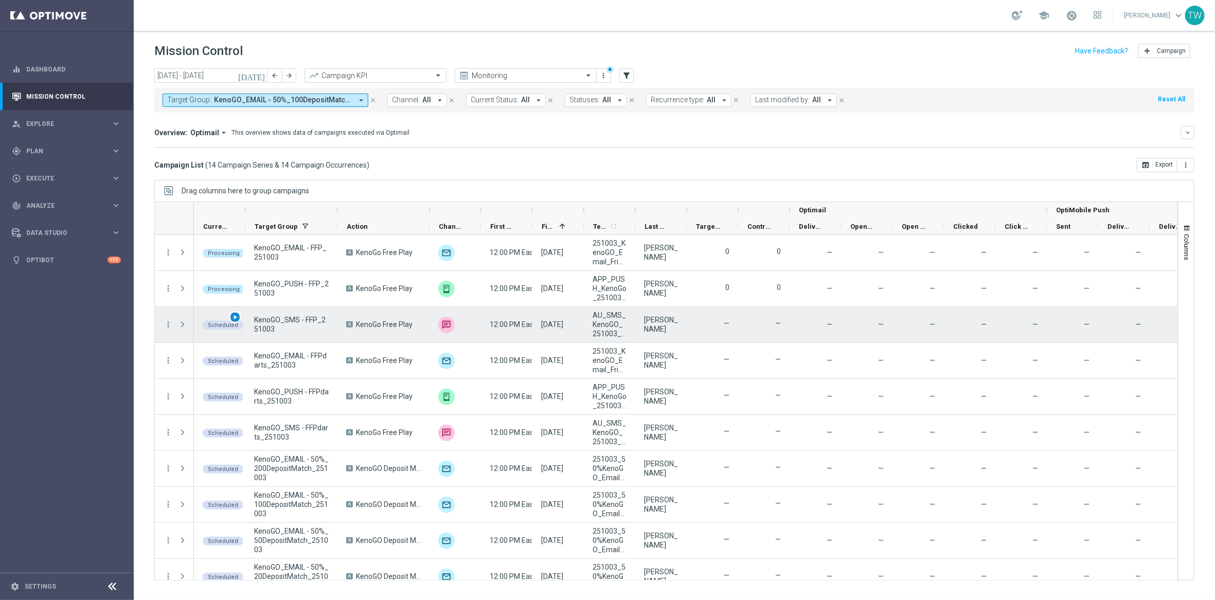
click at [236, 316] on span "play_arrow" at bounding box center [235, 317] width 7 height 7
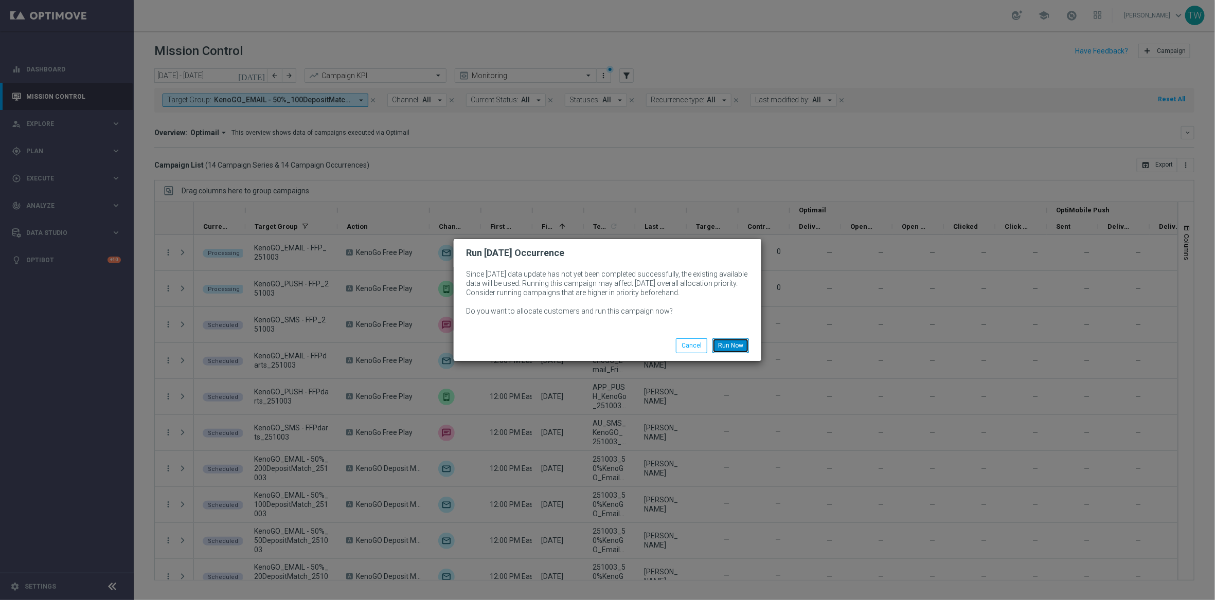
click at [727, 340] on button "Run Now" at bounding box center [731, 346] width 37 height 14
click at [741, 342] on button "Run Now" at bounding box center [731, 346] width 37 height 14
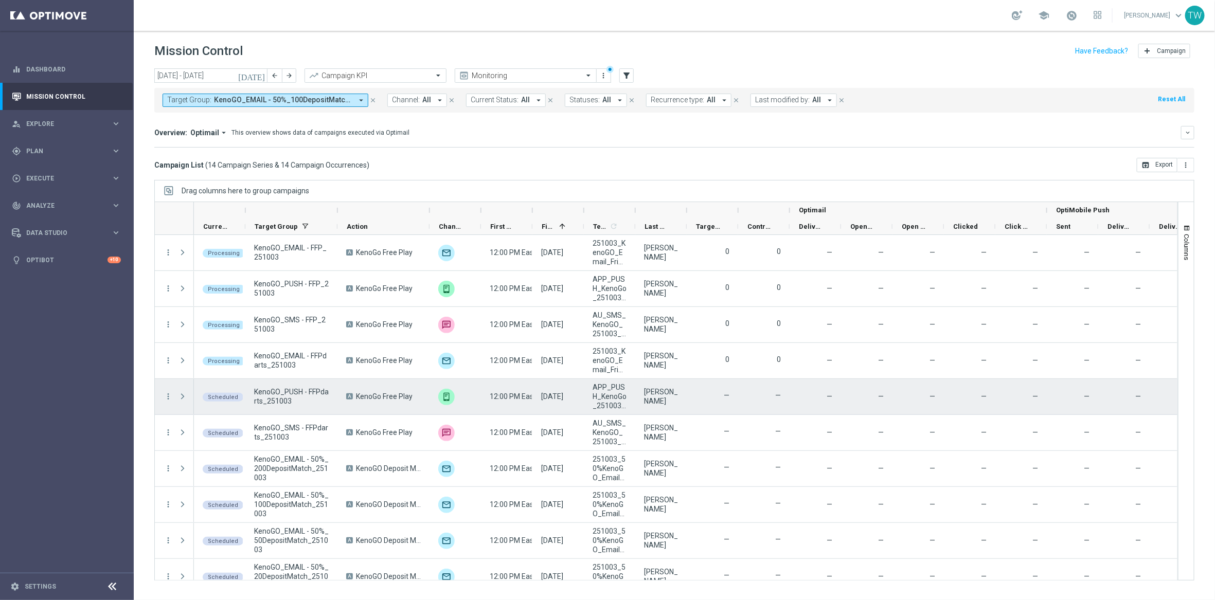
click at [0, 0] on span "play_arrow" at bounding box center [0, 0] width 0 height 0
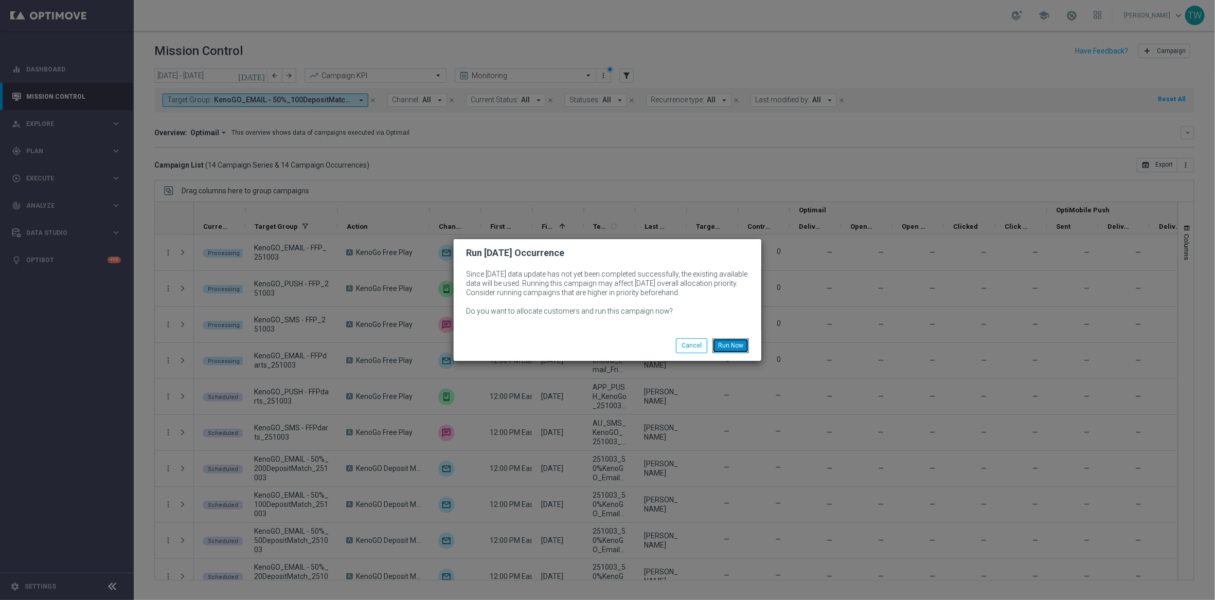
drag, startPoint x: 739, startPoint y: 339, endPoint x: 484, endPoint y: 368, distance: 256.3
click at [739, 339] on button "Run Now" at bounding box center [731, 346] width 37 height 14
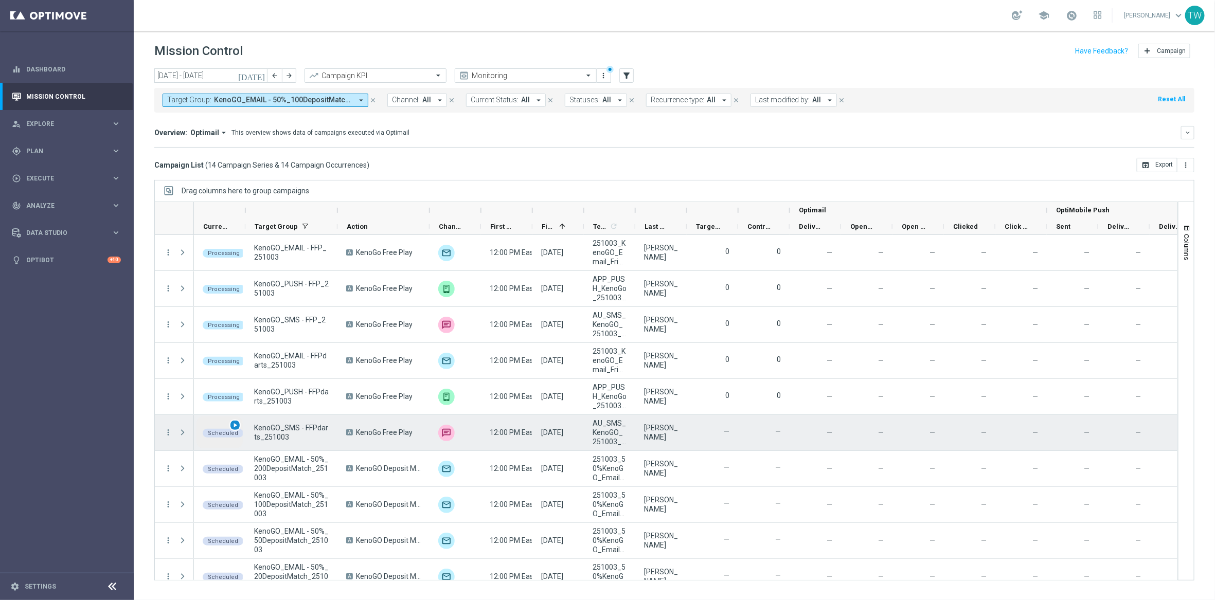
click at [238, 428] on span "play_arrow" at bounding box center [235, 425] width 7 height 7
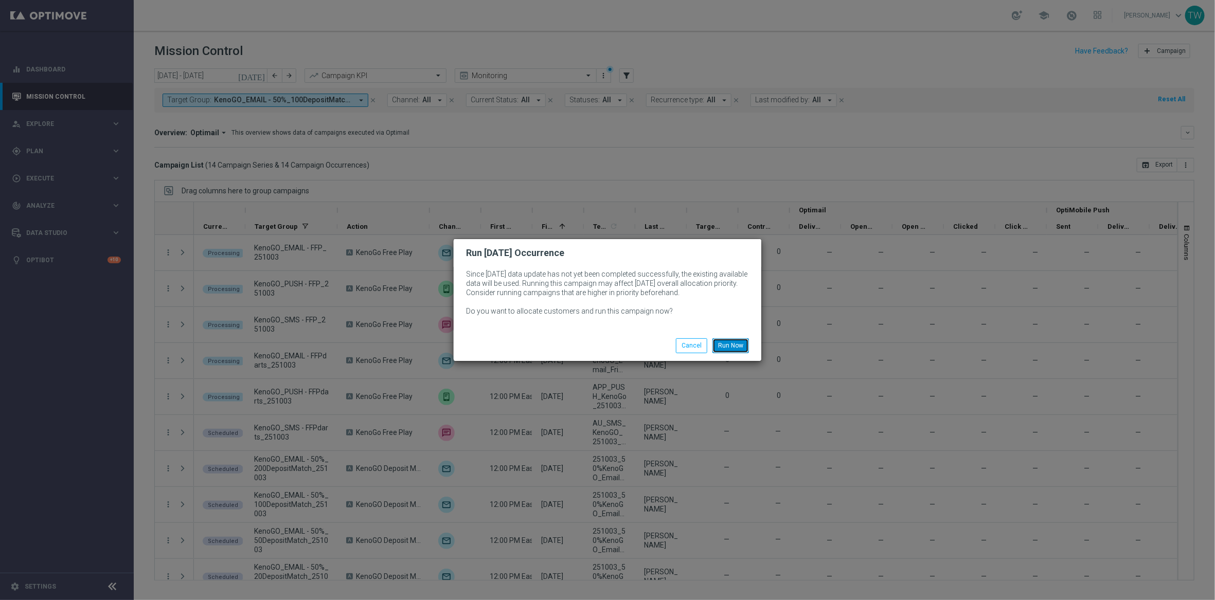
drag, startPoint x: 744, startPoint y: 345, endPoint x: 730, endPoint y: 349, distance: 15.6
click at [744, 345] on button "Run Now" at bounding box center [731, 346] width 37 height 14
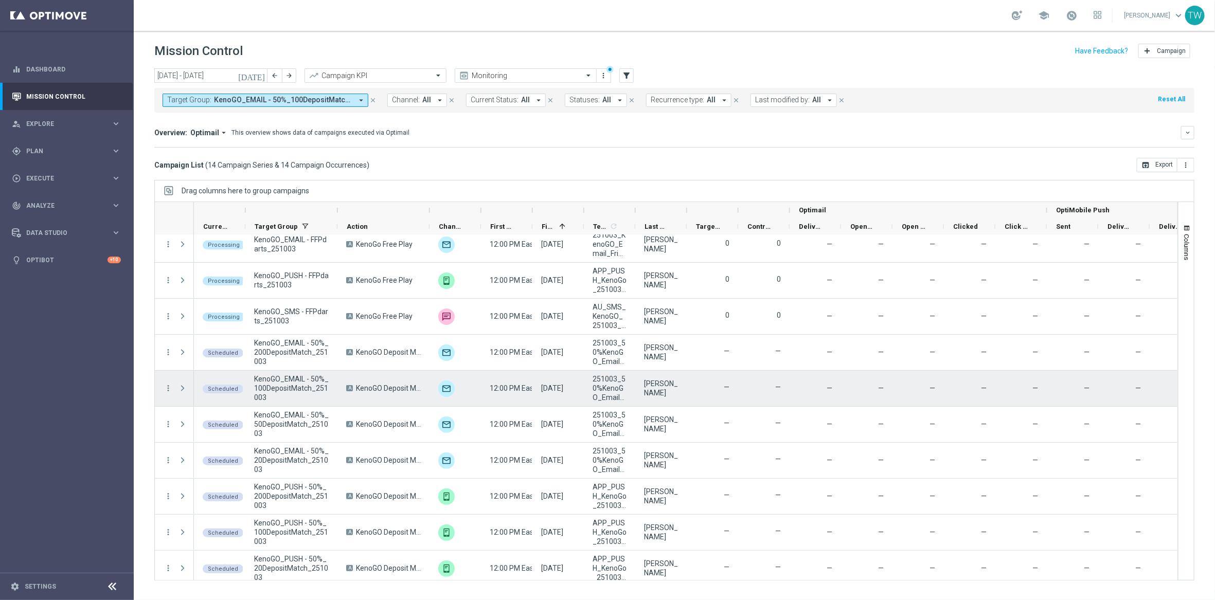
scroll to position [159, 0]
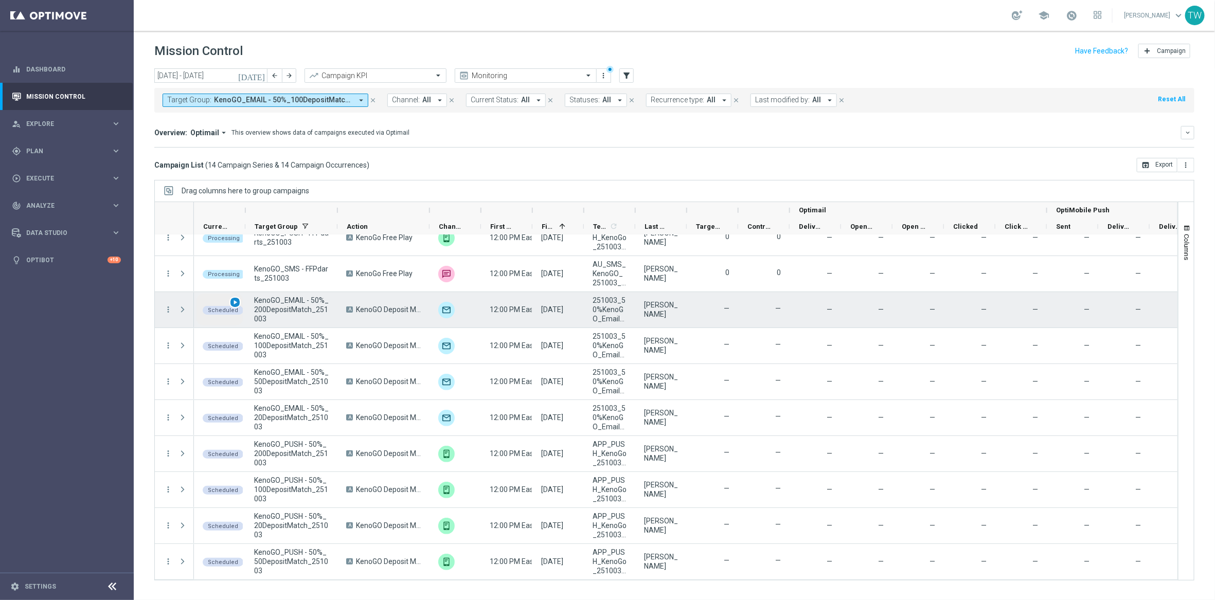
click at [235, 301] on span "play_arrow" at bounding box center [235, 302] width 7 height 7
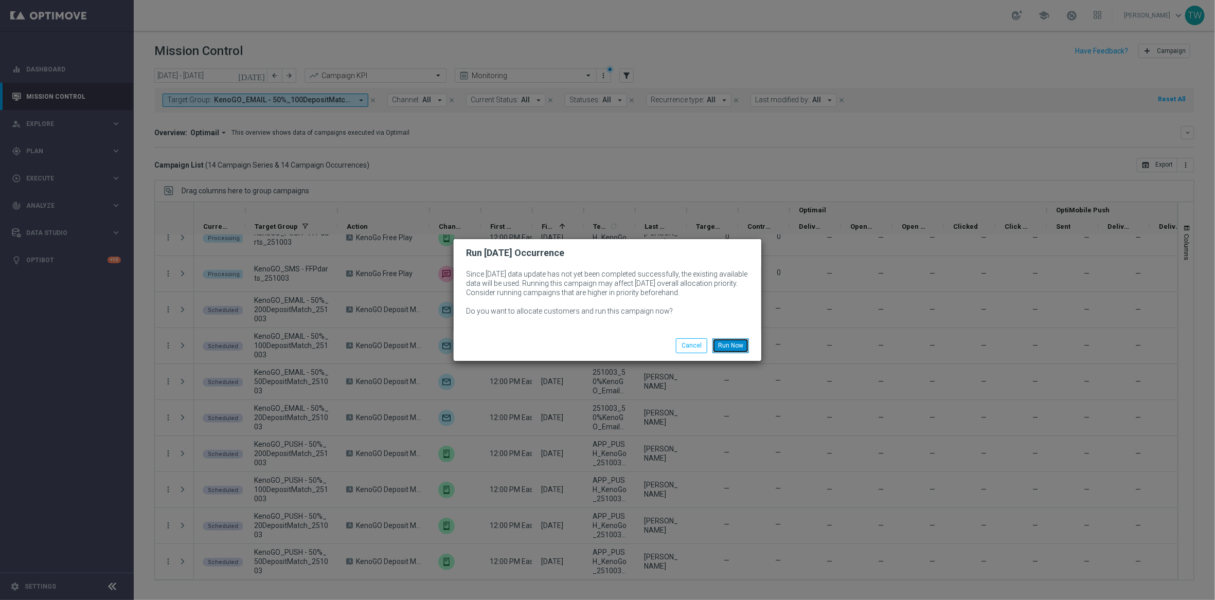
click at [745, 342] on button "Run Now" at bounding box center [731, 346] width 37 height 14
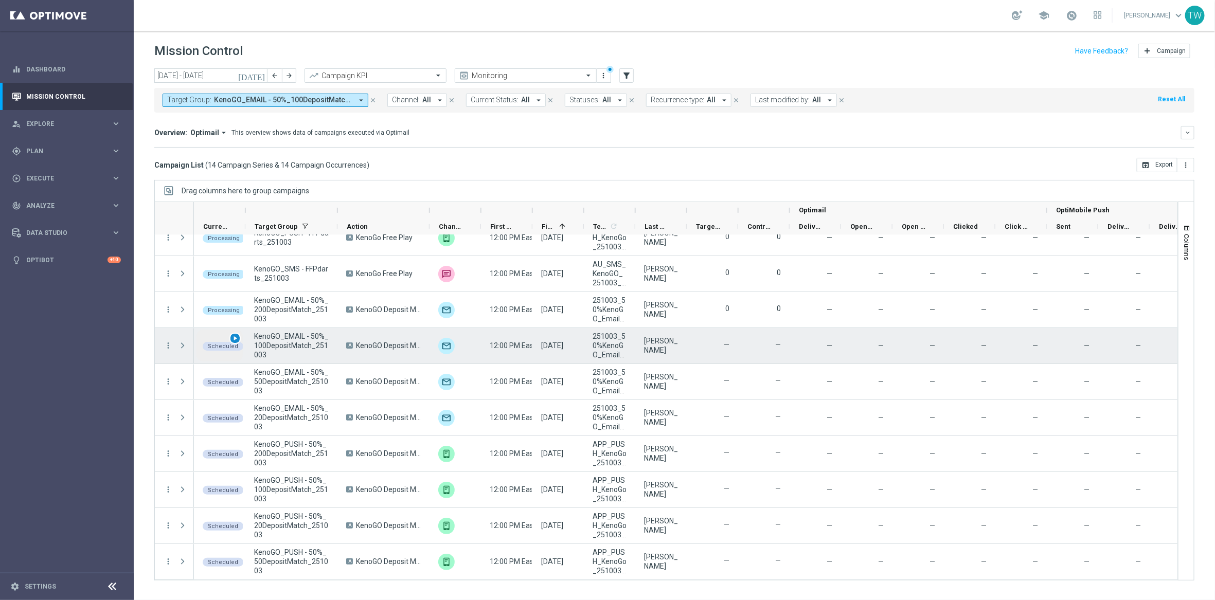
click at [235, 339] on span "play_arrow" at bounding box center [235, 338] width 7 height 7
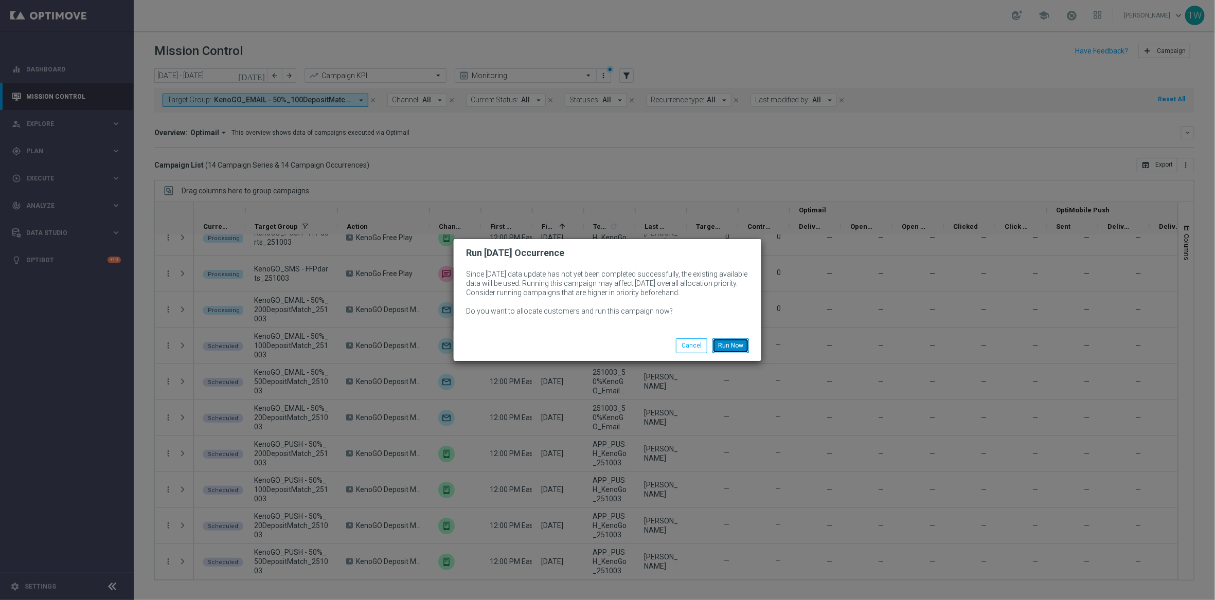
click at [735, 340] on button "Run Now" at bounding box center [731, 346] width 37 height 14
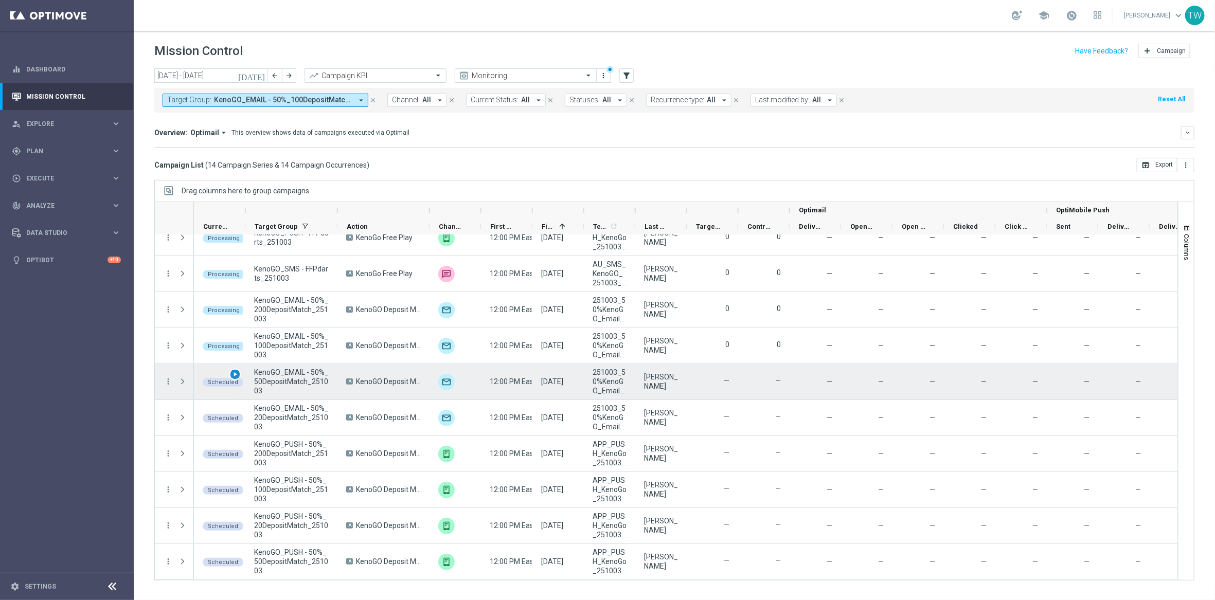
click at [235, 375] on span "play_arrow" at bounding box center [235, 374] width 7 height 7
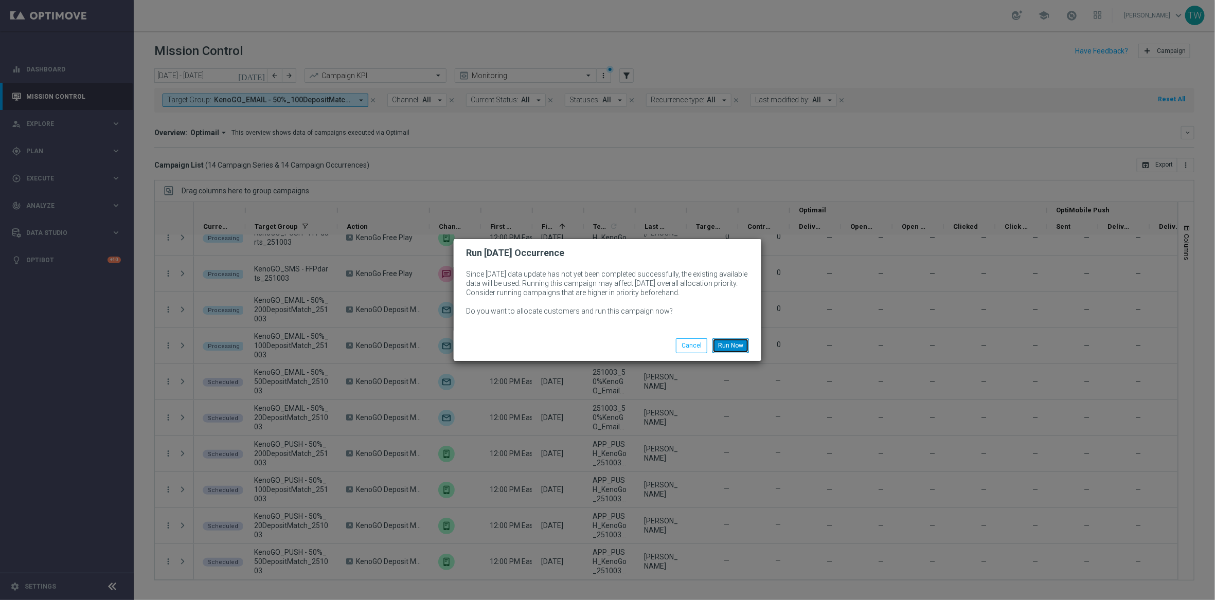
click at [735, 340] on button "Run Now" at bounding box center [731, 346] width 37 height 14
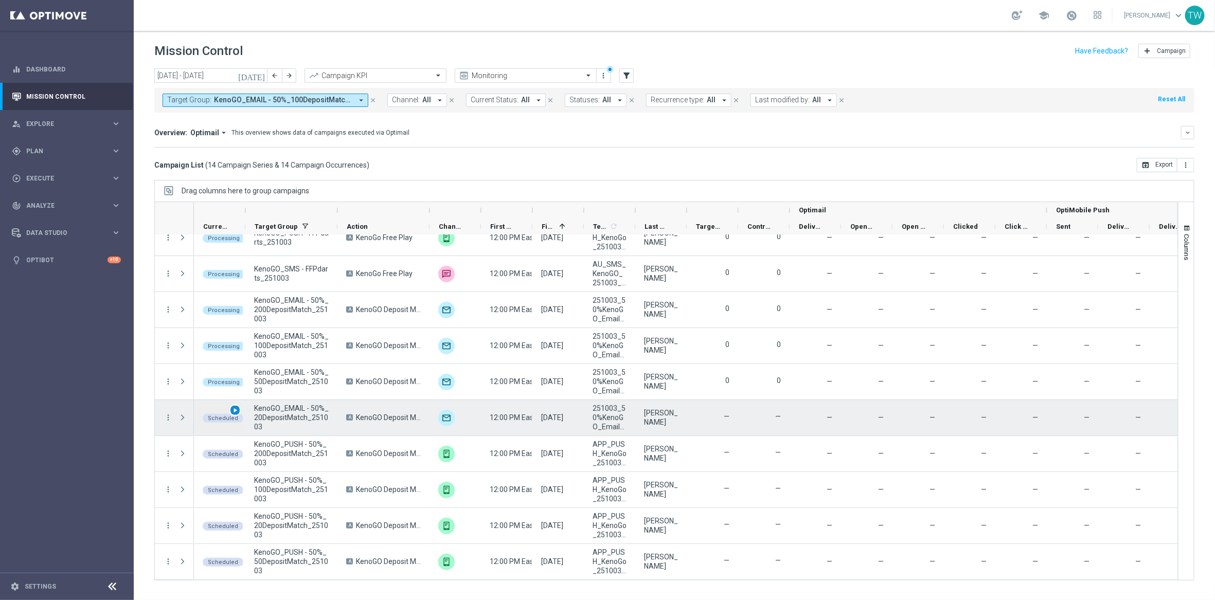
click at [235, 411] on span "play_arrow" at bounding box center [235, 410] width 7 height 7
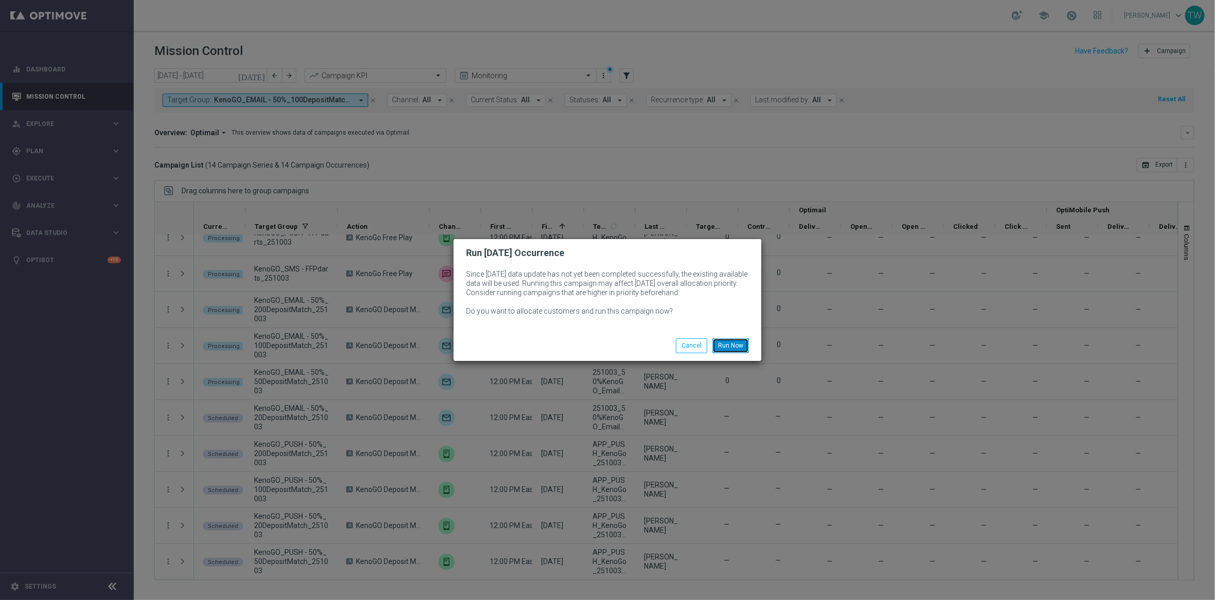
click at [733, 343] on button "Run Now" at bounding box center [731, 346] width 37 height 14
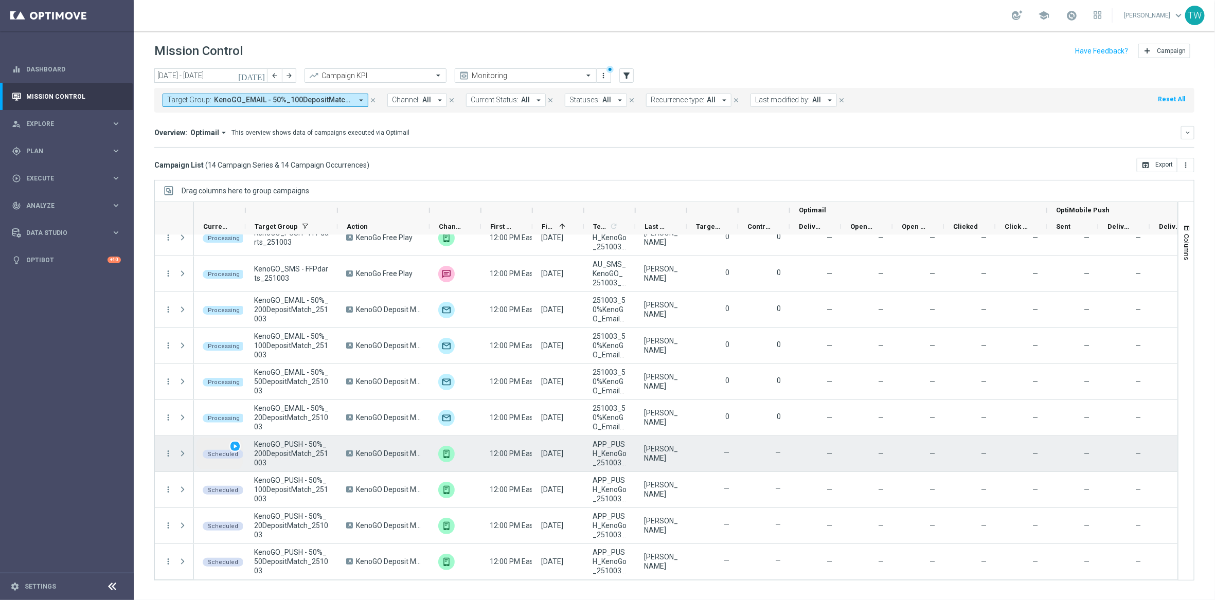
click at [237, 442] on div "play_arrow" at bounding box center [235, 447] width 12 height 12
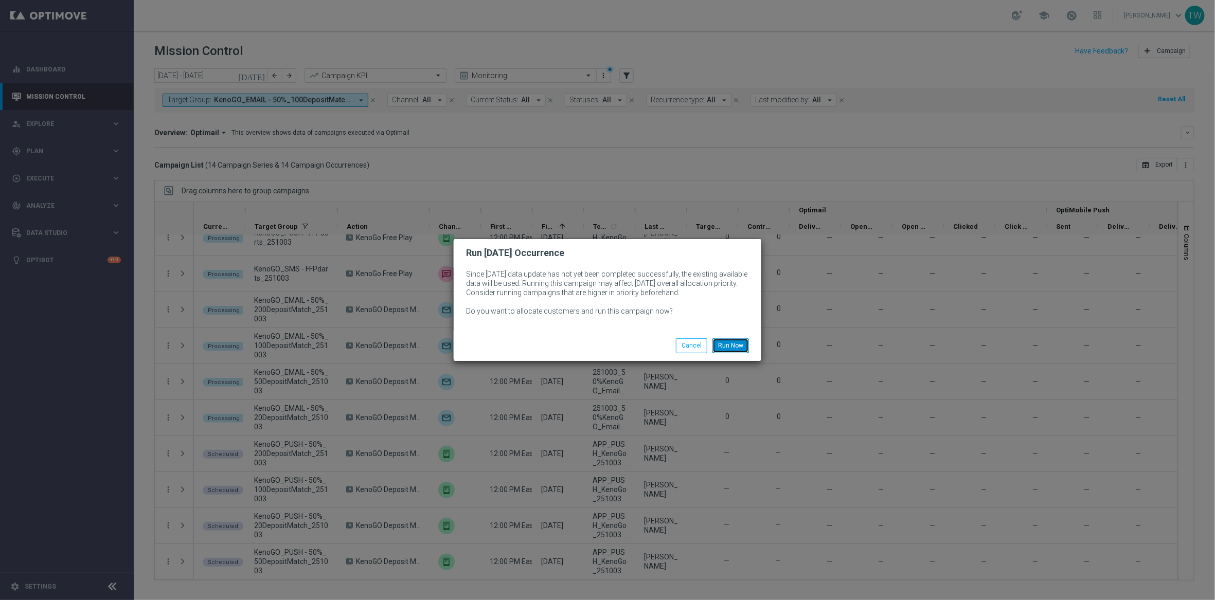
click at [736, 340] on button "Run Now" at bounding box center [731, 346] width 37 height 14
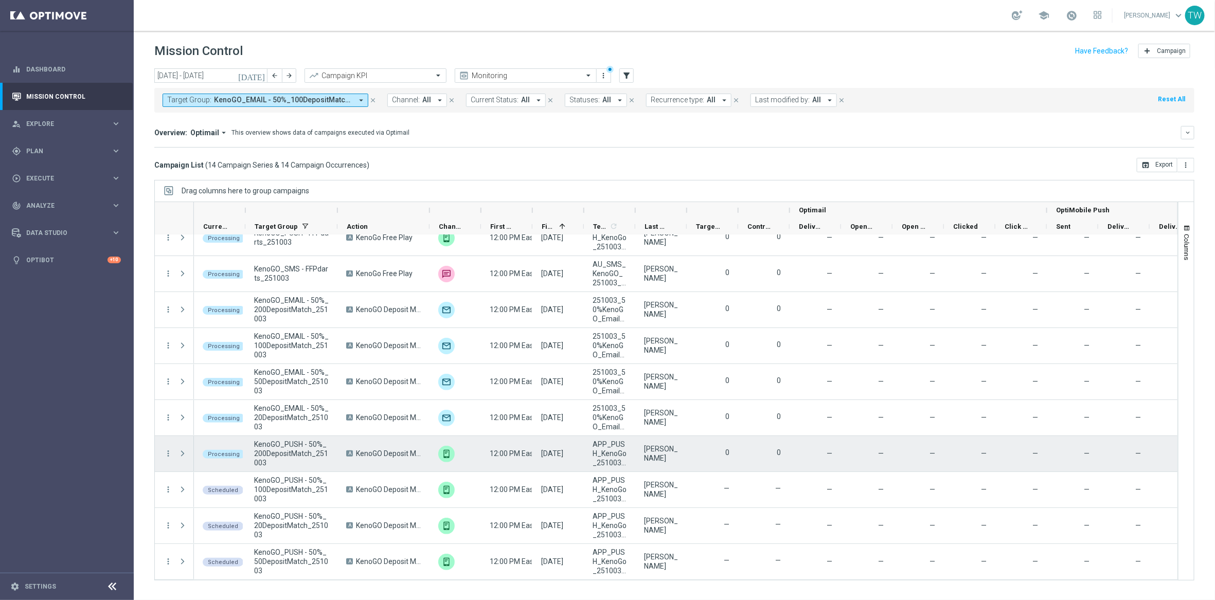
click at [236, 450] on div "Processing" at bounding box center [224, 454] width 42 height 9
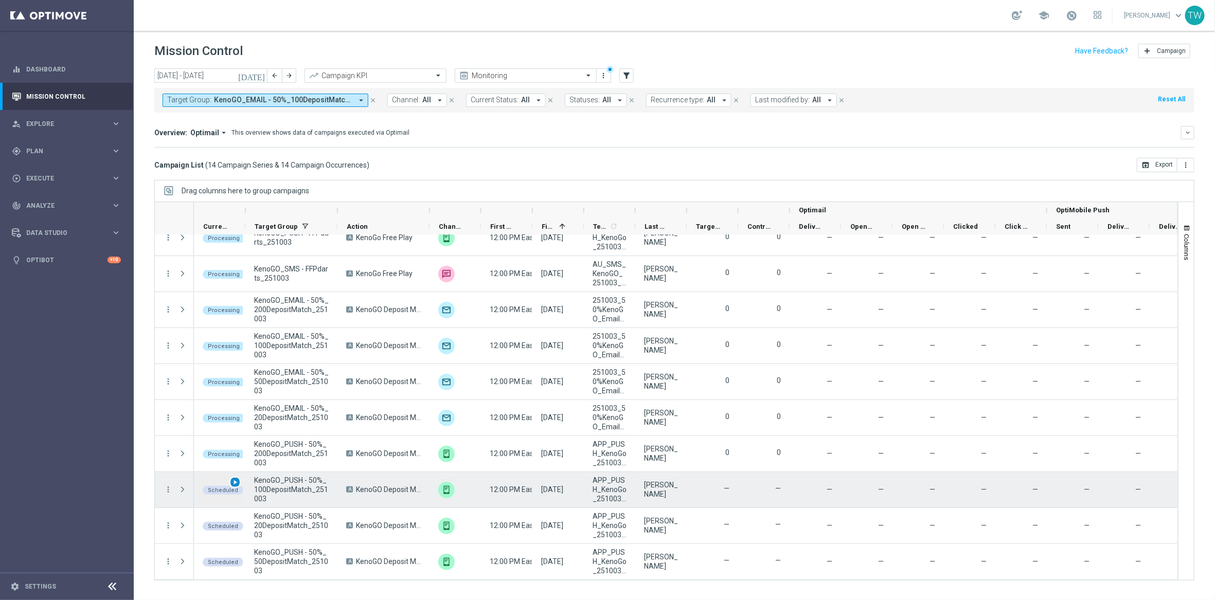
click at [235, 486] on span "play_arrow" at bounding box center [235, 482] width 7 height 7
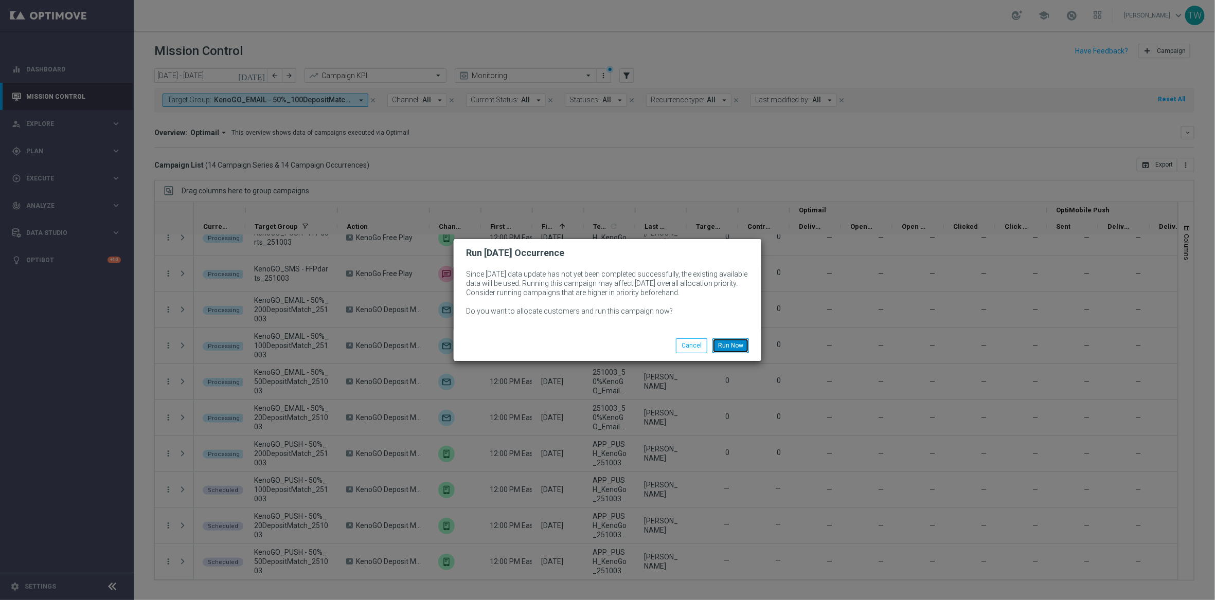
click at [736, 341] on button "Run Now" at bounding box center [731, 346] width 37 height 14
click at [740, 342] on button "Run Now" at bounding box center [731, 346] width 37 height 14
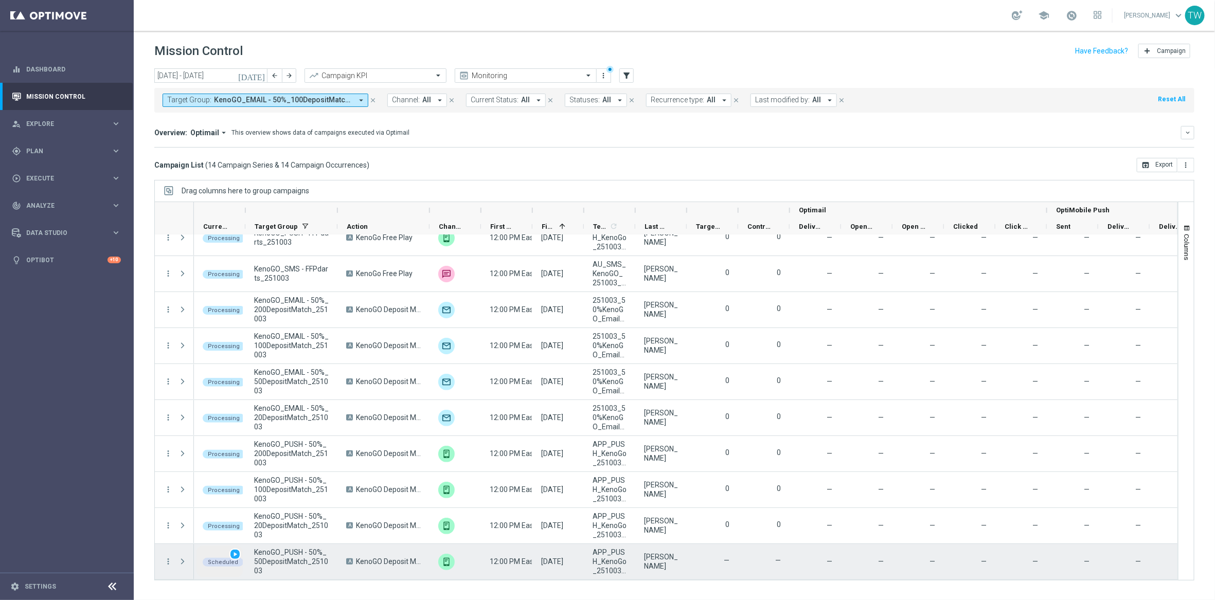
click at [237, 547] on div "Scheduled play_arrow" at bounding box center [220, 562] width 46 height 32
click at [237, 553] on span "play_arrow" at bounding box center [235, 554] width 7 height 7
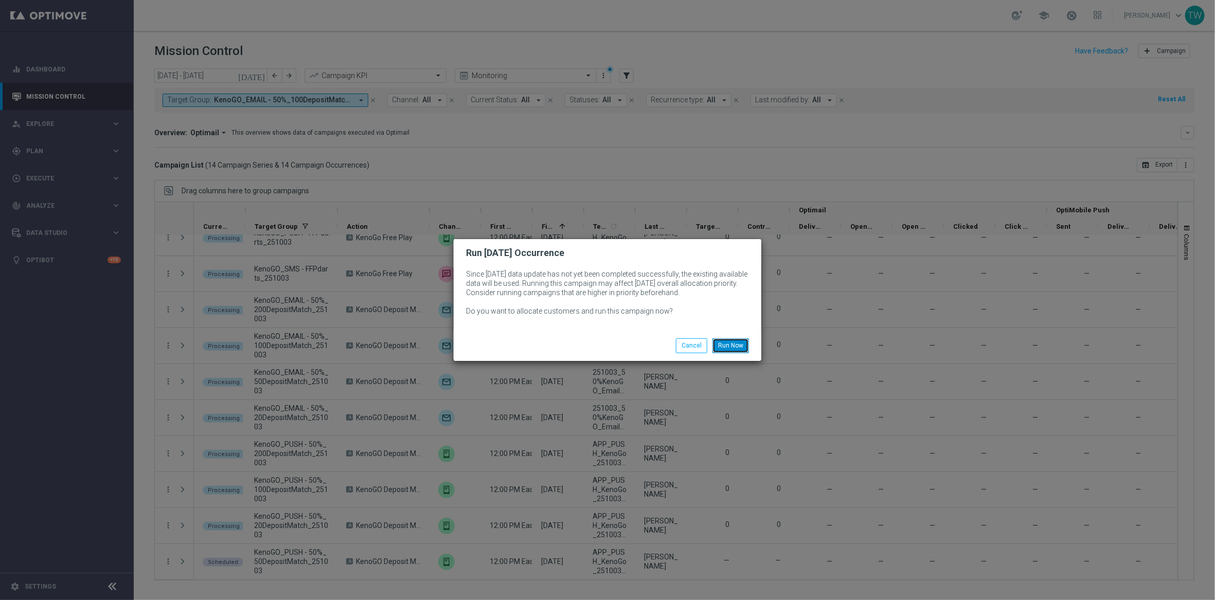
click at [742, 341] on button "Run Now" at bounding box center [731, 346] width 37 height 14
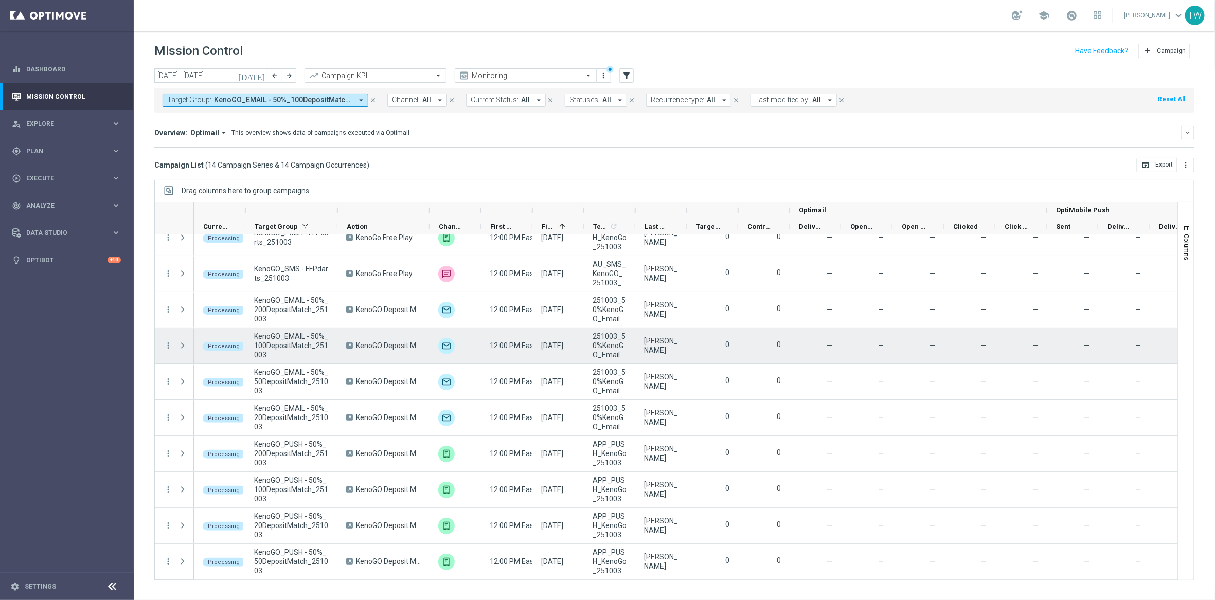
scroll to position [0, 0]
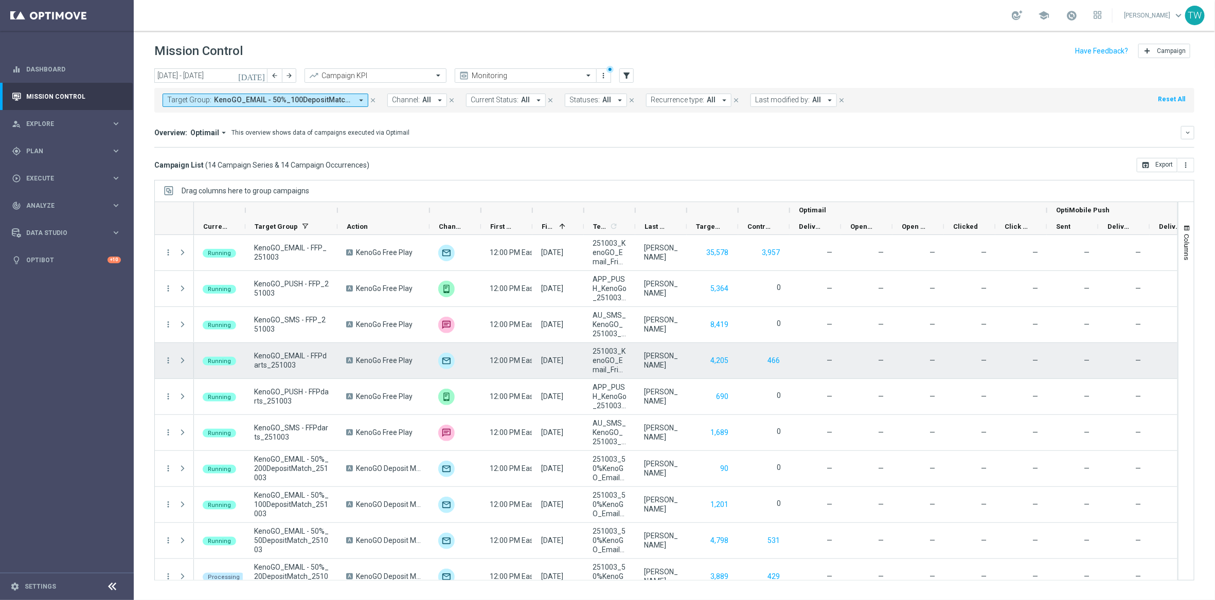
scroll to position [159, 0]
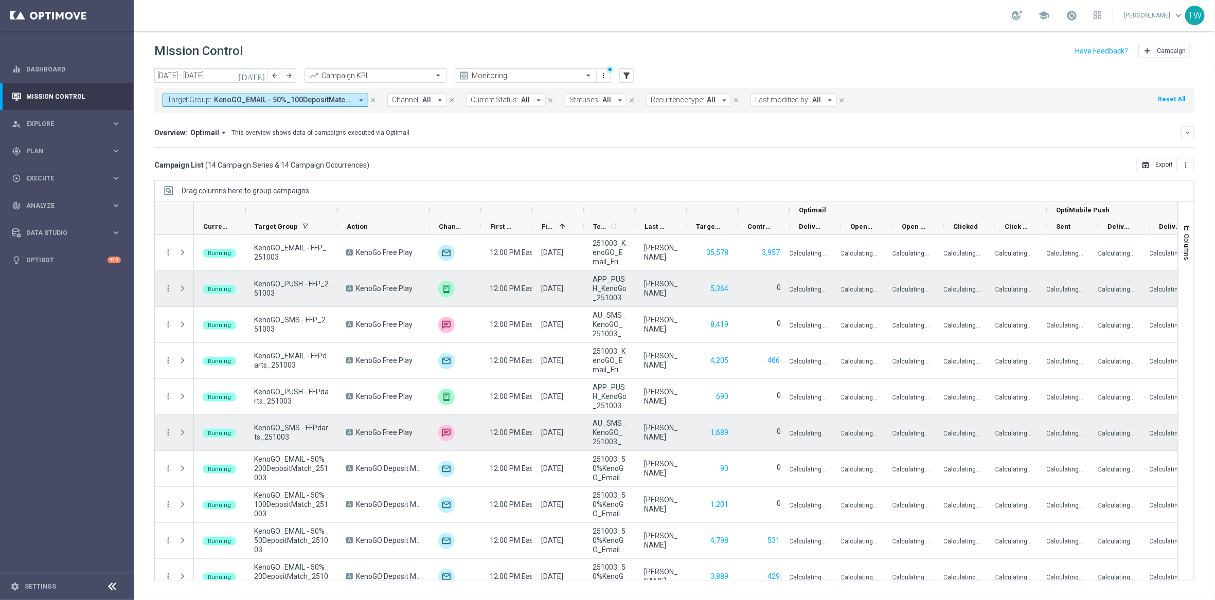
scroll to position [159, 0]
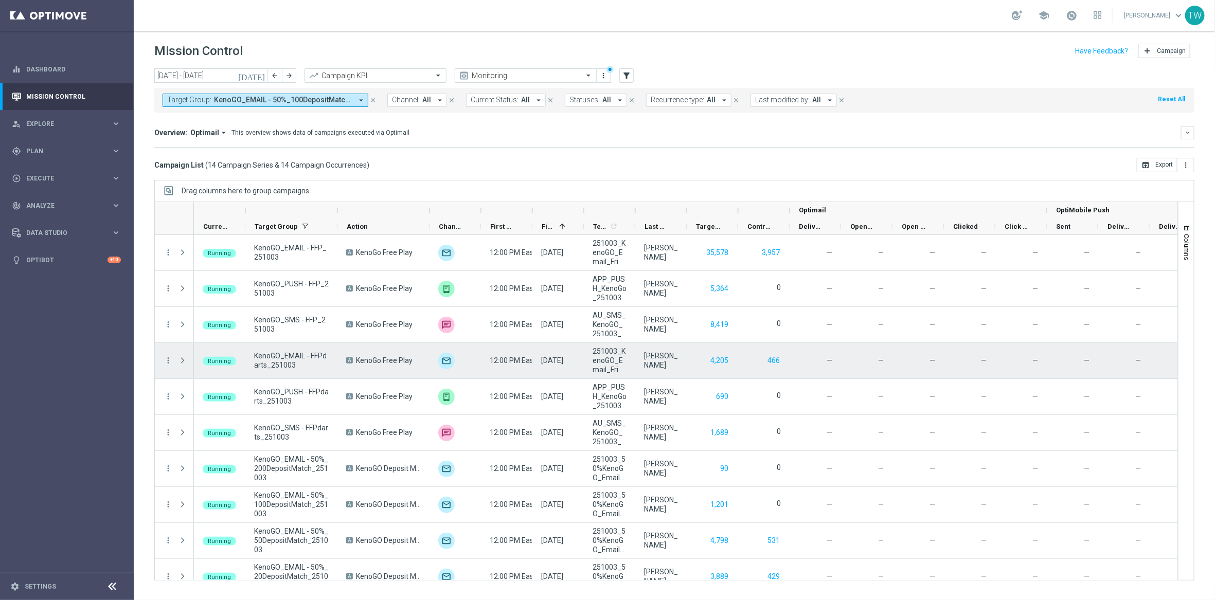
scroll to position [159, 0]
